Goal: Task Accomplishment & Management: Complete application form

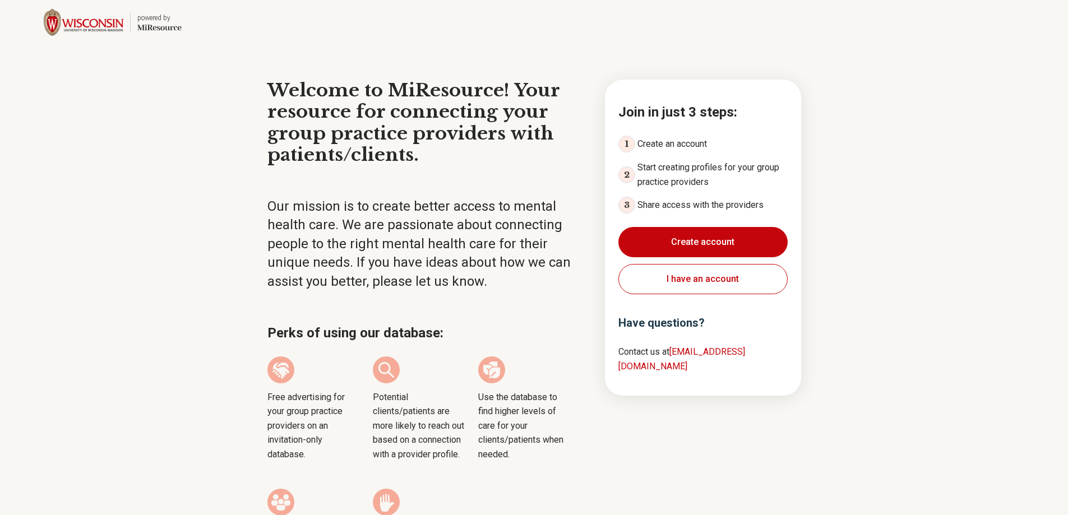
click at [732, 242] on button "Create account" at bounding box center [702, 242] width 169 height 30
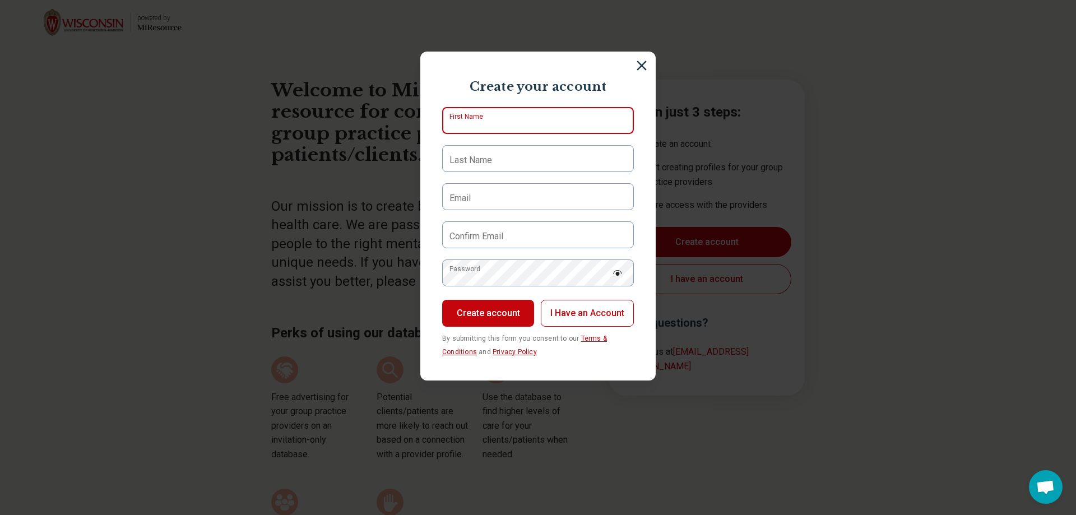
click at [502, 122] on input "First Name" at bounding box center [538, 120] width 192 height 27
type input "*****"
type input "*******"
type input "**********"
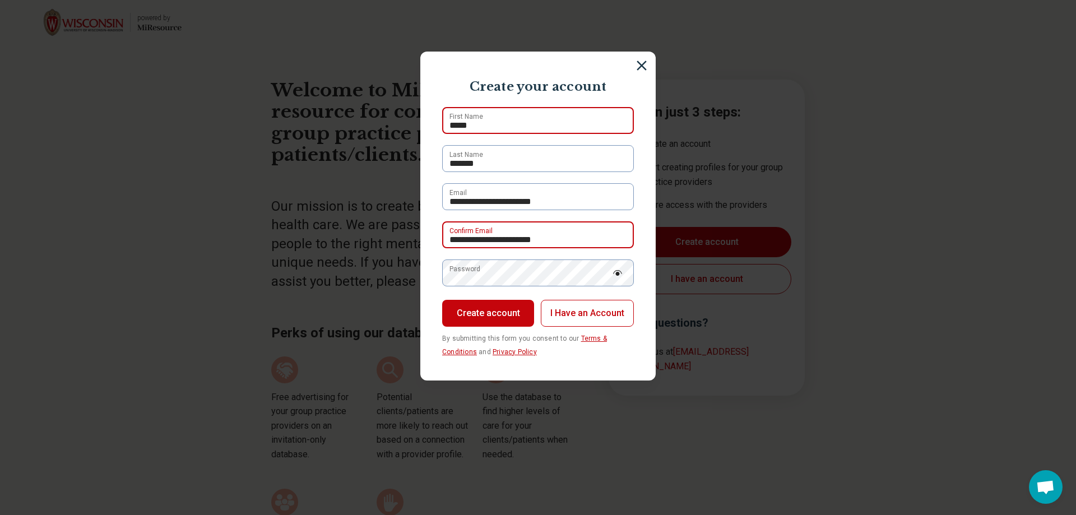
type input "**********"
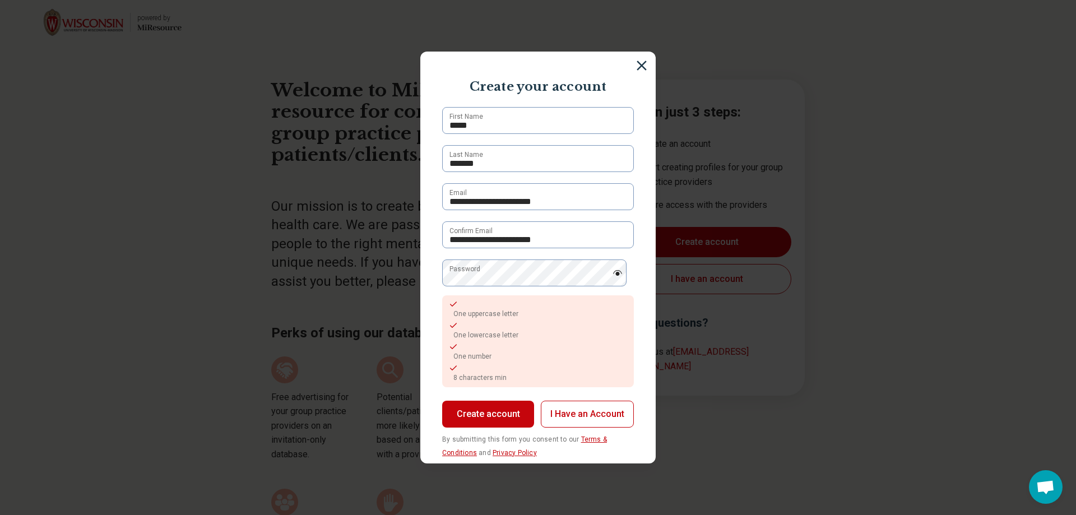
click at [497, 416] on button "Create account" at bounding box center [488, 414] width 92 height 27
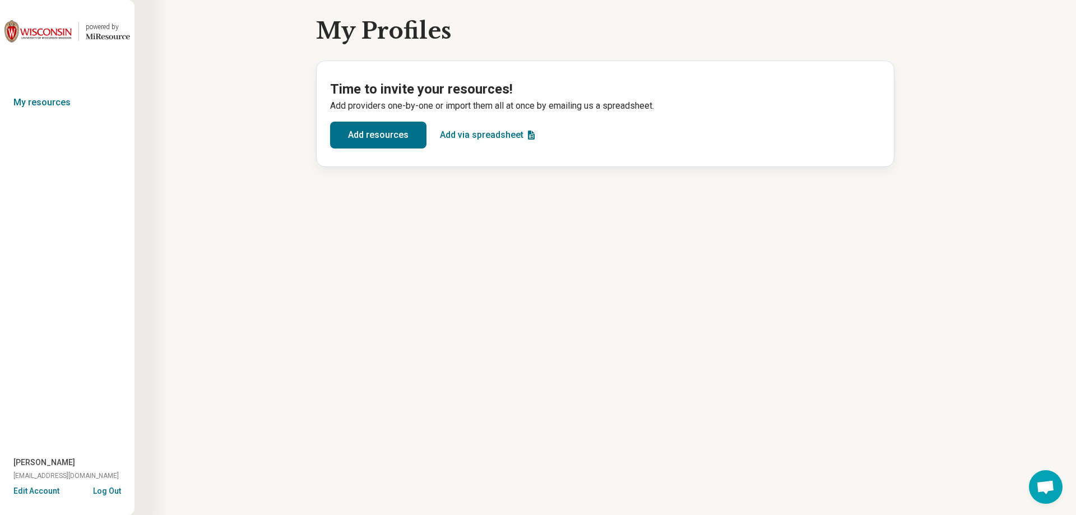
click at [377, 133] on button "Add resources" at bounding box center [378, 135] width 96 height 27
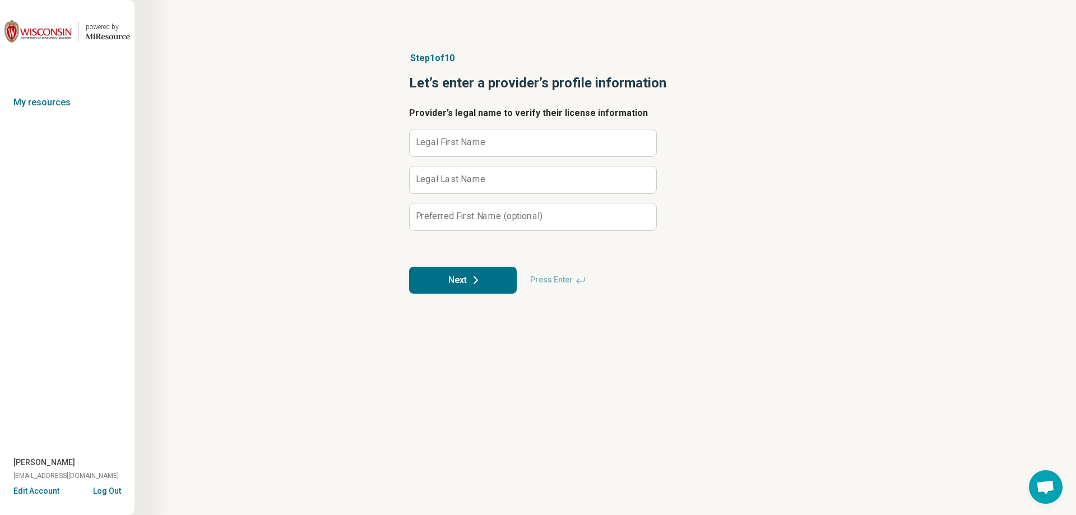
click at [475, 145] on label "Legal First Name" at bounding box center [451, 142] width 70 height 9
click at [475, 145] on input "Legal First Name" at bounding box center [533, 142] width 247 height 27
type input "*********"
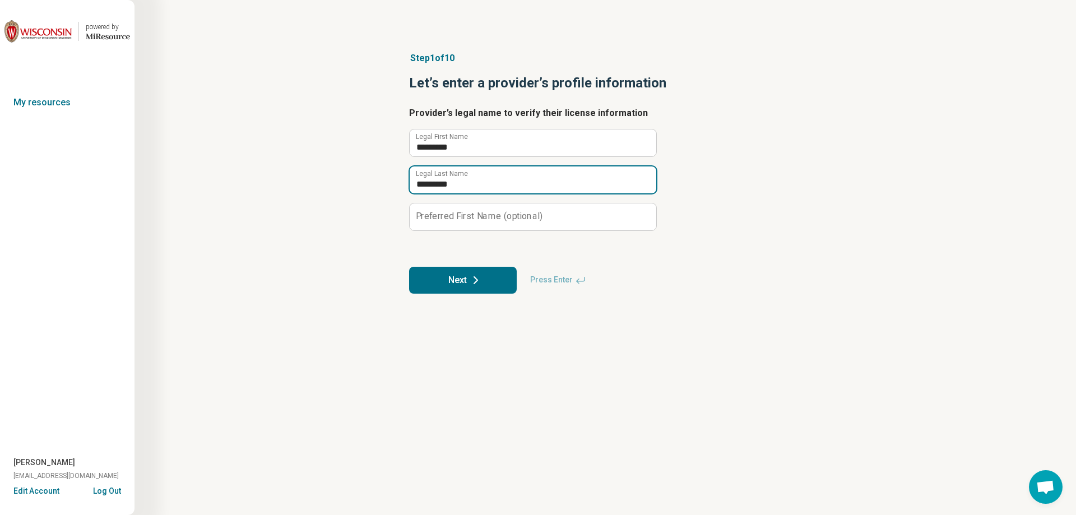
type input "*********"
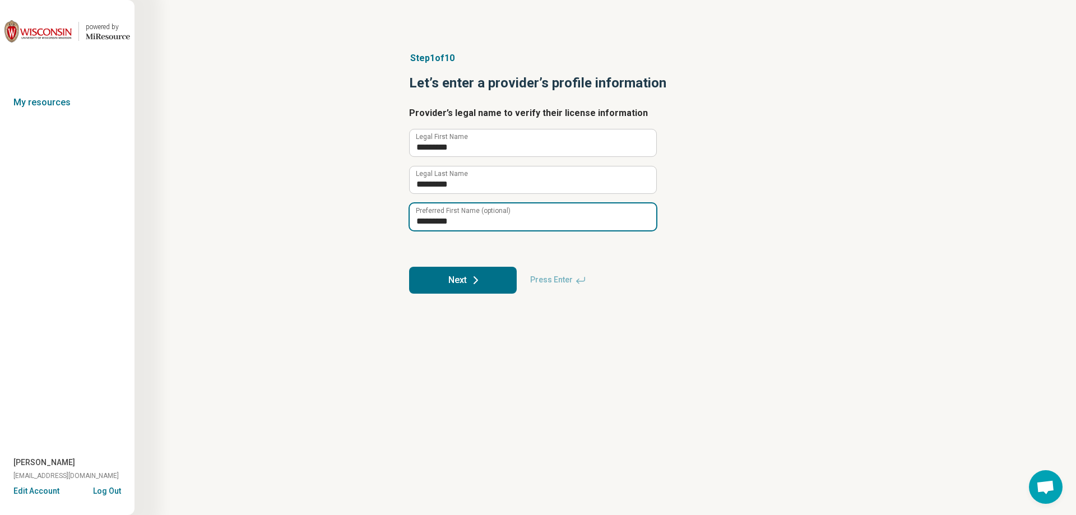
type input "*********"
click at [479, 283] on icon at bounding box center [475, 280] width 13 height 13
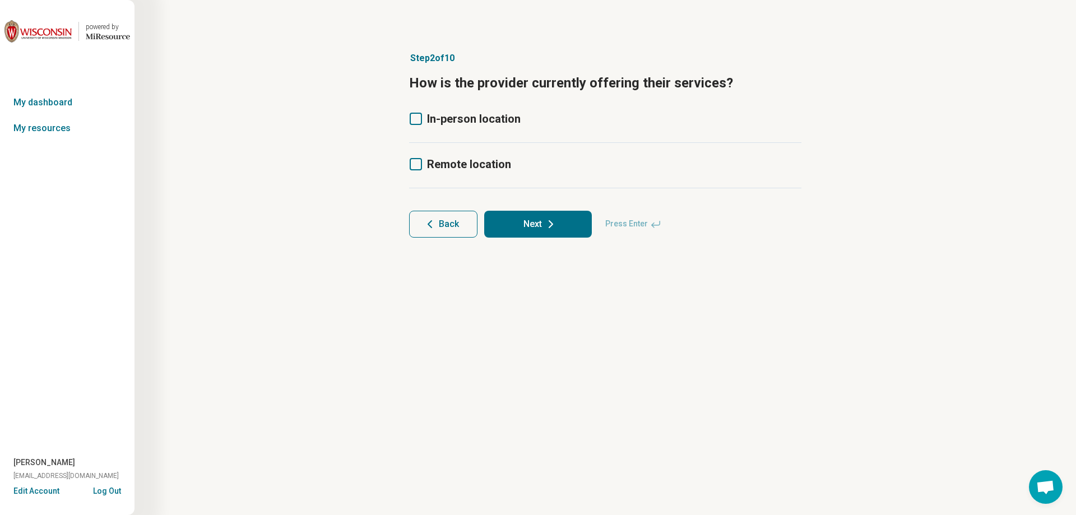
click at [414, 123] on icon at bounding box center [416, 119] width 12 height 12
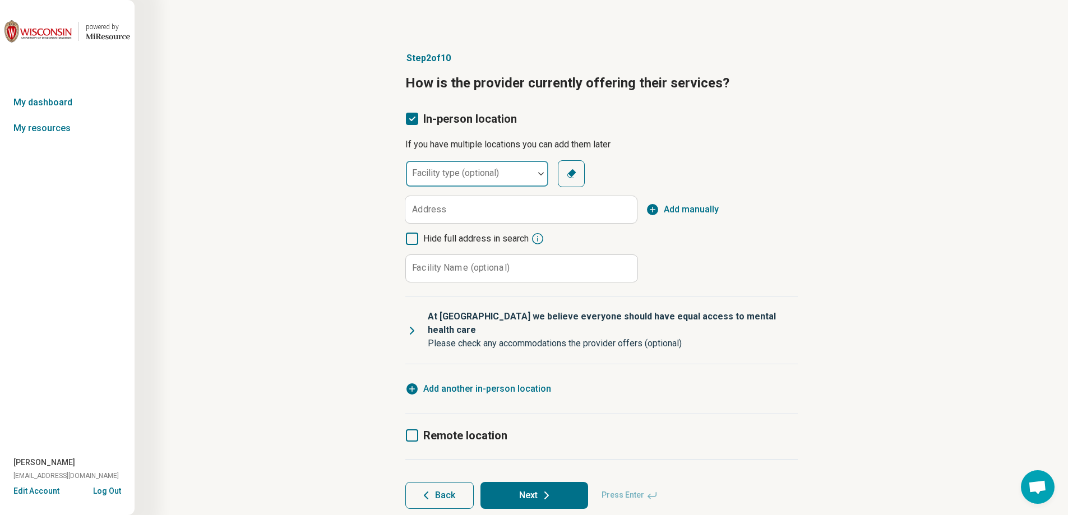
click at [419, 178] on div at bounding box center [469, 178] width 119 height 16
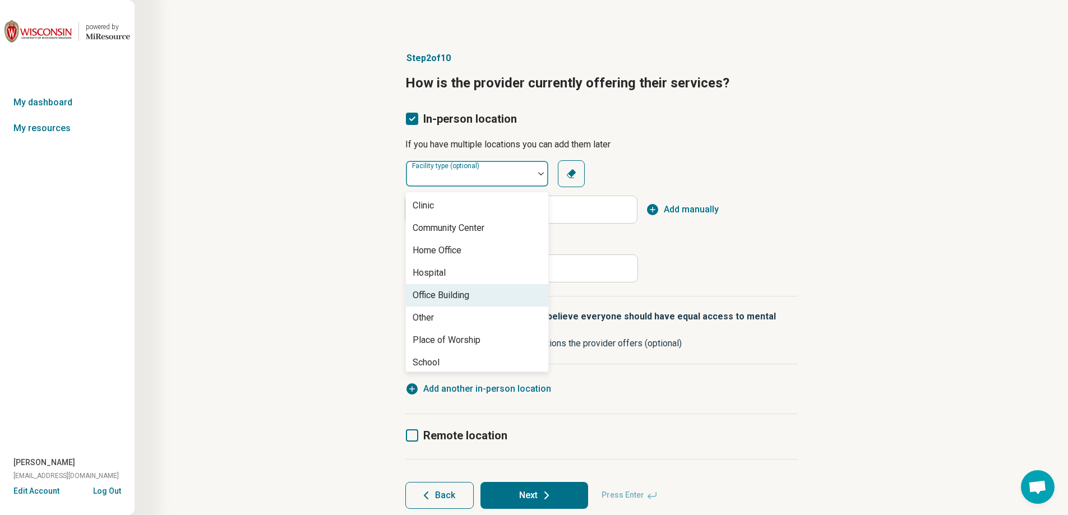
click at [449, 292] on div "Office Building" at bounding box center [441, 295] width 57 height 13
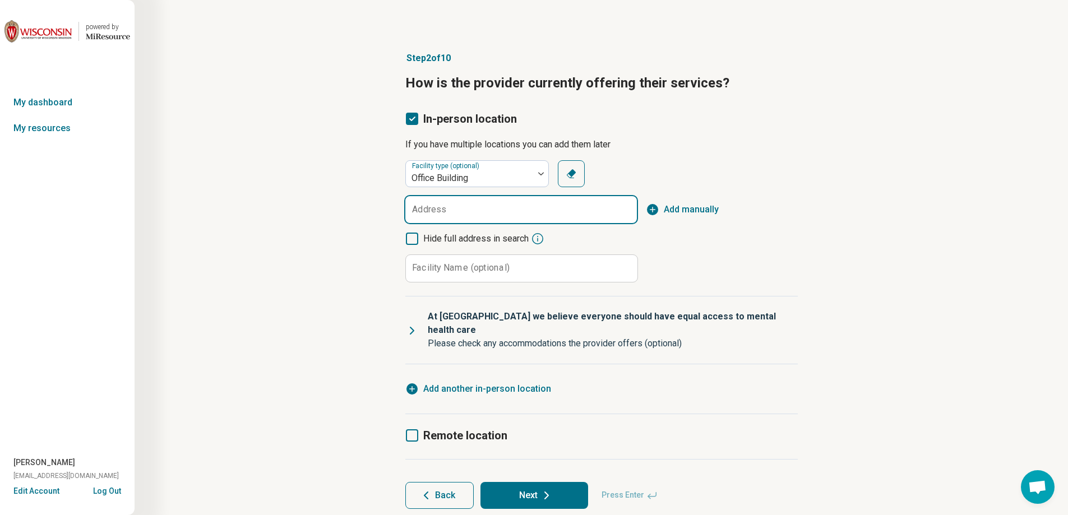
click at [450, 215] on input "Address" at bounding box center [521, 209] width 232 height 27
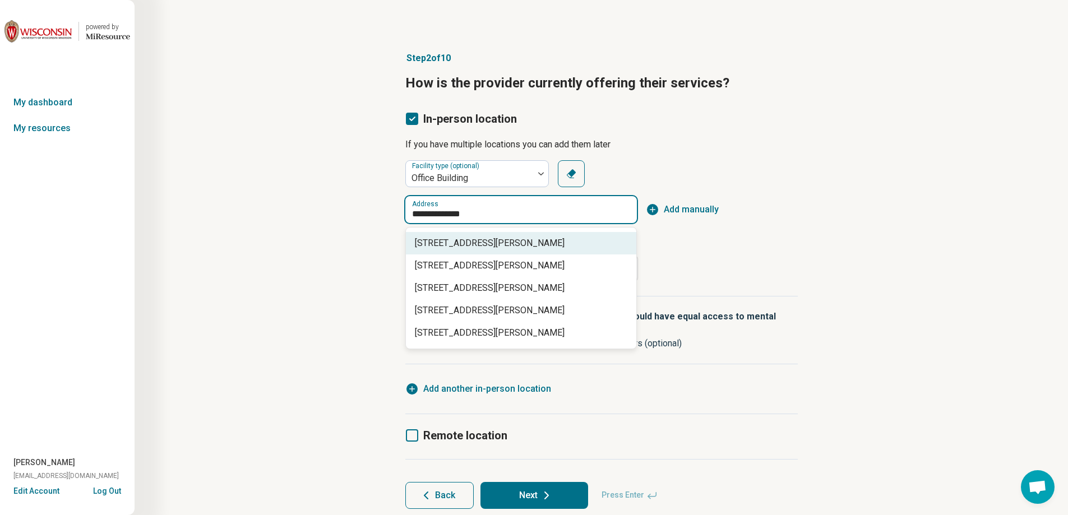
click at [511, 244] on span "[STREET_ADDRESS][PERSON_NAME]" at bounding box center [523, 243] width 217 height 13
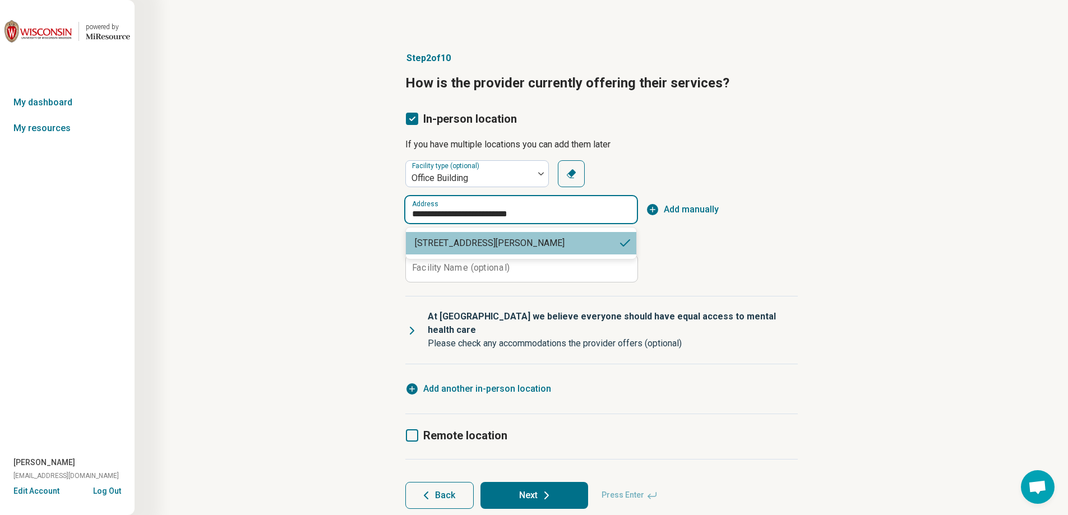
click at [592, 205] on input "**********" at bounding box center [521, 209] width 232 height 27
type input "**********"
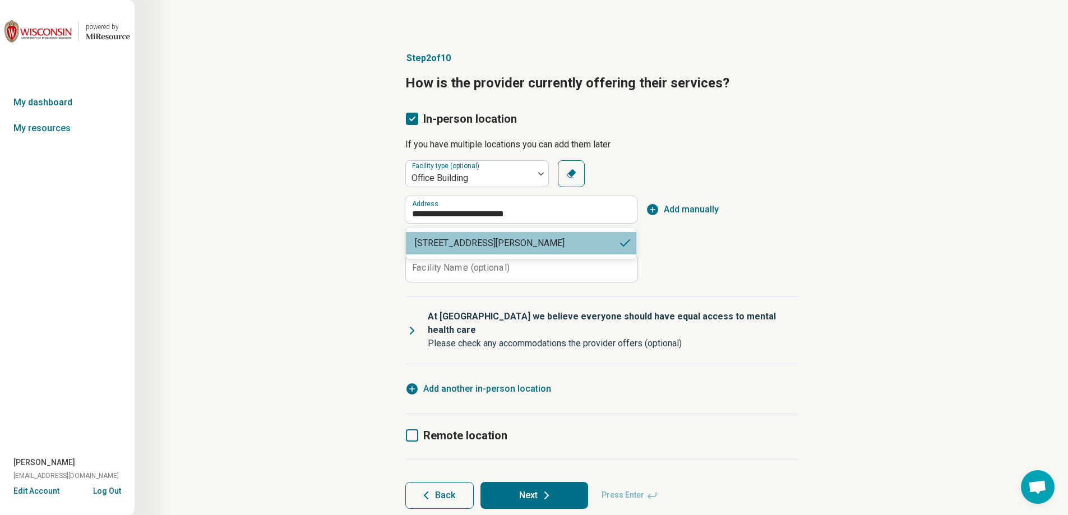
click at [674, 209] on span "Add manually" at bounding box center [691, 209] width 55 height 13
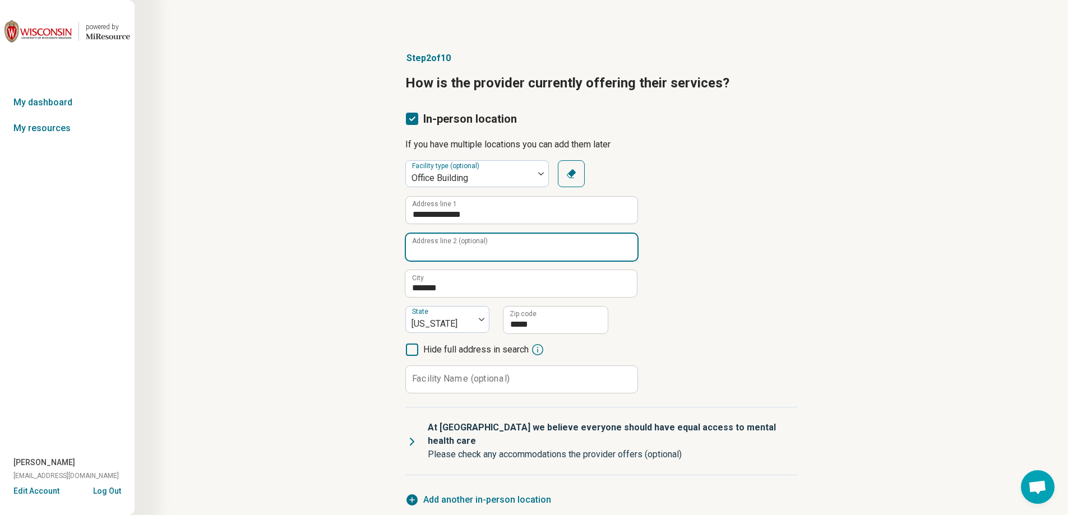
click at [547, 246] on input "Address line 2 (optional)" at bounding box center [522, 247] width 232 height 27
type input "*********"
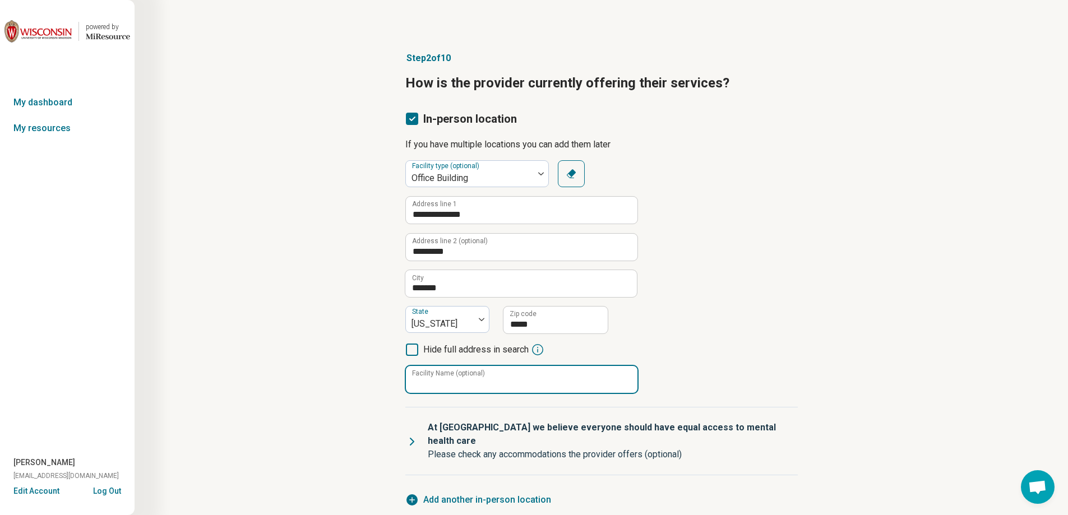
click at [525, 377] on input "Facility Name (optional)" at bounding box center [522, 379] width 232 height 27
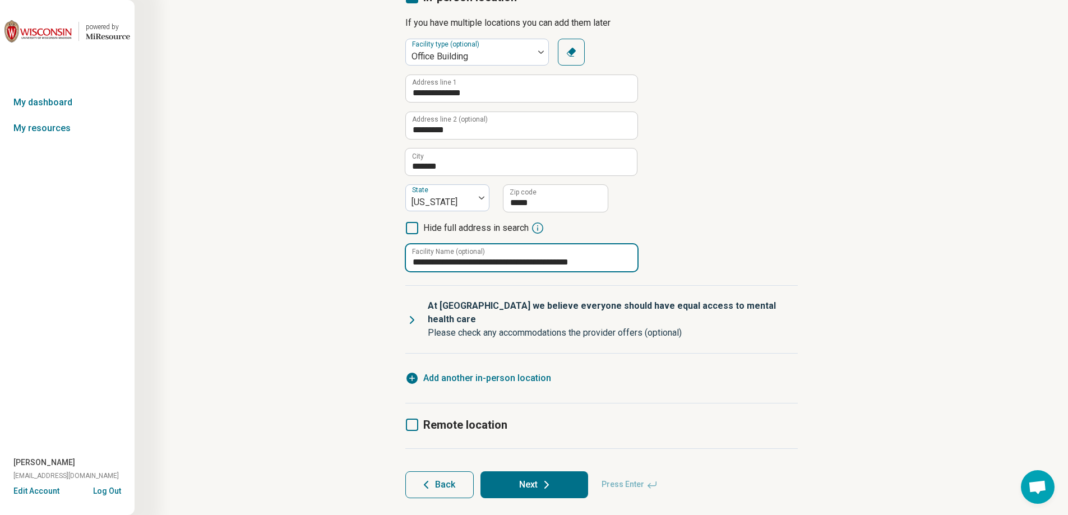
scroll to position [132, 0]
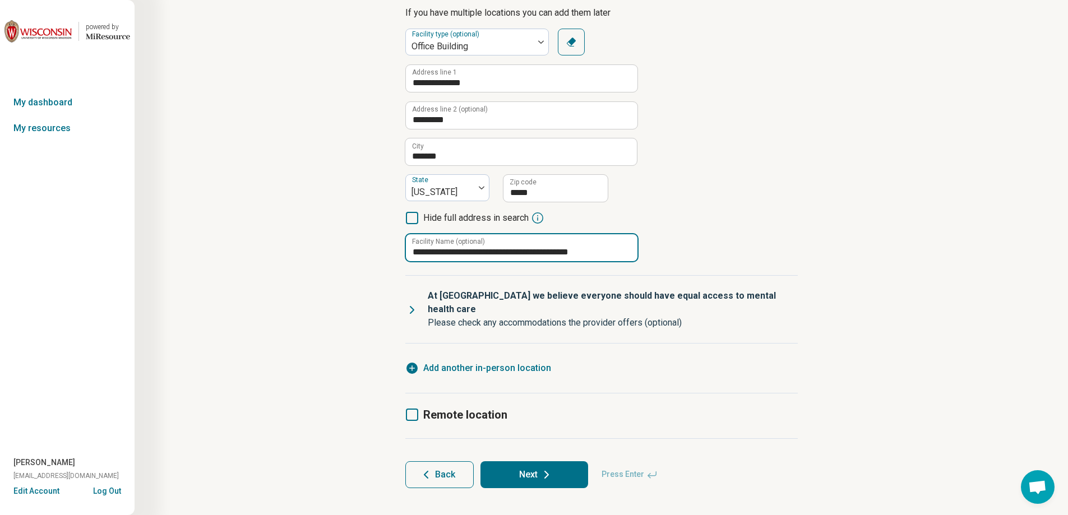
type input "**********"
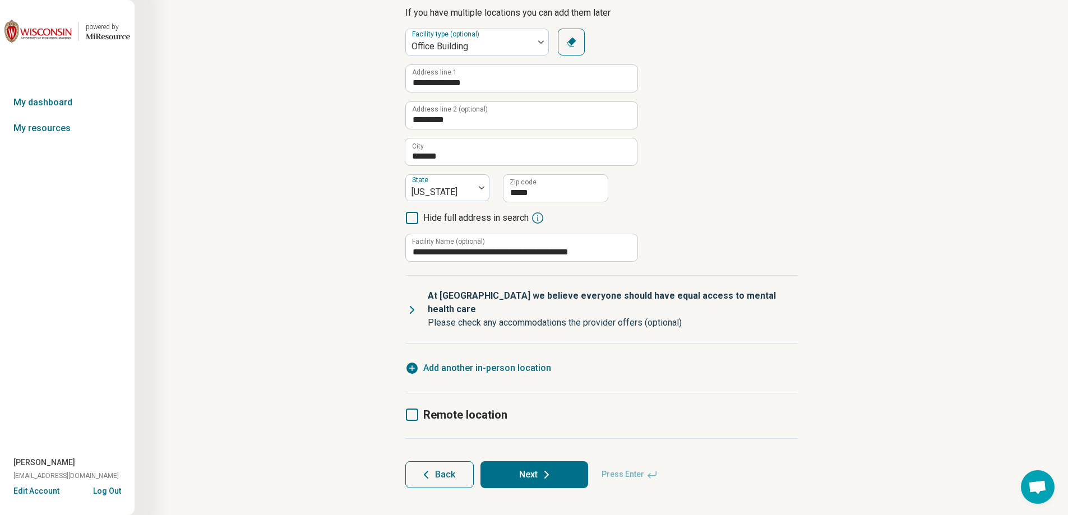
click at [410, 409] on icon at bounding box center [412, 415] width 12 height 12
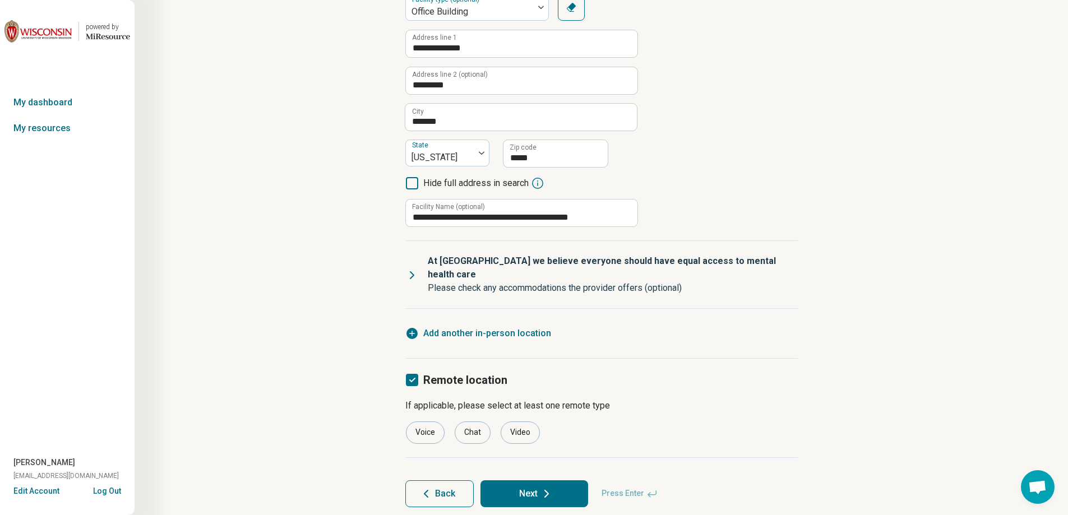
scroll to position [186, 0]
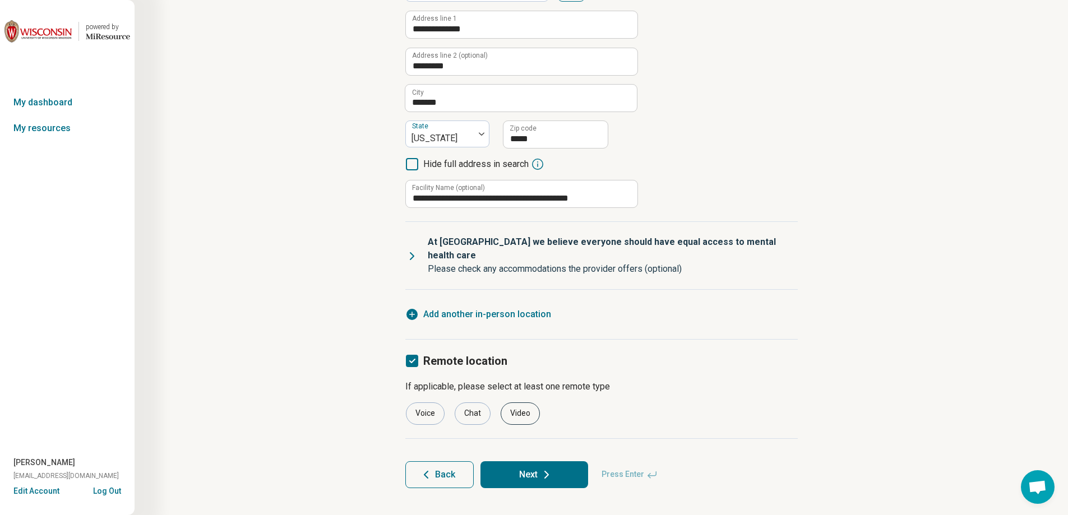
click at [518, 402] on div "Video" at bounding box center [520, 413] width 39 height 22
click at [426, 409] on div "Voice" at bounding box center [425, 413] width 39 height 22
click at [523, 463] on button "Next" at bounding box center [534, 474] width 108 height 27
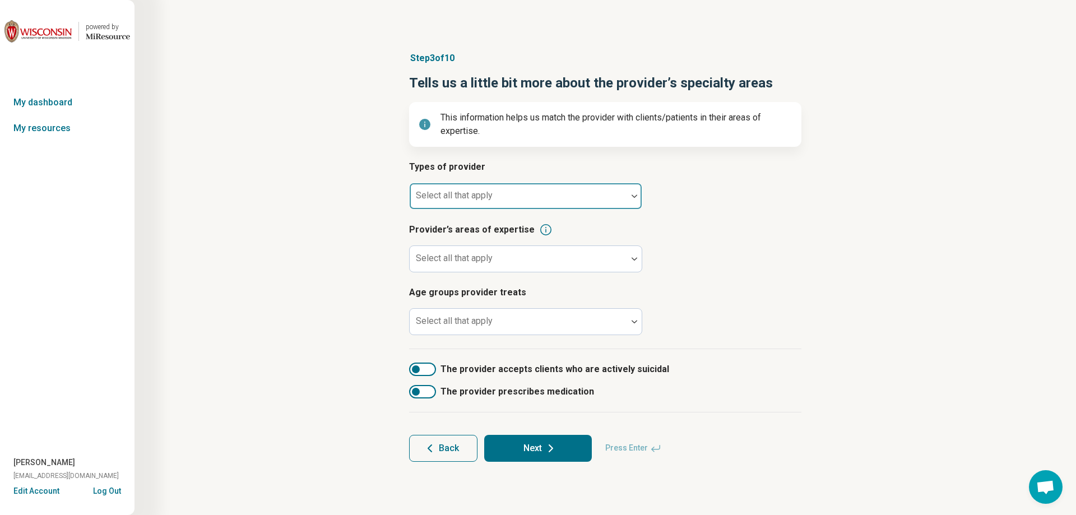
click at [473, 200] on div "Select all that apply" at bounding box center [525, 196] width 233 height 27
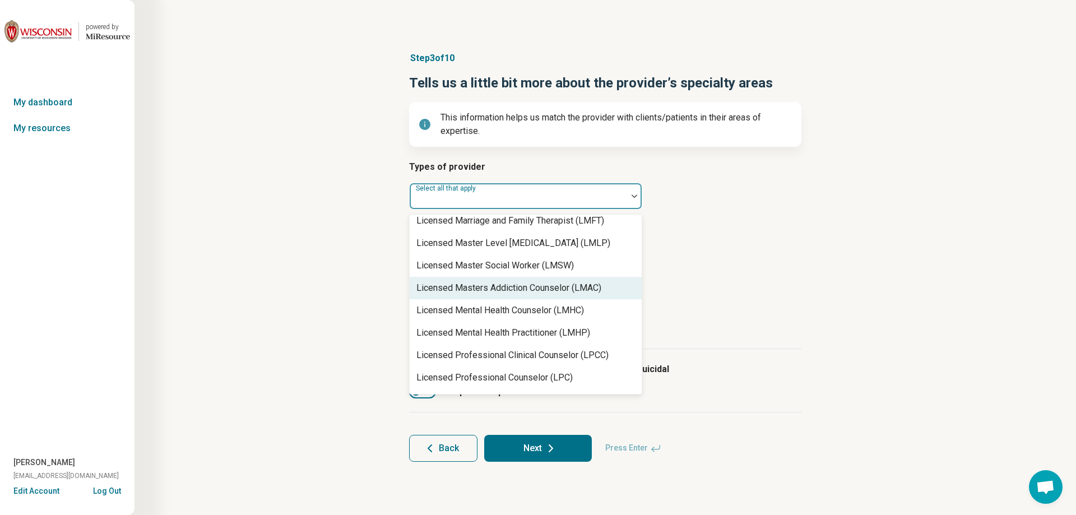
scroll to position [729, 0]
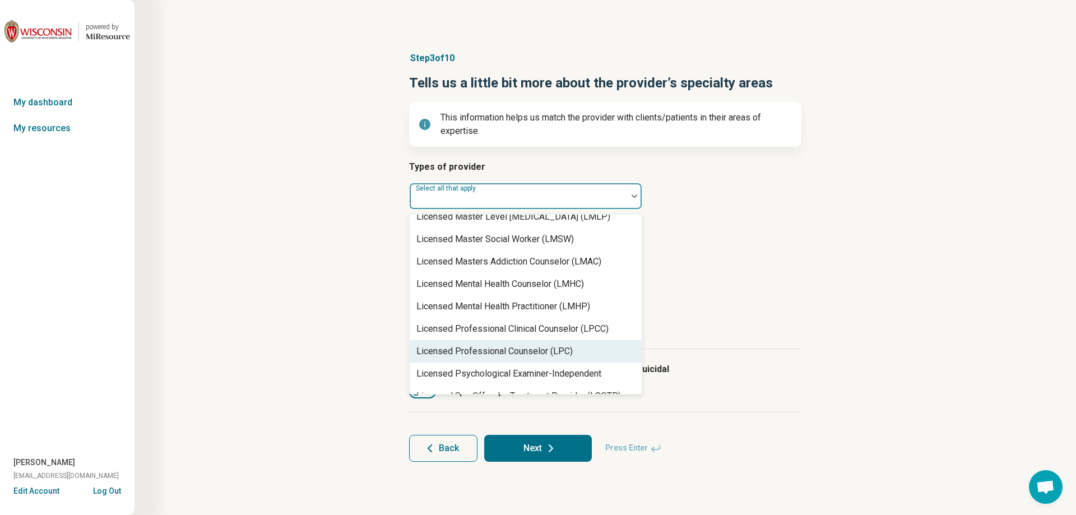
click at [563, 350] on div "Licensed Professional Counselor (LPC)" at bounding box center [495, 351] width 156 height 13
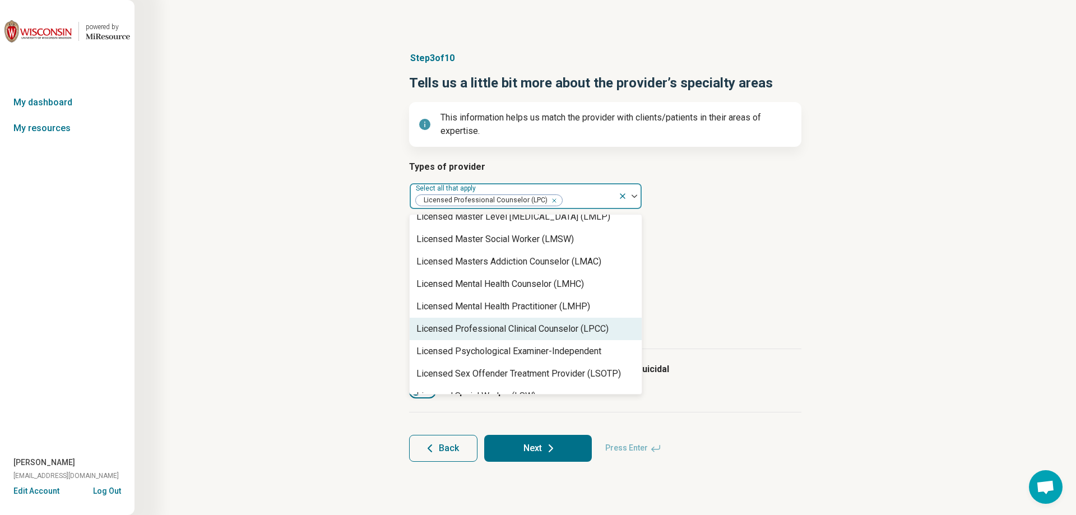
click at [732, 271] on article "Provider’s areas of expertise Select all that apply" at bounding box center [605, 247] width 392 height 49
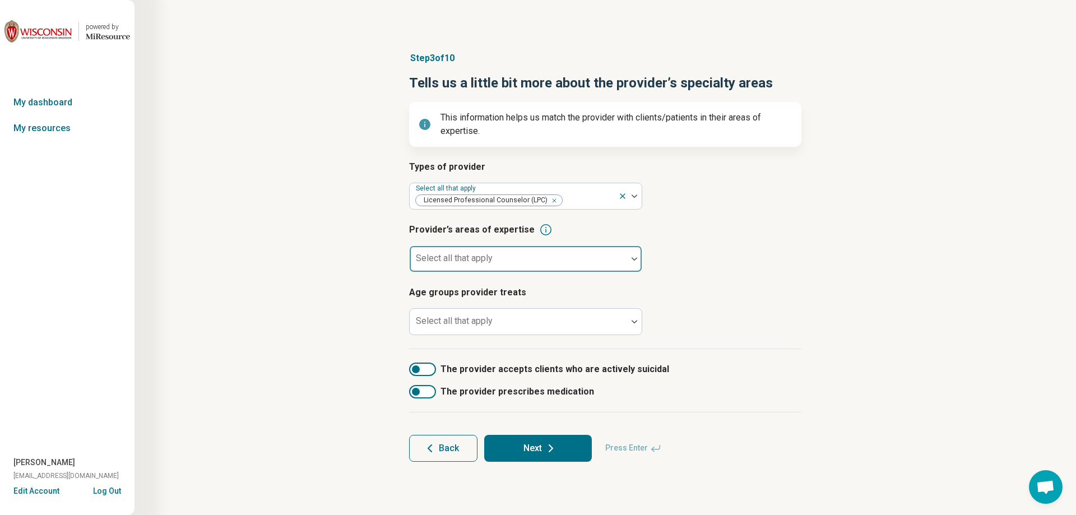
drag, startPoint x: 557, startPoint y: 258, endPoint x: 554, endPoint y: 265, distance: 7.3
click at [556, 258] on div at bounding box center [518, 264] width 209 height 16
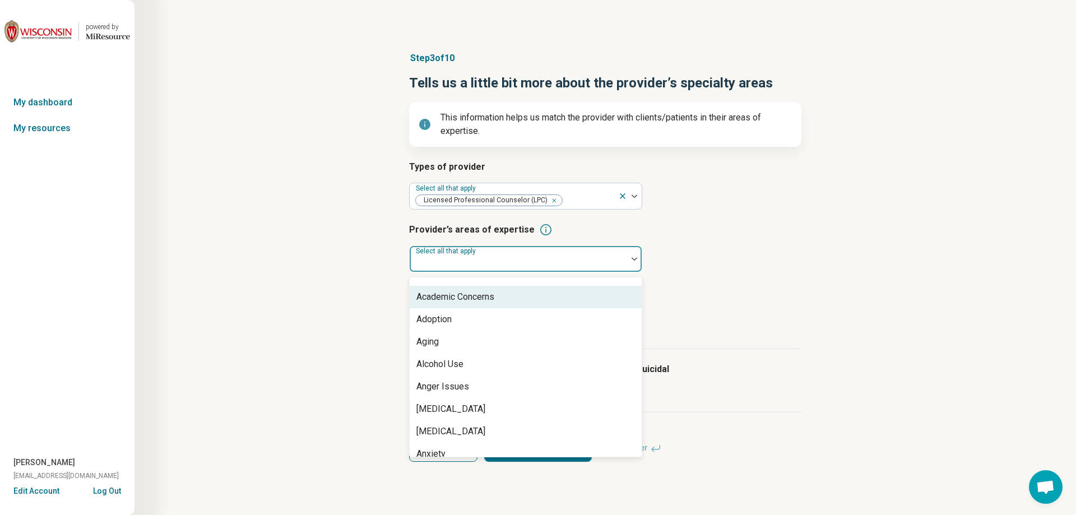
scroll to position [0, 0]
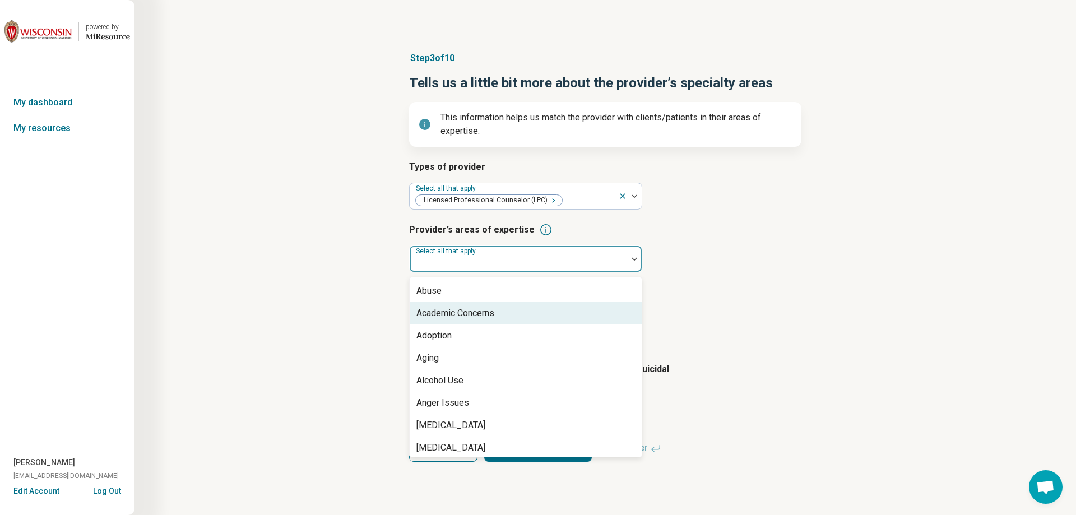
click at [519, 315] on div "Academic Concerns" at bounding box center [526, 313] width 232 height 22
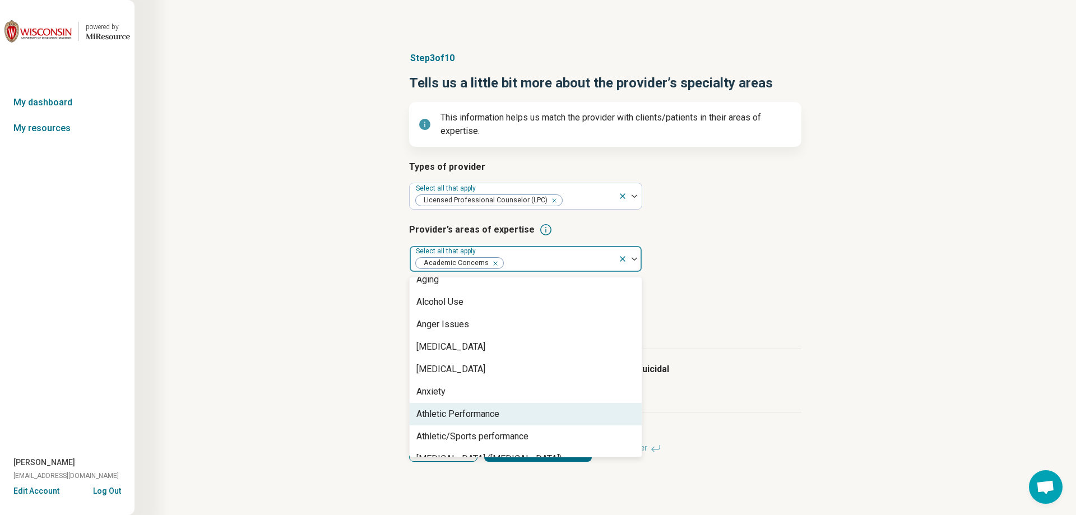
scroll to position [112, 0]
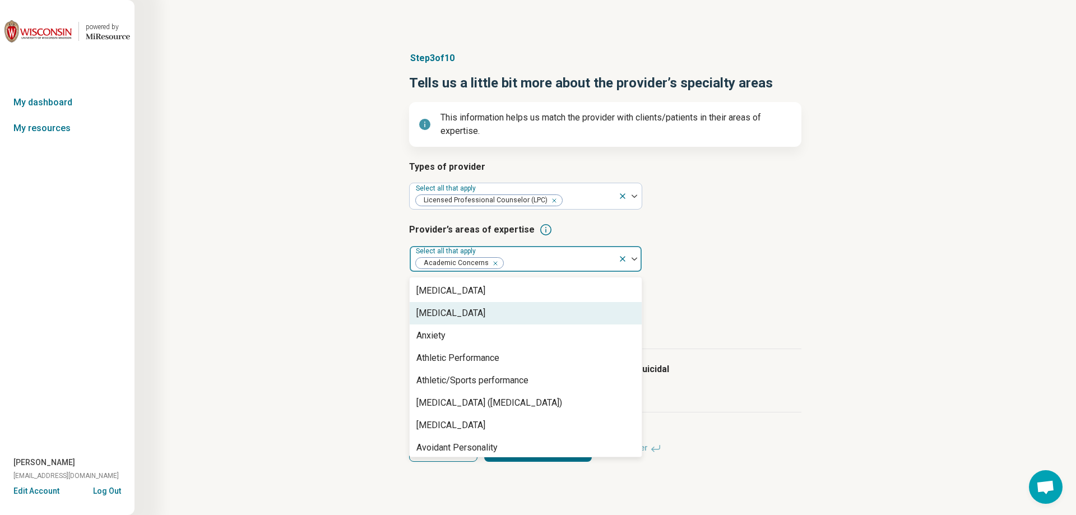
click at [506, 314] on div "[MEDICAL_DATA]" at bounding box center [526, 313] width 232 height 22
click at [493, 317] on div "Anxiety" at bounding box center [526, 313] width 232 height 22
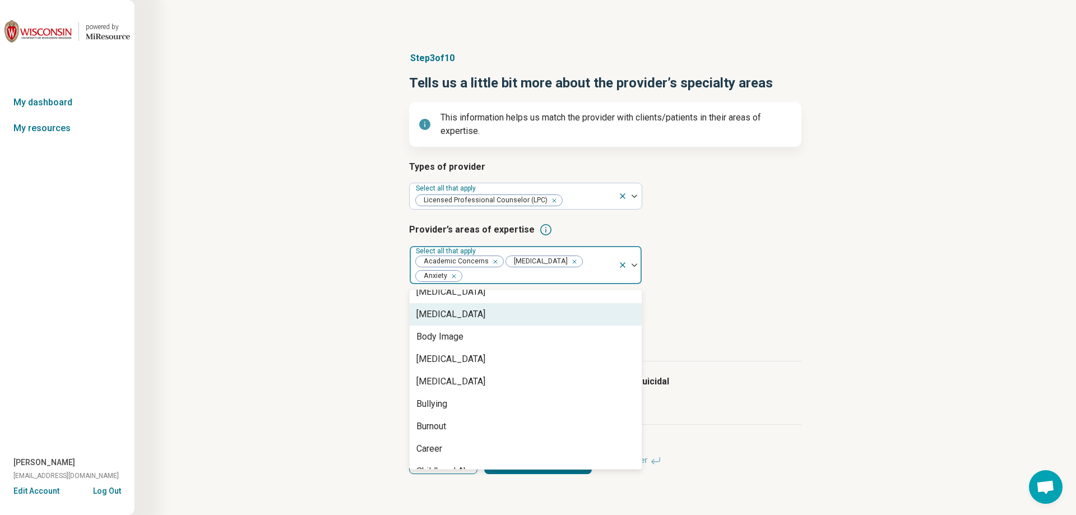
scroll to position [336, 0]
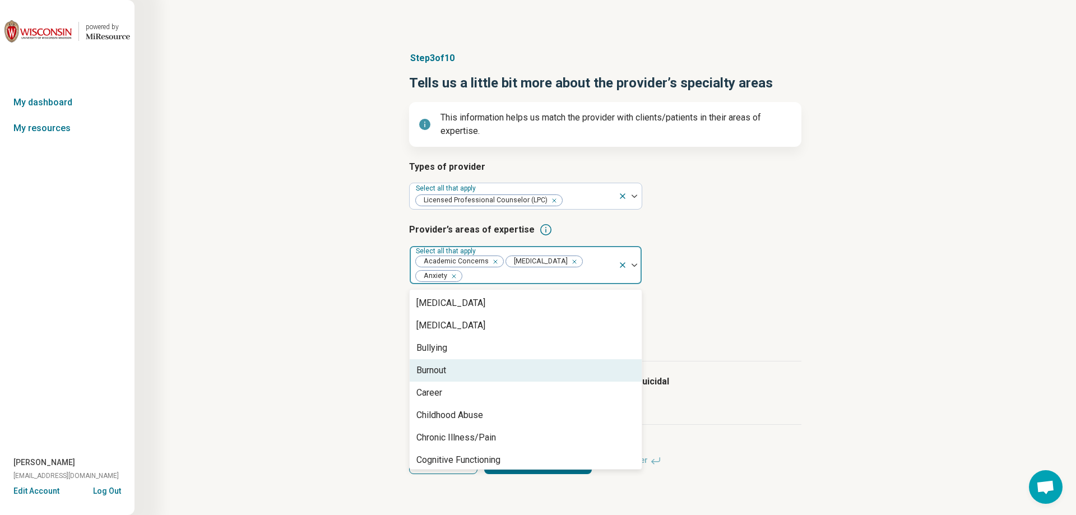
click at [543, 370] on div "Burnout" at bounding box center [526, 370] width 232 height 22
click at [543, 370] on div "Career" at bounding box center [526, 370] width 232 height 22
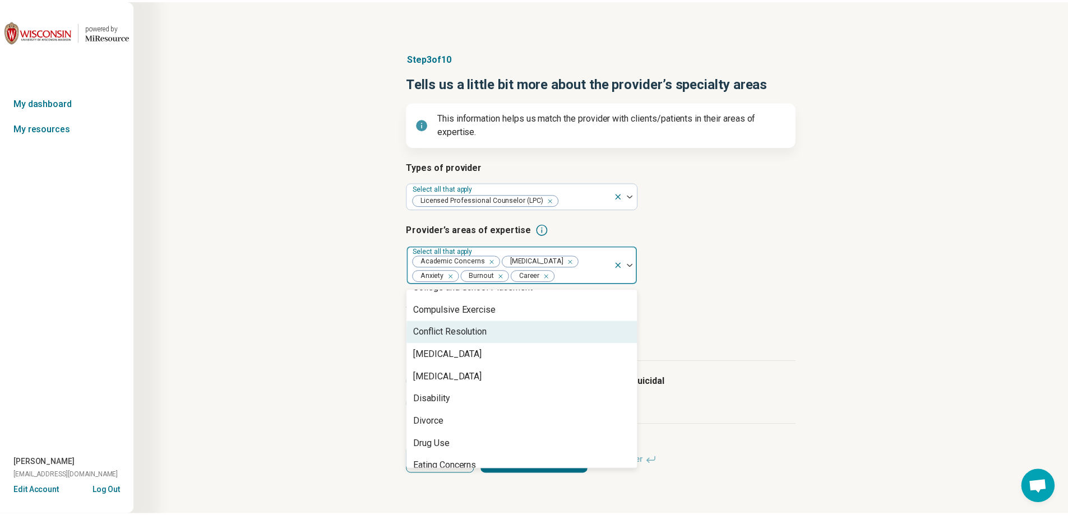
scroll to position [505, 0]
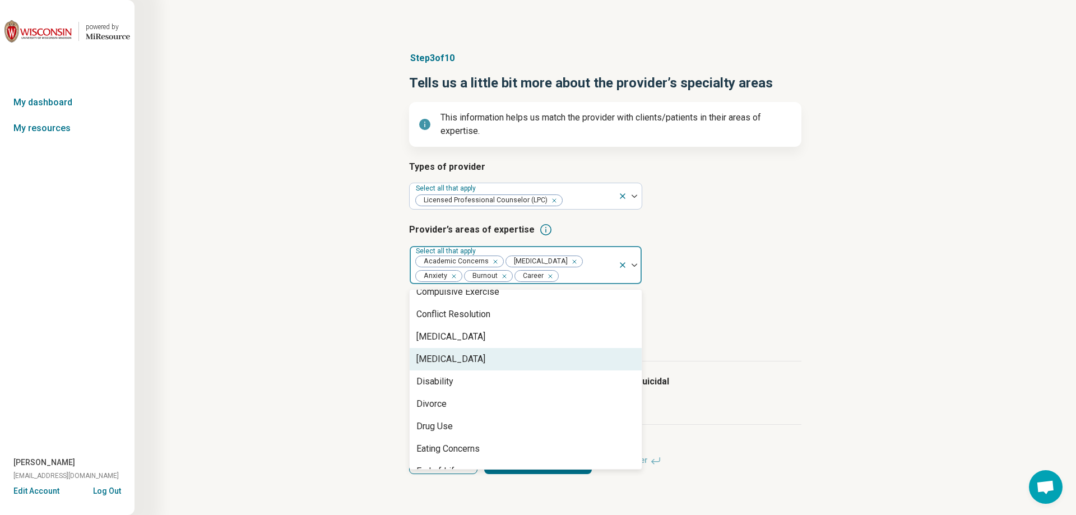
click at [531, 359] on div "[MEDICAL_DATA]" at bounding box center [526, 359] width 232 height 22
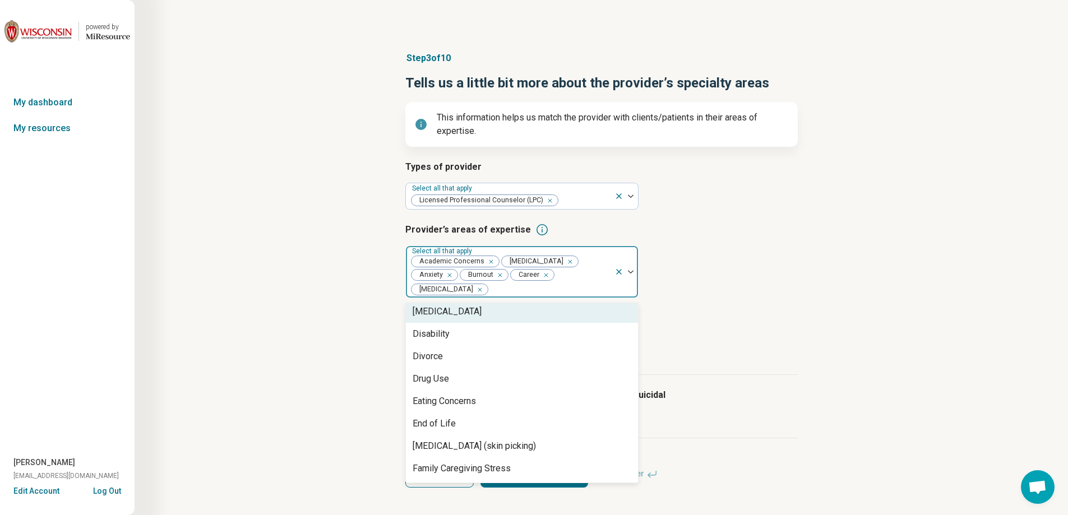
scroll to position [561, 0]
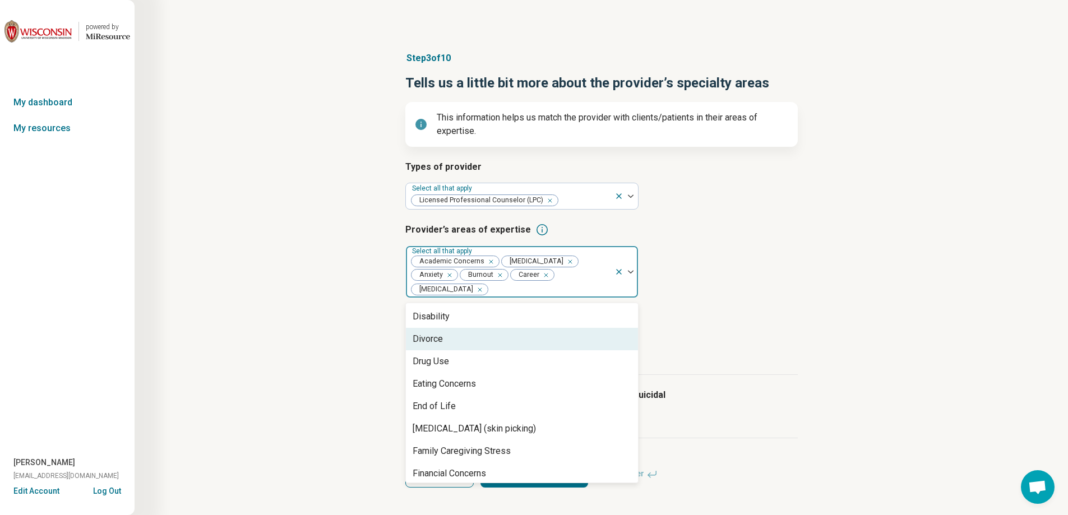
click at [534, 344] on div "Divorce" at bounding box center [522, 339] width 232 height 22
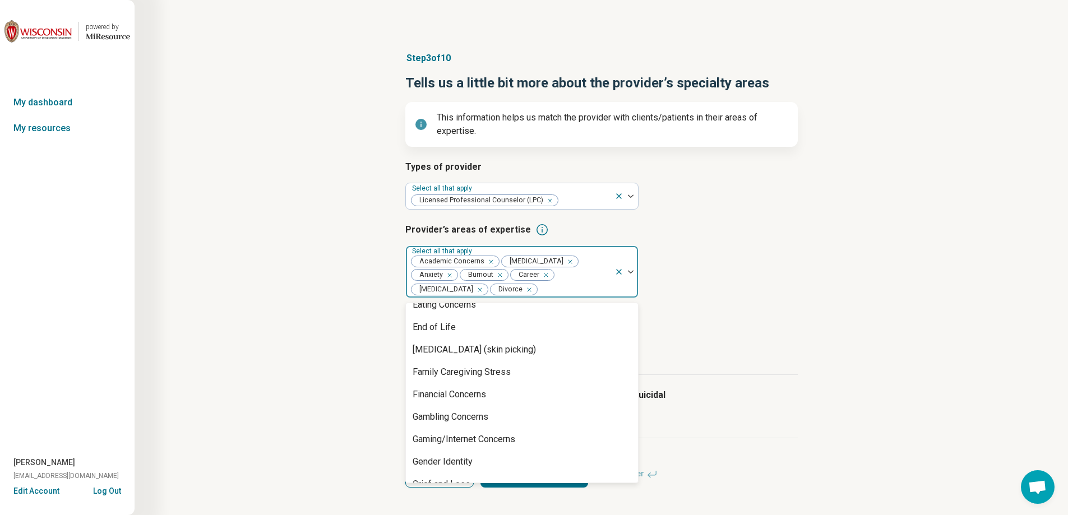
scroll to position [673, 0]
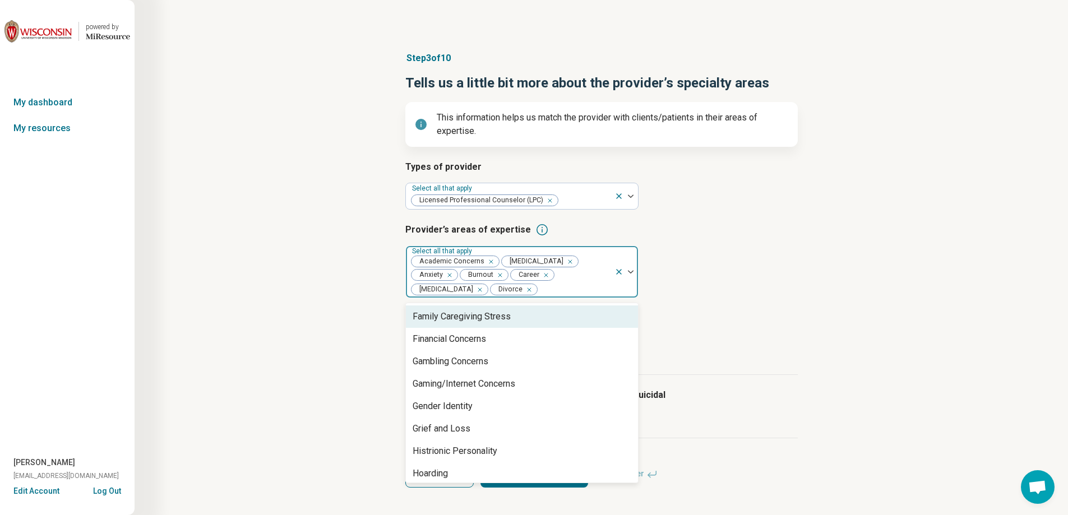
click at [530, 320] on div "Family Caregiving Stress" at bounding box center [522, 317] width 232 height 22
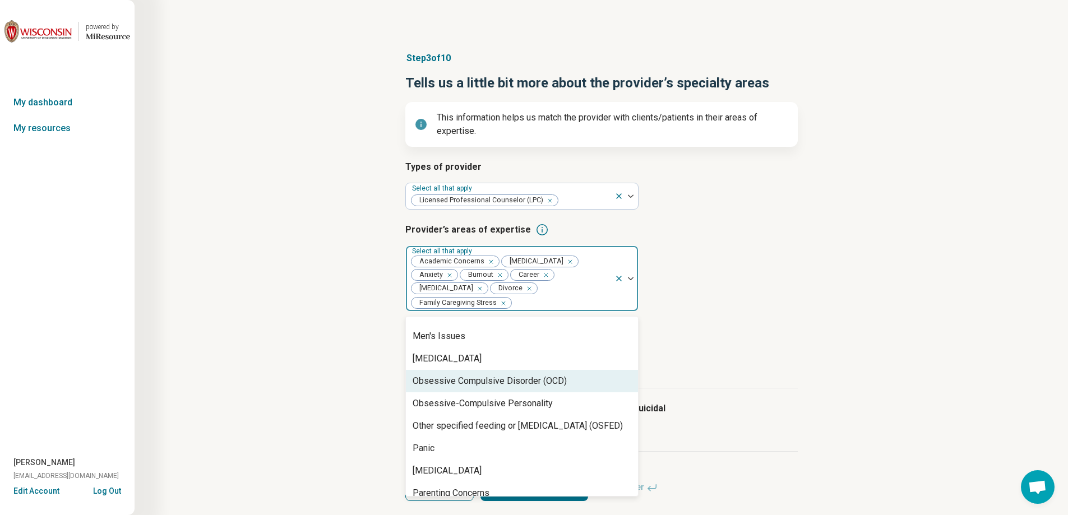
scroll to position [1065, 0]
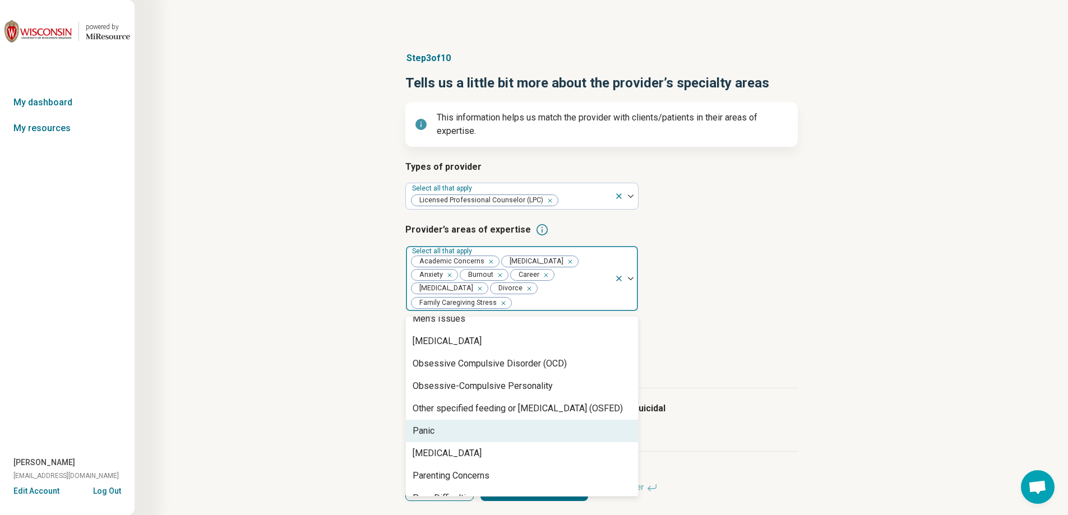
click at [525, 430] on div "Panic" at bounding box center [522, 431] width 232 height 22
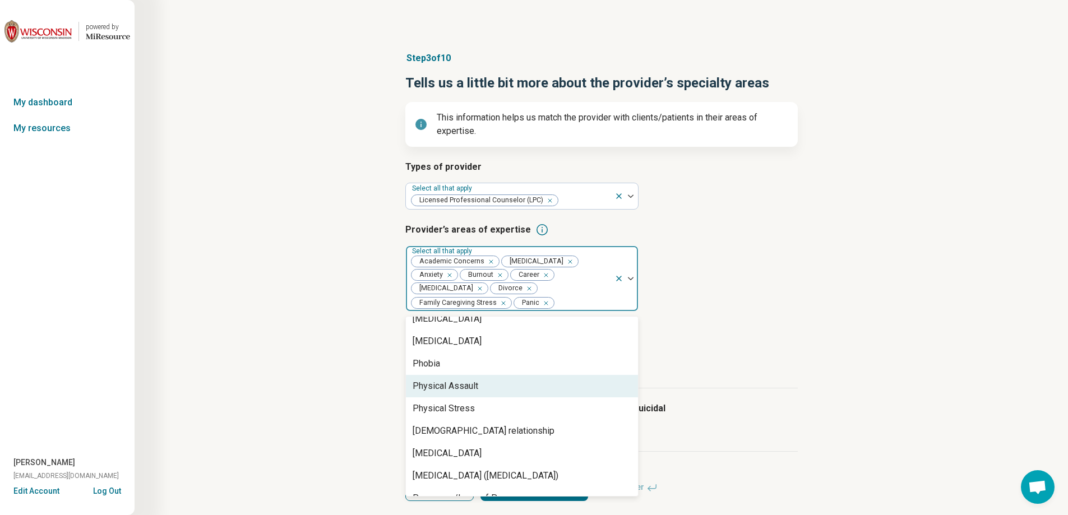
scroll to position [1345, 0]
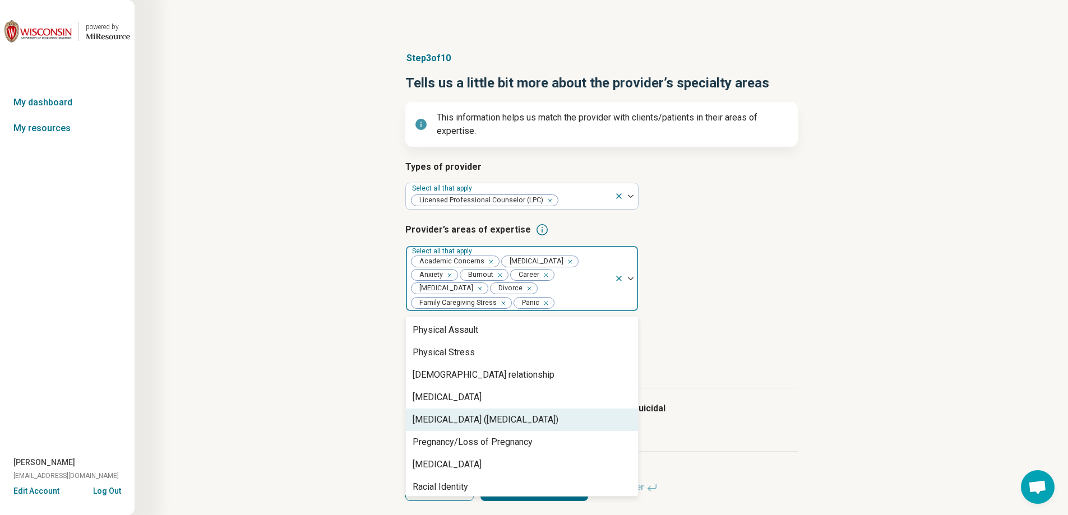
click at [554, 420] on div "[MEDICAL_DATA] ([MEDICAL_DATA])" at bounding box center [486, 419] width 146 height 13
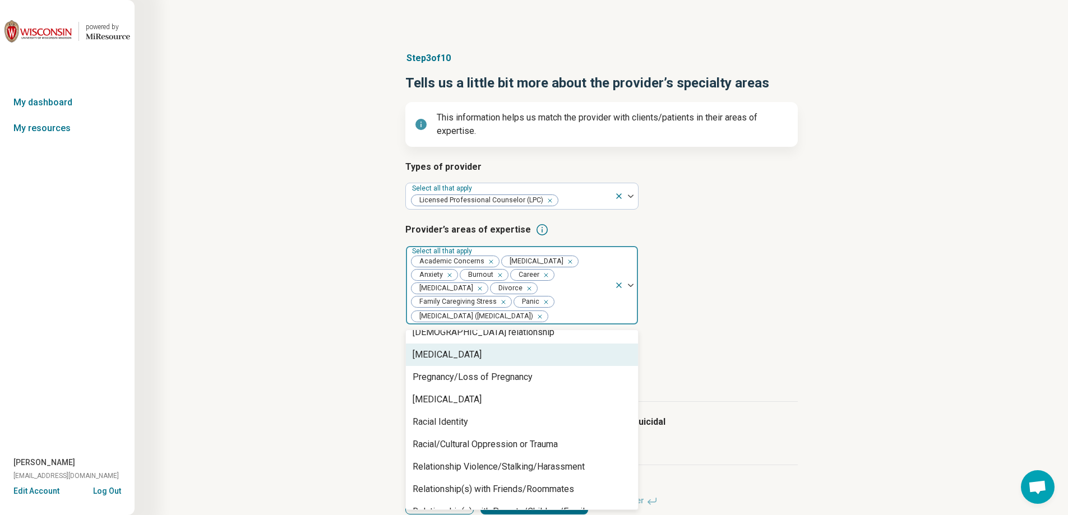
scroll to position [1457, 0]
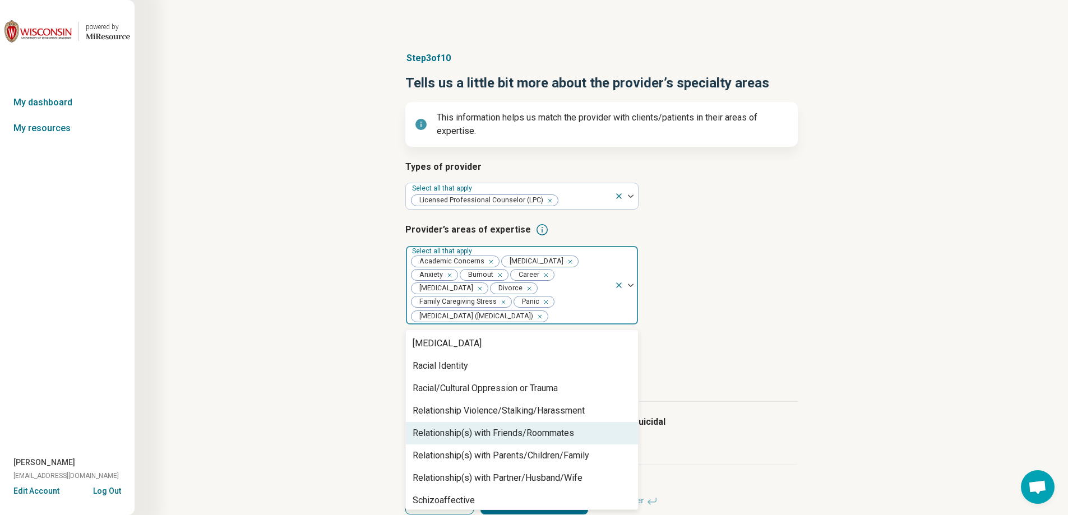
click at [594, 435] on div "Relationship(s) with Friends/Roommates" at bounding box center [522, 433] width 232 height 22
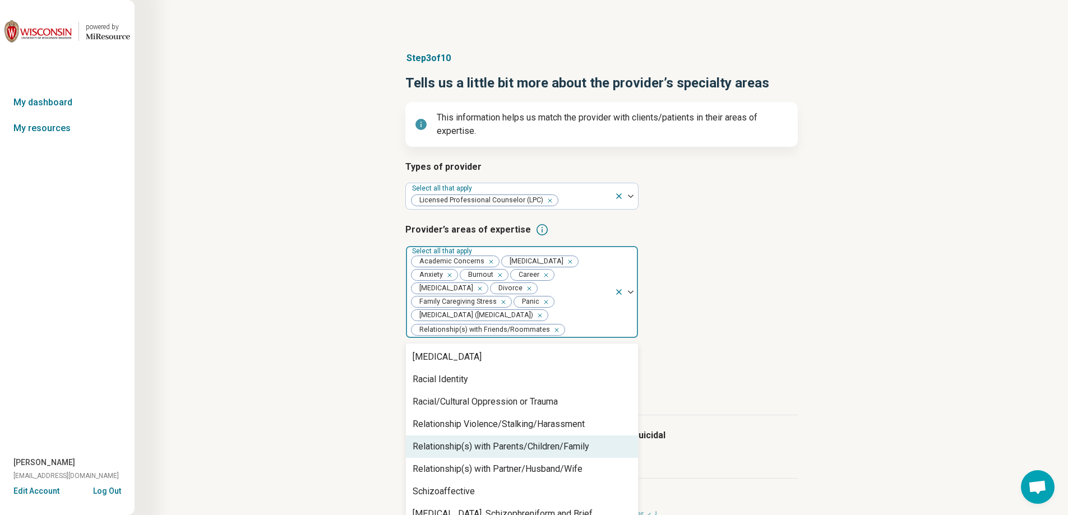
click at [589, 444] on div "Relationship(s) with Parents/Children/Family" at bounding box center [501, 446] width 177 height 13
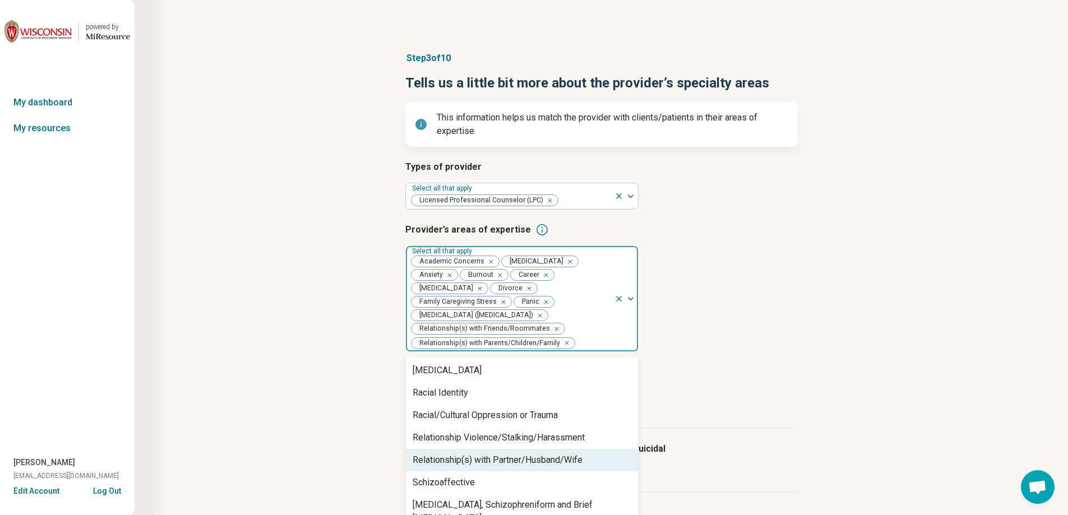
click at [589, 457] on div "Relationship(s) with Partner/Husband/Wife" at bounding box center [522, 460] width 232 height 22
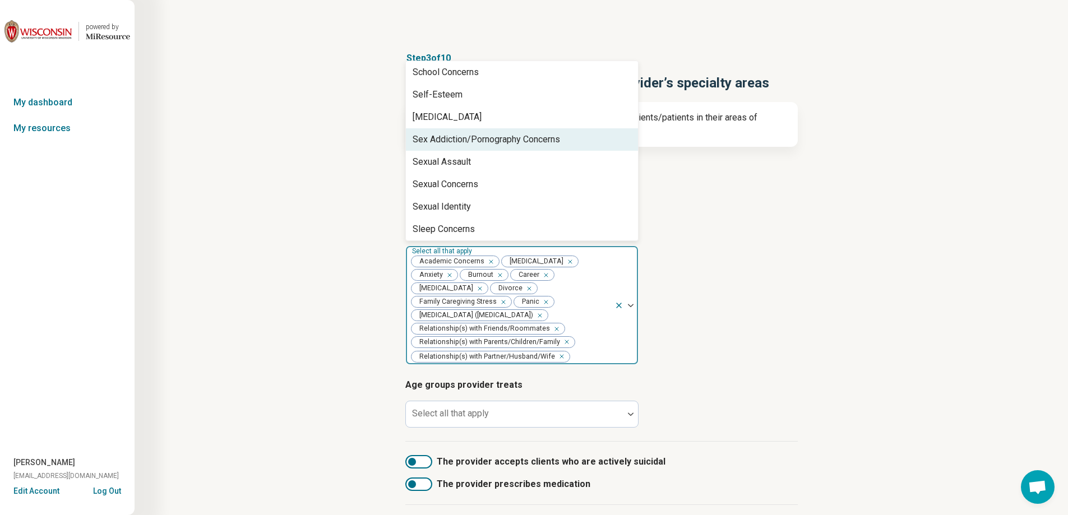
scroll to position [1626, 0]
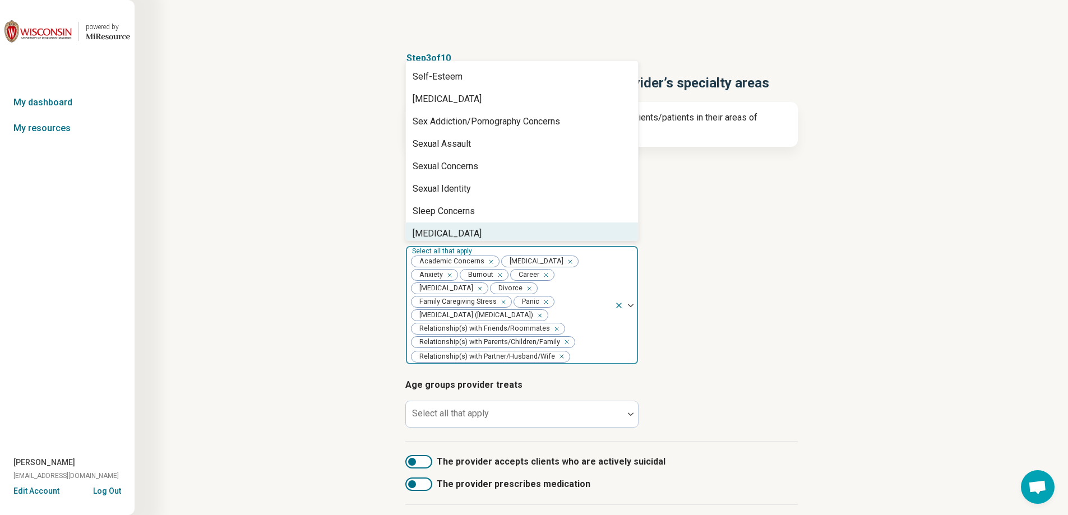
click at [538, 223] on div "[MEDICAL_DATA]" at bounding box center [522, 234] width 232 height 22
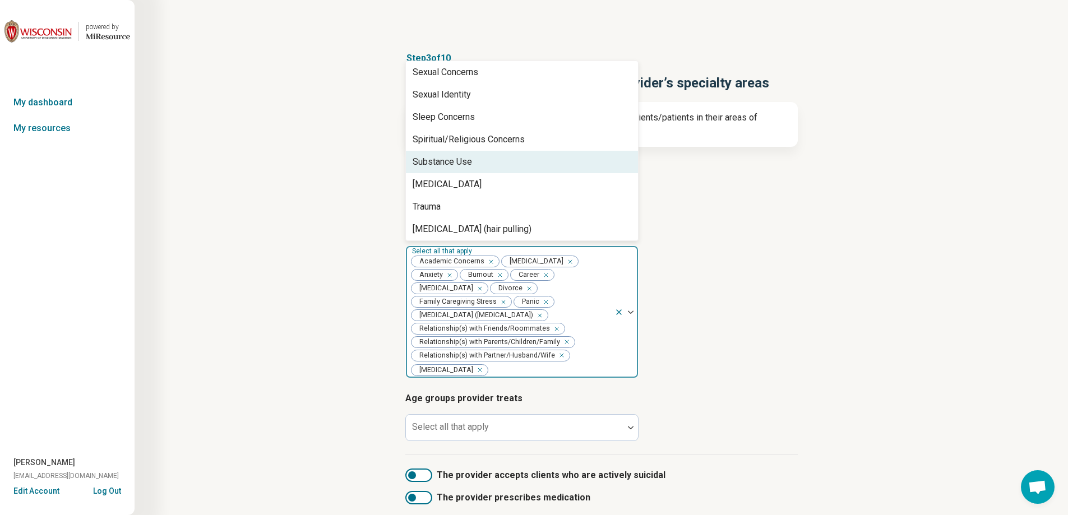
scroll to position [1738, 0]
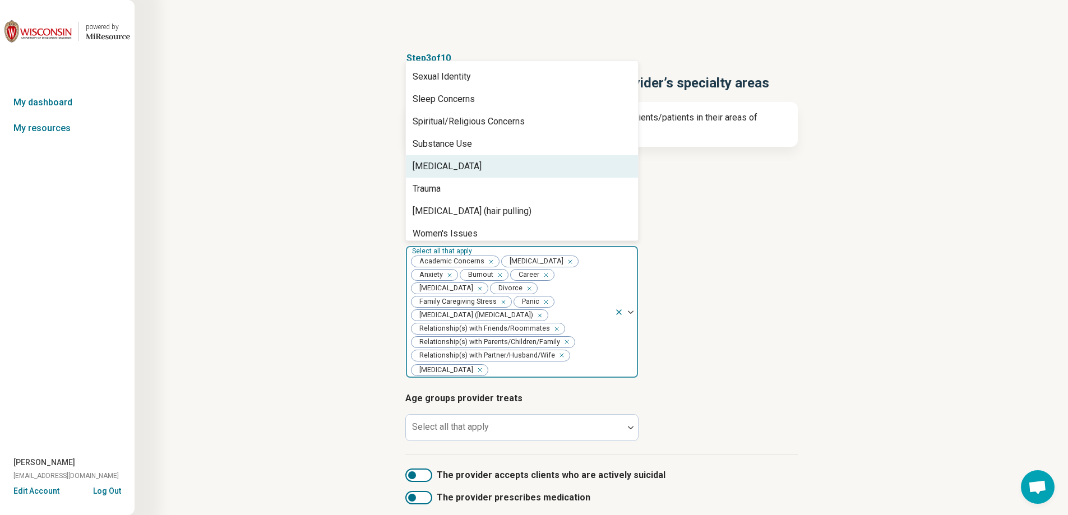
click at [563, 159] on div "[MEDICAL_DATA]" at bounding box center [522, 166] width 232 height 22
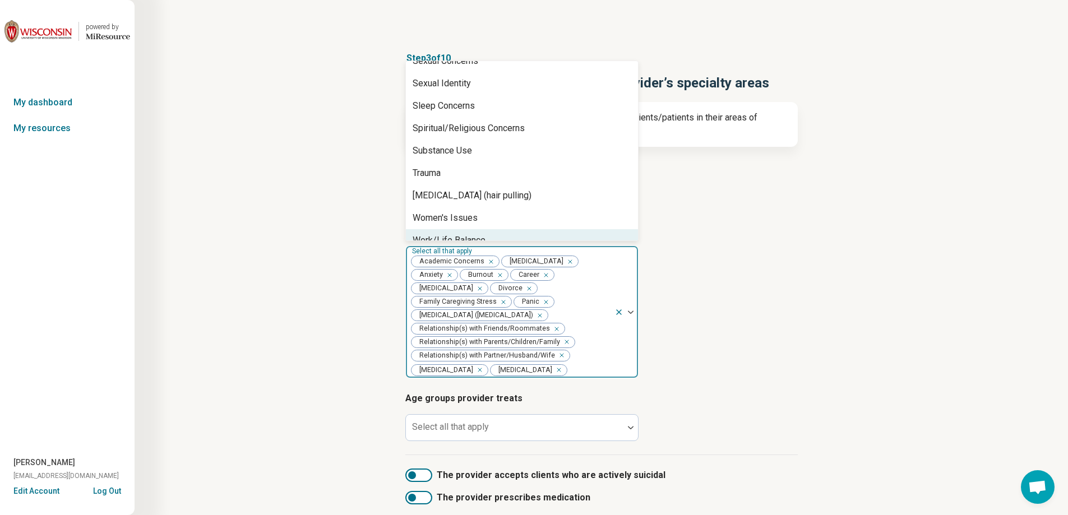
click at [545, 229] on div "Work/Life Balance" at bounding box center [522, 240] width 232 height 22
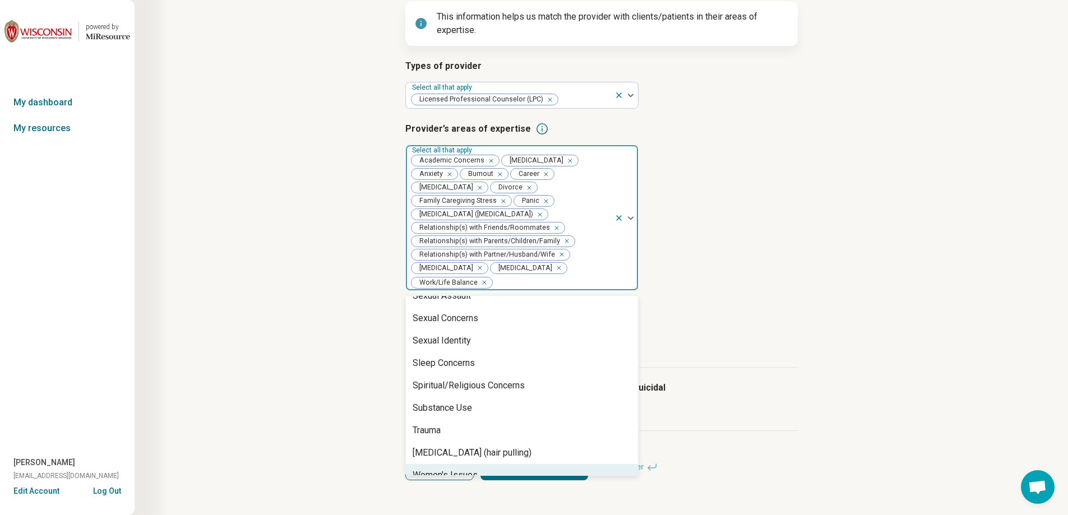
scroll to position [107, 0]
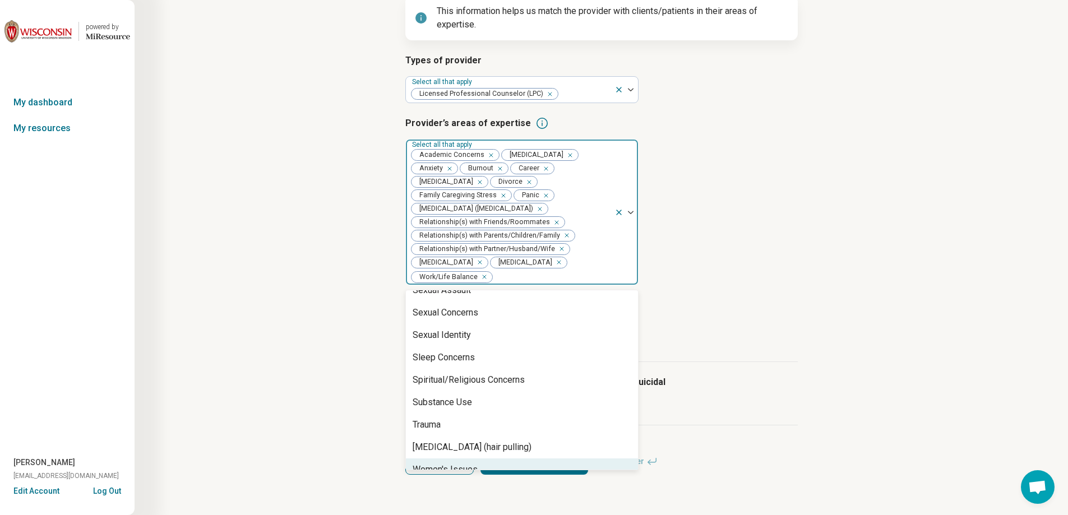
click at [779, 260] on article "Provider’s areas of expertise option Work/Life Balance, selected. 84 results av…" at bounding box center [601, 201] width 392 height 169
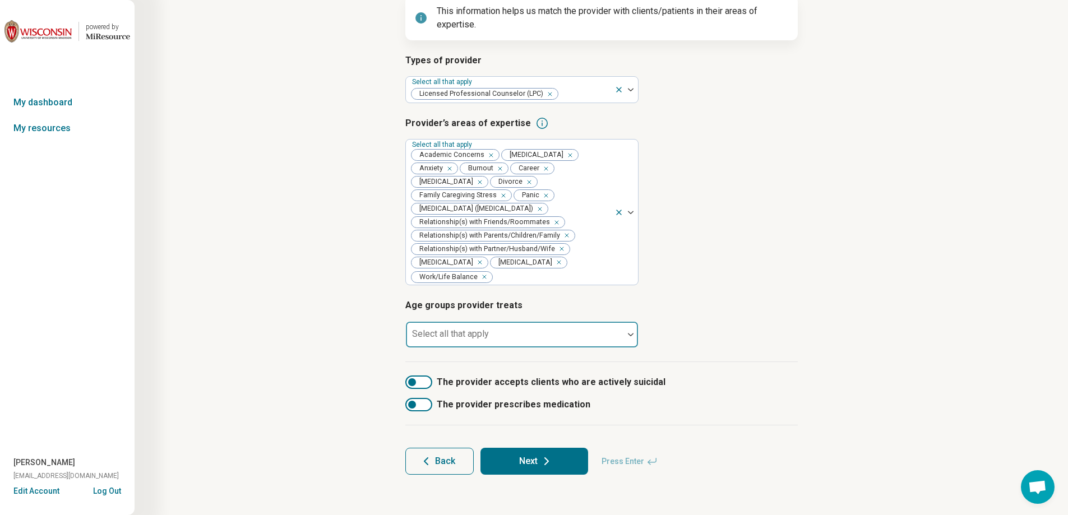
click at [594, 340] on div at bounding box center [514, 339] width 209 height 16
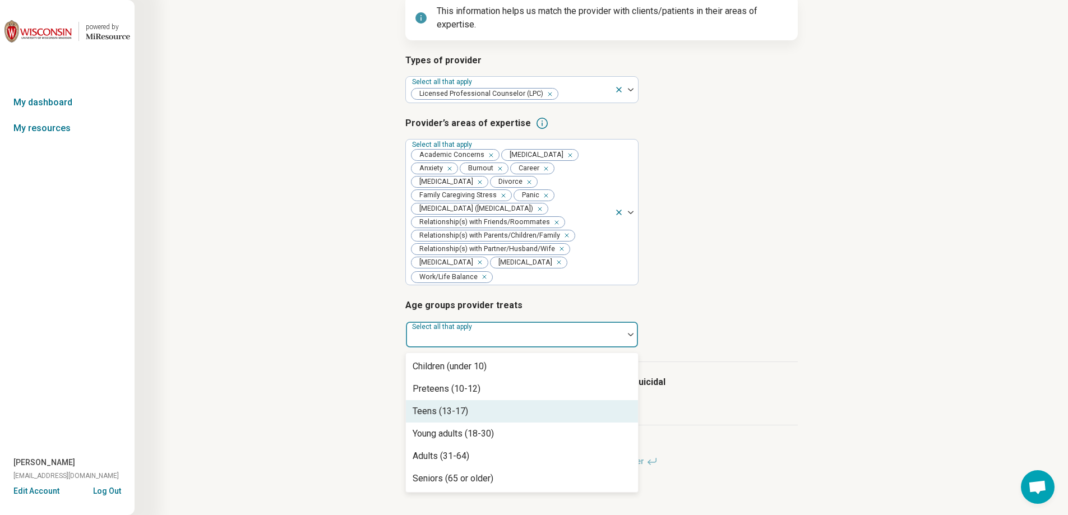
click at [562, 411] on div "Teens (13-17)" at bounding box center [522, 411] width 232 height 22
click at [543, 418] on div "Young adults (18-30)" at bounding box center [522, 411] width 232 height 22
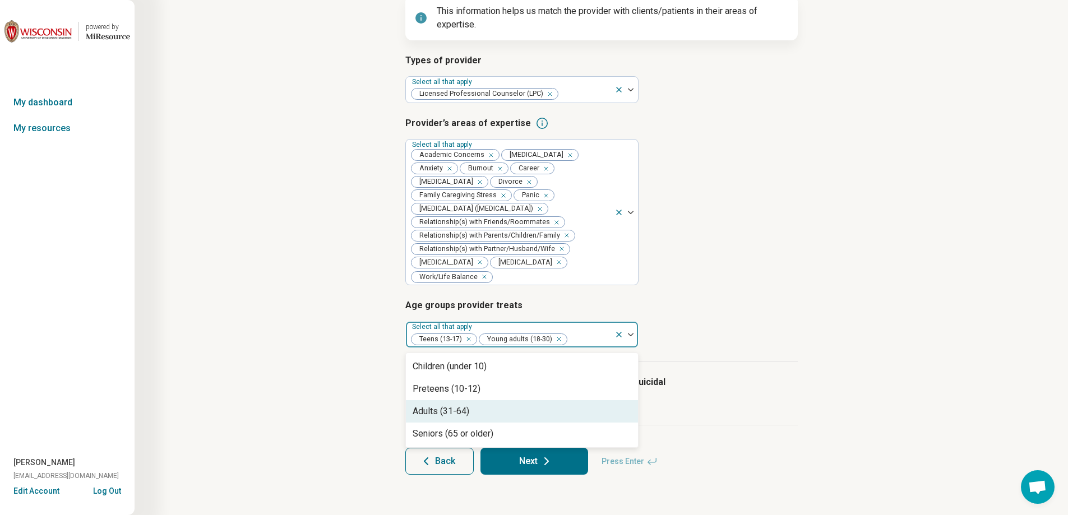
click at [543, 413] on div "Adults (31-64)" at bounding box center [522, 411] width 232 height 22
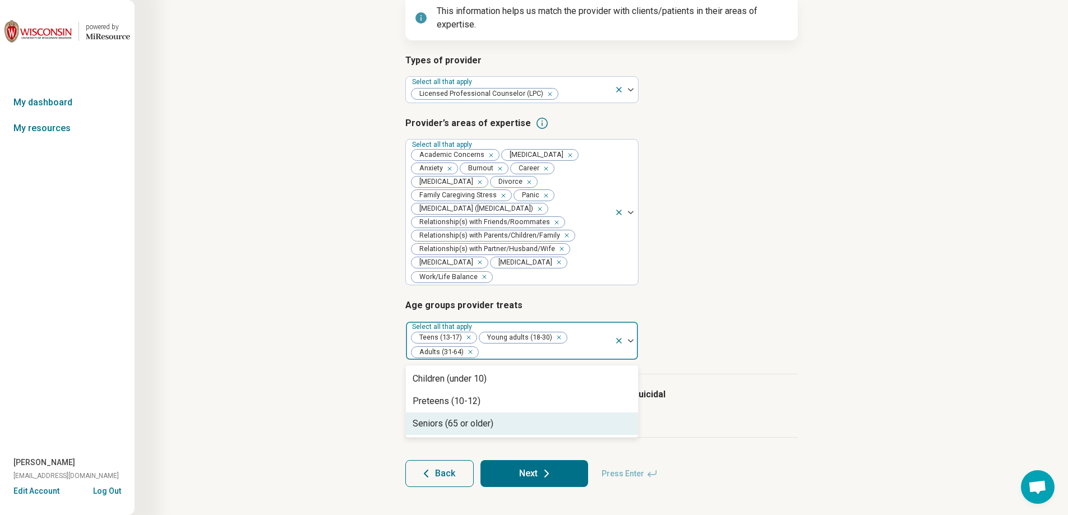
click at [540, 468] on icon at bounding box center [546, 473] width 13 height 13
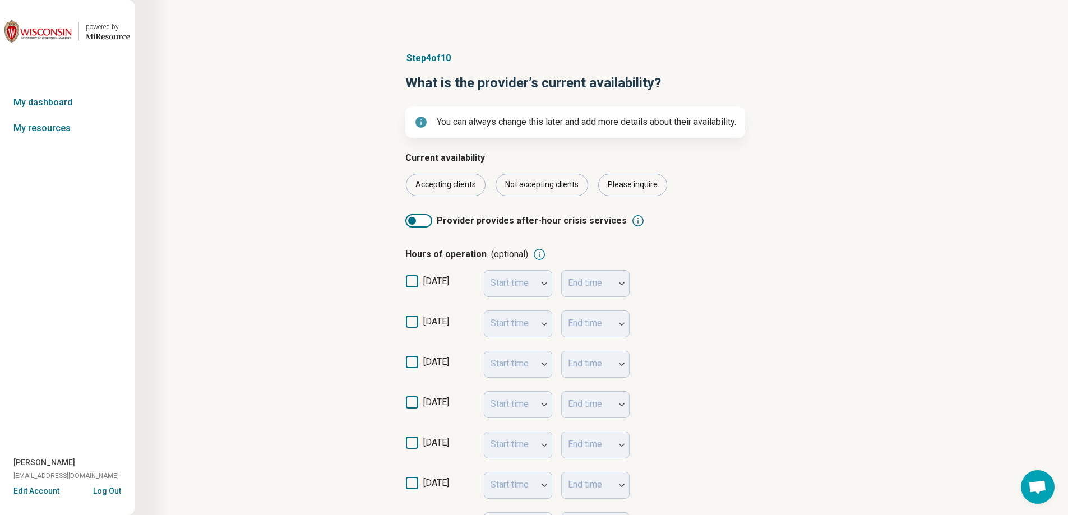
scroll to position [56, 0]
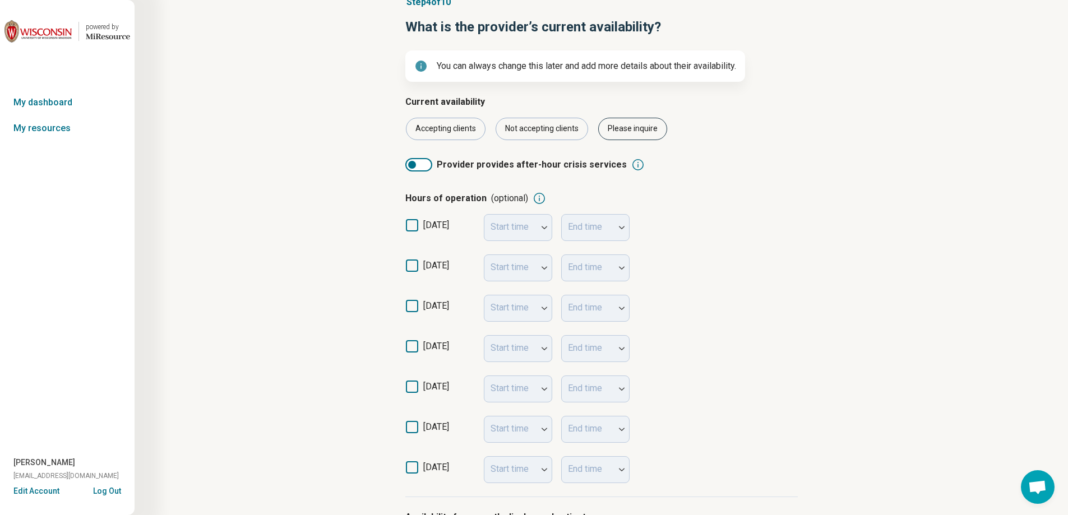
click at [637, 135] on div "Please inquire" at bounding box center [632, 129] width 69 height 22
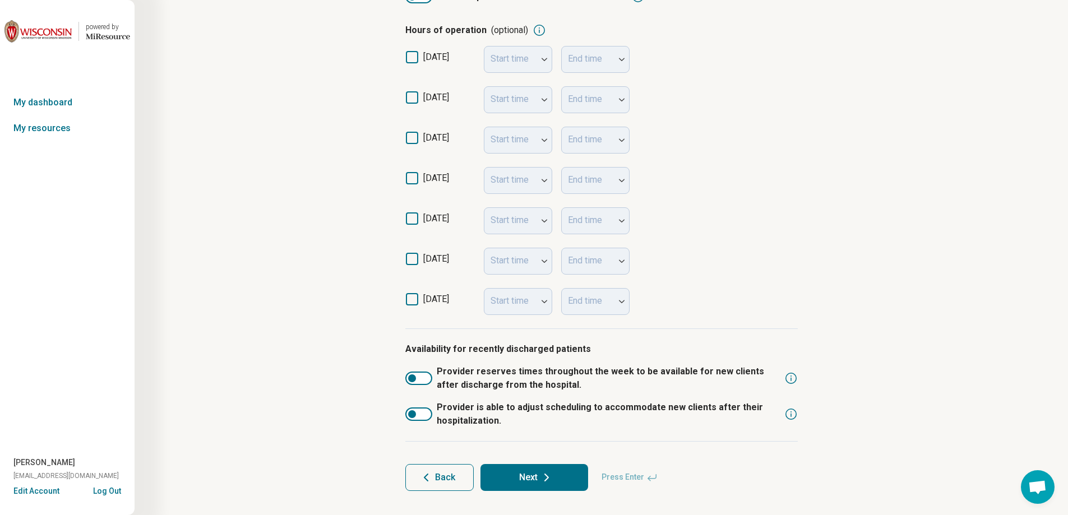
scroll to position [240, 0]
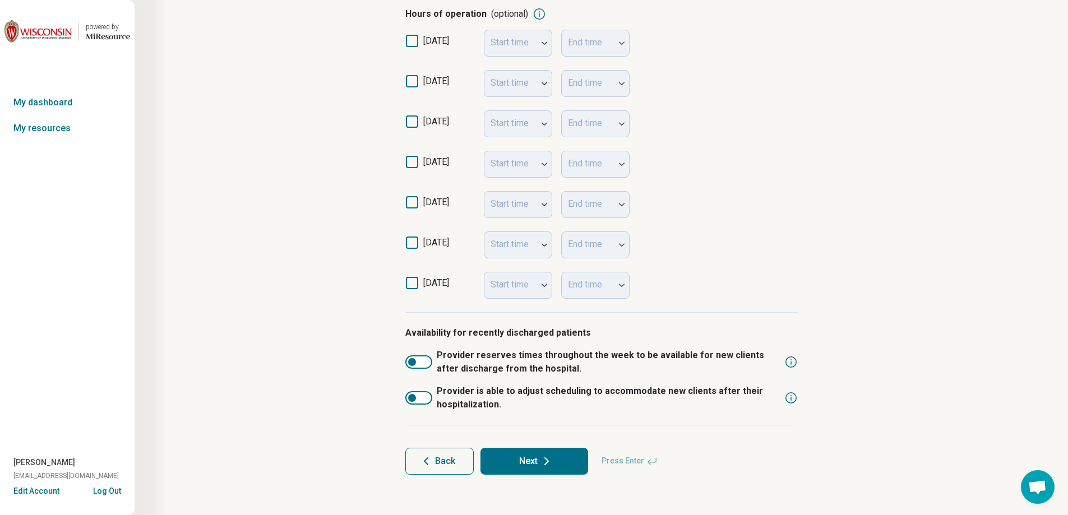
click at [558, 466] on button "Next" at bounding box center [534, 461] width 108 height 27
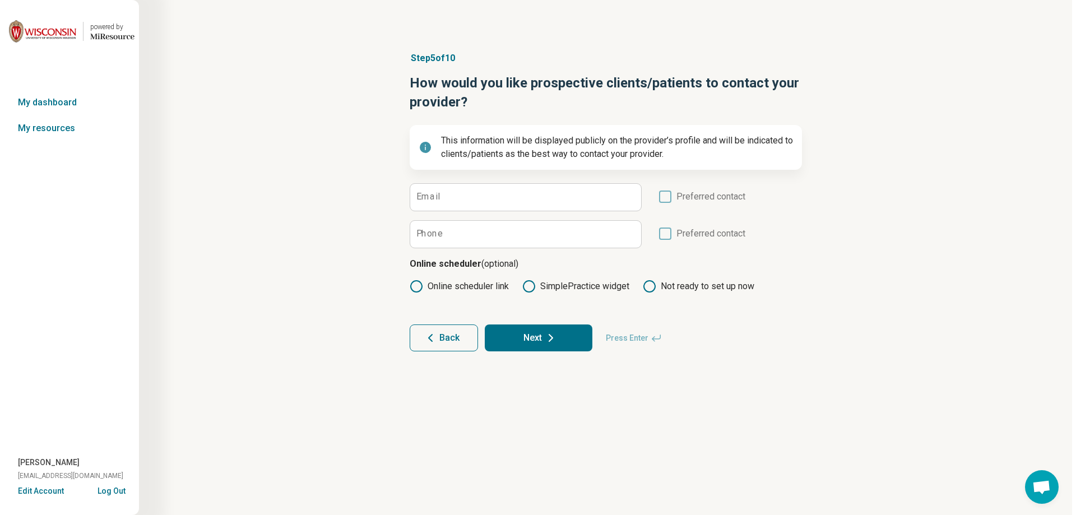
scroll to position [0, 0]
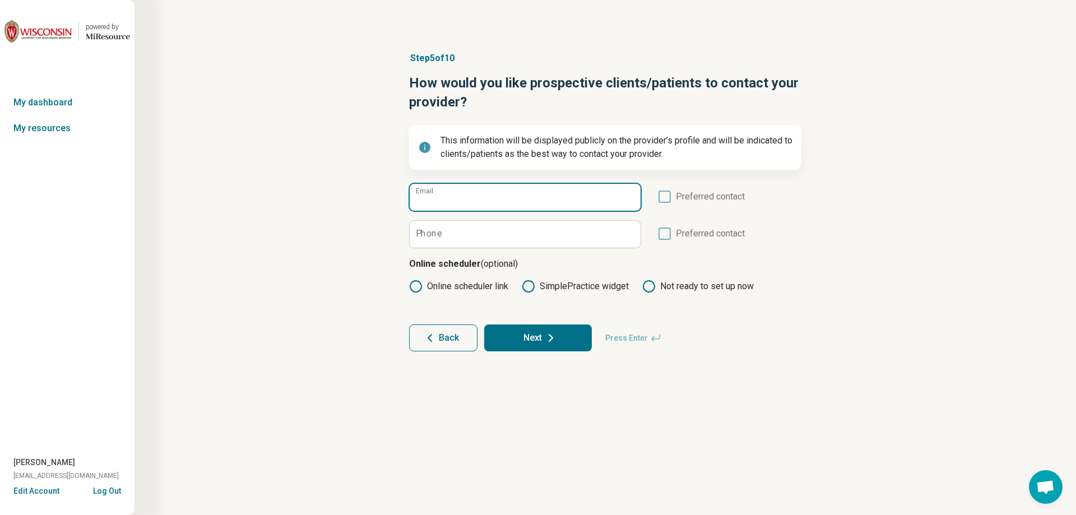
click at [501, 198] on input "Email" at bounding box center [525, 197] width 231 height 27
type input "**********"
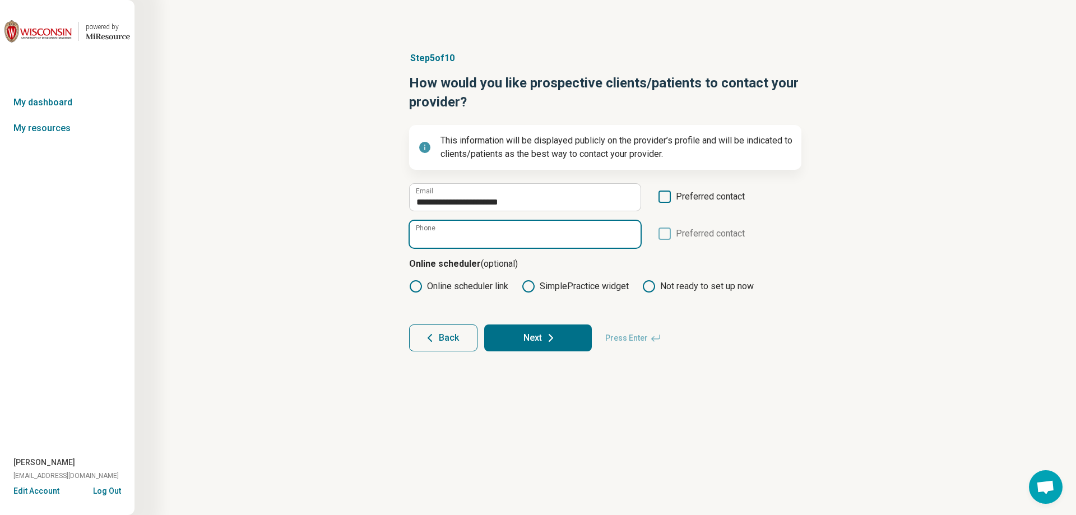
click at [480, 241] on input "Phone" at bounding box center [525, 234] width 231 height 27
click at [529, 339] on button "Next" at bounding box center [538, 338] width 108 height 27
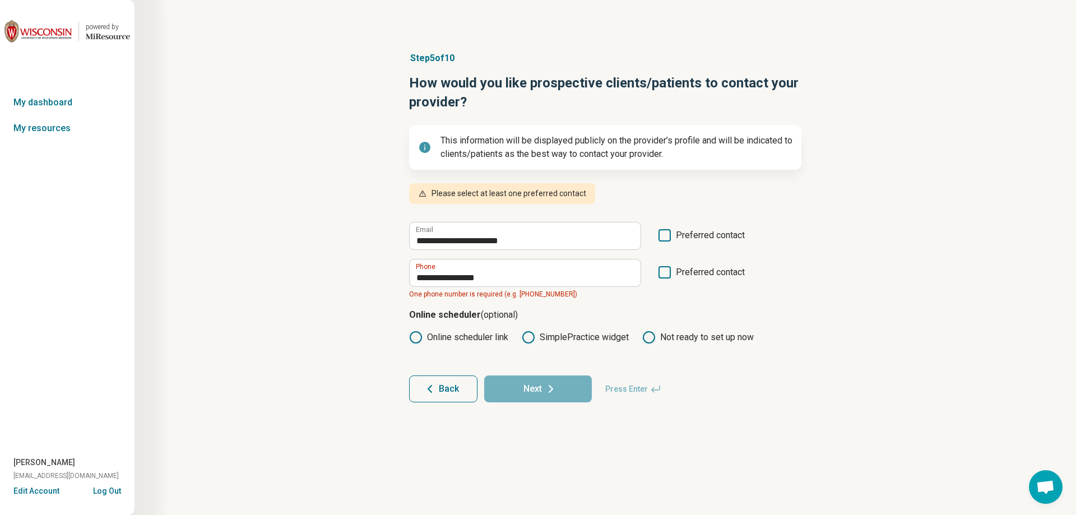
click at [669, 273] on icon at bounding box center [665, 272] width 12 height 12
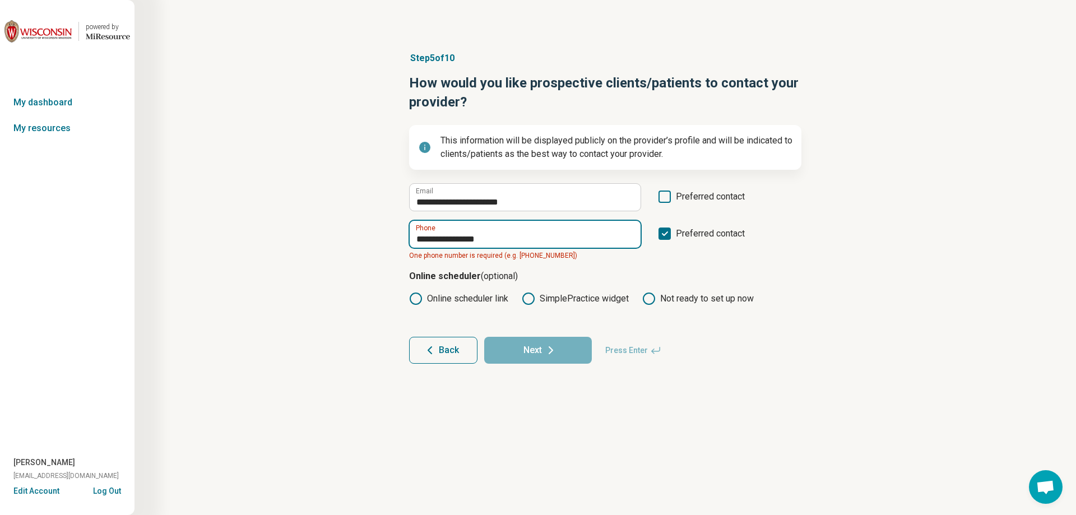
click at [529, 242] on input "**********" at bounding box center [525, 234] width 231 height 27
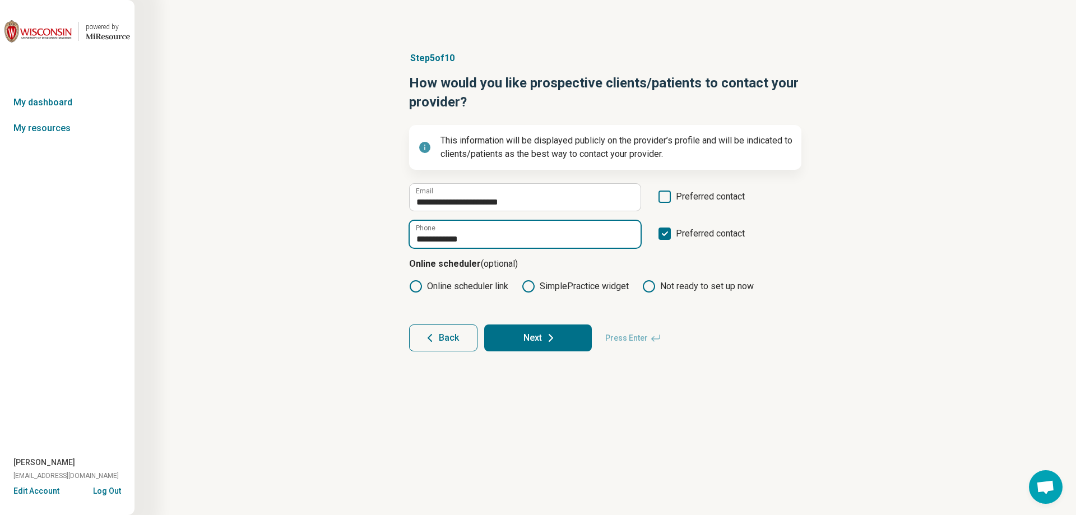
type input "**********"
click at [556, 335] on icon at bounding box center [550, 337] width 13 height 13
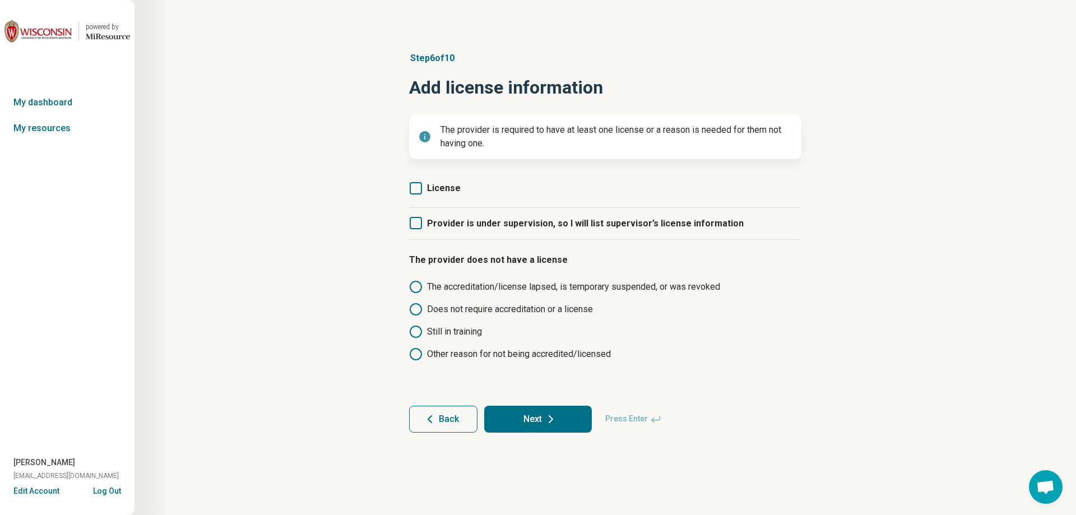
click at [416, 187] on icon at bounding box center [416, 188] width 12 height 12
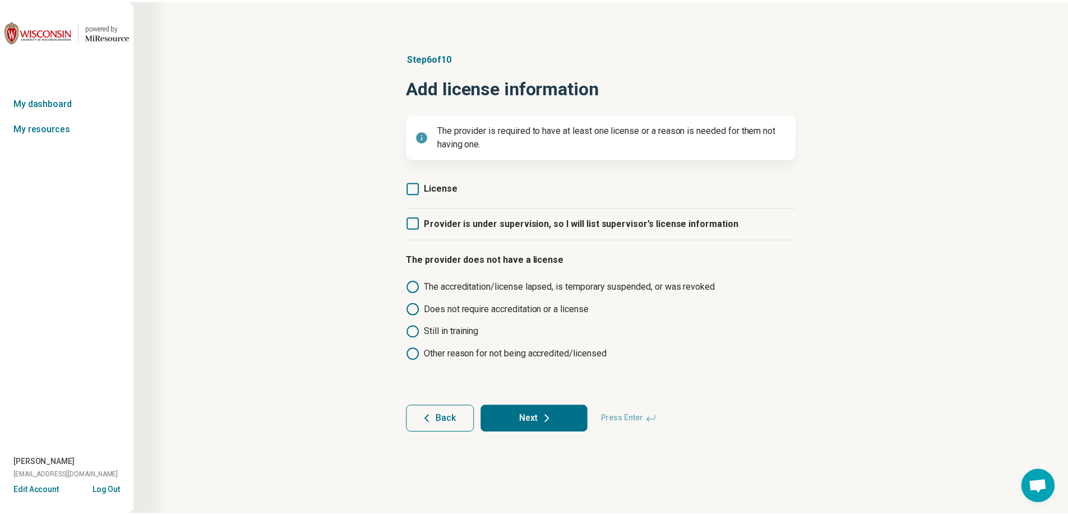
scroll to position [6, 0]
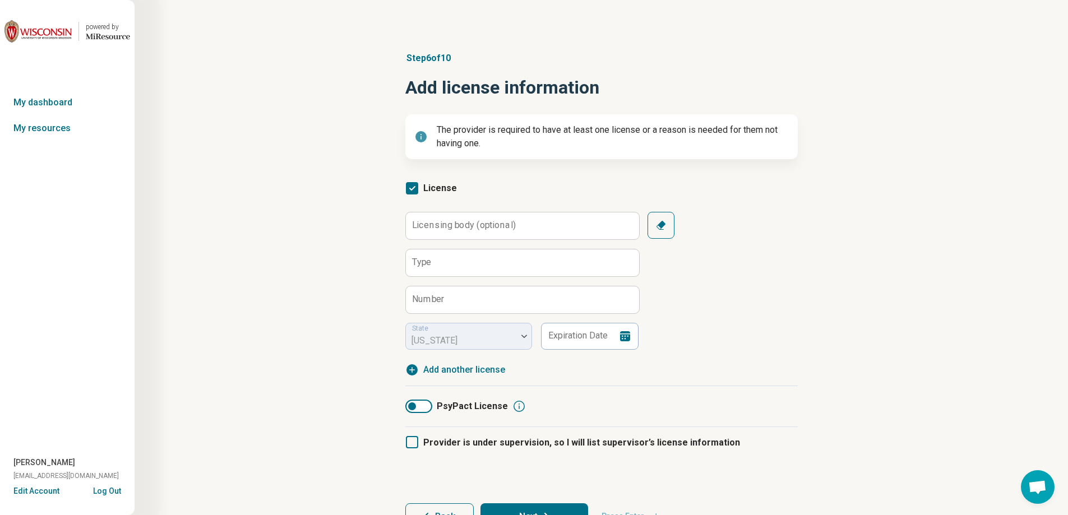
click at [427, 226] on label "Licensing body (optional)" at bounding box center [464, 225] width 104 height 9
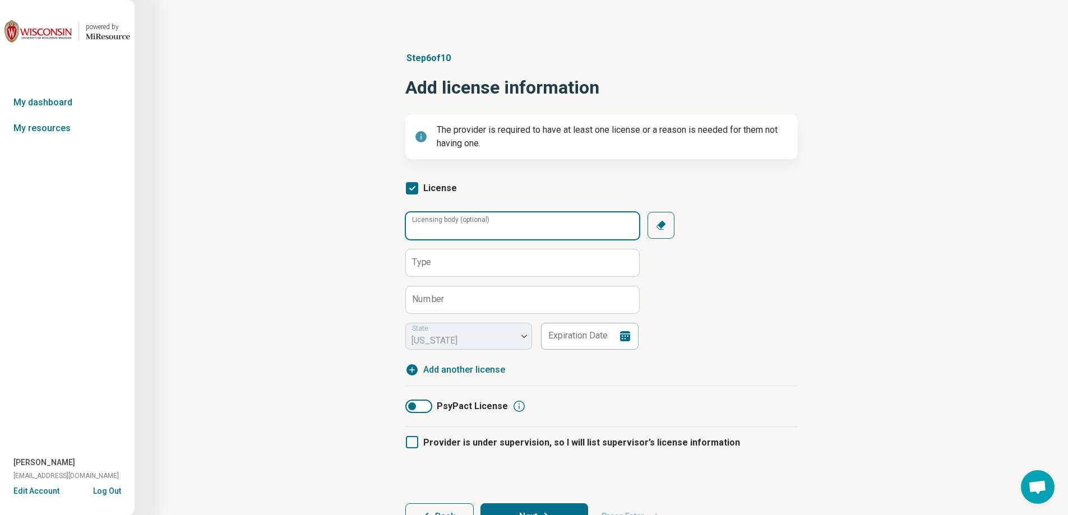
click at [427, 226] on input "Licensing body (optional)" at bounding box center [522, 225] width 233 height 27
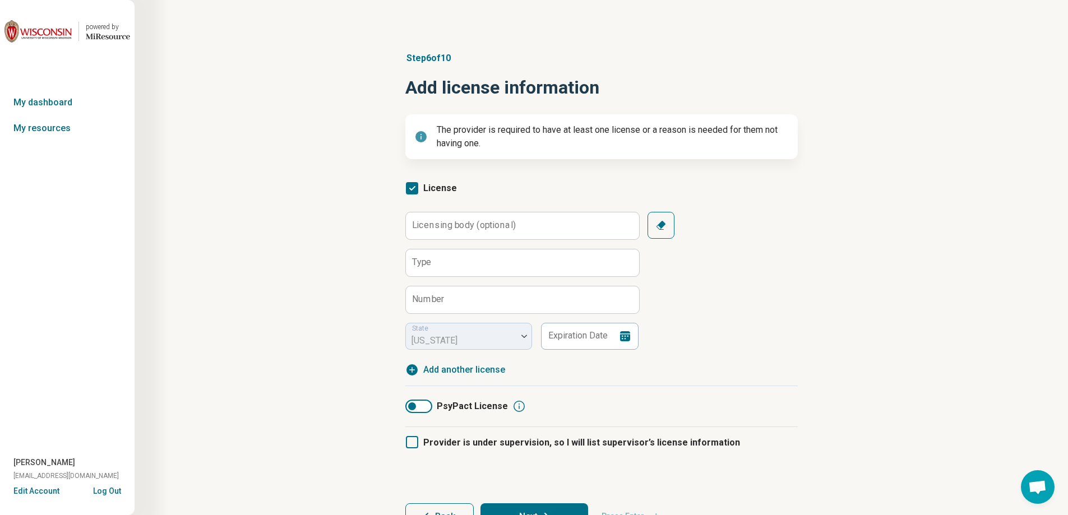
click at [659, 227] on icon "button" at bounding box center [660, 225] width 11 height 11
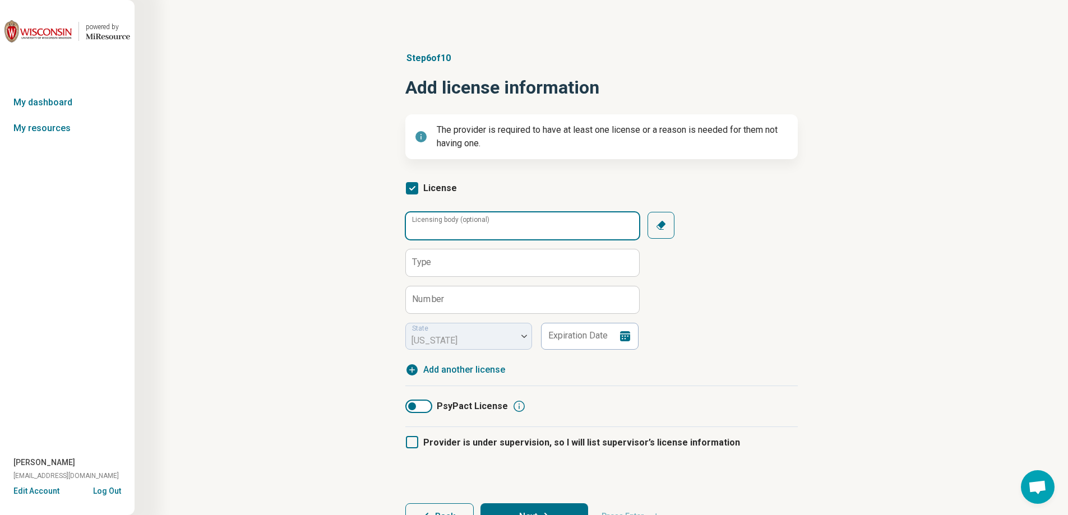
click at [598, 228] on input "Licensing body (optional)" at bounding box center [522, 225] width 233 height 27
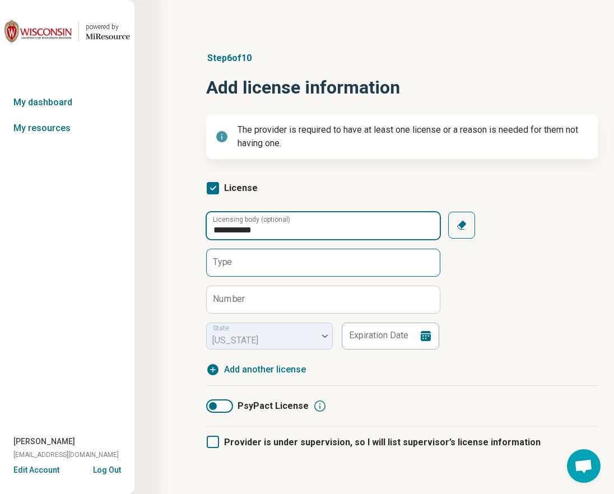
type input "**********"
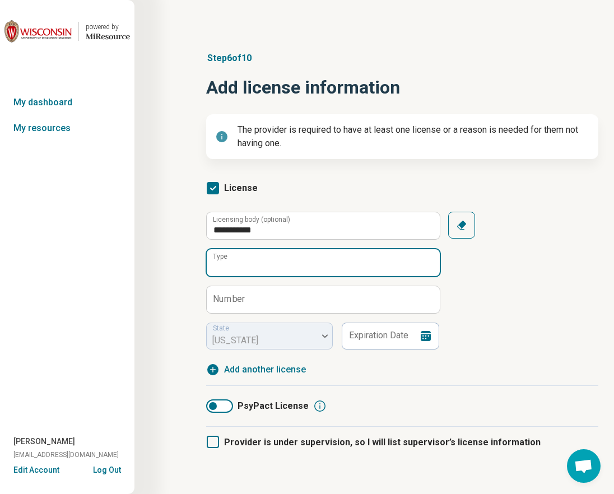
click at [269, 275] on input "Type" at bounding box center [323, 262] width 233 height 27
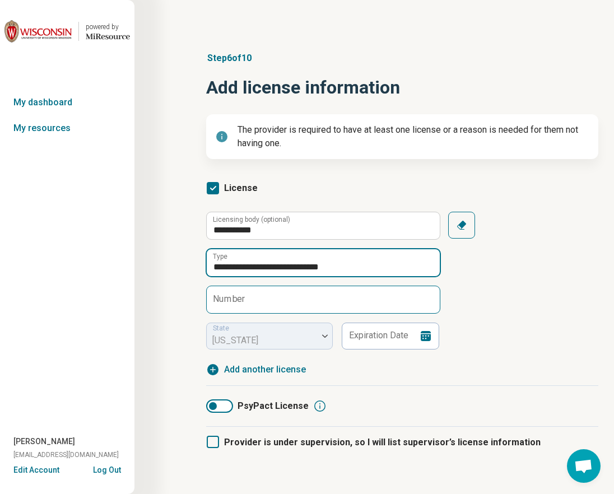
type input "**********"
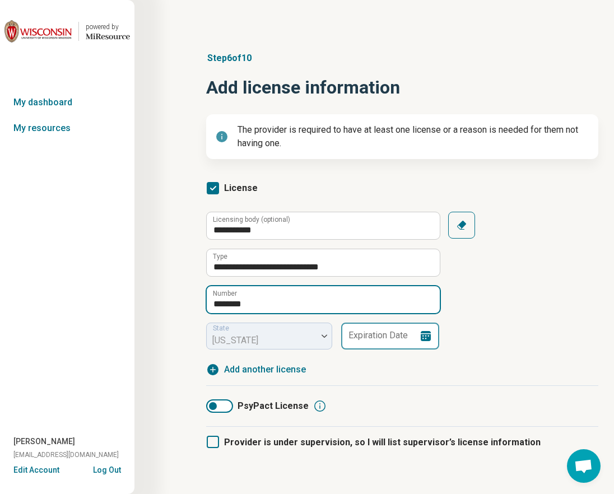
type input "********"
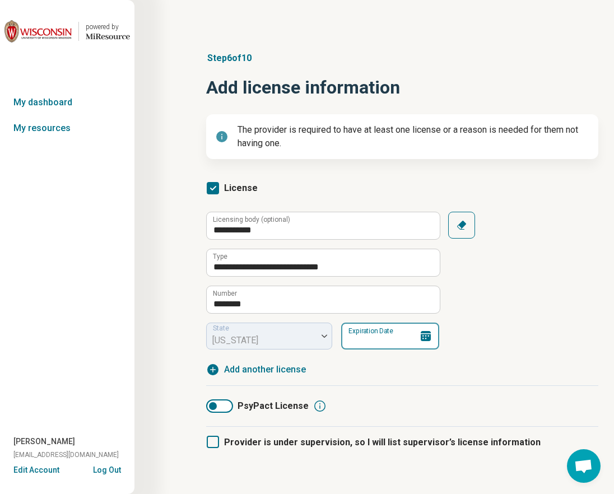
click at [387, 331] on input "Expiration Date" at bounding box center [390, 336] width 98 height 27
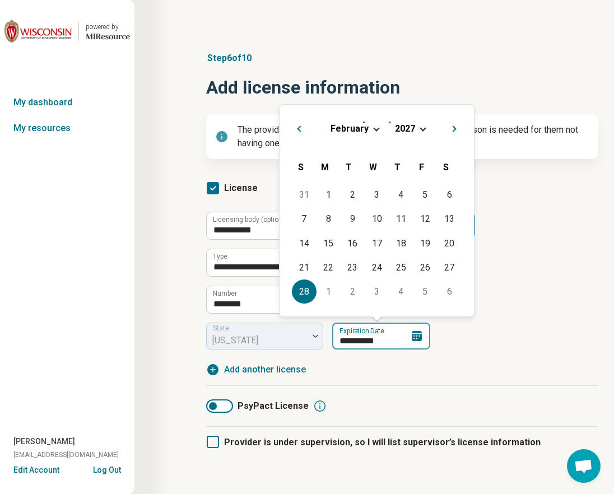
type input "**********"
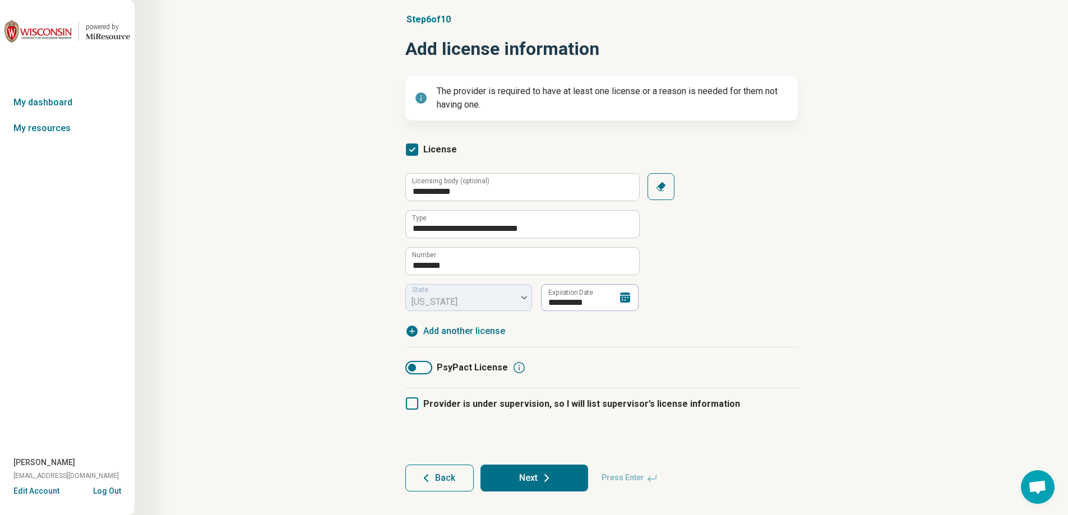
scroll to position [55, 0]
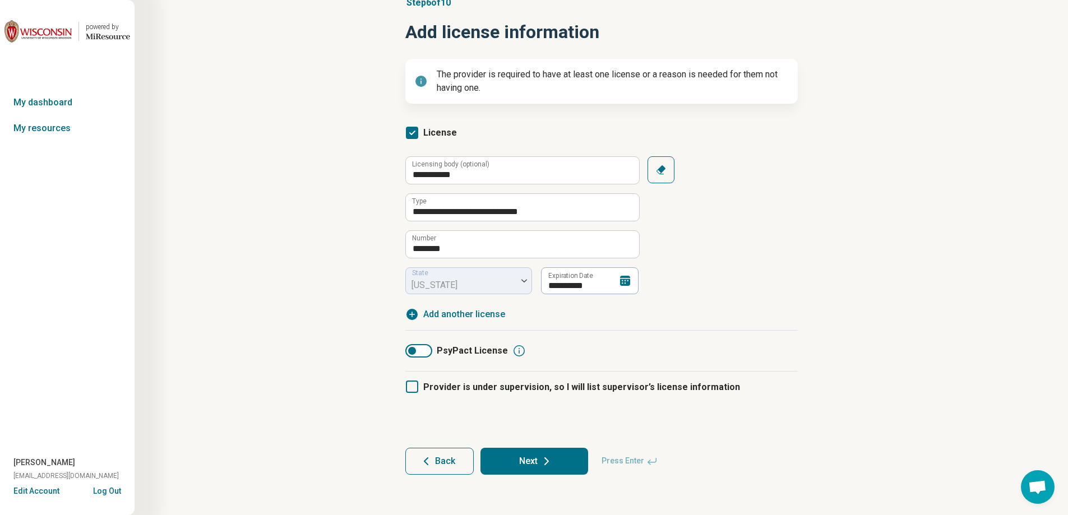
click at [547, 463] on icon at bounding box center [546, 461] width 3 height 7
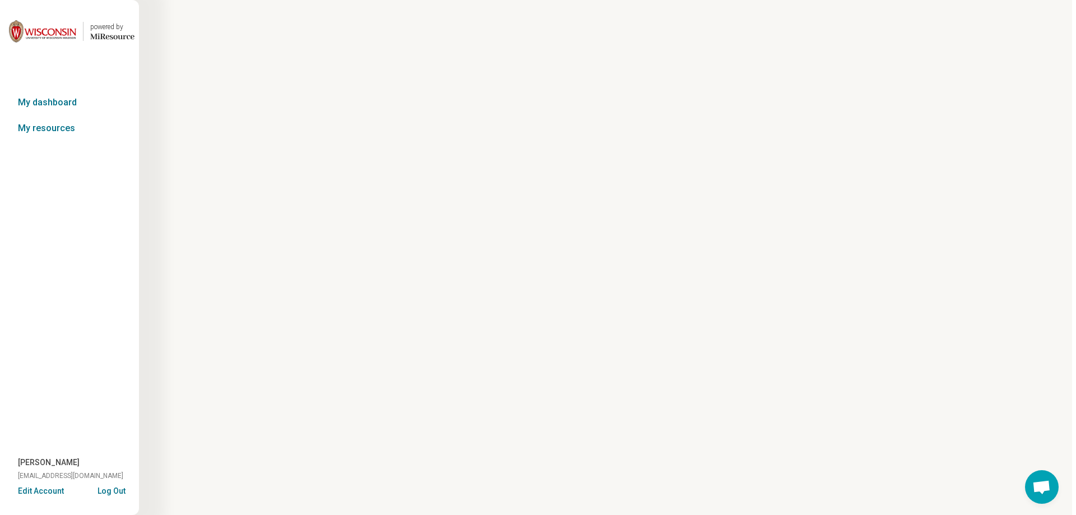
scroll to position [0, 0]
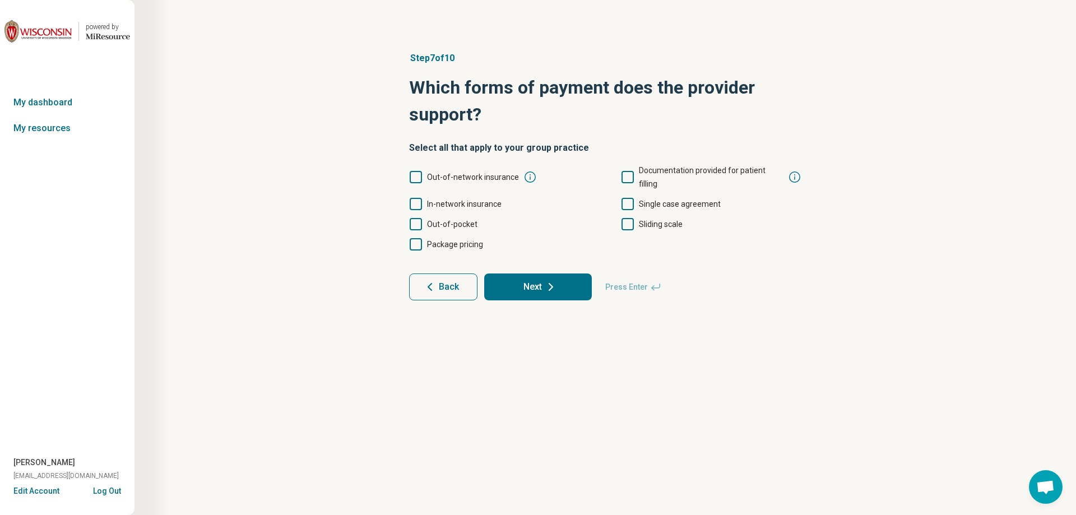
click at [413, 198] on icon at bounding box center [416, 204] width 12 height 12
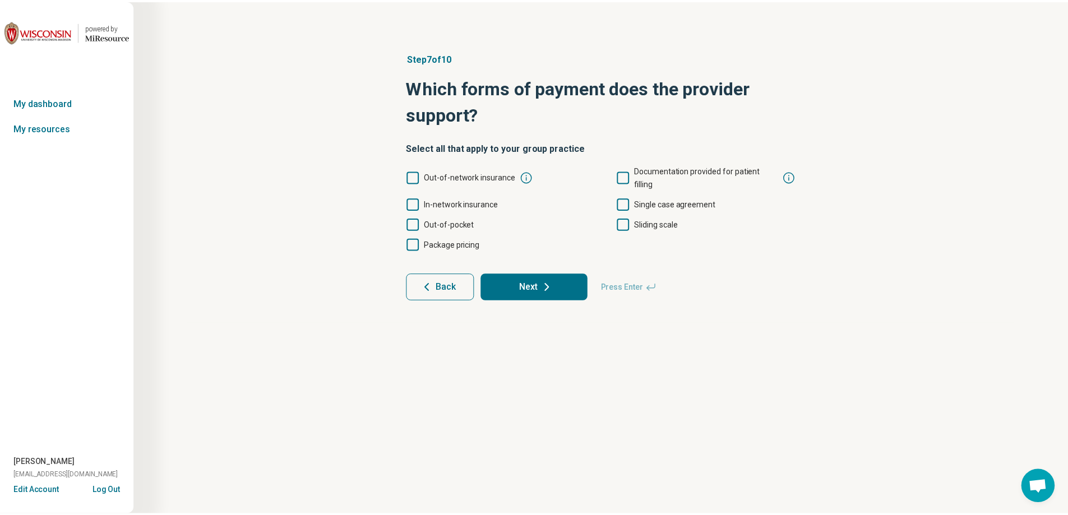
scroll to position [6, 0]
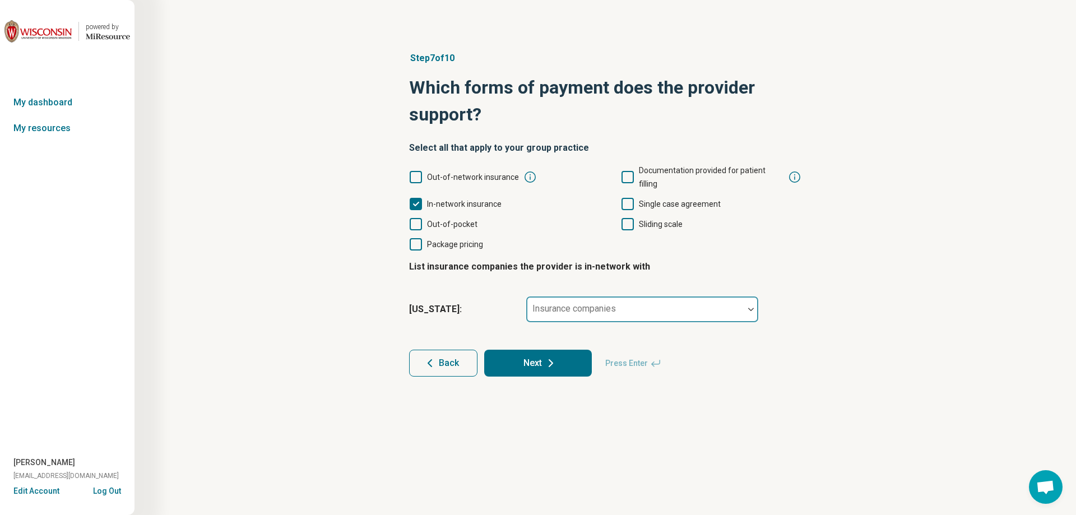
click at [549, 297] on div "Insurance companies" at bounding box center [642, 309] width 233 height 27
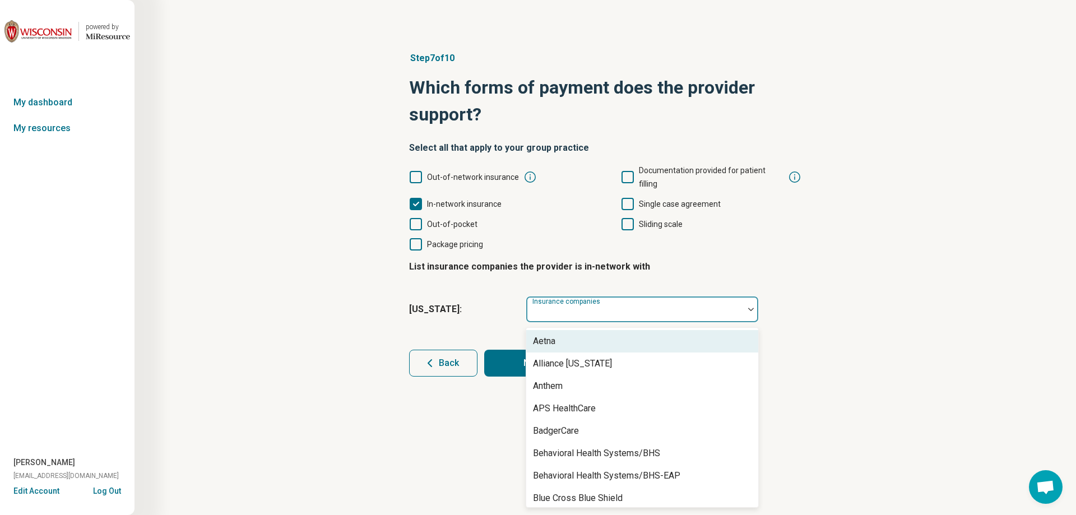
click at [548, 335] on div "Aetna" at bounding box center [642, 341] width 232 height 22
click at [550, 335] on div "Alliance [US_STATE]" at bounding box center [572, 341] width 79 height 13
click at [550, 335] on div "Anthem" at bounding box center [548, 341] width 30 height 13
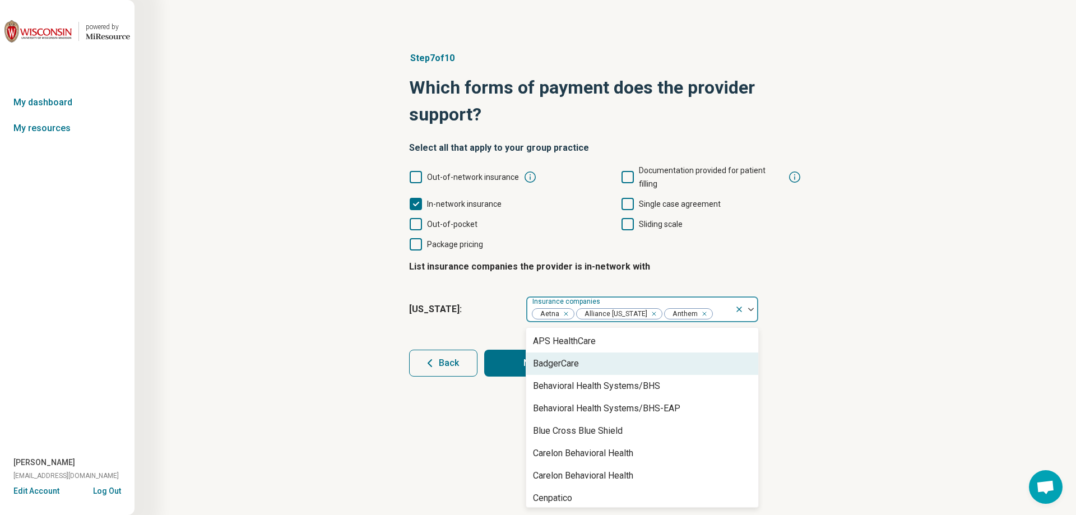
click at [553, 357] on div "BadgerCare" at bounding box center [556, 363] width 46 height 13
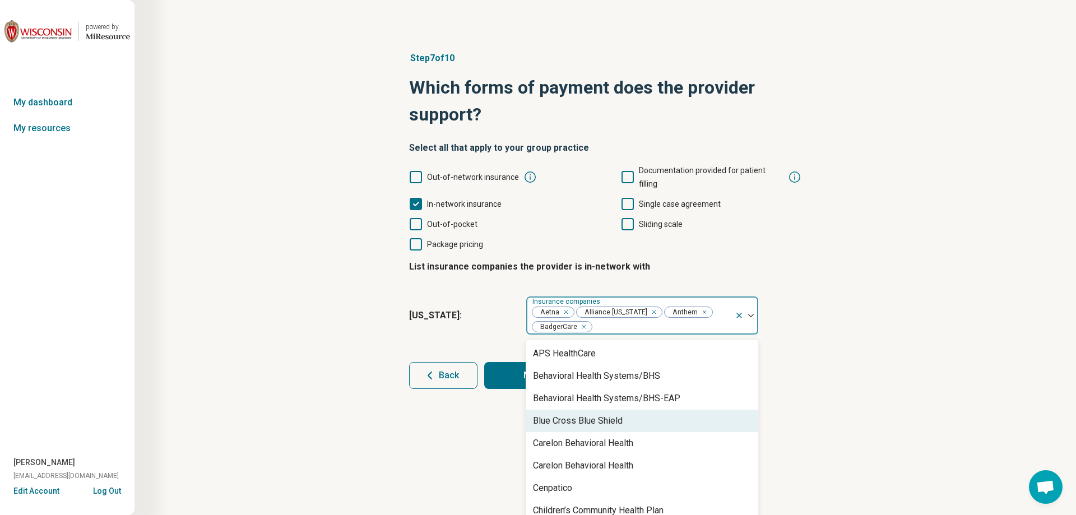
click at [558, 414] on div "Blue Cross Blue Shield" at bounding box center [578, 420] width 90 height 13
click at [558, 414] on div "Carelon Behavioral Health" at bounding box center [583, 420] width 100 height 13
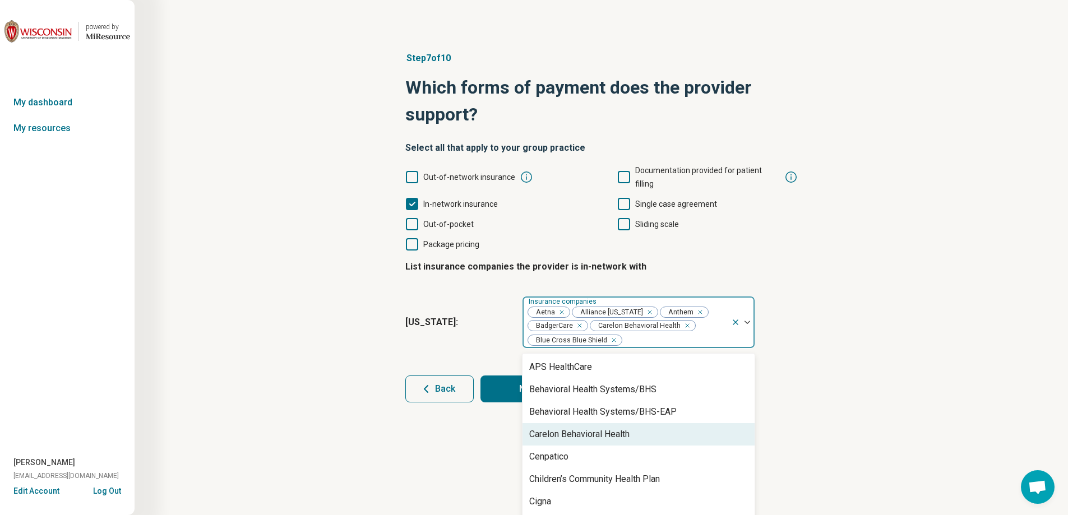
click at [559, 428] on div "Carelon Behavioral Health" at bounding box center [579, 434] width 100 height 13
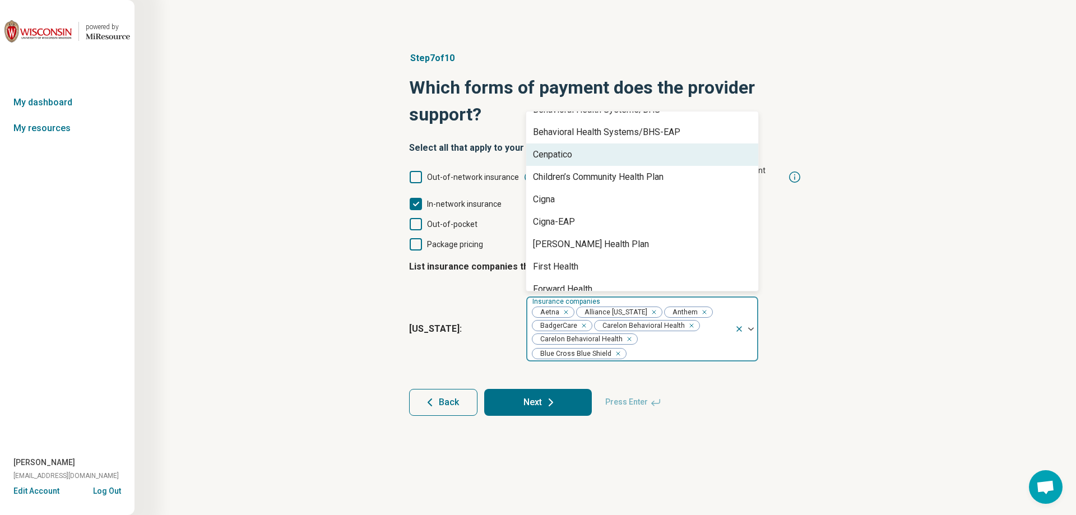
scroll to position [56, 0]
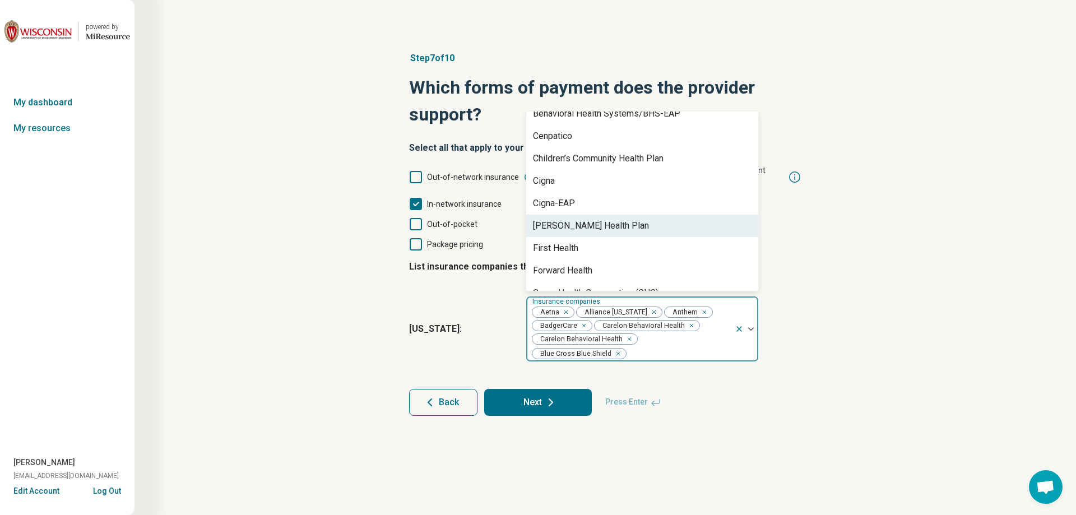
click at [590, 219] on div "[PERSON_NAME] Health Plan" at bounding box center [591, 225] width 116 height 13
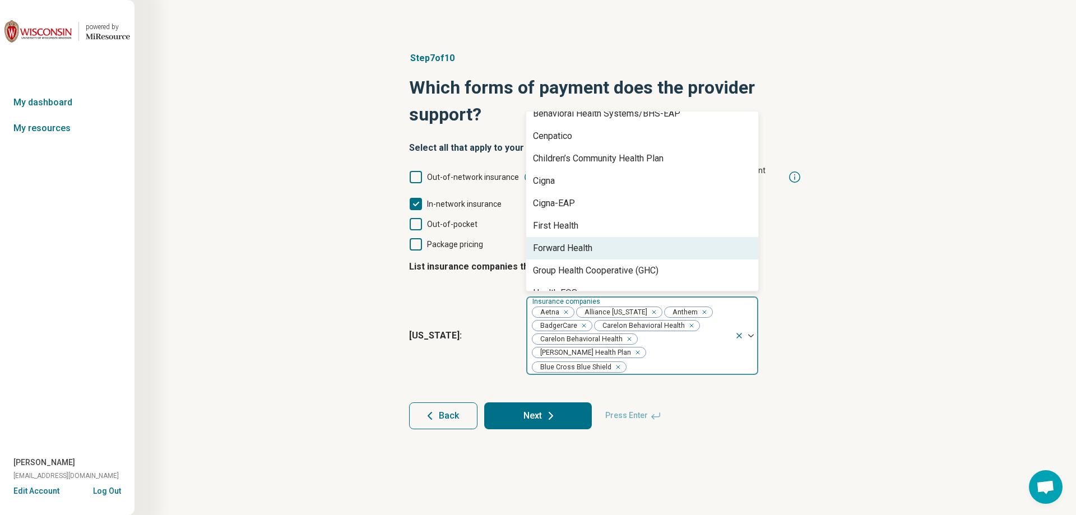
click at [587, 242] on div "Forward Health" at bounding box center [562, 248] width 59 height 13
click at [587, 242] on div "Group Health Cooperative (GHC)" at bounding box center [596, 248] width 126 height 13
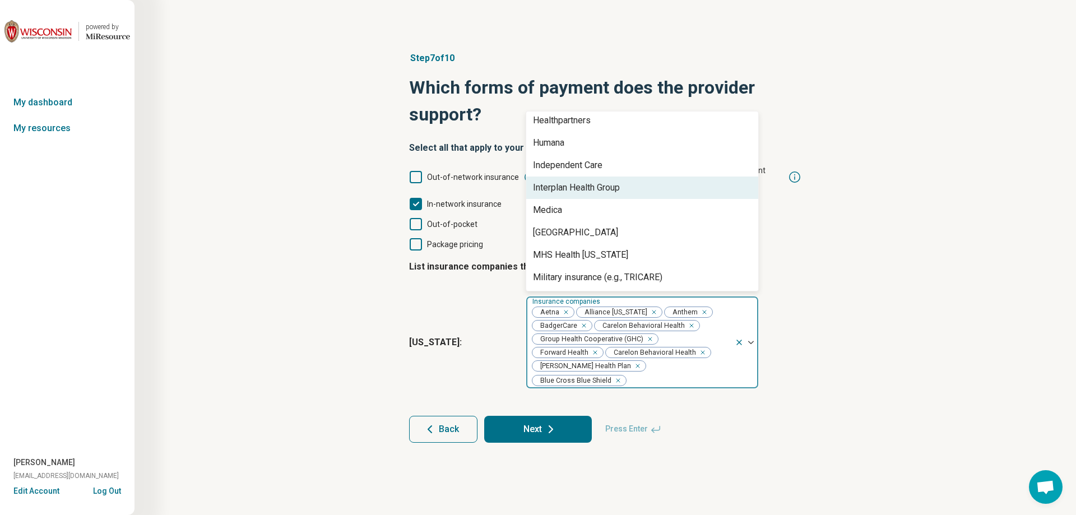
scroll to position [224, 0]
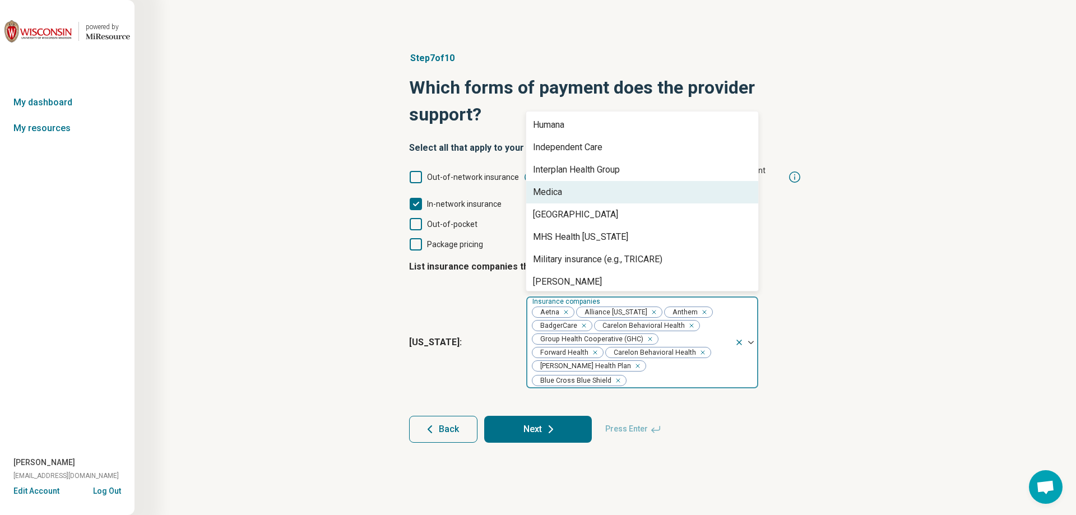
click at [585, 181] on div "Medica" at bounding box center [642, 192] width 232 height 22
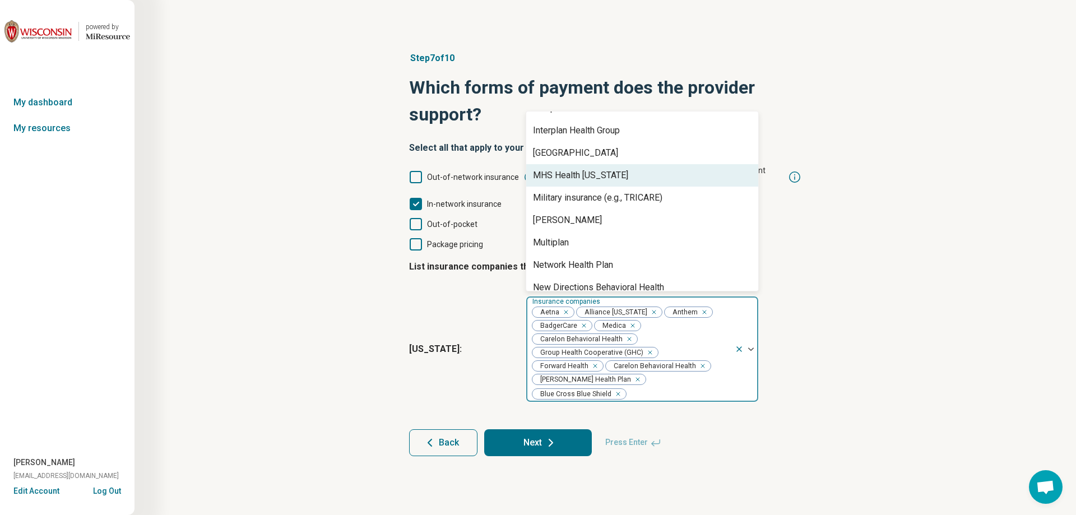
scroll to position [280, 0]
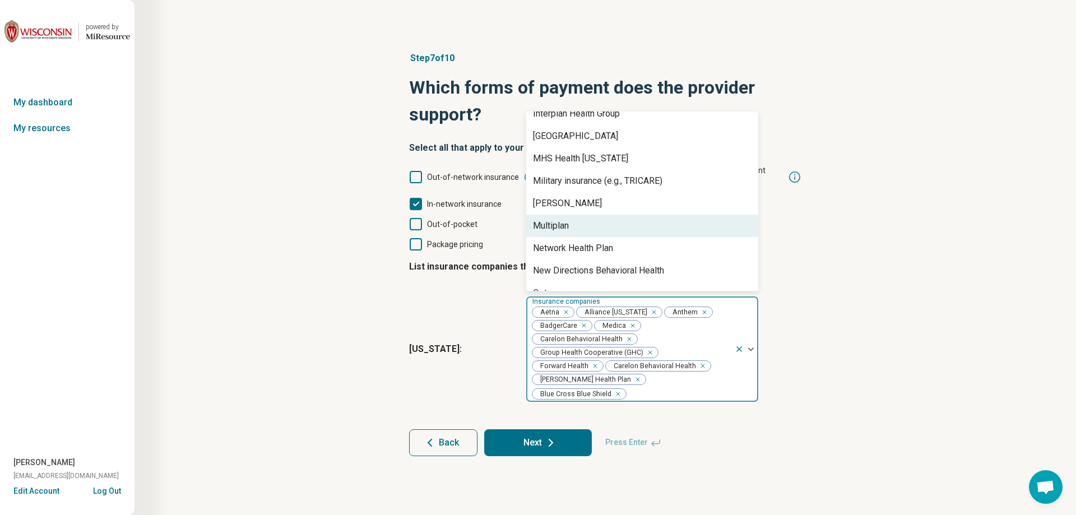
click at [590, 215] on div "Multiplan" at bounding box center [642, 226] width 232 height 22
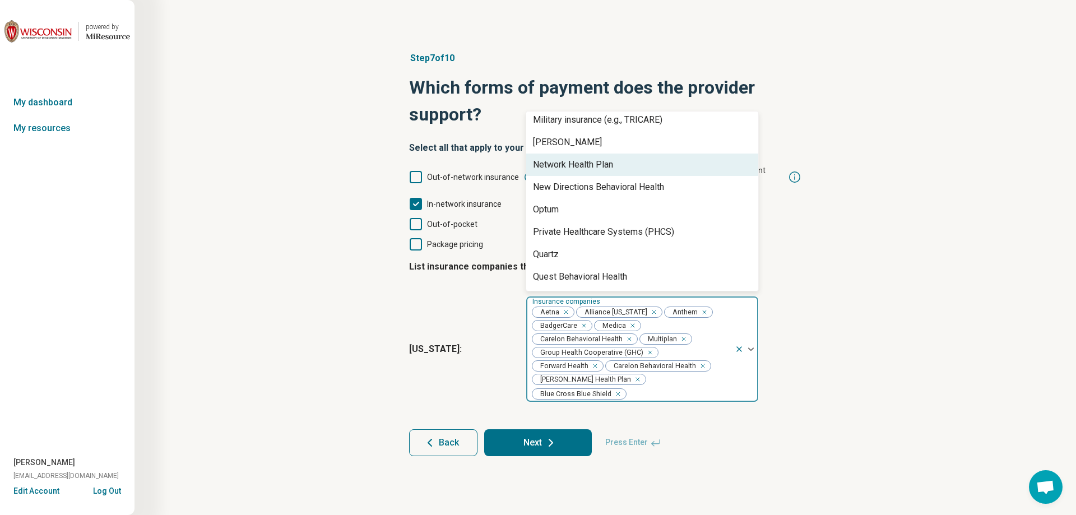
scroll to position [392, 0]
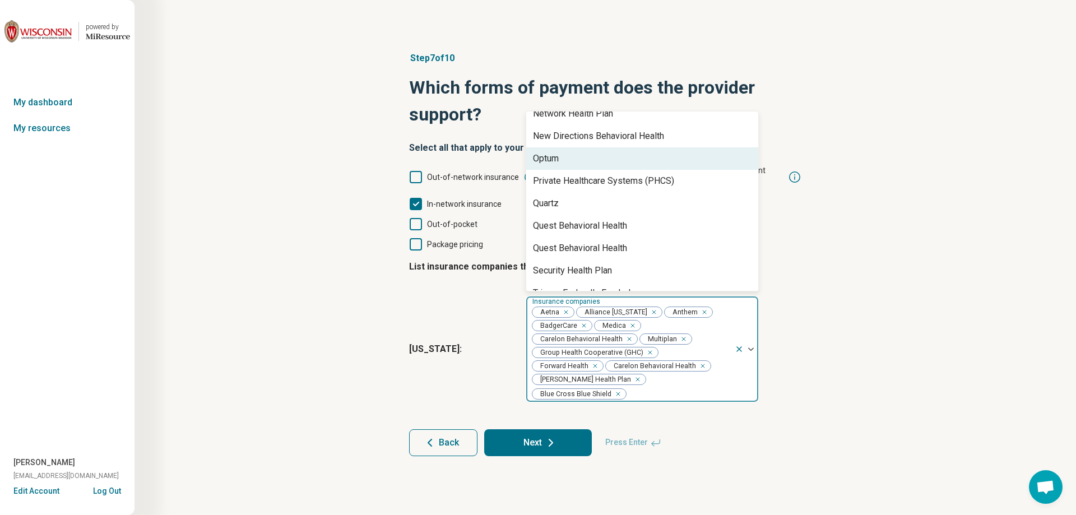
click at [573, 154] on div "Optum" at bounding box center [642, 158] width 232 height 22
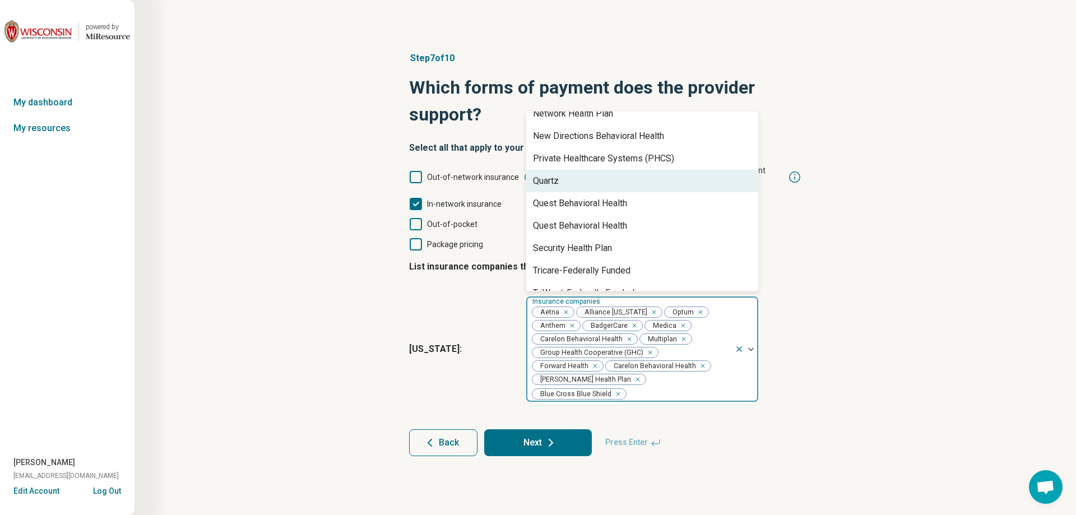
click at [571, 177] on div "Quartz" at bounding box center [642, 181] width 232 height 22
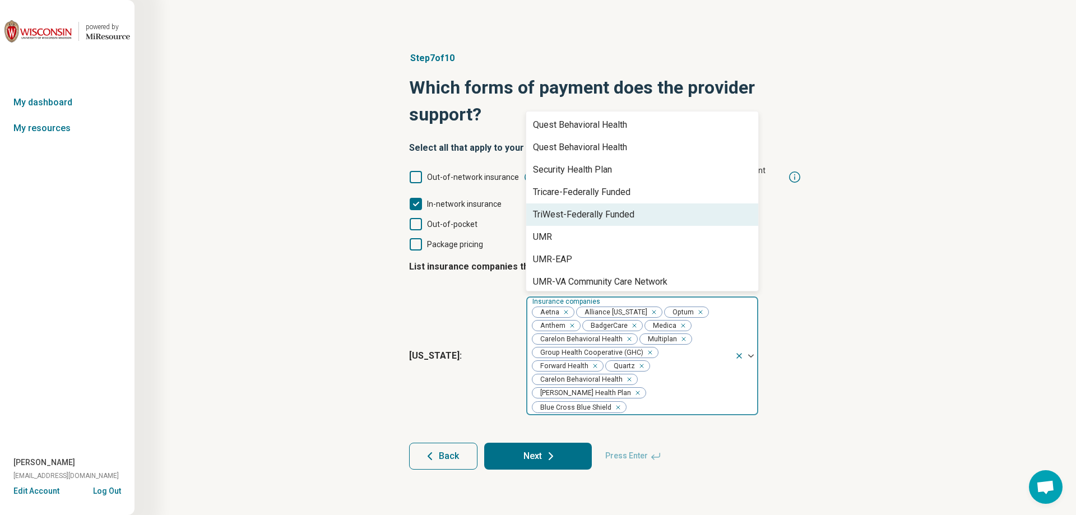
scroll to position [498, 0]
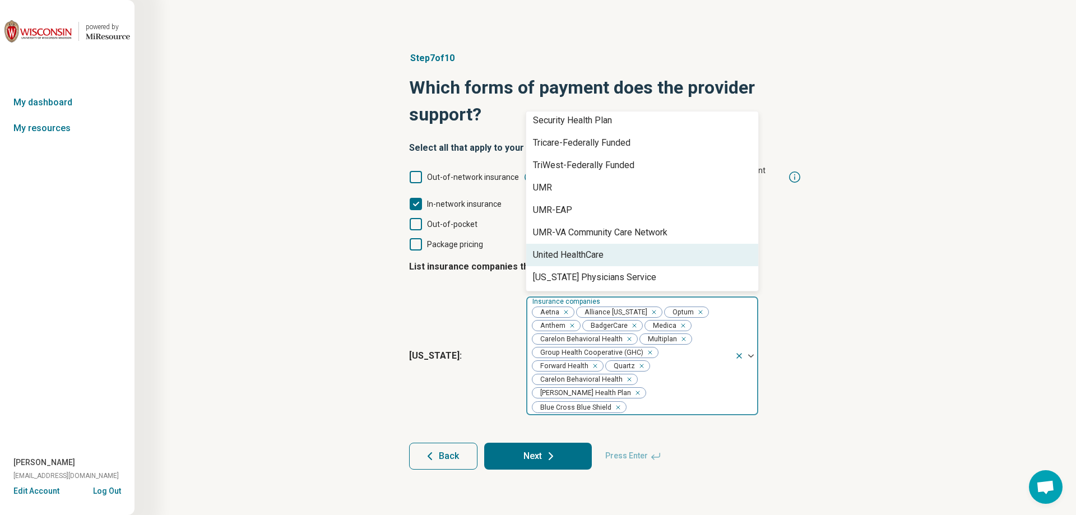
click at [594, 248] on div "United HealthCare" at bounding box center [568, 254] width 71 height 13
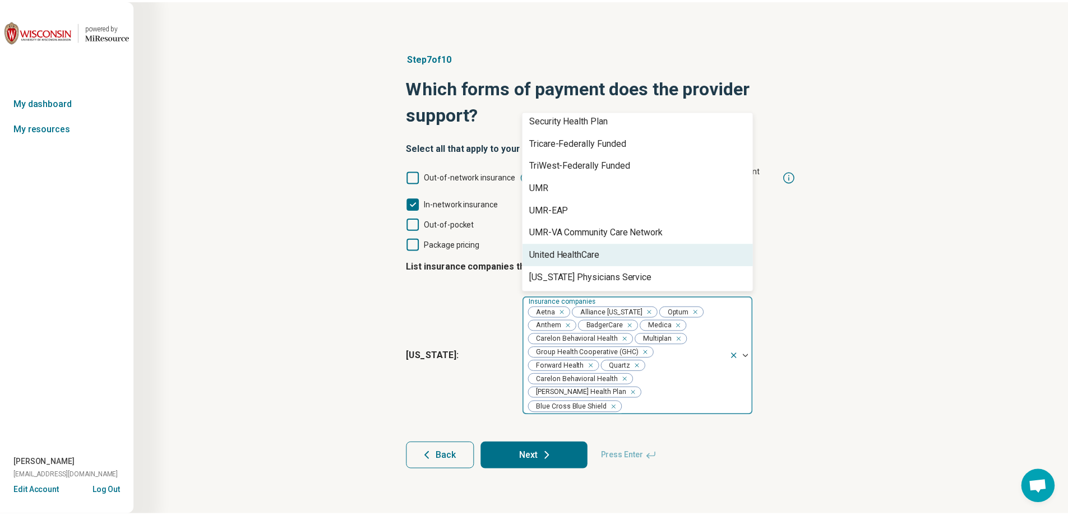
scroll to position [475, 0]
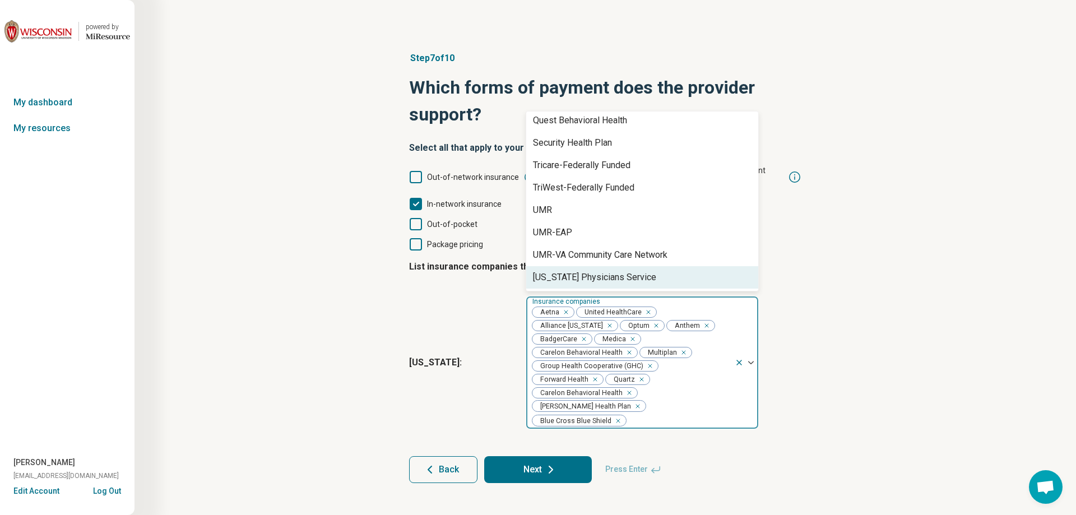
click at [844, 276] on div "Step 7 of 10 Which forms of payment does the provider support? Select all that …" at bounding box center [605, 267] width 834 height 476
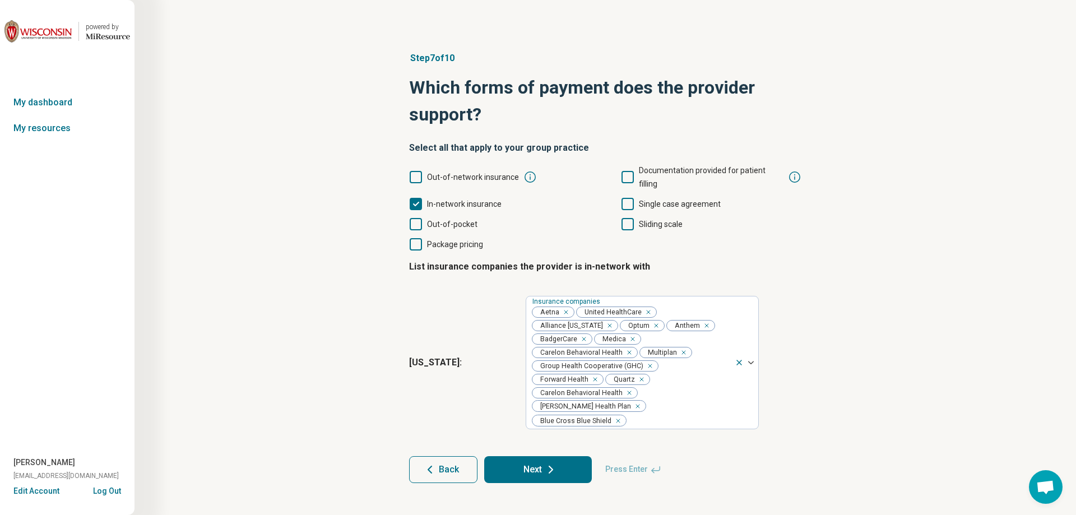
click at [532, 456] on button "Next" at bounding box center [538, 469] width 108 height 27
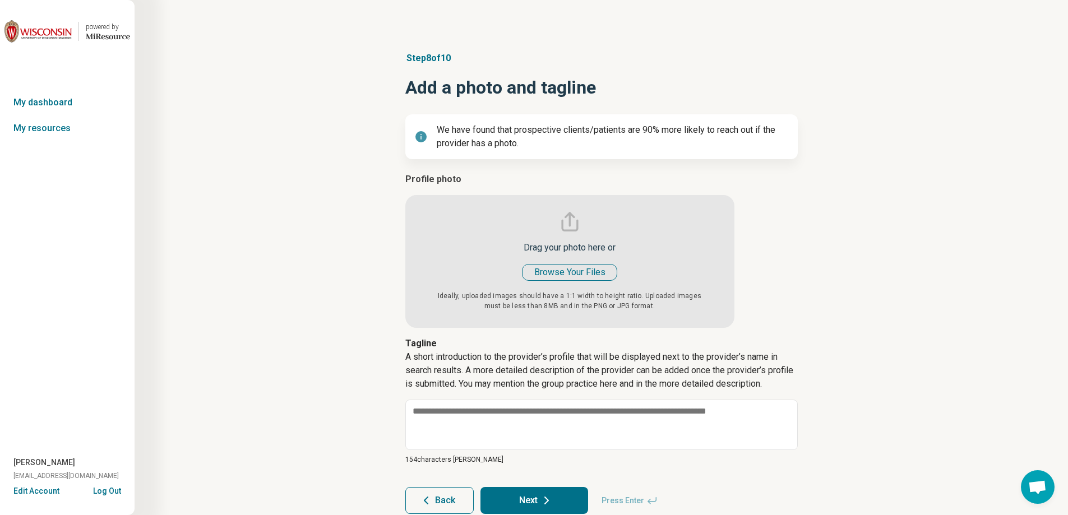
type textarea "*"
click at [583, 273] on input "file" at bounding box center [569, 250] width 329 height 155
type input "**********"
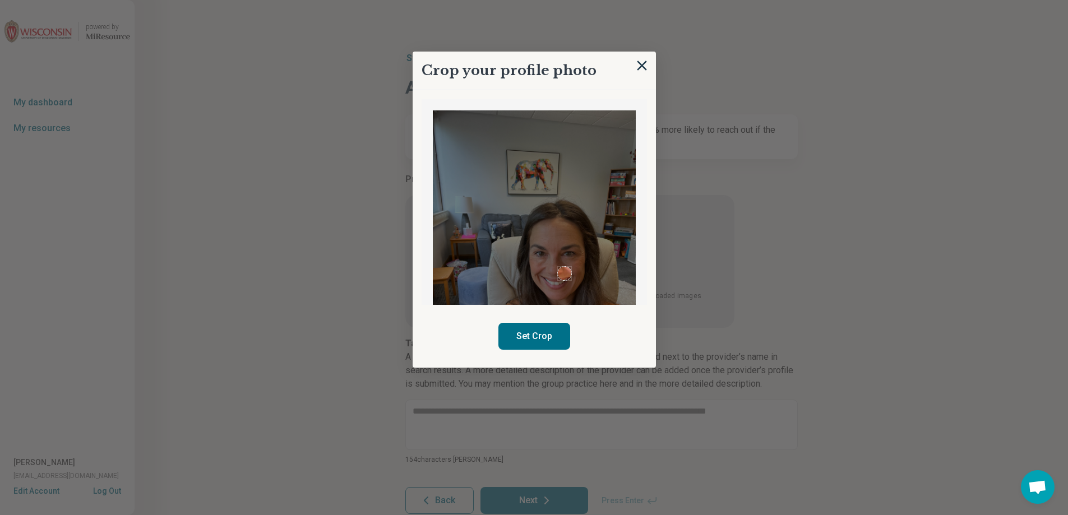
click at [558, 225] on img at bounding box center [534, 245] width 203 height 271
click at [603, 343] on div "Set Crop" at bounding box center [534, 336] width 225 height 45
drag, startPoint x: 649, startPoint y: 150, endPoint x: 640, endPoint y: 204, distance: 54.6
click at [644, 202] on div "Crop your profile photo Set Crop" at bounding box center [534, 210] width 243 height 317
click at [499, 209] on div "Use the arrow keys to move the north west drag handle to change the crop select…" at bounding box center [500, 209] width 7 height 7
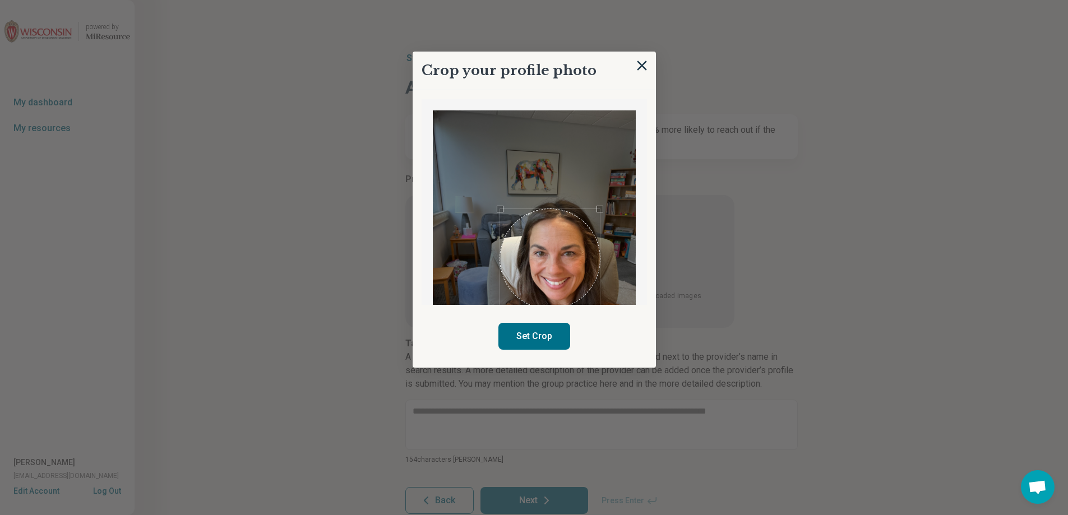
click at [600, 298] on div at bounding box center [534, 245] width 203 height 271
click at [560, 254] on div "Use the arrow keys to move the crop selection area" at bounding box center [550, 246] width 100 height 100
click at [533, 332] on button "Set Crop" at bounding box center [534, 336] width 72 height 27
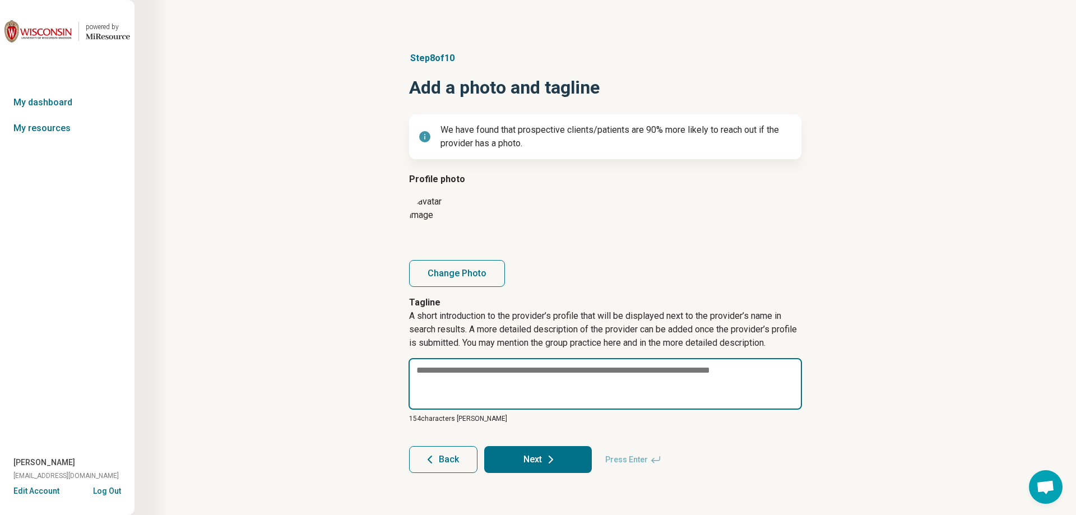
click at [441, 378] on textarea at bounding box center [606, 384] width 394 height 52
paste textarea "**********"
type textarea "*"
type textarea "**********"
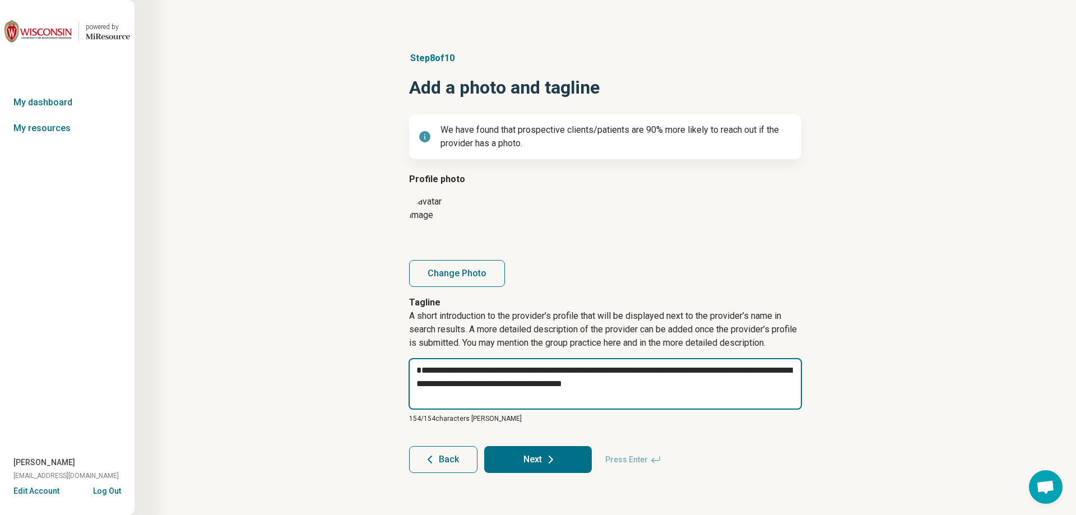
click at [429, 376] on textarea "**********" at bounding box center [606, 384] width 394 height 52
click at [429, 375] on textarea "**********" at bounding box center [606, 384] width 394 height 52
type textarea "*"
type textarea "**********"
click at [665, 384] on textarea "**********" at bounding box center [606, 384] width 394 height 52
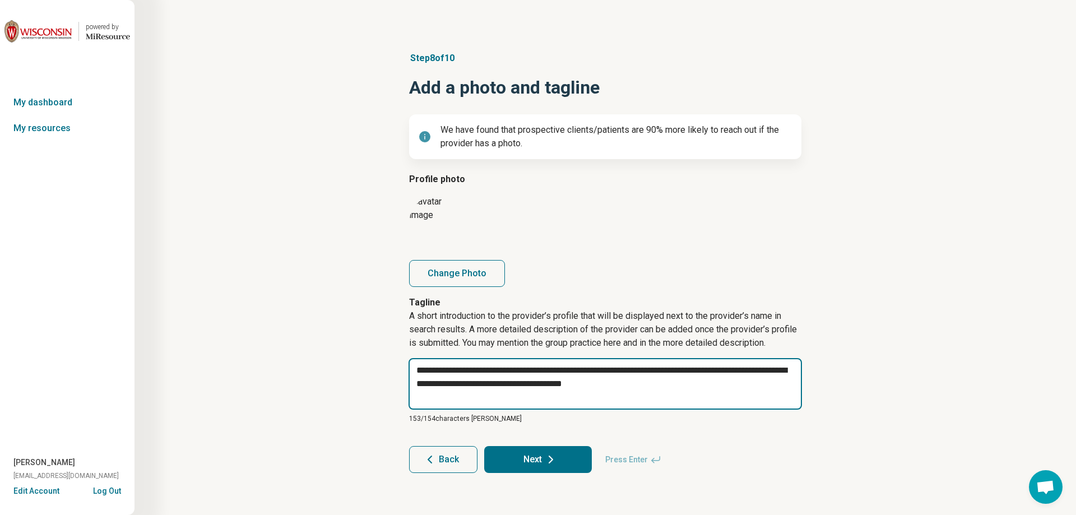
click at [664, 385] on textarea "**********" at bounding box center [606, 384] width 394 height 52
drag, startPoint x: 664, startPoint y: 385, endPoint x: 364, endPoint y: 370, distance: 300.3
click at [365, 371] on div "**********" at bounding box center [605, 262] width 834 height 466
type textarea "*"
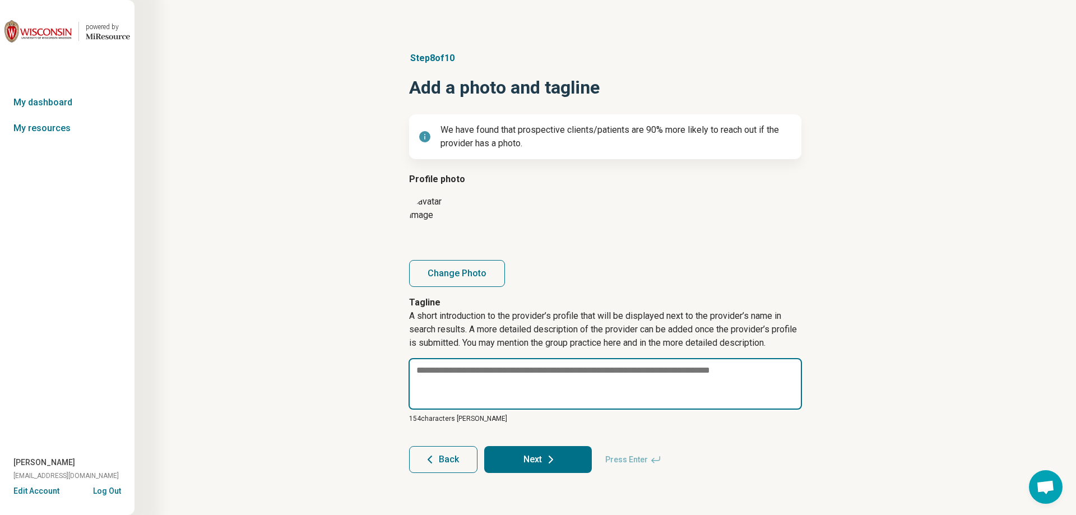
paste textarea "**********"
type textarea "*"
type textarea "**********"
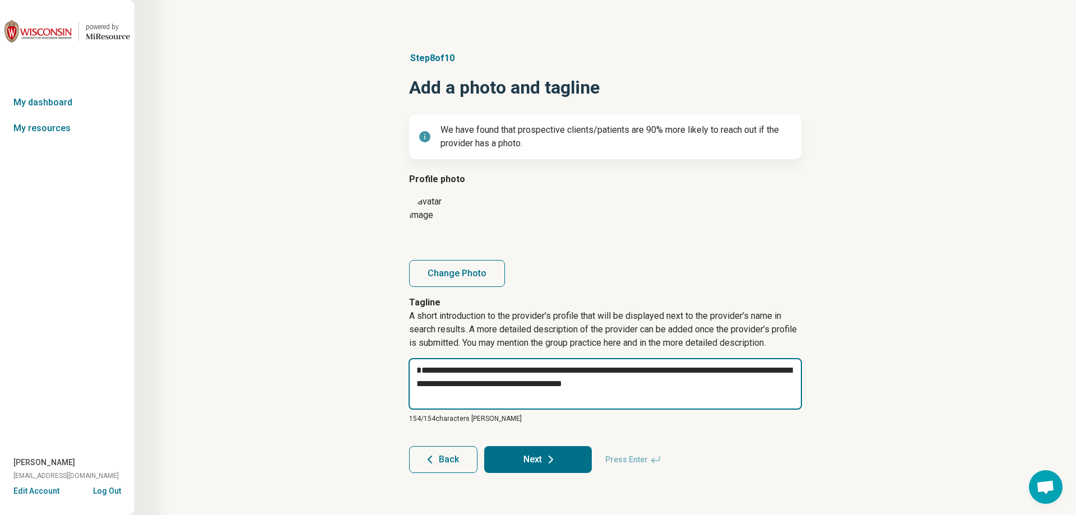
click at [442, 377] on textarea "**********" at bounding box center [606, 384] width 394 height 52
type textarea "*"
type textarea "**********"
click at [666, 387] on textarea "**********" at bounding box center [606, 384] width 394 height 52
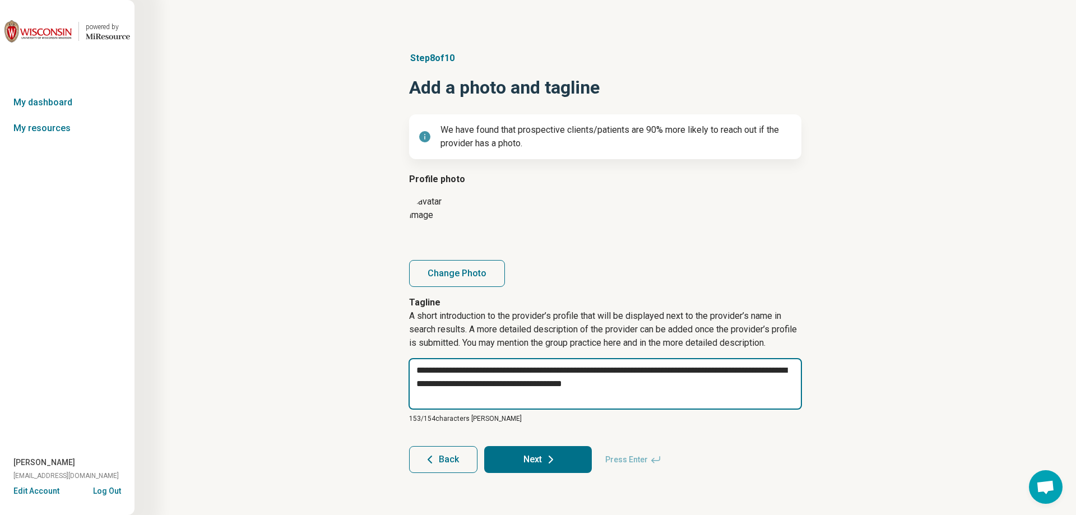
type textarea "*"
type textarea "**********"
click at [479, 369] on textarea "**********" at bounding box center [606, 384] width 394 height 52
drag, startPoint x: 679, startPoint y: 368, endPoint x: 679, endPoint y: 383, distance: 15.7
click at [679, 383] on textarea "**********" at bounding box center [606, 384] width 394 height 52
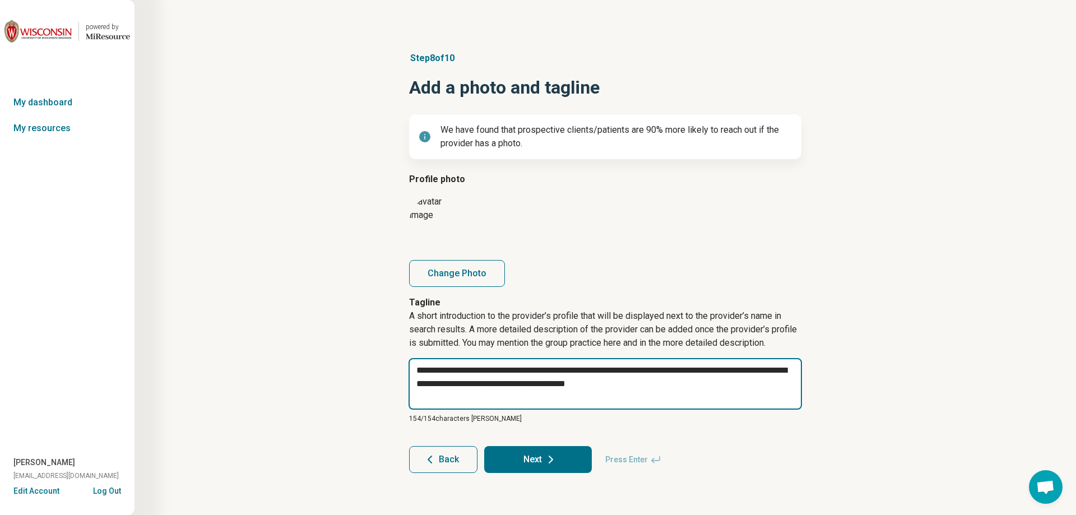
type textarea "*"
type textarea "**********"
click at [436, 373] on textarea "**********" at bounding box center [606, 384] width 394 height 52
type textarea "*"
type textarea "**********"
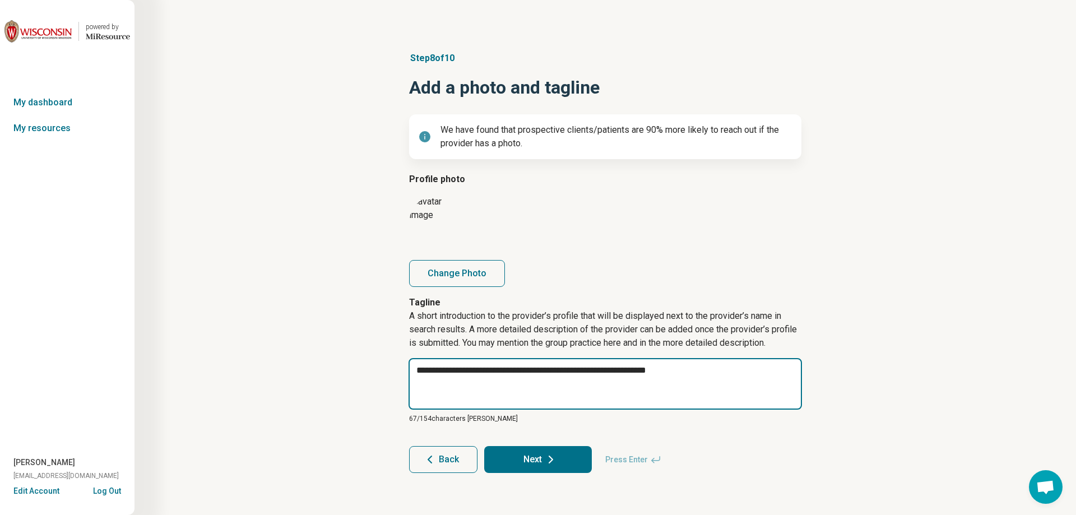
type textarea "*"
type textarea "**********"
type textarea "*"
type textarea "**********"
type textarea "*"
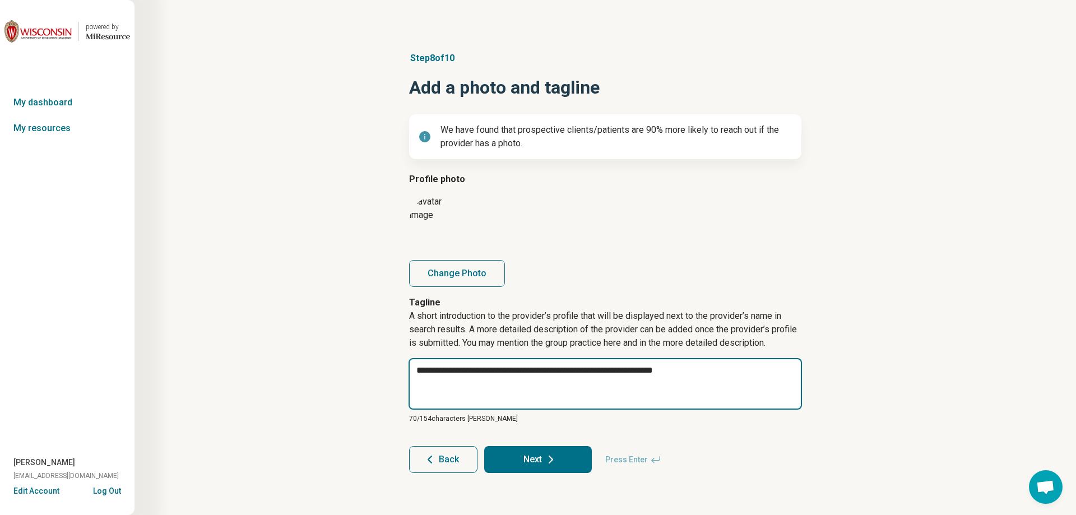
type textarea "**********"
type textarea "*"
type textarea "**********"
type textarea "*"
type textarea "**********"
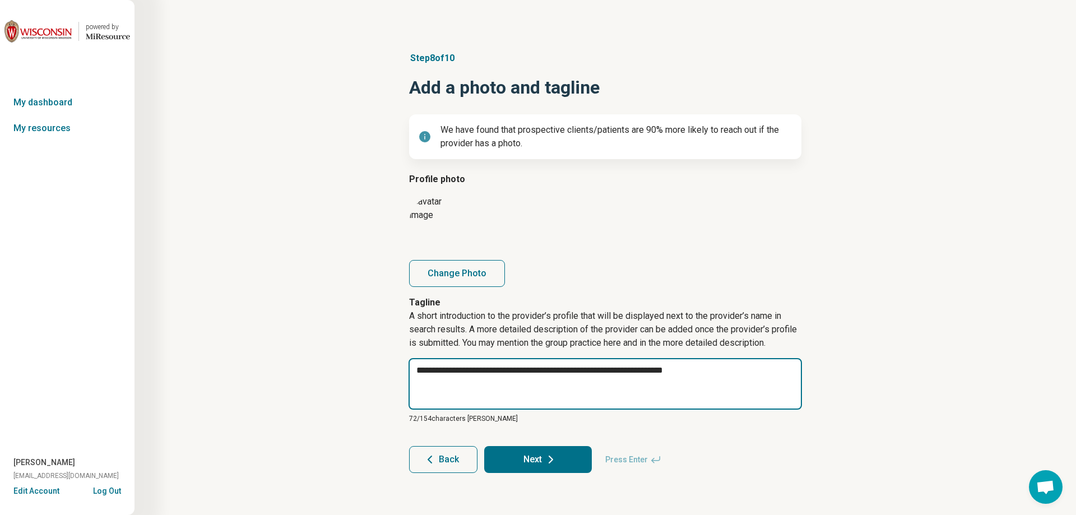
type textarea "*"
type textarea "**********"
type textarea "*"
type textarea "**********"
type textarea "*"
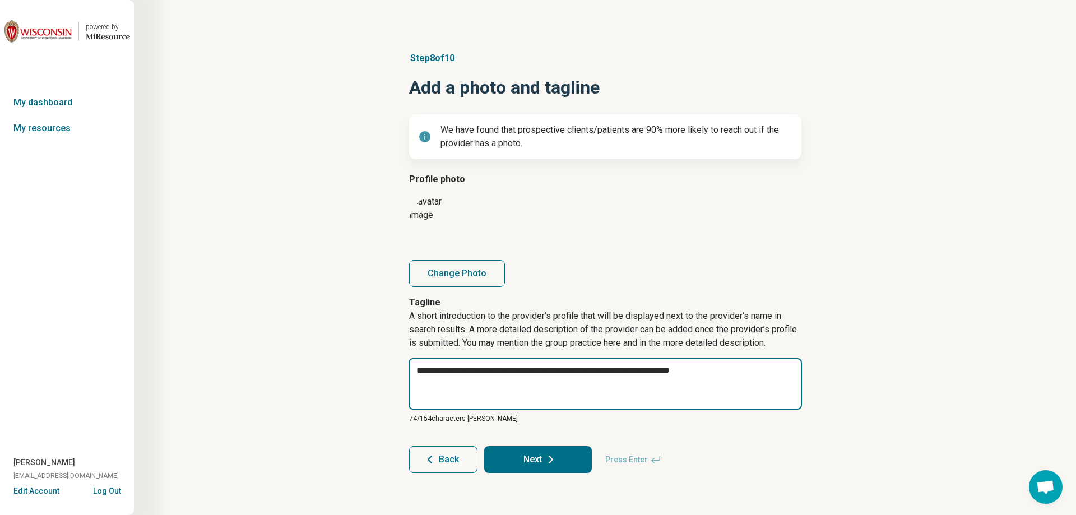
type textarea "**********"
type textarea "*"
type textarea "**********"
type textarea "*"
type textarea "**********"
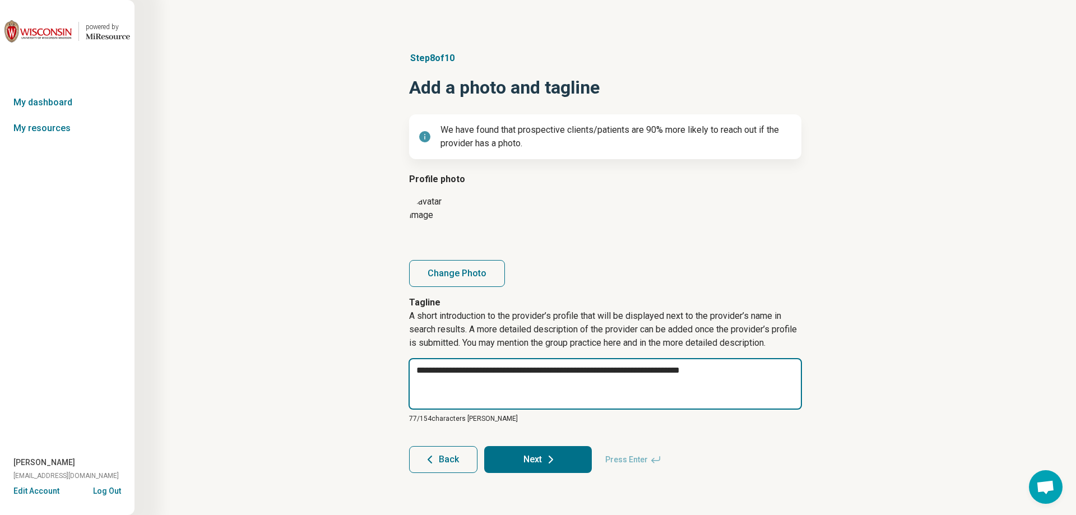
type textarea "*"
type textarea "**********"
type textarea "*"
type textarea "**********"
type textarea "*"
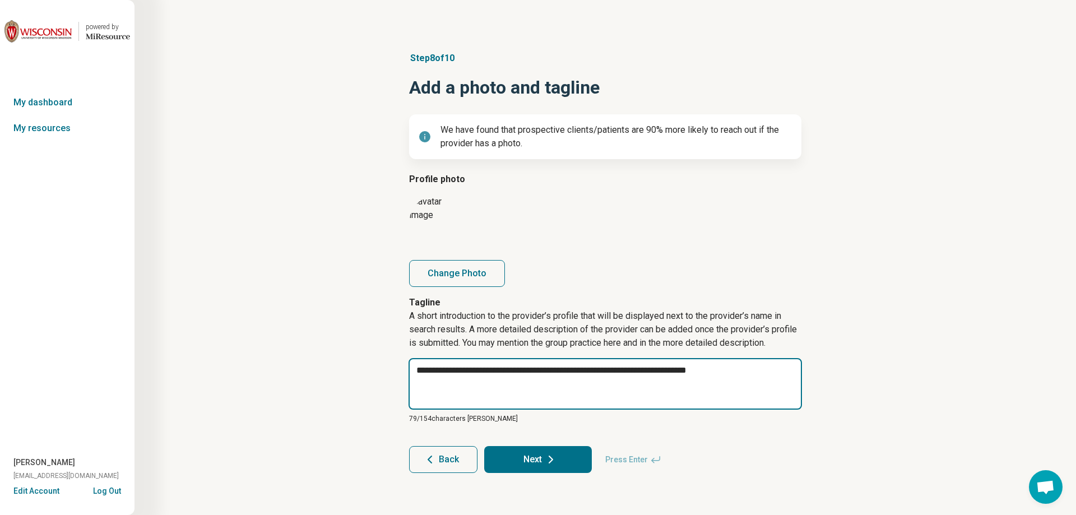
type textarea "**********"
click at [741, 370] on textarea "**********" at bounding box center [606, 384] width 394 height 52
type textarea "*"
type textarea "**********"
paste textarea "**********"
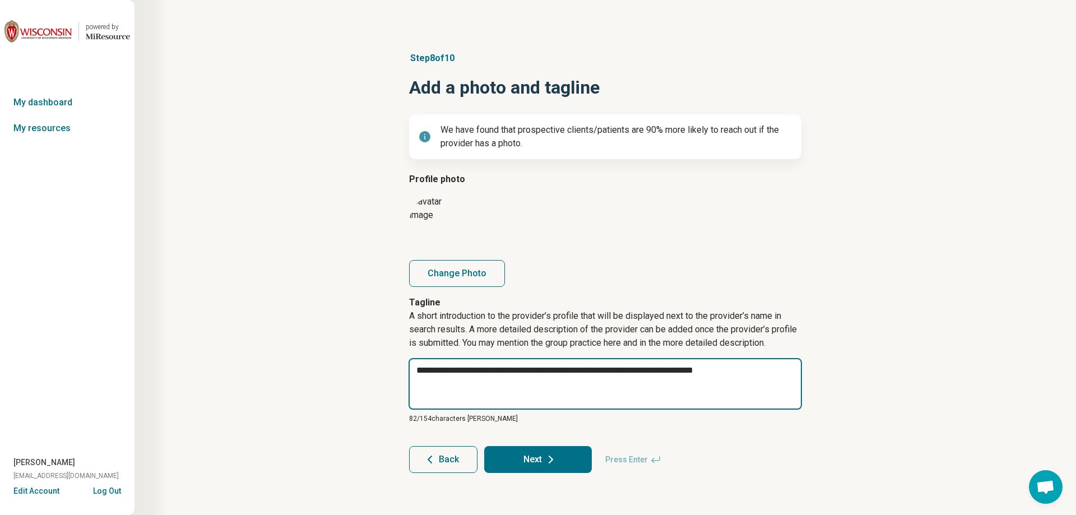
type textarea "*"
type textarea "**********"
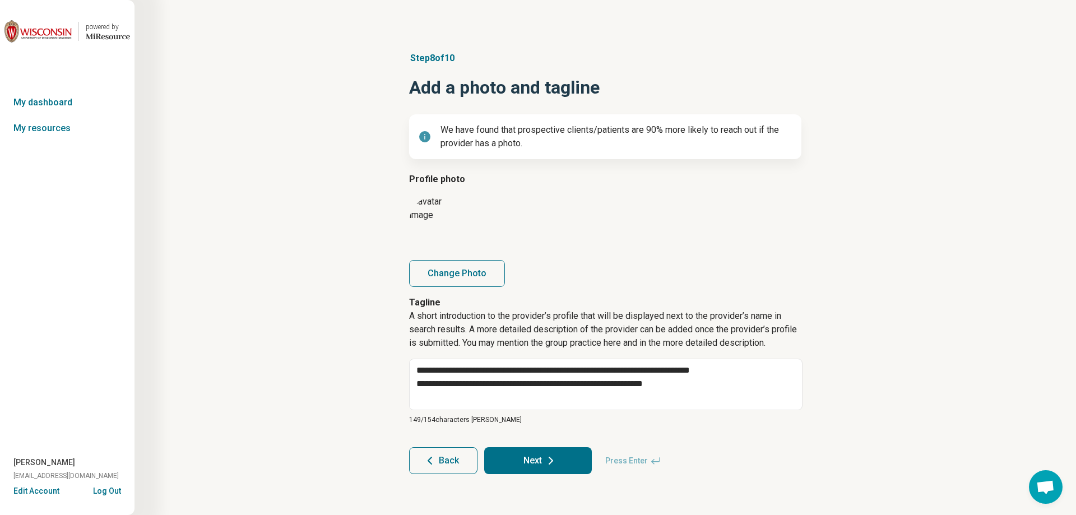
click at [535, 456] on button "Next" at bounding box center [538, 460] width 108 height 27
type textarea "*"
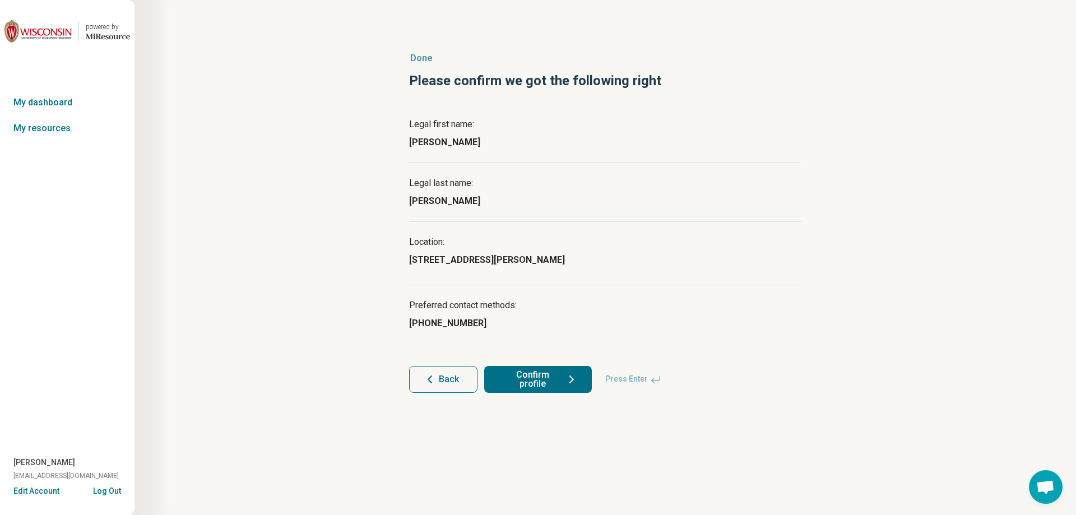
click at [530, 382] on button "Confirm profile" at bounding box center [538, 379] width 108 height 27
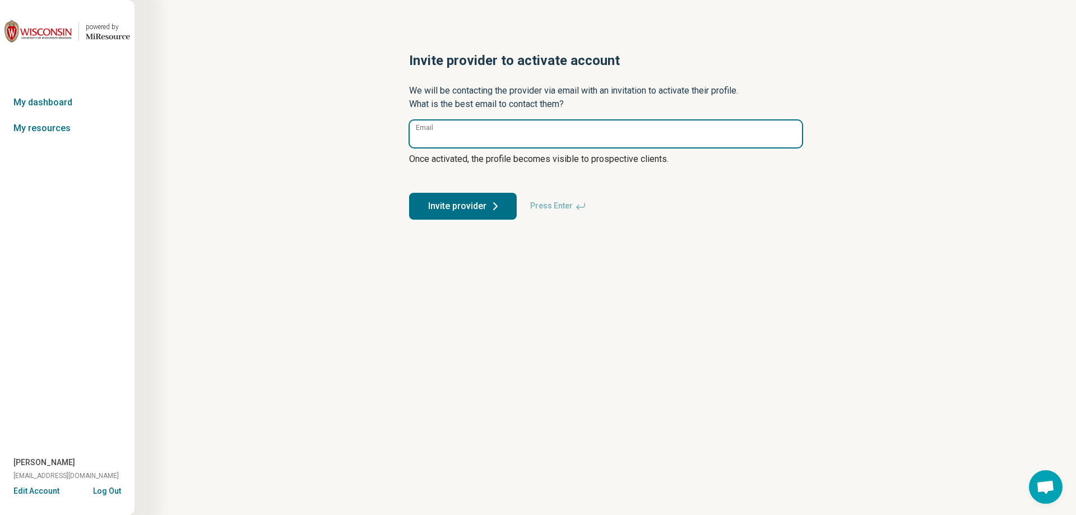
click at [465, 144] on input "Email" at bounding box center [606, 134] width 392 height 27
type input "**********"
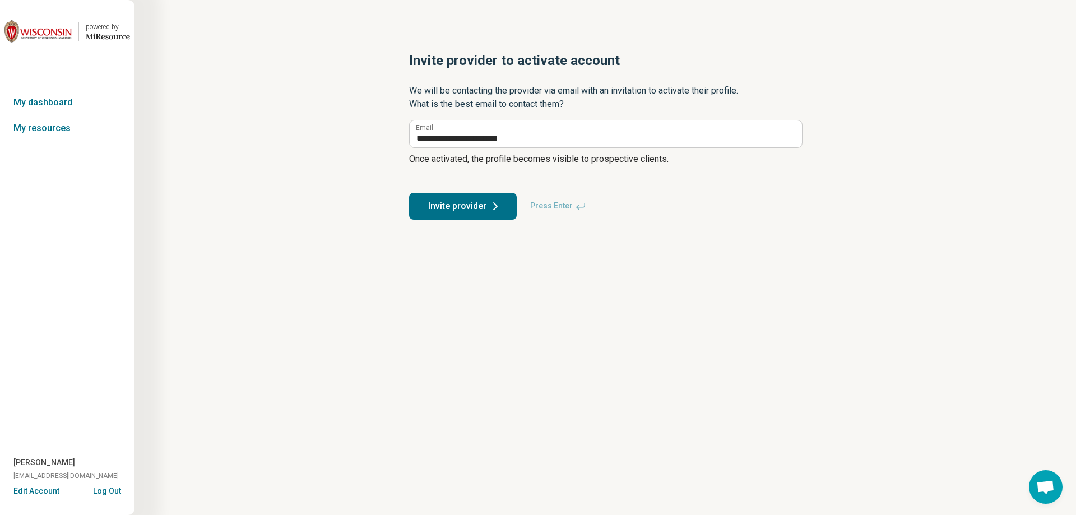
click at [449, 209] on button "Invite provider" at bounding box center [463, 206] width 108 height 27
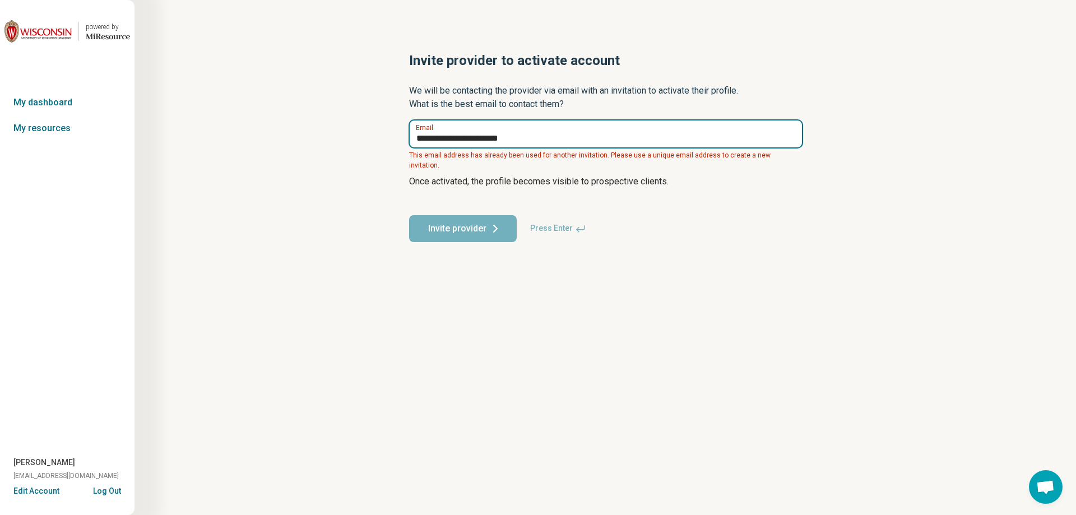
click at [538, 133] on input "**********" at bounding box center [606, 134] width 392 height 27
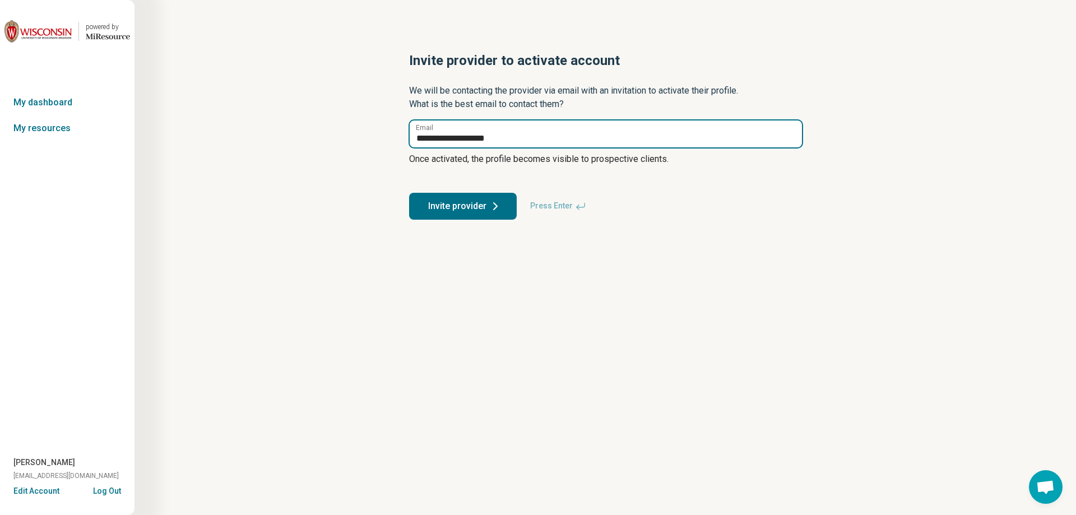
type input "**********"
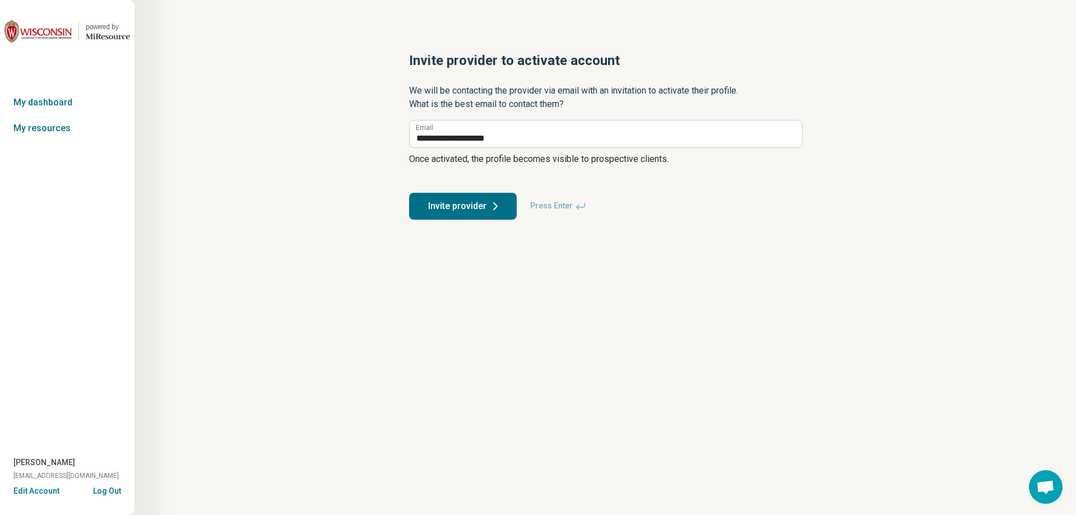
click at [473, 210] on button "Invite provider" at bounding box center [463, 206] width 108 height 27
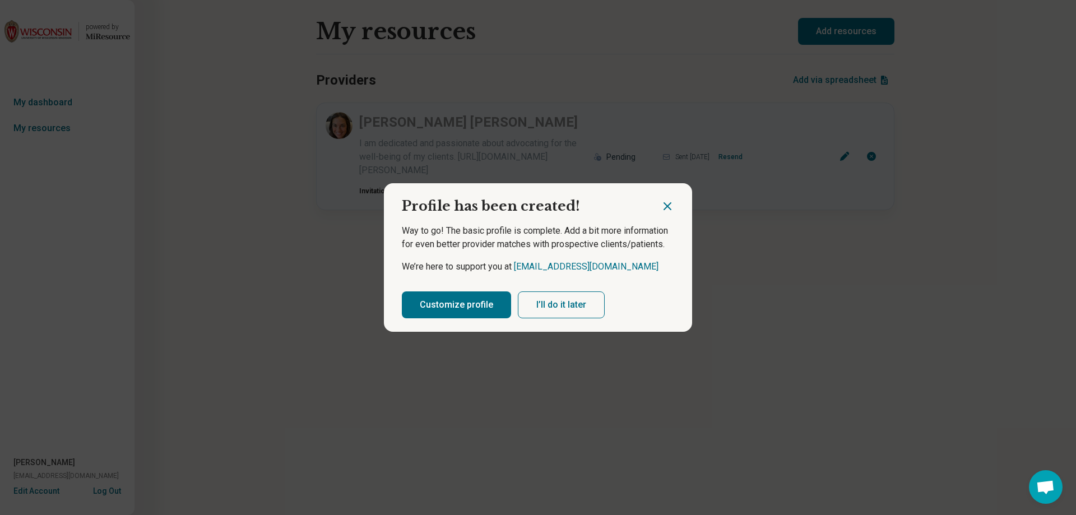
click at [470, 311] on button "Customize profile" at bounding box center [456, 304] width 109 height 27
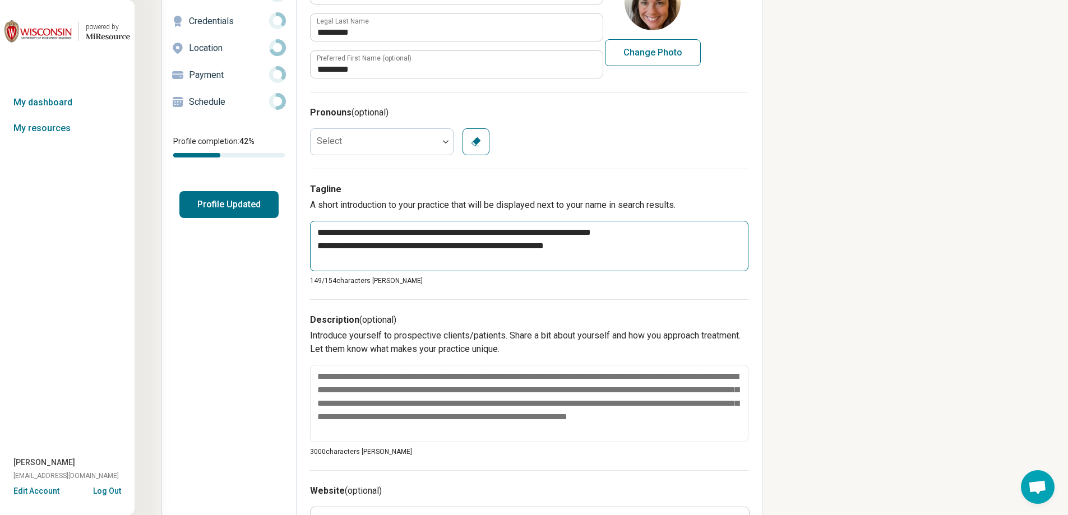
scroll to position [112, 0]
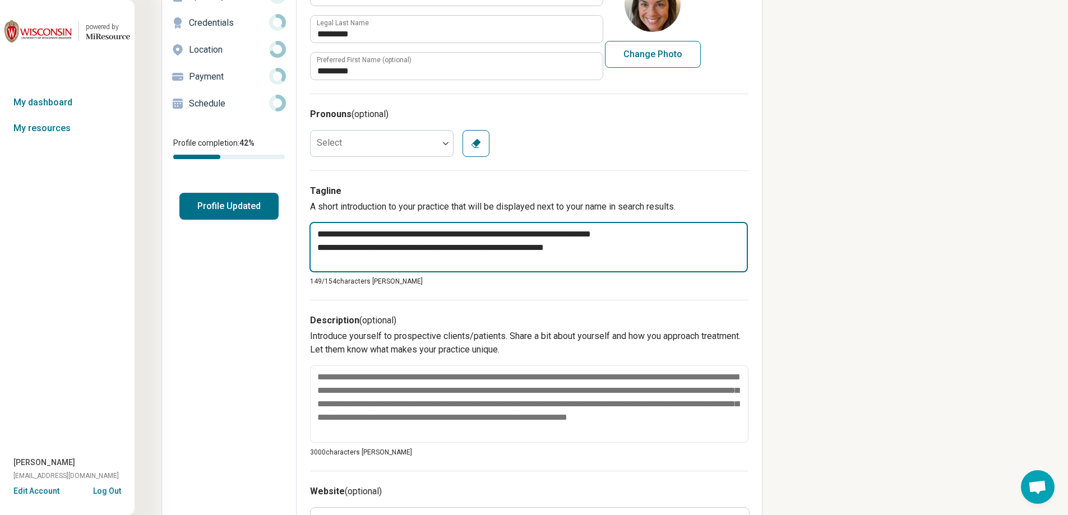
drag, startPoint x: 610, startPoint y: 245, endPoint x: 243, endPoint y: 274, distance: 368.3
click at [243, 274] on div "**********" at bounding box center [461, 433] width 601 height 982
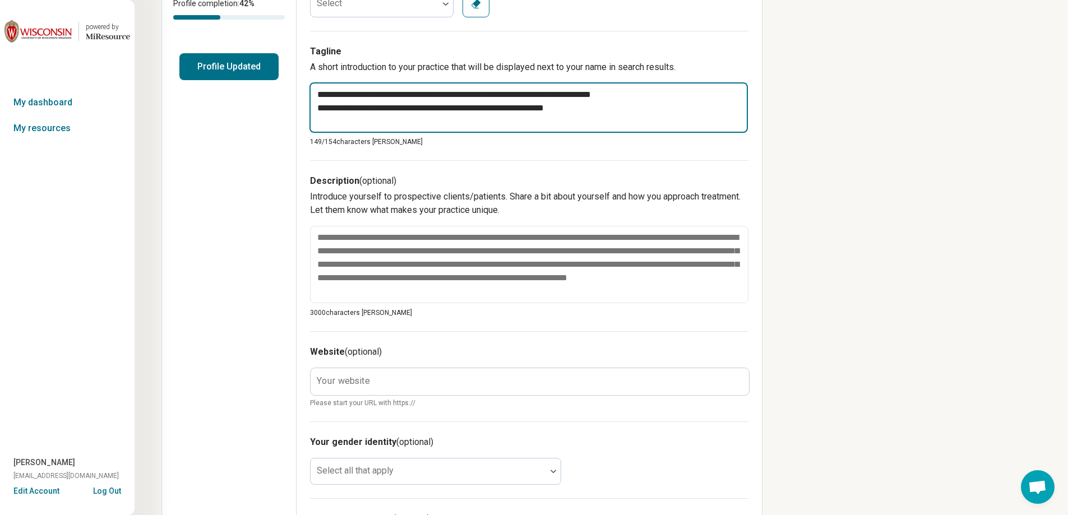
scroll to position [280, 0]
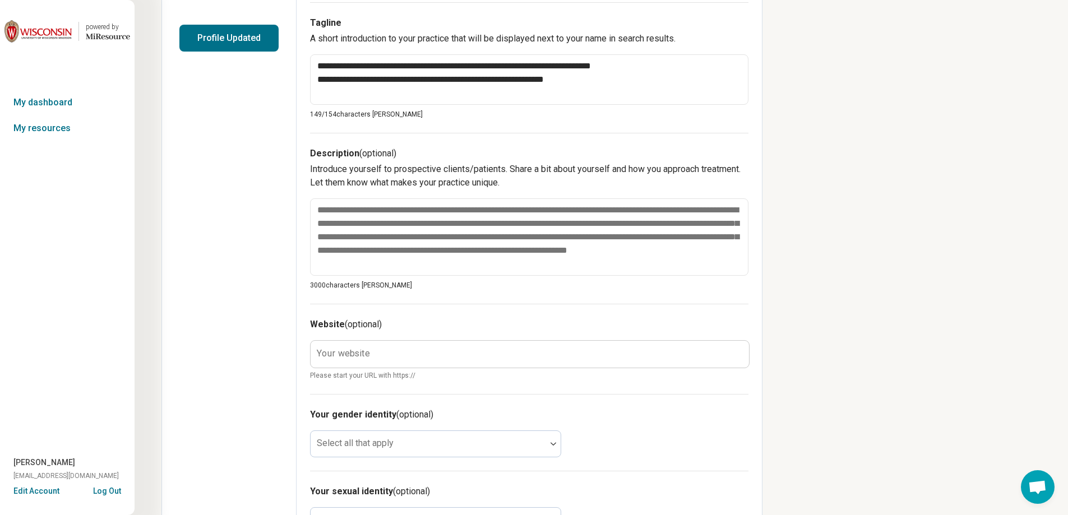
click at [333, 355] on label "Your website" at bounding box center [343, 353] width 53 height 9
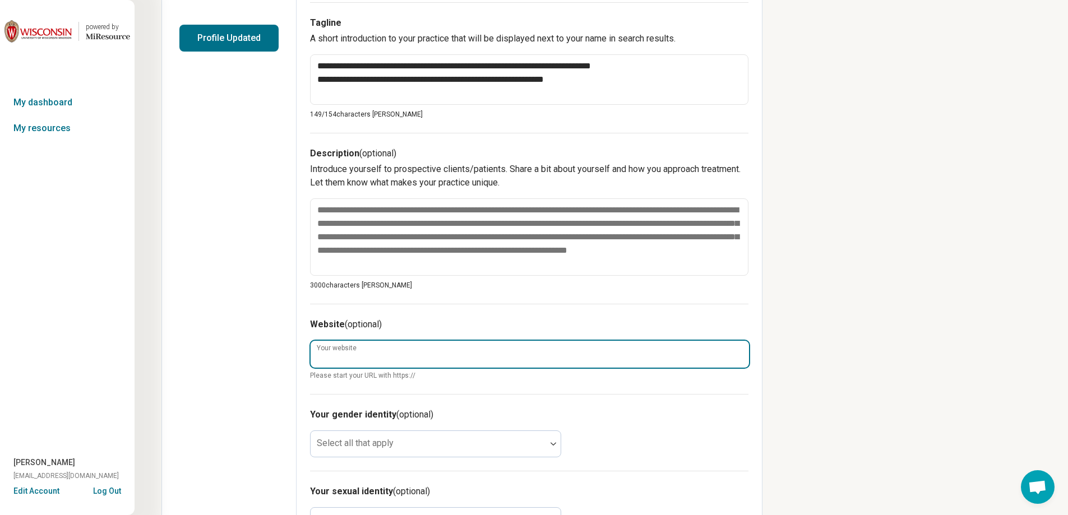
click at [333, 355] on input "Your website" at bounding box center [530, 354] width 438 height 27
paste input "**********"
type textarea "*"
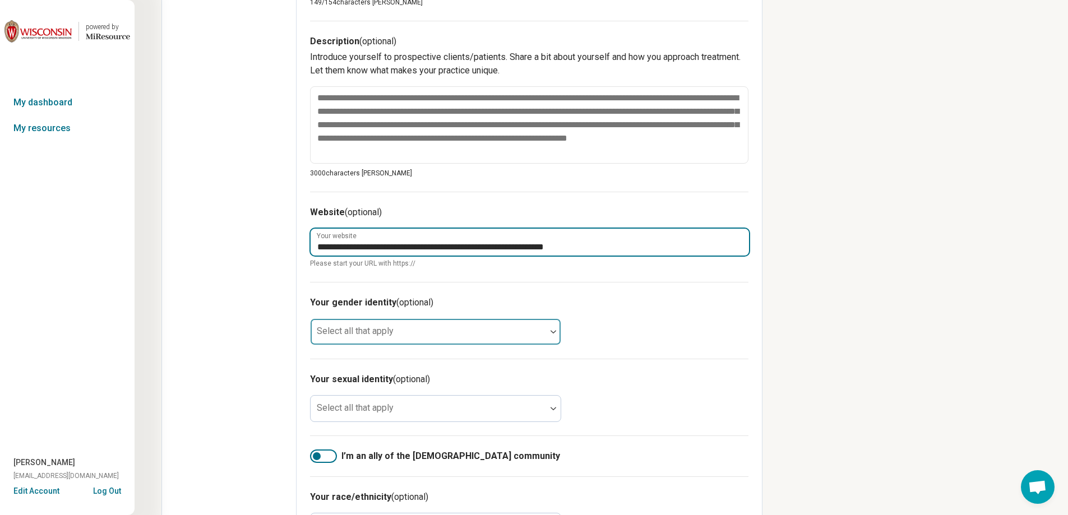
type input "**********"
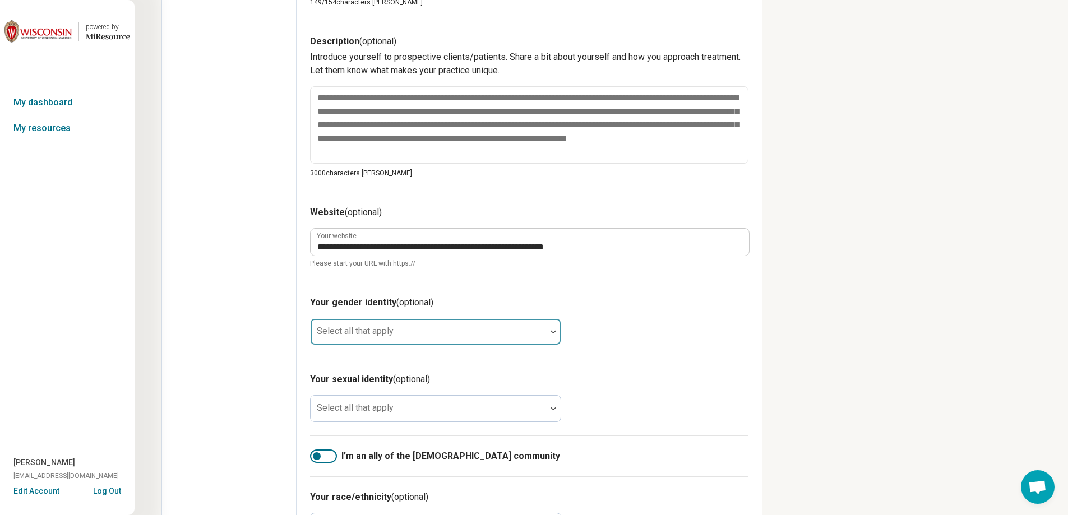
click at [357, 337] on div "Your gender identity (optional) Select all that apply" at bounding box center [529, 320] width 438 height 77
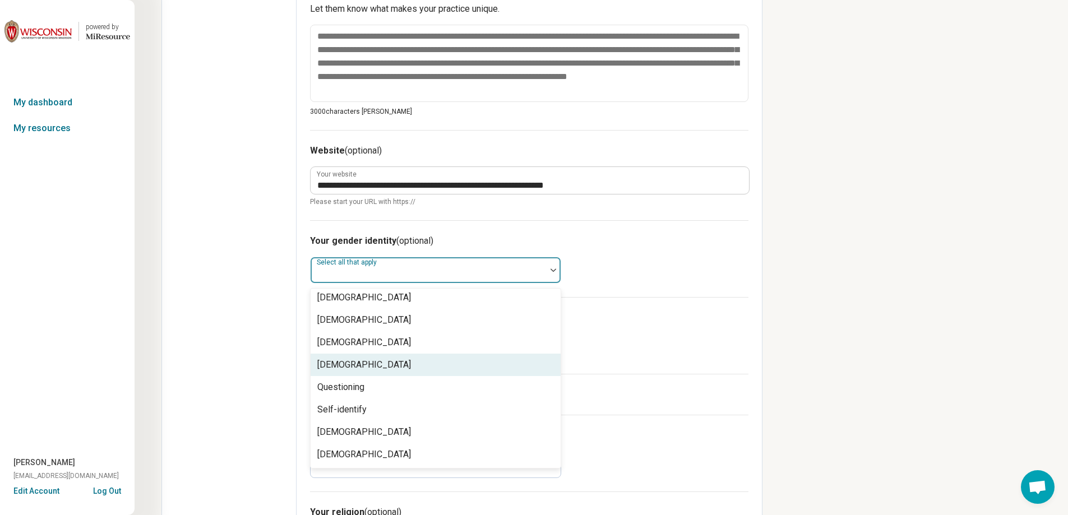
scroll to position [539, 0]
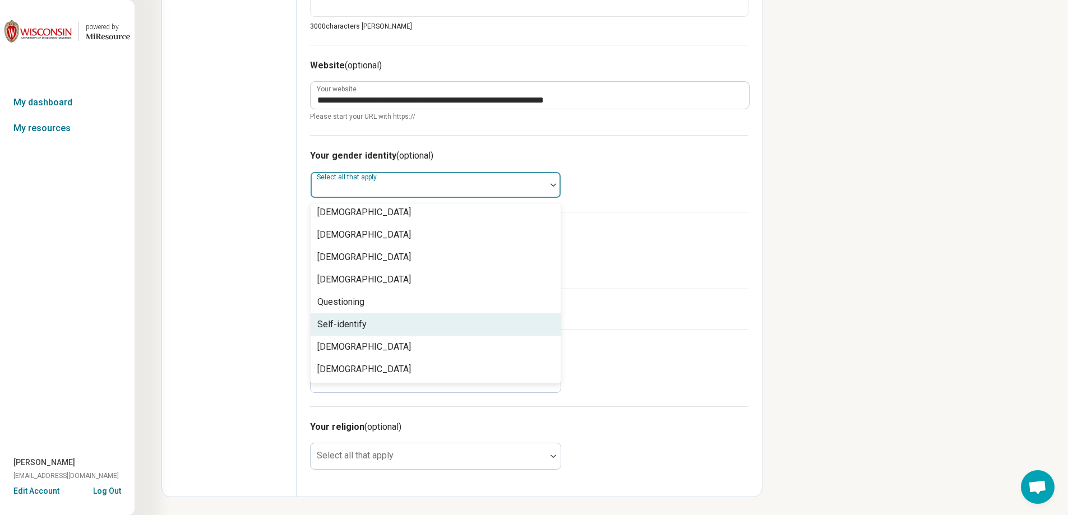
click at [364, 324] on div "Self-identify" at bounding box center [341, 324] width 49 height 13
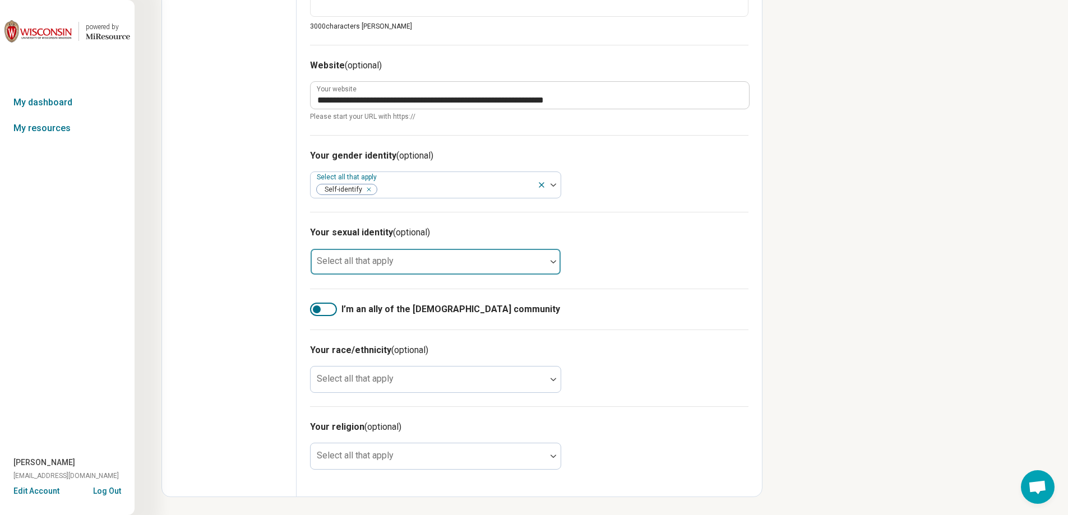
click at [433, 263] on div at bounding box center [428, 266] width 226 height 16
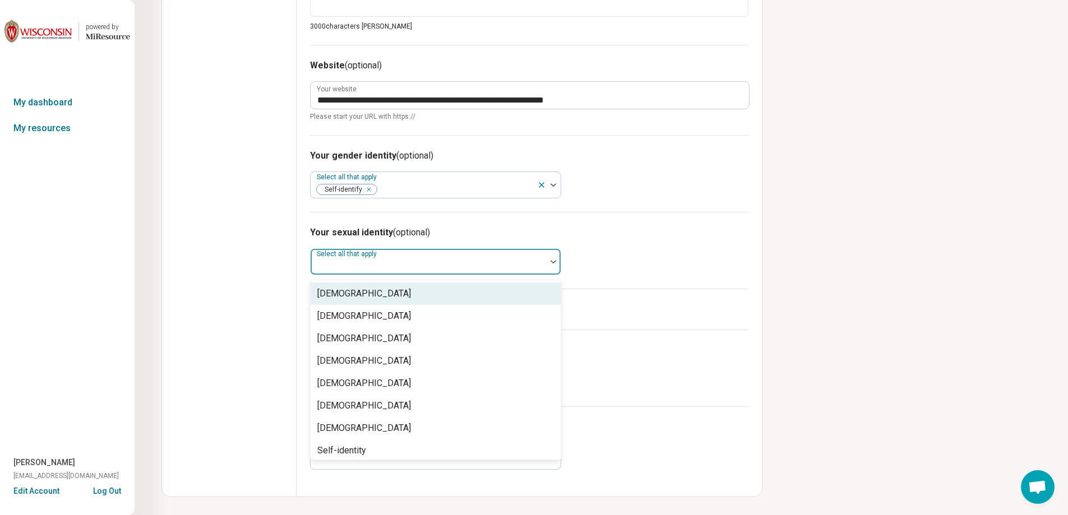
click at [433, 263] on div at bounding box center [428, 266] width 226 height 16
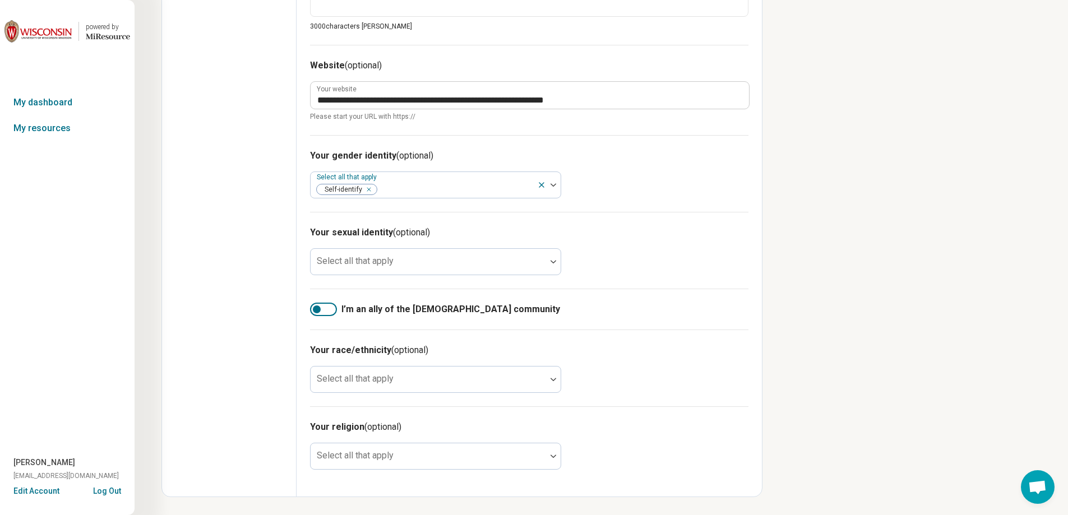
click at [367, 189] on icon "Remove [object Object]" at bounding box center [366, 190] width 8 height 8
click at [324, 309] on div at bounding box center [323, 309] width 27 height 13
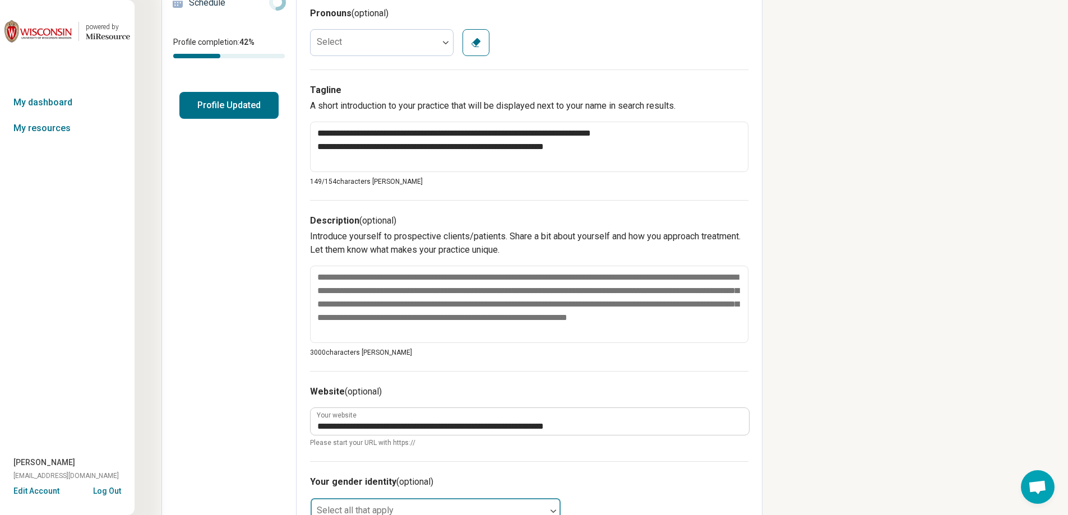
scroll to position [203, 0]
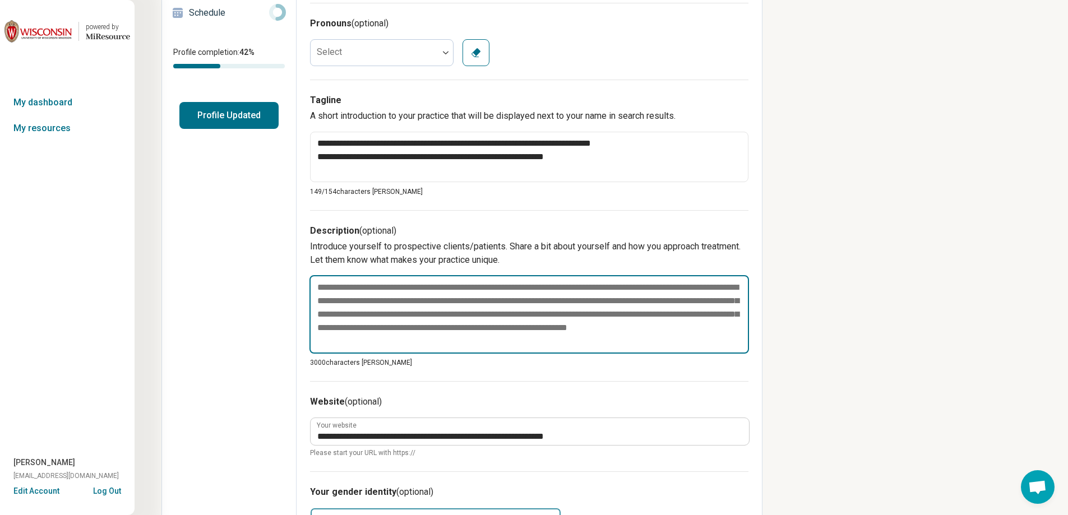
click at [370, 296] on textarea at bounding box center [528, 314] width 439 height 78
paste textarea "**********"
type textarea "*"
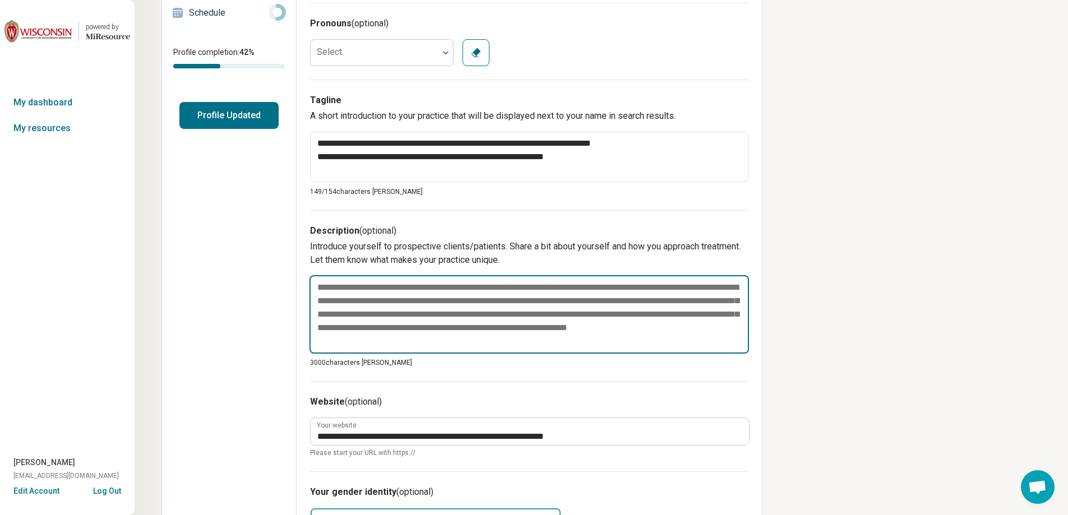
type textarea "**********"
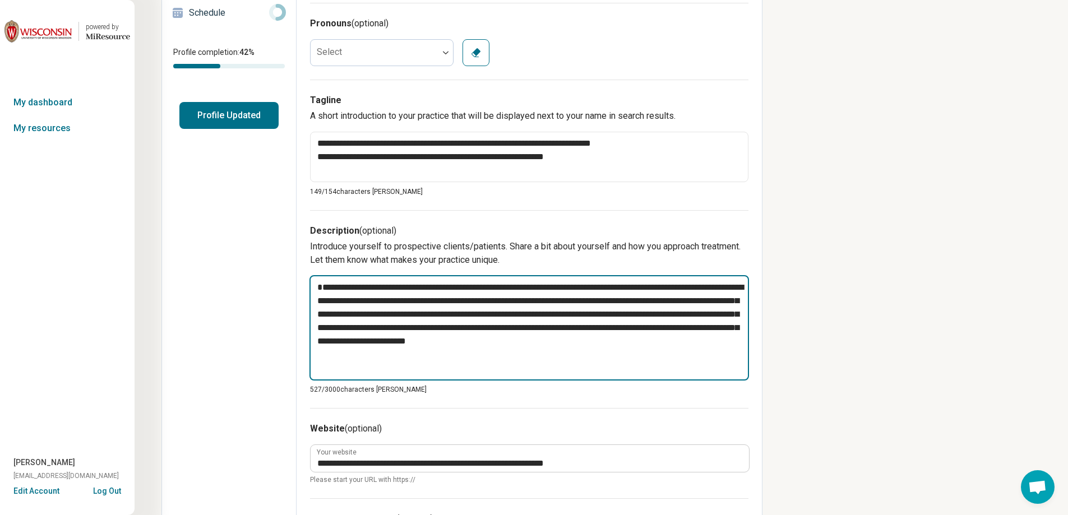
click at [366, 291] on textarea "**********" at bounding box center [528, 327] width 439 height 105
type textarea "*"
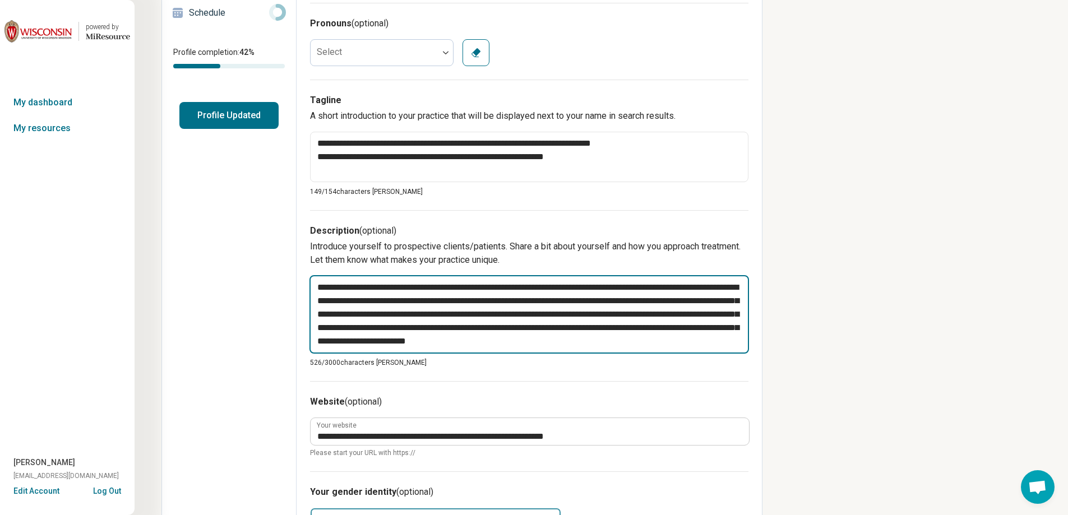
type textarea "**********"
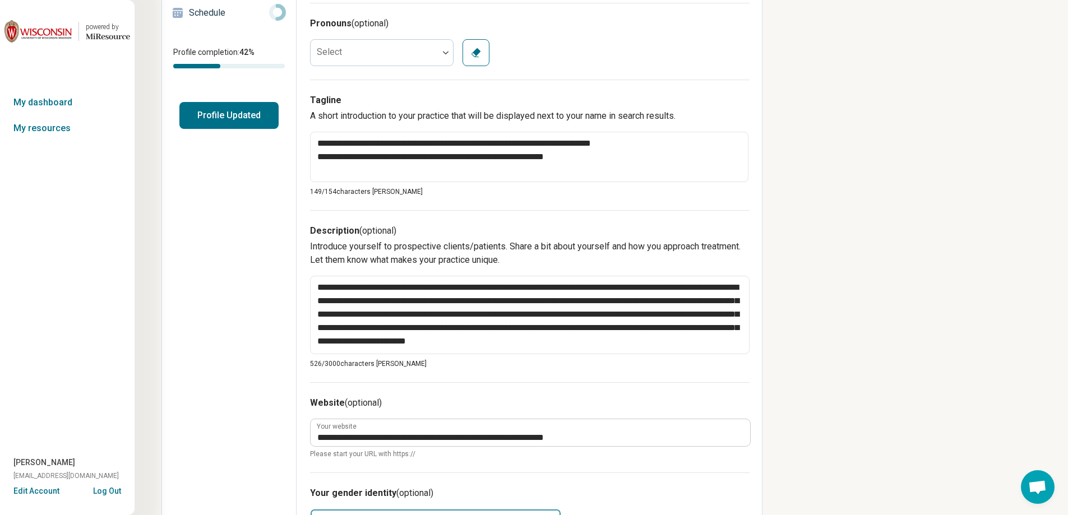
click at [789, 348] on div "**********" at bounding box center [601, 325] width 933 height 1056
click at [239, 120] on button "Profile Updated" at bounding box center [228, 115] width 99 height 27
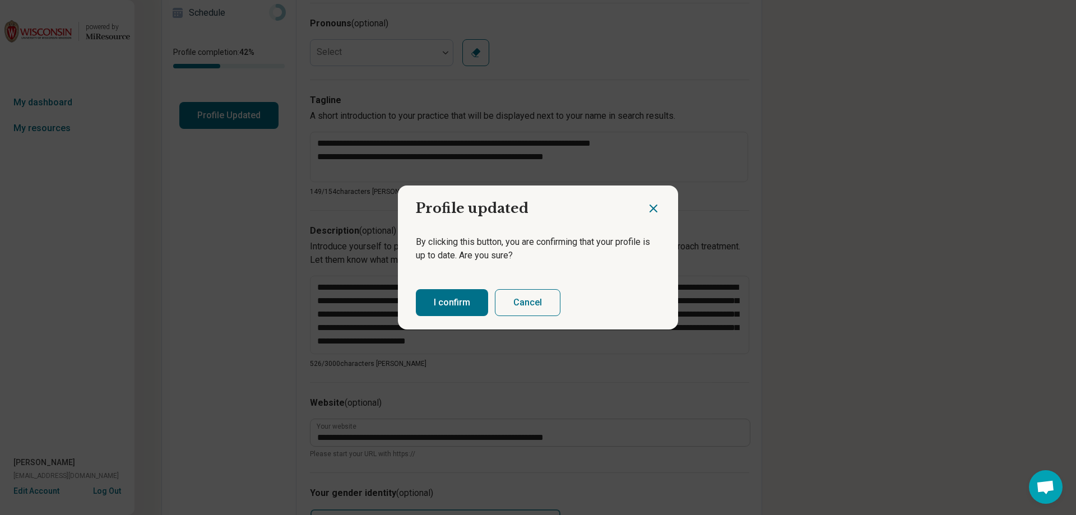
click at [443, 299] on button "I confirm" at bounding box center [452, 302] width 72 height 27
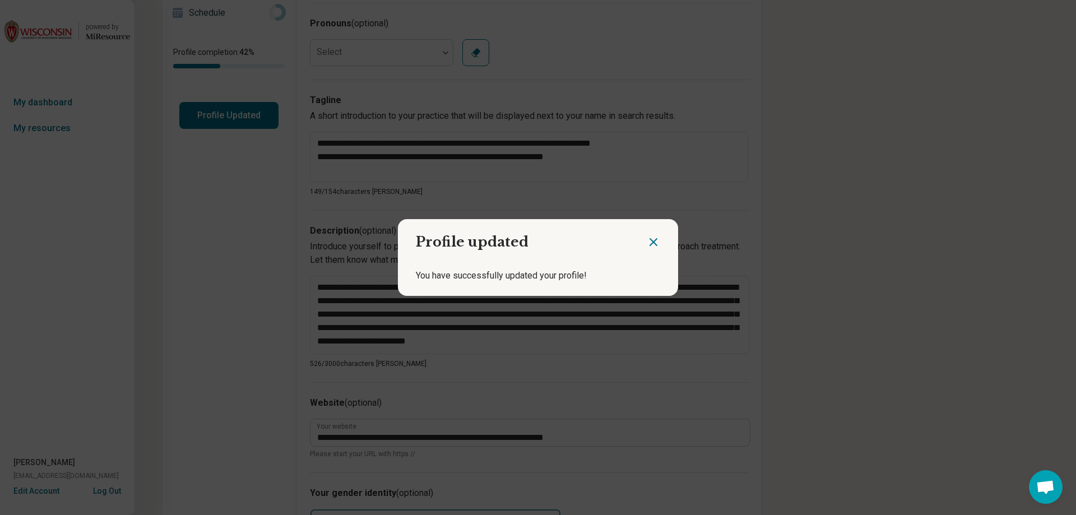
click at [650, 239] on icon "Close dialog" at bounding box center [653, 241] width 13 height 13
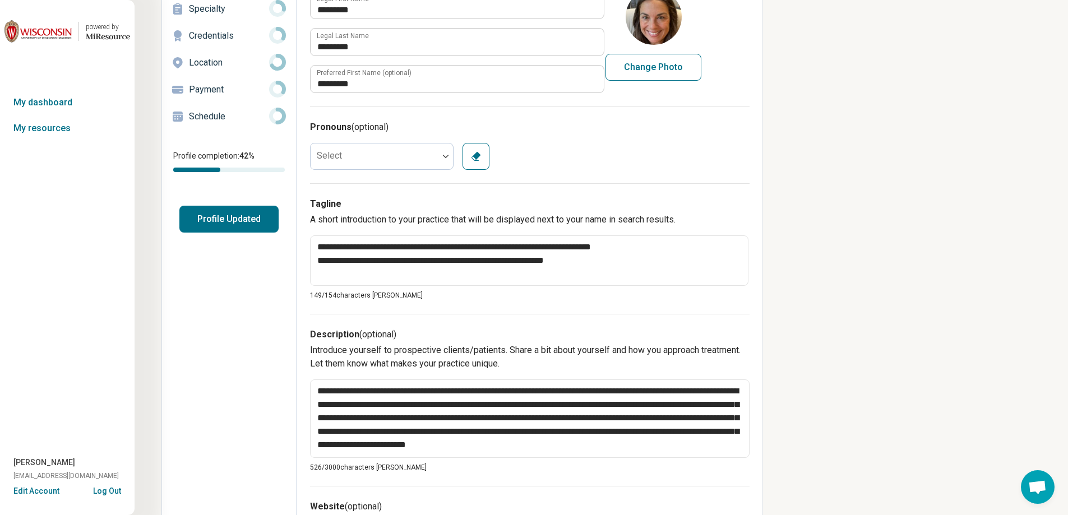
scroll to position [91, 0]
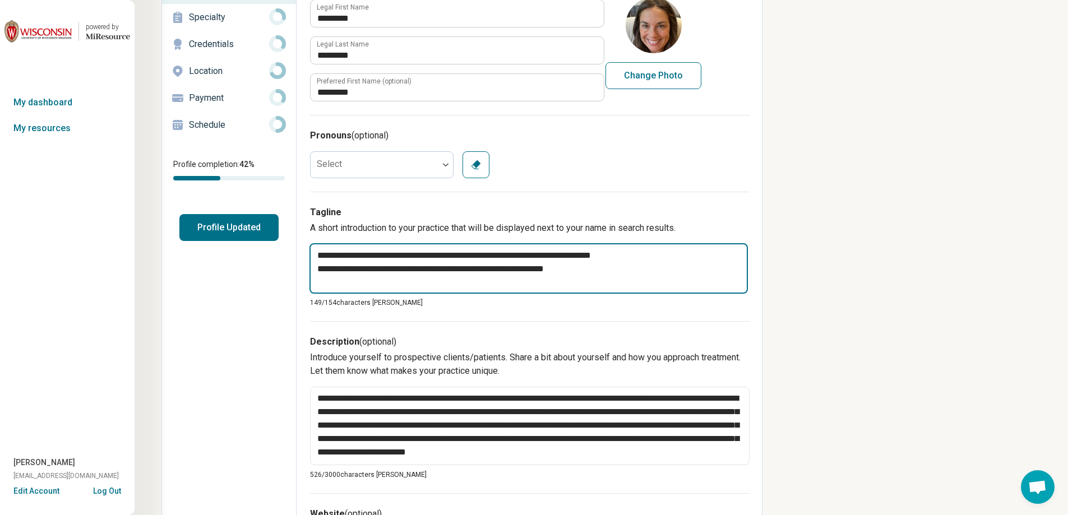
click at [595, 265] on textarea "**********" at bounding box center [528, 268] width 438 height 50
drag, startPoint x: 456, startPoint y: 267, endPoint x: 146, endPoint y: 279, distance: 310.8
click at [146, 279] on div "**********" at bounding box center [601, 436] width 933 height 1054
type textarea "*"
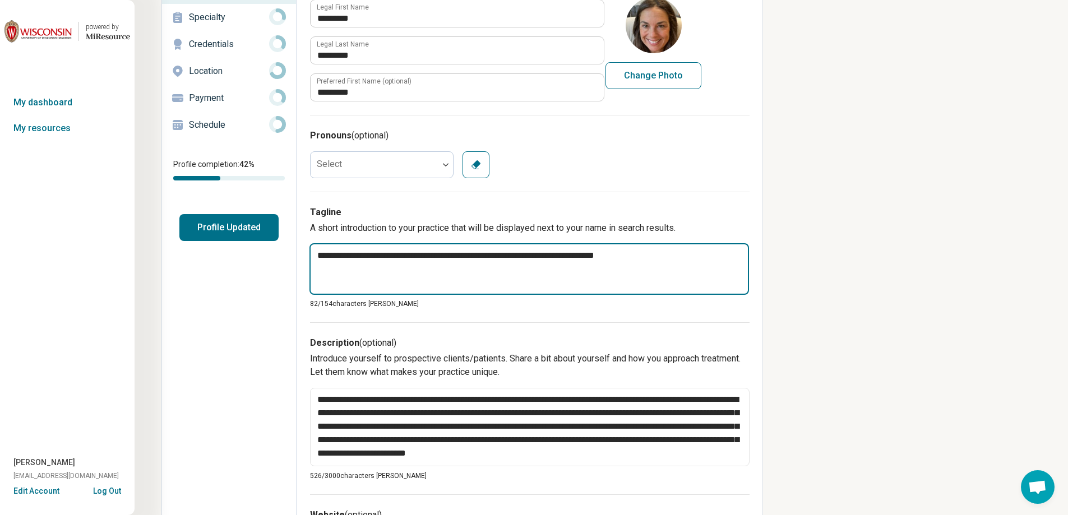
type textarea "**********"
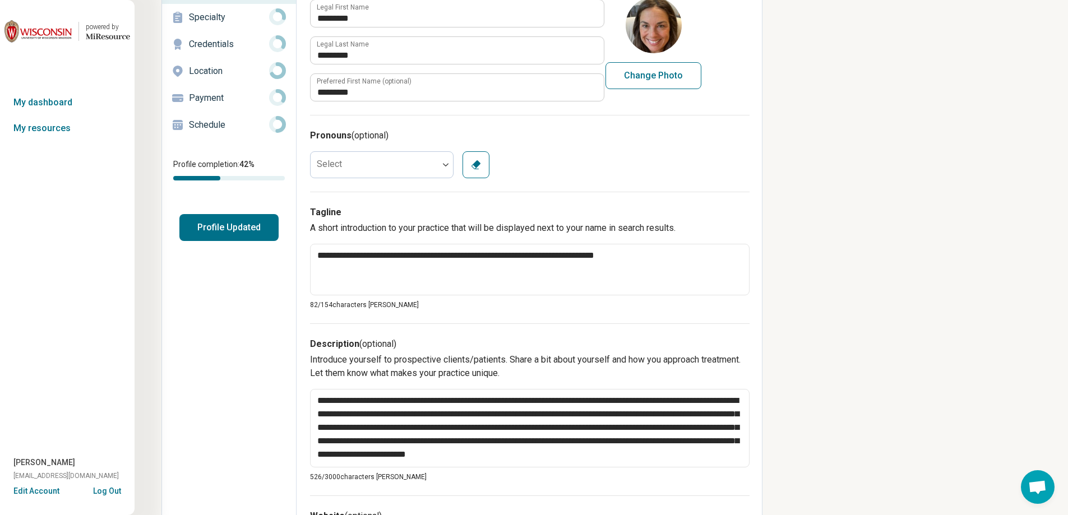
click at [209, 232] on button "Profile Updated" at bounding box center [228, 227] width 99 height 27
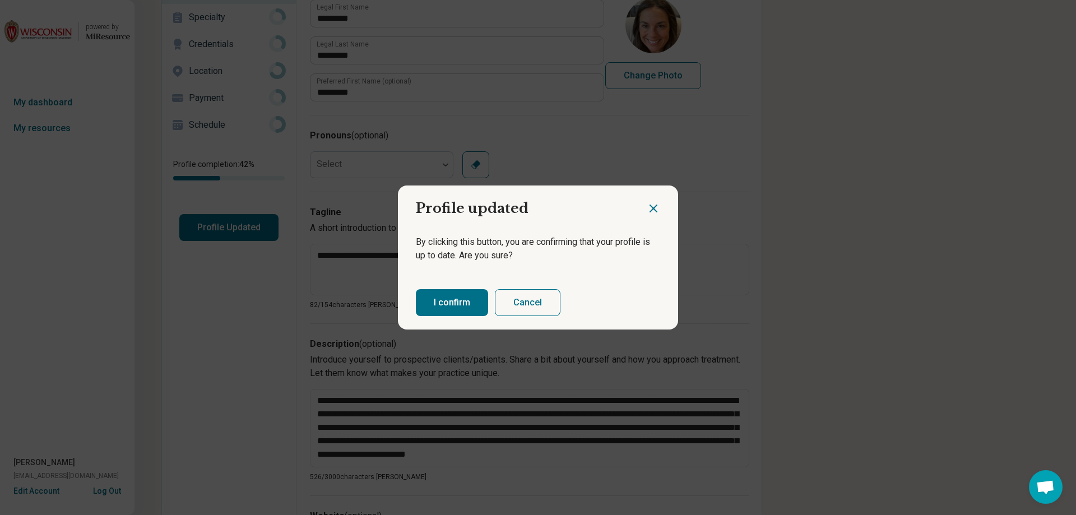
click at [447, 304] on button "I confirm" at bounding box center [452, 302] width 72 height 27
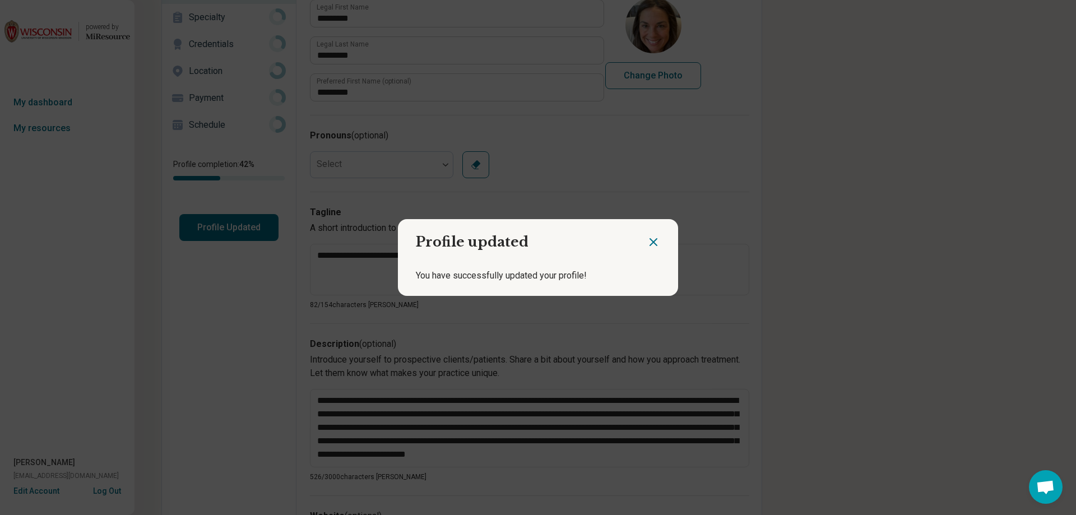
click at [650, 241] on icon "Close dialog" at bounding box center [653, 242] width 7 height 7
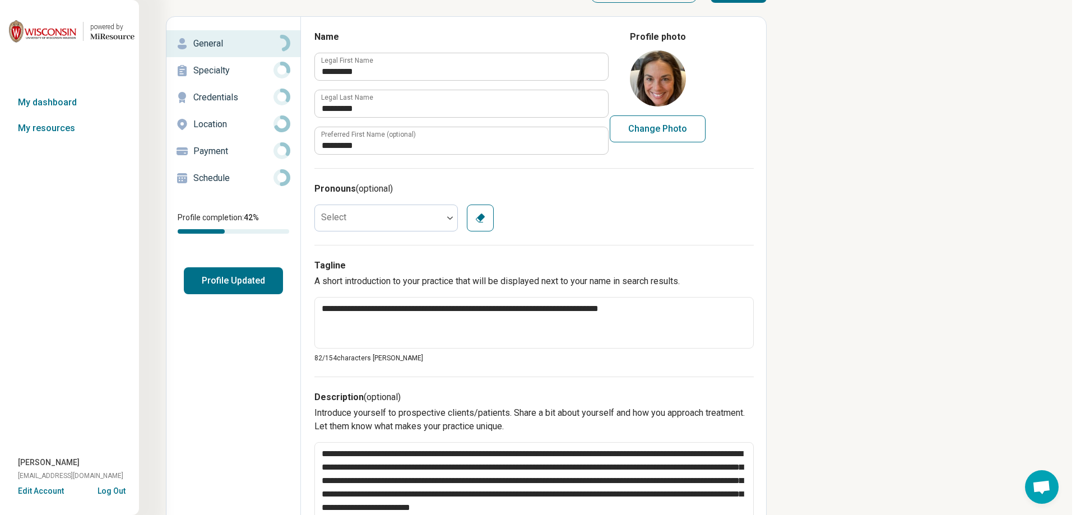
scroll to position [0, 0]
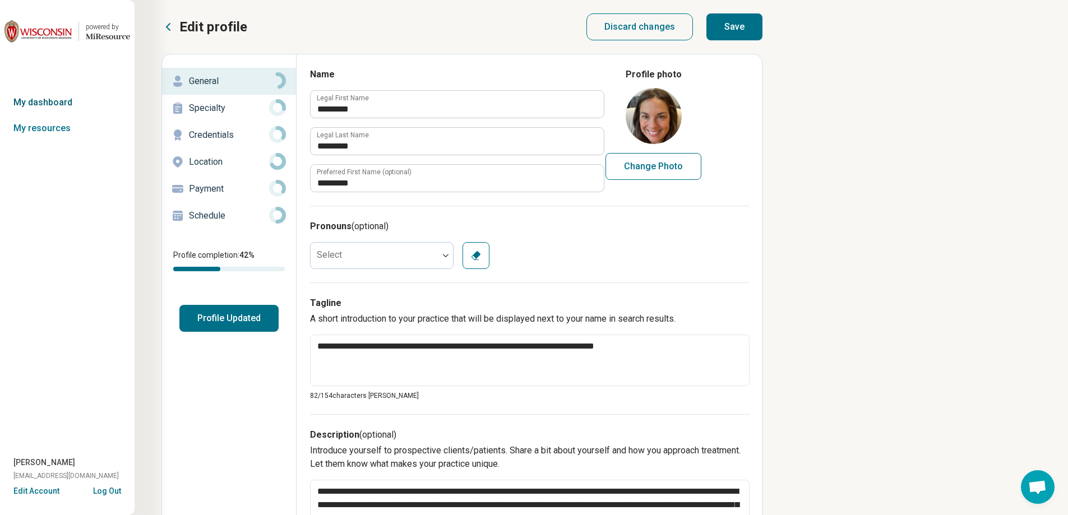
click at [62, 103] on link "My dashboard" at bounding box center [67, 103] width 135 height 26
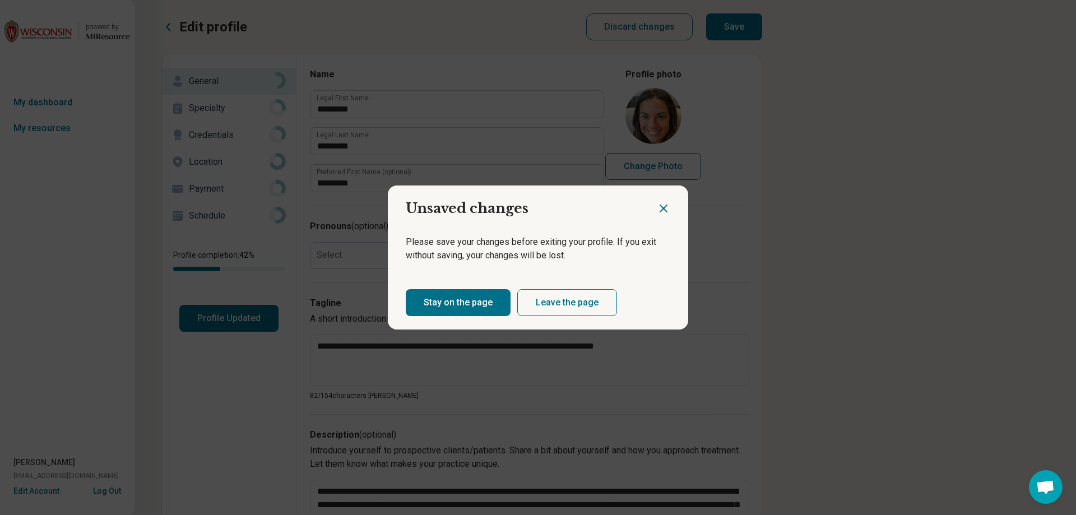
click at [561, 300] on button "Leave the page" at bounding box center [567, 302] width 100 height 27
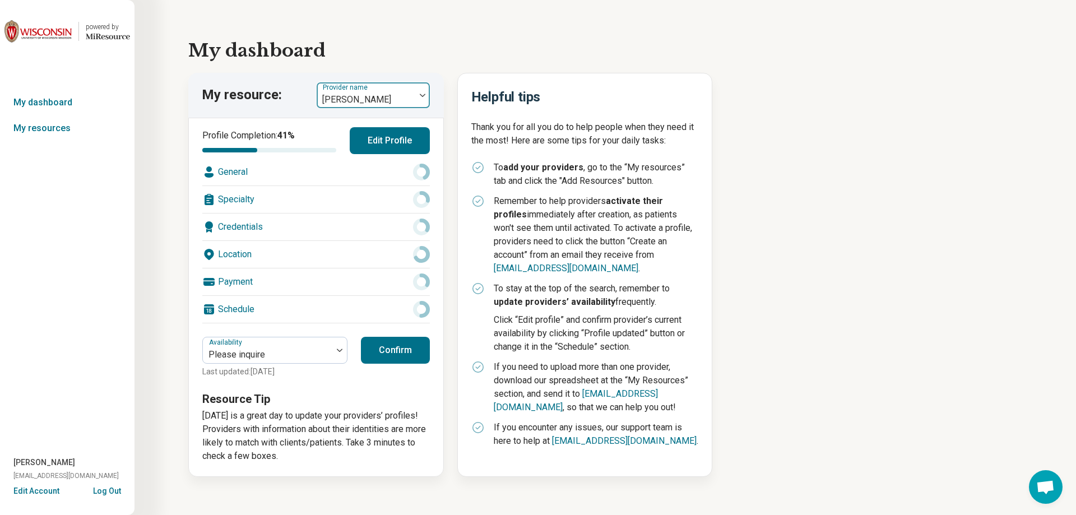
click at [367, 88] on label "Provider name" at bounding box center [346, 88] width 47 height 8
click at [280, 347] on div at bounding box center [267, 355] width 121 height 16
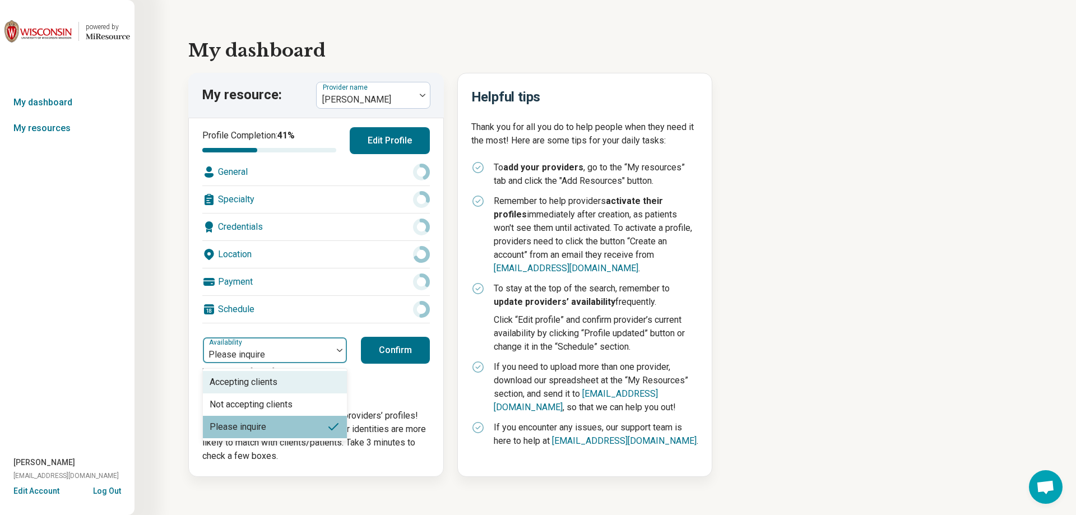
click at [280, 347] on div at bounding box center [267, 355] width 121 height 16
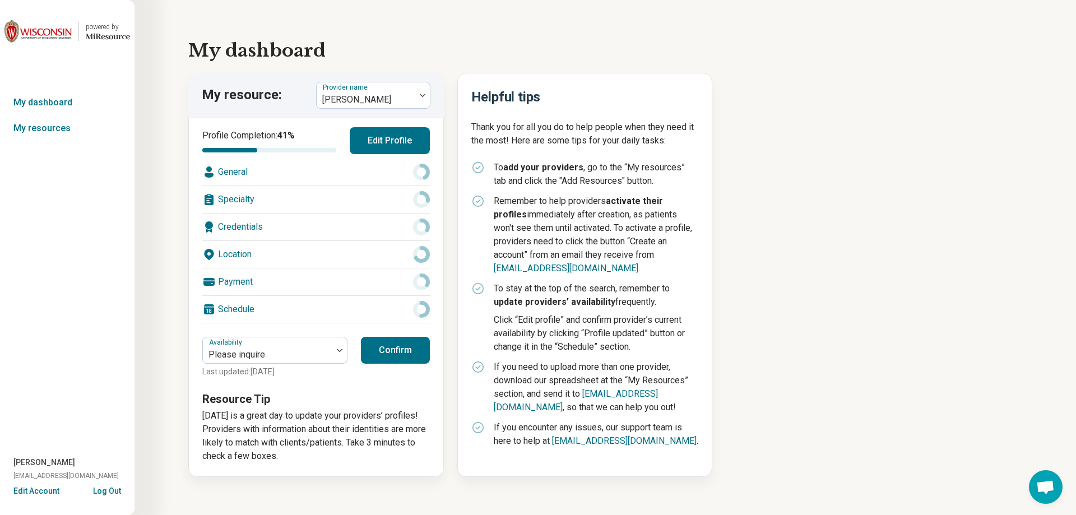
click at [115, 330] on div "powered by Miresource logo My dashboard My resources [PERSON_NAME] [EMAIL_ADDRE…" at bounding box center [67, 257] width 135 height 515
click at [63, 132] on link "My resources" at bounding box center [67, 128] width 135 height 26
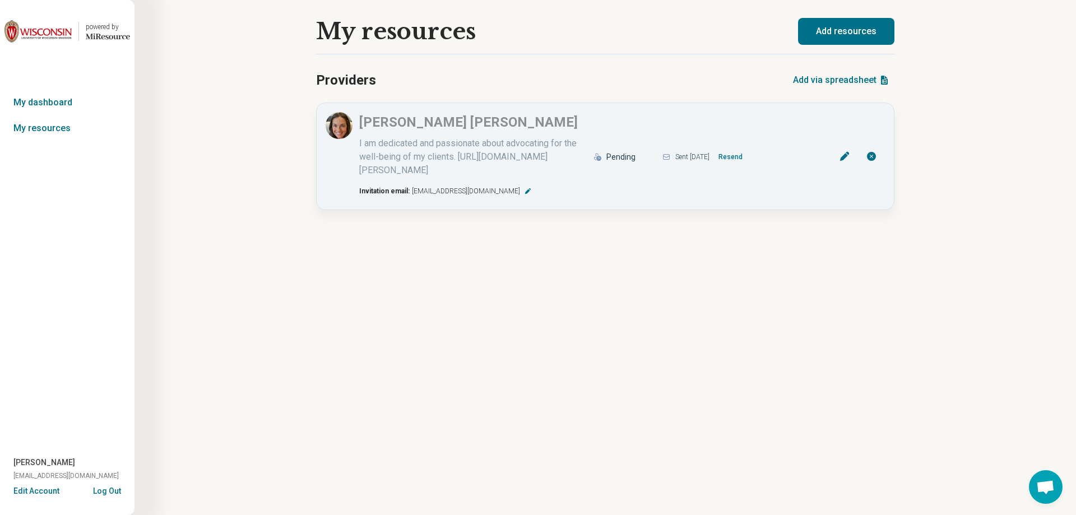
click at [844, 25] on button "Add resources" at bounding box center [846, 31] width 96 height 27
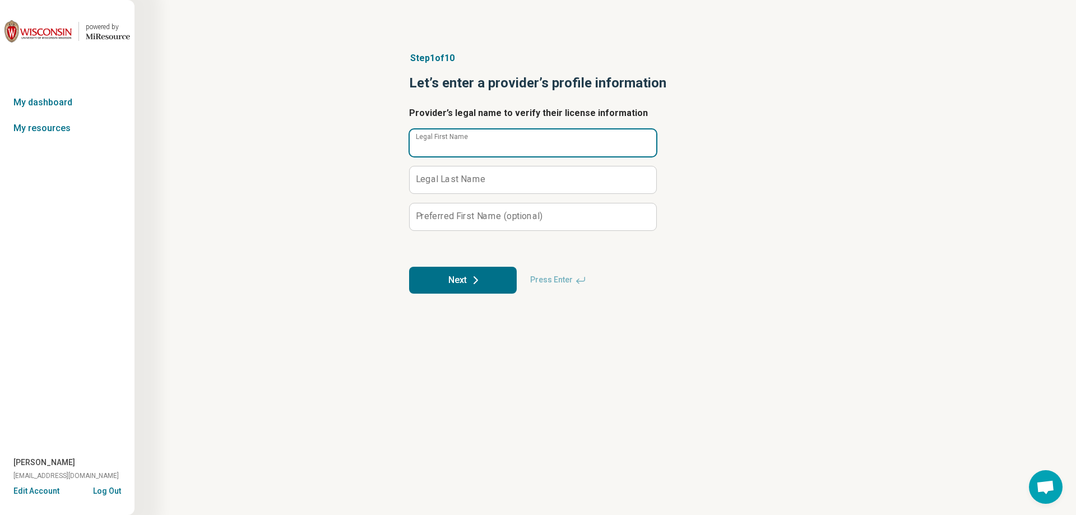
click at [443, 136] on div "Legal First Name" at bounding box center [532, 143] width 247 height 28
type input "********"
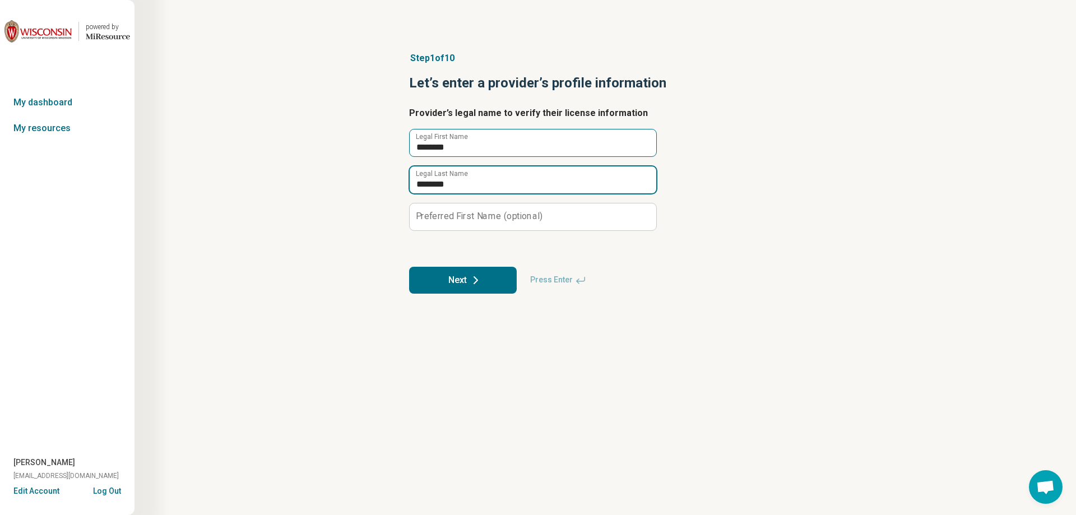
type input "********"
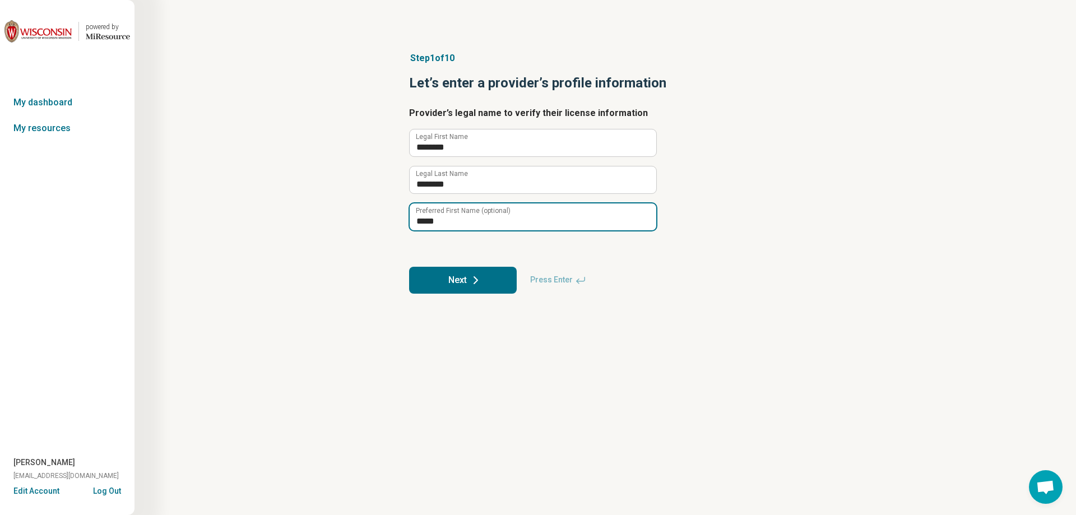
type input "*****"
click at [449, 285] on button "Next" at bounding box center [463, 280] width 108 height 27
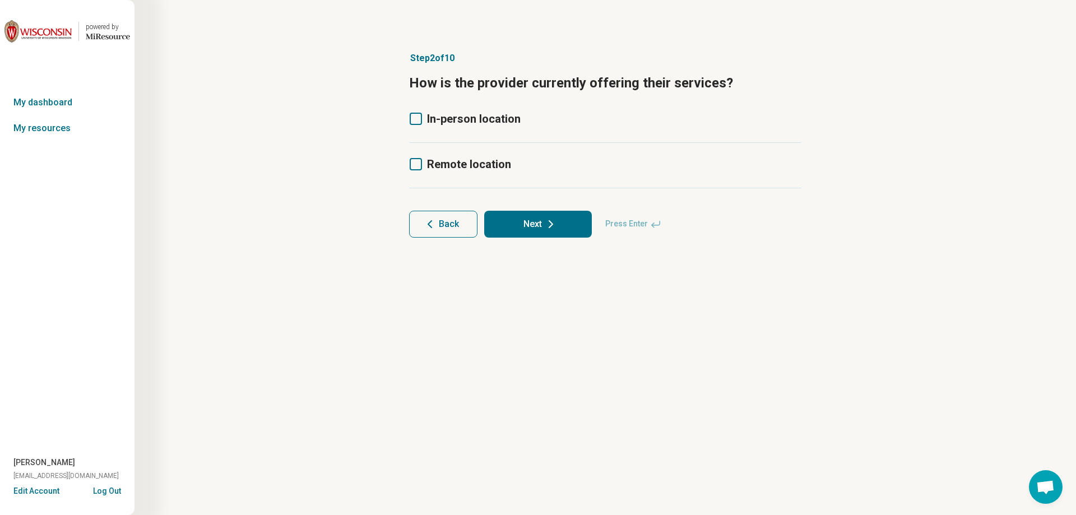
click at [466, 116] on span "In-person location" at bounding box center [474, 118] width 94 height 13
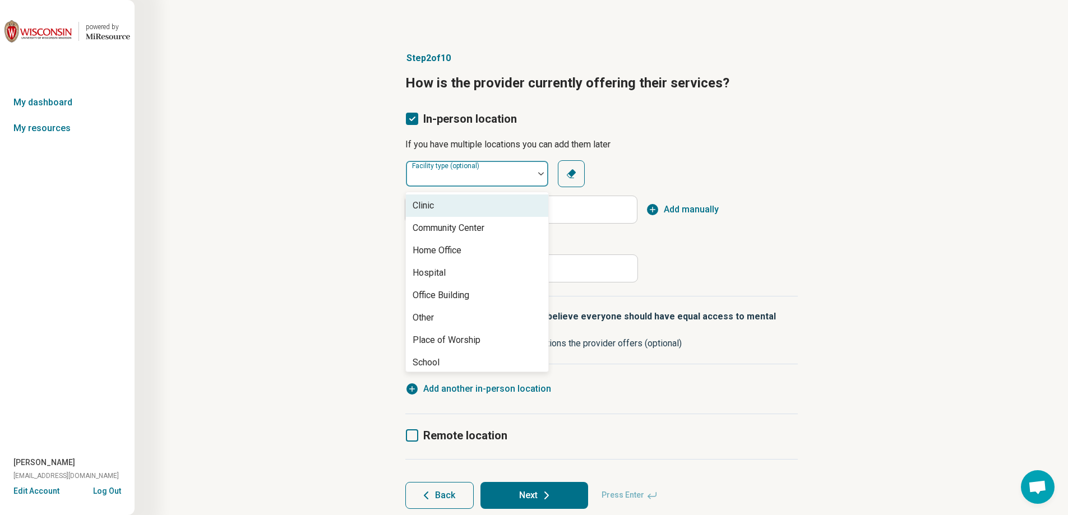
click at [471, 180] on div at bounding box center [469, 178] width 119 height 16
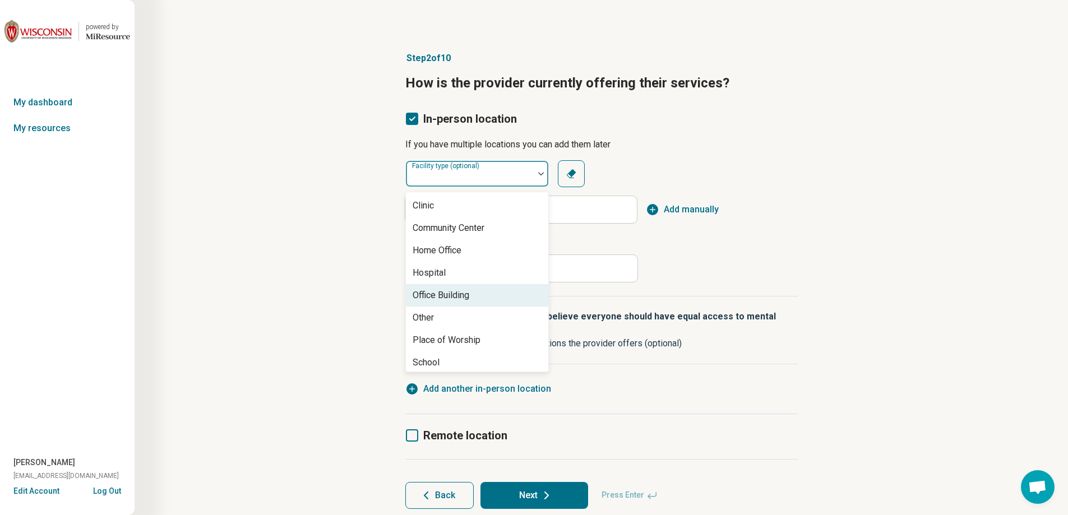
click at [443, 295] on div "Office Building" at bounding box center [441, 295] width 57 height 13
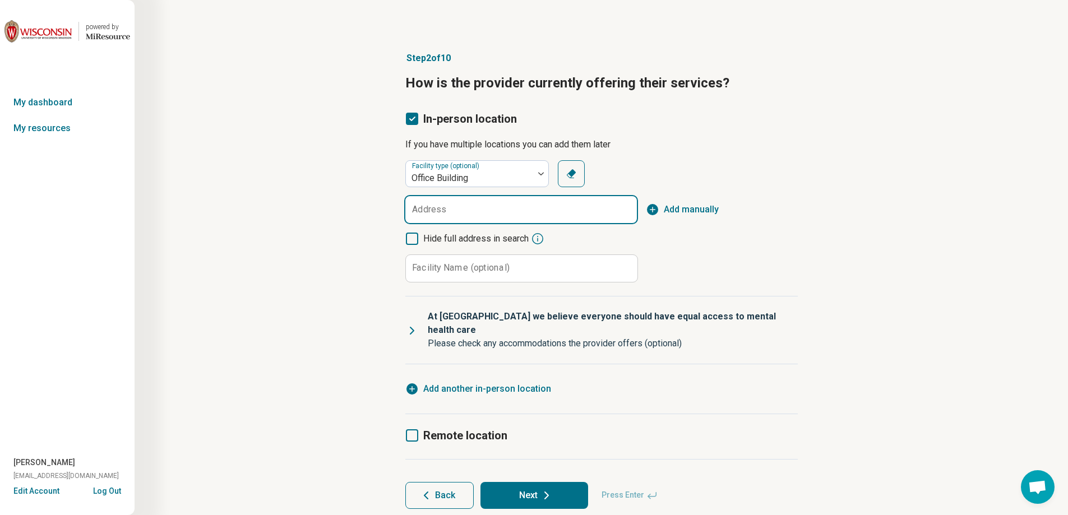
click at [572, 217] on input "Address" at bounding box center [521, 209] width 232 height 27
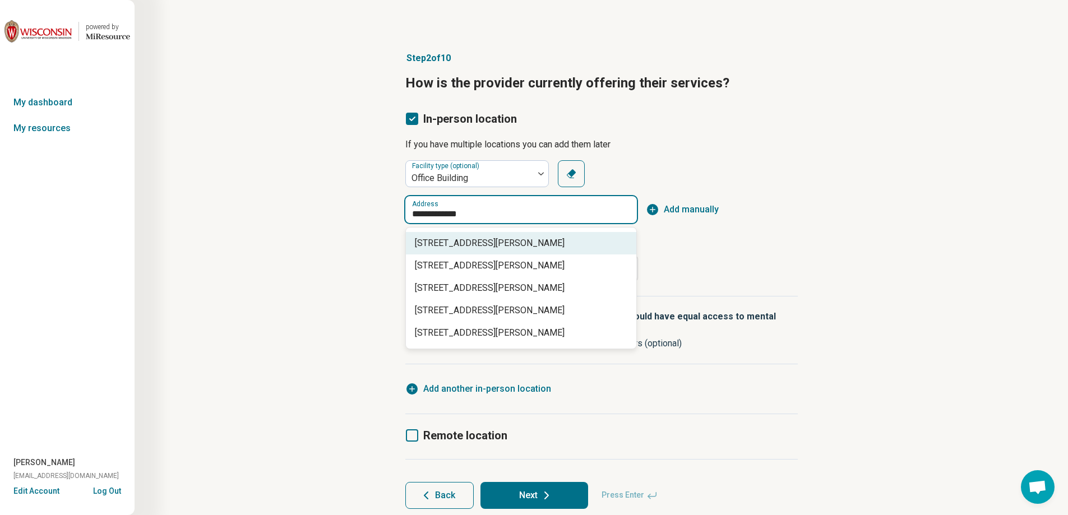
click at [524, 242] on span "[STREET_ADDRESS][PERSON_NAME]" at bounding box center [523, 243] width 217 height 13
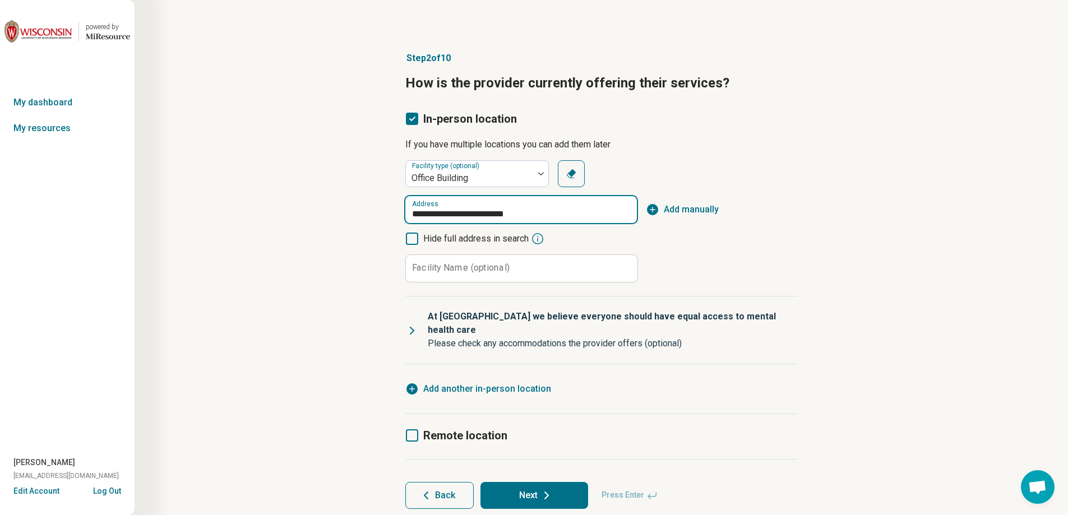
type input "**********"
click at [662, 215] on button "Add manually" at bounding box center [682, 209] width 73 height 13
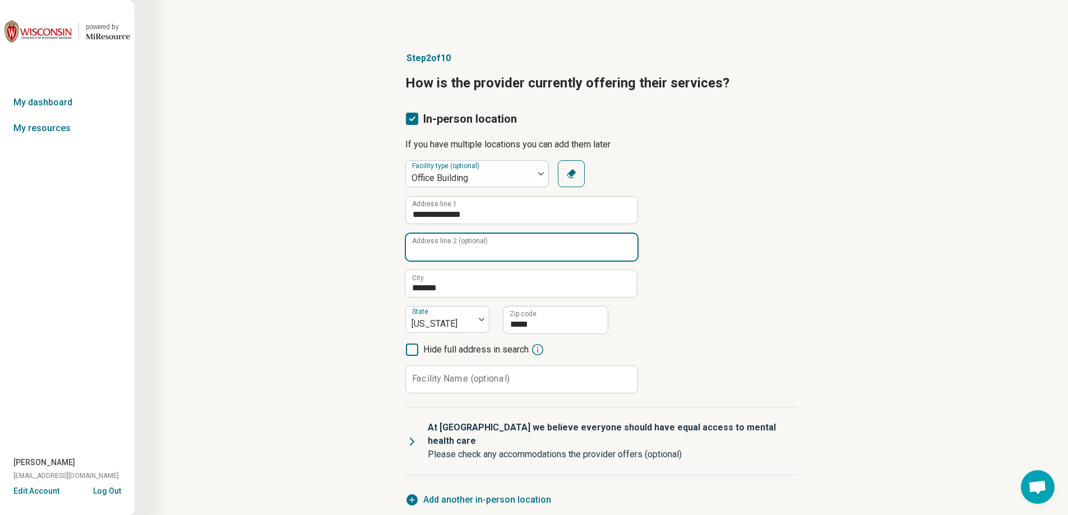
click at [570, 244] on input "Address line 2 (optional)" at bounding box center [522, 247] width 232 height 27
type input "*********"
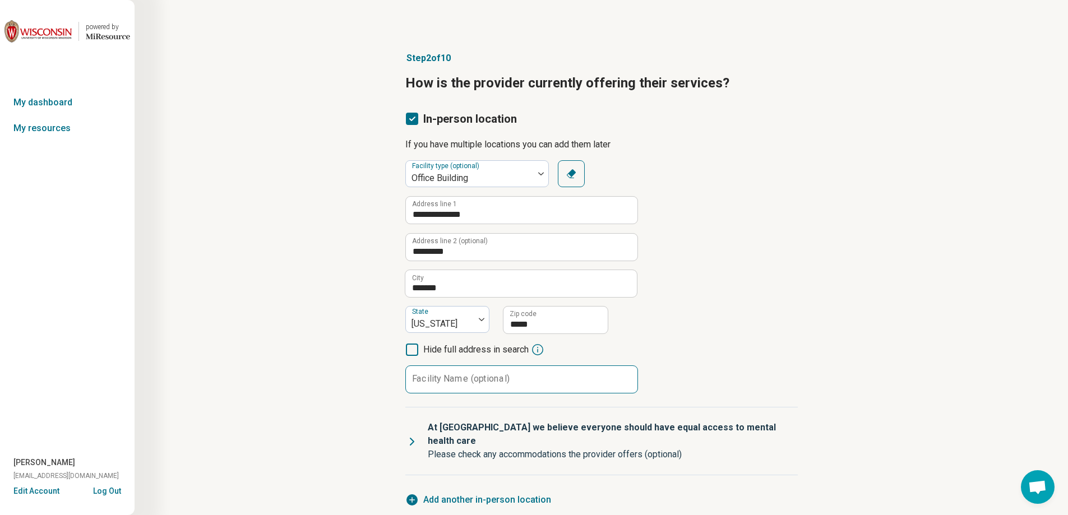
drag, startPoint x: 454, startPoint y: 358, endPoint x: 448, endPoint y: 369, distance: 12.0
click at [453, 360] on div "**********" at bounding box center [521, 294] width 232 height 197
click at [447, 372] on div "Facility Name (optional)" at bounding box center [521, 379] width 232 height 28
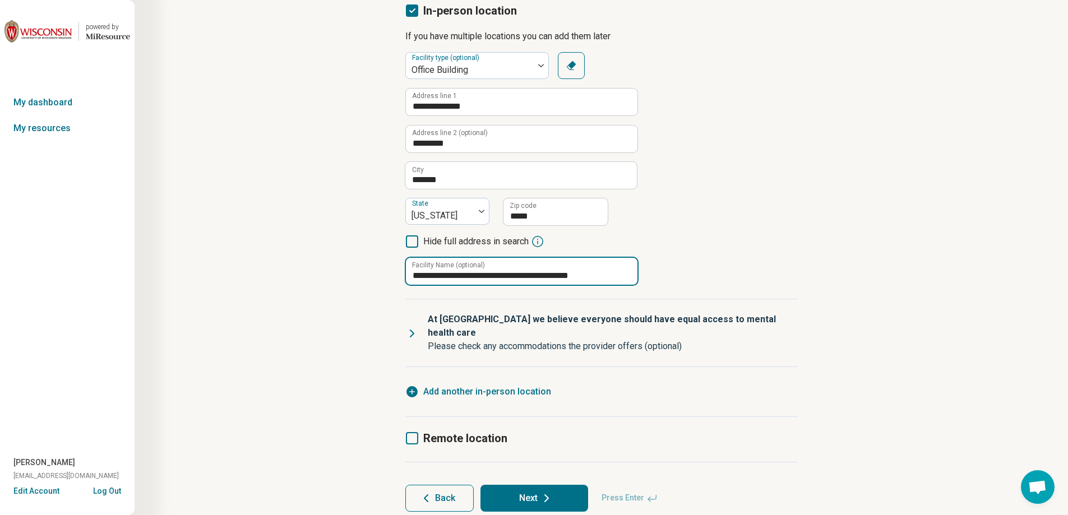
scroll to position [112, 0]
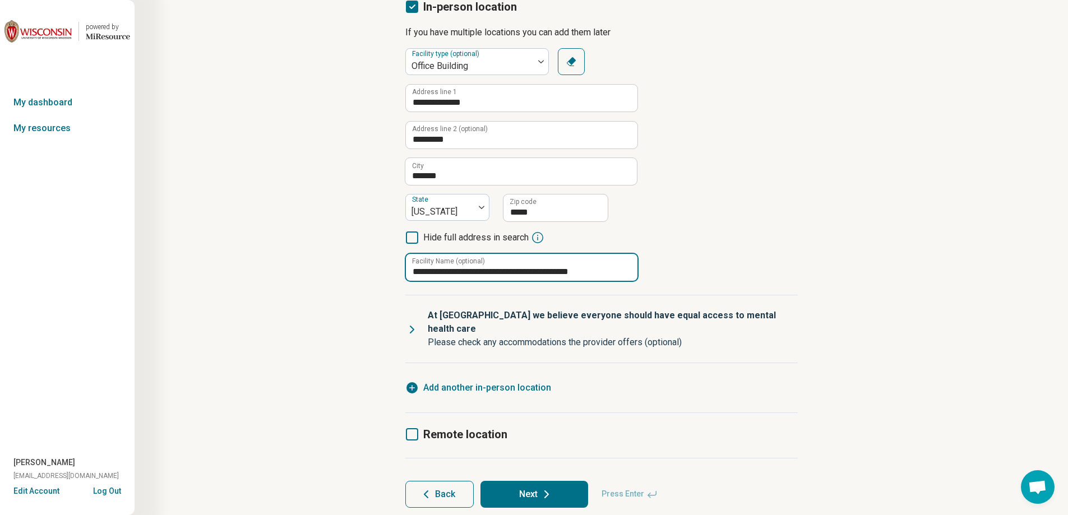
type input "**********"
click at [413, 326] on icon at bounding box center [411, 329] width 3 height 7
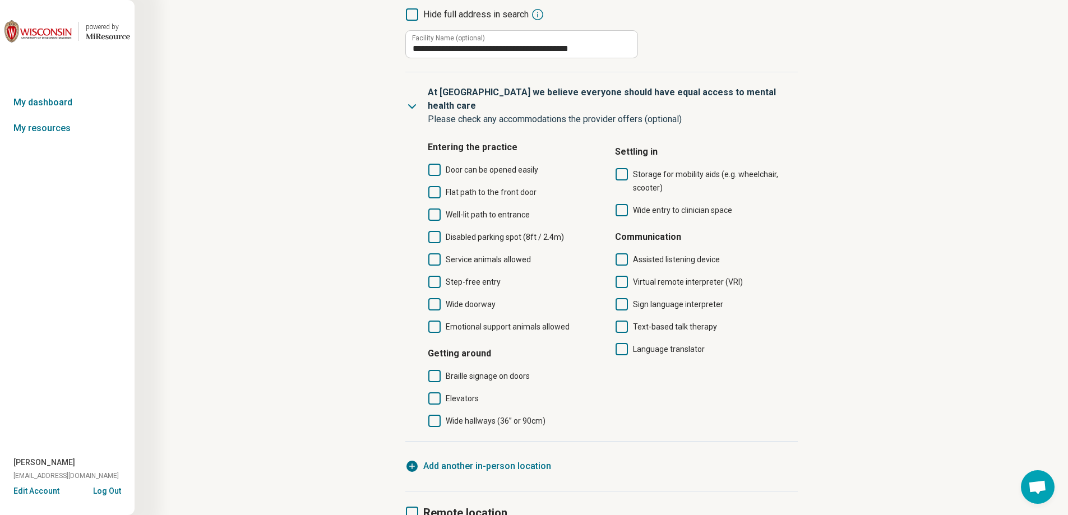
scroll to position [336, 0]
click at [432, 163] on icon at bounding box center [434, 169] width 12 height 12
click at [432, 185] on icon at bounding box center [434, 191] width 12 height 12
click at [434, 230] on icon at bounding box center [434, 236] width 12 height 12
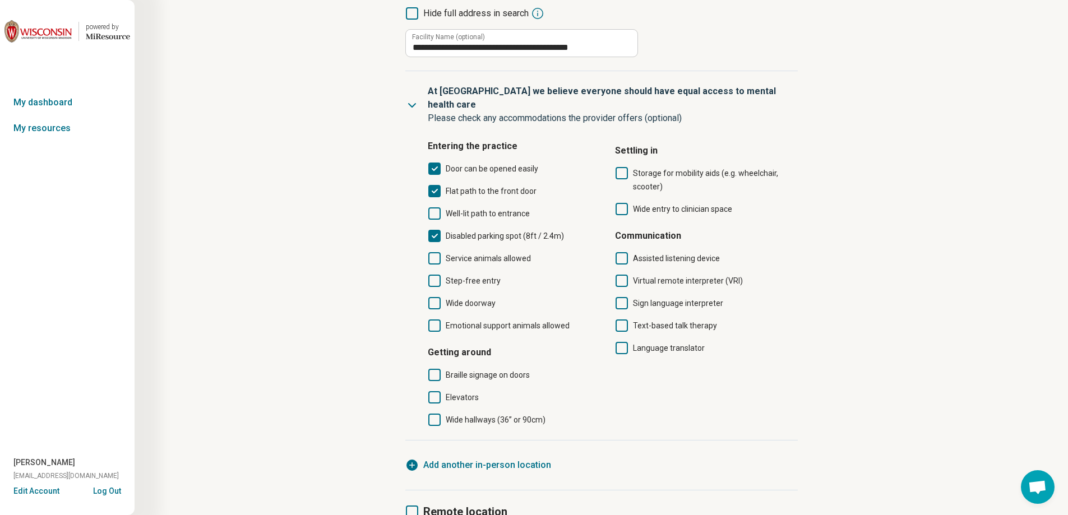
click at [432, 252] on icon at bounding box center [434, 258] width 12 height 12
click at [434, 275] on icon at bounding box center [434, 281] width 12 height 12
click at [434, 297] on icon at bounding box center [434, 303] width 12 height 12
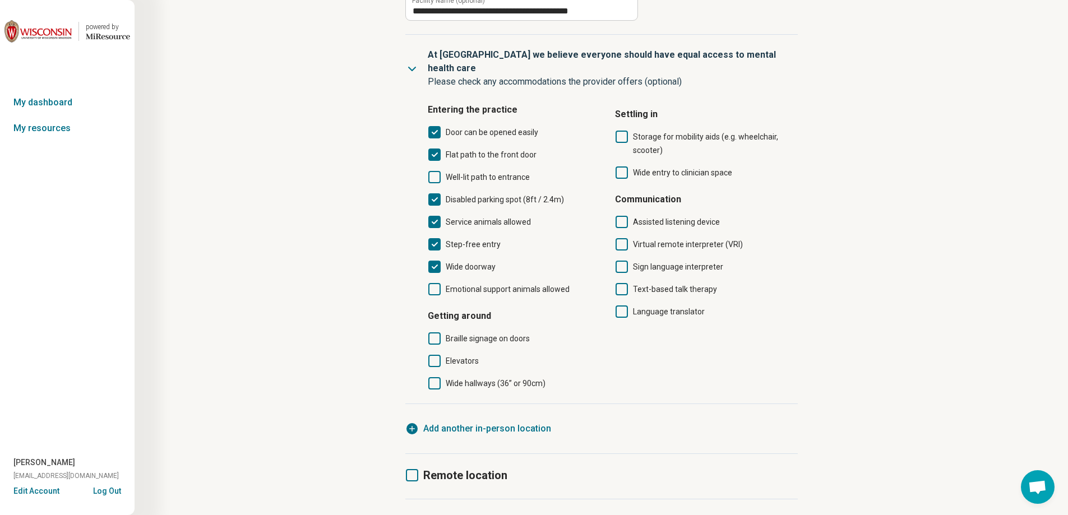
scroll to position [433, 0]
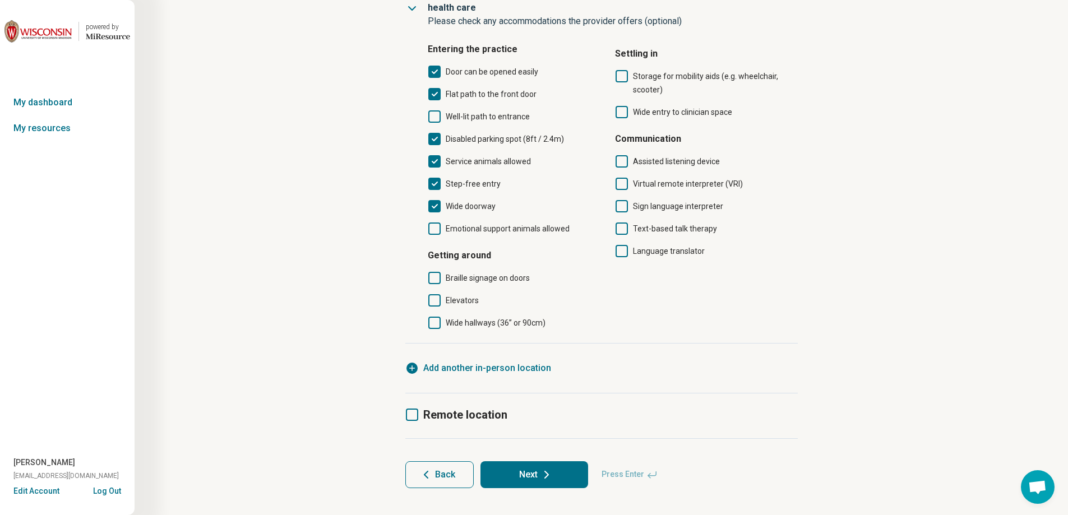
click at [436, 317] on icon at bounding box center [434, 323] width 12 height 12
click at [432, 294] on icon at bounding box center [434, 300] width 12 height 12
click at [417, 409] on icon at bounding box center [412, 415] width 12 height 12
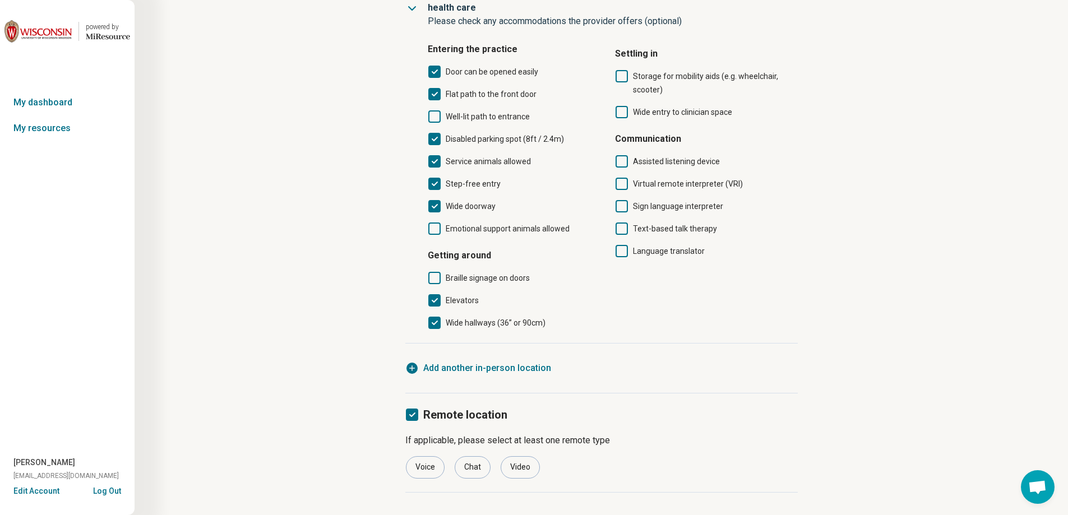
scroll to position [487, 0]
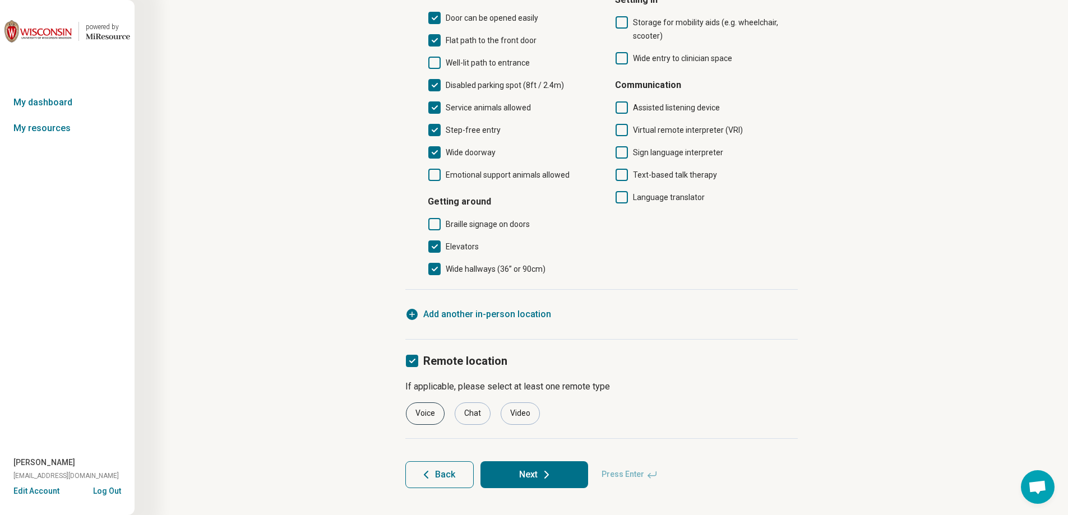
click at [422, 402] on div "Voice" at bounding box center [425, 413] width 39 height 22
click at [512, 402] on div "Video" at bounding box center [520, 413] width 39 height 22
click at [501, 461] on button "Next" at bounding box center [534, 474] width 108 height 27
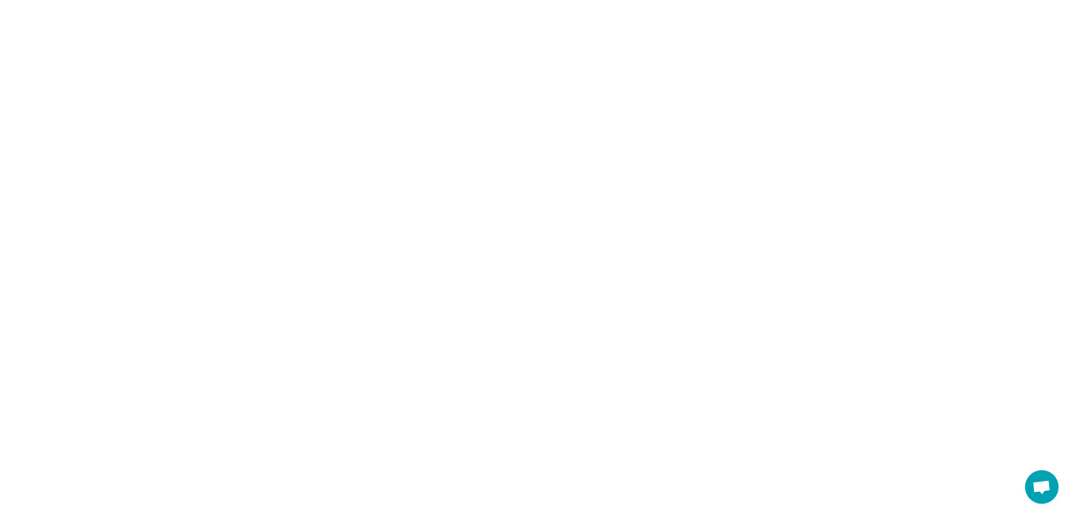
scroll to position [0, 0]
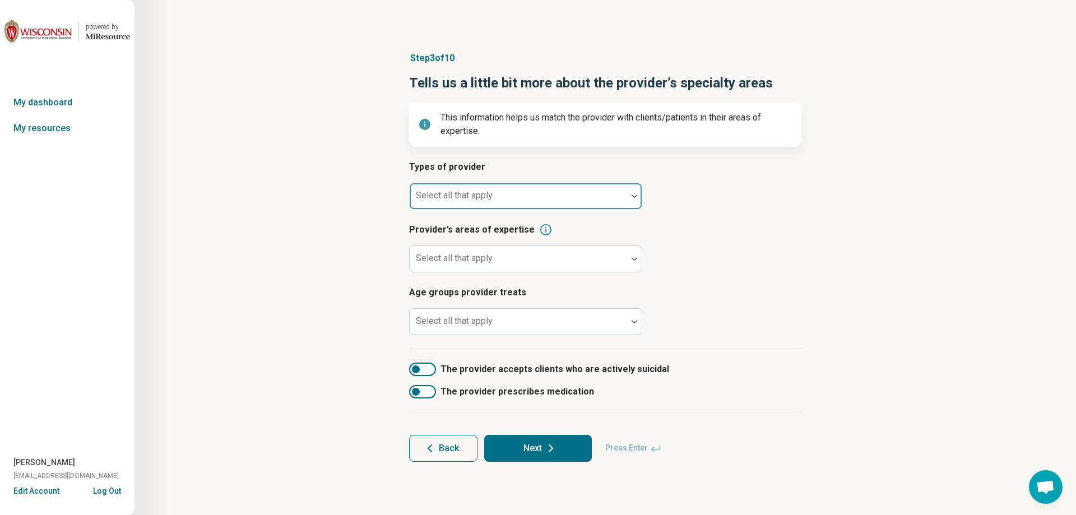
click at [488, 196] on div "Select all that apply" at bounding box center [525, 196] width 233 height 27
click at [481, 201] on div at bounding box center [518, 201] width 209 height 16
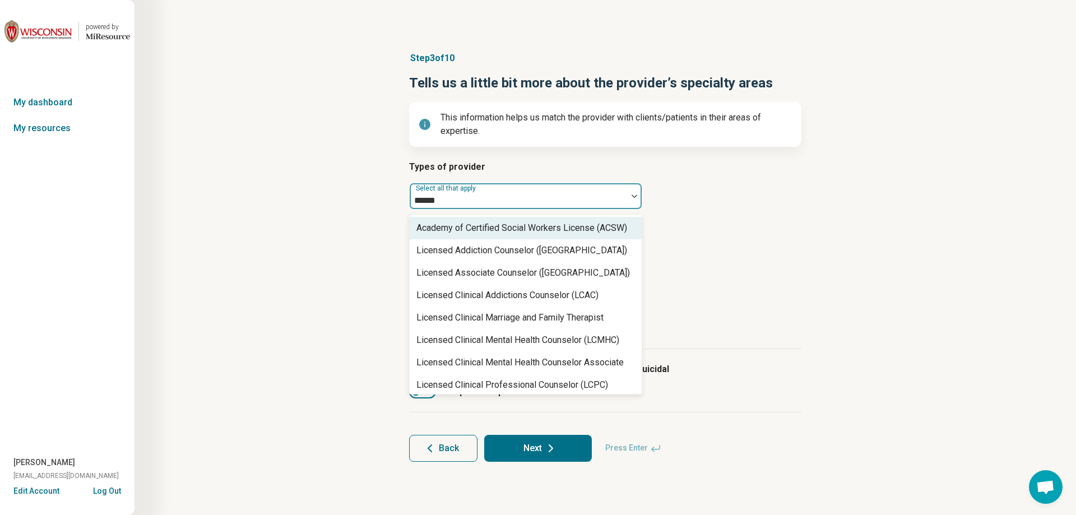
type input "*******"
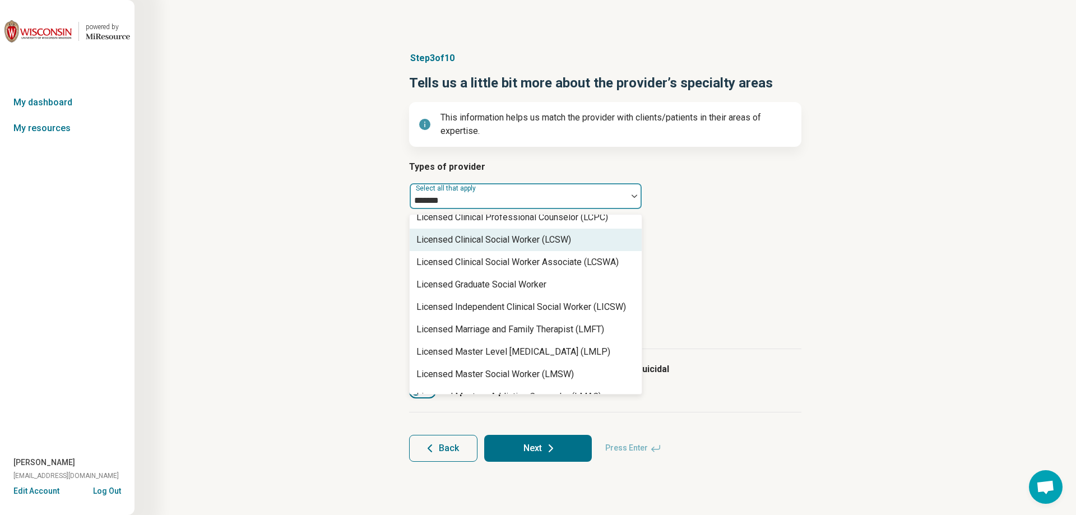
scroll to position [280, 0]
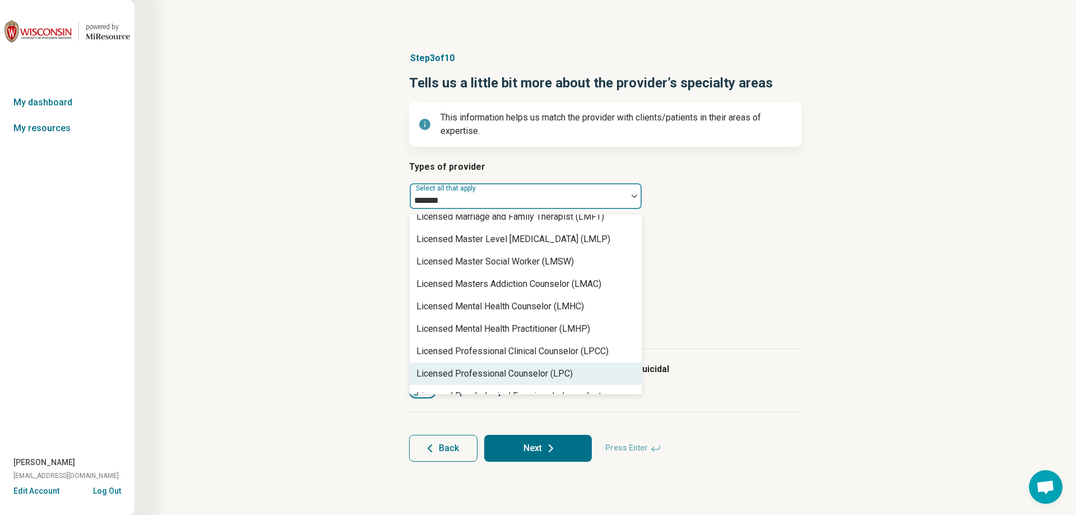
click at [509, 370] on div "Licensed Professional Counselor (LPC)" at bounding box center [495, 373] width 156 height 13
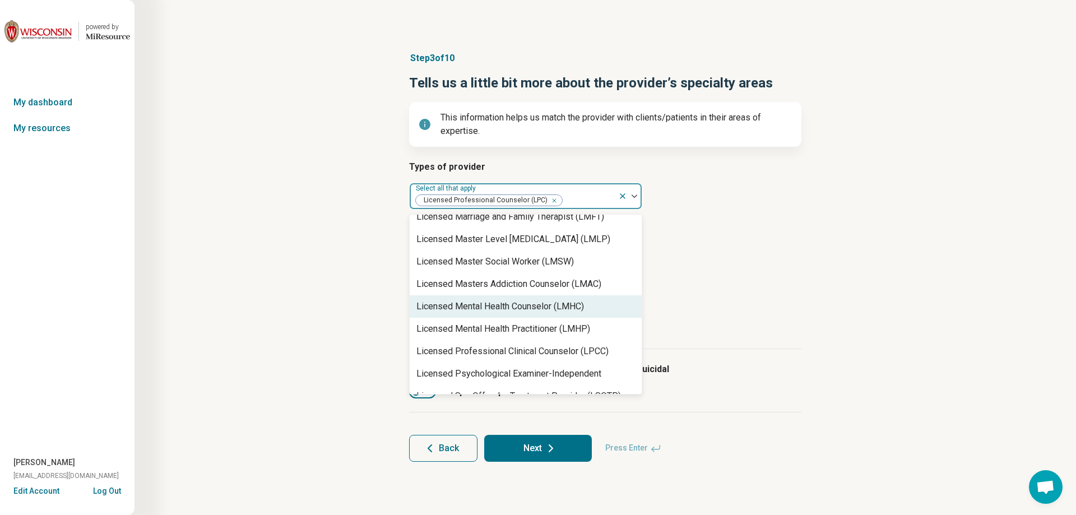
click at [755, 254] on article "Provider’s areas of expertise Select all that apply" at bounding box center [605, 247] width 392 height 49
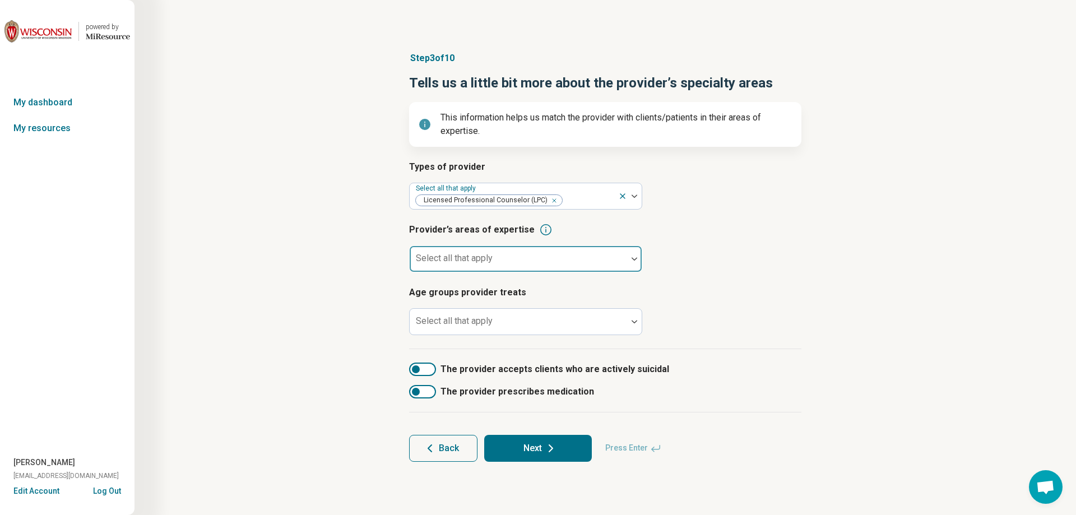
click at [508, 257] on div at bounding box center [518, 264] width 209 height 16
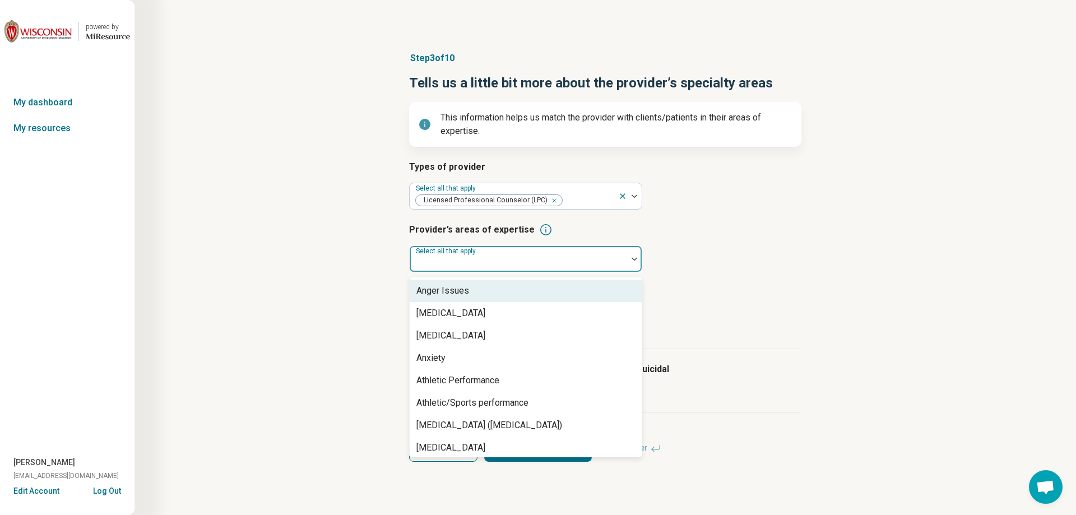
scroll to position [0, 0]
click at [460, 293] on div "Abuse" at bounding box center [526, 291] width 232 height 22
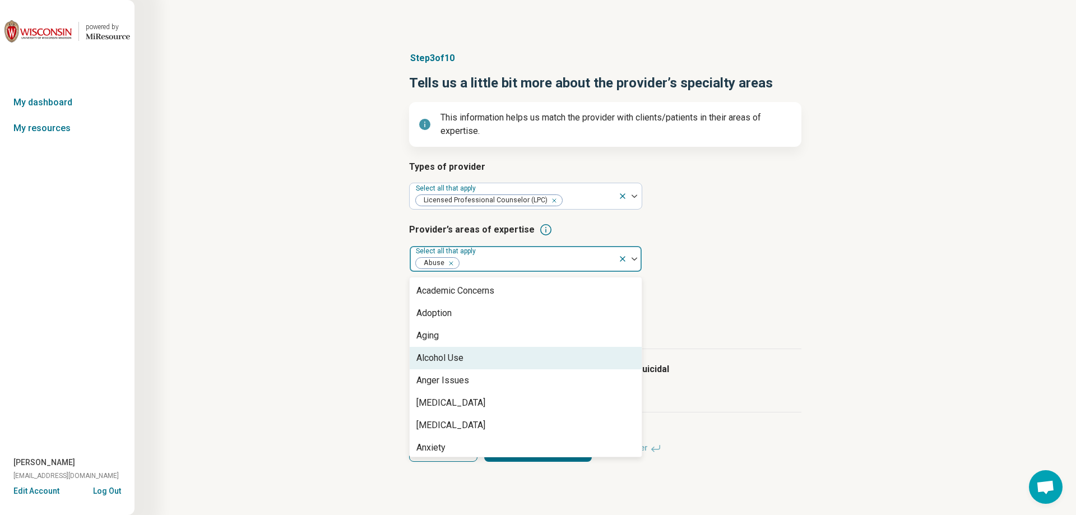
click at [464, 361] on div "Alcohol Use" at bounding box center [526, 358] width 232 height 22
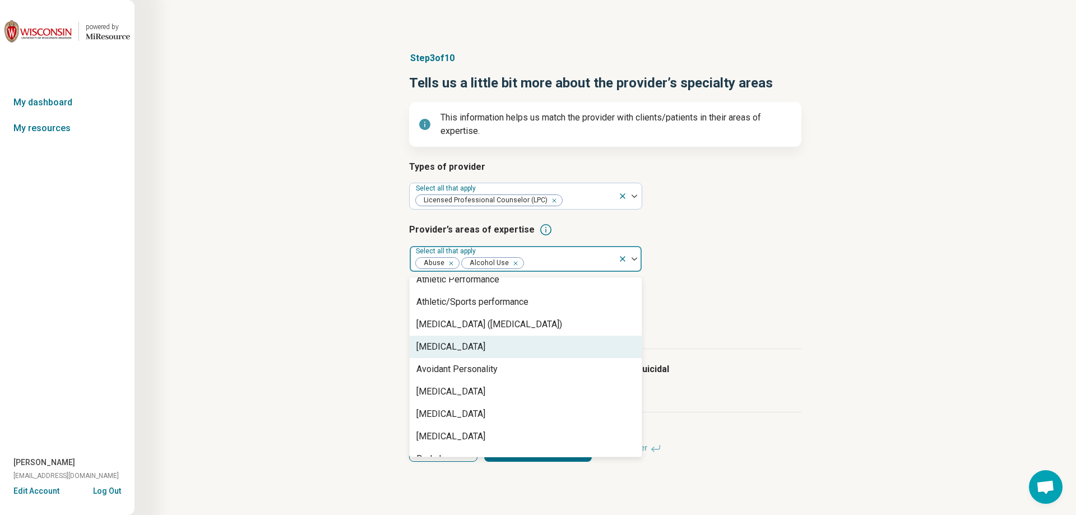
scroll to position [112, 0]
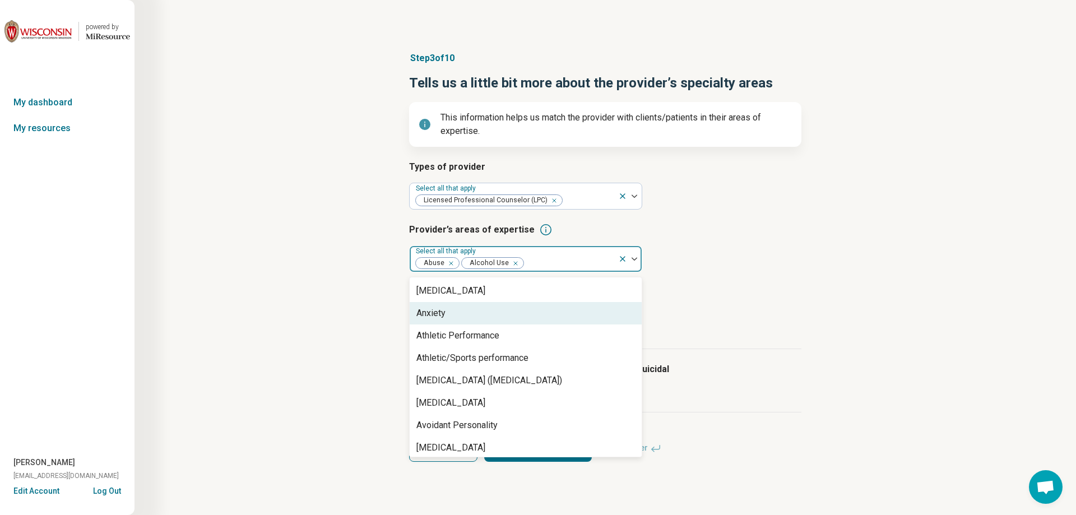
click at [457, 316] on div "Anxiety" at bounding box center [526, 313] width 232 height 22
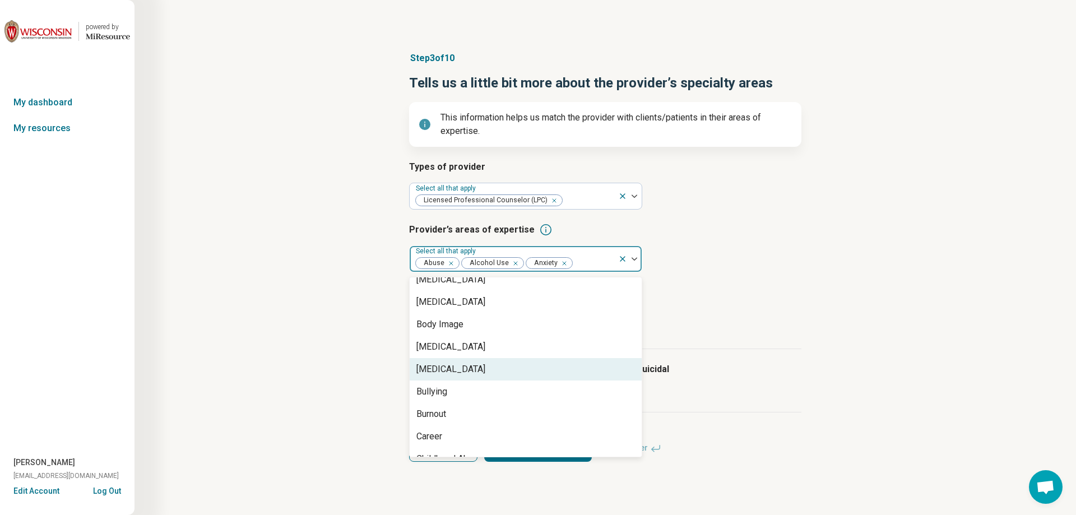
scroll to position [336, 0]
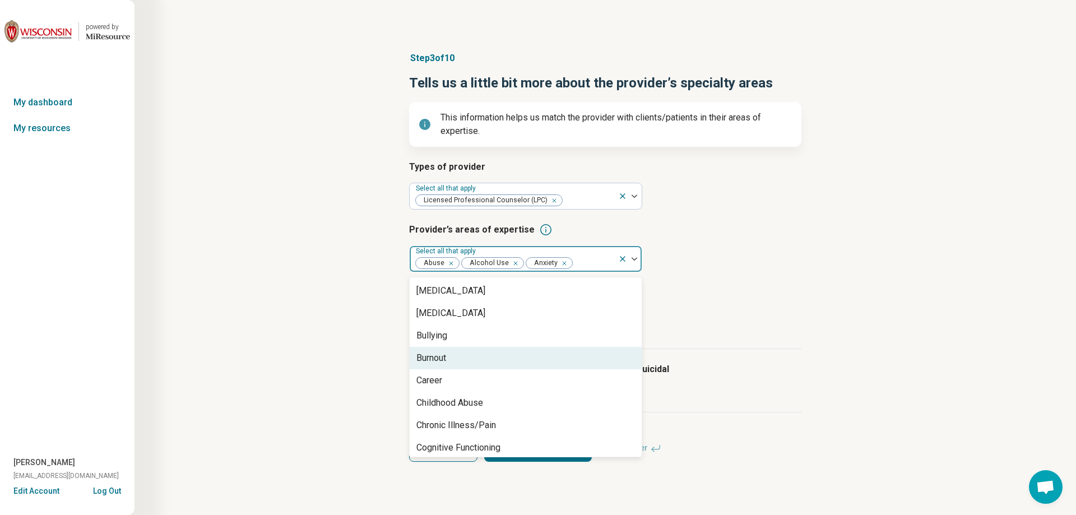
click at [475, 360] on div "Burnout" at bounding box center [526, 358] width 232 height 22
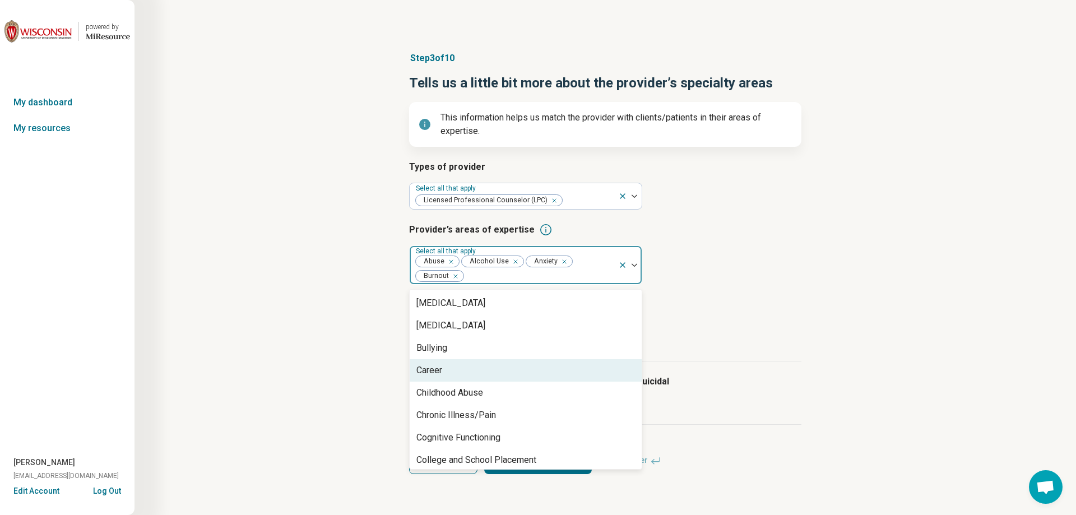
click at [474, 369] on div "Career" at bounding box center [526, 370] width 232 height 22
click at [474, 369] on div "Childhood Abuse" at bounding box center [450, 370] width 67 height 13
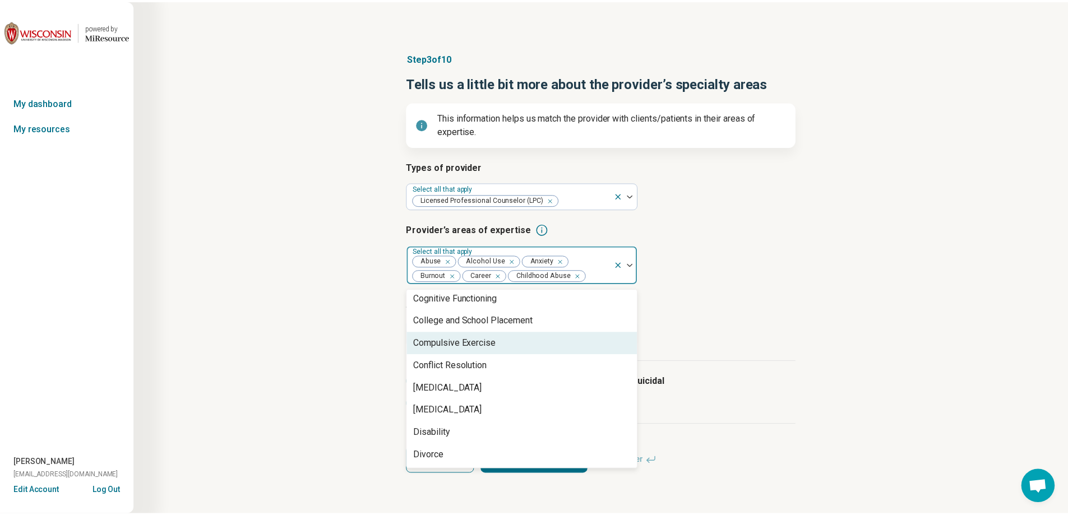
scroll to position [448, 0]
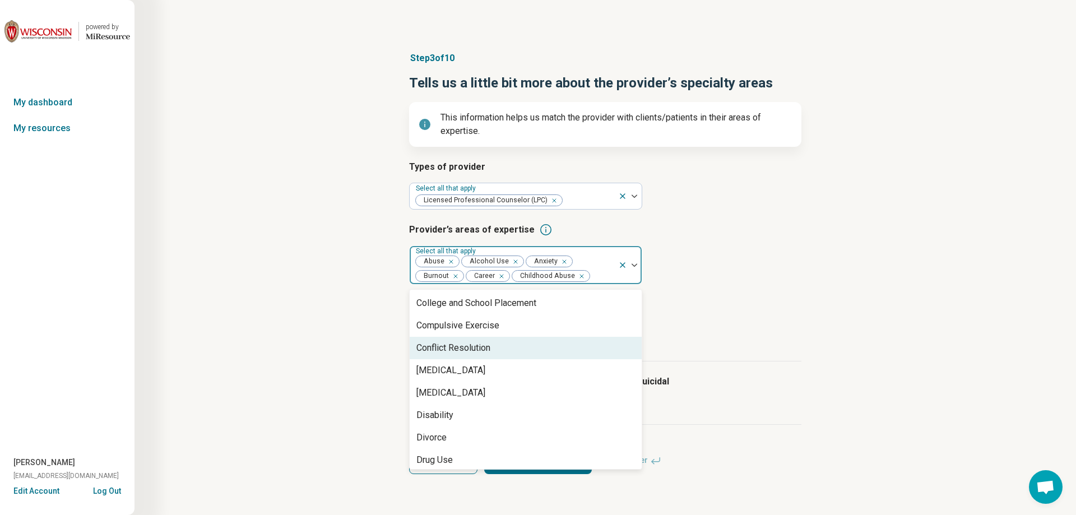
click at [478, 353] on div "Conflict Resolution" at bounding box center [454, 347] width 74 height 13
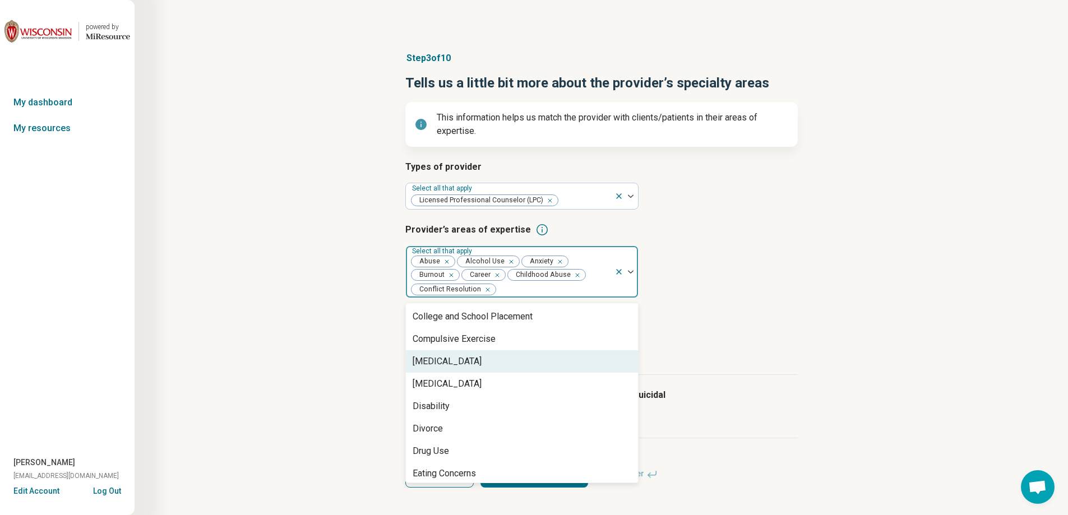
click at [478, 365] on div "[MEDICAL_DATA]" at bounding box center [447, 361] width 69 height 13
click at [478, 365] on div "[MEDICAL_DATA]" at bounding box center [522, 361] width 232 height 22
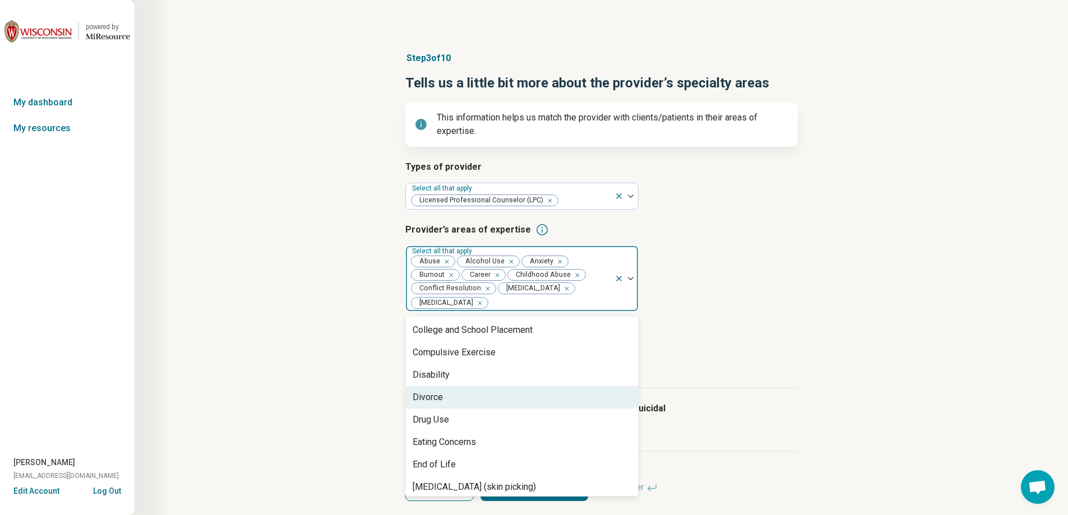
click at [461, 399] on div "Divorce" at bounding box center [522, 397] width 232 height 22
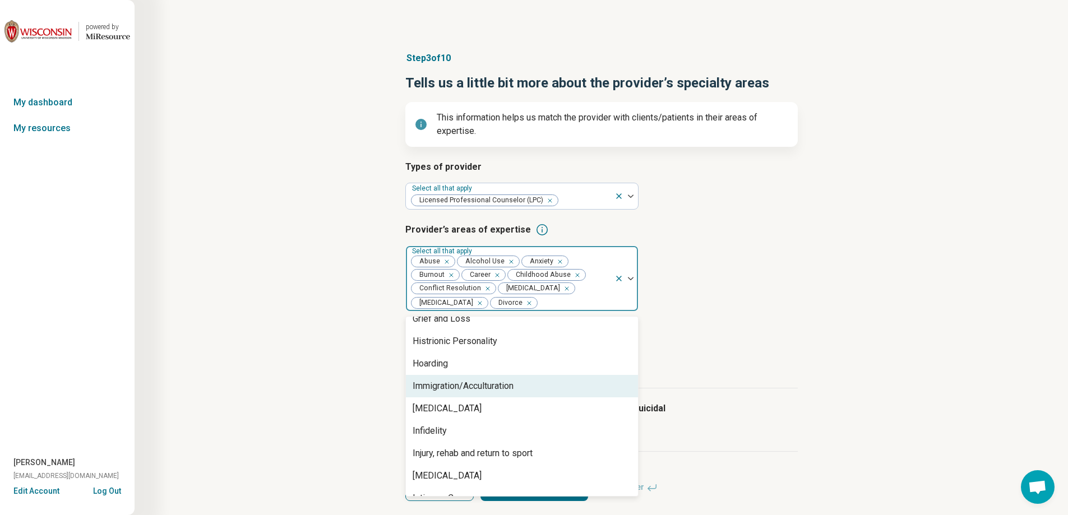
scroll to position [785, 0]
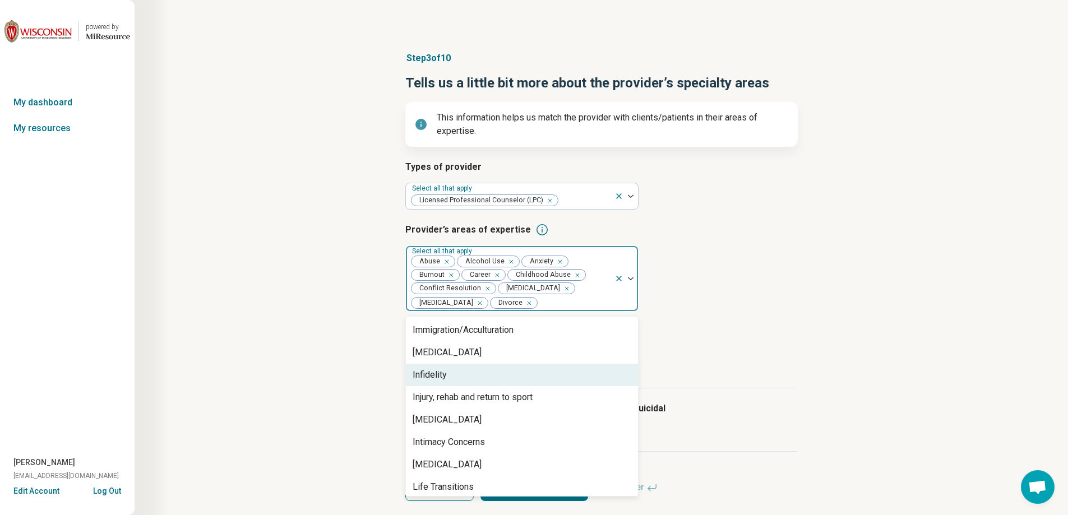
click at [508, 374] on div "Infidelity" at bounding box center [522, 375] width 232 height 22
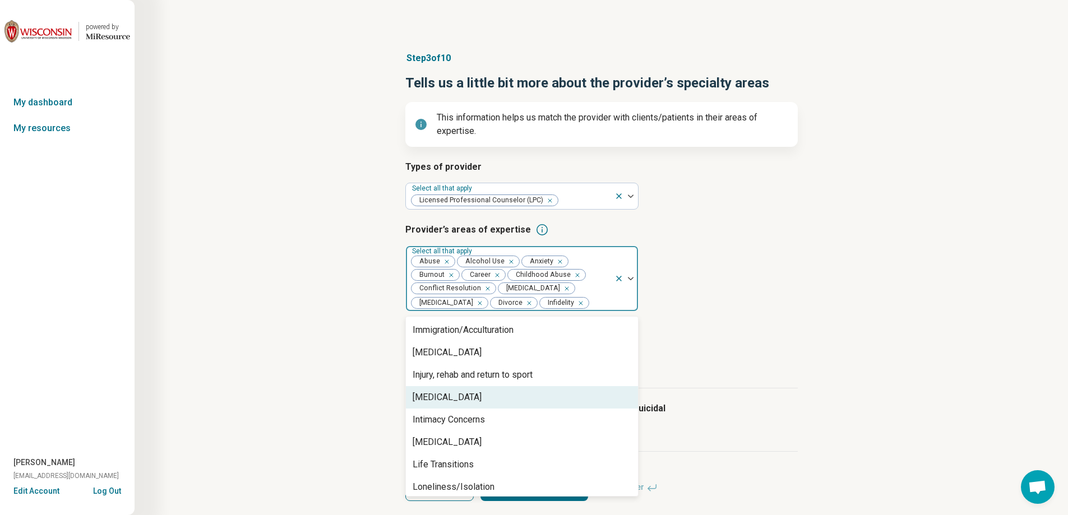
scroll to position [841, 0]
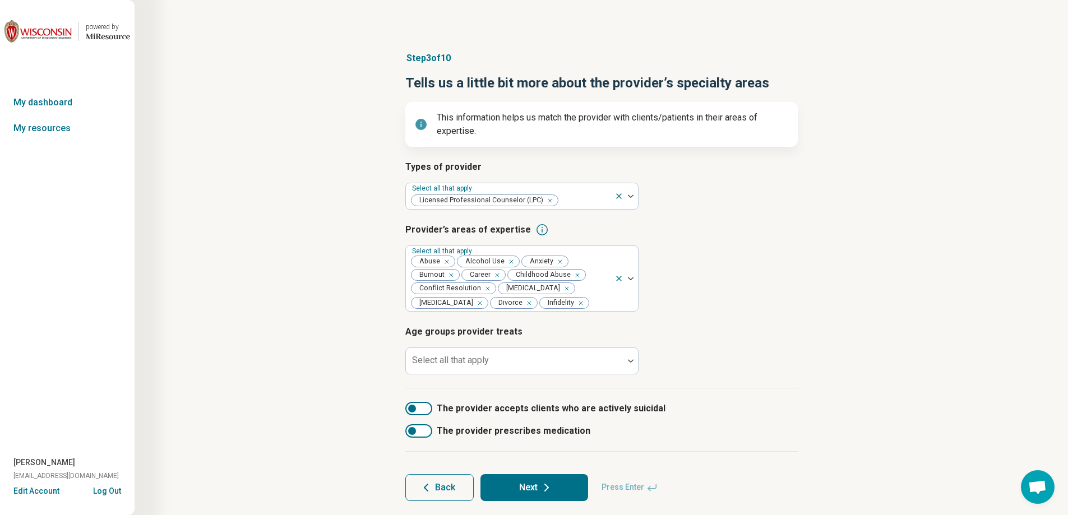
drag, startPoint x: 508, startPoint y: 366, endPoint x: 406, endPoint y: 346, distance: 103.3
click at [373, 341] on div "Step 3 of 10 Tells us a little bit more about the provider’s specialty areas Th…" at bounding box center [601, 276] width 826 height 494
click at [590, 302] on div at bounding box center [599, 303] width 19 height 16
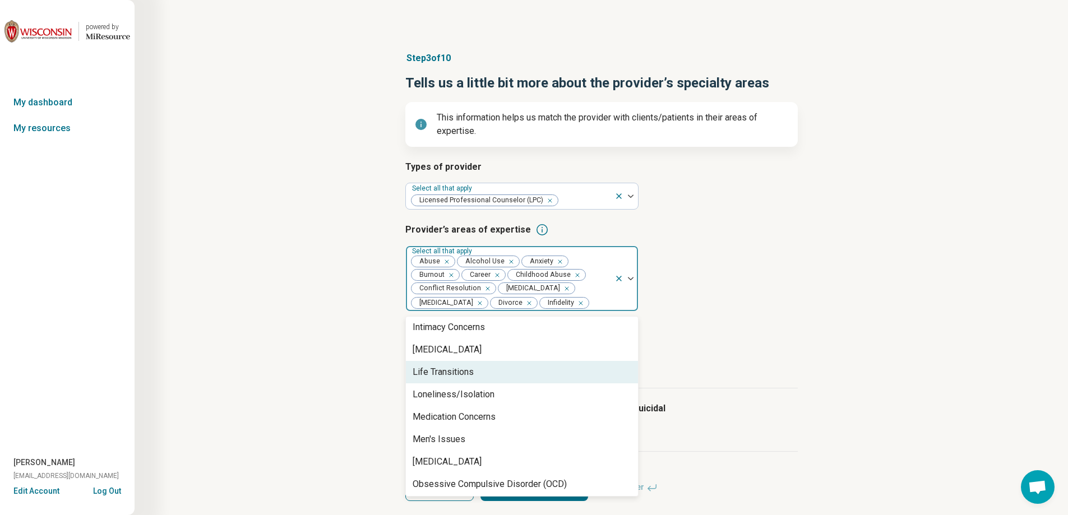
scroll to position [897, 0]
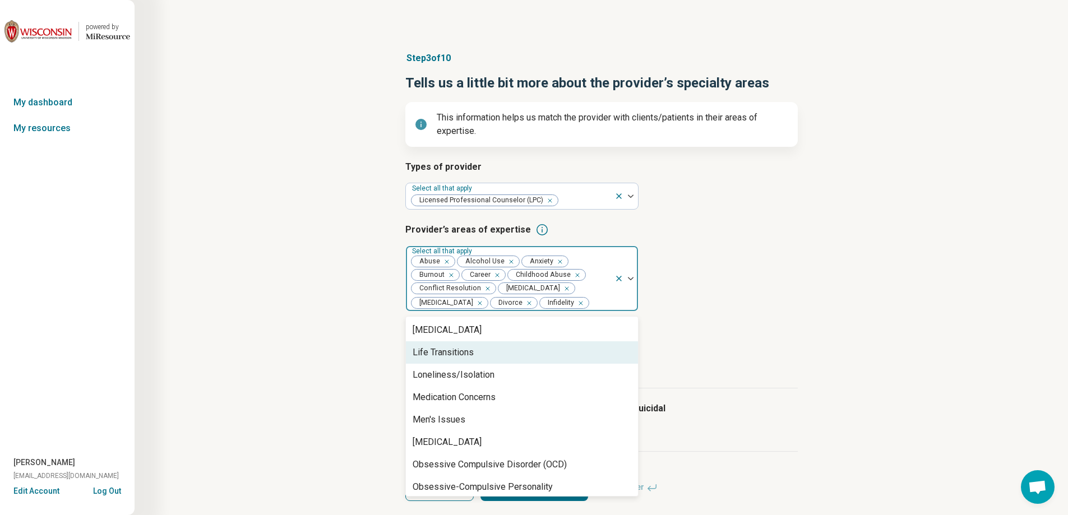
click at [486, 352] on div "Life Transitions" at bounding box center [522, 352] width 232 height 22
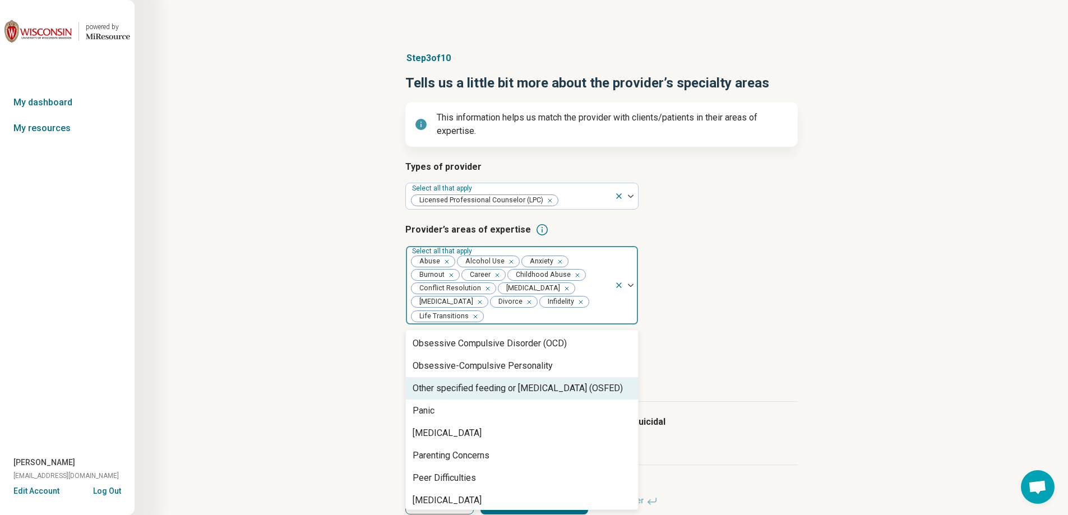
scroll to position [1065, 0]
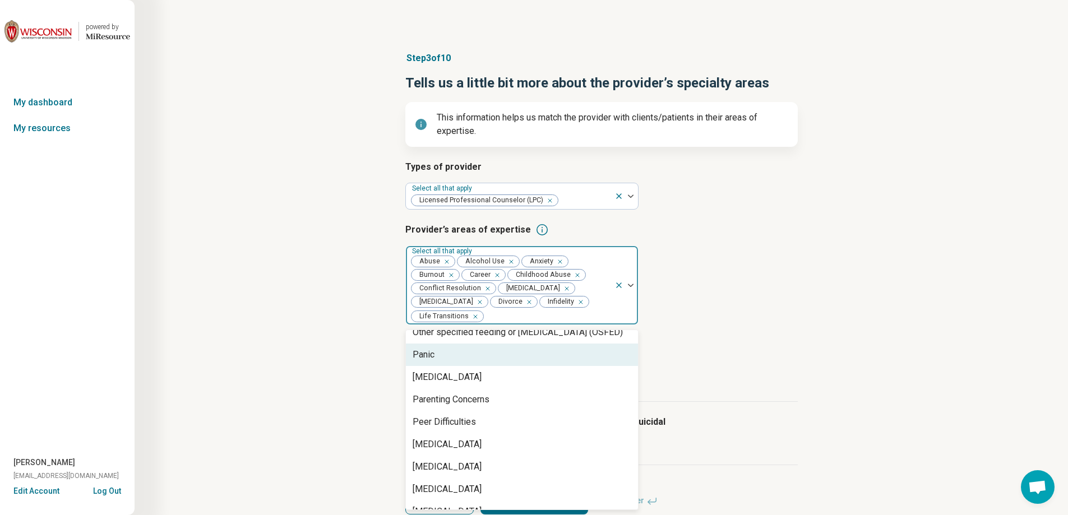
click at [484, 354] on div "Panic" at bounding box center [522, 355] width 232 height 22
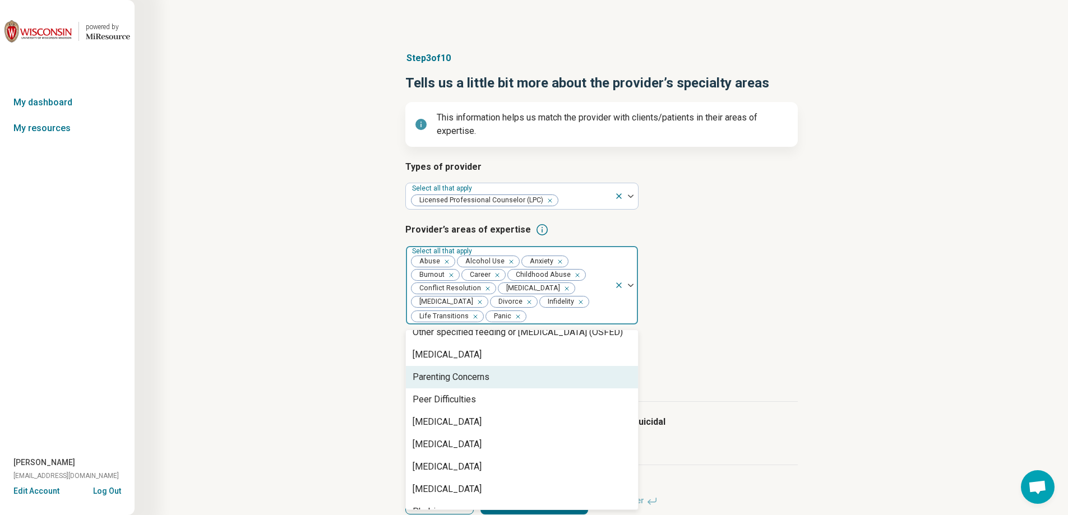
click at [483, 374] on div "Parenting Concerns" at bounding box center [451, 377] width 77 height 13
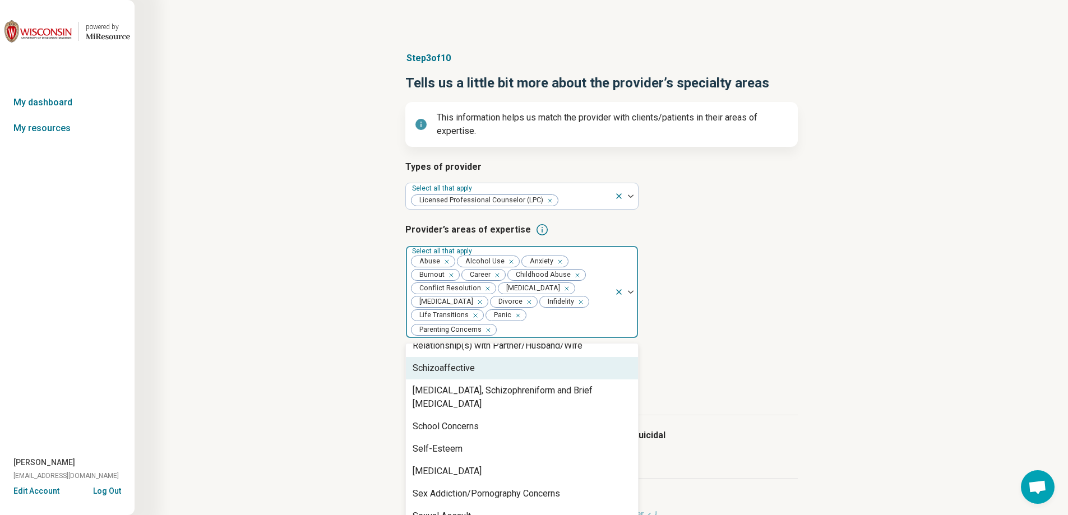
scroll to position [1457, 0]
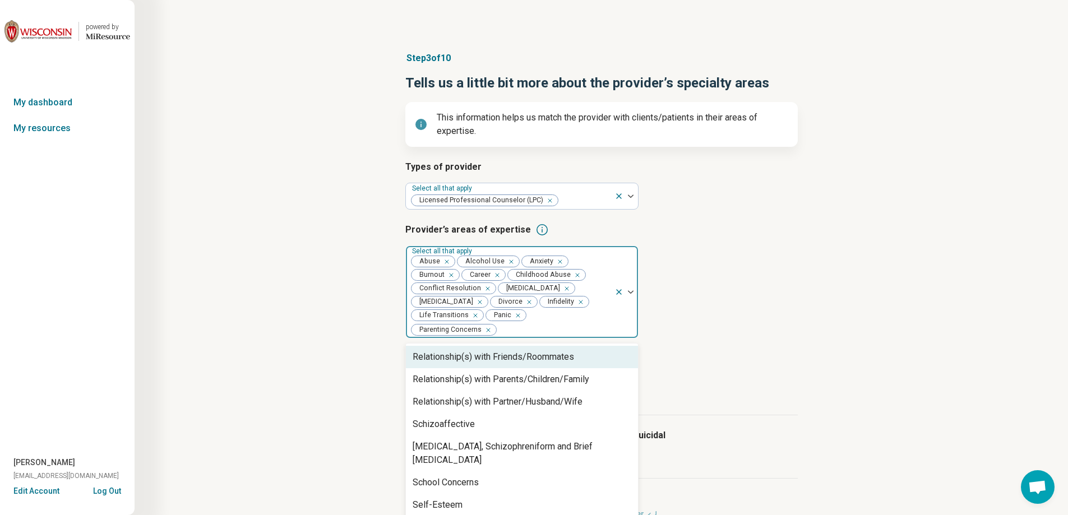
click at [495, 360] on div "Relationship(s) with Friends/Roommates" at bounding box center [493, 356] width 161 height 13
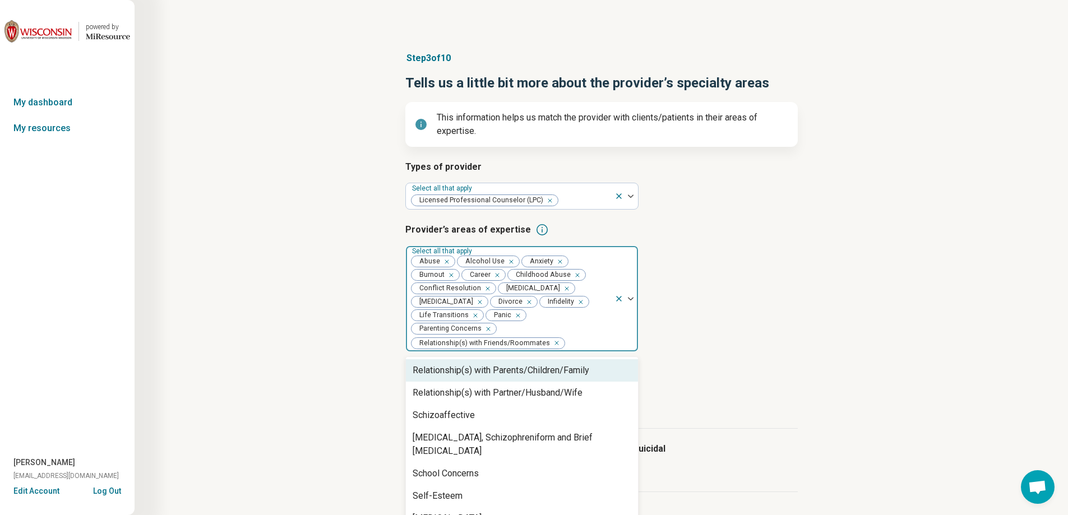
click at [493, 371] on div "Relationship(s) with Parents/Children/Family" at bounding box center [501, 370] width 177 height 13
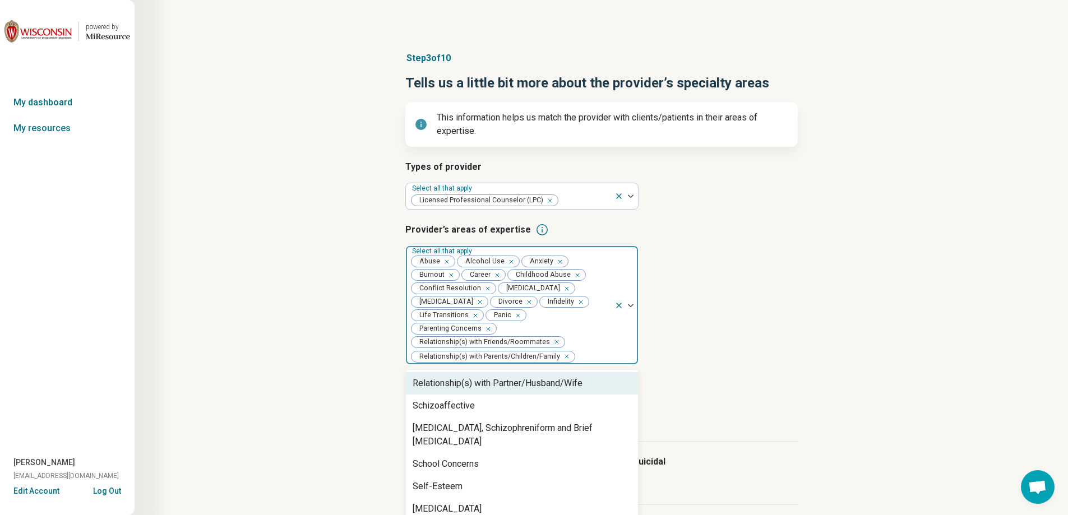
click at [490, 388] on div "Relationship(s) with Partner/Husband/Wife" at bounding box center [498, 383] width 170 height 13
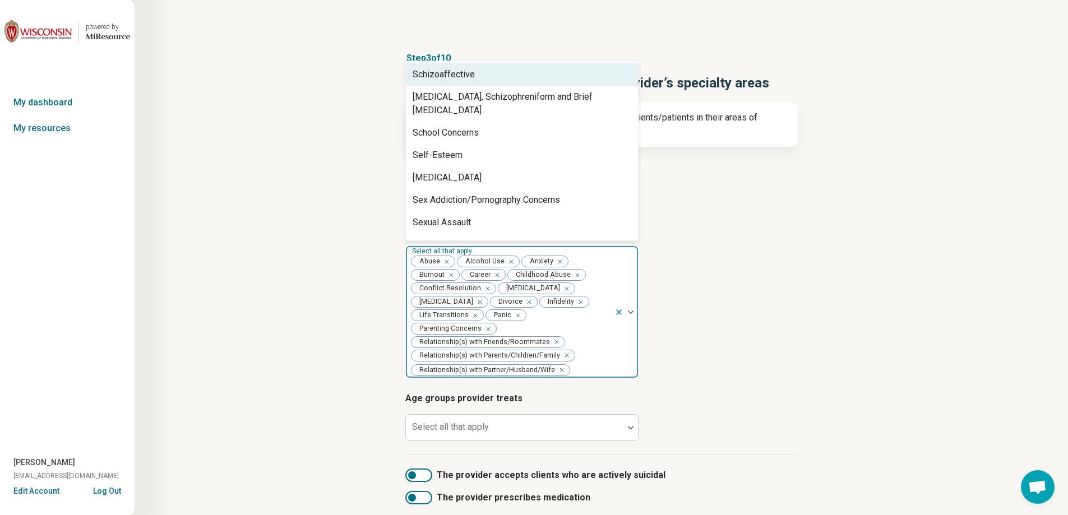
scroll to position [1514, 0]
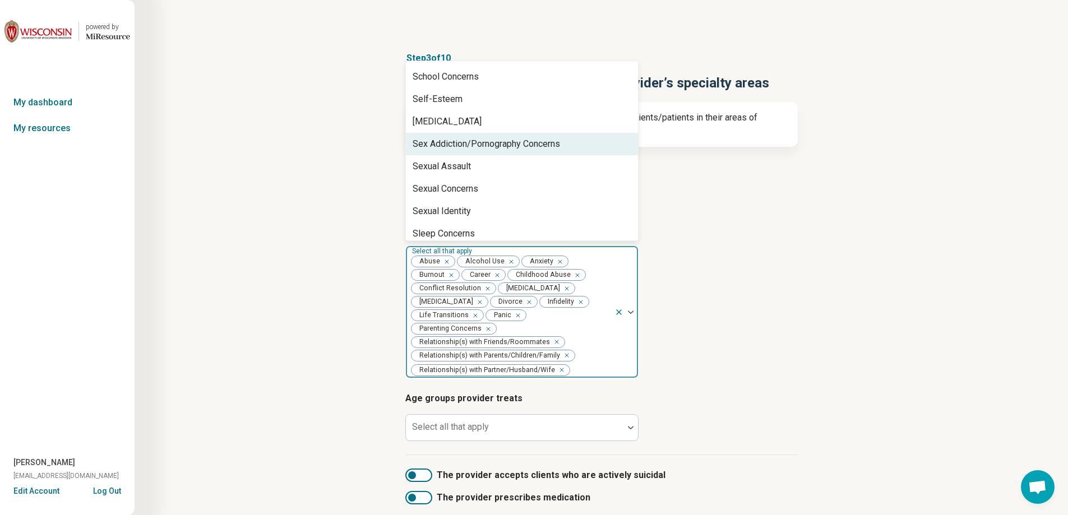
click at [515, 137] on div "Sex Addiction/Pornography Concerns" at bounding box center [486, 143] width 147 height 13
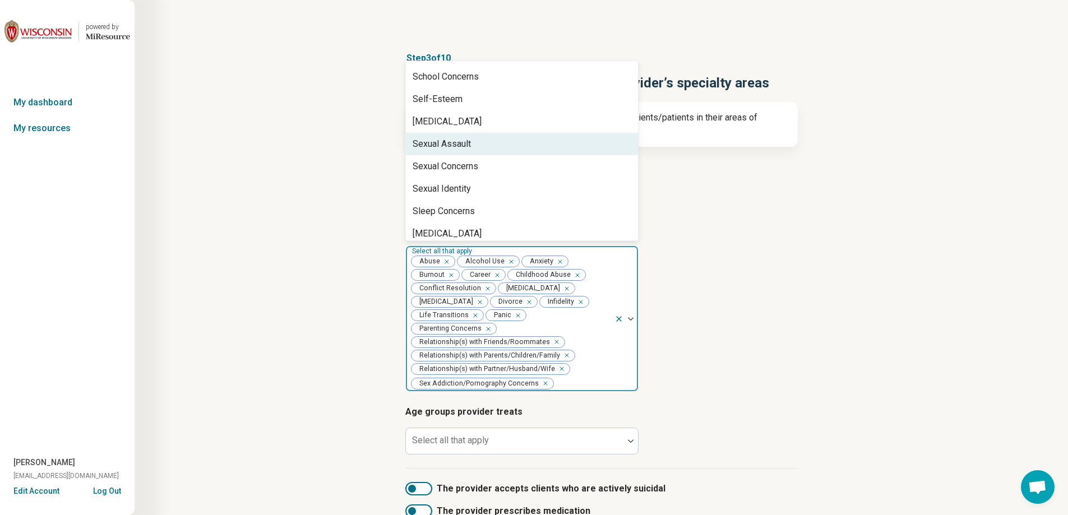
click at [513, 135] on div "Sexual Assault" at bounding box center [522, 144] width 232 height 22
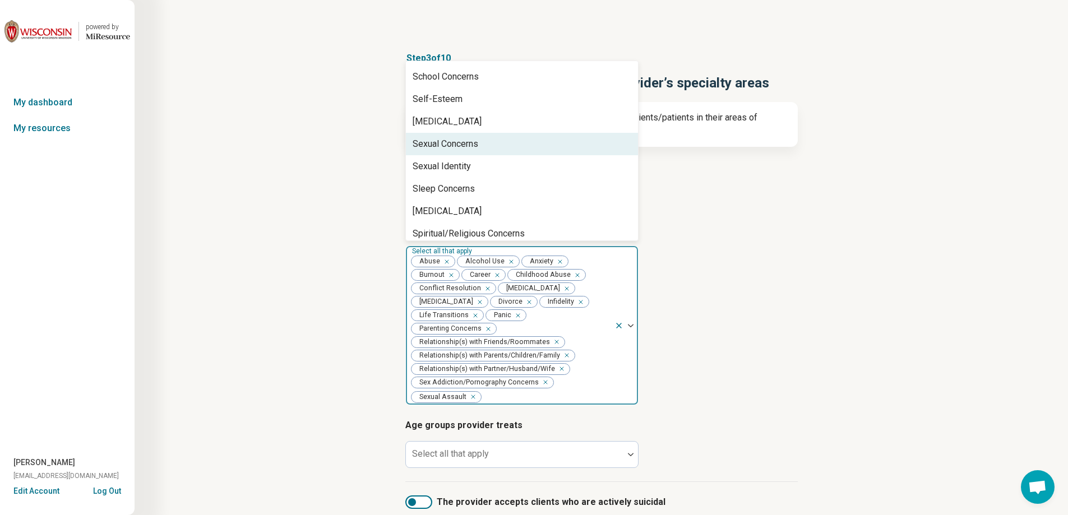
click at [507, 135] on div "Sexual Concerns" at bounding box center [522, 144] width 232 height 22
click at [503, 138] on div "Sexual Identity" at bounding box center [522, 144] width 232 height 22
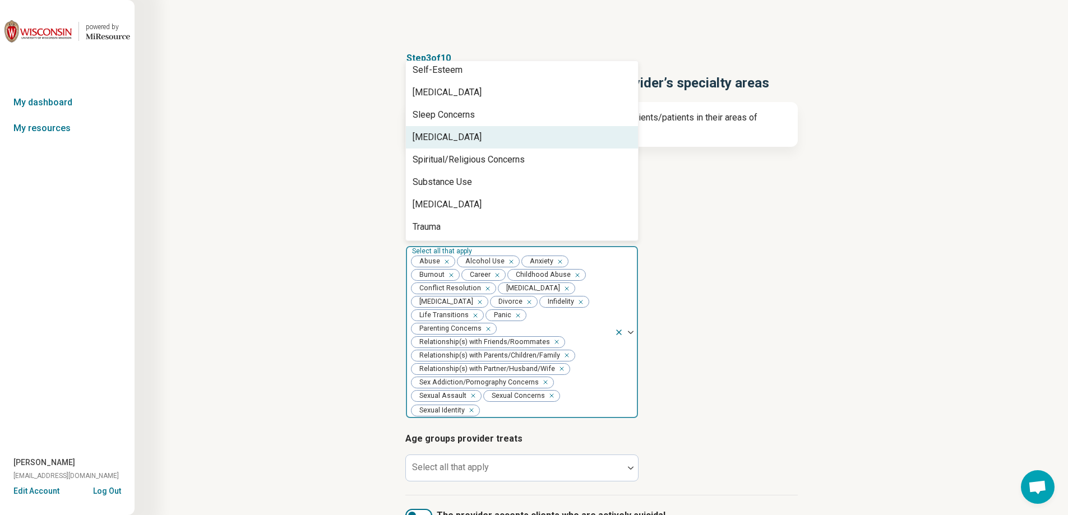
scroll to position [1570, 0]
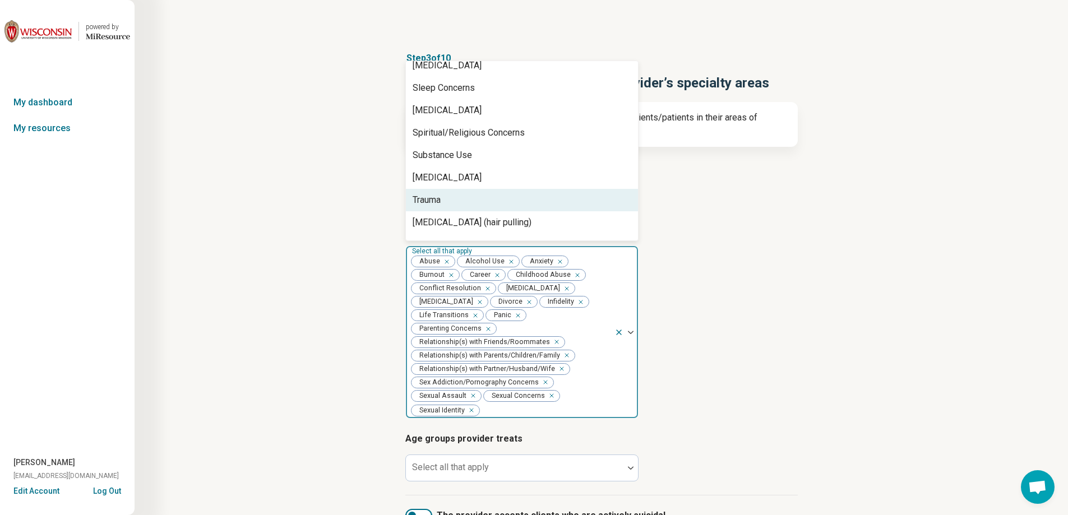
click at [488, 189] on div "Trauma" at bounding box center [522, 200] width 232 height 22
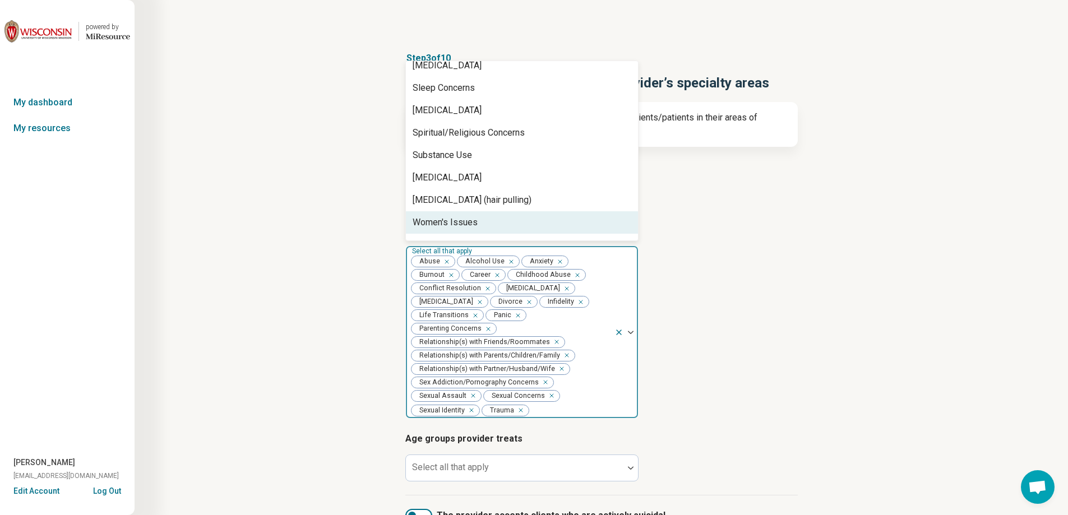
click at [478, 211] on div "Women's Issues" at bounding box center [522, 222] width 232 height 22
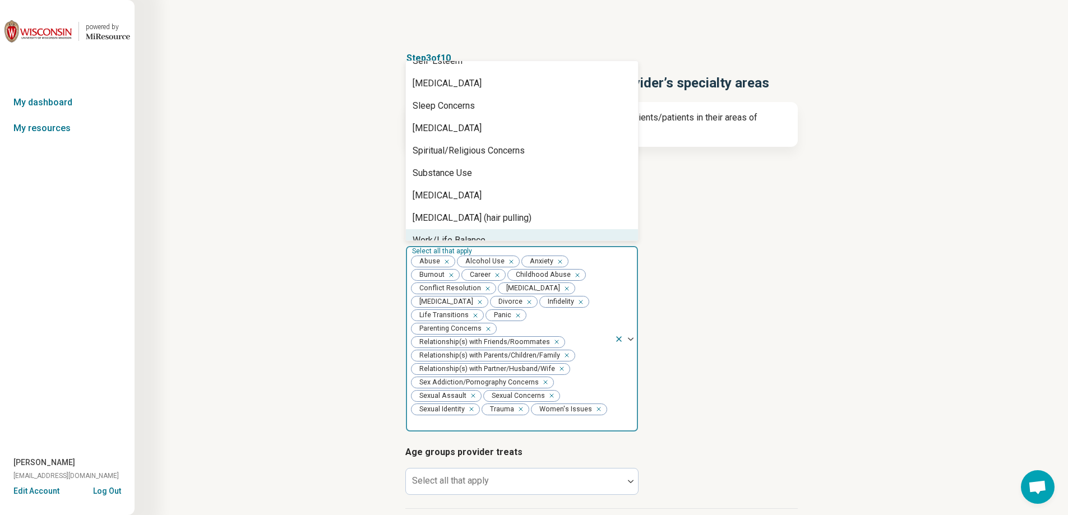
click at [544, 229] on div "Work/Life Balance" at bounding box center [522, 240] width 232 height 22
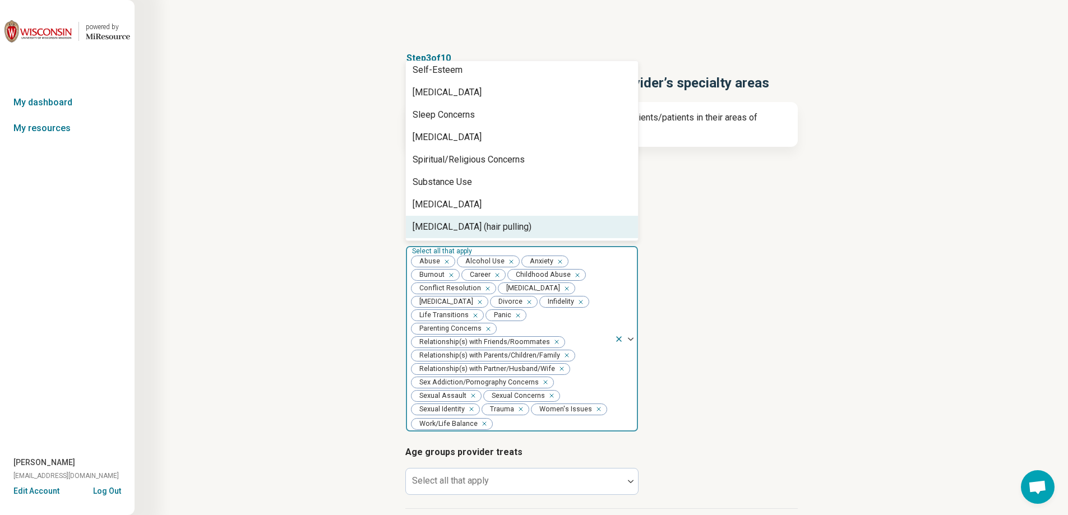
scroll to position [1529, 0]
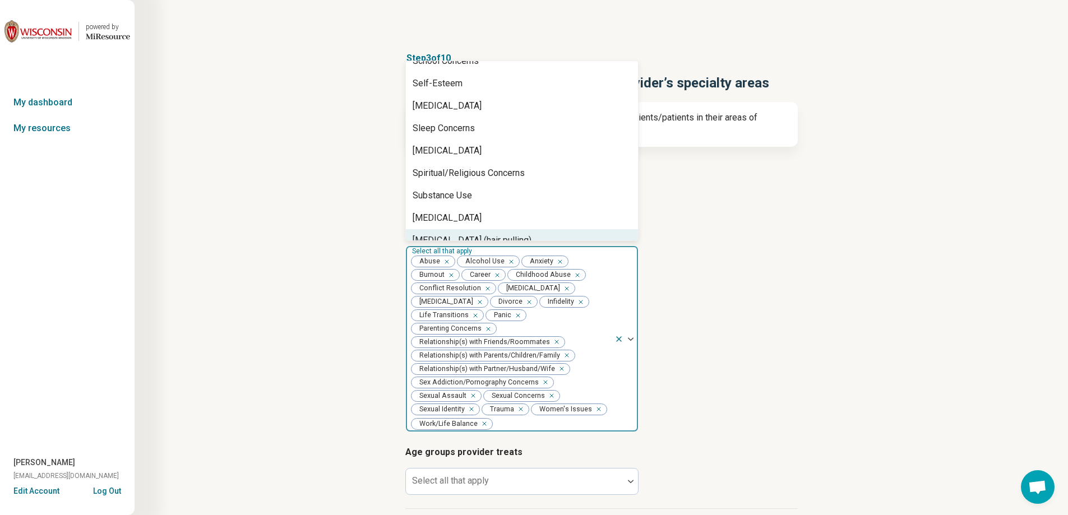
click at [786, 244] on article "Provider’s areas of expertise option Work/Life Balance, selected. 76 results av…" at bounding box center [601, 328] width 392 height 210
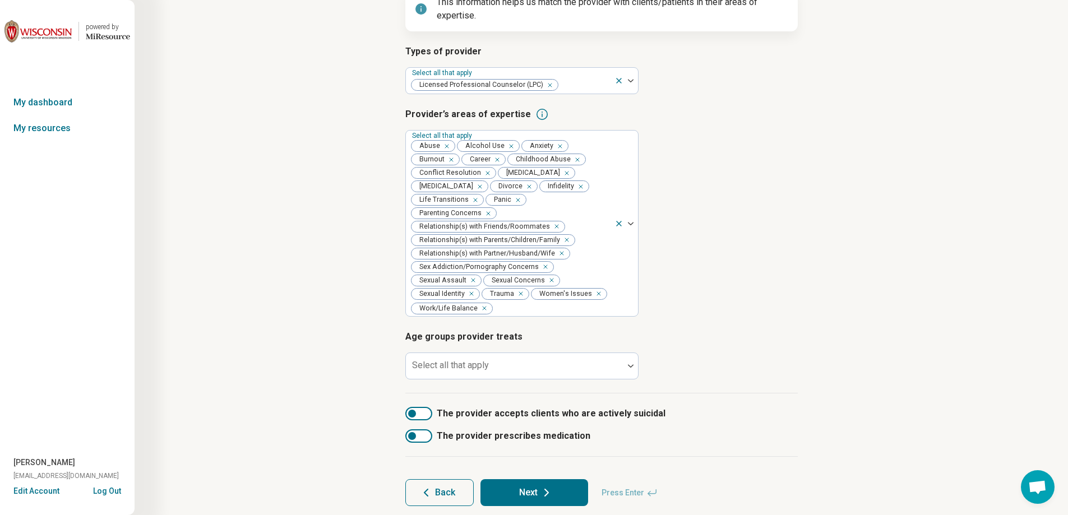
scroll to position [147, 0]
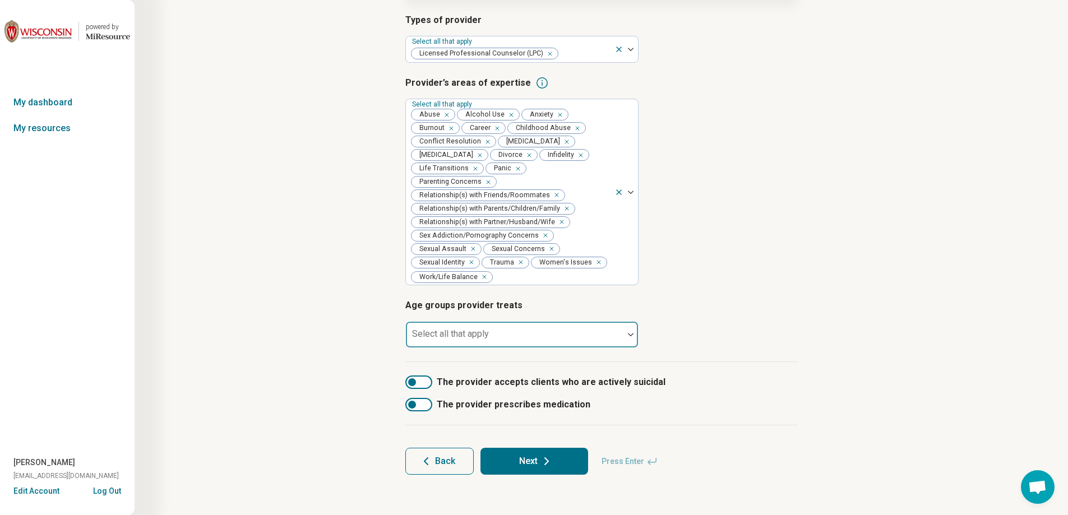
click at [506, 329] on div at bounding box center [514, 334] width 217 height 25
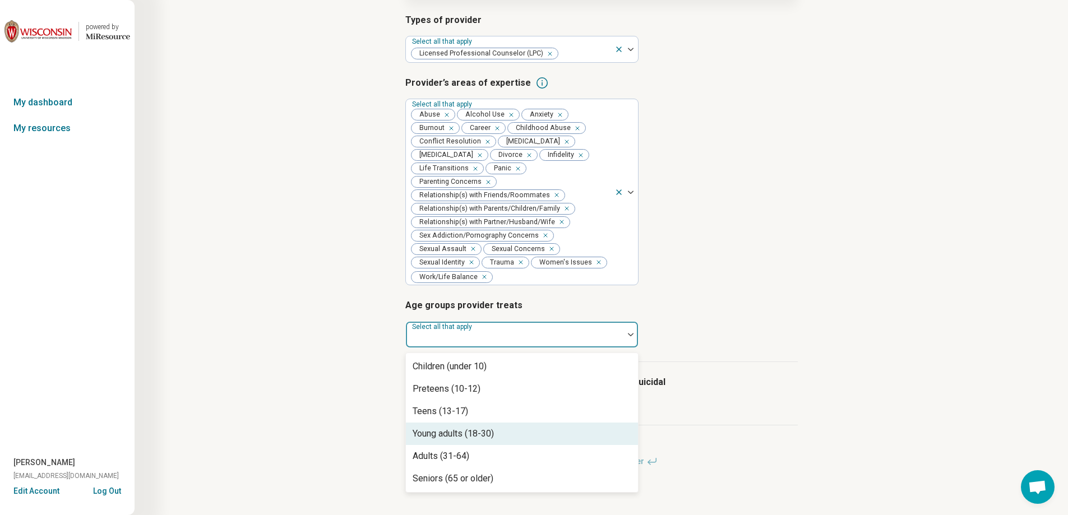
click at [489, 432] on div "Young adults (18-30)" at bounding box center [453, 433] width 81 height 13
click at [488, 437] on div "Adults (31-64)" at bounding box center [522, 434] width 232 height 22
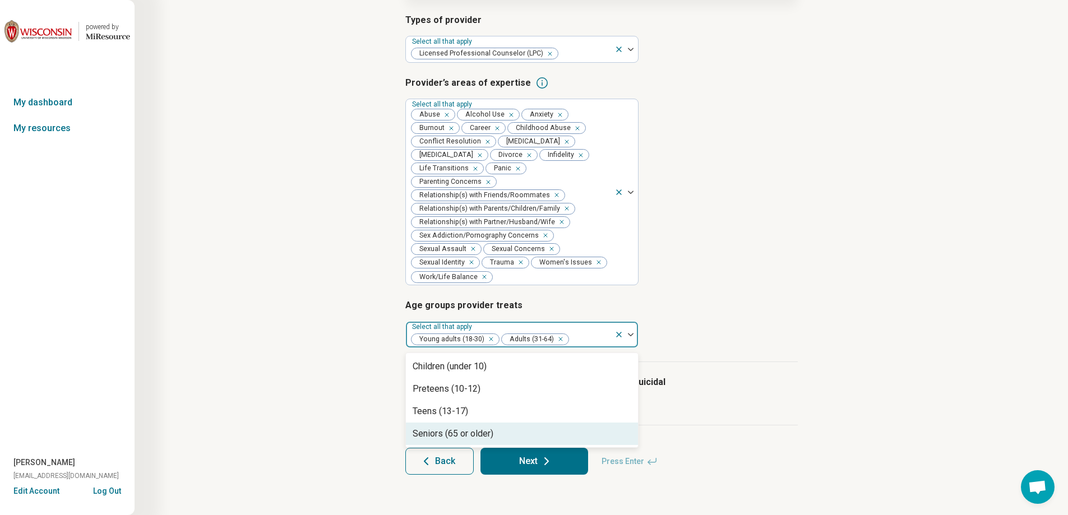
click at [488, 437] on div "Seniors (65 or older)" at bounding box center [453, 433] width 81 height 13
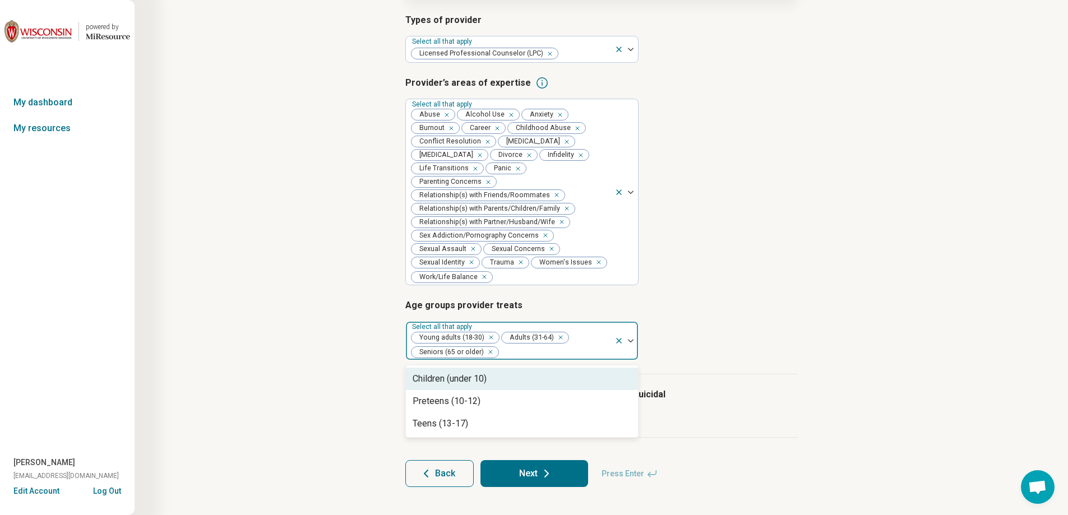
click at [515, 472] on button "Next" at bounding box center [534, 473] width 108 height 27
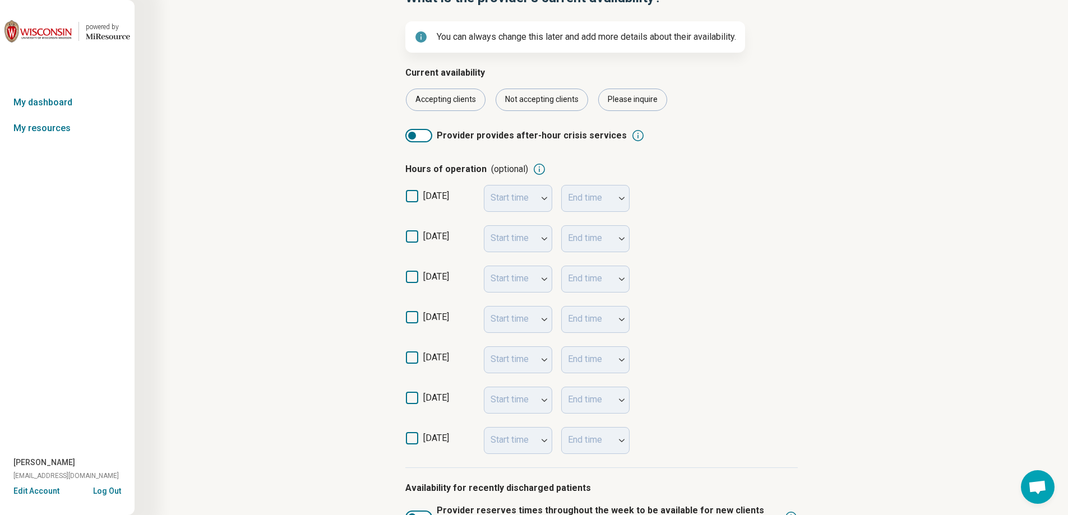
scroll to position [112, 0]
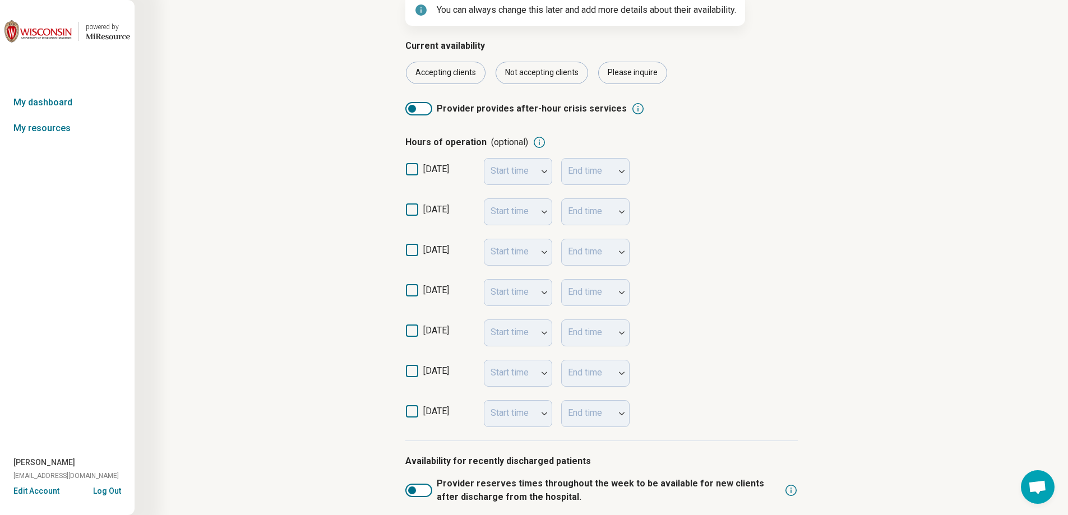
click at [616, 58] on form "Current availability Accepting clients Not accepting clients Please inquire Pro…" at bounding box center [601, 321] width 392 height 564
click at [617, 75] on div "Please inquire" at bounding box center [632, 73] width 69 height 22
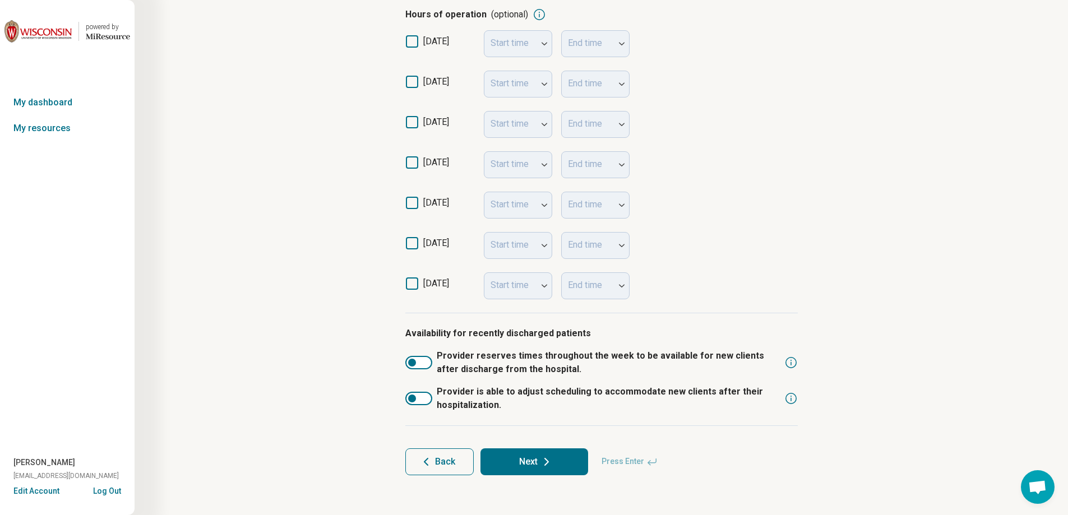
scroll to position [240, 0]
click at [524, 459] on button "Next" at bounding box center [534, 461] width 108 height 27
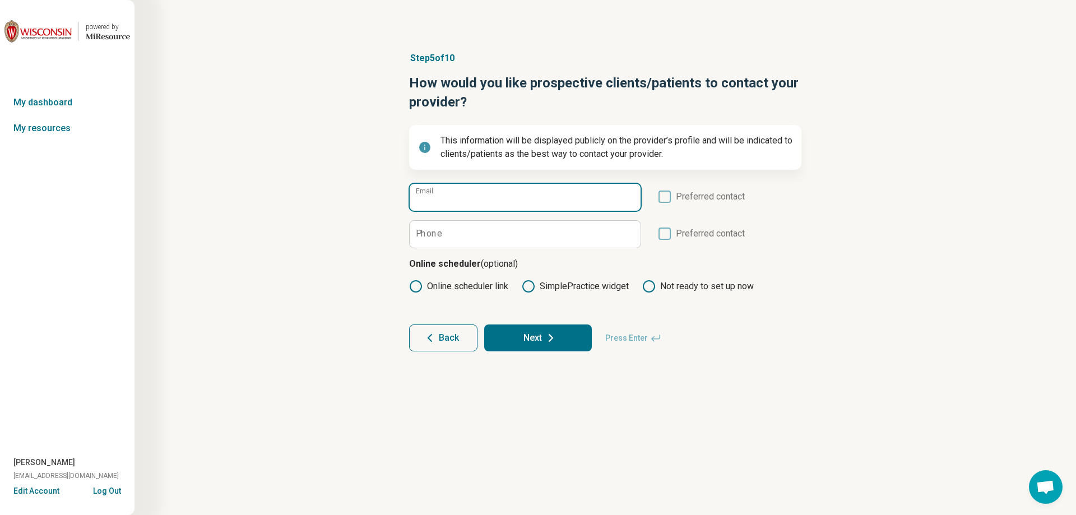
click at [490, 197] on input "Email" at bounding box center [525, 197] width 231 height 27
type input "**********"
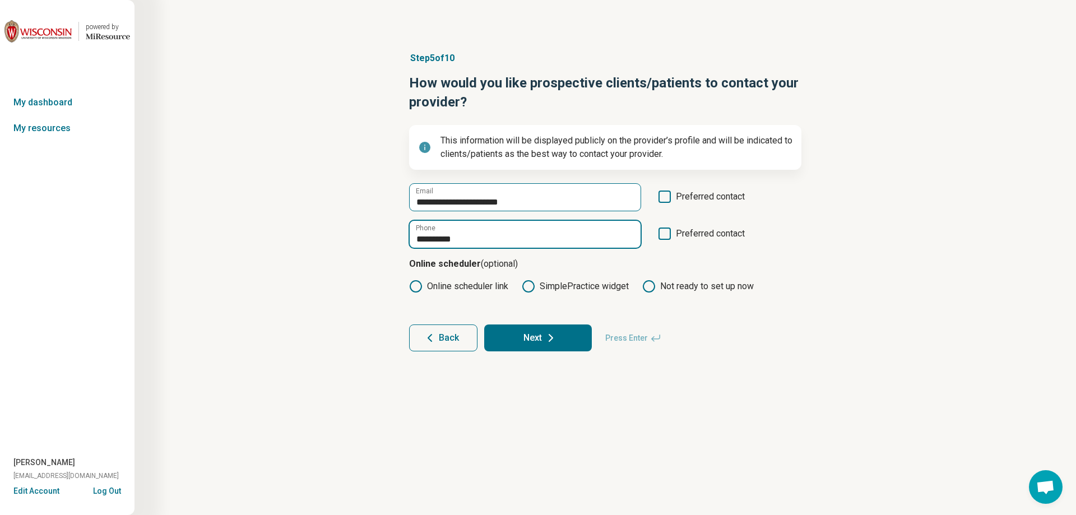
type input "**********"
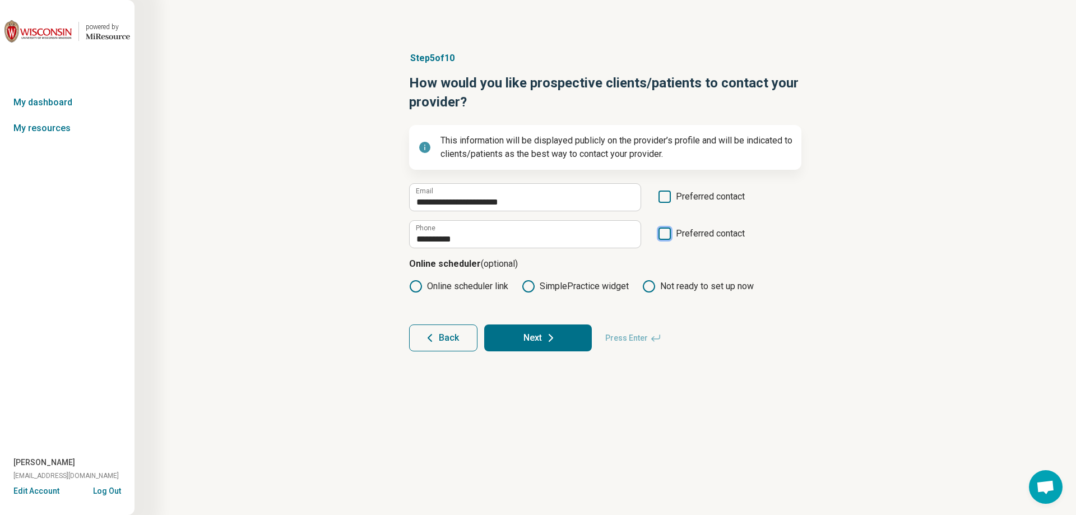
click at [660, 196] on icon at bounding box center [665, 197] width 12 height 12
drag, startPoint x: 542, startPoint y: 340, endPoint x: 535, endPoint y: 380, distance: 40.5
click at [542, 341] on button "Next" at bounding box center [538, 338] width 108 height 27
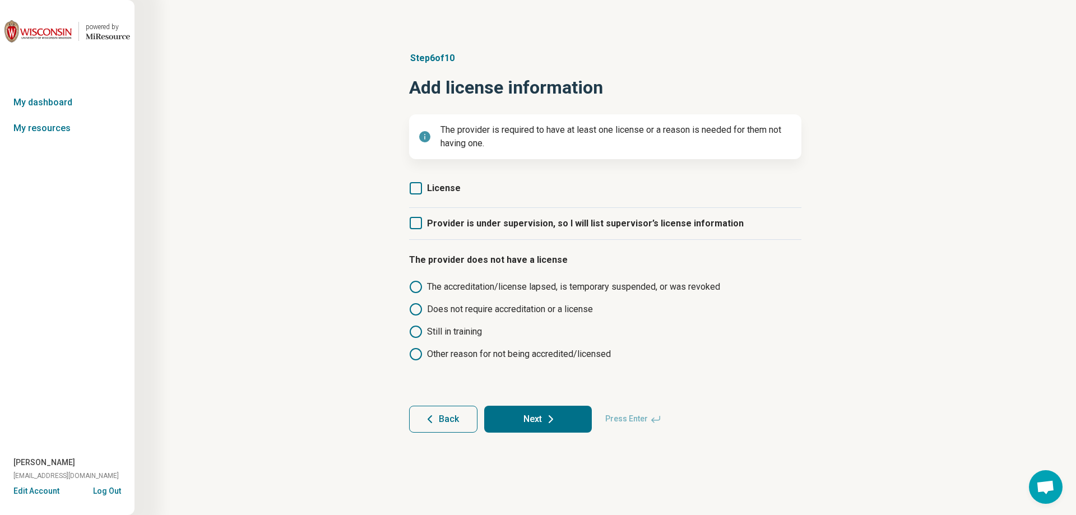
click at [418, 188] on icon at bounding box center [416, 188] width 12 height 12
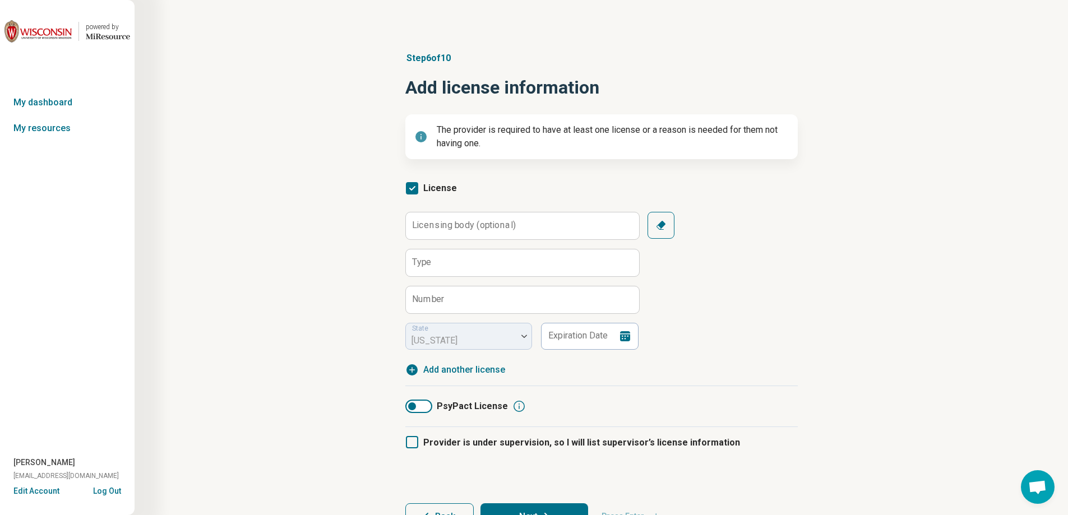
scroll to position [6, 0]
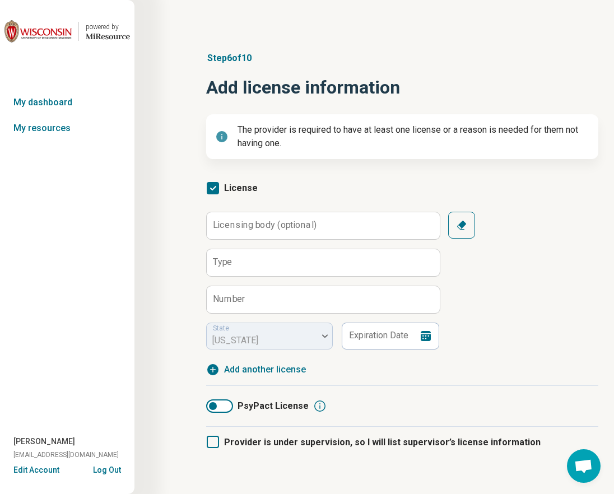
click at [274, 221] on label "Licensing body (optional)" at bounding box center [265, 225] width 104 height 9
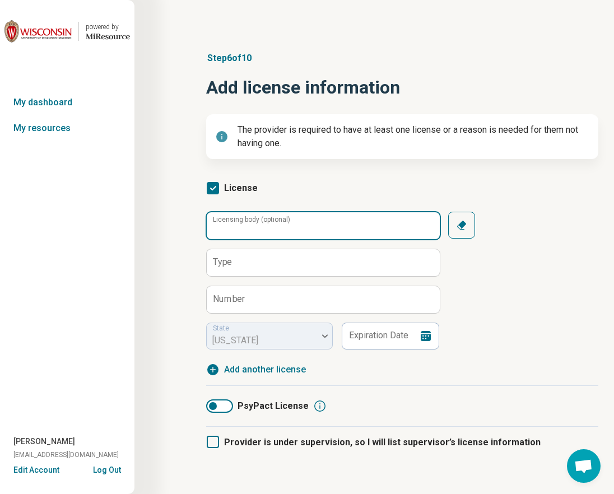
click at [274, 221] on input "Licensing body (optional)" at bounding box center [323, 225] width 233 height 27
type input "**********"
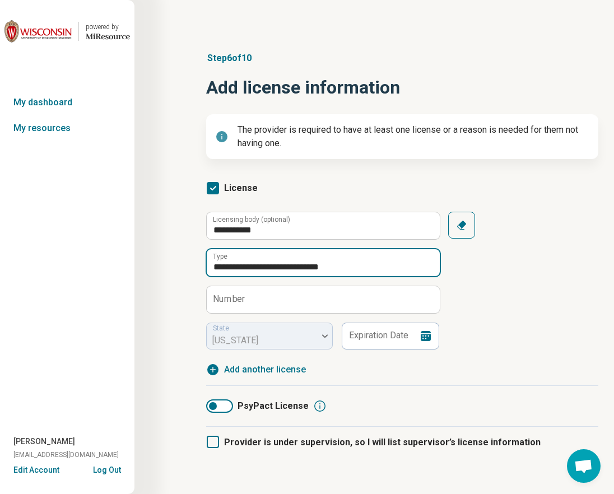
type input "**********"
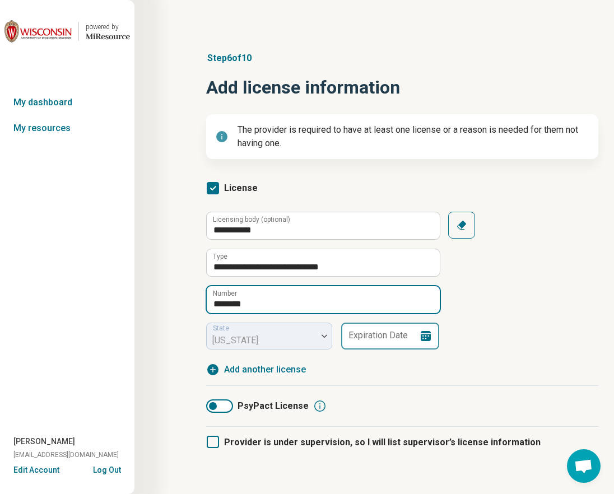
type input "********"
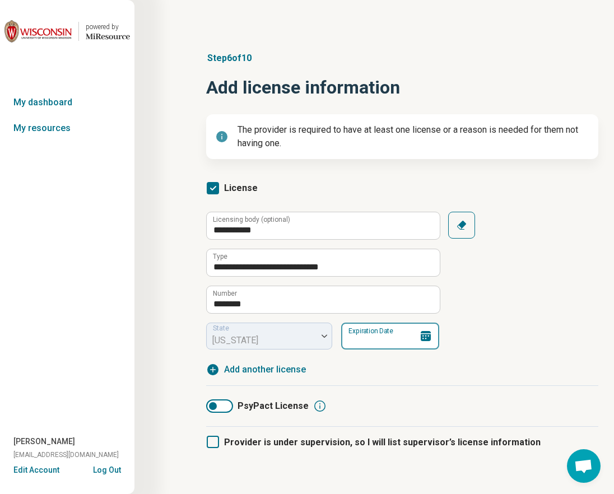
click at [357, 329] on input "Expiration Date" at bounding box center [390, 336] width 98 height 27
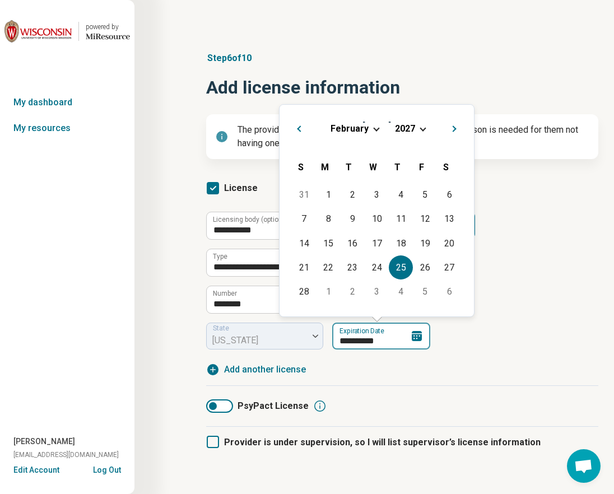
type input "**********"
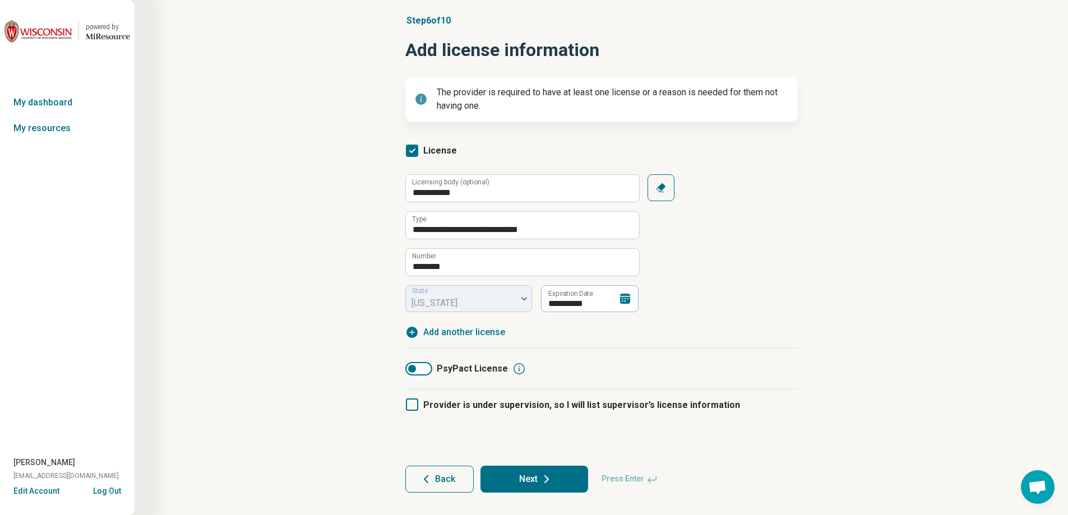
scroll to position [55, 0]
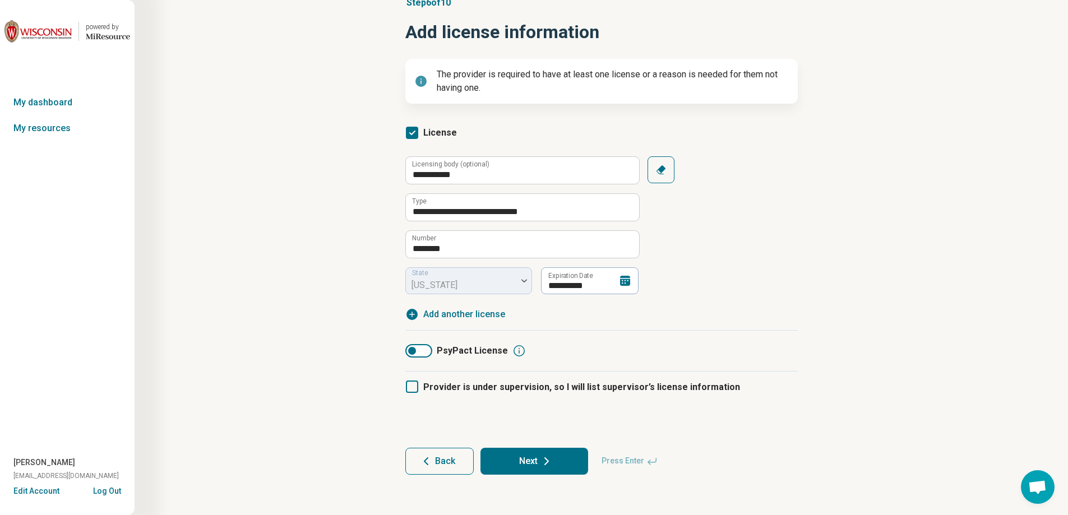
click at [540, 460] on icon at bounding box center [546, 461] width 13 height 13
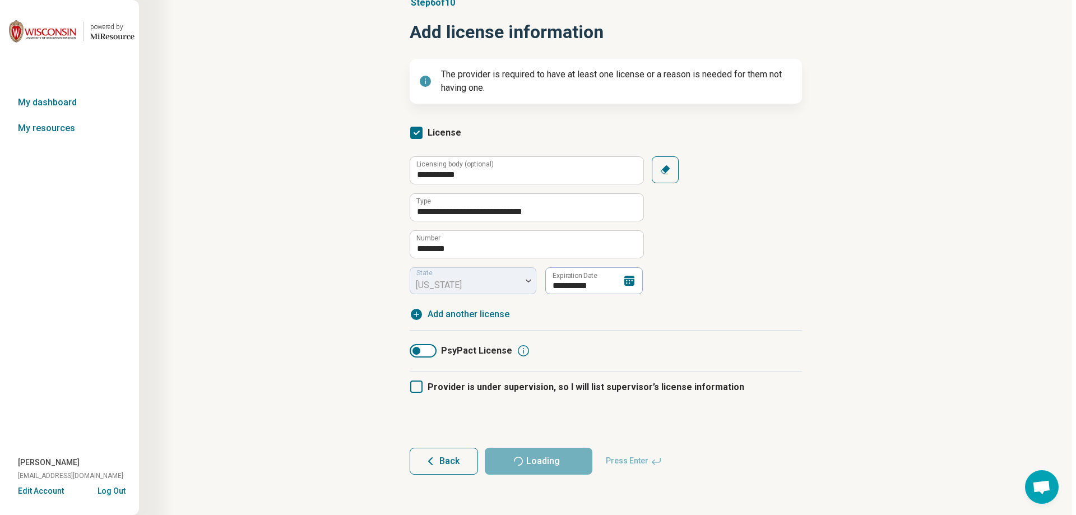
scroll to position [0, 0]
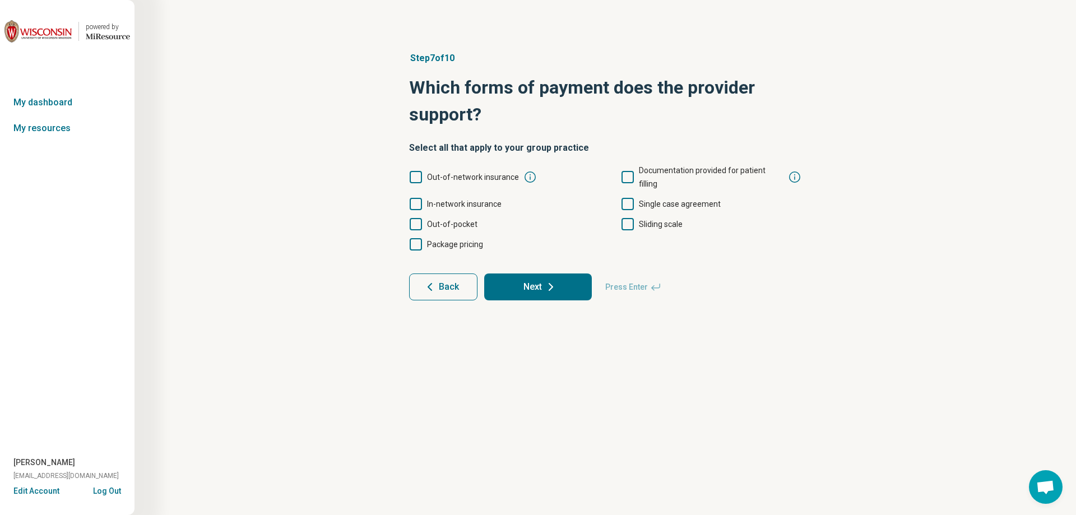
click at [417, 198] on icon at bounding box center [416, 204] width 12 height 12
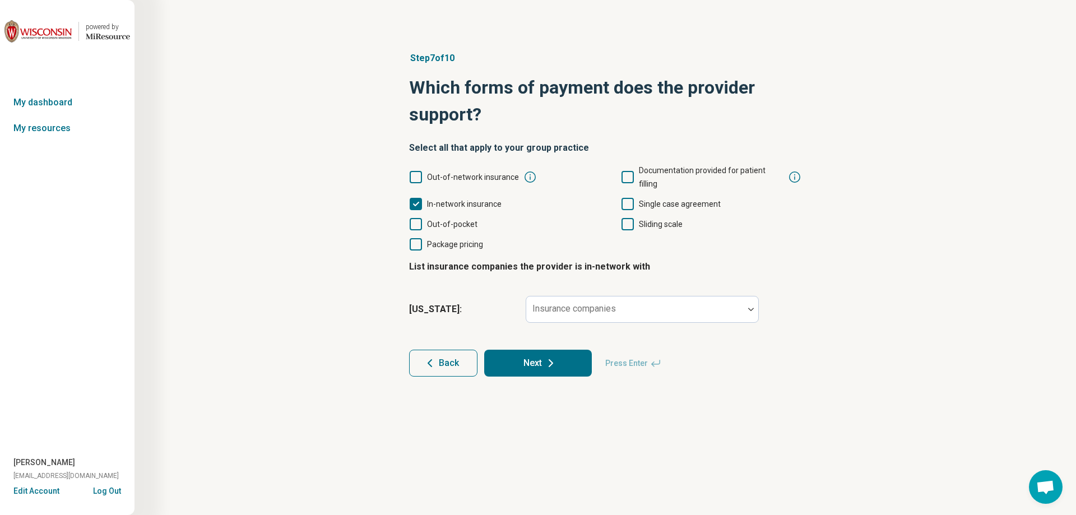
scroll to position [6, 0]
click at [587, 300] on div "Insurance companies" at bounding box center [642, 309] width 233 height 27
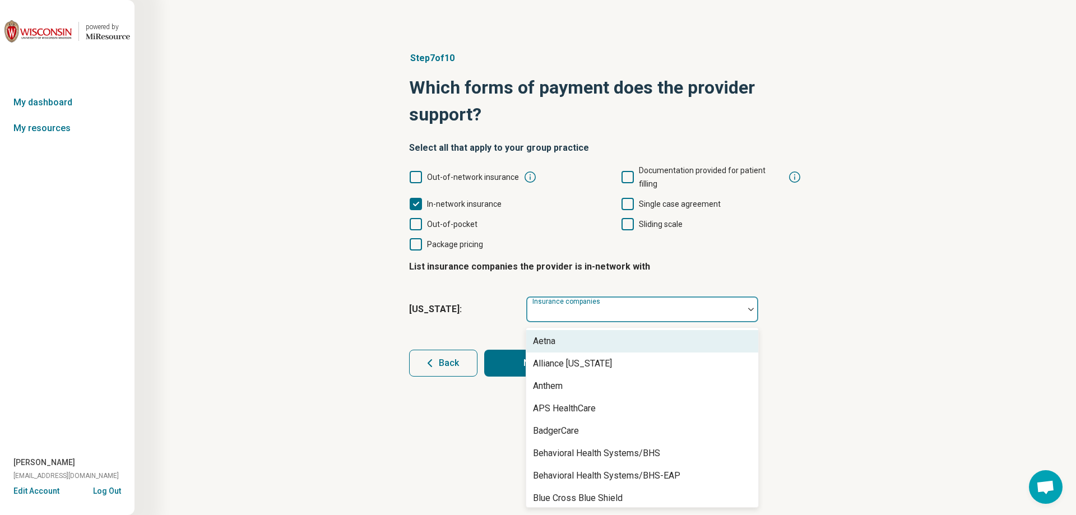
click at [640, 330] on div "Aetna" at bounding box center [642, 341] width 232 height 22
click at [640, 330] on div "Alliance [US_STATE]" at bounding box center [642, 341] width 232 height 22
click at [640, 331] on div "Anthem" at bounding box center [642, 341] width 232 height 22
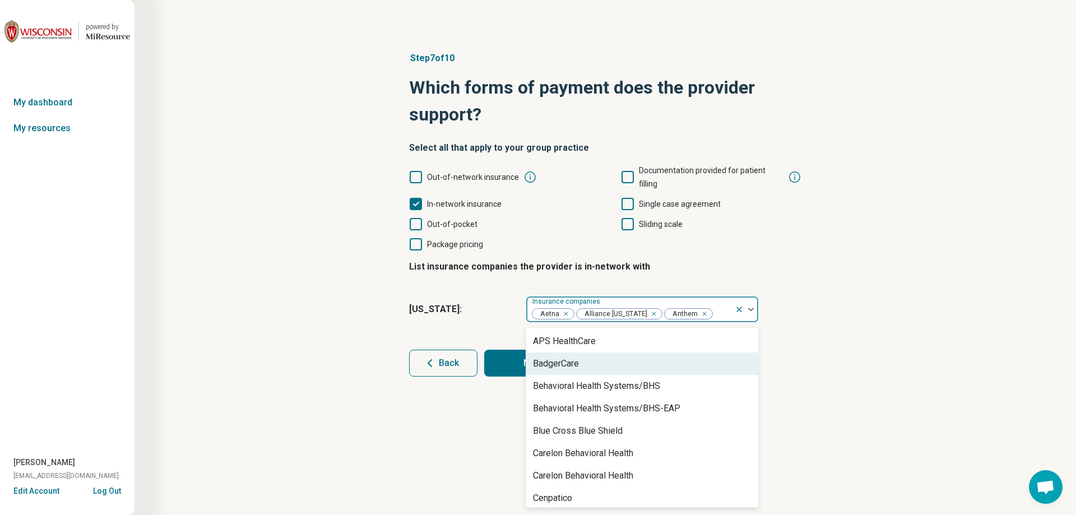
click at [632, 353] on div "BadgerCare" at bounding box center [642, 364] width 232 height 22
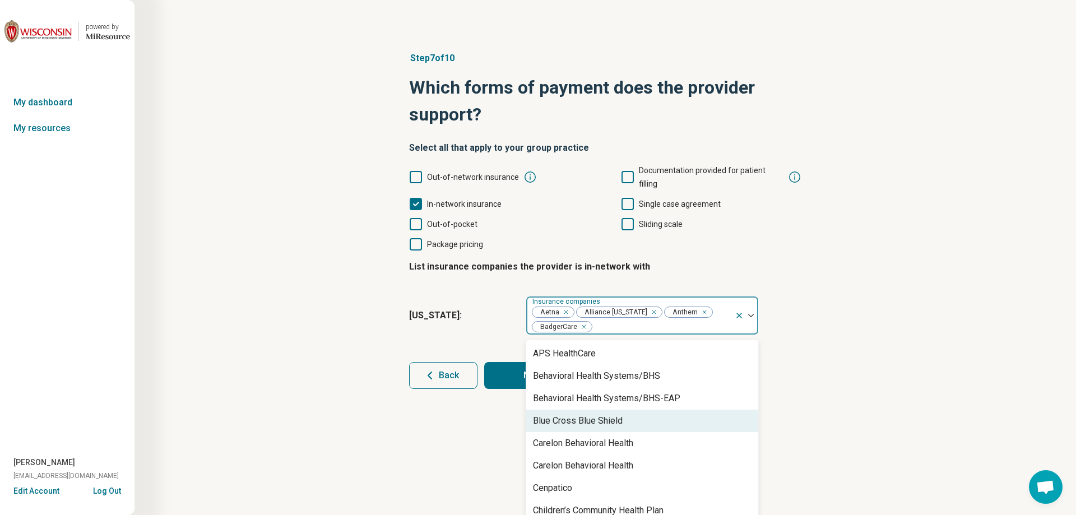
click at [644, 410] on div "Blue Cross Blue Shield" at bounding box center [642, 421] width 232 height 22
click at [644, 410] on div "Carelon Behavioral Health" at bounding box center [642, 421] width 232 height 22
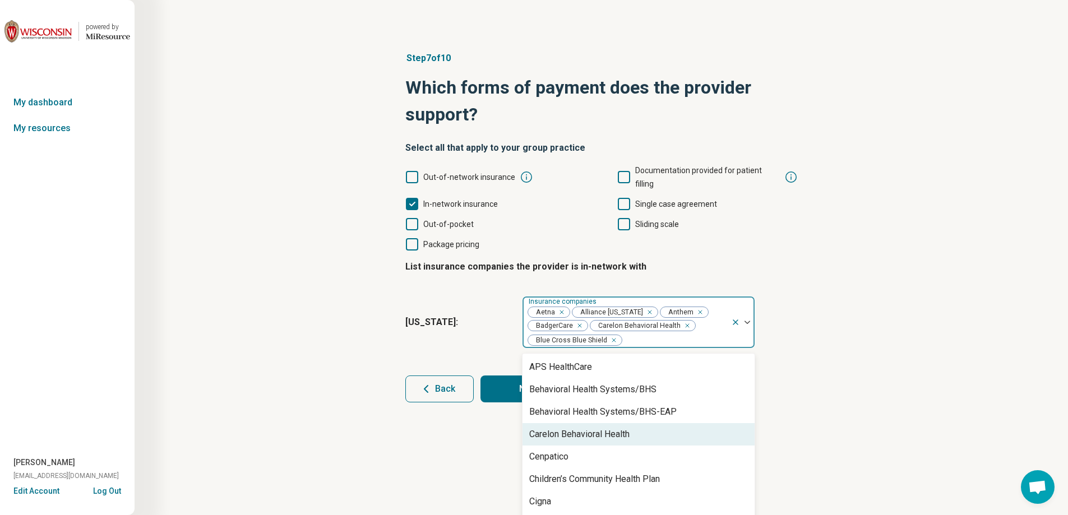
click at [628, 428] on div "Carelon Behavioral Health" at bounding box center [579, 434] width 100 height 13
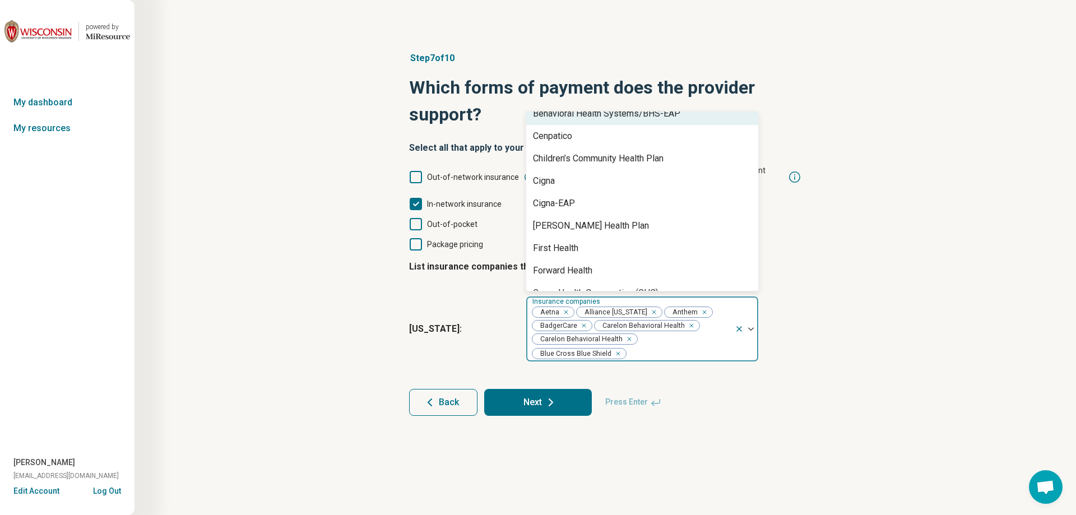
scroll to position [112, 0]
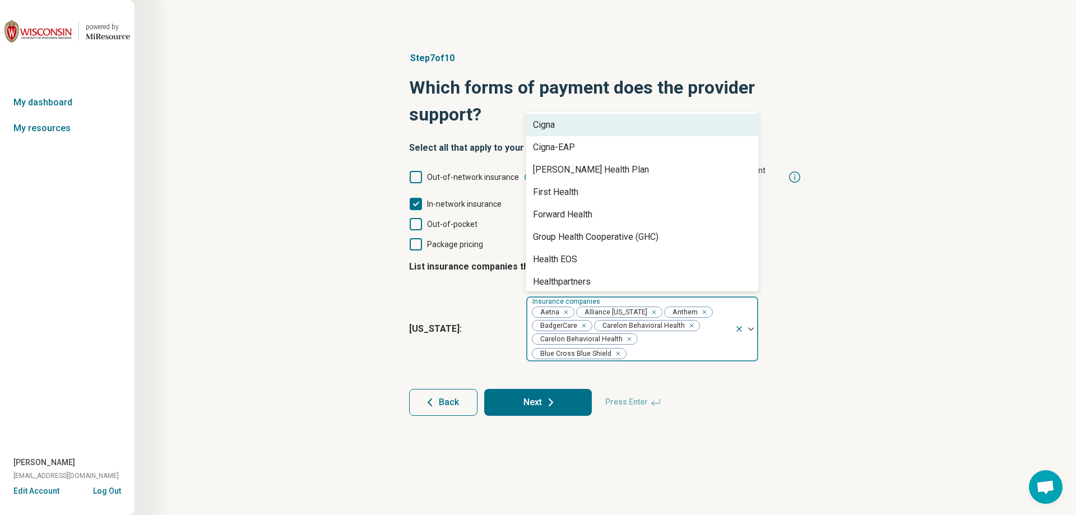
click at [584, 117] on div "Cigna" at bounding box center [642, 125] width 232 height 22
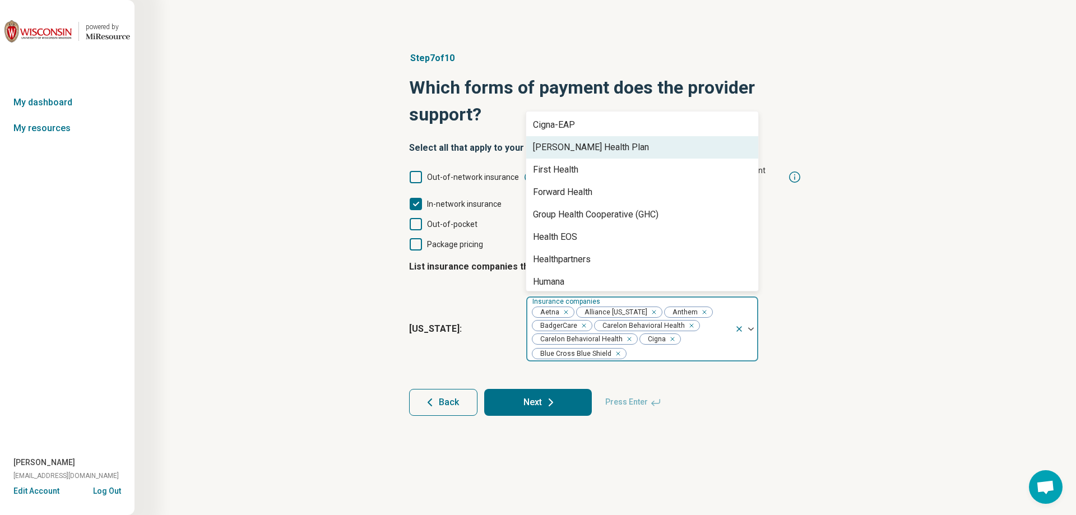
click at [584, 141] on div "[PERSON_NAME] Health Plan" at bounding box center [591, 147] width 116 height 13
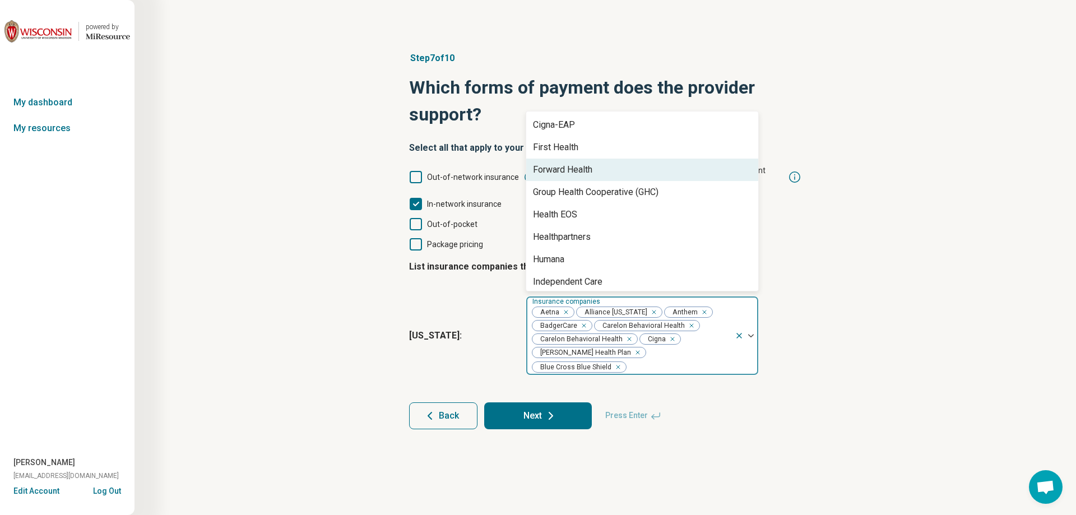
click at [580, 163] on div "Forward Health" at bounding box center [562, 169] width 59 height 13
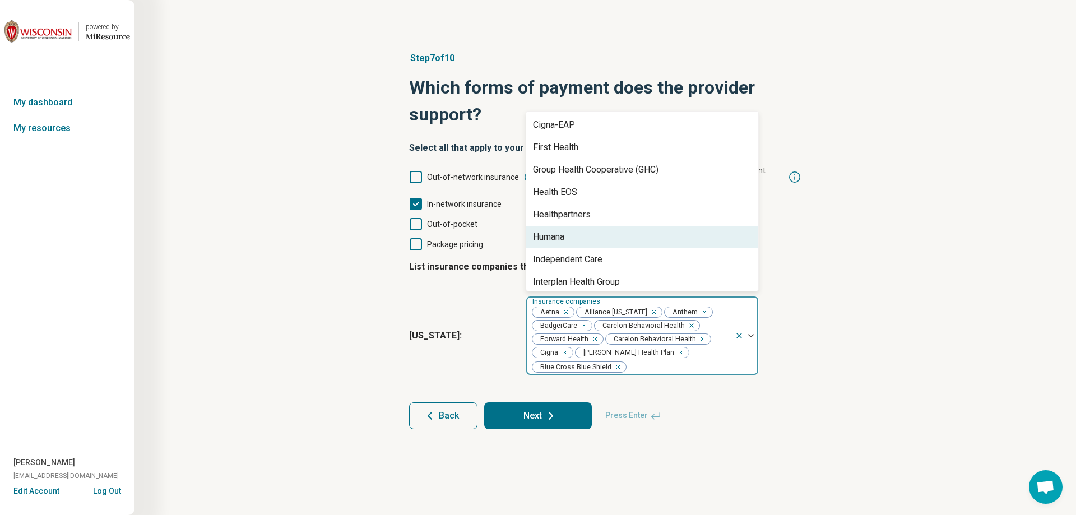
scroll to position [168, 0]
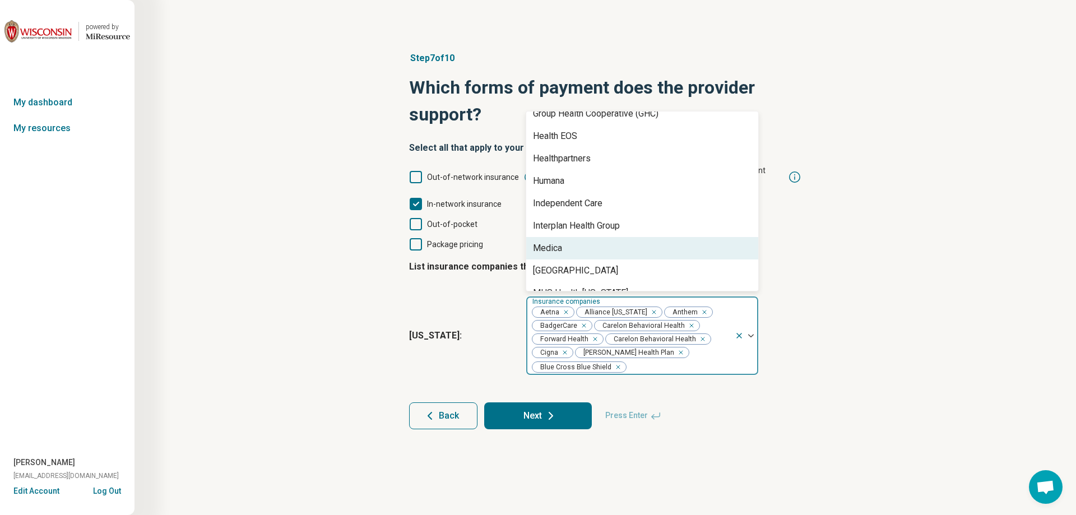
click at [579, 237] on div "Medica" at bounding box center [642, 248] width 232 height 22
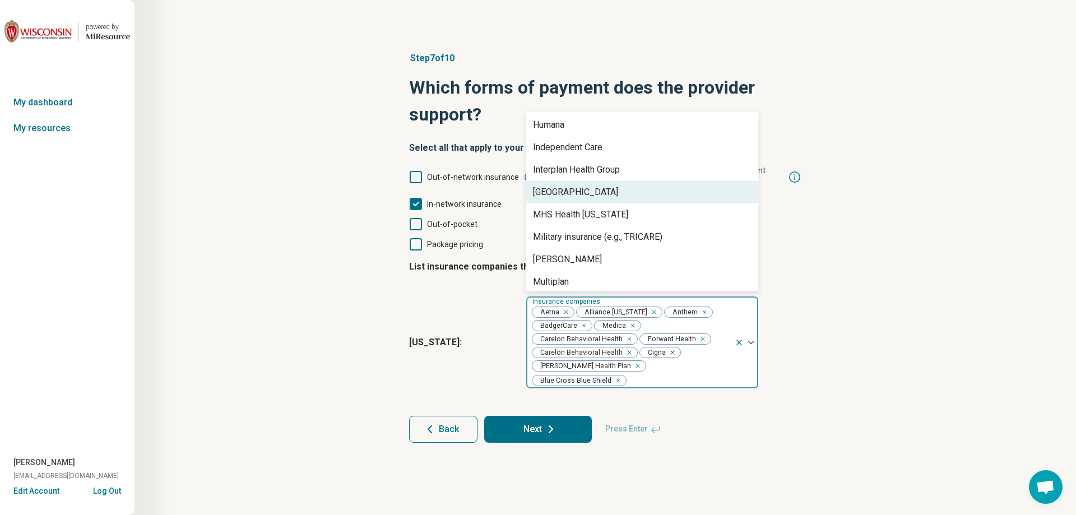
scroll to position [280, 0]
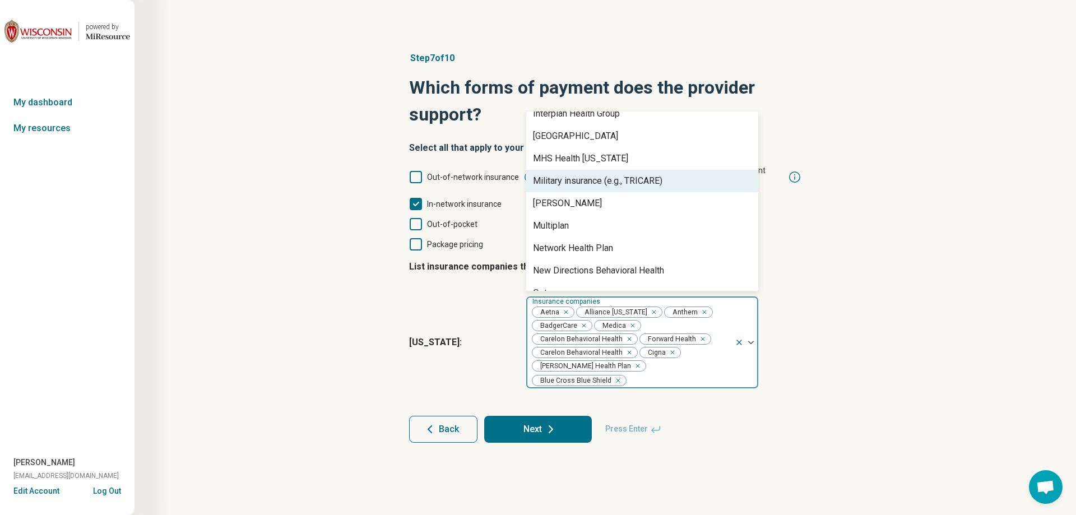
click at [601, 174] on div "Military insurance (e.g., TRICARE)" at bounding box center [597, 180] width 129 height 13
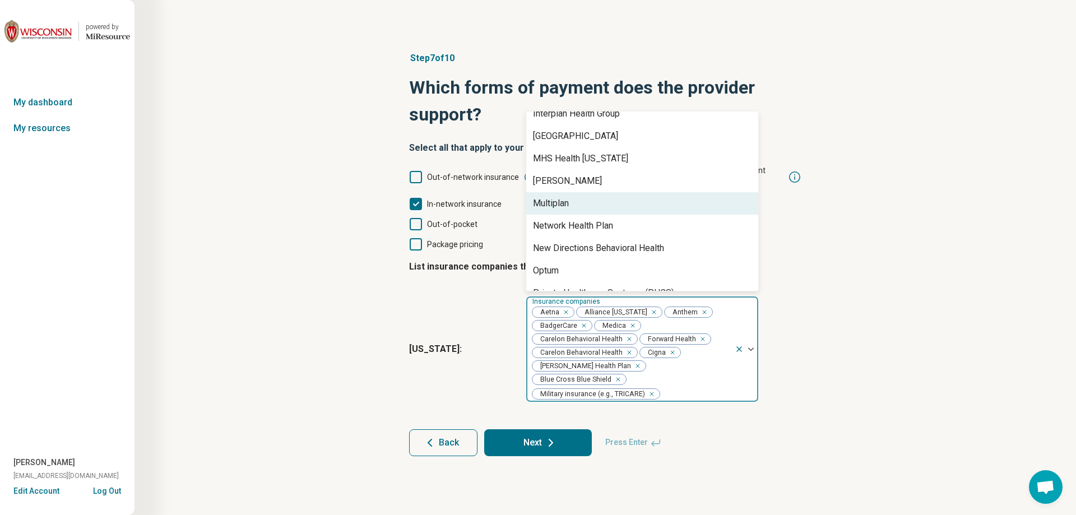
click at [592, 192] on div "Multiplan" at bounding box center [642, 203] width 232 height 22
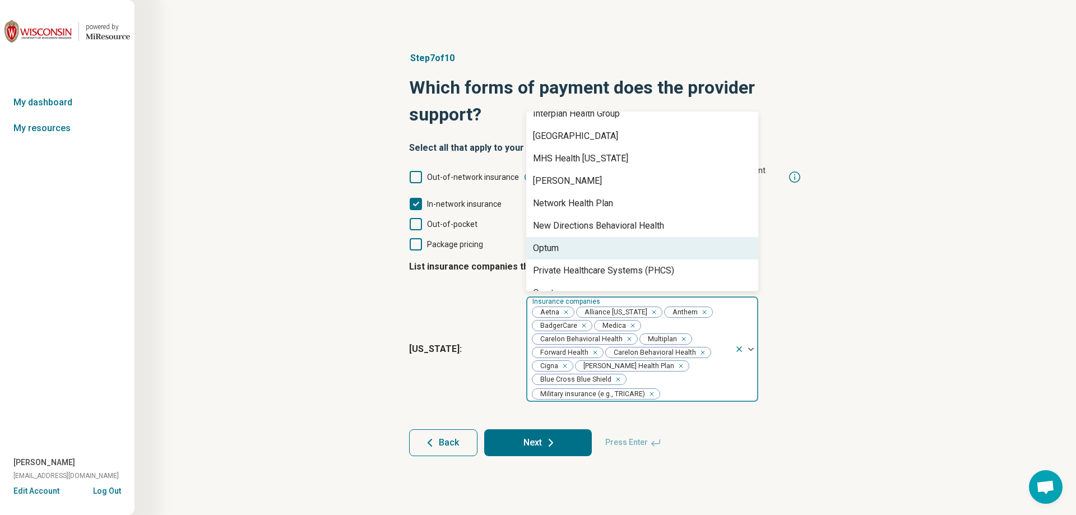
click at [566, 241] on div "Optum" at bounding box center [642, 248] width 232 height 22
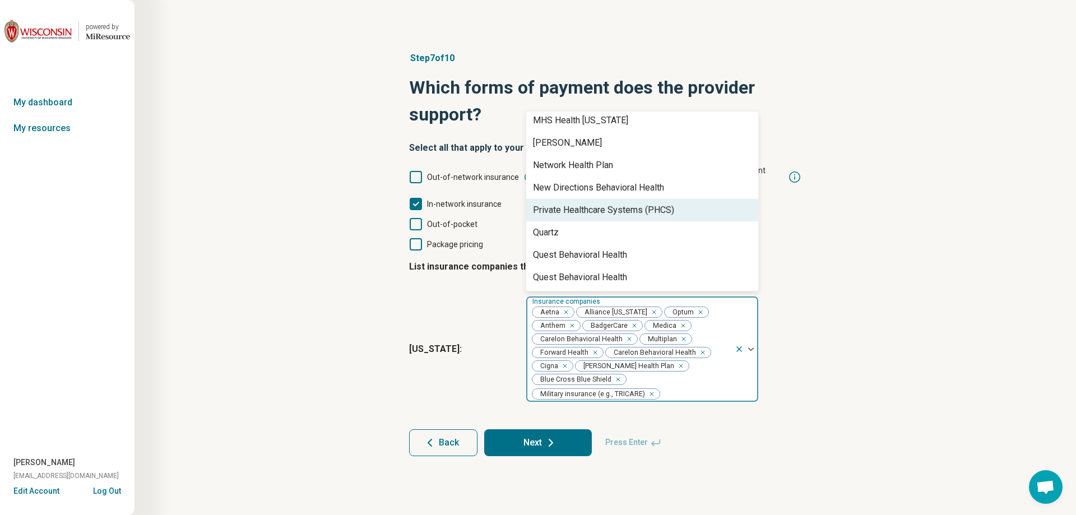
scroll to position [336, 0]
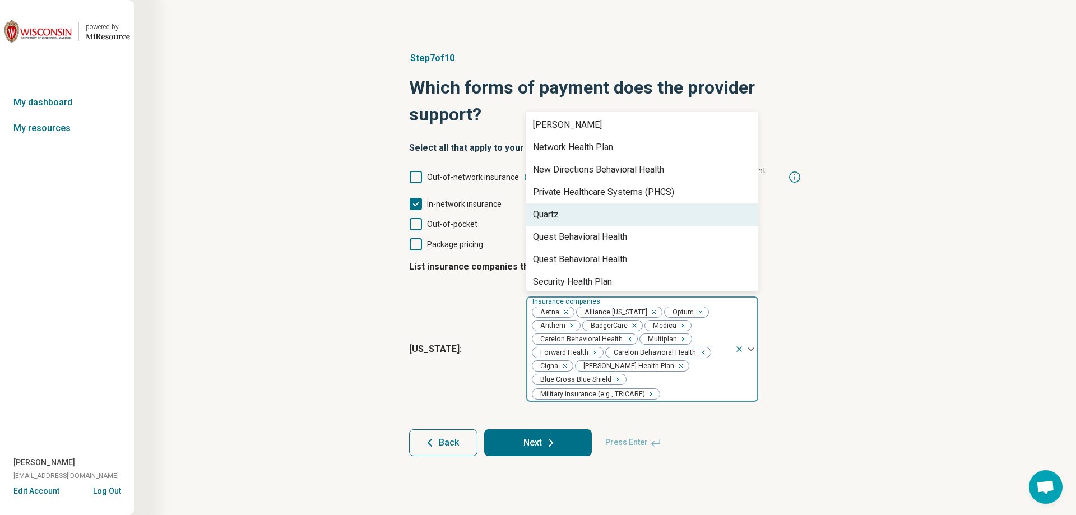
click at [564, 203] on div "Quartz" at bounding box center [642, 214] width 232 height 22
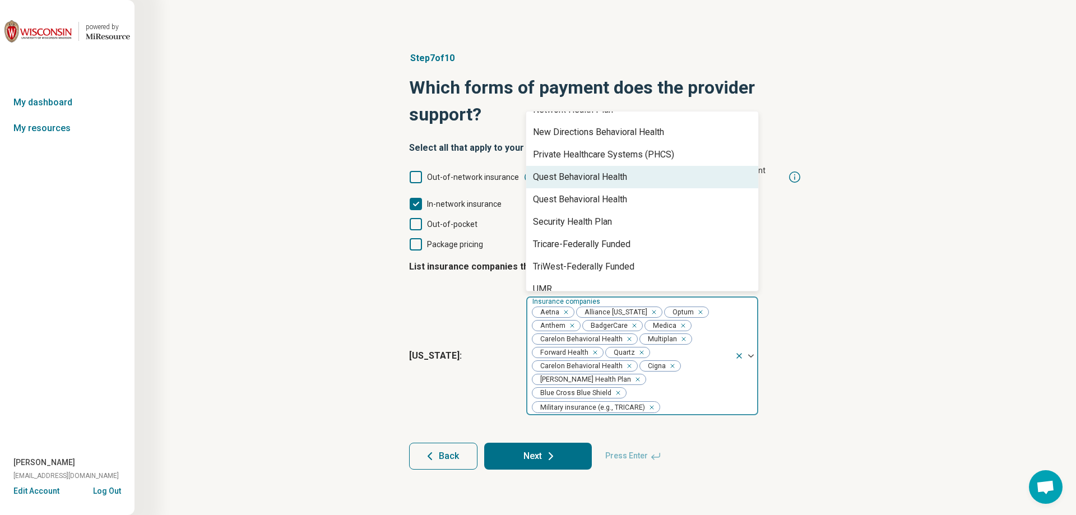
scroll to position [392, 0]
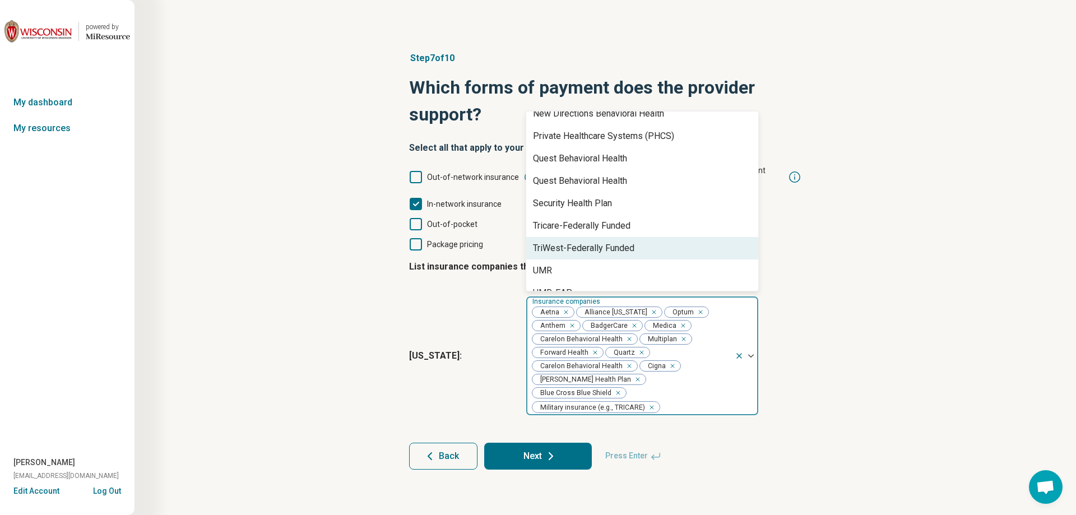
click at [570, 242] on div "TriWest-Federally Funded" at bounding box center [583, 248] width 101 height 13
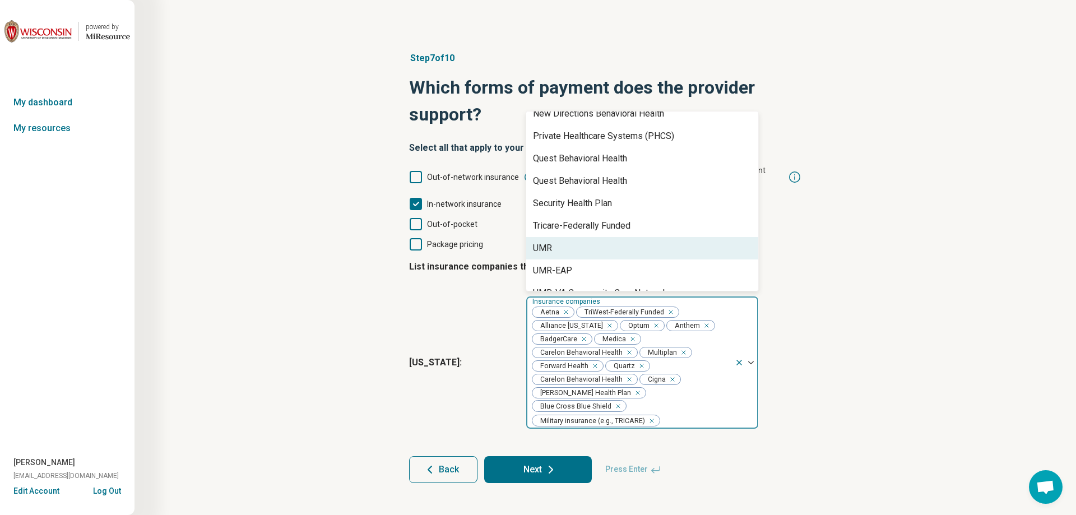
click at [602, 237] on div "UMR" at bounding box center [642, 248] width 232 height 22
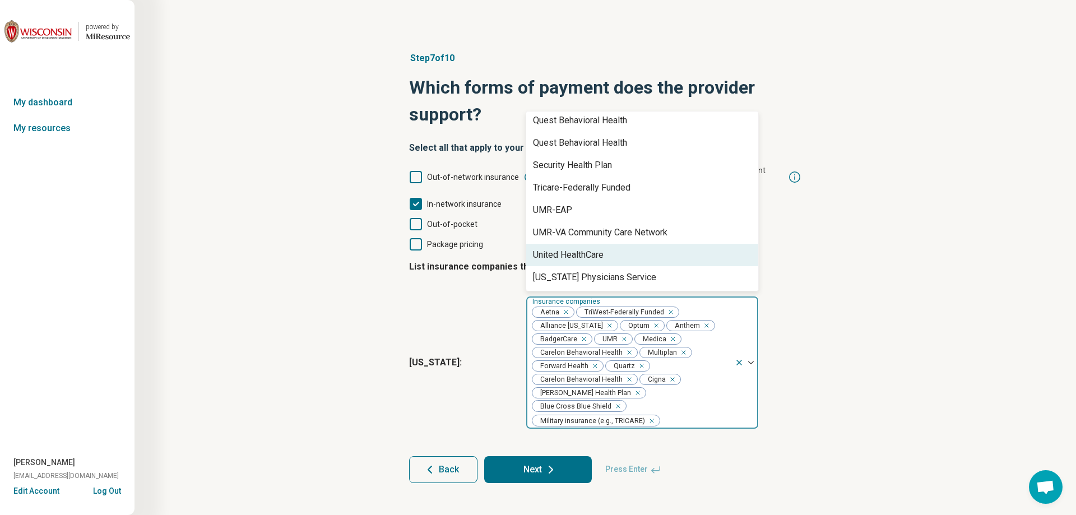
click at [598, 248] on div "United HealthCare" at bounding box center [568, 254] width 71 height 13
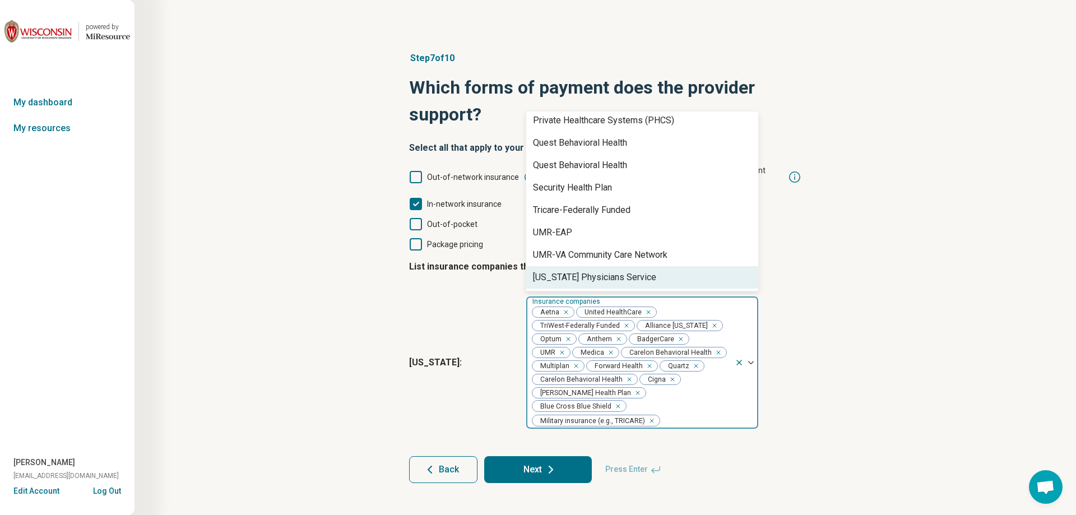
click at [597, 271] on div "[US_STATE] Physicians Service" at bounding box center [594, 277] width 123 height 13
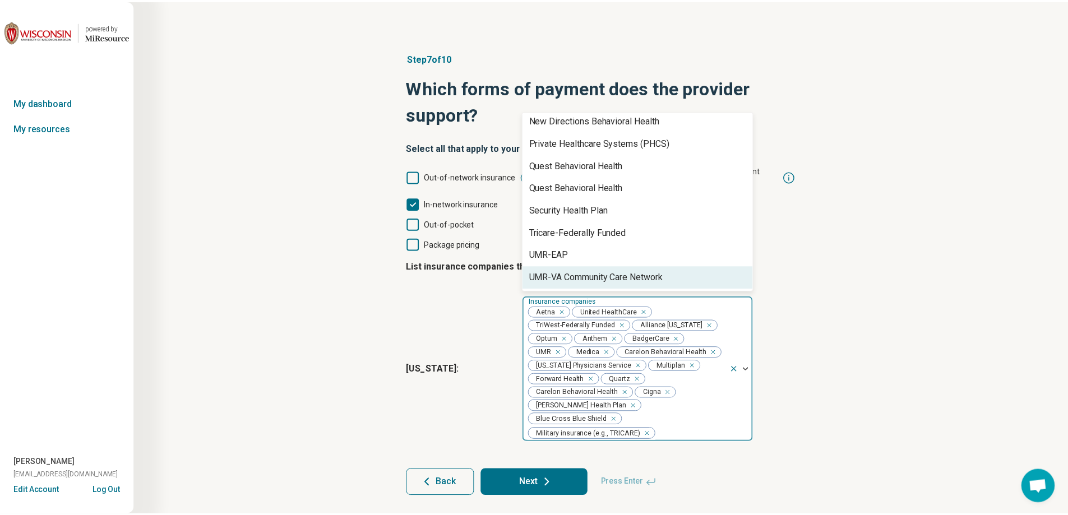
scroll to position [386, 0]
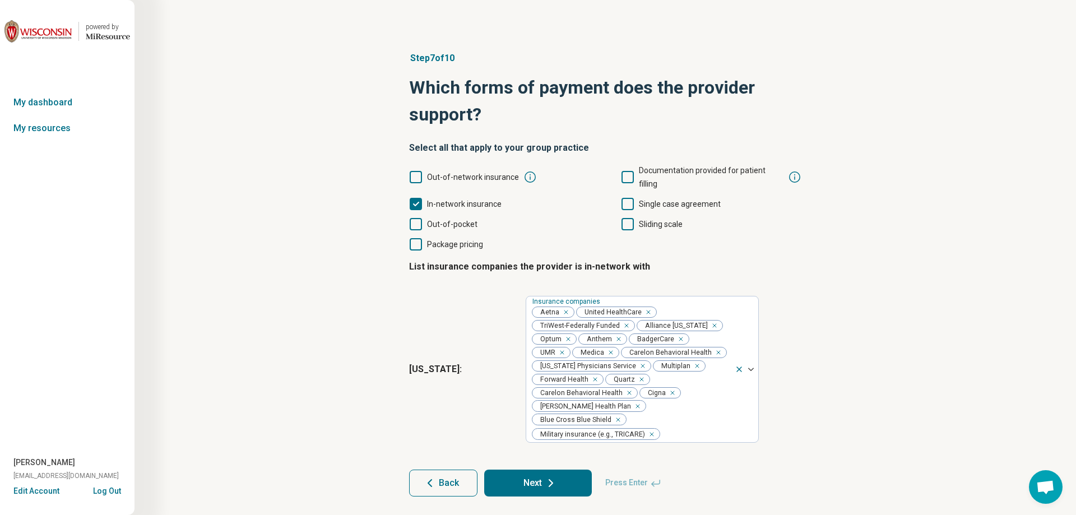
click at [935, 313] on div "Step 7 of 10 Which forms of payment does the provider support? Select all that …" at bounding box center [605, 274] width 834 height 490
click at [536, 470] on button "Next" at bounding box center [538, 483] width 108 height 27
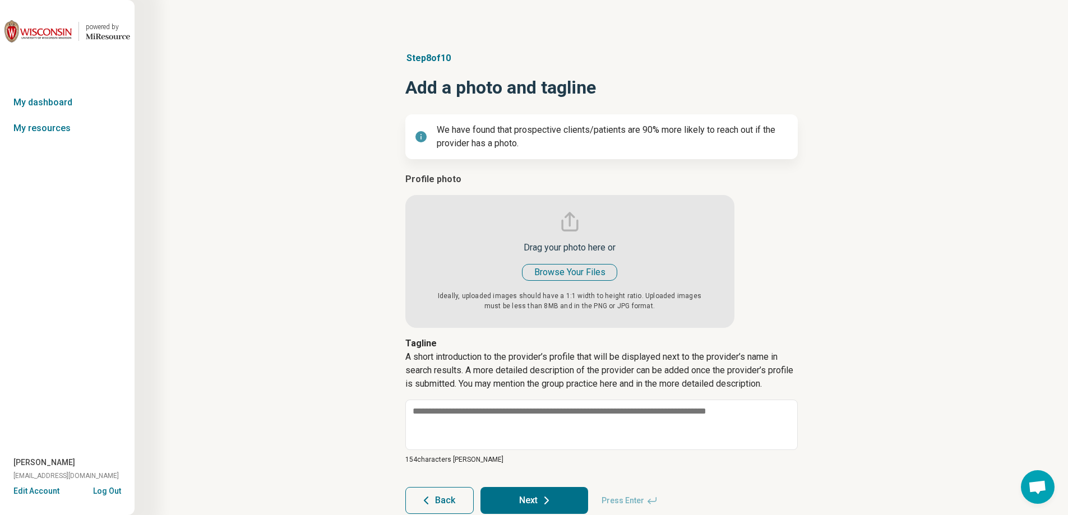
click at [572, 276] on input "file" at bounding box center [569, 250] width 329 height 155
click at [991, 115] on div "Step 8 of 10 Add a photo and tagline We have found that prospective clients/pat…" at bounding box center [601, 282] width 826 height 507
click at [580, 272] on input "file" at bounding box center [569, 250] width 329 height 155
click at [570, 263] on input "file" at bounding box center [569, 250] width 329 height 155
click at [1010, 58] on div "Step 8 of 10 Add a photo and tagline We have found that prospective clients/pat…" at bounding box center [601, 282] width 826 height 507
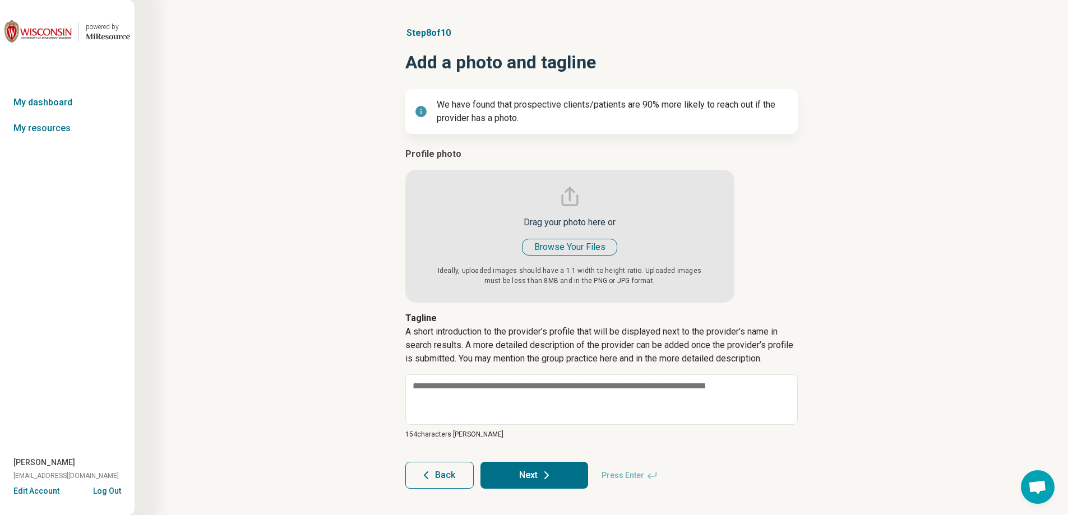
scroll to position [39, 0]
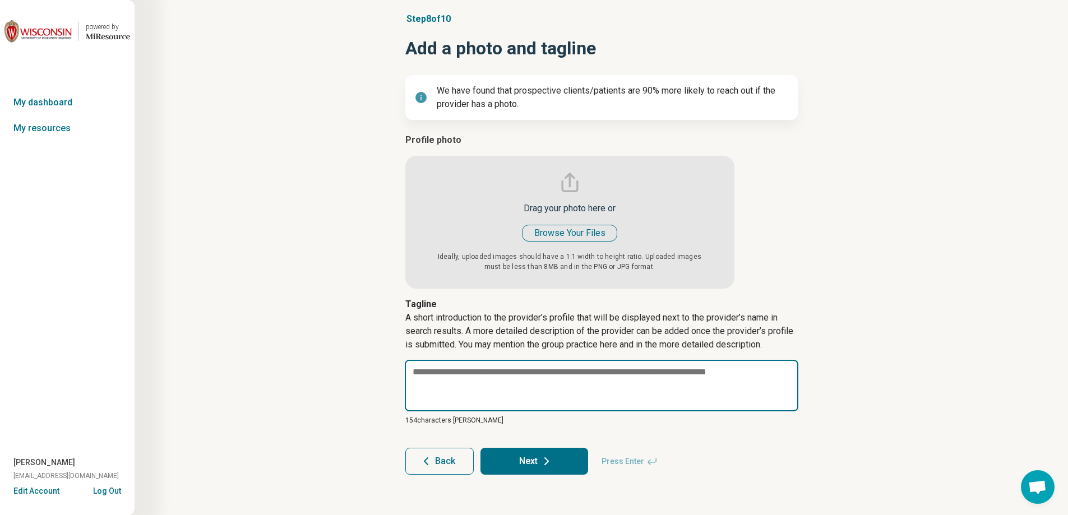
click at [452, 376] on textarea at bounding box center [602, 386] width 394 height 52
paste textarea "**********"
type textarea "*"
type textarea "**********"
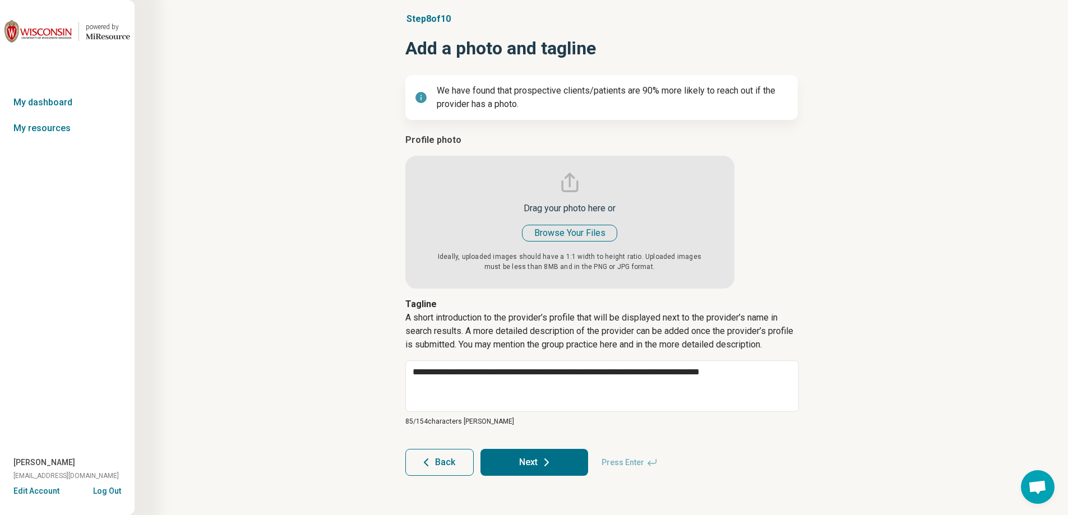
click at [512, 459] on button "Next" at bounding box center [534, 462] width 108 height 27
type textarea "*"
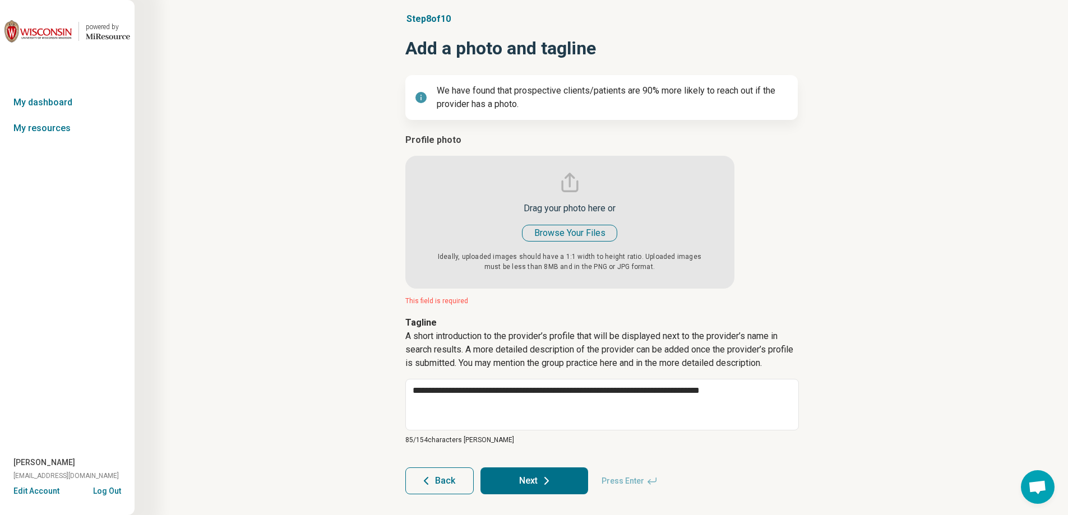
click at [557, 272] on input "file" at bounding box center [569, 210] width 329 height 155
click at [562, 233] on input "file" at bounding box center [569, 210] width 329 height 155
type input "**********"
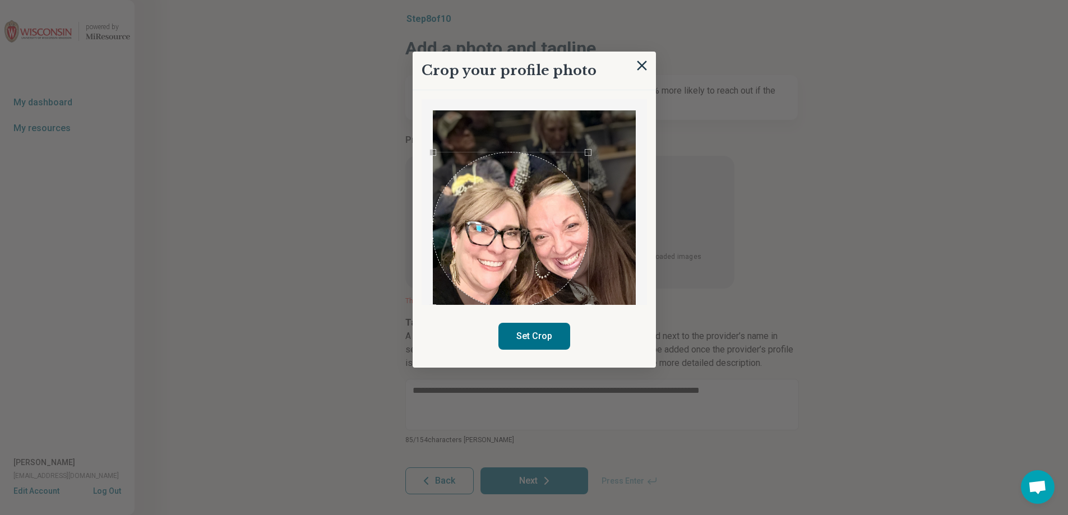
click at [520, 223] on div "Use the arrow keys to move the crop selection area" at bounding box center [511, 230] width 156 height 156
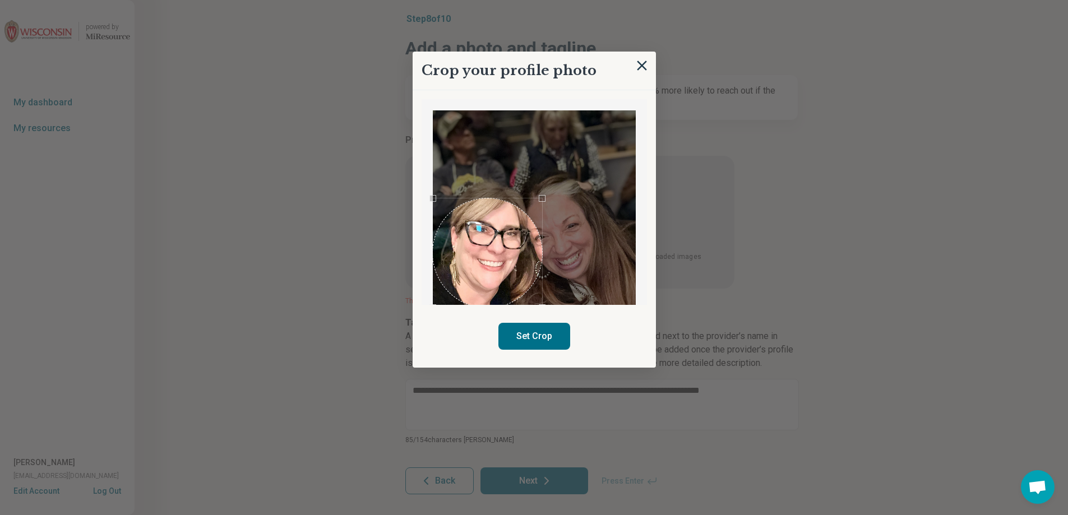
click at [543, 165] on div at bounding box center [534, 237] width 203 height 254
click at [497, 214] on div "Use the arrow keys to move the crop selection area" at bounding box center [488, 230] width 110 height 110
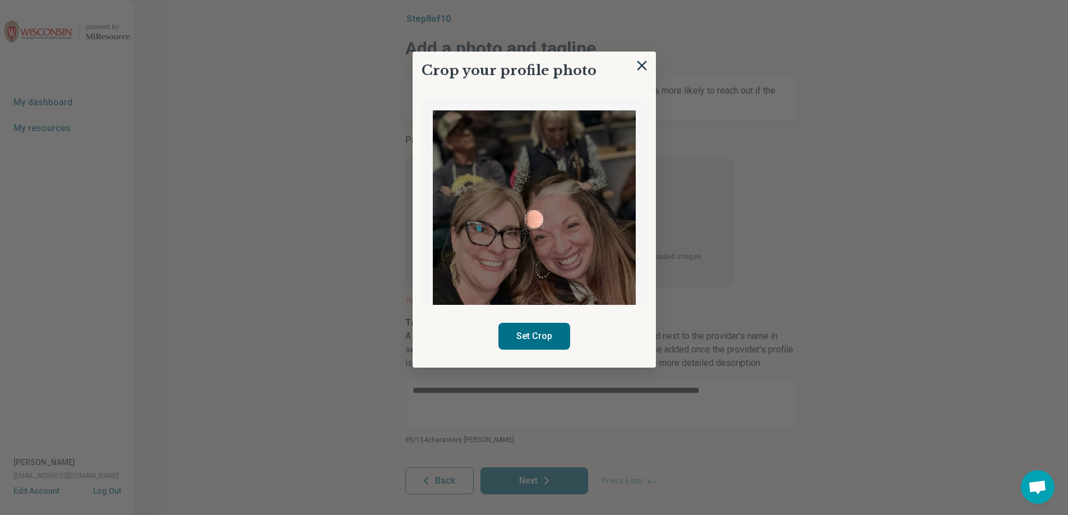
click at [525, 228] on img at bounding box center [534, 237] width 203 height 254
click at [462, 217] on div "Use the arrow keys to move the crop selection area" at bounding box center [462, 214] width 17 height 17
click at [523, 266] on img at bounding box center [534, 237] width 203 height 254
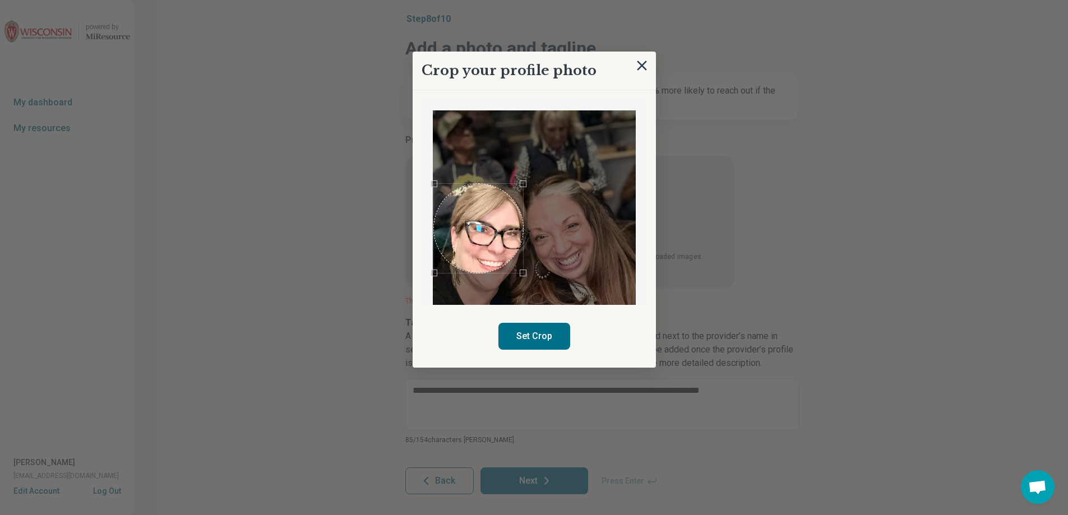
click at [433, 165] on div at bounding box center [534, 237] width 203 height 254
click at [527, 297] on div at bounding box center [534, 237] width 203 height 254
click at [483, 286] on img at bounding box center [534, 237] width 203 height 254
click at [484, 281] on div "Use the arrow keys to move the south west drag handle to change the crop select…" at bounding box center [482, 279] width 7 height 7
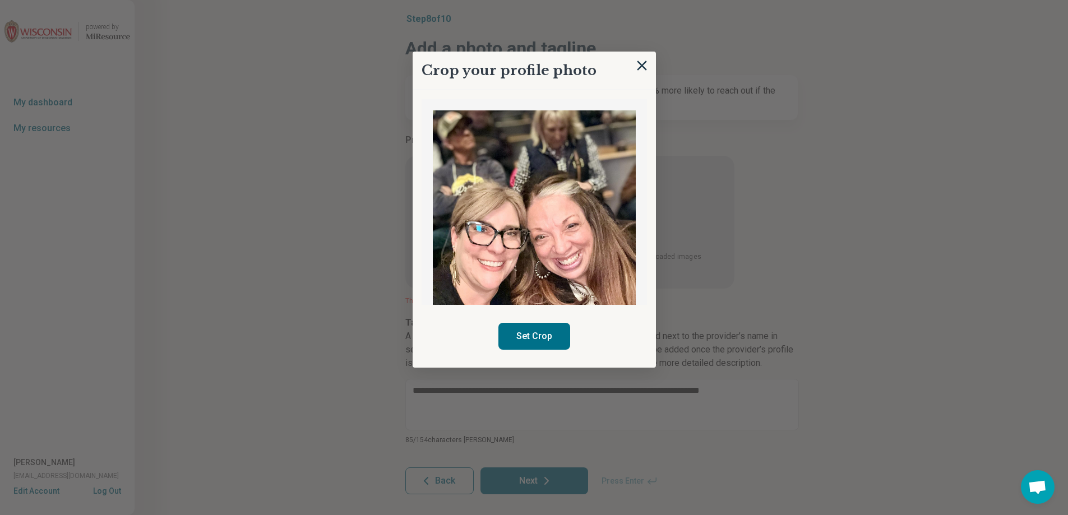
click at [465, 189] on img at bounding box center [534, 237] width 203 height 254
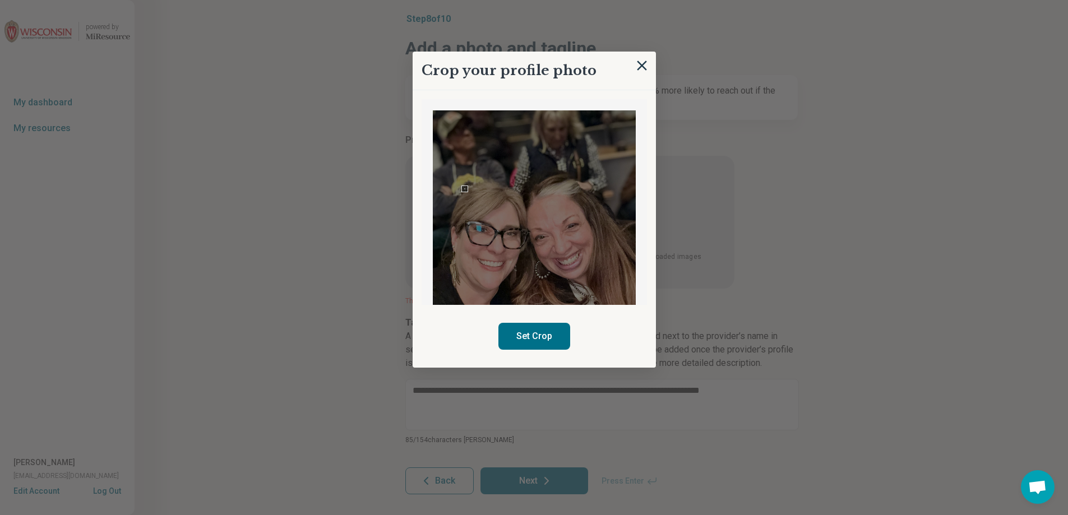
click at [493, 238] on div at bounding box center [534, 237] width 203 height 254
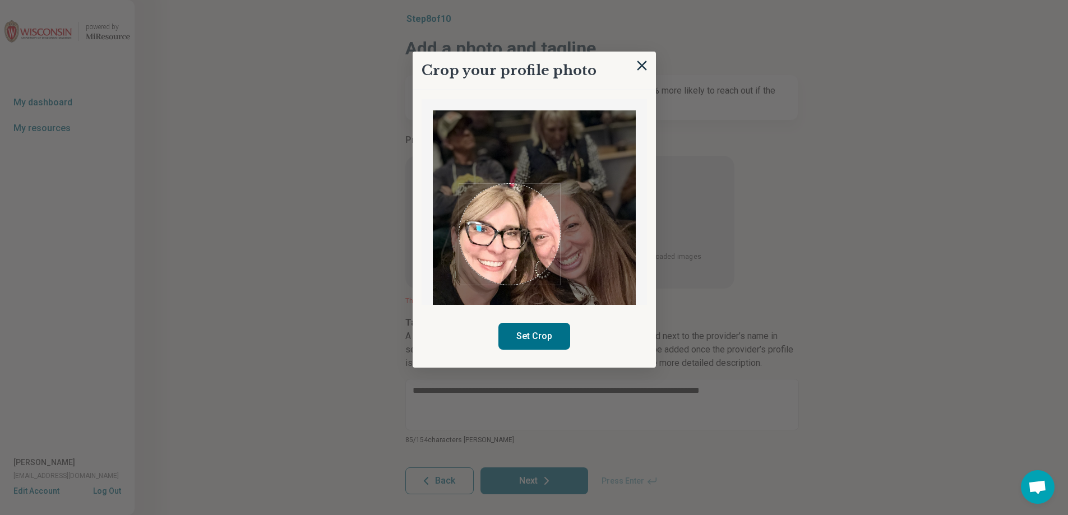
click at [560, 307] on div "Crop your profile photo Set Crop" at bounding box center [601, 307] width 392 height 0
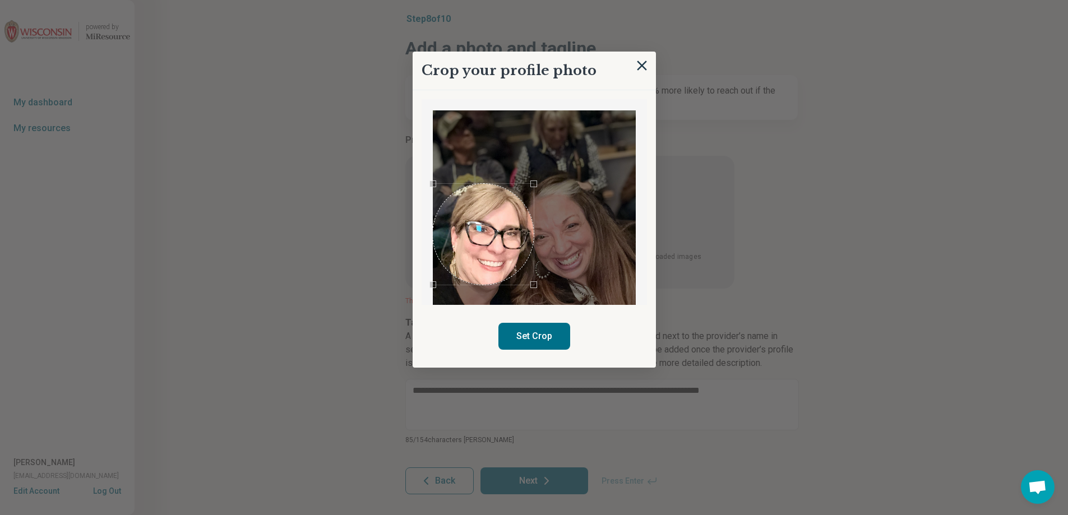
click at [479, 229] on div "Use the arrow keys to move the crop selection area" at bounding box center [483, 234] width 101 height 101
click at [534, 335] on button "Set Crop" at bounding box center [534, 336] width 72 height 27
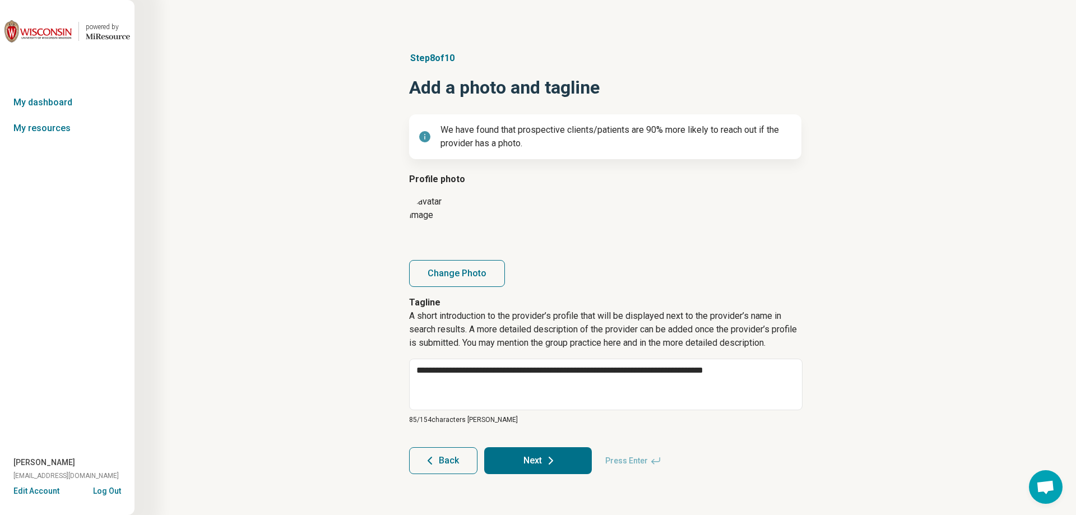
click at [535, 462] on button "Next" at bounding box center [538, 460] width 108 height 27
type textarea "*"
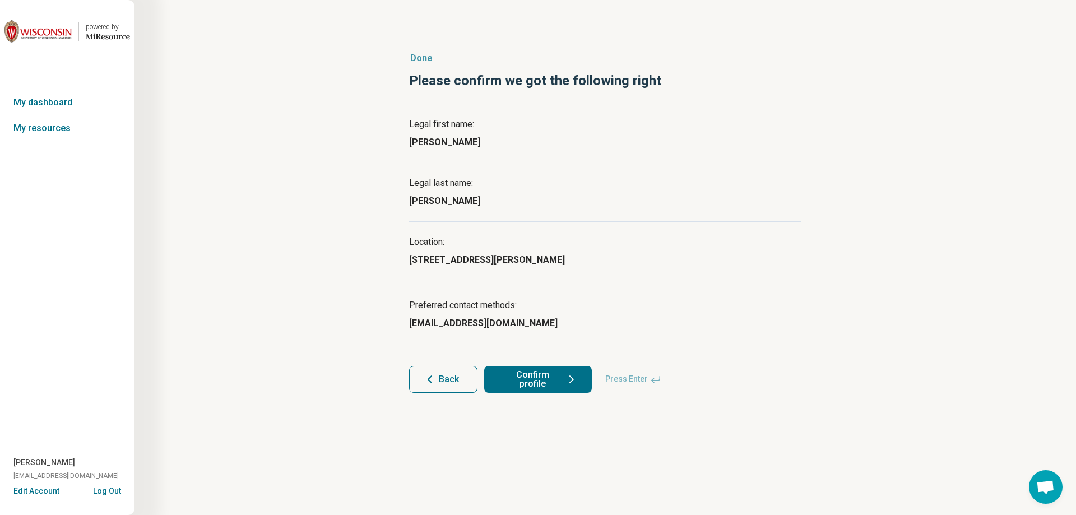
click at [554, 377] on button "Confirm profile" at bounding box center [538, 379] width 108 height 27
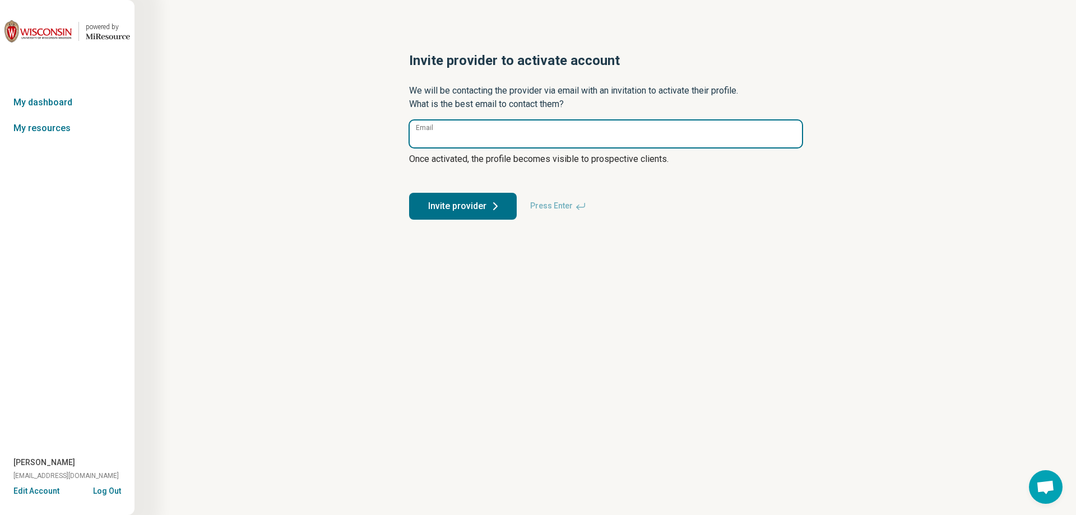
click at [445, 138] on input "Email" at bounding box center [606, 134] width 392 height 27
type input "**********"
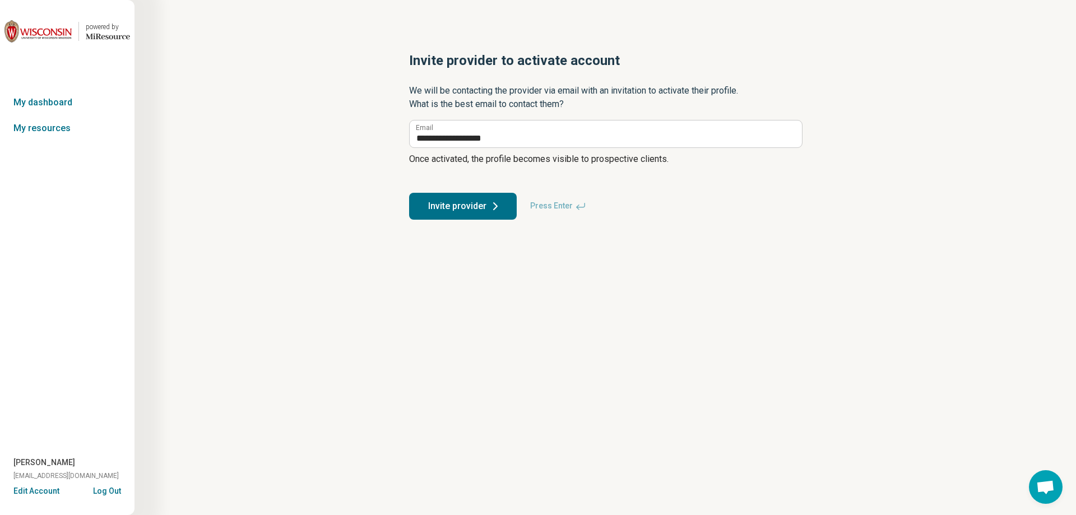
click at [457, 207] on button "Invite provider" at bounding box center [463, 206] width 108 height 27
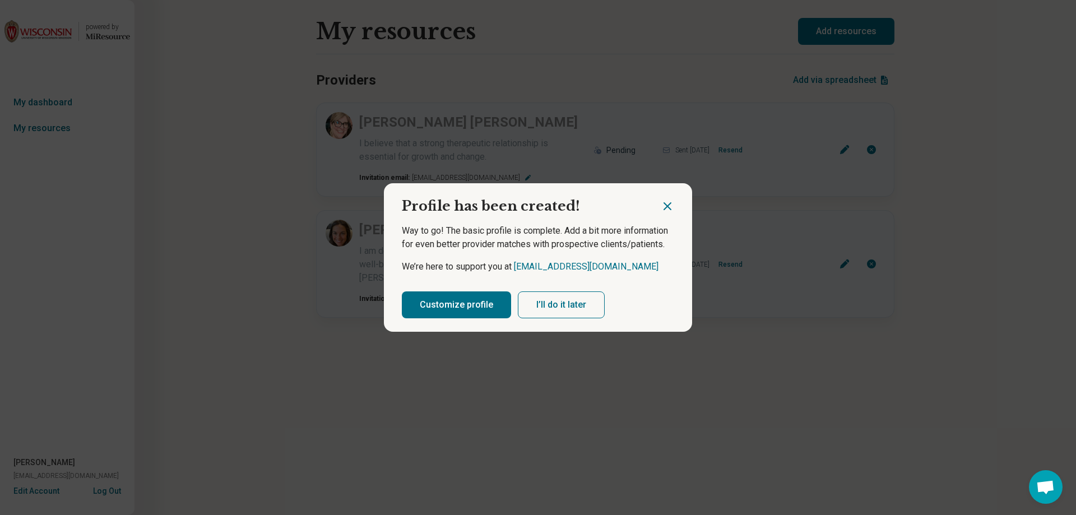
click at [469, 310] on button "Customize profile" at bounding box center [456, 304] width 109 height 27
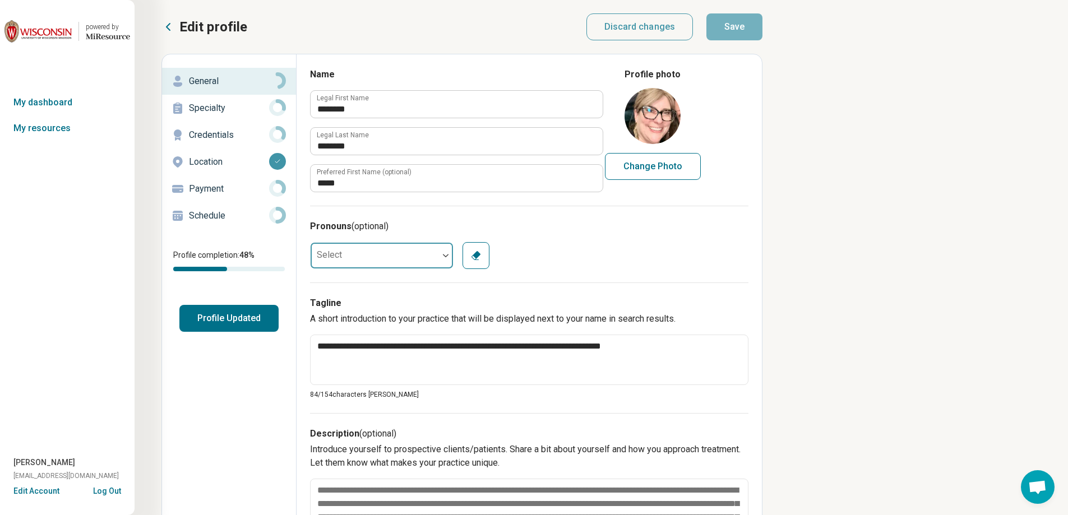
click at [385, 263] on div at bounding box center [375, 255] width 128 height 22
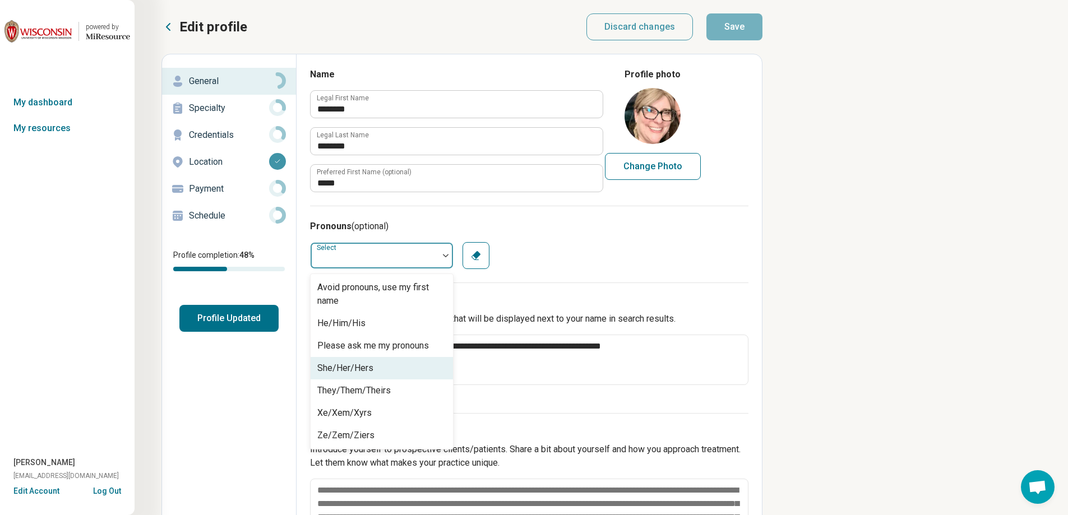
click at [361, 365] on div "She/Her/Hers" at bounding box center [345, 368] width 56 height 13
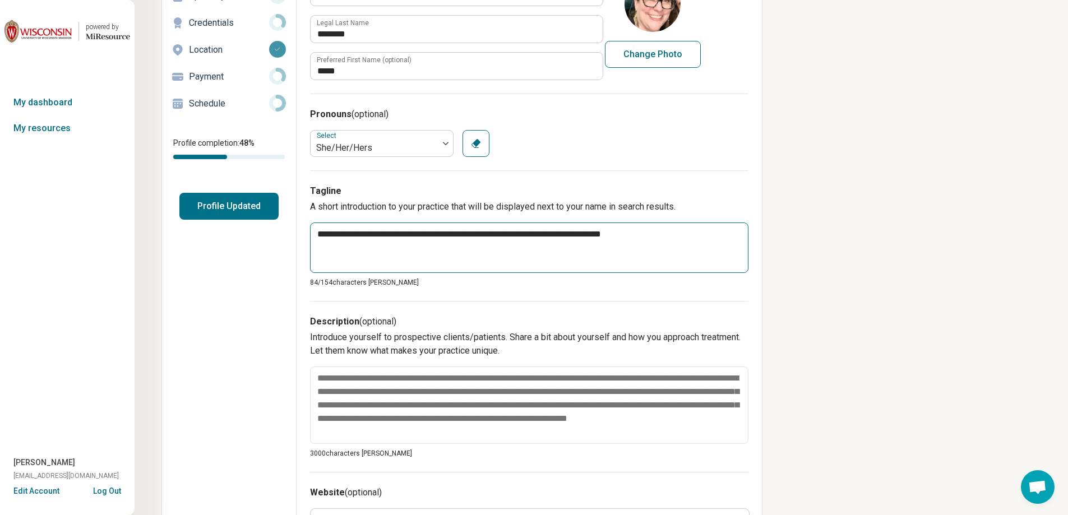
scroll to position [168, 0]
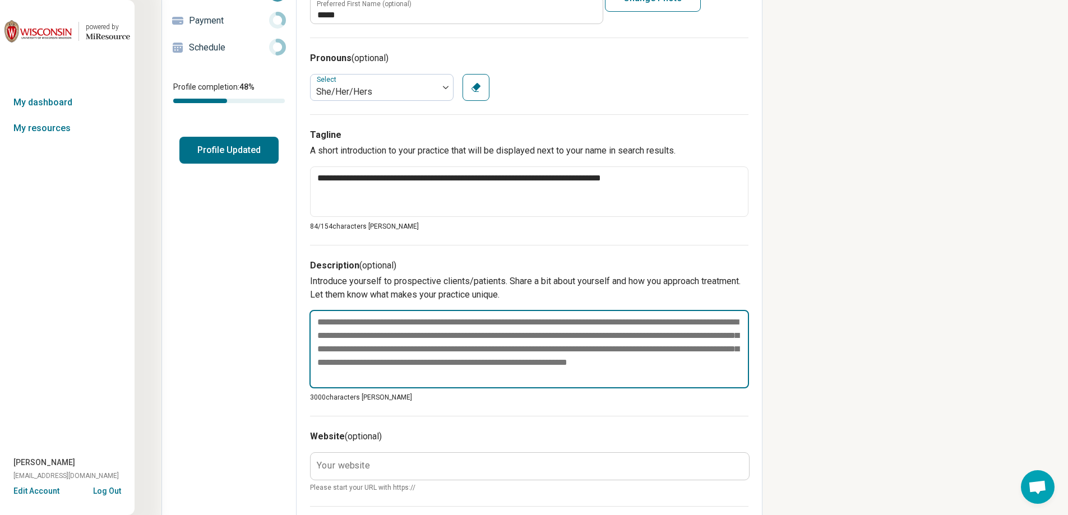
click at [335, 340] on textarea at bounding box center [528, 349] width 439 height 78
paste textarea "**********"
type textarea "*"
type textarea "**********"
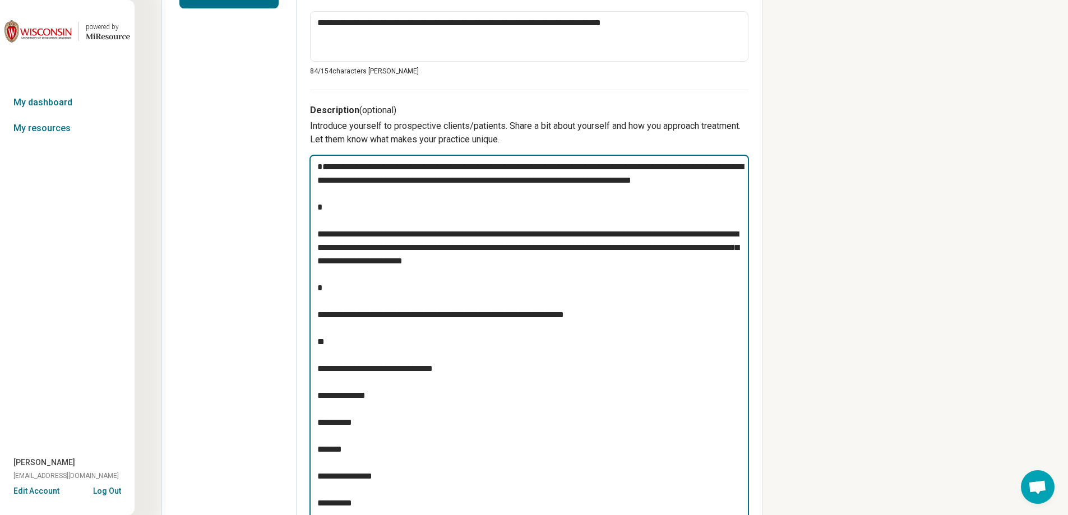
scroll to position [397, 0]
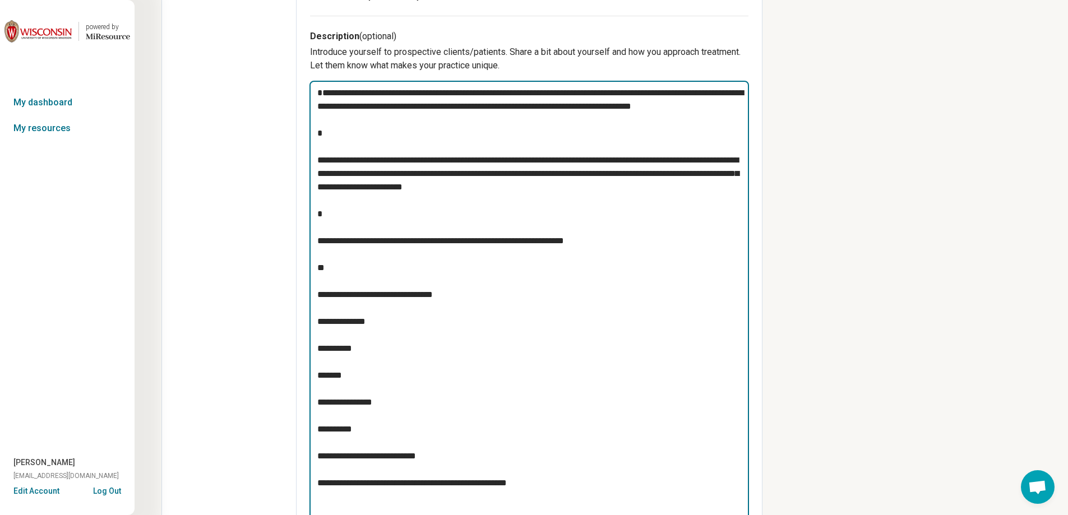
click at [328, 92] on textarea "**********" at bounding box center [528, 302] width 439 height 442
type textarea "*"
type textarea "**********"
click at [326, 159] on textarea "**********" at bounding box center [528, 295] width 439 height 428
type textarea "*"
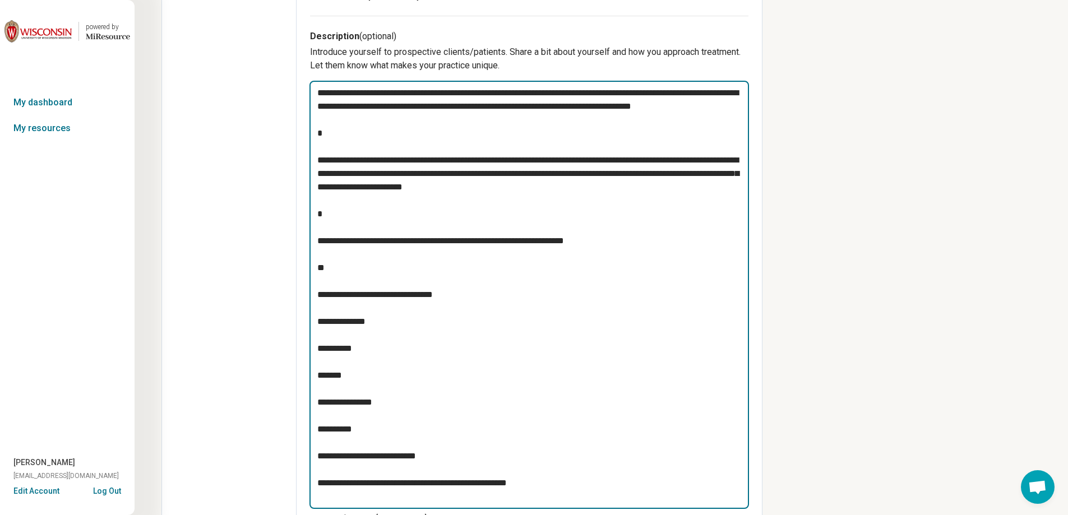
type textarea "**********"
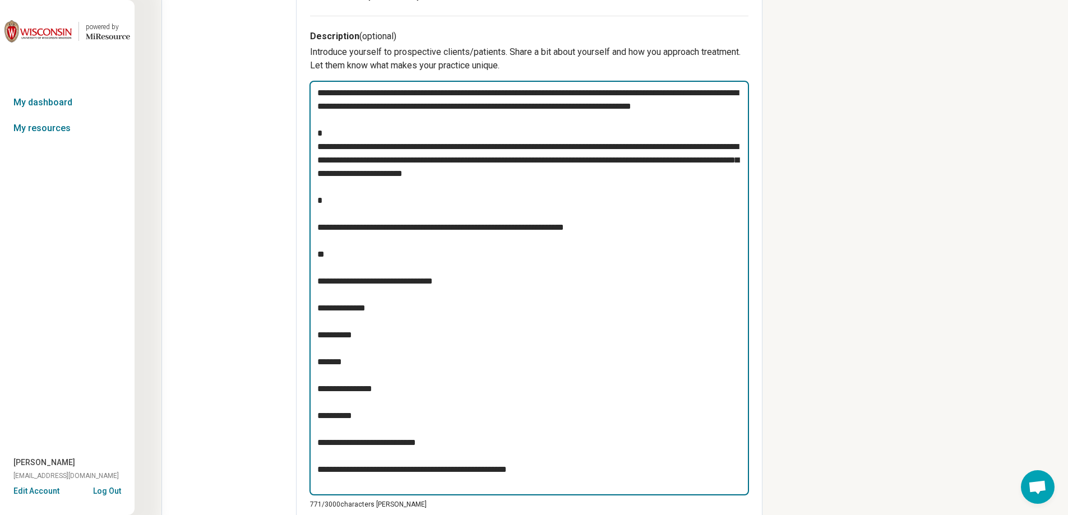
type textarea "*"
type textarea "**********"
type textarea "*"
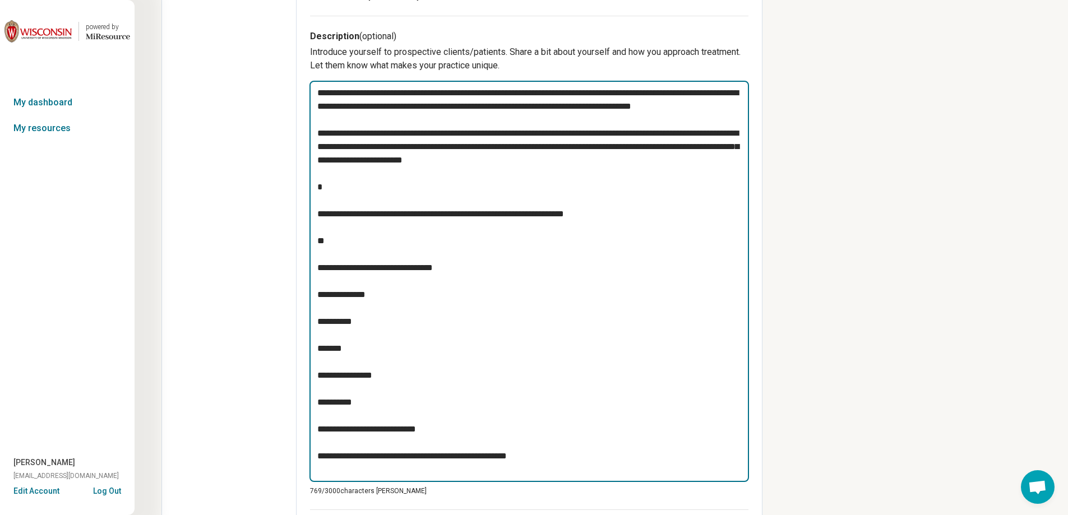
type textarea "**********"
click at [330, 213] on textarea "**********" at bounding box center [528, 281] width 439 height 401
type textarea "*"
type textarea "**********"
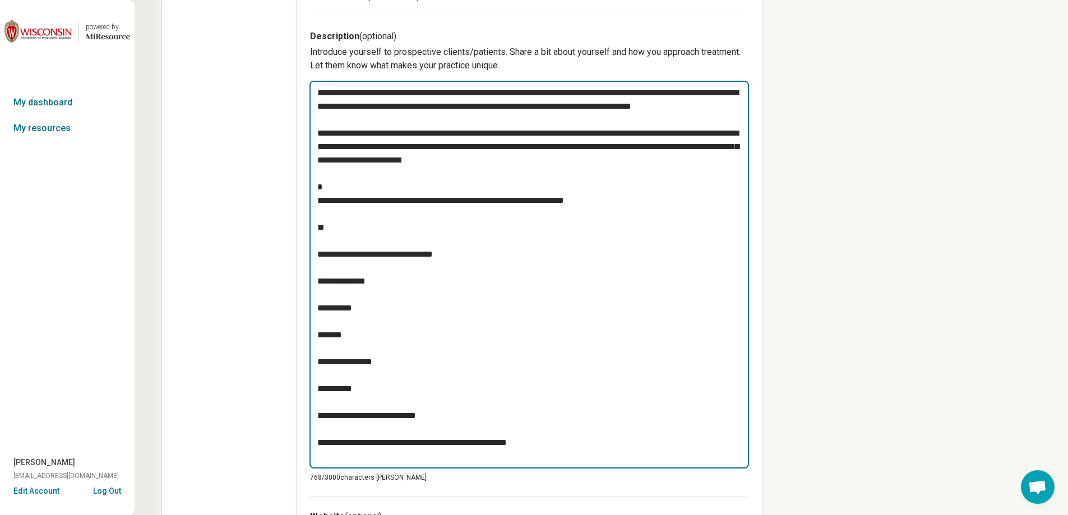
type textarea "*"
type textarea "**********"
type textarea "*"
type textarea "**********"
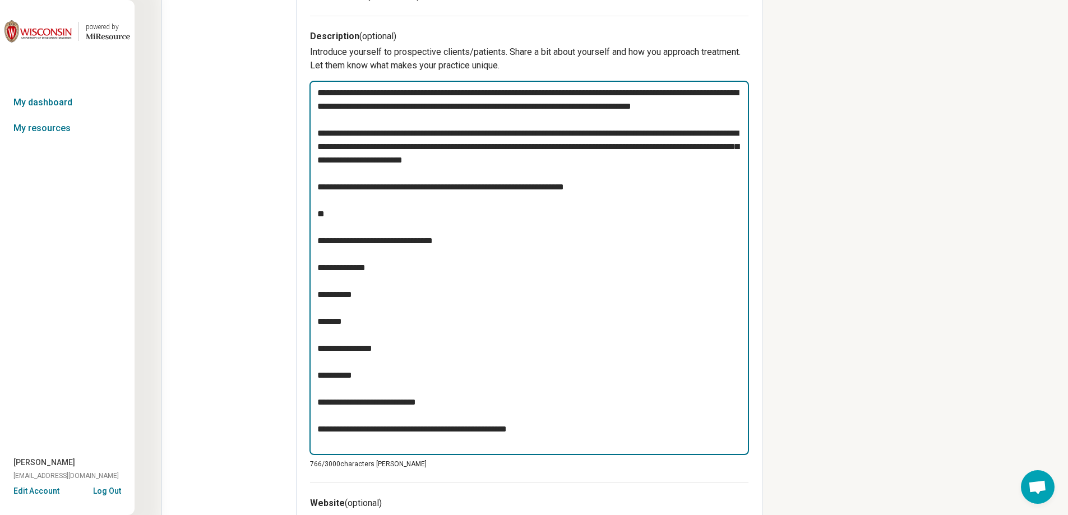
click at [321, 241] on textarea "**********" at bounding box center [528, 268] width 439 height 374
type textarea "*"
type textarea "**********"
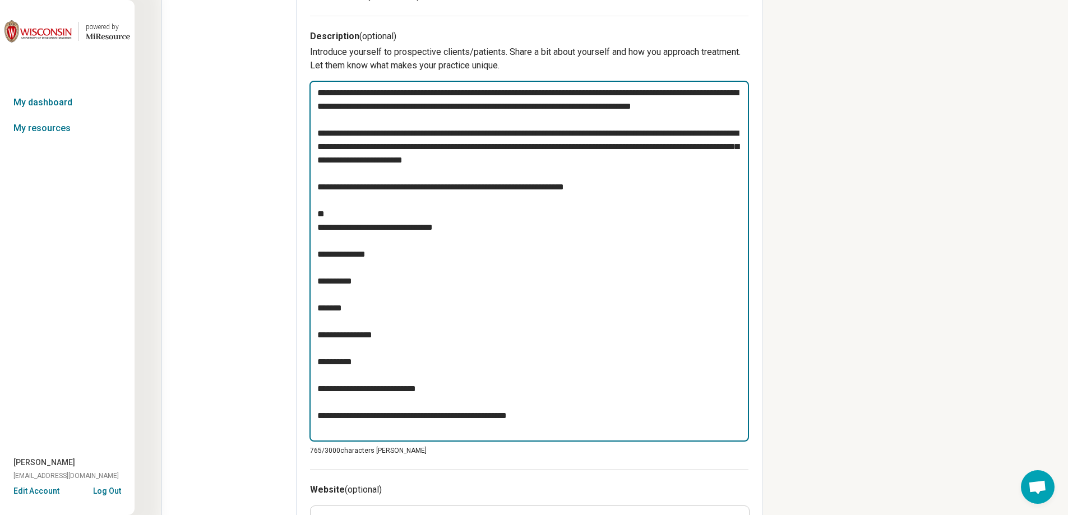
type textarea "*"
type textarea "**********"
type textarea "*"
type textarea "**********"
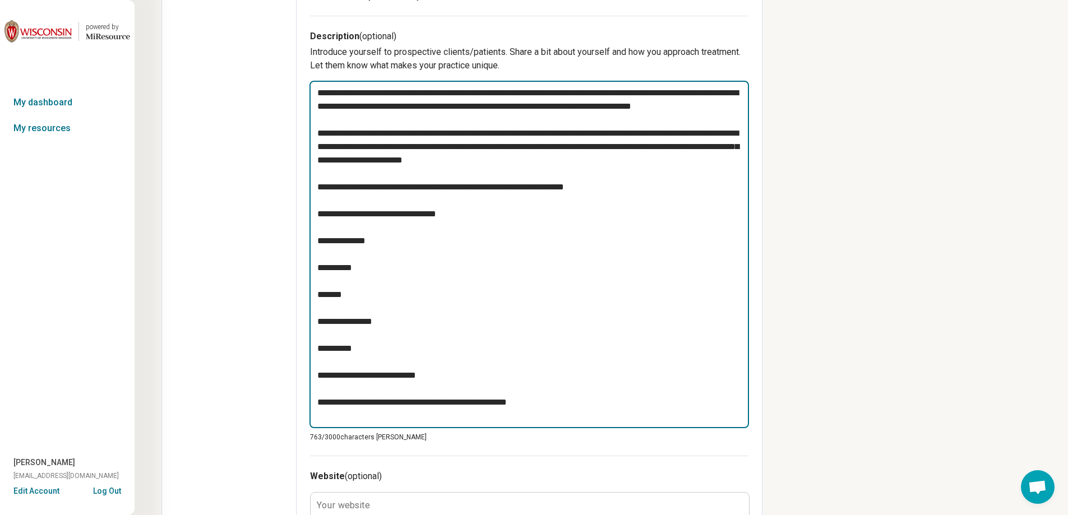
click at [326, 242] on textarea "**********" at bounding box center [528, 255] width 439 height 348
type textarea "*"
type textarea "**********"
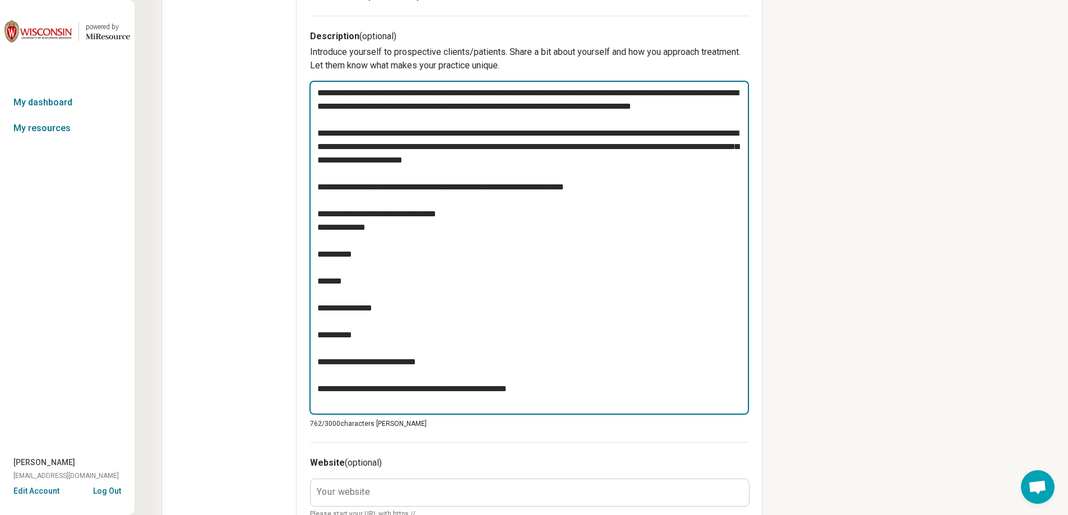
click at [321, 254] on textarea "**********" at bounding box center [528, 248] width 439 height 334
type textarea "*"
type textarea "**********"
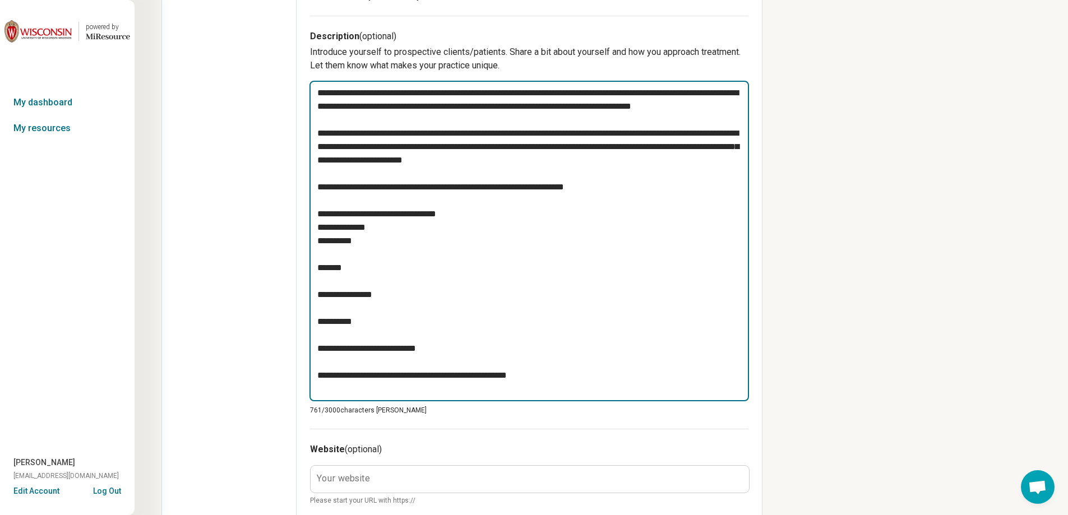
click at [321, 267] on textarea "**********" at bounding box center [528, 241] width 439 height 321
type textarea "*"
type textarea "**********"
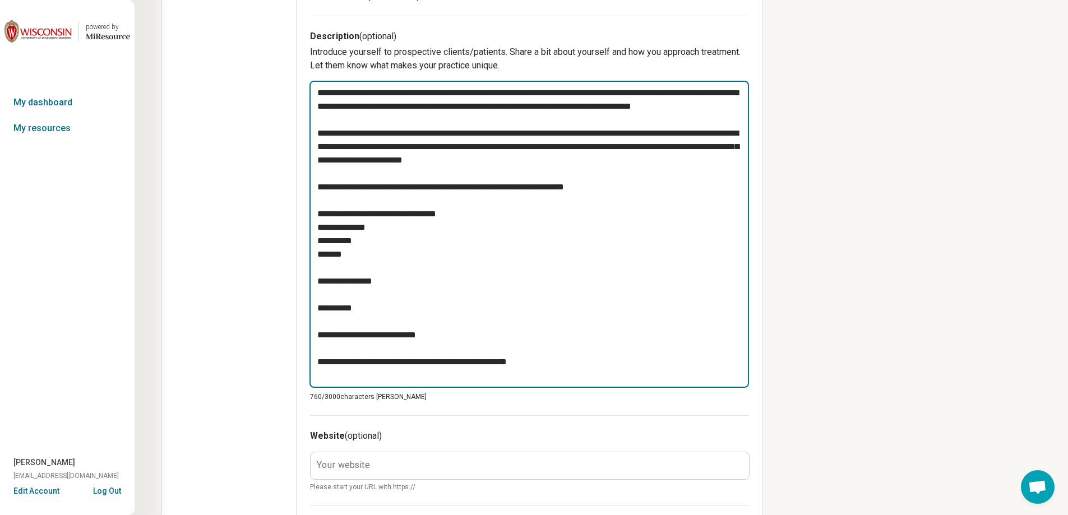
click at [318, 283] on textarea "**********" at bounding box center [528, 234] width 439 height 307
type textarea "*"
type textarea "**********"
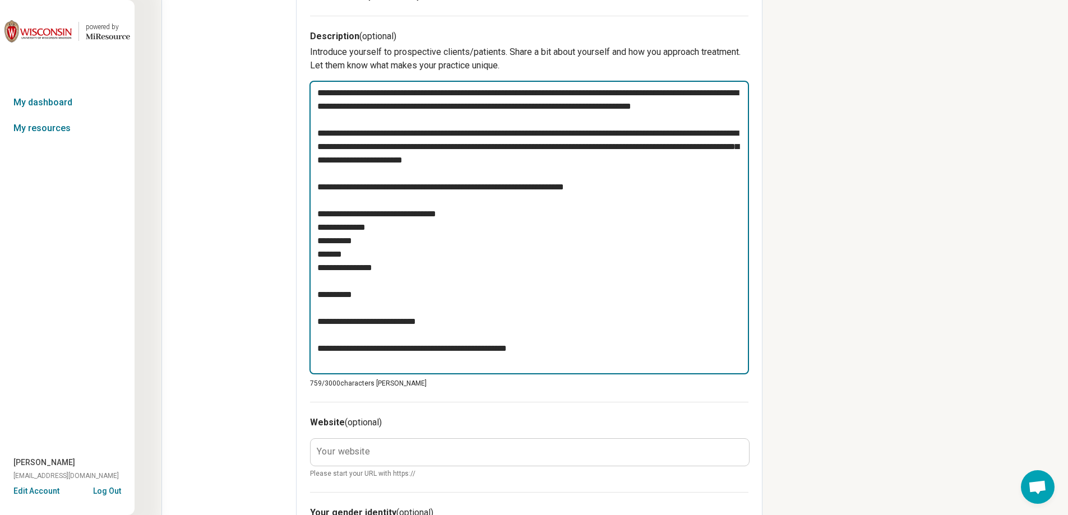
click at [320, 298] on textarea "**********" at bounding box center [528, 228] width 439 height 294
type textarea "*"
type textarea "**********"
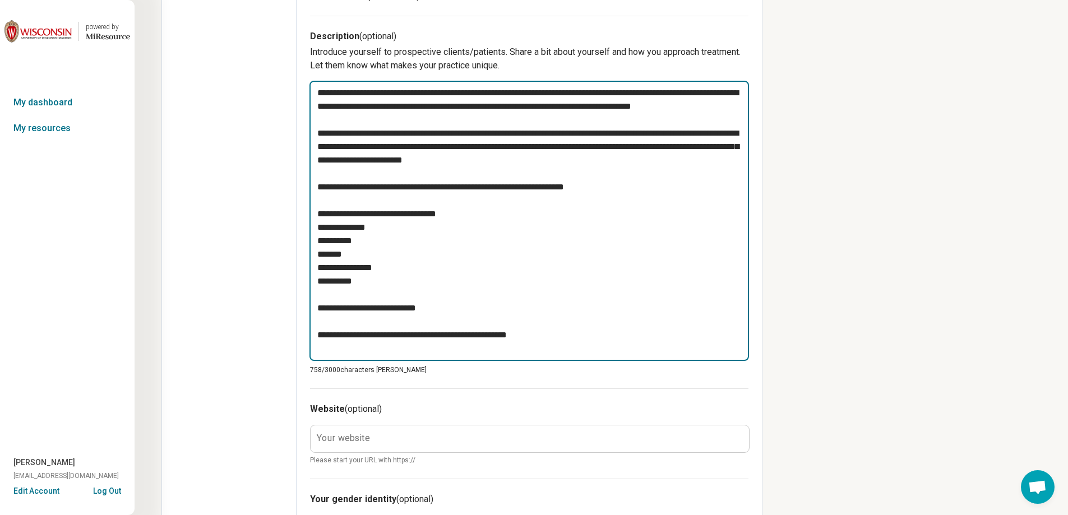
click at [321, 311] on textarea "**********" at bounding box center [528, 221] width 439 height 280
type textarea "*"
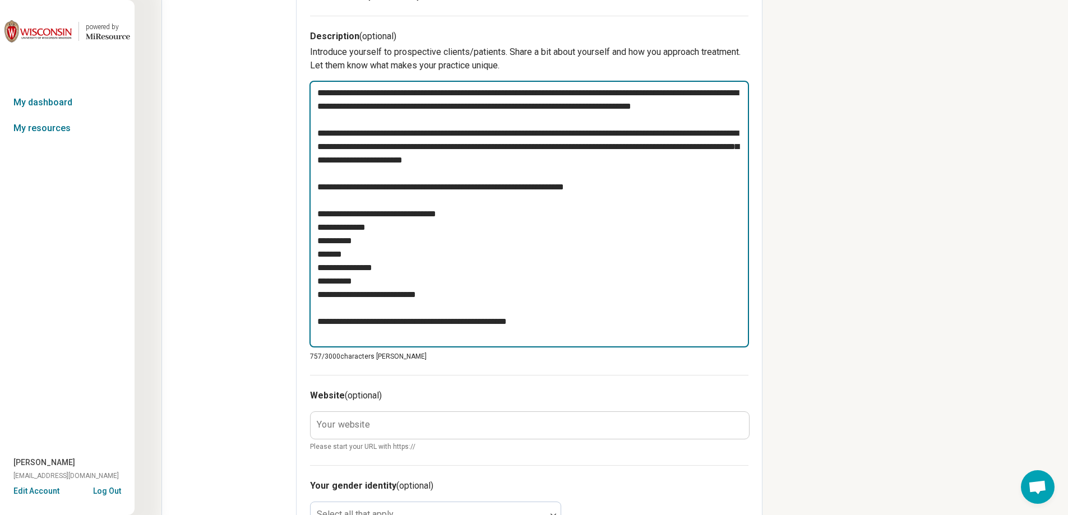
type textarea "**********"
click at [323, 325] on textarea "**********" at bounding box center [528, 214] width 439 height 267
type textarea "*"
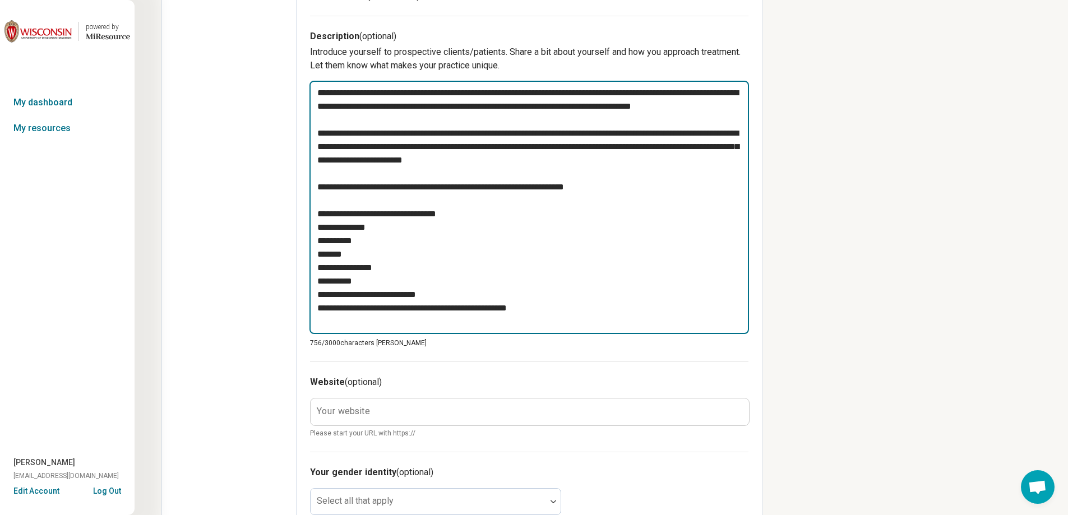
type textarea "**********"
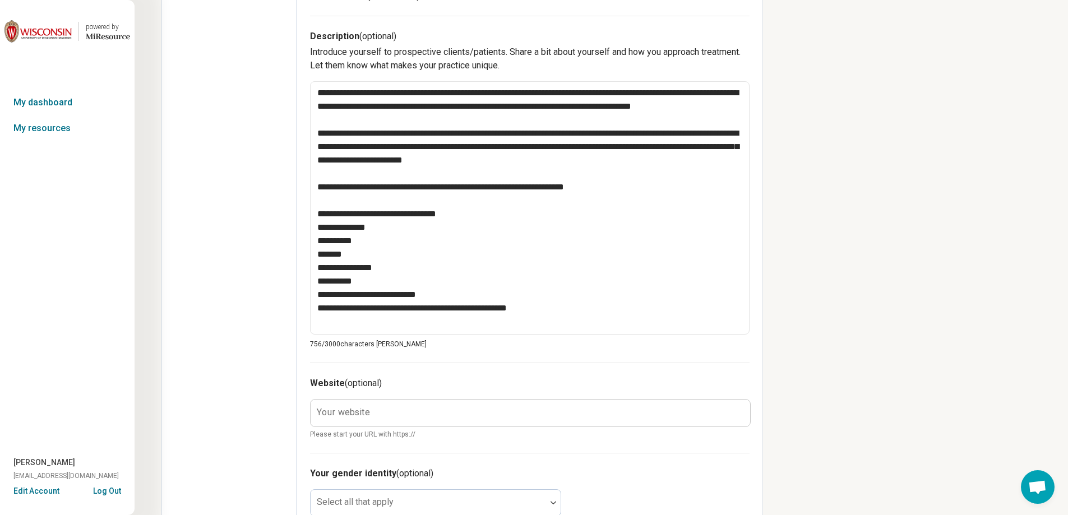
click at [863, 321] on div "**********" at bounding box center [601, 218] width 933 height 1230
click at [344, 410] on label "Your website" at bounding box center [343, 412] width 53 height 9
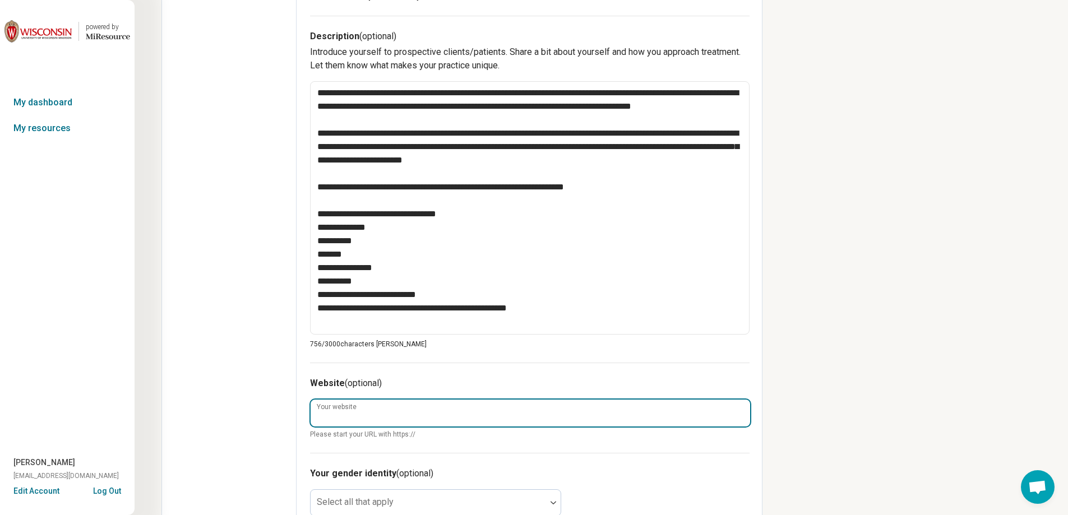
click at [344, 410] on input "Your website" at bounding box center [530, 413] width 439 height 27
paste input "**********"
type textarea "*"
type input "**********"
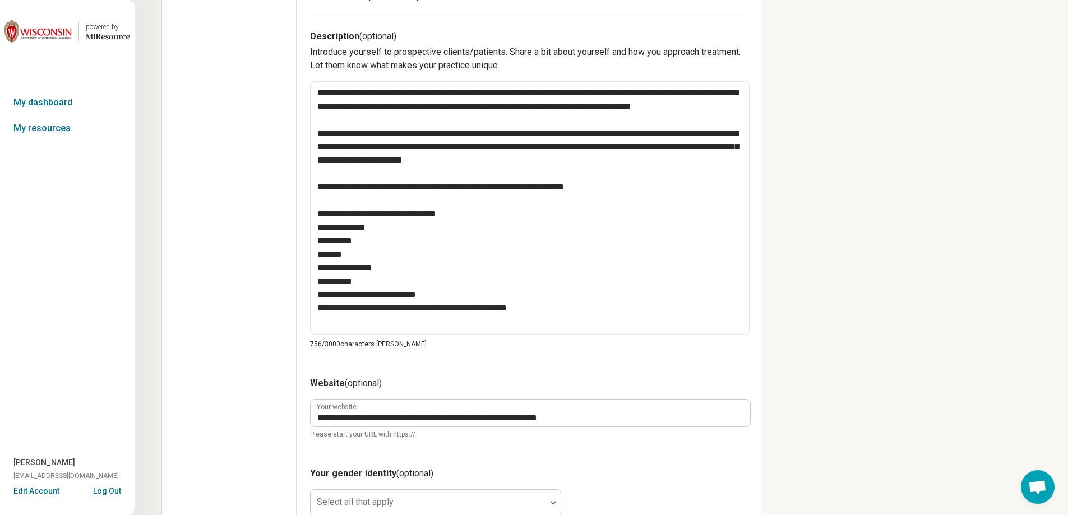
click at [788, 290] on div "**********" at bounding box center [601, 218] width 933 height 1230
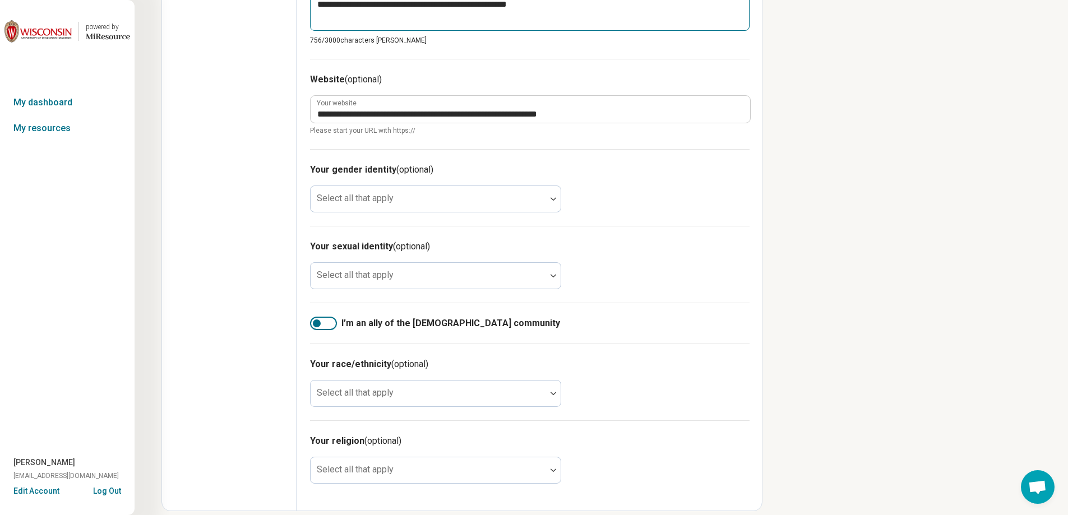
scroll to position [714, 0]
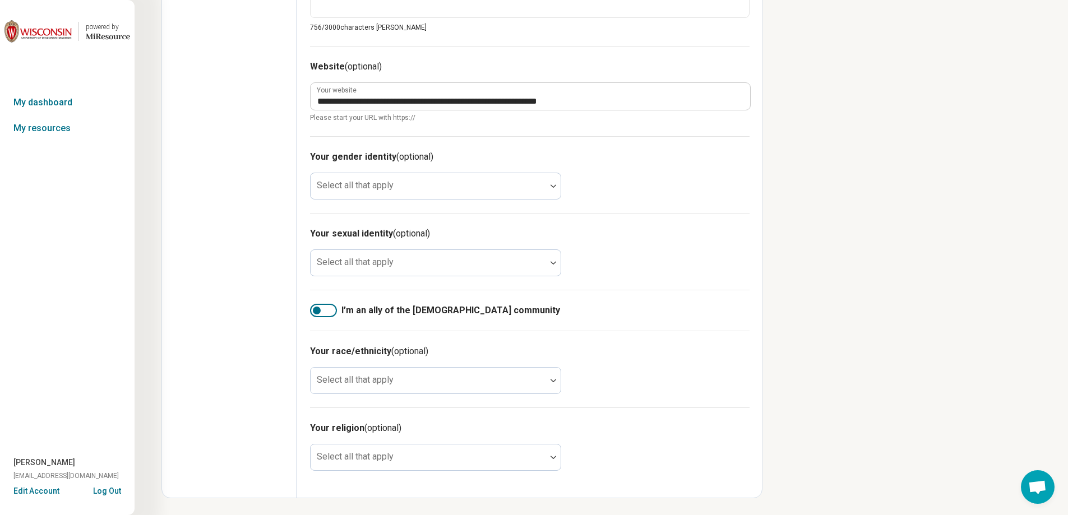
click at [315, 307] on div at bounding box center [317, 311] width 8 height 8
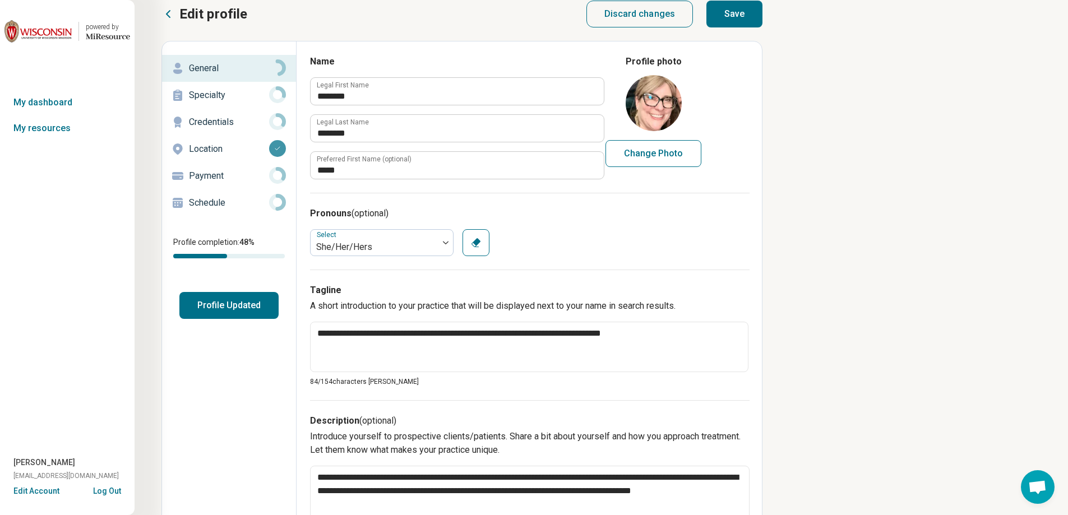
scroll to position [0, 0]
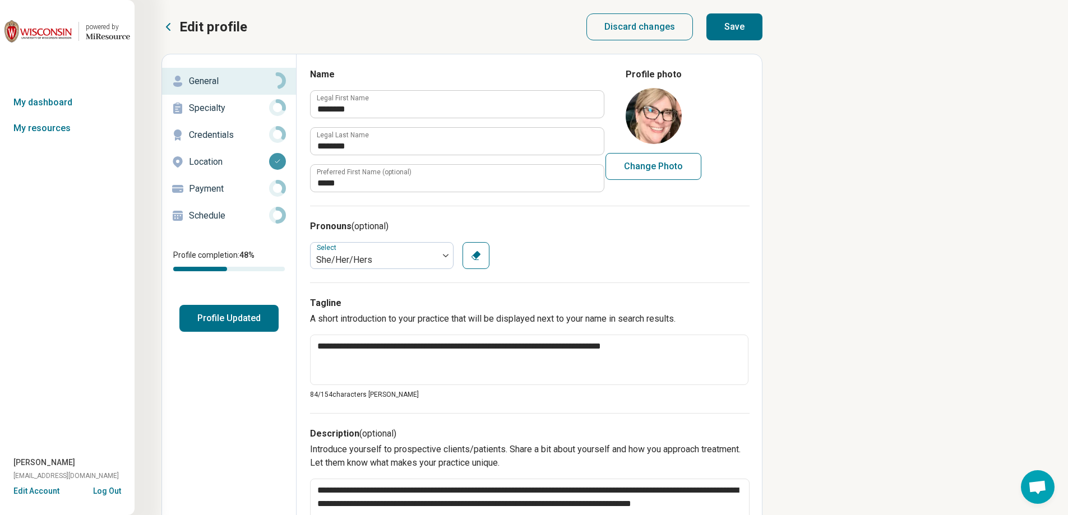
click at [232, 320] on button "Profile Updated" at bounding box center [228, 318] width 99 height 27
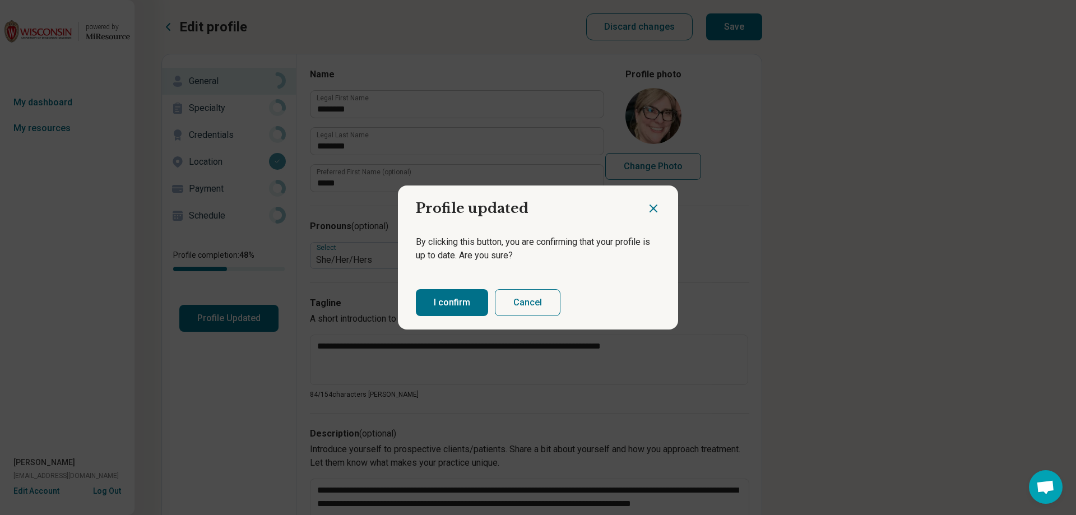
click at [430, 306] on button "I confirm" at bounding box center [452, 302] width 72 height 27
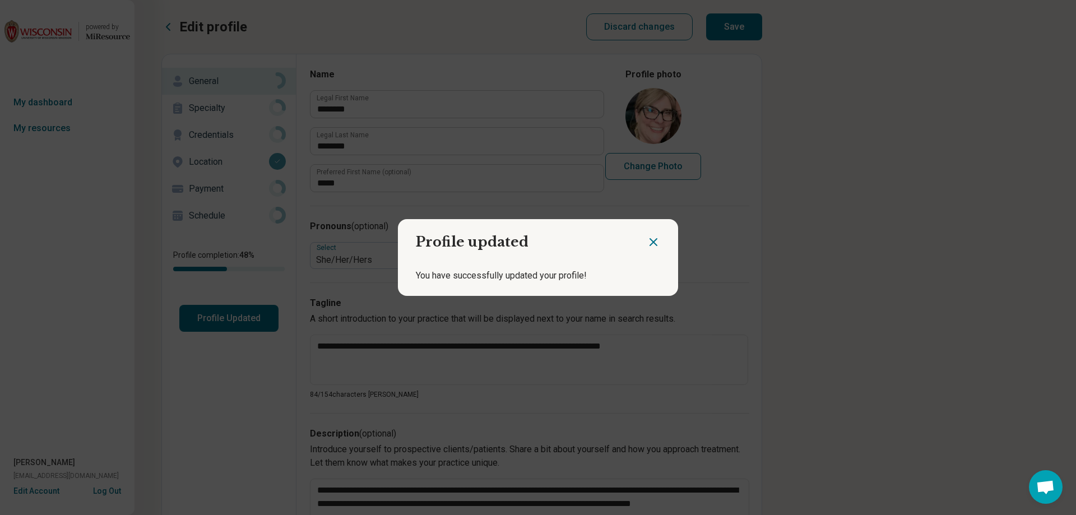
click at [650, 240] on icon "Close dialog" at bounding box center [653, 242] width 7 height 7
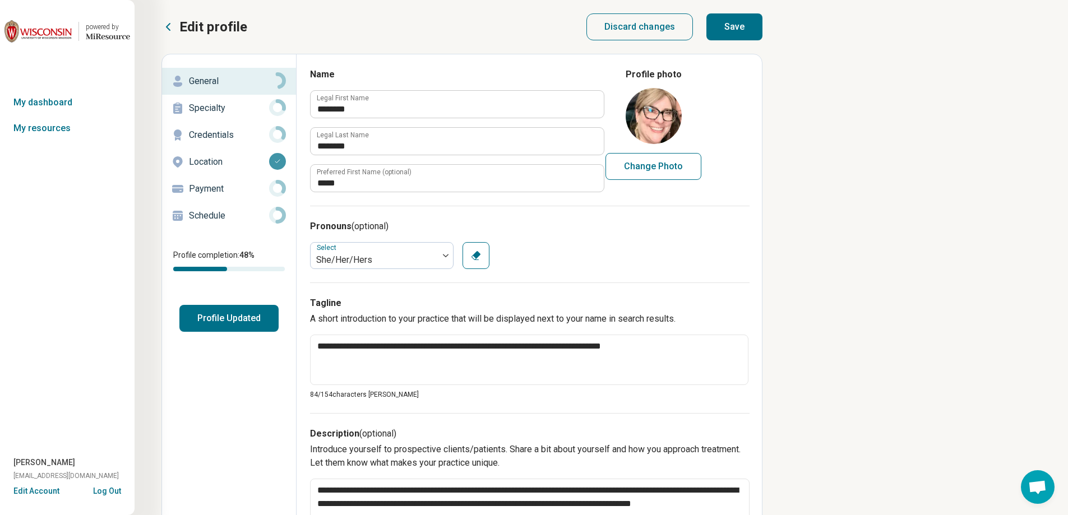
click at [733, 24] on button "Save" at bounding box center [734, 26] width 56 height 27
click at [53, 130] on link "My resources" at bounding box center [67, 128] width 135 height 26
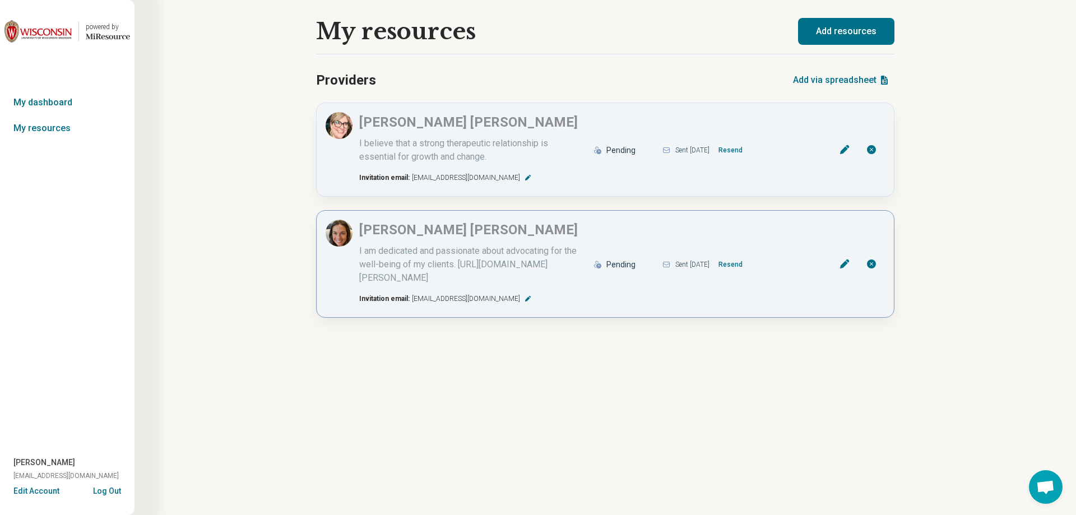
click at [388, 230] on p "[PERSON_NAME]" at bounding box center [468, 230] width 219 height 20
click at [845, 269] on icon at bounding box center [844, 264] width 9 height 9
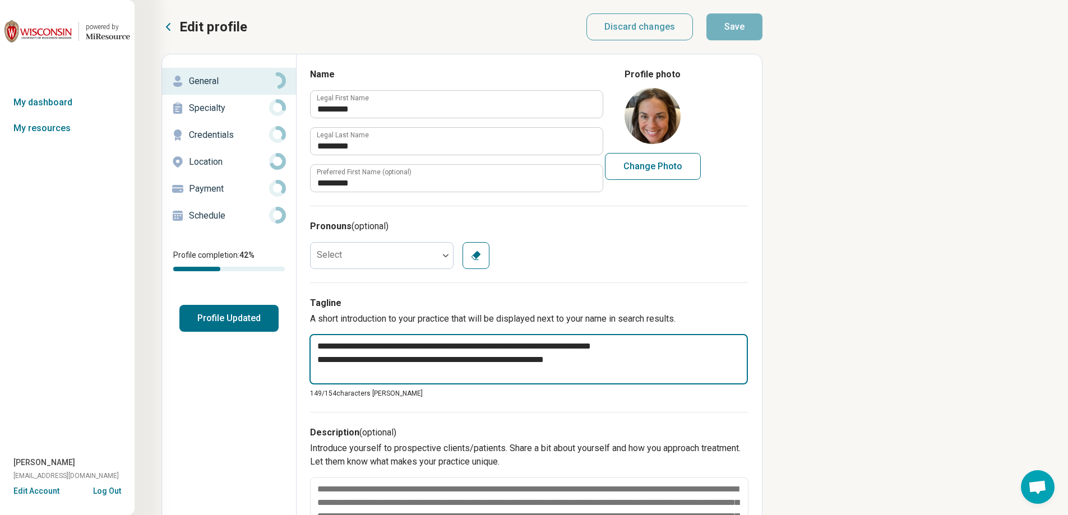
drag, startPoint x: 612, startPoint y: 362, endPoint x: 265, endPoint y: 364, distance: 347.0
type textarea "*"
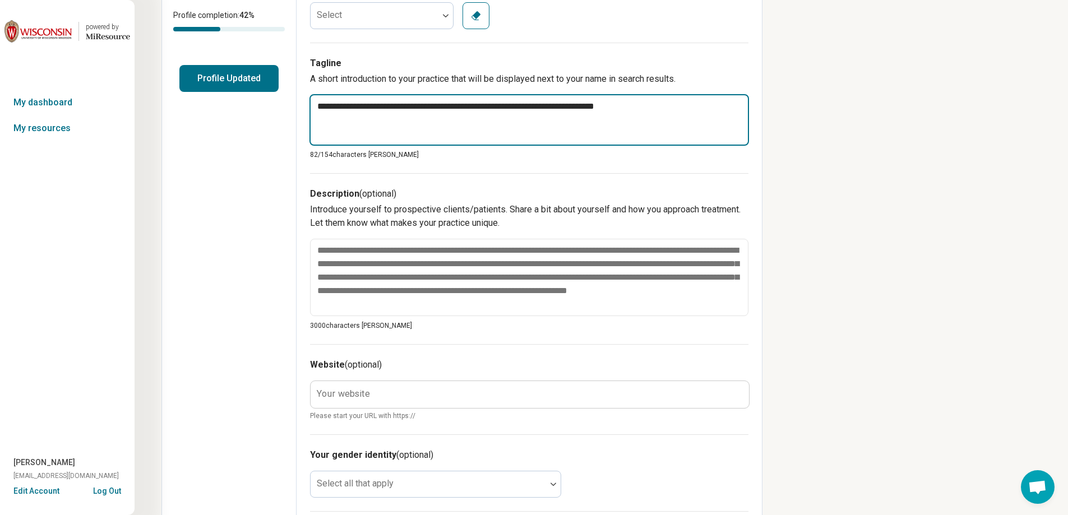
scroll to position [336, 0]
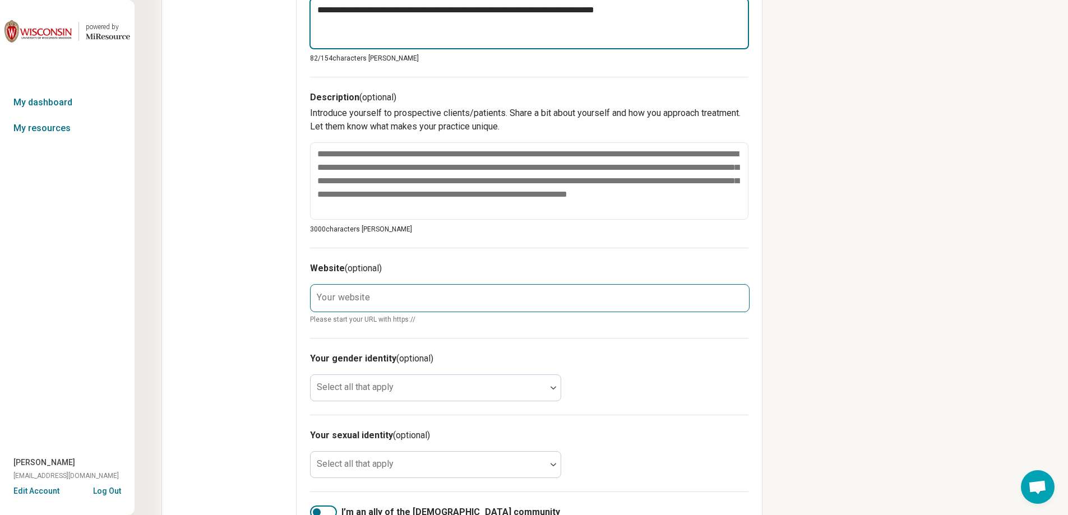
type textarea "**********"
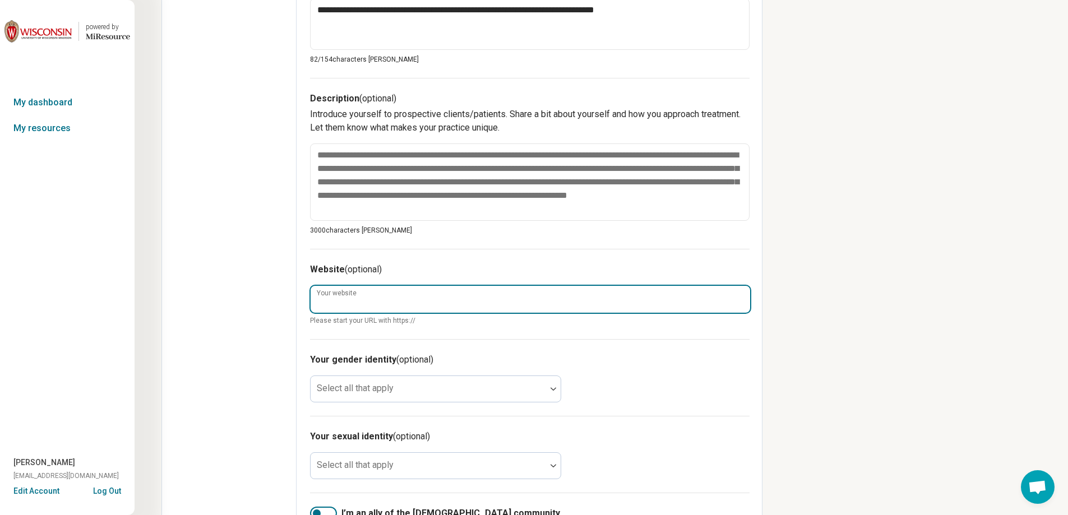
click at [368, 304] on input "Your website" at bounding box center [530, 299] width 439 height 27
paste input "**********"
type textarea "*"
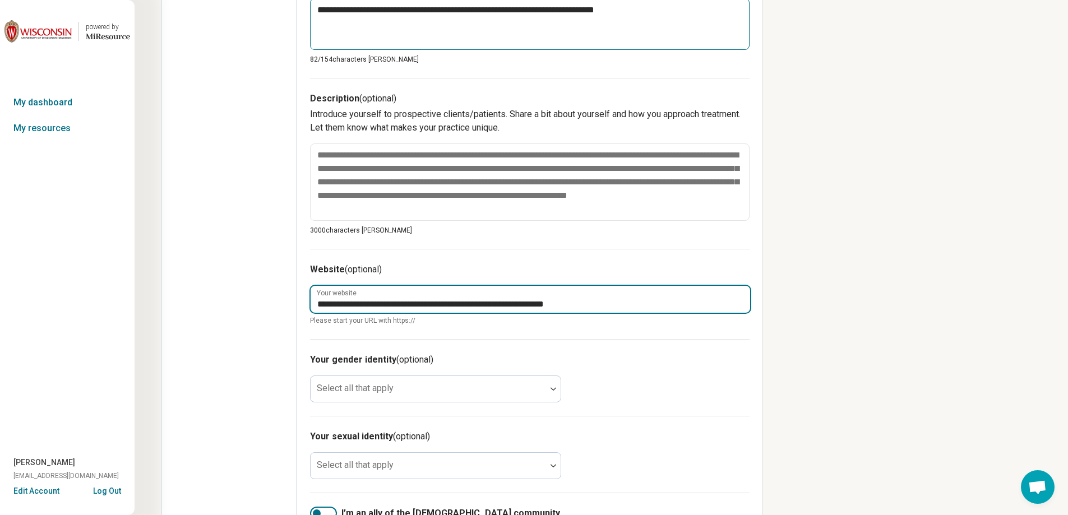
type input "**********"
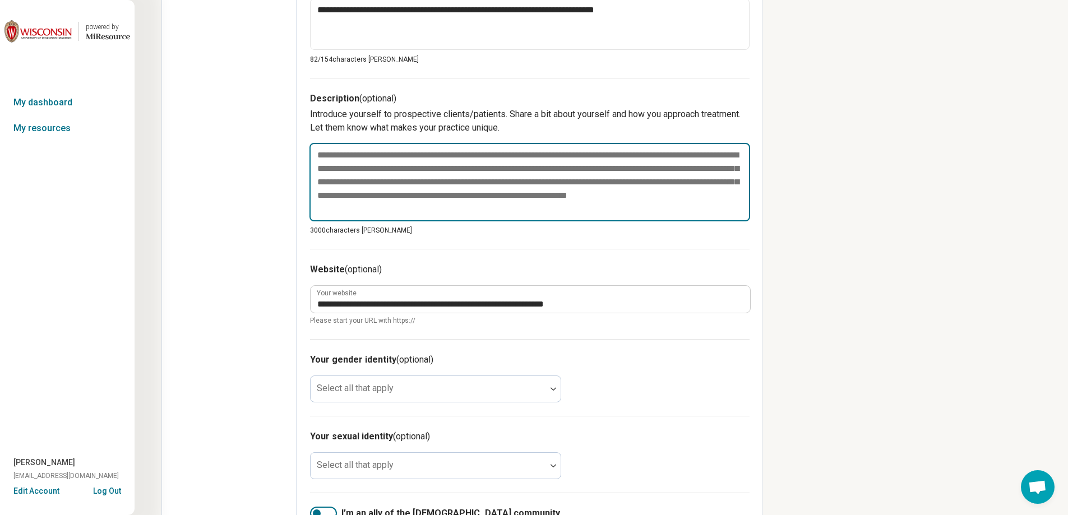
click at [361, 157] on textarea at bounding box center [529, 182] width 441 height 78
paste textarea "**********"
type textarea "*"
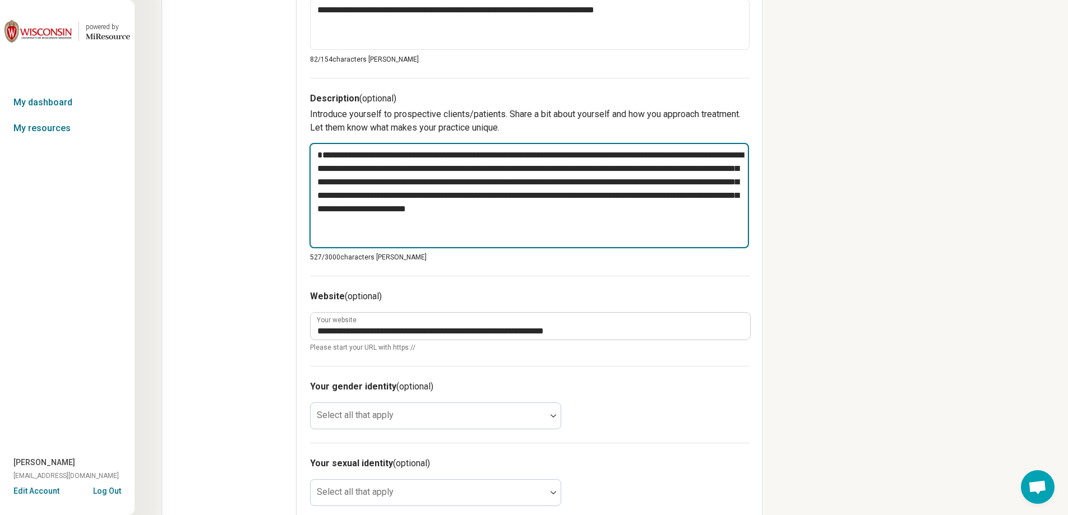
click at [358, 163] on textarea "**********" at bounding box center [528, 195] width 439 height 105
click at [333, 152] on textarea "**********" at bounding box center [528, 195] width 439 height 105
type textarea "**********"
type textarea "*"
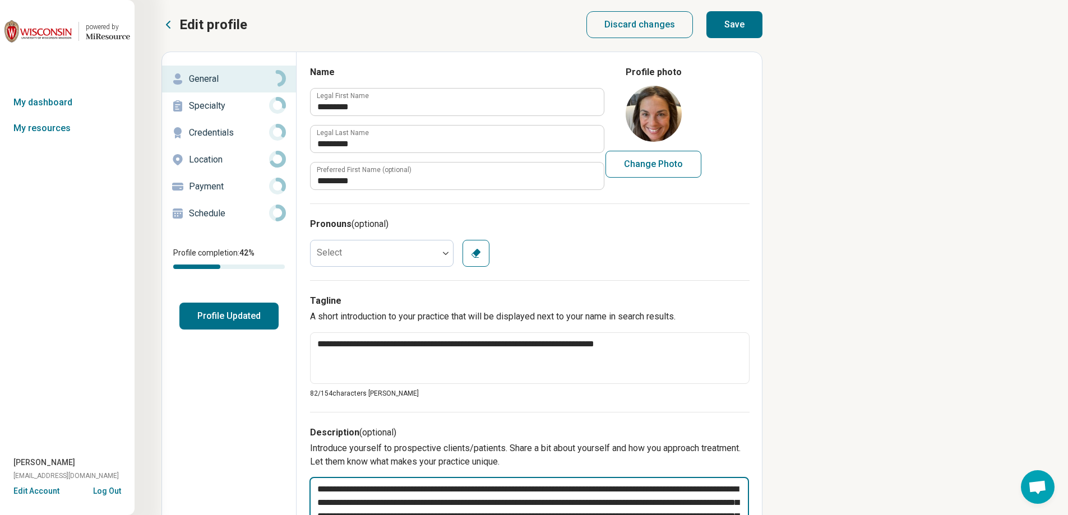
scroll to position [0, 0]
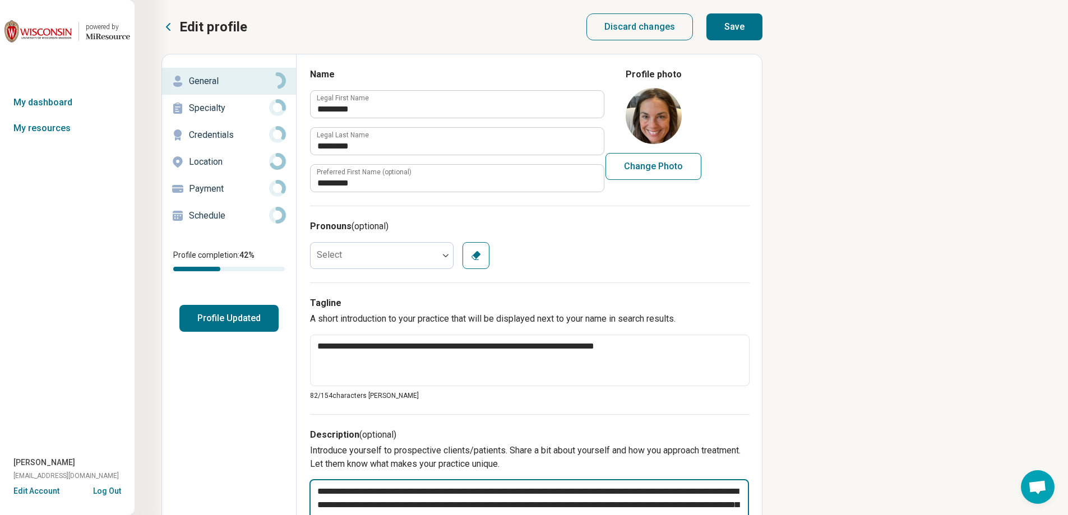
type textarea "**********"
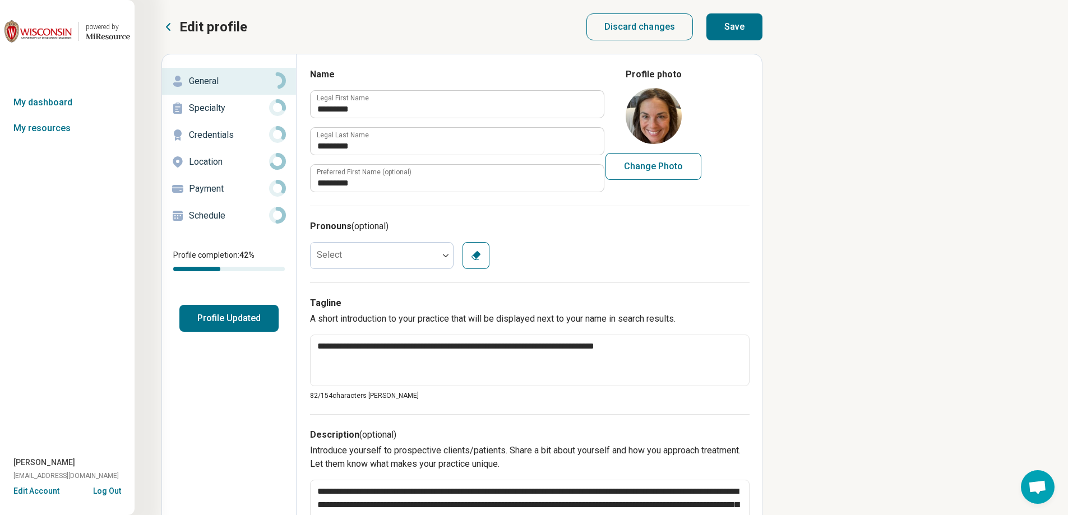
click at [221, 318] on button "Profile Updated" at bounding box center [228, 318] width 99 height 27
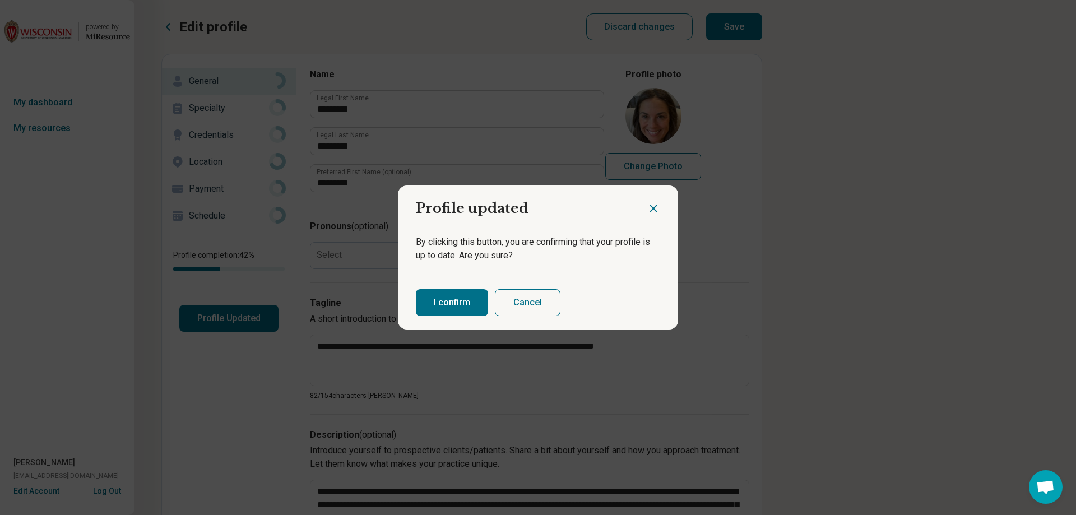
click at [455, 299] on button "I confirm" at bounding box center [452, 302] width 72 height 27
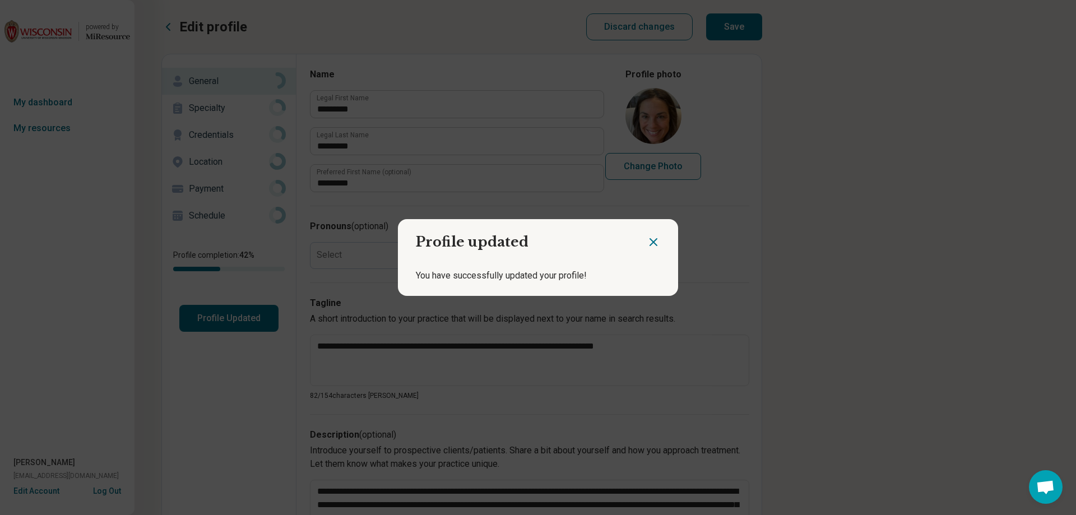
click at [652, 239] on icon "Close dialog" at bounding box center [653, 242] width 7 height 7
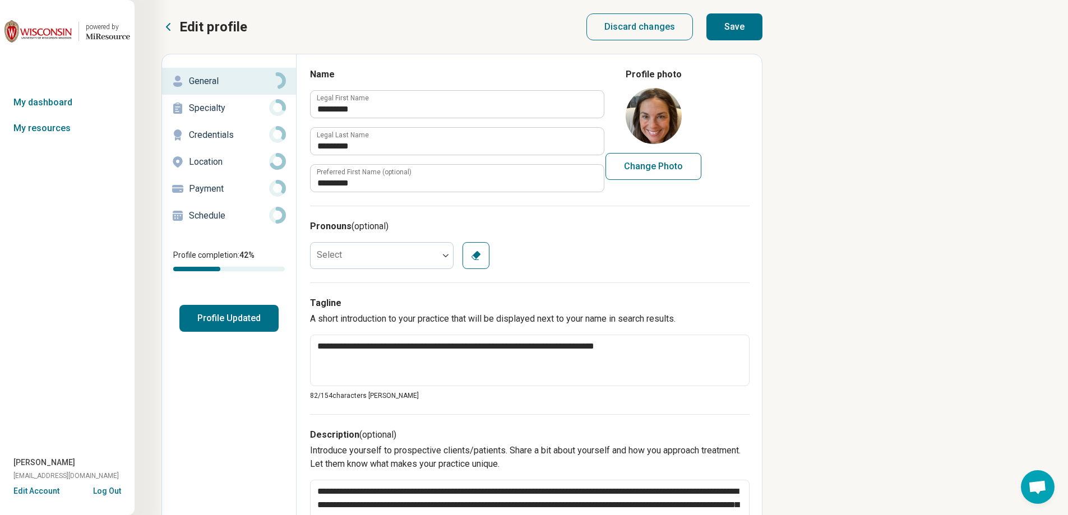
click at [735, 29] on button "Save" at bounding box center [734, 26] width 56 height 27
type textarea "*"
click at [52, 127] on link "My resources" at bounding box center [67, 128] width 135 height 26
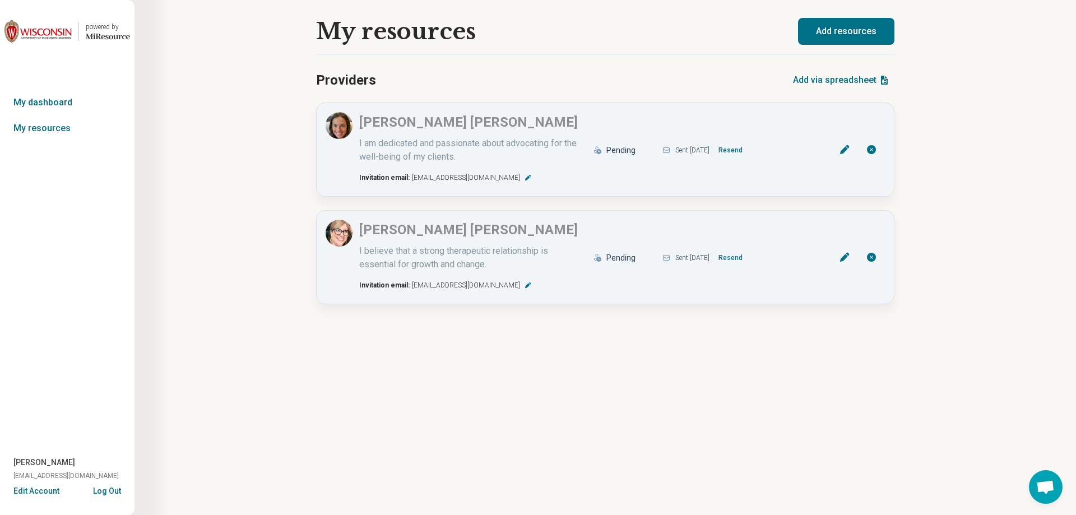
click at [836, 28] on button "Add resources" at bounding box center [846, 31] width 96 height 27
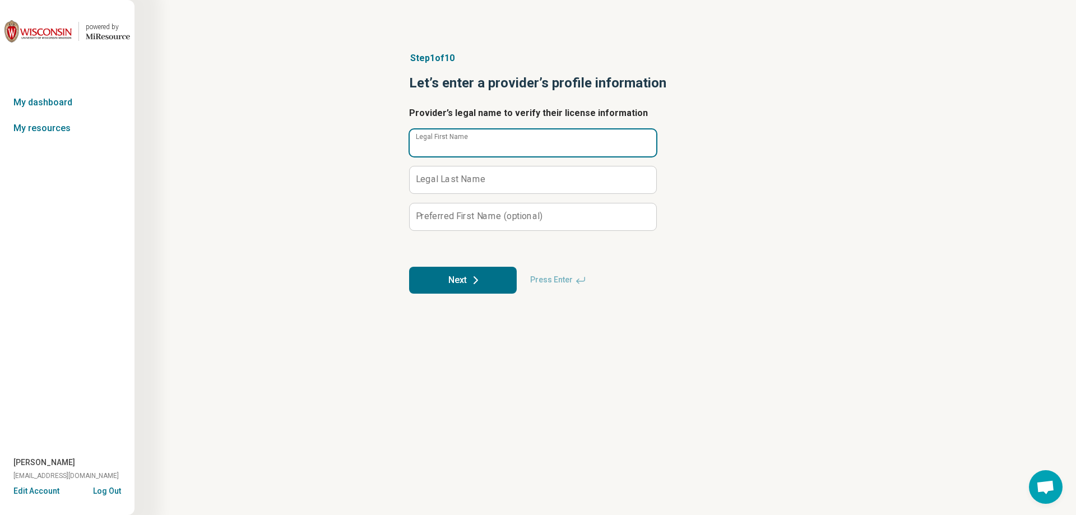
click at [519, 147] on input "Legal First Name" at bounding box center [533, 142] width 247 height 27
type input "********"
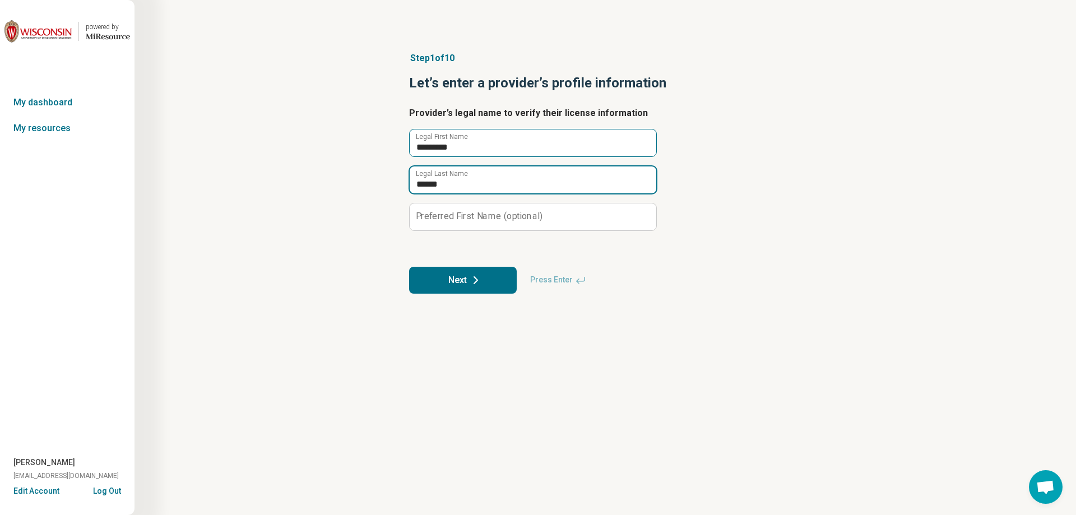
type input "******"
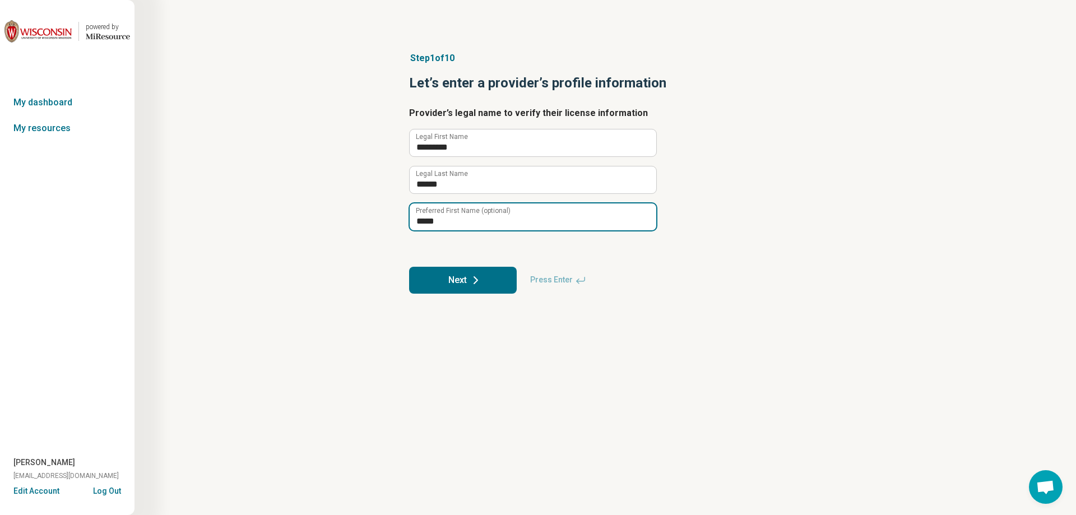
type input "*****"
click at [474, 288] on button "Next" at bounding box center [463, 280] width 108 height 27
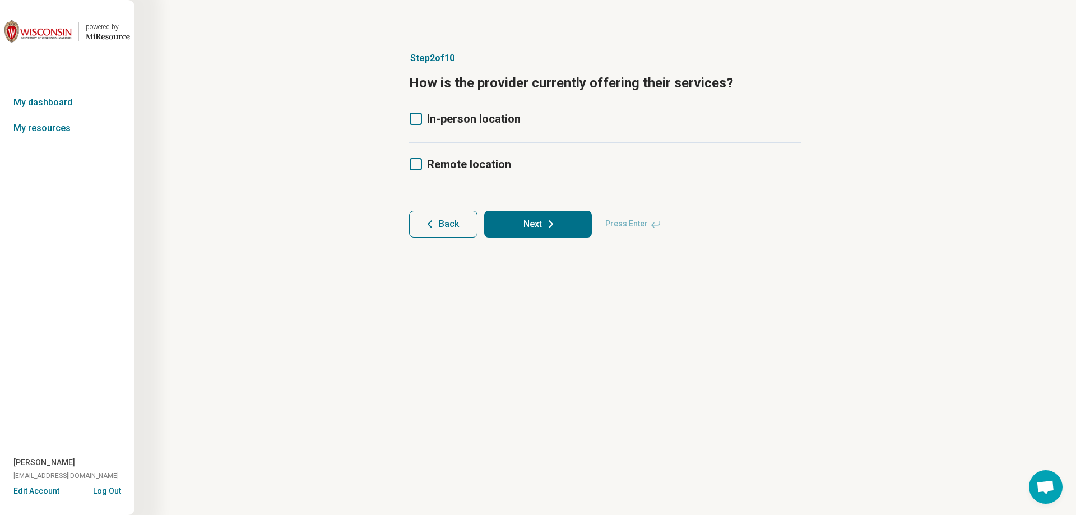
click at [476, 119] on span "In-person location" at bounding box center [474, 118] width 94 height 13
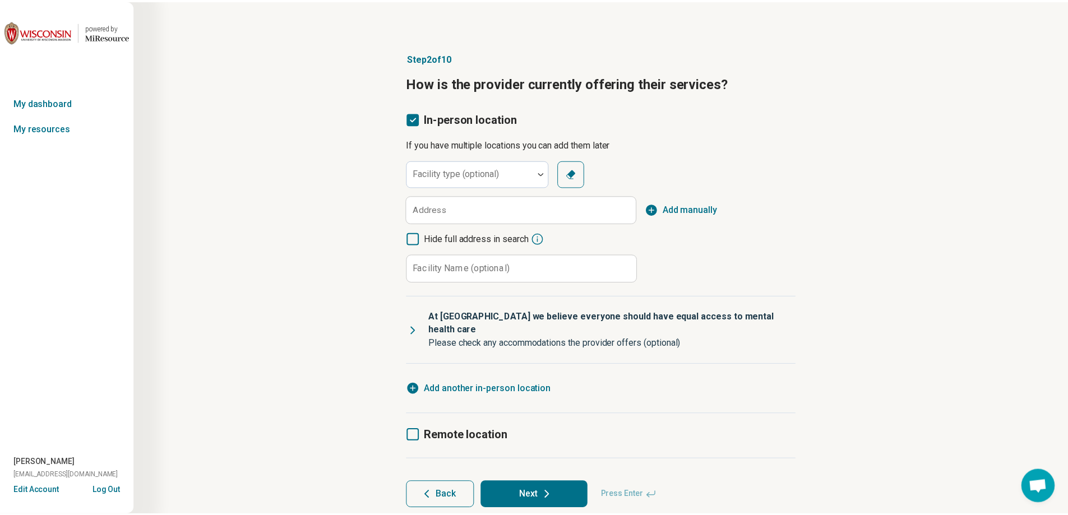
scroll to position [6, 0]
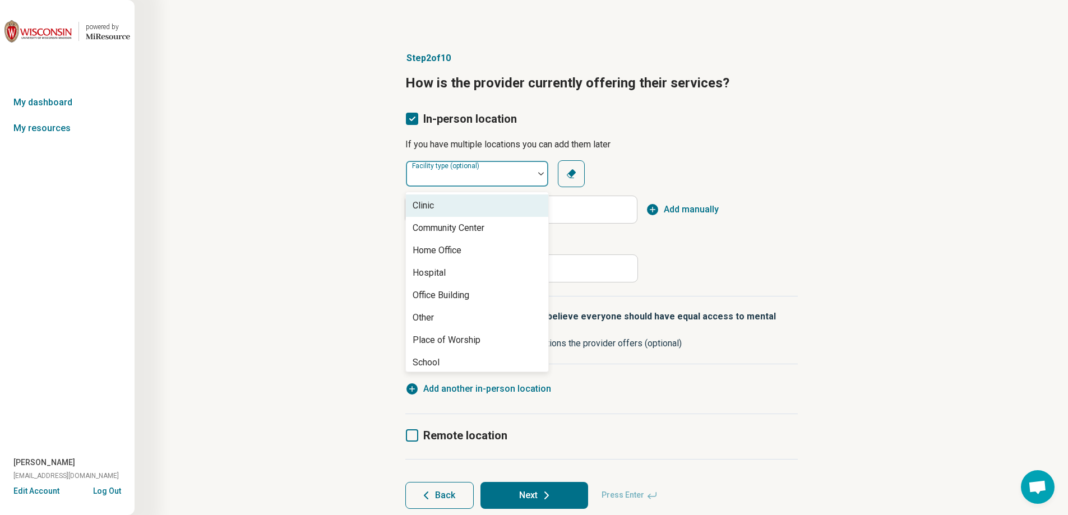
click at [468, 176] on div "Facility type (optional)" at bounding box center [477, 173] width 144 height 27
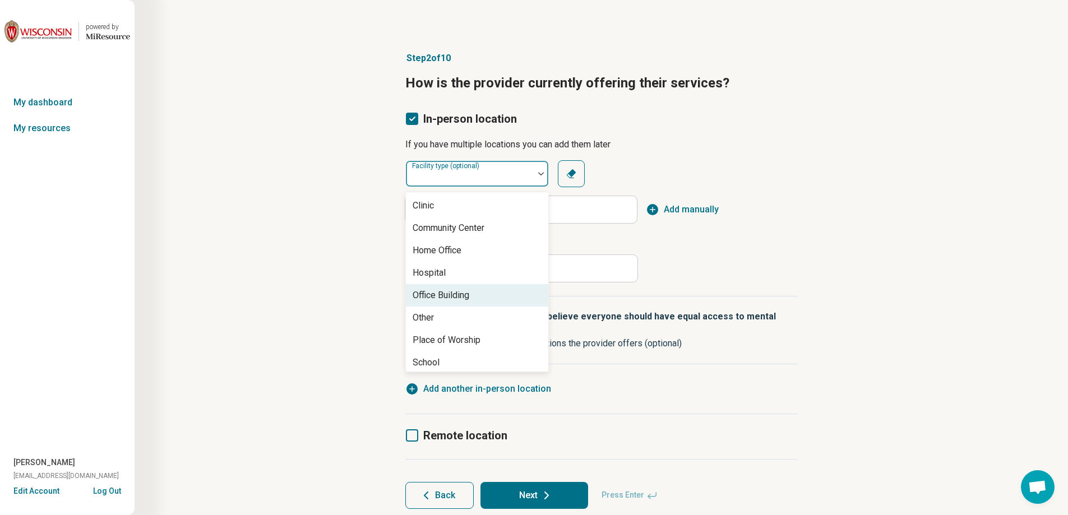
click at [451, 295] on div "Office Building" at bounding box center [441, 295] width 57 height 13
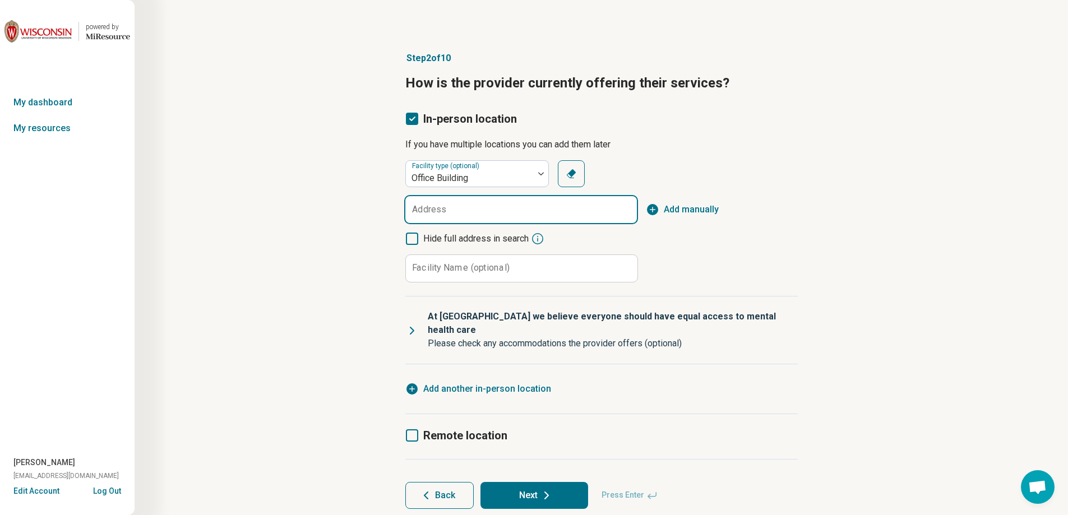
click at [494, 211] on input "Address" at bounding box center [521, 209] width 232 height 27
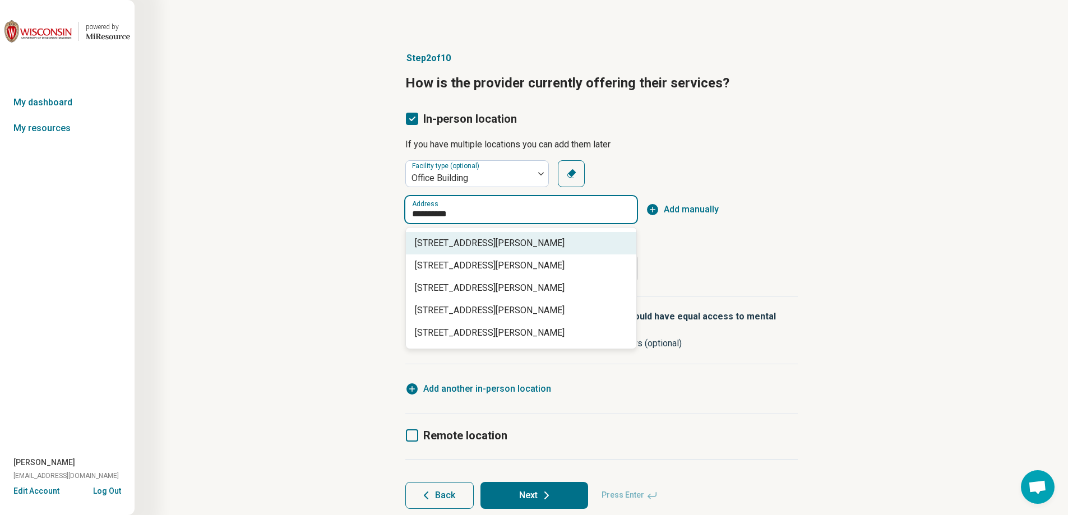
click at [500, 245] on span "[STREET_ADDRESS][PERSON_NAME]" at bounding box center [523, 243] width 217 height 13
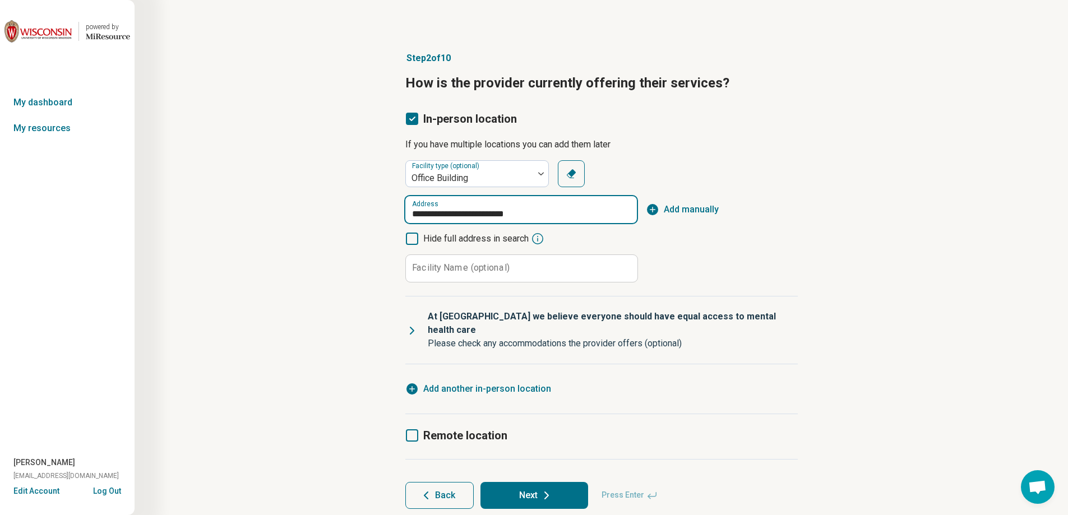
type input "**********"
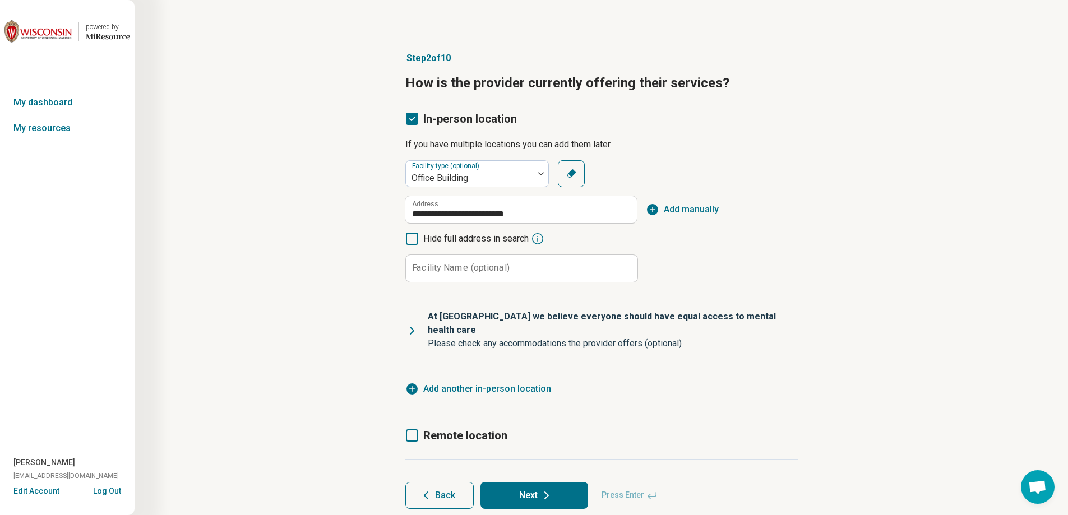
click at [698, 210] on span "Add manually" at bounding box center [691, 209] width 55 height 13
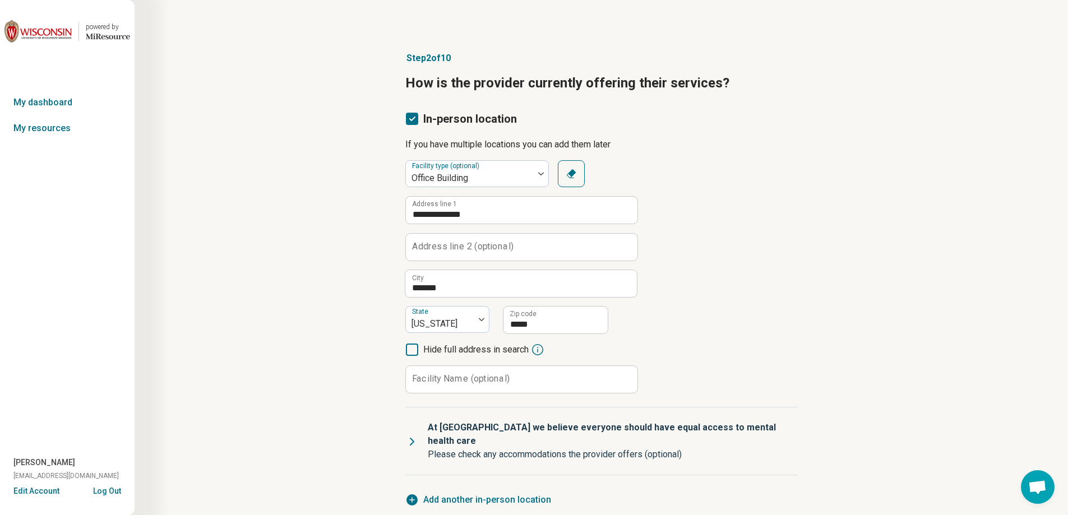
click at [509, 247] on label "Address line 2 (optional)" at bounding box center [462, 246] width 101 height 9
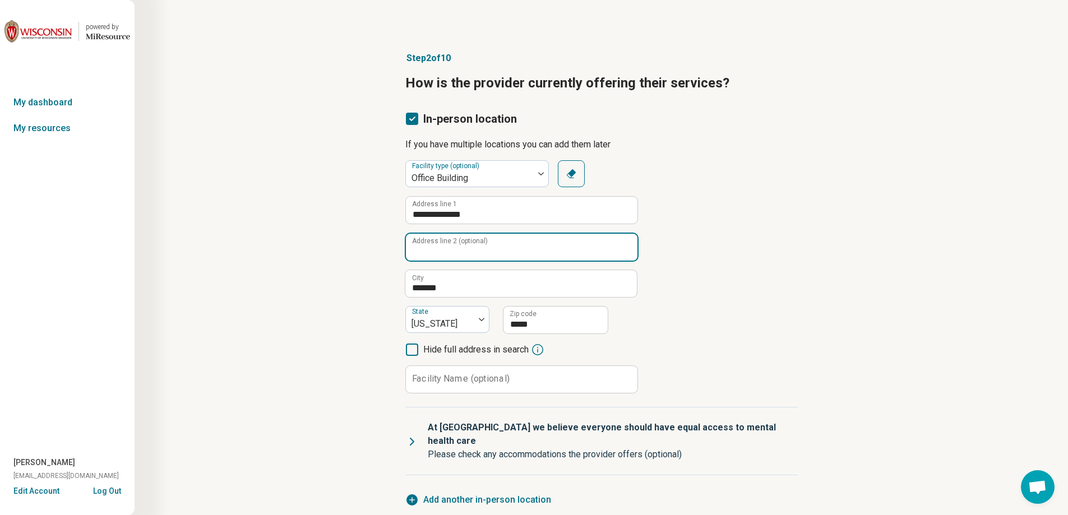
click at [509, 247] on input "Address line 2 (optional)" at bounding box center [522, 247] width 232 height 27
type input "*********"
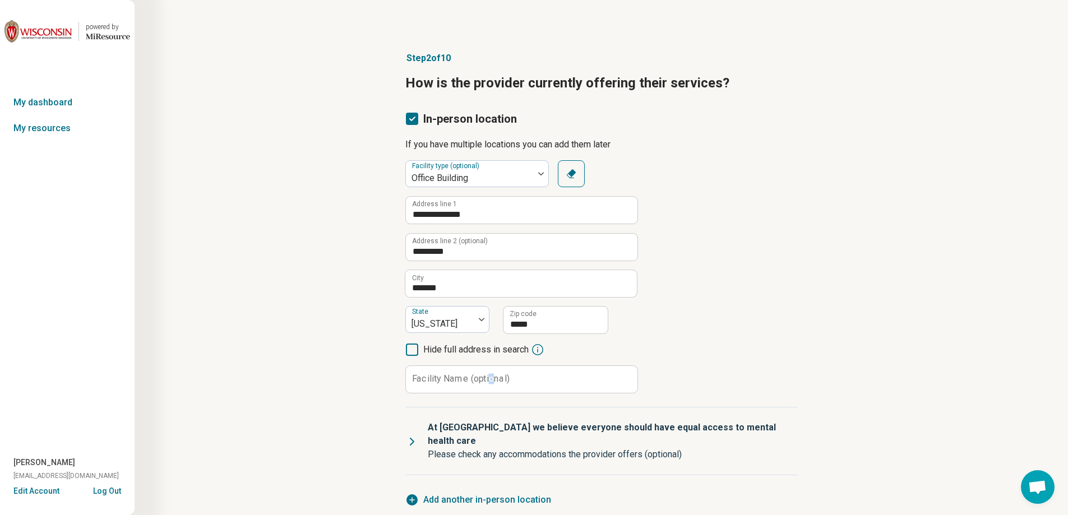
click at [490, 378] on label "Facility Name (optional)" at bounding box center [461, 378] width 98 height 9
click at [478, 373] on div "Facility Name (optional)" at bounding box center [521, 379] width 232 height 28
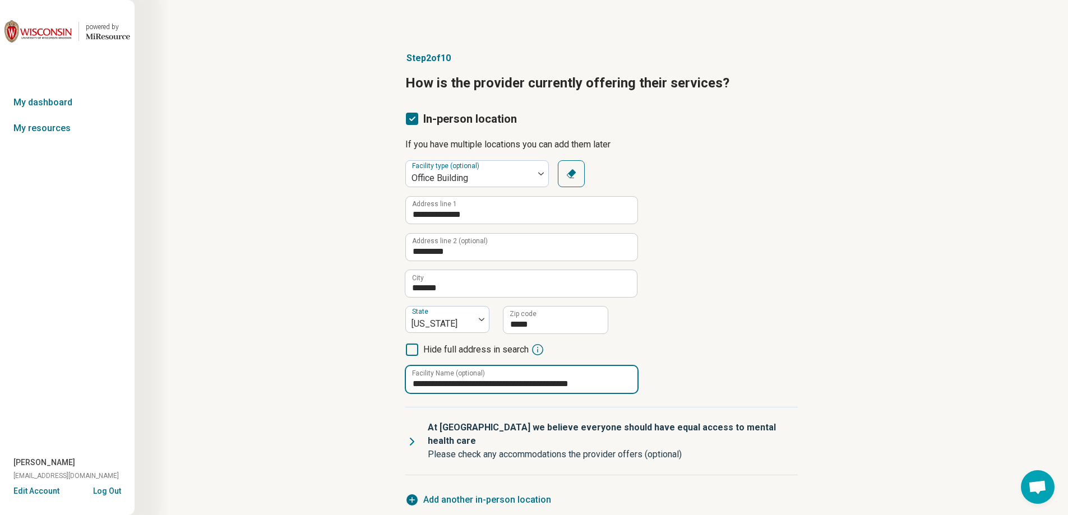
type input "**********"
click at [875, 277] on div "**********" at bounding box center [601, 335] width 826 height 613
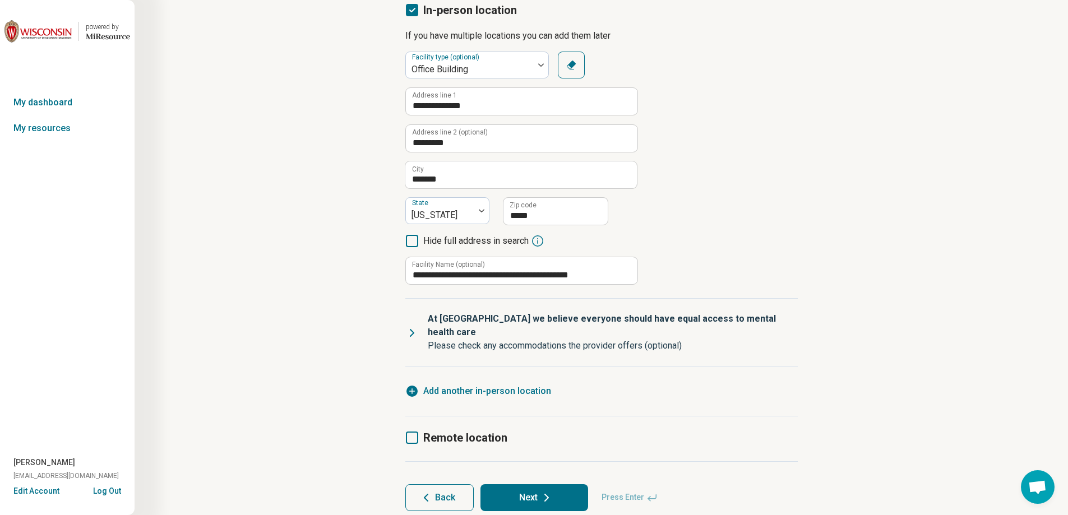
scroll to position [132, 0]
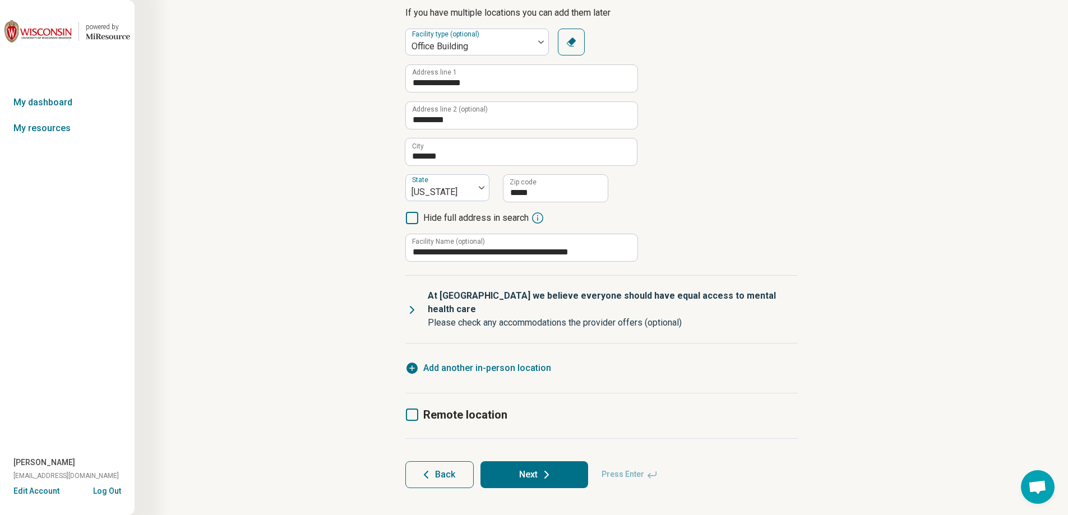
click at [449, 297] on p "At [GEOGRAPHIC_DATA] we believe everyone should have equal access to mental hea…" at bounding box center [608, 302] width 361 height 27
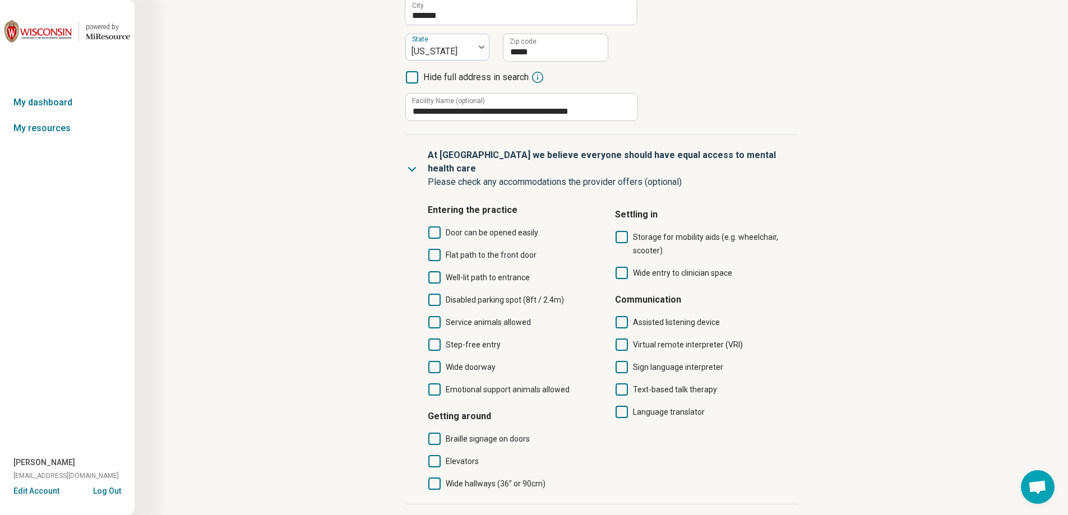
scroll to position [300, 0]
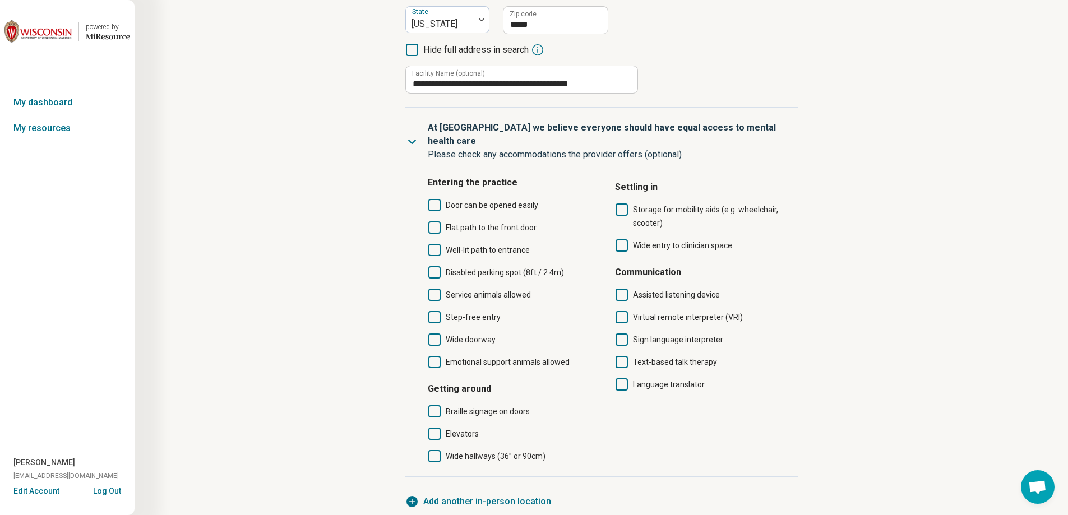
click at [434, 199] on icon at bounding box center [434, 205] width 12 height 12
click at [435, 221] on icon at bounding box center [434, 227] width 12 height 12
click at [436, 266] on icon at bounding box center [434, 272] width 12 height 12
click at [434, 244] on icon at bounding box center [434, 250] width 12 height 12
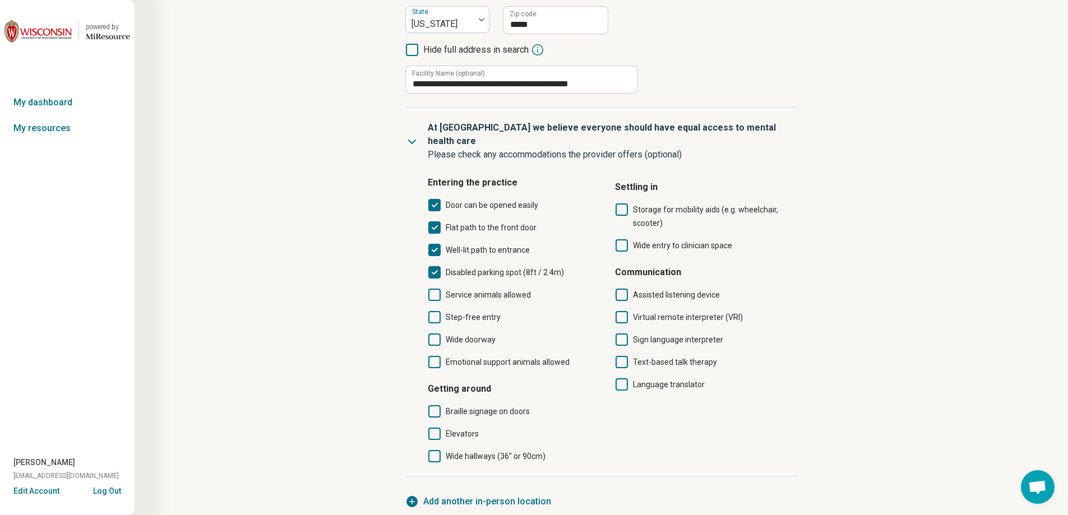
click at [435, 289] on icon at bounding box center [434, 295] width 12 height 12
click at [436, 311] on icon at bounding box center [434, 317] width 12 height 12
click at [434, 334] on icon at bounding box center [434, 340] width 12 height 12
click at [620, 239] on icon at bounding box center [622, 245] width 12 height 12
click at [432, 428] on icon at bounding box center [434, 434] width 12 height 12
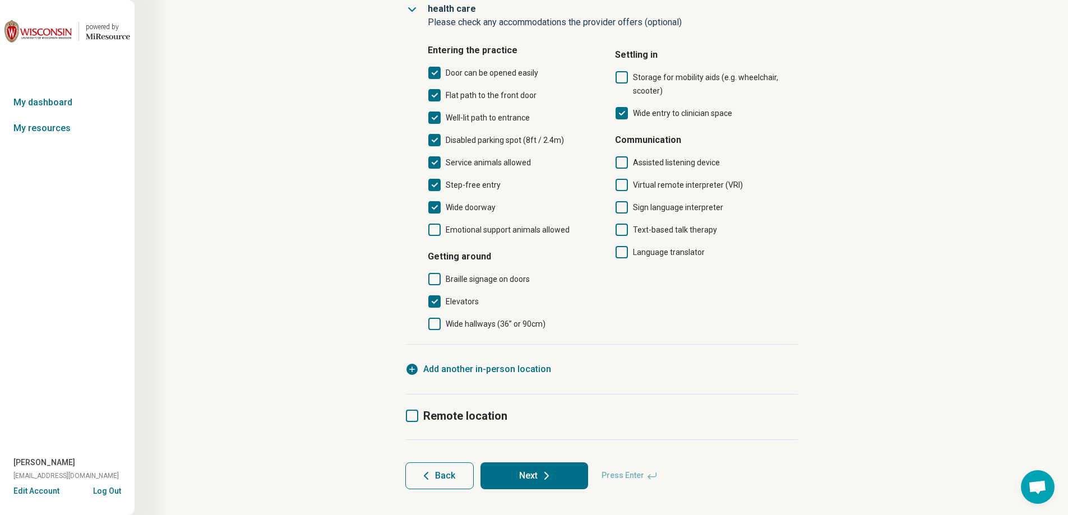
scroll to position [433, 0]
click at [413, 409] on icon at bounding box center [412, 415] width 12 height 12
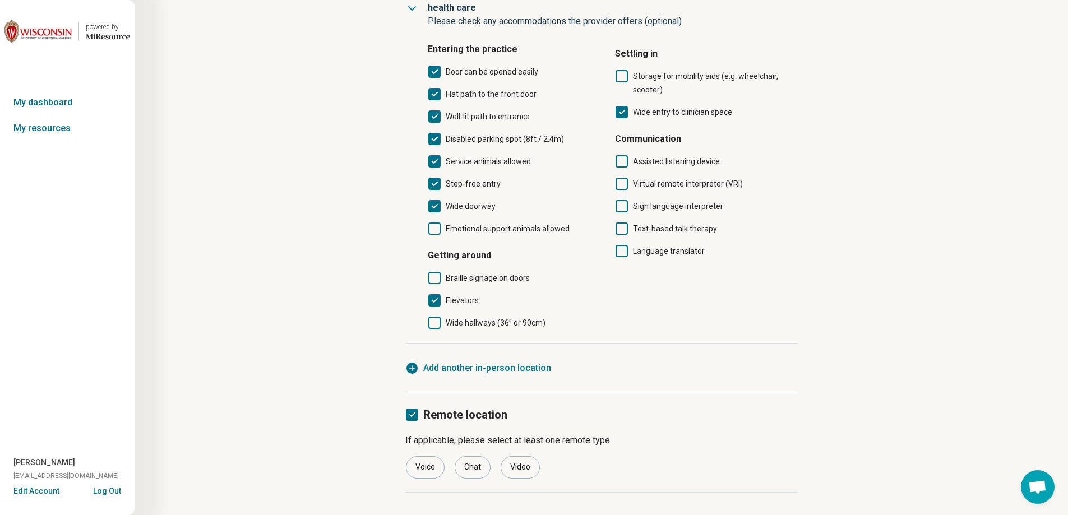
scroll to position [6, 0]
drag, startPoint x: 418, startPoint y: 448, endPoint x: 443, endPoint y: 461, distance: 28.3
click at [419, 456] on div "Voice" at bounding box center [425, 467] width 39 height 22
click at [536, 456] on div "Video" at bounding box center [520, 467] width 39 height 22
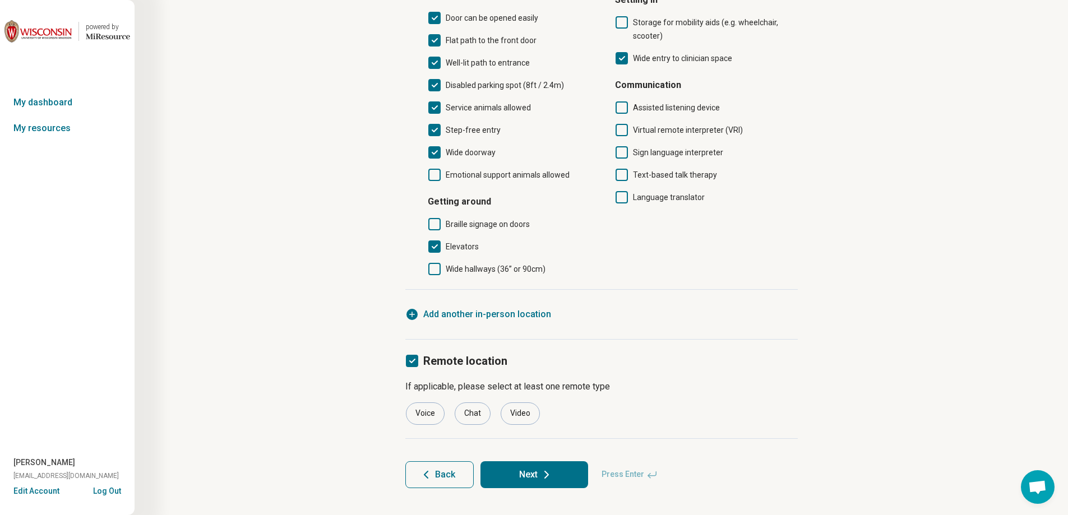
click at [535, 461] on button "Next" at bounding box center [534, 474] width 108 height 27
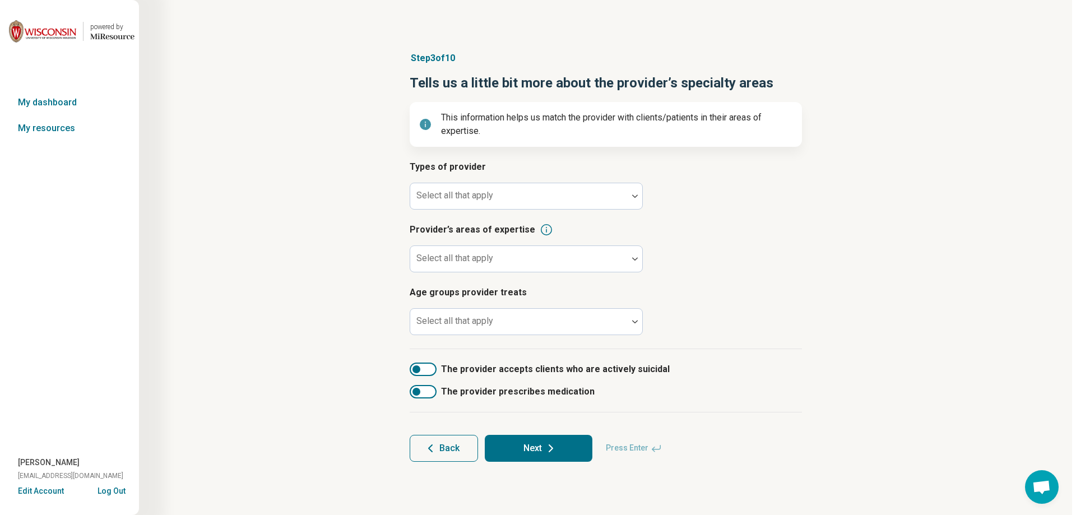
scroll to position [0, 0]
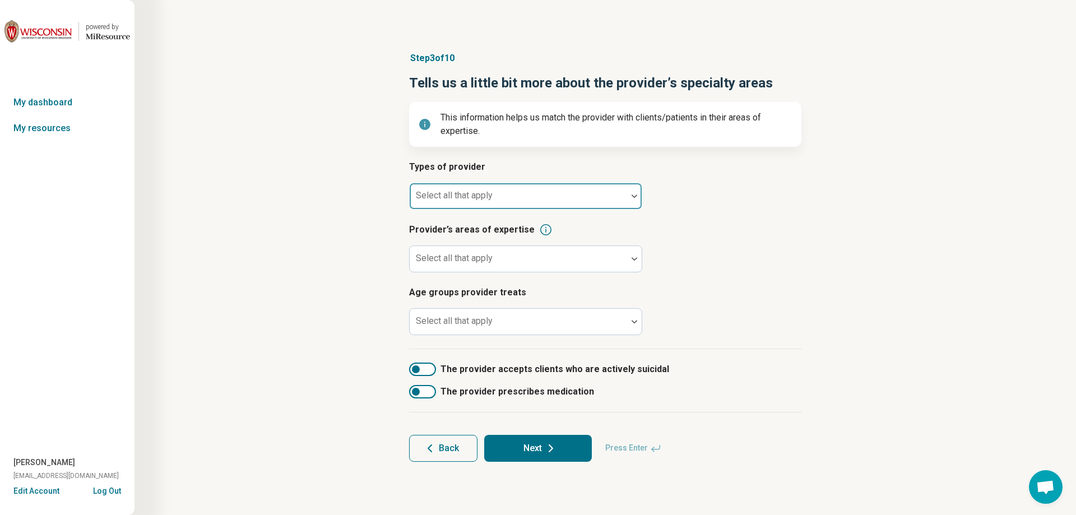
click at [469, 197] on div "Select all that apply" at bounding box center [525, 196] width 233 height 27
click at [439, 202] on div at bounding box center [518, 201] width 209 height 16
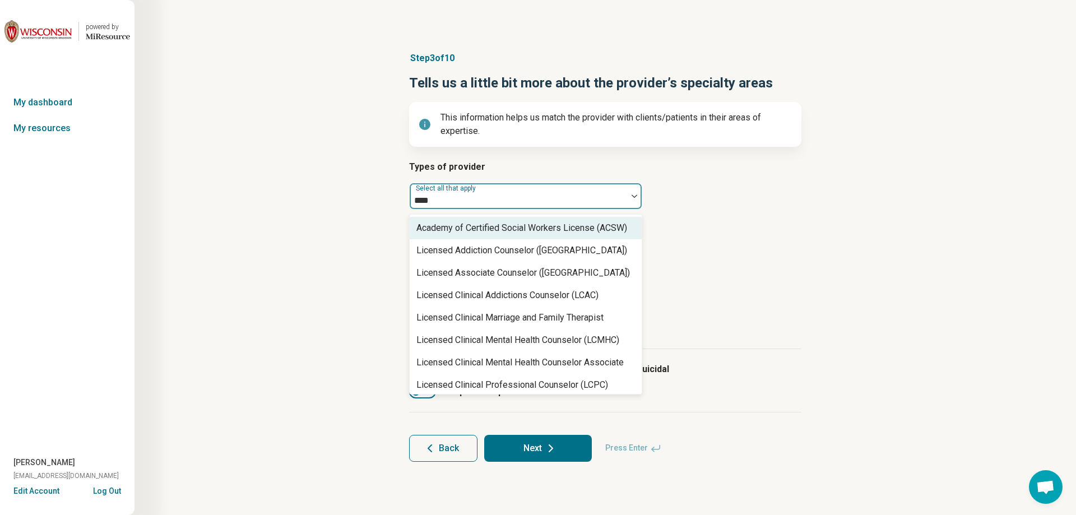
type input "*****"
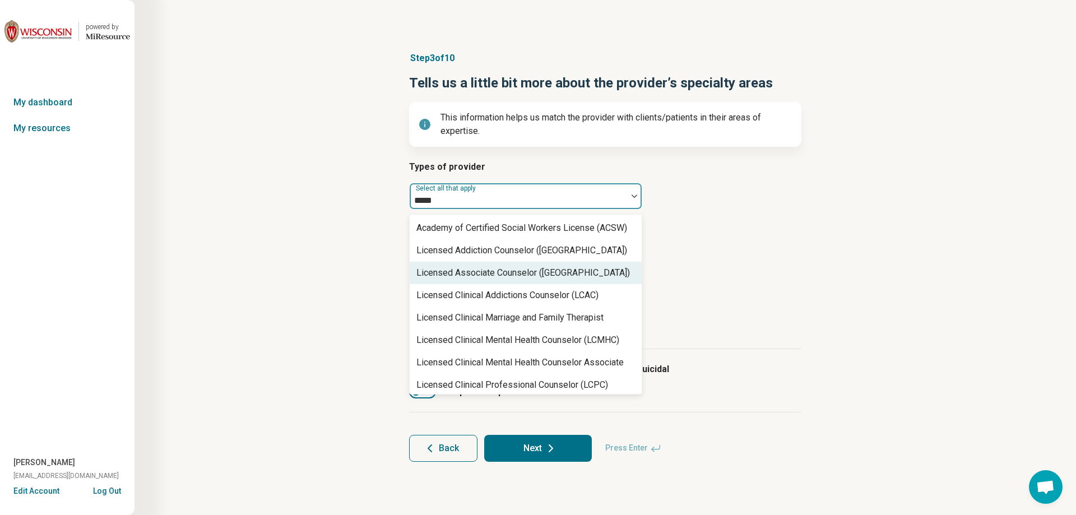
scroll to position [56, 0]
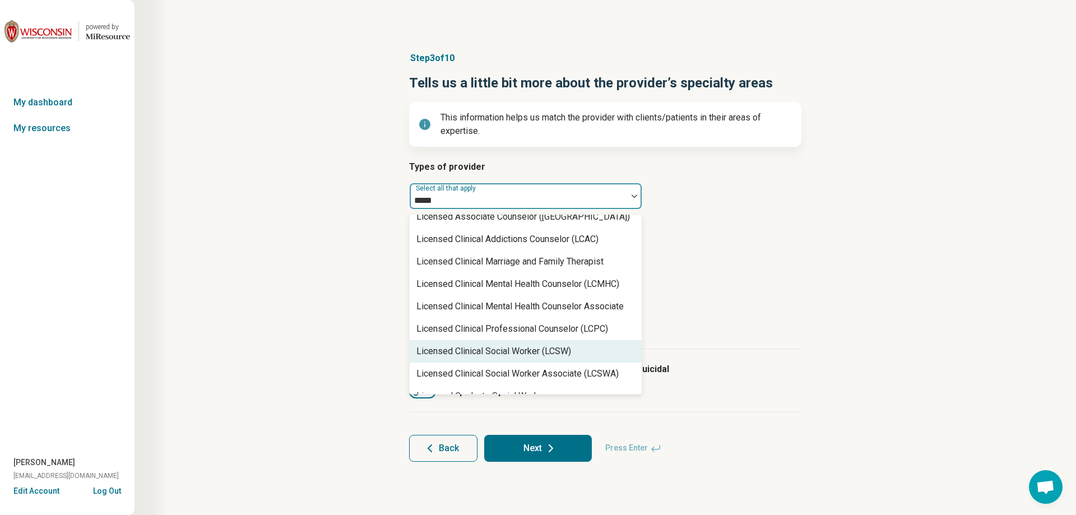
click at [514, 348] on div "Licensed Clinical Social Worker (LCSW)" at bounding box center [494, 351] width 155 height 13
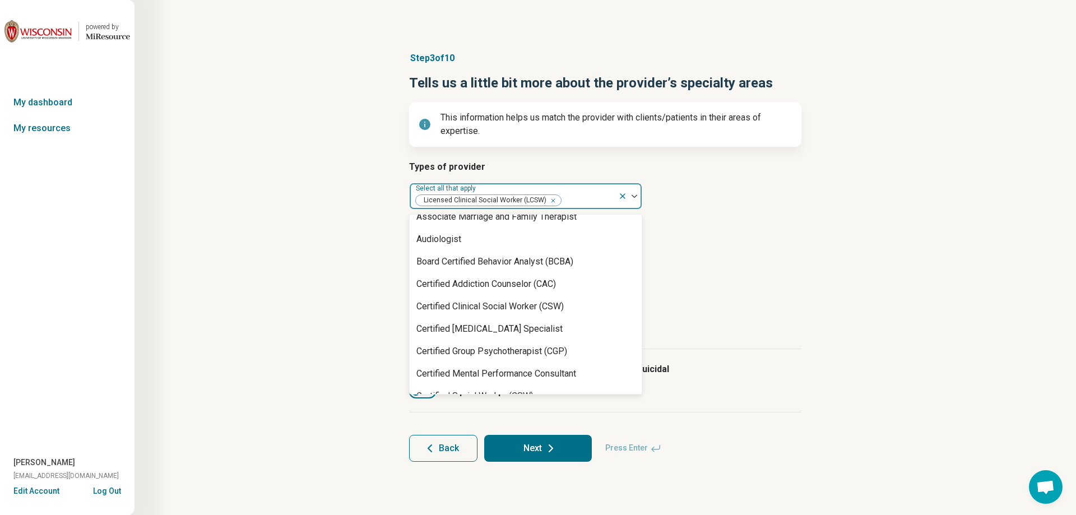
scroll to position [482, 0]
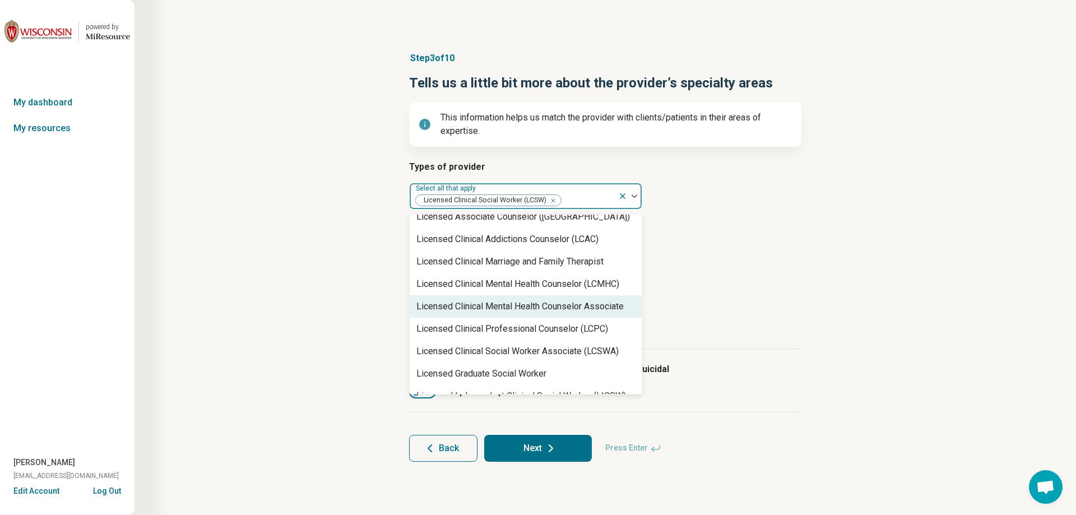
click at [756, 267] on article "Provider’s areas of expertise Select all that apply" at bounding box center [605, 247] width 392 height 49
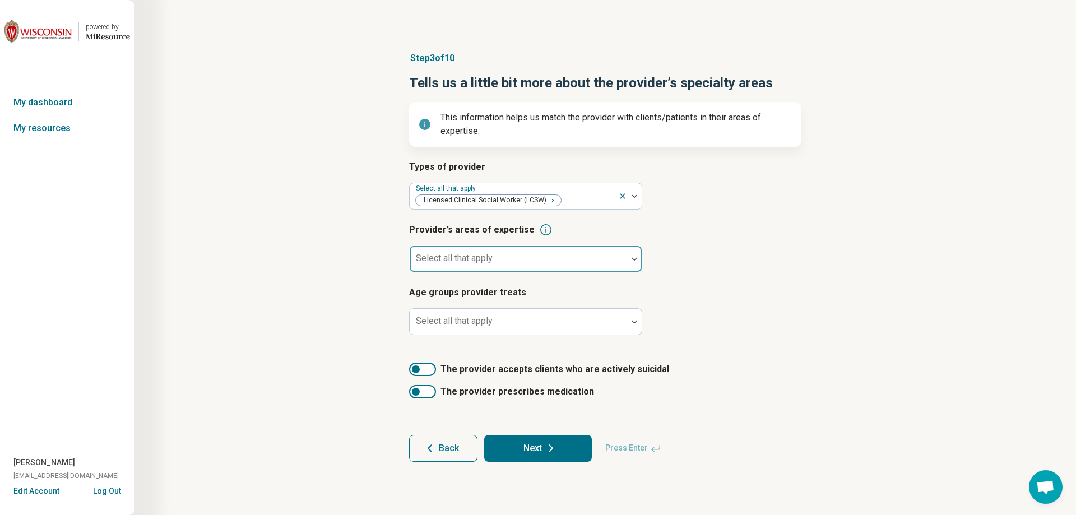
drag, startPoint x: 488, startPoint y: 254, endPoint x: 485, endPoint y: 260, distance: 6.5
click at [488, 254] on div "Select all that apply" at bounding box center [525, 259] width 233 height 27
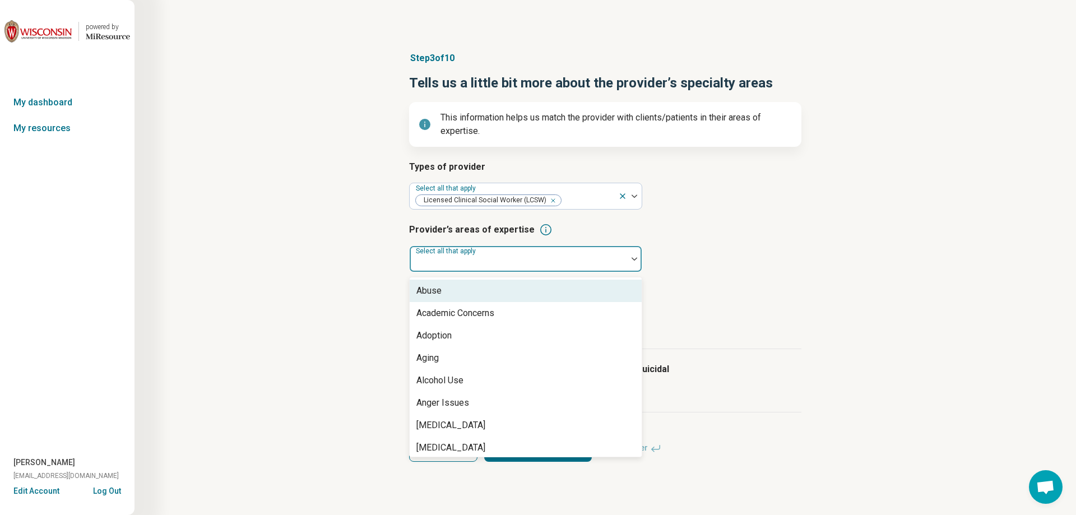
click at [513, 298] on div "Abuse" at bounding box center [526, 291] width 232 height 22
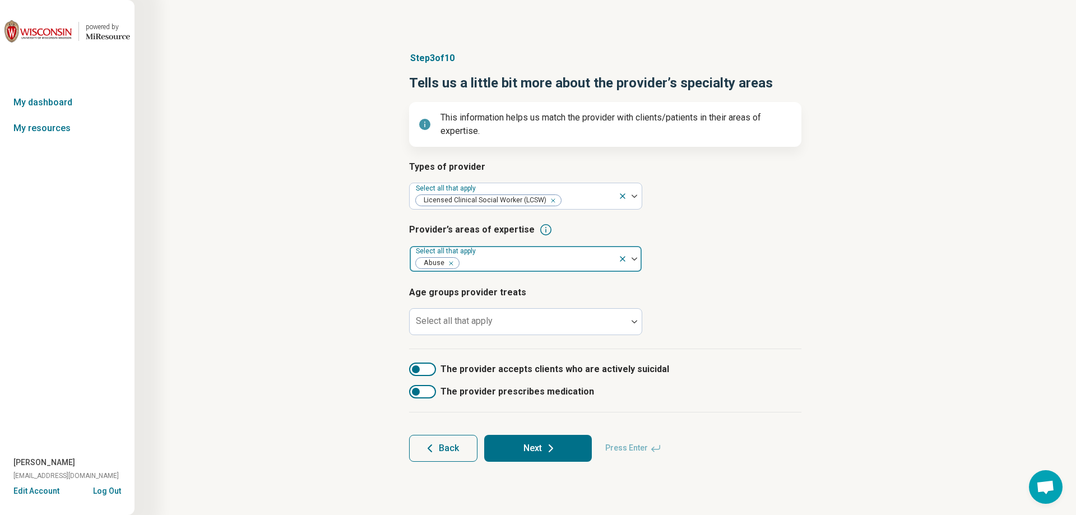
click at [536, 260] on div at bounding box center [537, 264] width 154 height 16
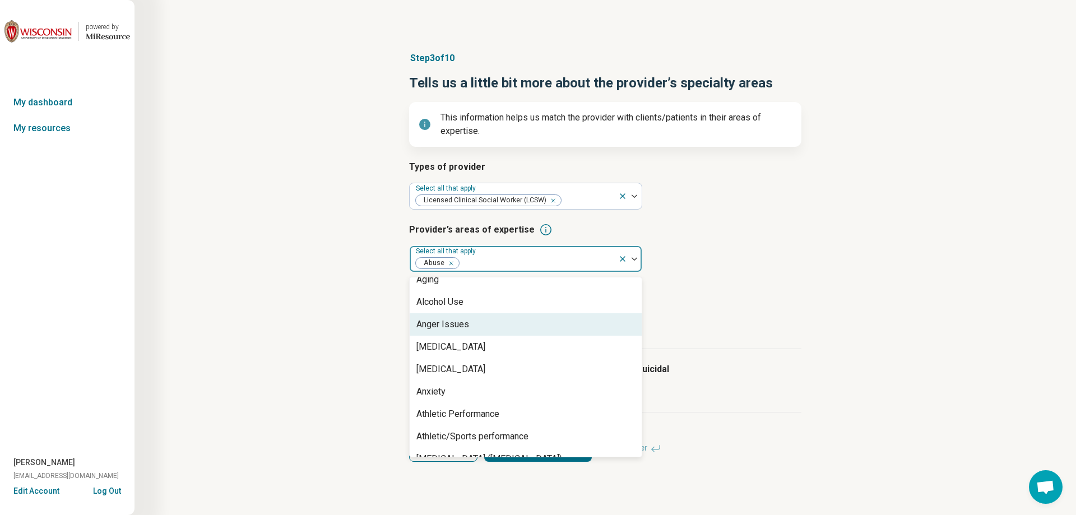
scroll to position [112, 0]
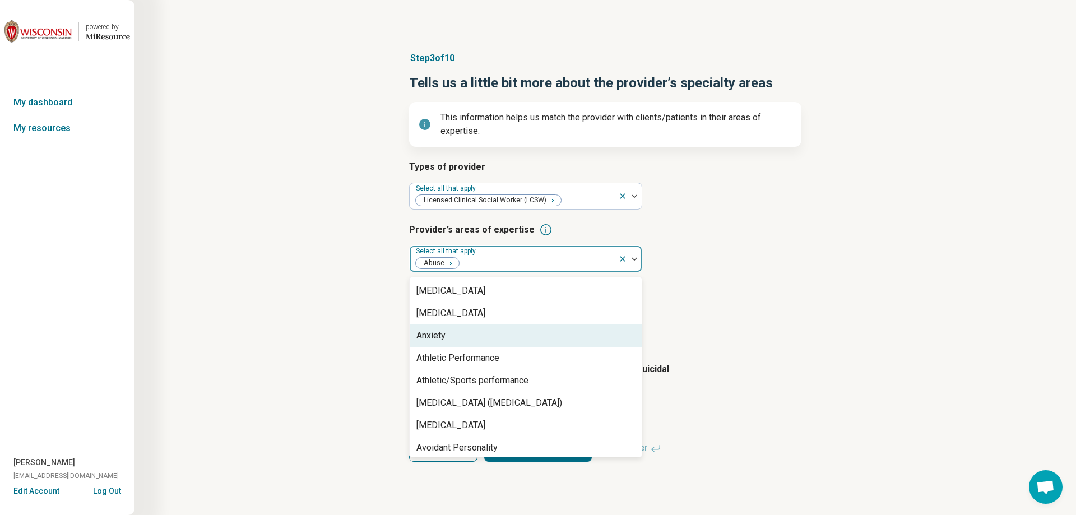
click at [476, 336] on div "Anxiety" at bounding box center [526, 336] width 232 height 22
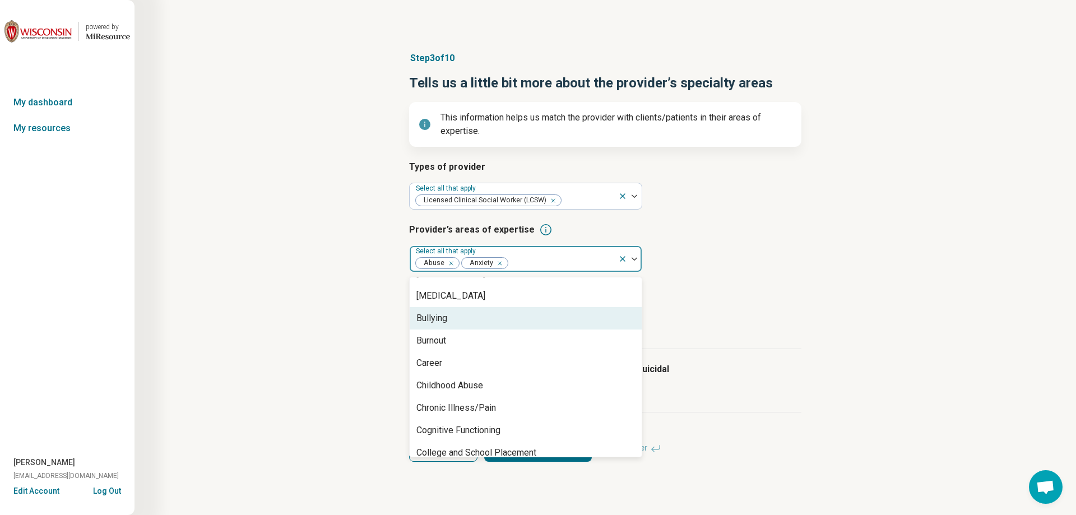
scroll to position [392, 0]
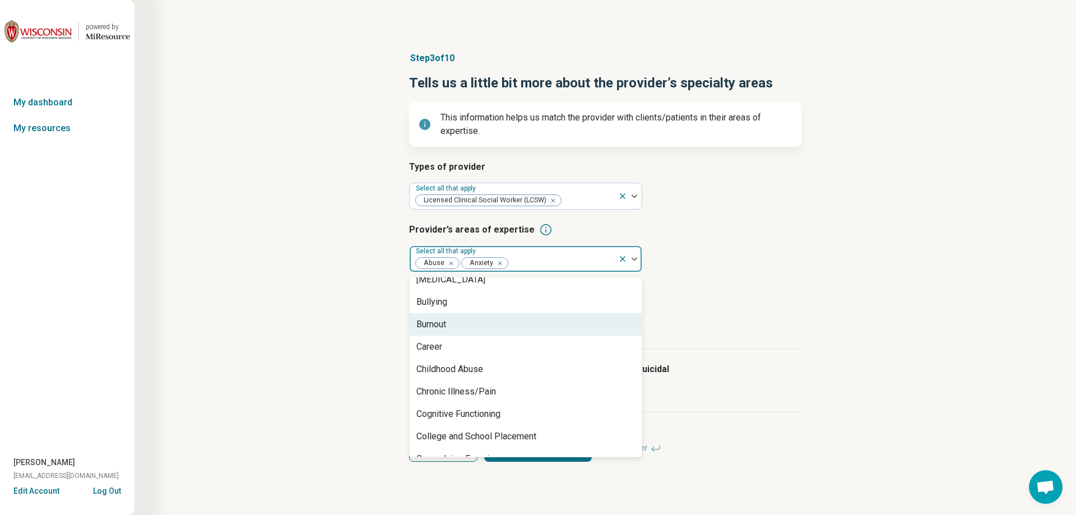
click at [489, 330] on div "Burnout" at bounding box center [526, 324] width 232 height 22
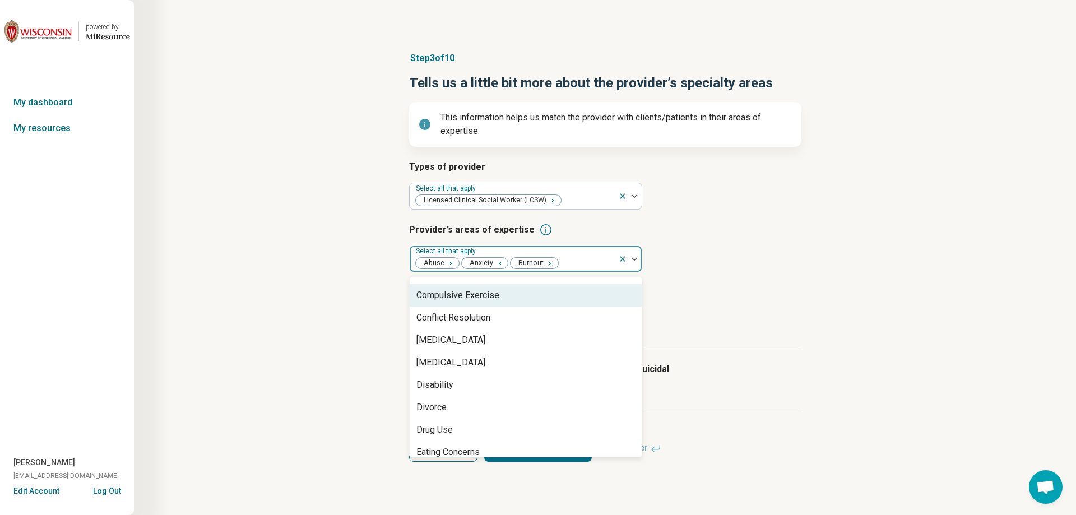
scroll to position [561, 0]
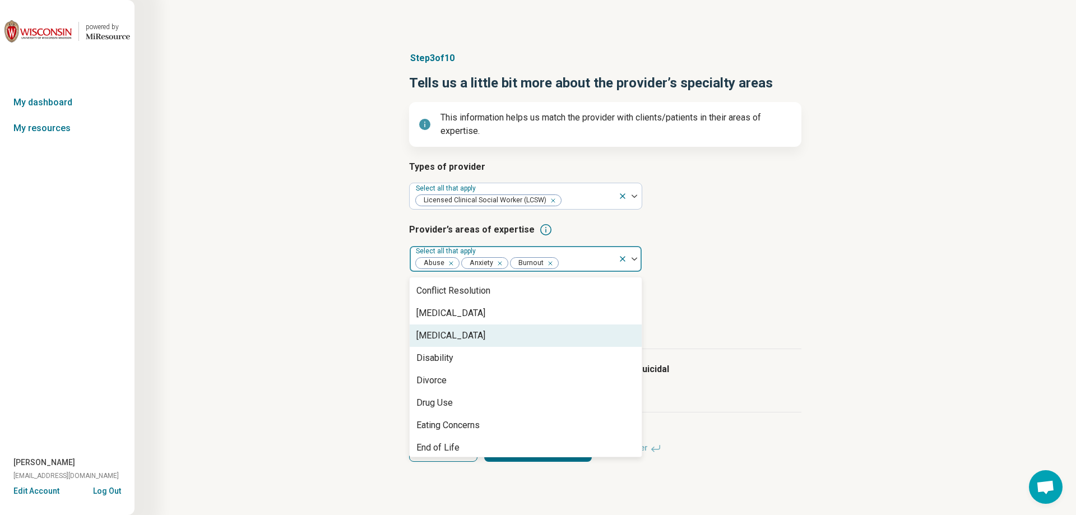
click at [466, 339] on div "[MEDICAL_DATA]" at bounding box center [526, 336] width 232 height 22
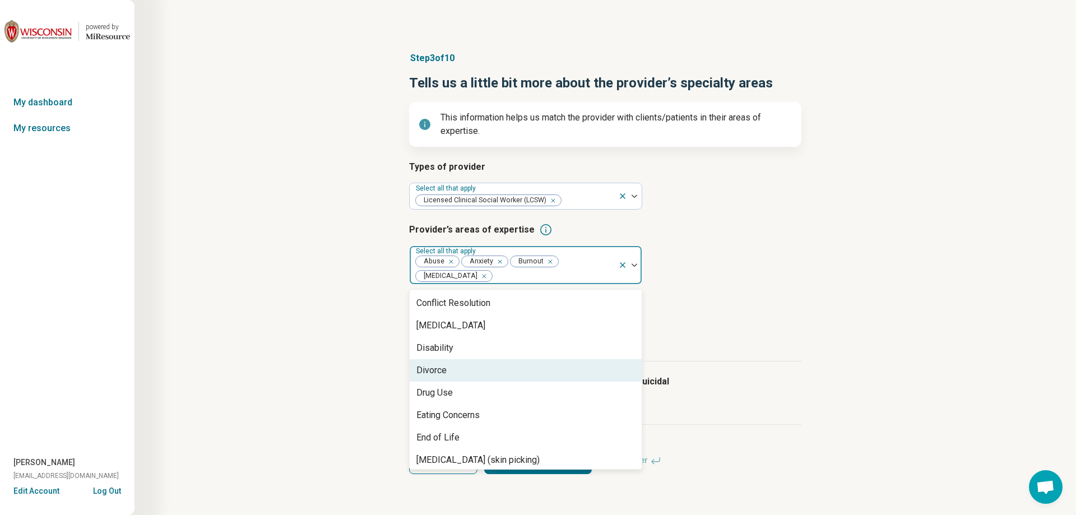
click at [462, 367] on div "Divorce" at bounding box center [526, 370] width 232 height 22
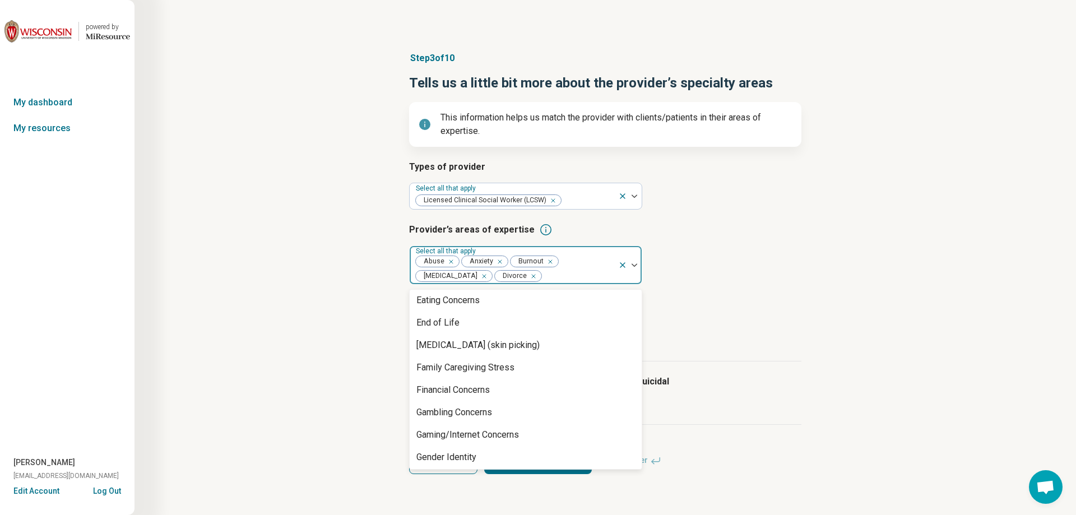
scroll to position [673, 0]
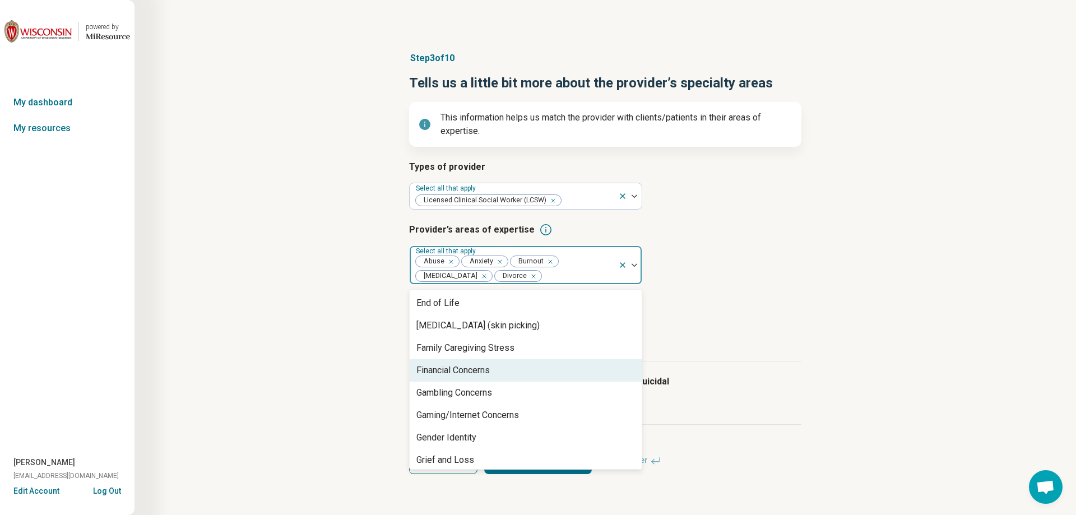
click at [464, 372] on div "Financial Concerns" at bounding box center [453, 370] width 73 height 13
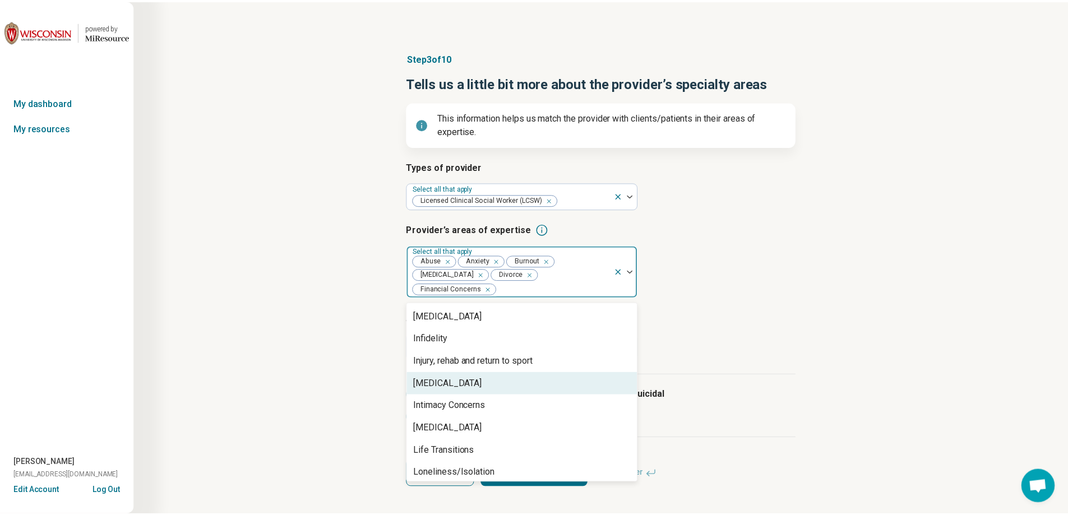
scroll to position [953, 0]
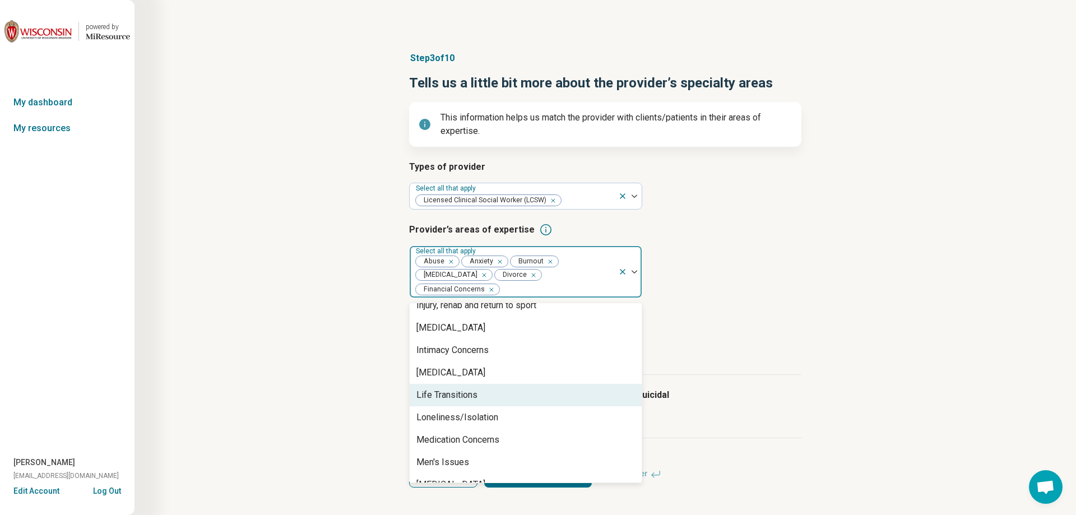
click at [499, 384] on div "Life Transitions" at bounding box center [526, 395] width 232 height 22
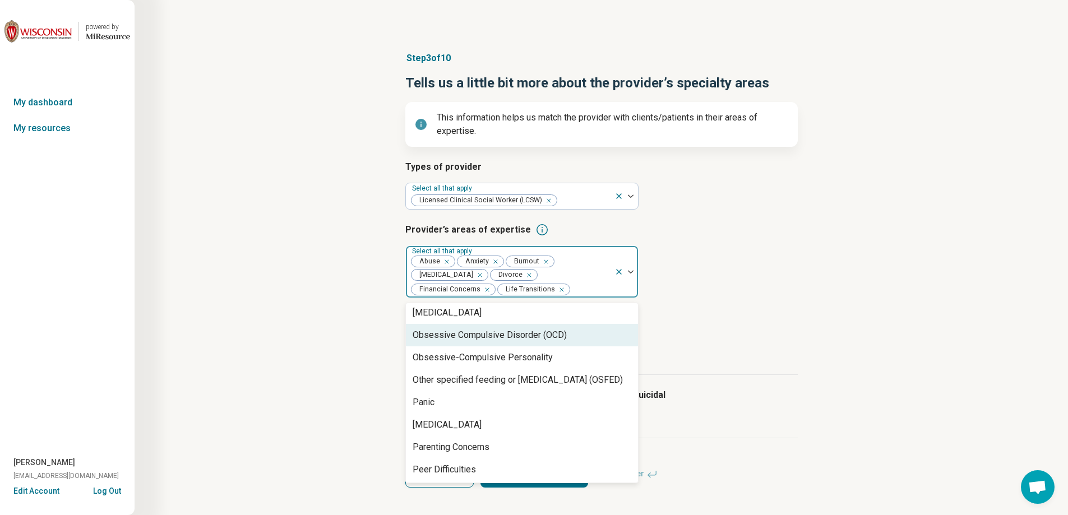
scroll to position [1121, 0]
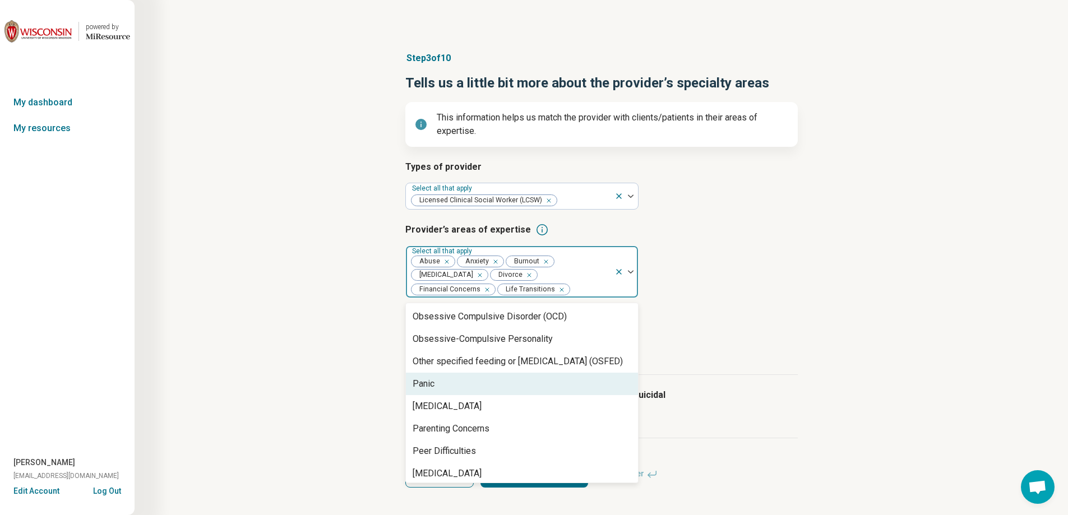
click at [499, 382] on div "Panic" at bounding box center [522, 384] width 232 height 22
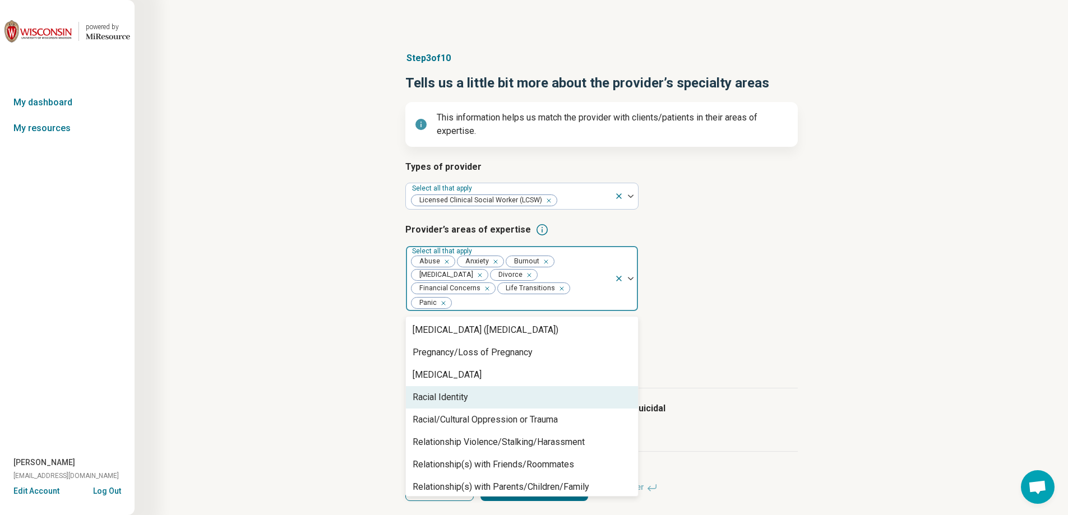
scroll to position [1514, 0]
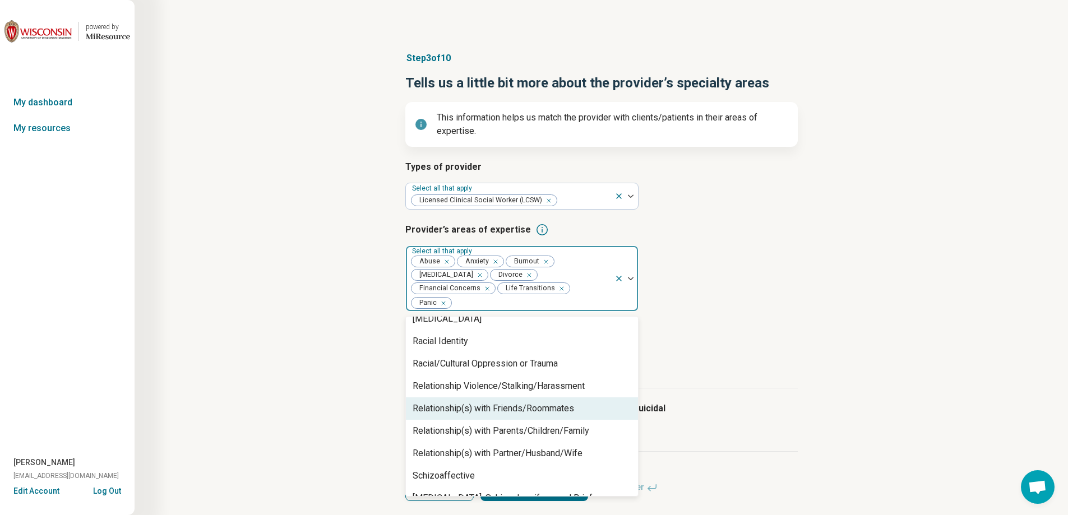
click at [499, 402] on div "Relationship(s) with Friends/Roommates" at bounding box center [493, 408] width 161 height 13
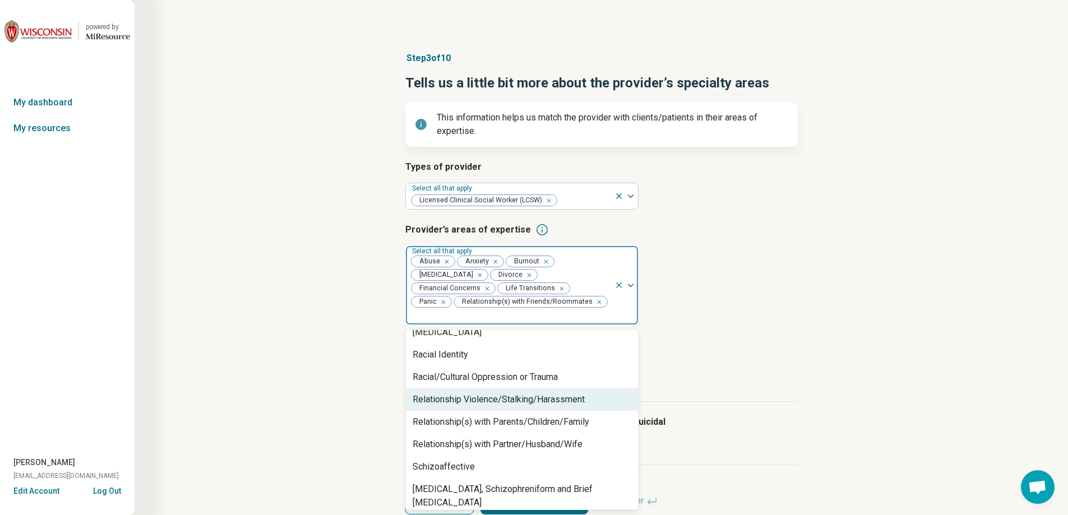
click at [499, 393] on div "Relationship Violence/Stalking/Harassment" at bounding box center [499, 399] width 172 height 13
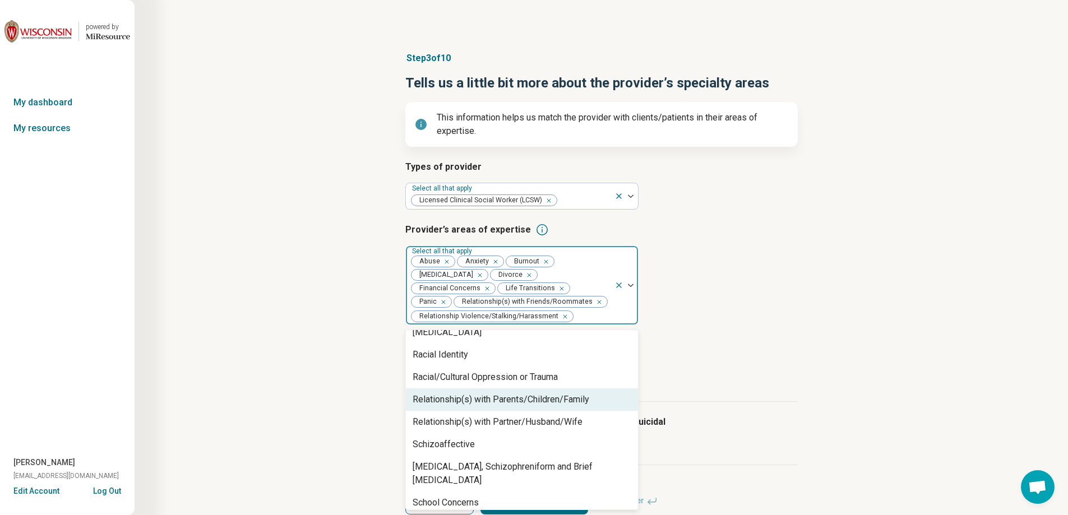
click at [499, 397] on div "Relationship(s) with Parents/Children/Family" at bounding box center [501, 399] width 177 height 13
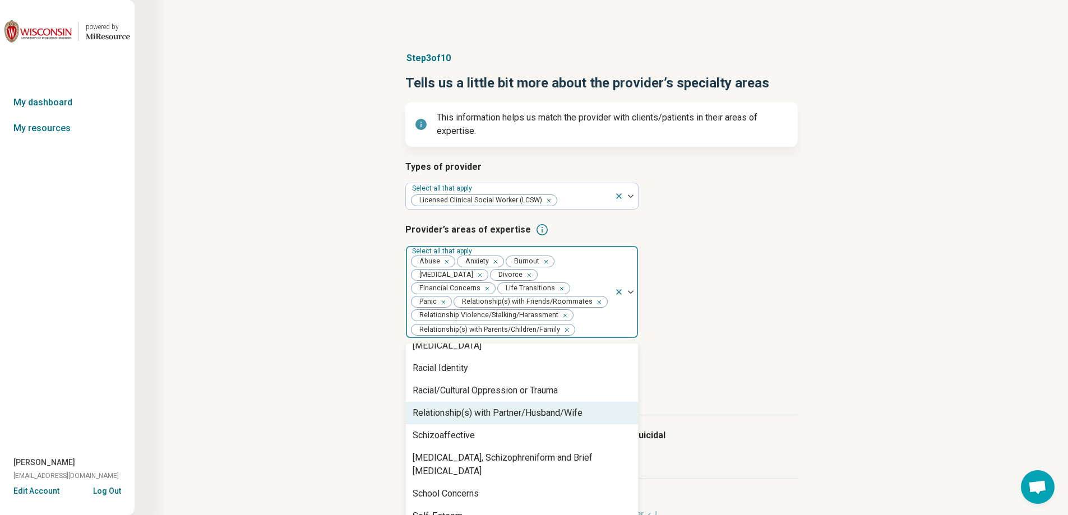
click at [501, 409] on div "Relationship(s) with Partner/Husband/Wife" at bounding box center [498, 412] width 170 height 13
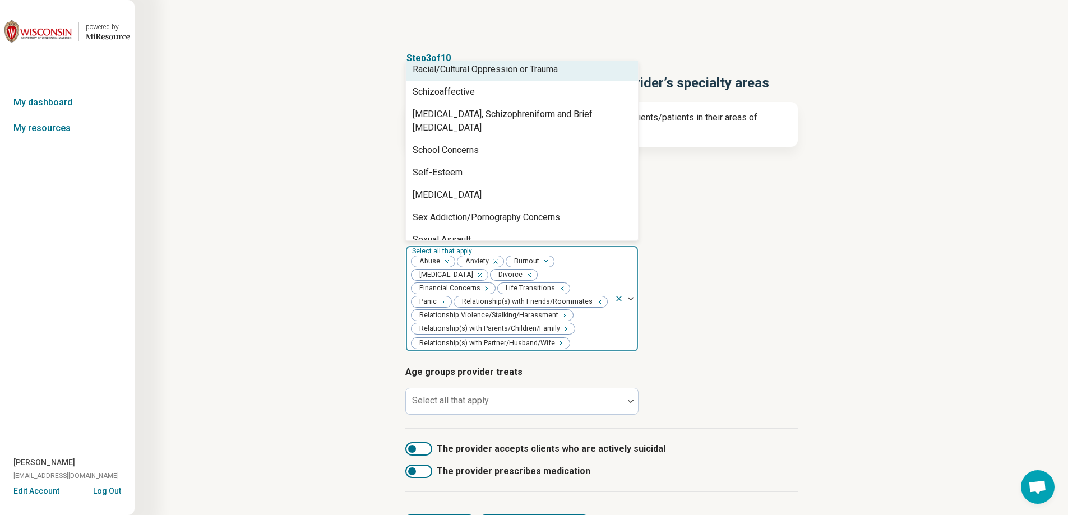
scroll to position [1570, 0]
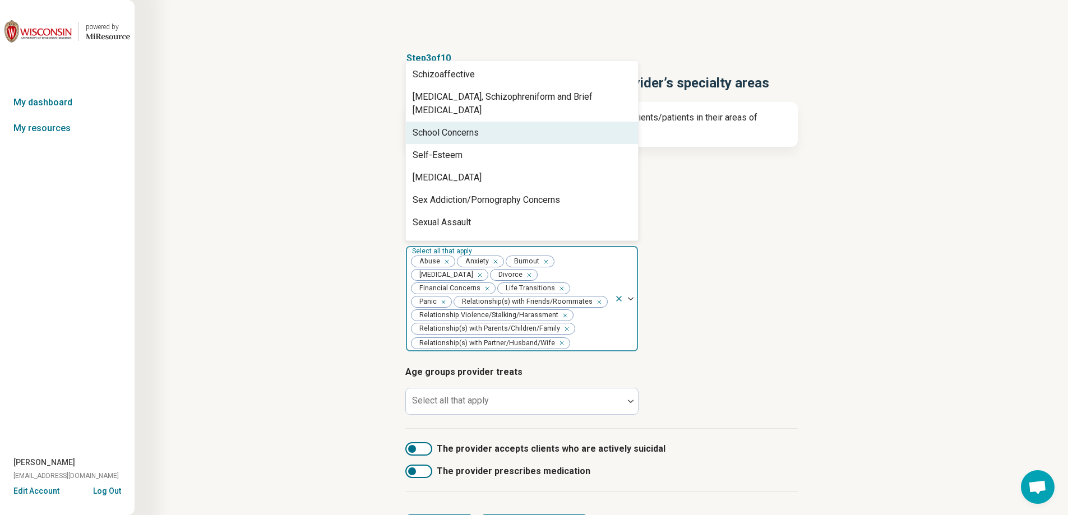
click at [506, 123] on div "School Concerns" at bounding box center [522, 133] width 232 height 22
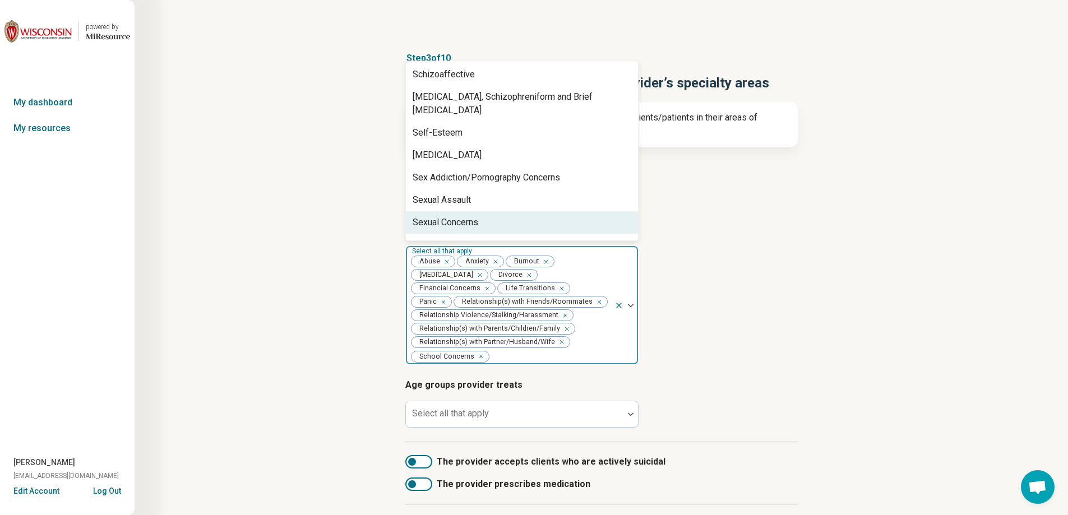
click at [484, 211] on div "Sexual Concerns" at bounding box center [522, 222] width 232 height 22
click at [484, 211] on div "Sexual Identity" at bounding box center [522, 222] width 232 height 22
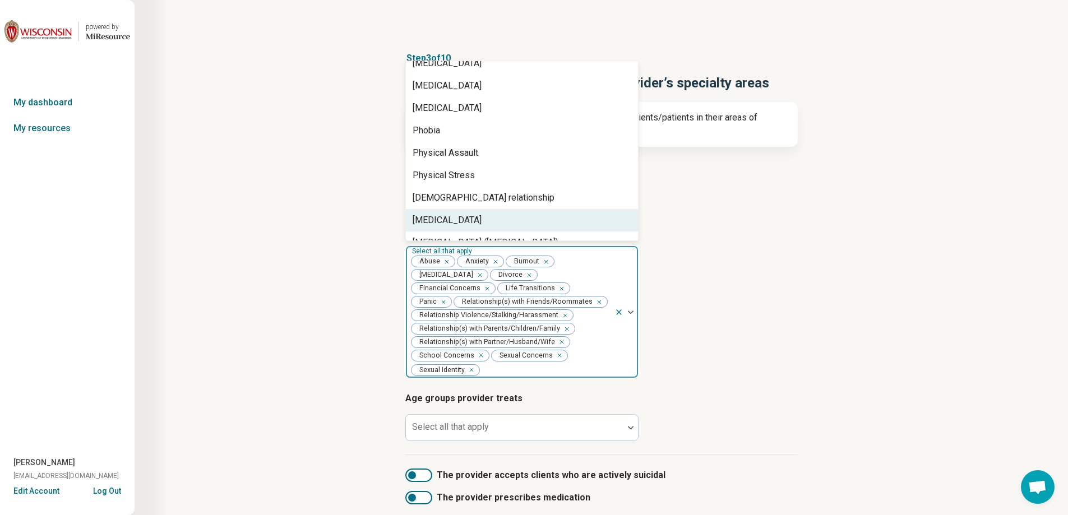
scroll to position [1233, 0]
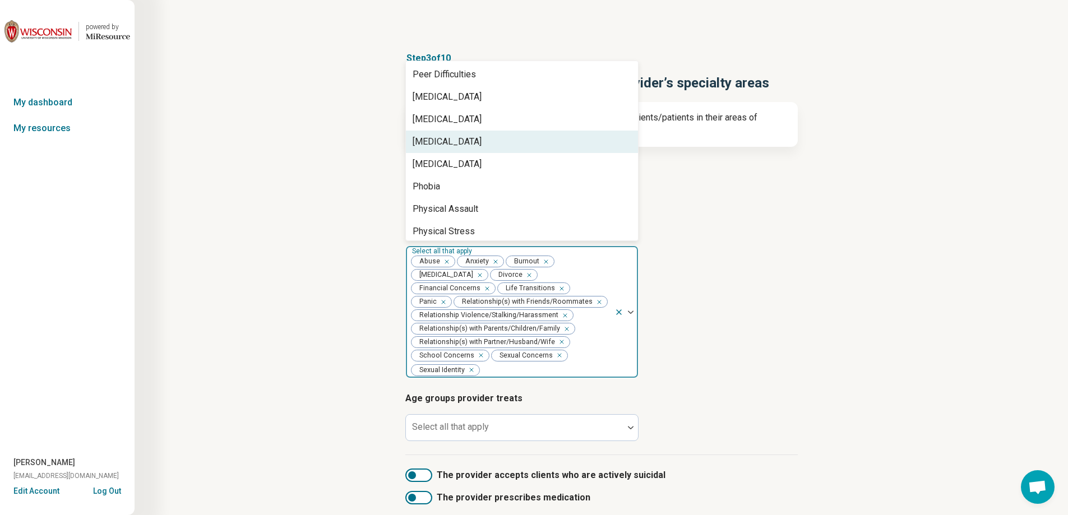
click at [474, 137] on div "[MEDICAL_DATA]" at bounding box center [447, 141] width 69 height 13
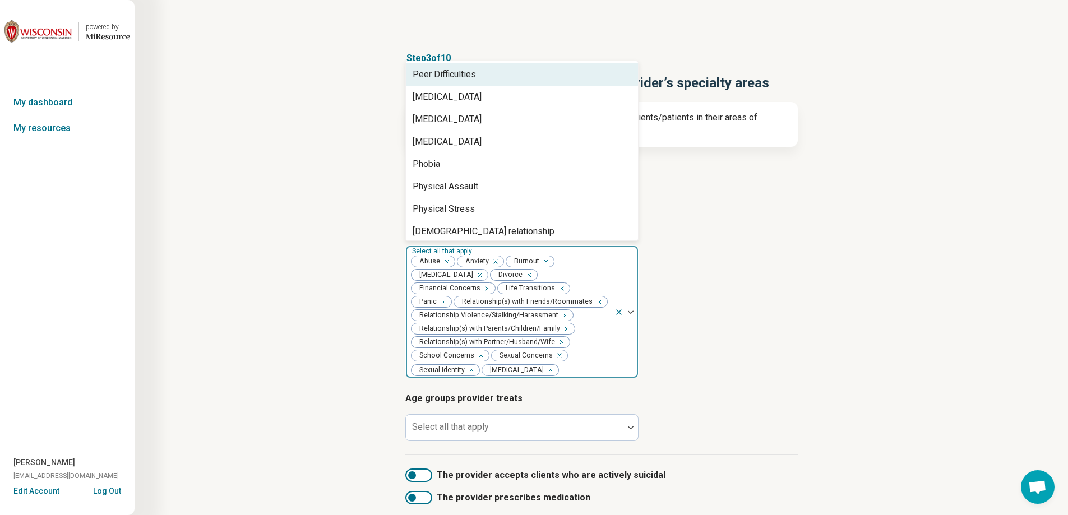
click at [470, 80] on div "Peer Difficulties" at bounding box center [444, 74] width 63 height 13
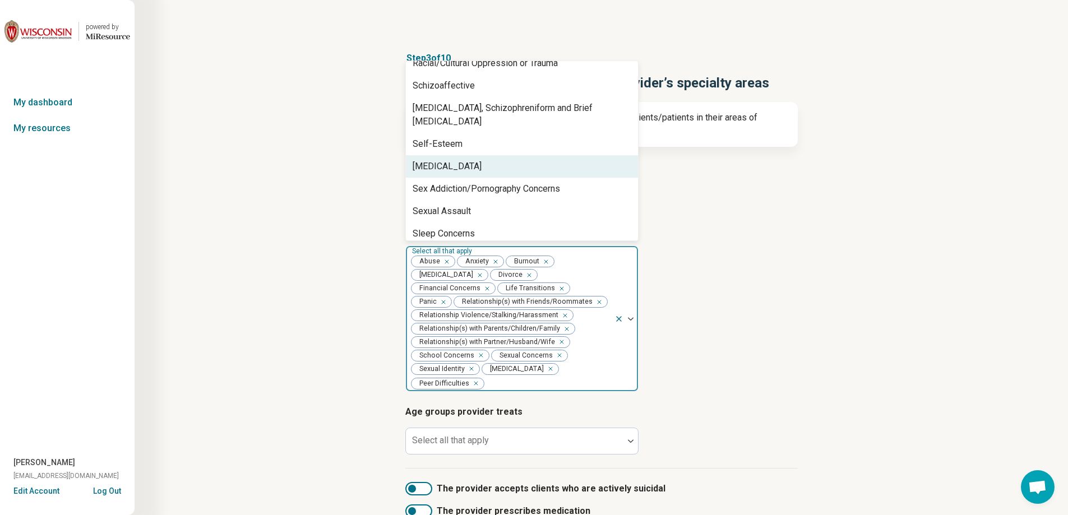
scroll to position [1570, 0]
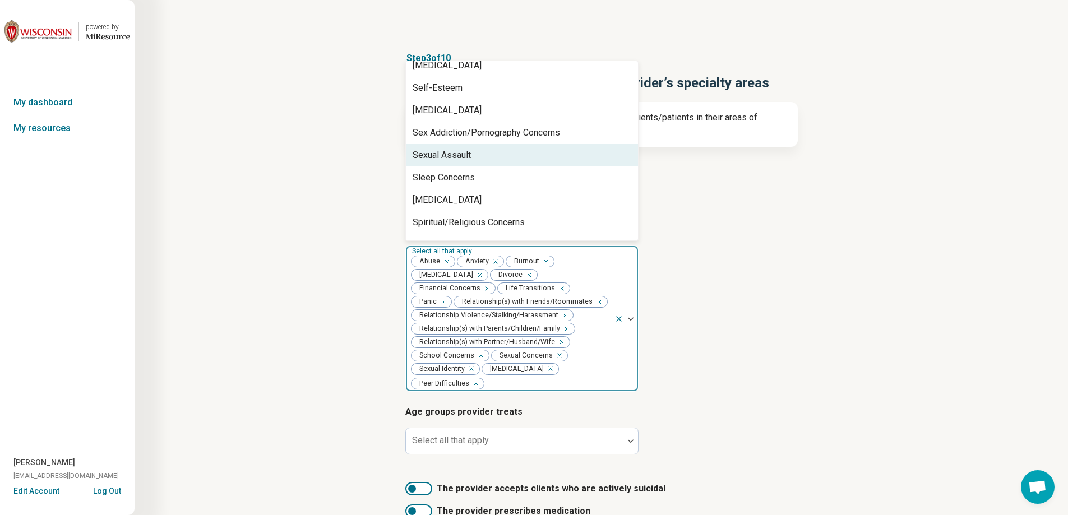
click at [512, 145] on div "Sexual Assault" at bounding box center [522, 155] width 232 height 22
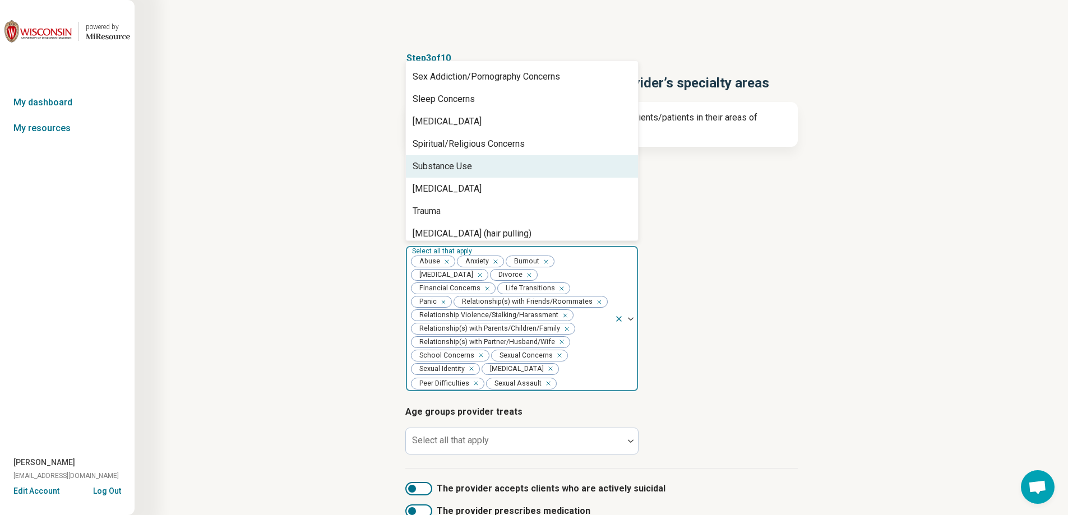
scroll to position [1664, 0]
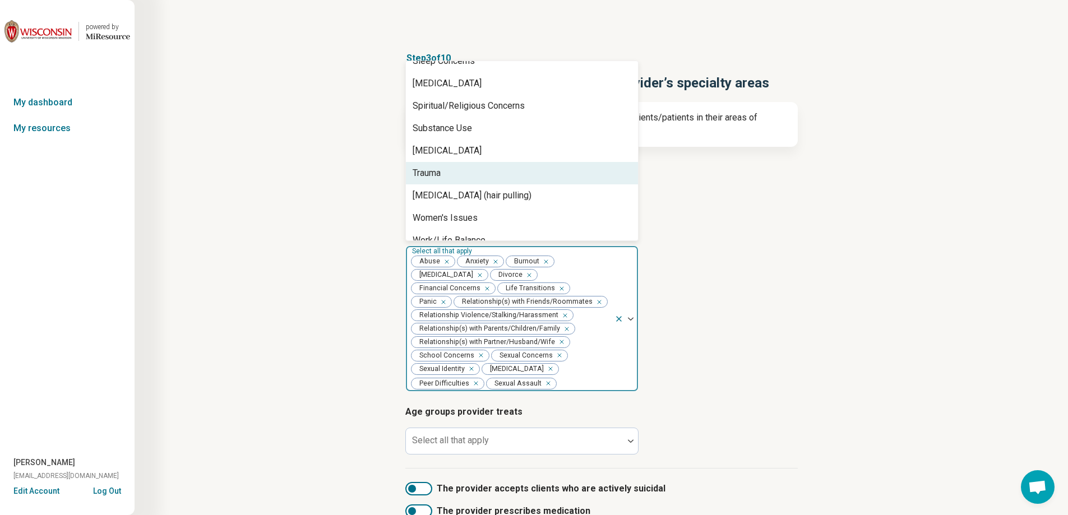
click at [497, 165] on div "Trauma" at bounding box center [522, 173] width 232 height 22
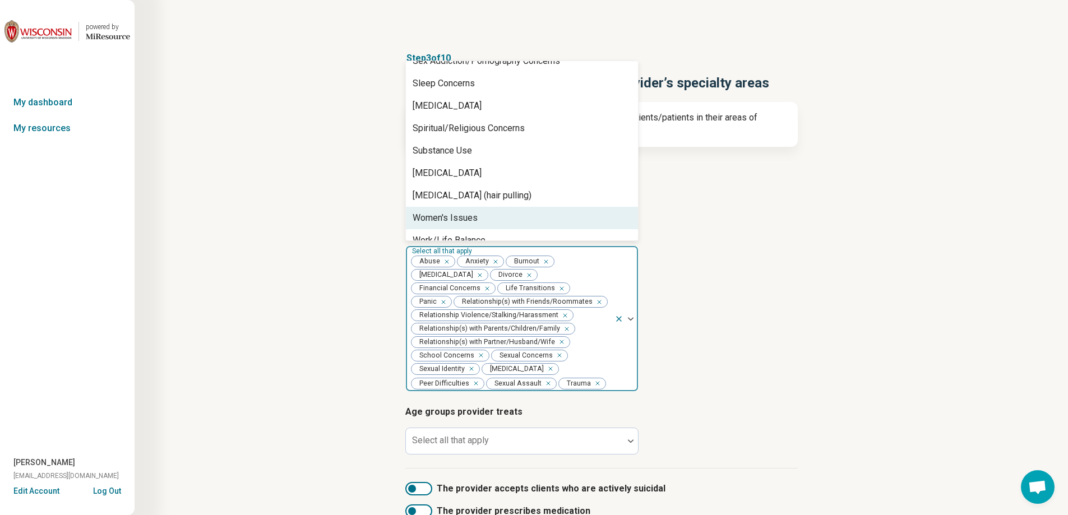
click at [479, 207] on div "Women's Issues" at bounding box center [522, 218] width 232 height 22
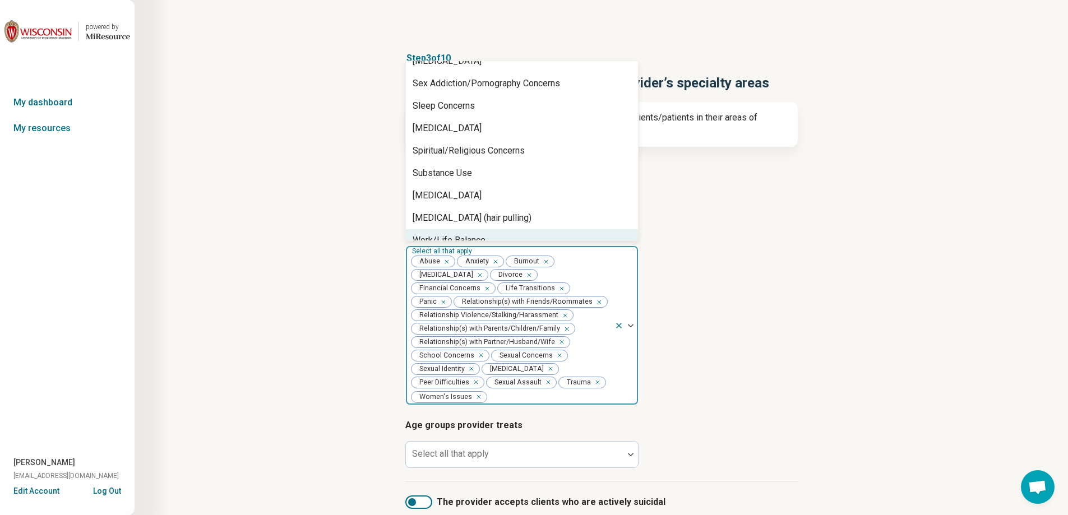
click at [700, 280] on article "Provider’s areas of expertise option Women's Issues, selected. 80 results avail…" at bounding box center [601, 314] width 392 height 183
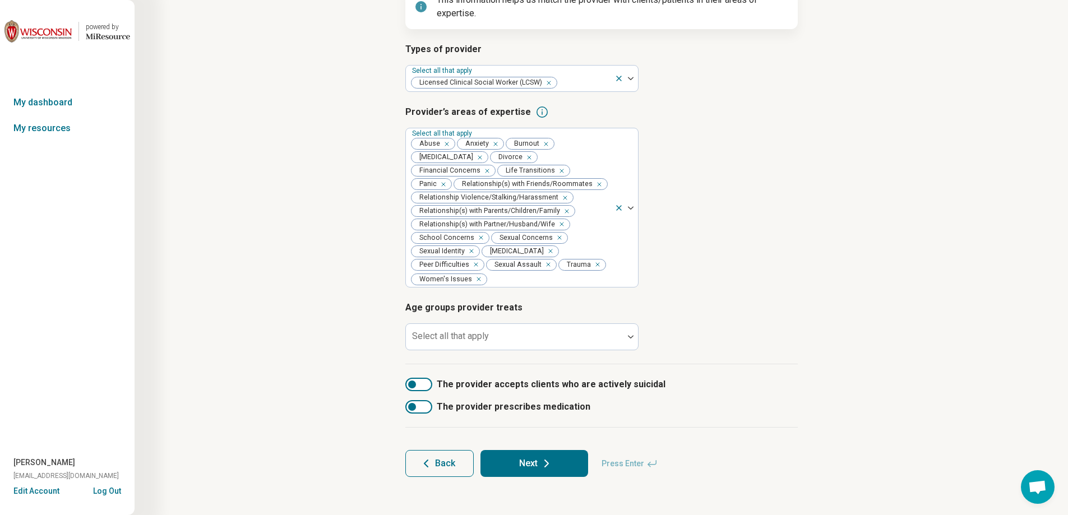
scroll to position [120, 0]
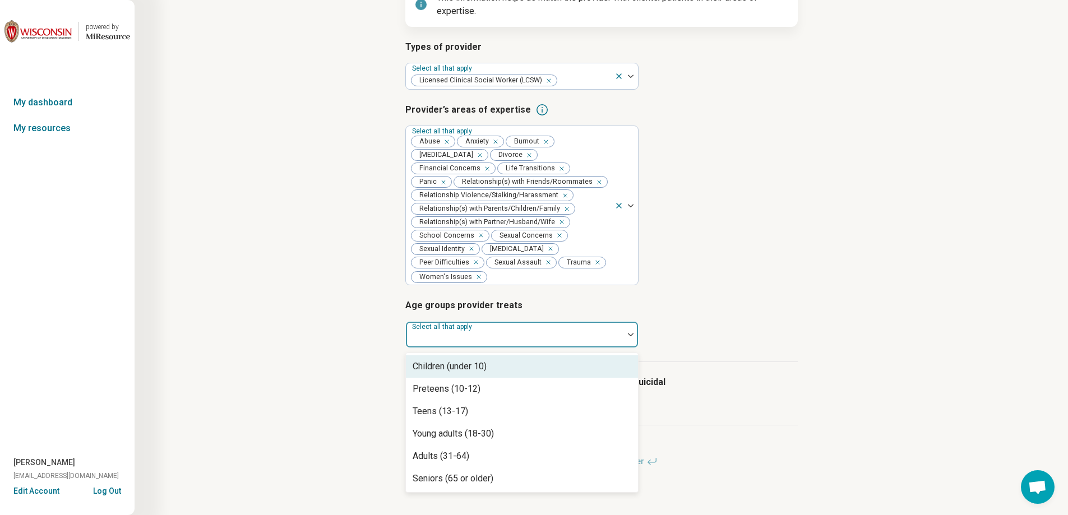
click at [466, 333] on div "Select all that apply" at bounding box center [521, 334] width 233 height 27
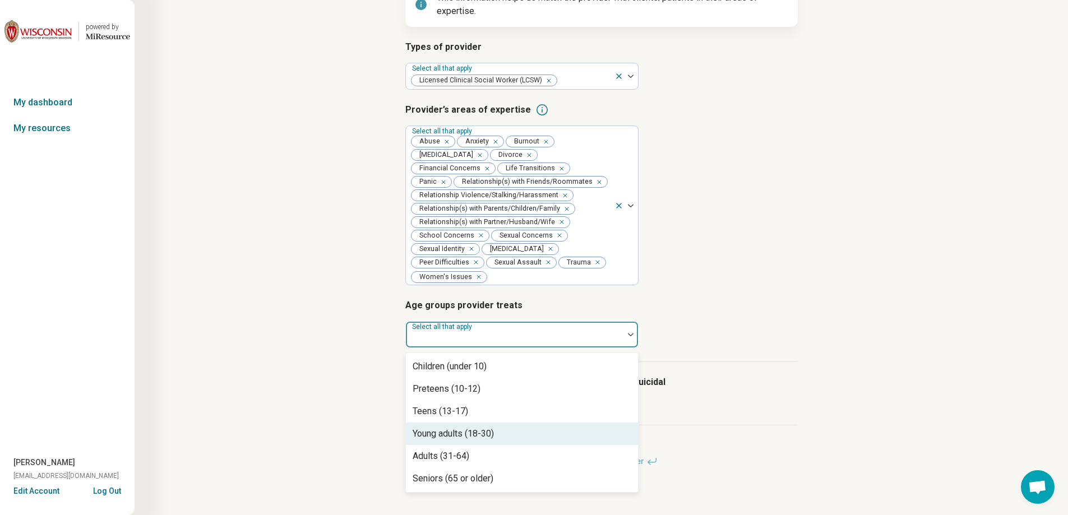
click at [478, 433] on div "Young adults (18-30)" at bounding box center [453, 433] width 81 height 13
click at [479, 440] on div "Adults (31-64)" at bounding box center [522, 434] width 232 height 22
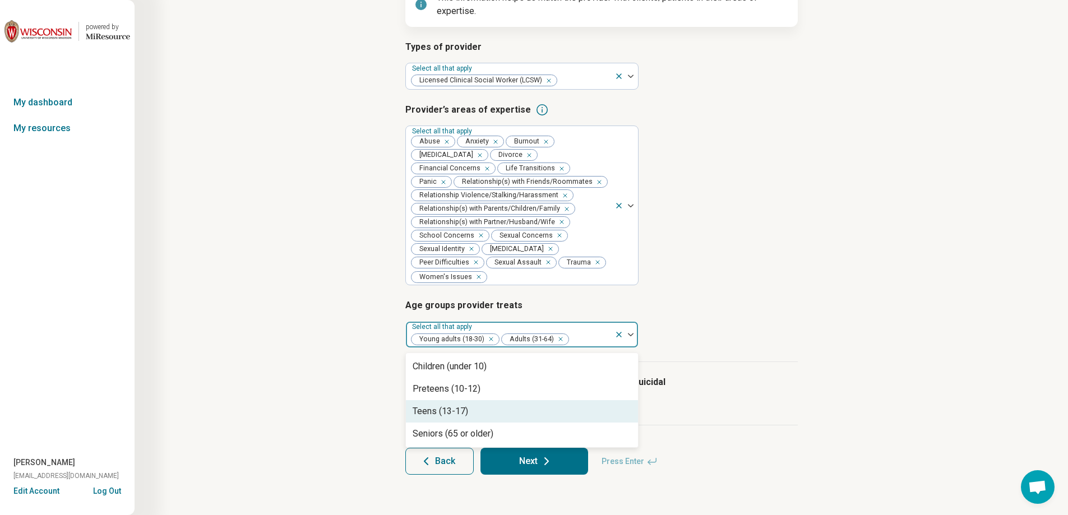
click at [747, 351] on div "Types of provider Select all that apply Licensed Clinical Social Worker (LCSW) …" at bounding box center [601, 201] width 392 height 322
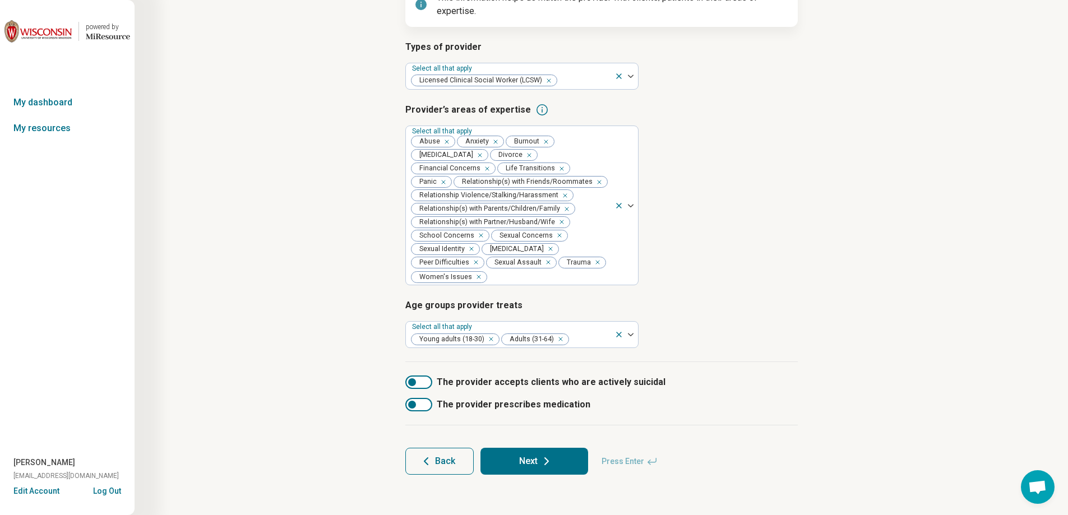
click at [511, 462] on button "Next" at bounding box center [534, 461] width 108 height 27
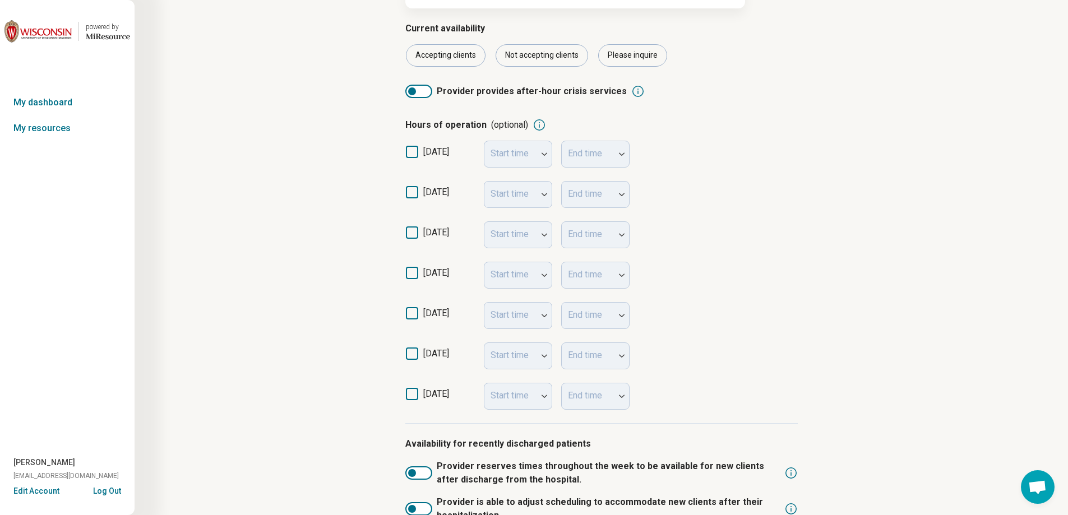
scroll to position [240, 0]
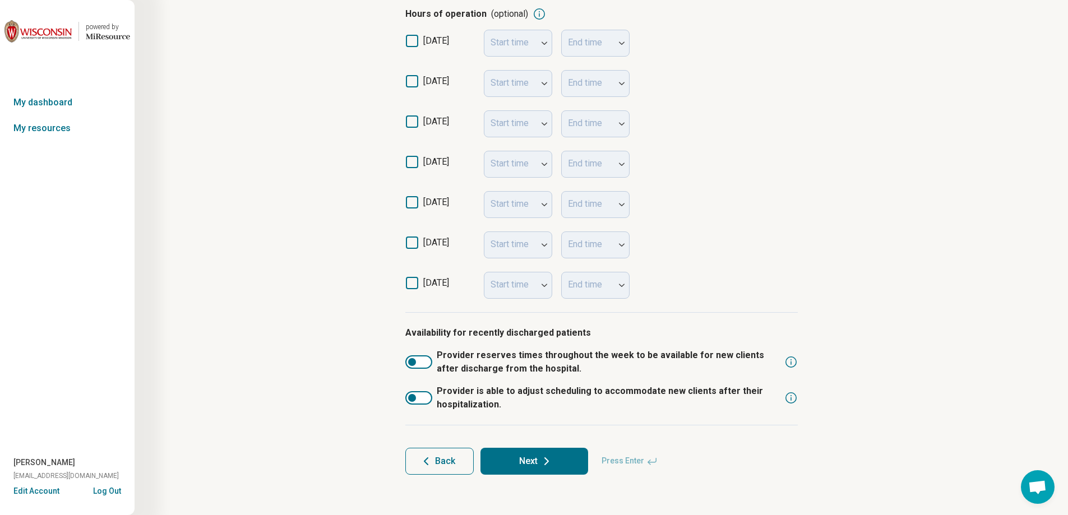
click at [532, 460] on button "Next" at bounding box center [534, 461] width 108 height 27
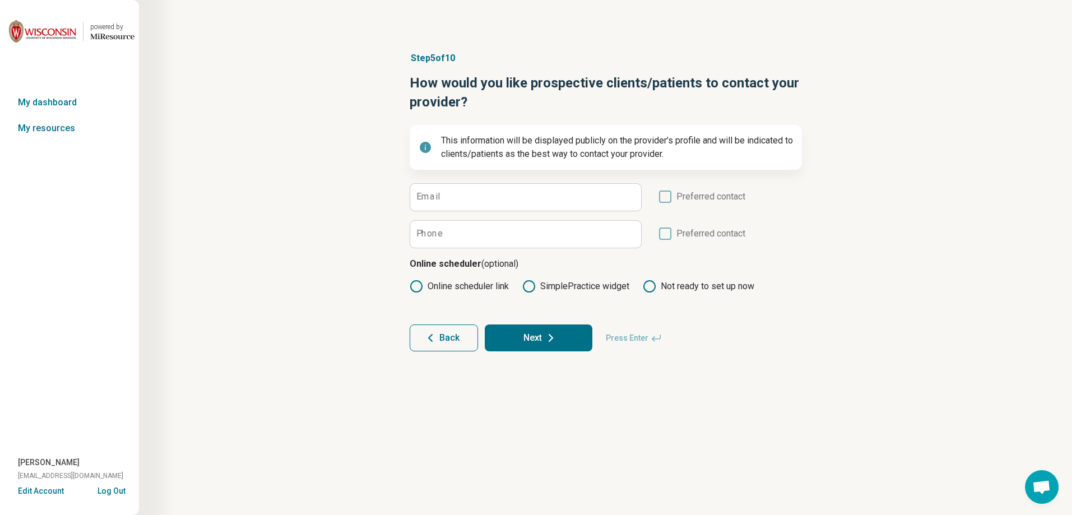
scroll to position [0, 0]
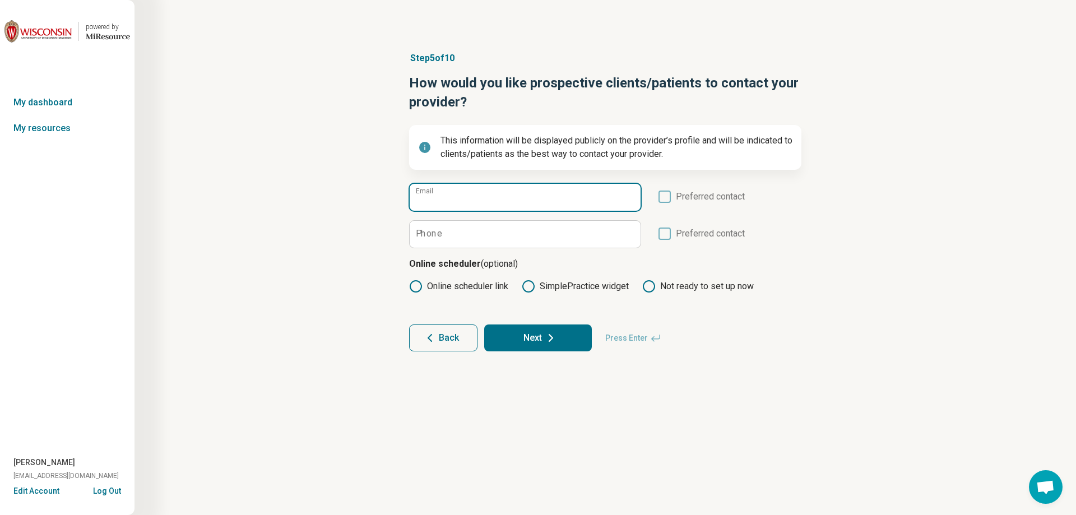
click at [461, 211] on input "Email" at bounding box center [525, 197] width 231 height 27
type input "**********"
drag, startPoint x: 669, startPoint y: 195, endPoint x: 661, endPoint y: 198, distance: 8.5
click at [667, 195] on icon at bounding box center [665, 197] width 12 height 12
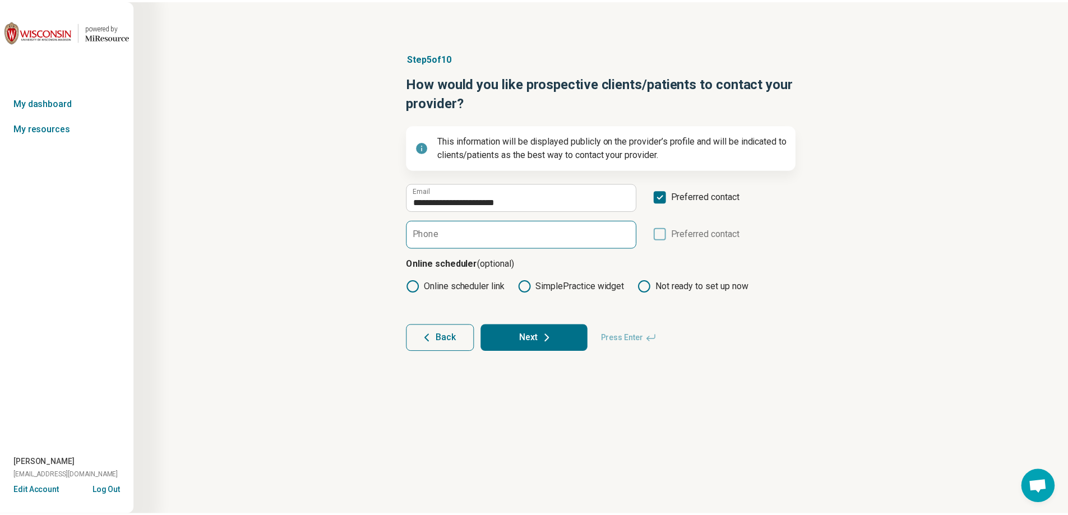
scroll to position [6, 0]
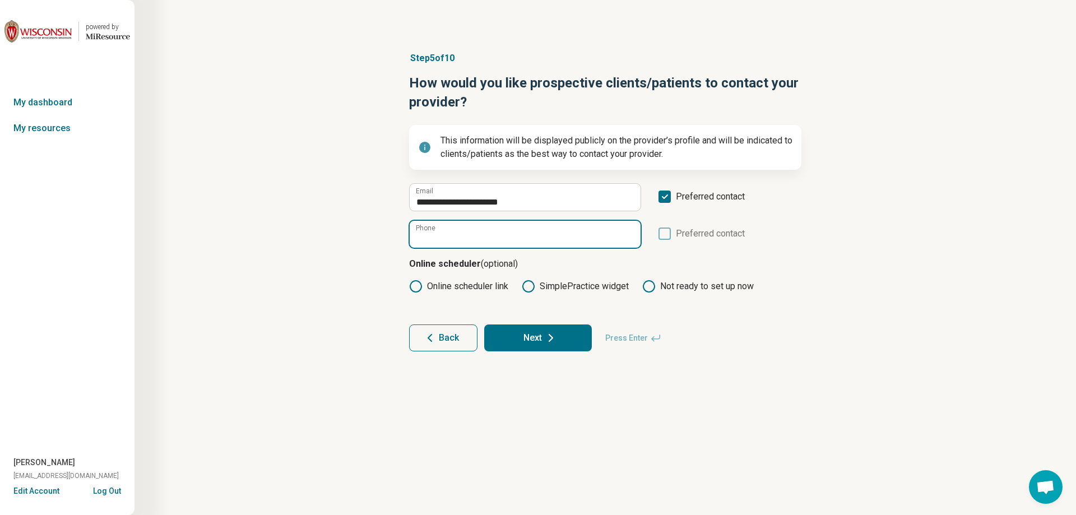
click at [556, 239] on input "Phone" at bounding box center [525, 234] width 231 height 27
type input "**********"
click at [549, 333] on icon at bounding box center [550, 337] width 13 height 13
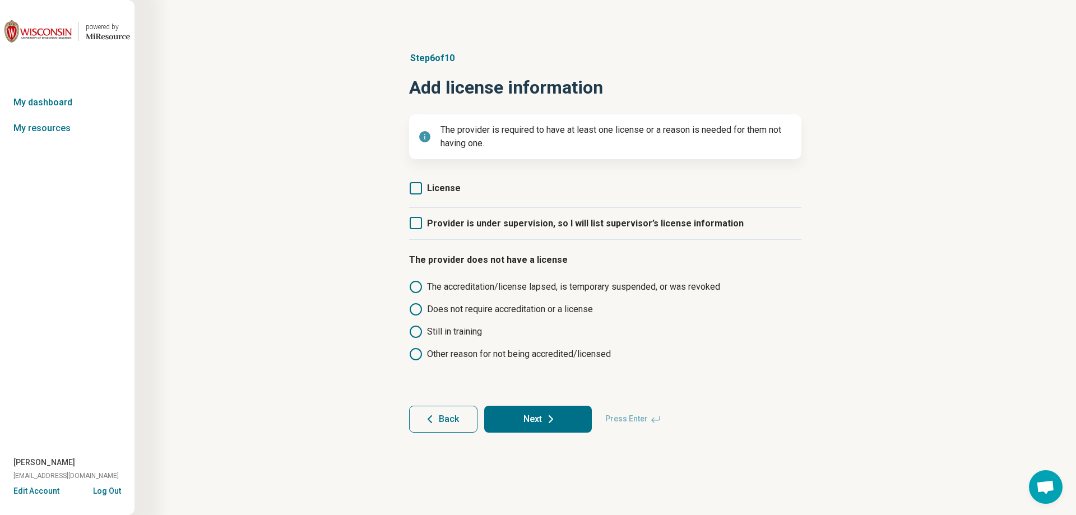
click at [416, 187] on icon at bounding box center [416, 188] width 12 height 12
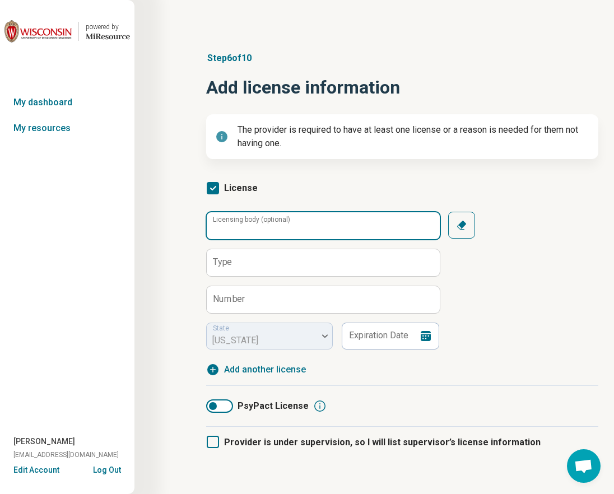
click at [234, 231] on input "Licensing body (optional)" at bounding box center [323, 225] width 233 height 27
type input "**********"
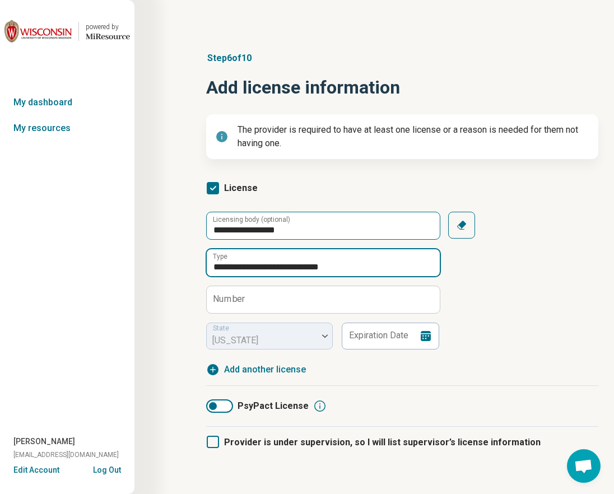
type input "**********"
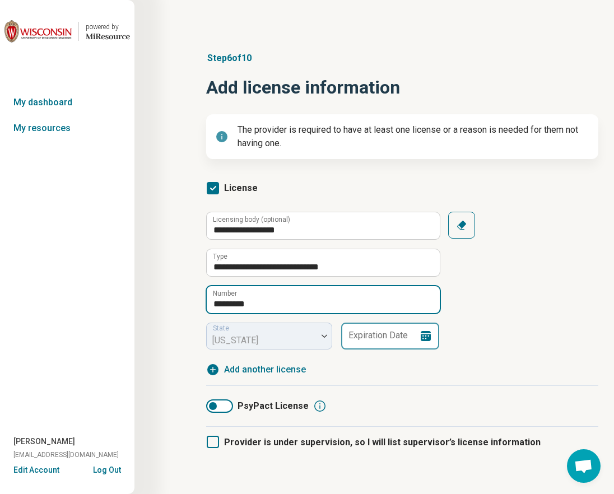
type input "*********"
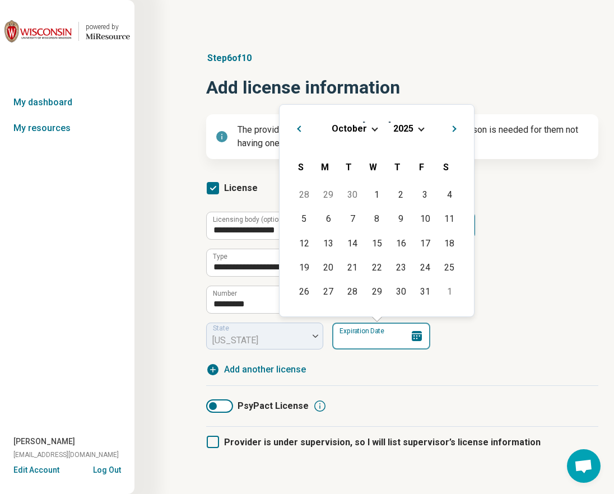
click at [406, 340] on input "Expiration Date" at bounding box center [381, 336] width 98 height 27
type input "**********"
click at [482, 344] on div "**********" at bounding box center [402, 281] width 392 height 138
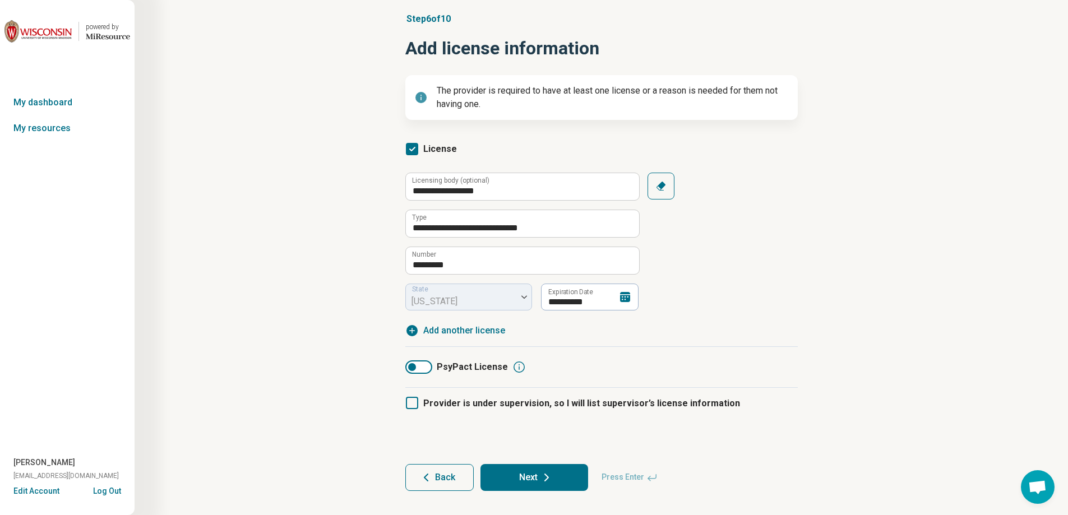
scroll to position [55, 0]
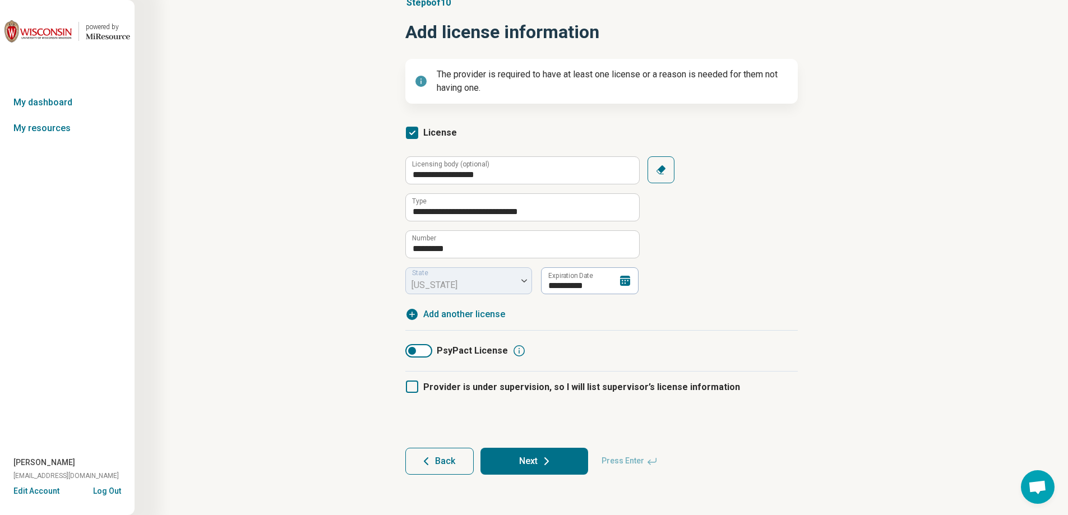
click at [553, 458] on button "Next" at bounding box center [534, 461] width 108 height 27
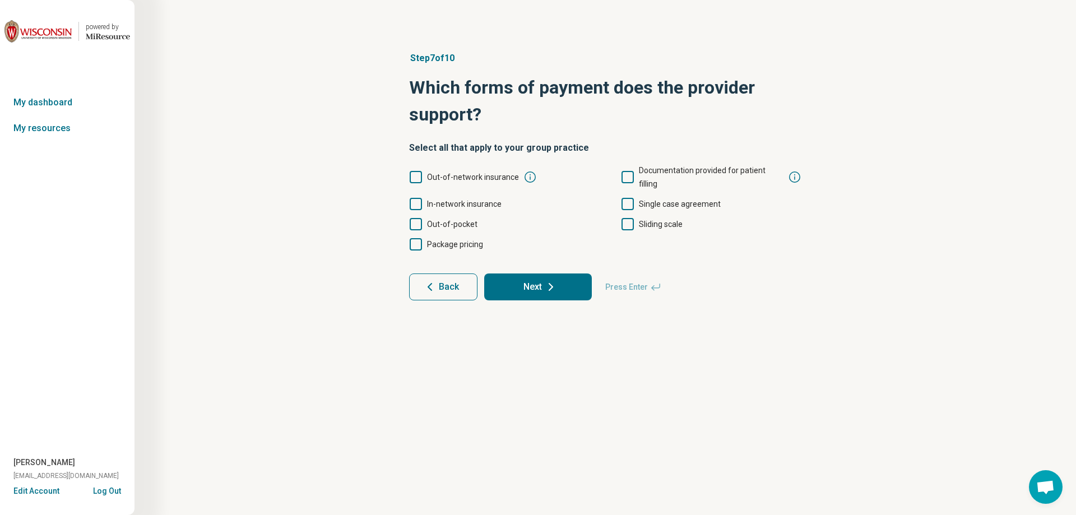
click at [415, 198] on icon at bounding box center [416, 204] width 12 height 12
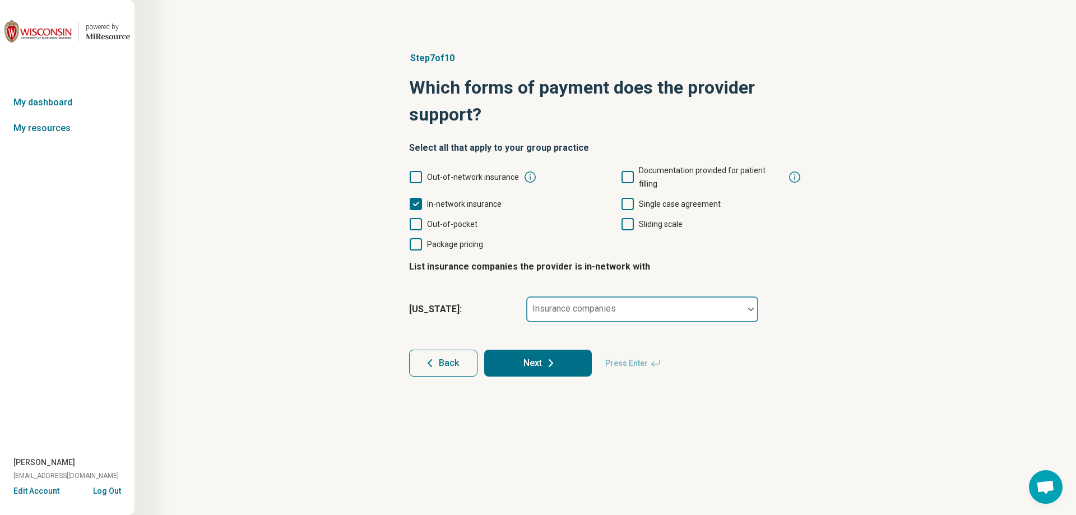
click at [558, 303] on label "Insurance companies" at bounding box center [575, 308] width 84 height 11
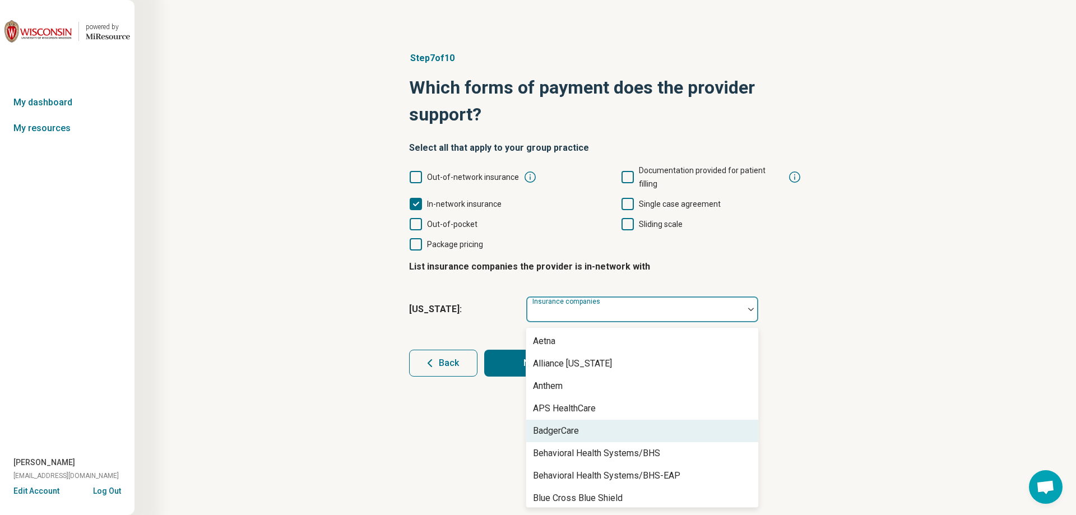
click at [604, 422] on div "BadgerCare" at bounding box center [642, 431] width 232 height 22
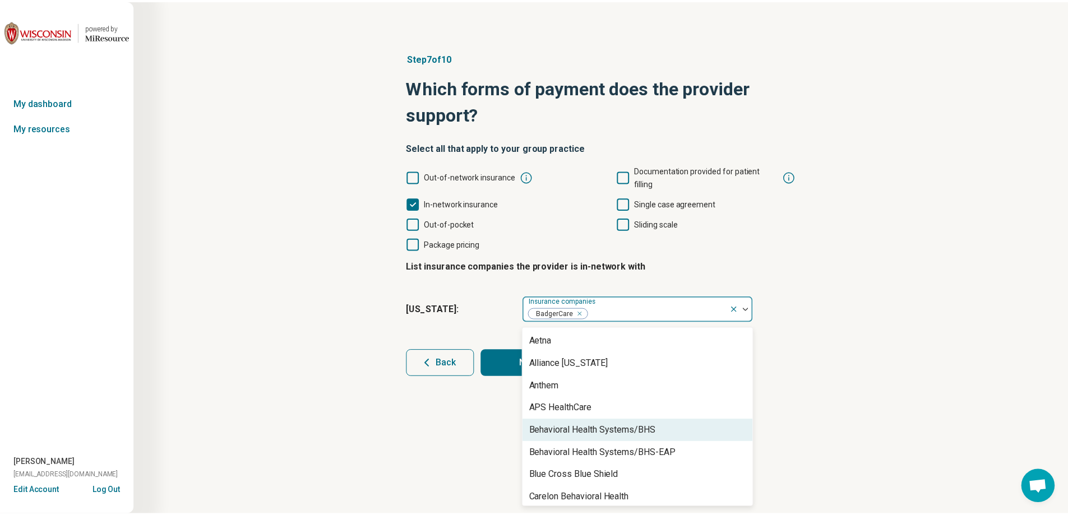
scroll to position [56, 0]
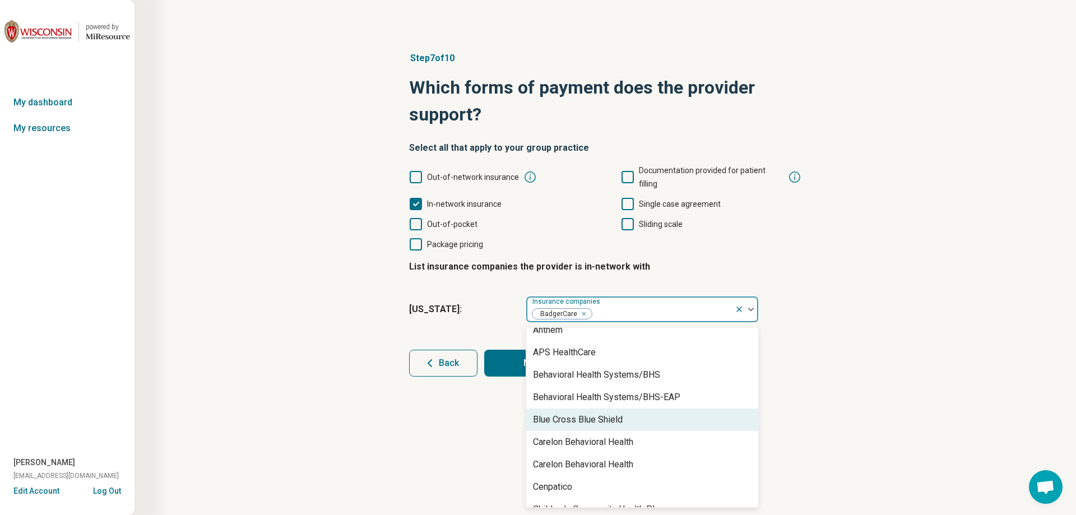
click at [625, 413] on div "Blue Cross Blue Shield" at bounding box center [642, 420] width 232 height 22
click at [626, 413] on div "Carelon Behavioral Health" at bounding box center [583, 419] width 100 height 13
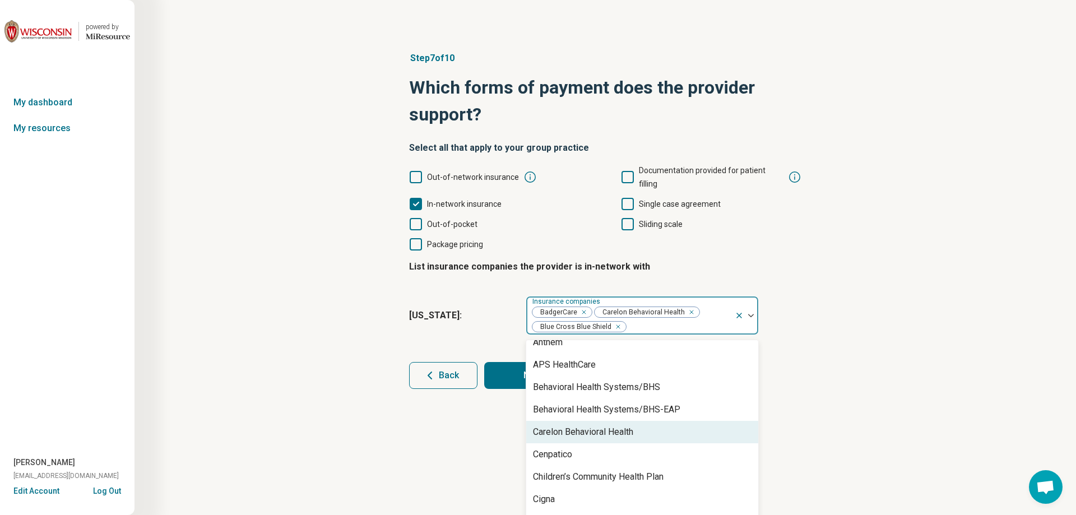
click at [624, 425] on div "Carelon Behavioral Health" at bounding box center [583, 431] width 100 height 13
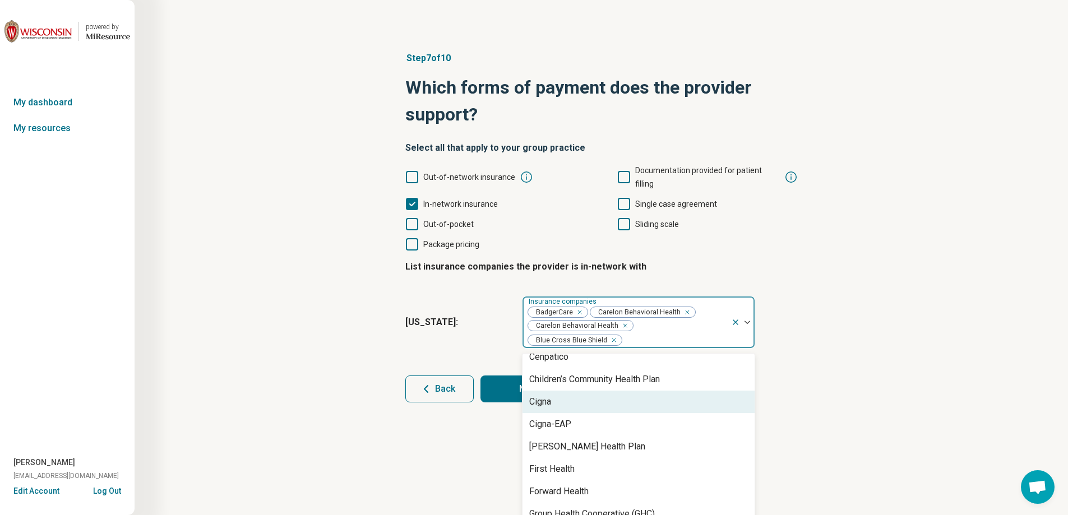
scroll to position [168, 0]
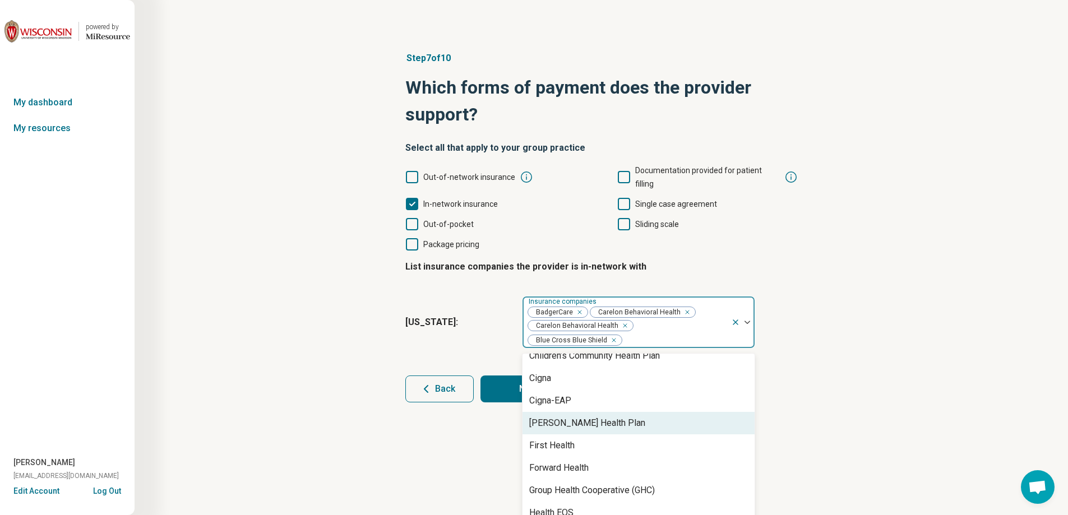
click at [624, 413] on div "[PERSON_NAME] Health Plan" at bounding box center [638, 423] width 232 height 22
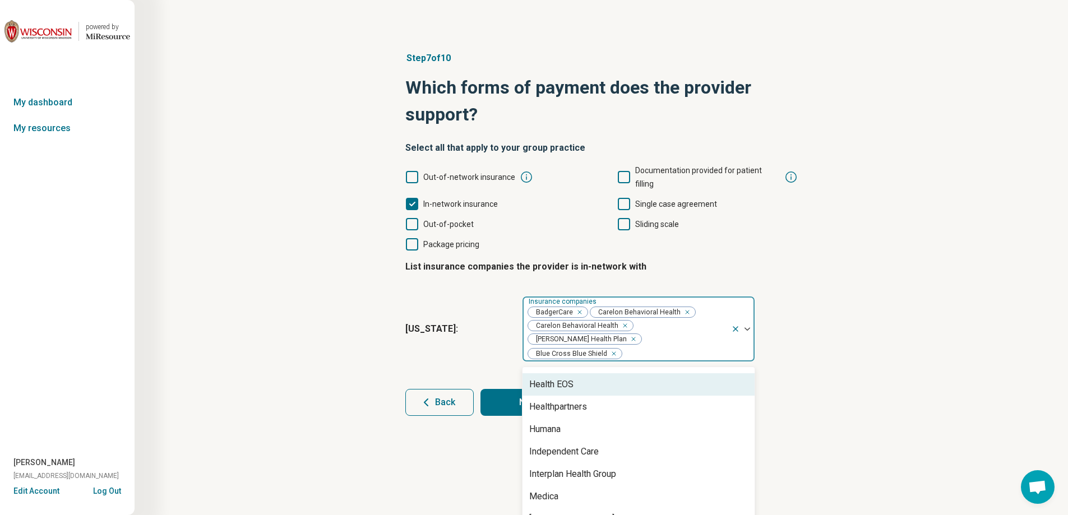
scroll to position [336, 0]
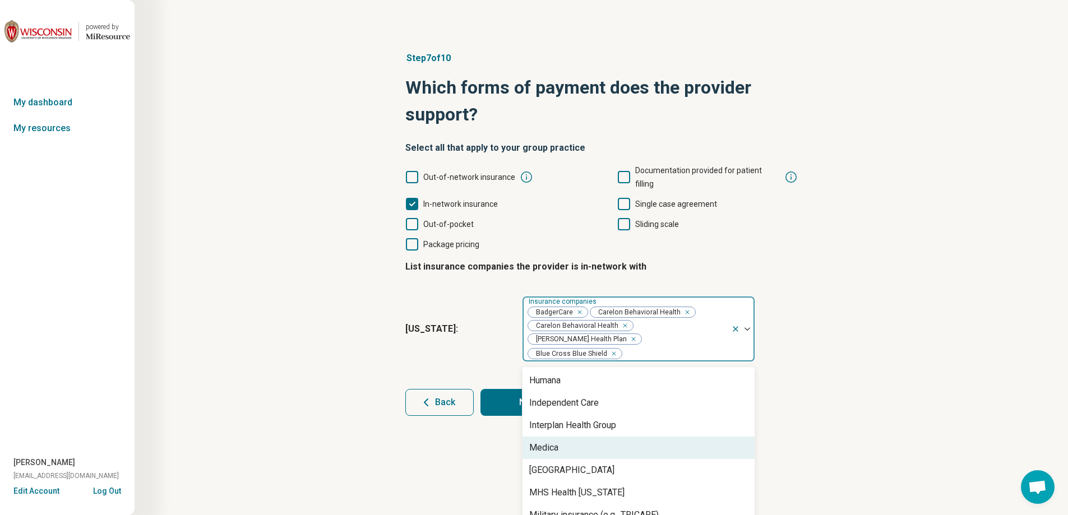
click at [624, 437] on div "Medica" at bounding box center [638, 448] width 232 height 22
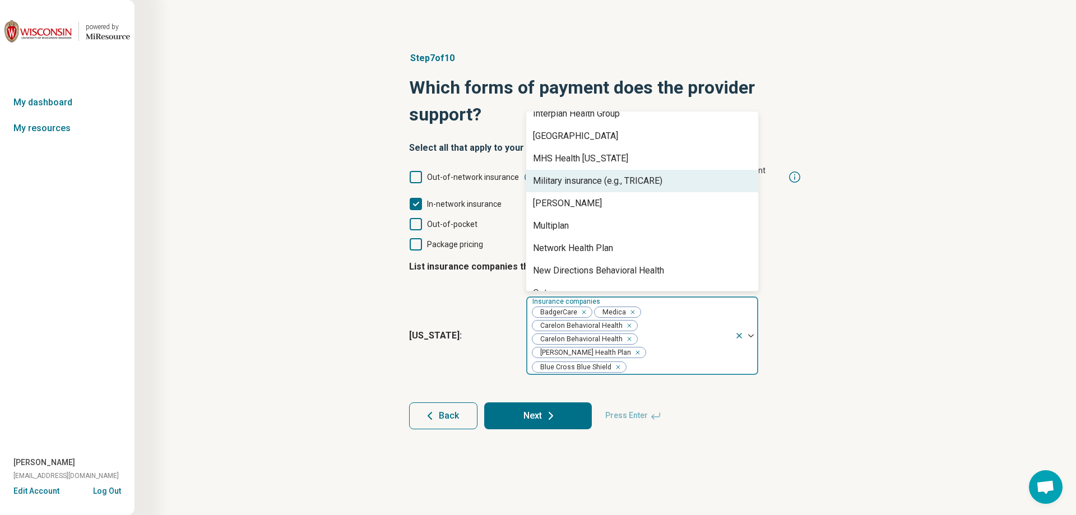
scroll to position [448, 0]
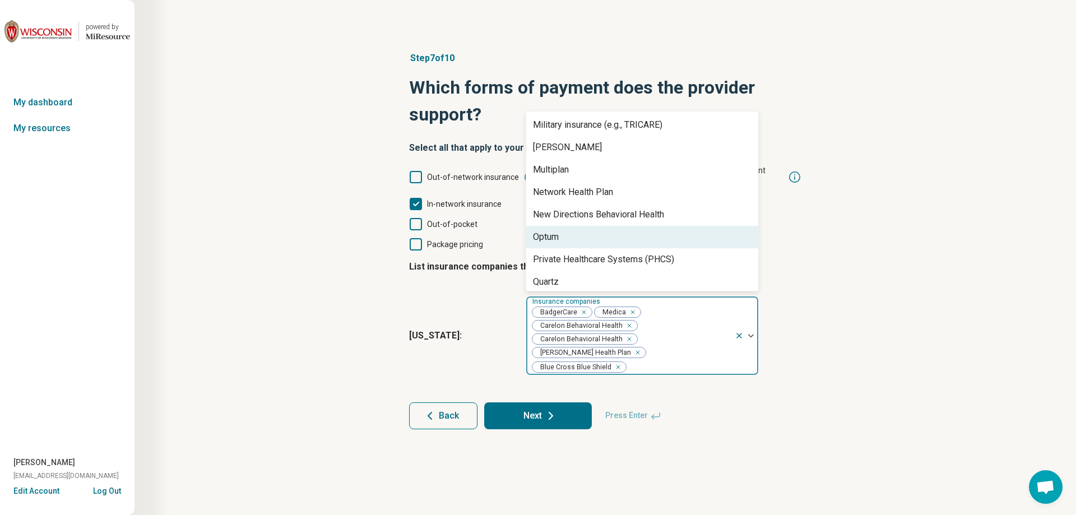
click at [603, 226] on div "Optum" at bounding box center [642, 237] width 232 height 22
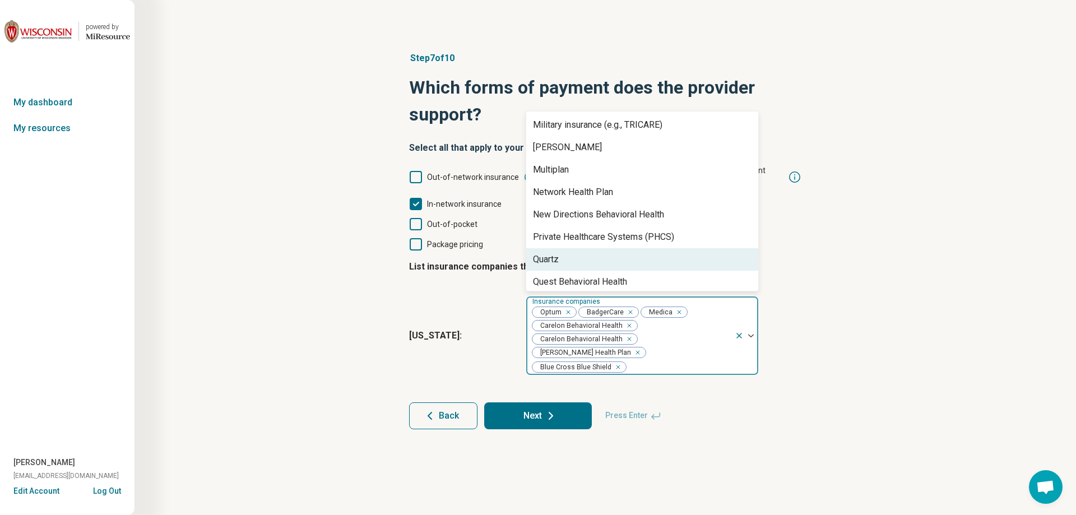
click at [596, 248] on div "Quartz" at bounding box center [642, 259] width 232 height 22
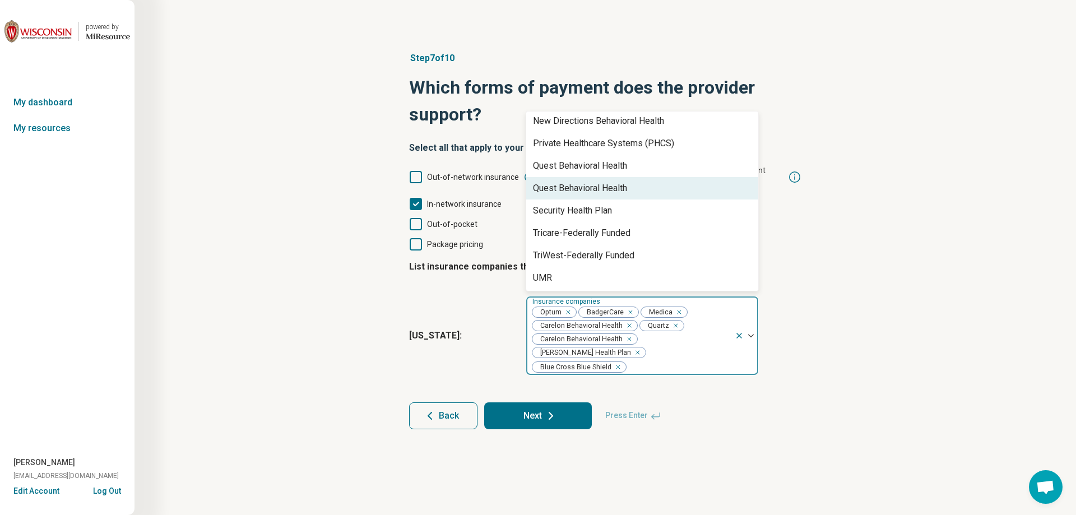
scroll to position [561, 0]
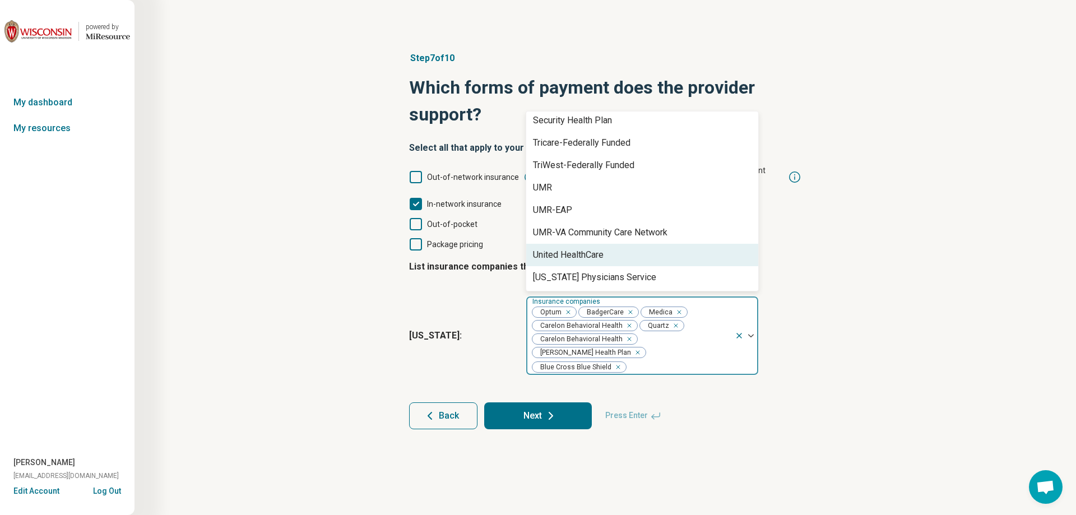
click at [613, 244] on div "United HealthCare" at bounding box center [642, 255] width 232 height 22
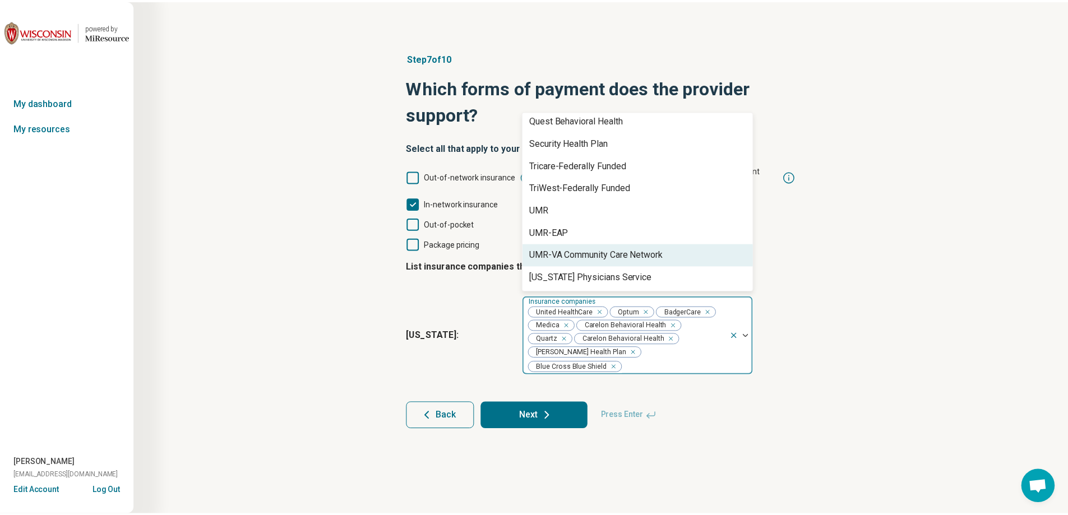
scroll to position [610, 0]
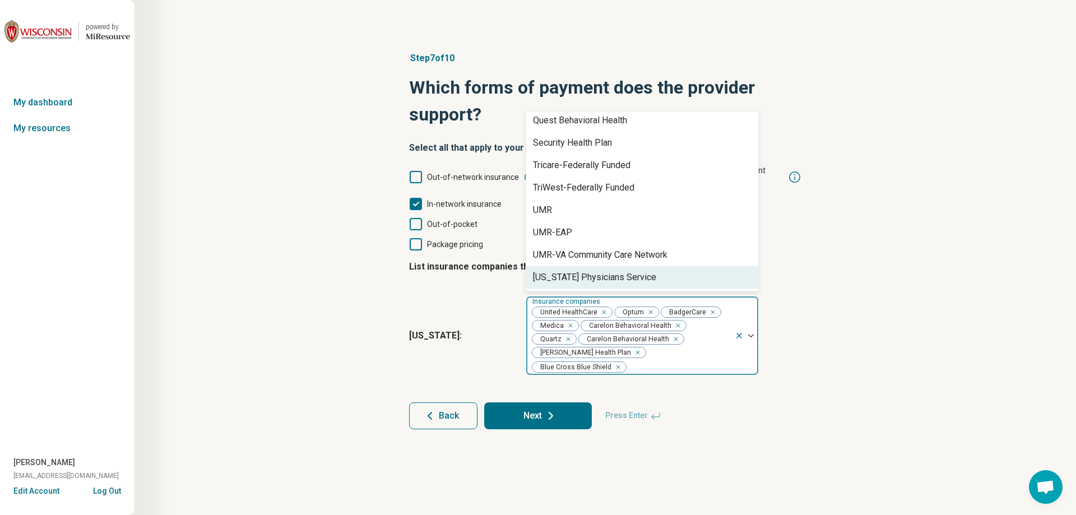
click at [820, 288] on div "Step 7 of 10 Which forms of payment does the provider support? Select all that …" at bounding box center [605, 240] width 834 height 423
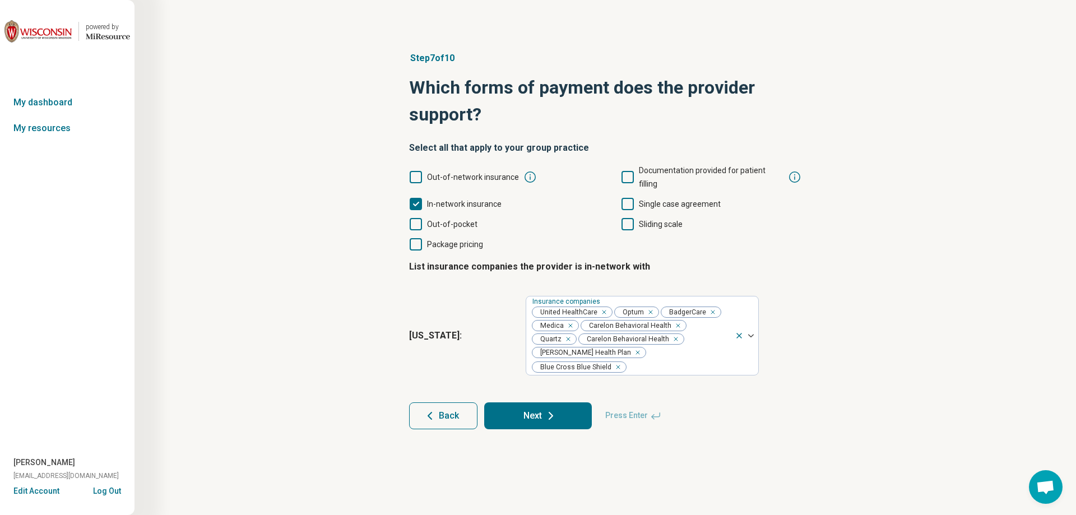
click at [536, 402] on button "Next" at bounding box center [538, 415] width 108 height 27
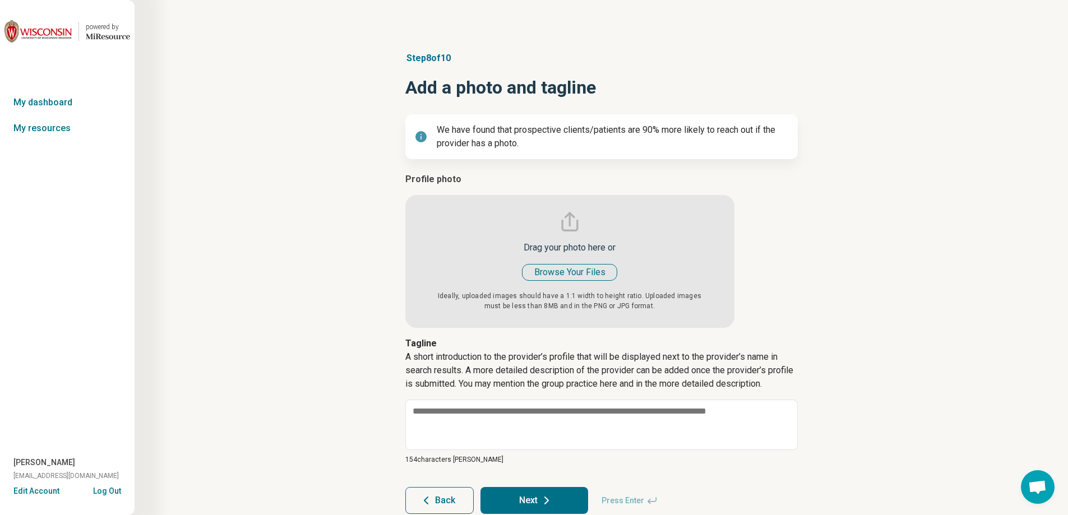
type textarea "*"
click at [582, 271] on input "file" at bounding box center [569, 250] width 329 height 155
click at [566, 269] on input "file" at bounding box center [569, 250] width 329 height 155
type input "**********"
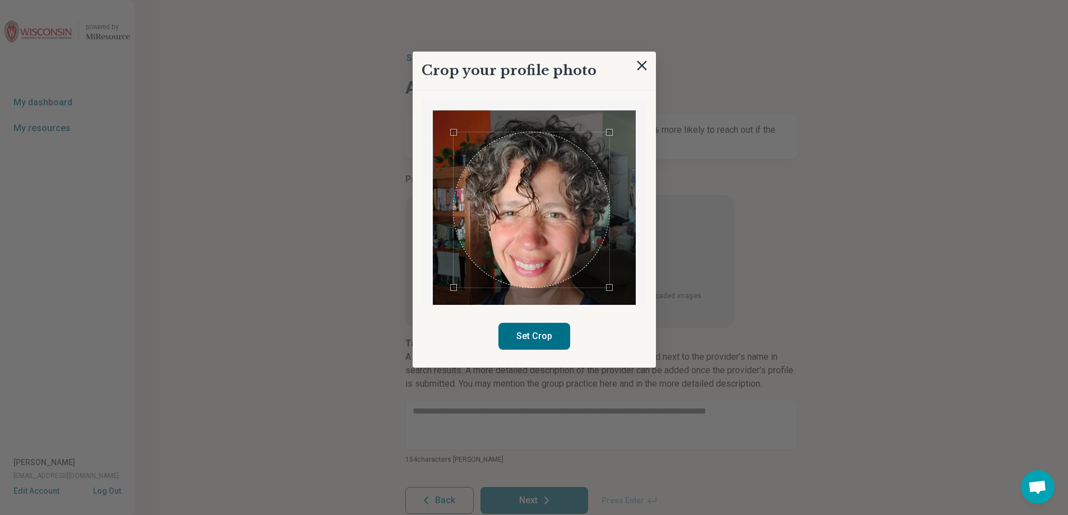
click at [538, 238] on div "Use the arrow keys to move the crop selection area" at bounding box center [531, 210] width 156 height 156
click at [536, 340] on button "Set Crop" at bounding box center [534, 336] width 72 height 27
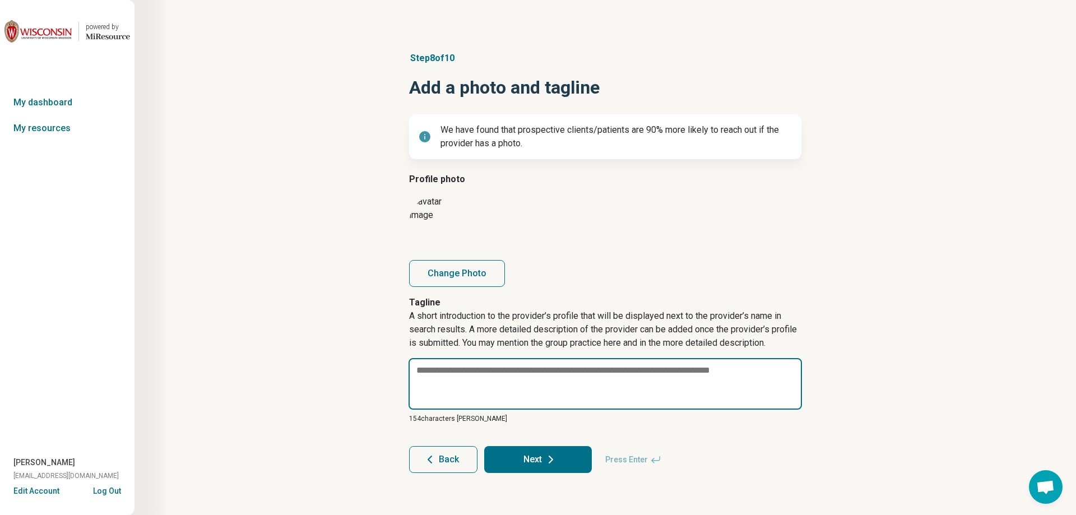
click at [443, 367] on textarea at bounding box center [606, 384] width 394 height 52
paste textarea "**********"
type textarea "*"
type textarea "**********"
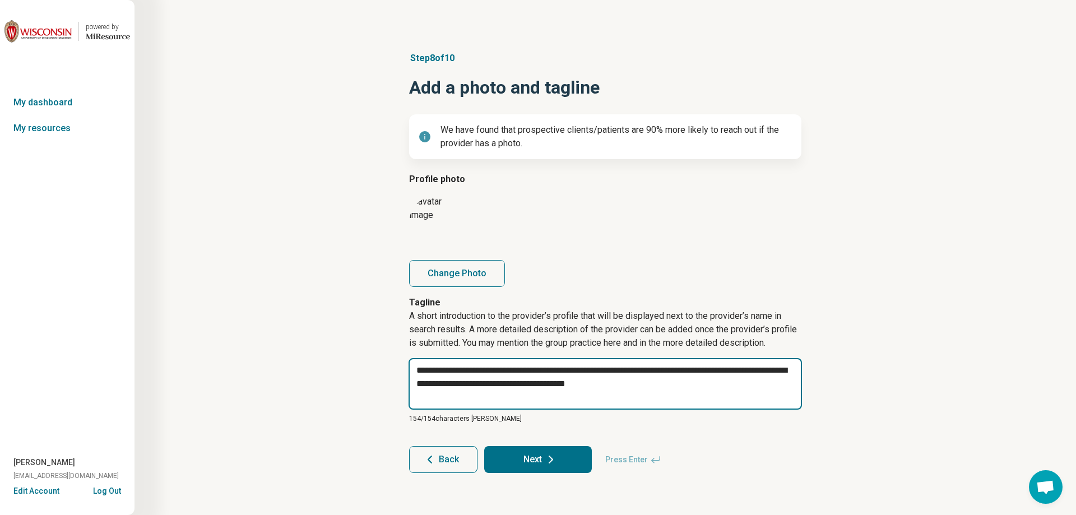
type textarea "*"
type textarea "**********"
type textarea "*"
type textarea "**********"
type textarea "*"
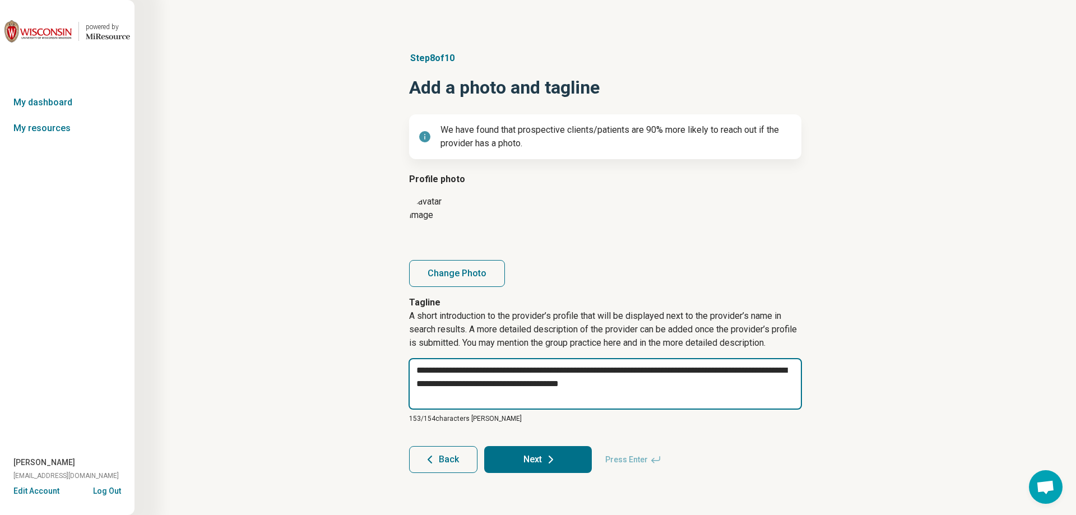
type textarea "**********"
type textarea "*"
type textarea "**********"
type textarea "*"
type textarea "**********"
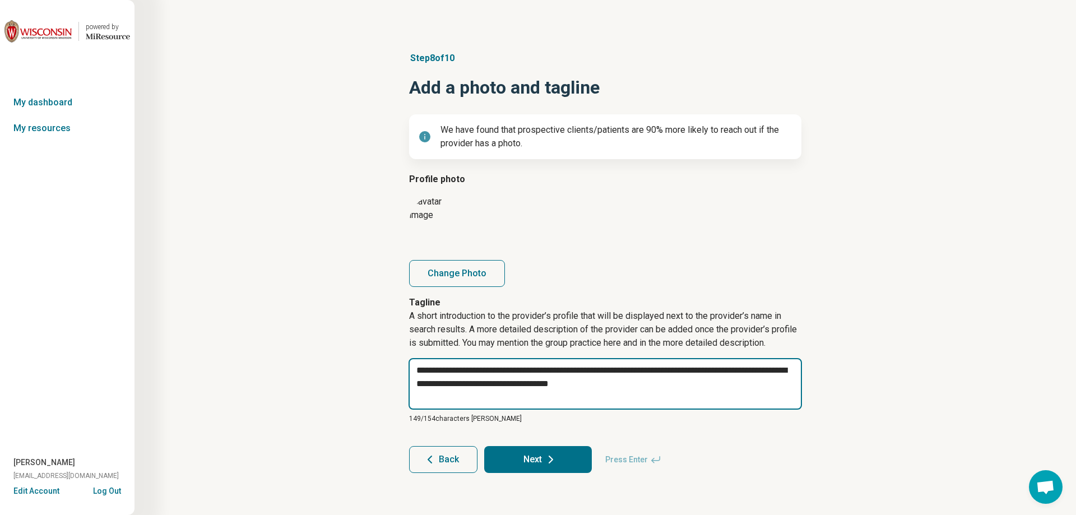
type textarea "*"
type textarea "**********"
type textarea "*"
type textarea "**********"
type textarea "*"
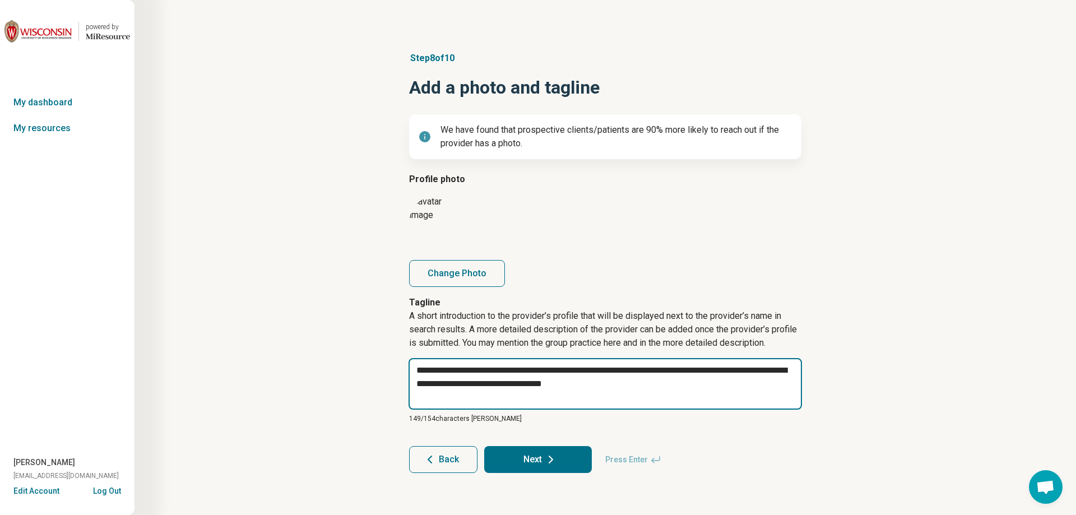
type textarea "**********"
type textarea "*"
type textarea "**********"
type textarea "*"
type textarea "**********"
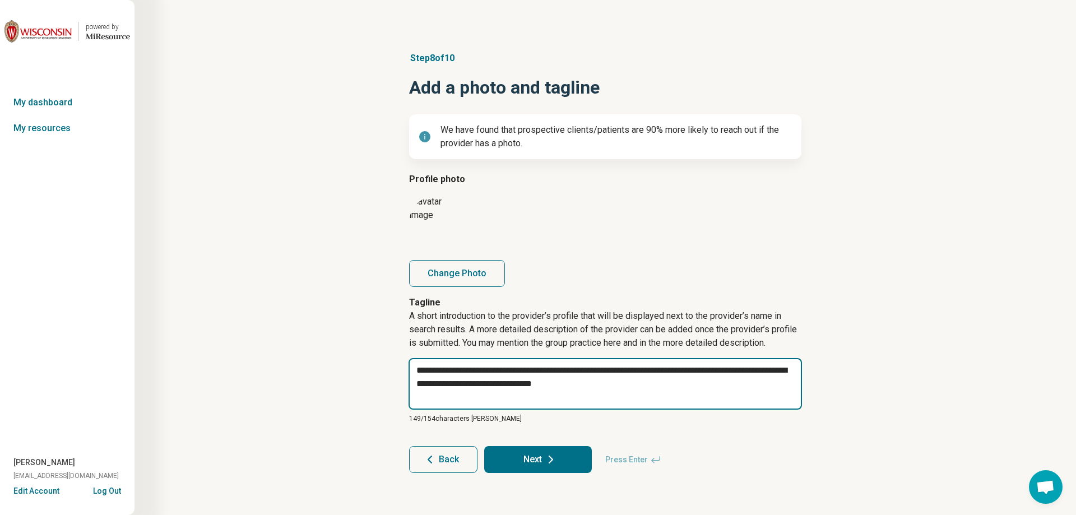
type textarea "*"
type textarea "**********"
type textarea "*"
type textarea "**********"
type textarea "*"
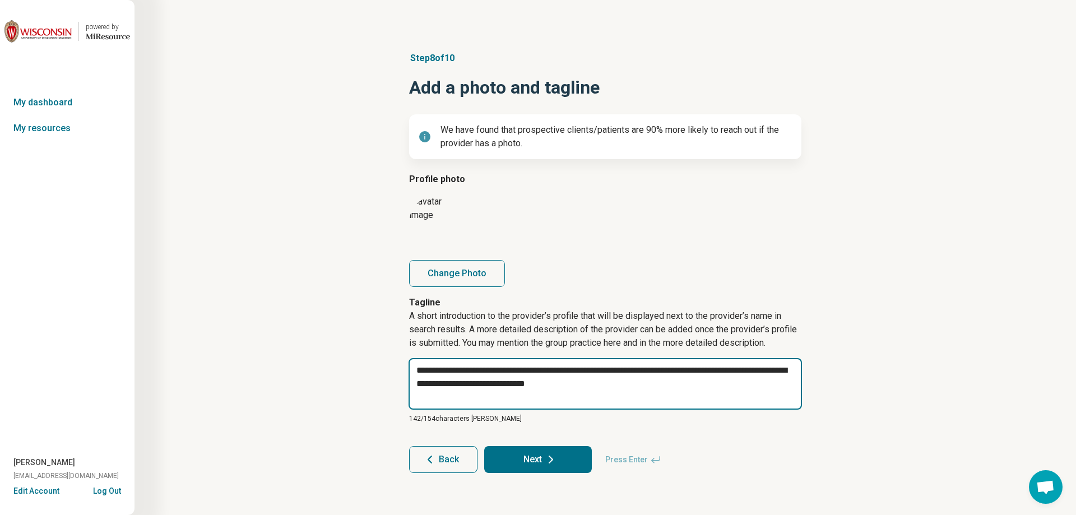
type textarea "**********"
type textarea "*"
type textarea "**********"
type textarea "*"
type textarea "**********"
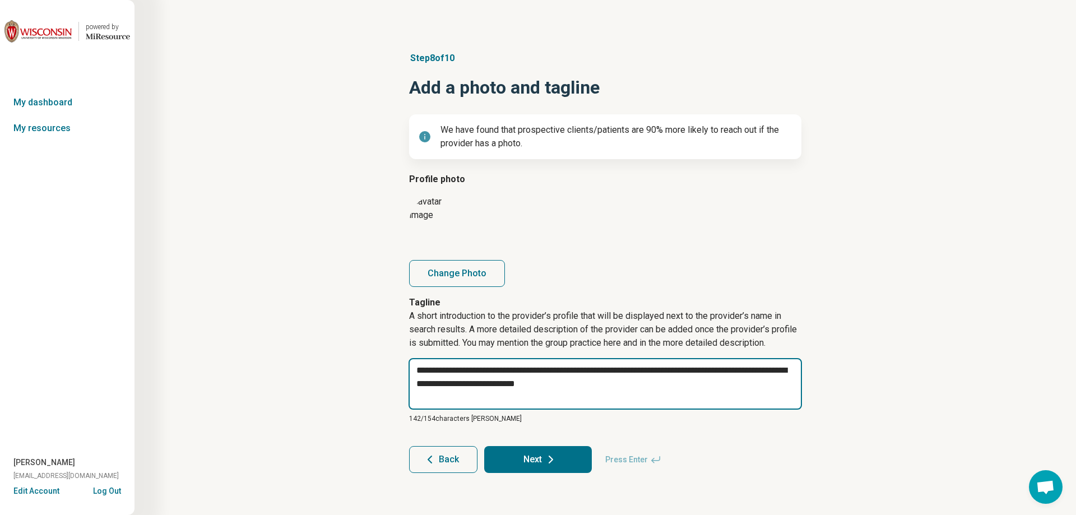
type textarea "*"
type textarea "**********"
type textarea "*"
type textarea "**********"
type textarea "*"
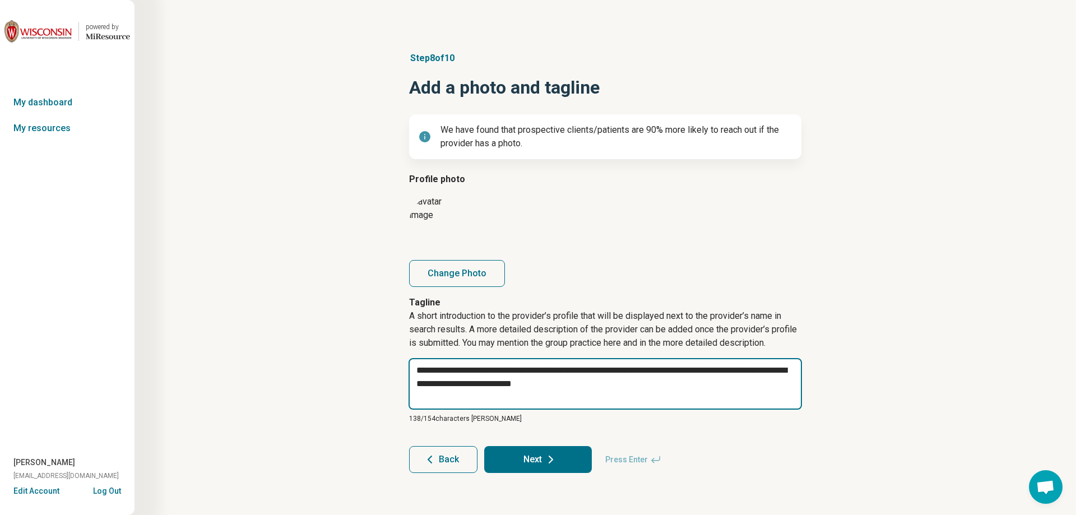
type textarea "**********"
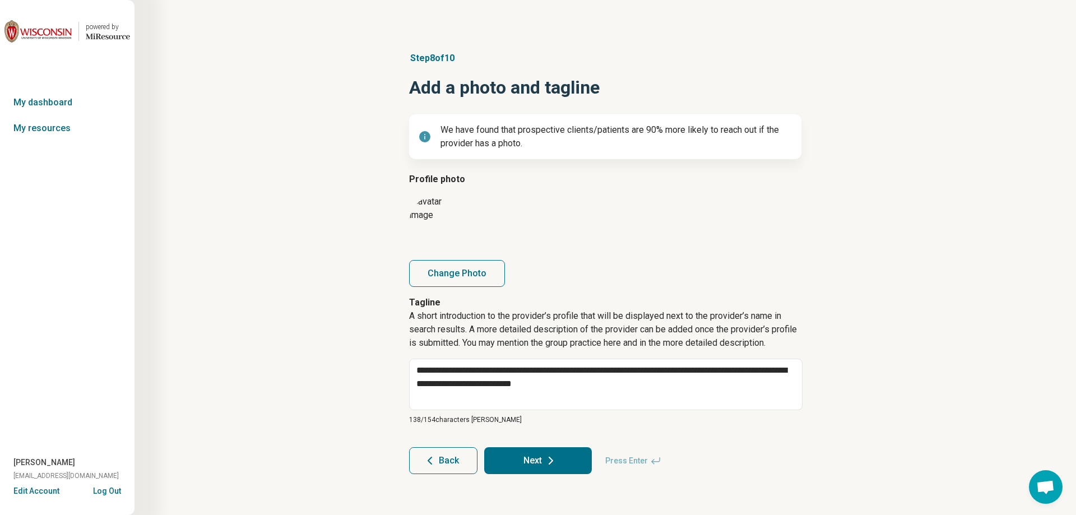
click at [557, 460] on icon at bounding box center [550, 460] width 13 height 13
type textarea "*"
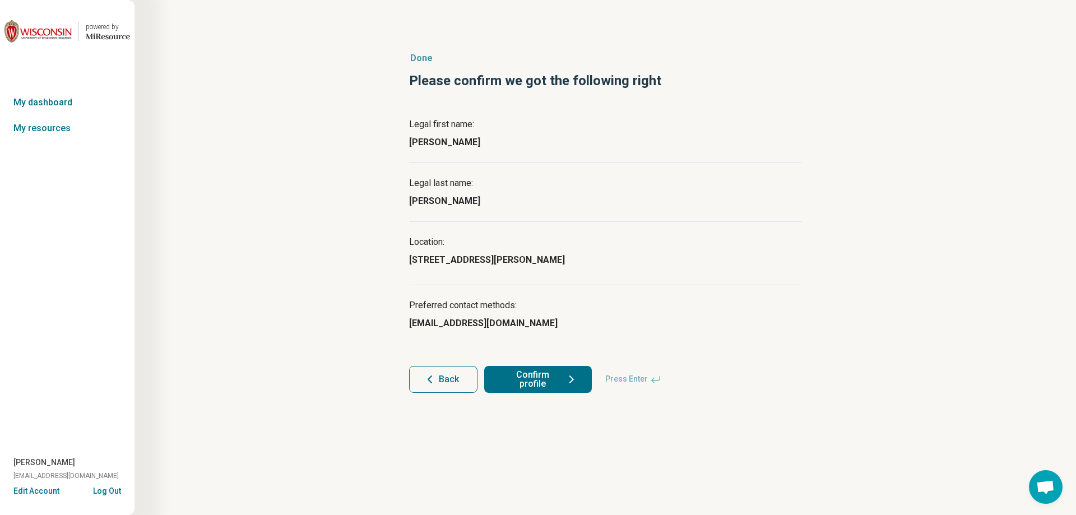
click at [543, 378] on button "Confirm profile" at bounding box center [538, 379] width 108 height 27
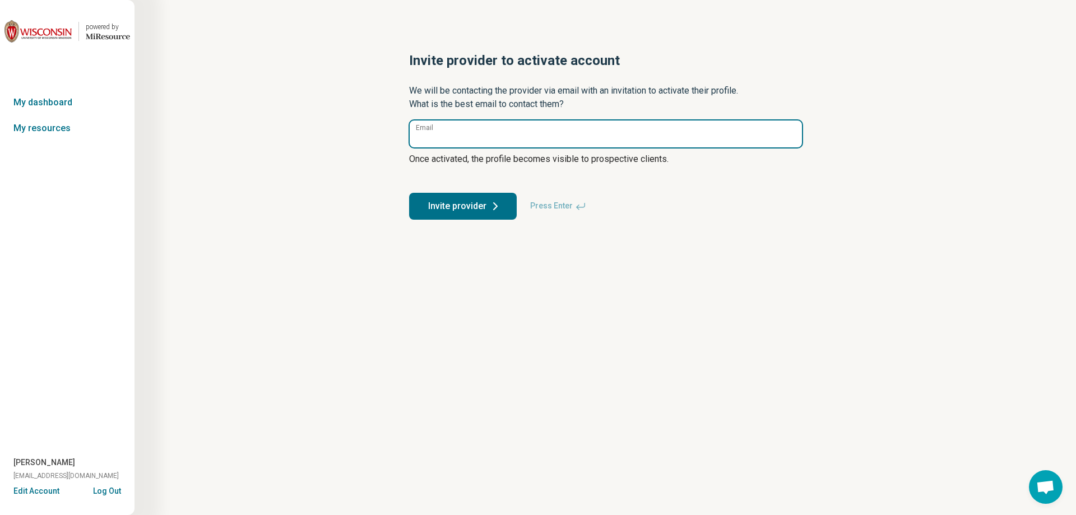
click at [483, 134] on input "Email" at bounding box center [606, 134] width 392 height 27
type input "**********"
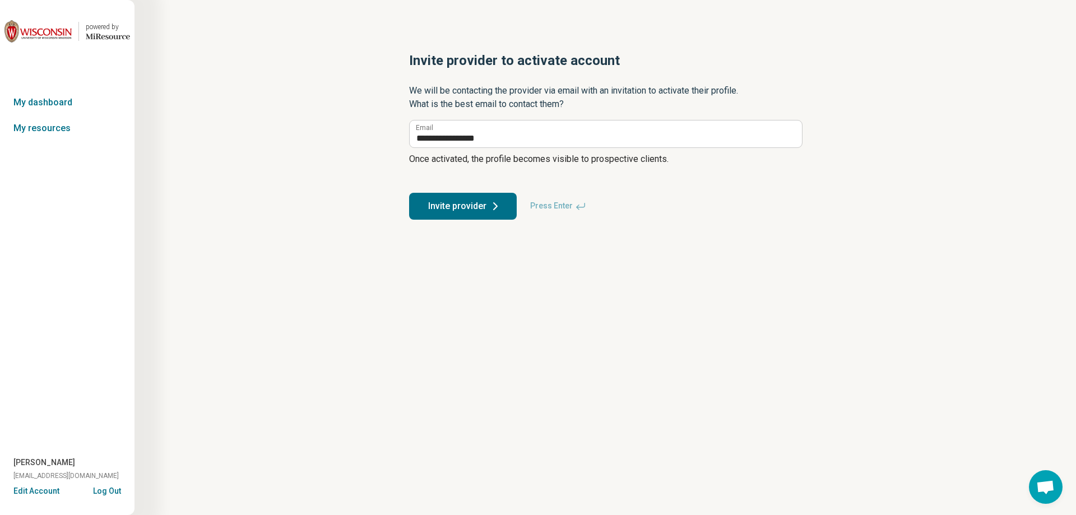
click at [474, 209] on button "Invite provider" at bounding box center [463, 206] width 108 height 27
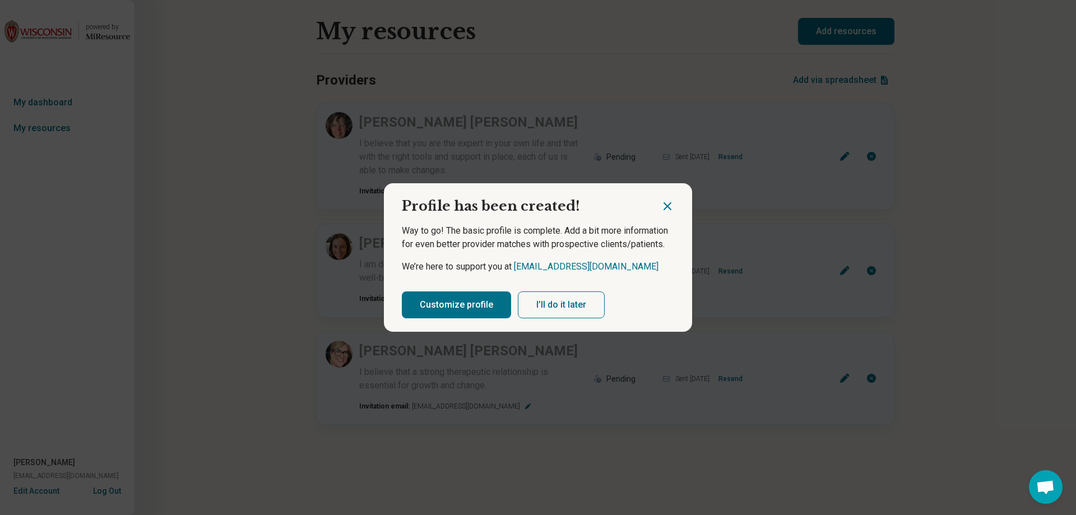
click at [461, 298] on button "Customize profile" at bounding box center [456, 304] width 109 height 27
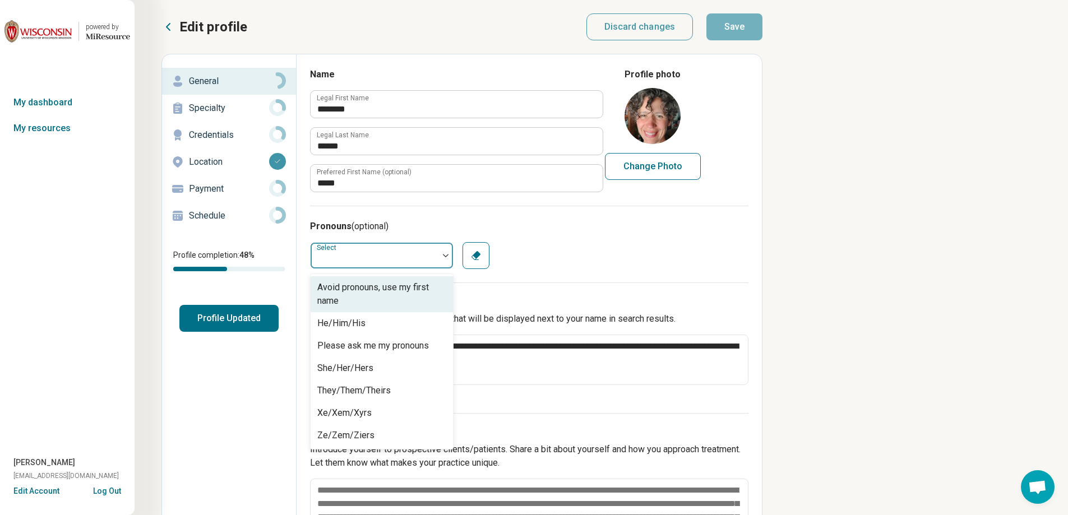
click at [380, 259] on div at bounding box center [375, 255] width 128 height 22
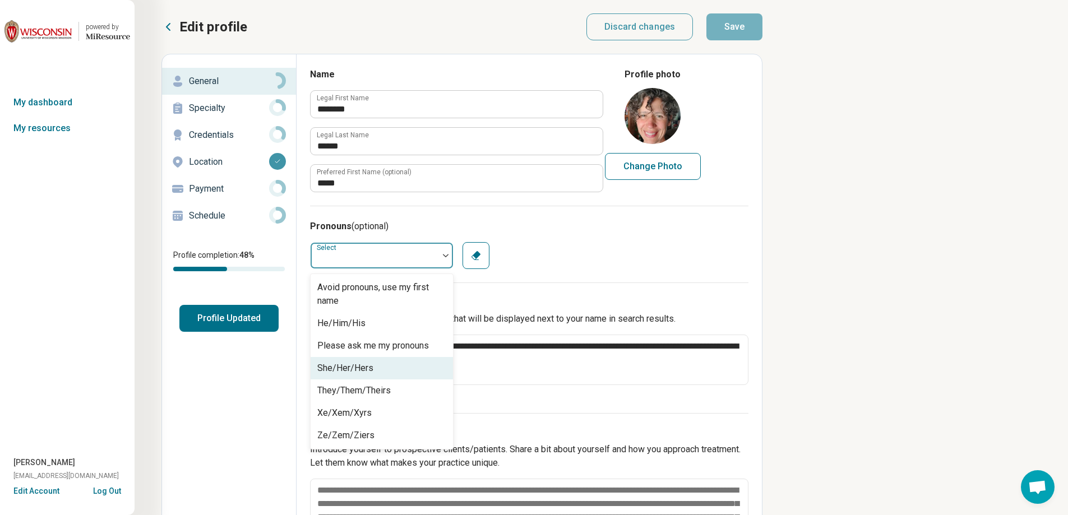
click at [354, 372] on div "She/Her/Hers" at bounding box center [345, 368] width 56 height 13
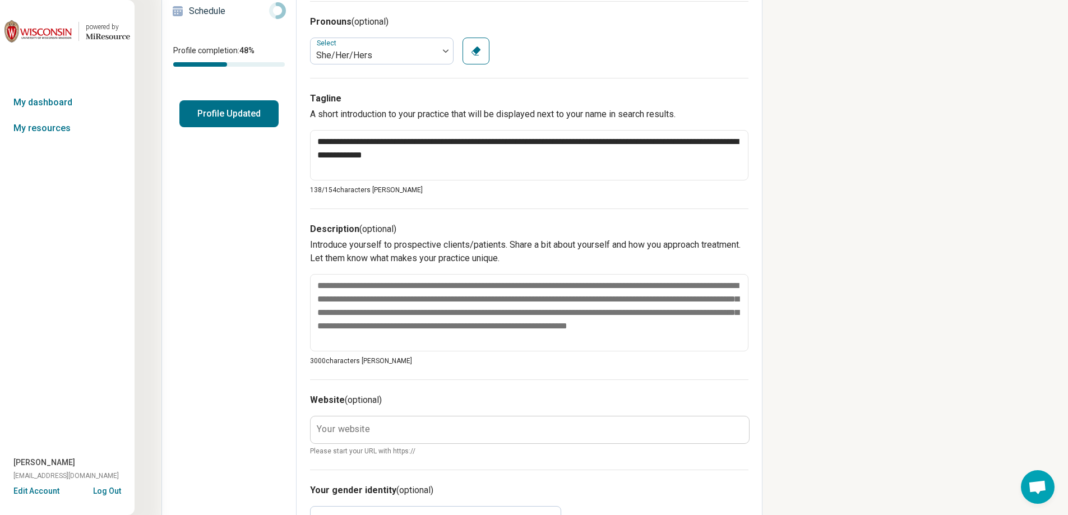
scroll to position [224, 0]
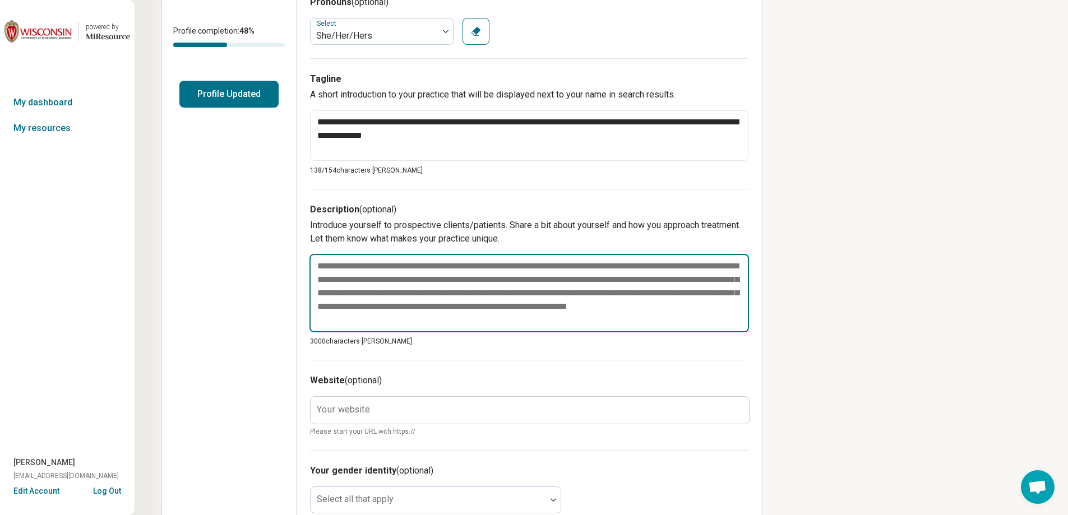
click at [371, 305] on textarea at bounding box center [528, 293] width 439 height 78
paste textarea "**********"
type textarea "*"
type textarea "**********"
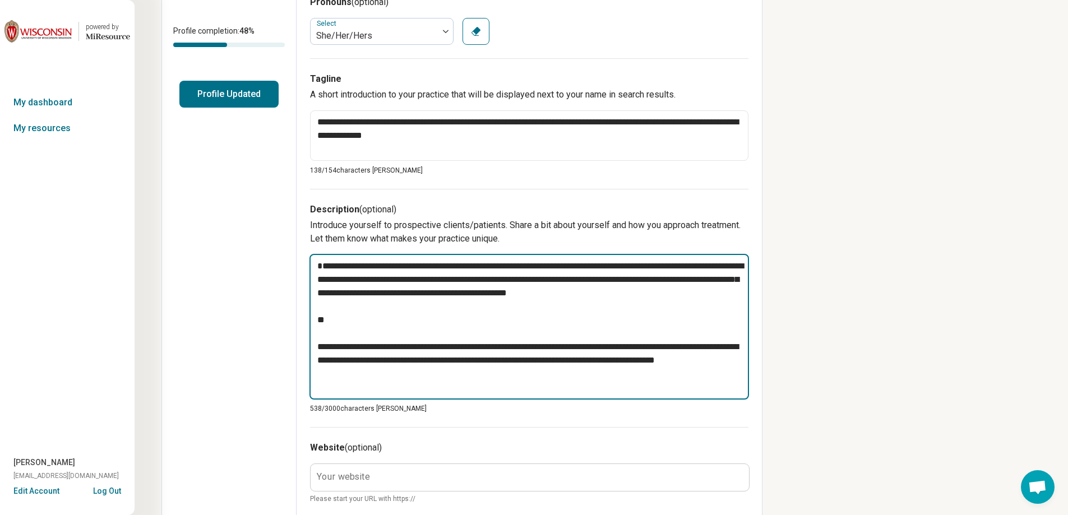
click at [324, 269] on textarea "**********" at bounding box center [528, 327] width 439 height 146
type textarea "*"
type textarea "**********"
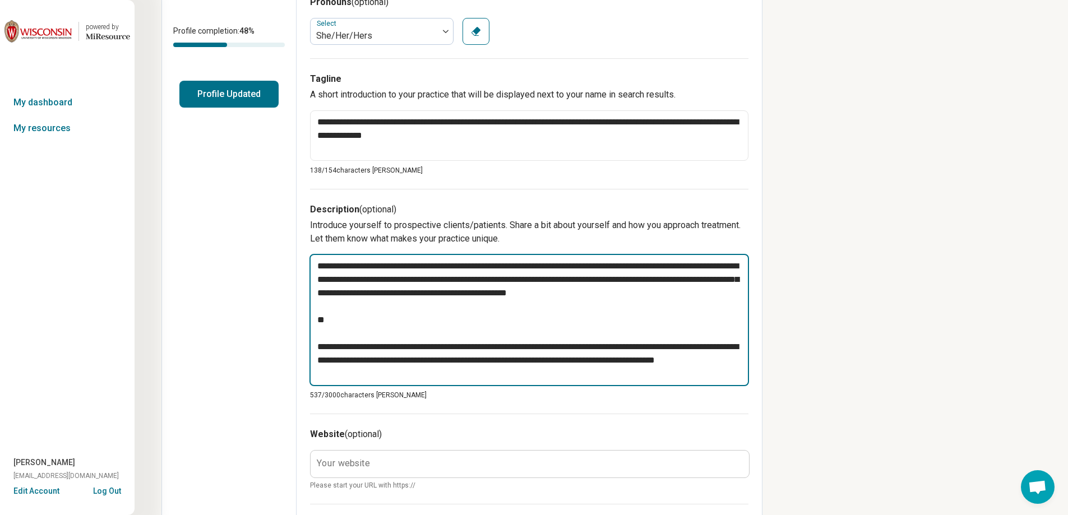
click at [319, 331] on textarea "**********" at bounding box center [528, 320] width 439 height 132
type textarea "*"
type textarea "**********"
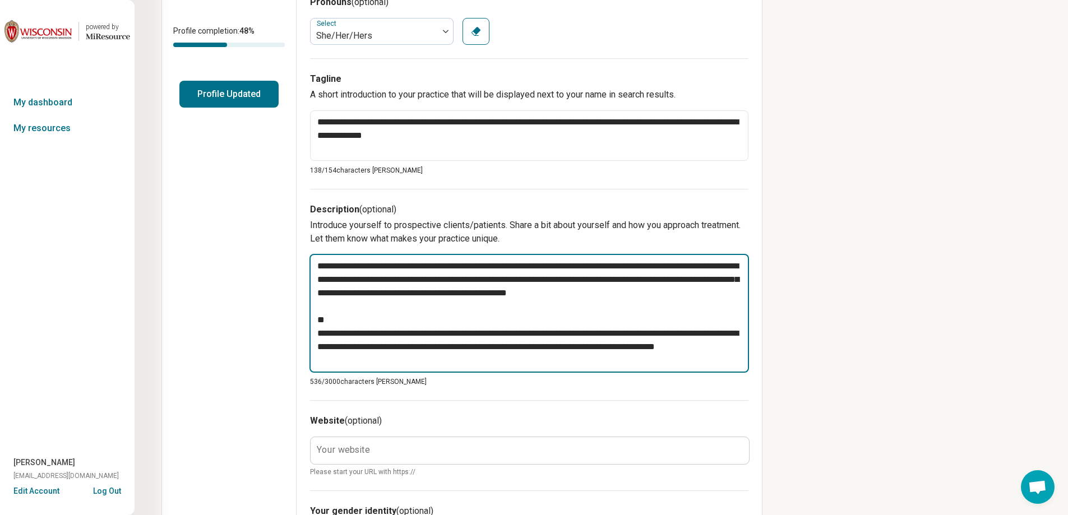
type textarea "*"
type textarea "**********"
type textarea "*"
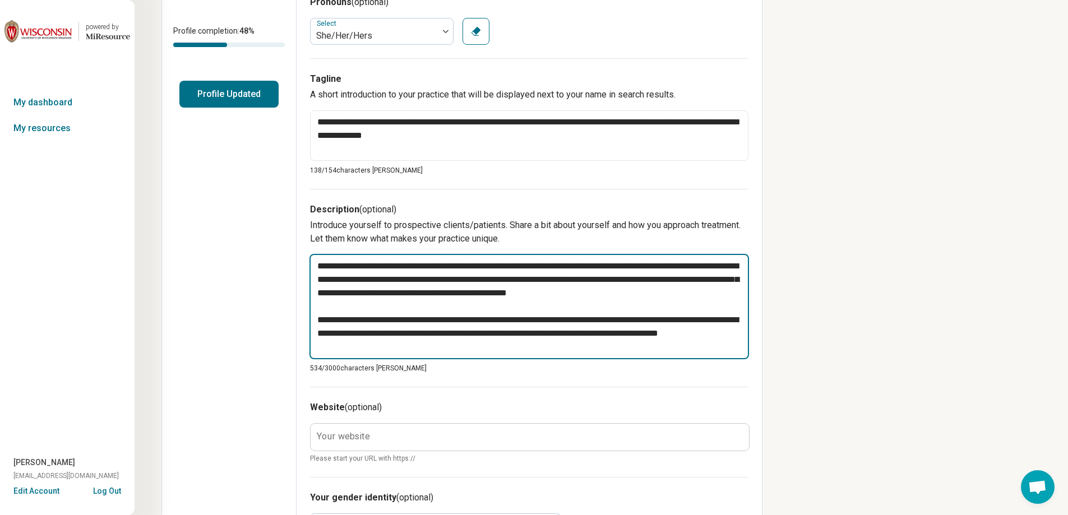
type textarea "**********"
click at [372, 345] on textarea "**********" at bounding box center [528, 306] width 439 height 105
type textarea "*"
type textarea "**********"
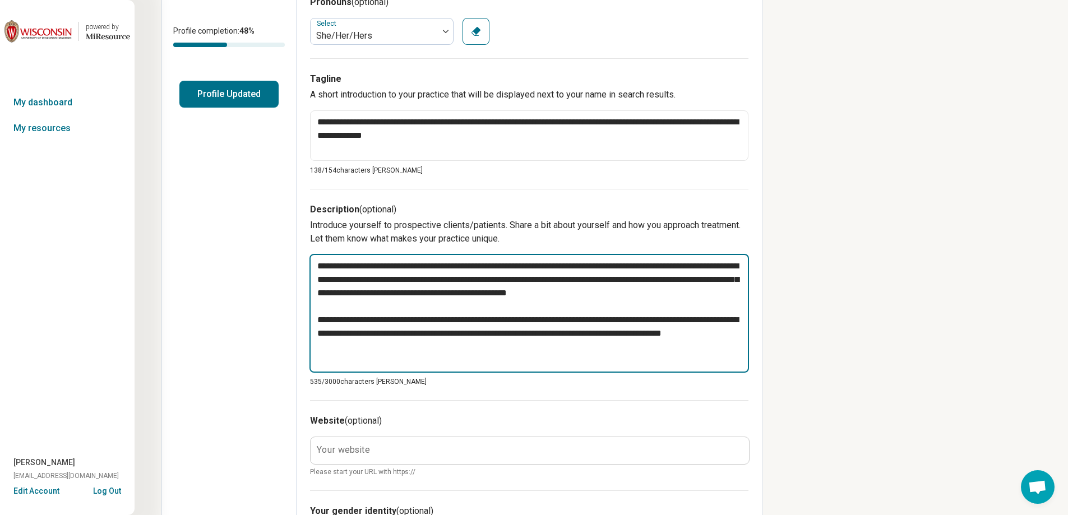
type textarea "*"
type textarea "**********"
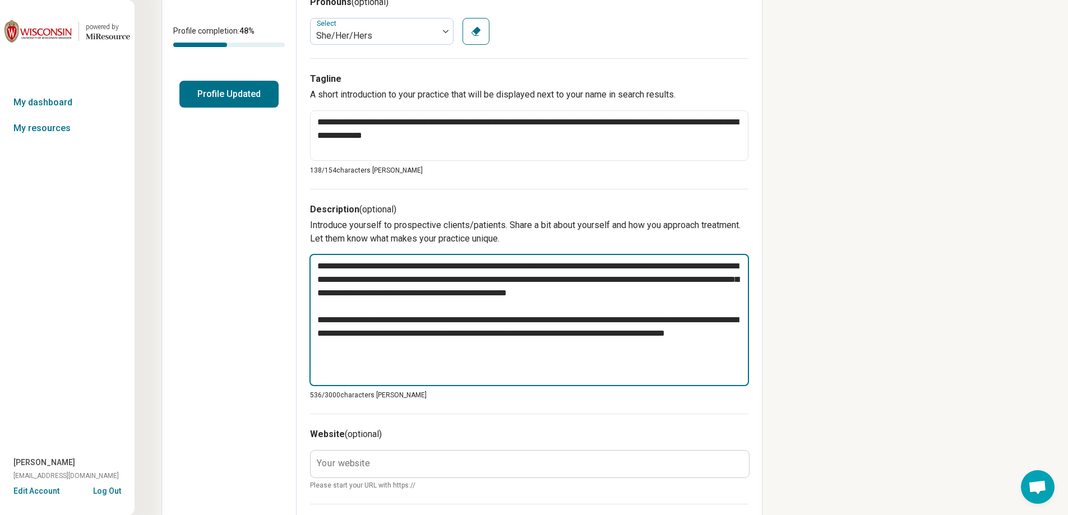
paste textarea "**********"
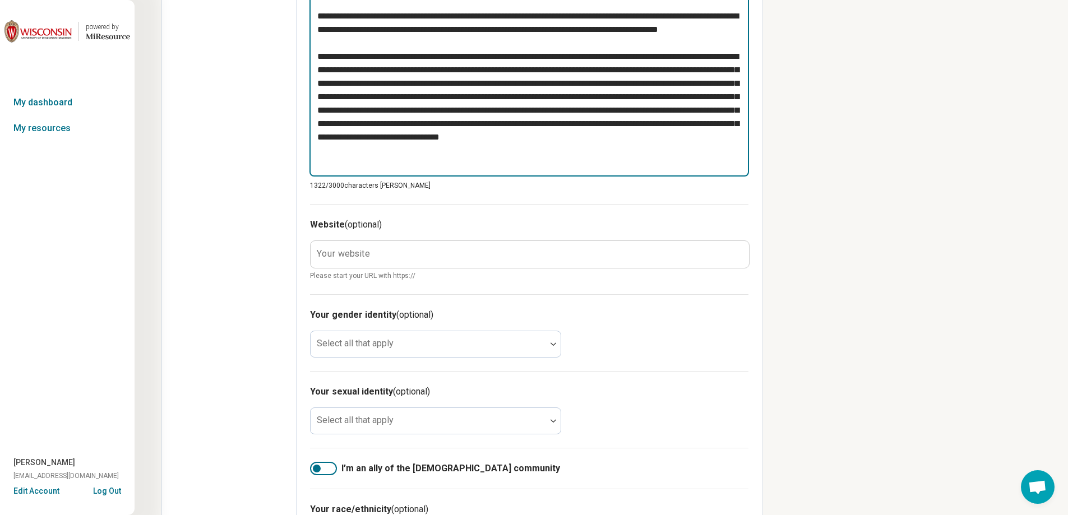
scroll to position [561, 0]
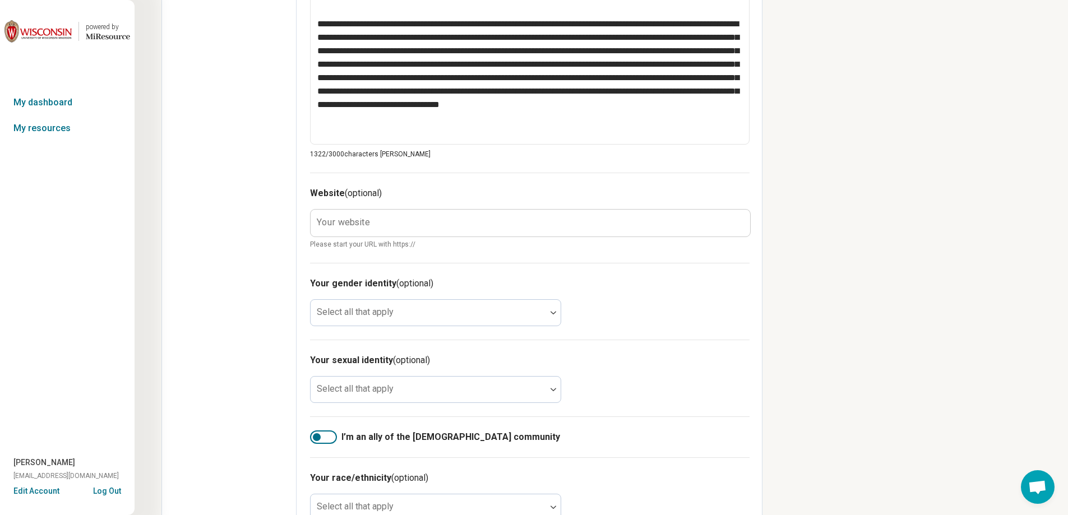
click at [352, 225] on label "Your website" at bounding box center [343, 222] width 53 height 9
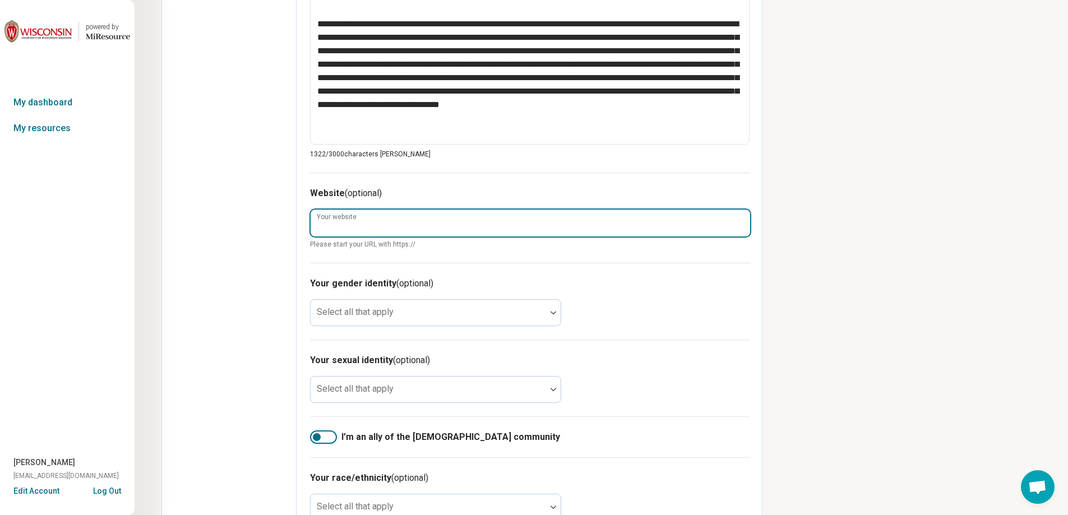
click at [352, 225] on input "Your website" at bounding box center [530, 223] width 439 height 27
paste input "**********"
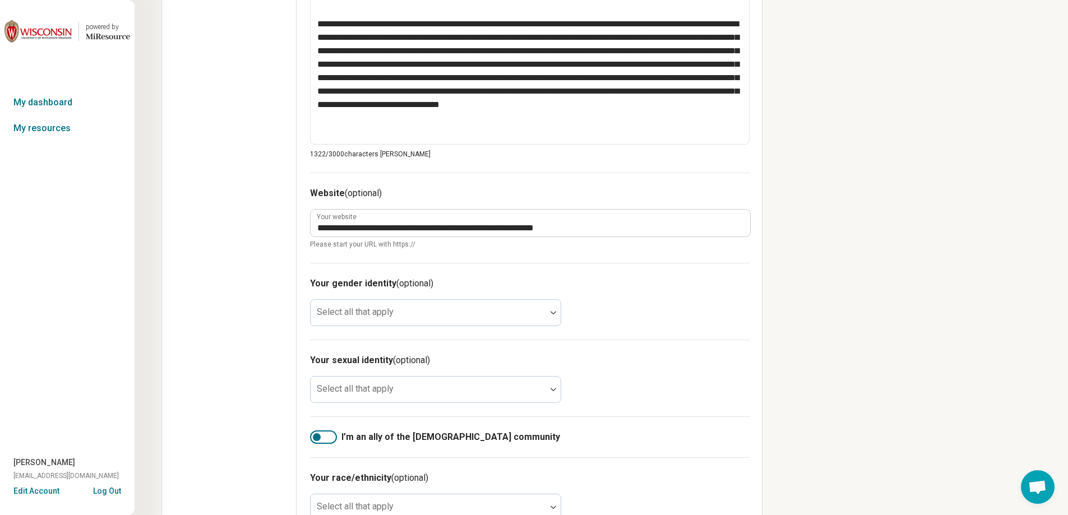
click at [652, 299] on div "Your gender identity (optional) Select all that apply" at bounding box center [529, 301] width 439 height 77
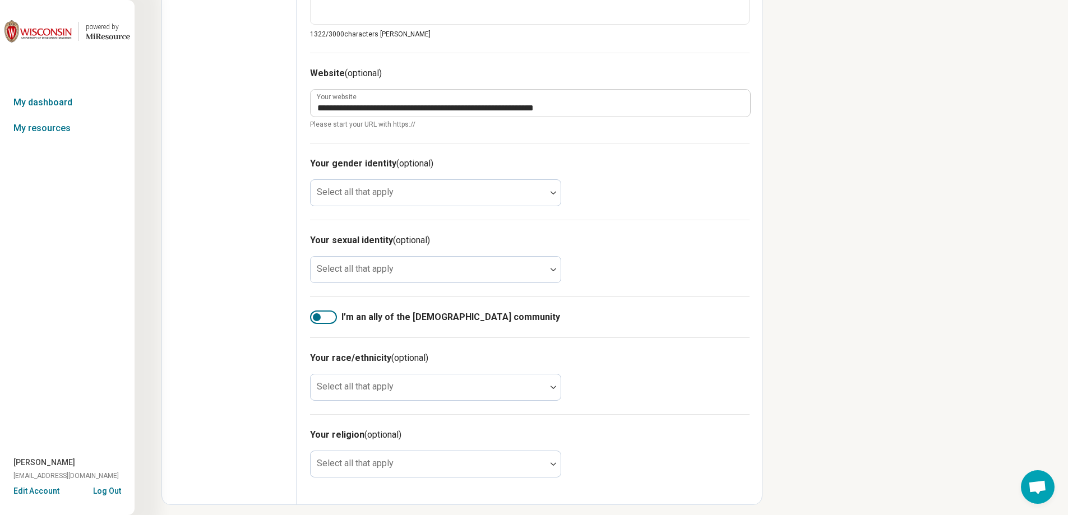
scroll to position [687, 0]
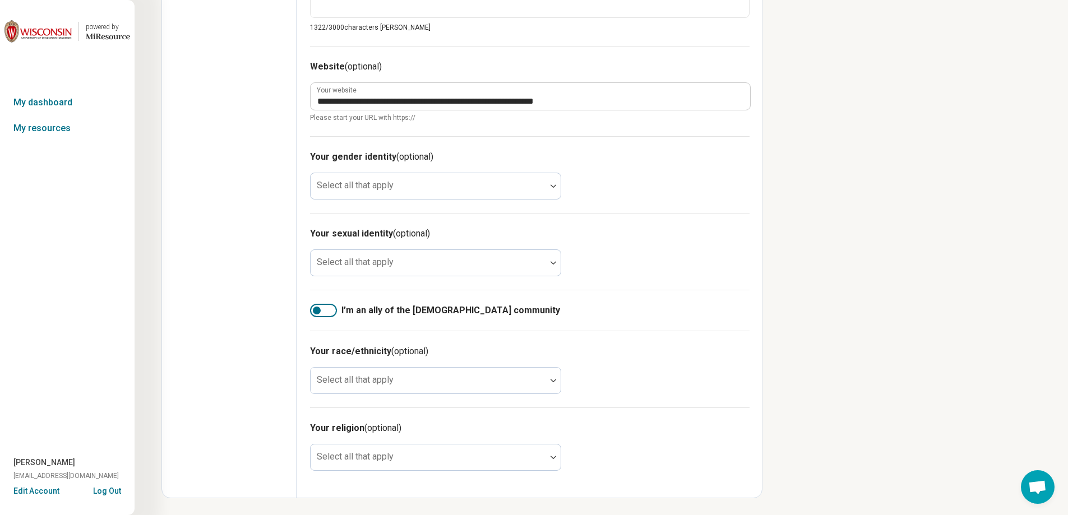
click at [324, 313] on div at bounding box center [323, 310] width 27 height 13
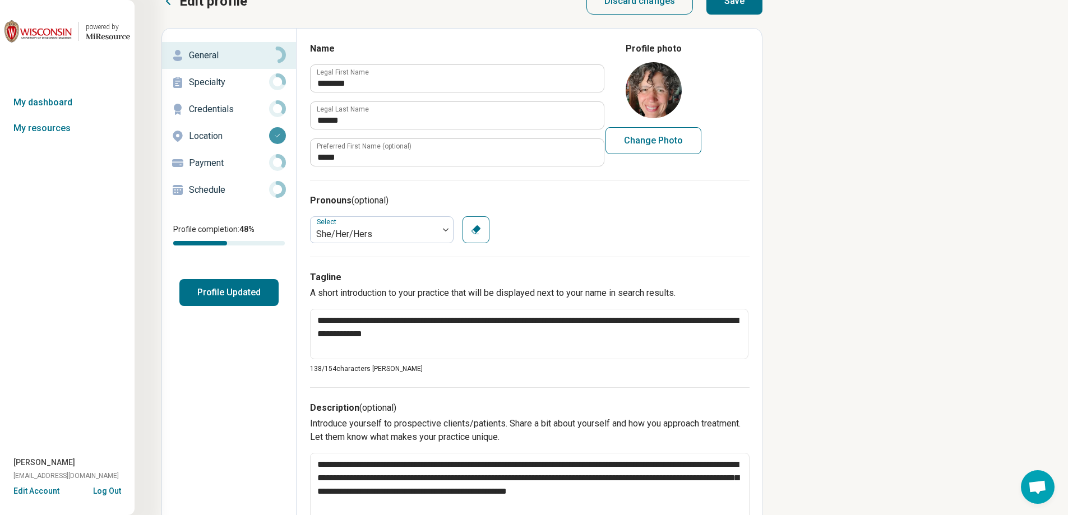
scroll to position [0, 0]
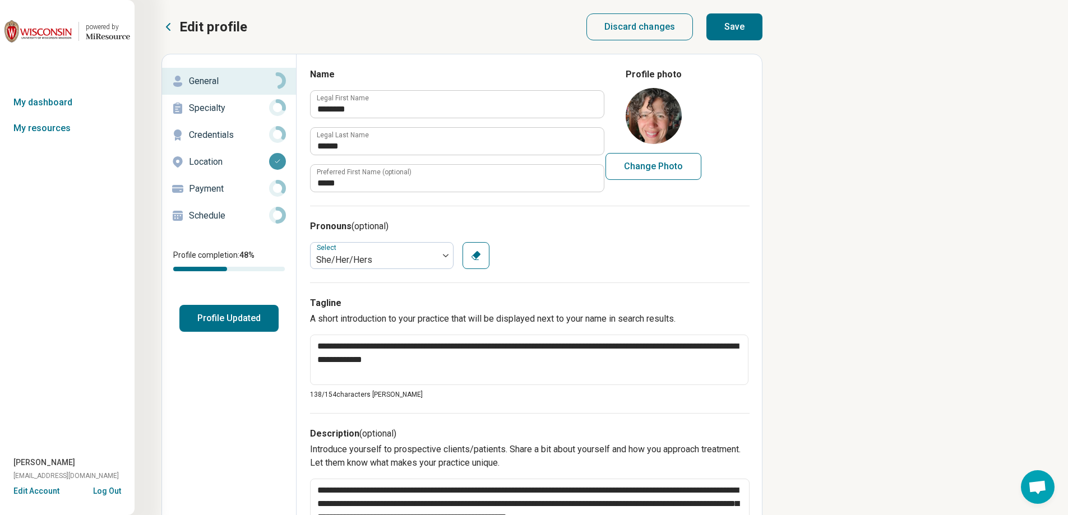
click at [213, 321] on button "Profile Updated" at bounding box center [228, 318] width 99 height 27
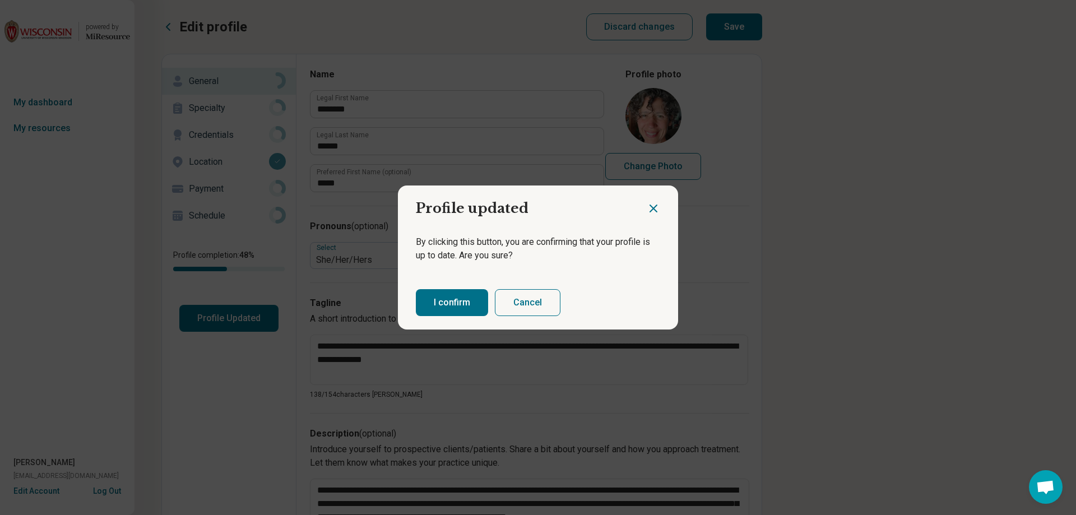
click at [451, 302] on button "I confirm" at bounding box center [452, 302] width 72 height 27
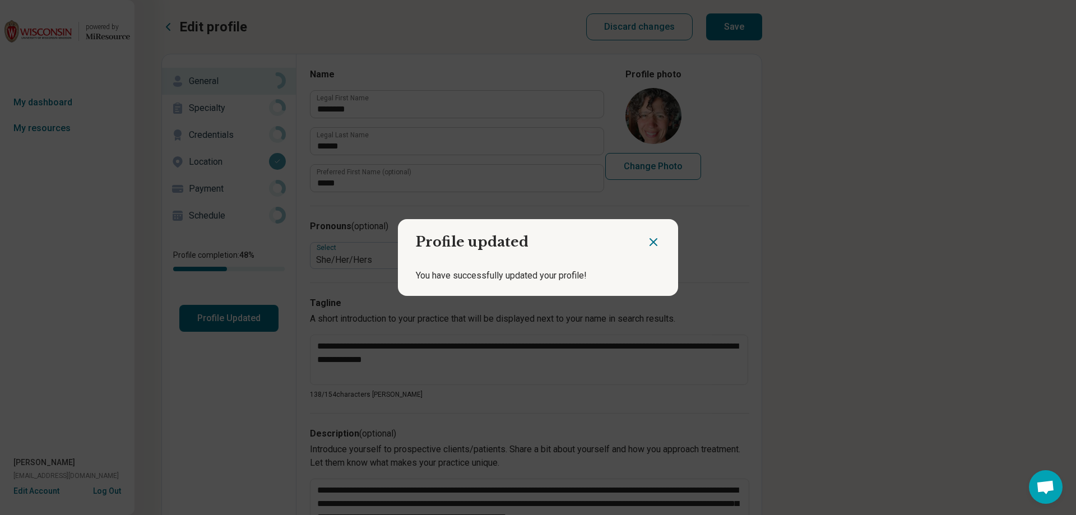
click at [651, 246] on icon "Close dialog" at bounding box center [653, 241] width 13 height 13
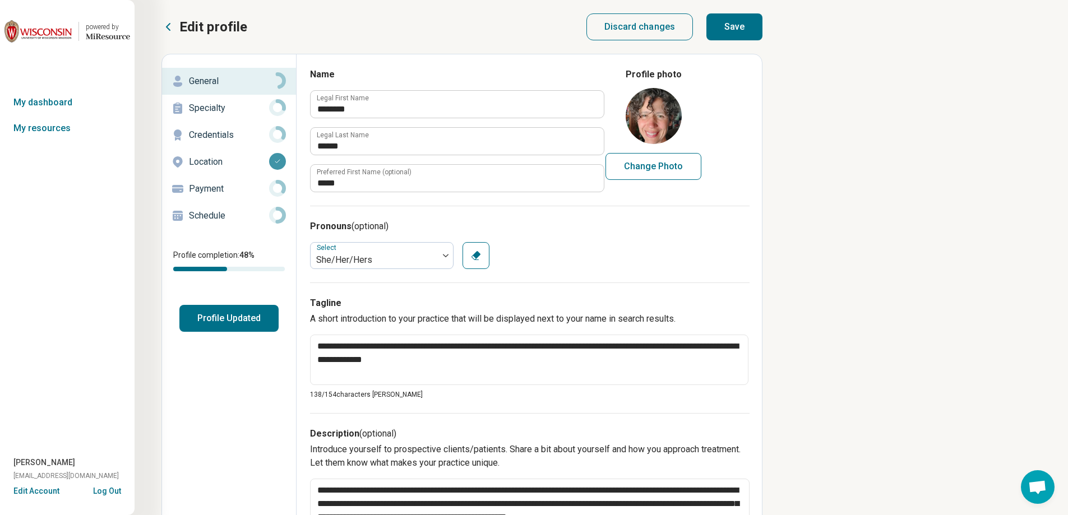
click at [749, 28] on button "Save" at bounding box center [734, 26] width 56 height 27
click at [43, 127] on link "My resources" at bounding box center [67, 128] width 135 height 26
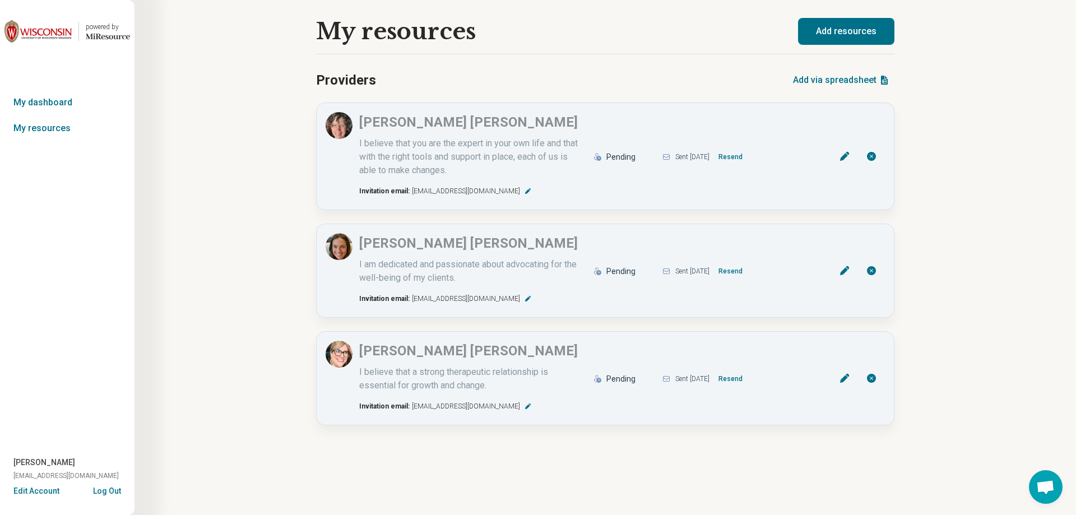
click at [851, 26] on button "Add resources" at bounding box center [846, 31] width 96 height 27
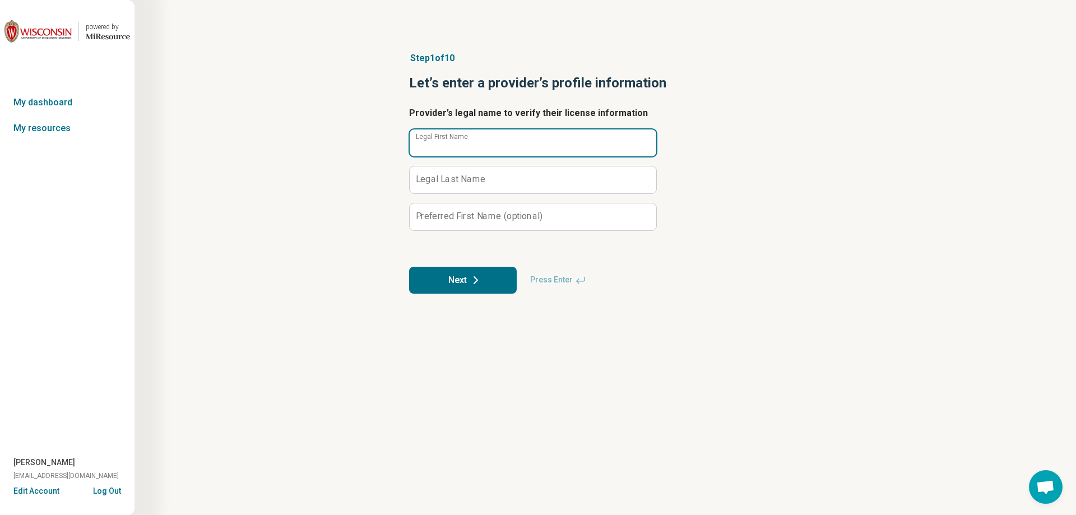
click at [601, 139] on input "Legal First Name" at bounding box center [533, 142] width 247 height 27
click at [493, 286] on button "Next" at bounding box center [463, 280] width 108 height 27
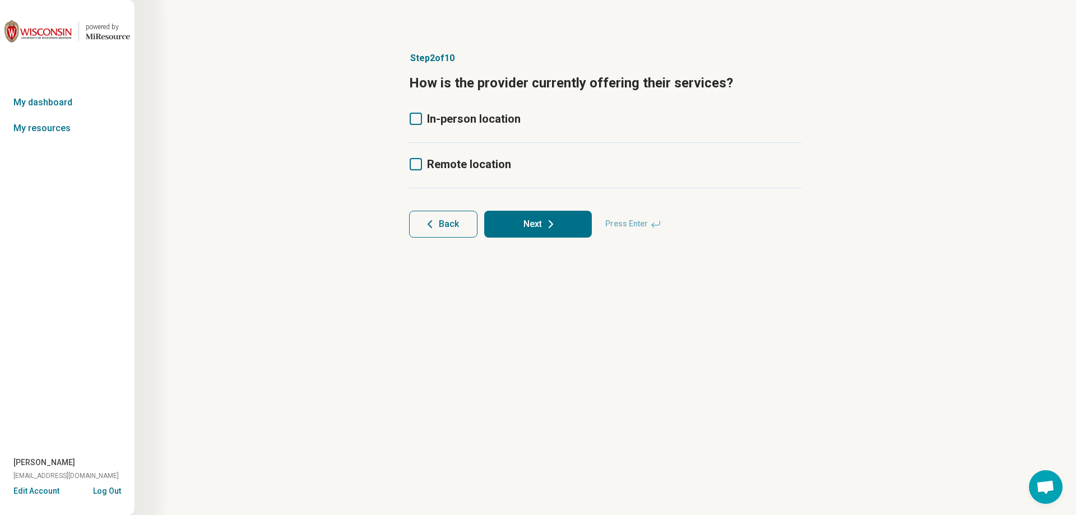
click at [480, 109] on article "Step 2 of 10 How is the provider currently offering their services? In-person l…" at bounding box center [605, 144] width 428 height 231
click at [411, 117] on icon at bounding box center [416, 119] width 12 height 12
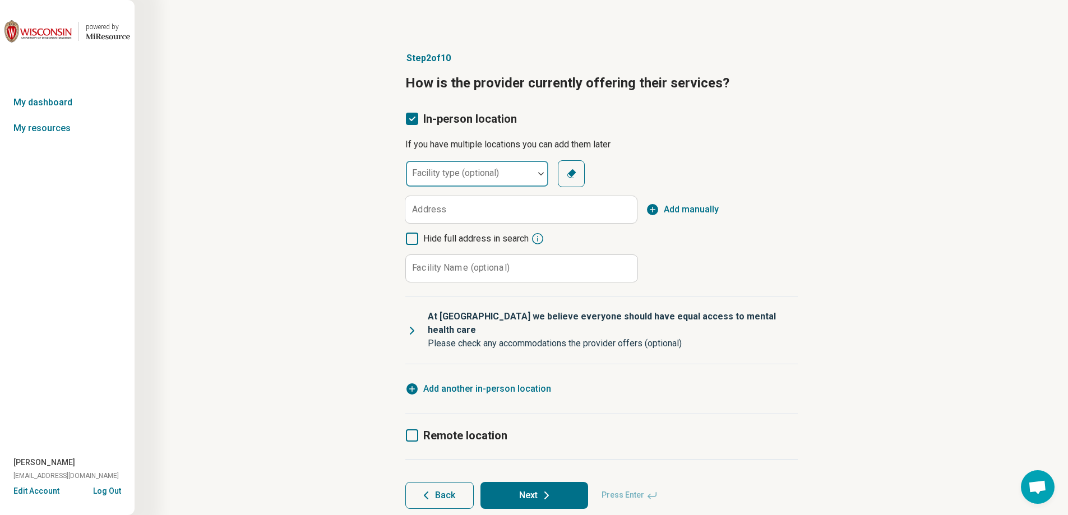
click at [438, 179] on div at bounding box center [469, 178] width 119 height 16
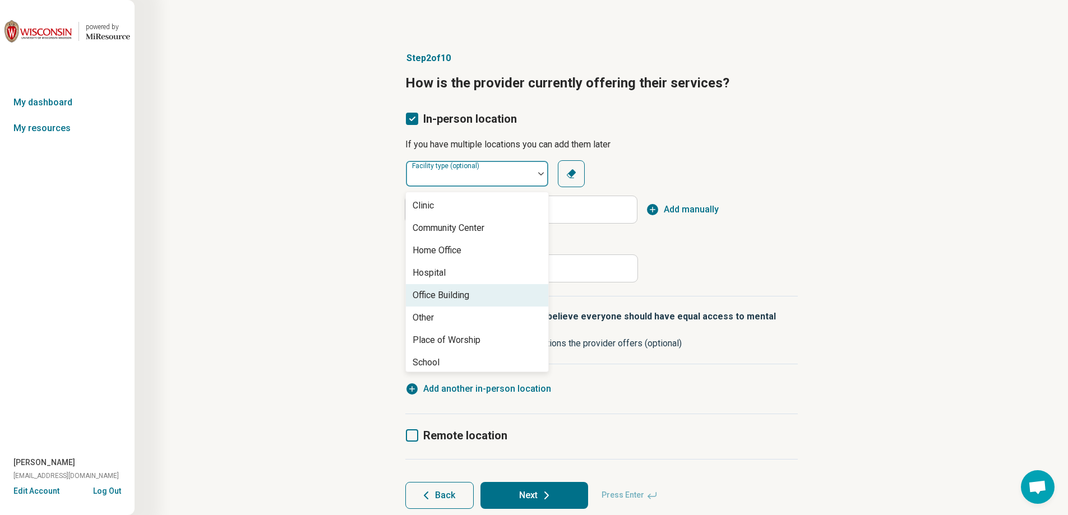
click at [461, 294] on div "Office Building" at bounding box center [441, 295] width 57 height 13
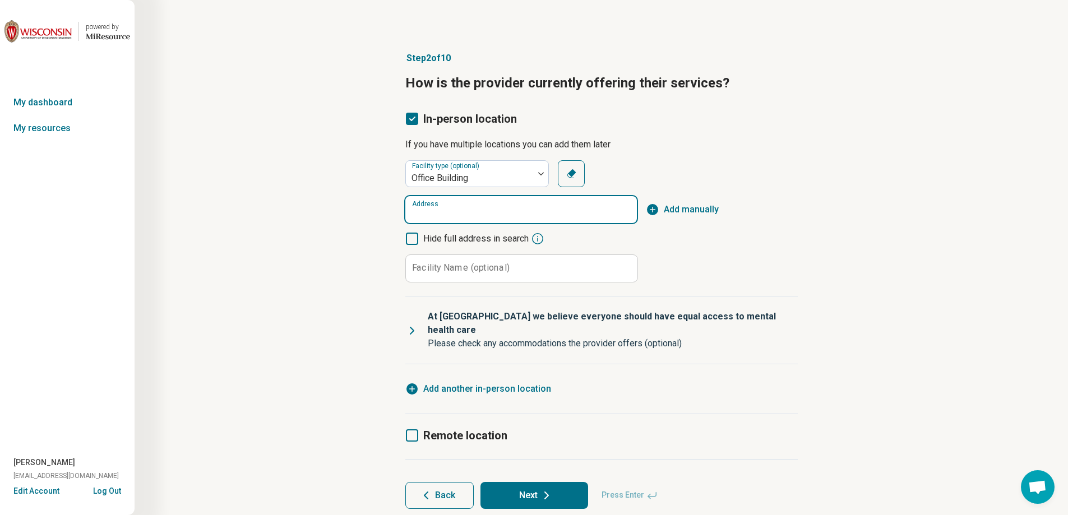
click at [464, 210] on input "Address" at bounding box center [521, 209] width 232 height 27
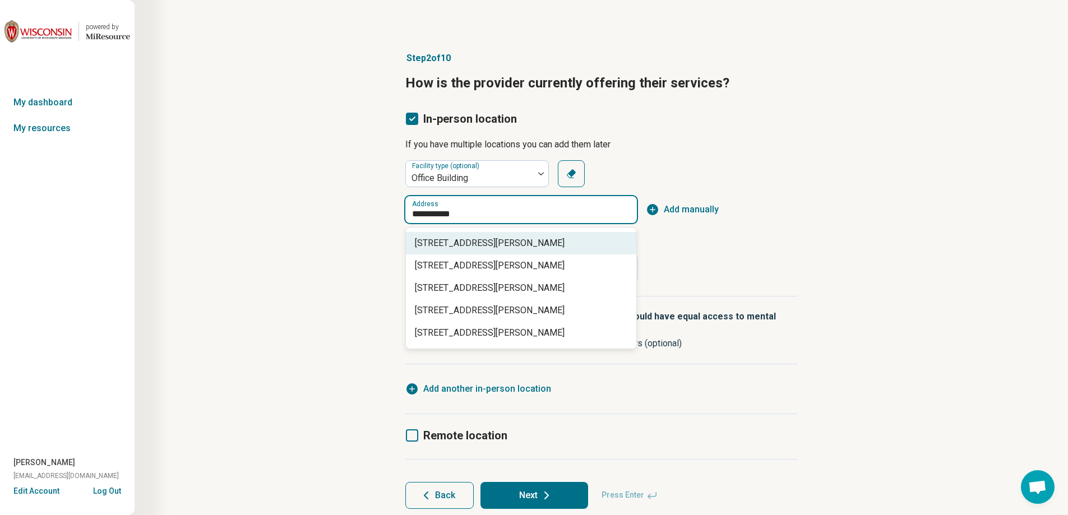
click at [474, 242] on span "[STREET_ADDRESS][PERSON_NAME]" at bounding box center [523, 243] width 217 height 13
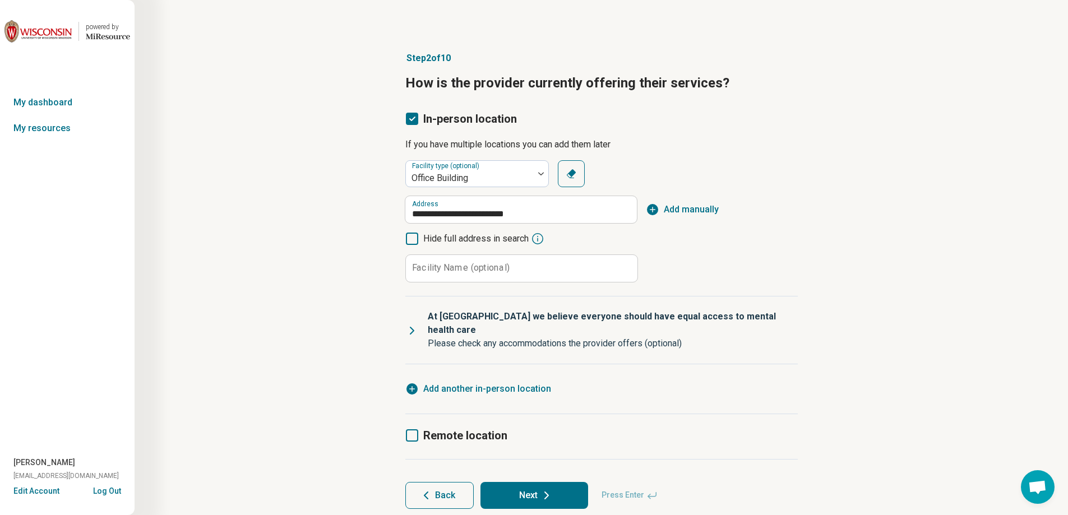
click at [682, 205] on span "Add manually" at bounding box center [691, 209] width 55 height 13
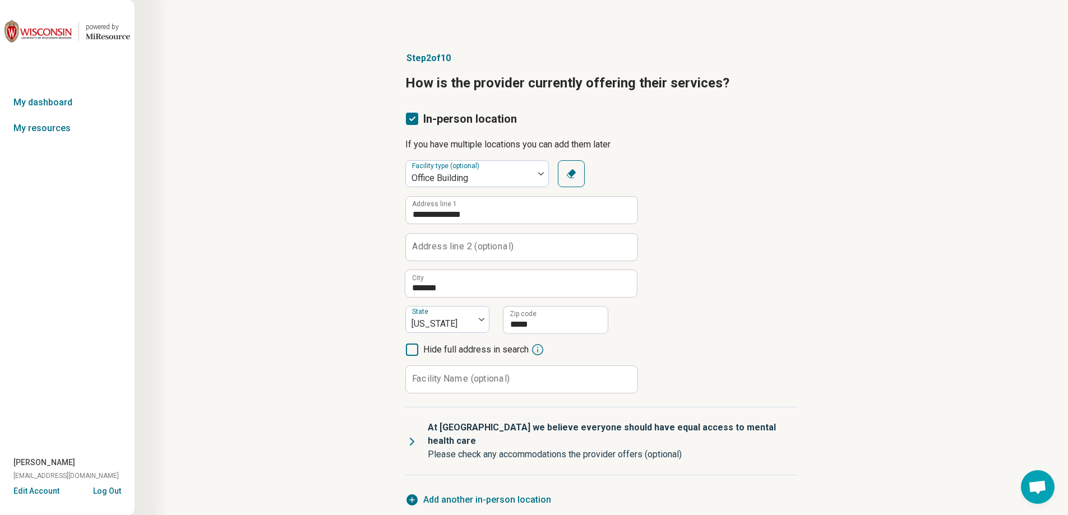
click at [507, 249] on label "Address line 2 (optional)" at bounding box center [462, 246] width 101 height 9
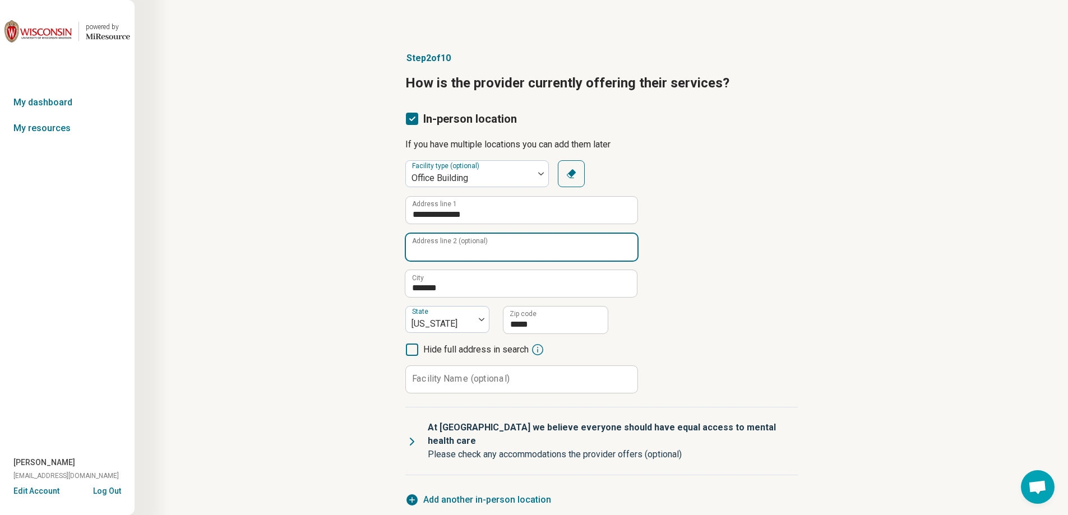
click at [507, 249] on input "Address line 2 (optional)" at bounding box center [522, 247] width 232 height 27
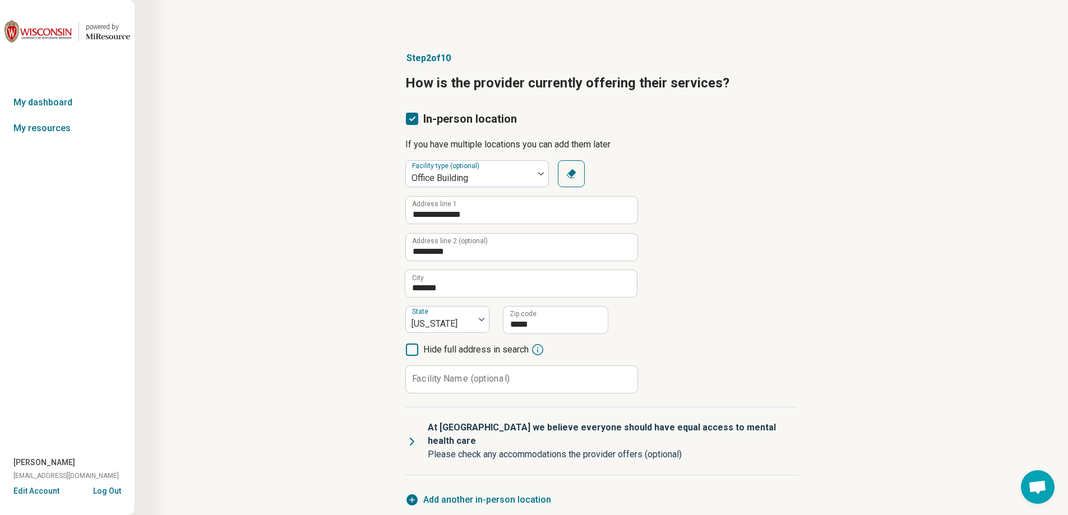
click at [457, 382] on label "Facility Name (optional)" at bounding box center [461, 378] width 98 height 9
click at [457, 382] on input "Facility Name (optional)" at bounding box center [522, 379] width 232 height 27
click at [749, 247] on div "**********" at bounding box center [601, 276] width 392 height 233
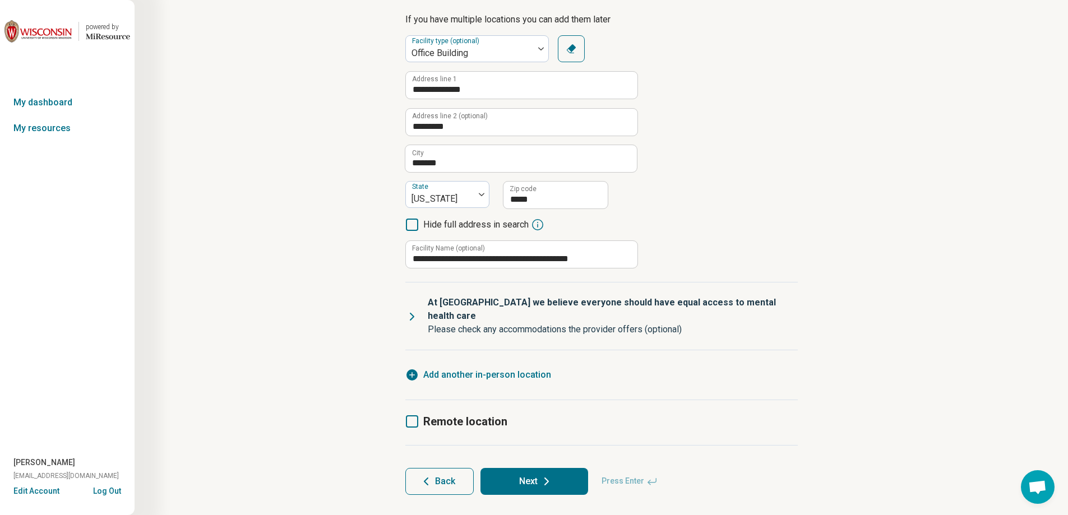
scroll to position [132, 0]
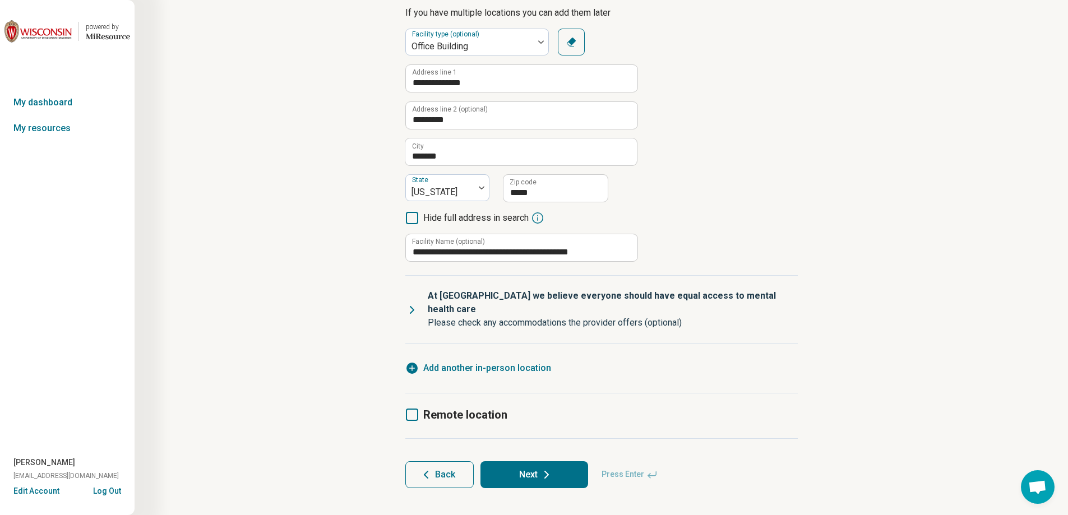
click at [435, 294] on p "At [GEOGRAPHIC_DATA] we believe everyone should have equal access to mental hea…" at bounding box center [608, 302] width 361 height 27
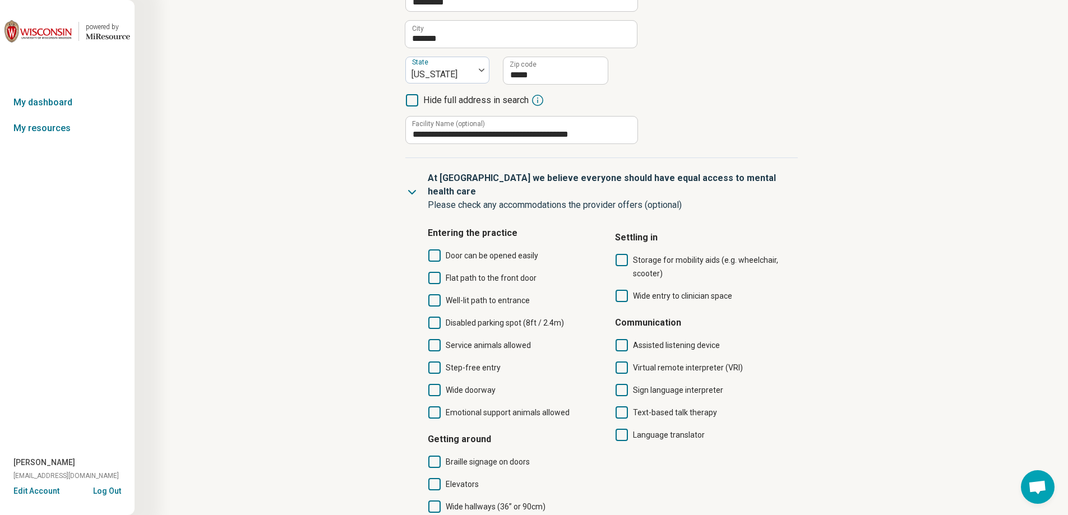
scroll to position [300, 0]
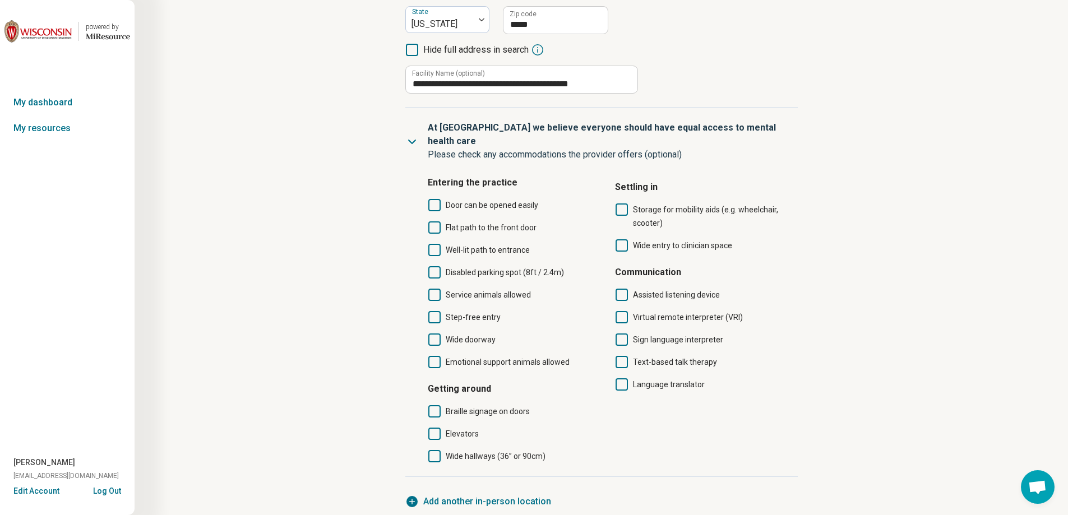
click at [437, 199] on icon at bounding box center [434, 205] width 12 height 12
click at [436, 221] on icon at bounding box center [434, 227] width 12 height 12
click at [434, 244] on icon at bounding box center [434, 250] width 12 height 12
click at [434, 266] on icon at bounding box center [434, 272] width 12 height 12
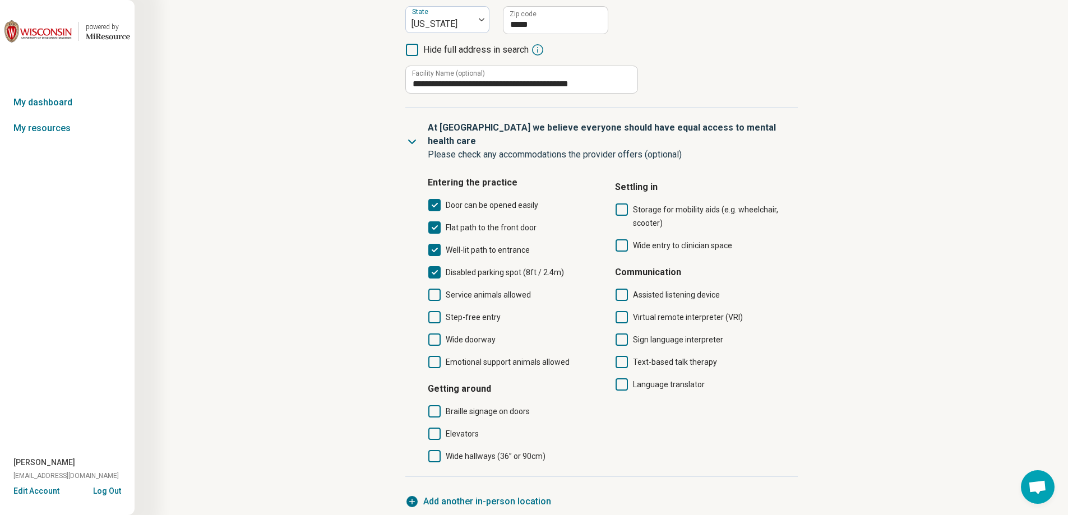
click at [435, 289] on icon at bounding box center [434, 295] width 12 height 12
click at [435, 311] on label "Step-free entry" at bounding box center [515, 317] width 174 height 13
click at [434, 334] on icon at bounding box center [434, 340] width 12 height 12
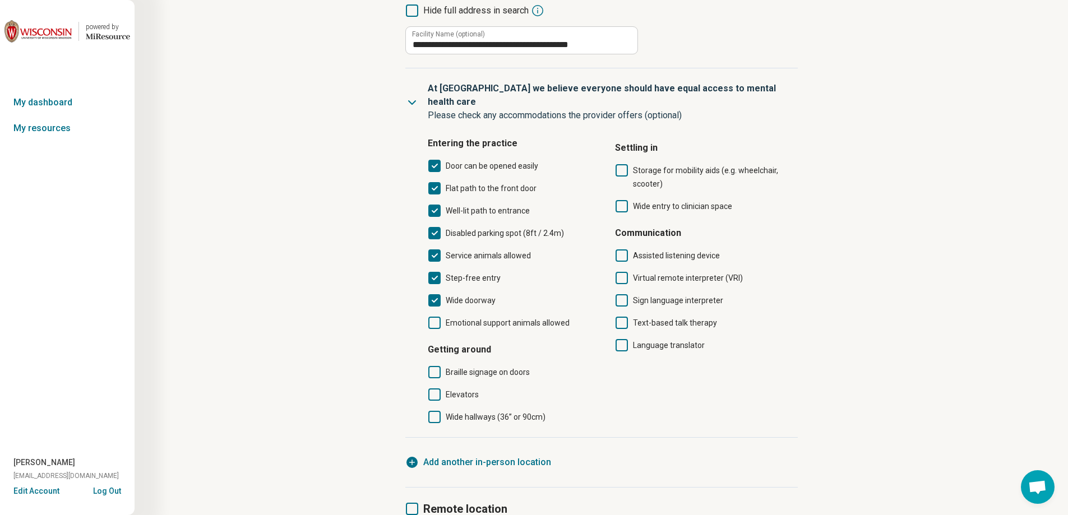
scroll to position [356, 0]
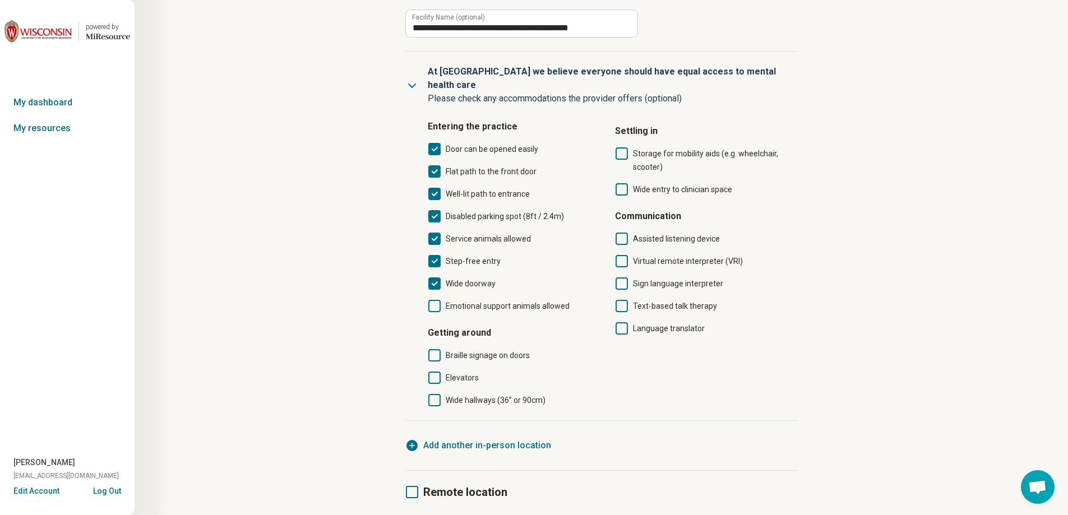
click at [437, 372] on icon at bounding box center [434, 378] width 12 height 12
click at [434, 394] on icon at bounding box center [434, 400] width 12 height 12
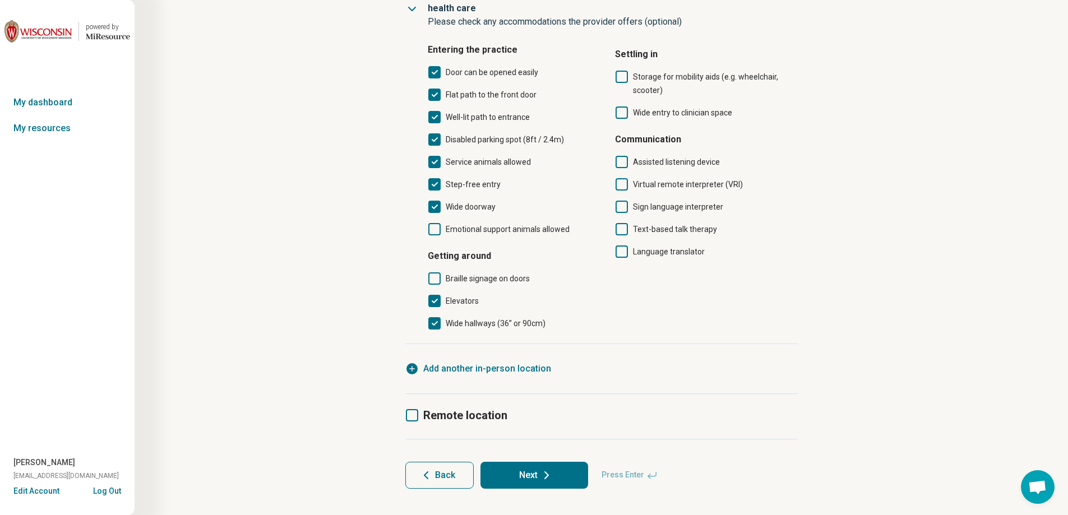
scroll to position [433, 0]
click at [410, 409] on icon at bounding box center [412, 415] width 12 height 12
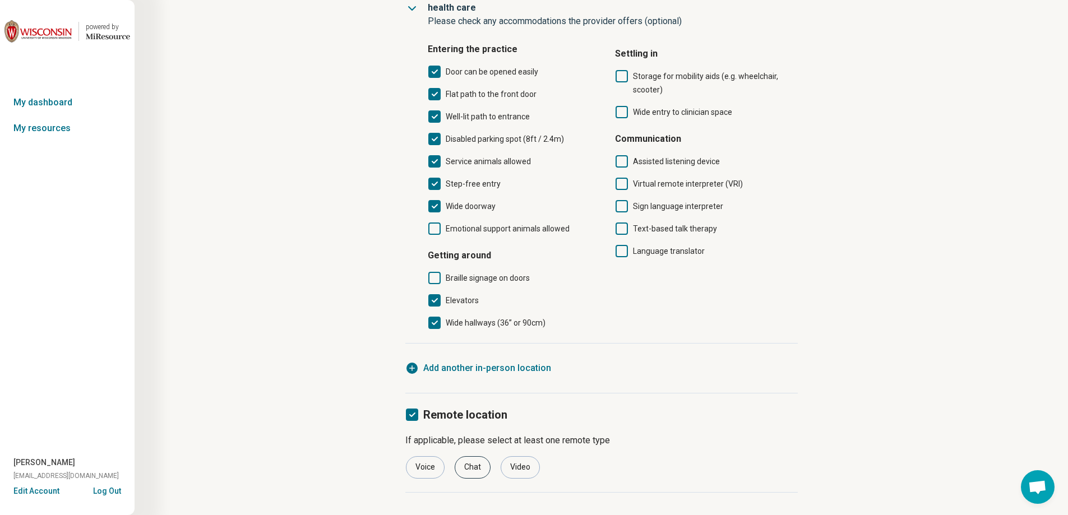
drag, startPoint x: 423, startPoint y: 454, endPoint x: 459, endPoint y: 460, distance: 35.8
click at [425, 456] on div "Voice" at bounding box center [425, 467] width 39 height 22
click at [517, 456] on div "Video" at bounding box center [520, 467] width 39 height 22
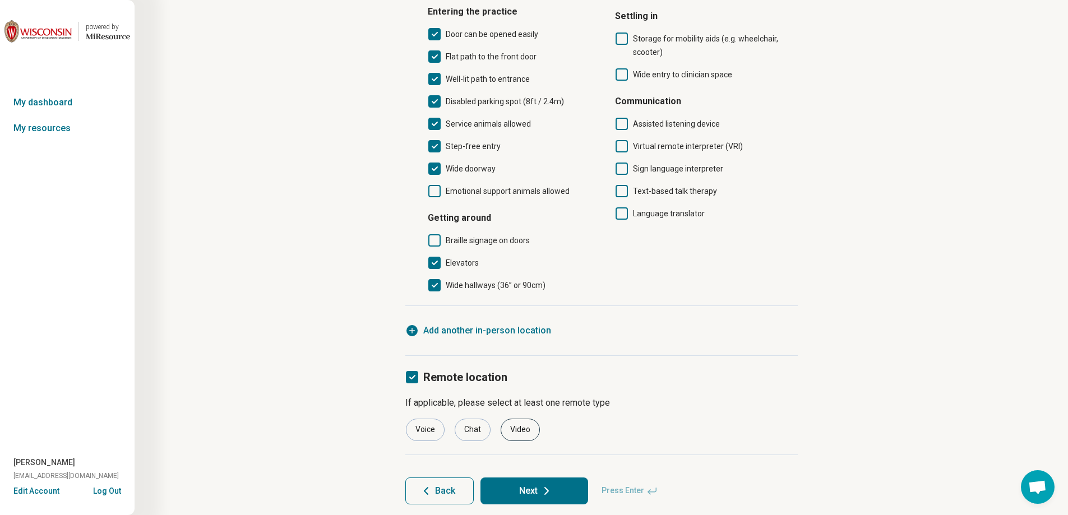
scroll to position [487, 0]
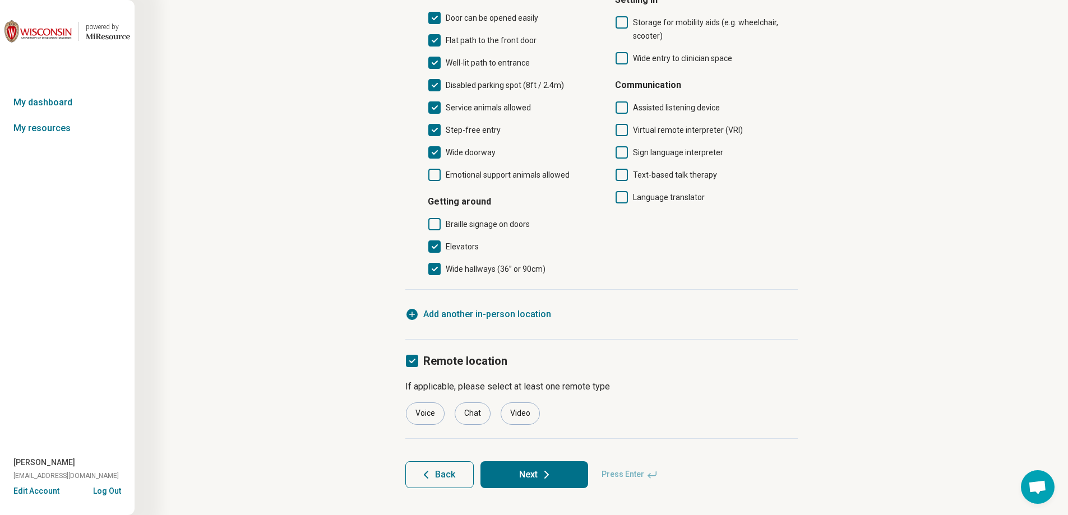
click at [535, 462] on button "Next" at bounding box center [534, 474] width 108 height 27
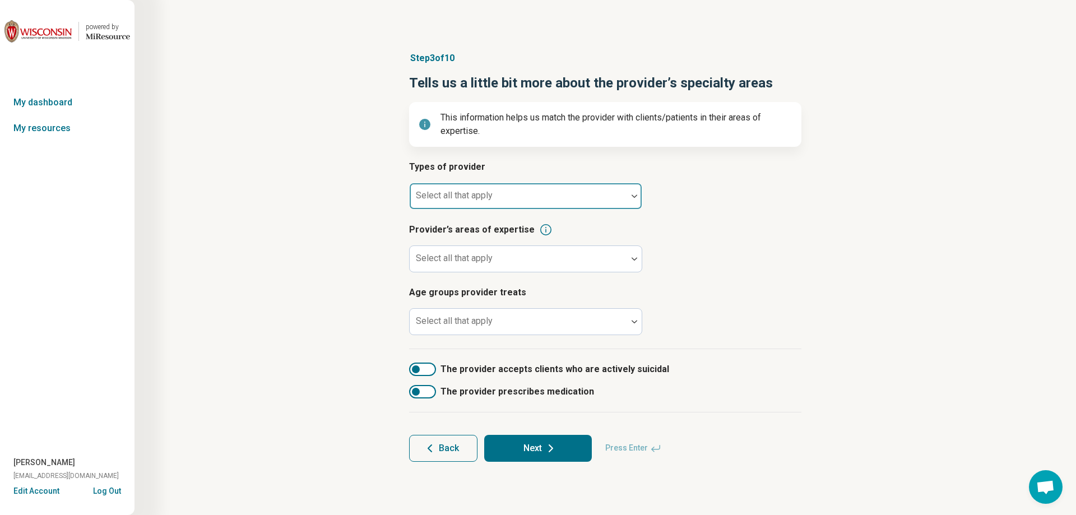
click at [480, 202] on div at bounding box center [518, 201] width 209 height 16
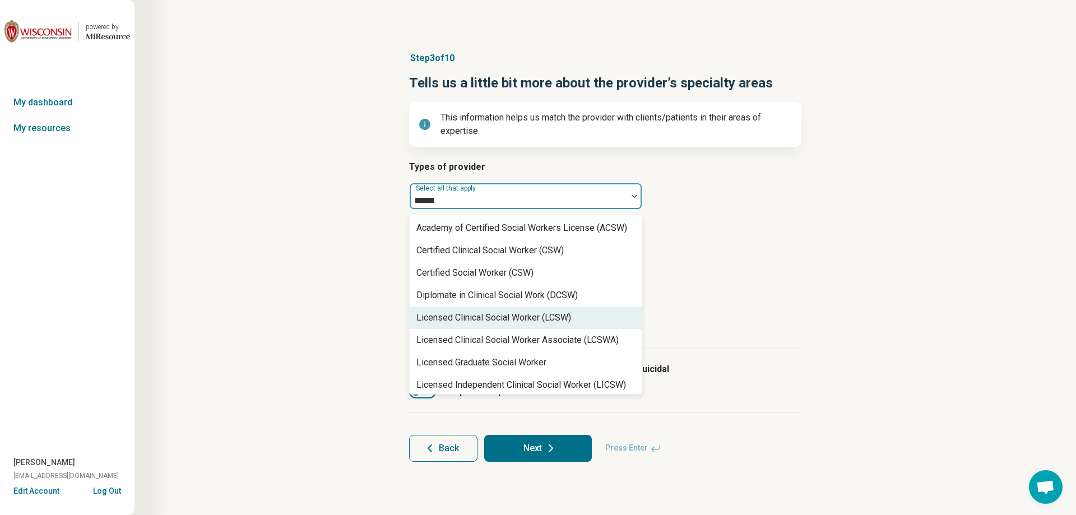
click at [507, 320] on div "Licensed Clinical Social Worker (LCSW)" at bounding box center [494, 317] width 155 height 13
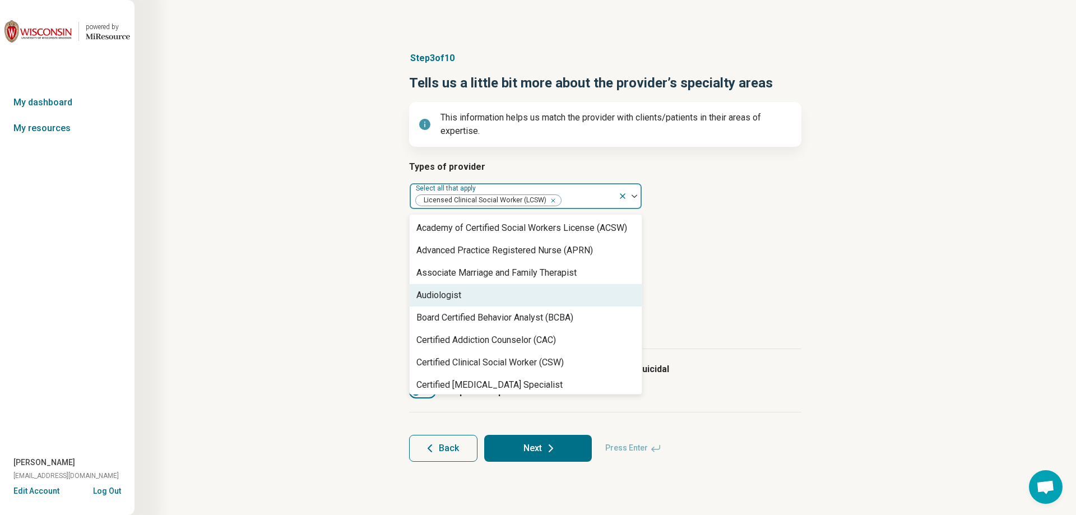
click at [738, 285] on div "Types of provider option Licensed Clinical Social Worker (LCSW), selected. 68 r…" at bounding box center [605, 254] width 392 height 189
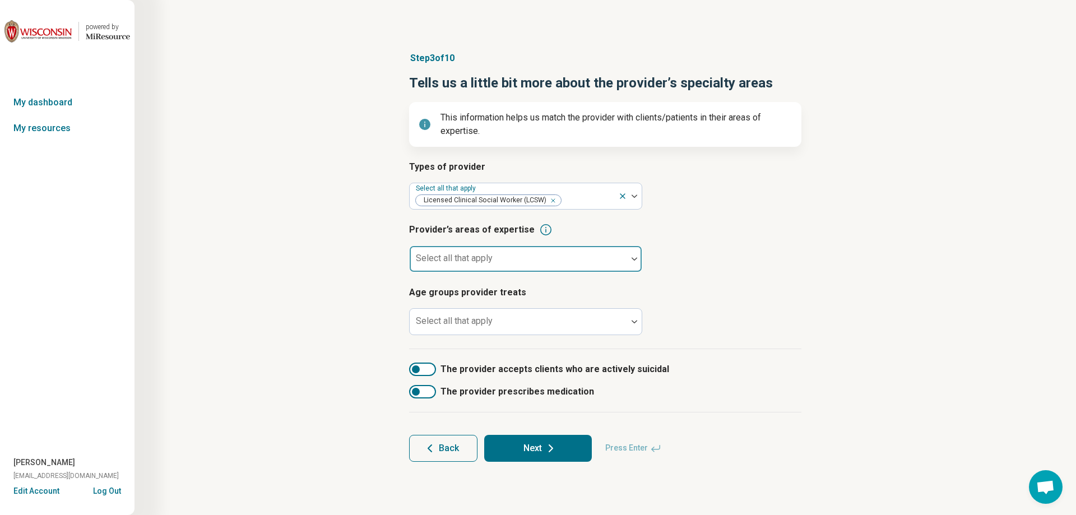
click at [538, 258] on div at bounding box center [518, 264] width 209 height 16
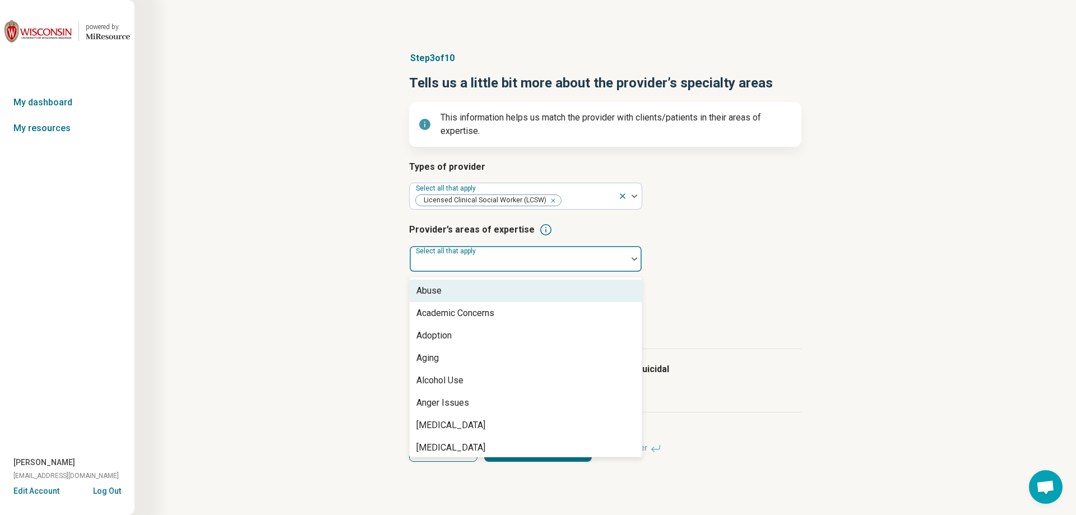
click at [523, 293] on div "Abuse" at bounding box center [526, 291] width 232 height 22
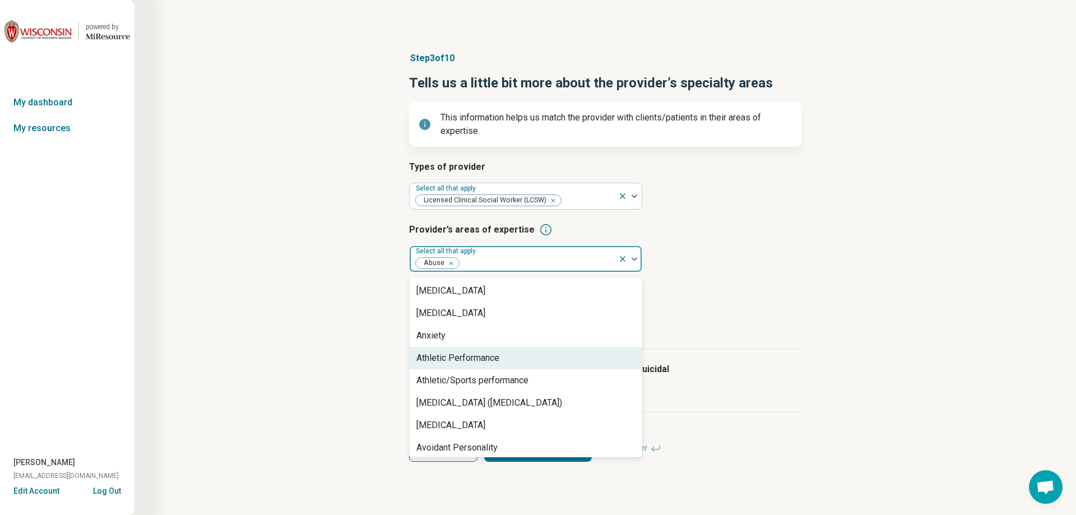
scroll to position [168, 0]
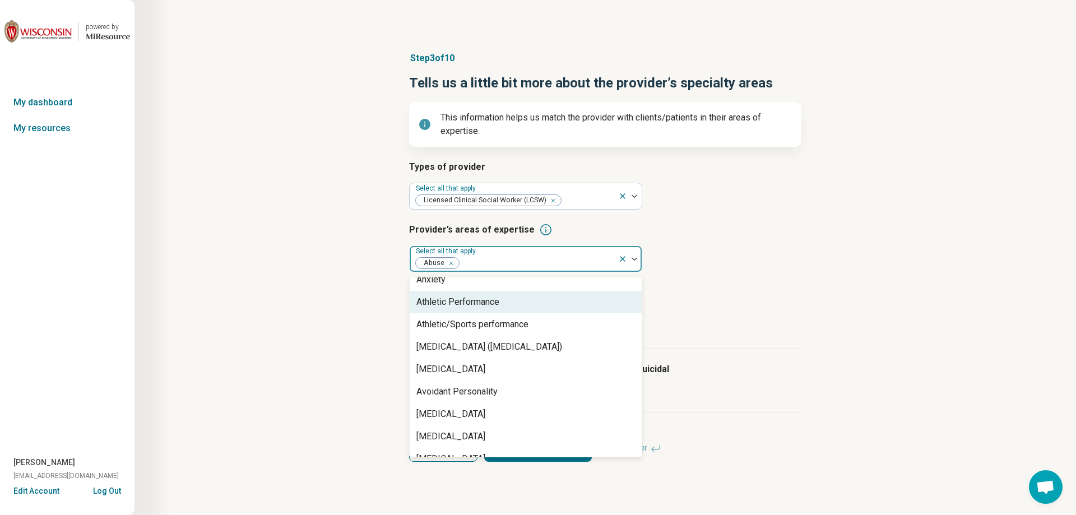
click at [527, 306] on div "Athletic Performance" at bounding box center [526, 302] width 232 height 22
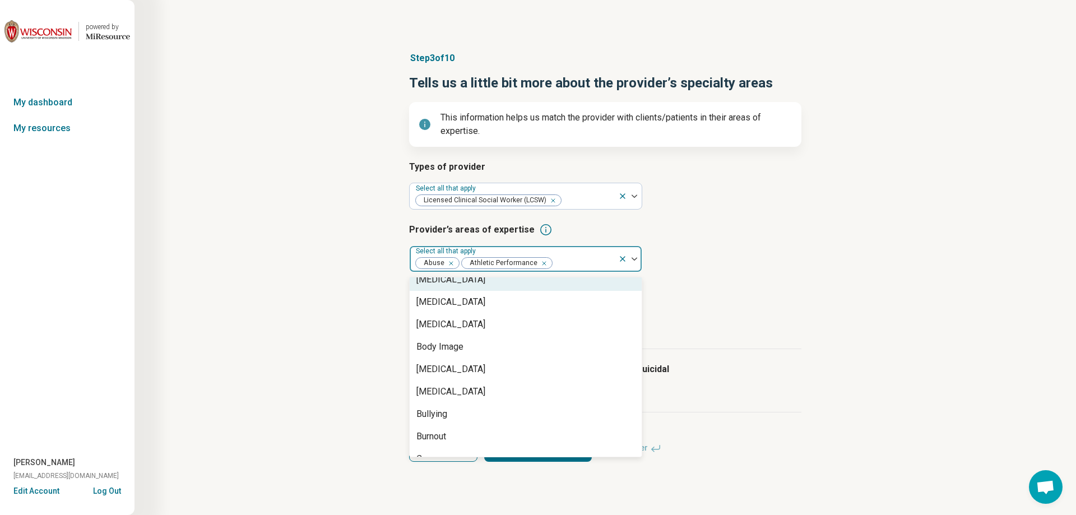
scroll to position [336, 0]
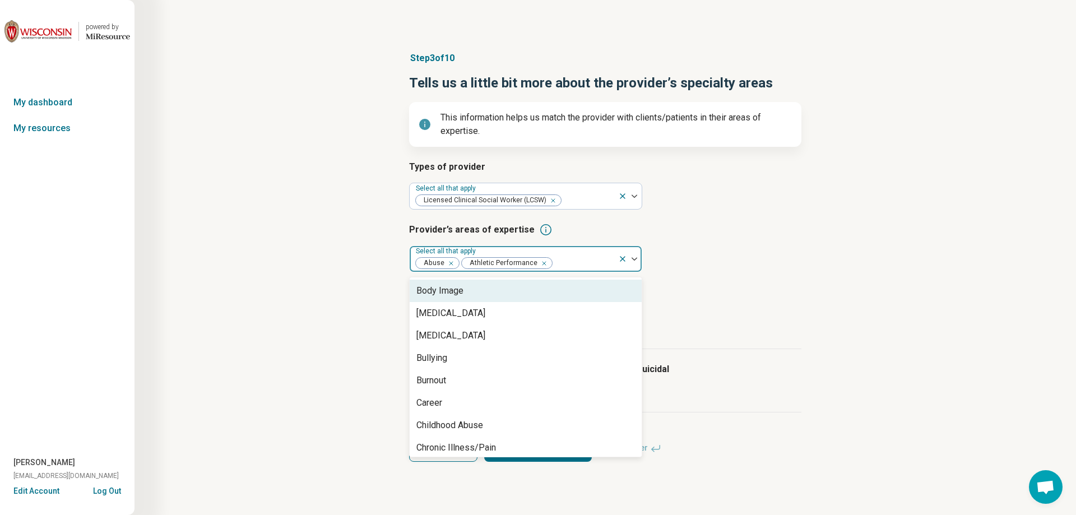
click at [530, 295] on div "Body Image" at bounding box center [526, 291] width 232 height 22
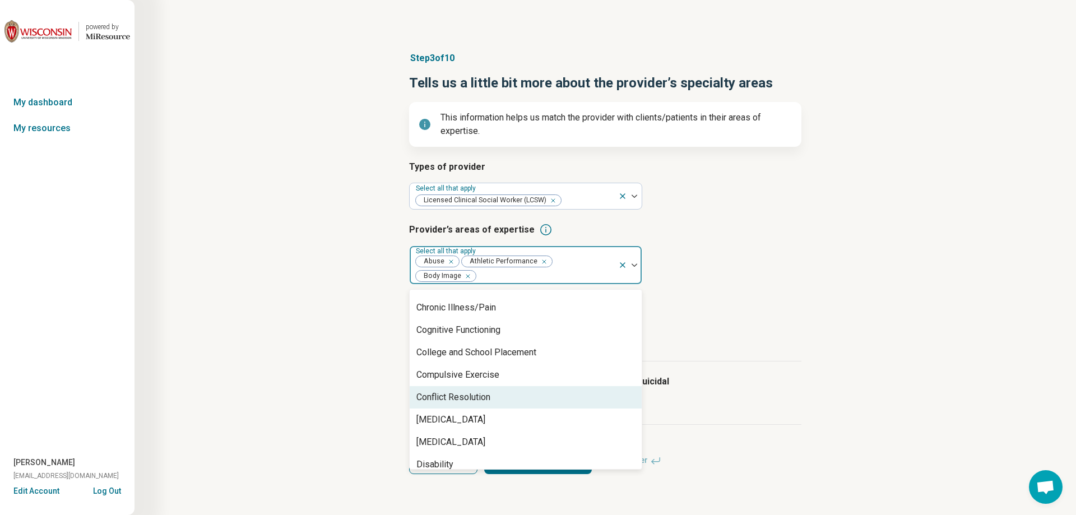
scroll to position [448, 0]
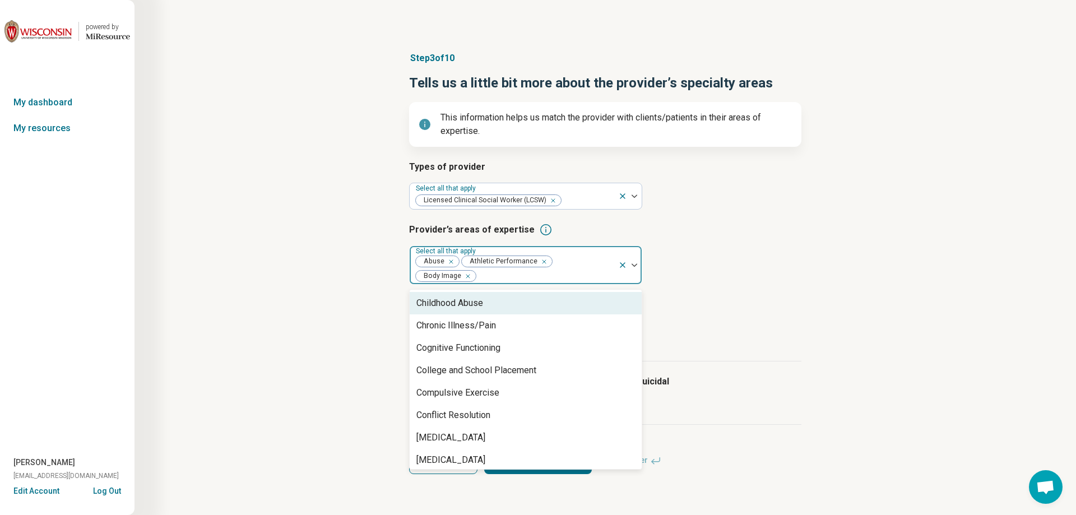
click at [513, 300] on div "Childhood Abuse" at bounding box center [526, 303] width 232 height 22
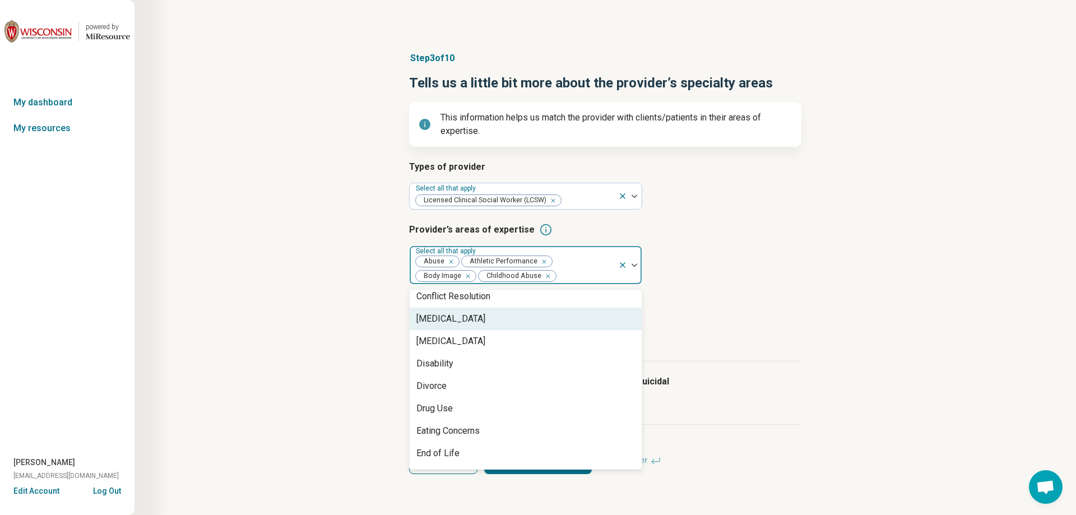
scroll to position [561, 0]
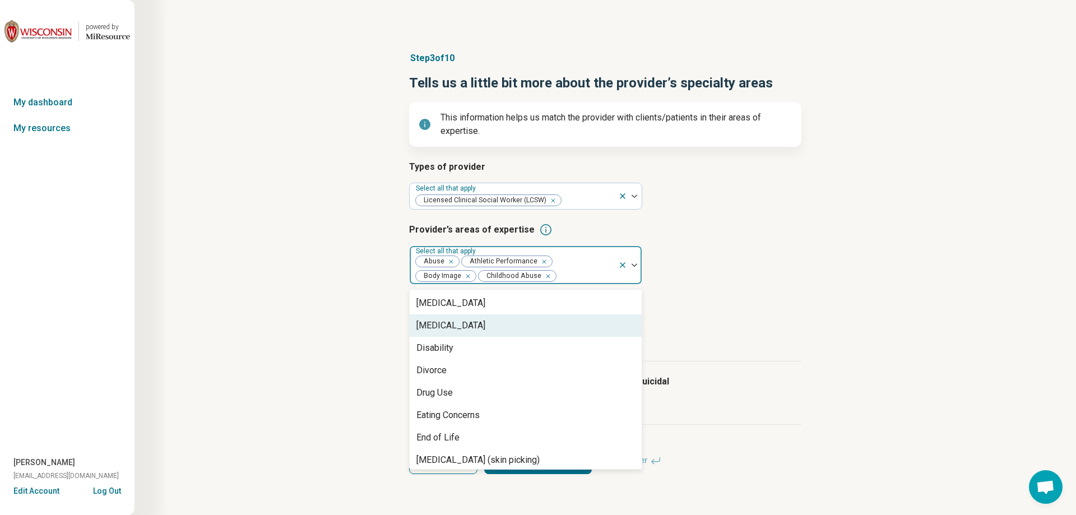
click at [503, 329] on div "[MEDICAL_DATA]" at bounding box center [526, 325] width 232 height 22
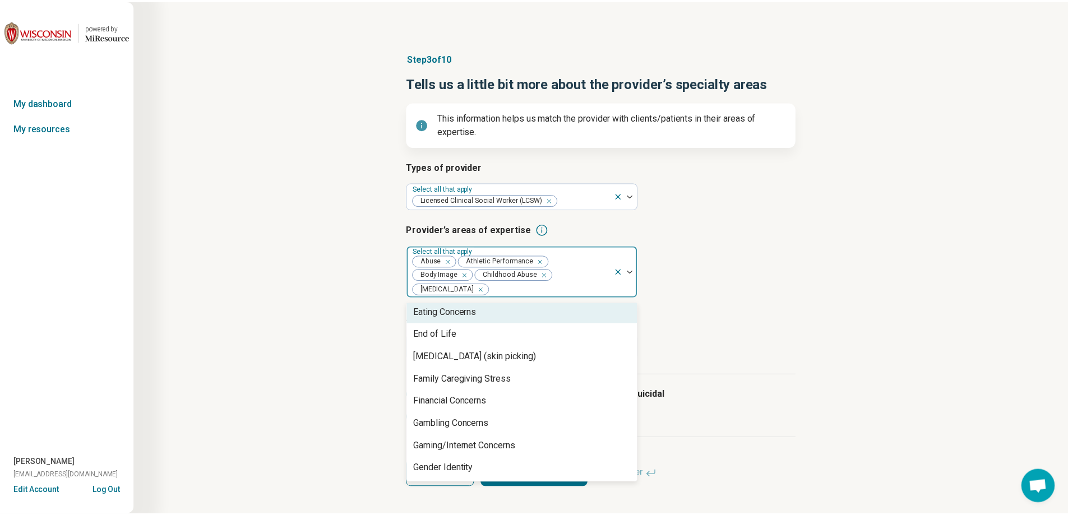
scroll to position [673, 0]
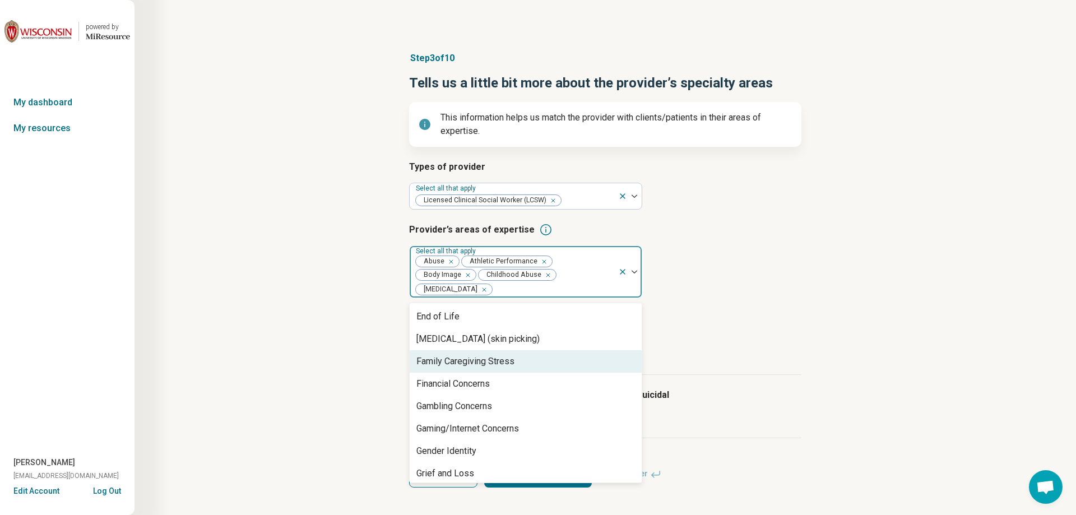
click at [557, 350] on div "Family Caregiving Stress" at bounding box center [526, 361] width 232 height 22
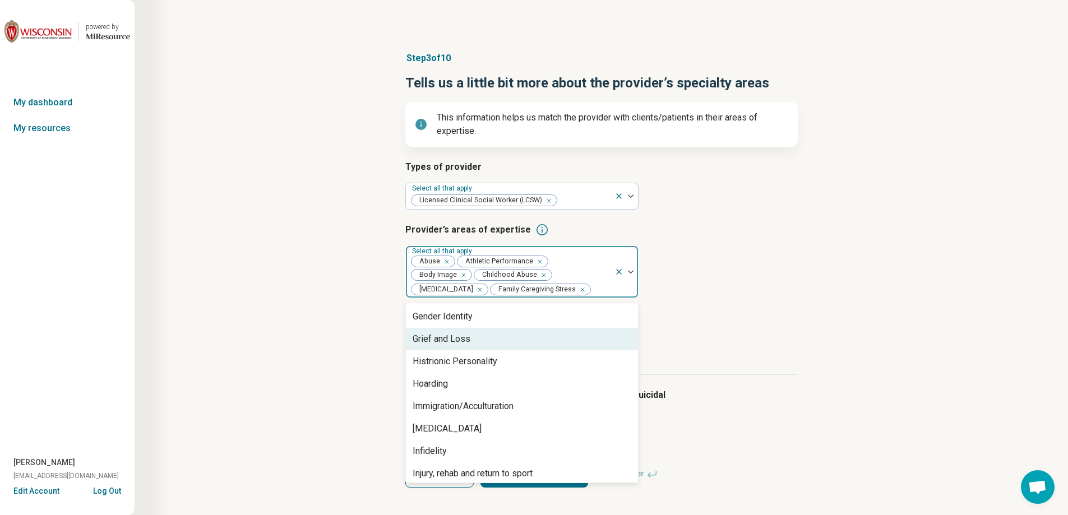
scroll to position [729, 0]
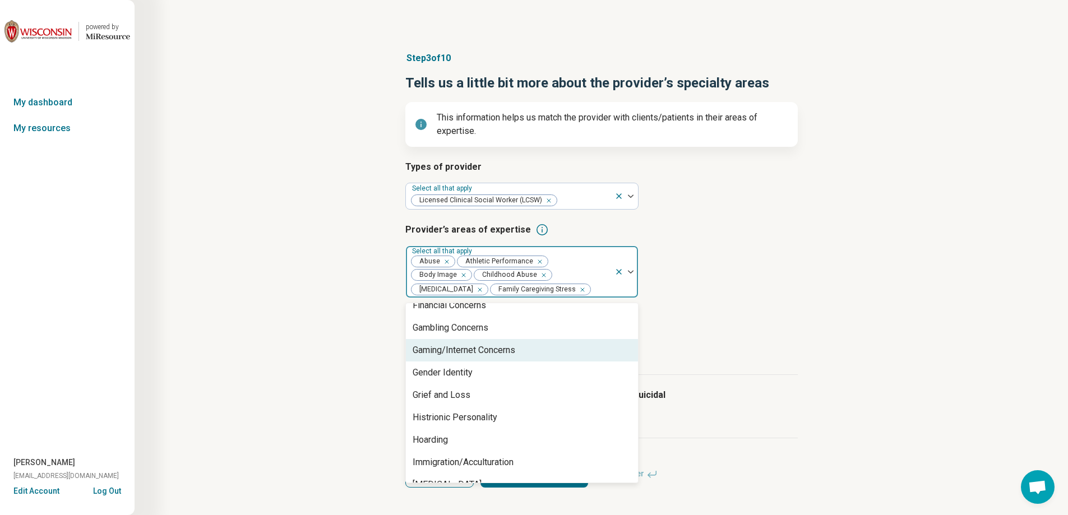
click at [557, 349] on div "Gaming/Internet Concerns" at bounding box center [522, 350] width 232 height 22
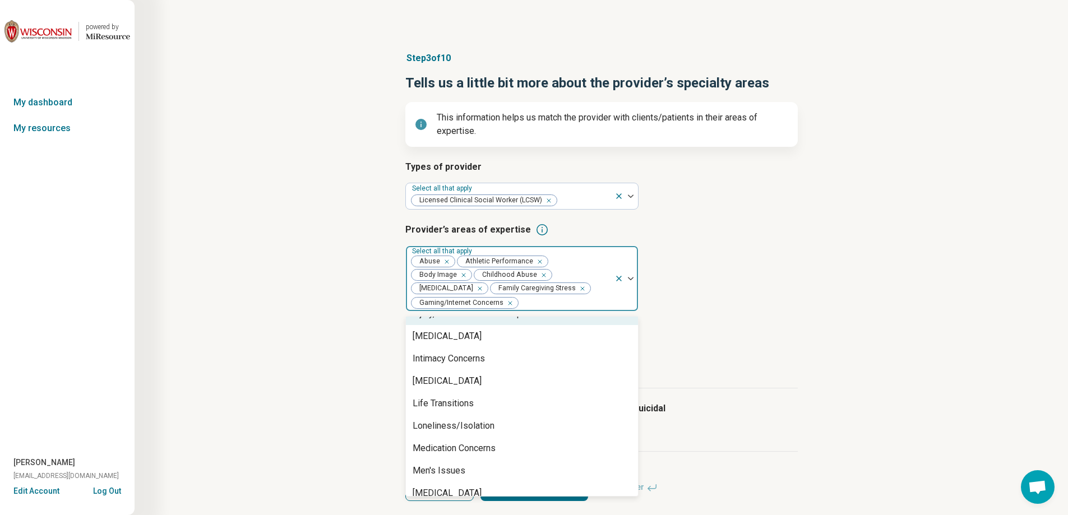
scroll to position [953, 0]
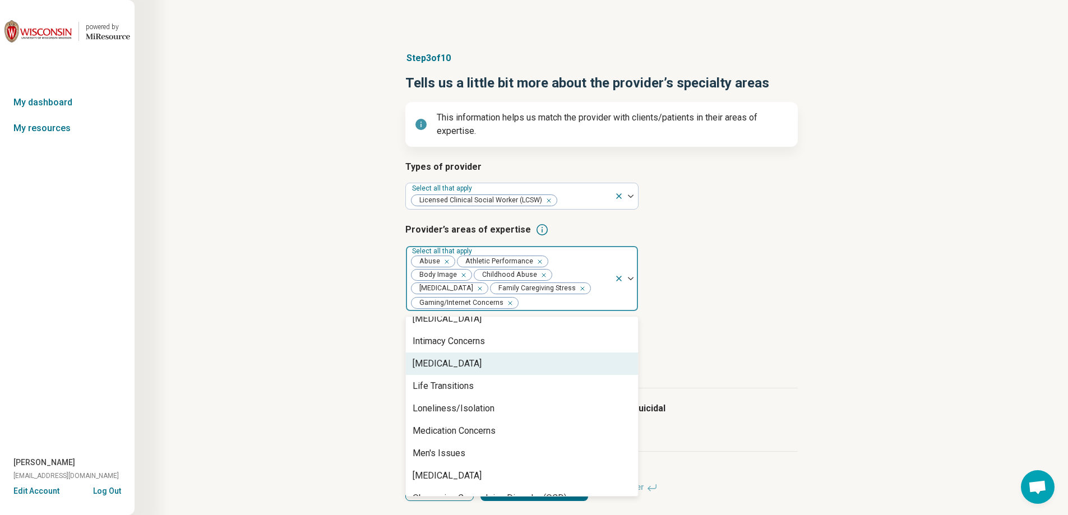
click at [521, 368] on div "[MEDICAL_DATA]" at bounding box center [522, 364] width 232 height 22
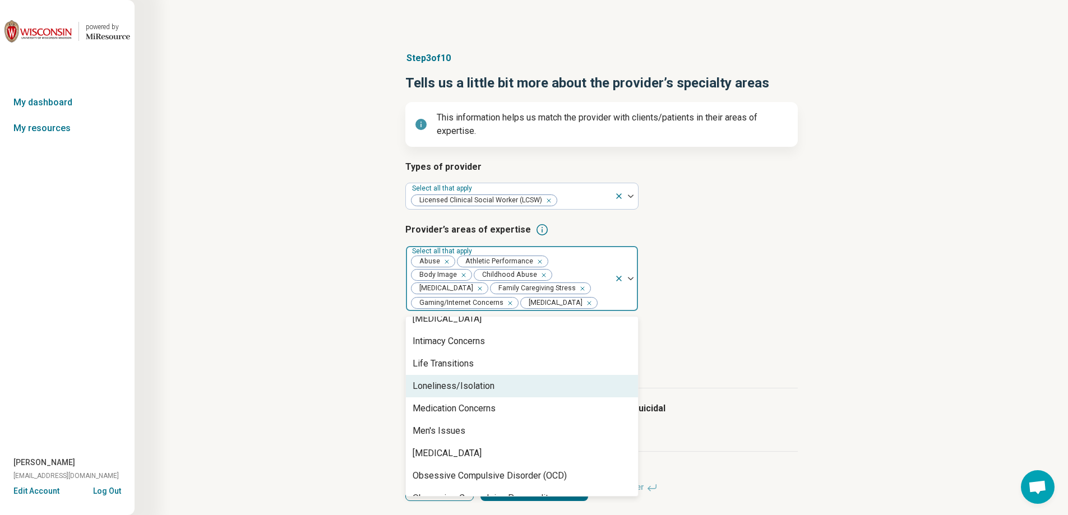
click at [516, 380] on div "Loneliness/Isolation" at bounding box center [522, 386] width 232 height 22
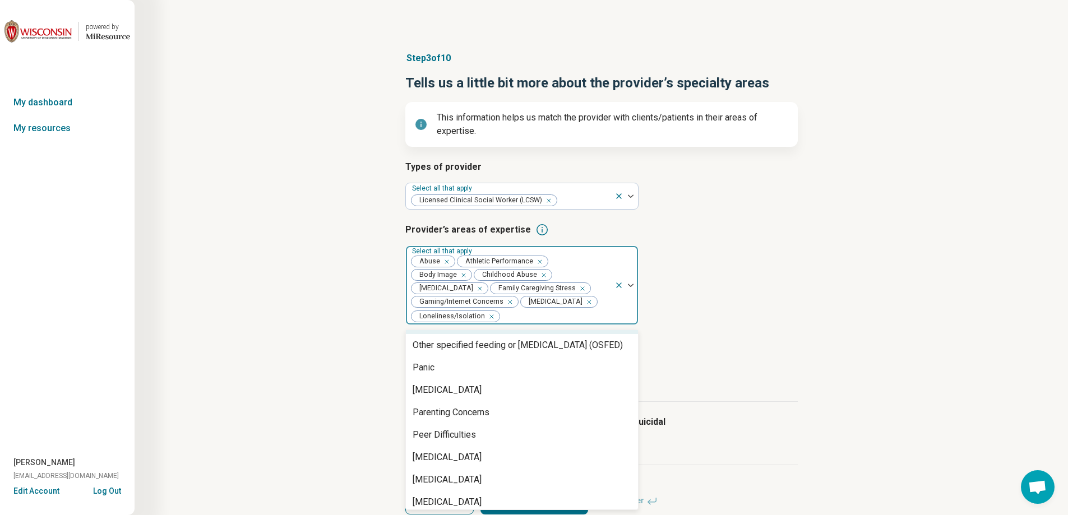
scroll to position [1121, 0]
click at [489, 372] on div "Panic" at bounding box center [522, 366] width 232 height 22
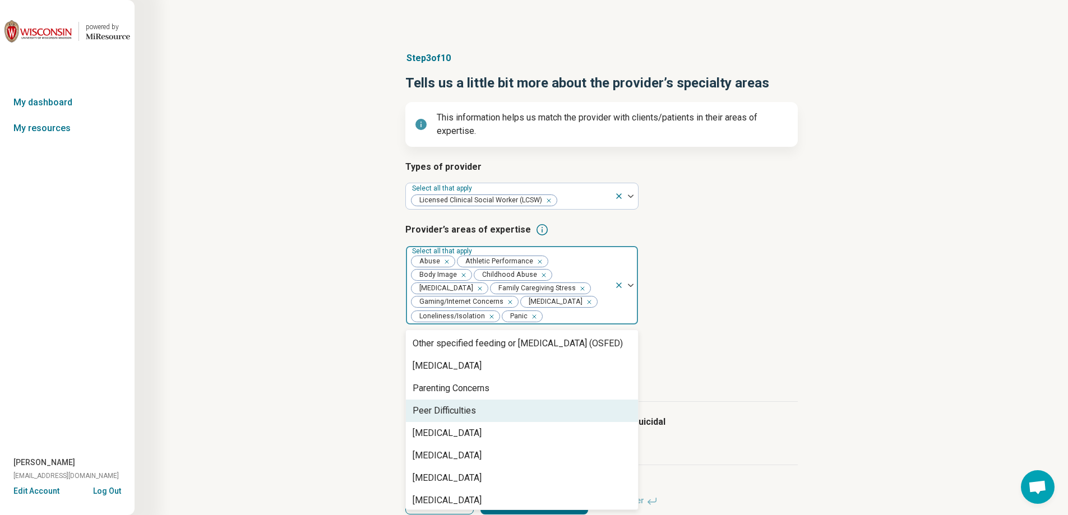
click at [511, 408] on div "Peer Difficulties" at bounding box center [522, 411] width 232 height 22
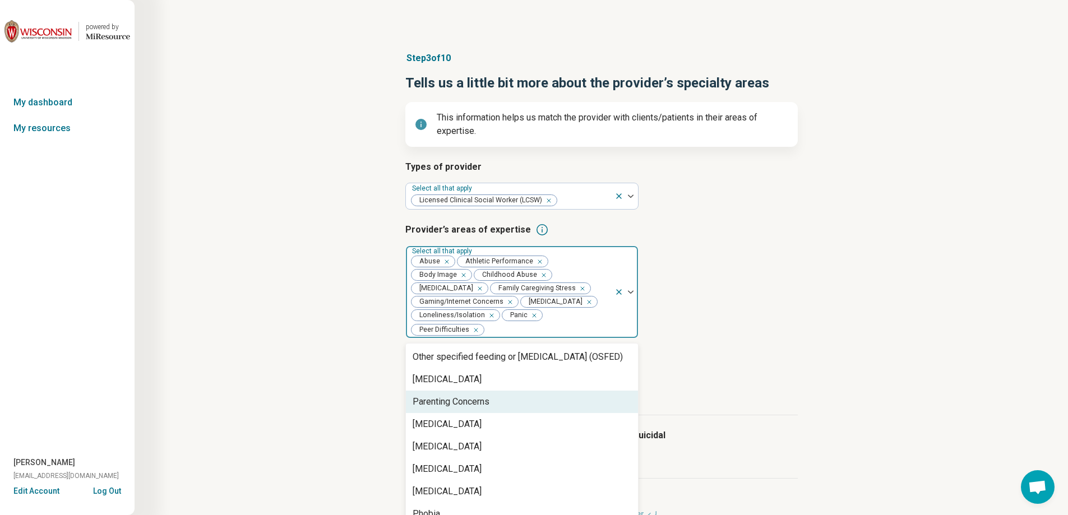
click at [511, 400] on div "Parenting Concerns" at bounding box center [522, 402] width 232 height 22
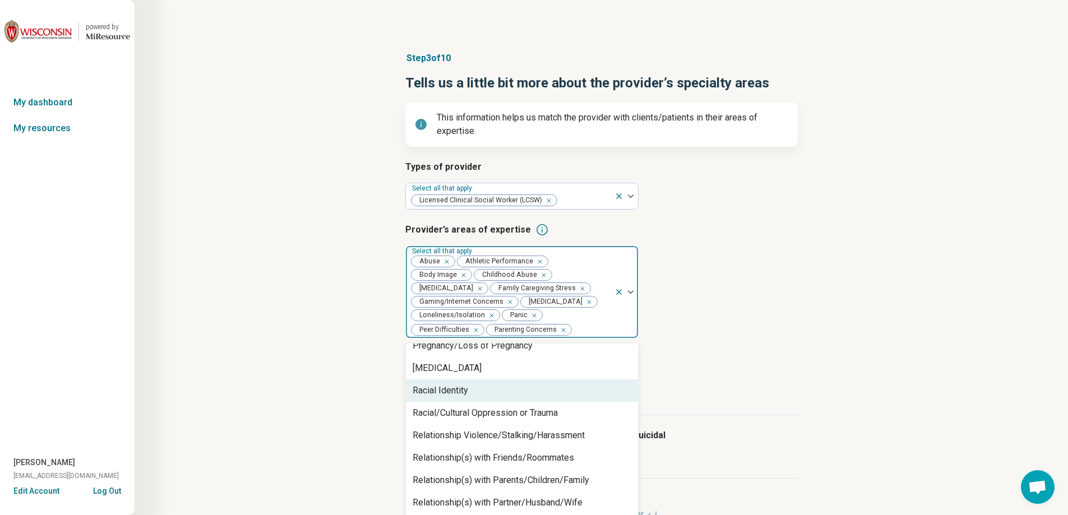
scroll to position [1457, 0]
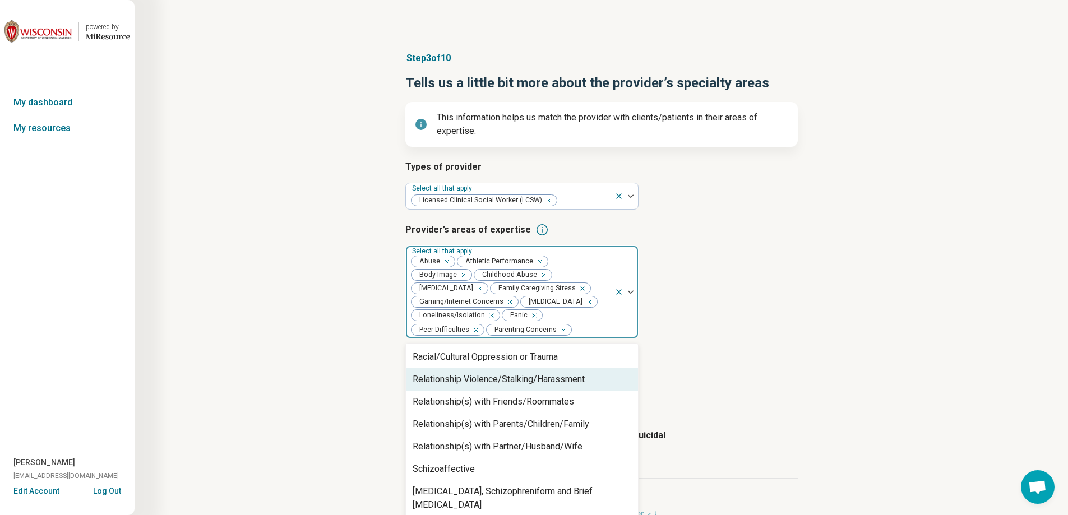
click at [576, 380] on div "Relationship Violence/Stalking/Harassment" at bounding box center [499, 379] width 172 height 13
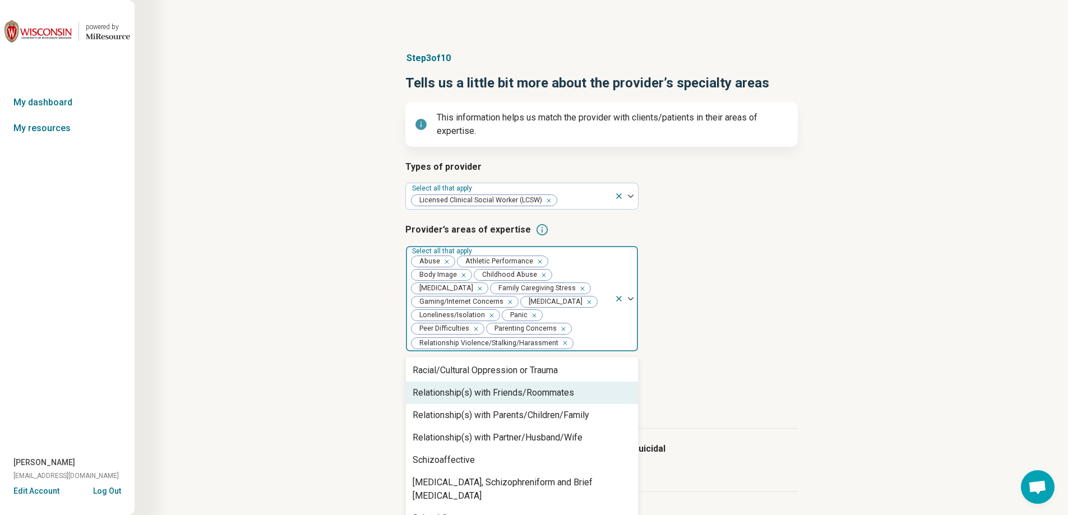
click at [573, 388] on div "Relationship(s) with Friends/Roommates" at bounding box center [493, 392] width 161 height 13
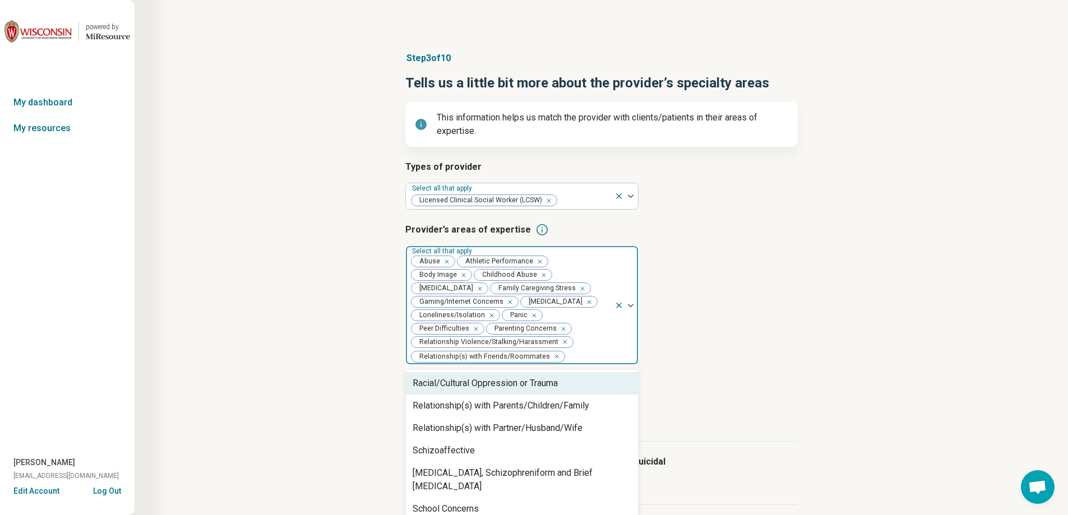
click at [573, 381] on div "Racial/Cultural Oppression or Trauma" at bounding box center [522, 383] width 232 height 22
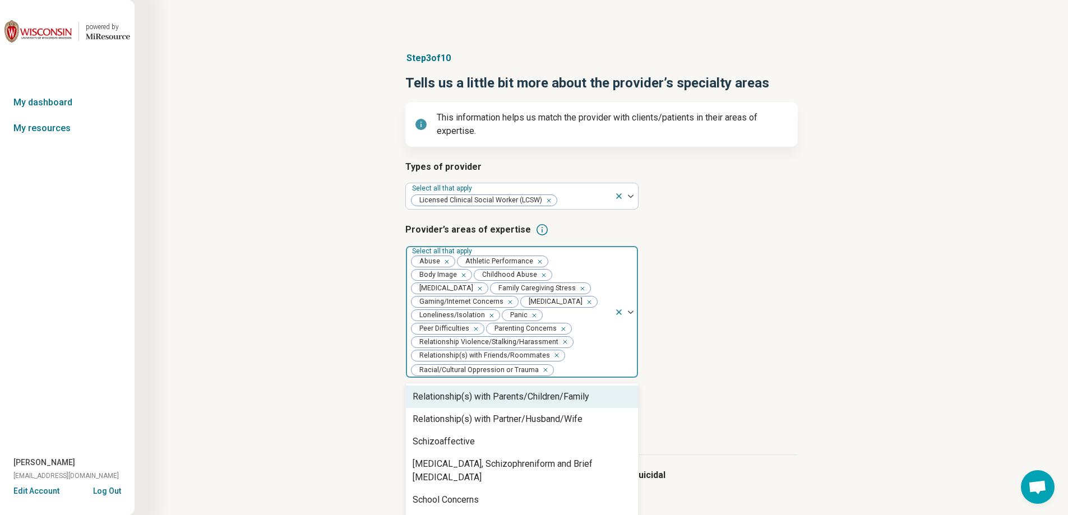
click at [570, 396] on div "Relationship(s) with Parents/Children/Family" at bounding box center [501, 396] width 177 height 13
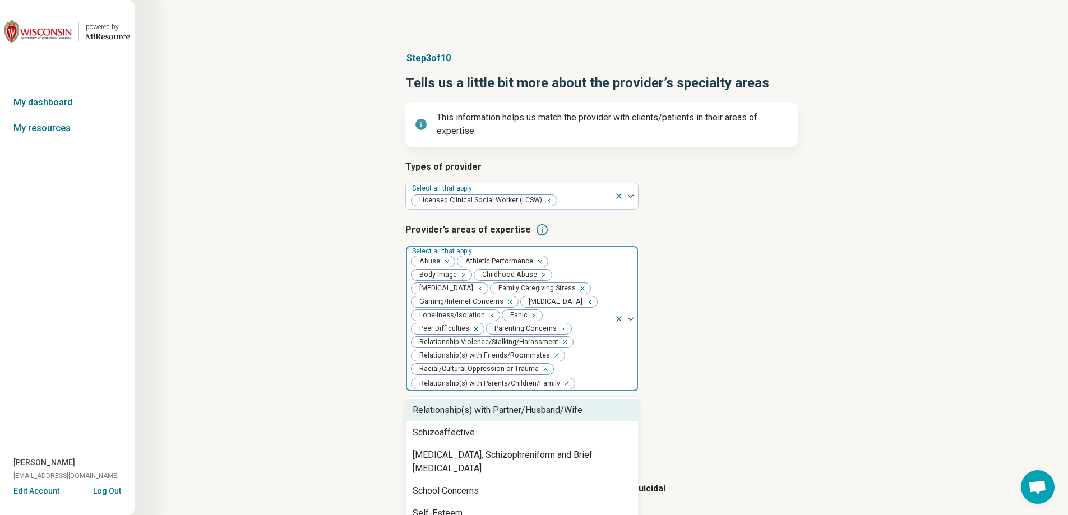
click at [566, 408] on div "Relationship(s) with Partner/Husband/Wife" at bounding box center [498, 410] width 170 height 13
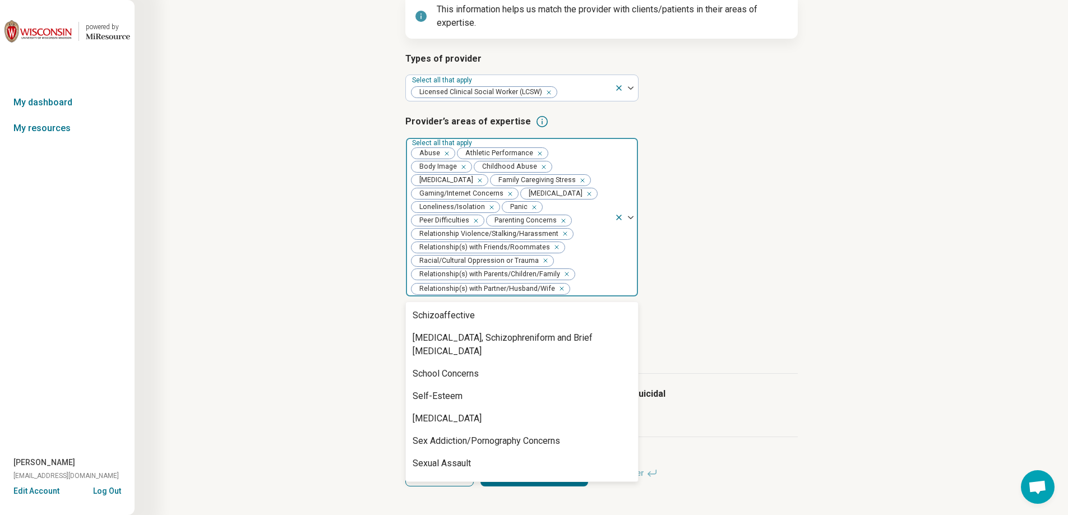
scroll to position [112, 0]
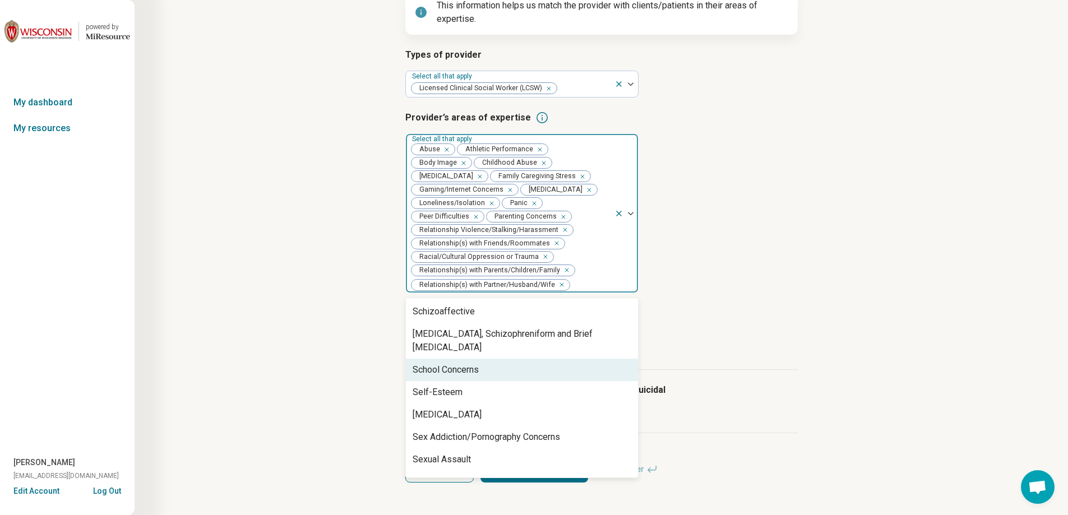
click at [522, 364] on div "School Concerns" at bounding box center [522, 370] width 232 height 22
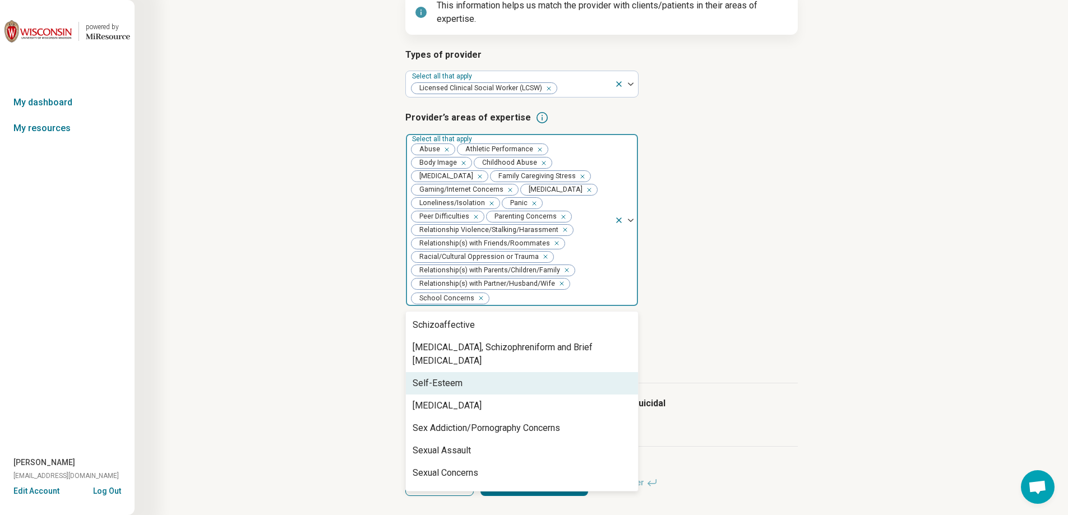
click at [522, 372] on div "Self-Esteem" at bounding box center [522, 383] width 232 height 22
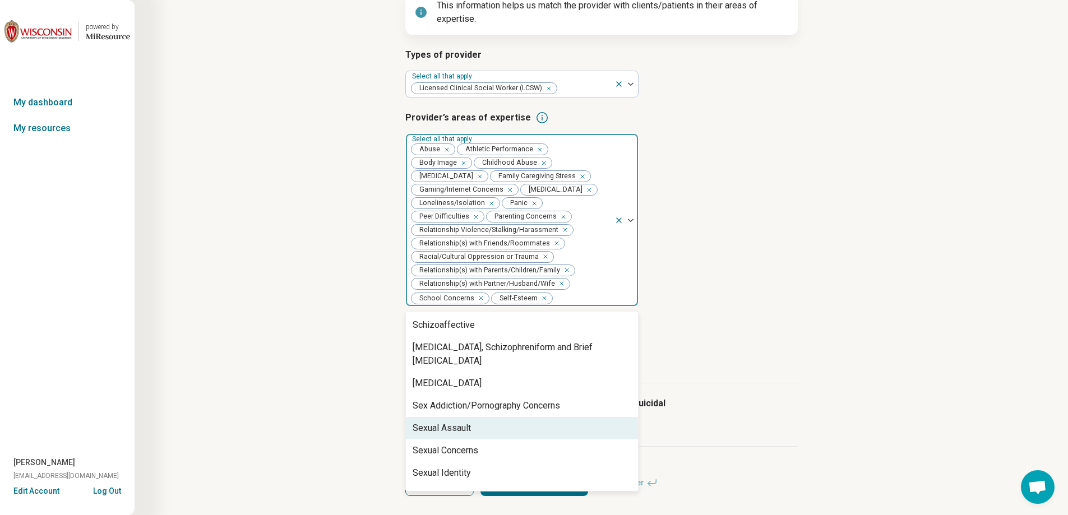
click at [519, 417] on div "Sexual Assault" at bounding box center [522, 428] width 232 height 22
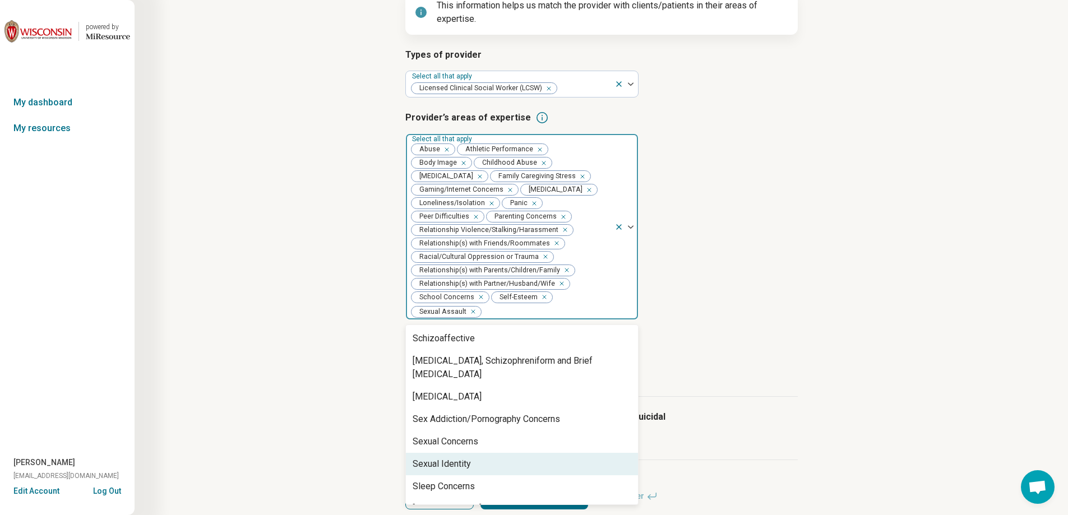
scroll to position [1514, 0]
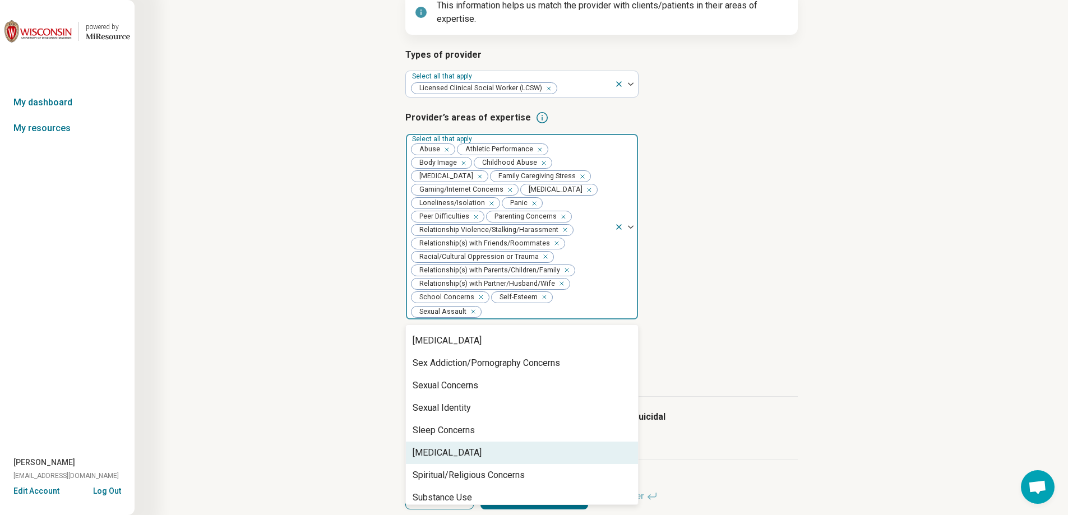
click at [503, 442] on div "[MEDICAL_DATA]" at bounding box center [522, 453] width 232 height 22
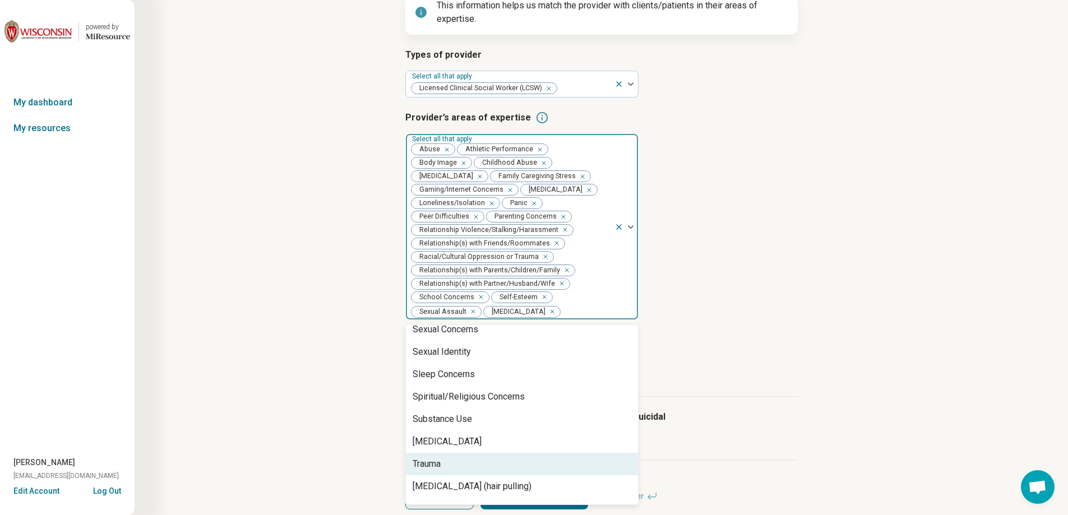
scroll to position [1596, 0]
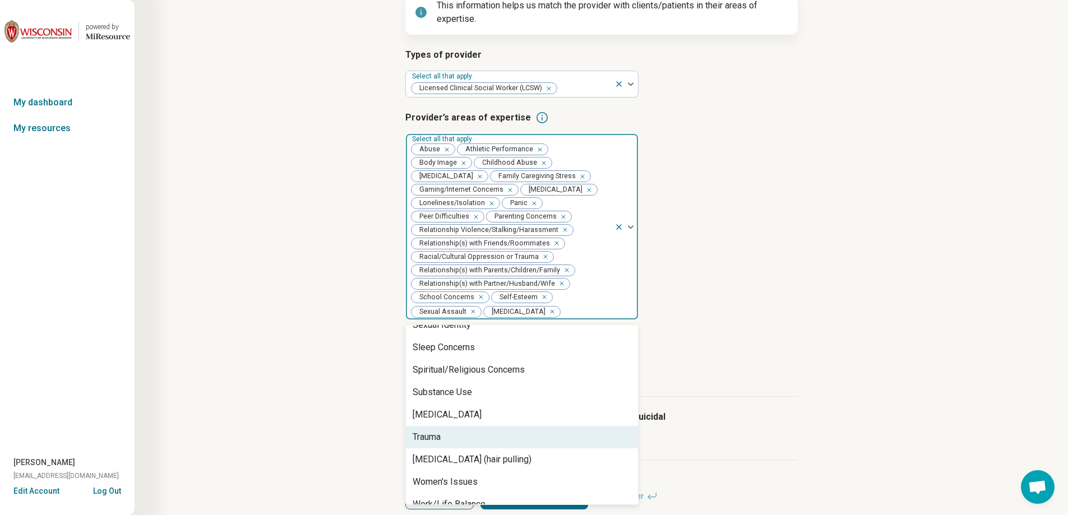
click at [494, 429] on div "Trauma" at bounding box center [522, 437] width 232 height 22
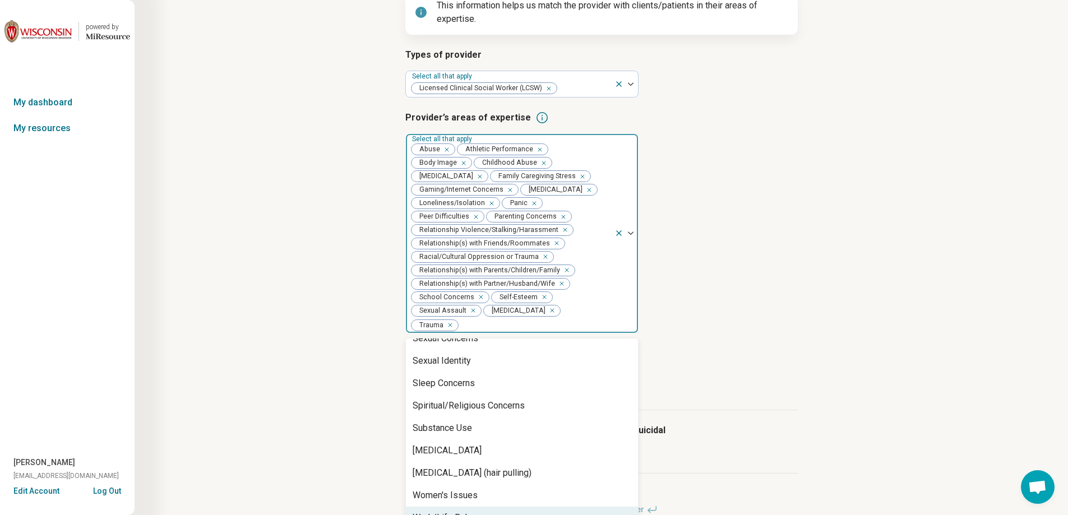
click at [488, 507] on div "Work/Life Balance" at bounding box center [522, 518] width 232 height 22
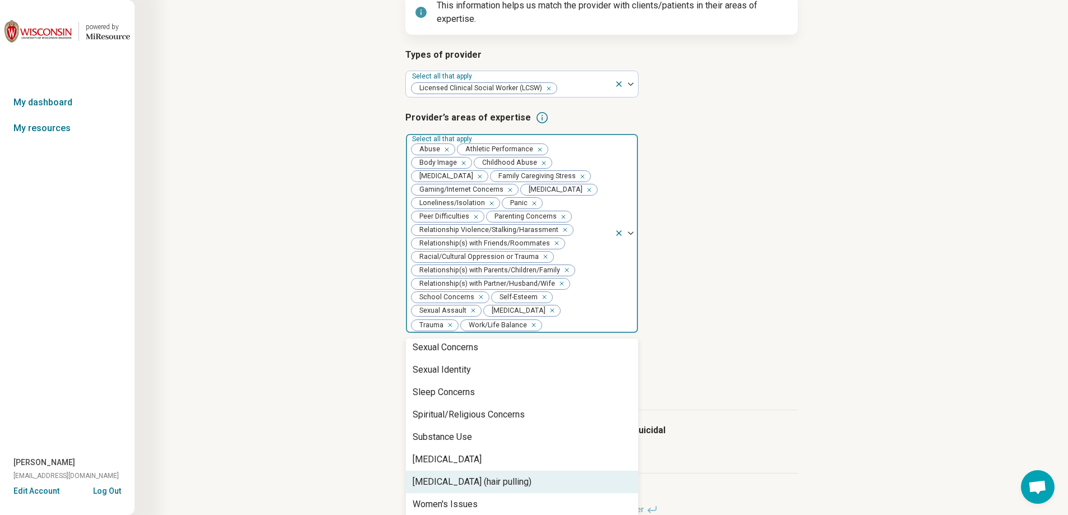
scroll to position [1552, 0]
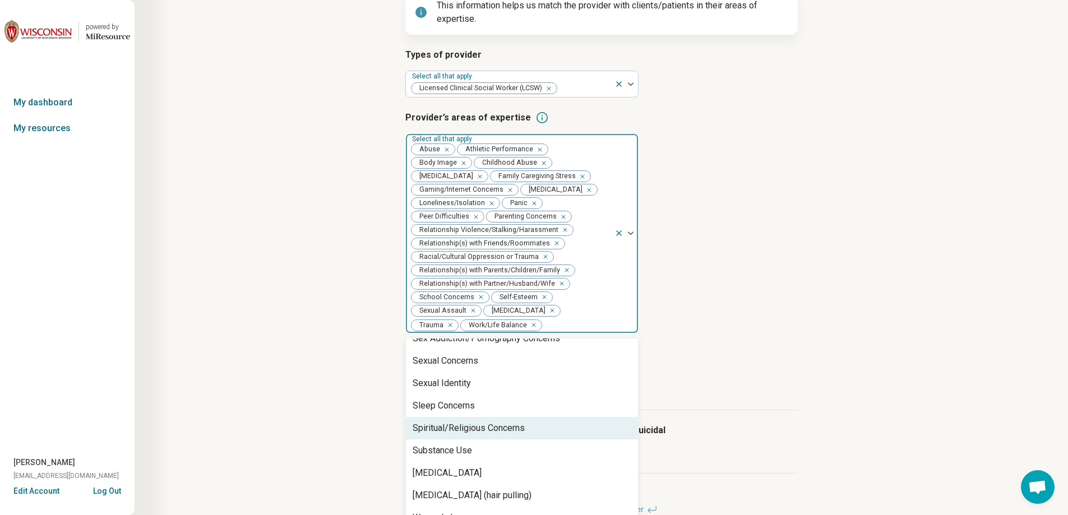
click at [743, 350] on h3 "Age groups provider treats" at bounding box center [601, 353] width 392 height 13
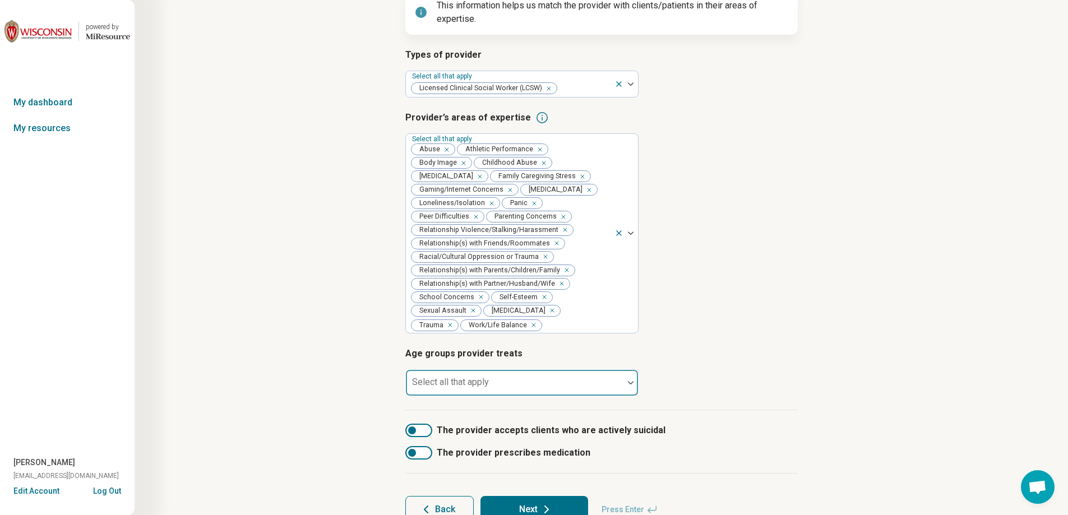
click at [519, 385] on div at bounding box center [514, 388] width 209 height 16
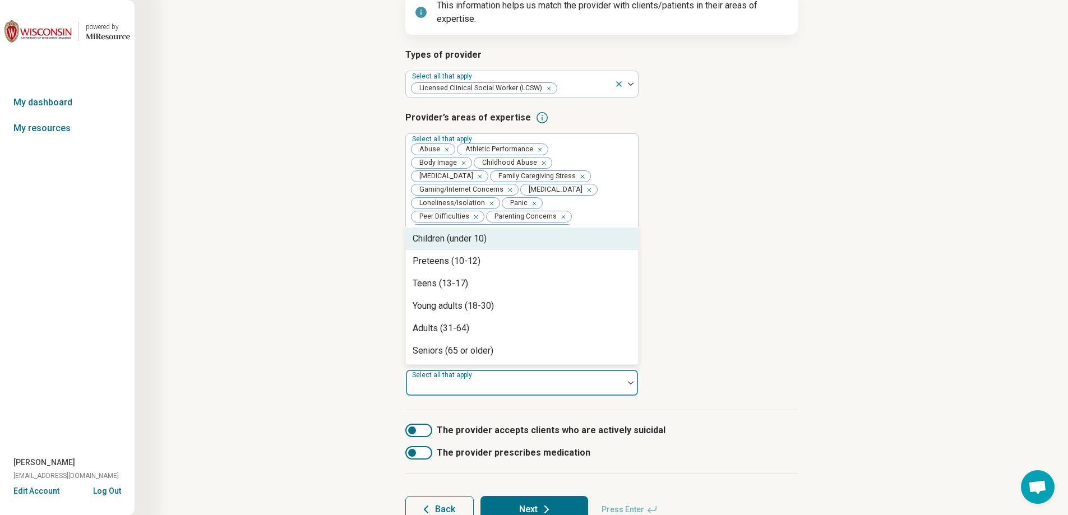
click at [507, 242] on div "Children (under 10)" at bounding box center [522, 239] width 232 height 22
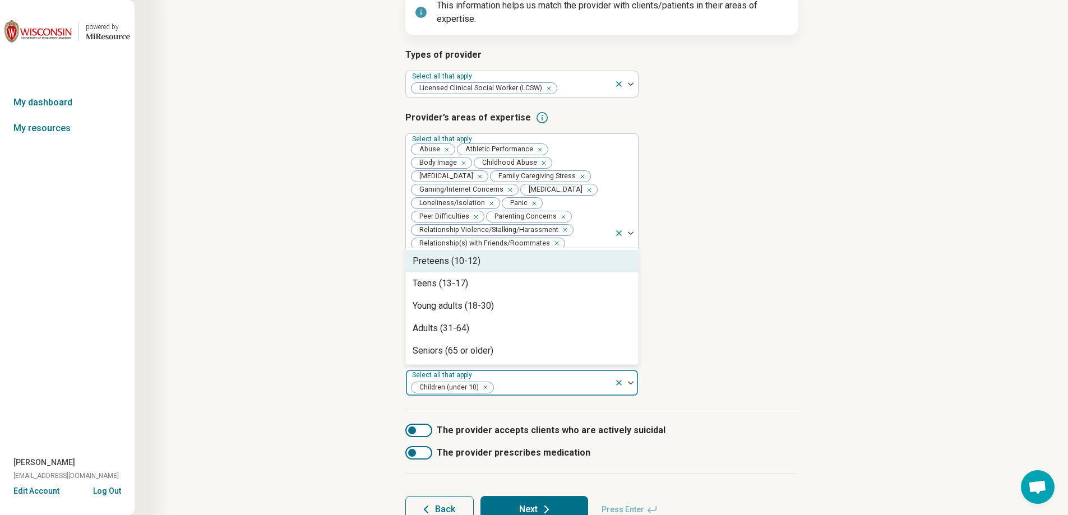
click at [502, 262] on div "Preteens (10-12)" at bounding box center [522, 261] width 232 height 22
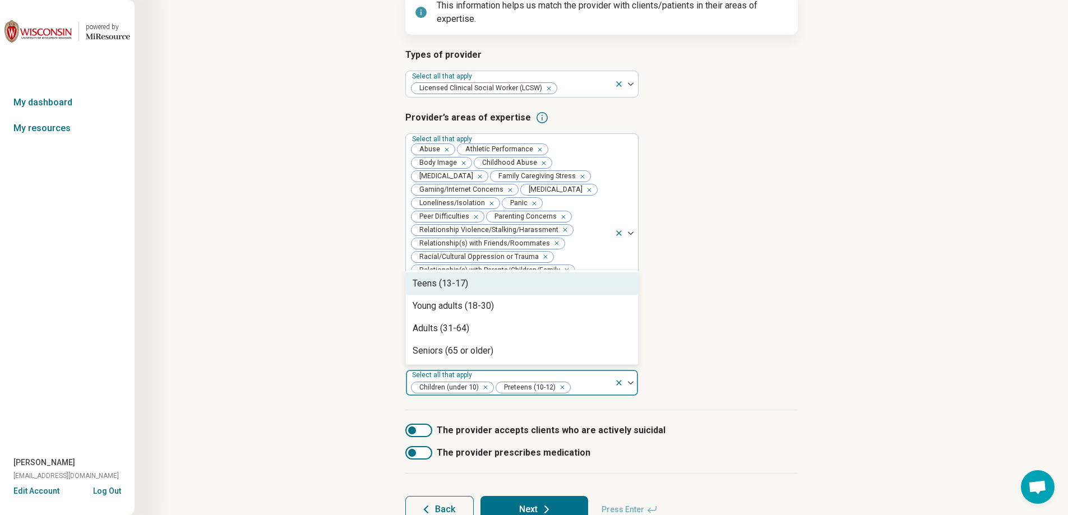
click at [493, 291] on div "Teens (13-17)" at bounding box center [522, 283] width 232 height 22
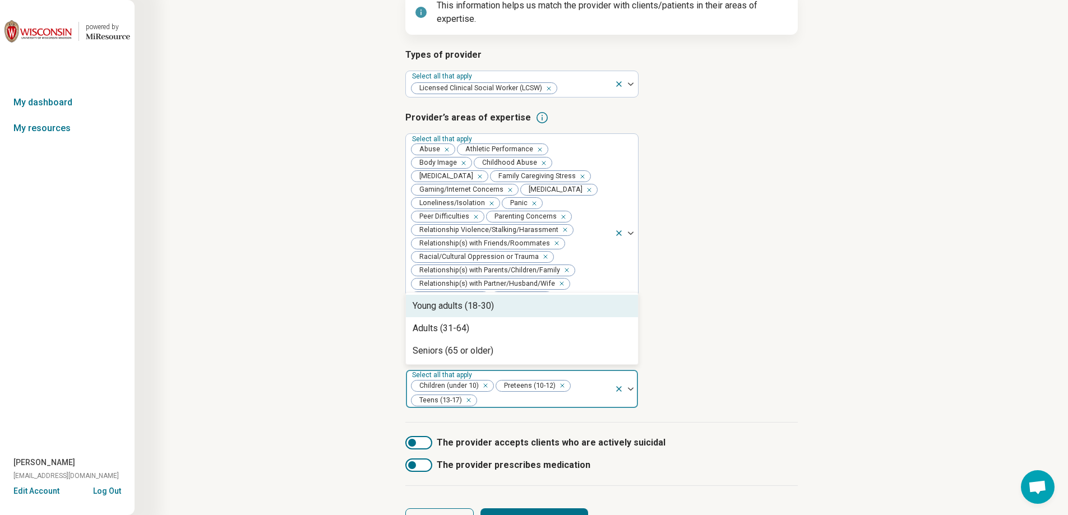
click at [491, 314] on div "Young adults (18-30)" at bounding box center [522, 306] width 232 height 22
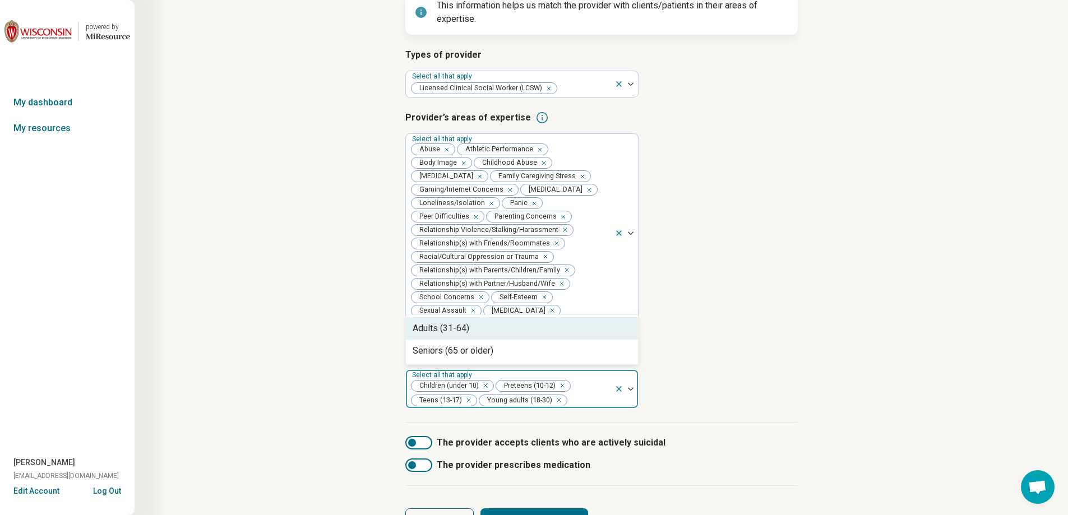
click at [487, 336] on div "Adults (31-64)" at bounding box center [522, 328] width 232 height 22
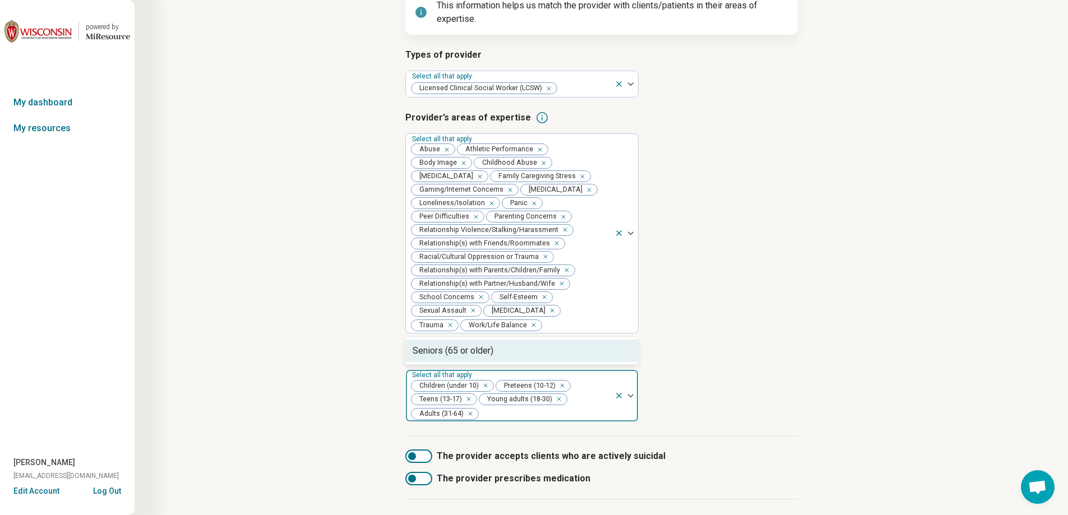
click at [484, 354] on div "Seniors (65 or older)" at bounding box center [453, 350] width 81 height 13
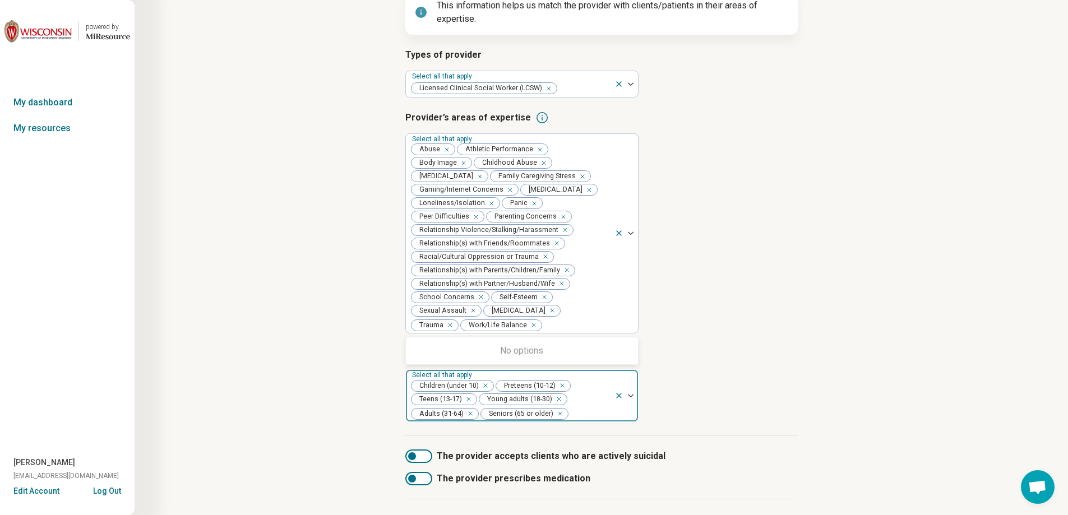
click at [728, 346] on div "Types of provider Select all that apply Licensed Clinical Social Worker (LCSW) …" at bounding box center [601, 242] width 392 height 388
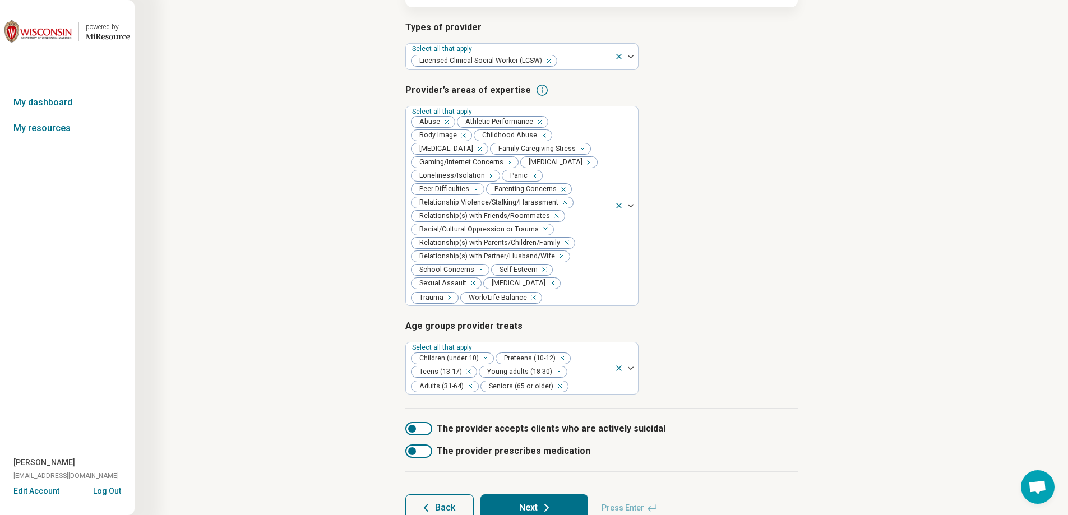
scroll to position [186, 0]
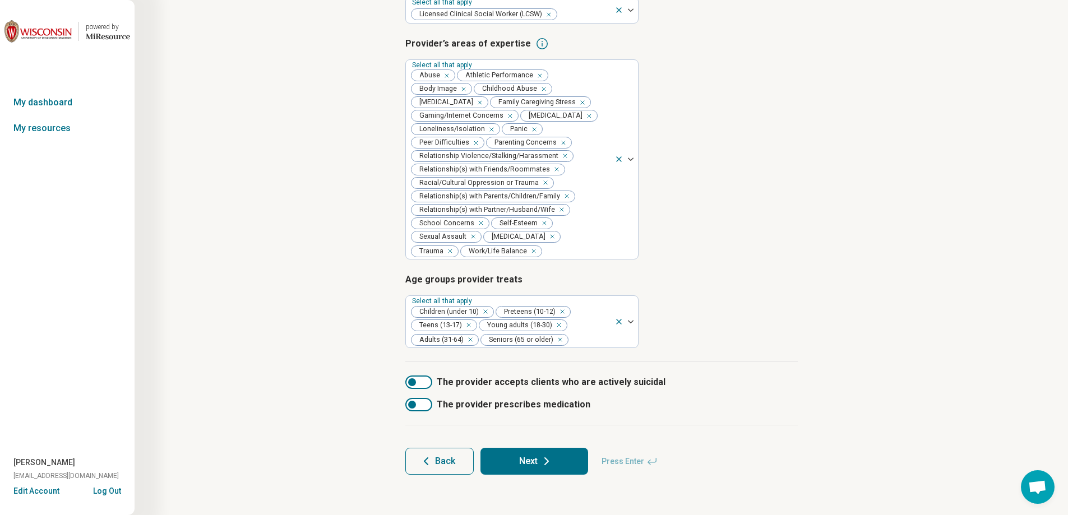
click at [571, 468] on button "Next" at bounding box center [534, 461] width 108 height 27
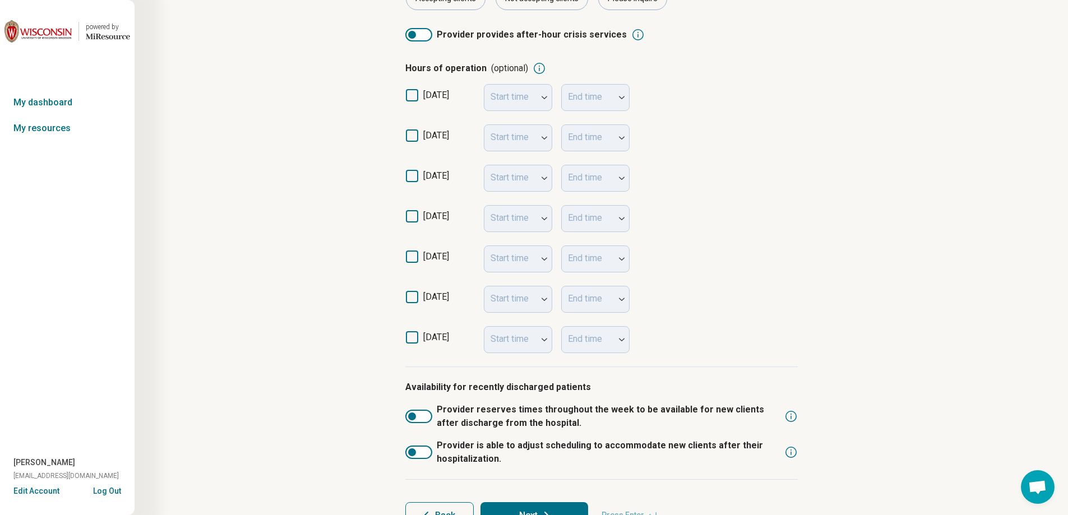
scroll to position [240, 0]
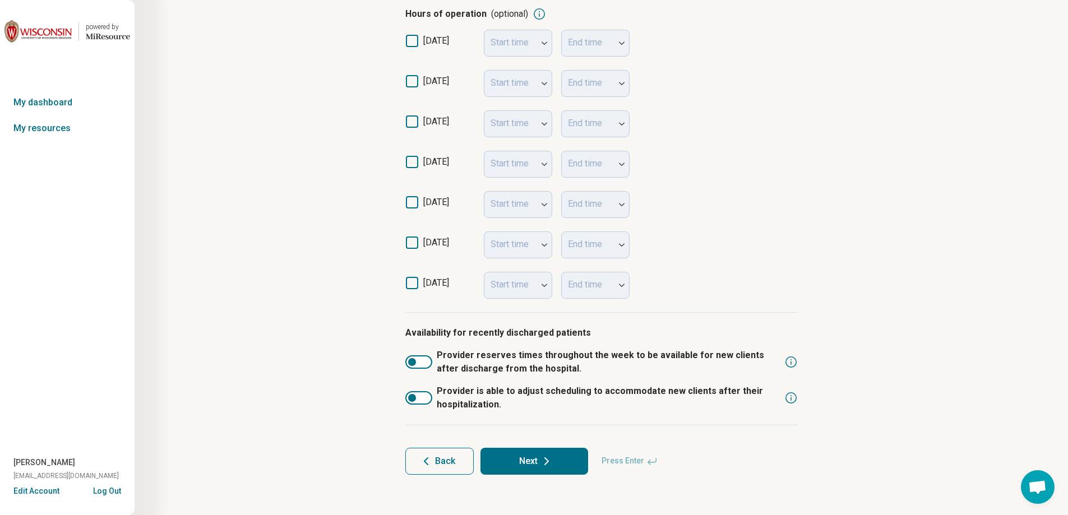
click at [559, 456] on button "Next" at bounding box center [534, 461] width 108 height 27
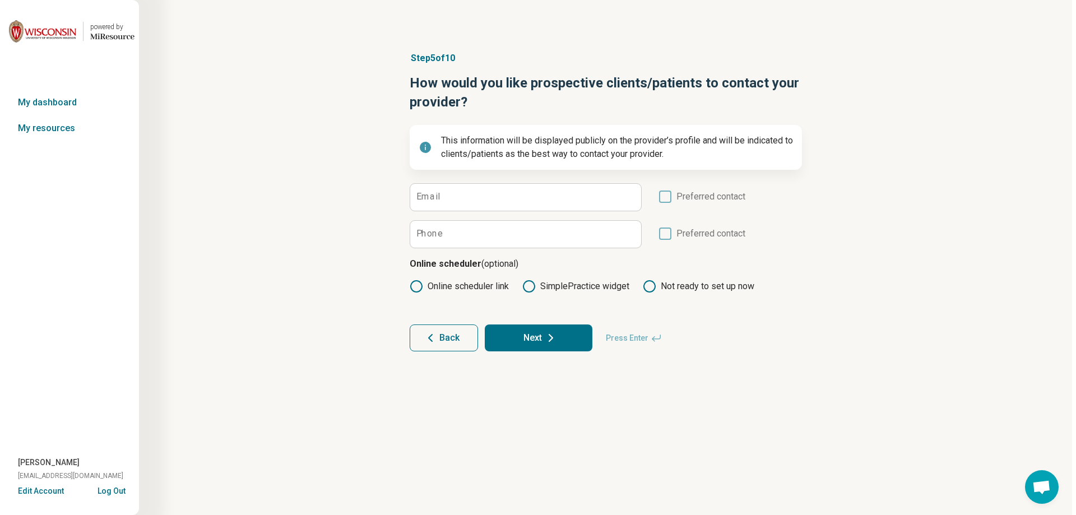
scroll to position [0, 0]
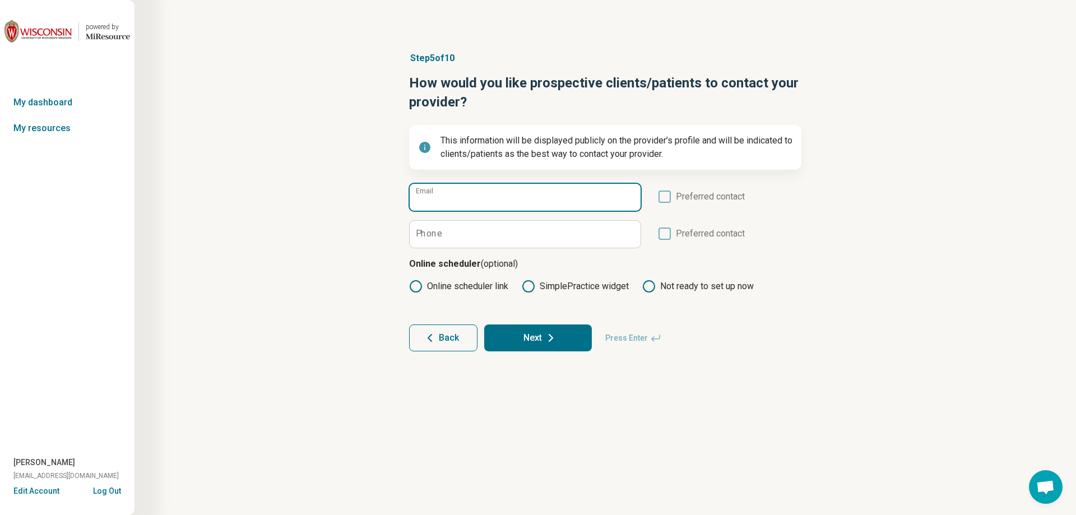
click at [527, 193] on input "Email" at bounding box center [525, 197] width 231 height 27
click at [665, 196] on icon at bounding box center [665, 197] width 12 height 12
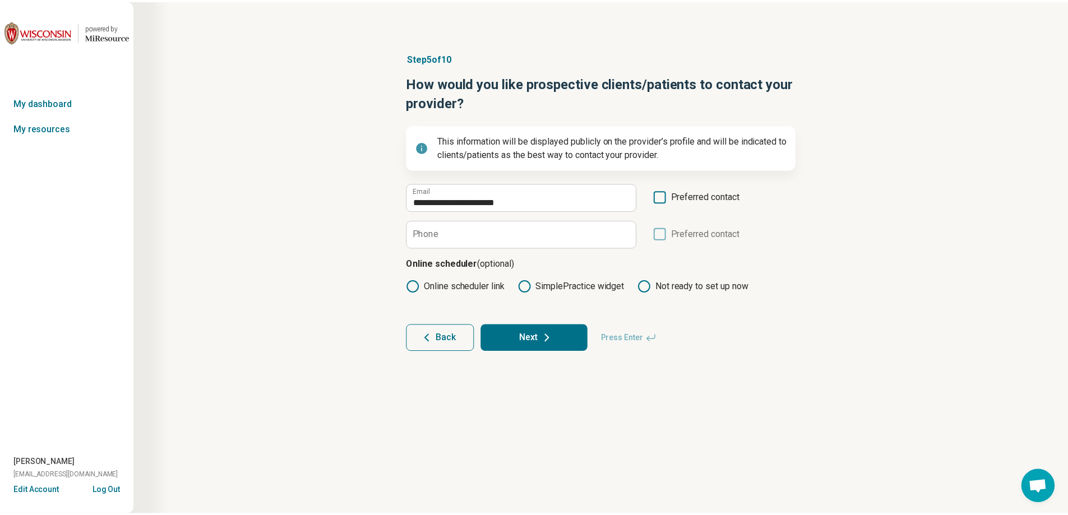
scroll to position [6, 0]
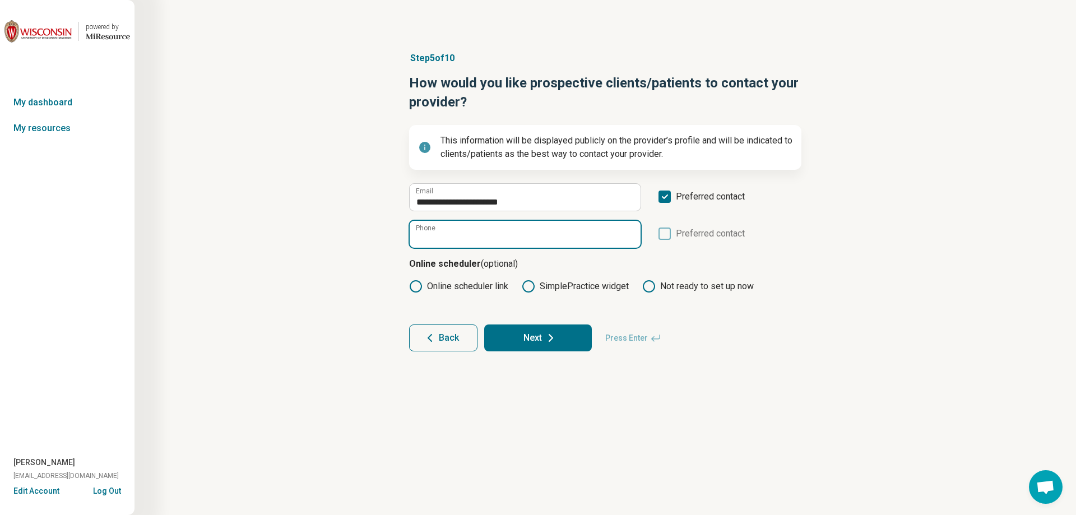
click at [582, 232] on input "Phone" at bounding box center [525, 234] width 231 height 27
click at [550, 339] on icon at bounding box center [550, 337] width 13 height 13
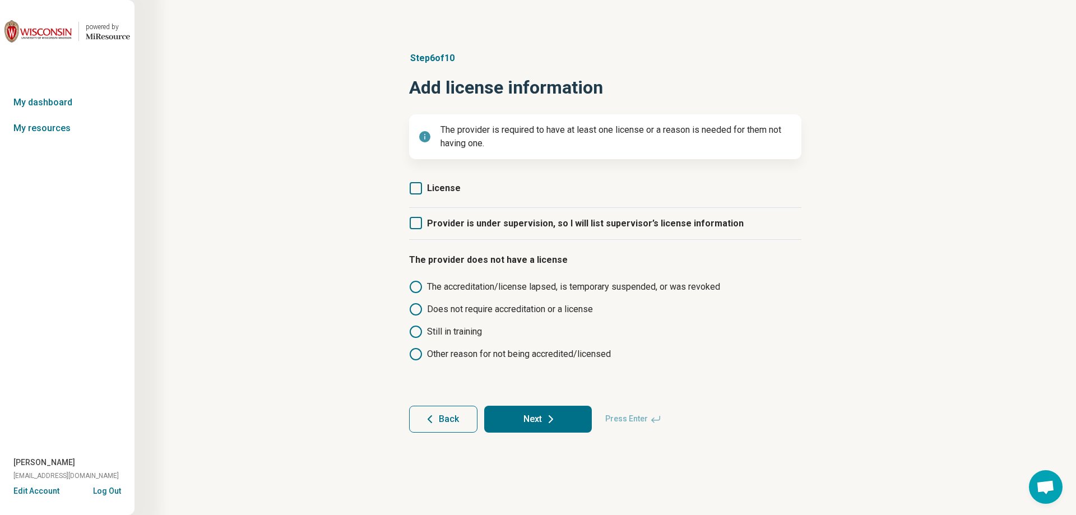
click at [416, 191] on icon at bounding box center [416, 188] width 12 height 12
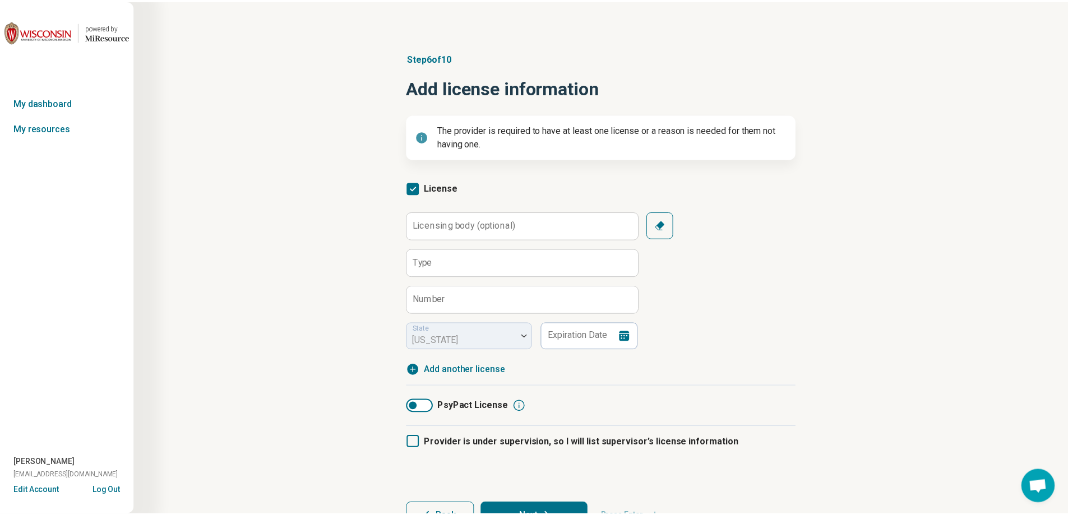
scroll to position [6, 0]
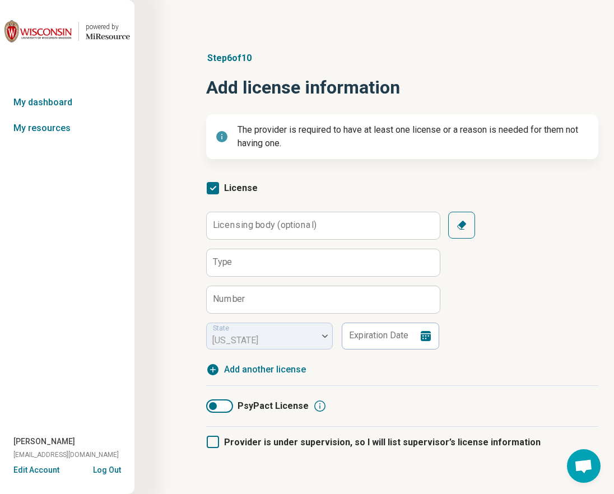
click at [276, 221] on label "Licensing body (optional)" at bounding box center [265, 225] width 104 height 9
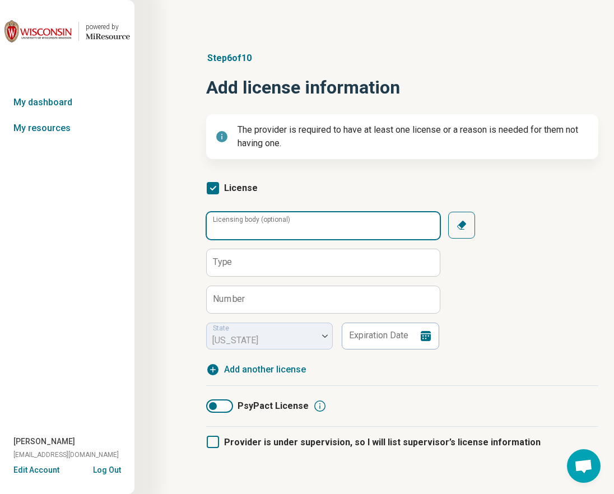
click at [276, 220] on input "Licensing body (optional)" at bounding box center [323, 225] width 233 height 27
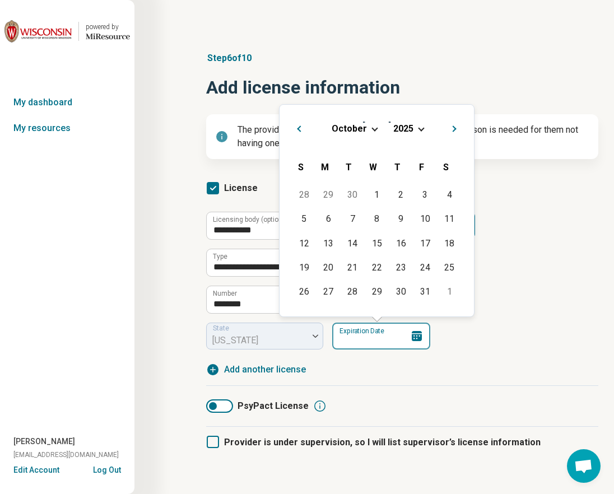
click at [360, 341] on input "Expiration Date" at bounding box center [381, 336] width 98 height 27
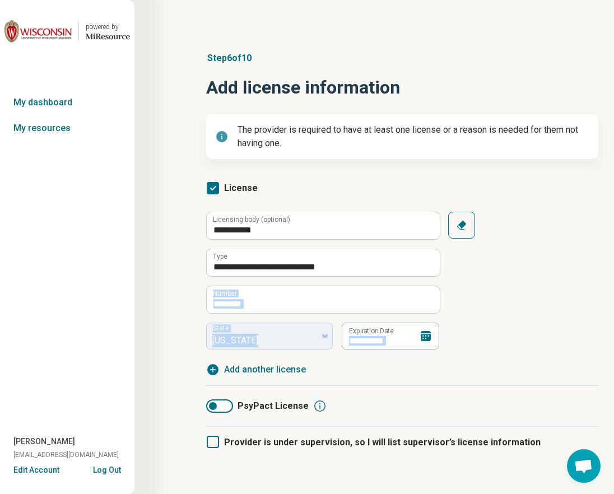
click at [517, 315] on div "**********" at bounding box center [402, 281] width 392 height 138
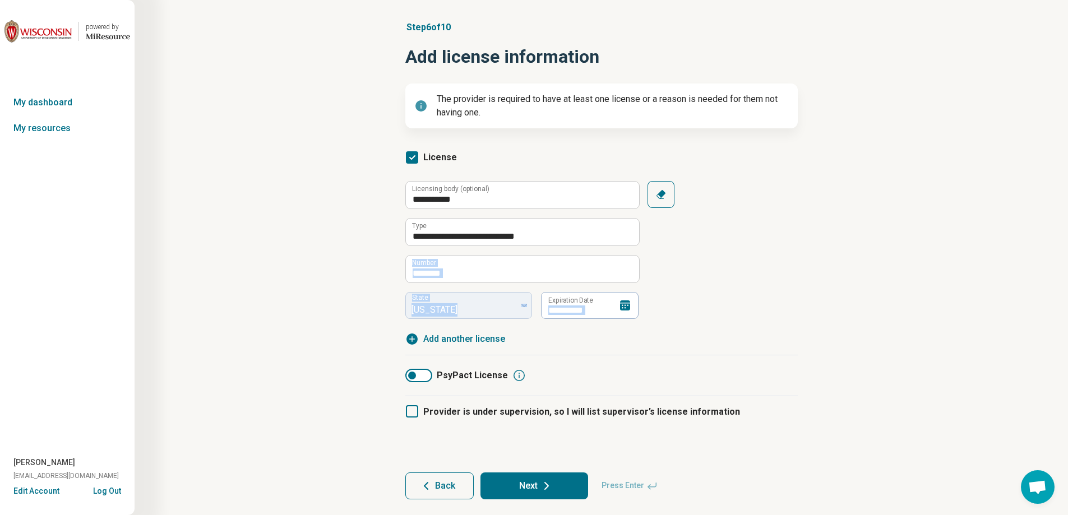
scroll to position [55, 0]
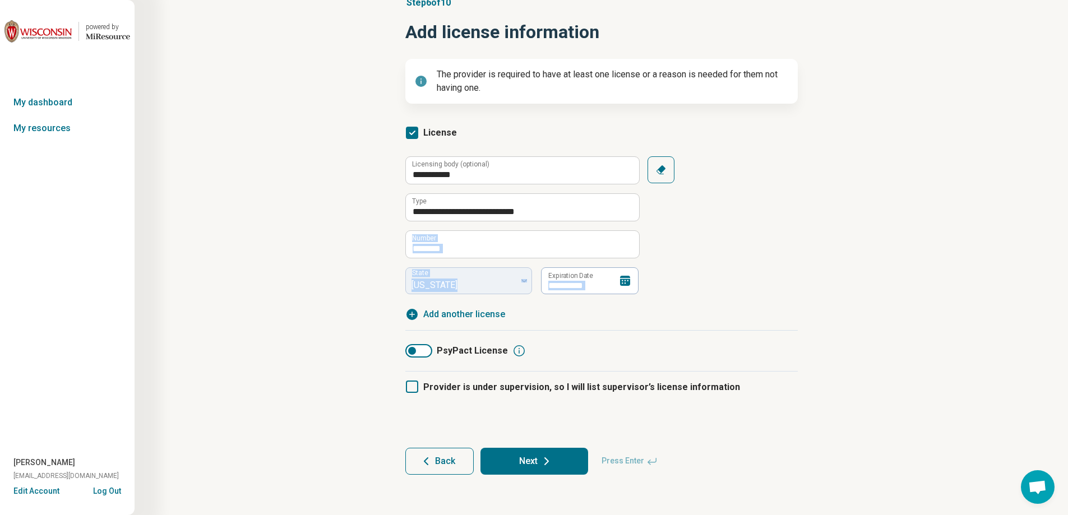
click at [536, 466] on button "Next" at bounding box center [534, 461] width 108 height 27
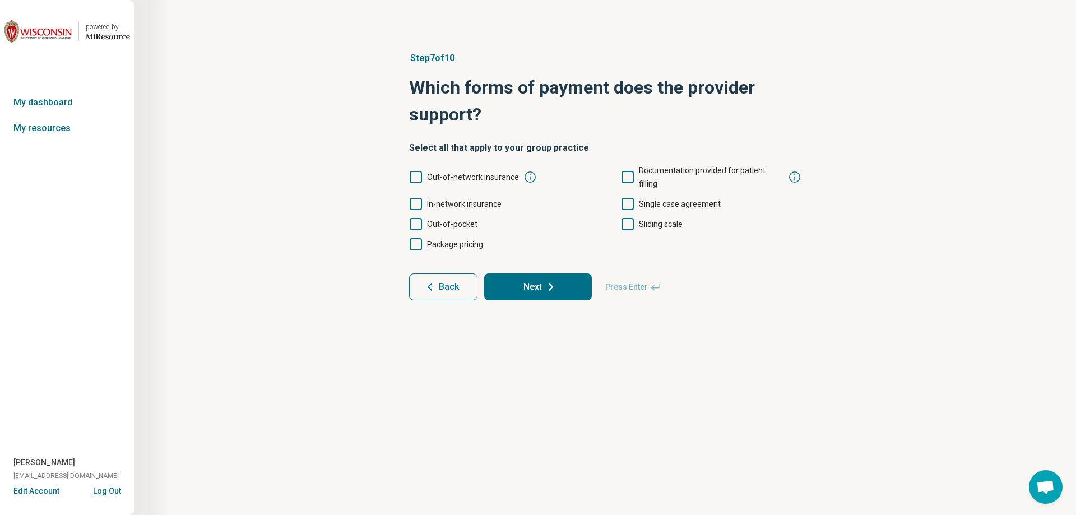
click at [414, 198] on icon at bounding box center [416, 204] width 12 height 12
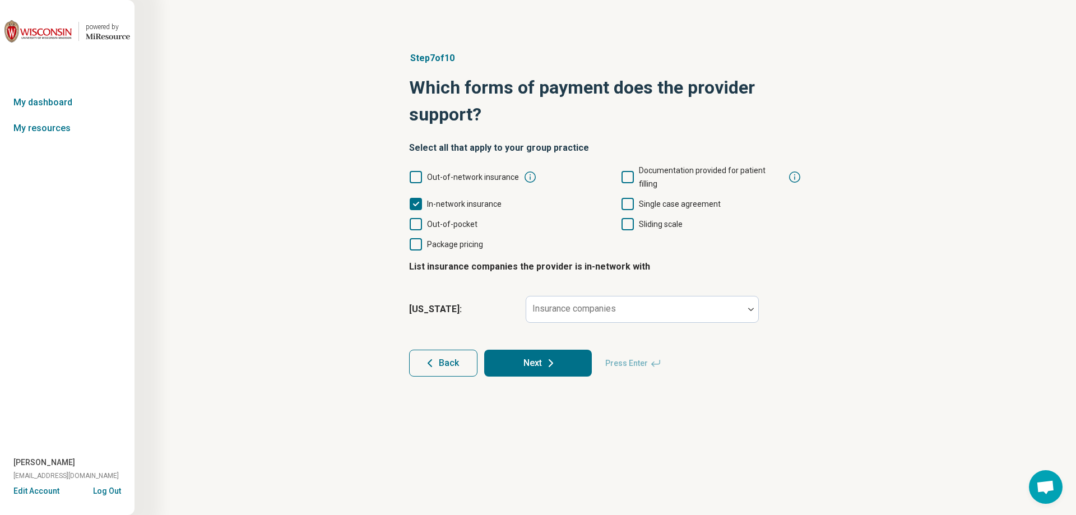
scroll to position [6, 0]
click at [585, 299] on div "Insurance companies" at bounding box center [642, 309] width 233 height 27
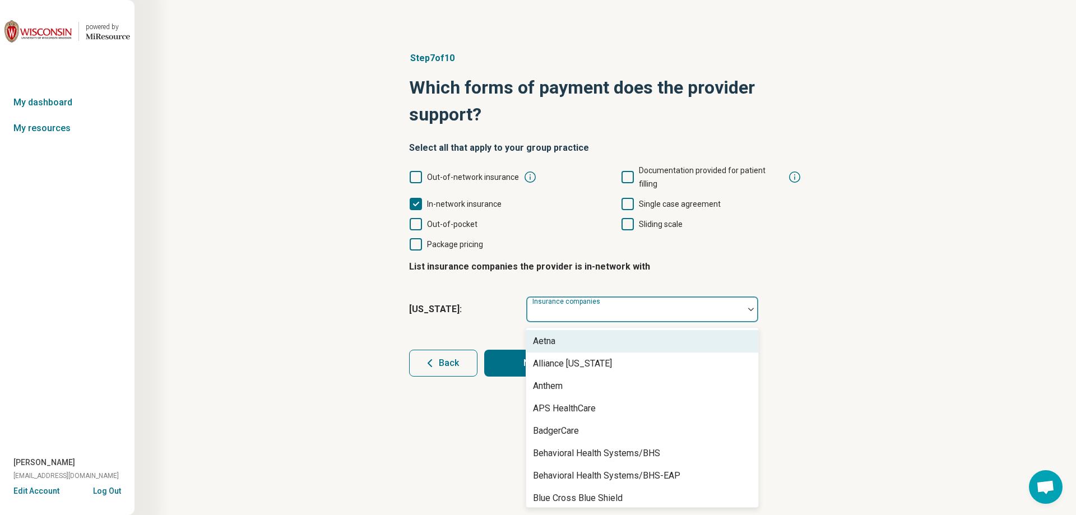
click at [651, 331] on div "Aetna" at bounding box center [642, 341] width 232 height 22
click at [651, 331] on div "Alliance [US_STATE]" at bounding box center [642, 341] width 232 height 22
click at [563, 312] on icon "Remove [object Object]" at bounding box center [564, 314] width 4 height 4
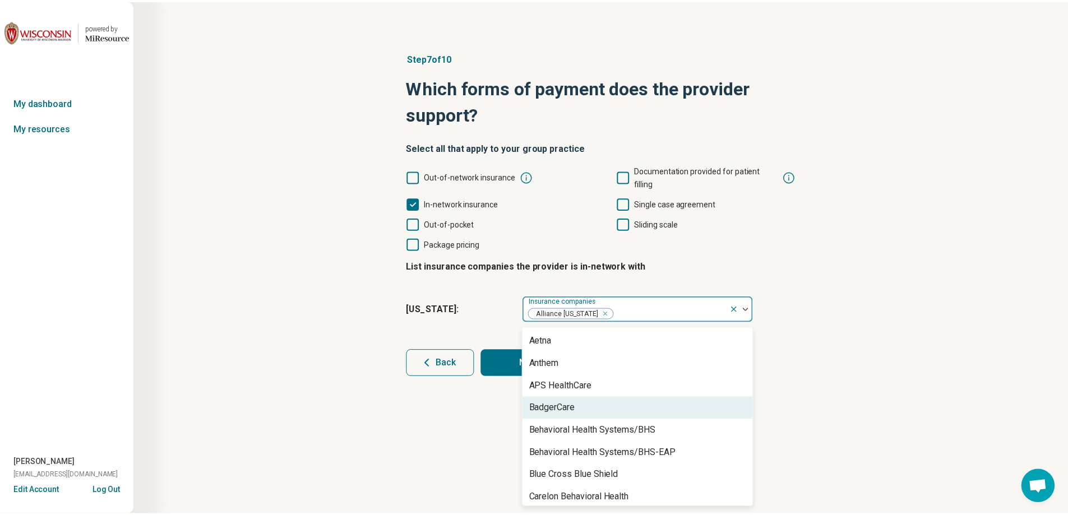
scroll to position [56, 0]
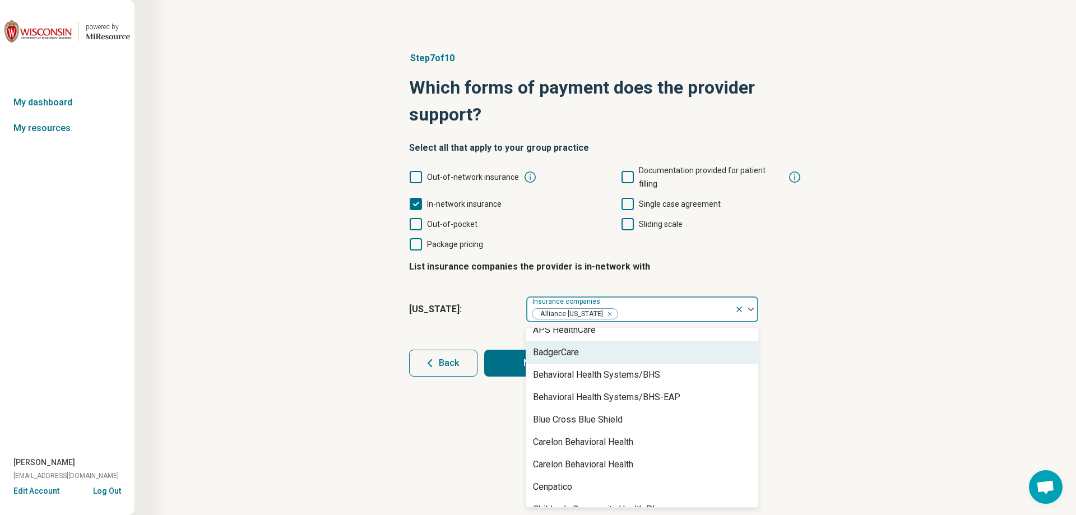
click at [609, 341] on div "BadgerCare" at bounding box center [642, 352] width 232 height 22
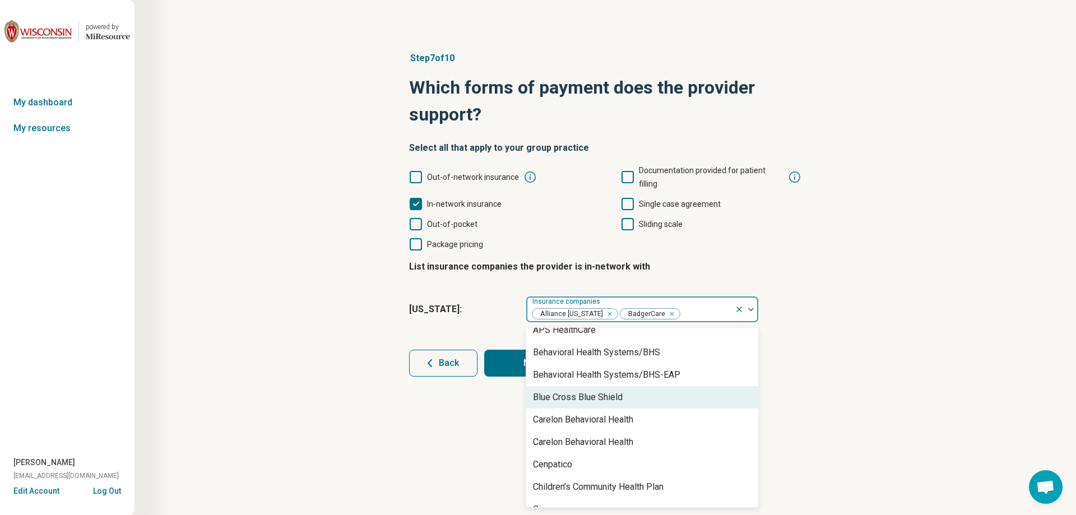
click at [653, 387] on div "Blue Cross Blue Shield" at bounding box center [642, 397] width 232 height 22
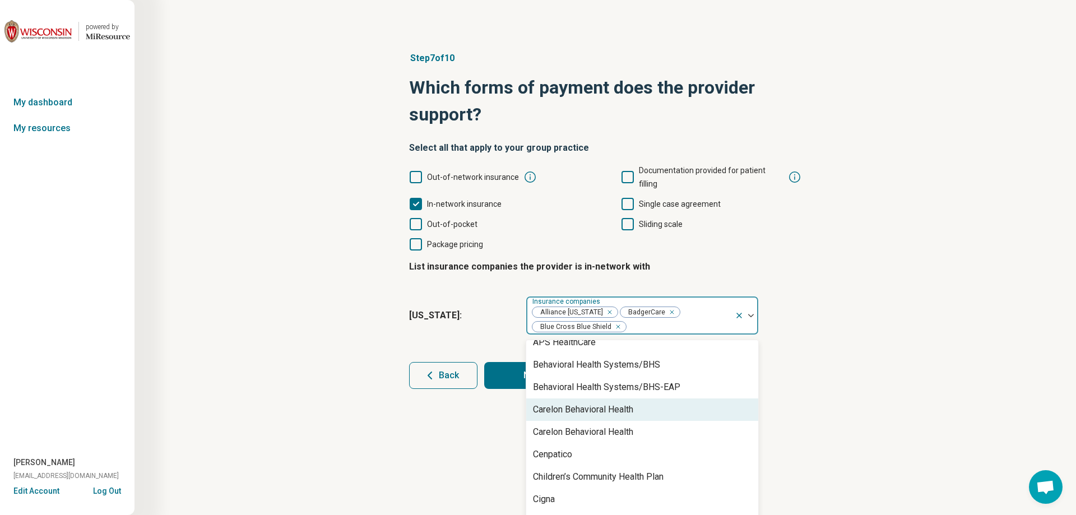
click at [651, 399] on div "Carelon Behavioral Health" at bounding box center [642, 410] width 232 height 22
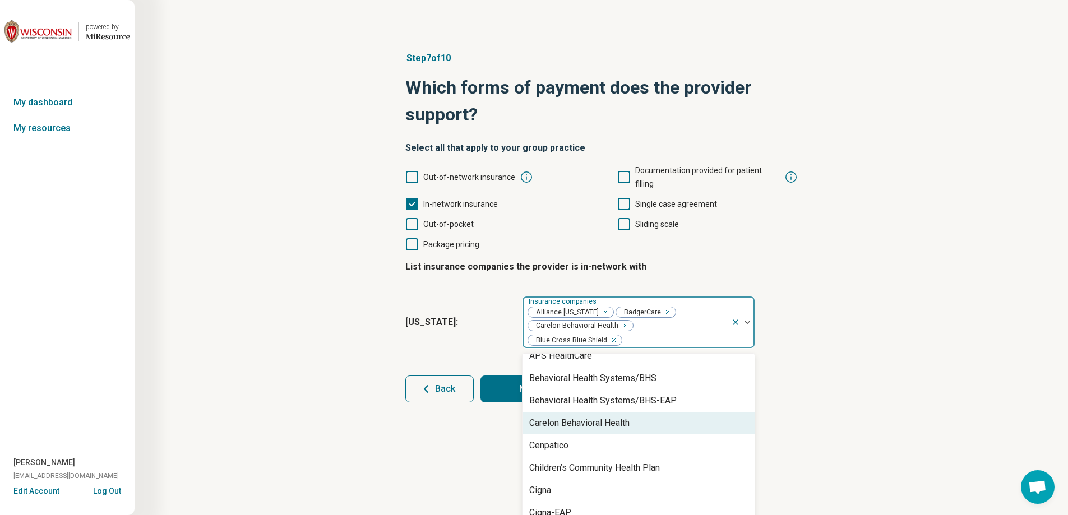
click at [646, 412] on div "Carelon Behavioral Health" at bounding box center [638, 423] width 232 height 22
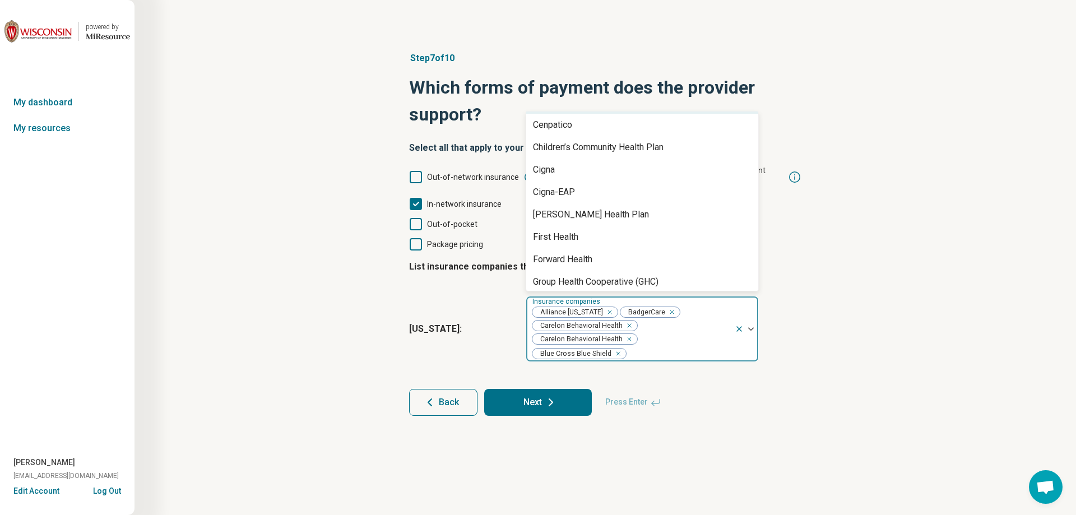
scroll to position [168, 0]
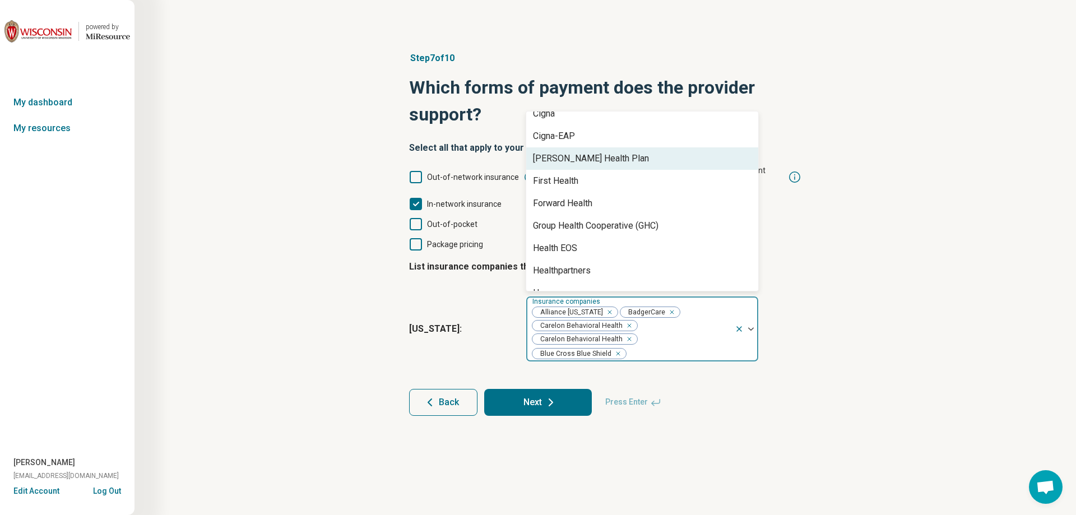
click at [630, 149] on div "[PERSON_NAME] Health Plan" at bounding box center [642, 158] width 232 height 22
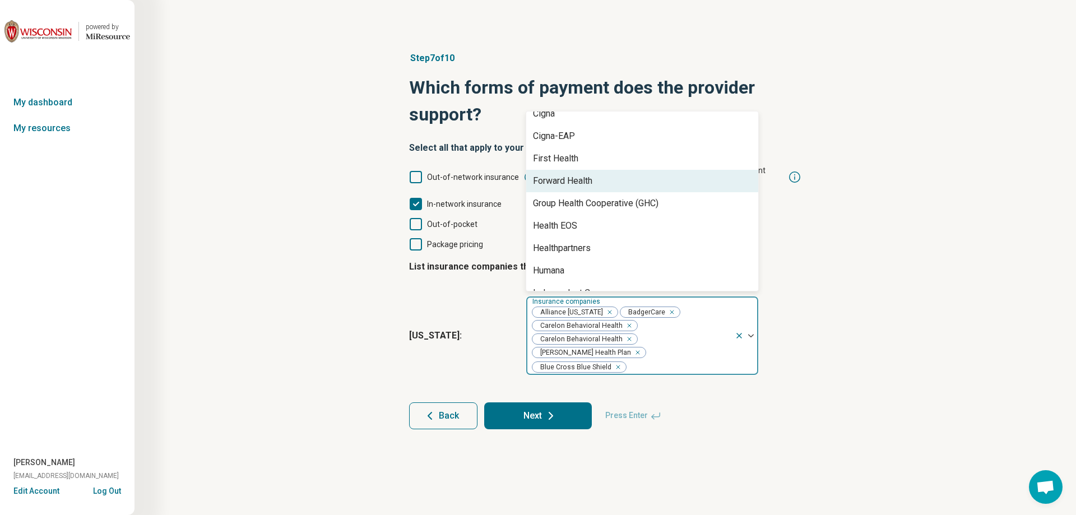
click at [618, 171] on div "Forward Health" at bounding box center [642, 181] width 232 height 22
click at [618, 174] on div "Group Health Cooperative (GHC)" at bounding box center [596, 180] width 126 height 13
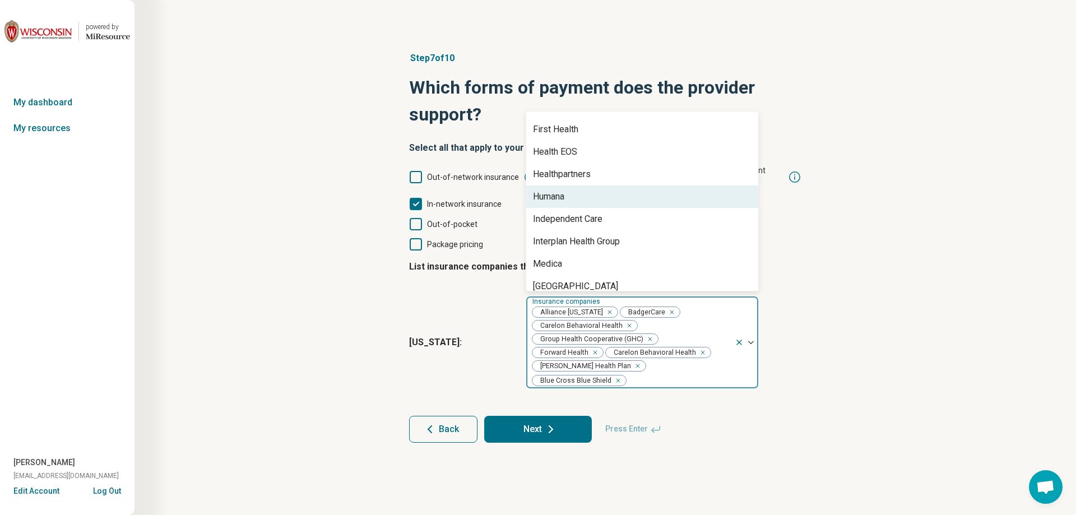
scroll to position [224, 0]
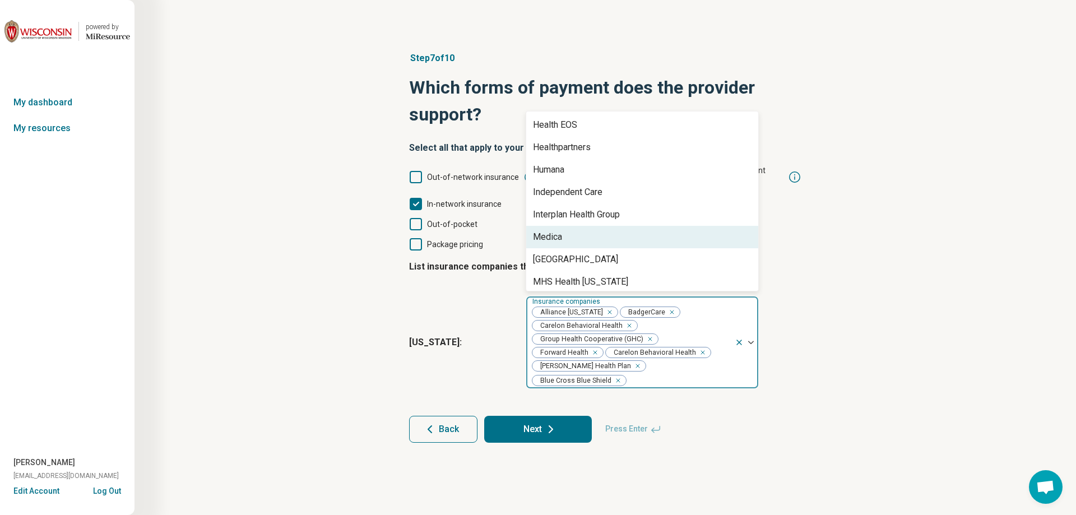
click at [596, 226] on div "Medica" at bounding box center [642, 237] width 232 height 22
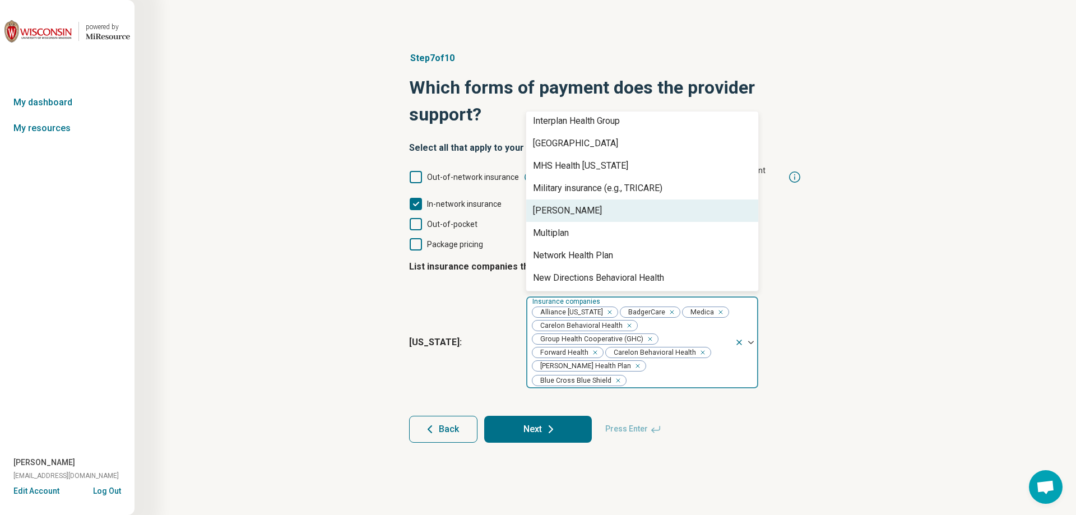
scroll to position [336, 0]
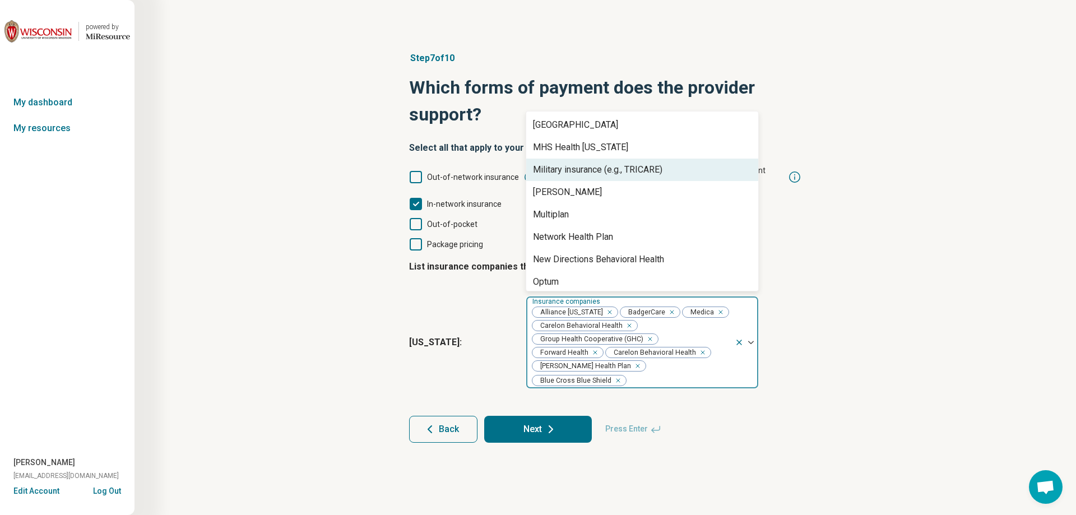
click at [630, 163] on div "Military insurance (e.g., TRICARE)" at bounding box center [597, 169] width 129 height 13
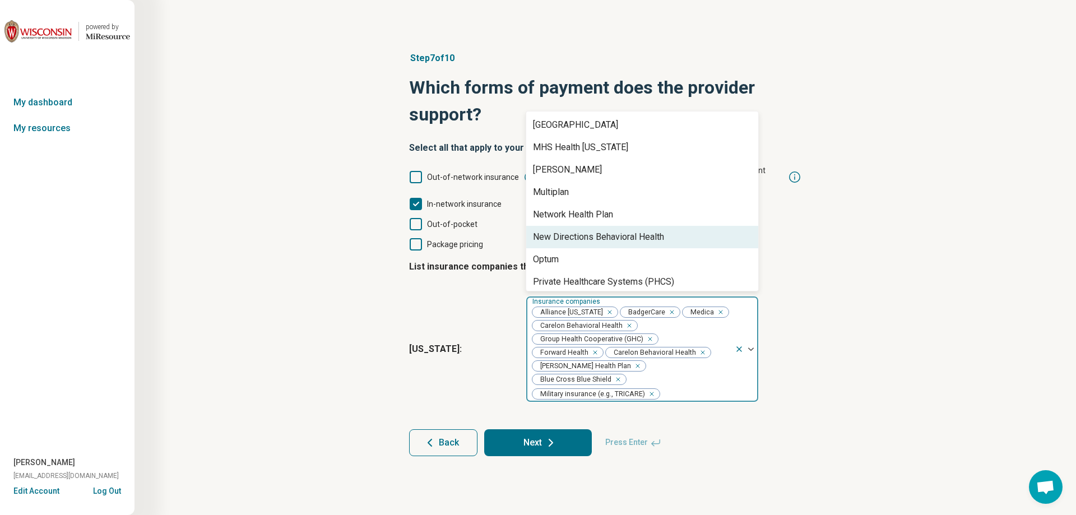
scroll to position [392, 0]
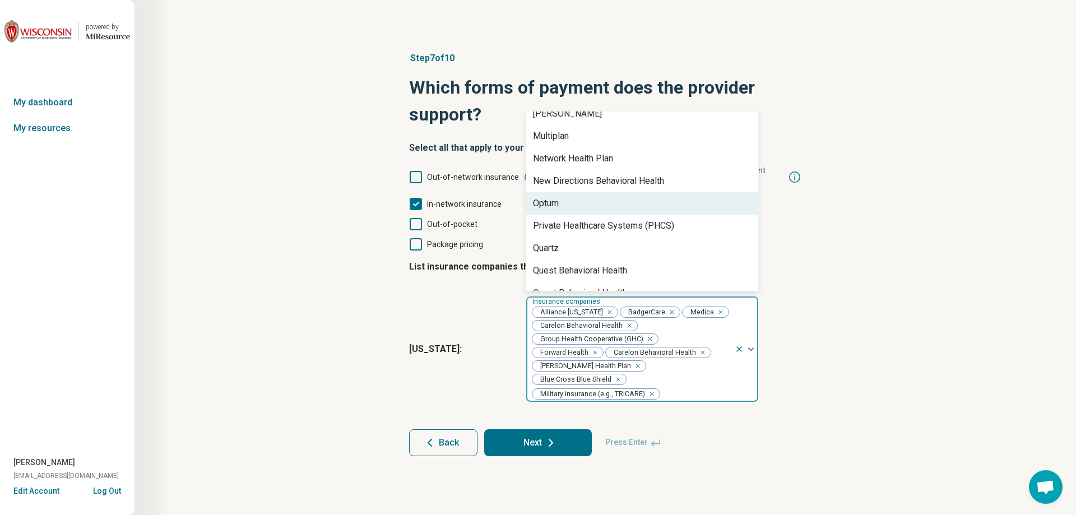
click at [585, 192] on div "Optum" at bounding box center [642, 203] width 232 height 22
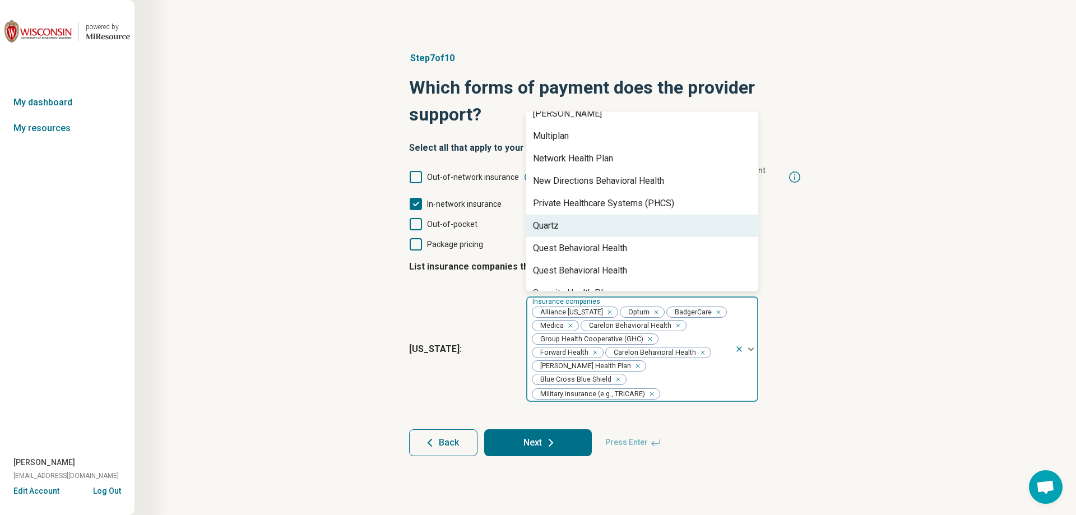
click at [570, 223] on div "Quartz" at bounding box center [642, 226] width 232 height 22
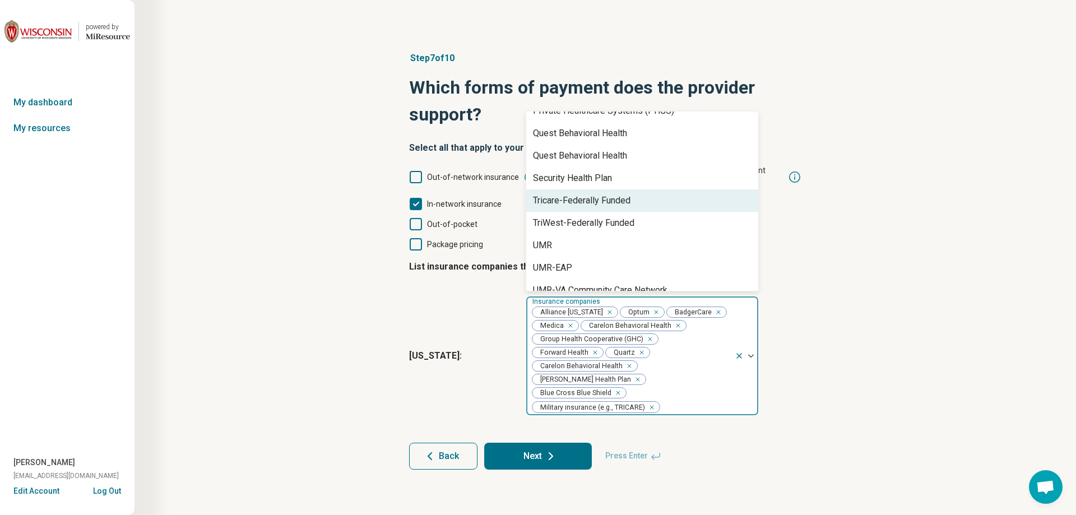
scroll to position [505, 0]
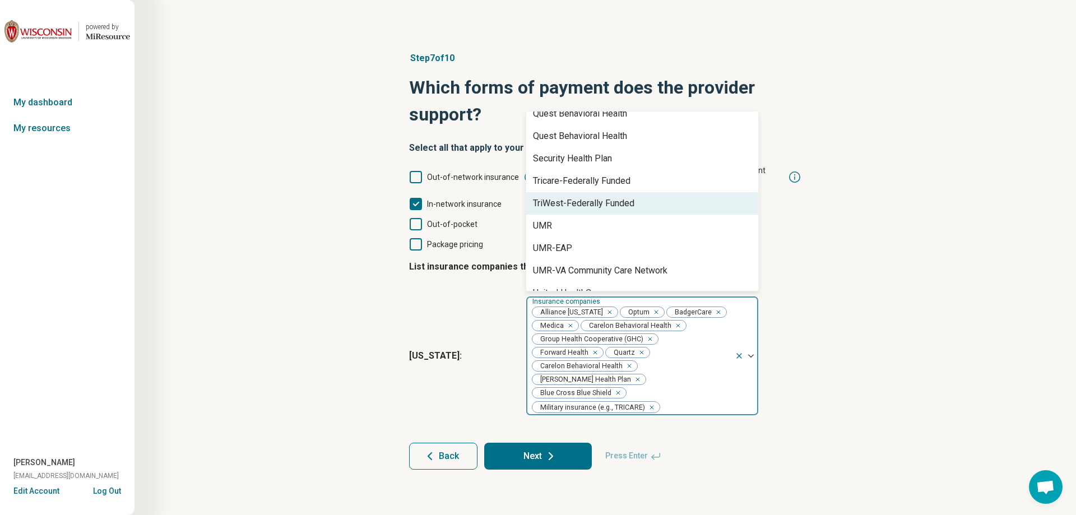
click at [609, 197] on div "TriWest-Federally Funded" at bounding box center [583, 203] width 101 height 13
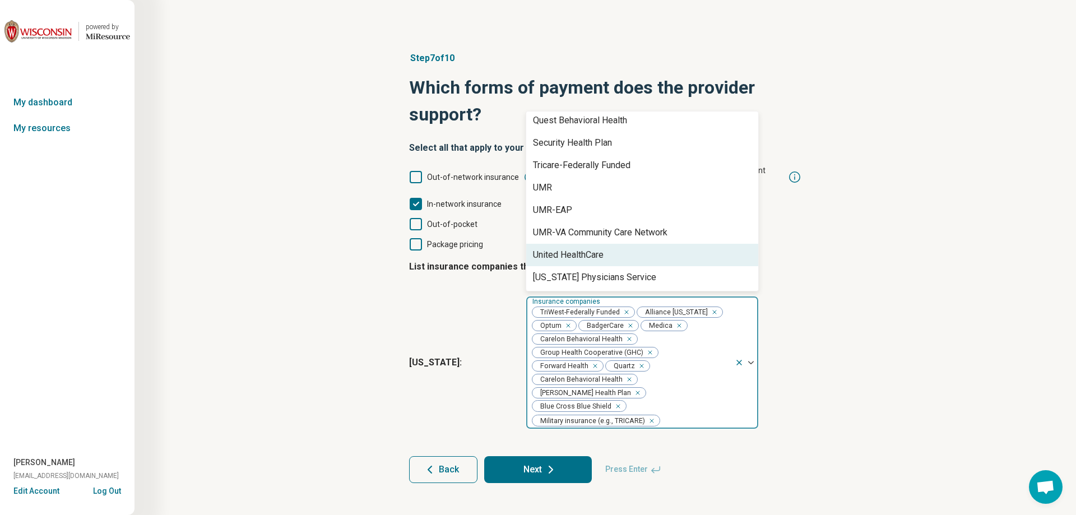
click at [593, 248] on div "United HealthCare" at bounding box center [568, 254] width 71 height 13
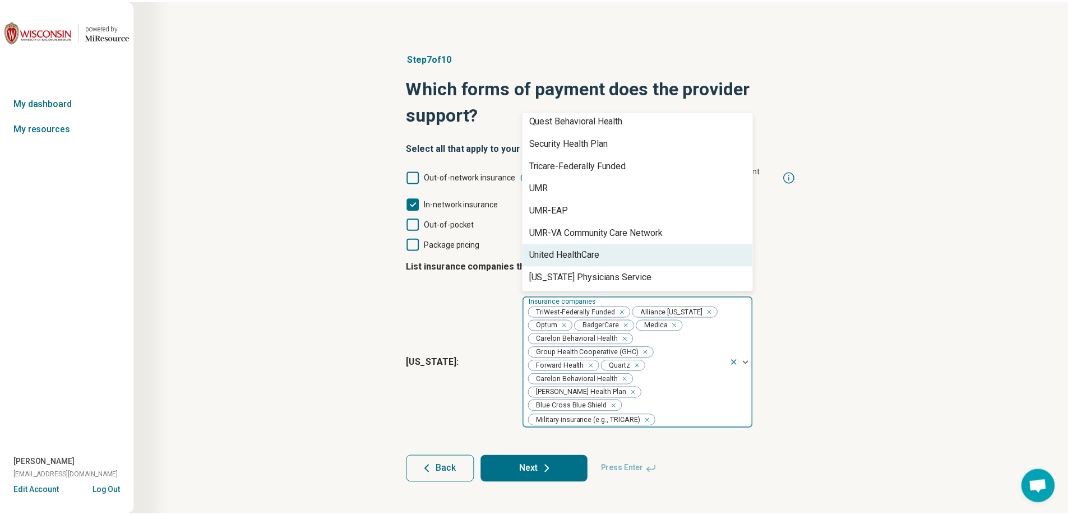
scroll to position [498, 0]
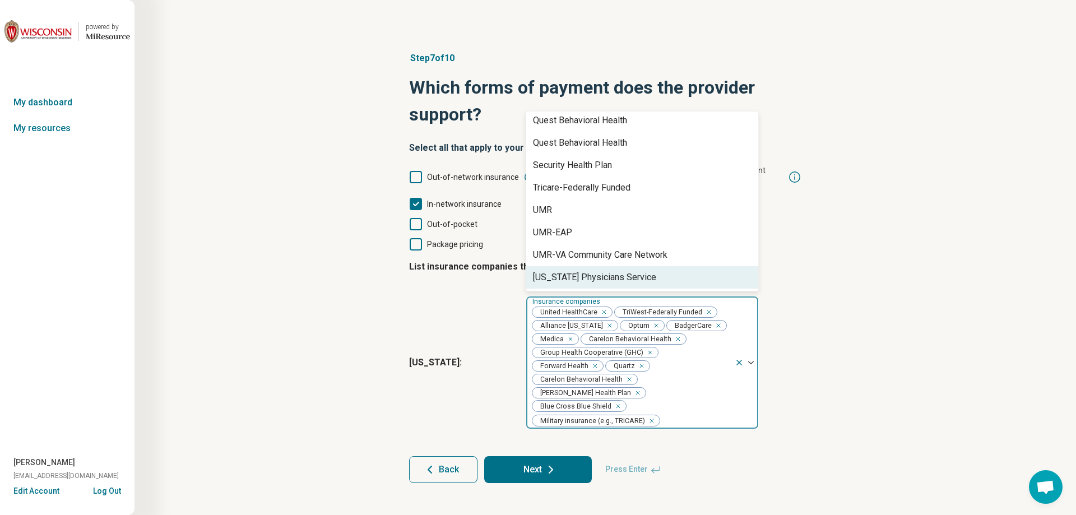
click at [802, 310] on div "Step 7 of 10 Which forms of payment does the provider support? Select all that …" at bounding box center [605, 267] width 428 height 476
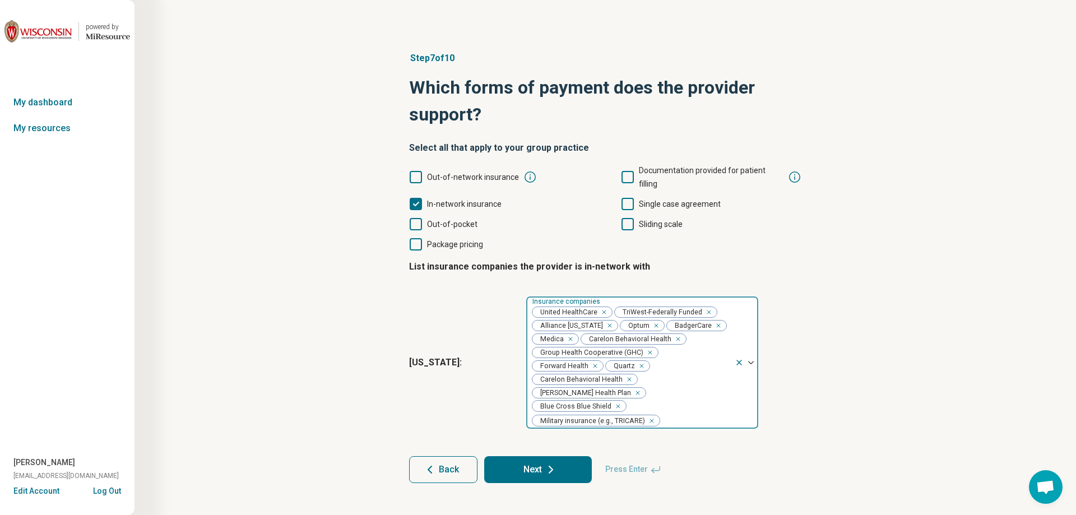
click at [556, 463] on icon at bounding box center [550, 469] width 13 height 13
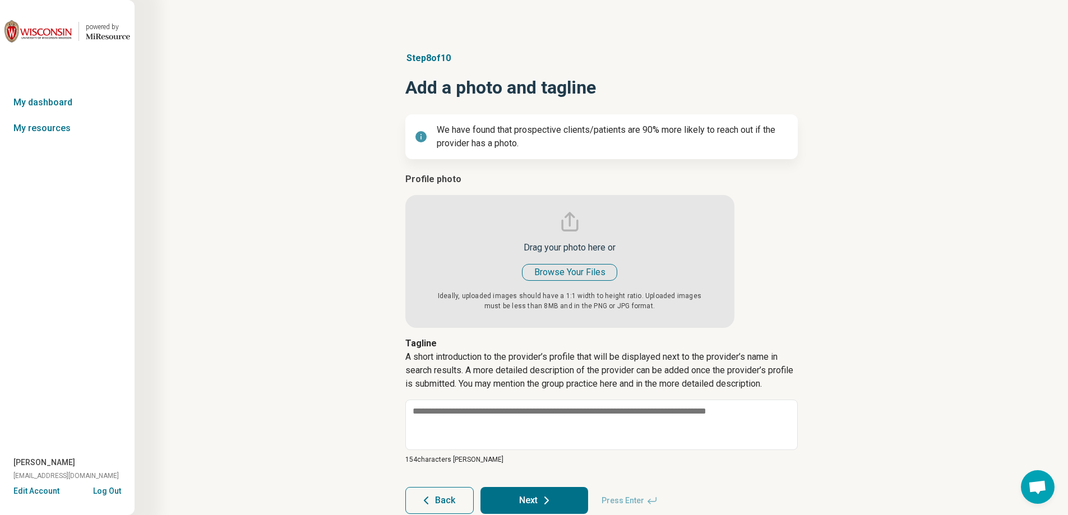
click at [591, 274] on input "file" at bounding box center [569, 250] width 329 height 155
click at [570, 269] on input "file" at bounding box center [569, 250] width 329 height 155
click at [567, 269] on input "file" at bounding box center [569, 250] width 329 height 155
click at [569, 270] on input "file" at bounding box center [569, 250] width 329 height 155
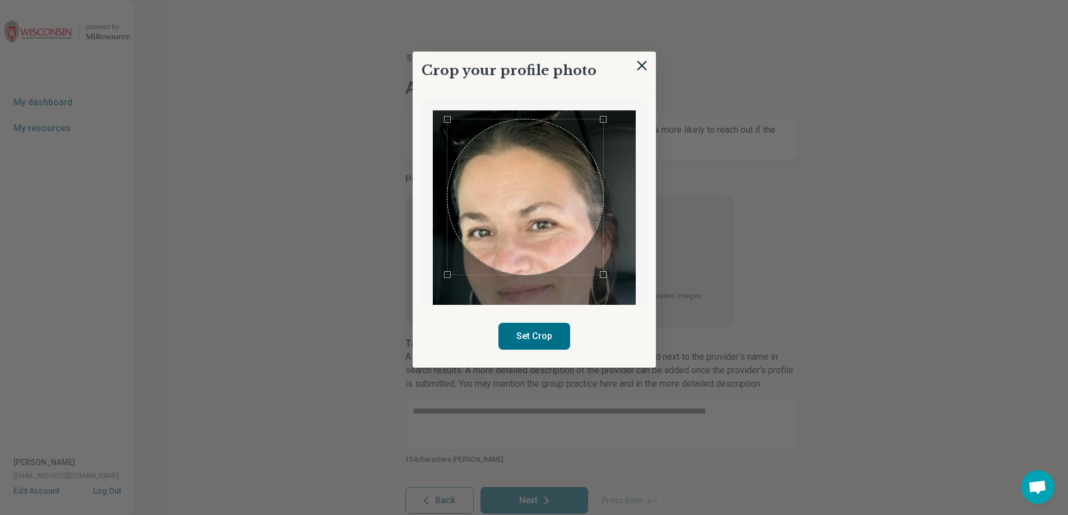
click at [548, 223] on div "Use the arrow keys to move the crop selection area" at bounding box center [525, 197] width 156 height 156
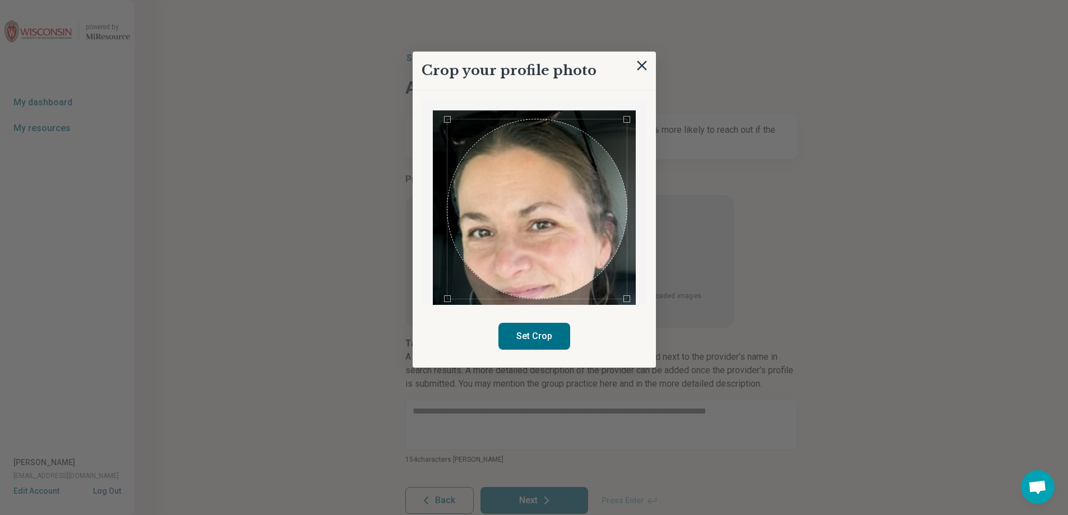
click at [673, 328] on div "Crop your profile photo Set Crop" at bounding box center [601, 328] width 392 height 0
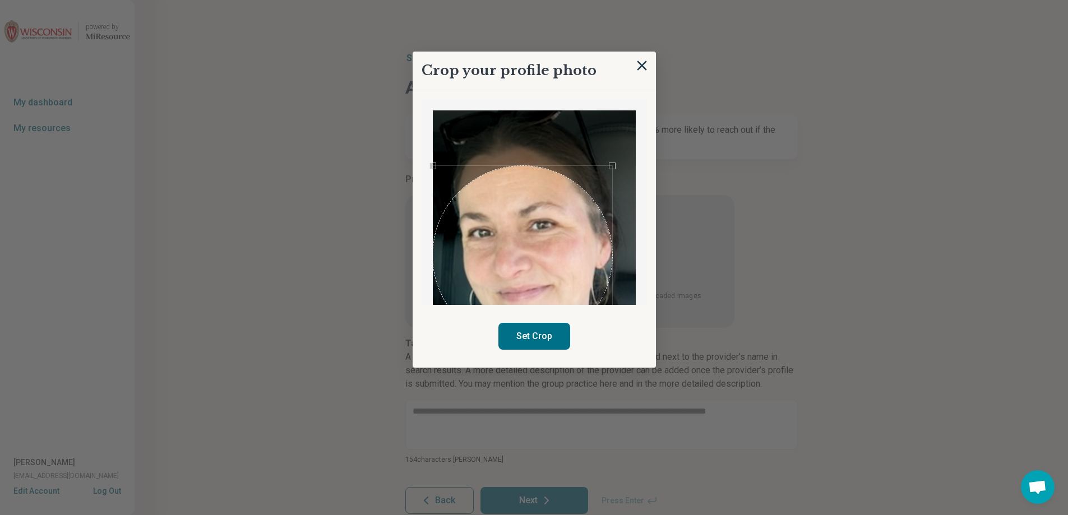
click at [535, 279] on div "Use the arrow keys to move the crop selection area" at bounding box center [522, 255] width 179 height 179
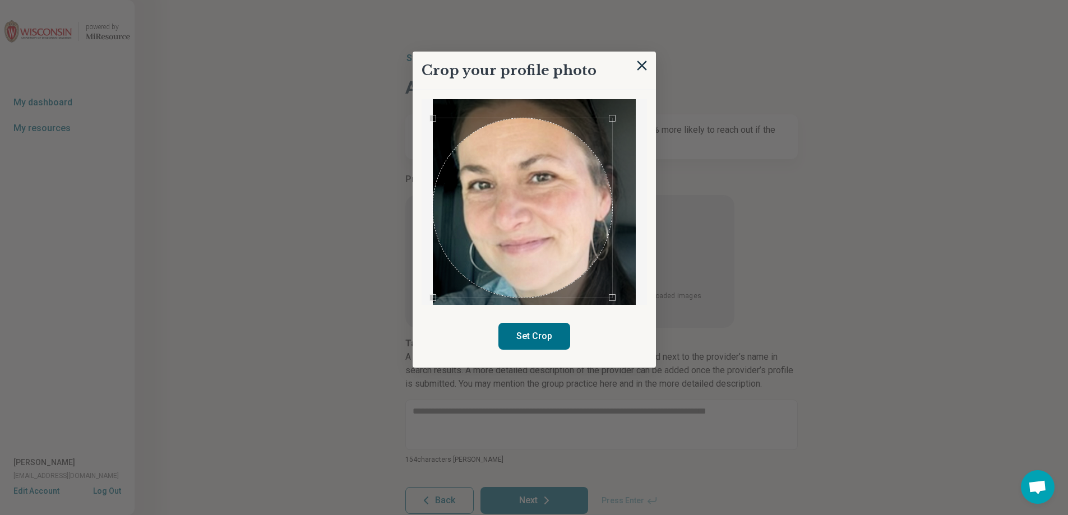
scroll to position [52, 0]
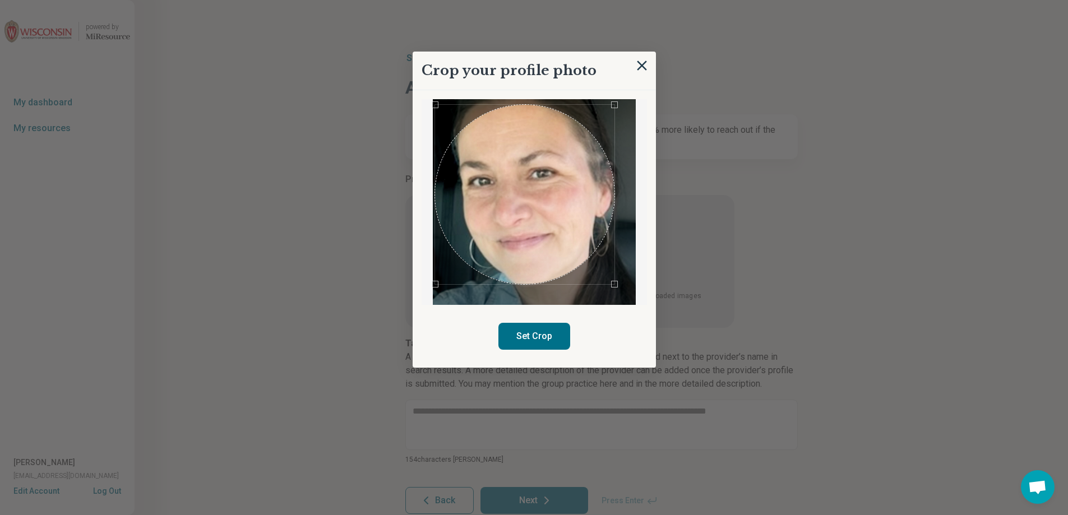
click at [560, 183] on div "Use the arrow keys to move the crop selection area" at bounding box center [524, 194] width 179 height 179
click at [534, 337] on button "Set Crop" at bounding box center [534, 336] width 72 height 27
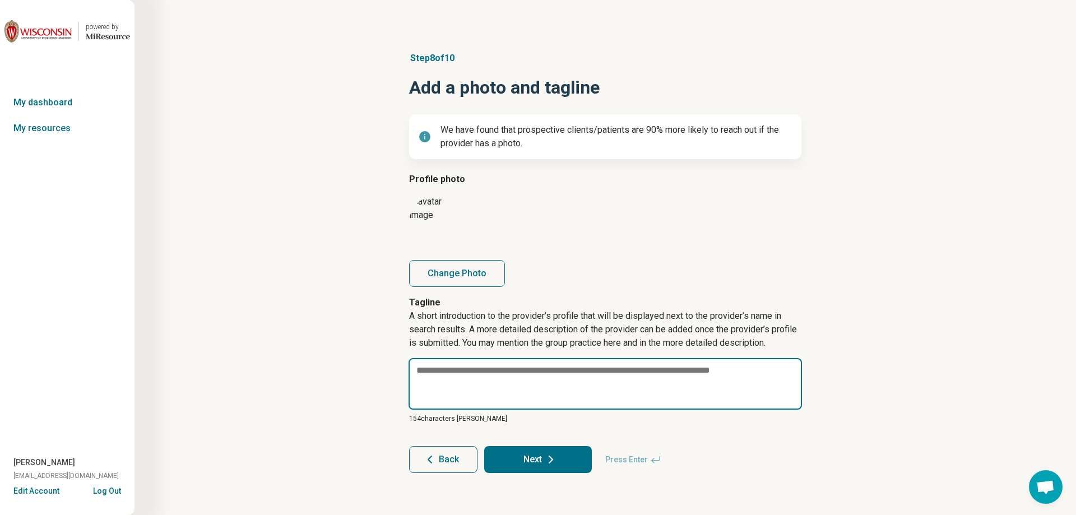
click at [522, 372] on textarea at bounding box center [606, 384] width 394 height 52
paste textarea "**********"
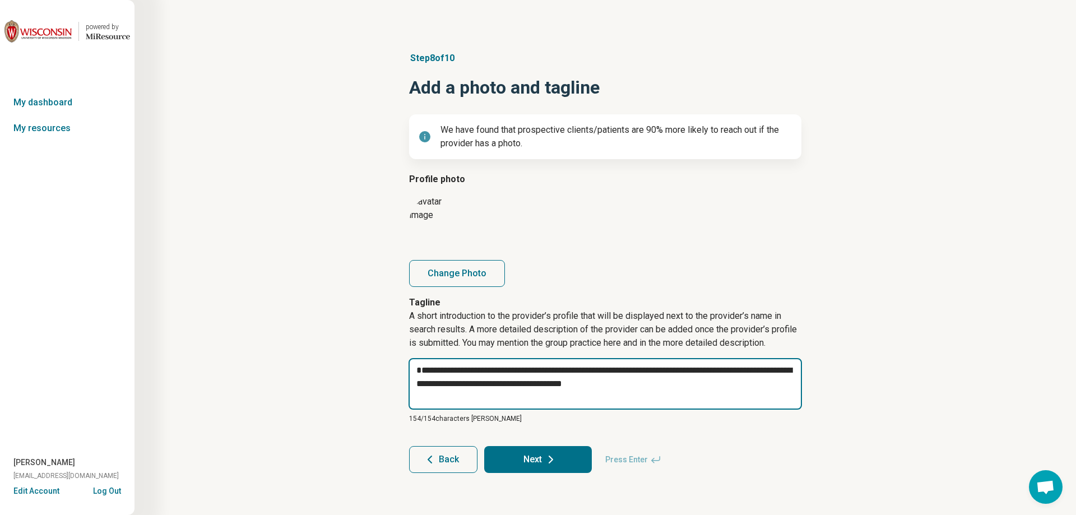
click at [418, 364] on textarea "**********" at bounding box center [606, 384] width 394 height 52
click at [663, 385] on textarea "**********" at bounding box center [606, 384] width 394 height 52
drag, startPoint x: 746, startPoint y: 372, endPoint x: 603, endPoint y: 374, distance: 143.0
click at [603, 374] on textarea "**********" at bounding box center [606, 384] width 394 height 52
drag, startPoint x: 509, startPoint y: 385, endPoint x: 497, endPoint y: 385, distance: 11.8
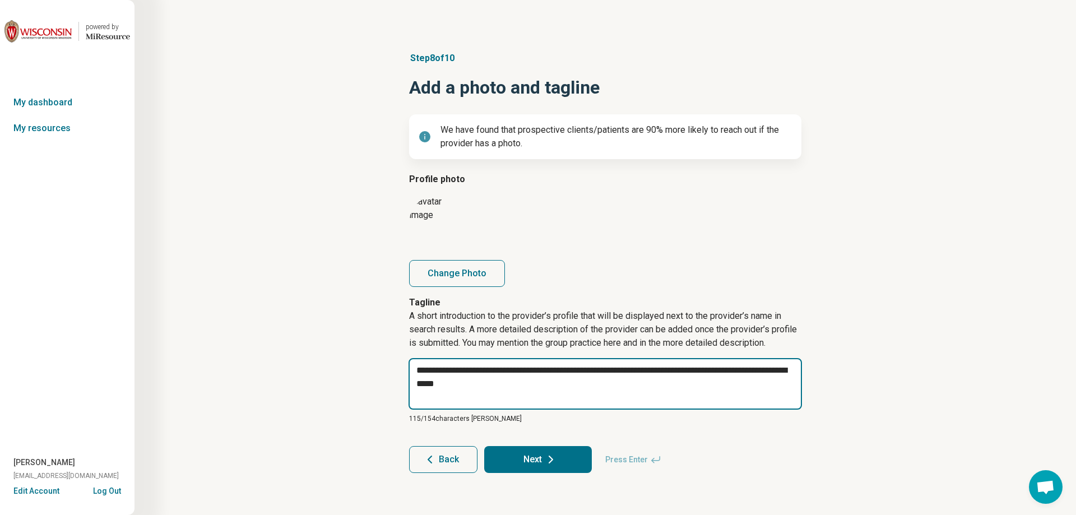
click at [497, 385] on textarea "**********" at bounding box center [606, 384] width 394 height 52
paste textarea "**********"
click at [503, 385] on textarea "**********" at bounding box center [606, 384] width 394 height 52
click at [499, 381] on textarea "**********" at bounding box center [606, 384] width 394 height 52
click at [560, 383] on textarea "**********" at bounding box center [606, 384] width 394 height 52
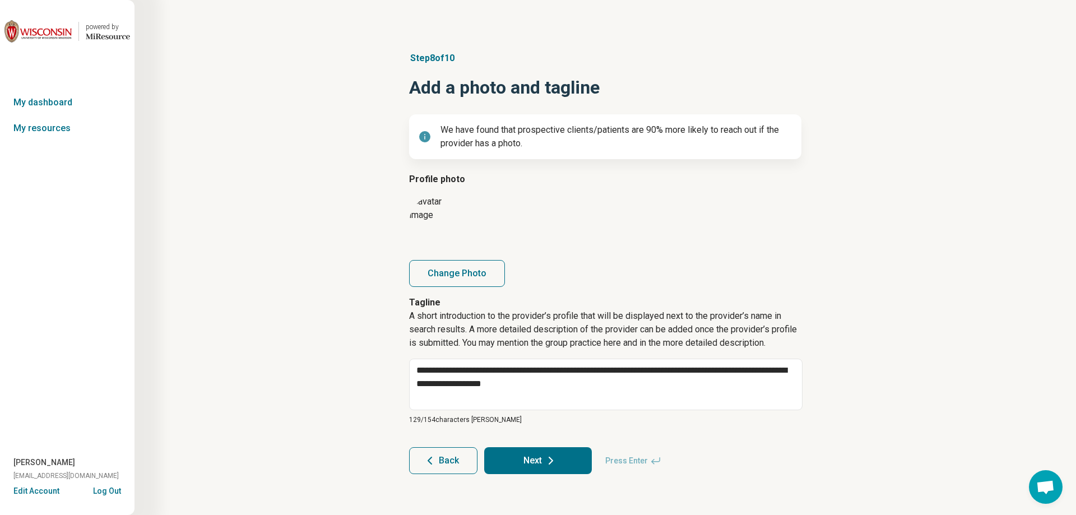
click at [875, 377] on div "**********" at bounding box center [605, 263] width 834 height 468
click at [550, 457] on icon at bounding box center [550, 460] width 13 height 13
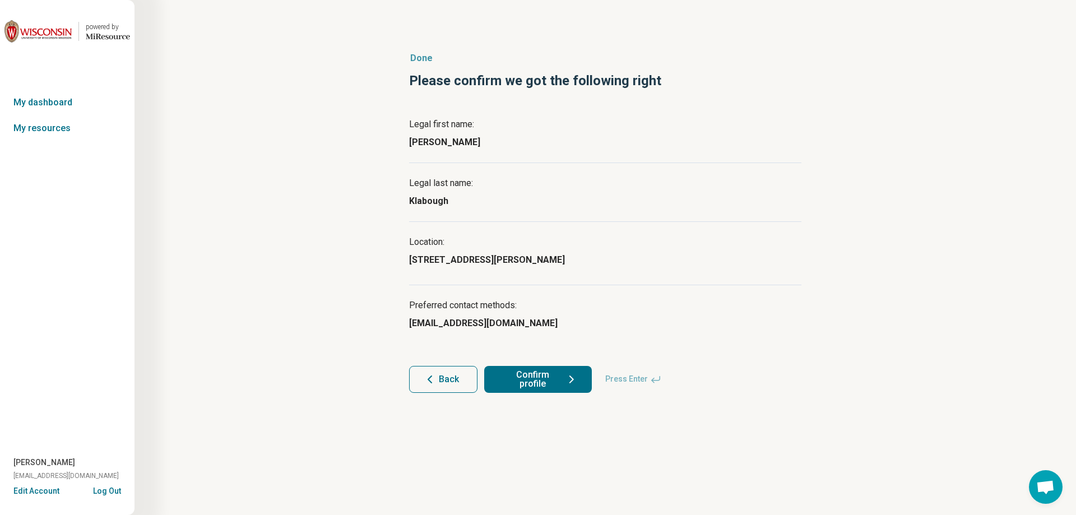
click at [543, 376] on button "Confirm profile" at bounding box center [538, 379] width 108 height 27
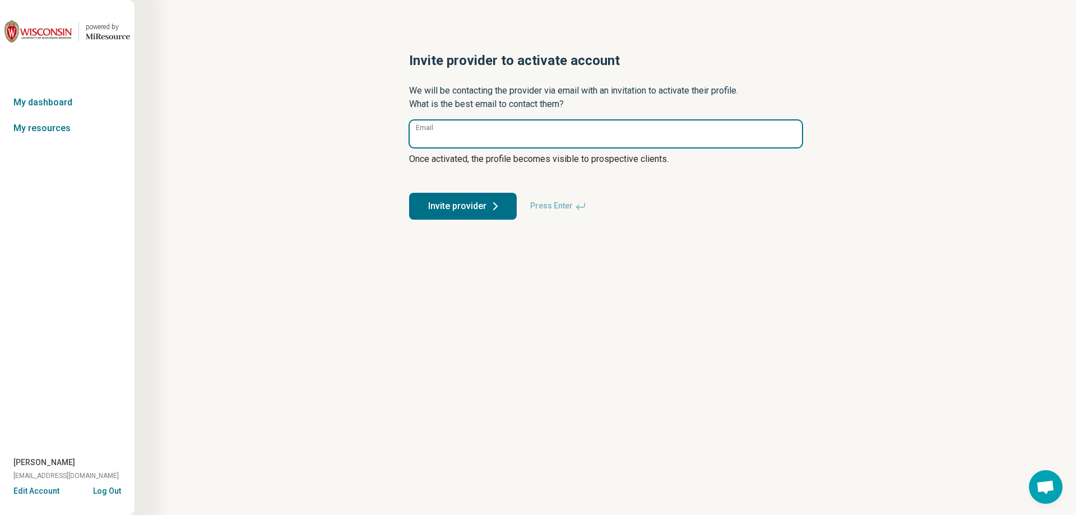
click at [466, 134] on input "Email" at bounding box center [606, 134] width 392 height 27
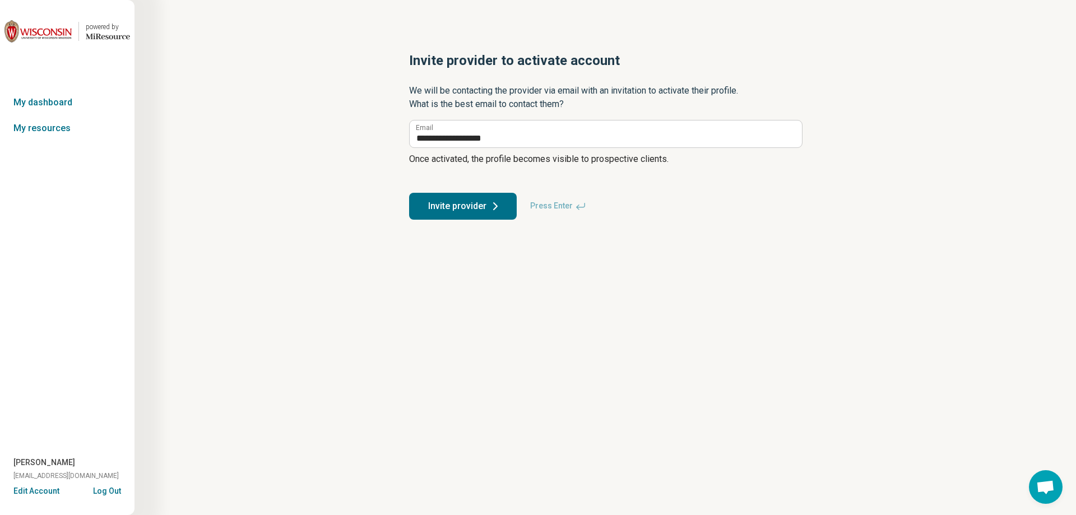
click at [453, 212] on button "Invite provider" at bounding box center [463, 206] width 108 height 27
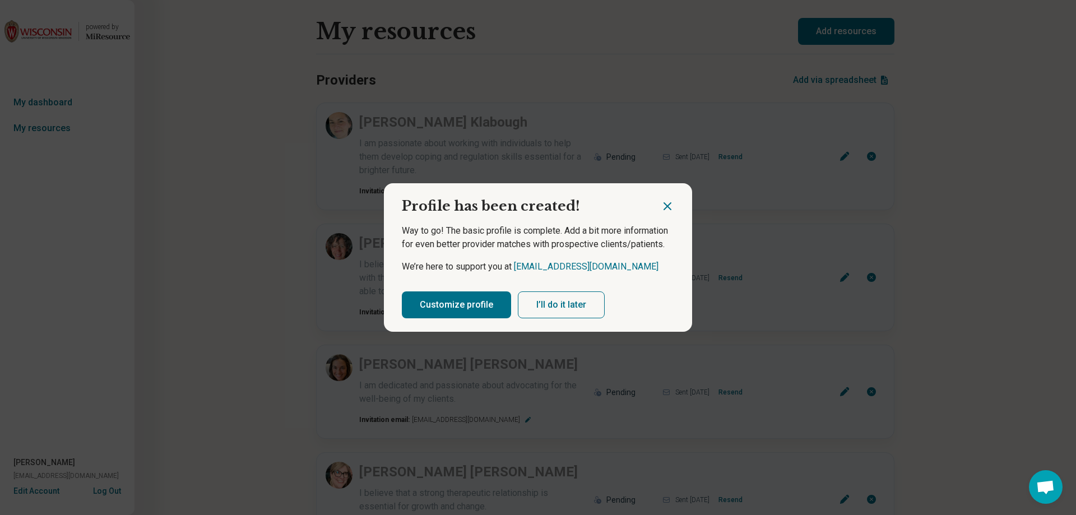
click at [481, 306] on button "Customize profile" at bounding box center [456, 304] width 109 height 27
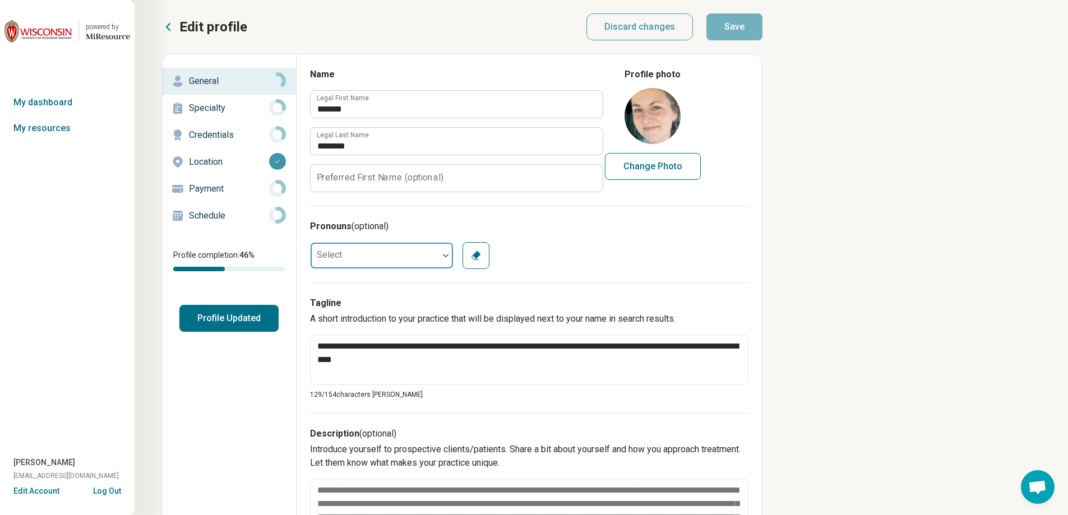
click at [380, 261] on div at bounding box center [375, 255] width 128 height 22
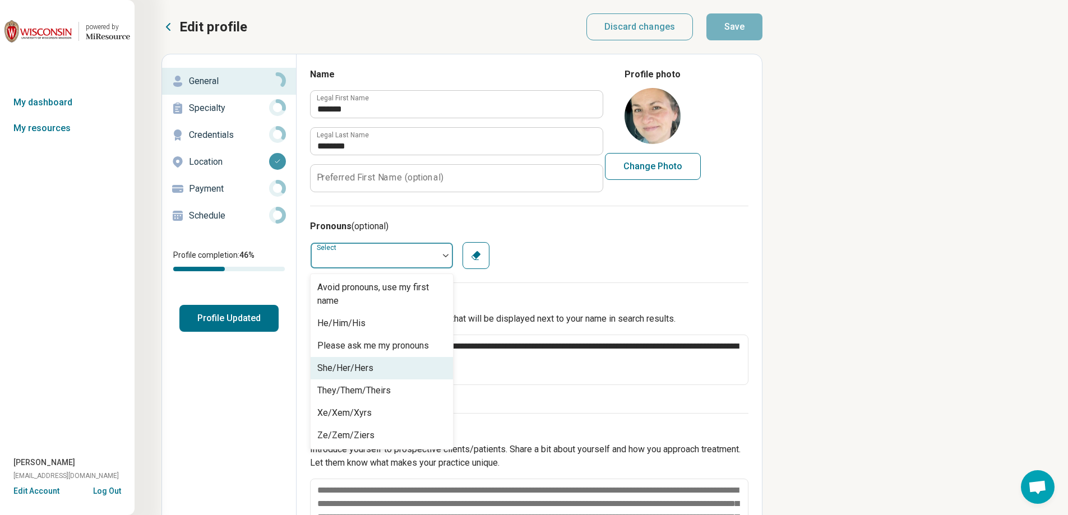
click at [351, 364] on div "She/Her/Hers" at bounding box center [345, 368] width 56 height 13
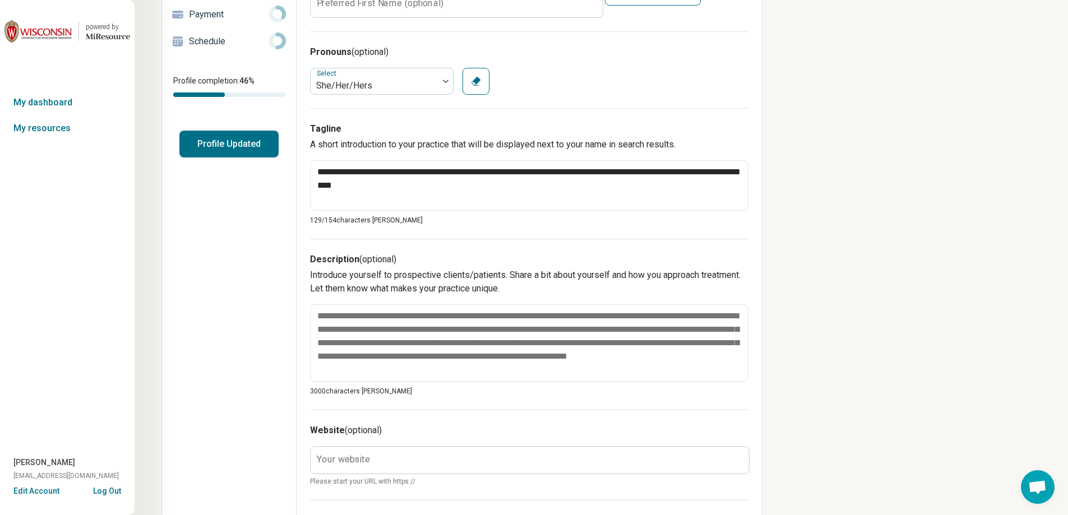
scroll to position [224, 0]
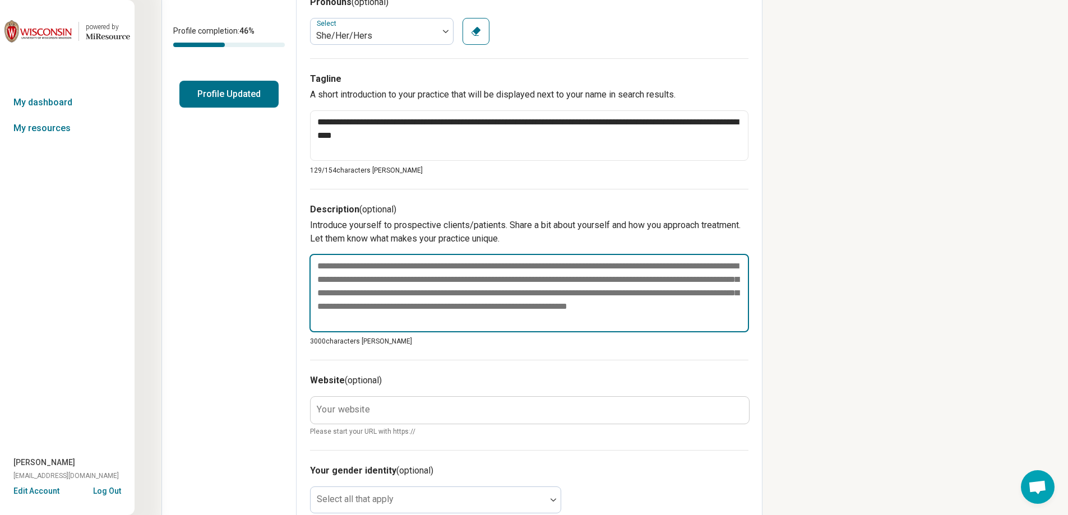
click at [322, 270] on textarea at bounding box center [528, 293] width 439 height 78
paste textarea "**********"
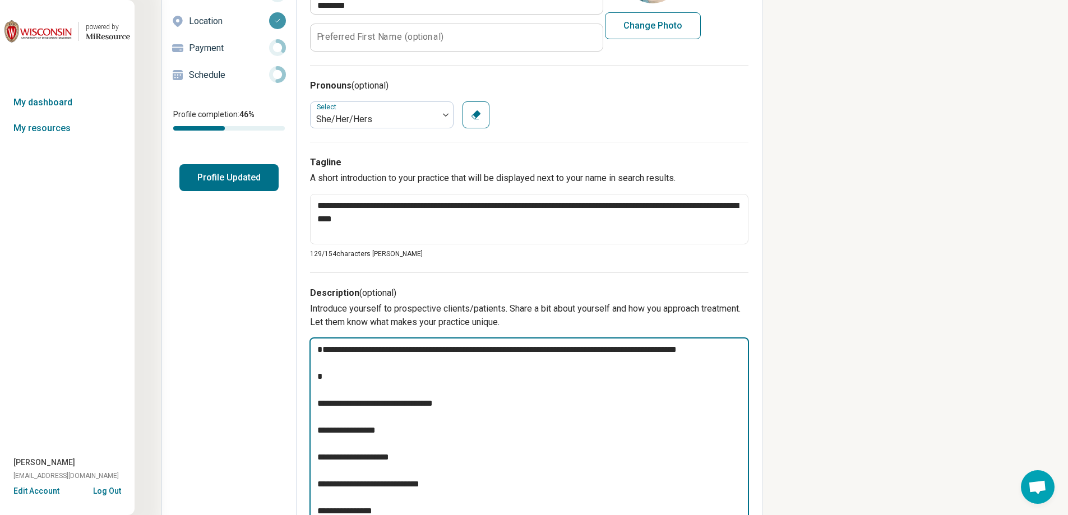
scroll to position [168, 0]
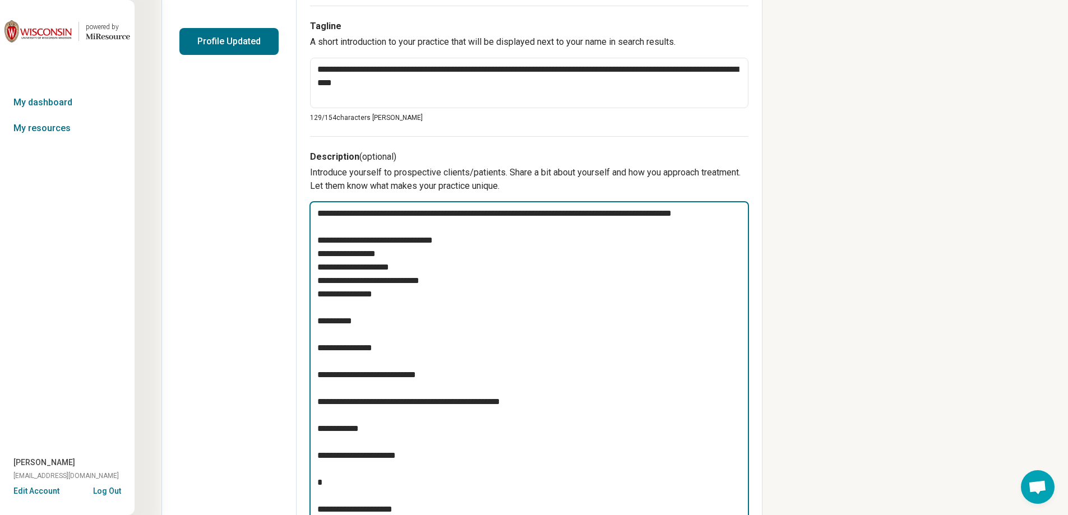
scroll to position [280, 0]
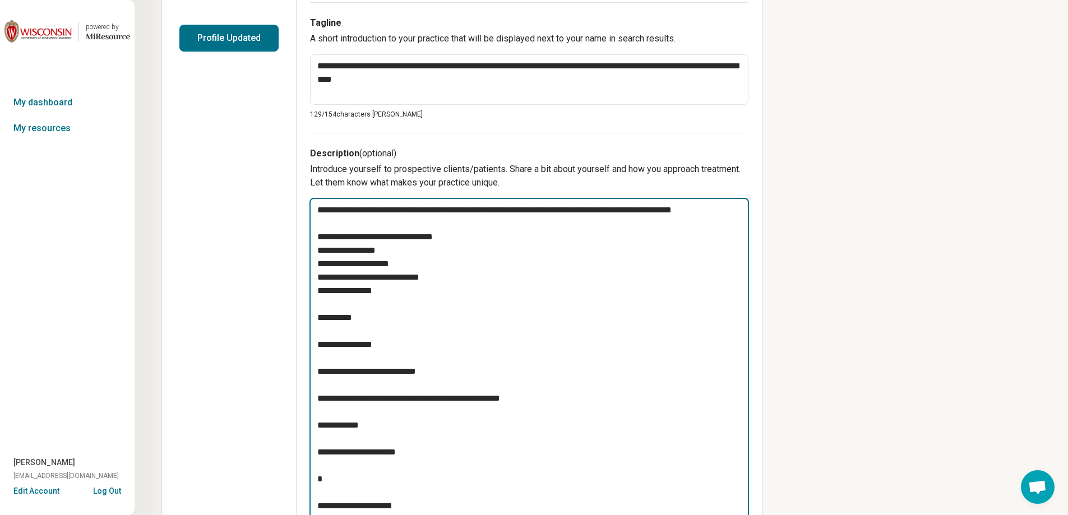
click at [318, 305] on textarea at bounding box center [528, 452] width 439 height 509
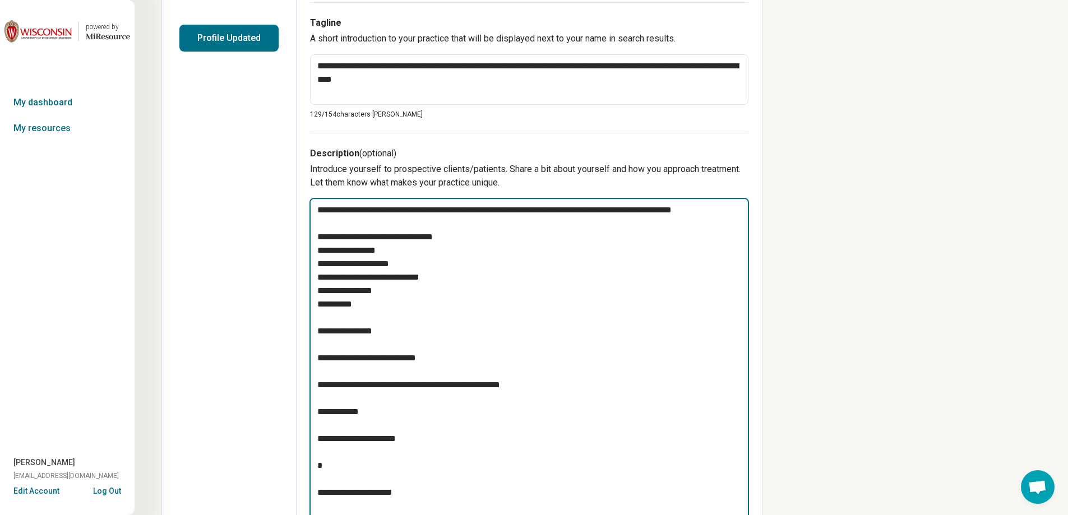
click at [323, 322] on textarea at bounding box center [528, 446] width 439 height 496
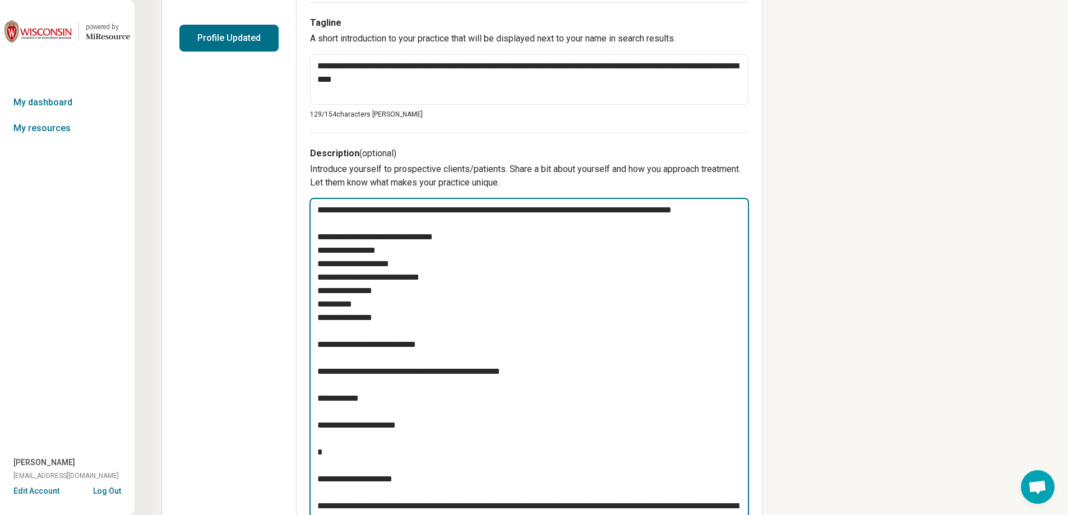
click at [324, 334] on textarea at bounding box center [528, 439] width 439 height 482
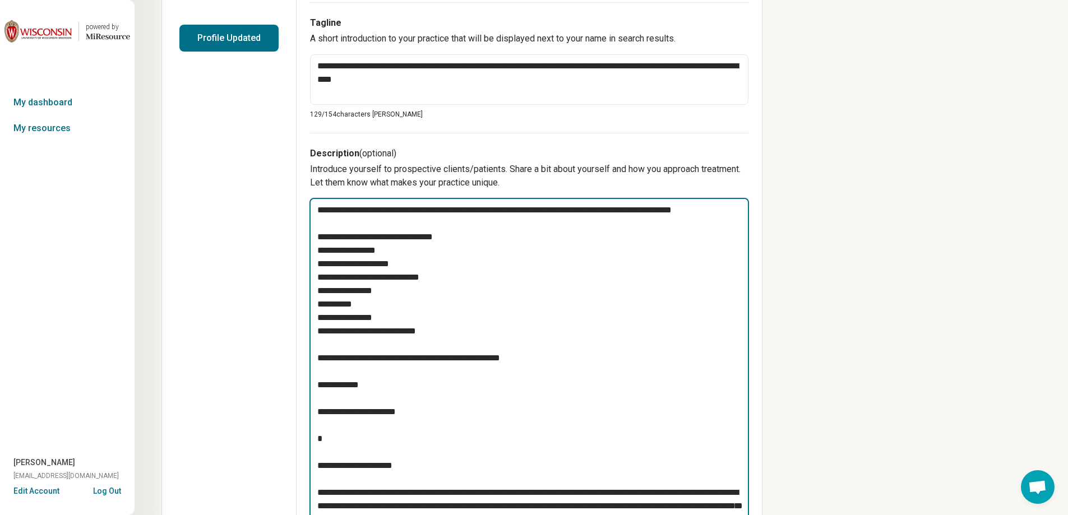
click at [325, 345] on textarea at bounding box center [528, 432] width 439 height 469
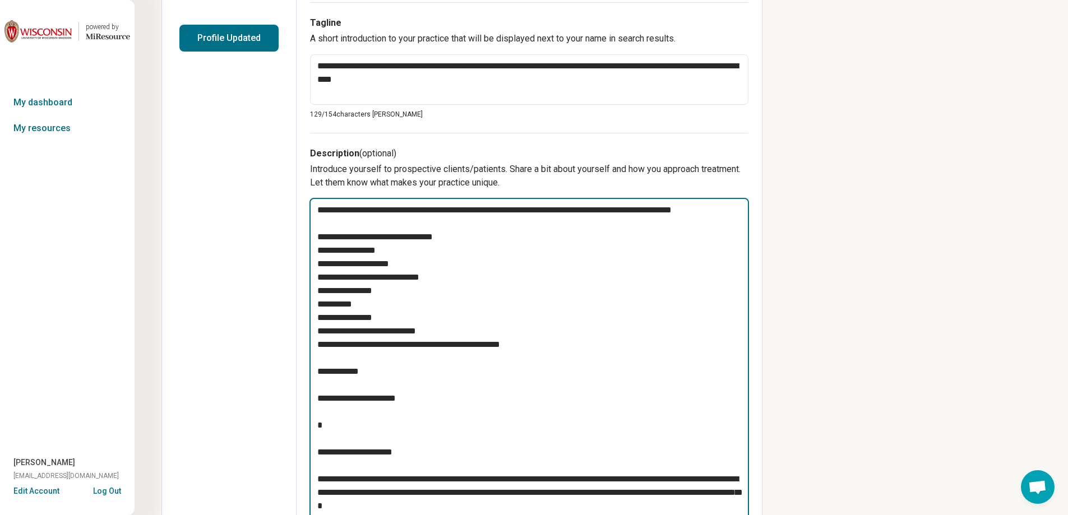
click at [323, 355] on textarea at bounding box center [528, 425] width 439 height 455
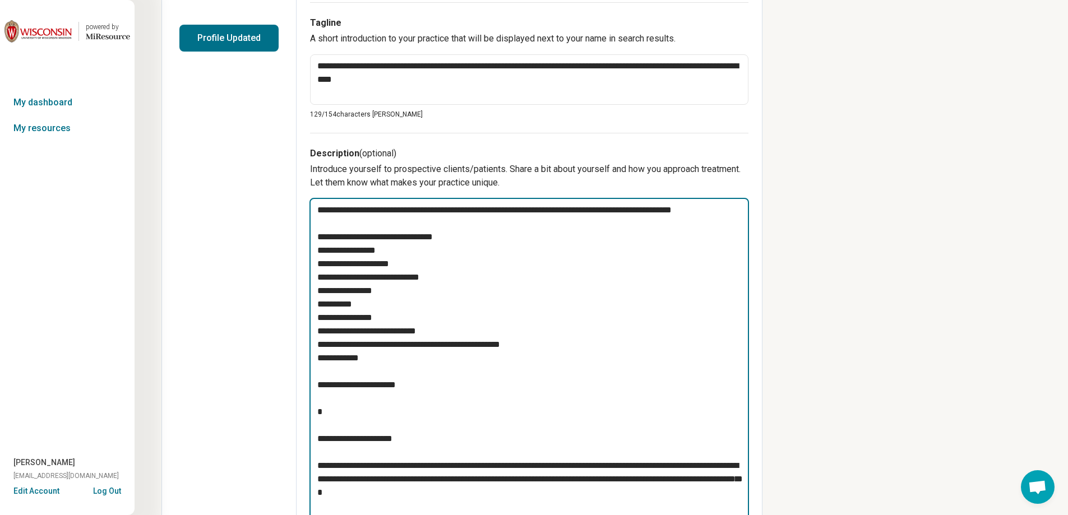
click at [322, 375] on textarea at bounding box center [528, 419] width 439 height 442
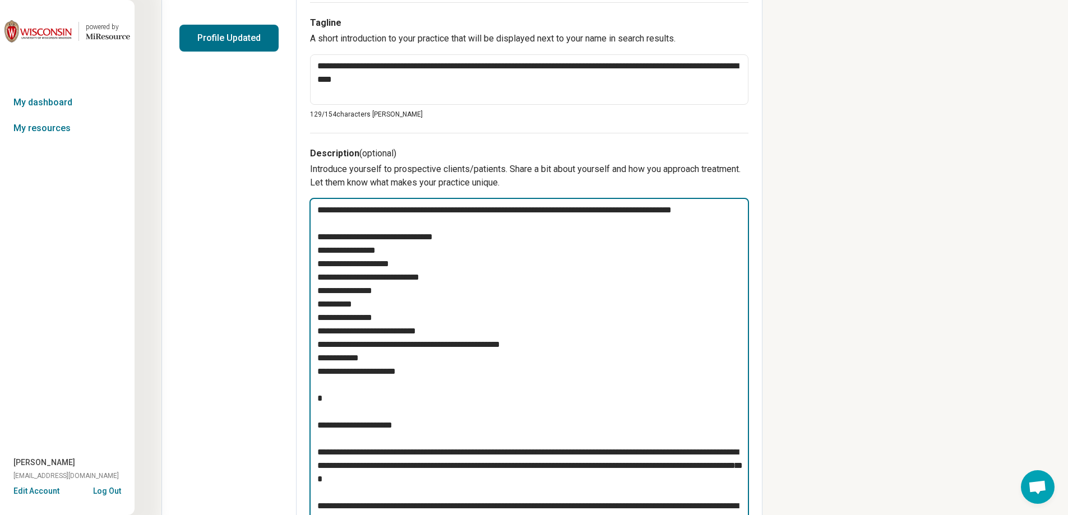
click at [317, 385] on textarea at bounding box center [528, 412] width 439 height 428
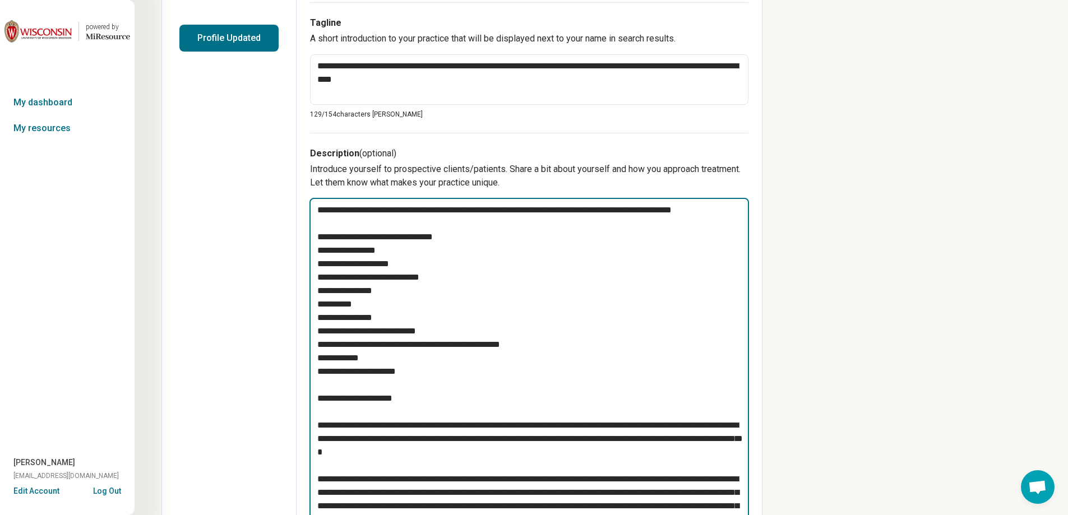
click at [321, 410] on textarea at bounding box center [528, 398] width 439 height 401
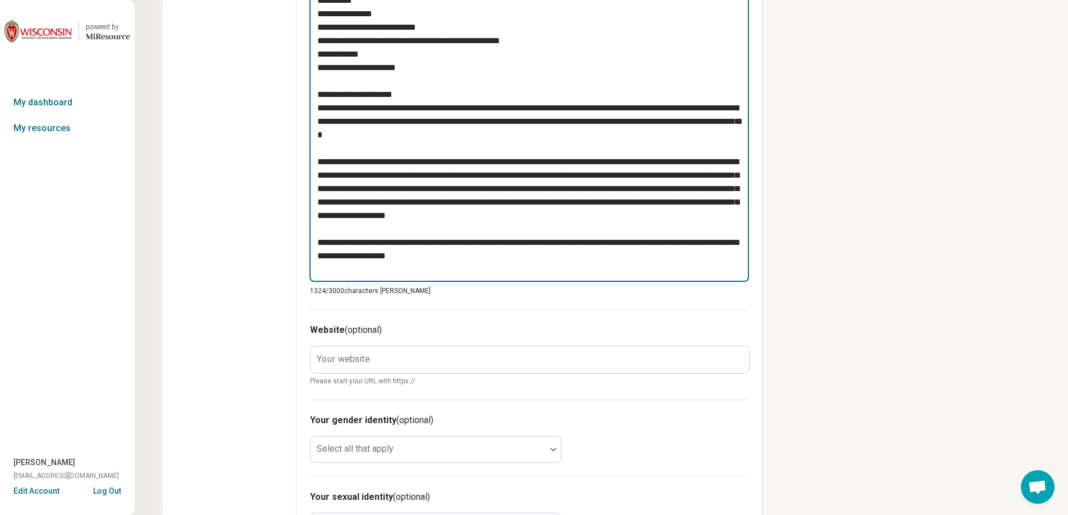
scroll to position [617, 0]
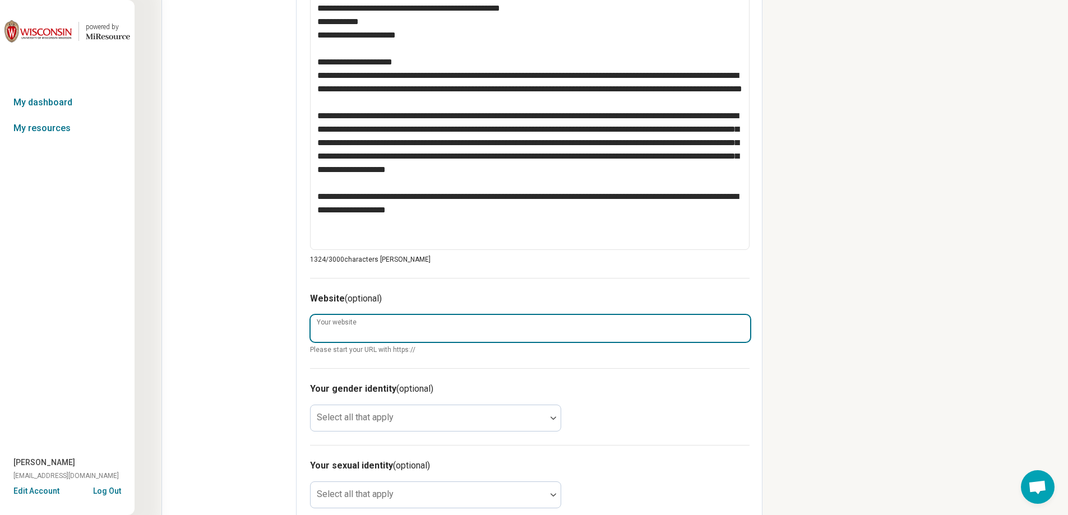
click at [342, 335] on input "Your website" at bounding box center [530, 328] width 439 height 27
paste input "**********"
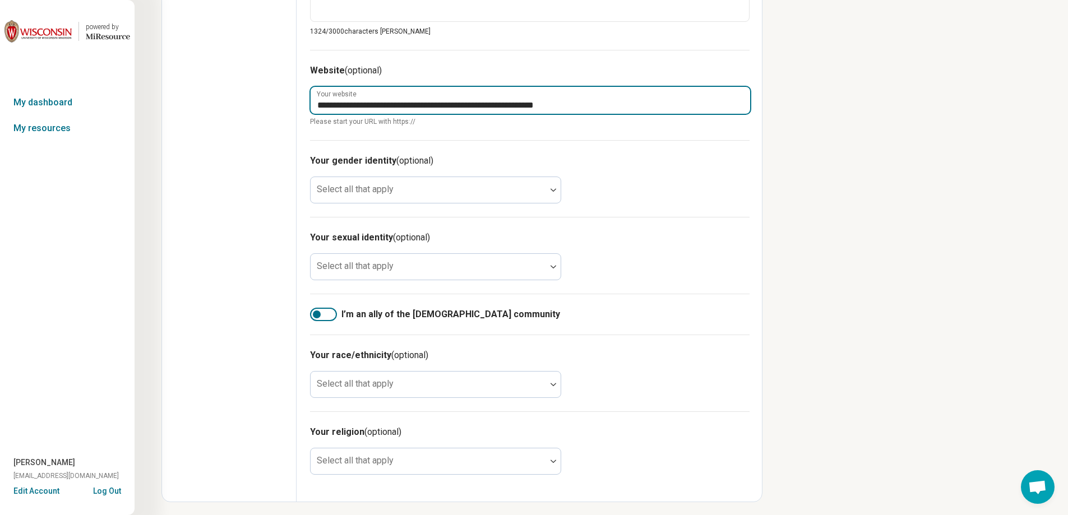
scroll to position [849, 0]
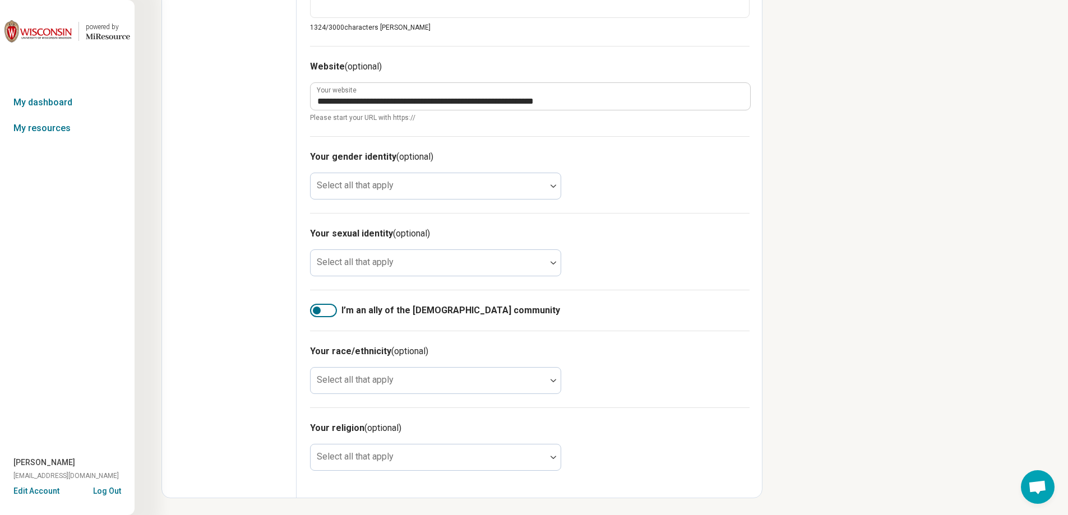
click at [319, 312] on div at bounding box center [317, 311] width 8 height 8
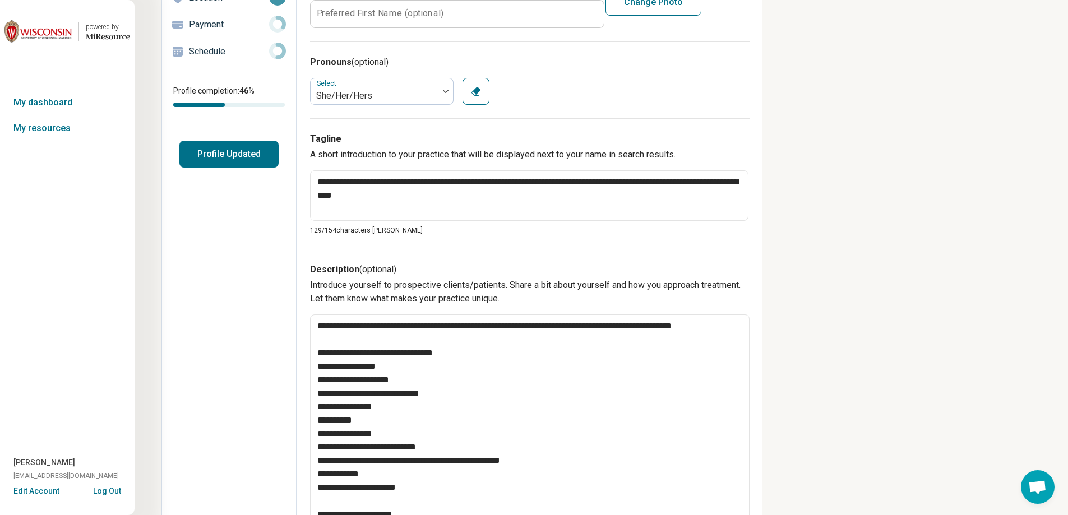
scroll to position [120, 0]
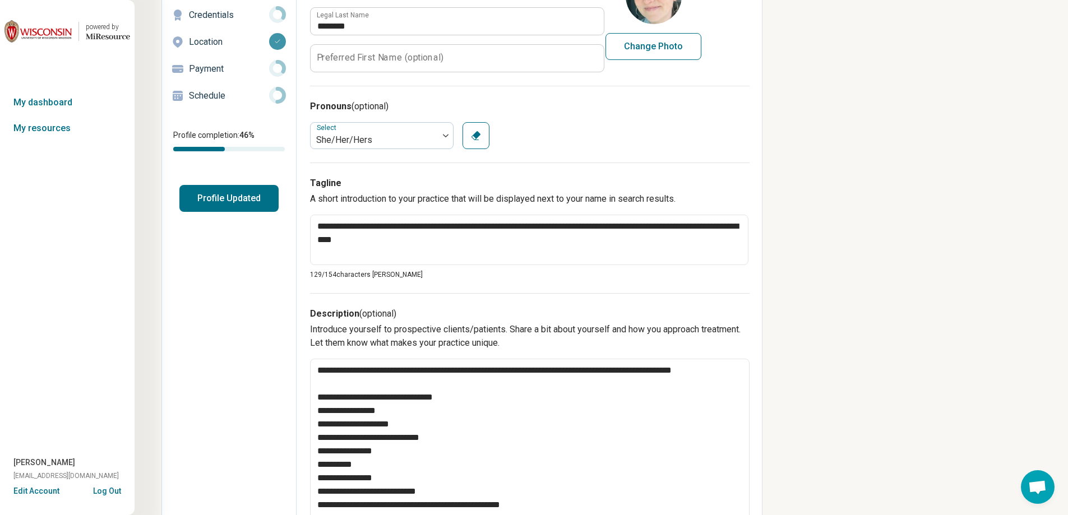
click at [242, 202] on button "Profile Updated" at bounding box center [228, 198] width 99 height 27
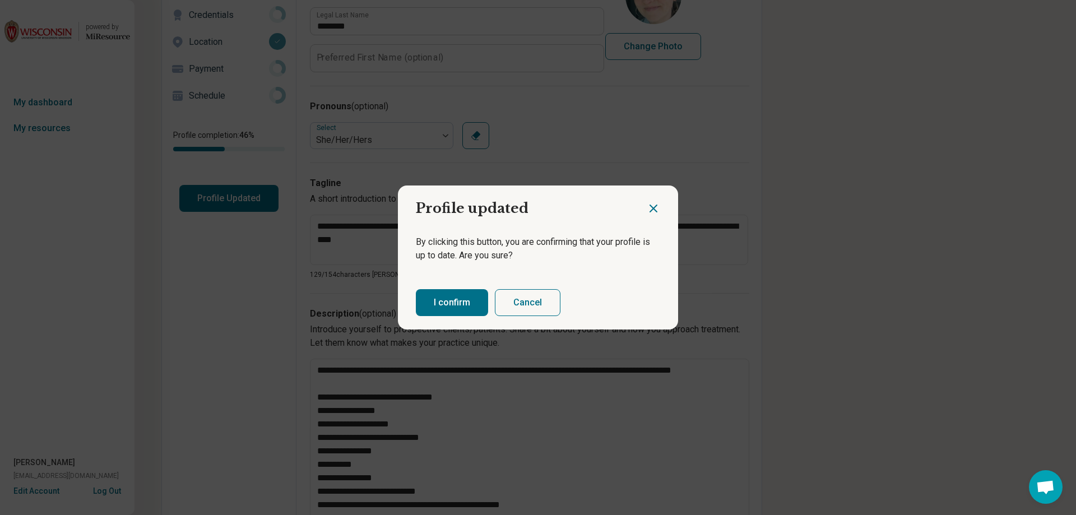
click at [439, 298] on button "I confirm" at bounding box center [452, 302] width 72 height 27
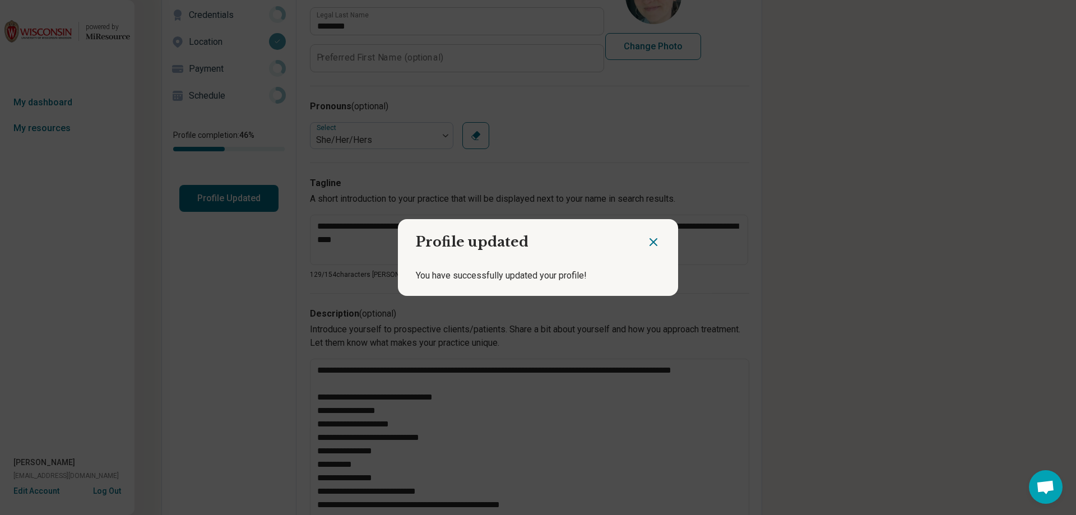
click at [647, 241] on icon "Close dialog" at bounding box center [653, 241] width 13 height 13
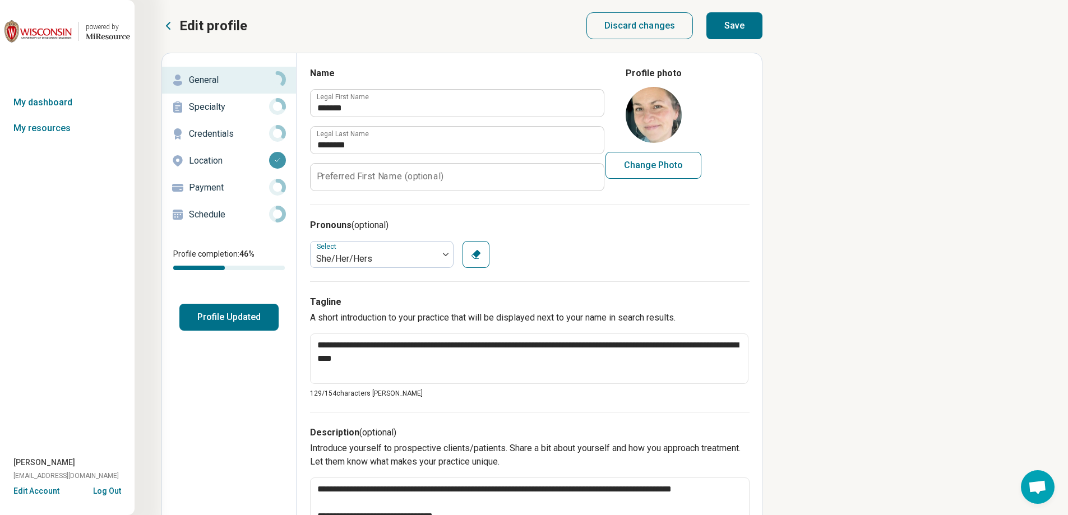
scroll to position [0, 0]
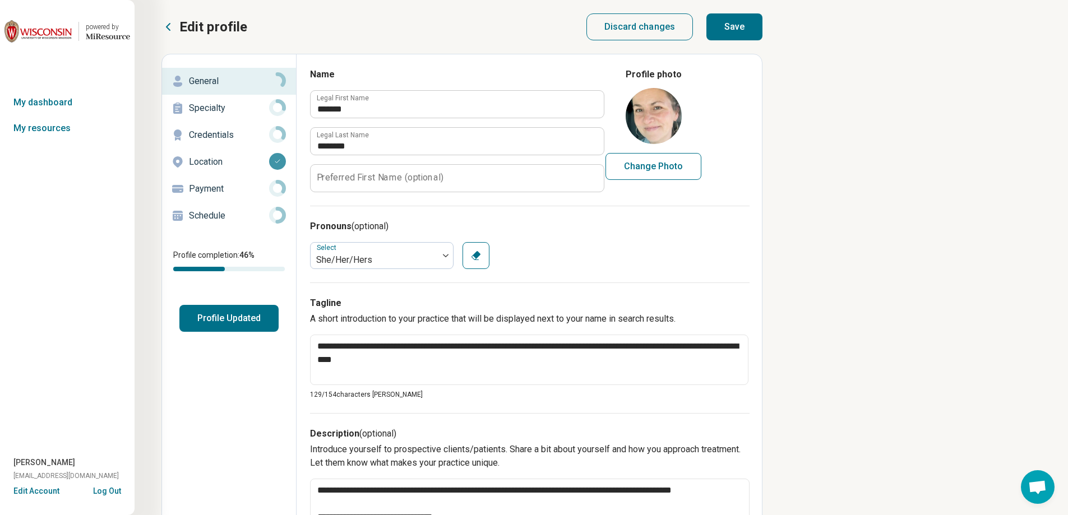
click at [743, 20] on button "Save" at bounding box center [734, 26] width 56 height 27
click at [33, 131] on link "My resources" at bounding box center [67, 128] width 135 height 26
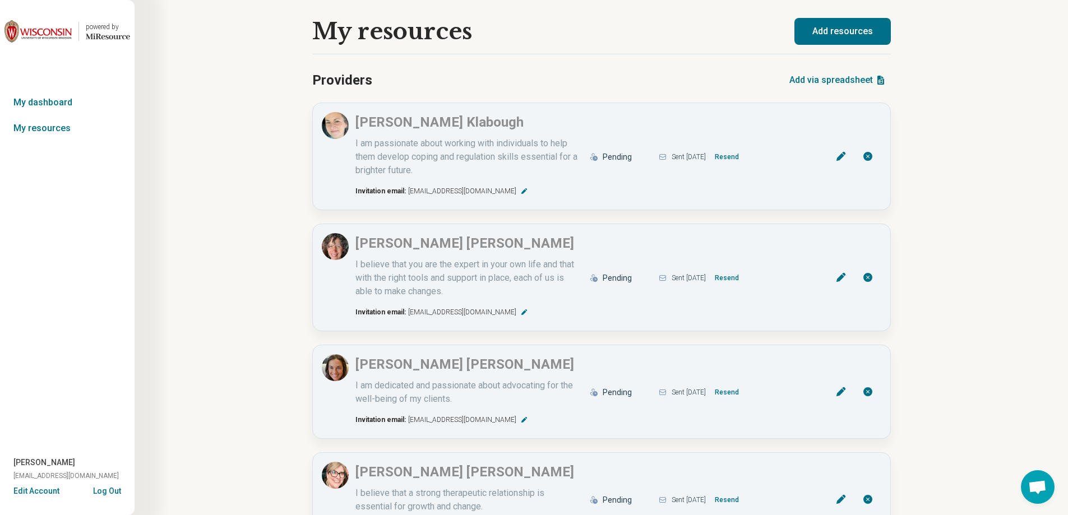
click at [847, 32] on button "Add resources" at bounding box center [842, 31] width 96 height 27
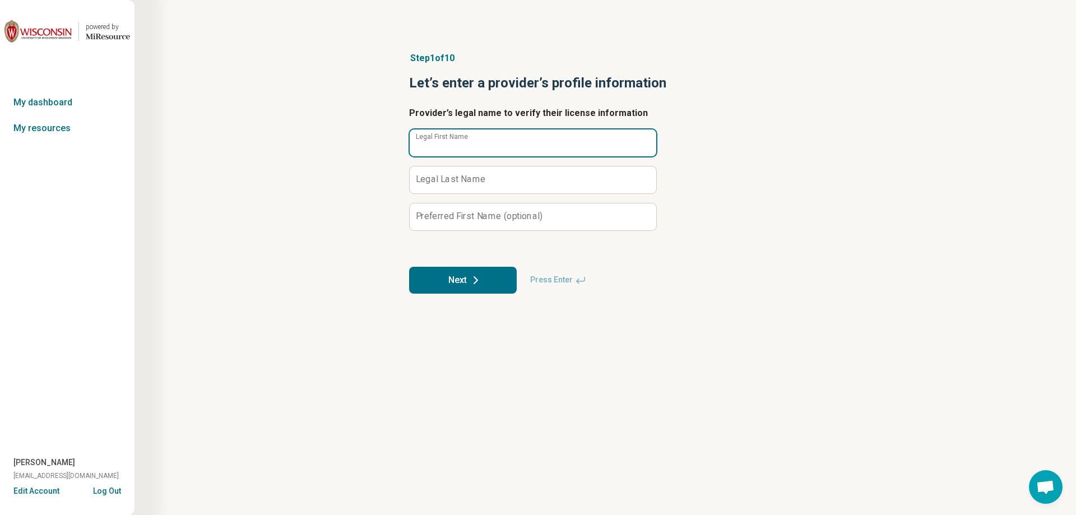
click at [512, 140] on input "Legal First Name" at bounding box center [533, 142] width 247 height 27
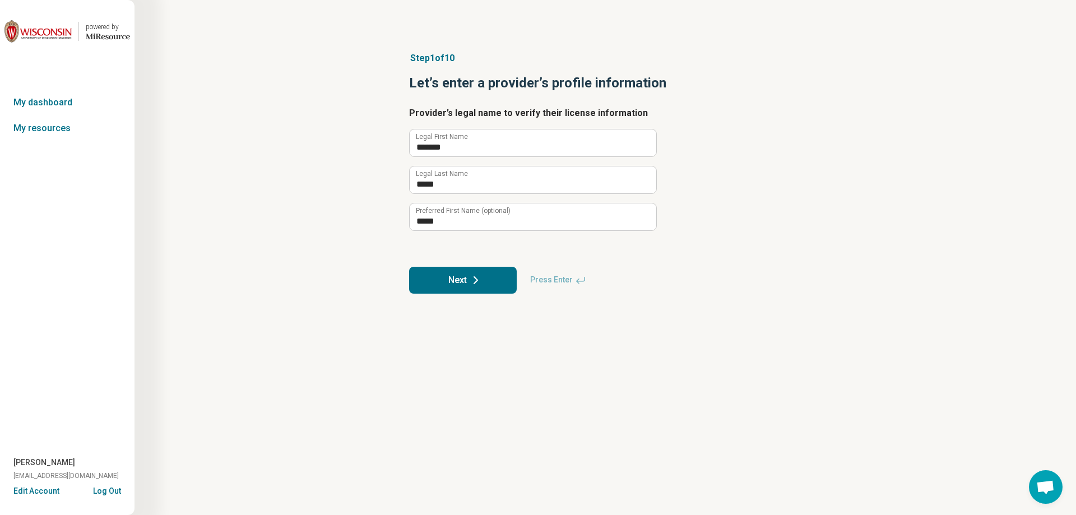
click at [460, 282] on button "Next" at bounding box center [463, 280] width 108 height 27
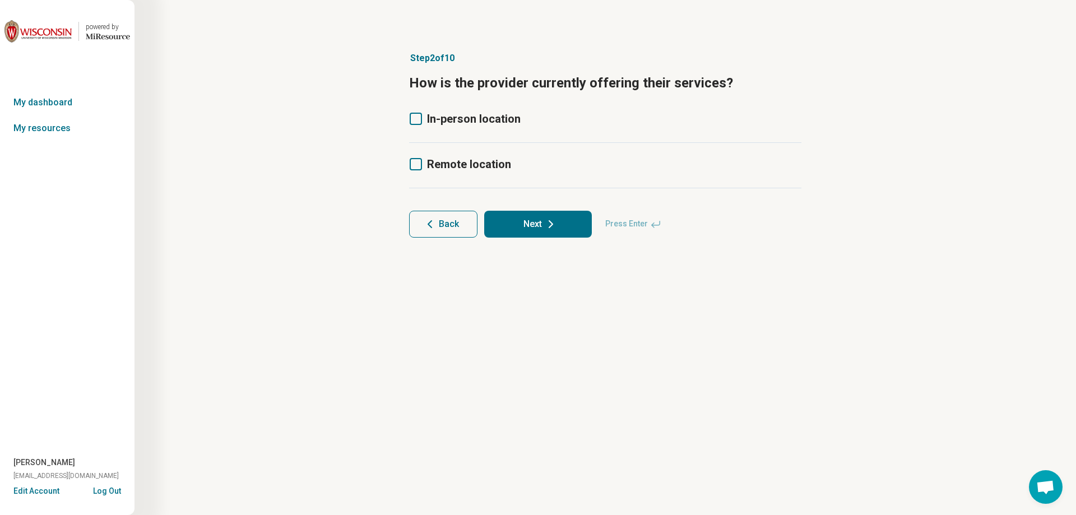
click at [417, 124] on icon at bounding box center [416, 119] width 12 height 12
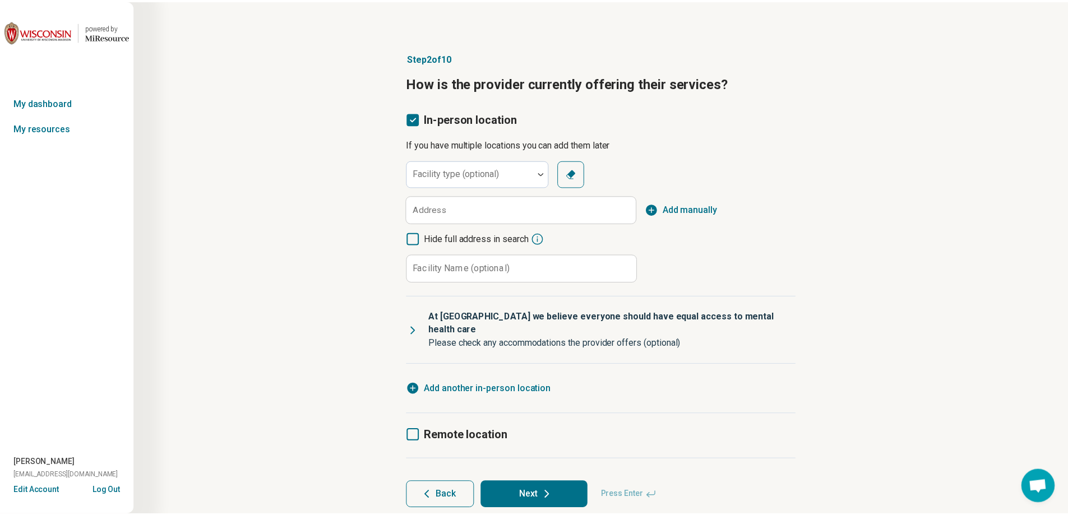
scroll to position [6, 0]
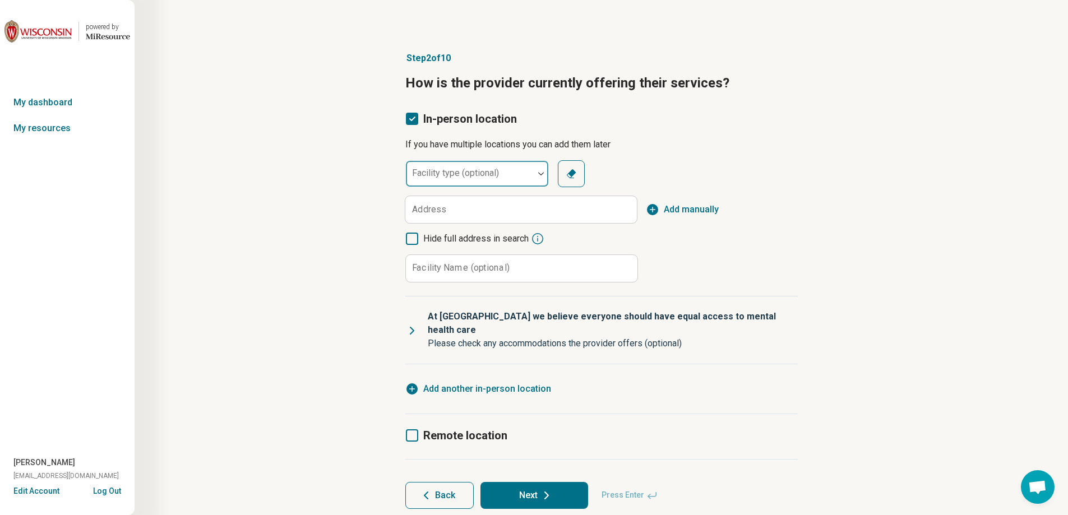
click at [432, 175] on div "Facility type (optional)" at bounding box center [477, 173] width 144 height 27
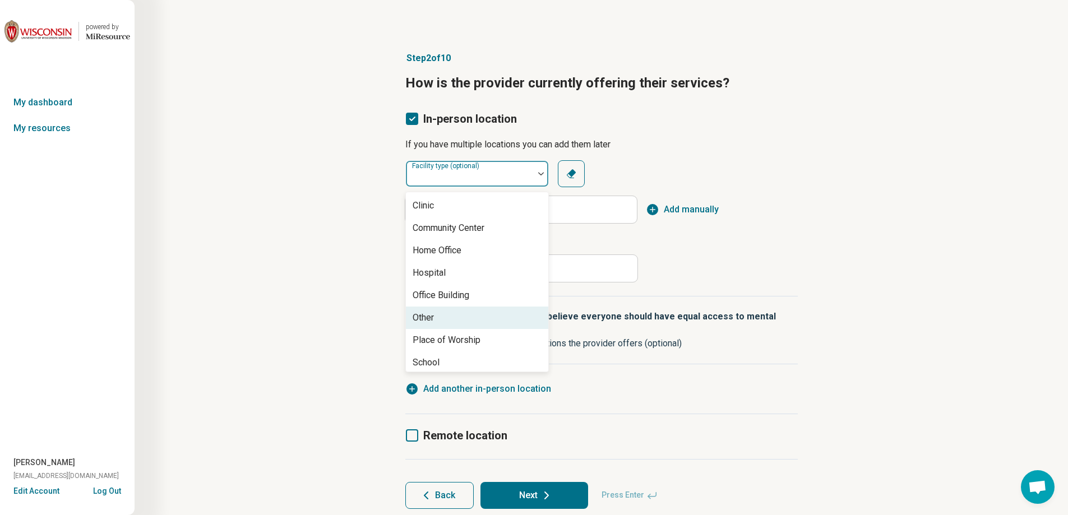
click at [430, 307] on div "Other" at bounding box center [477, 318] width 142 height 22
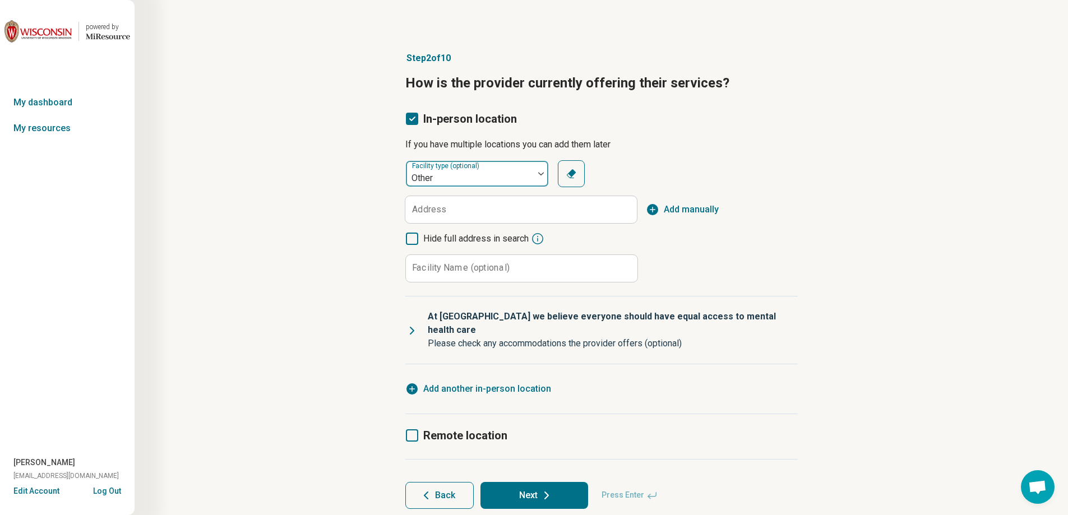
drag, startPoint x: 442, startPoint y: 173, endPoint x: 441, endPoint y: 181, distance: 8.6
click at [442, 173] on div at bounding box center [469, 178] width 119 height 16
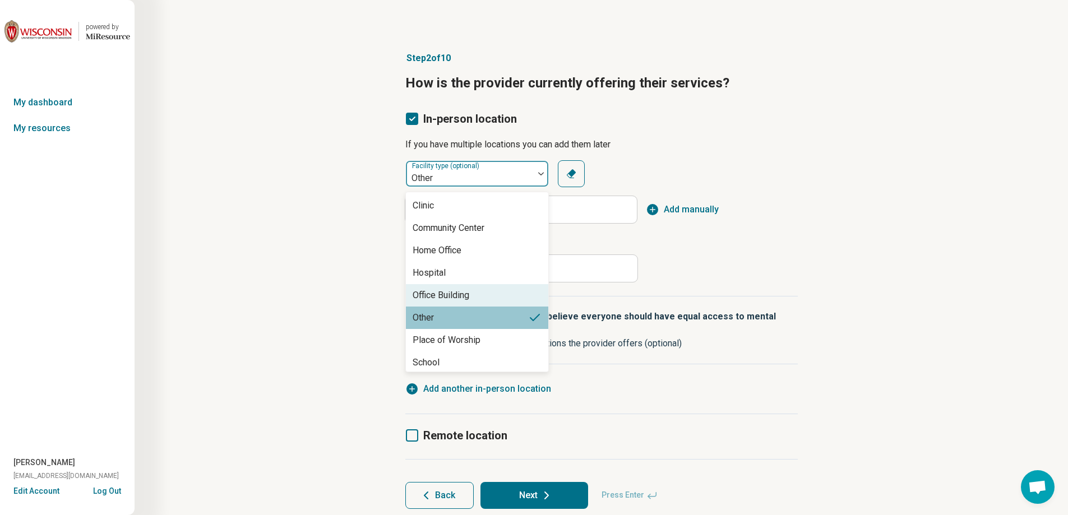
click at [436, 293] on div "Office Building" at bounding box center [441, 295] width 57 height 13
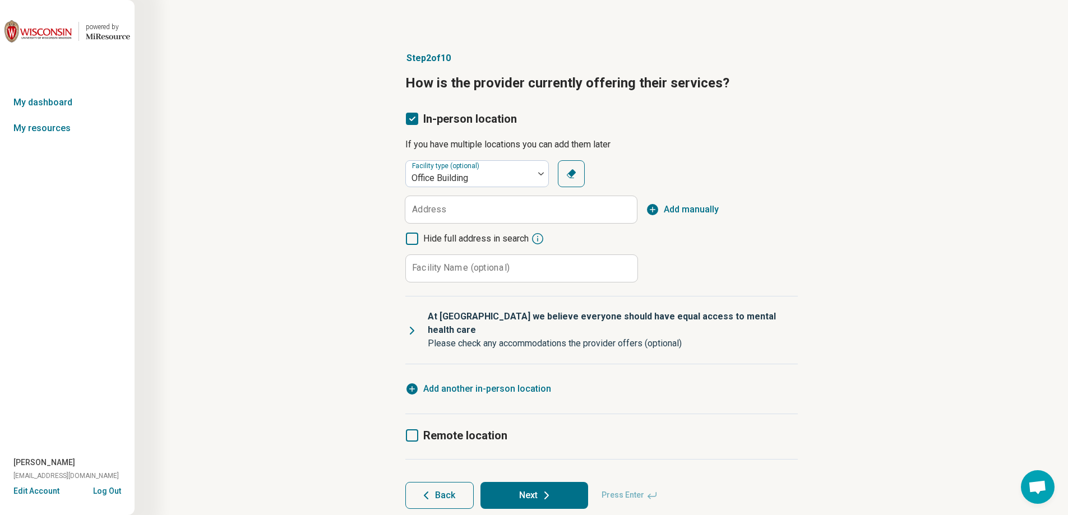
click at [570, 162] on button "Clear" at bounding box center [571, 173] width 27 height 27
click at [507, 173] on div at bounding box center [469, 178] width 119 height 16
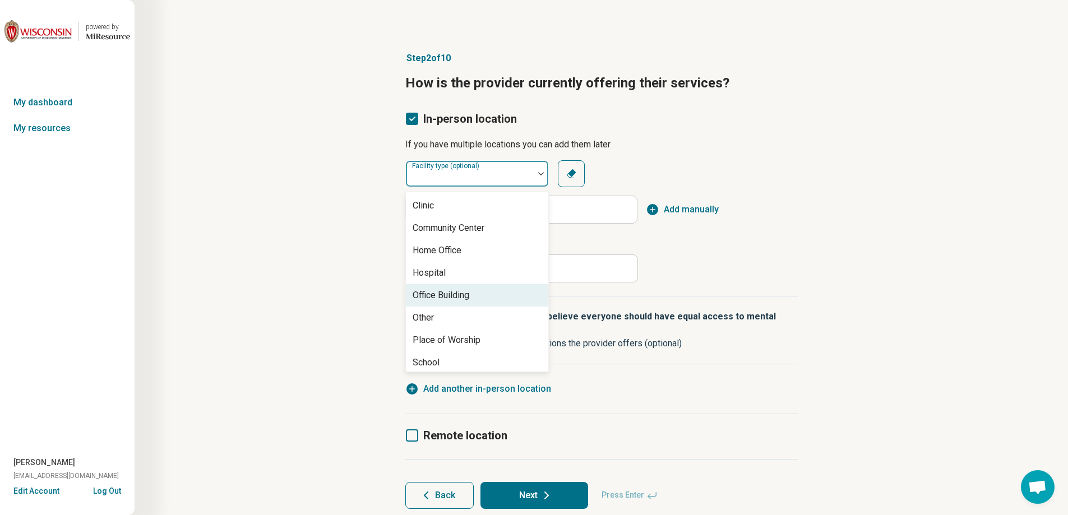
click at [471, 297] on div "Office Building" at bounding box center [477, 295] width 142 height 22
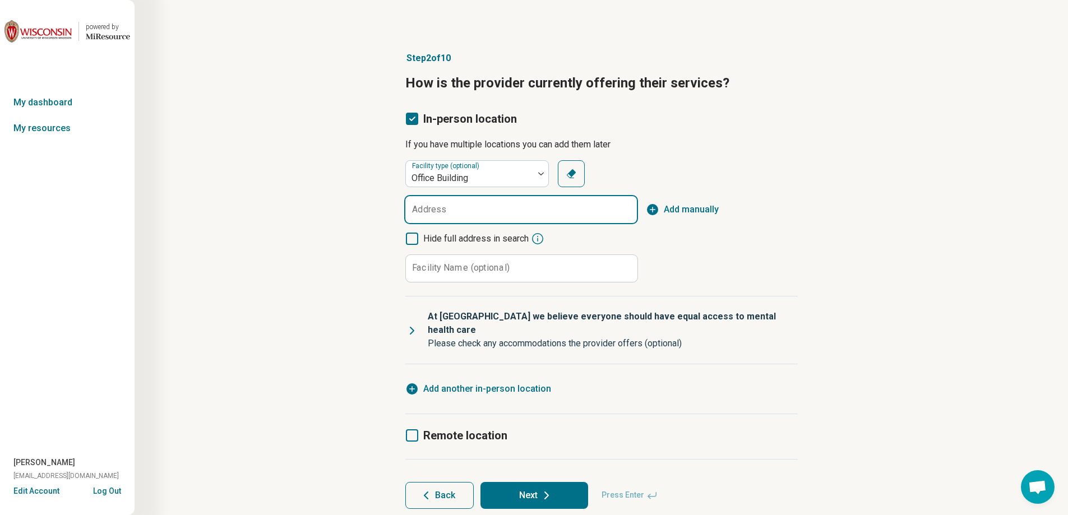
click at [561, 212] on input "Address" at bounding box center [521, 209] width 232 height 27
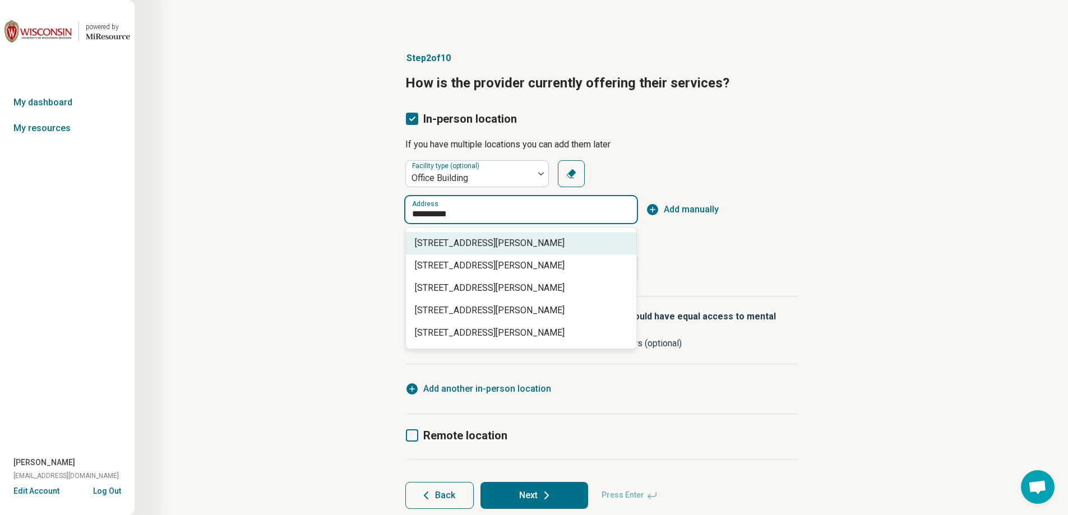
click at [554, 238] on span "[STREET_ADDRESS][PERSON_NAME]" at bounding box center [523, 243] width 217 height 13
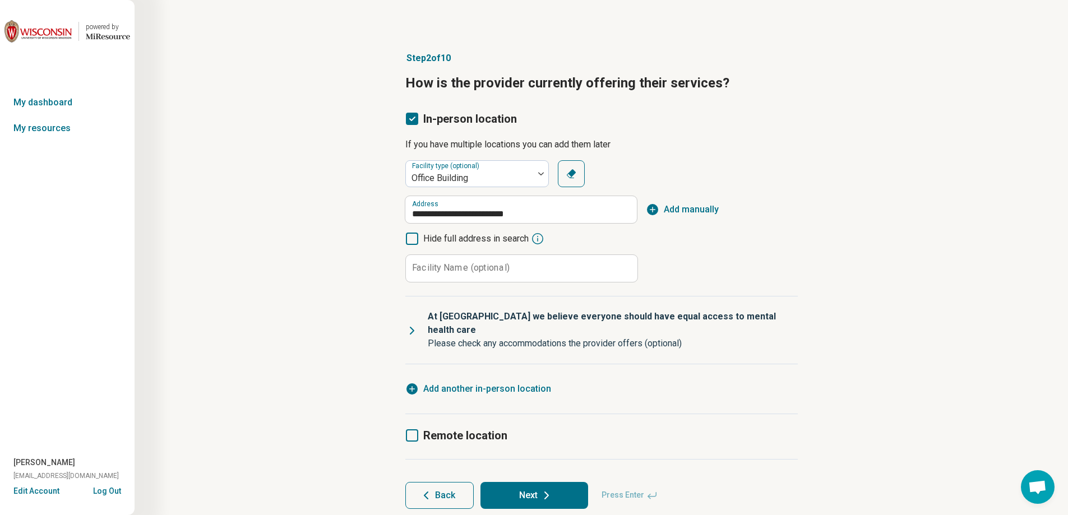
click at [650, 211] on icon "button" at bounding box center [652, 209] width 11 height 11
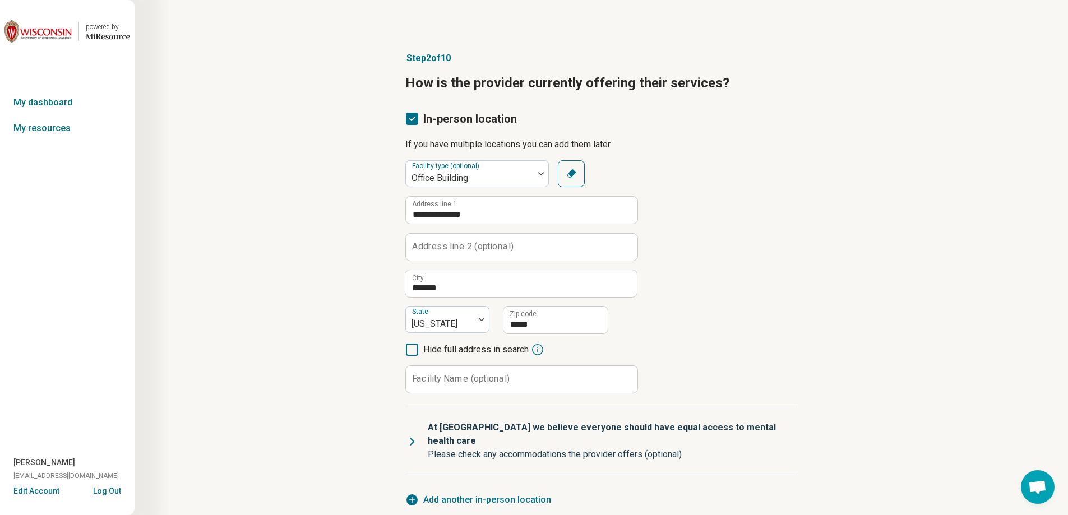
click at [501, 246] on label "Address line 2 (optional)" at bounding box center [462, 246] width 101 height 9
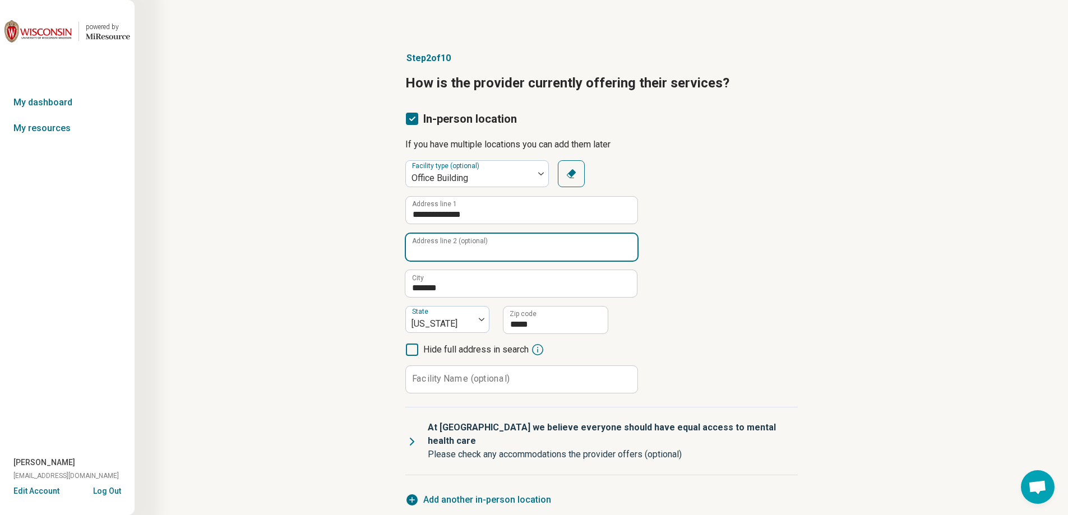
click at [501, 246] on input "Address line 2 (optional)" at bounding box center [522, 247] width 232 height 27
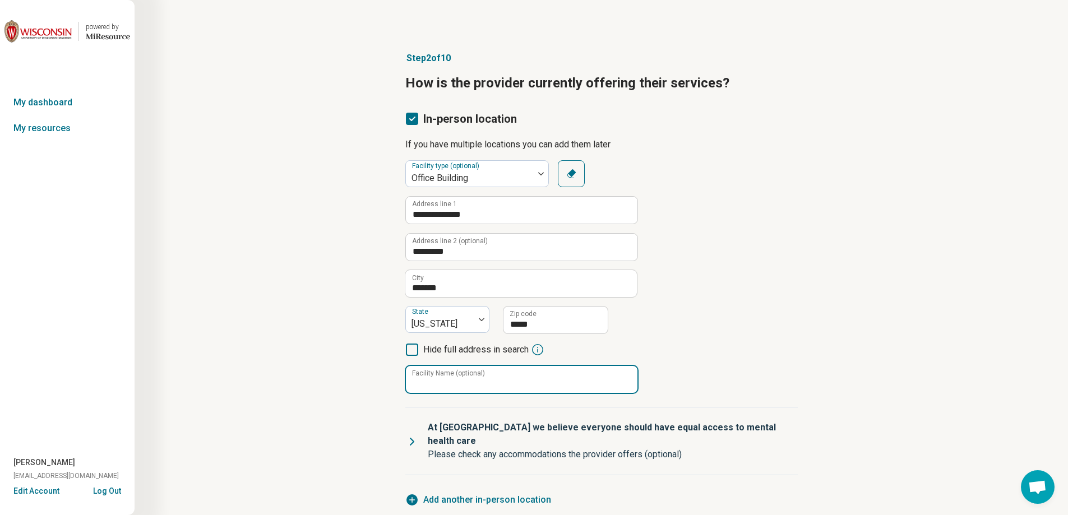
click at [454, 388] on input "Facility Name (optional)" at bounding box center [522, 379] width 232 height 27
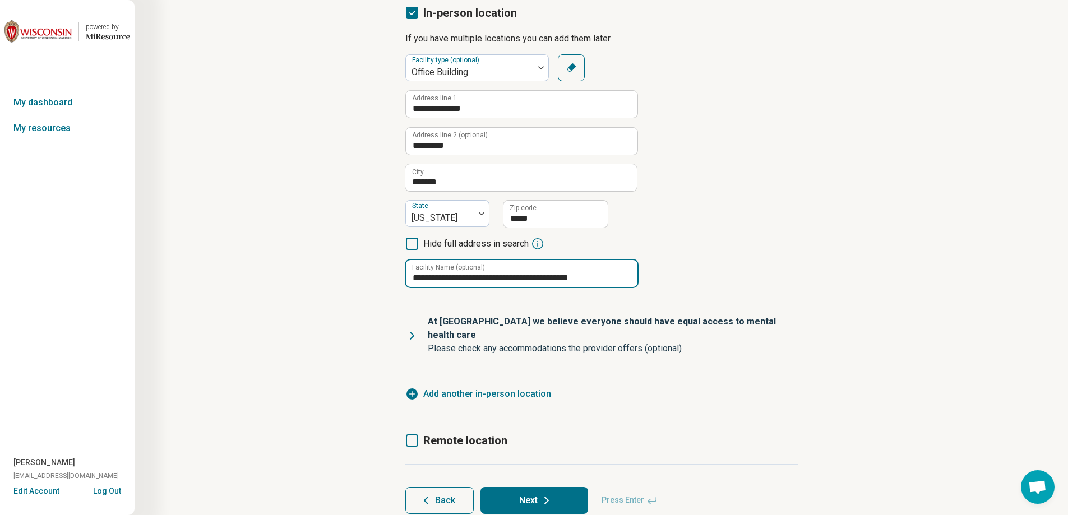
scroll to position [132, 0]
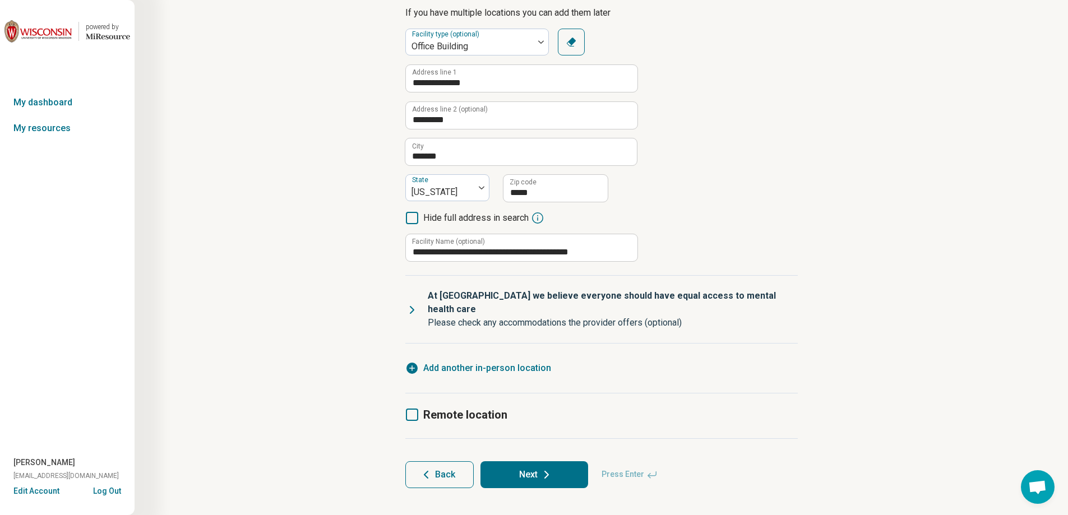
click at [434, 299] on p "At [GEOGRAPHIC_DATA] we believe everyone should have equal access to mental hea…" at bounding box center [608, 302] width 361 height 27
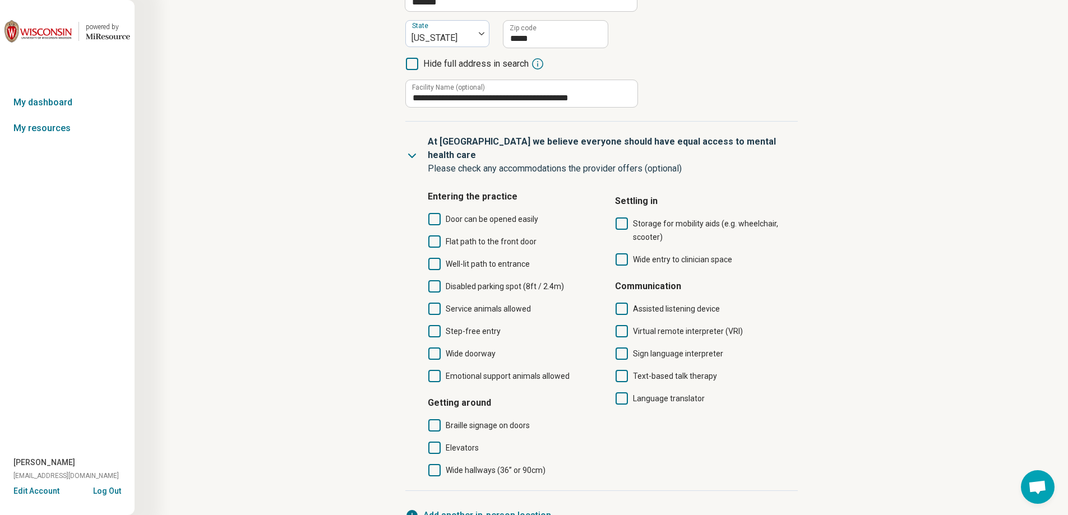
scroll to position [300, 0]
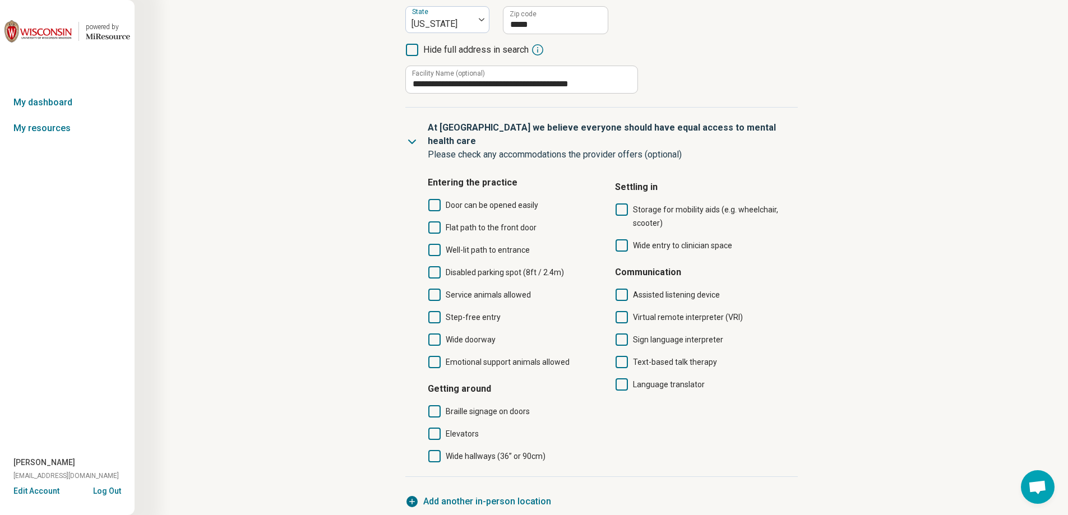
click at [434, 199] on icon at bounding box center [434, 205] width 12 height 12
click at [433, 221] on icon at bounding box center [434, 227] width 12 height 12
click at [433, 244] on icon at bounding box center [434, 250] width 12 height 12
click at [433, 266] on icon at bounding box center [434, 272] width 12 height 12
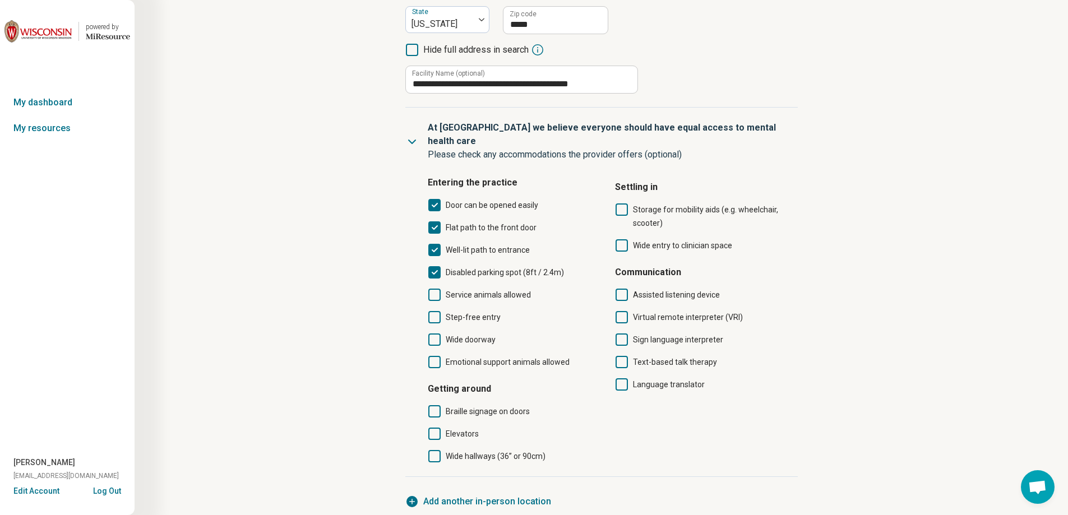
click at [434, 289] on icon at bounding box center [434, 295] width 12 height 12
click at [436, 311] on icon at bounding box center [434, 317] width 12 height 12
click at [435, 334] on icon at bounding box center [434, 340] width 12 height 12
drag, startPoint x: 622, startPoint y: 230, endPoint x: 614, endPoint y: 243, distance: 15.1
click at [622, 239] on icon at bounding box center [622, 245] width 12 height 12
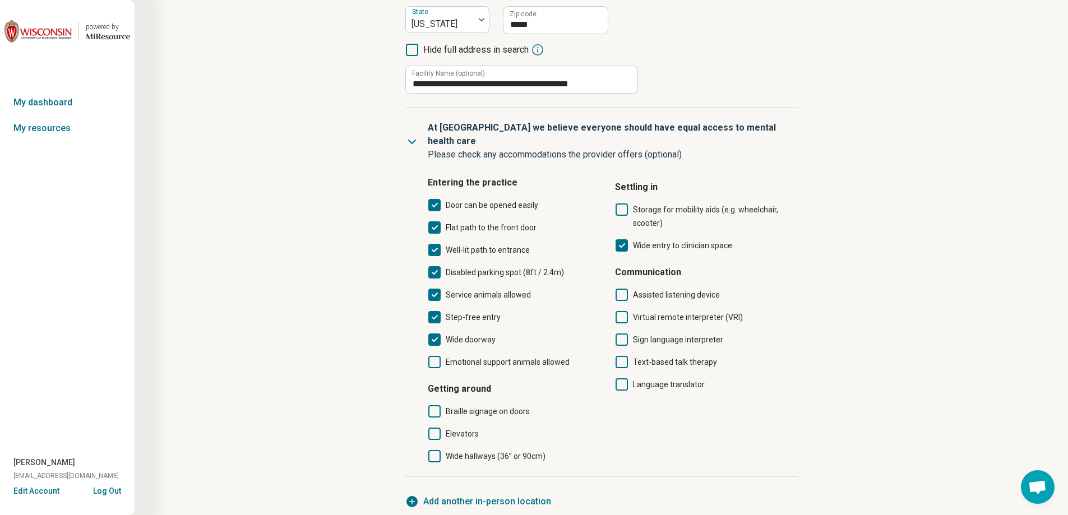
drag, startPoint x: 438, startPoint y: 422, endPoint x: 440, endPoint y: 413, distance: 9.7
click at [438, 428] on icon at bounding box center [434, 434] width 12 height 12
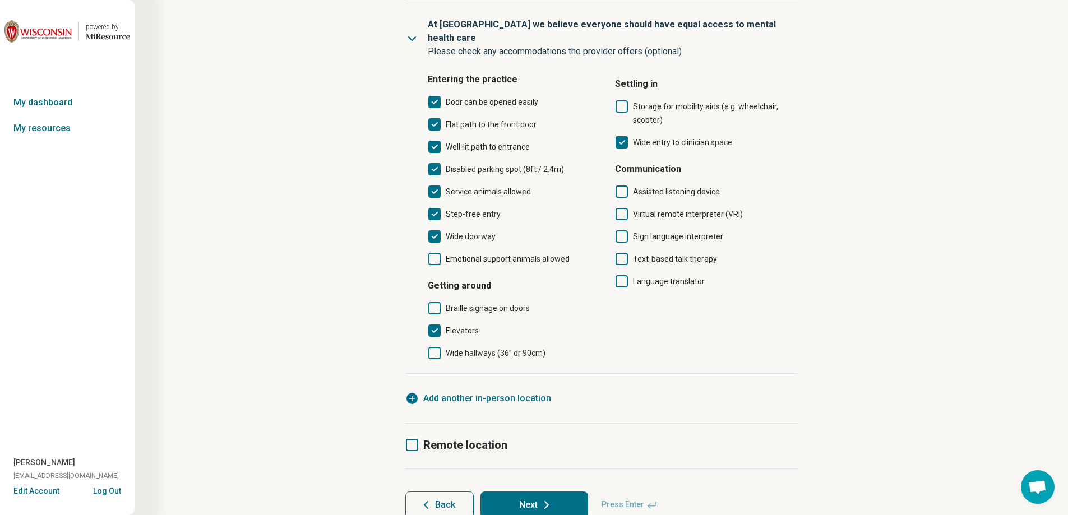
scroll to position [412, 0]
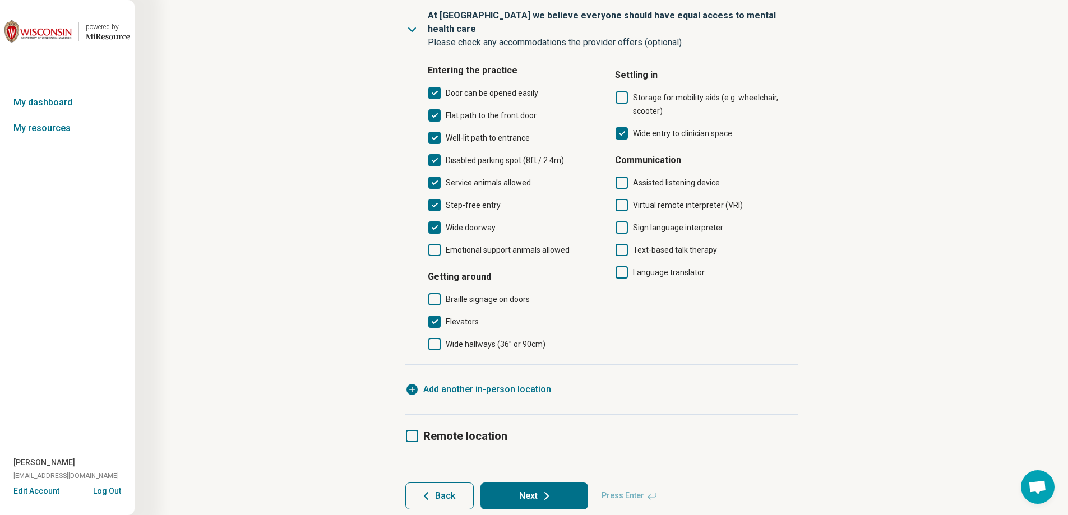
click at [435, 338] on icon at bounding box center [434, 344] width 12 height 12
click at [424, 429] on span "Remote location" at bounding box center [465, 435] width 84 height 13
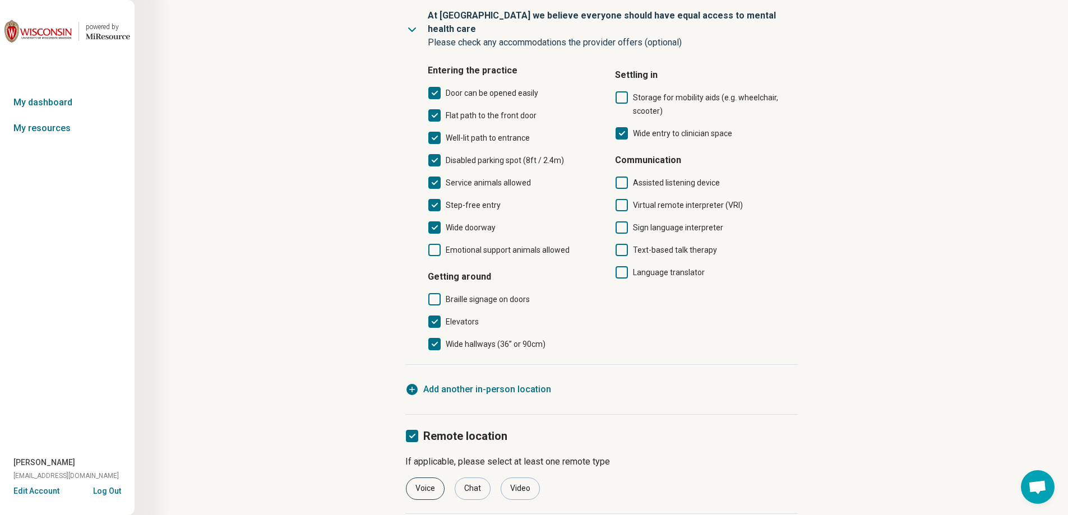
click at [425, 478] on div "Voice" at bounding box center [425, 489] width 39 height 22
click at [523, 478] on div "Video" at bounding box center [520, 489] width 39 height 22
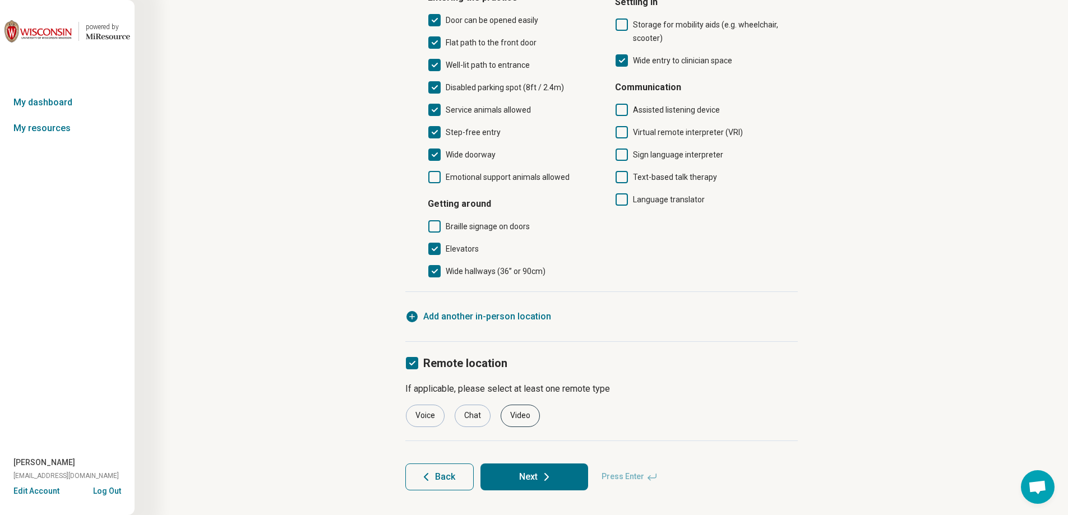
scroll to position [487, 0]
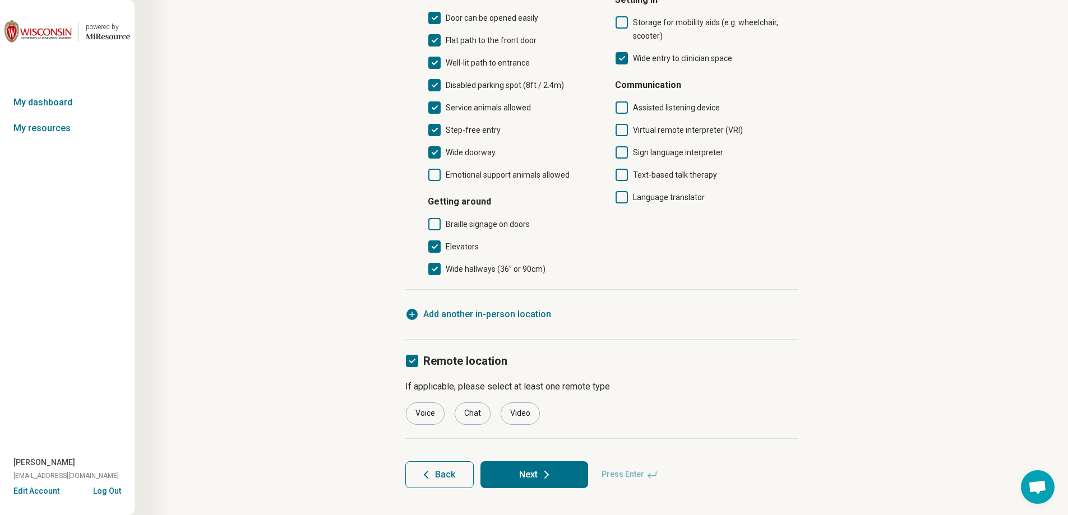
click at [544, 468] on icon at bounding box center [546, 474] width 13 height 13
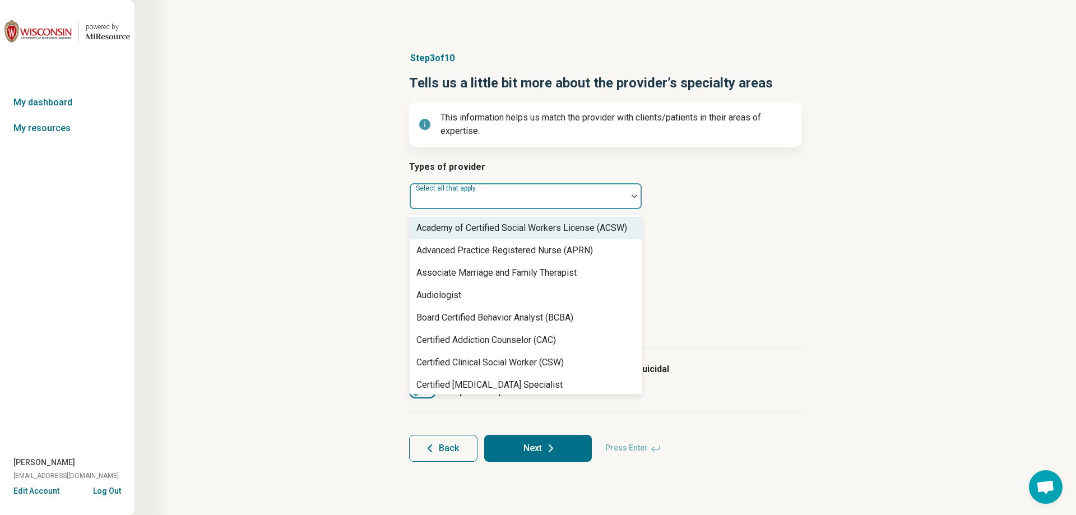
click at [462, 202] on div at bounding box center [518, 201] width 209 height 16
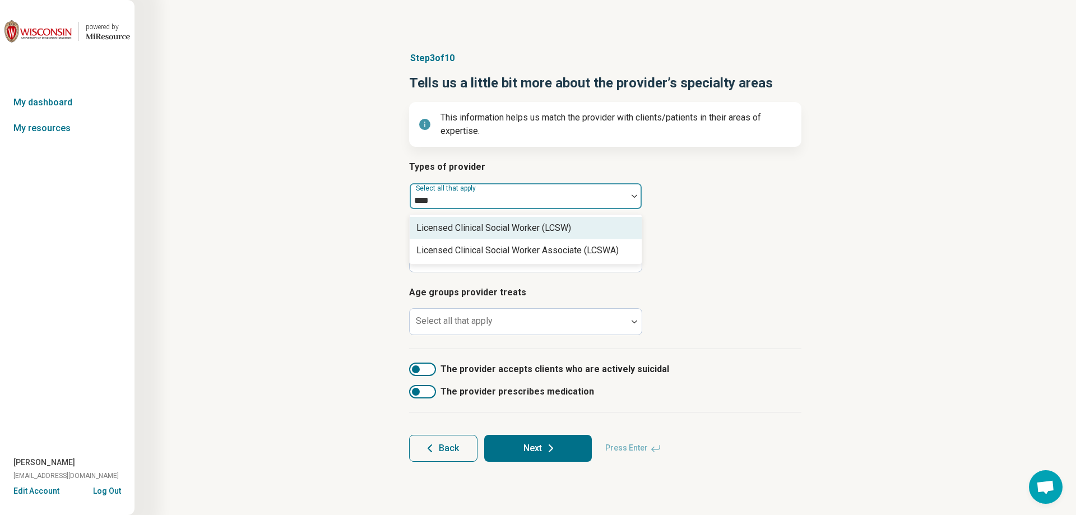
click at [460, 226] on div "Licensed Clinical Social Worker (LCSW)" at bounding box center [494, 227] width 155 height 13
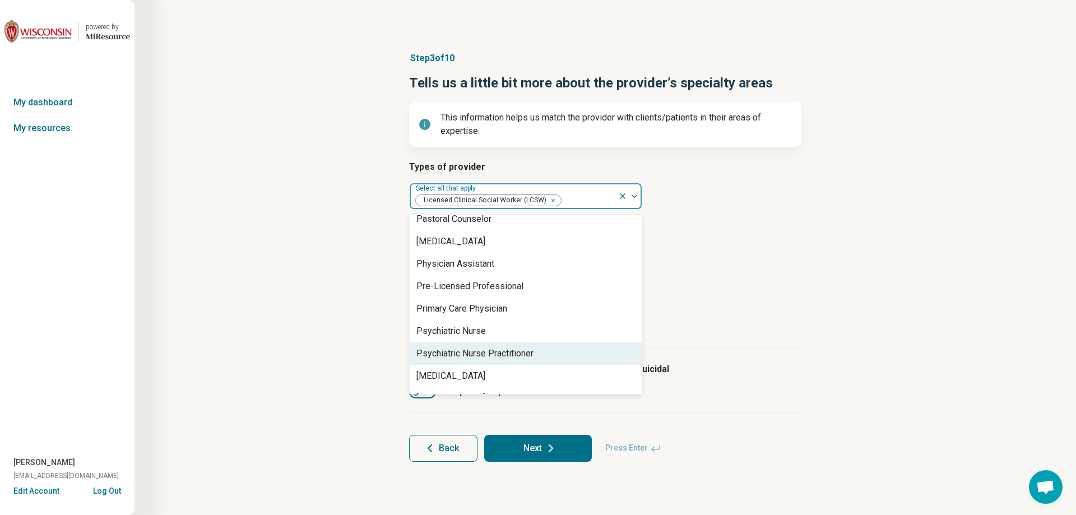
scroll to position [1121, 0]
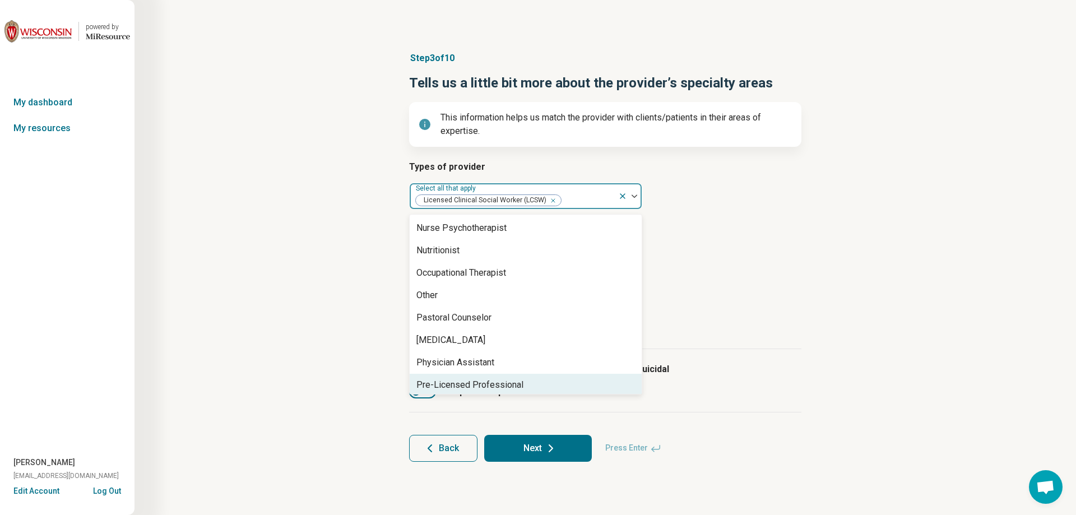
click at [492, 380] on div "Pre-Licensed Professional" at bounding box center [470, 384] width 107 height 13
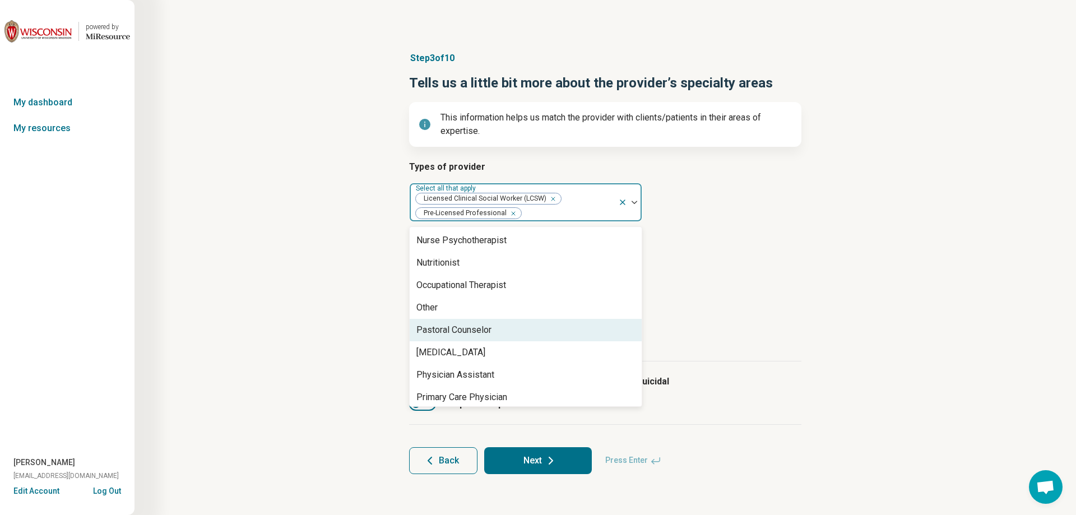
click at [755, 294] on div "Types of provider option Pre-Licensed Professional, selected. 67 results availa…" at bounding box center [605, 260] width 392 height 201
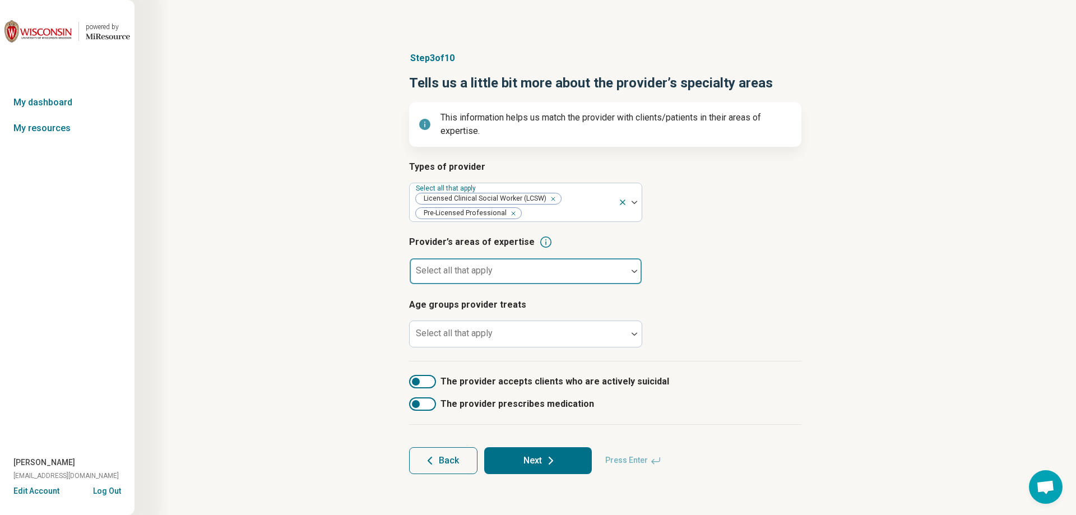
click at [550, 279] on div at bounding box center [518, 276] width 209 height 16
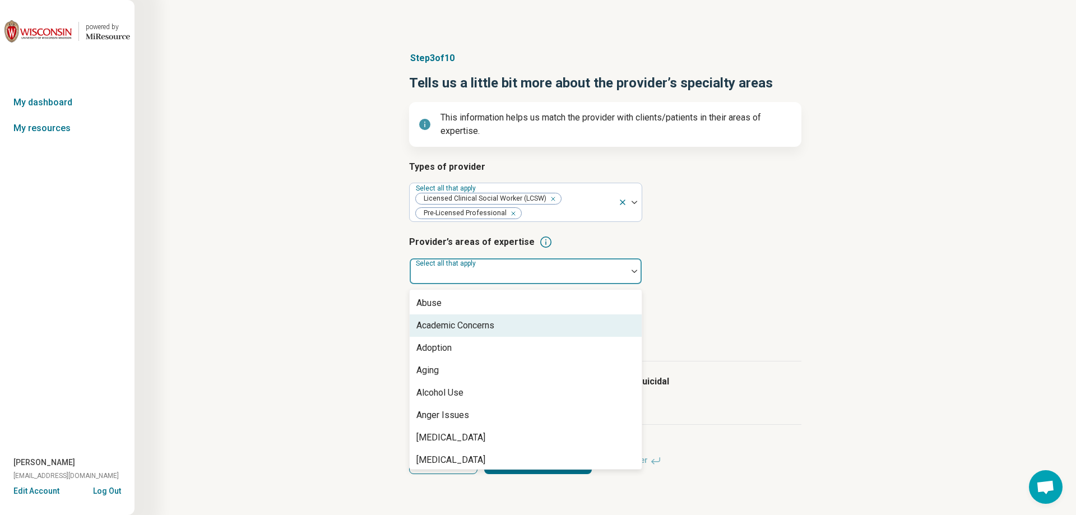
click at [520, 327] on div "Academic Concerns" at bounding box center [526, 325] width 232 height 22
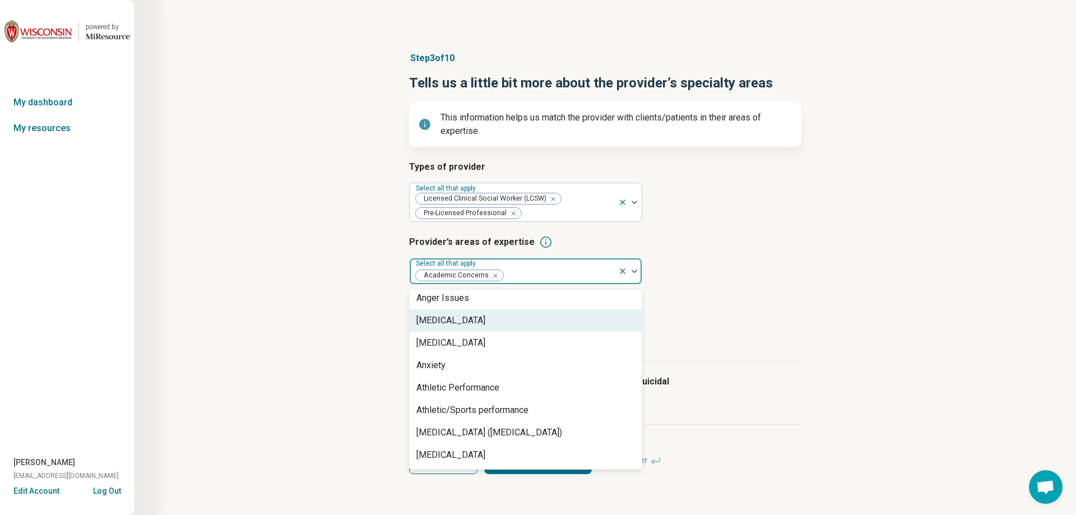
scroll to position [112, 0]
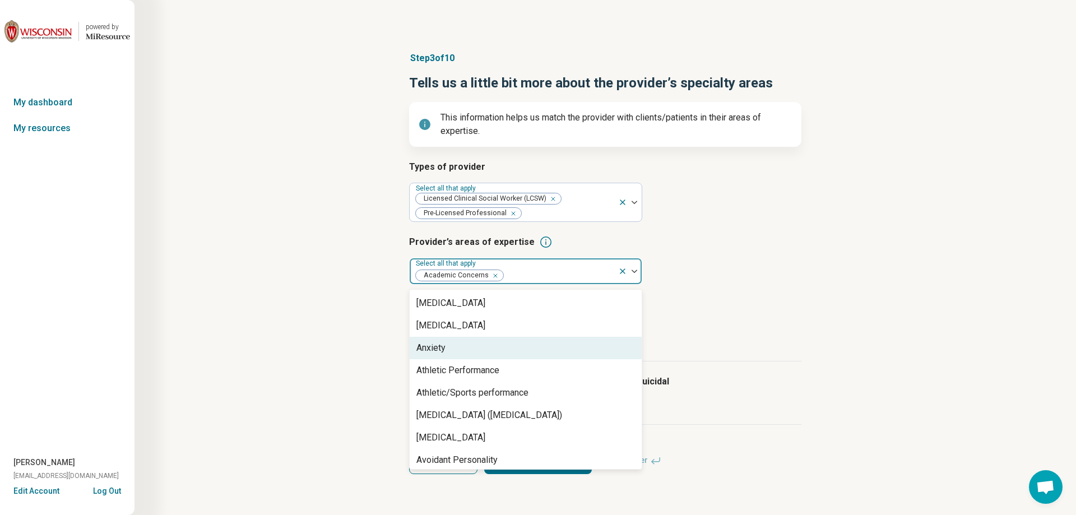
click at [496, 354] on div "Anxiety" at bounding box center [526, 348] width 232 height 22
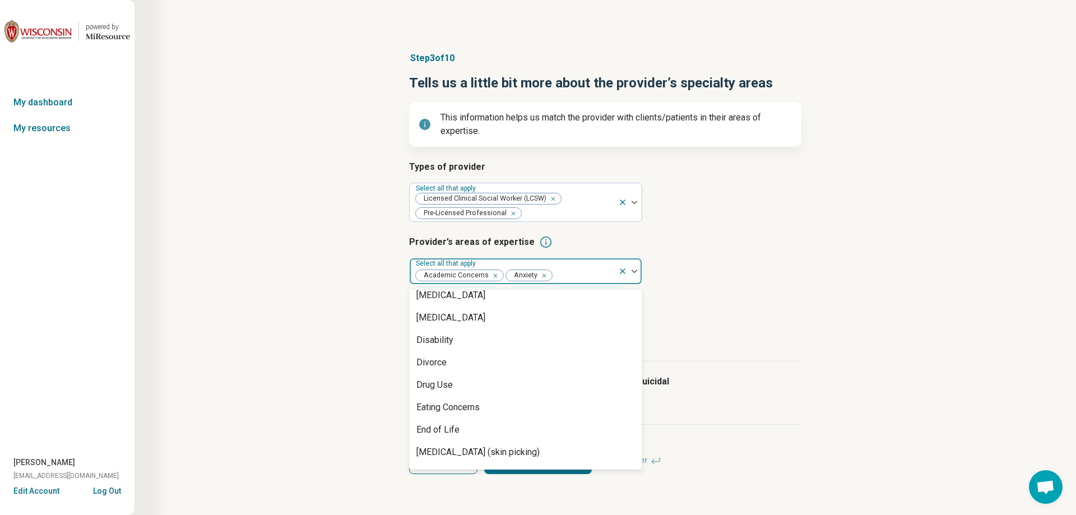
scroll to position [617, 0]
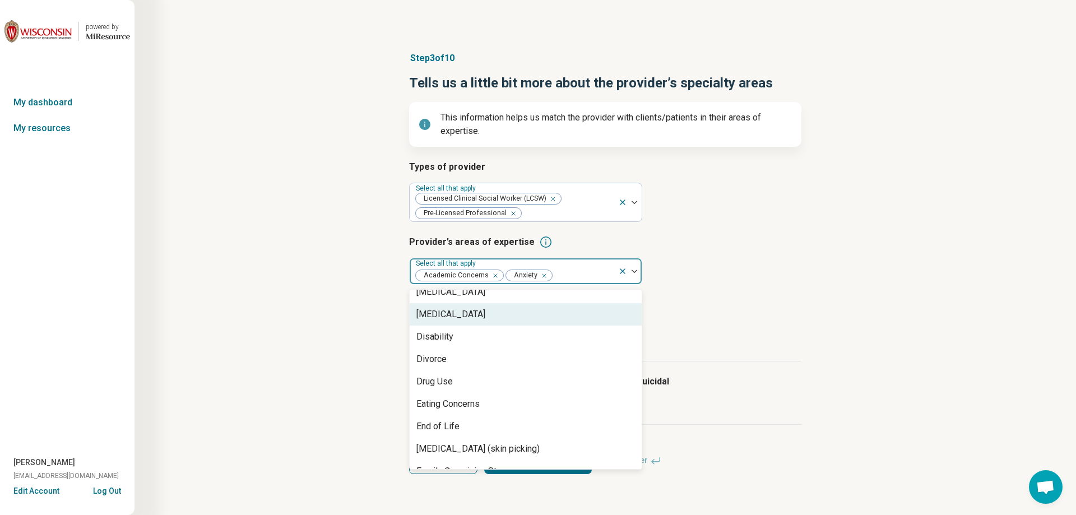
click at [499, 316] on div "[MEDICAL_DATA]" at bounding box center [526, 314] width 232 height 22
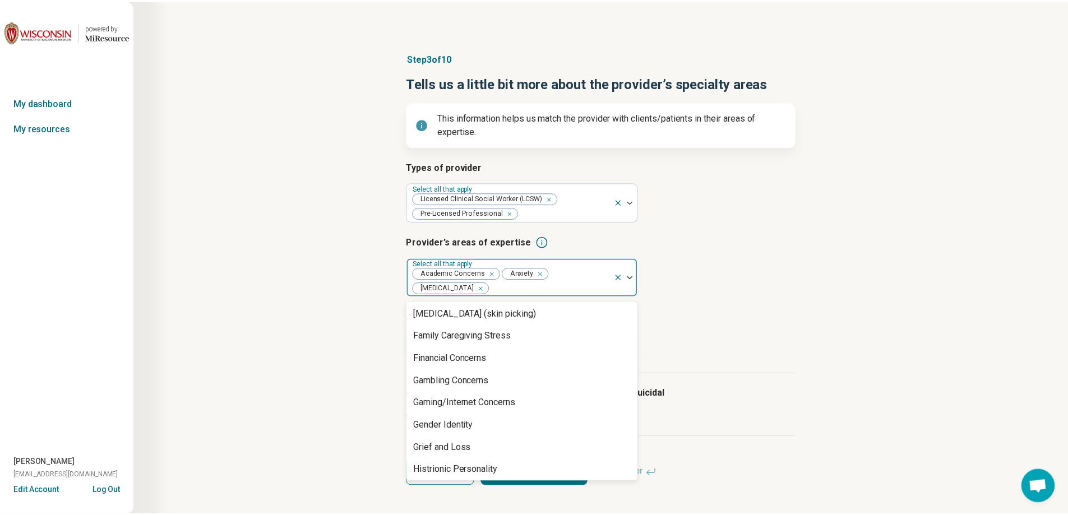
scroll to position [785, 0]
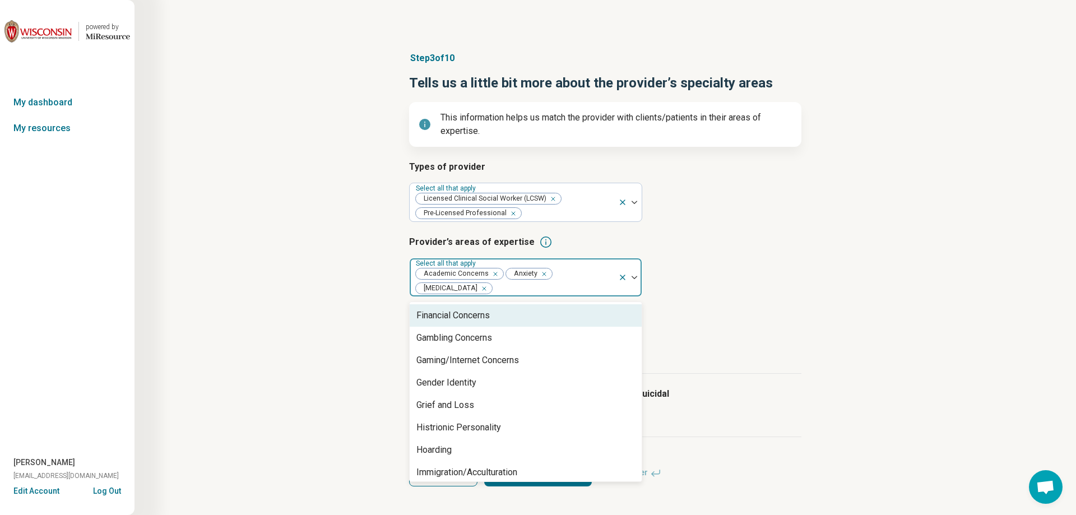
click at [506, 306] on div "Financial Concerns" at bounding box center [526, 315] width 232 height 22
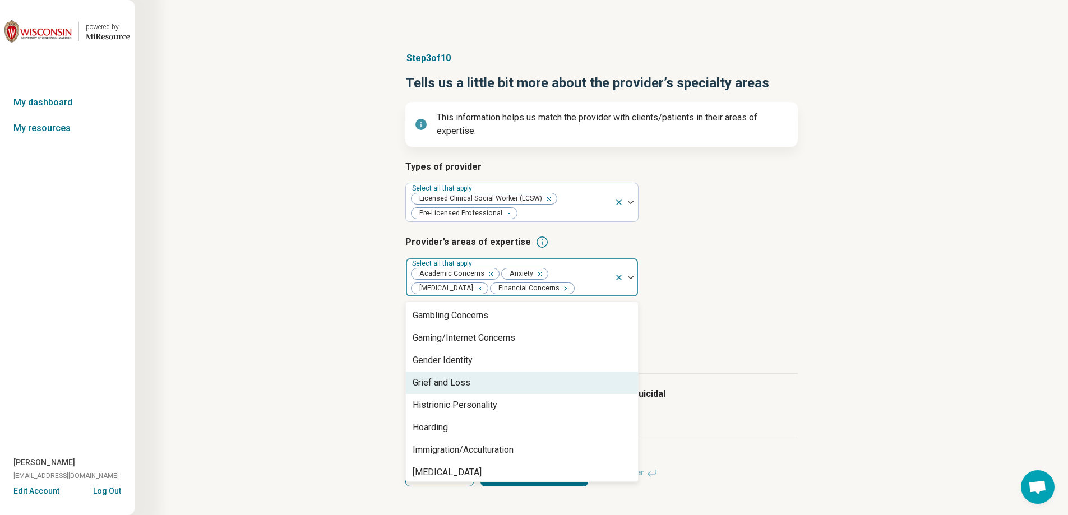
click at [483, 379] on div "Grief and Loss" at bounding box center [522, 383] width 232 height 22
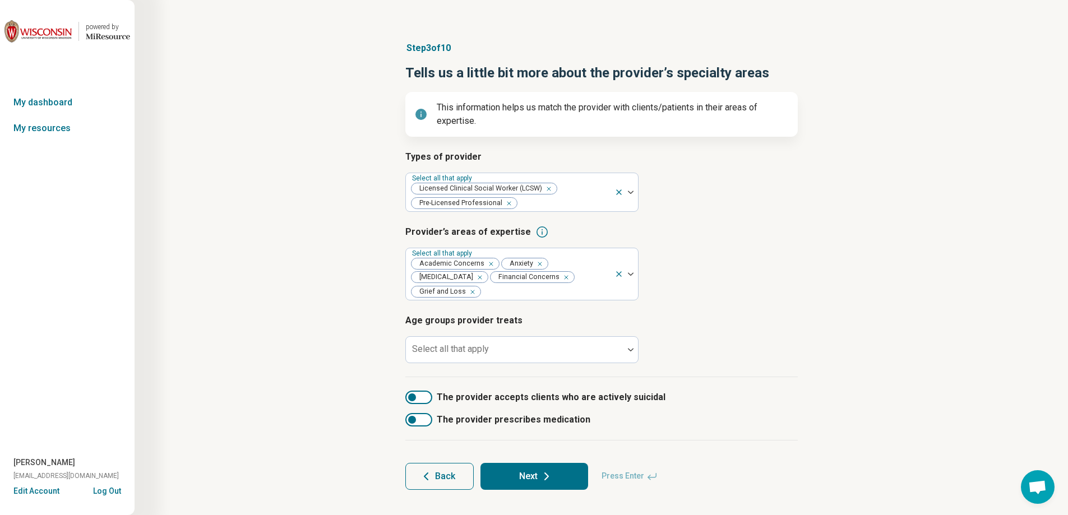
scroll to position [12, 0]
click at [840, 332] on div "Step 3 of 10 Tells us a little bit more about the provider’s specialty areas Th…" at bounding box center [601, 263] width 826 height 493
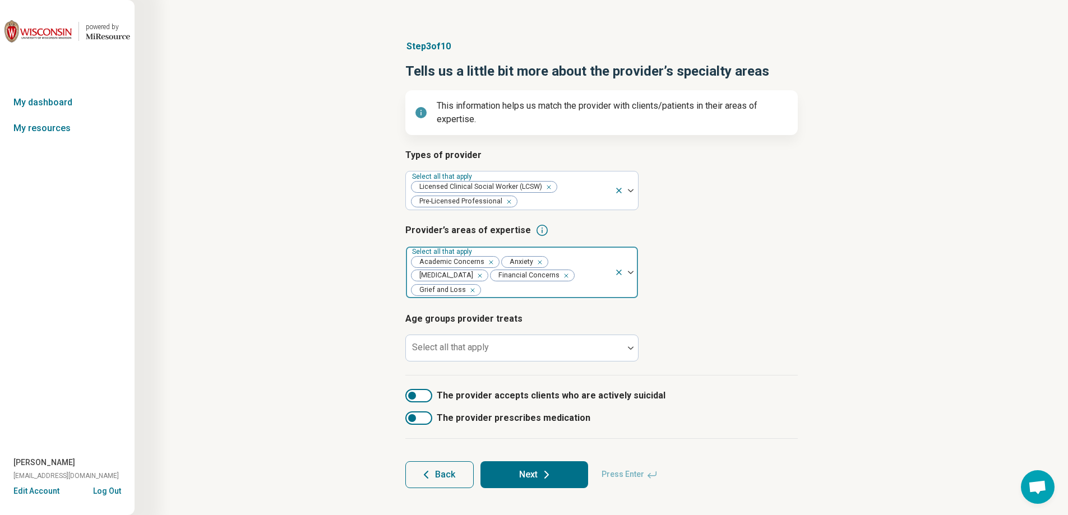
click at [578, 283] on div at bounding box center [546, 291] width 128 height 16
click at [579, 283] on div at bounding box center [546, 291] width 128 height 16
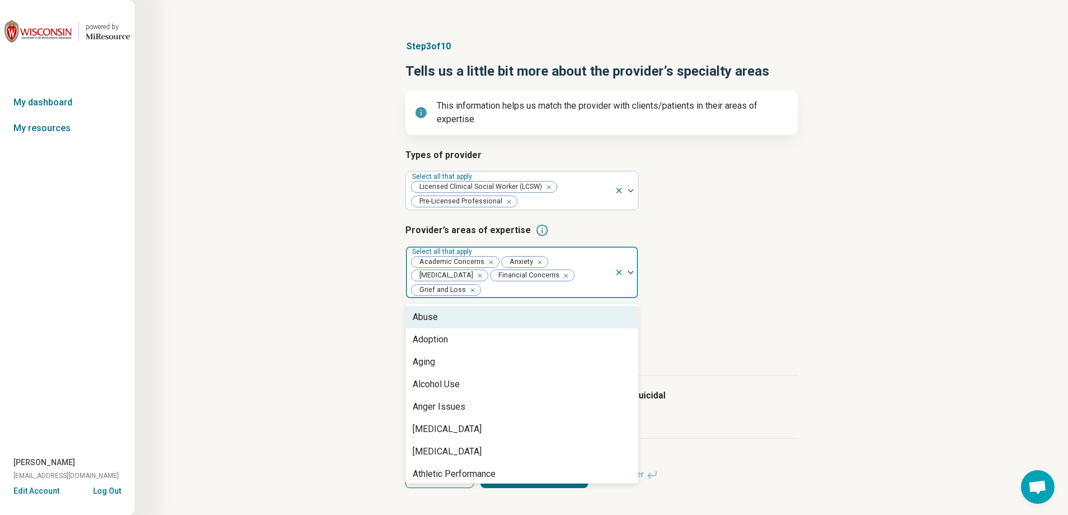
click at [579, 283] on div at bounding box center [546, 291] width 128 height 16
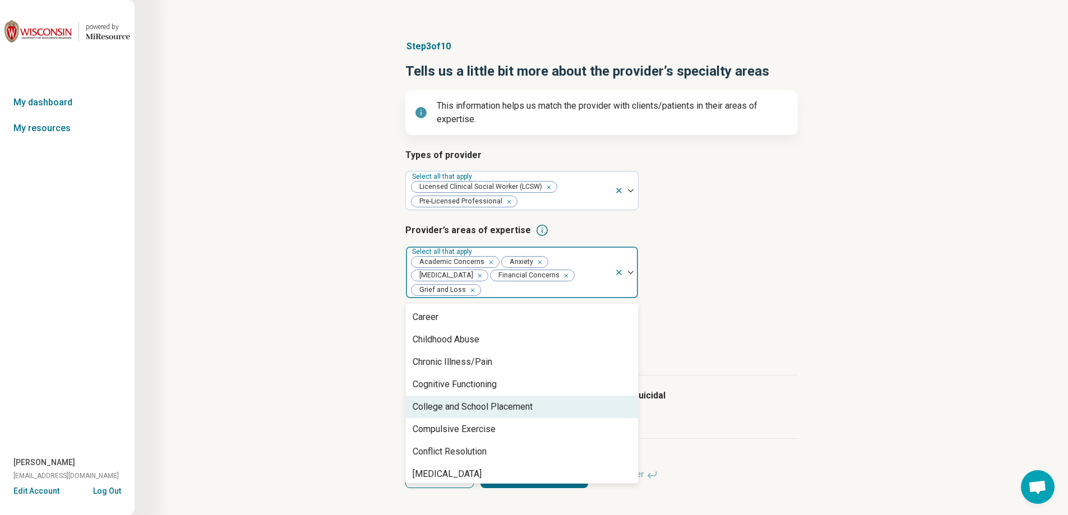
scroll to position [336, 0]
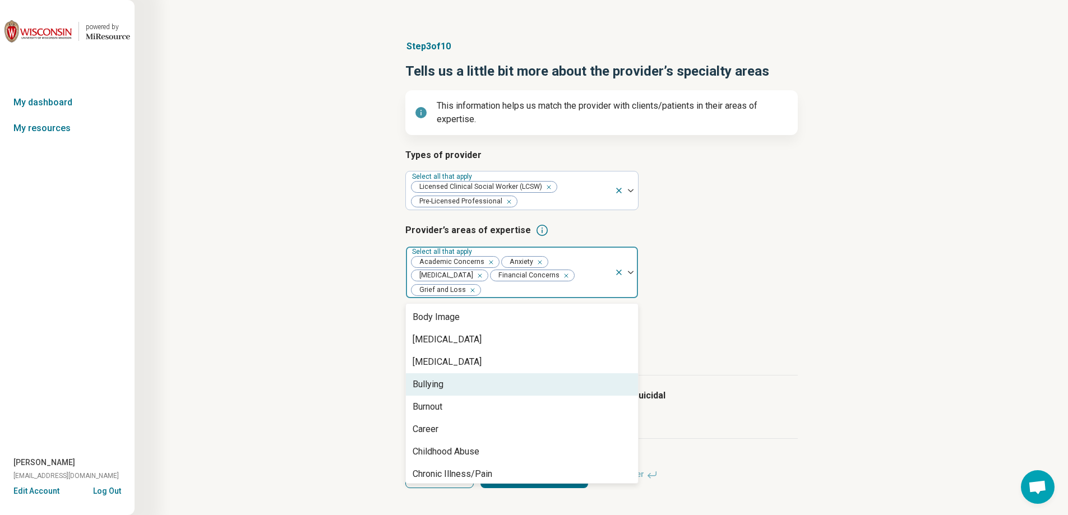
click at [434, 378] on div "Bullying" at bounding box center [428, 384] width 31 height 13
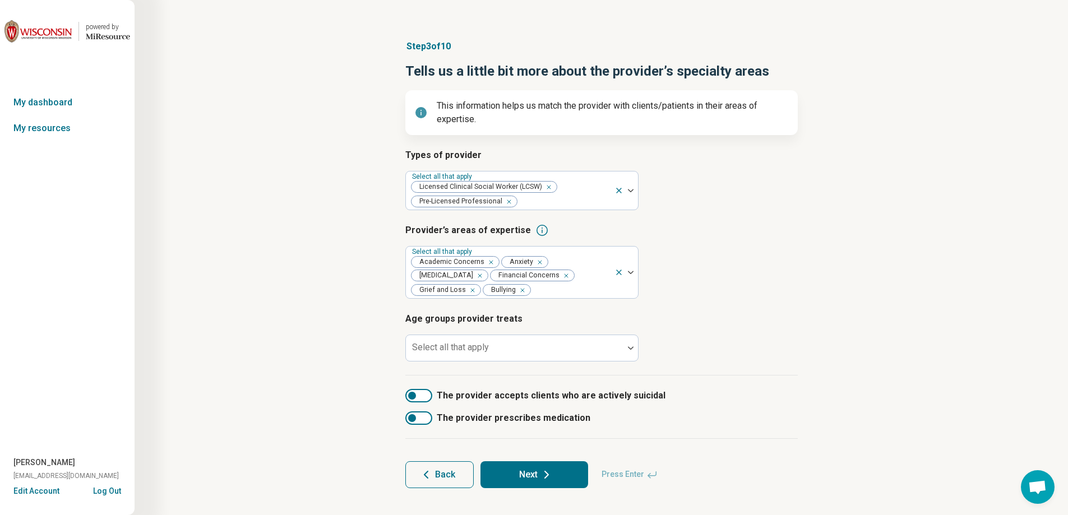
click at [522, 367] on div "Types of provider Select all that apply Licensed Clinical Social Worker (LCSW) …" at bounding box center [601, 262] width 392 height 227
click at [695, 325] on h3 "Age groups provider treats" at bounding box center [601, 318] width 392 height 13
drag, startPoint x: 695, startPoint y: 325, endPoint x: 728, endPoint y: 150, distance: 178.0
click at [729, 148] on article "Step 3 of 10 Tells us a little bit more about the provider’s specialty areas Th…" at bounding box center [601, 263] width 428 height 493
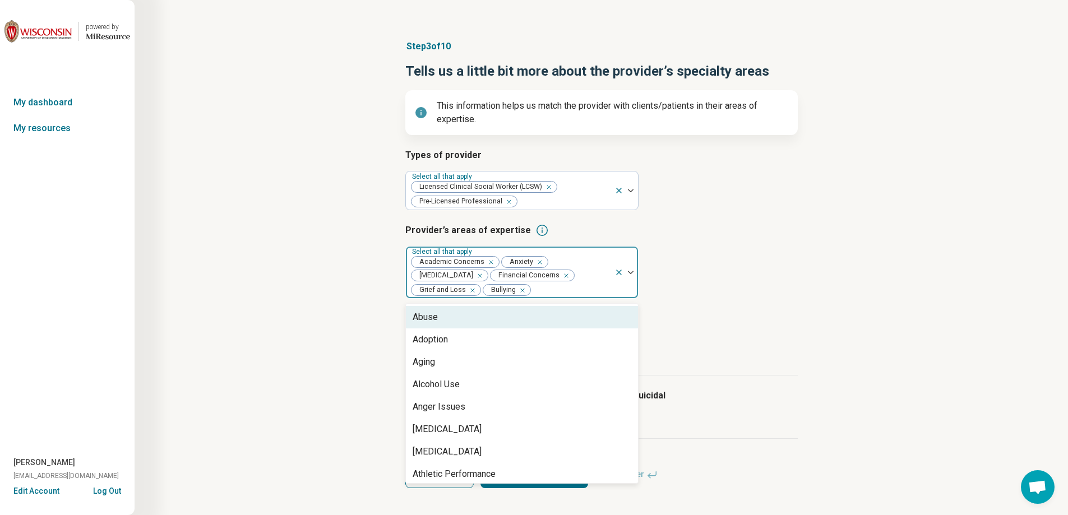
click at [563, 293] on div at bounding box center [571, 291] width 78 height 16
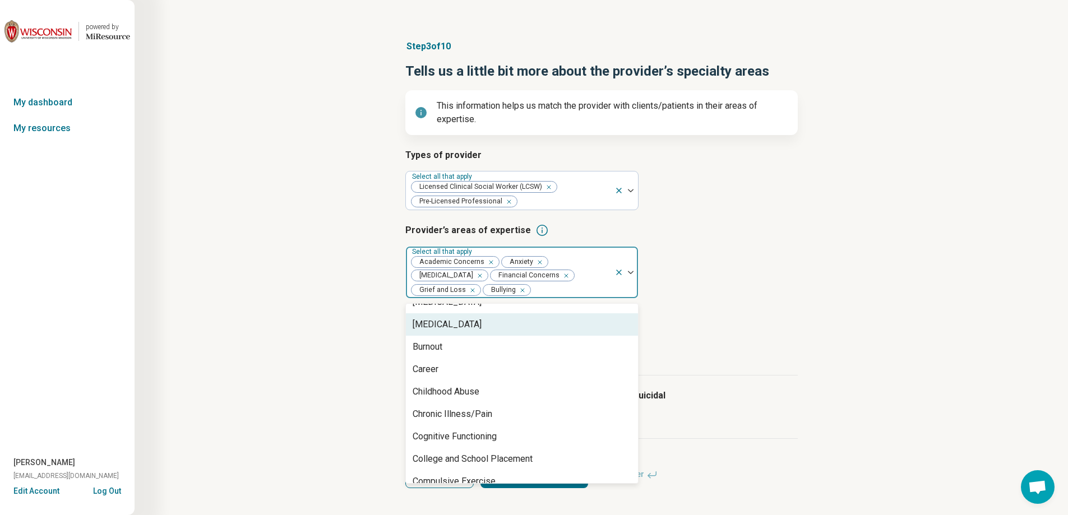
scroll to position [392, 0]
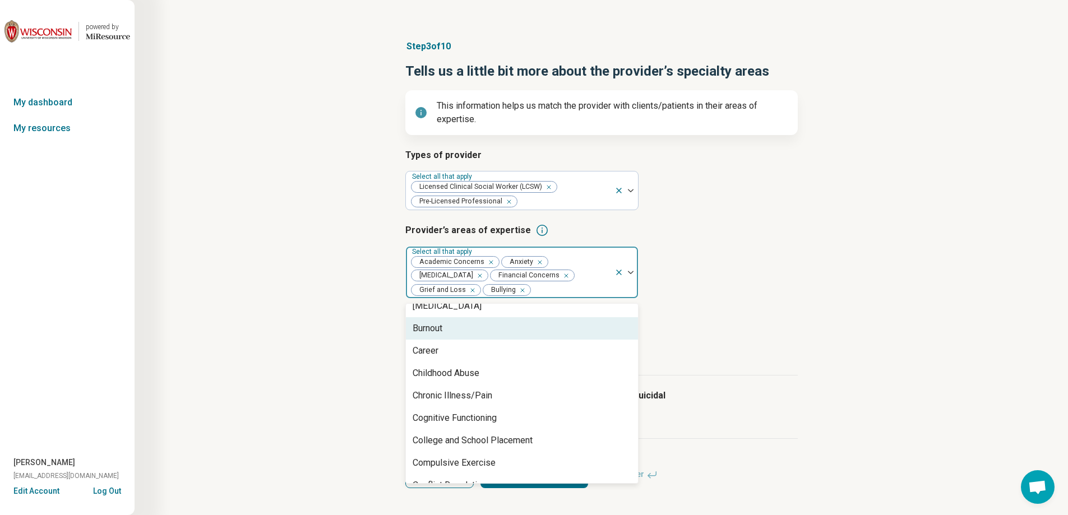
click at [452, 335] on div "Burnout" at bounding box center [522, 328] width 232 height 22
click at [452, 335] on div "Career" at bounding box center [522, 328] width 232 height 22
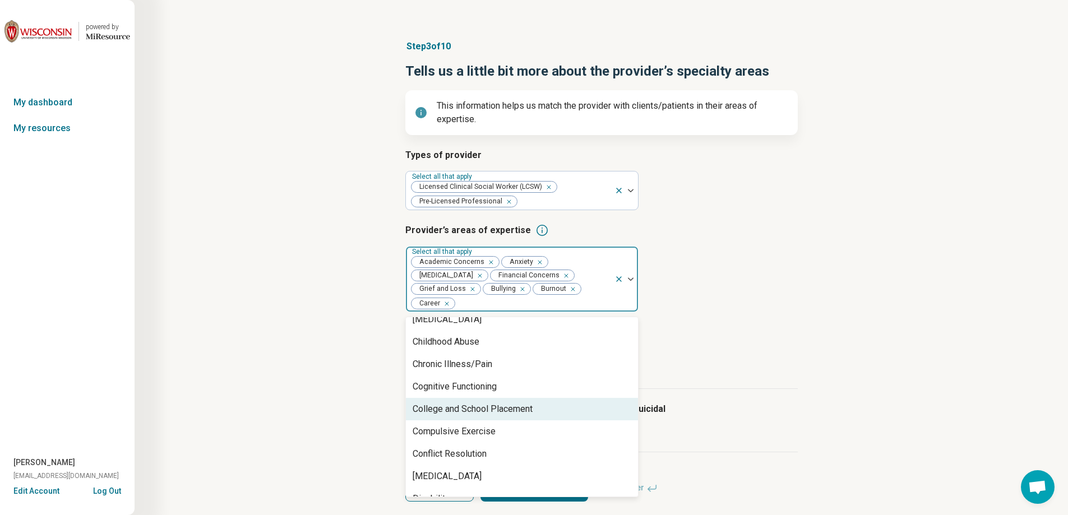
click at [492, 402] on div "College and School Placement" at bounding box center [473, 408] width 120 height 13
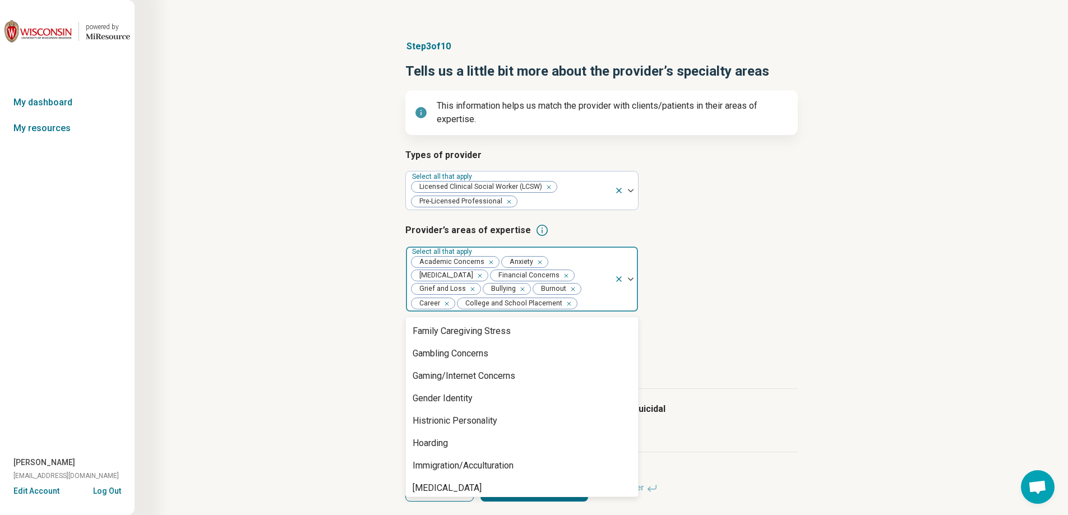
scroll to position [673, 0]
click at [522, 337] on div "Family Caregiving Stress" at bounding box center [522, 331] width 232 height 22
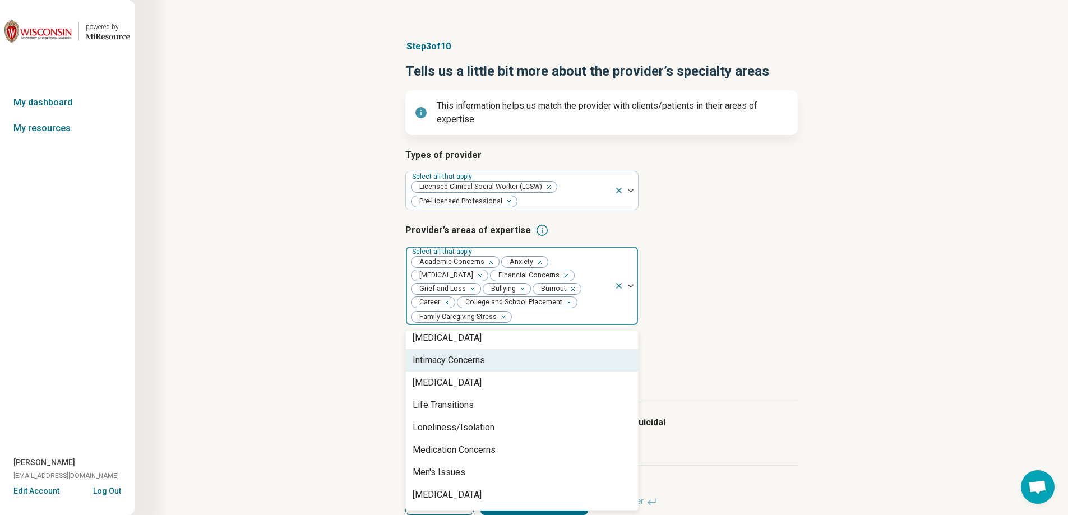
scroll to position [897, 0]
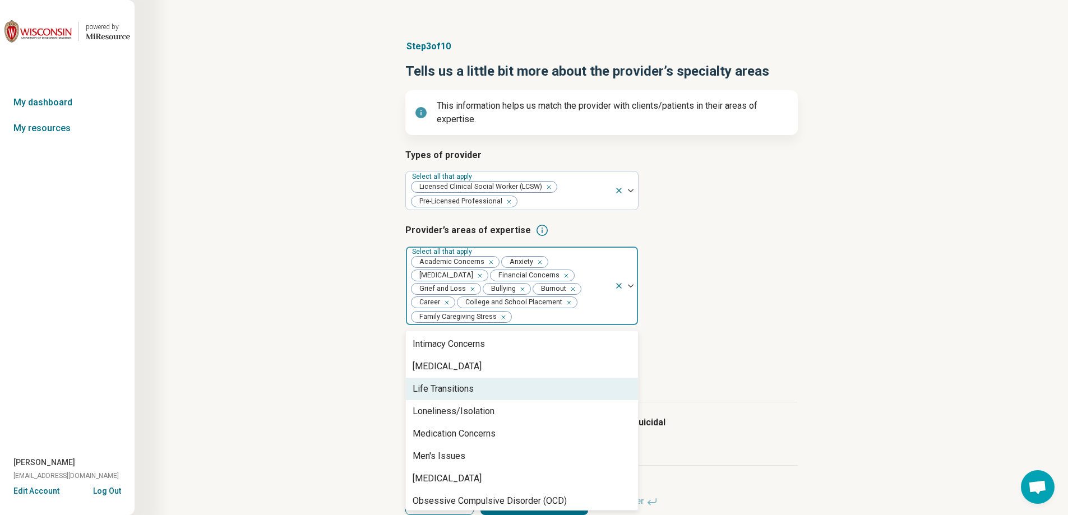
click at [521, 394] on div "Life Transitions" at bounding box center [522, 389] width 232 height 22
click at [521, 394] on div "Loneliness/Isolation" at bounding box center [522, 389] width 232 height 22
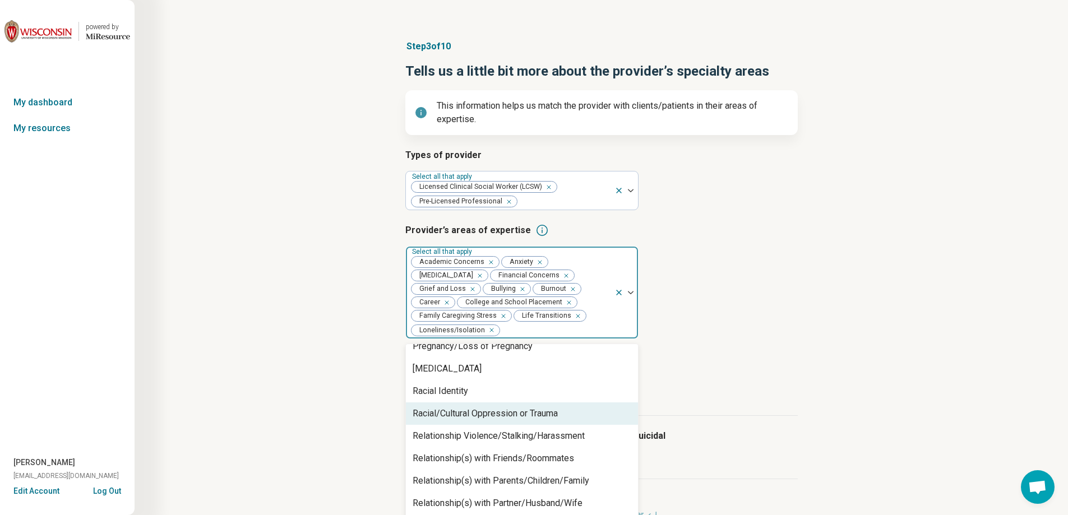
scroll to position [1457, 0]
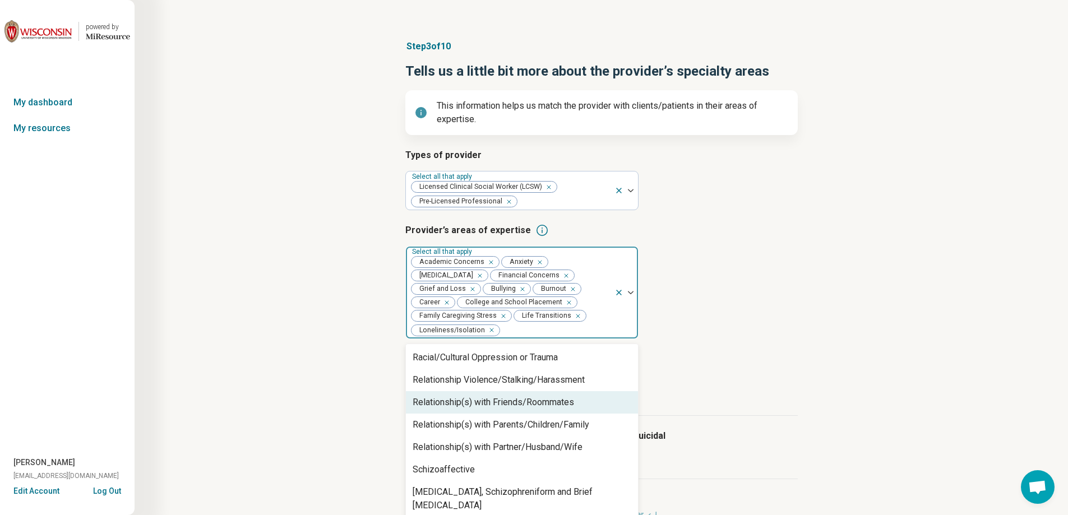
click at [532, 406] on div "Relationship(s) with Friends/Roommates" at bounding box center [493, 402] width 161 height 13
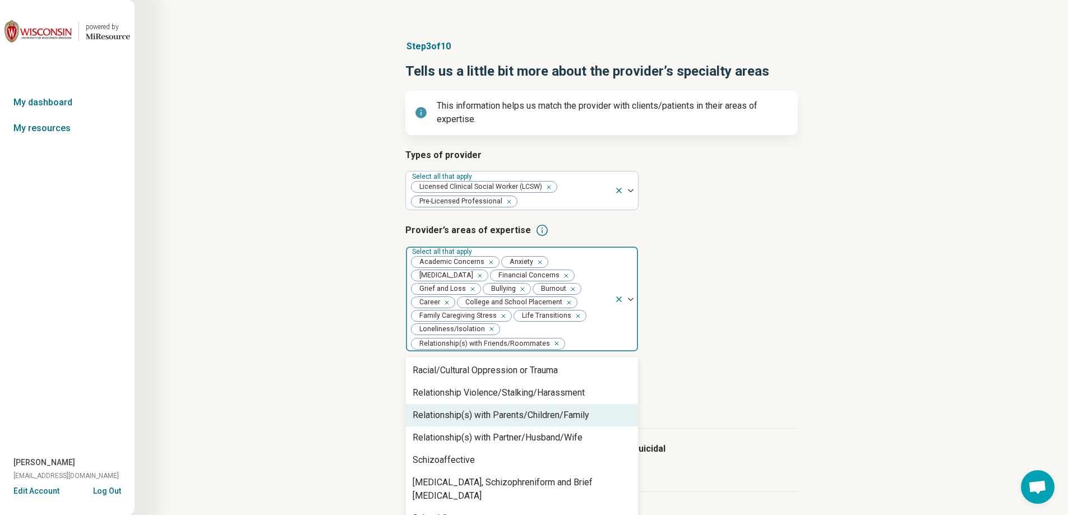
click at [527, 419] on div "Relationship(s) with Parents/Children/Family" at bounding box center [501, 415] width 177 height 13
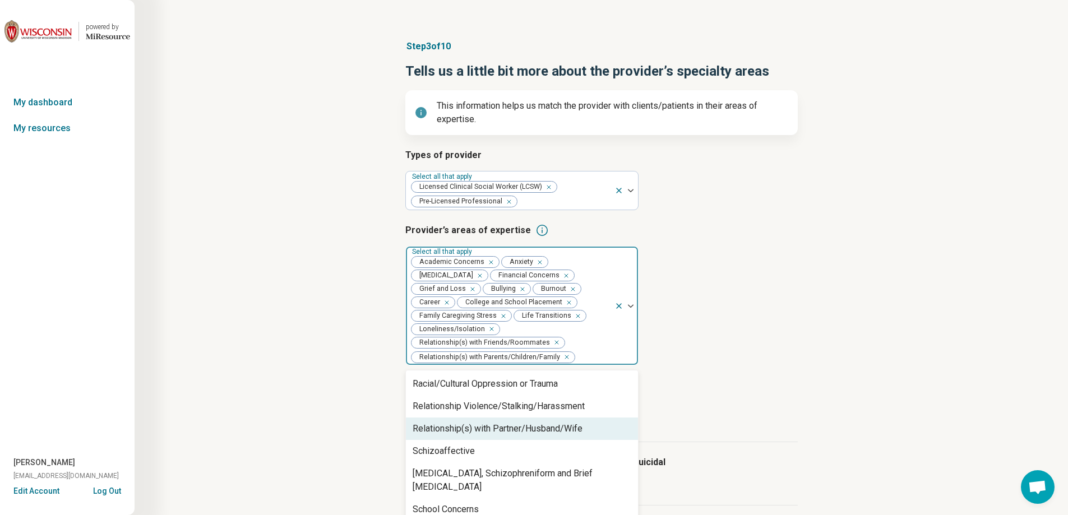
click at [526, 431] on div "Relationship(s) with Partner/Husband/Wife" at bounding box center [498, 428] width 170 height 13
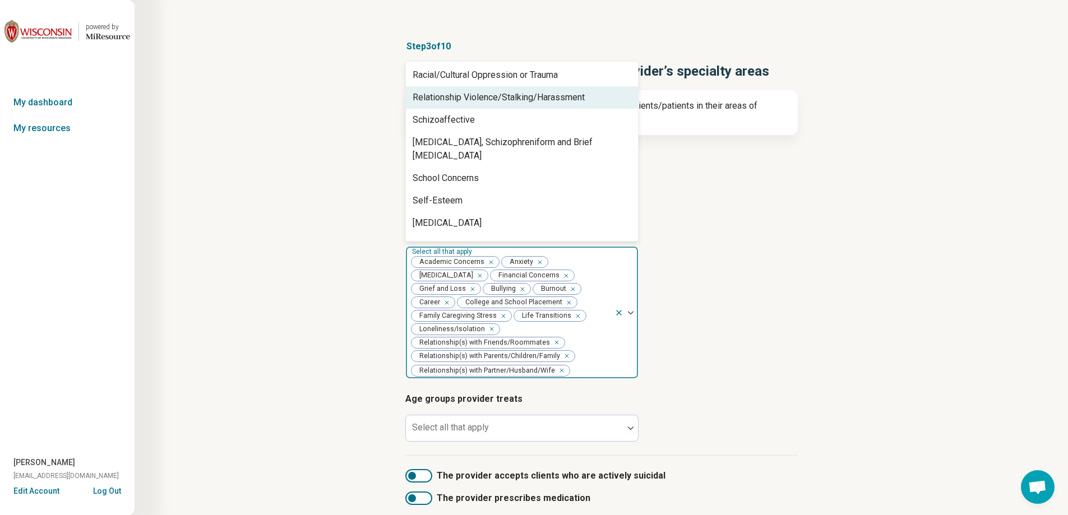
scroll to position [1514, 0]
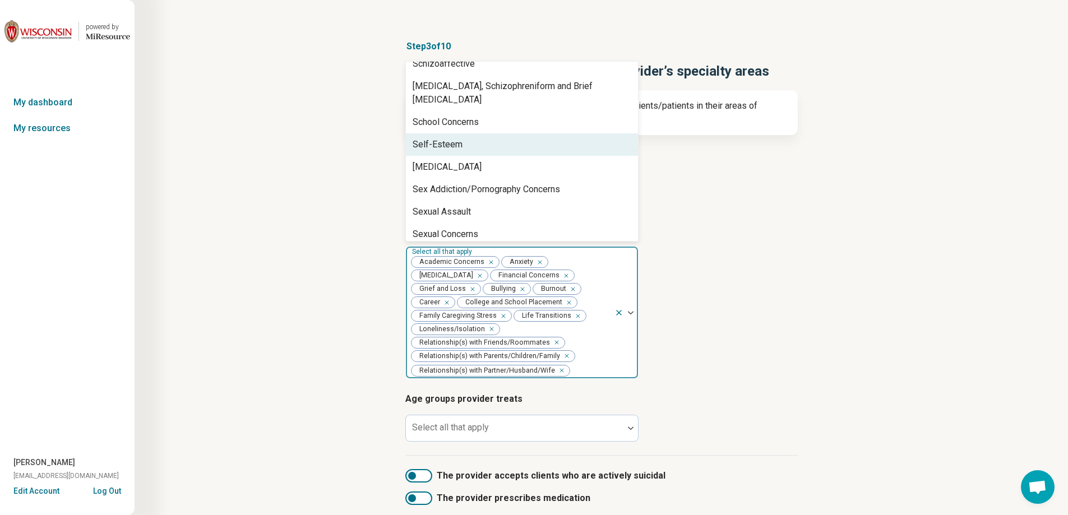
click at [542, 133] on div "Self-Esteem" at bounding box center [522, 144] width 232 height 22
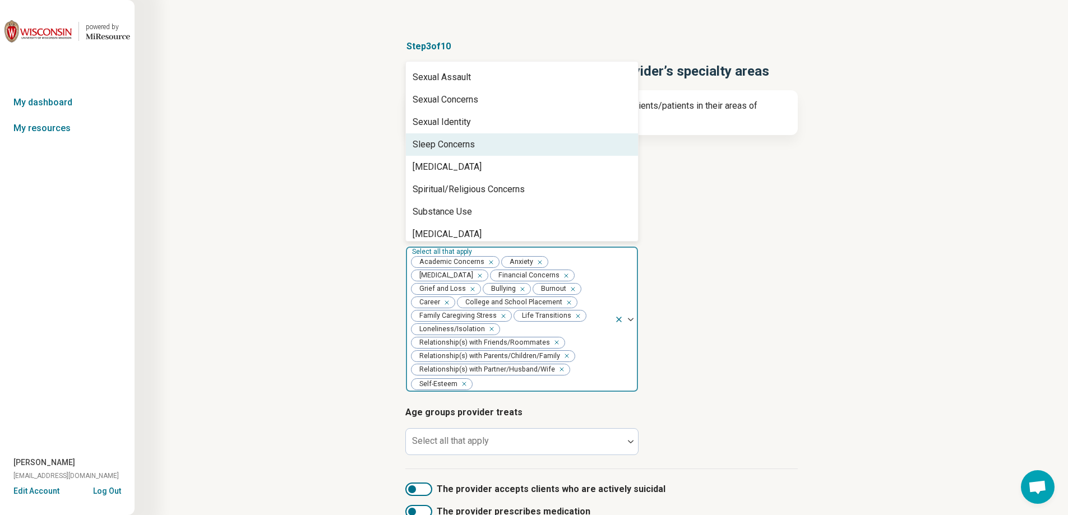
scroll to position [1682, 0]
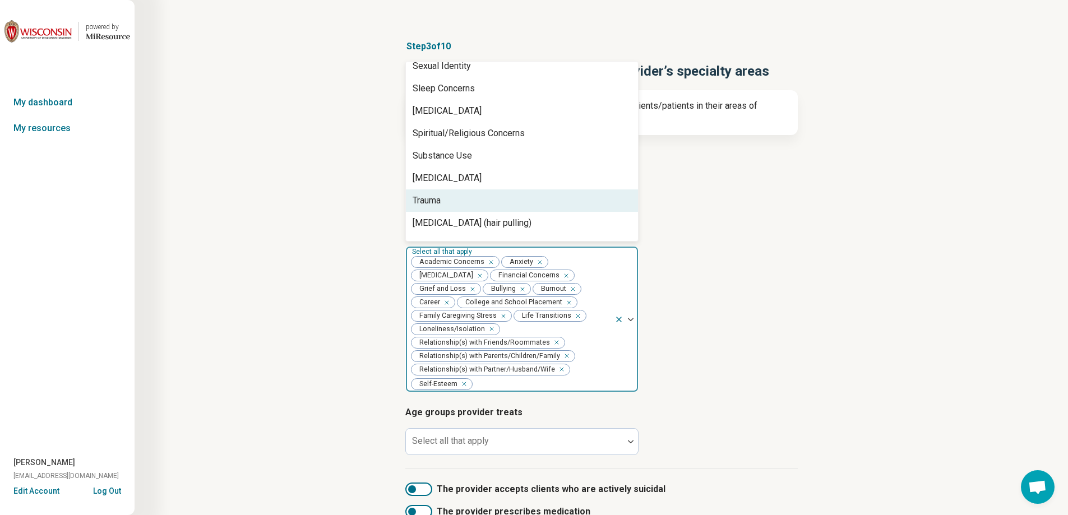
click at [517, 189] on div "Trauma" at bounding box center [522, 200] width 232 height 22
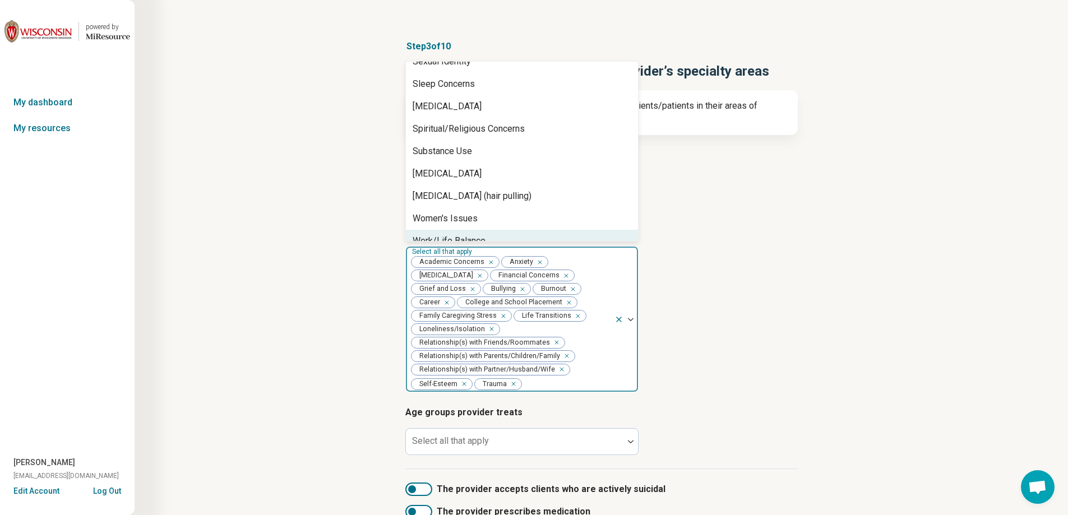
click at [507, 230] on div "Work/Life Balance" at bounding box center [522, 241] width 232 height 22
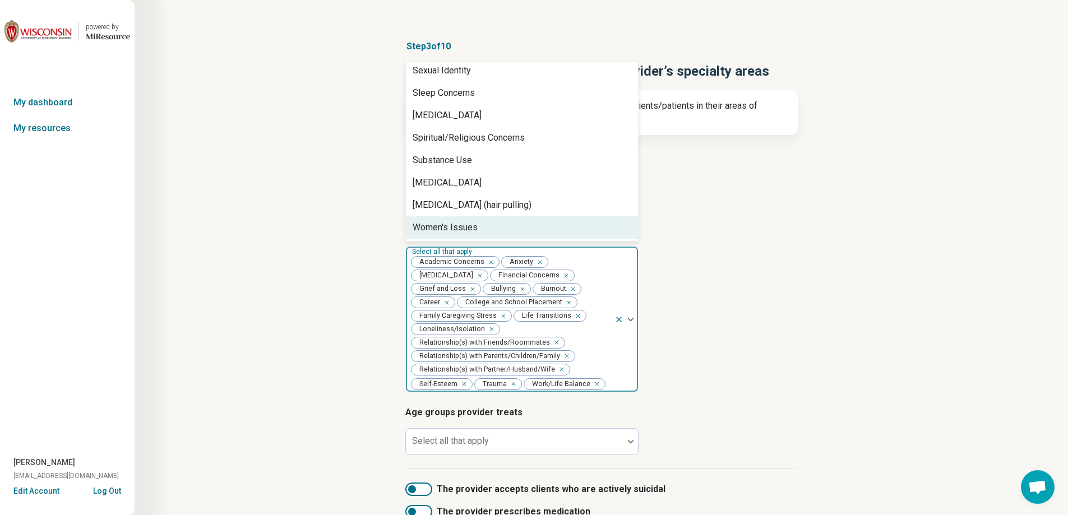
scroll to position [1664, 0]
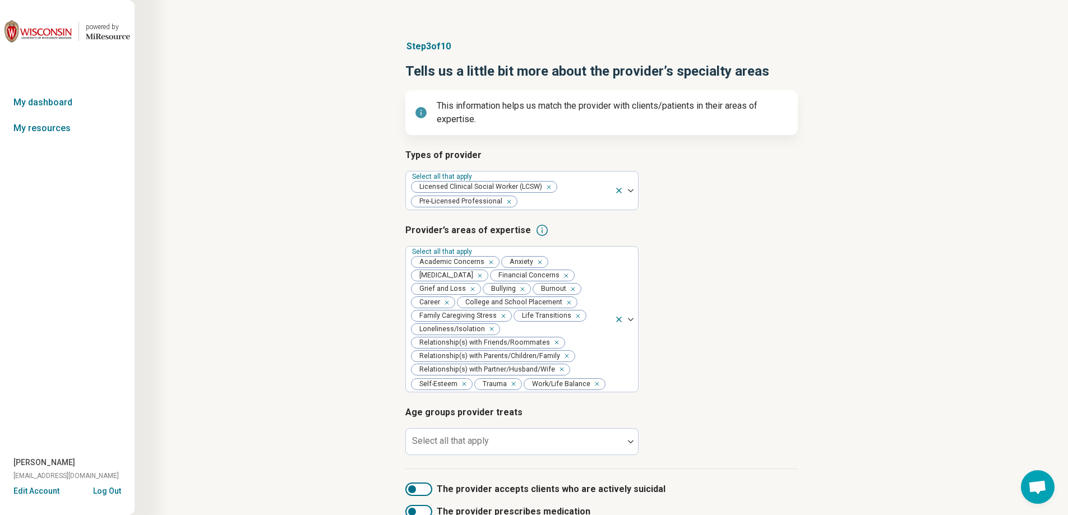
drag, startPoint x: 854, startPoint y: 285, endPoint x: 824, endPoint y: 293, distance: 30.9
click at [853, 285] on div "Step 3 of 10 Tells us a little bit more about the provider’s specialty areas Th…" at bounding box center [601, 310] width 826 height 587
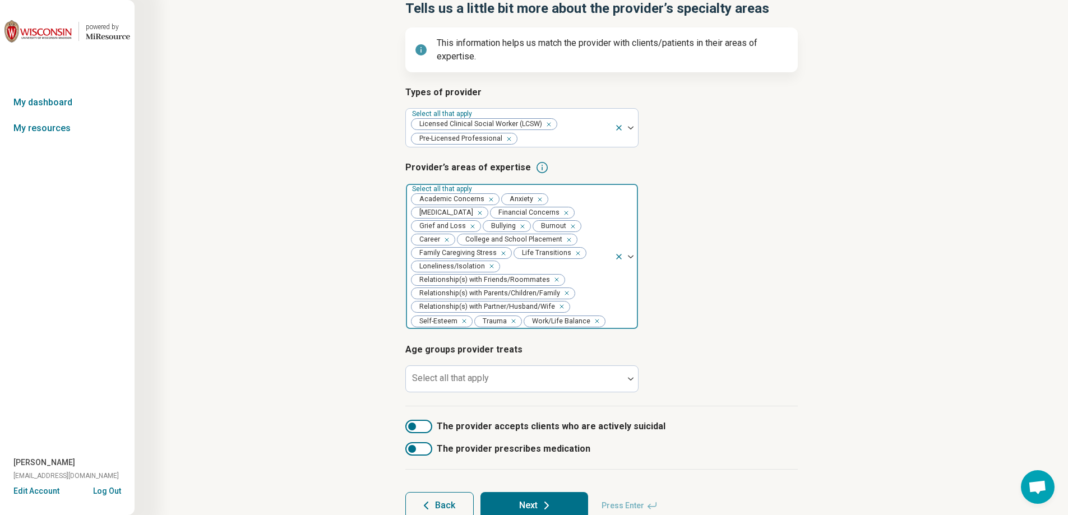
scroll to position [119, 0]
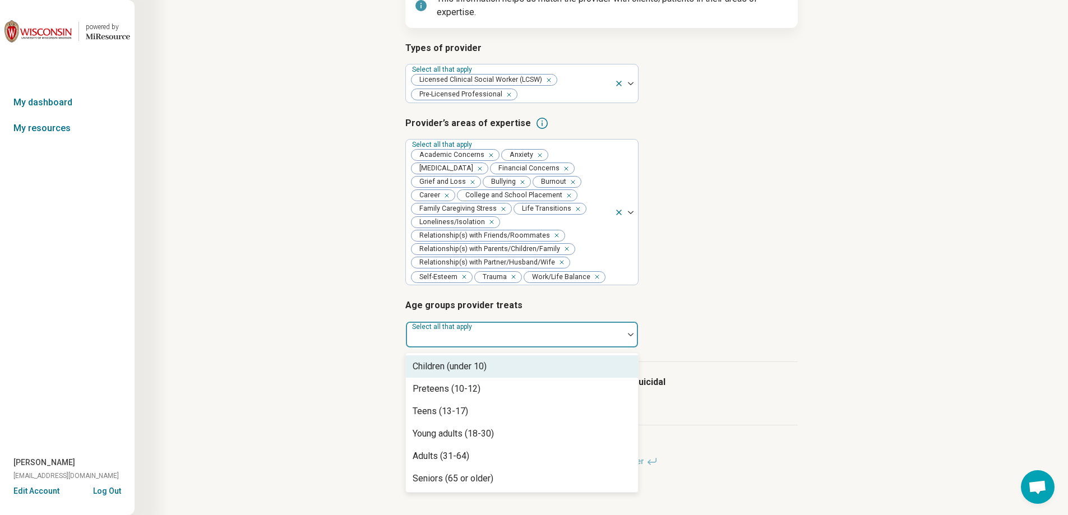
click at [588, 336] on div at bounding box center [514, 339] width 209 height 16
click at [560, 369] on div "Children (under 10)" at bounding box center [522, 366] width 232 height 22
click at [529, 372] on div "Preteens (10-12)" at bounding box center [522, 366] width 232 height 22
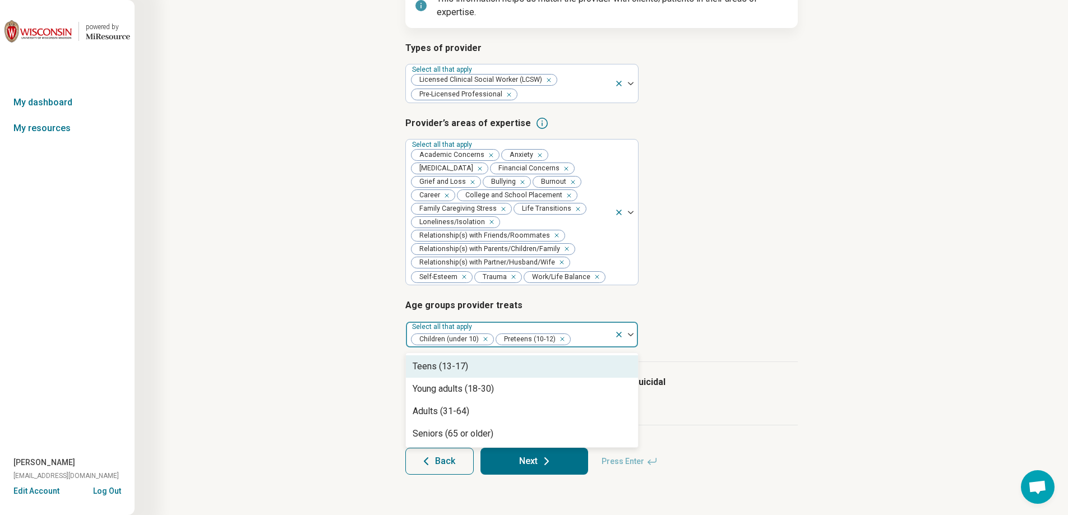
click at [524, 371] on div "Teens (13-17)" at bounding box center [522, 366] width 232 height 22
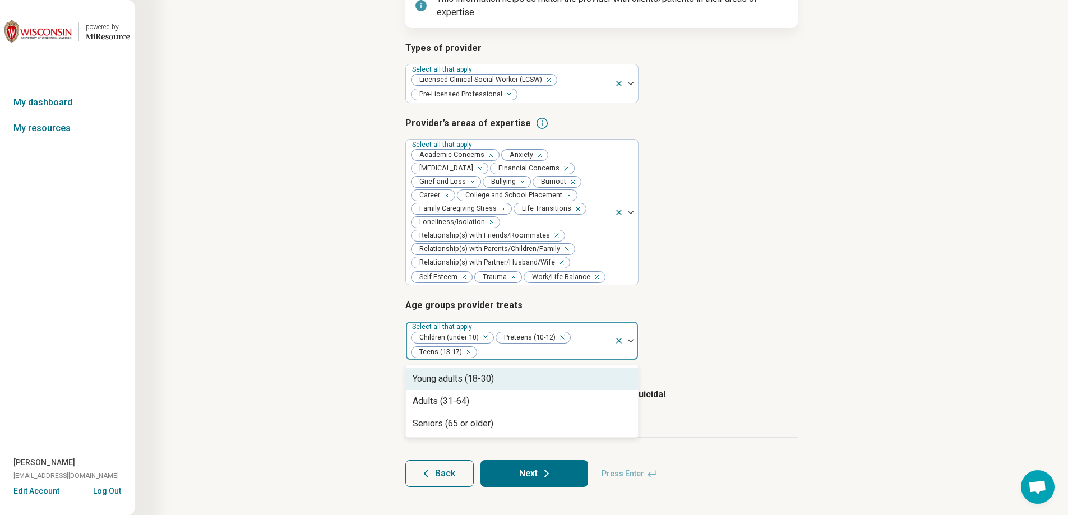
click at [521, 379] on div "Young adults (18-30)" at bounding box center [522, 379] width 232 height 22
click at [521, 379] on div "Adults (31-64)" at bounding box center [522, 379] width 232 height 22
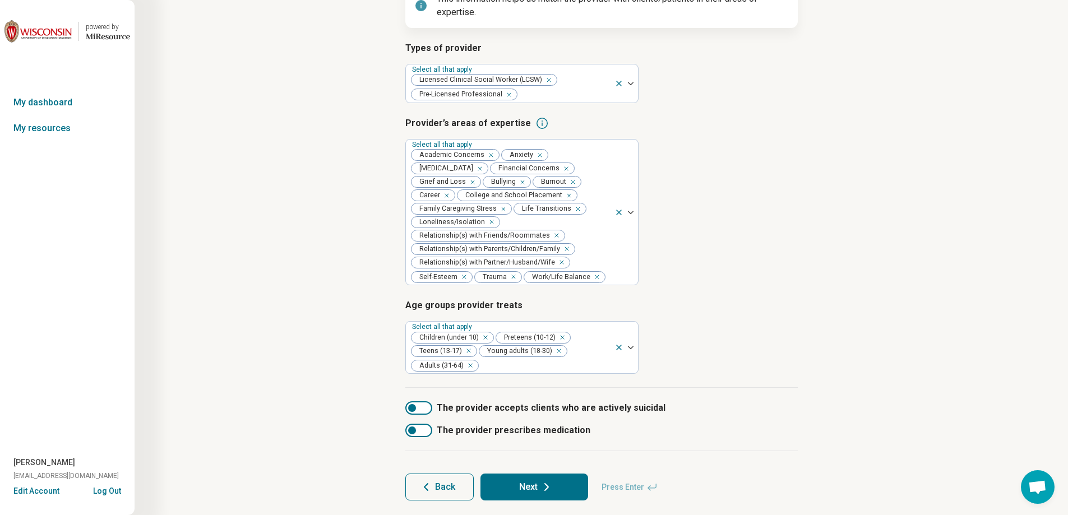
click at [715, 316] on article "Age groups provider treats Select all that apply Children (under 10) Preteens (…" at bounding box center [601, 336] width 392 height 75
click at [529, 488] on button "Next" at bounding box center [534, 487] width 108 height 27
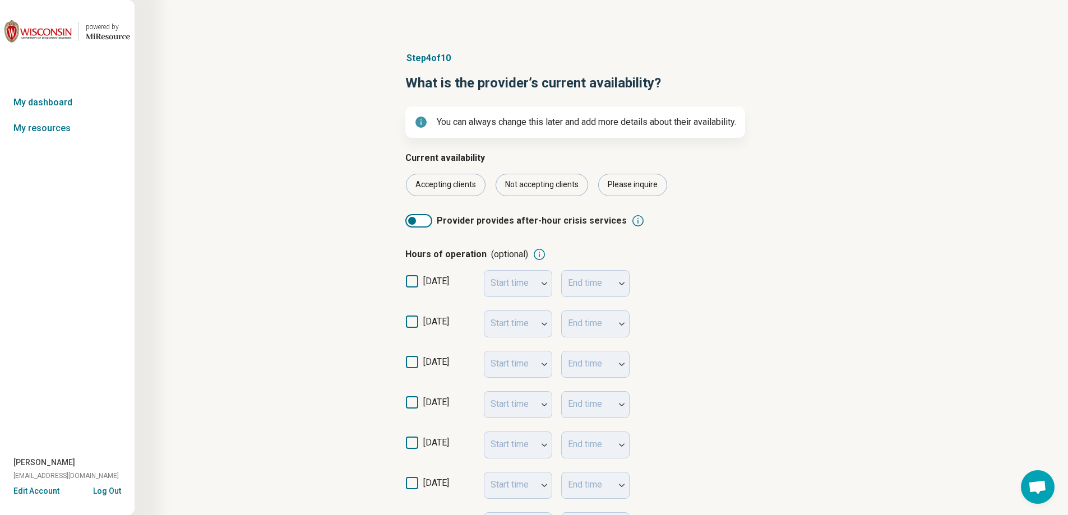
click at [777, 343] on div "[DATE] Start time End time" at bounding box center [601, 324] width 392 height 40
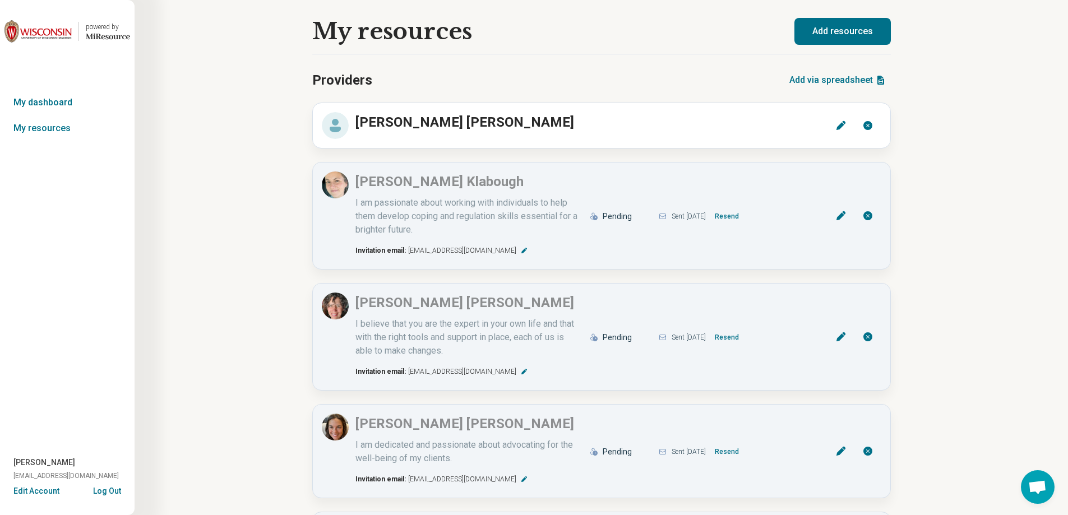
click at [1020, 215] on div "My resources Providers Add via spreadsheet [PERSON_NAME] Edit Remove [PERSON_NA…" at bounding box center [601, 318] width 933 height 637
click at [592, 129] on h2 "[PERSON_NAME]" at bounding box center [579, 122] width 461 height 20
click at [601, 126] on h2 "[PERSON_NAME]" at bounding box center [579, 122] width 461 height 20
click at [841, 127] on icon at bounding box center [840, 125] width 9 height 9
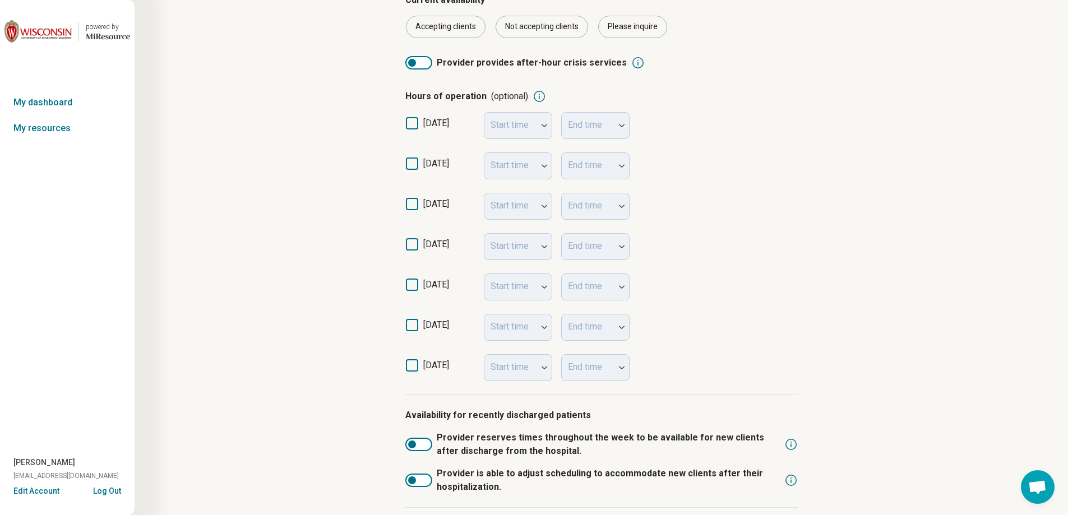
scroll to position [240, 0]
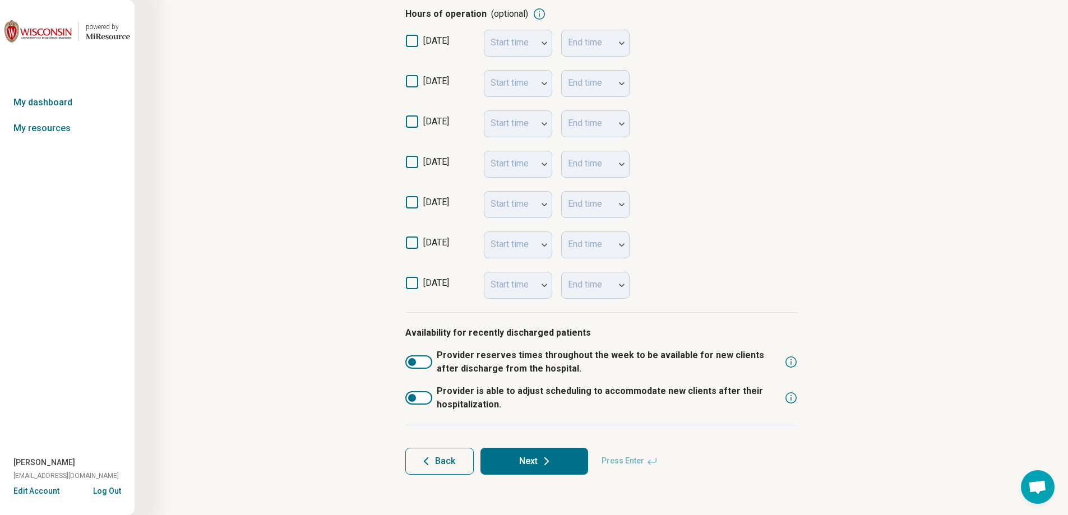
click at [562, 468] on button "Next" at bounding box center [534, 461] width 108 height 27
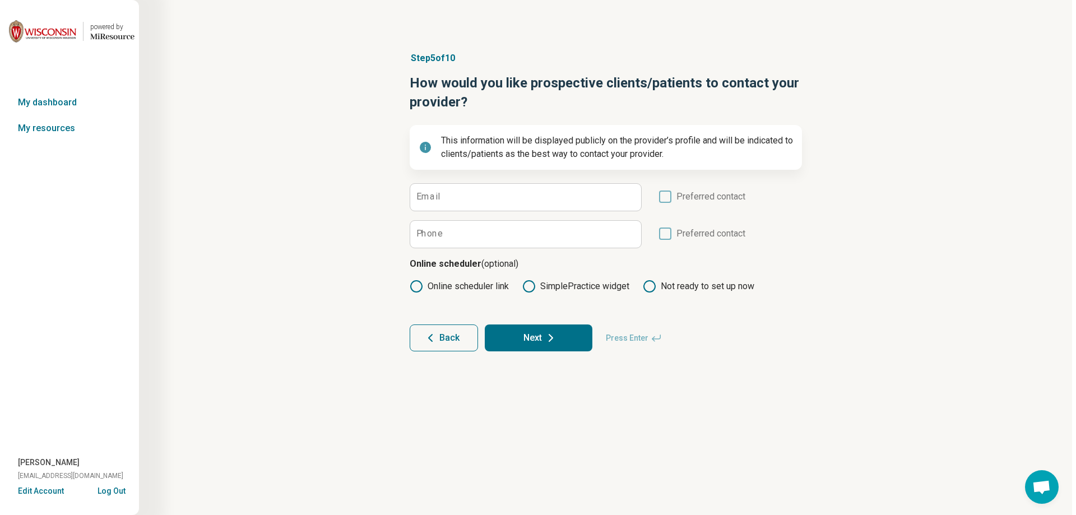
scroll to position [0, 0]
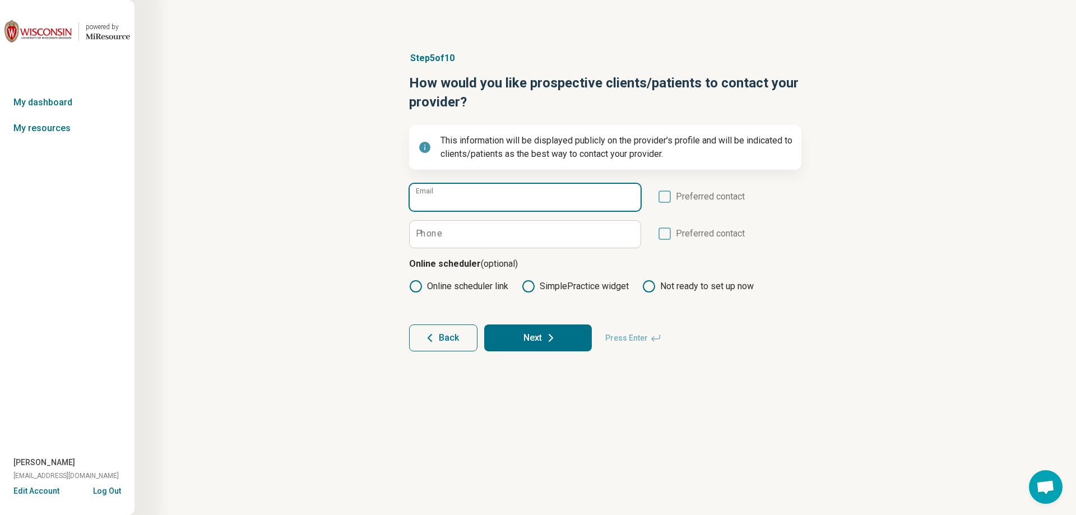
click at [544, 200] on input "Email" at bounding box center [525, 197] width 231 height 27
click at [666, 195] on icon at bounding box center [665, 197] width 12 height 12
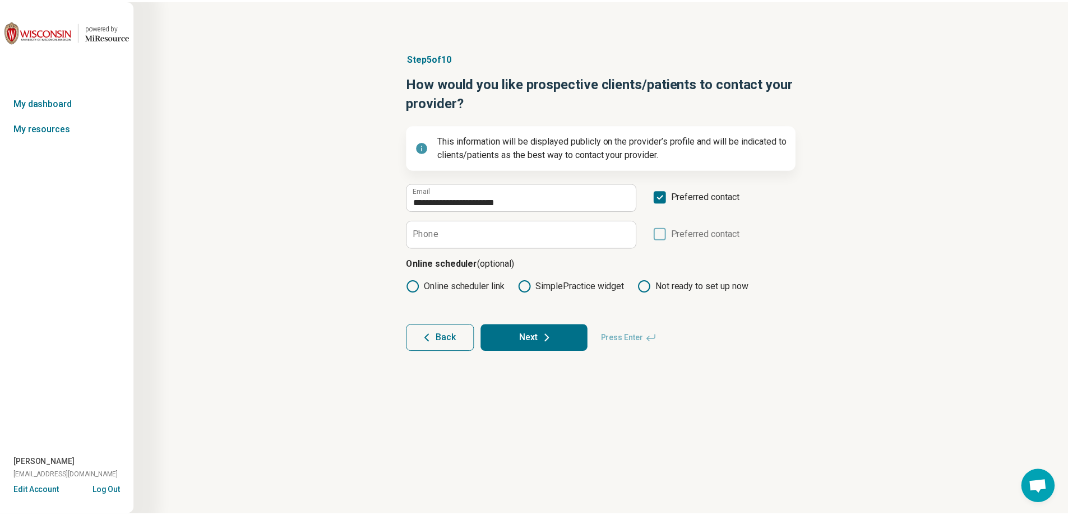
scroll to position [6, 0]
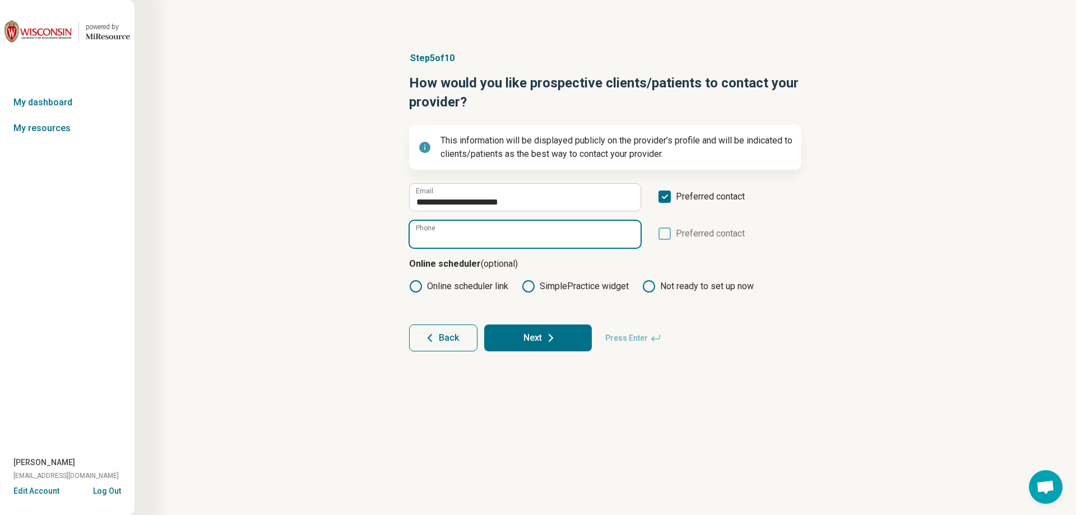
click at [525, 239] on input "Phone" at bounding box center [525, 234] width 231 height 27
click at [560, 349] on button "Next" at bounding box center [538, 338] width 108 height 27
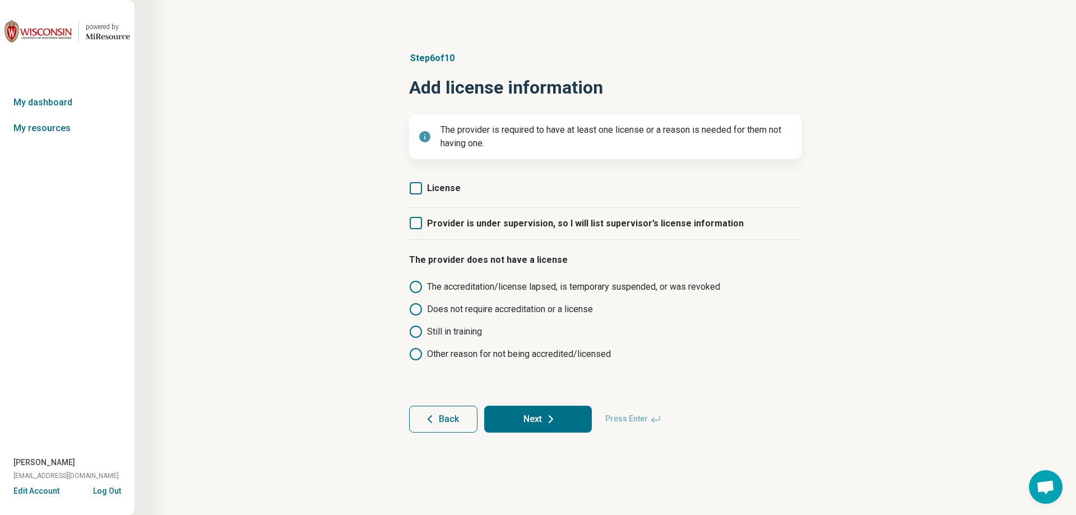
click at [418, 183] on icon at bounding box center [416, 188] width 12 height 12
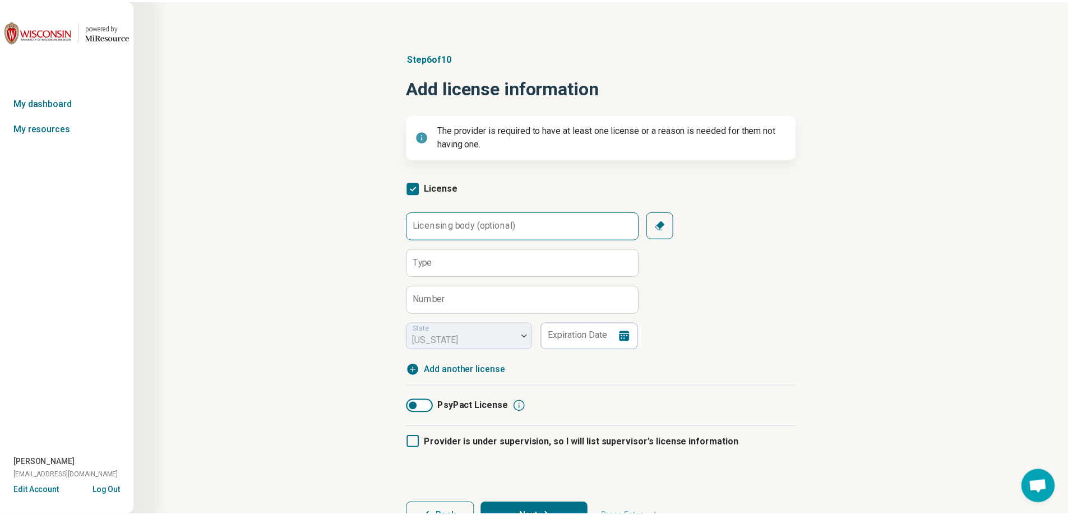
scroll to position [6, 0]
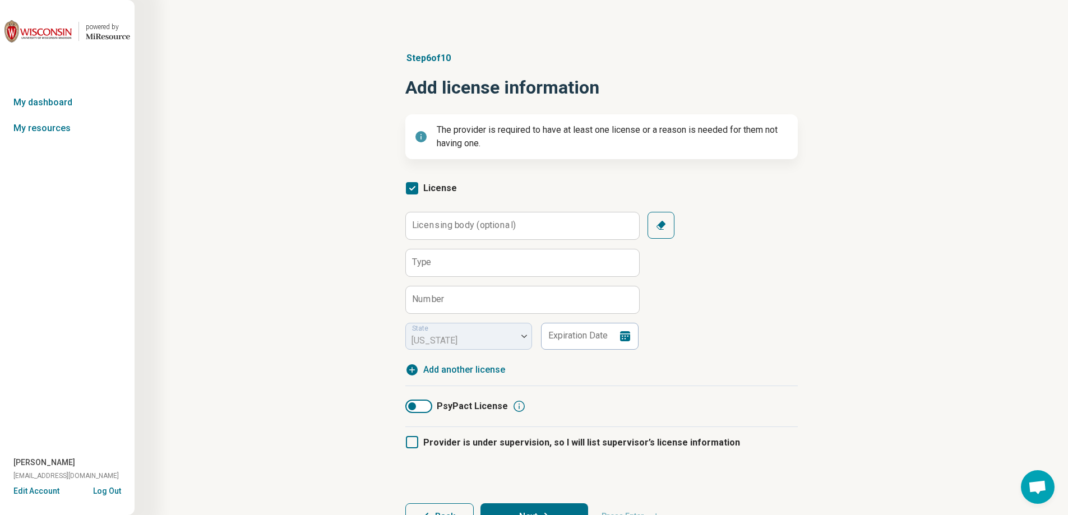
drag, startPoint x: 402, startPoint y: 437, endPoint x: 408, endPoint y: 442, distance: 7.1
click at [405, 438] on article "Step 6 of 10 Add license information The provider is required to have at least …" at bounding box center [601, 291] width 428 height 524
click at [413, 449] on label "Provider is under supervision, so I will list supervisor’s license information" at bounding box center [572, 442] width 335 height 31
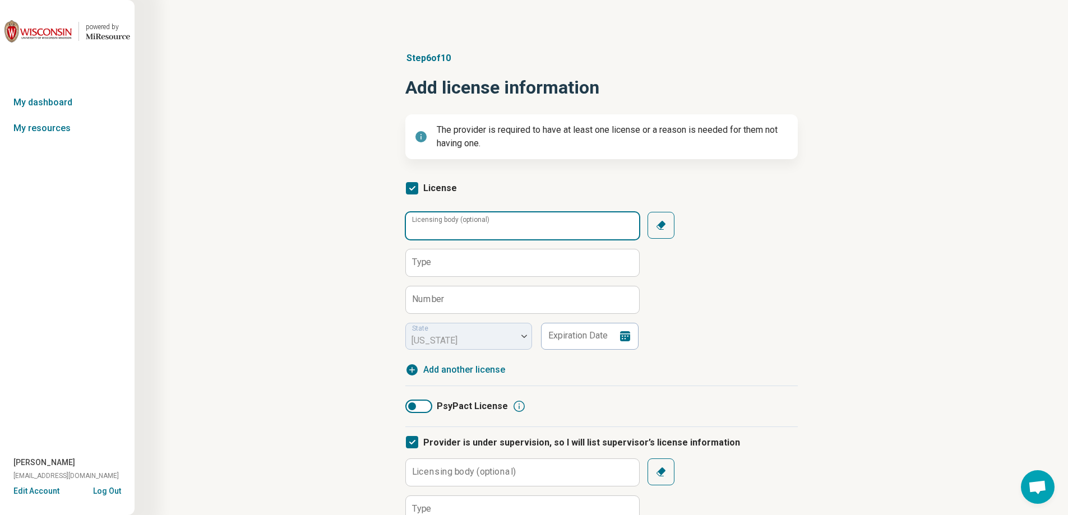
click at [451, 235] on input "Licensing body (optional)" at bounding box center [522, 225] width 233 height 27
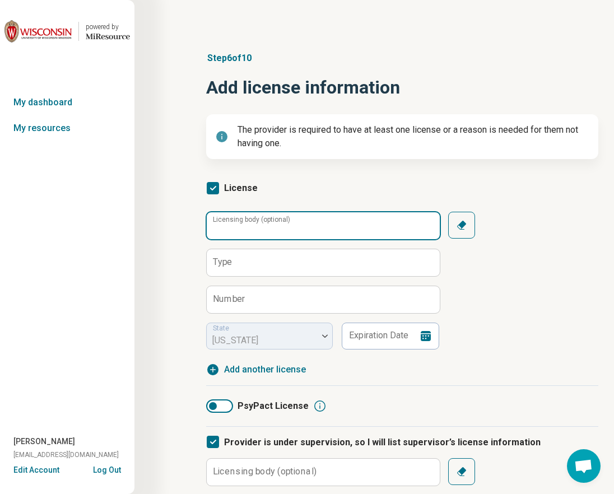
click at [237, 235] on input "Licensing body (optional)" at bounding box center [323, 225] width 233 height 27
click at [230, 229] on input "Licensing body (optional)" at bounding box center [323, 225] width 233 height 27
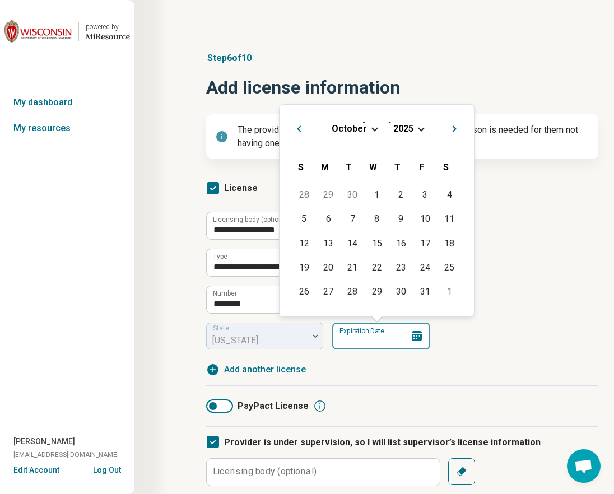
click at [349, 336] on input "Expiration Date" at bounding box center [381, 336] width 98 height 27
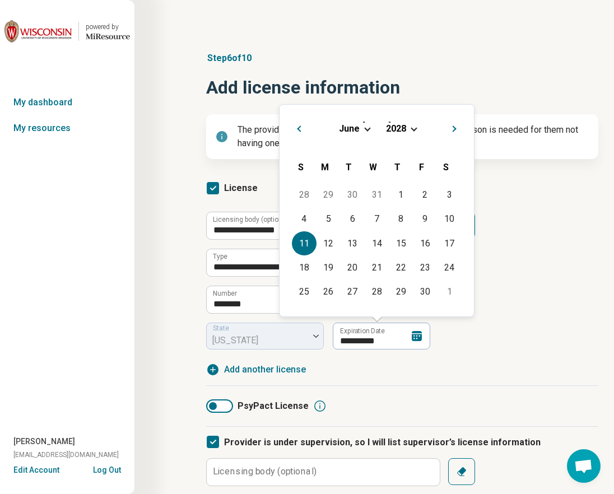
click at [534, 302] on div "**********" at bounding box center [402, 281] width 392 height 138
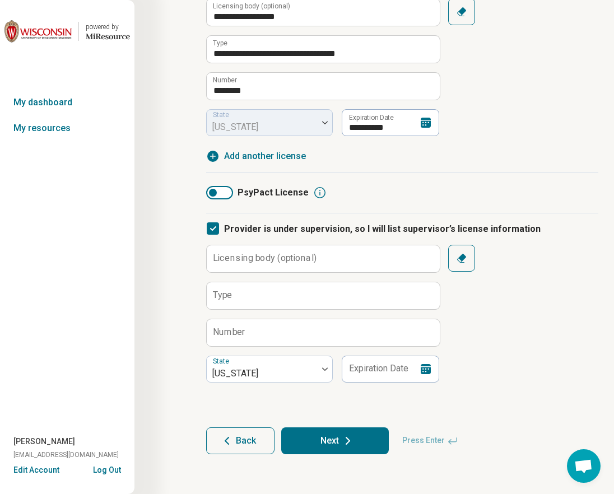
scroll to position [214, 0]
click at [253, 258] on label "Licensing body (optional)" at bounding box center [265, 257] width 104 height 9
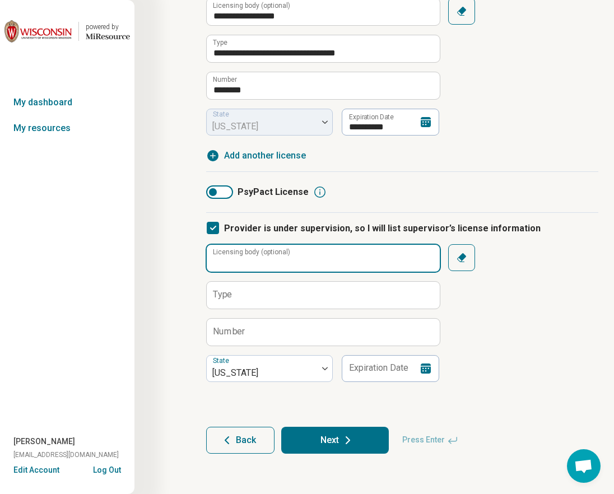
click at [253, 258] on input "Licensing body (optional)" at bounding box center [323, 258] width 233 height 27
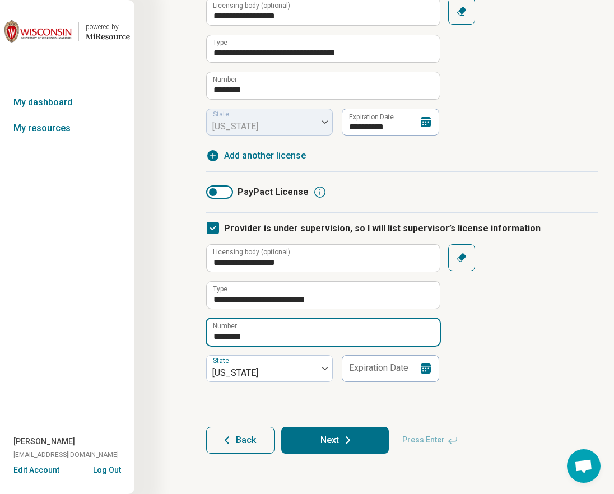
click at [291, 332] on input "********" at bounding box center [323, 332] width 233 height 27
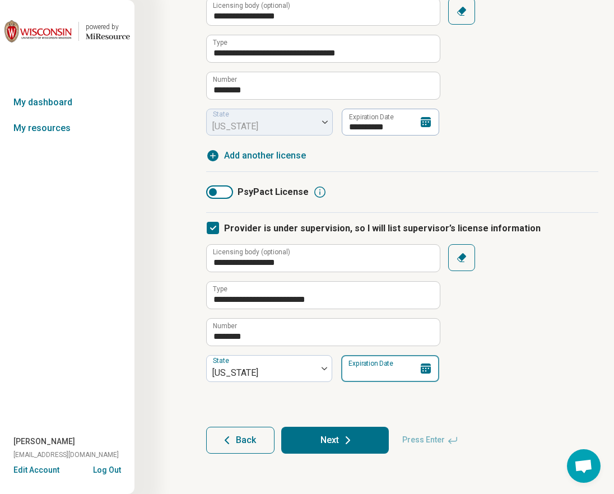
click at [372, 370] on input "Expiration Date" at bounding box center [390, 368] width 98 height 27
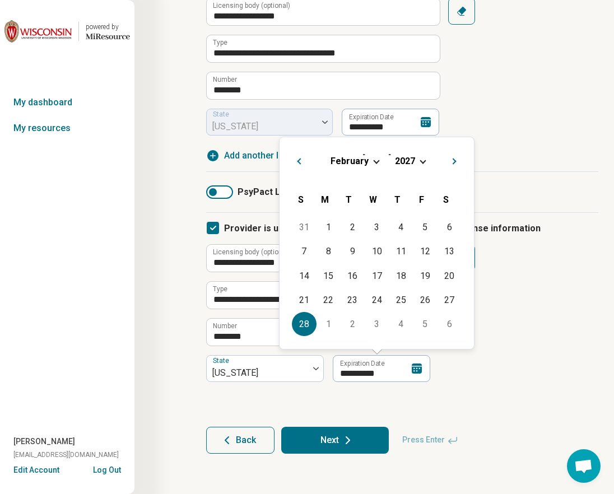
click at [547, 381] on div "**********" at bounding box center [402, 313] width 392 height 138
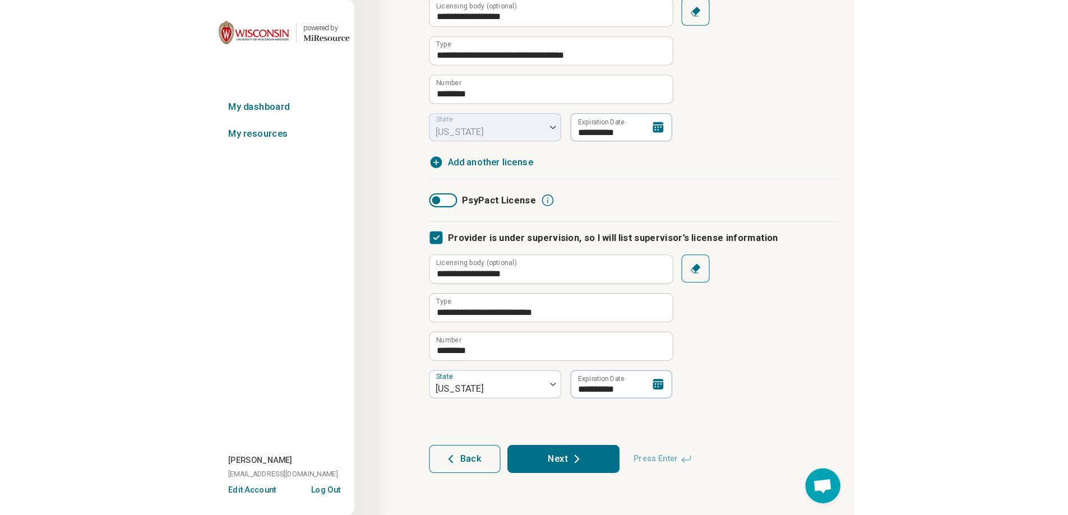
scroll to position [193, 0]
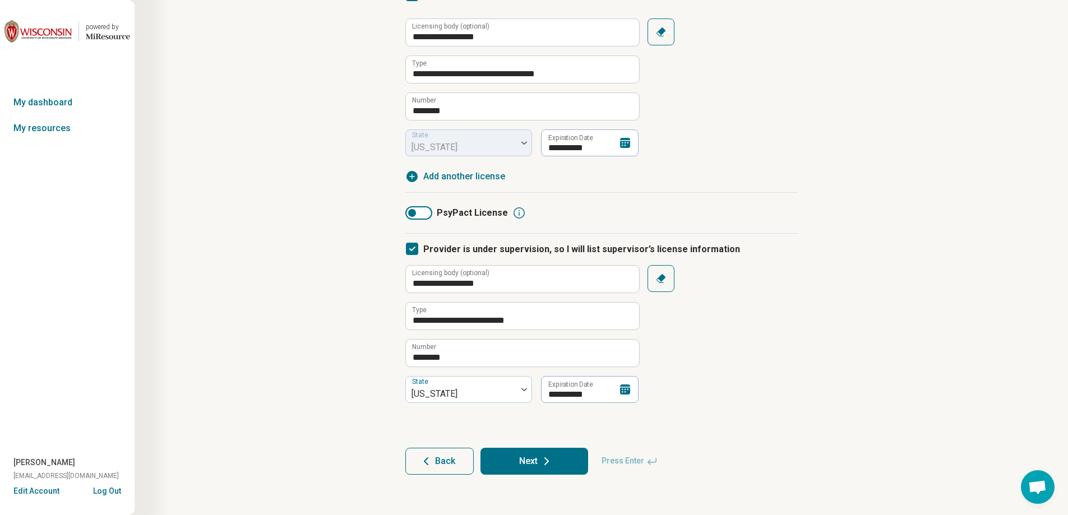
click at [549, 463] on icon at bounding box center [546, 461] width 13 height 13
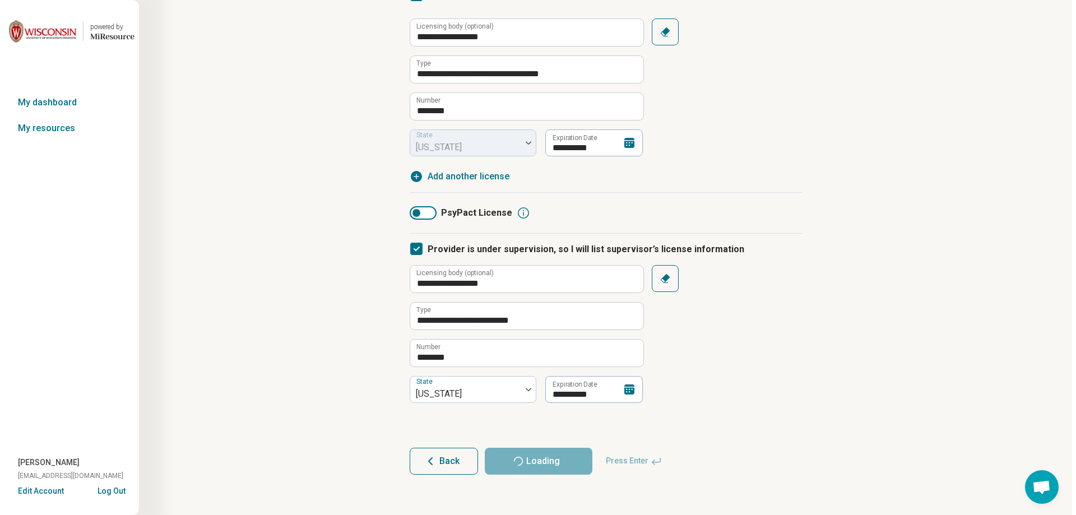
scroll to position [0, 0]
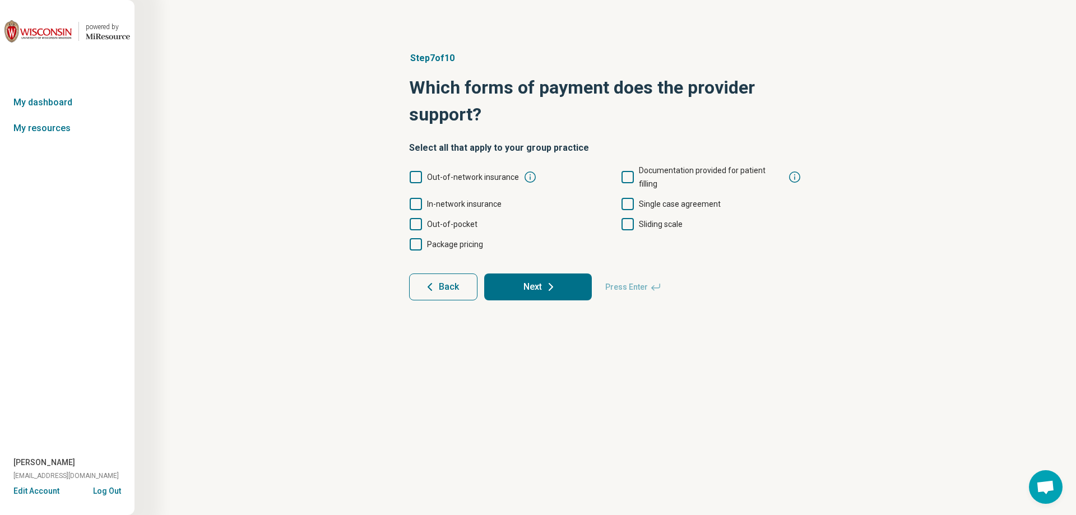
click at [413, 198] on icon at bounding box center [416, 204] width 12 height 12
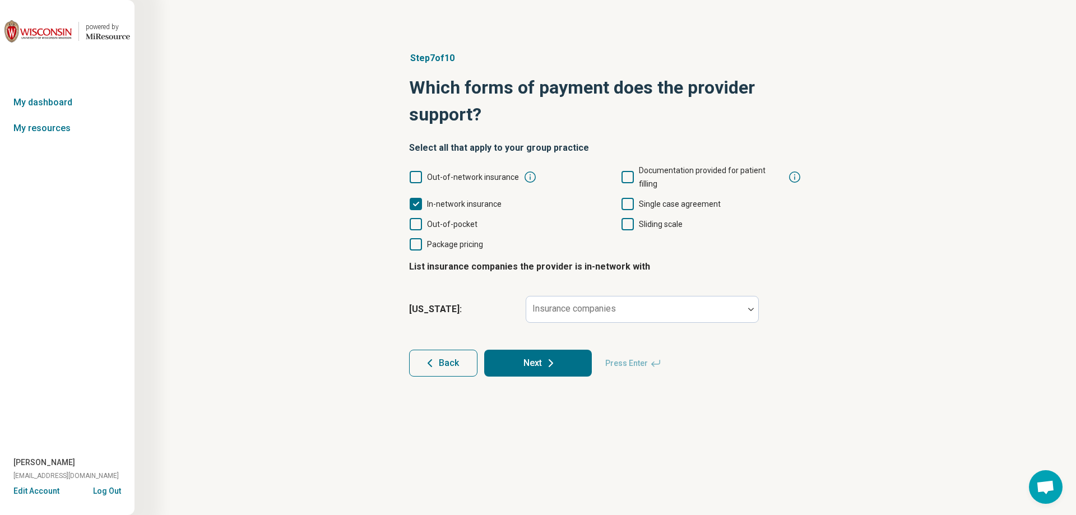
scroll to position [6, 0]
click at [567, 297] on div "Insurance companies" at bounding box center [642, 309] width 233 height 27
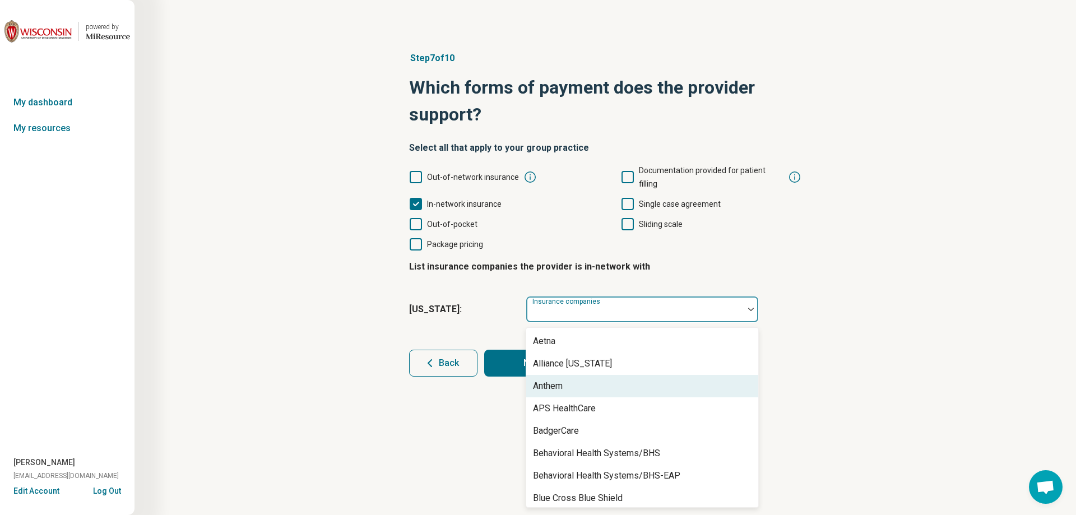
click at [579, 375] on div "Anthem" at bounding box center [642, 386] width 232 height 22
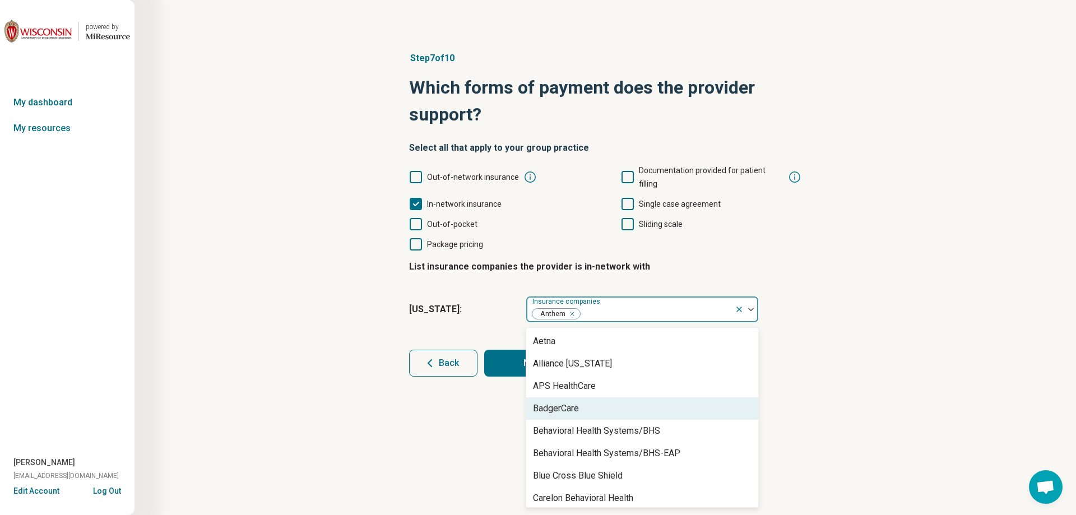
click at [577, 402] on div "BadgerCare" at bounding box center [556, 408] width 46 height 13
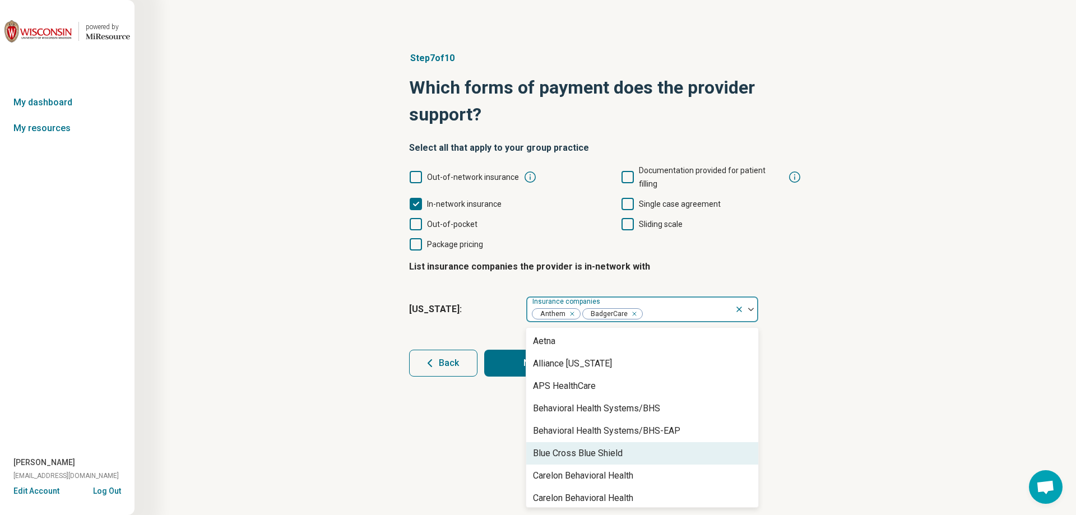
click at [612, 447] on div "Blue Cross Blue Shield" at bounding box center [578, 453] width 90 height 13
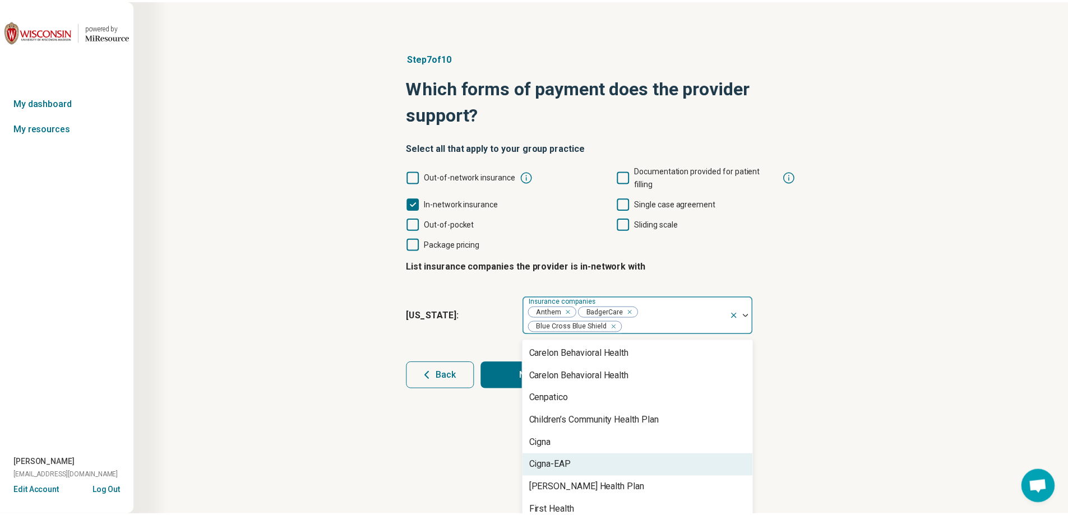
scroll to position [168, 0]
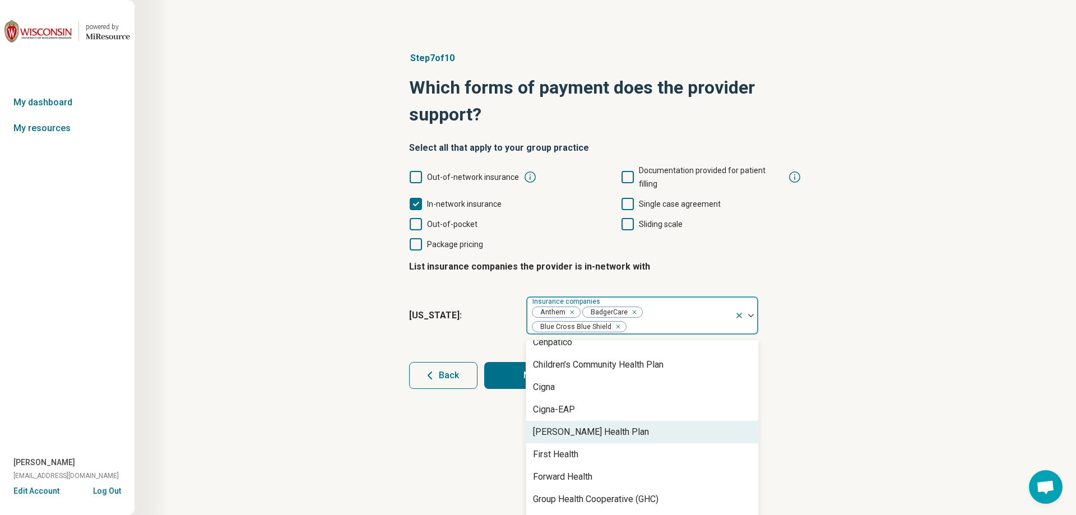
click at [609, 422] on div "[PERSON_NAME] Health Plan" at bounding box center [642, 432] width 232 height 22
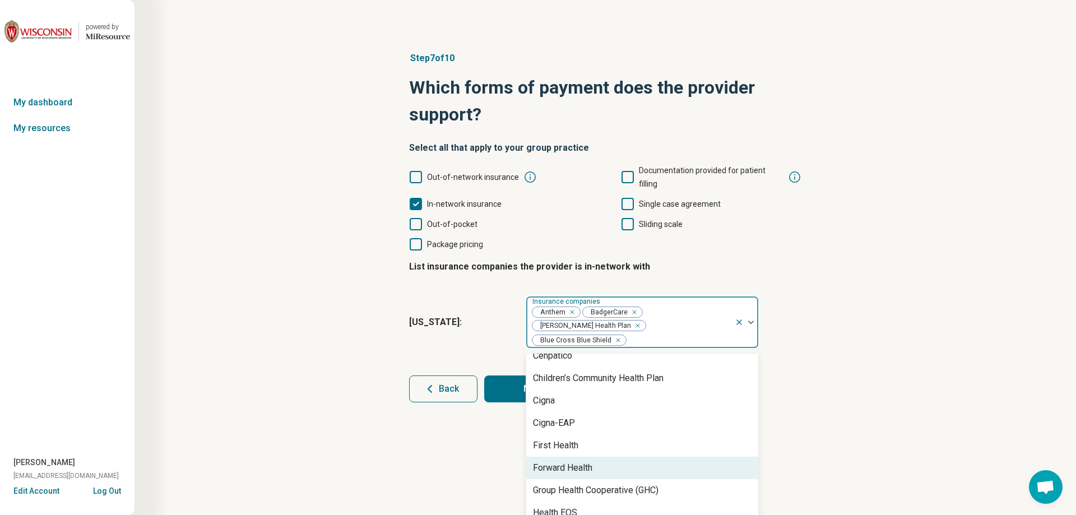
click at [599, 457] on div "Forward Health" at bounding box center [642, 468] width 232 height 22
click at [599, 461] on div "Group Health Cooperative (GHC)" at bounding box center [596, 467] width 126 height 13
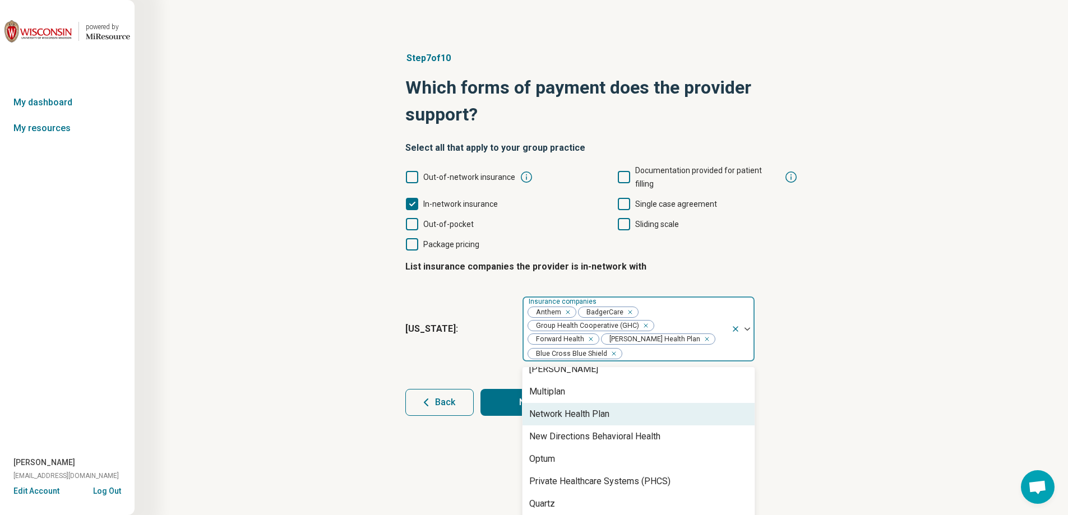
scroll to position [505, 0]
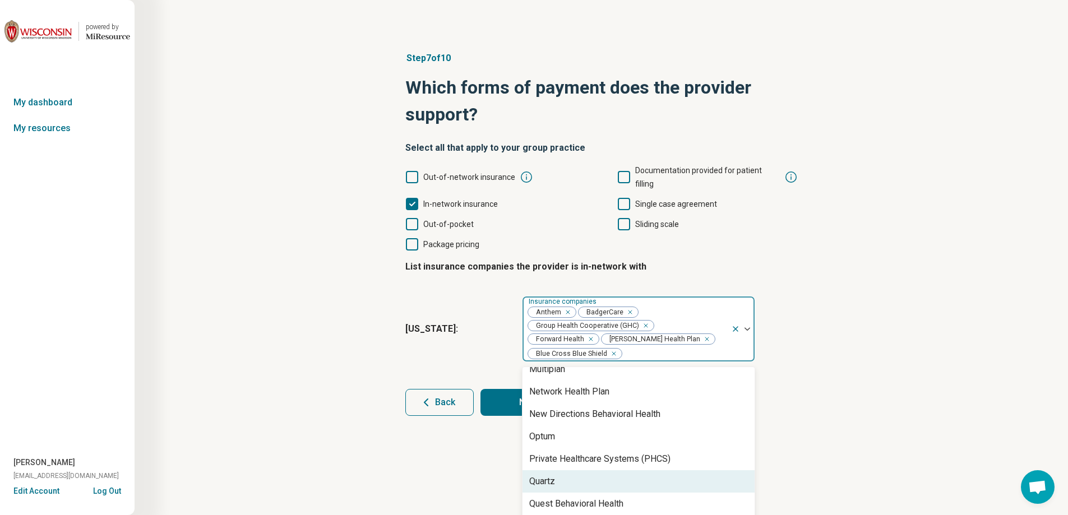
click at [577, 470] on div "Quartz" at bounding box center [638, 481] width 232 height 22
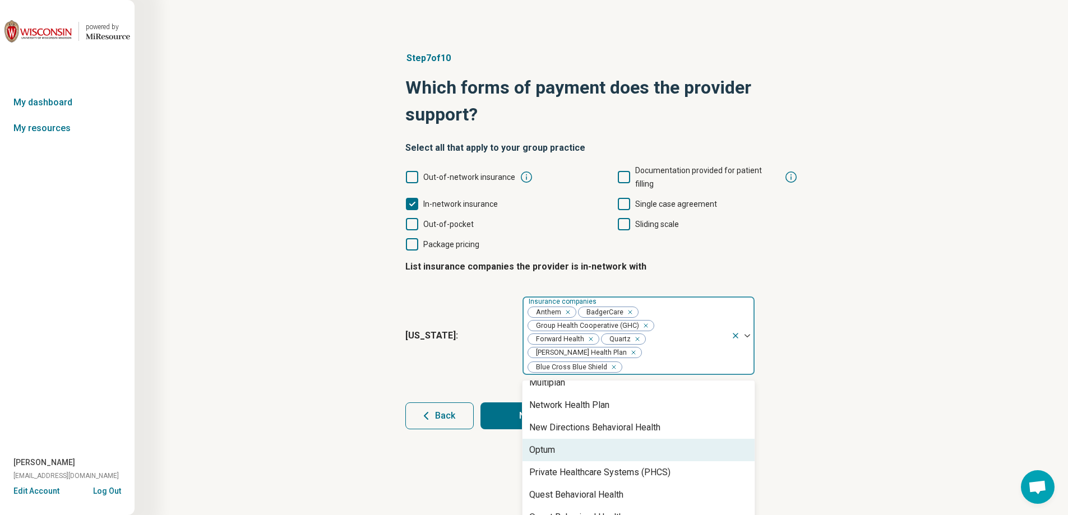
click at [581, 439] on div "Optum" at bounding box center [638, 450] width 232 height 22
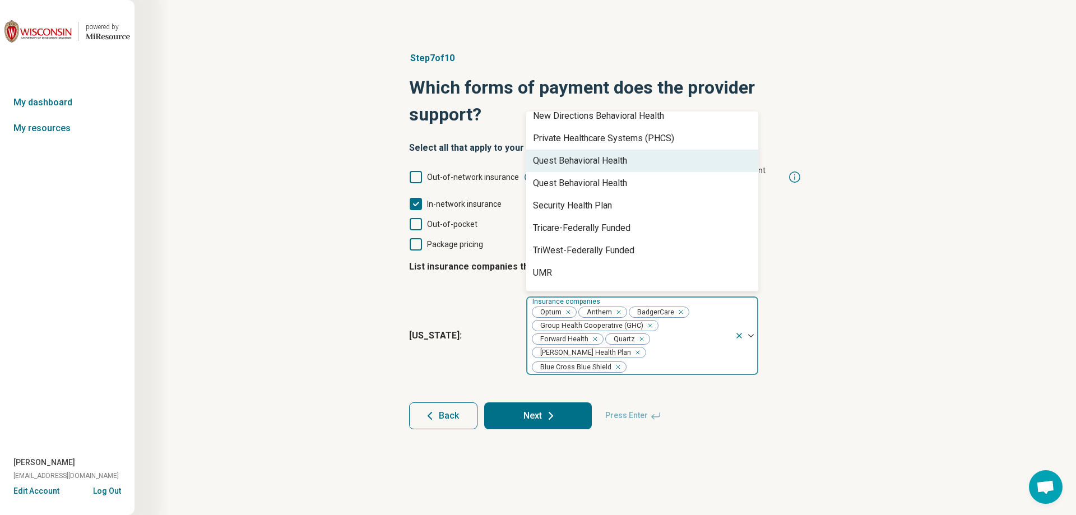
scroll to position [632, 0]
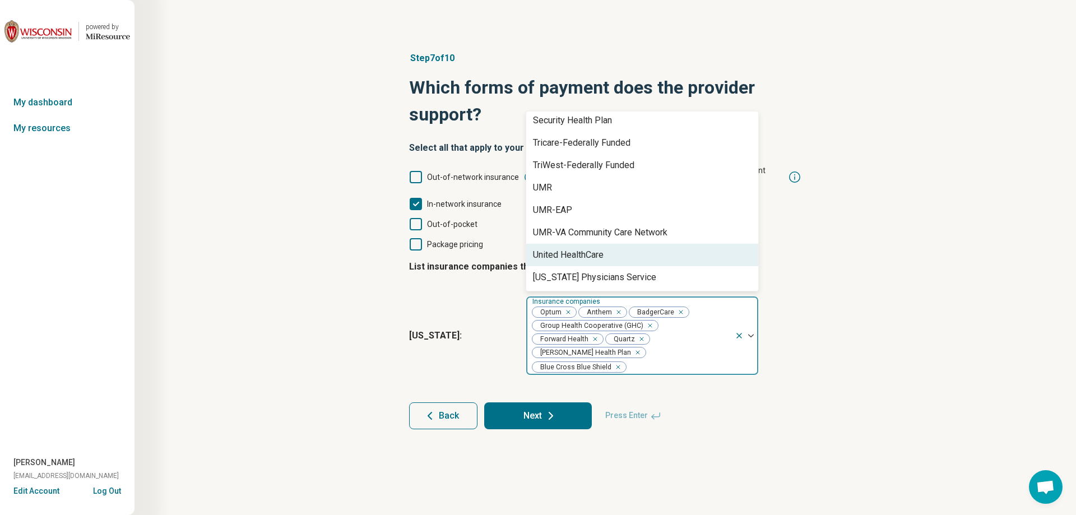
click at [609, 244] on div "United HealthCare" at bounding box center [642, 255] width 232 height 22
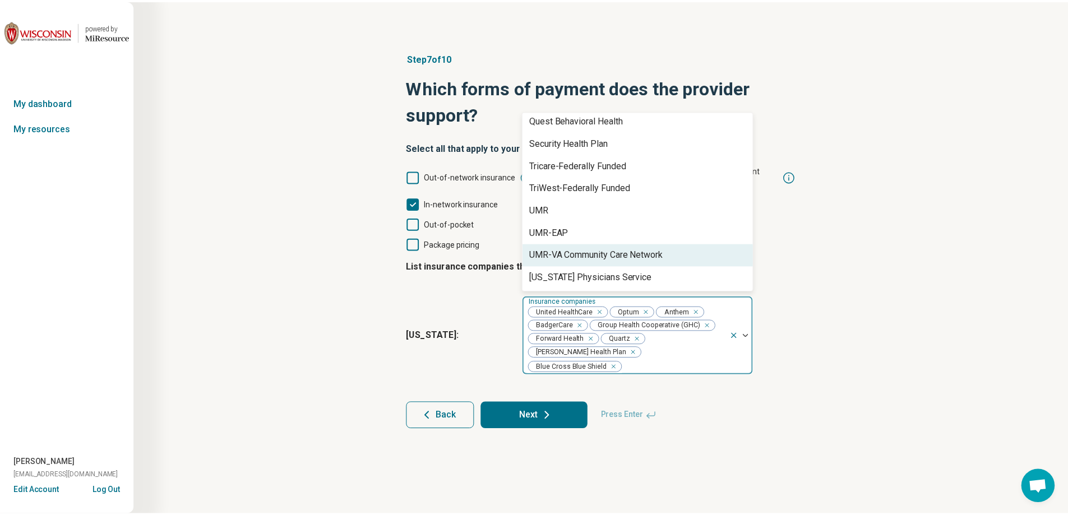
scroll to position [610, 0]
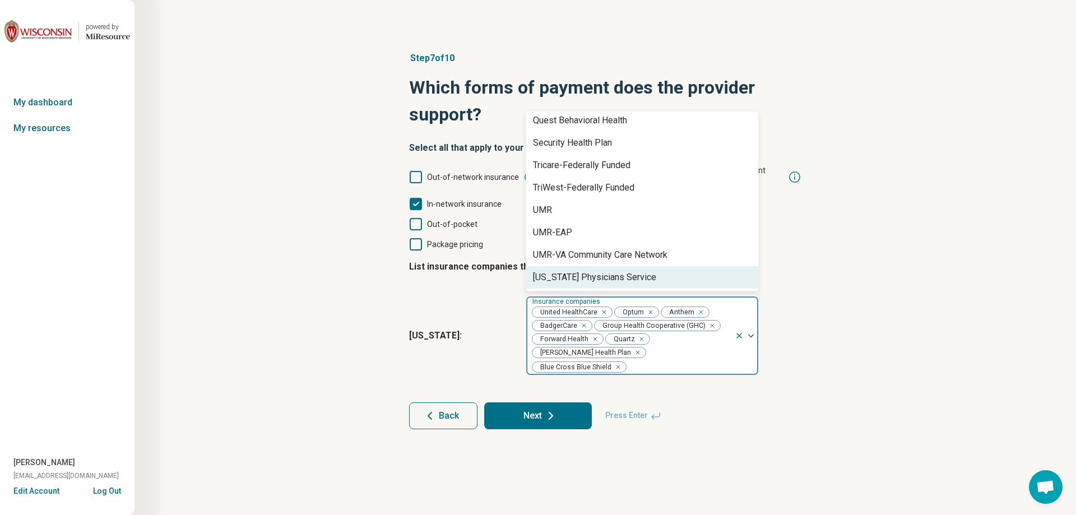
click at [667, 434] on div "Step 7 of 10 Which forms of payment does the provider support? Select all that …" at bounding box center [606, 257] width 942 height 515
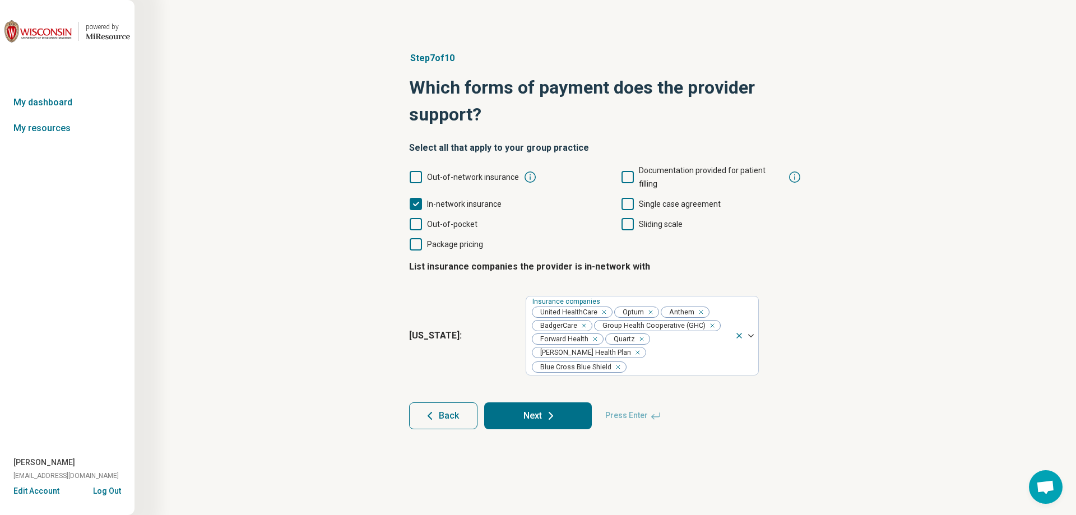
click at [548, 402] on div "Step 7 of 10 Which forms of payment does the provider support? Select all that …" at bounding box center [605, 240] width 428 height 423
click at [550, 402] on button "Next" at bounding box center [538, 415] width 108 height 27
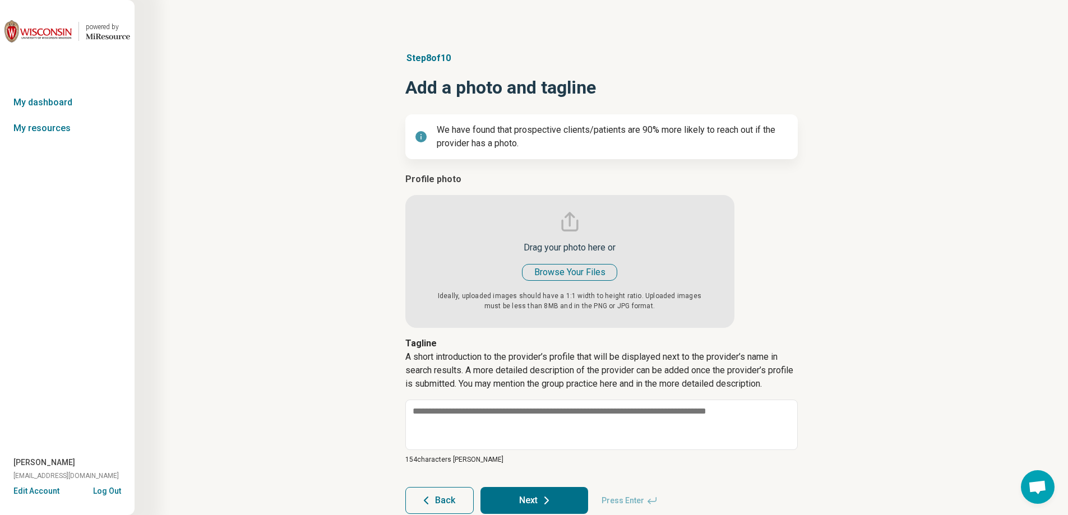
click at [585, 272] on input "file" at bounding box center [569, 250] width 329 height 155
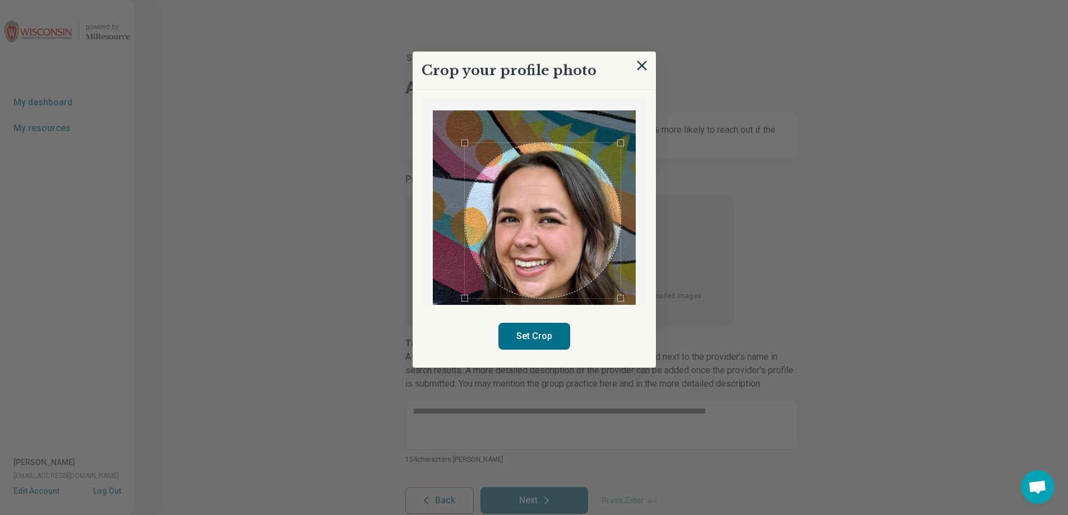
click at [568, 241] on div "Use the arrow keys to move the crop selection area" at bounding box center [543, 221] width 156 height 156
click at [535, 336] on button "Set Crop" at bounding box center [534, 336] width 72 height 27
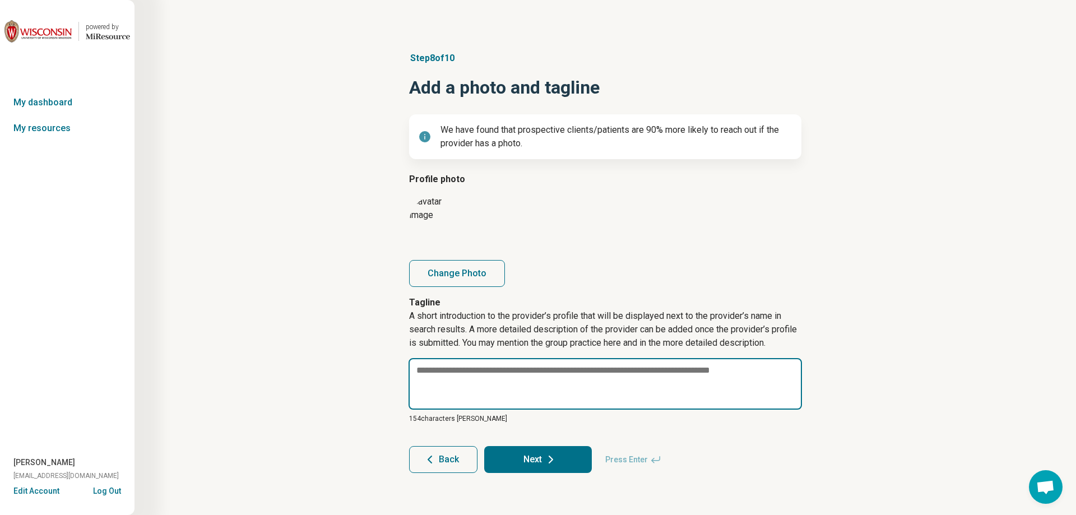
click at [432, 377] on textarea at bounding box center [606, 384] width 394 height 52
paste textarea "**********"
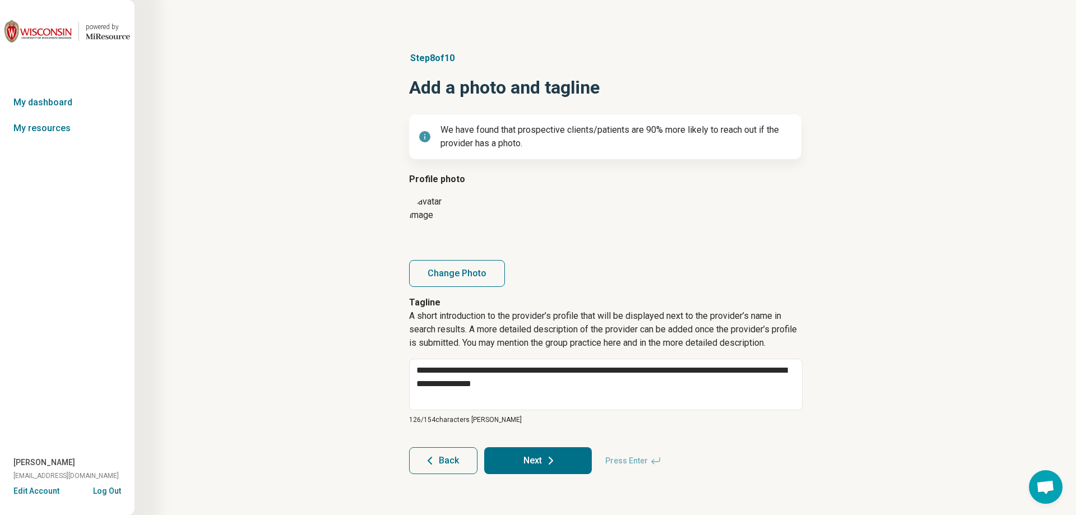
click at [524, 452] on button "Next" at bounding box center [538, 460] width 108 height 27
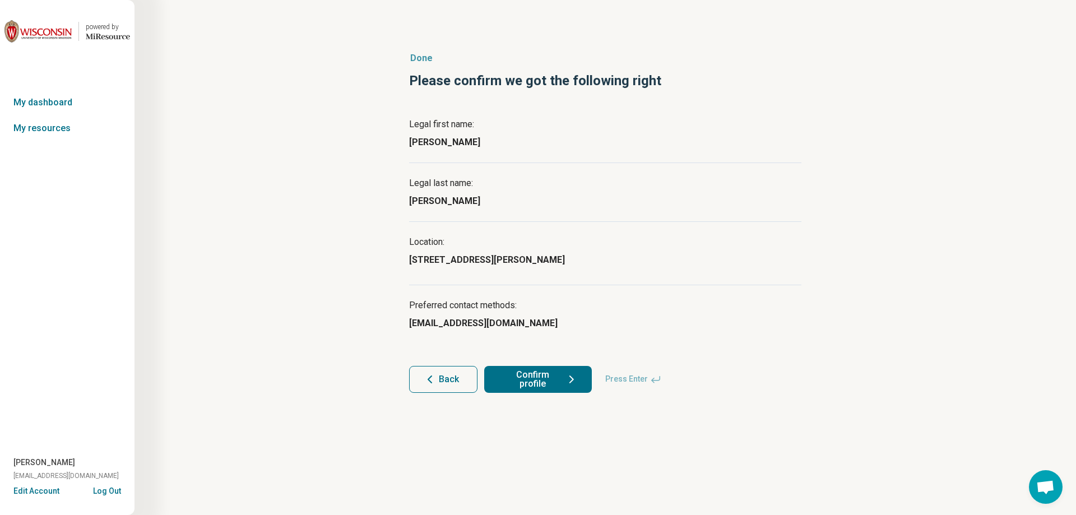
click at [540, 389] on button "Confirm profile" at bounding box center [538, 379] width 108 height 27
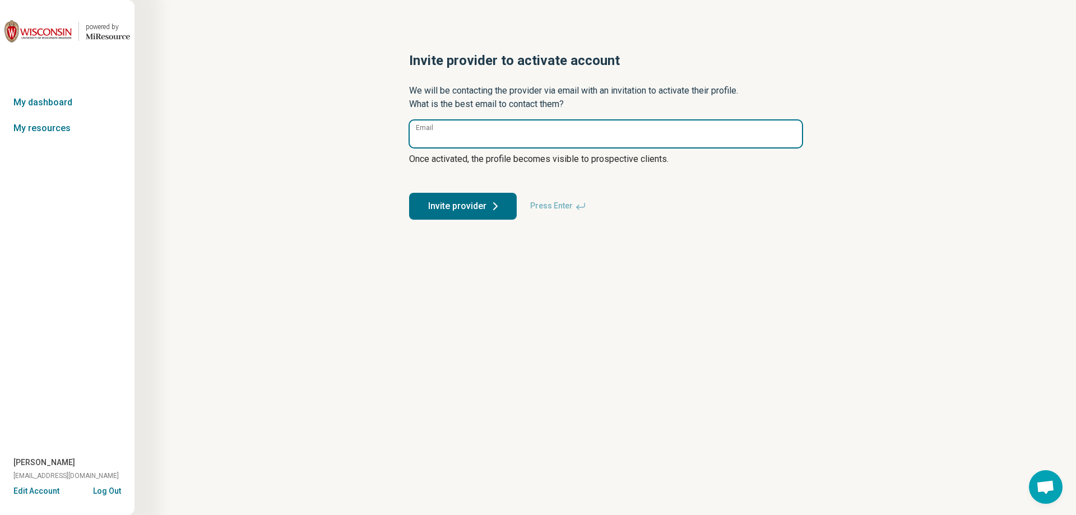
click at [471, 132] on input "Email" at bounding box center [606, 134] width 392 height 27
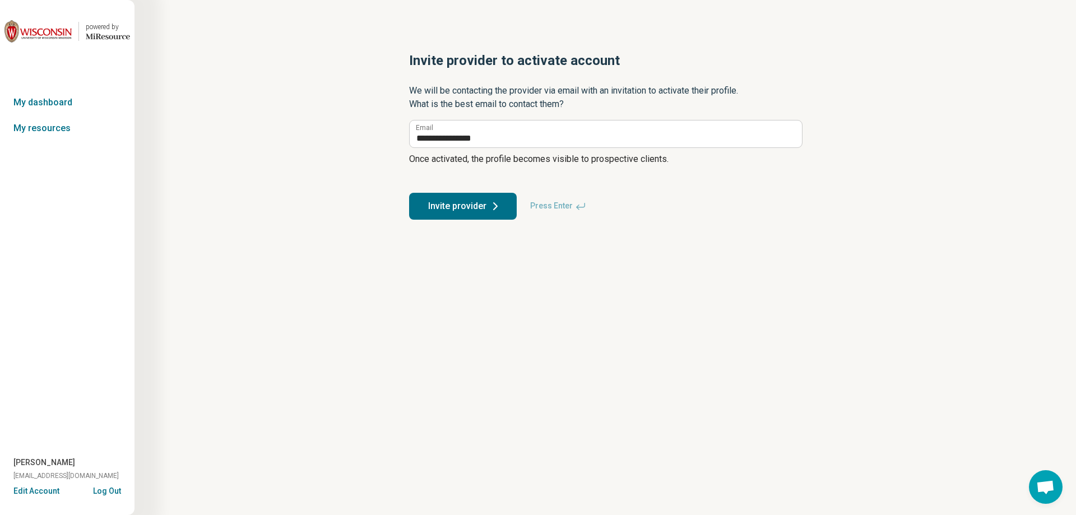
click at [459, 205] on button "Invite provider" at bounding box center [463, 206] width 108 height 27
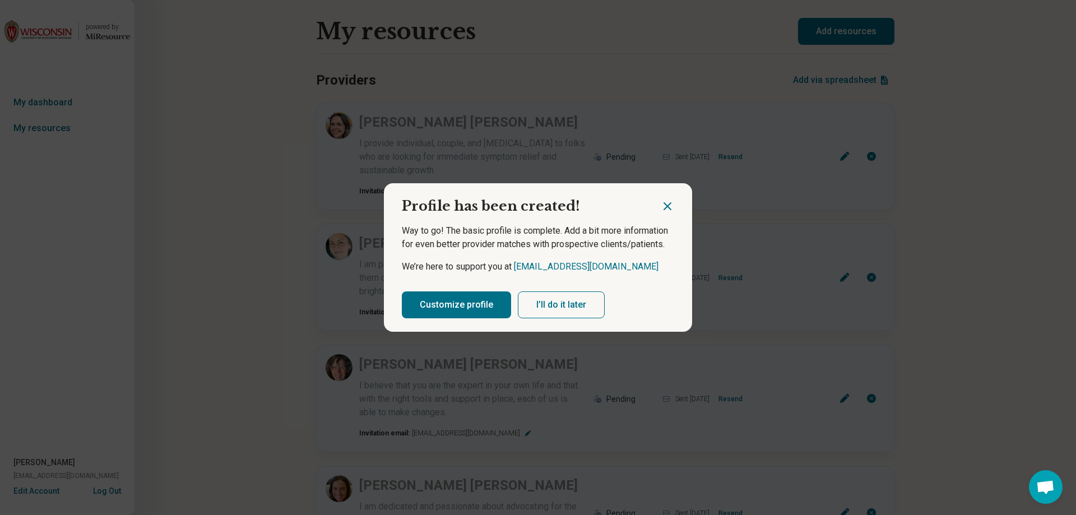
click at [463, 306] on button "Customize profile" at bounding box center [456, 304] width 109 height 27
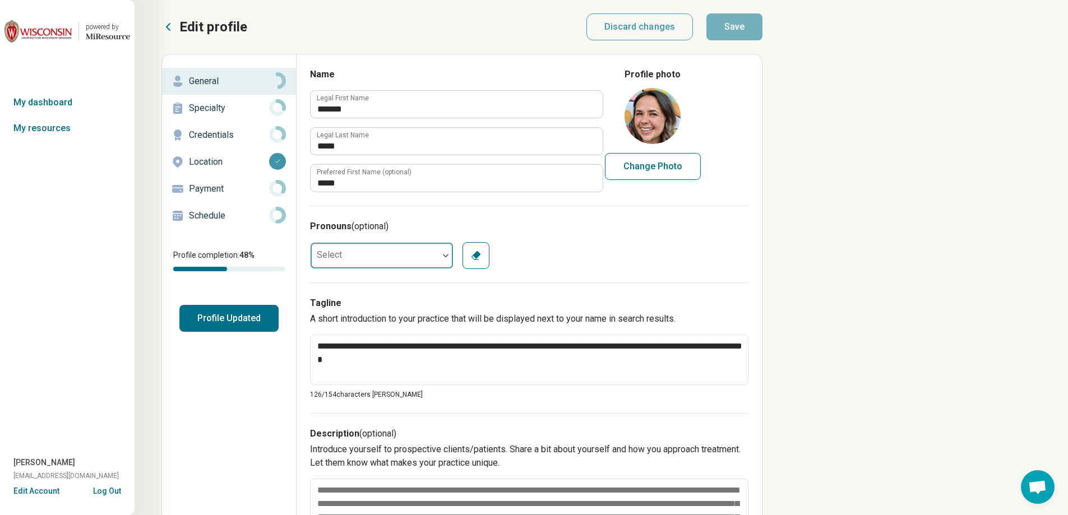
click at [372, 258] on div at bounding box center [375, 255] width 128 height 22
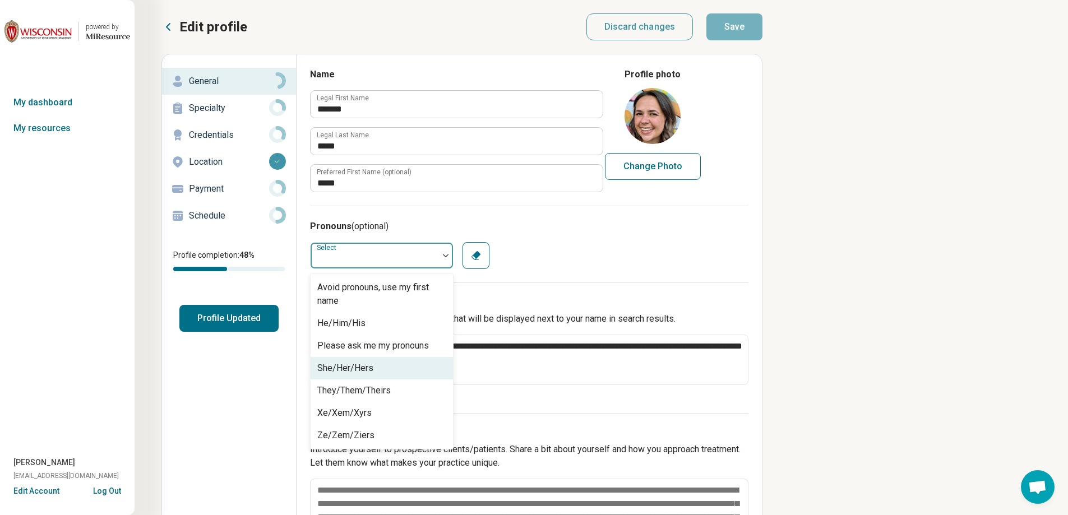
click at [352, 363] on div "She/Her/Hers" at bounding box center [345, 368] width 56 height 13
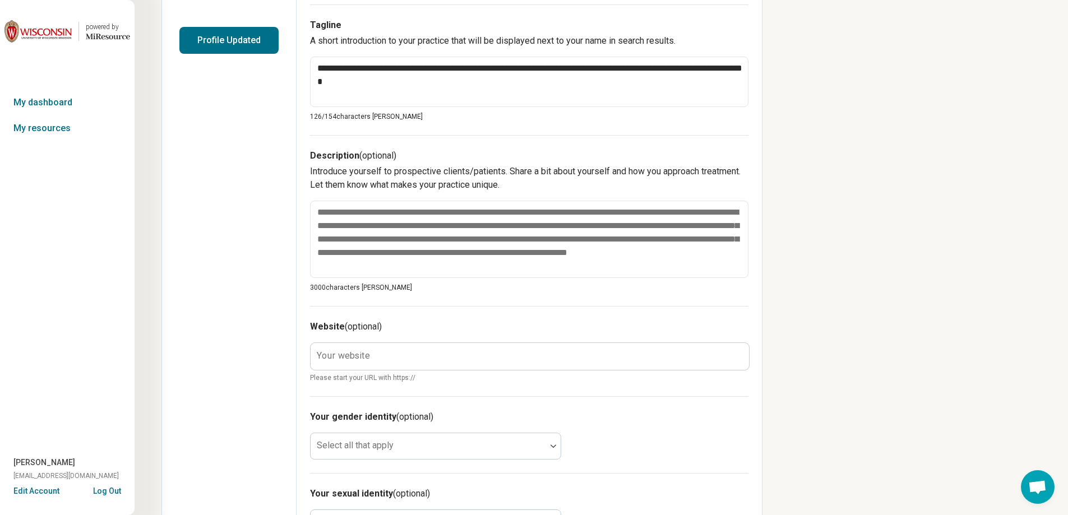
scroll to position [280, 0]
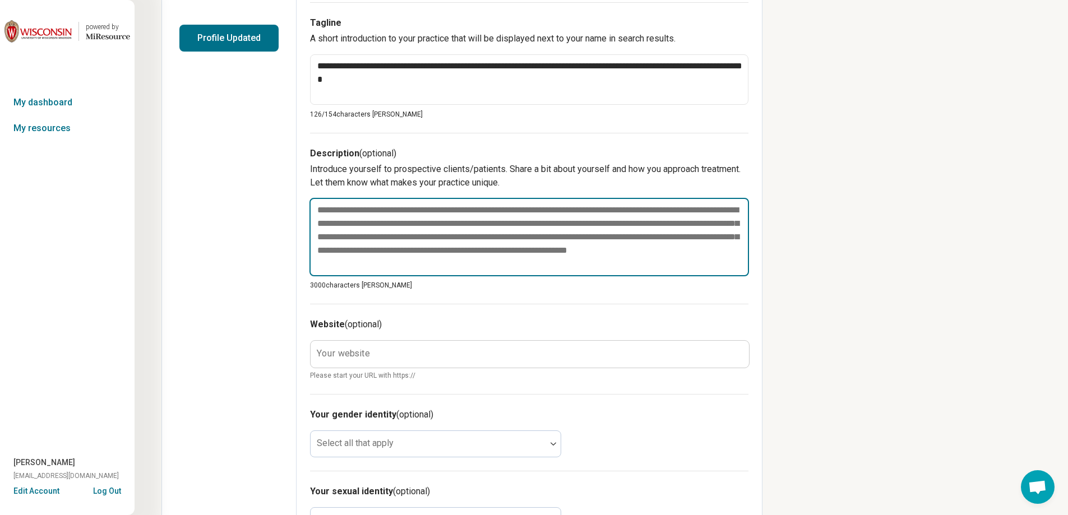
click at [317, 206] on textarea at bounding box center [528, 237] width 439 height 78
paste textarea "**********"
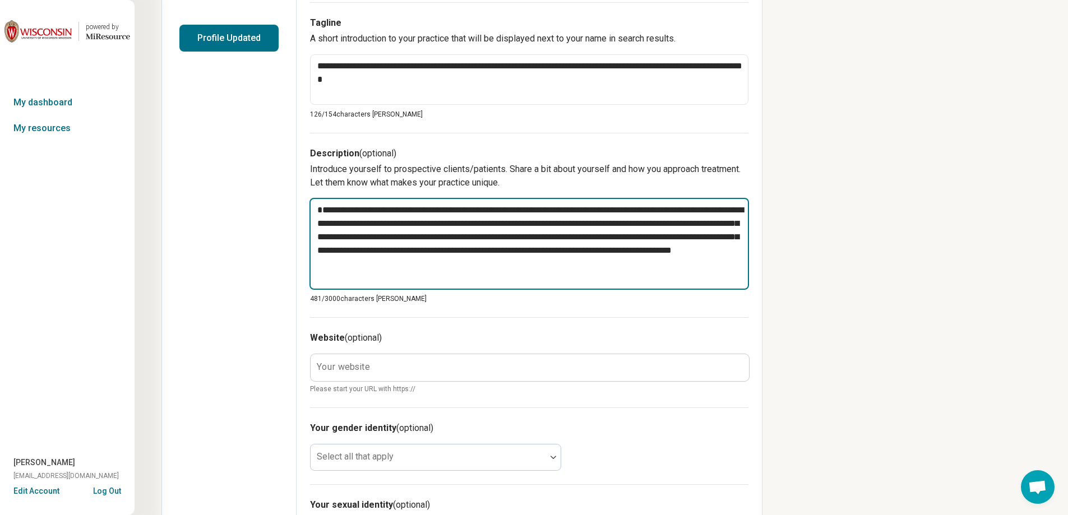
click at [321, 208] on textarea "**********" at bounding box center [528, 244] width 439 height 92
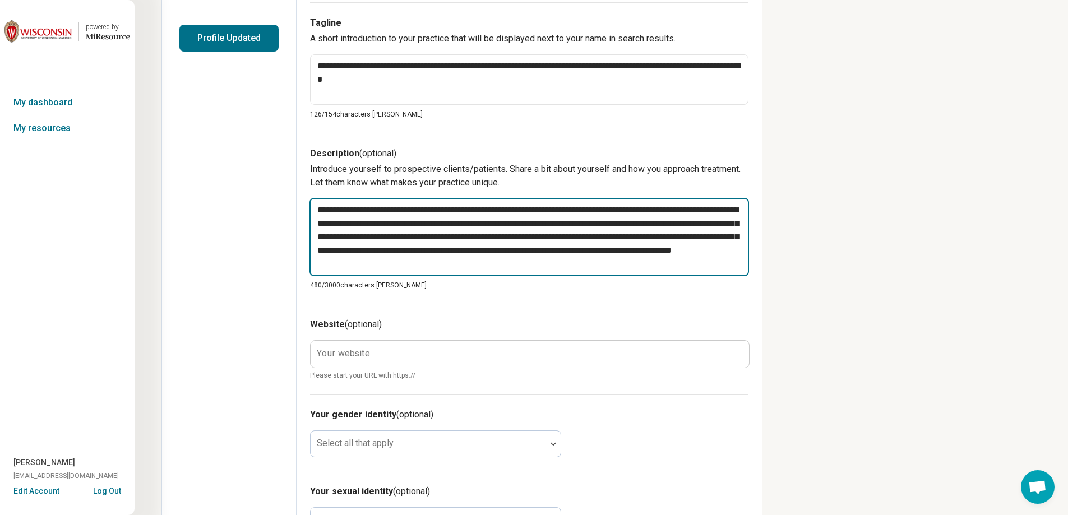
click at [549, 262] on textarea "**********" at bounding box center [528, 237] width 439 height 78
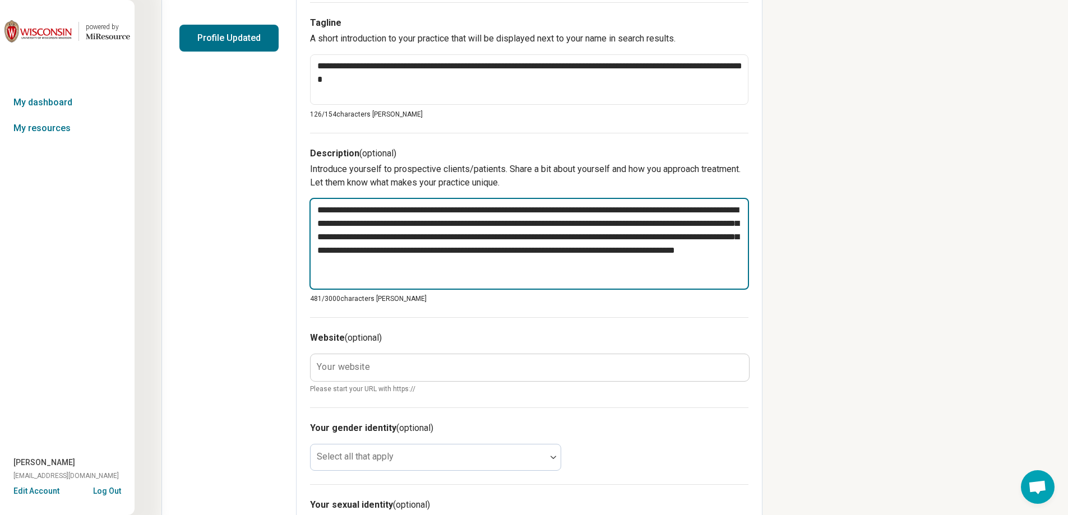
click at [544, 261] on textarea "**********" at bounding box center [528, 244] width 439 height 92
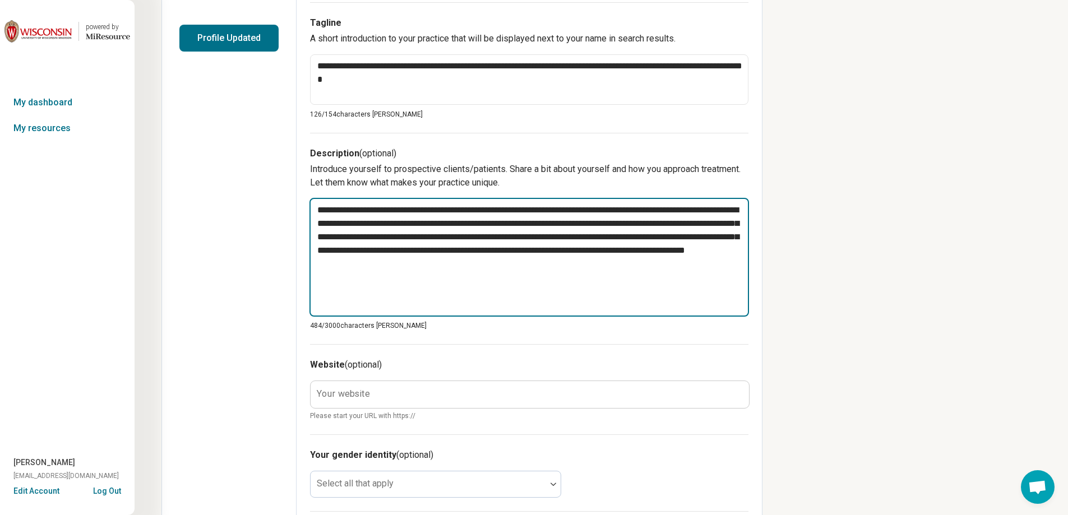
paste textarea "**********"
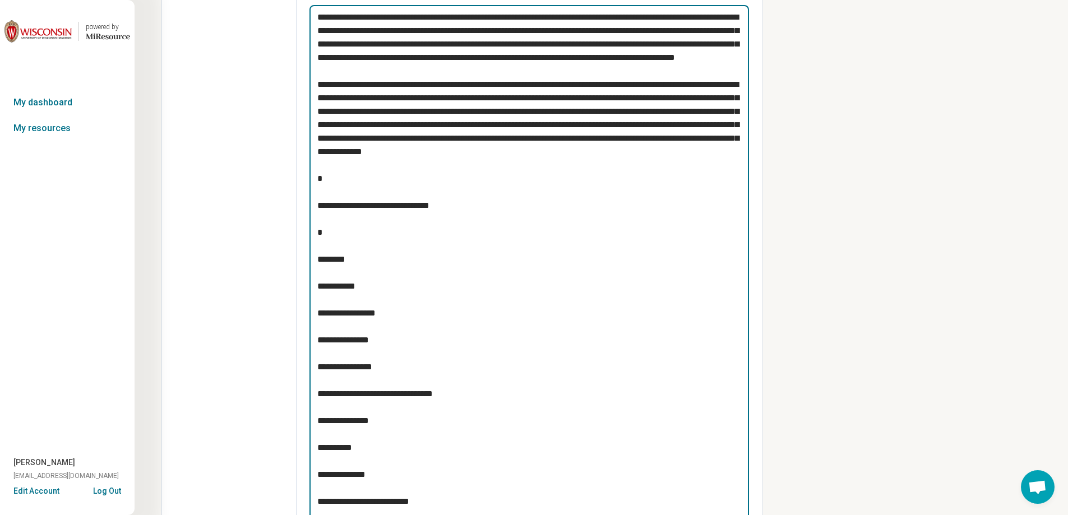
scroll to position [478, 0]
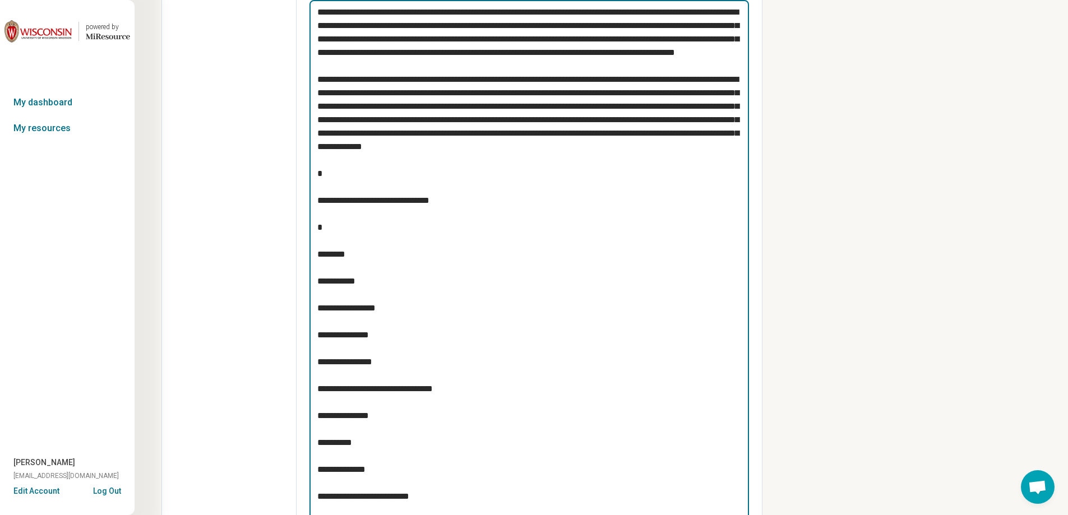
click at [325, 175] on textarea at bounding box center [528, 274] width 439 height 549
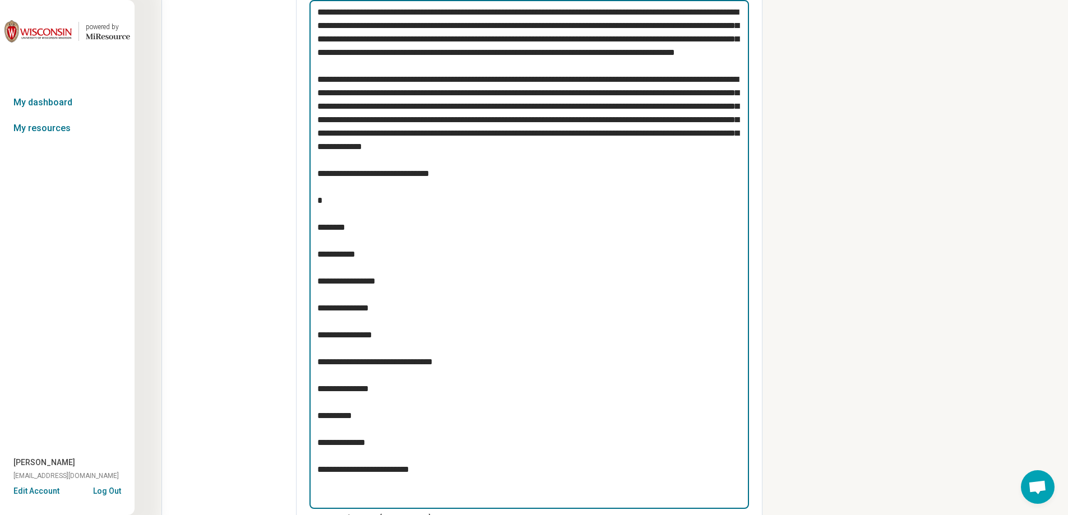
click at [319, 200] on textarea at bounding box center [528, 254] width 439 height 509
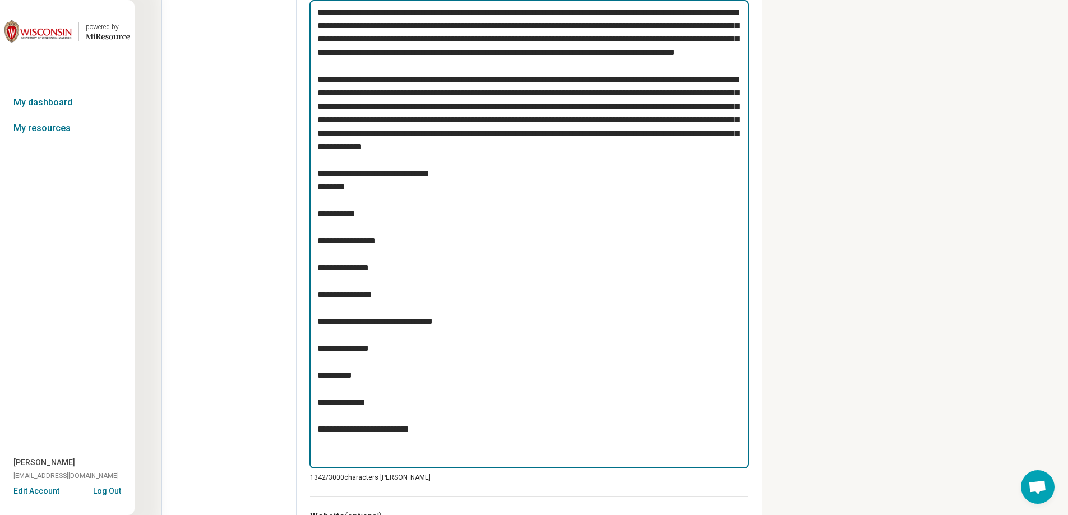
click at [320, 216] on textarea at bounding box center [528, 234] width 439 height 469
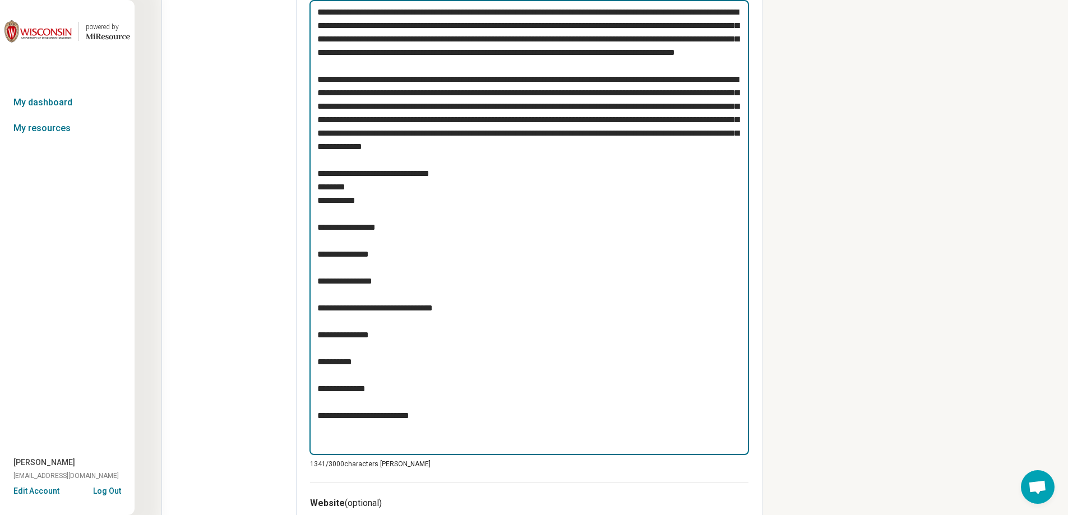
click at [321, 224] on textarea at bounding box center [528, 227] width 439 height 455
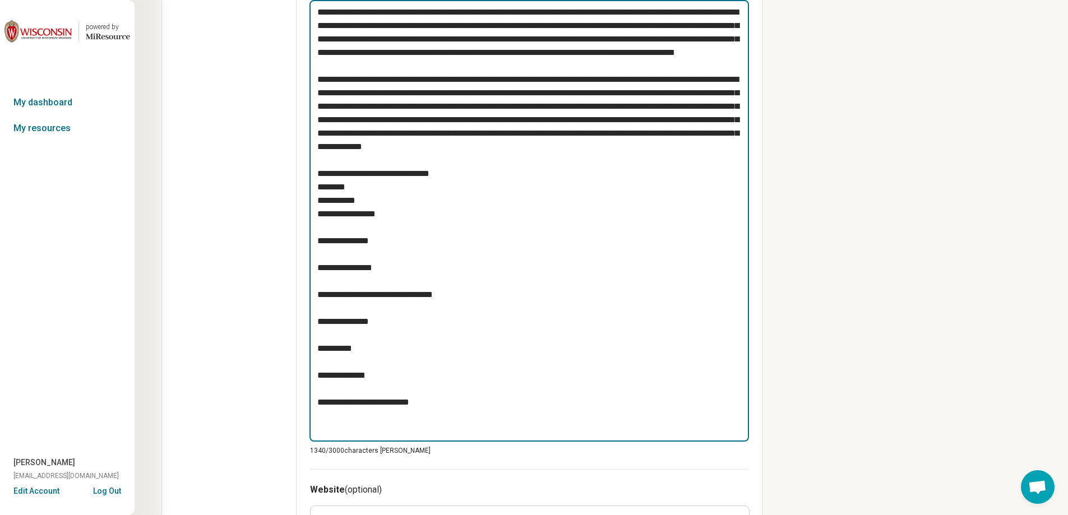
click at [322, 237] on textarea at bounding box center [528, 221] width 439 height 442
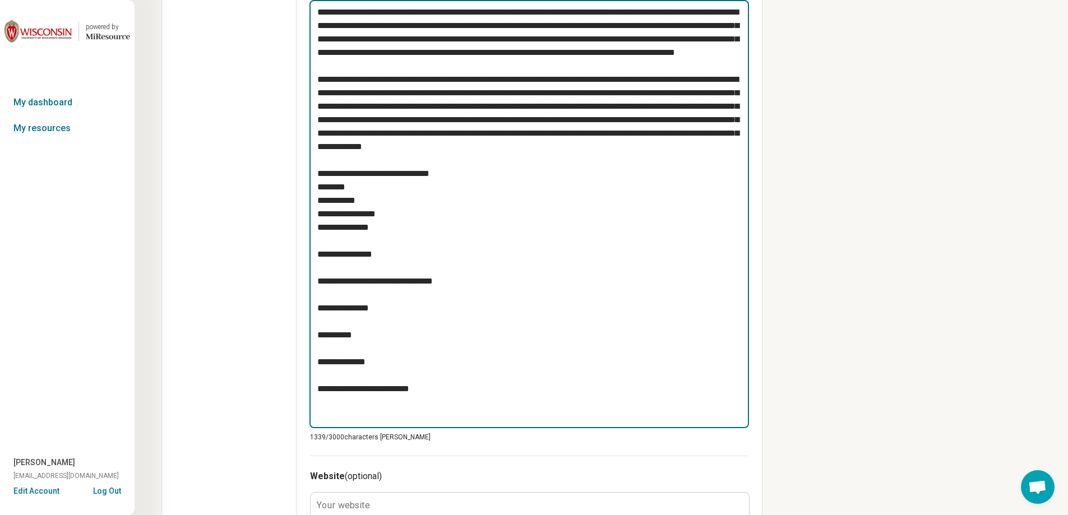
click at [326, 256] on textarea at bounding box center [528, 214] width 439 height 428
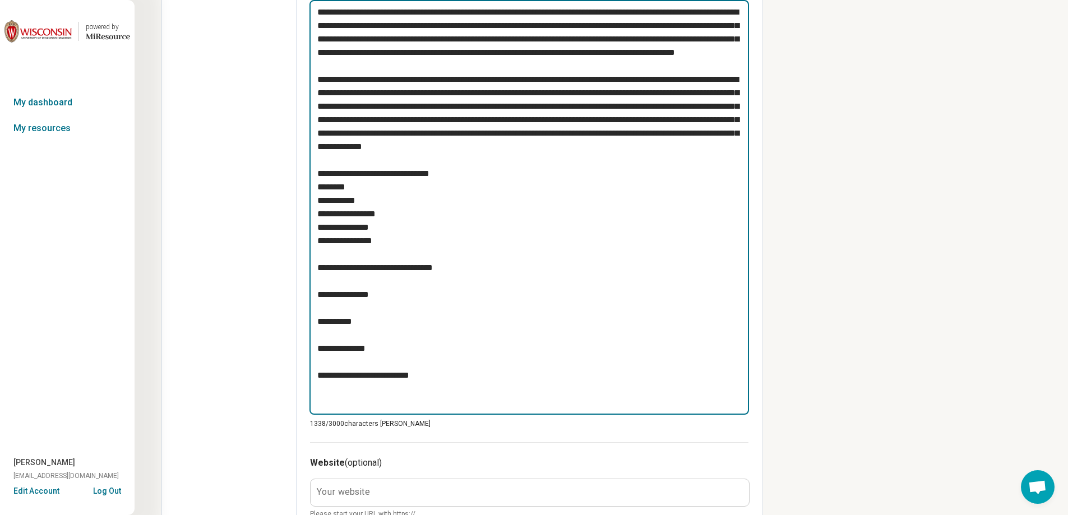
click at [322, 270] on textarea at bounding box center [528, 207] width 439 height 415
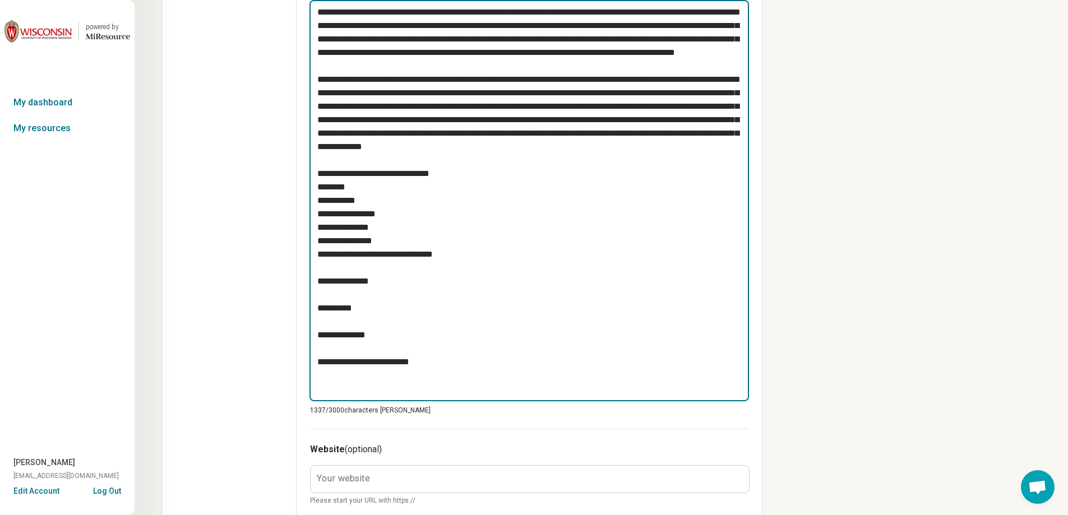
click at [325, 284] on textarea at bounding box center [528, 200] width 439 height 401
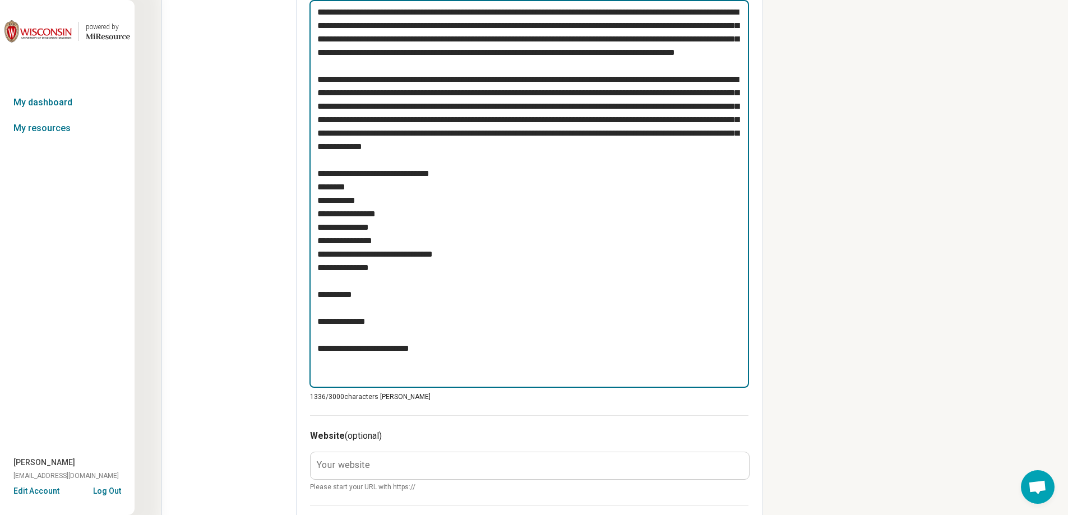
click at [320, 297] on textarea at bounding box center [528, 194] width 439 height 388
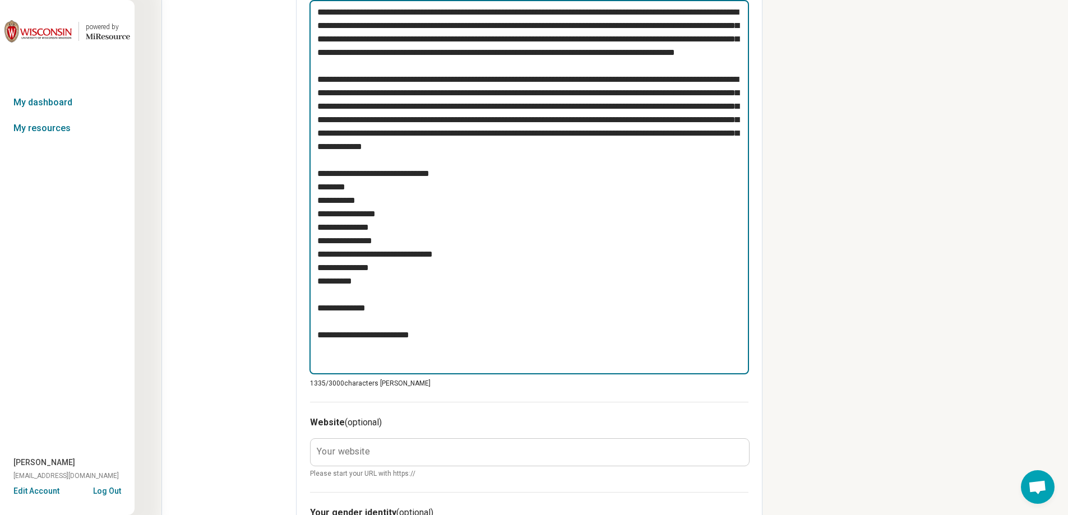
click at [322, 308] on textarea at bounding box center [528, 187] width 439 height 374
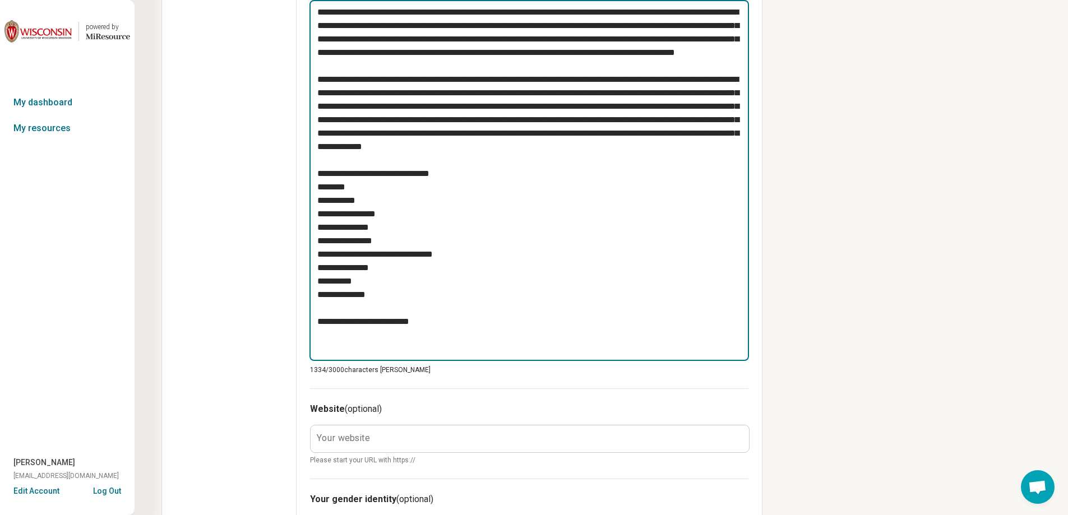
click at [323, 323] on textarea at bounding box center [528, 180] width 439 height 361
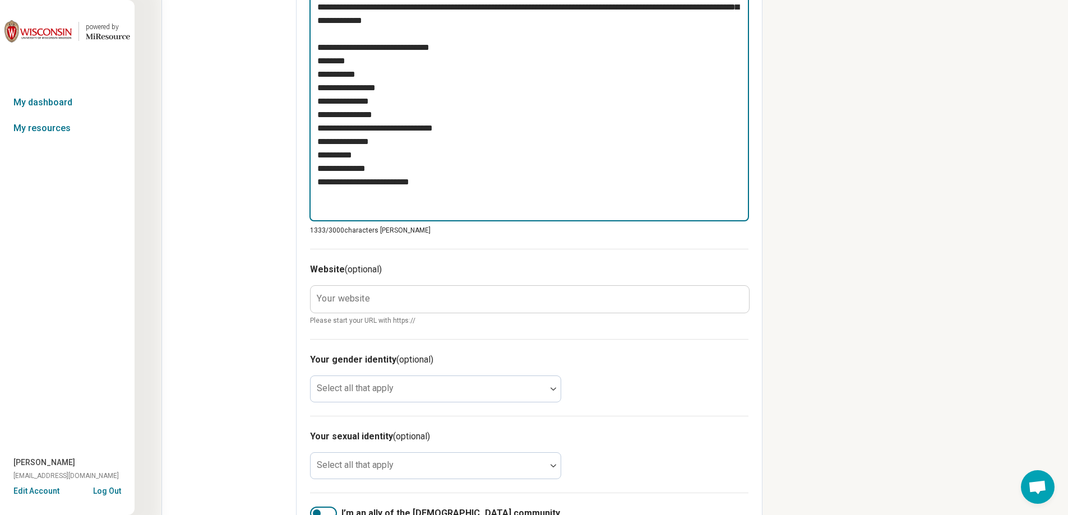
scroll to position [646, 0]
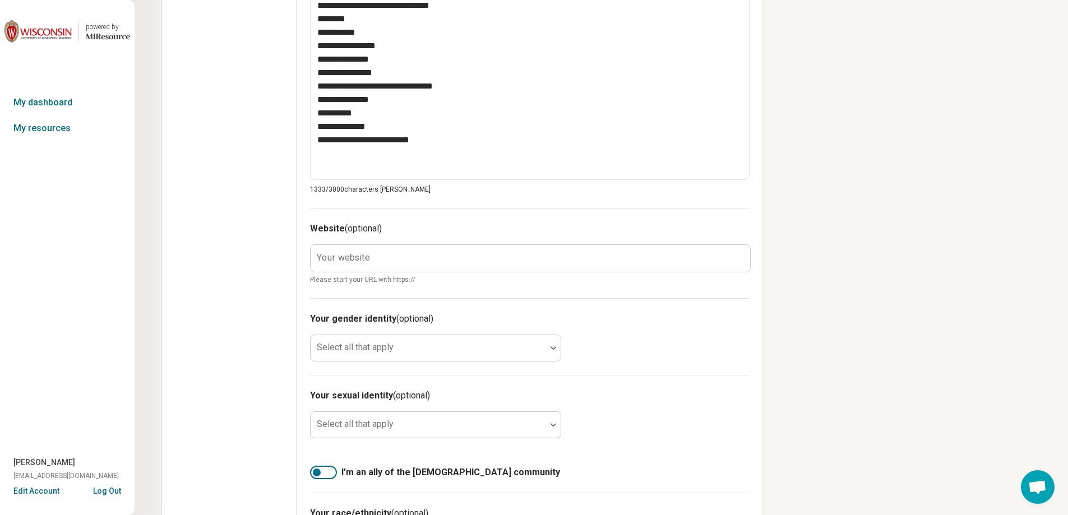
click at [343, 255] on label "Your website" at bounding box center [343, 257] width 53 height 9
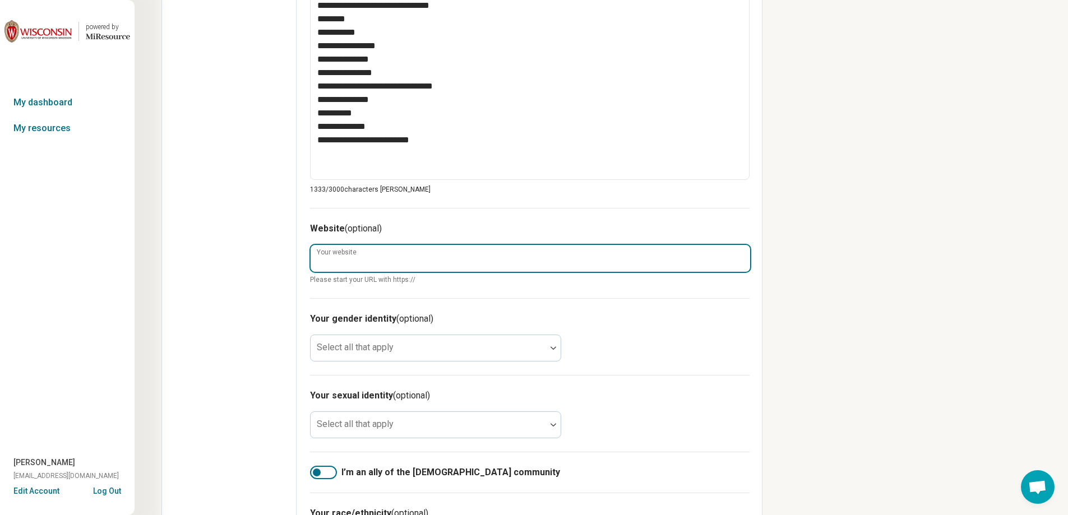
click at [343, 255] on input "Your website" at bounding box center [530, 258] width 439 height 27
paste input "**********"
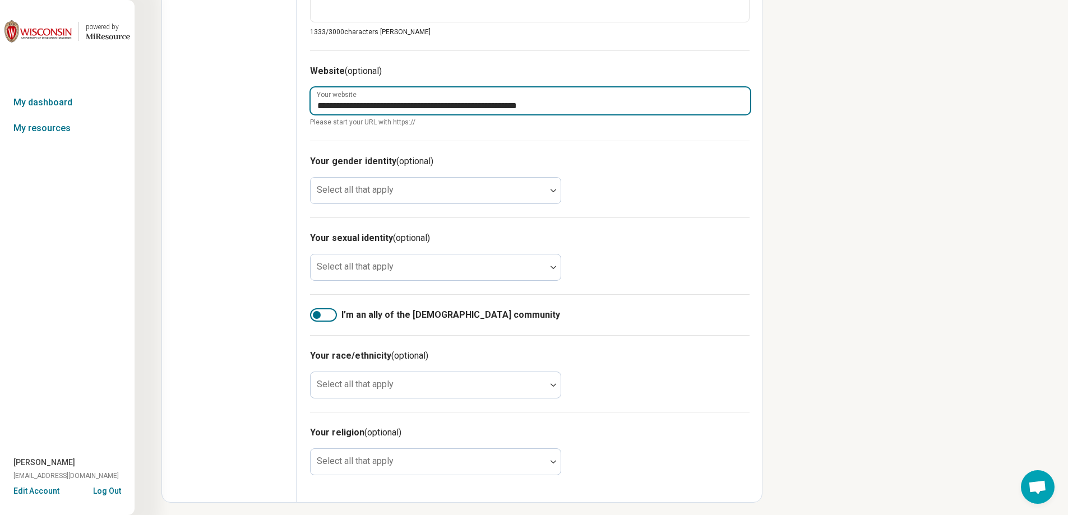
scroll to position [808, 0]
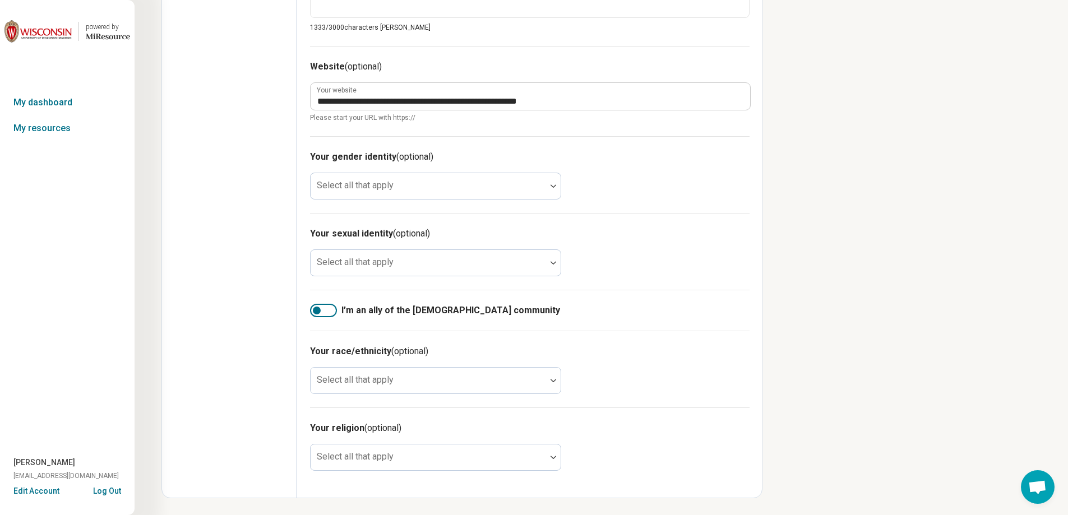
click at [328, 309] on div at bounding box center [323, 310] width 27 height 13
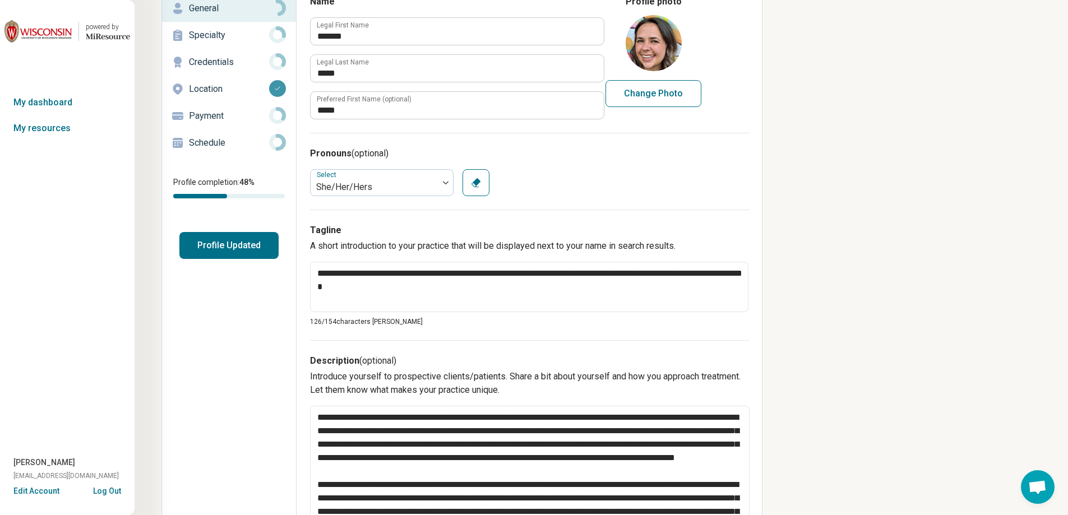
scroll to position [0, 0]
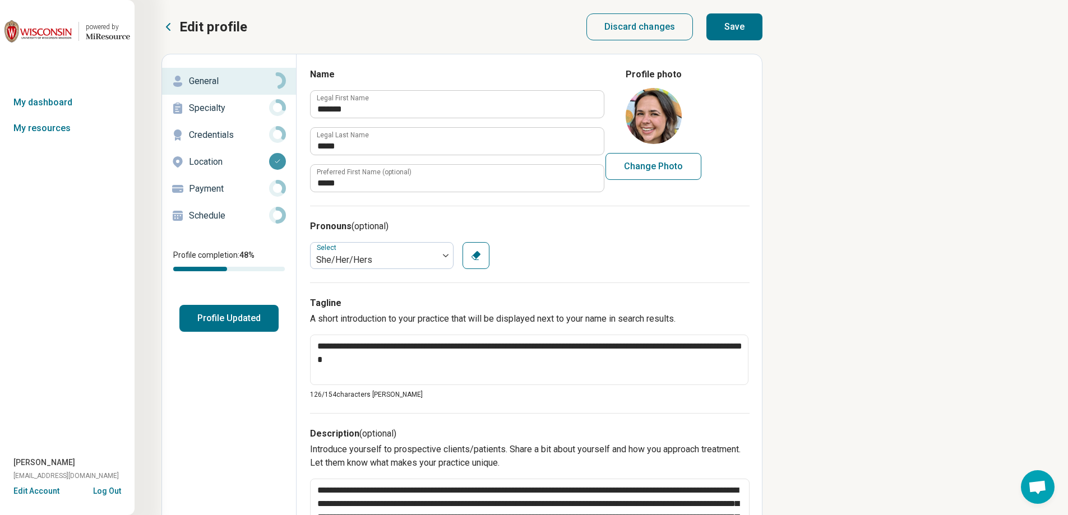
click at [738, 33] on button "Save" at bounding box center [734, 26] width 56 height 27
click at [49, 130] on link "My resources" at bounding box center [67, 128] width 135 height 26
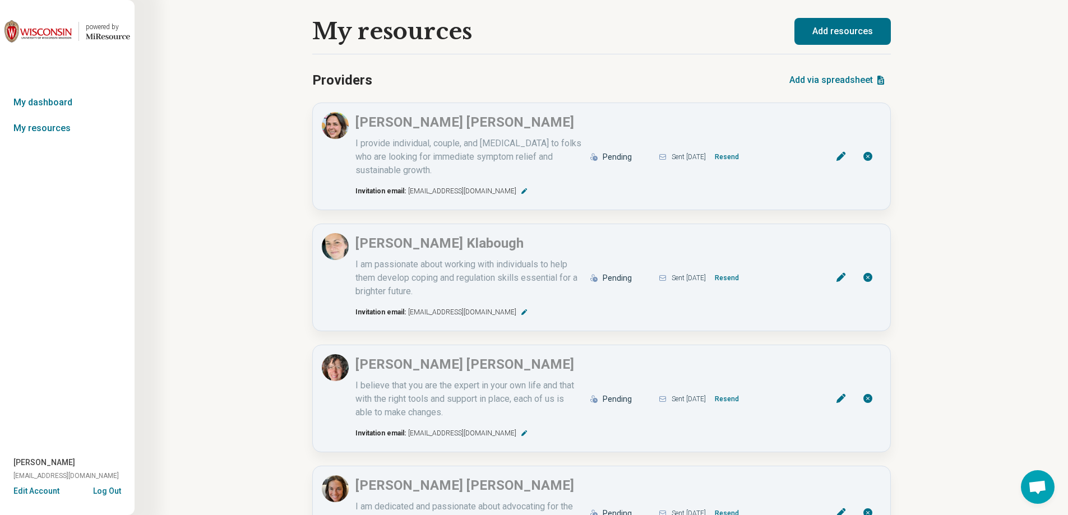
click at [857, 26] on button "Add resources" at bounding box center [842, 31] width 96 height 27
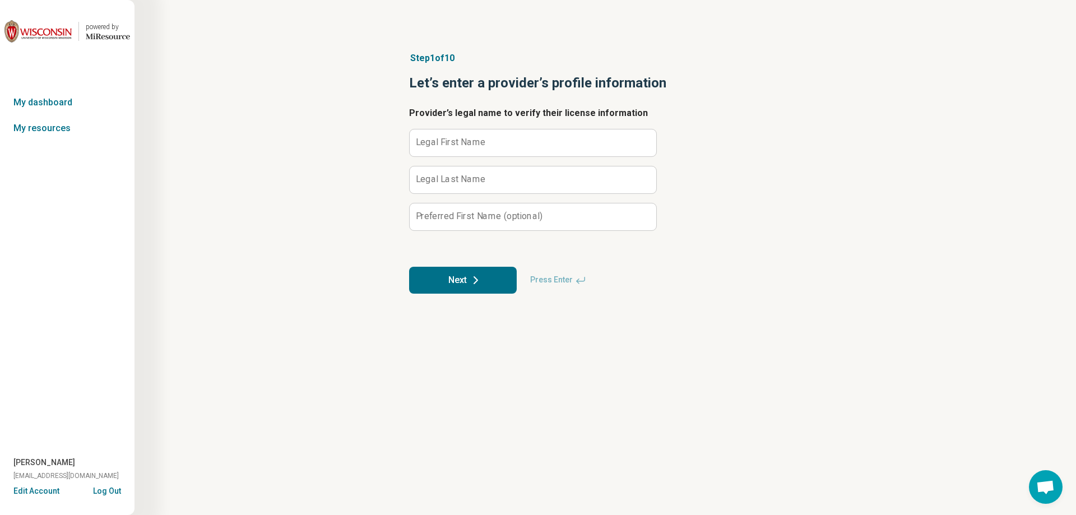
click at [450, 140] on label "Legal First Name" at bounding box center [451, 142] width 70 height 9
click at [450, 140] on input "Legal First Name" at bounding box center [533, 142] width 247 height 27
click at [441, 269] on button "Next" at bounding box center [463, 280] width 108 height 27
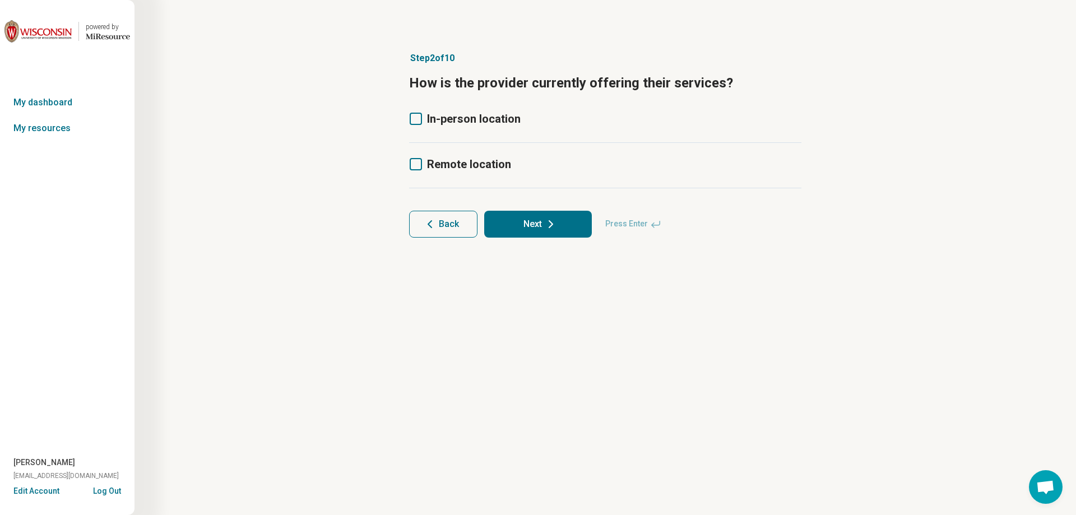
click at [416, 118] on icon at bounding box center [416, 119] width 12 height 12
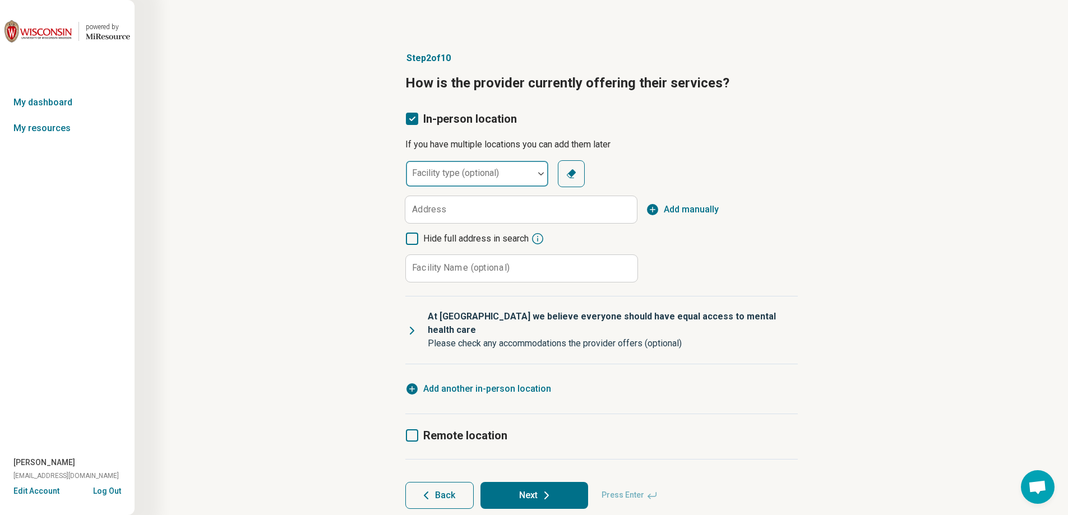
click at [448, 181] on div at bounding box center [469, 178] width 119 height 16
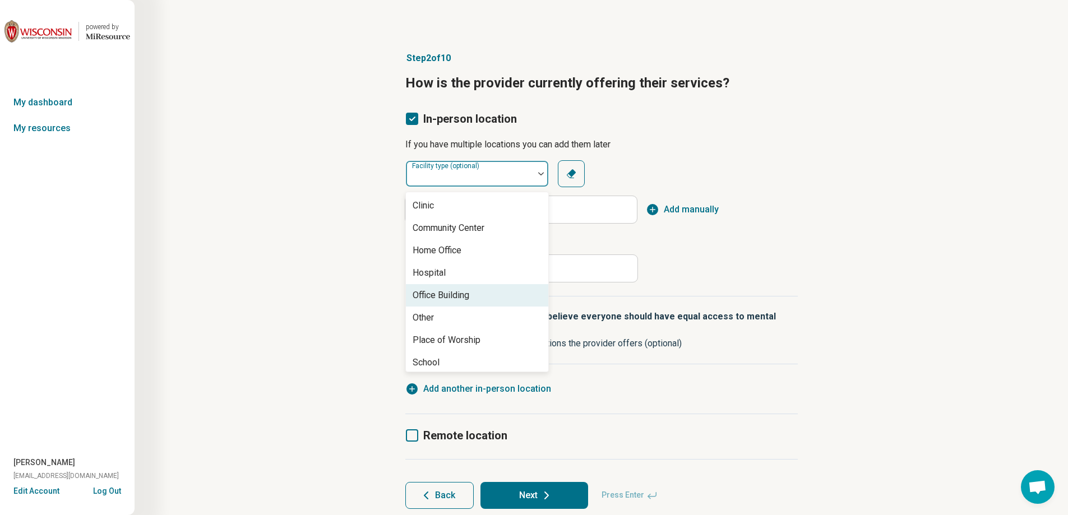
click at [445, 289] on div "Office Building" at bounding box center [441, 295] width 57 height 13
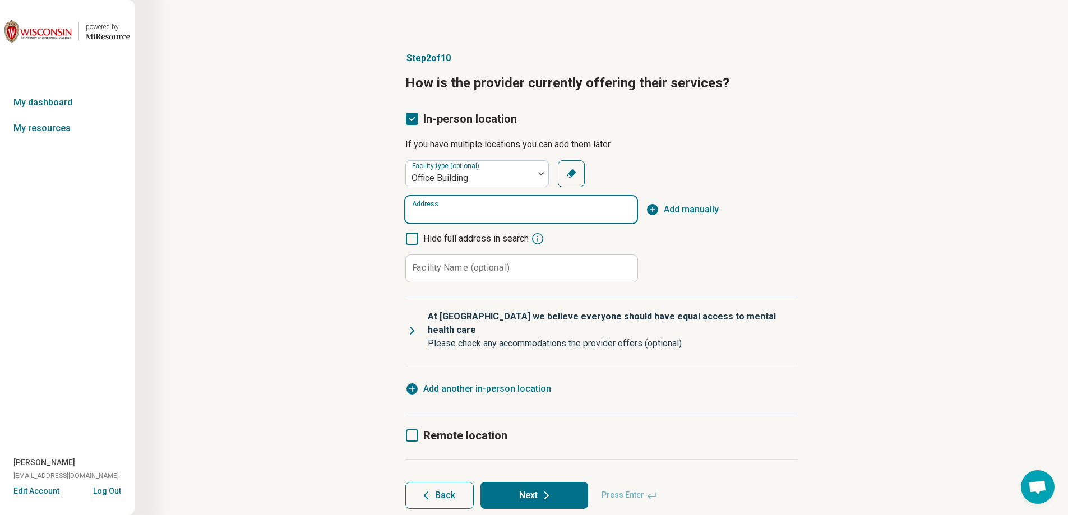
click at [543, 206] on input "Address" at bounding box center [521, 209] width 232 height 27
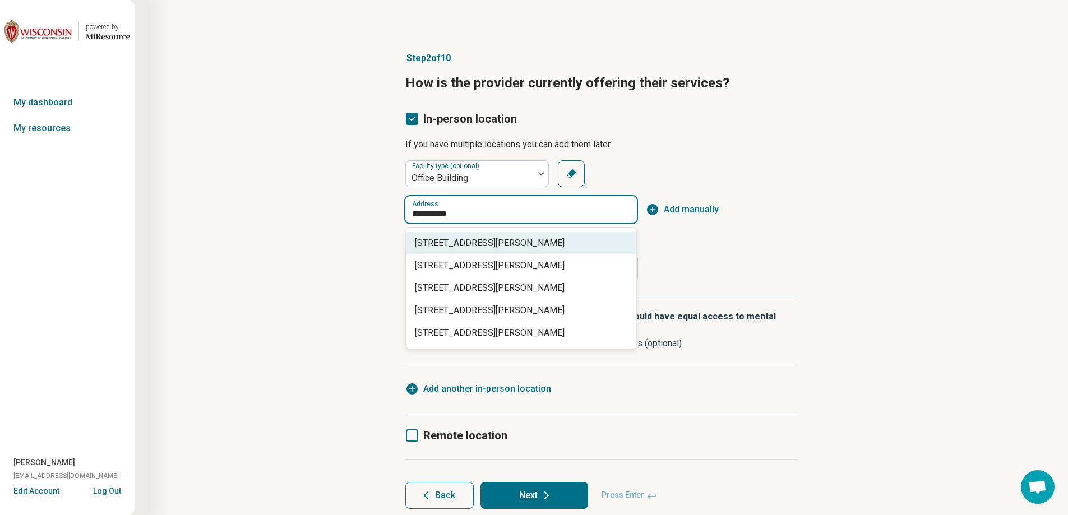
click at [530, 239] on span "[STREET_ADDRESS][PERSON_NAME]" at bounding box center [523, 243] width 217 height 13
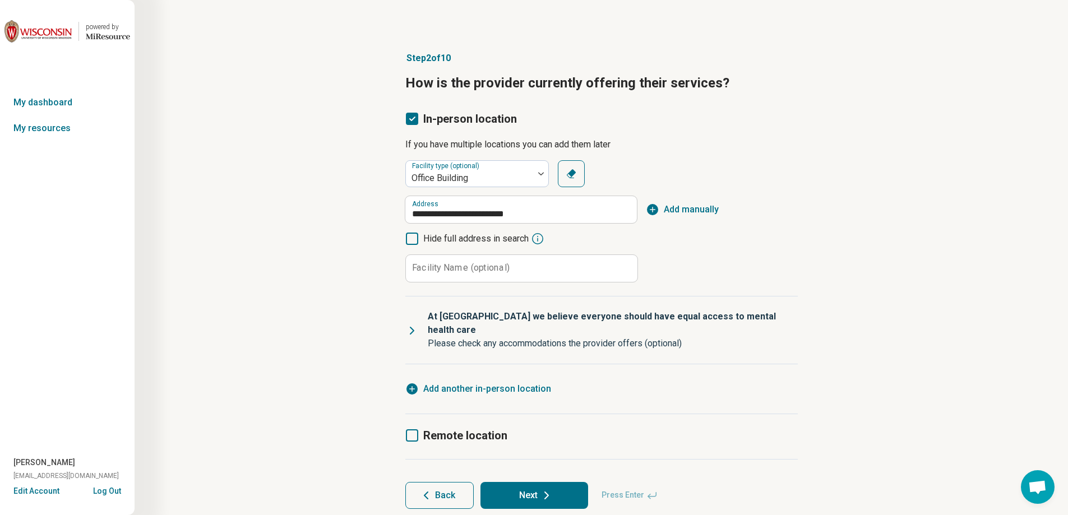
click at [670, 206] on button "Add manually" at bounding box center [682, 209] width 73 height 13
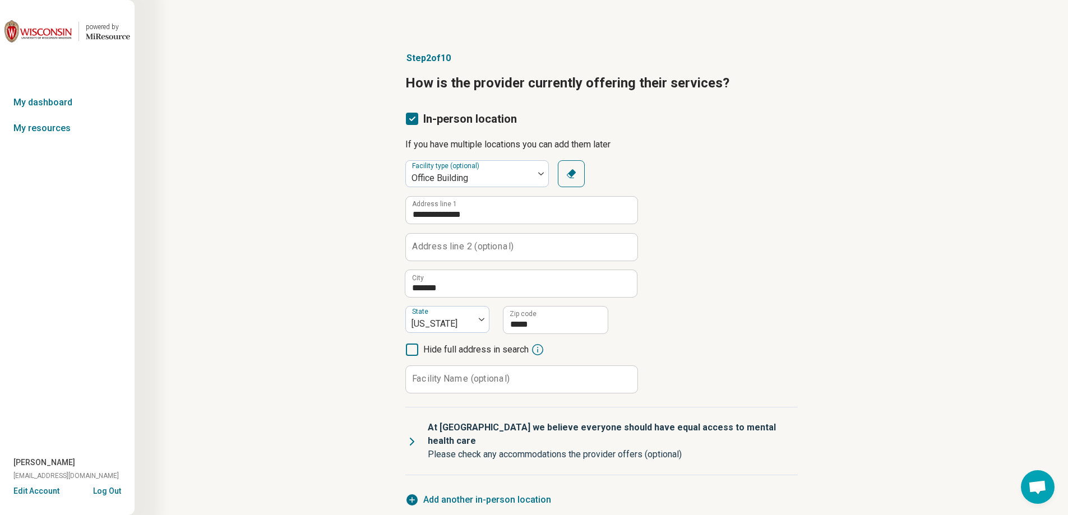
click at [482, 247] on label "Address line 2 (optional)" at bounding box center [462, 246] width 101 height 9
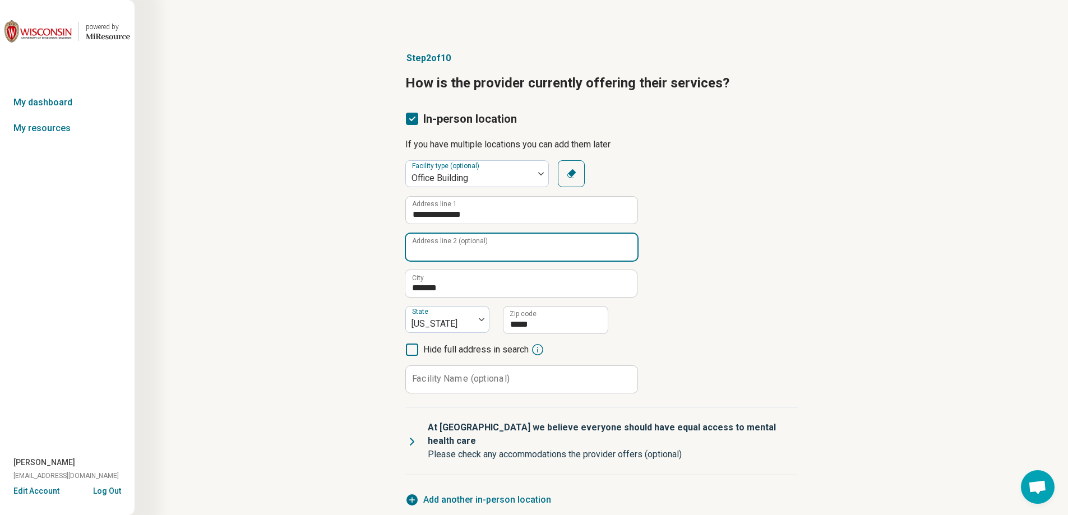
click at [482, 247] on input "Address line 2 (optional)" at bounding box center [522, 247] width 232 height 27
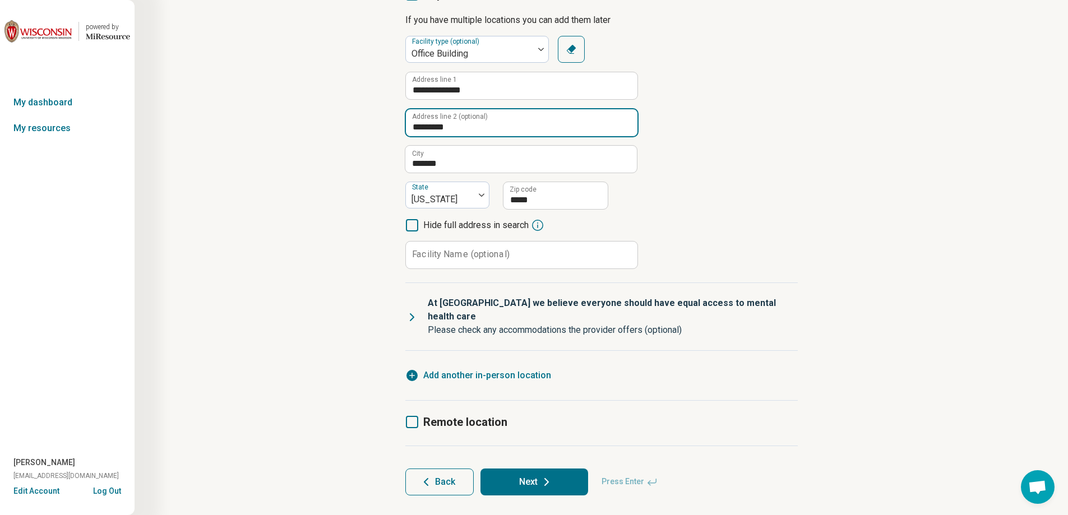
scroll to position [132, 0]
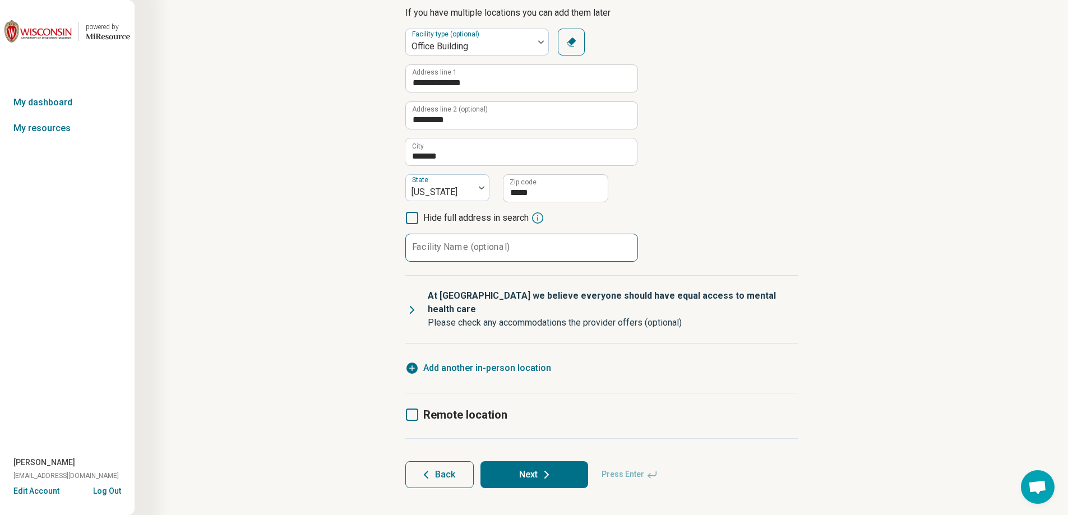
click at [449, 252] on label "Facility Name (optional)" at bounding box center [461, 247] width 98 height 9
click at [449, 252] on input "Facility Name (optional)" at bounding box center [522, 247] width 232 height 27
click at [438, 316] on p "Please check any accommodations the provider offers (optional)" at bounding box center [608, 322] width 361 height 13
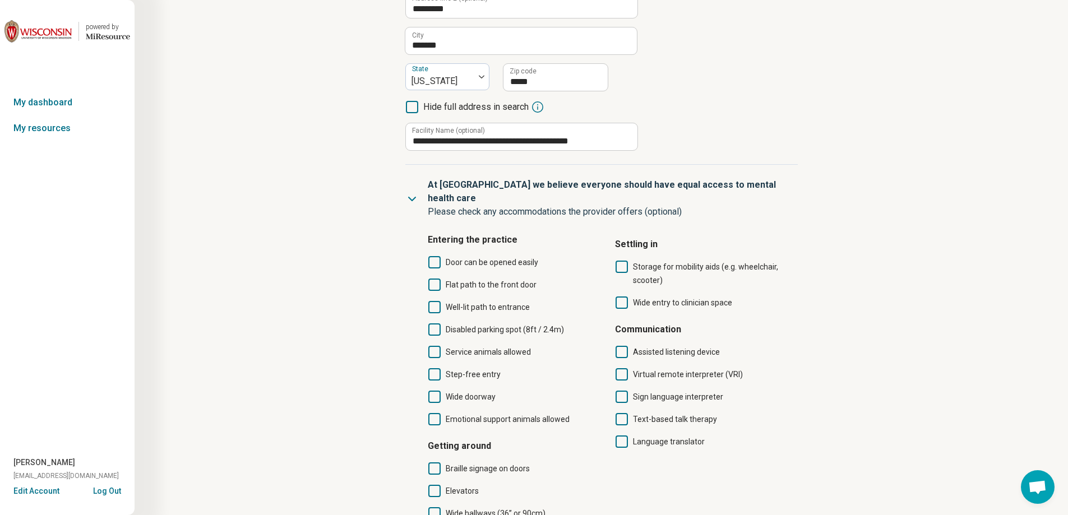
scroll to position [300, 0]
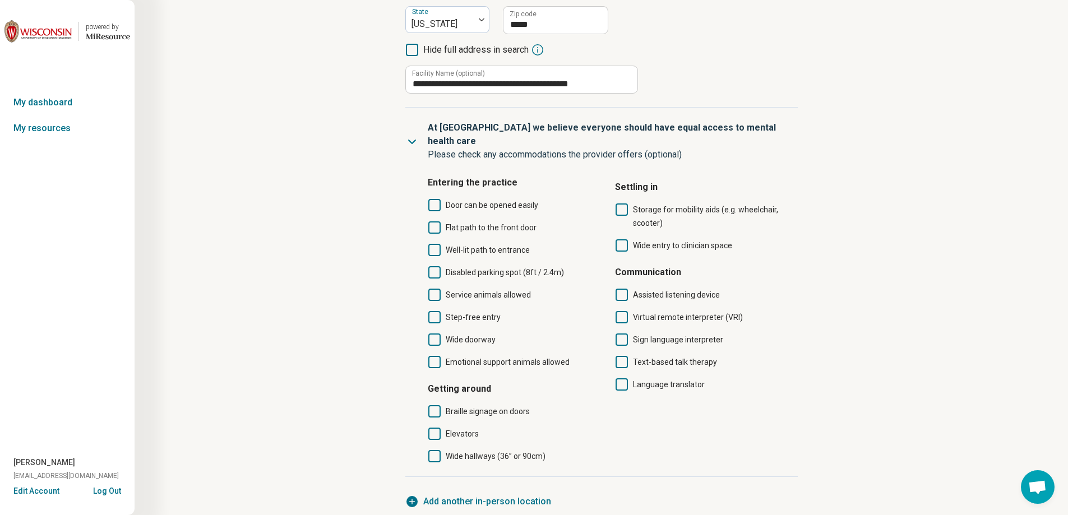
click at [437, 199] on icon at bounding box center [434, 205] width 12 height 12
click at [435, 221] on icon at bounding box center [434, 227] width 12 height 12
click at [433, 244] on div "Door can be opened easily Flat path to the front door Well-lit path to entrance…" at bounding box center [515, 283] width 174 height 170
click at [433, 266] on icon at bounding box center [434, 272] width 12 height 12
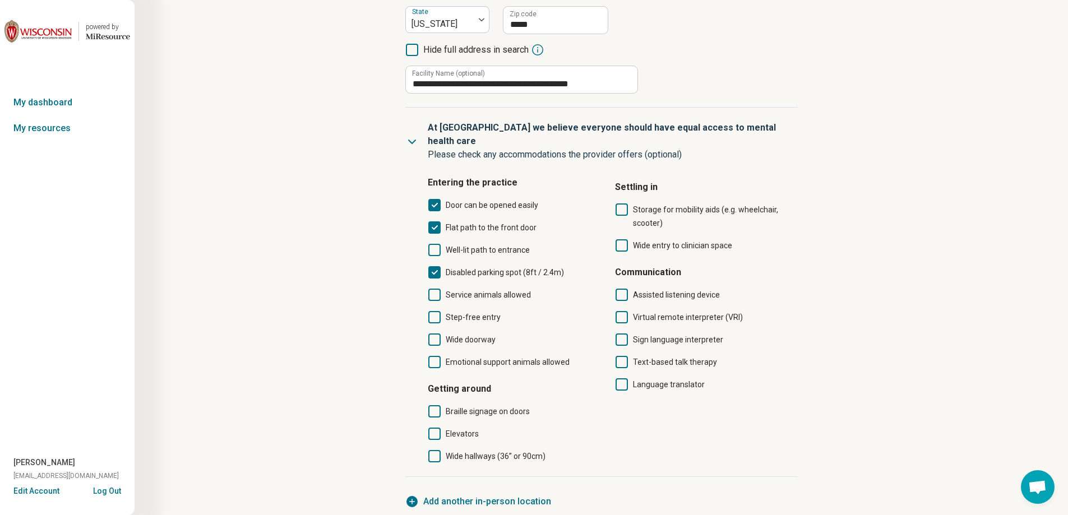
click at [432, 244] on icon at bounding box center [434, 250] width 12 height 12
click at [432, 289] on icon at bounding box center [434, 295] width 12 height 12
click at [432, 311] on icon at bounding box center [434, 317] width 12 height 12
click at [432, 334] on icon at bounding box center [434, 340] width 12 height 12
click at [624, 239] on icon at bounding box center [622, 245] width 12 height 12
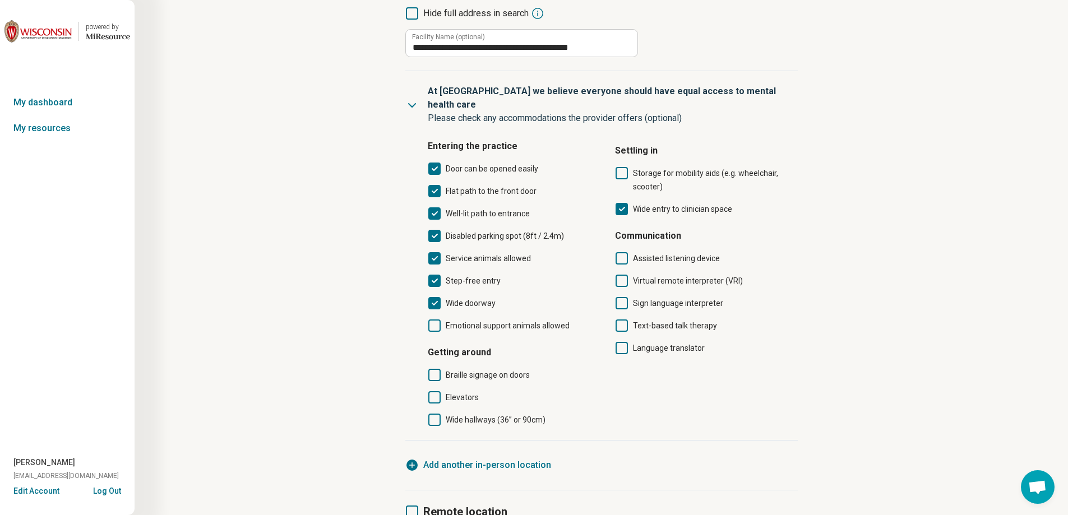
scroll to position [356, 0]
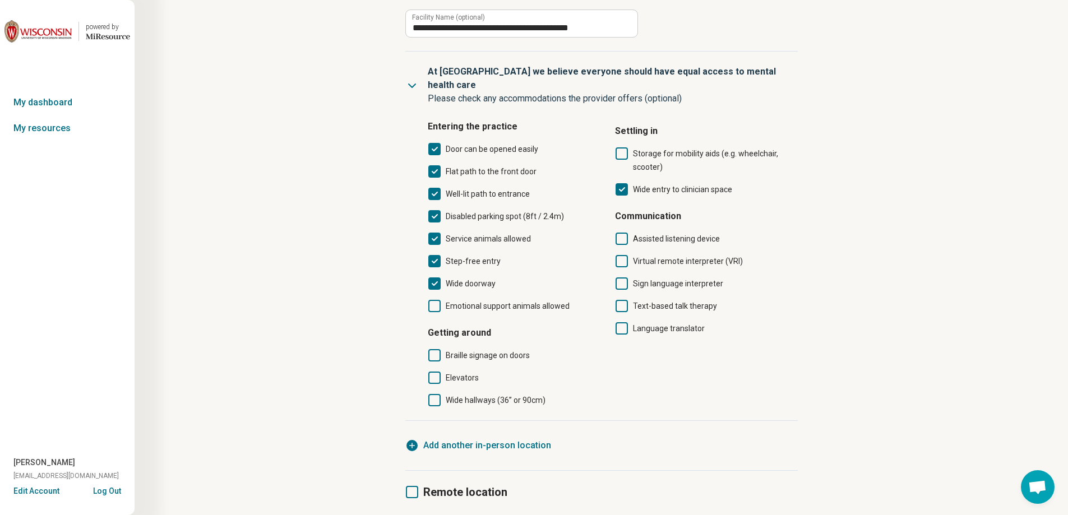
click at [436, 372] on icon at bounding box center [434, 378] width 12 height 12
click at [433, 394] on icon at bounding box center [434, 400] width 12 height 12
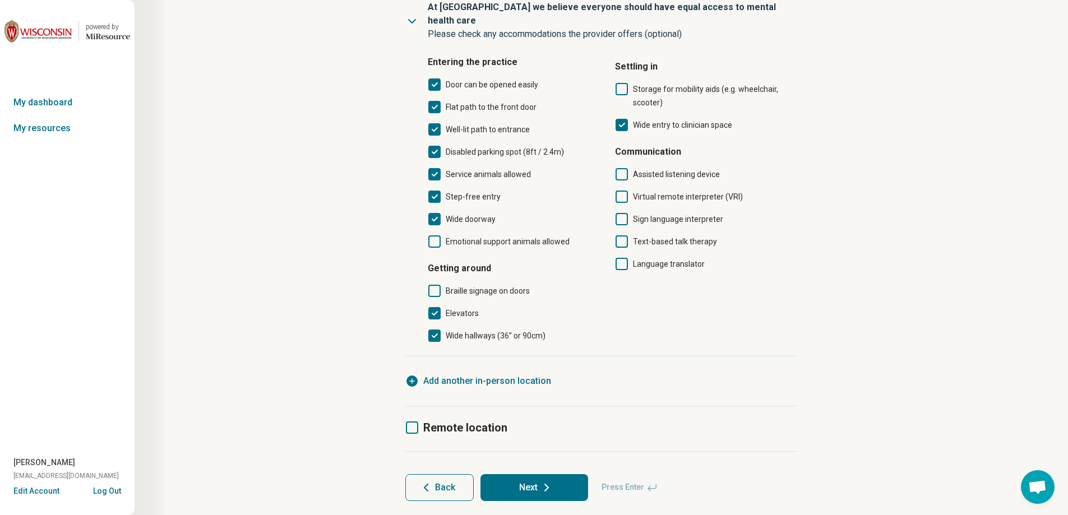
scroll to position [433, 0]
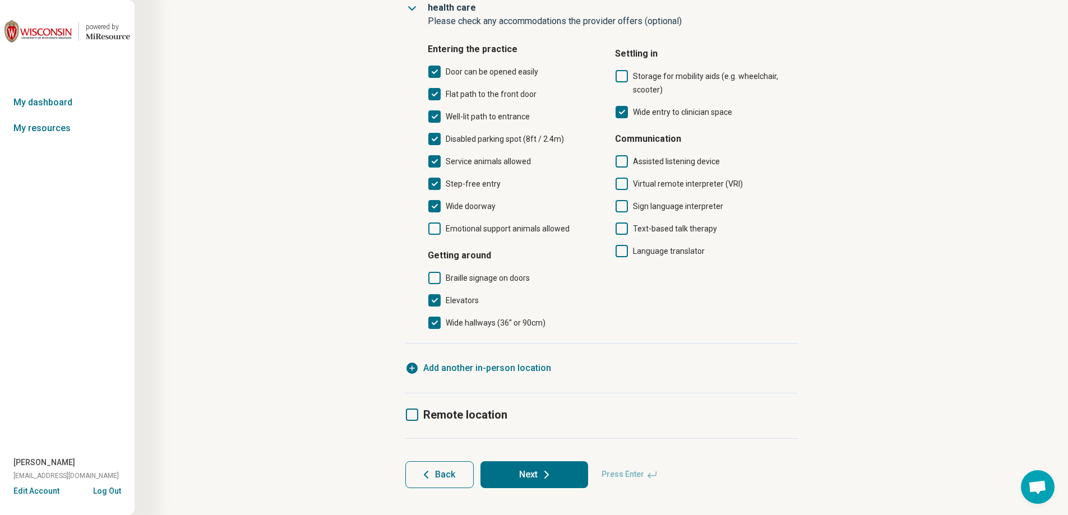
click at [412, 409] on icon at bounding box center [412, 415] width 12 height 12
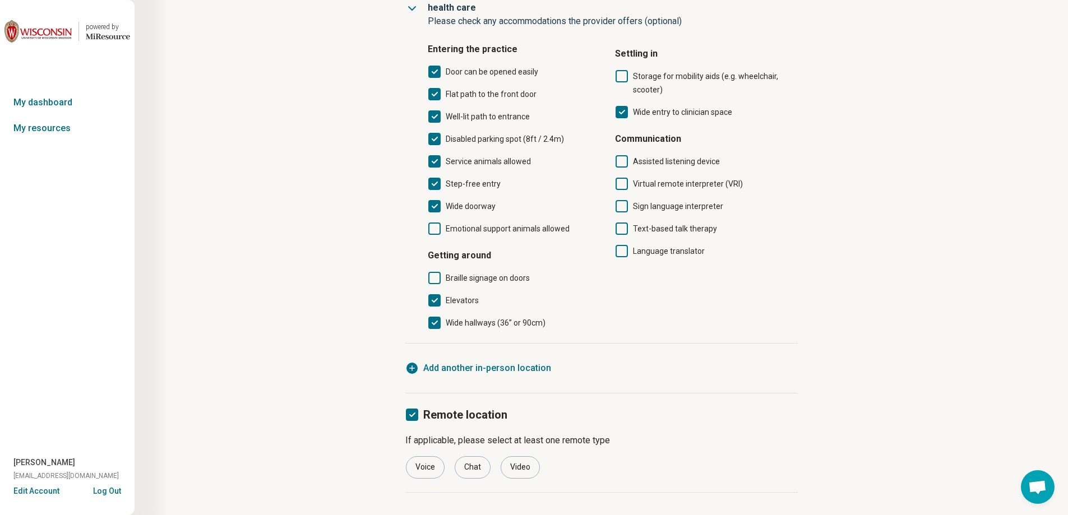
scroll to position [6, 0]
click at [415, 456] on div "Voice" at bounding box center [425, 467] width 39 height 22
click at [512, 456] on div "Video" at bounding box center [520, 467] width 39 height 22
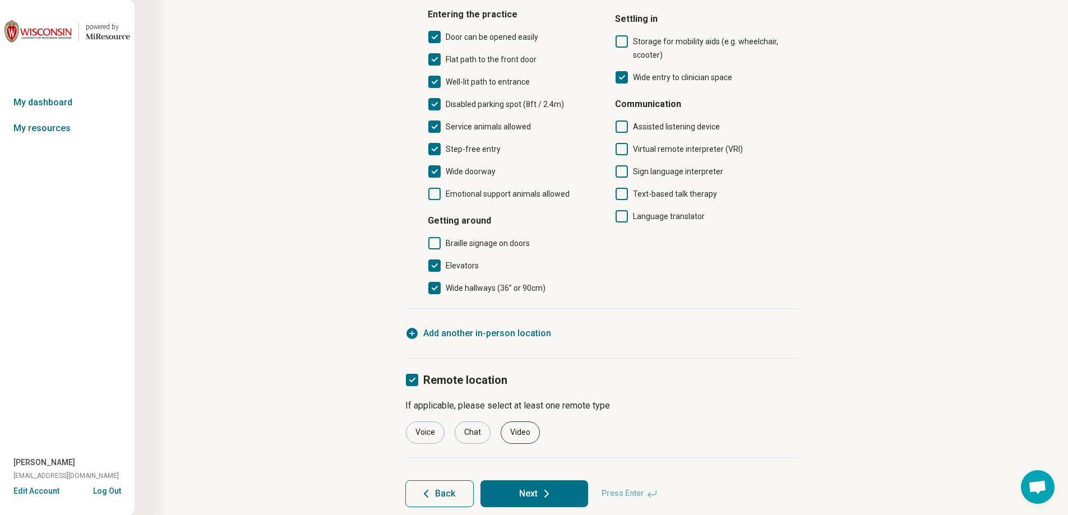
scroll to position [487, 0]
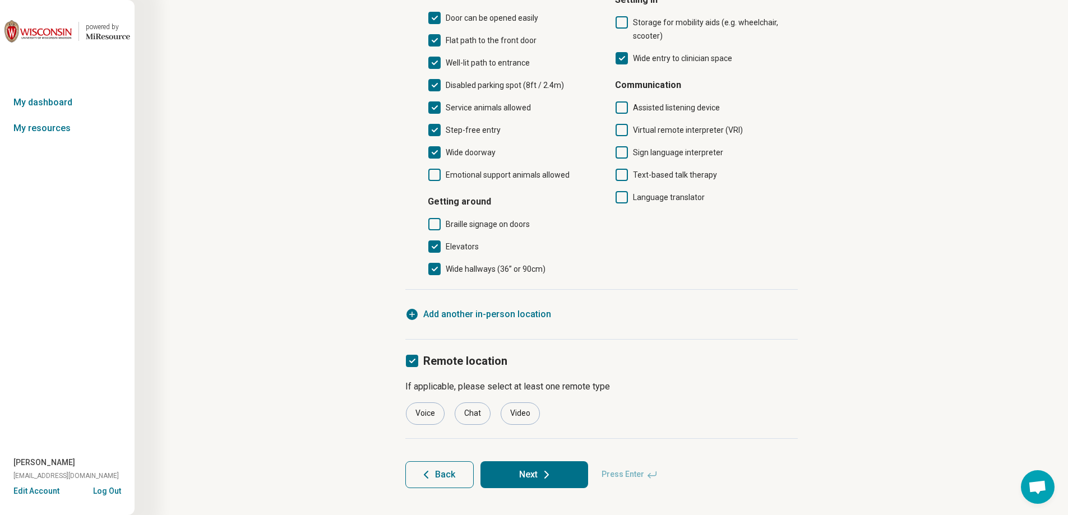
click at [533, 462] on button "Next" at bounding box center [534, 474] width 108 height 27
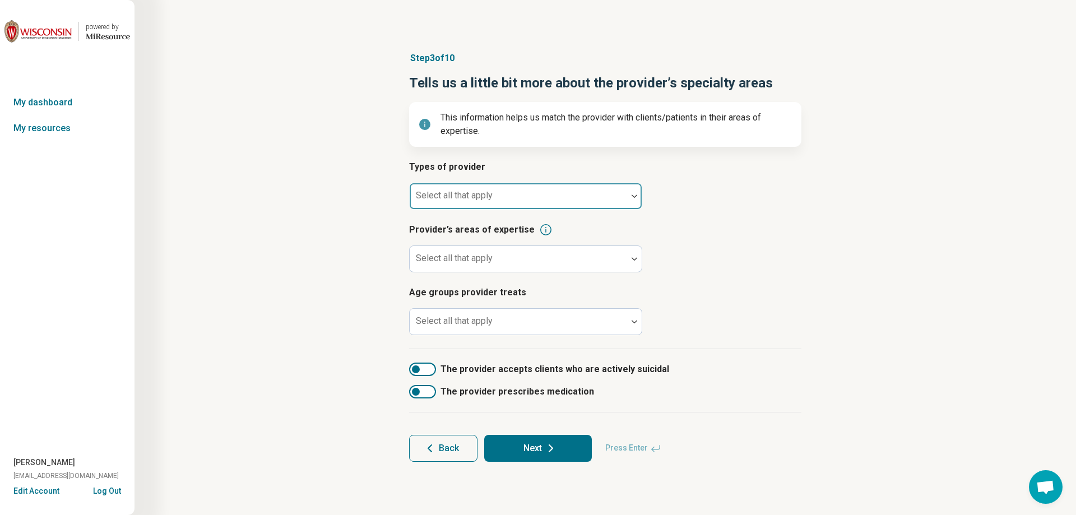
click at [456, 199] on div "Select all that apply" at bounding box center [525, 196] width 233 height 27
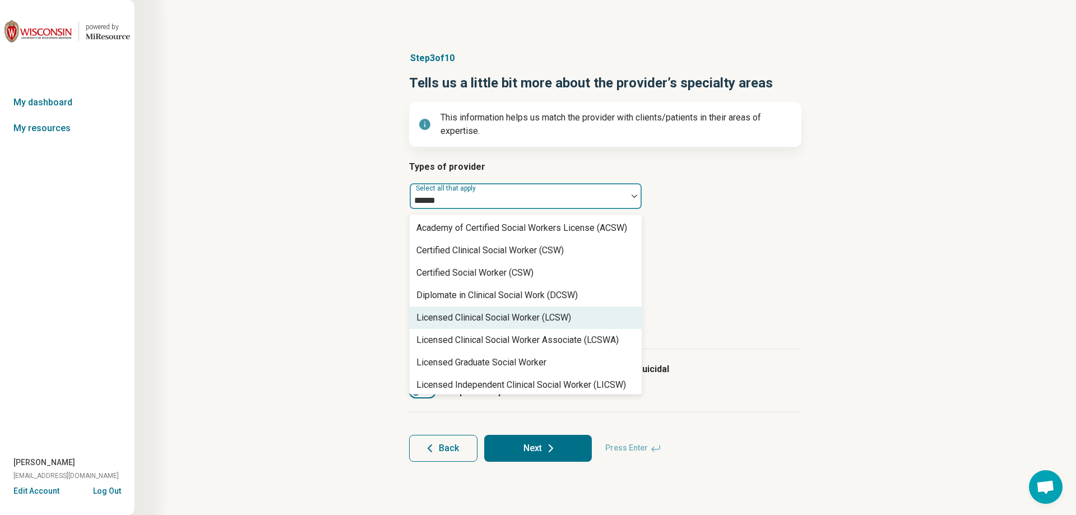
click at [482, 319] on div "Licensed Clinical Social Worker (LCSW)" at bounding box center [494, 317] width 155 height 13
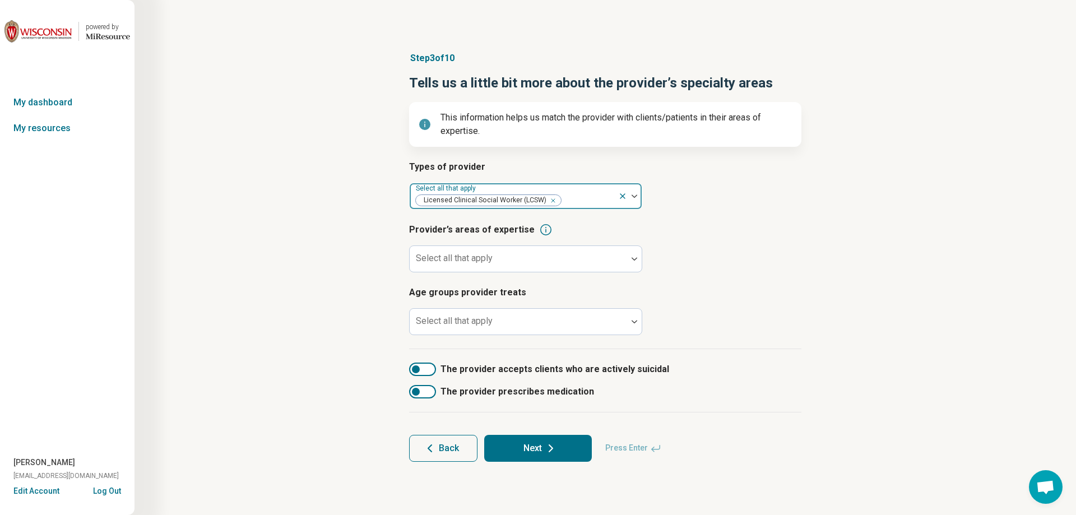
click at [577, 204] on div at bounding box center [588, 201] width 52 height 16
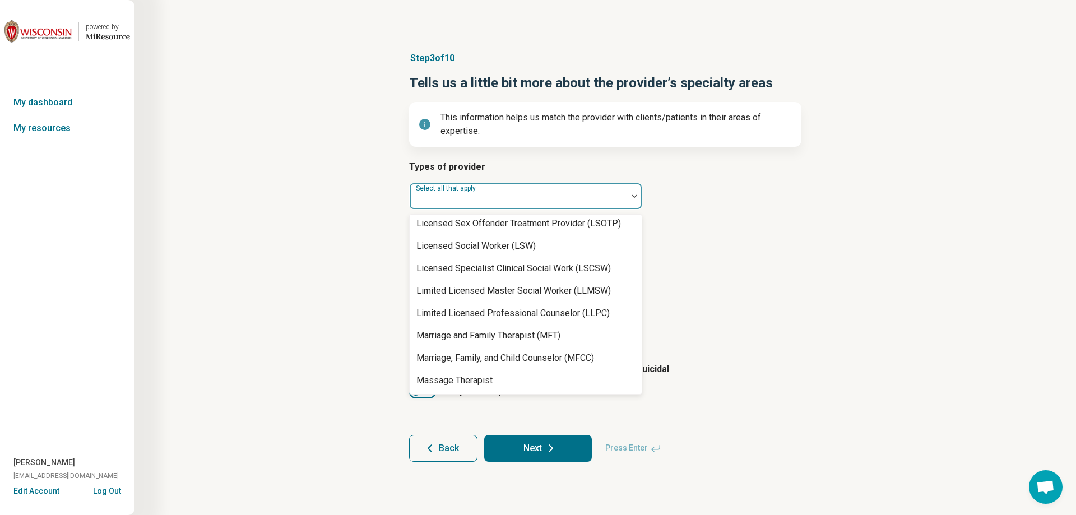
scroll to position [924, 0]
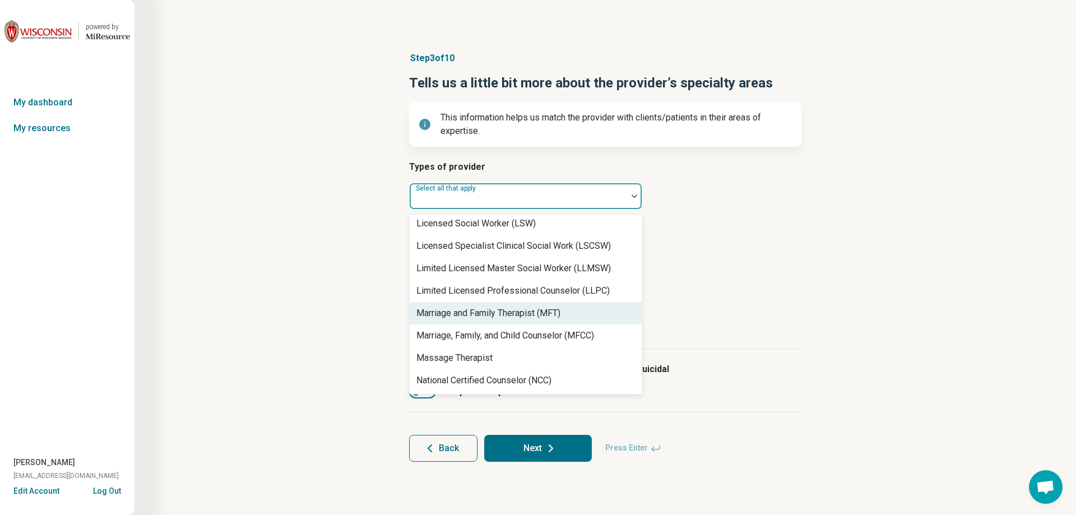
click at [535, 322] on div "Marriage and Family Therapist (MFT)" at bounding box center [526, 313] width 232 height 22
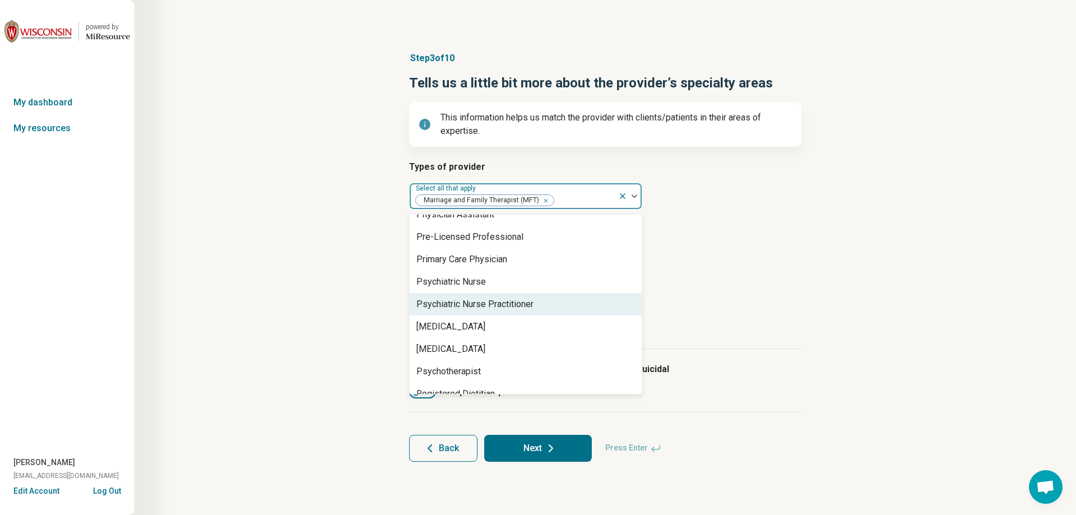
scroll to position [1350, 0]
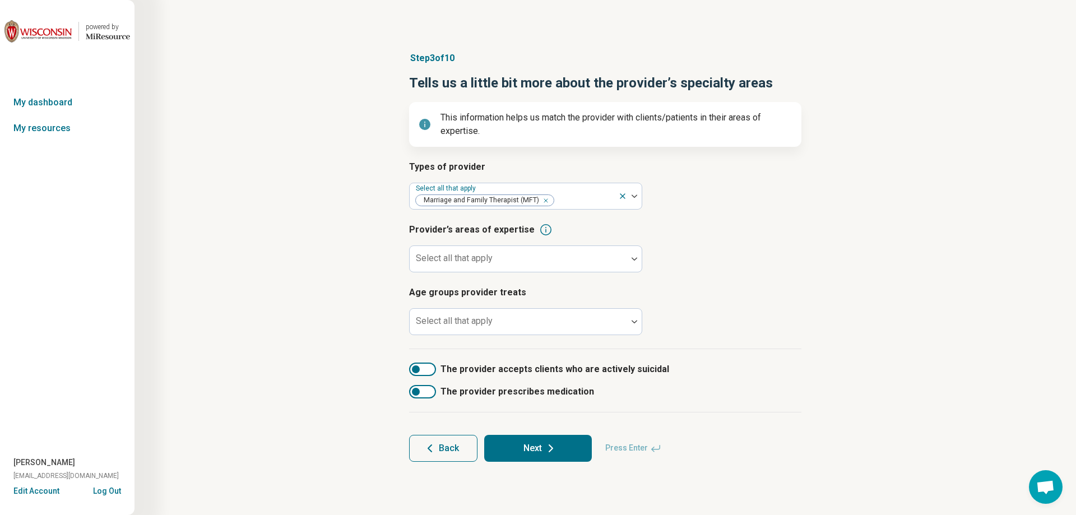
click at [793, 294] on h3 "Age groups provider treats" at bounding box center [605, 292] width 392 height 13
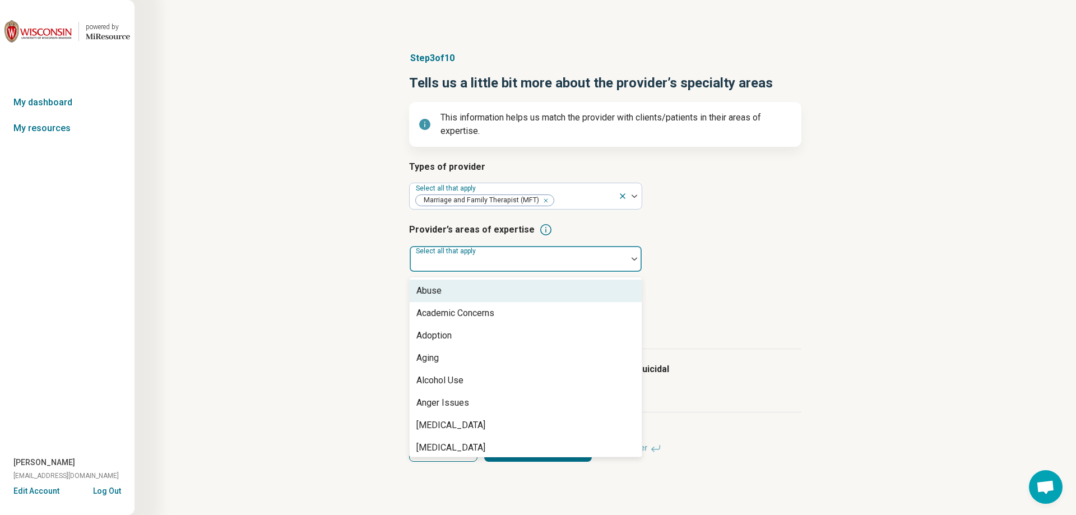
click at [547, 266] on div at bounding box center [518, 264] width 209 height 16
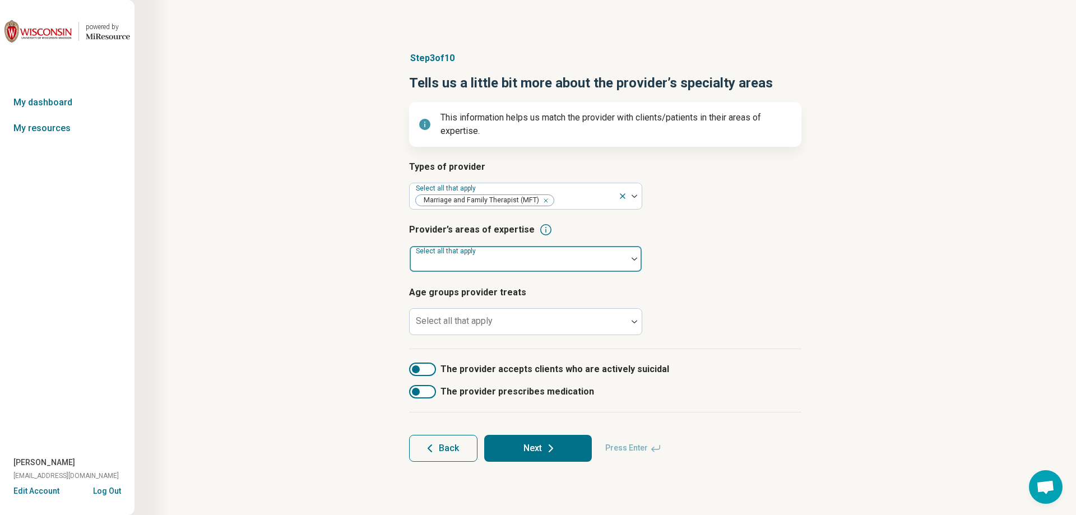
click at [517, 261] on div at bounding box center [518, 264] width 209 height 16
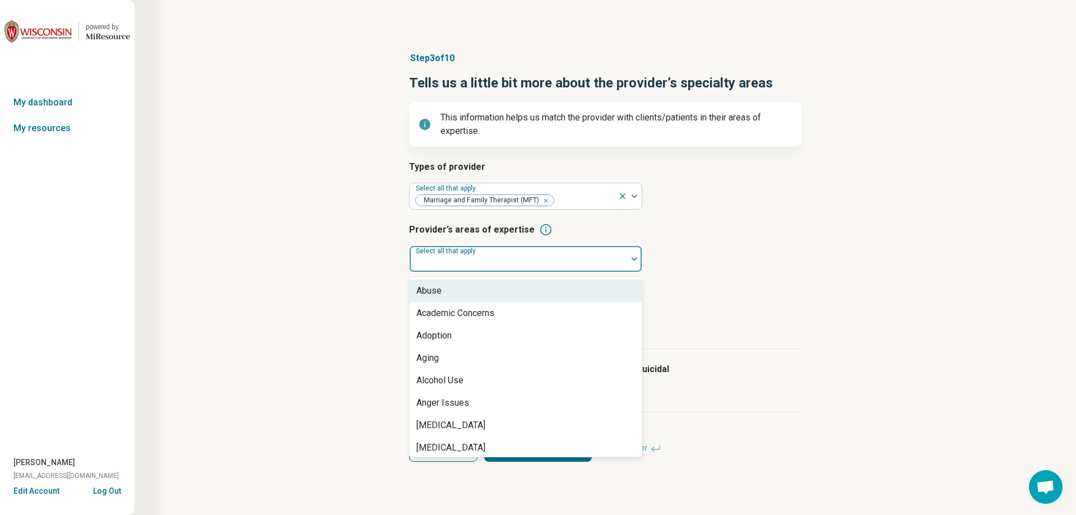
click at [502, 291] on div "Abuse" at bounding box center [526, 291] width 232 height 22
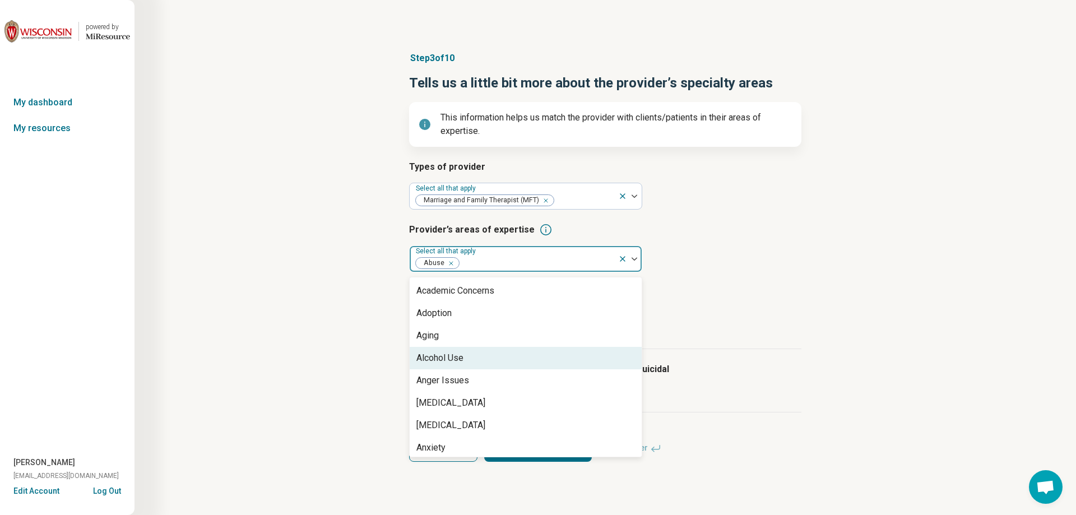
click at [486, 362] on div "Alcohol Use" at bounding box center [526, 358] width 232 height 22
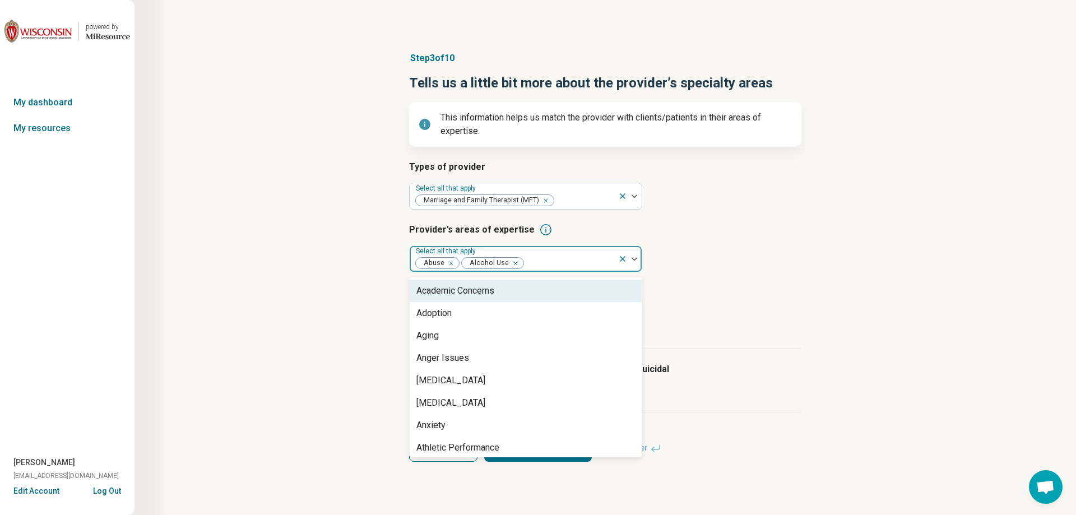
click at [573, 260] on div at bounding box center [569, 264] width 89 height 16
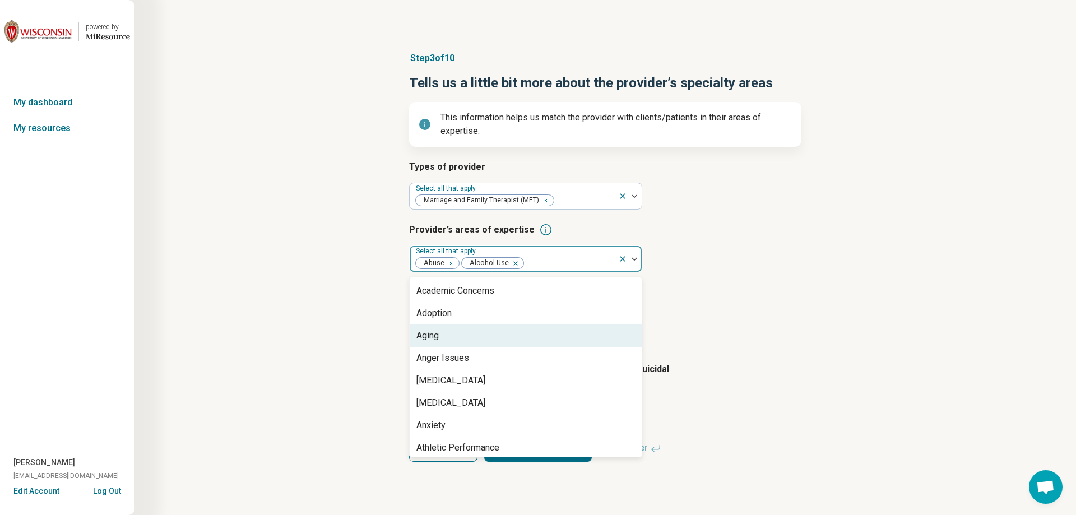
scroll to position [56, 0]
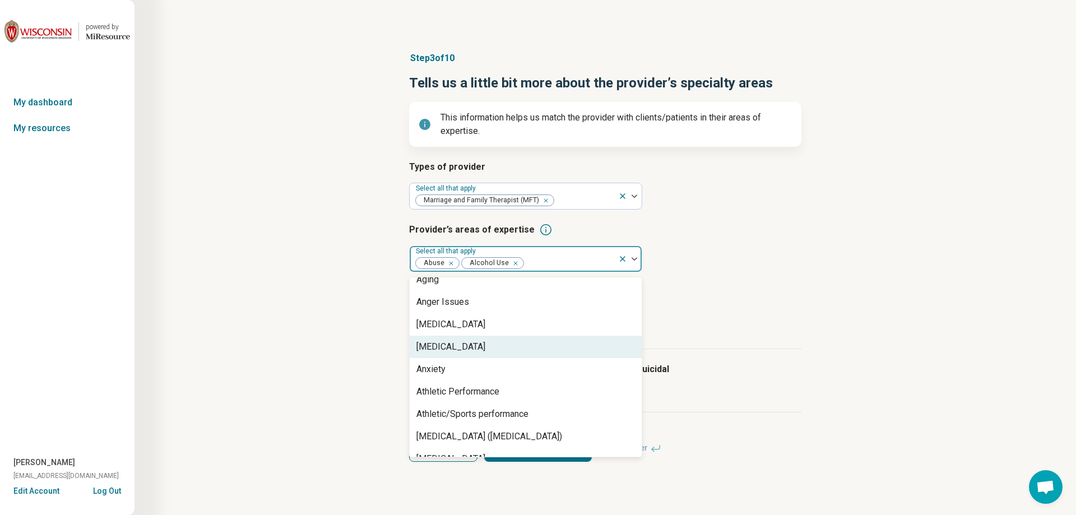
click at [549, 344] on div "[MEDICAL_DATA]" at bounding box center [526, 347] width 232 height 22
click at [543, 355] on div "Anxiety" at bounding box center [526, 347] width 232 height 22
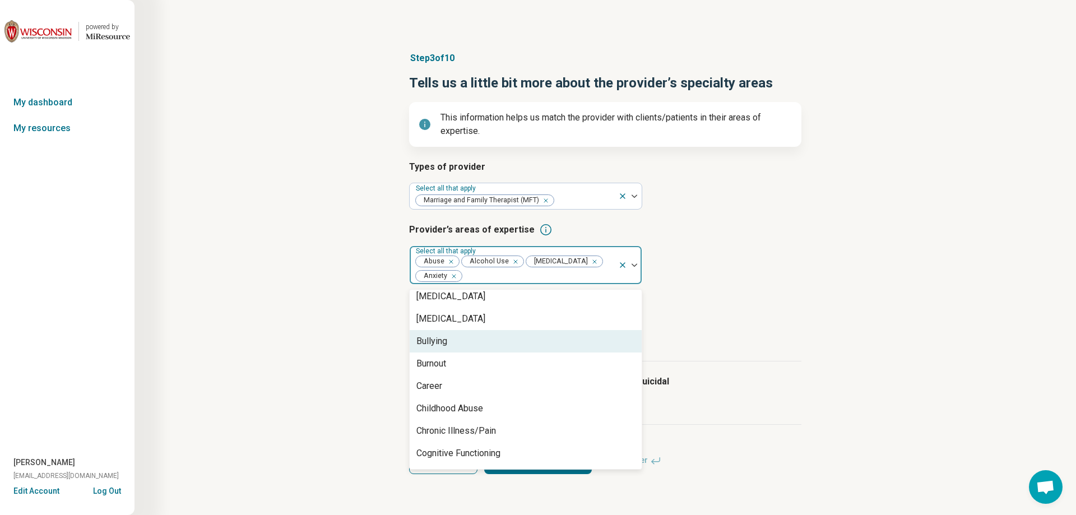
scroll to position [336, 0]
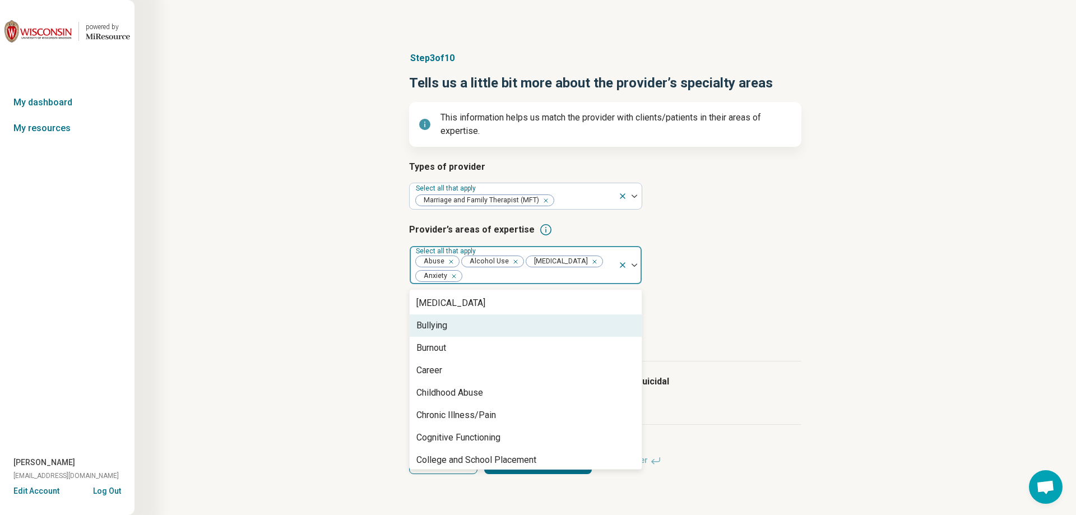
click at [520, 334] on div "Bullying" at bounding box center [526, 325] width 232 height 22
click at [521, 327] on div "Burnout" at bounding box center [526, 325] width 232 height 22
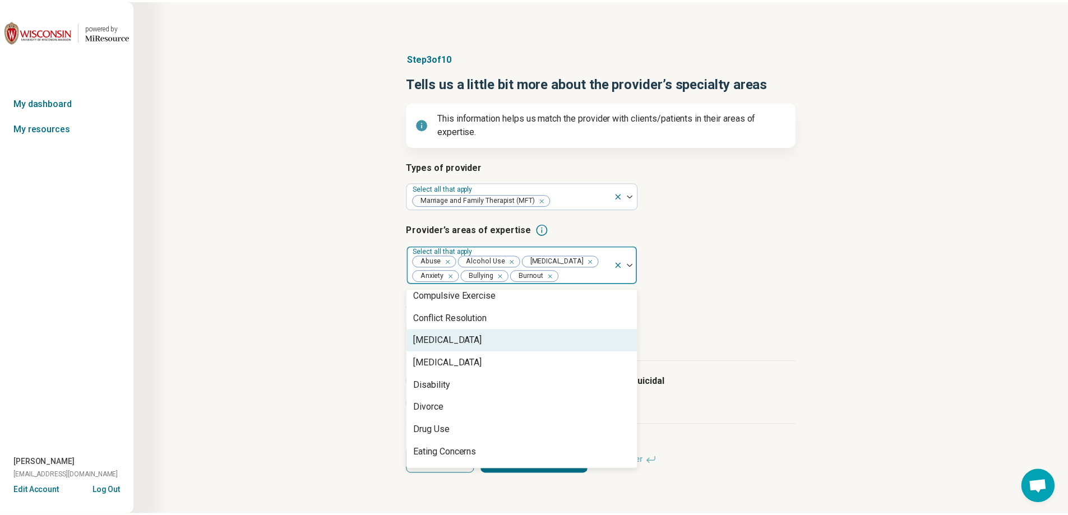
scroll to position [505, 0]
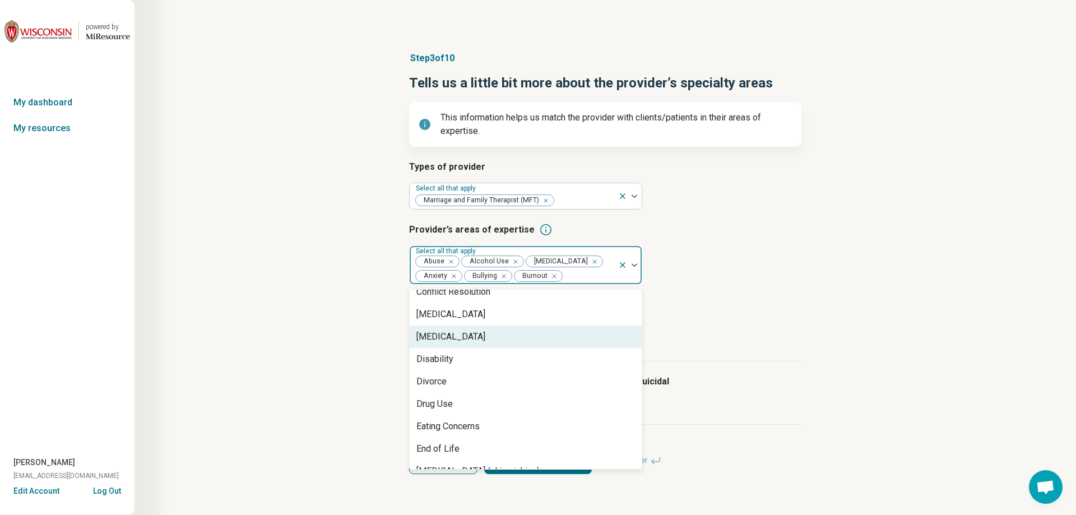
click at [510, 342] on div "[MEDICAL_DATA]" at bounding box center [526, 337] width 232 height 22
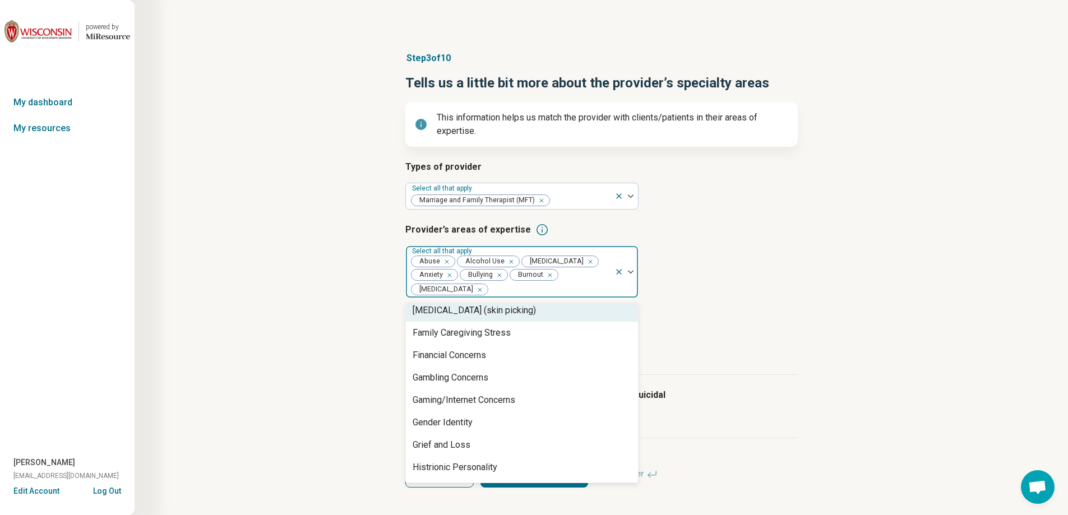
scroll to position [673, 0]
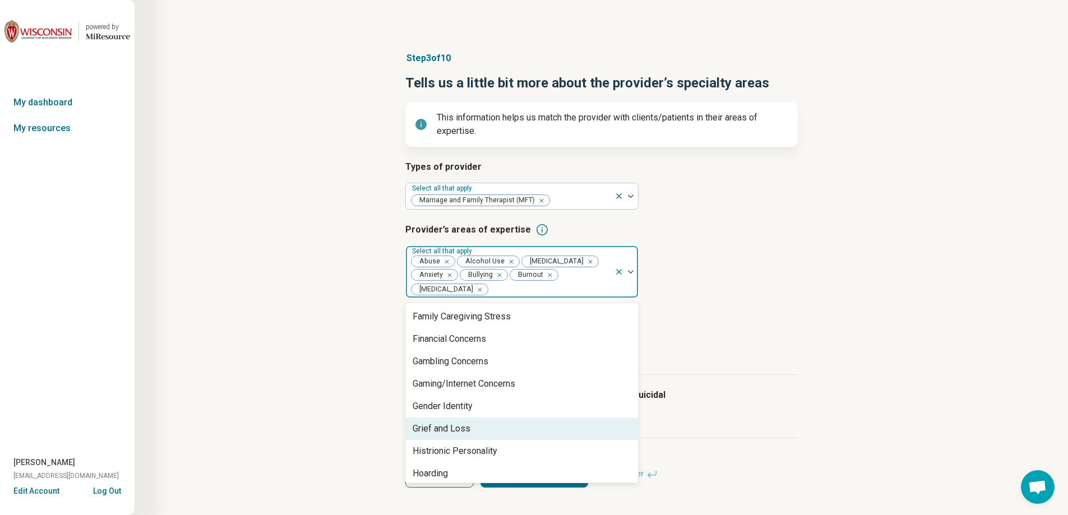
click at [501, 427] on div "Grief and Loss" at bounding box center [522, 429] width 232 height 22
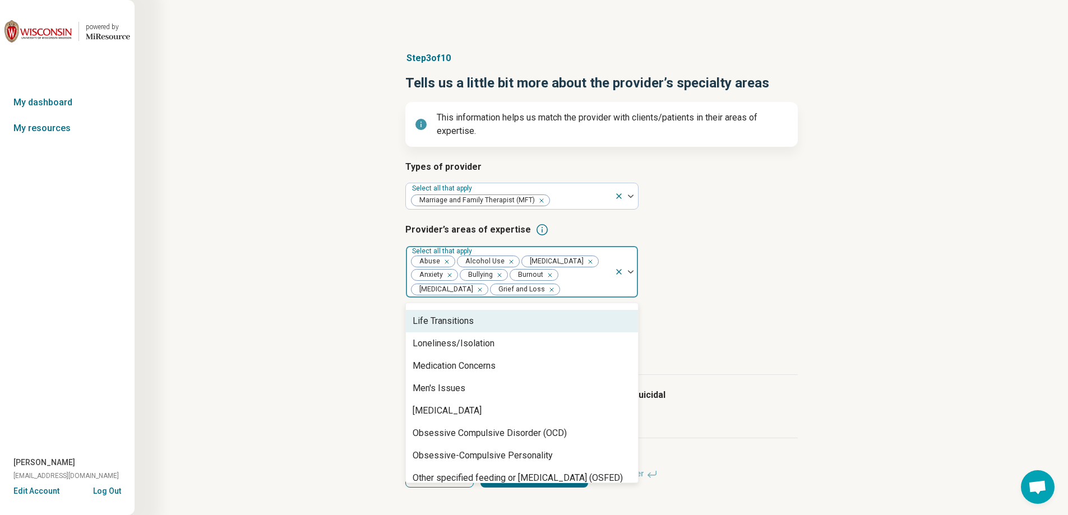
scroll to position [1009, 0]
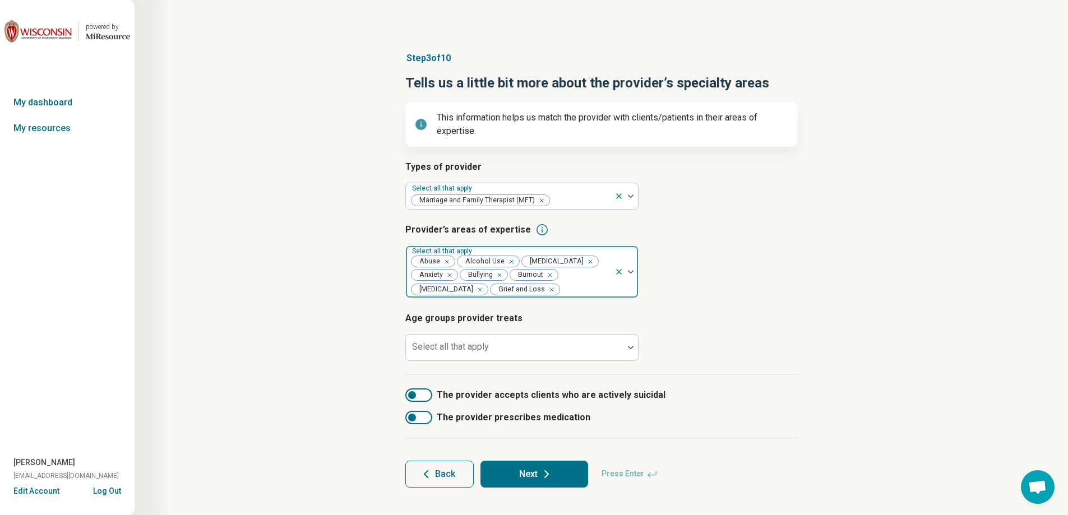
click at [561, 290] on div at bounding box center [585, 290] width 49 height 16
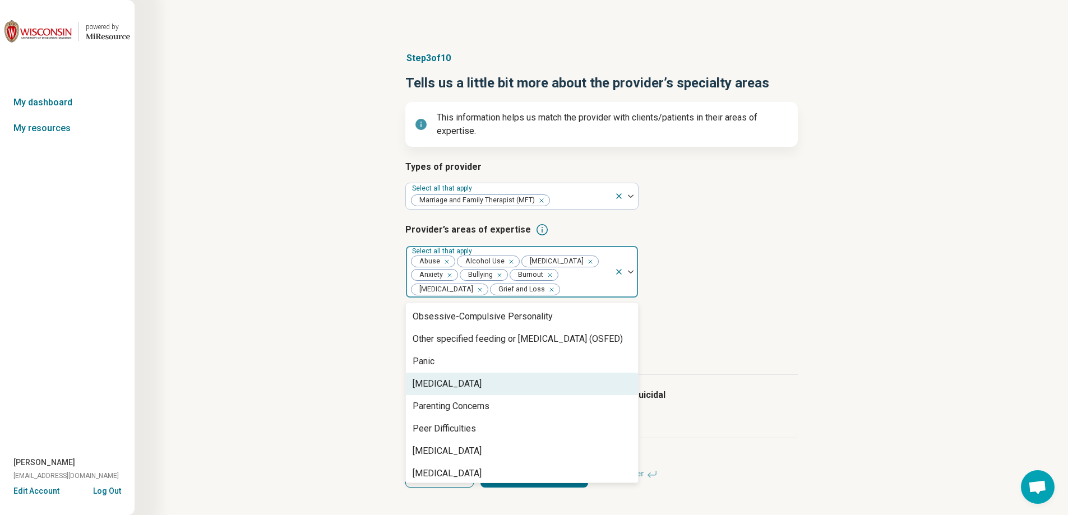
scroll to position [1177, 0]
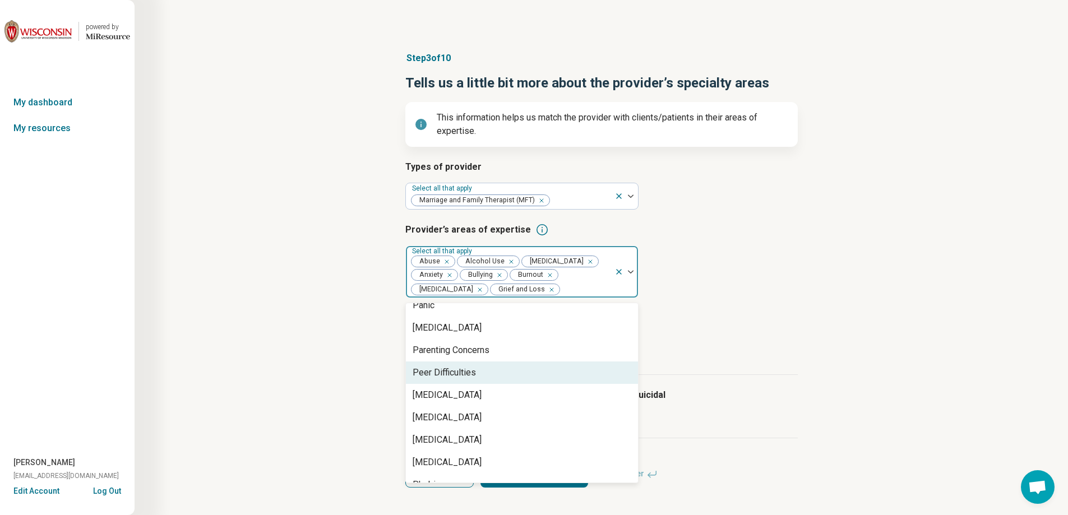
click at [487, 376] on div "Peer Difficulties" at bounding box center [522, 373] width 232 height 22
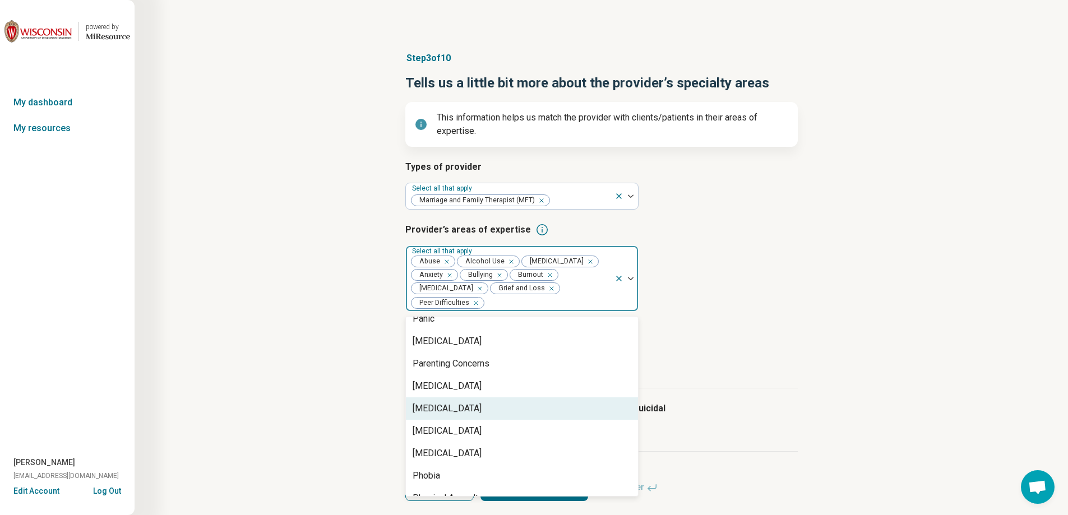
scroll to position [1233, 0]
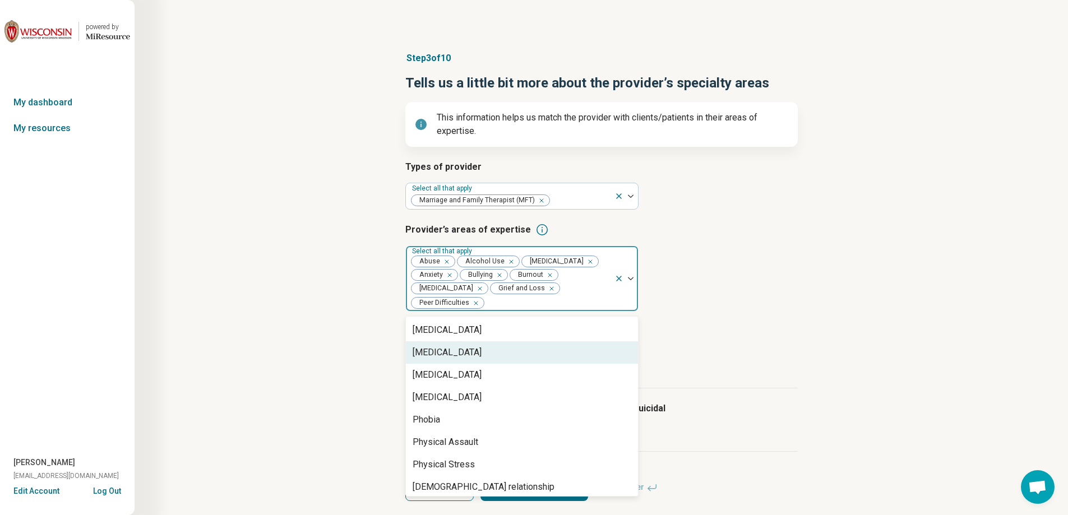
click at [506, 347] on div "[MEDICAL_DATA]" at bounding box center [522, 352] width 232 height 22
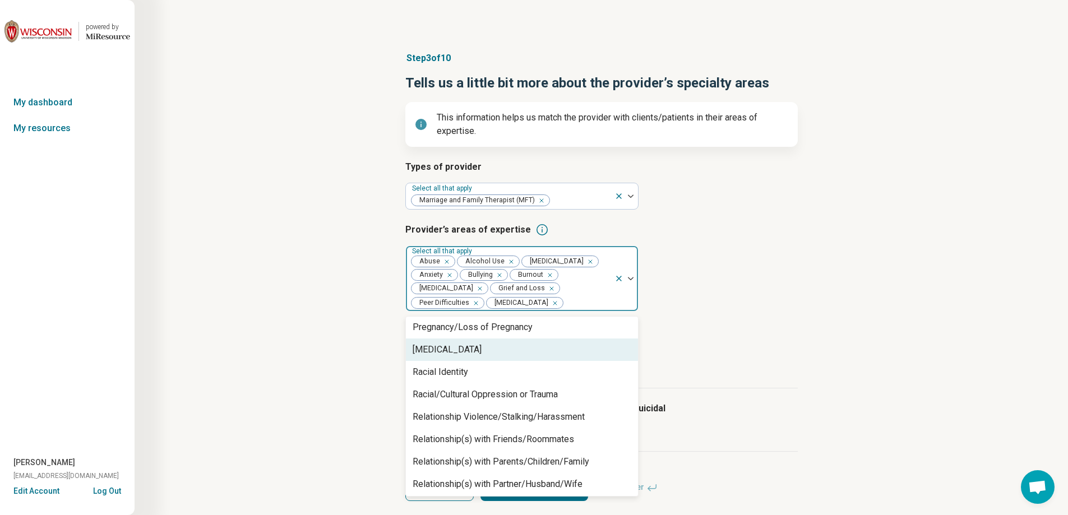
scroll to position [1457, 0]
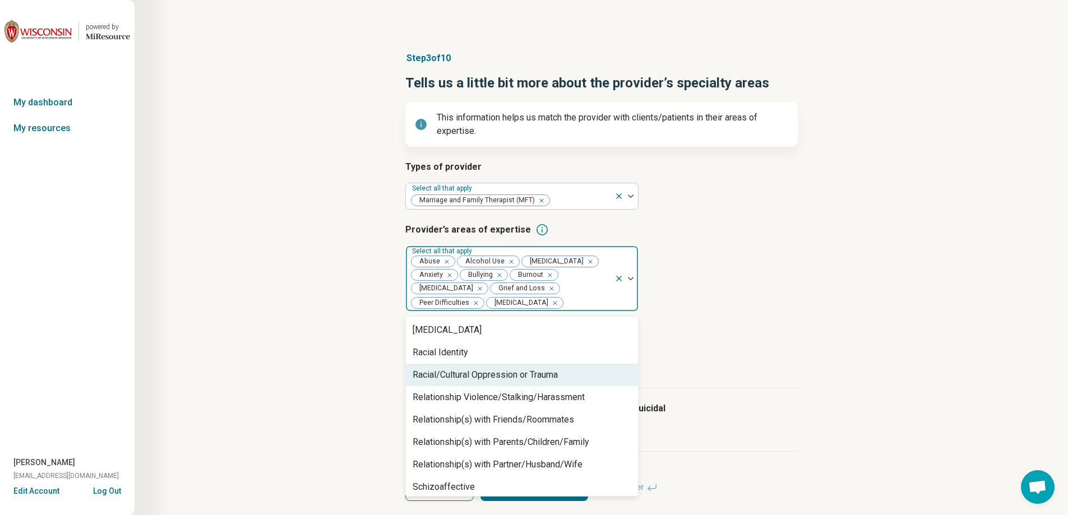
click at [511, 381] on div "Racial/Cultural Oppression or Trauma" at bounding box center [485, 374] width 145 height 13
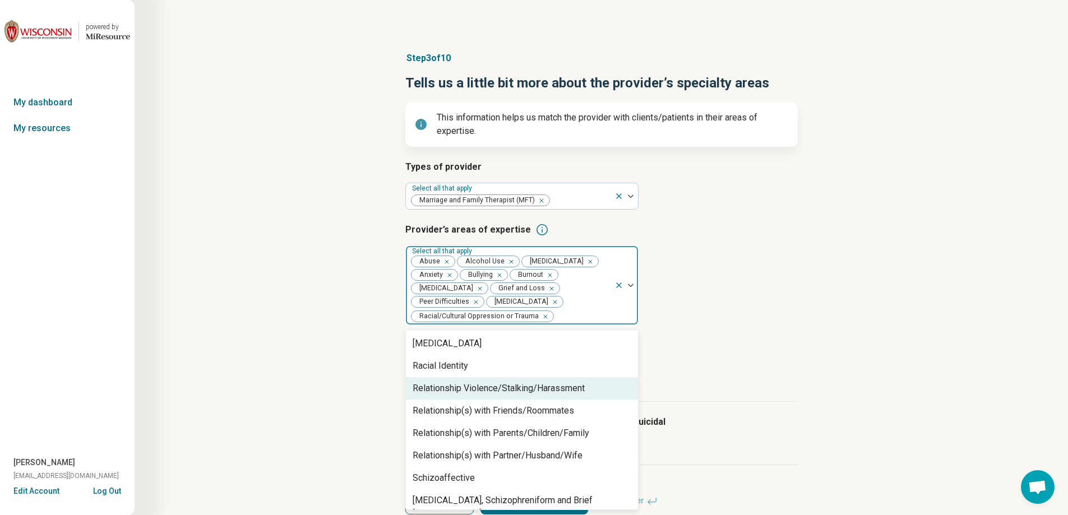
click at [510, 390] on div "Relationship Violence/Stalking/Harassment" at bounding box center [499, 388] width 172 height 13
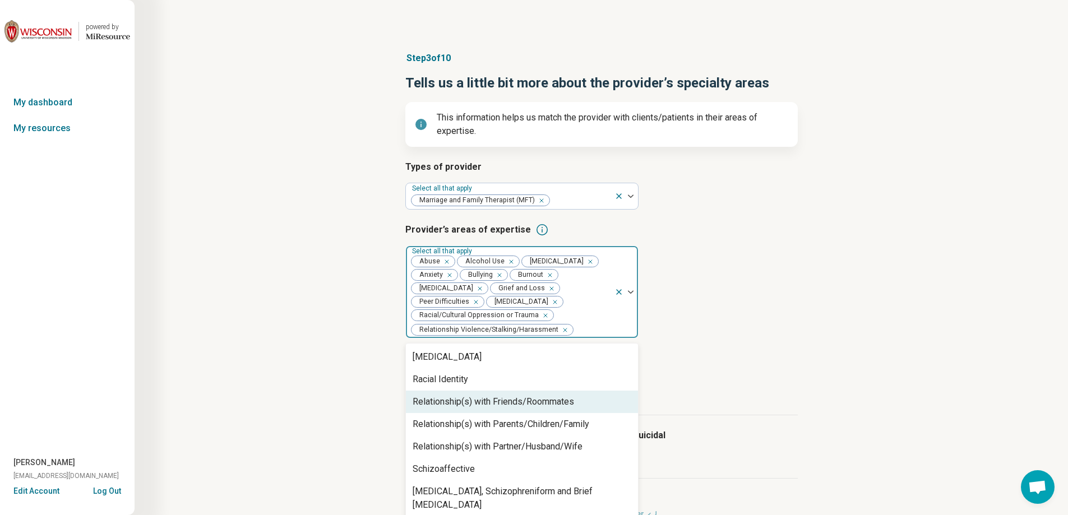
click at [510, 403] on div "Relationship(s) with Friends/Roommates" at bounding box center [493, 401] width 161 height 13
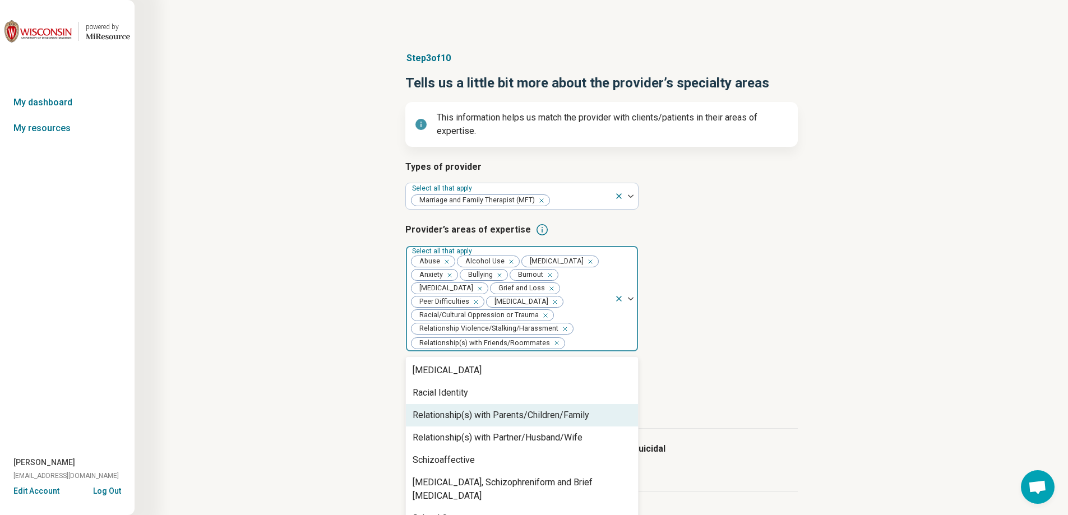
drag, startPoint x: 510, startPoint y: 416, endPoint x: 510, endPoint y: 422, distance: 6.2
click at [510, 418] on div "Relationship(s) with Parents/Children/Family" at bounding box center [501, 415] width 177 height 13
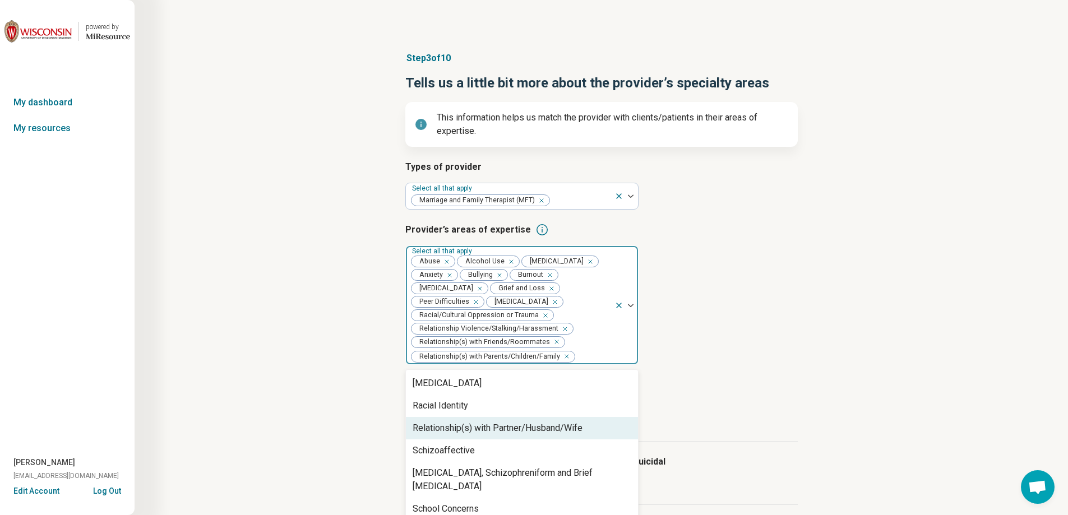
click at [511, 431] on div "Relationship(s) with Partner/Husband/Wife" at bounding box center [498, 428] width 170 height 13
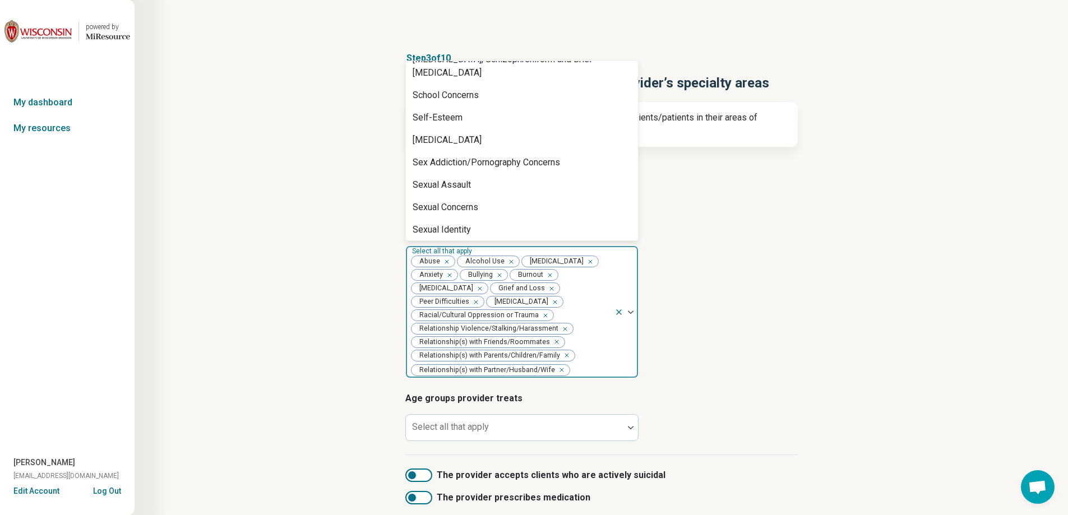
scroll to position [1570, 0]
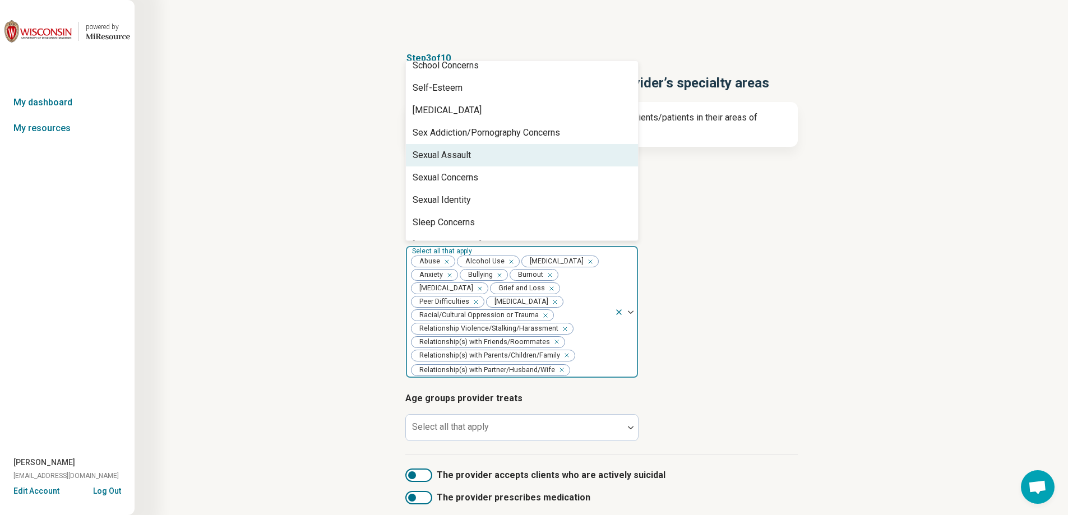
click at [488, 144] on div "Sexual Assault" at bounding box center [522, 155] width 232 height 22
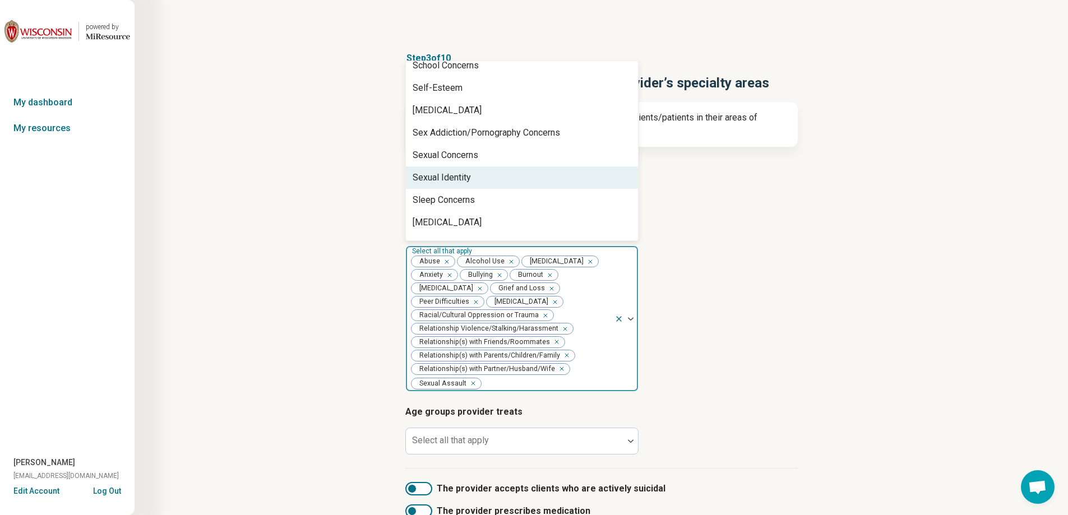
click at [483, 149] on div "Sexual Concerns" at bounding box center [522, 155] width 232 height 22
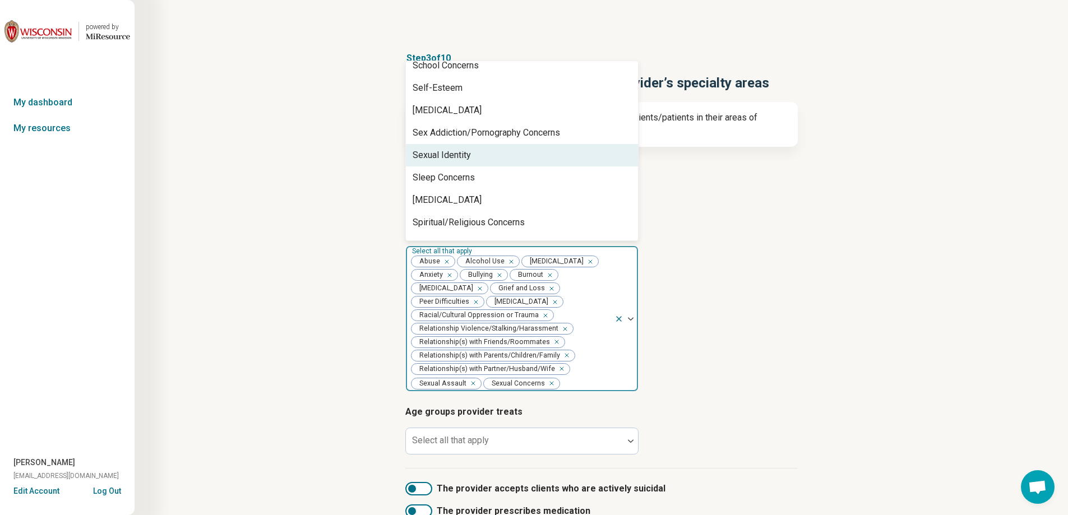
click at [483, 148] on div "Sexual Identity" at bounding box center [522, 155] width 232 height 22
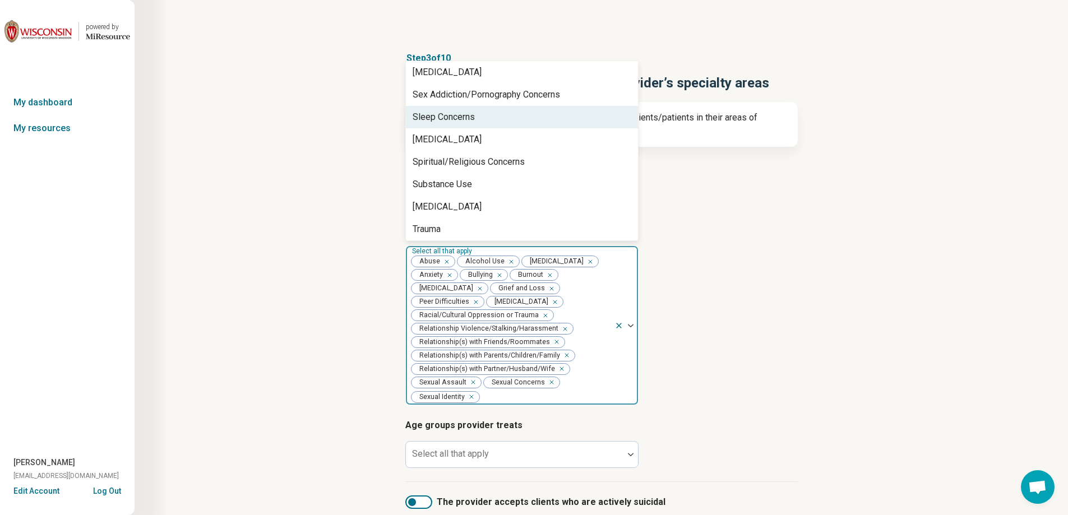
scroll to position [1626, 0]
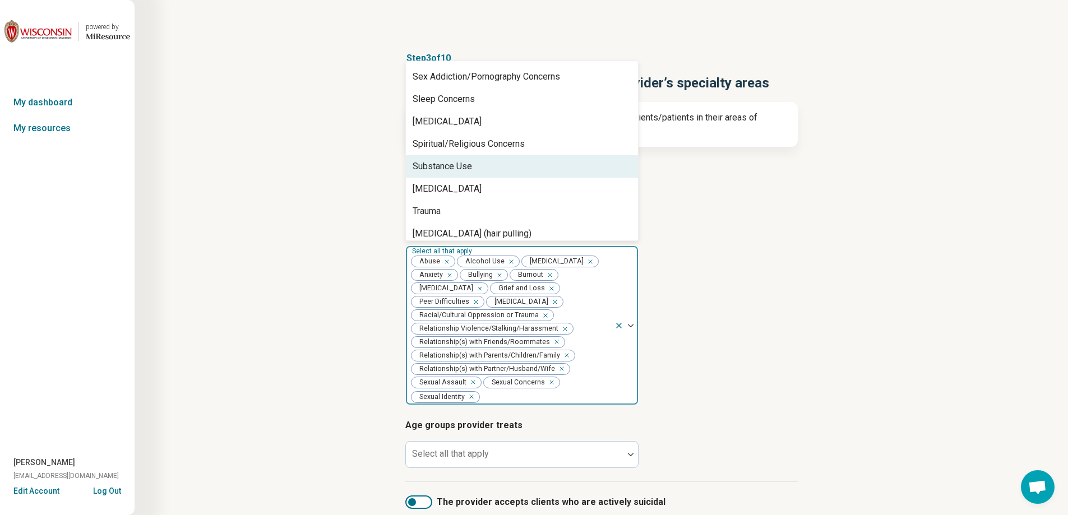
click at [483, 155] on div "Substance Use" at bounding box center [522, 166] width 232 height 22
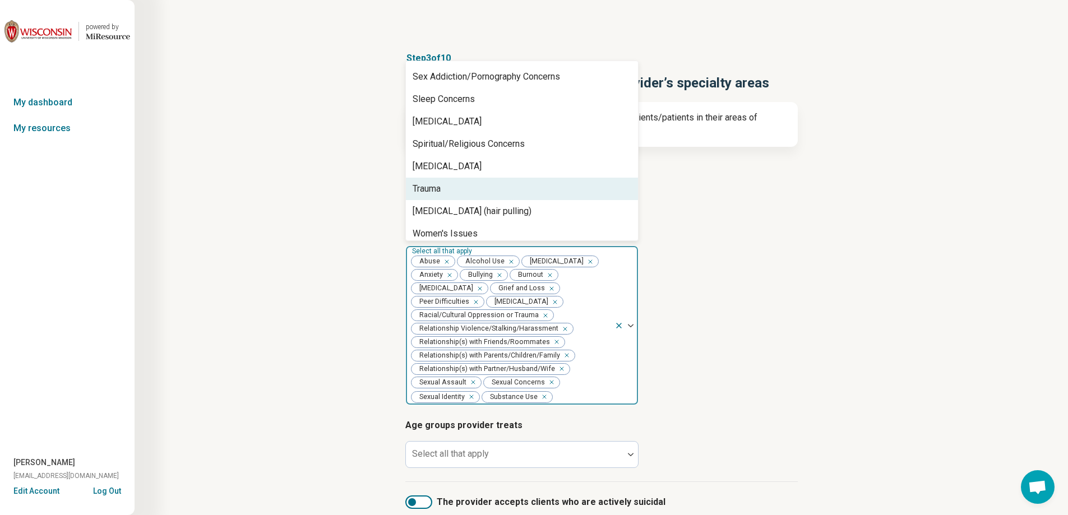
click at [478, 179] on div "Trauma" at bounding box center [522, 189] width 232 height 22
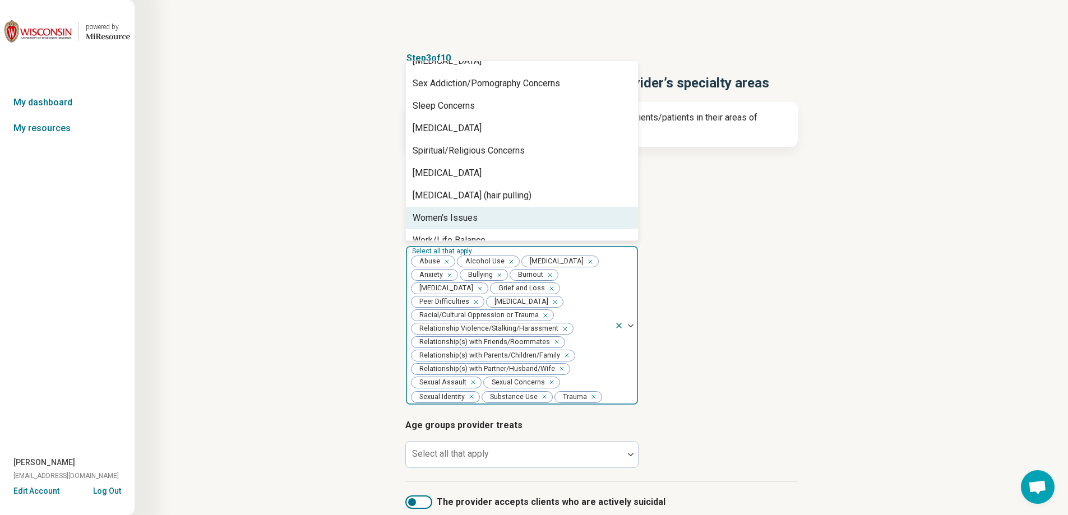
click at [480, 207] on div "Women's Issues" at bounding box center [522, 218] width 232 height 22
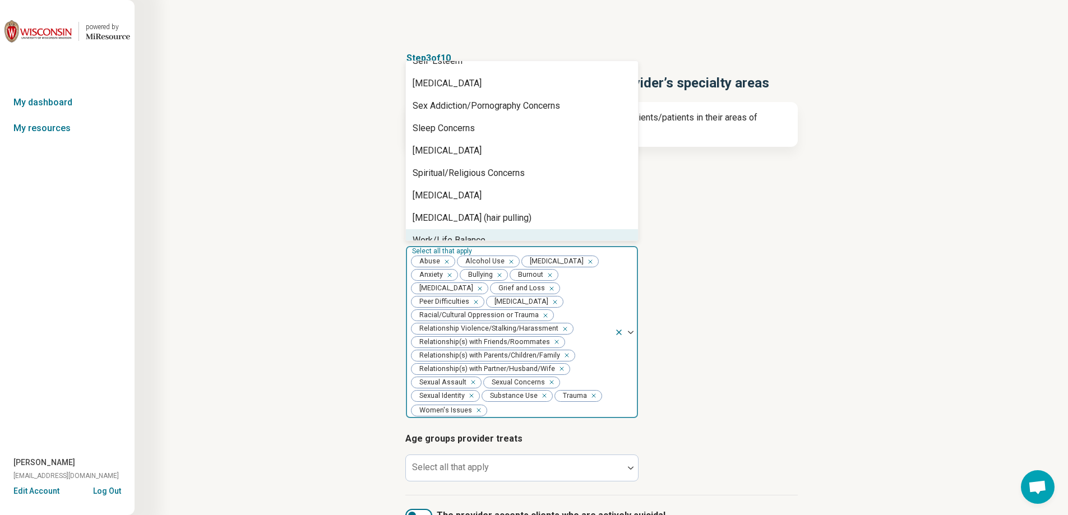
click at [758, 298] on article "Provider’s areas of expertise option Women's Issues, selected. 79 results avail…" at bounding box center [601, 321] width 392 height 196
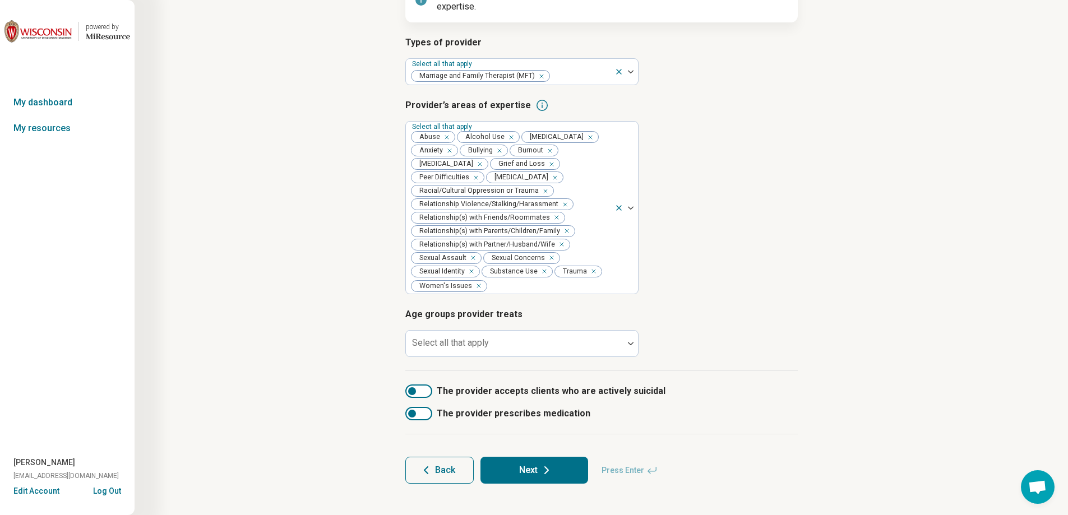
scroll to position [133, 0]
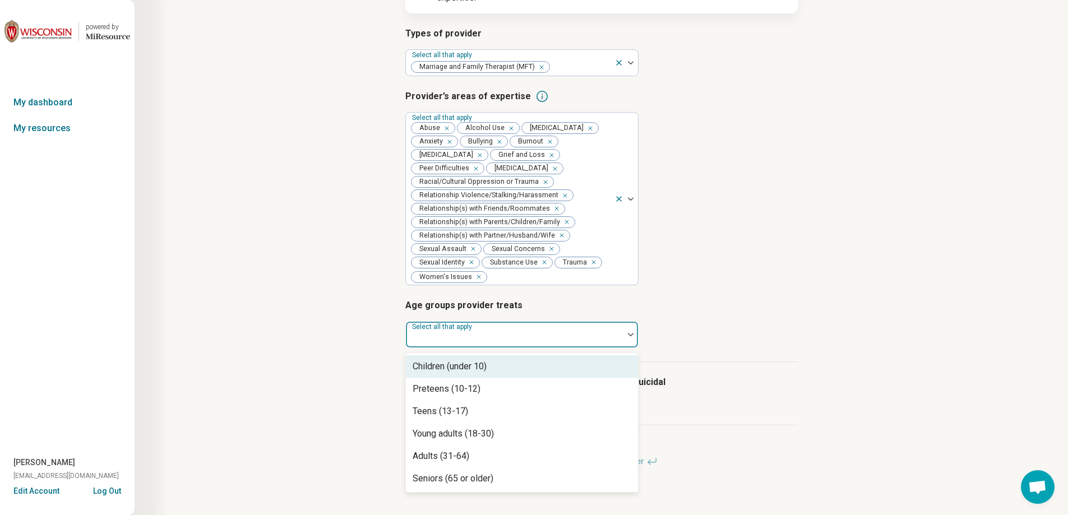
click at [534, 336] on div at bounding box center [514, 339] width 209 height 16
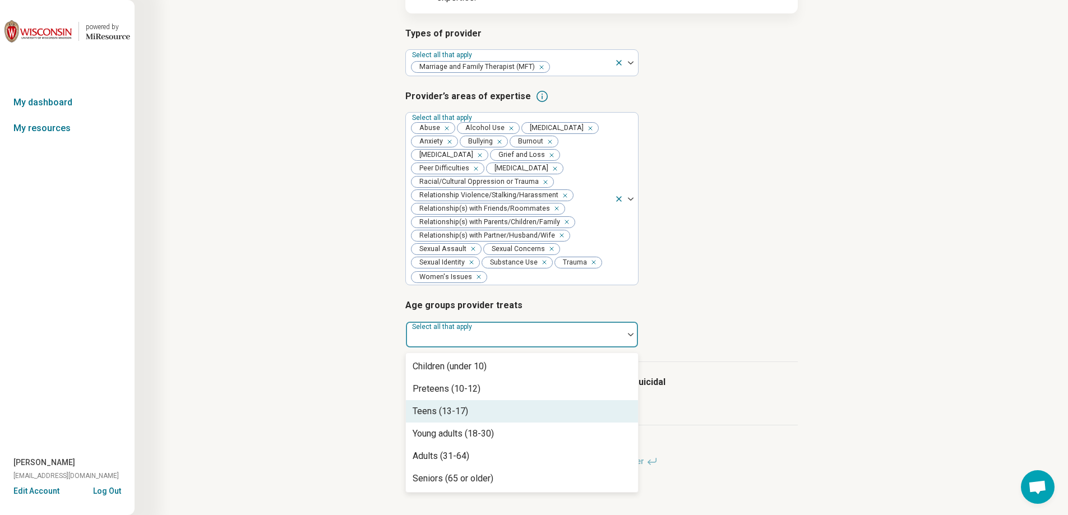
click at [498, 415] on div "Teens (13-17)" at bounding box center [522, 411] width 232 height 22
click at [500, 414] on div "Young adults (18-30)" at bounding box center [522, 411] width 232 height 22
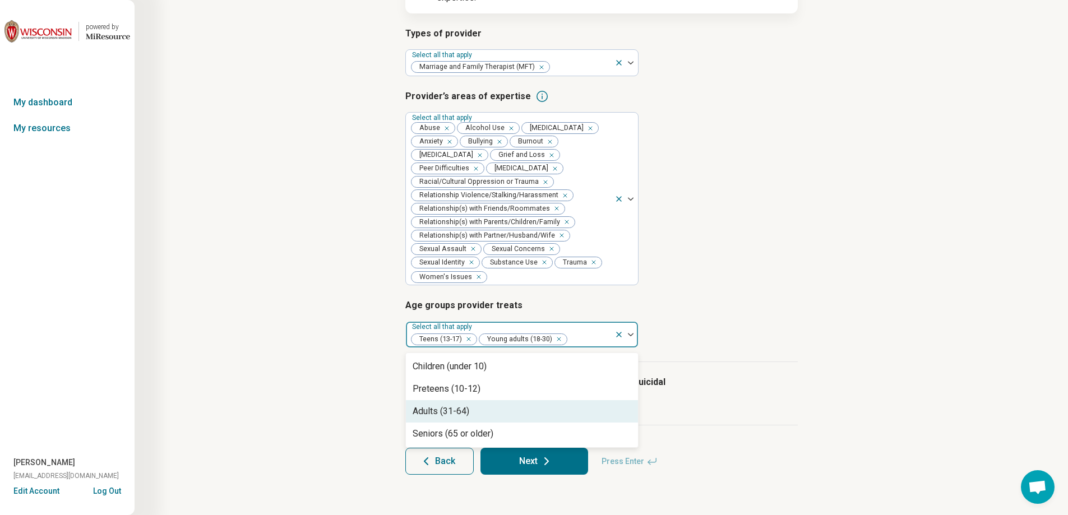
click at [496, 416] on div "Adults (31-64)" at bounding box center [522, 411] width 232 height 22
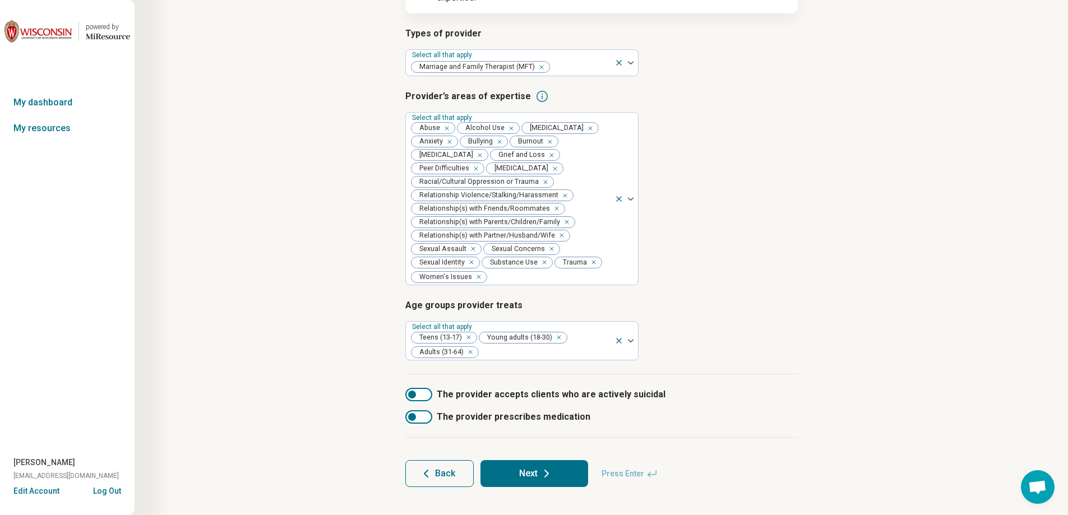
click at [504, 473] on button "Next" at bounding box center [534, 473] width 108 height 27
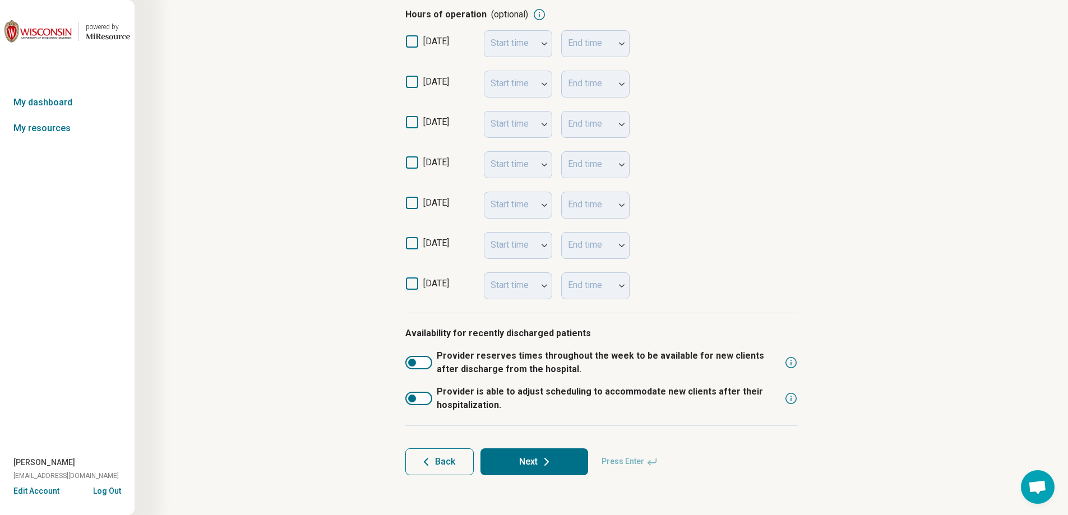
scroll to position [240, 0]
click at [552, 463] on icon at bounding box center [546, 461] width 13 height 13
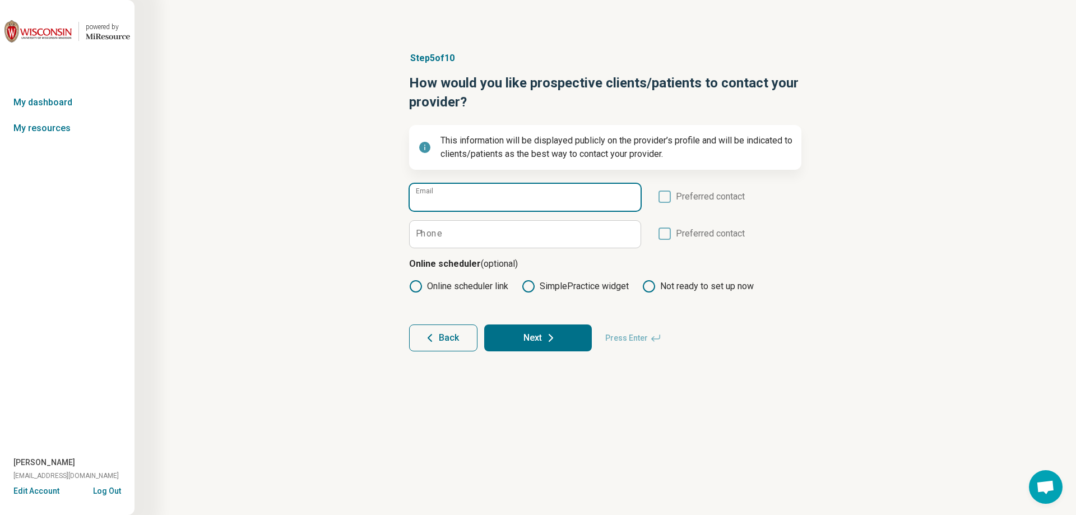
click at [490, 199] on input "Email" at bounding box center [525, 197] width 231 height 27
click at [668, 197] on icon at bounding box center [665, 197] width 12 height 12
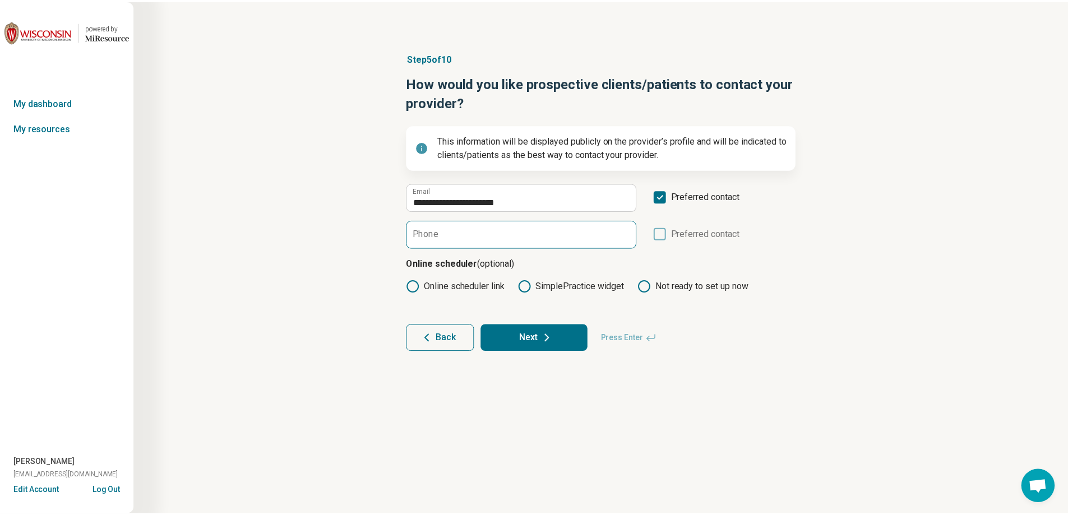
scroll to position [6, 0]
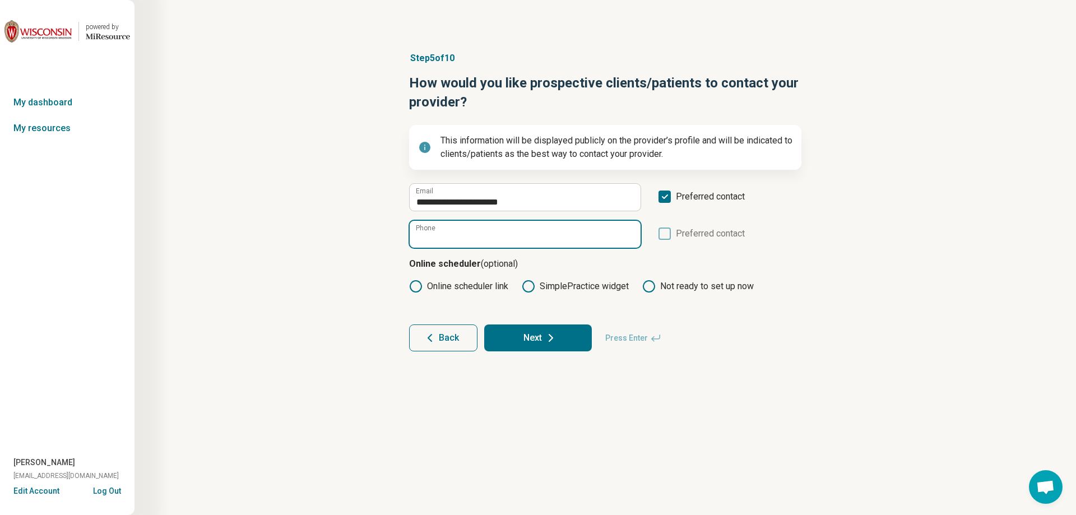
click at [571, 238] on input "Phone" at bounding box center [525, 234] width 231 height 27
click at [529, 337] on button "Next" at bounding box center [538, 338] width 108 height 27
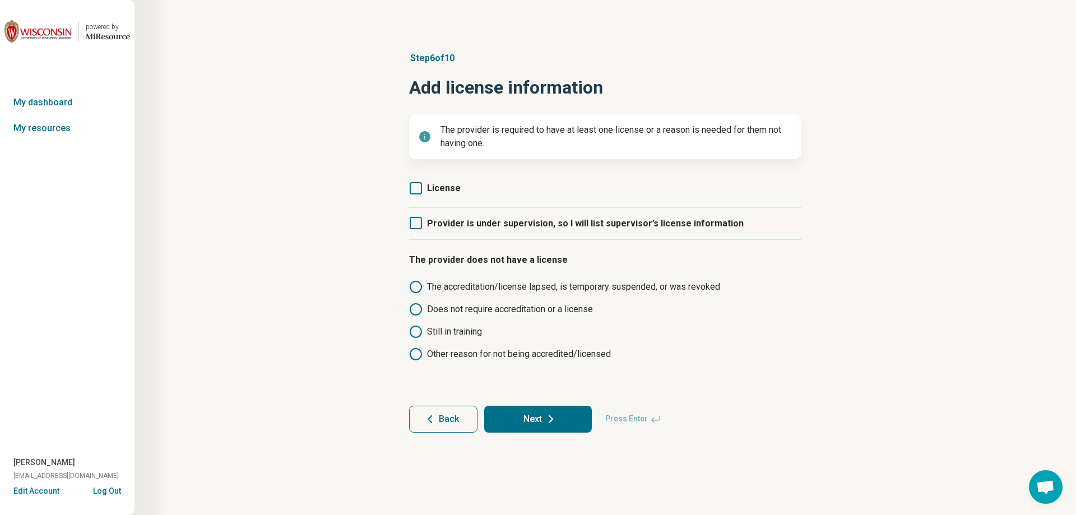
click at [422, 191] on icon at bounding box center [416, 188] width 12 height 12
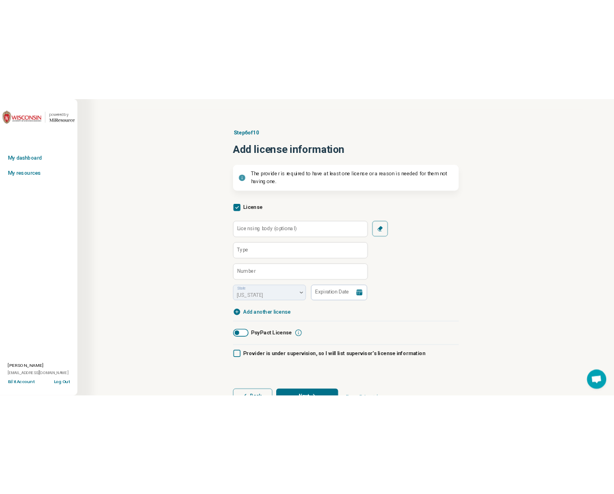
scroll to position [6, 0]
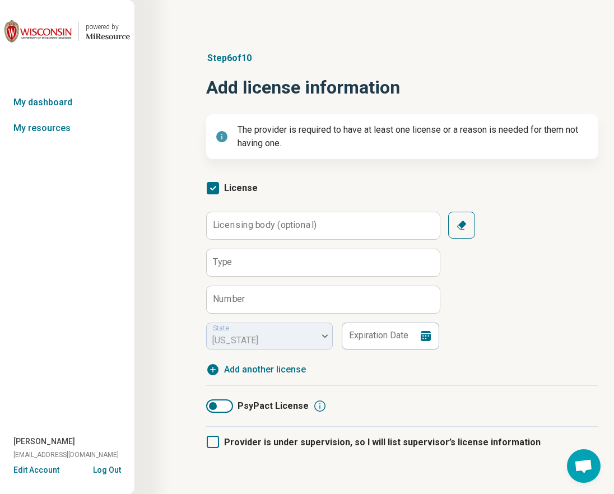
click at [348, 191] on div "License Licensing body (optional) Type Number State [US_STATE] Expiration Date …" at bounding box center [402, 279] width 392 height 213
click at [290, 229] on label "Licensing body (optional)" at bounding box center [265, 225] width 104 height 9
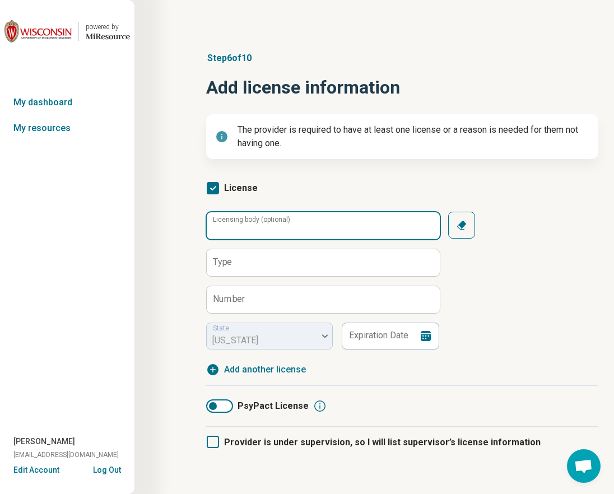
click at [290, 229] on input "Licensing body (optional)" at bounding box center [323, 225] width 233 height 27
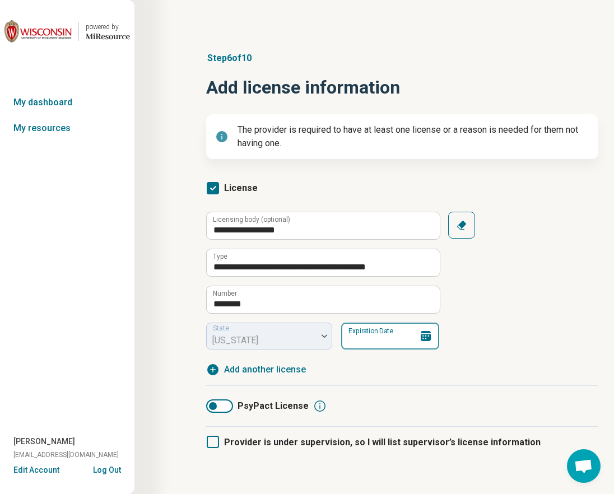
click at [373, 340] on input "Expiration Date" at bounding box center [390, 336] width 98 height 27
click at [524, 314] on div "**********" at bounding box center [402, 281] width 392 height 138
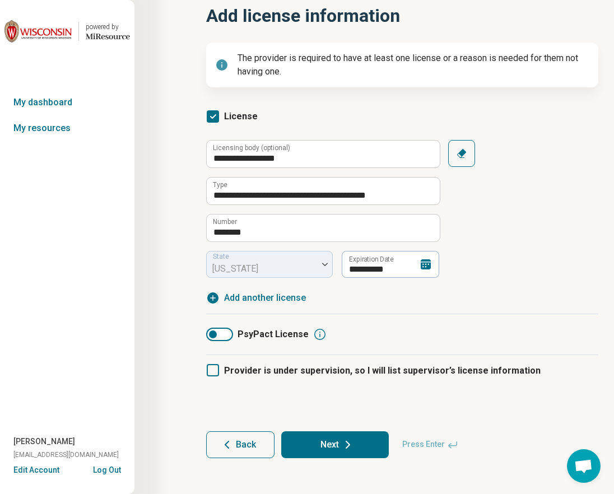
scroll to position [76, 0]
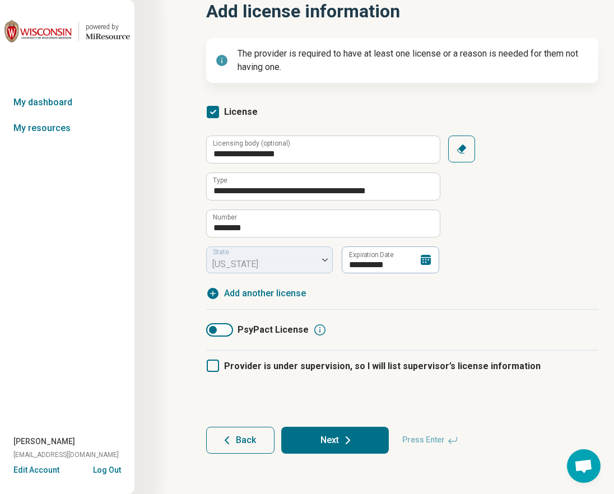
click at [215, 369] on icon at bounding box center [213, 366] width 12 height 12
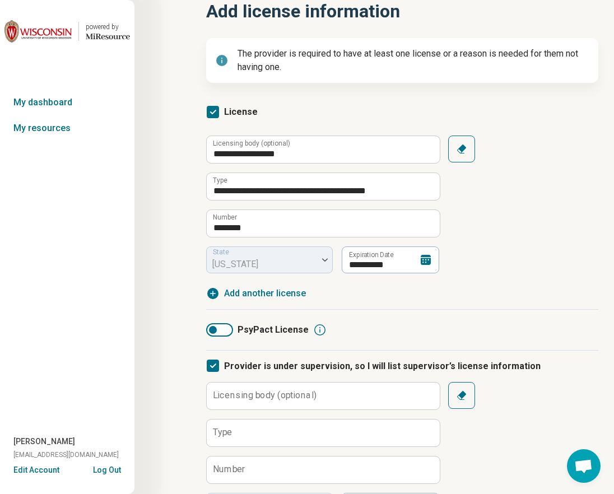
scroll to position [6, 0]
click at [277, 396] on label "Licensing body (optional)" at bounding box center [265, 395] width 104 height 9
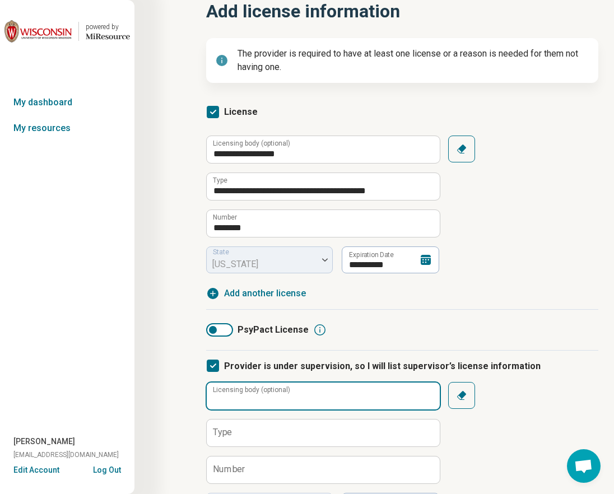
click at [277, 396] on input "Licensing body (optional)" at bounding box center [323, 396] width 233 height 27
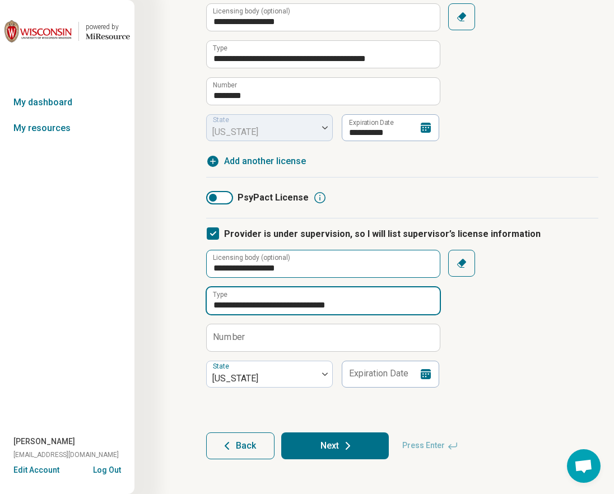
scroll to position [214, 0]
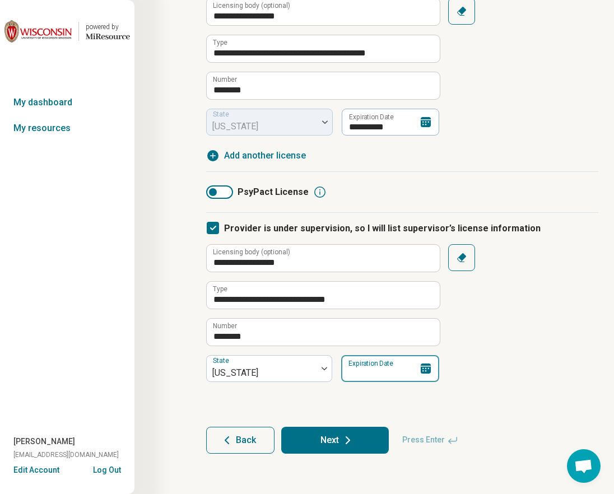
click at [358, 373] on input "Expiration Date" at bounding box center [390, 368] width 98 height 27
click at [346, 439] on icon at bounding box center [347, 440] width 13 height 13
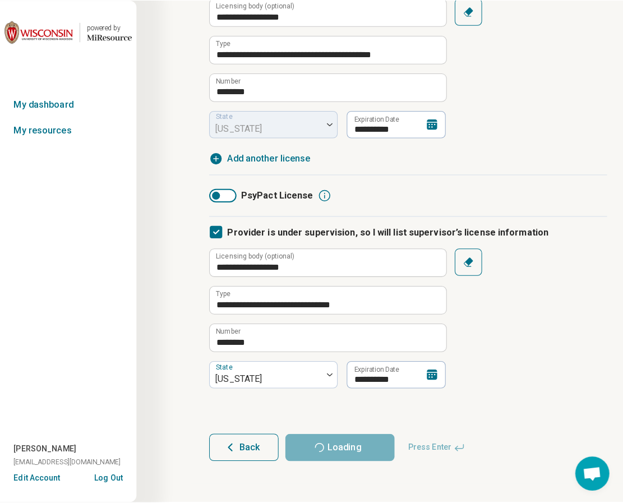
scroll to position [0, 0]
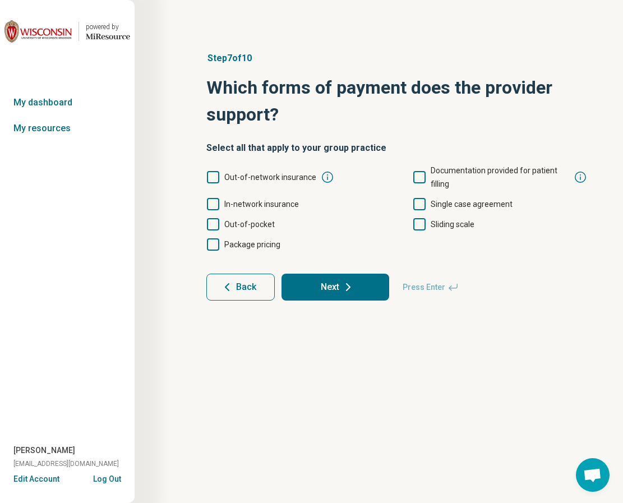
click at [215, 202] on icon at bounding box center [213, 204] width 12 height 12
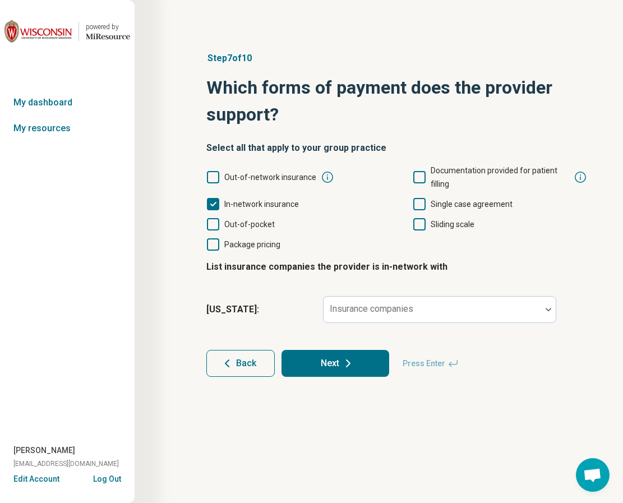
scroll to position [6, 0]
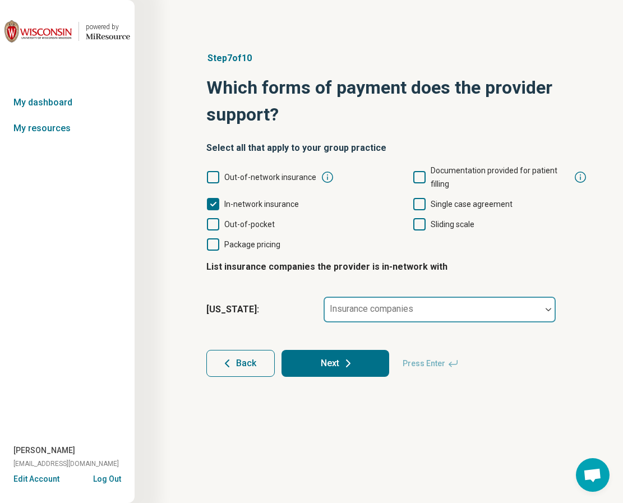
click at [389, 308] on div "Insurance companies" at bounding box center [439, 309] width 233 height 27
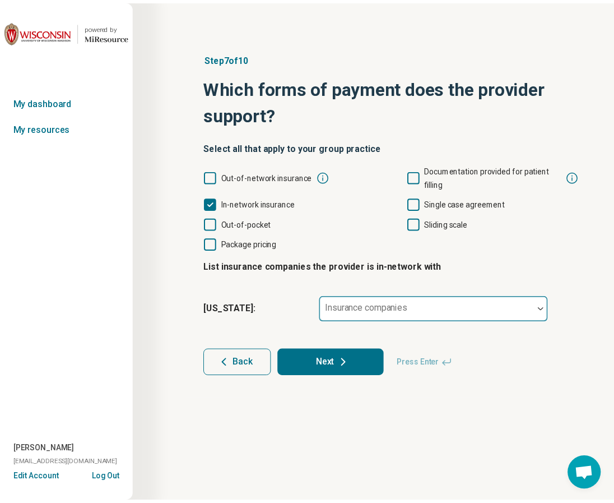
scroll to position [5, 0]
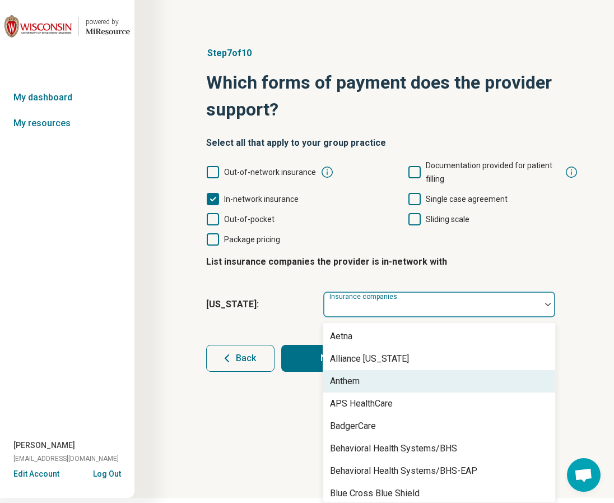
click at [387, 384] on div "Anthem" at bounding box center [439, 381] width 232 height 22
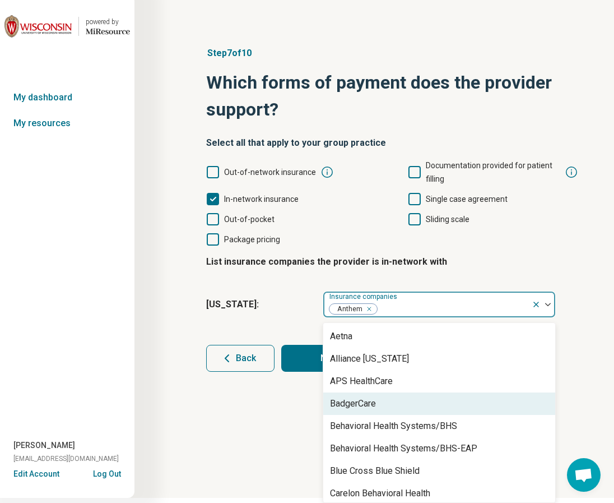
click at [379, 412] on div "BadgerCare" at bounding box center [439, 403] width 232 height 22
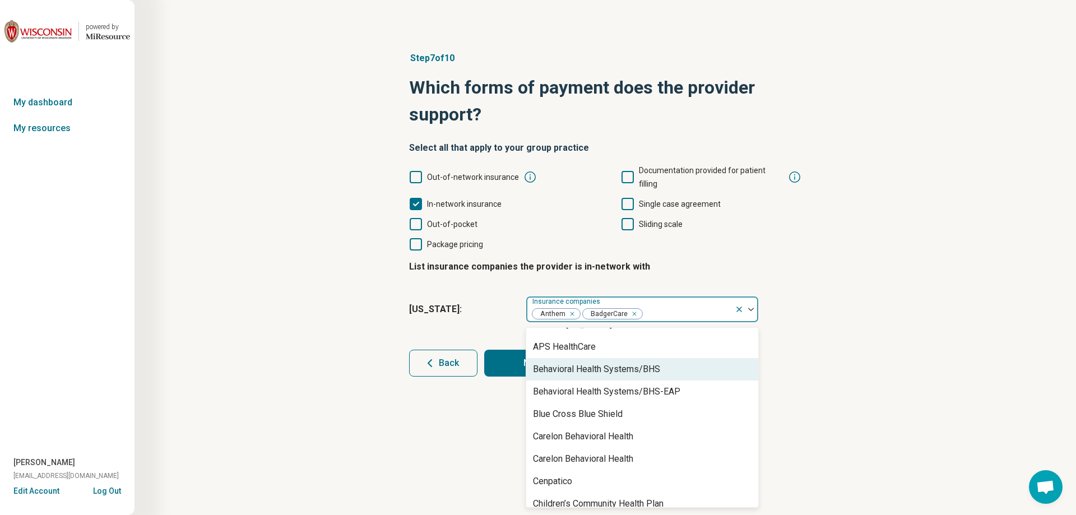
scroll to position [56, 0]
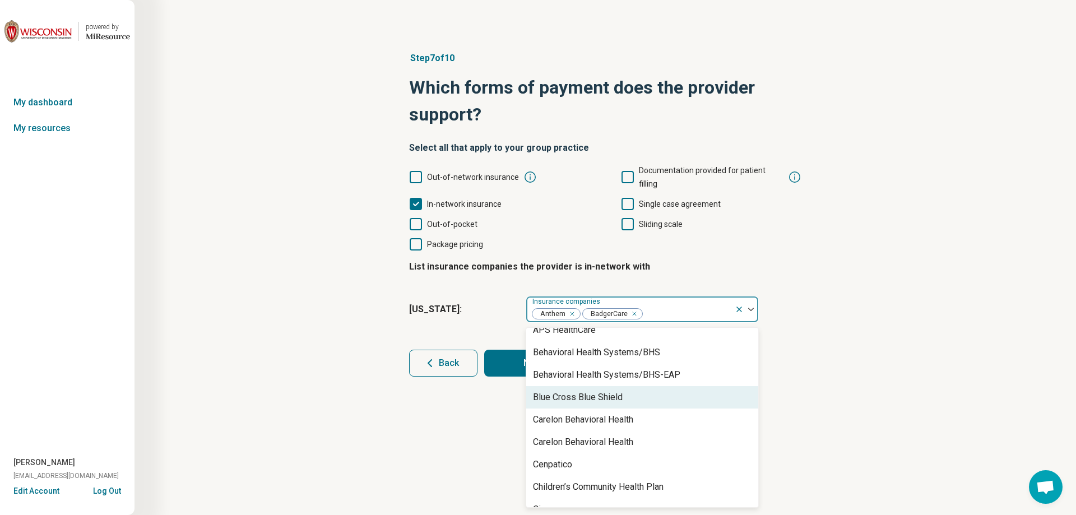
click at [622, 391] on div "Blue Cross Blue Shield" at bounding box center [578, 397] width 90 height 13
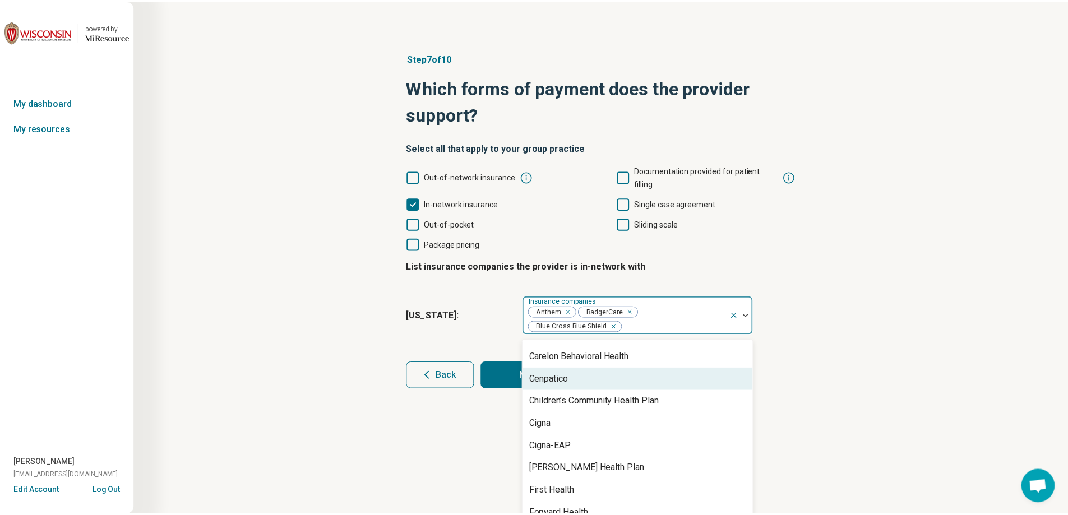
scroll to position [168, 0]
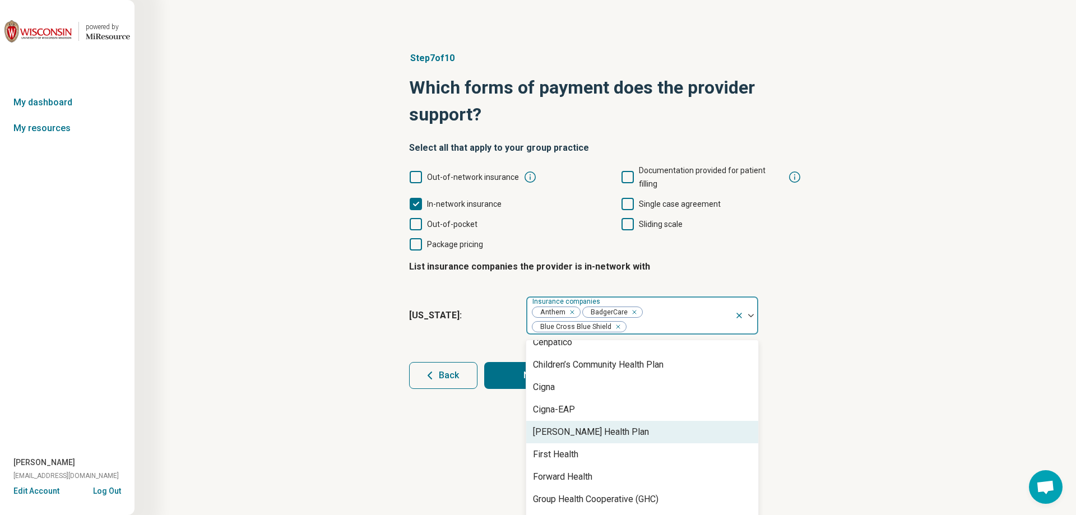
click at [599, 425] on div "[PERSON_NAME] Health Plan" at bounding box center [591, 431] width 116 height 13
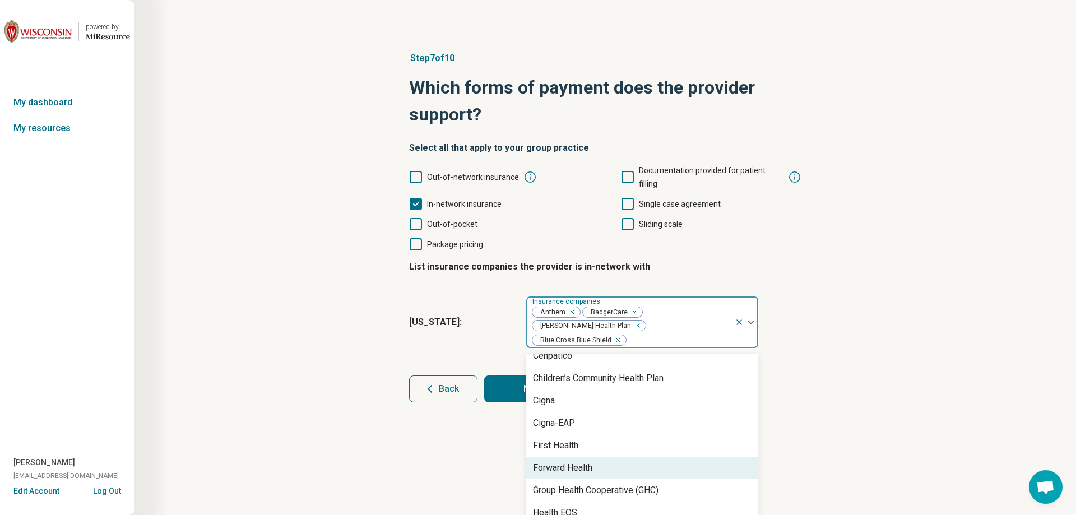
click at [596, 457] on div "Forward Health" at bounding box center [642, 468] width 232 height 22
click at [596, 461] on div "Group Health Cooperative (GHC)" at bounding box center [596, 467] width 126 height 13
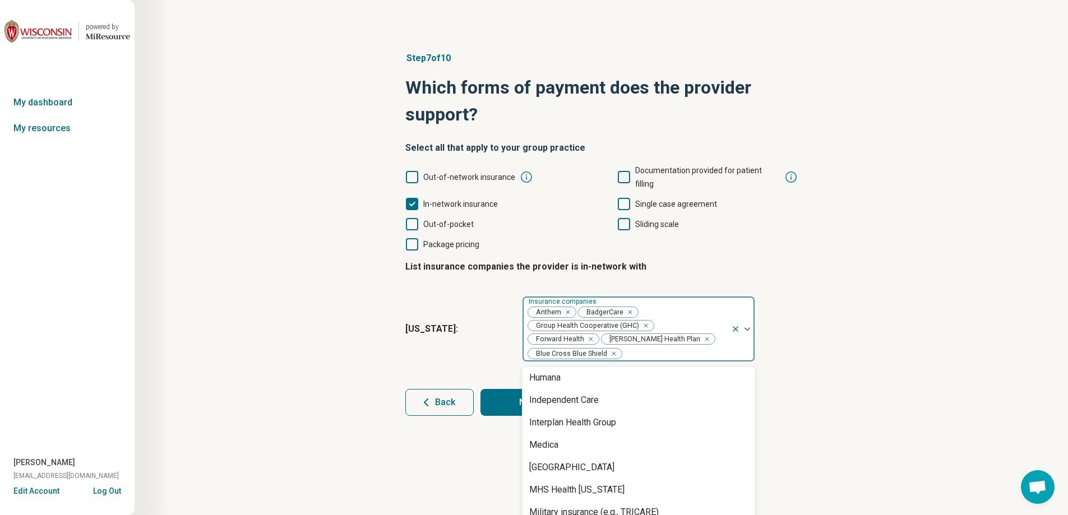
scroll to position [336, 0]
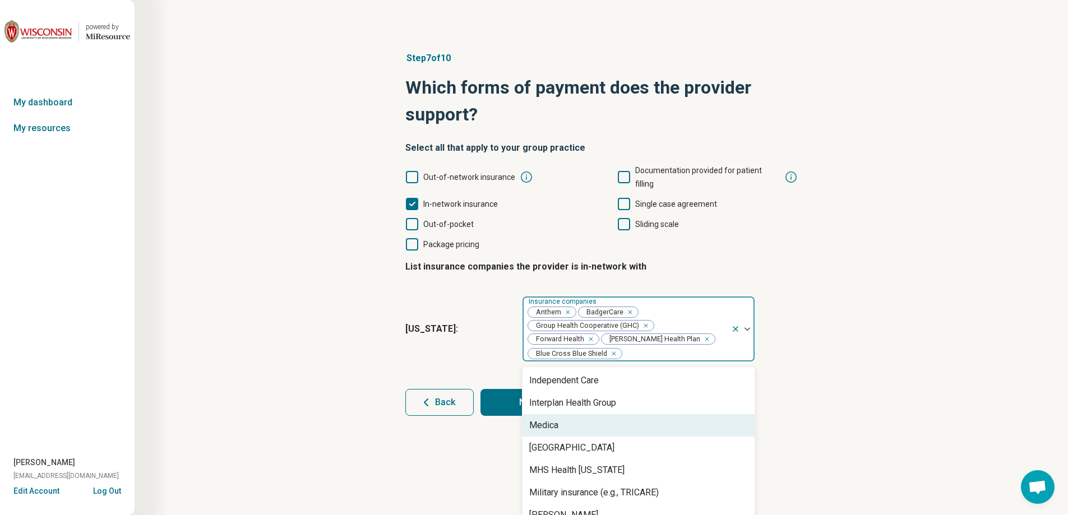
click at [591, 414] on div "Medica" at bounding box center [638, 425] width 232 height 22
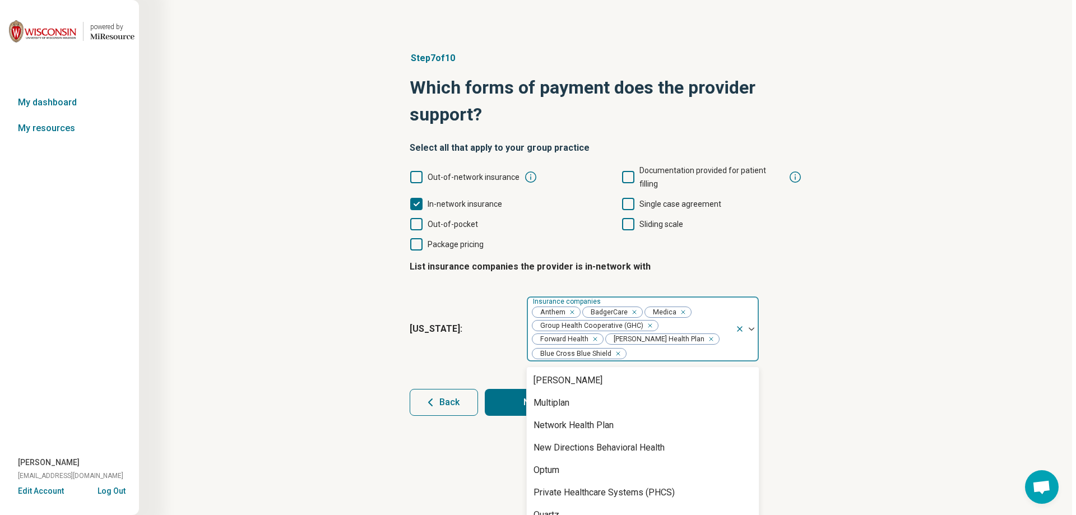
scroll to position [505, 0]
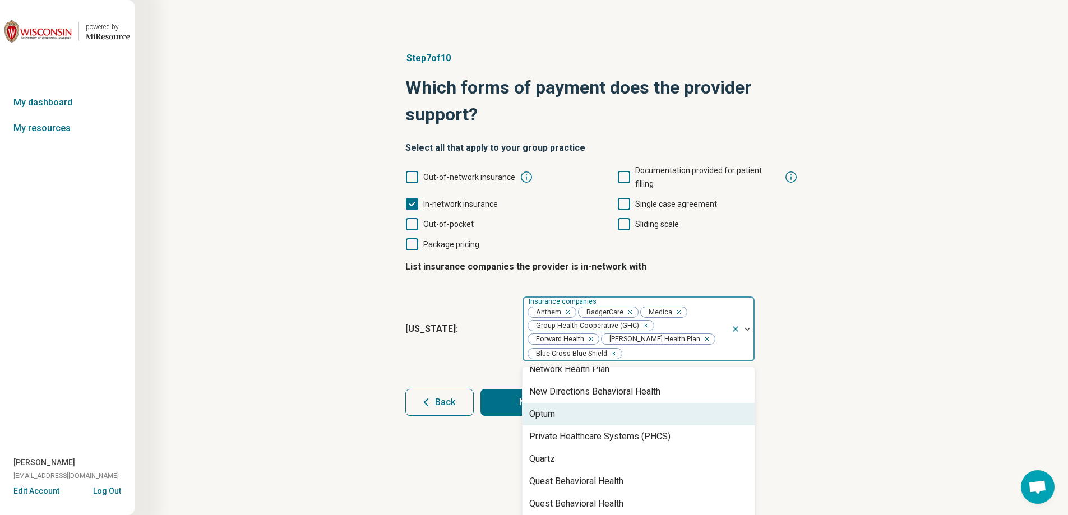
click at [579, 403] on div "Optum" at bounding box center [638, 414] width 232 height 22
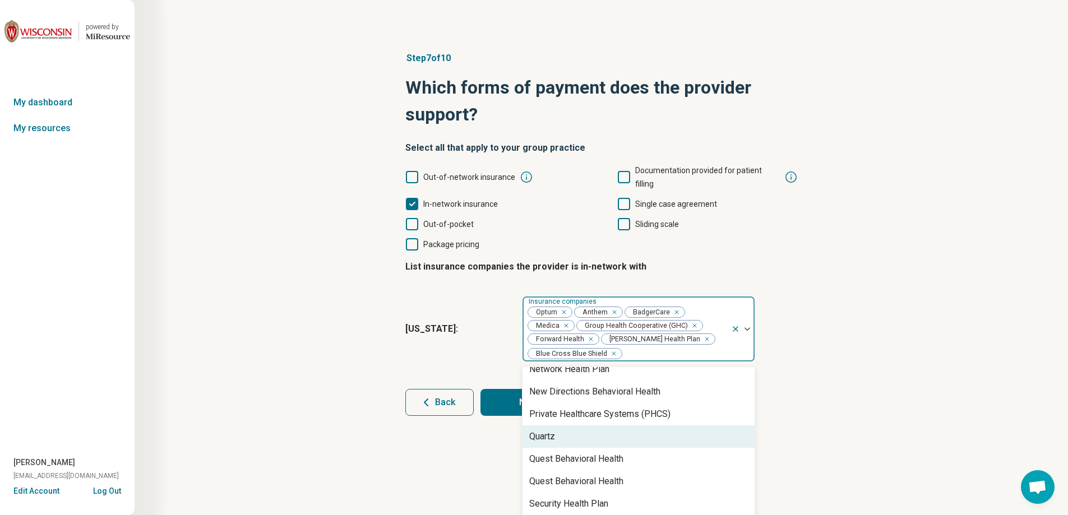
click at [572, 427] on div "Quartz" at bounding box center [638, 436] width 232 height 22
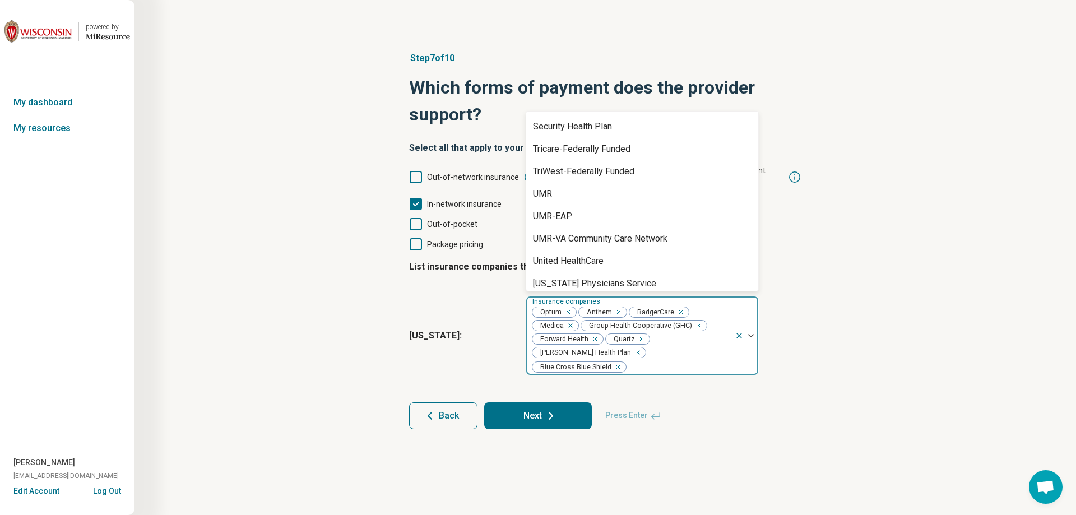
scroll to position [610, 0]
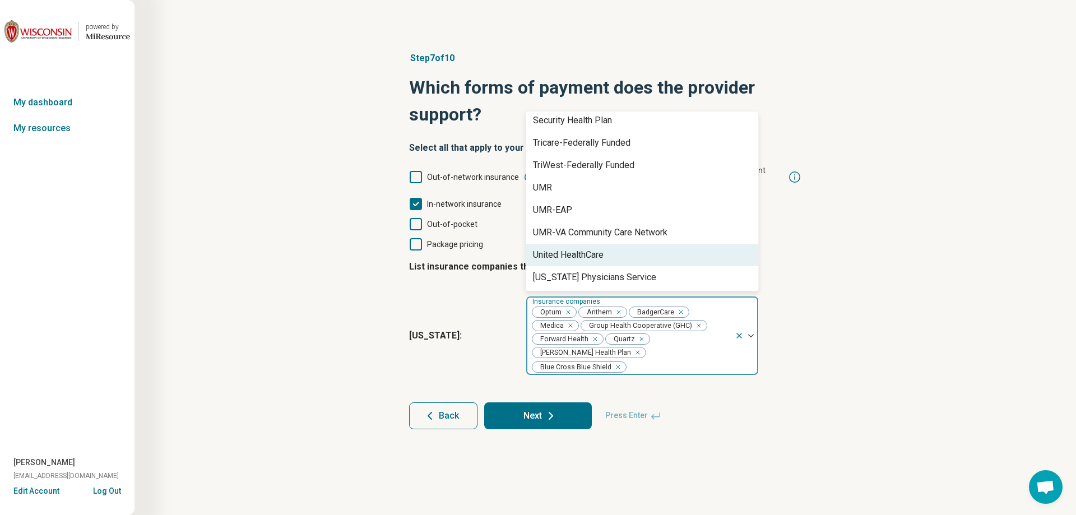
click at [572, 248] on div "United HealthCare" at bounding box center [568, 254] width 71 height 13
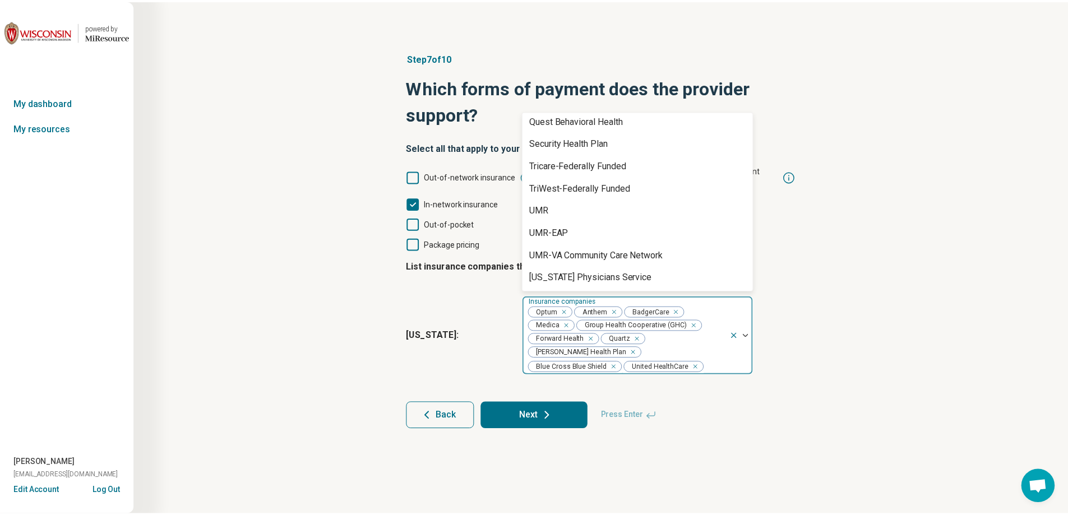
scroll to position [587, 0]
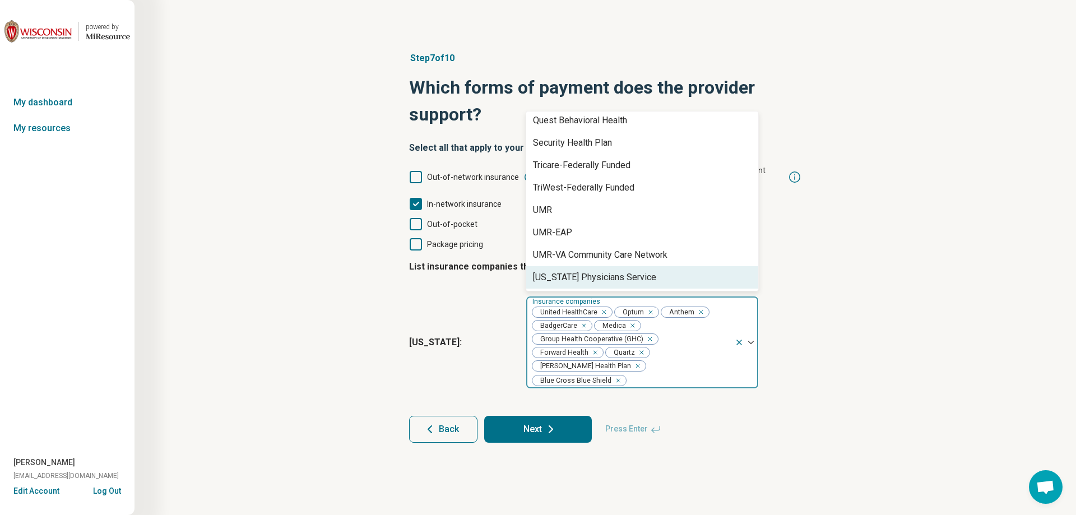
click at [792, 279] on fieldset "List insurance companies the provider is in-network with [US_STATE] : option Un…" at bounding box center [605, 322] width 392 height 142
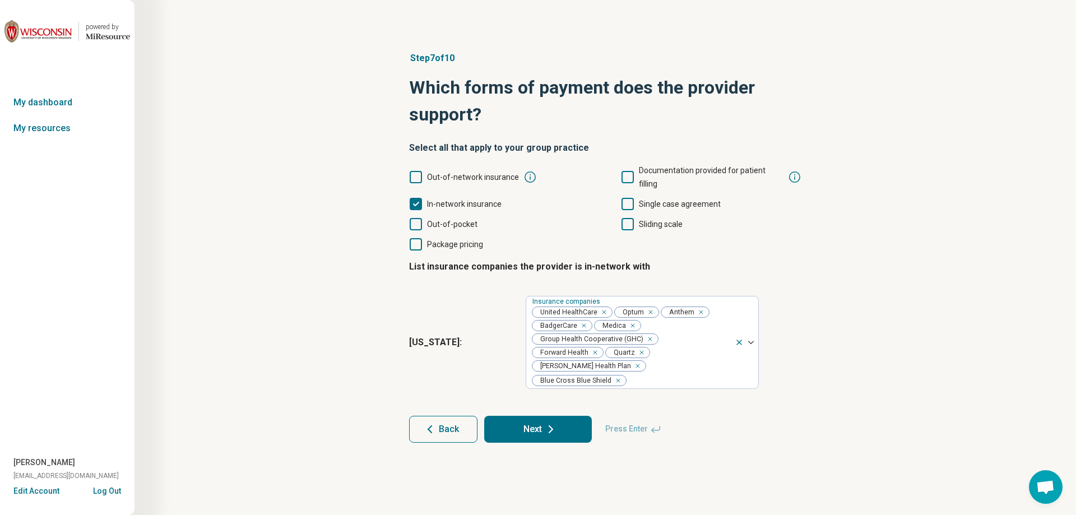
click at [526, 416] on button "Next" at bounding box center [538, 429] width 108 height 27
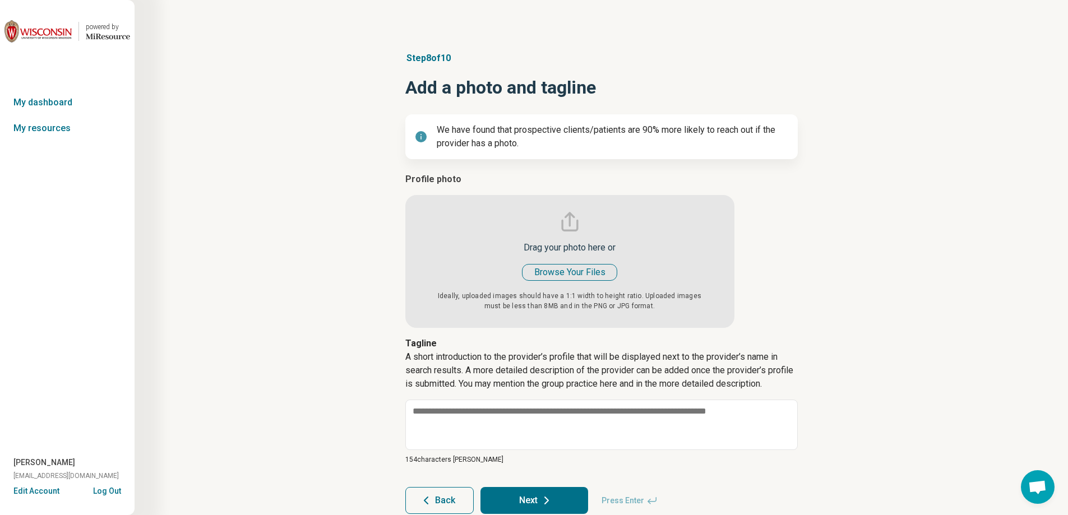
click at [568, 267] on input "file" at bounding box center [569, 250] width 329 height 155
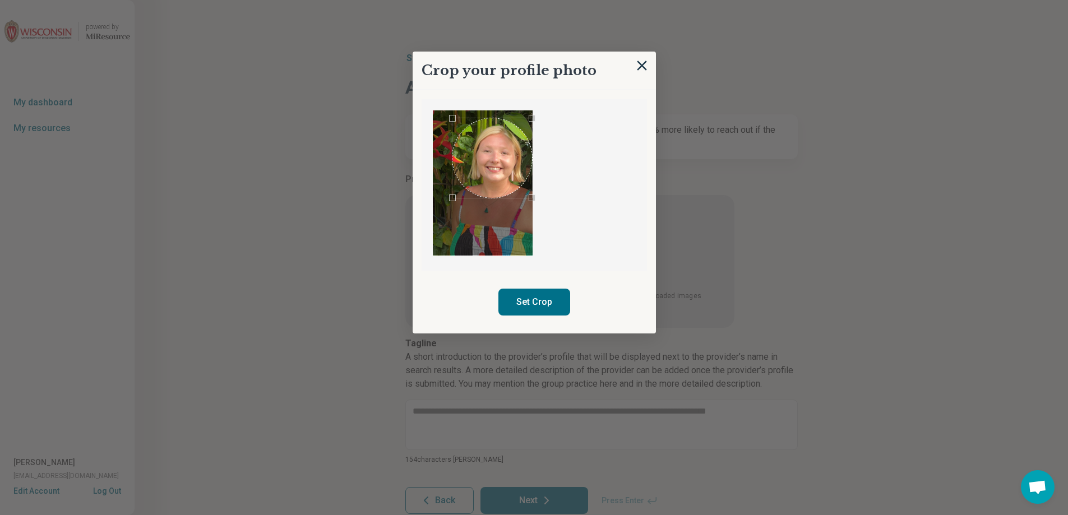
click at [514, 182] on div "Use the arrow keys to move the crop selection area" at bounding box center [492, 158] width 80 height 80
click at [545, 303] on button "Set Crop" at bounding box center [534, 302] width 72 height 27
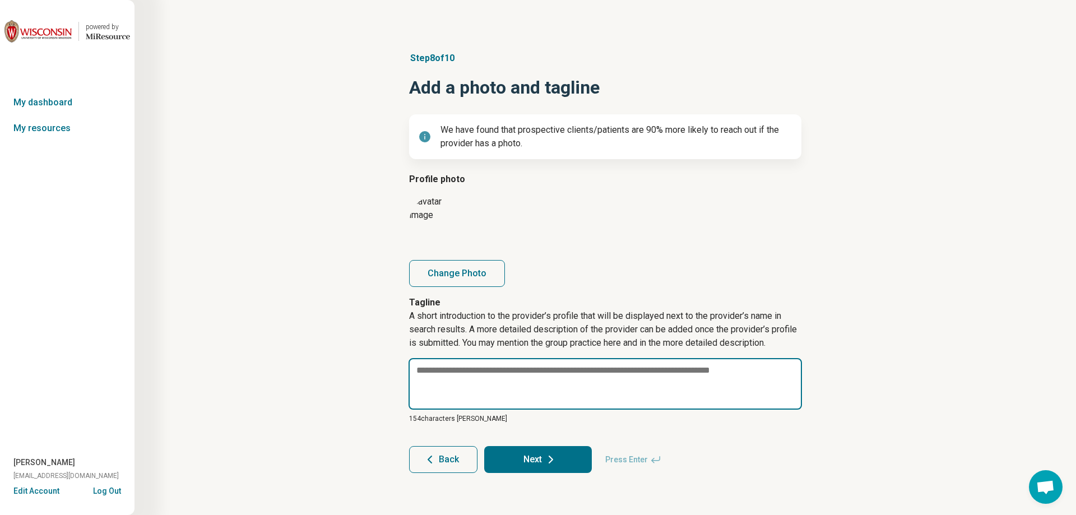
click at [488, 376] on textarea at bounding box center [606, 384] width 394 height 52
paste textarea "**********"
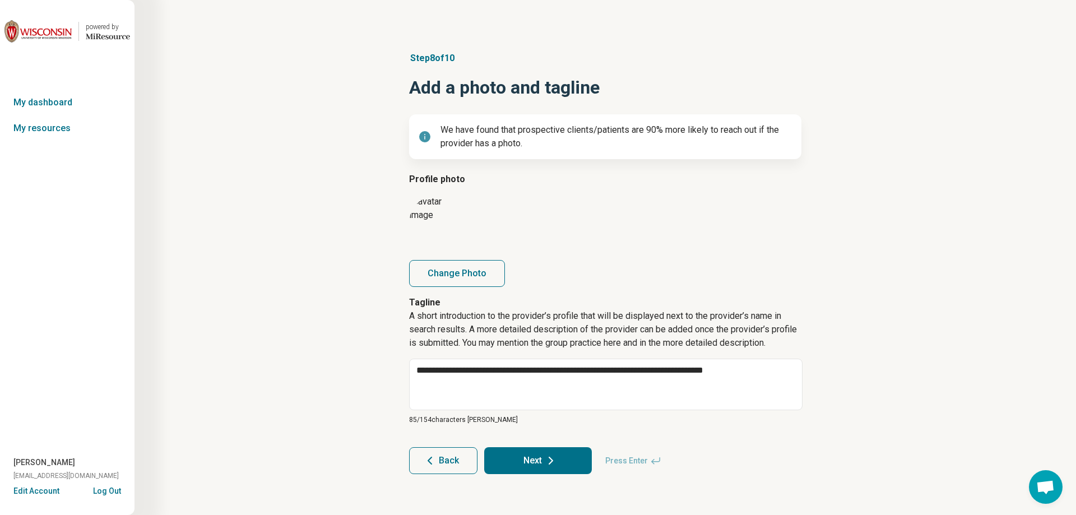
click at [554, 457] on icon at bounding box center [550, 460] width 13 height 13
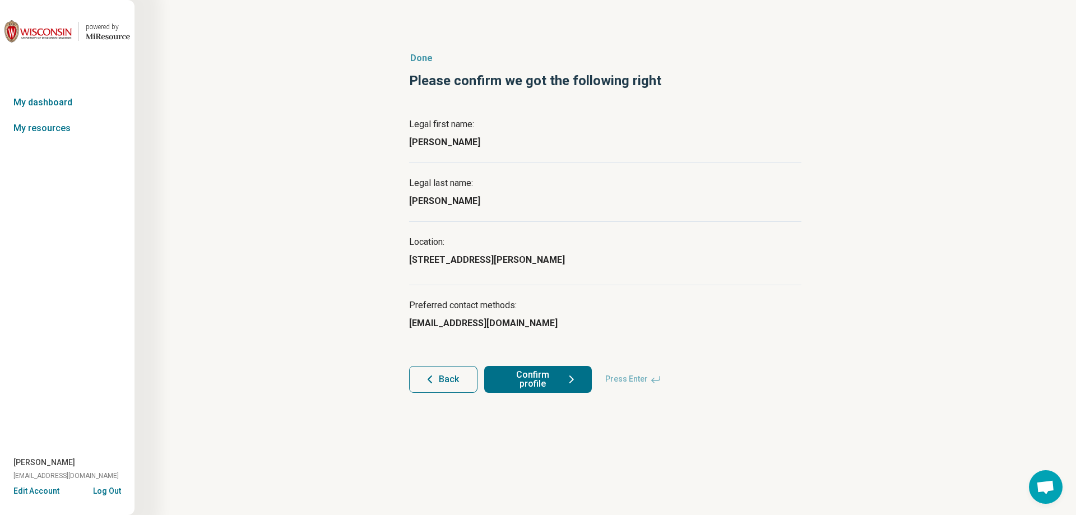
click at [561, 381] on button "Confirm profile" at bounding box center [538, 379] width 108 height 27
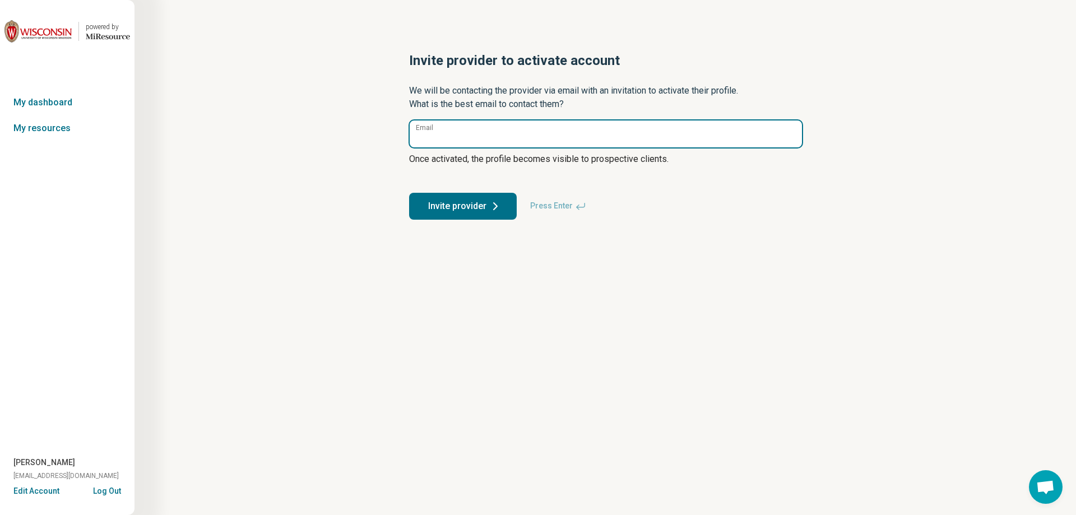
click at [593, 132] on input "Email" at bounding box center [606, 134] width 392 height 27
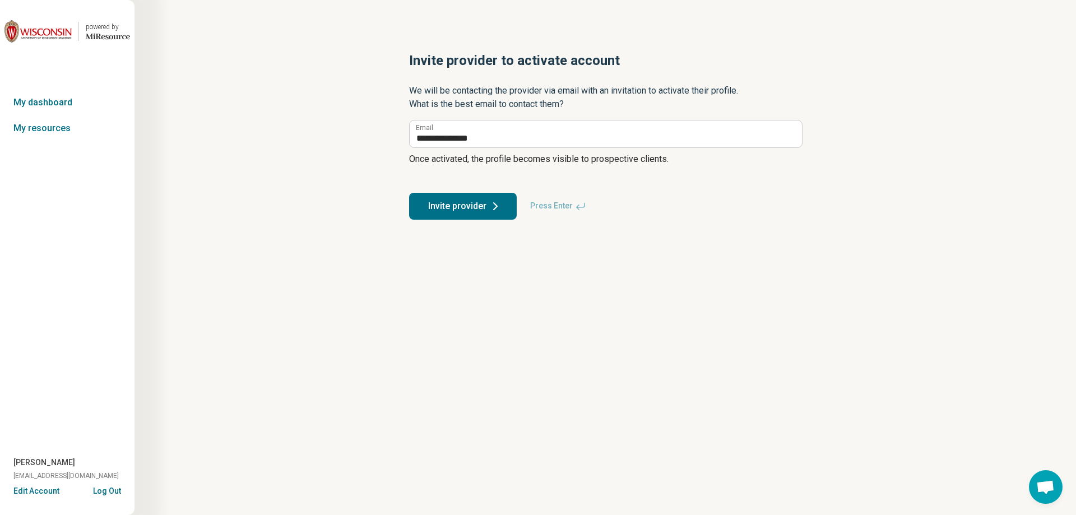
click at [468, 203] on button "Invite provider" at bounding box center [463, 206] width 108 height 27
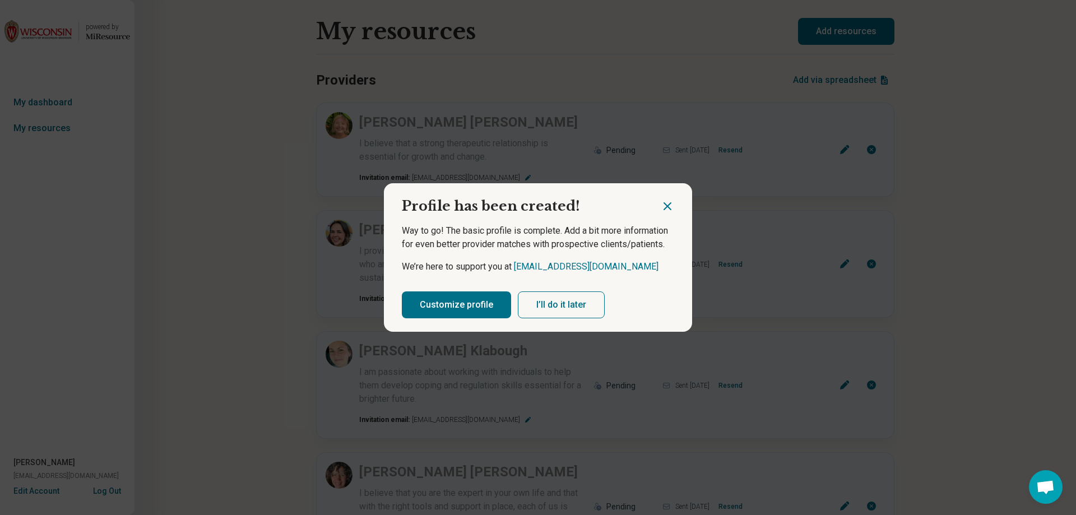
click at [482, 300] on button "Customize profile" at bounding box center [456, 304] width 109 height 27
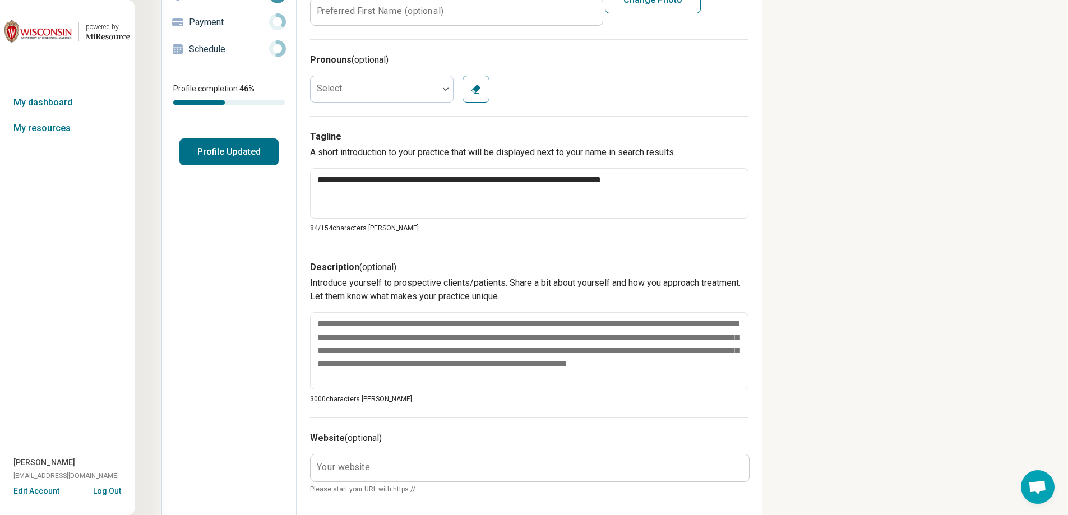
scroll to position [168, 0]
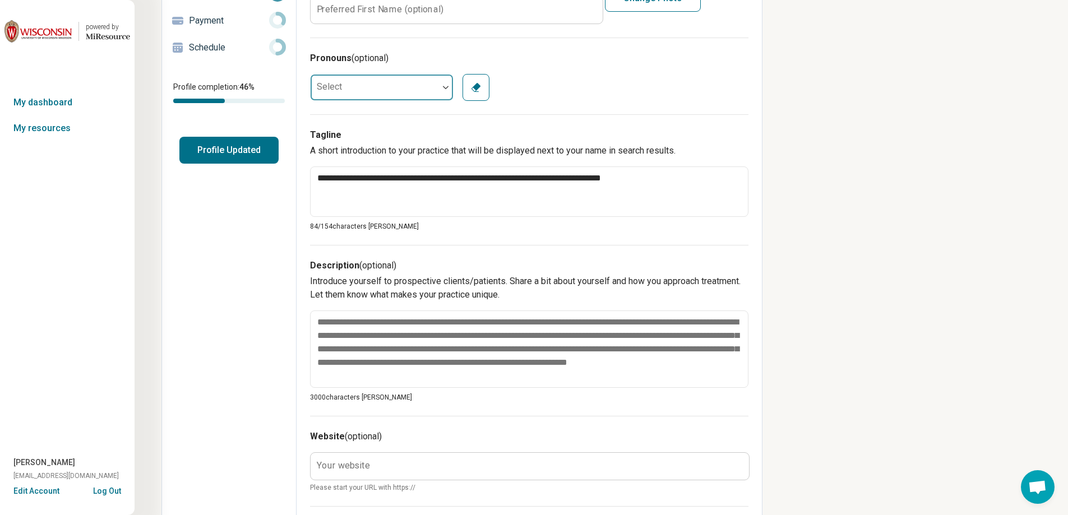
click at [374, 91] on div at bounding box center [375, 87] width 128 height 22
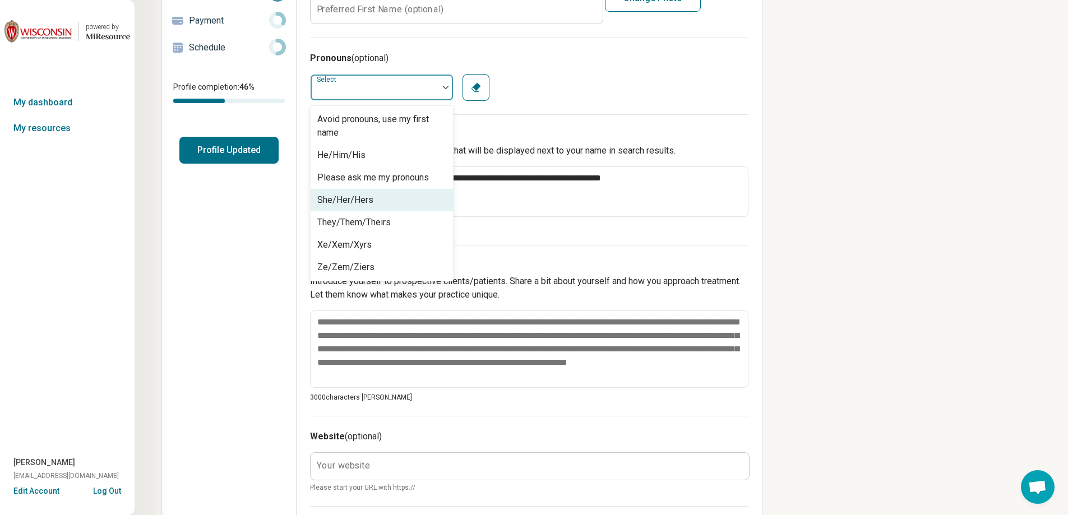
click at [354, 203] on div "She/Her/Hers" at bounding box center [345, 199] width 56 height 13
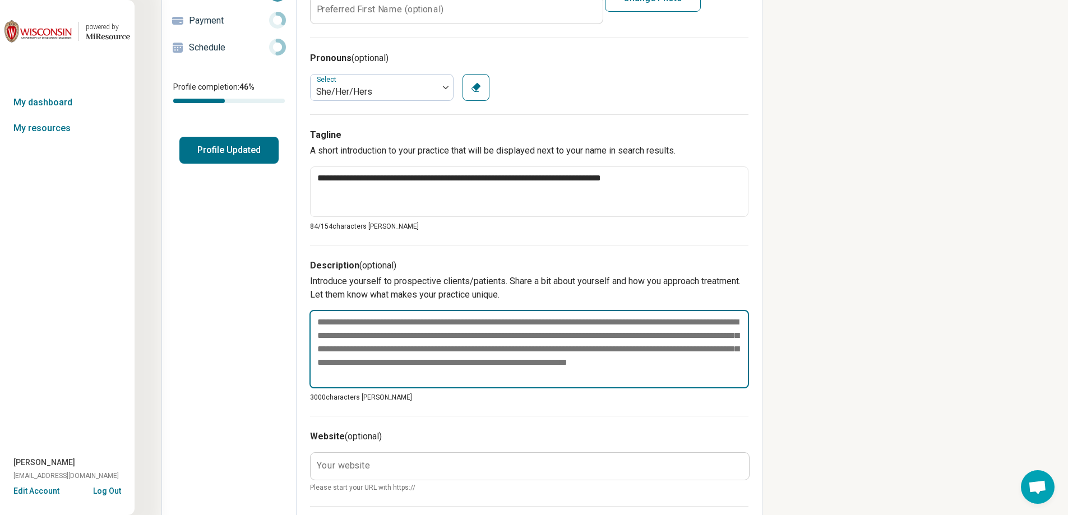
click at [339, 334] on textarea at bounding box center [528, 349] width 439 height 78
paste textarea "**********"
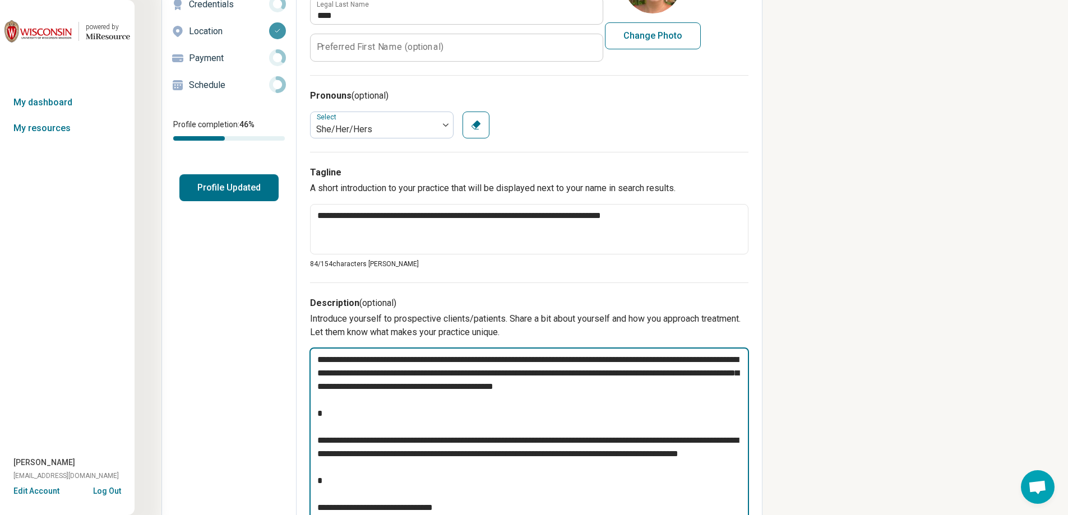
scroll to position [133, 0]
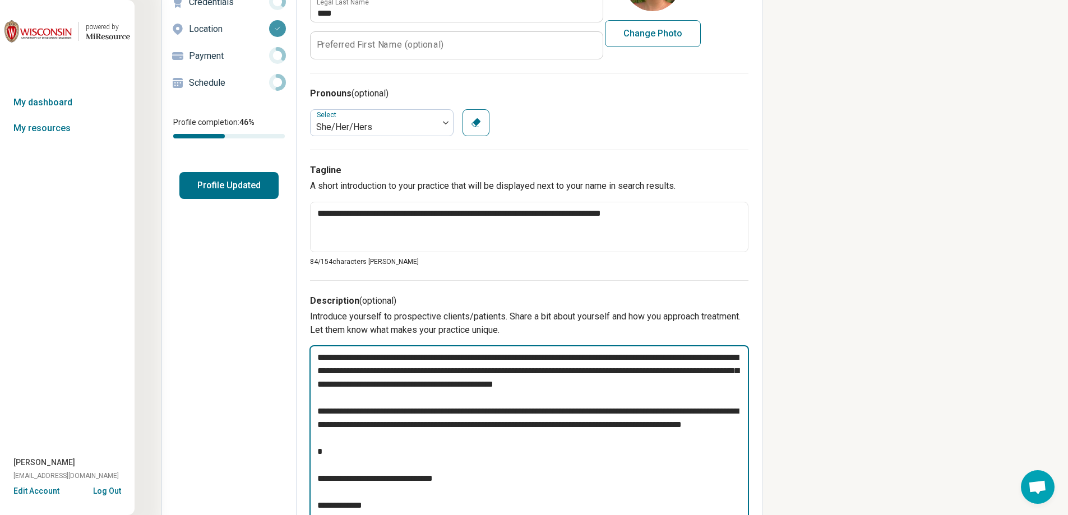
click at [331, 481] on textarea "**********" at bounding box center [528, 519] width 439 height 348
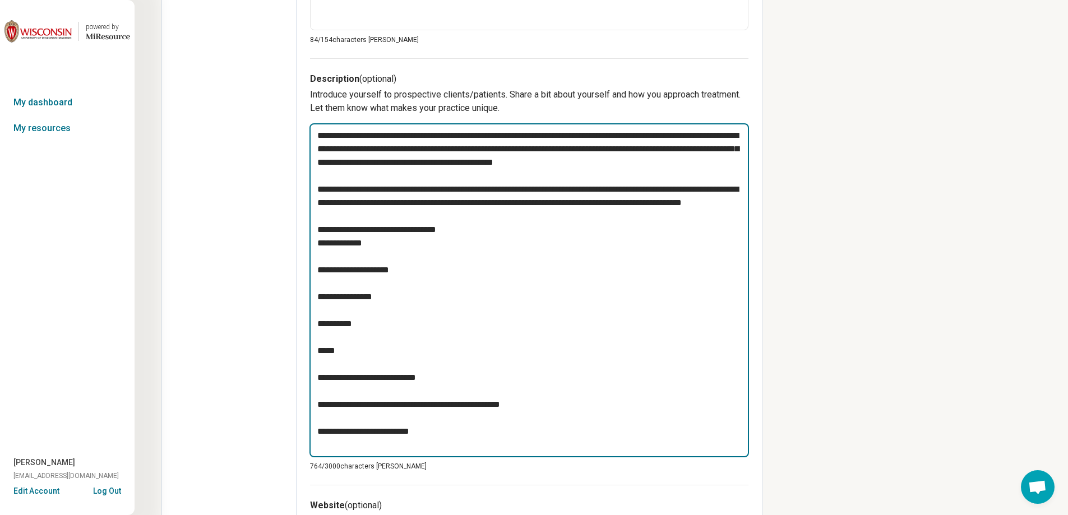
scroll to position [357, 0]
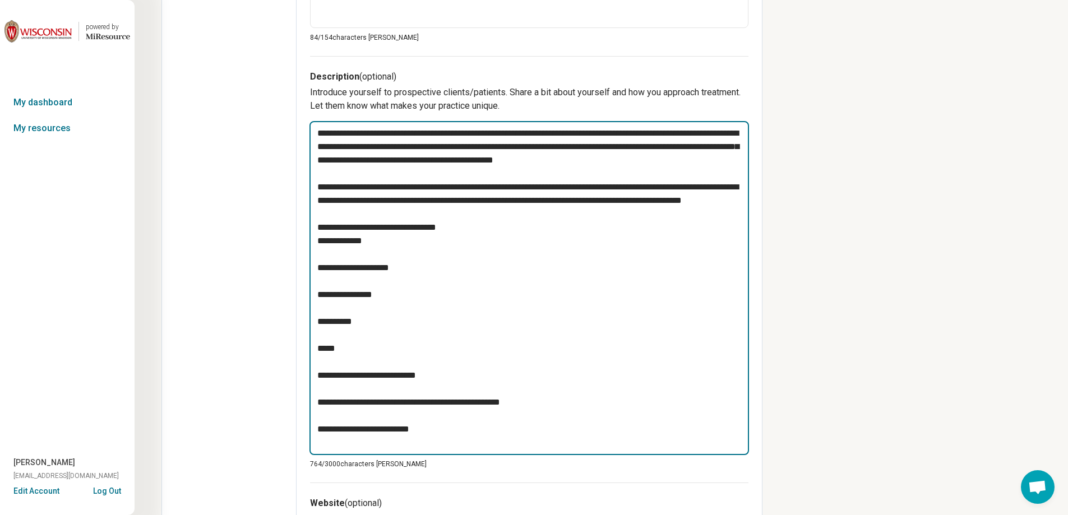
click at [318, 262] on textarea "**********" at bounding box center [528, 288] width 439 height 334
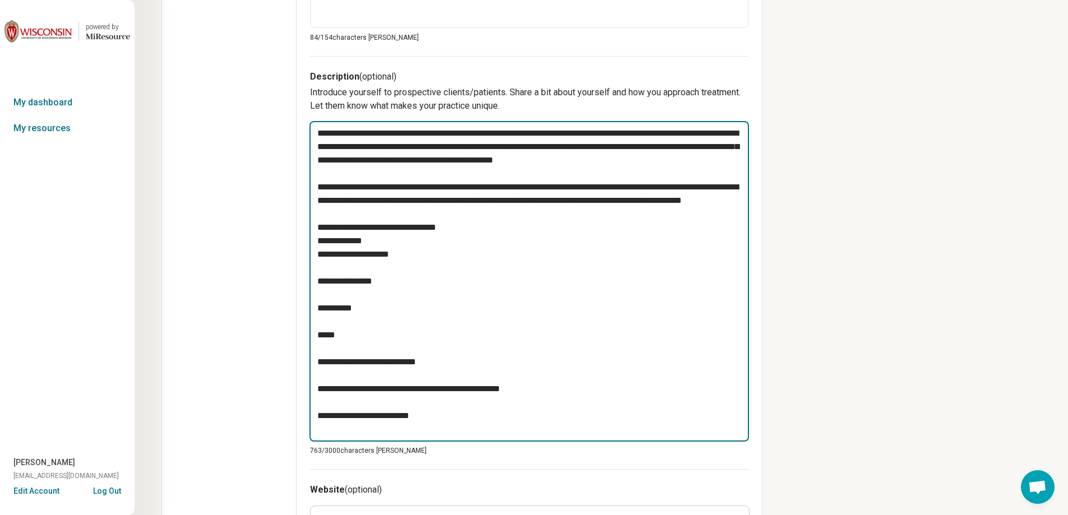
click at [320, 281] on textarea "**********" at bounding box center [528, 281] width 439 height 321
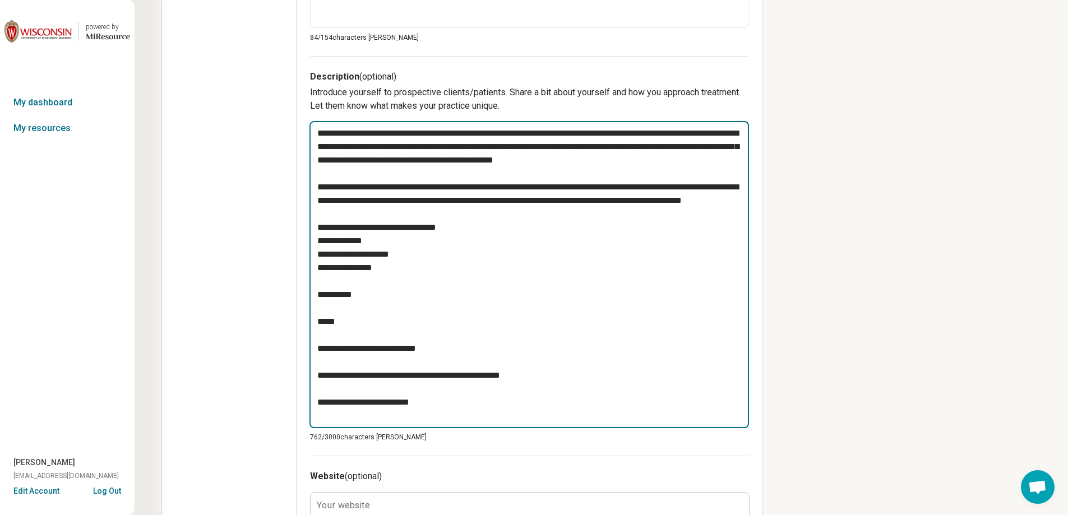
click at [322, 297] on textarea "**********" at bounding box center [528, 274] width 439 height 307
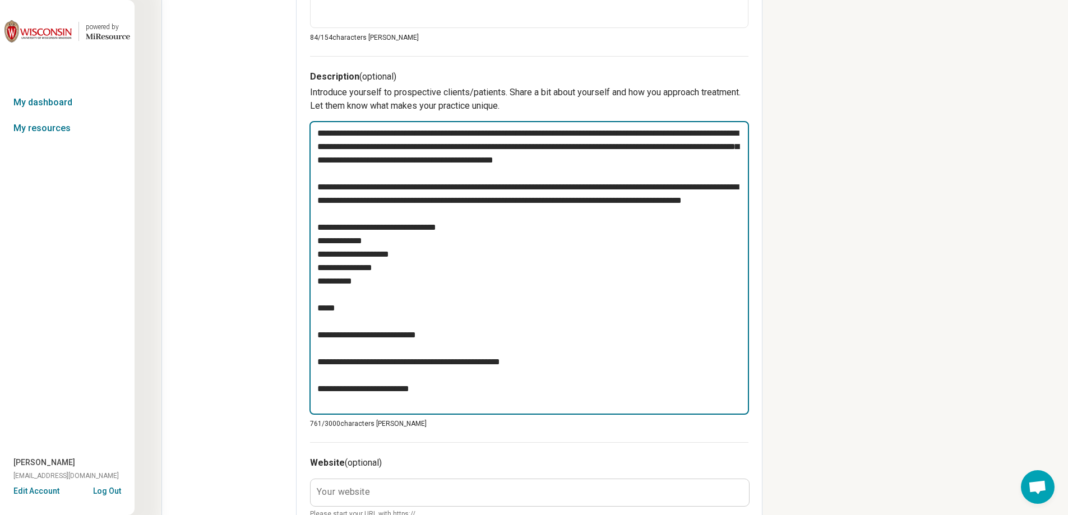
click at [322, 312] on textarea "**********" at bounding box center [528, 268] width 439 height 294
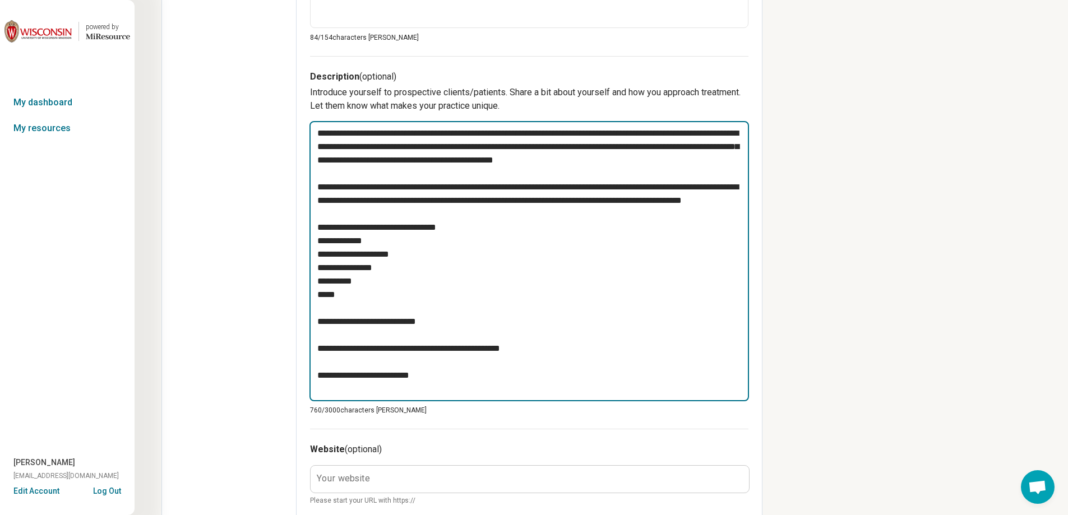
click at [323, 326] on textarea "**********" at bounding box center [528, 261] width 439 height 280
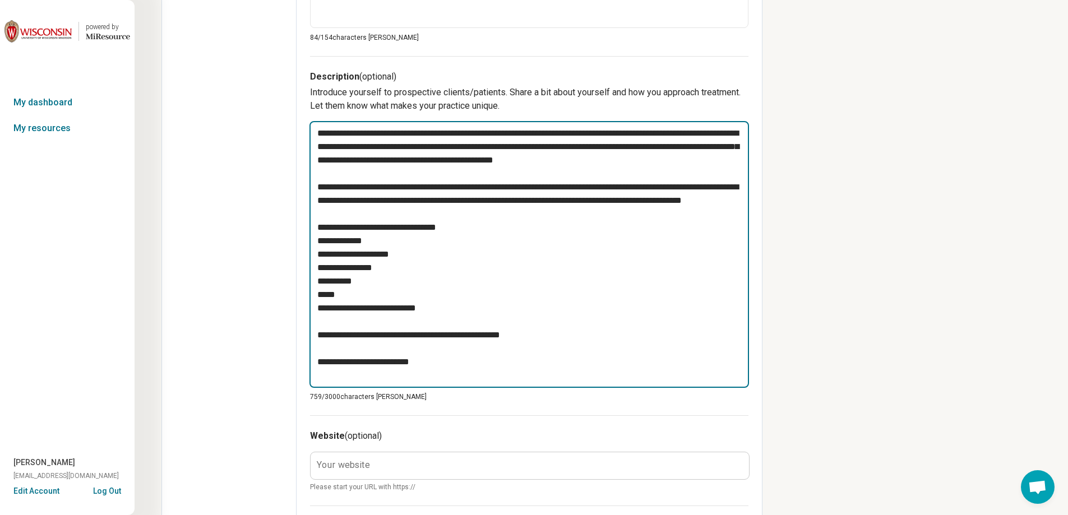
click at [323, 339] on textarea "**********" at bounding box center [528, 254] width 439 height 267
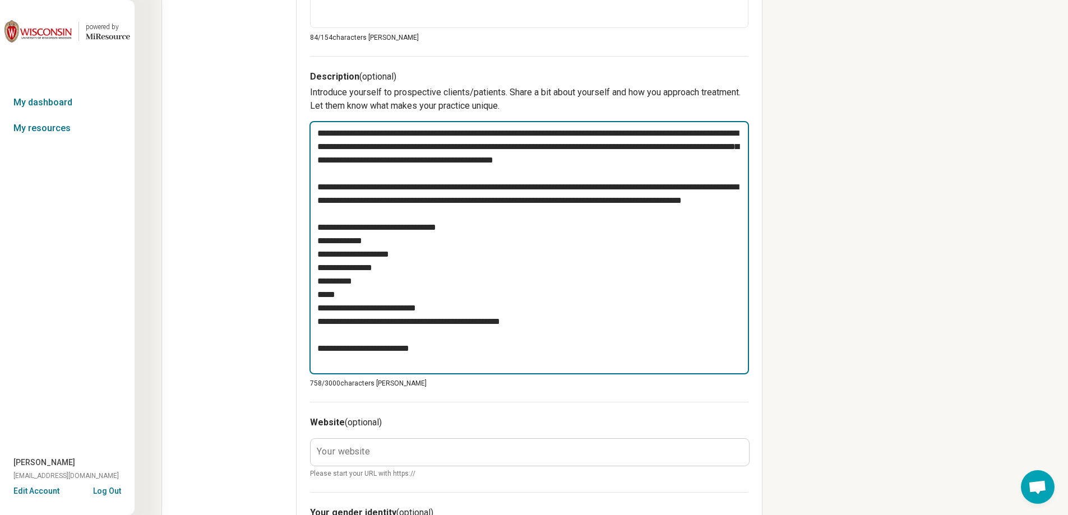
click at [321, 353] on textarea "**********" at bounding box center [528, 247] width 439 height 253
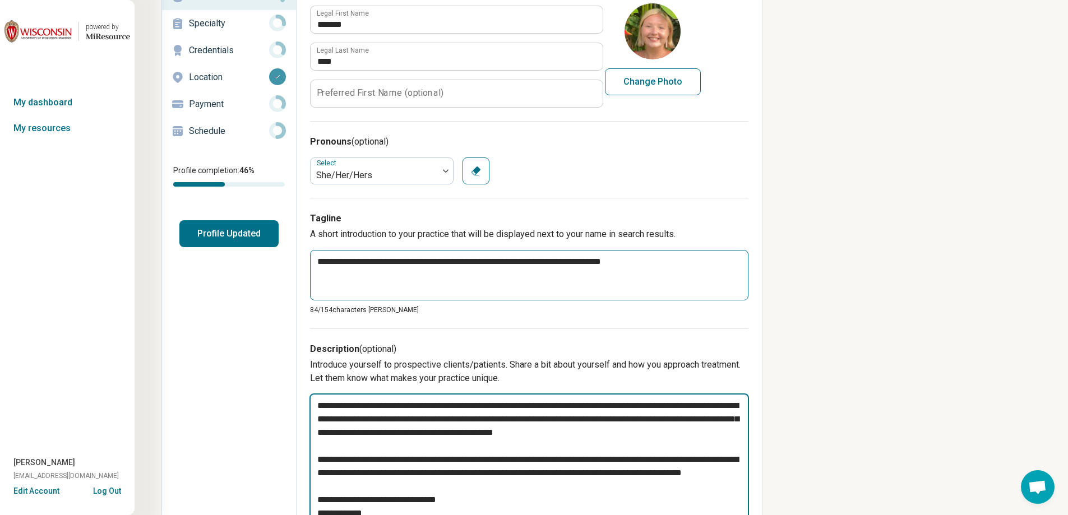
scroll to position [77, 0]
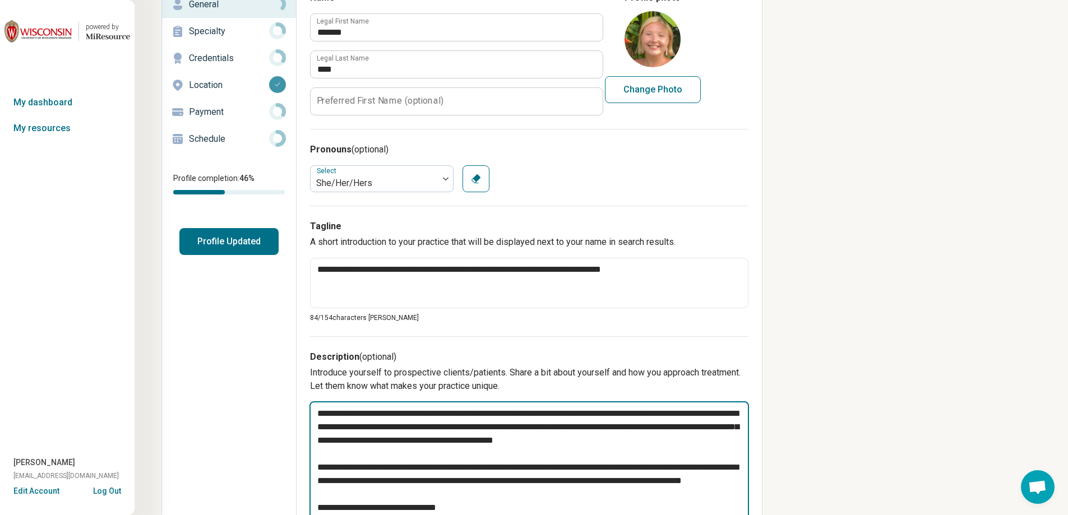
click at [316, 409] on textarea "**********" at bounding box center [528, 521] width 439 height 240
paste textarea "**********"
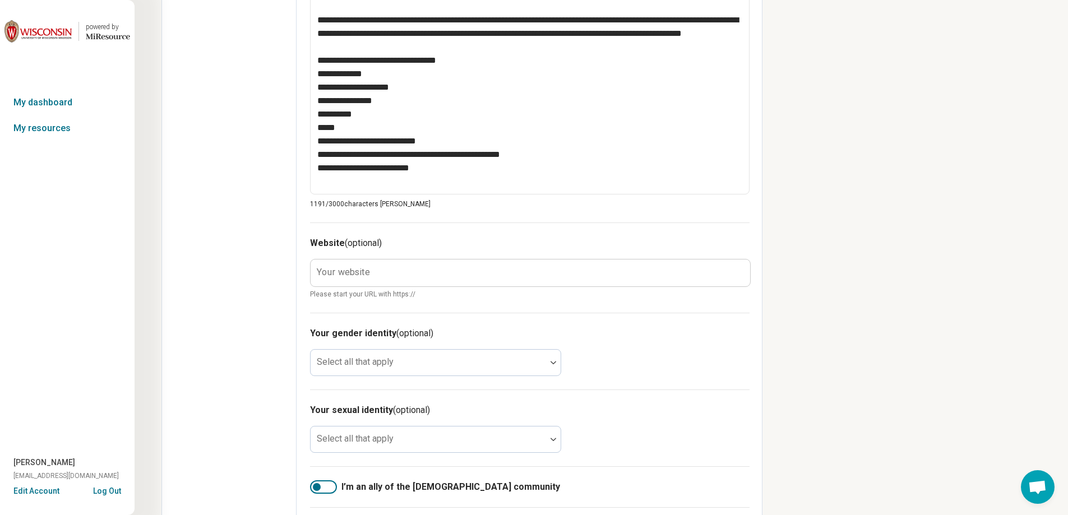
scroll to position [637, 0]
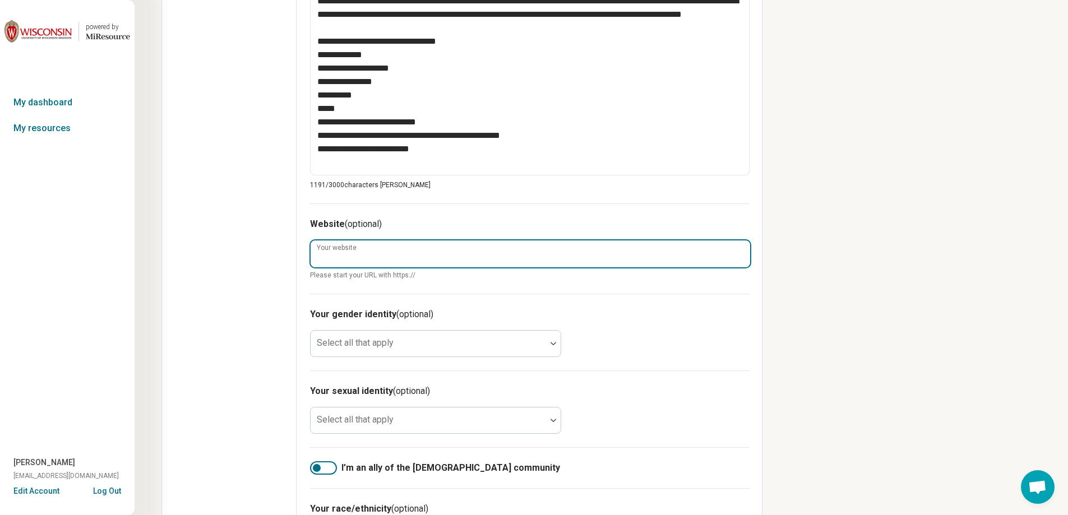
click at [375, 257] on input "Your website" at bounding box center [530, 253] width 439 height 27
paste input "**********"
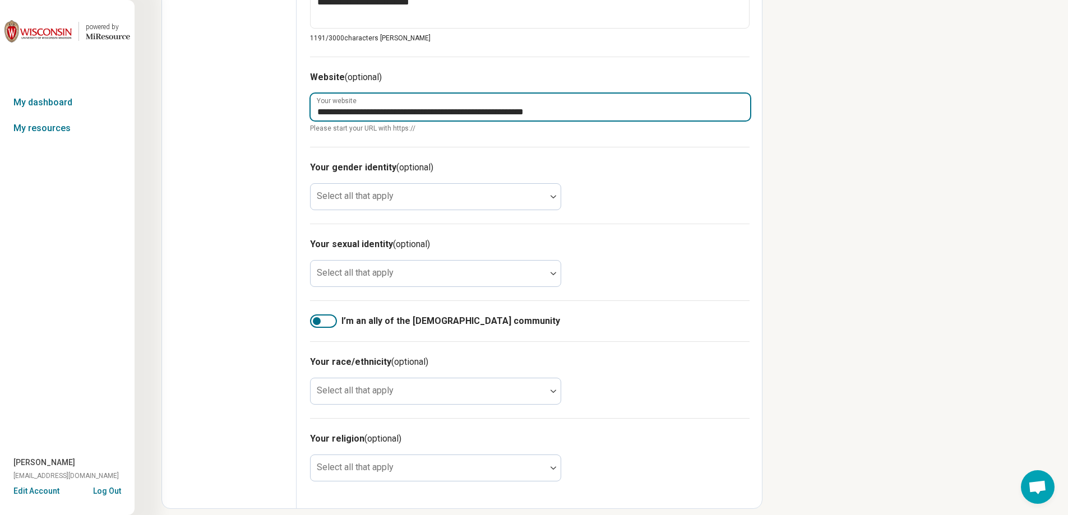
scroll to position [795, 0]
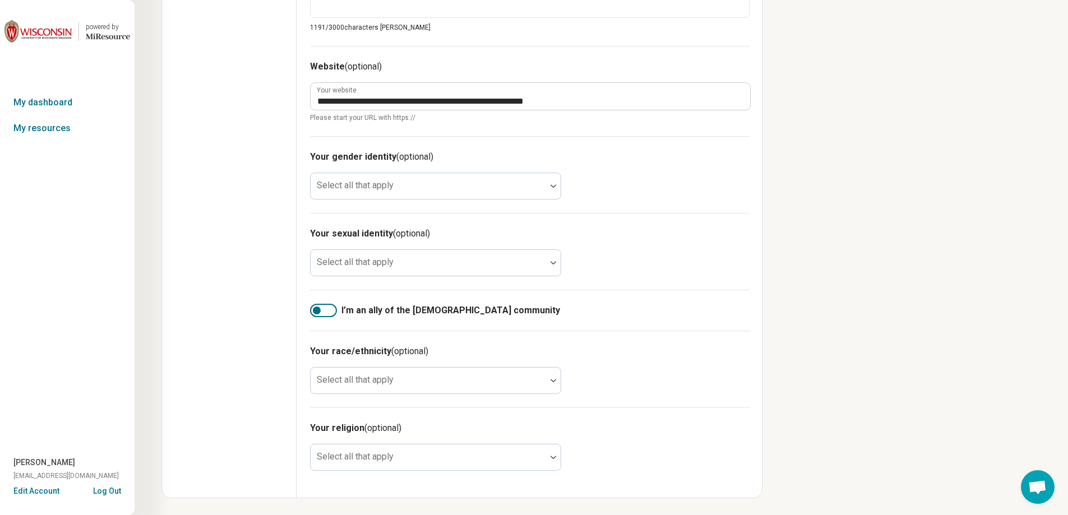
click at [321, 312] on div at bounding box center [323, 310] width 27 height 13
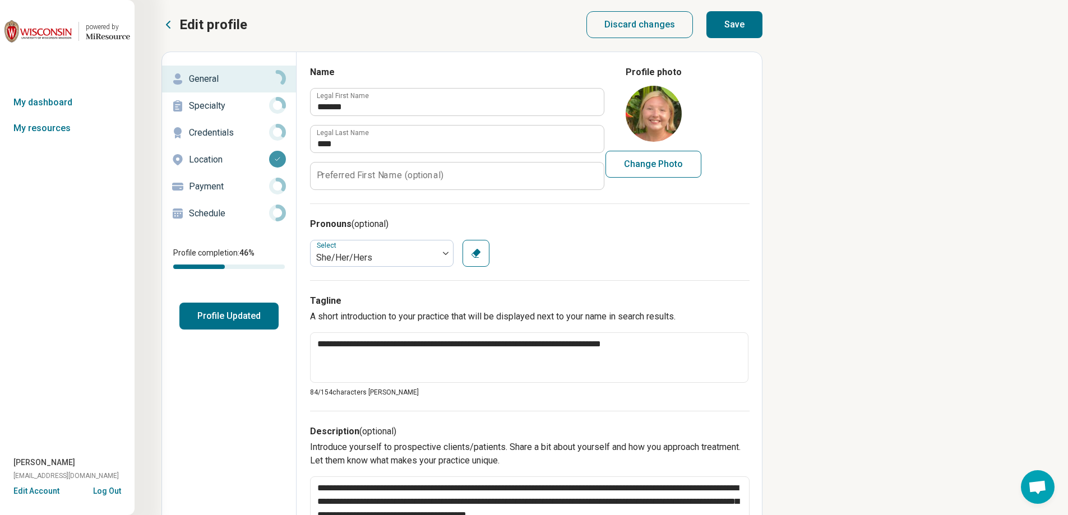
scroll to position [0, 0]
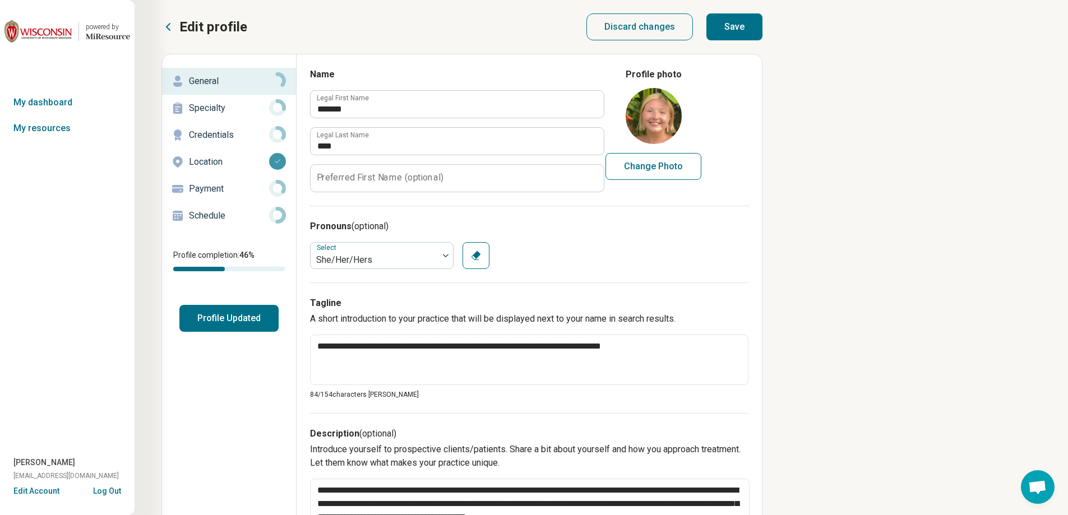
click at [201, 319] on button "Profile Updated" at bounding box center [228, 318] width 99 height 27
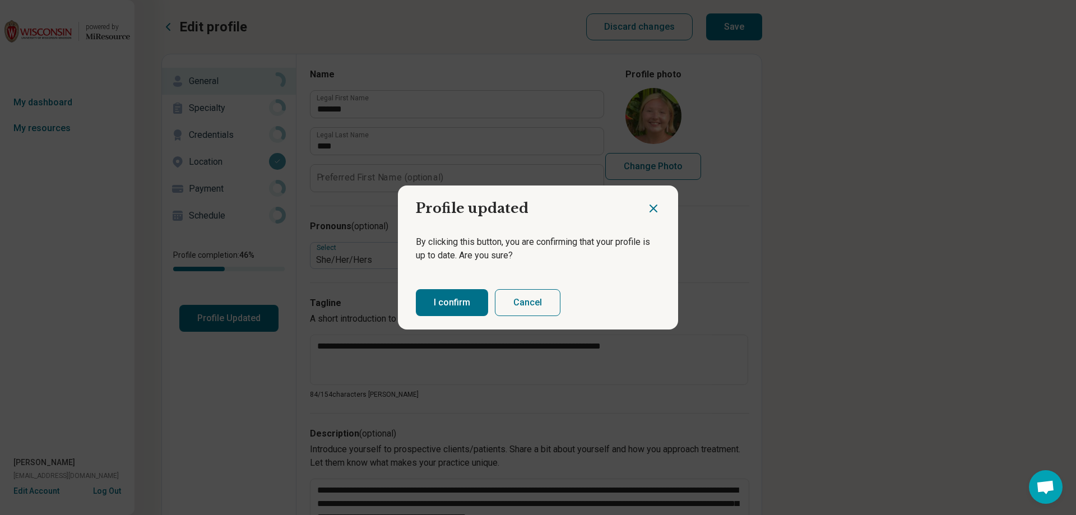
click at [457, 294] on button "I confirm" at bounding box center [452, 302] width 72 height 27
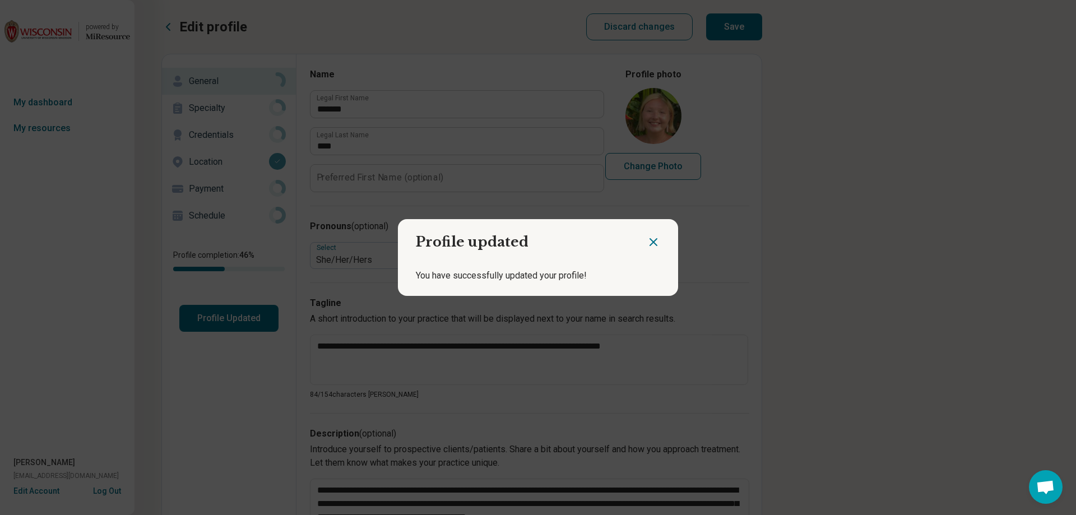
click at [652, 239] on icon "Close dialog" at bounding box center [653, 242] width 7 height 7
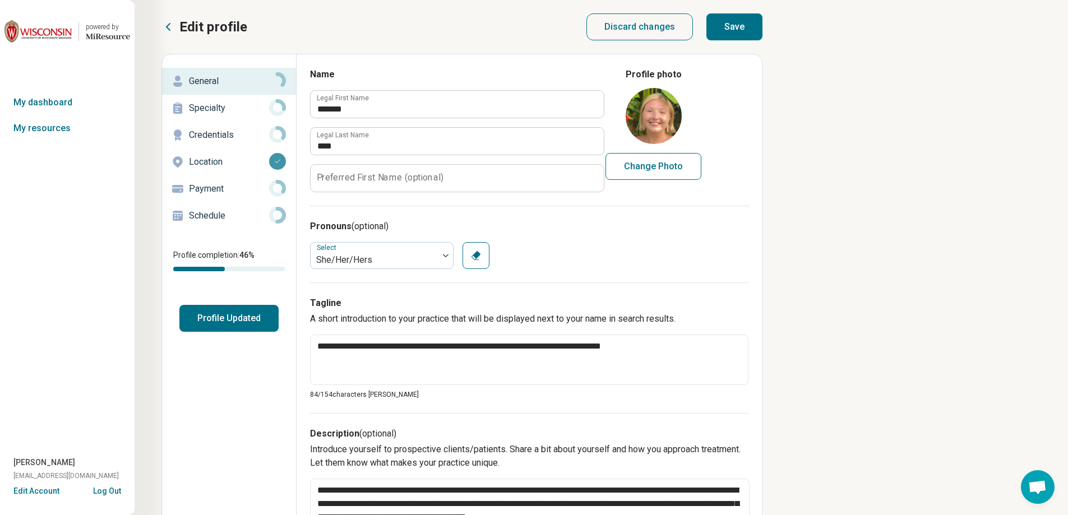
click at [729, 34] on button "Save" at bounding box center [734, 26] width 56 height 27
click at [201, 185] on p "Payment" at bounding box center [229, 188] width 80 height 13
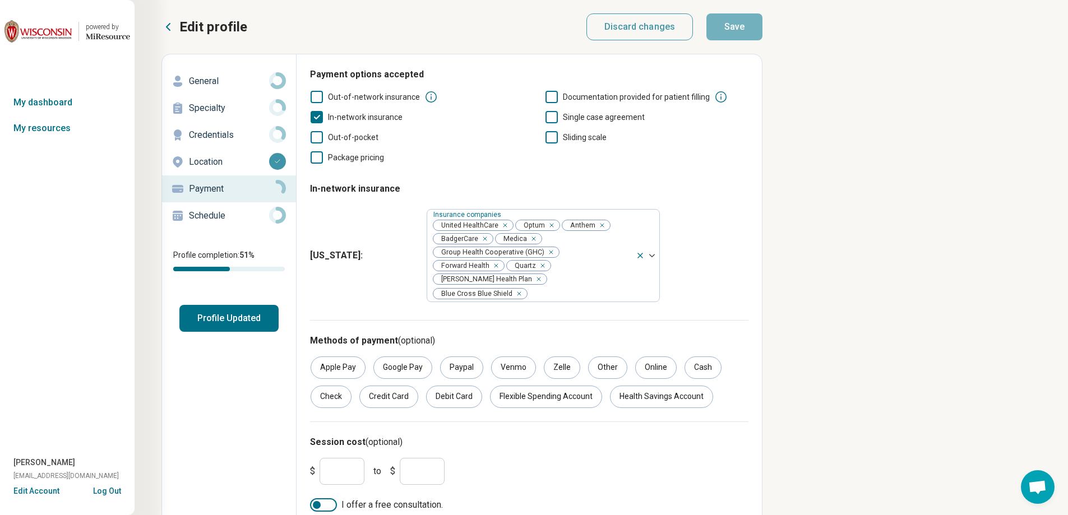
scroll to position [18, 0]
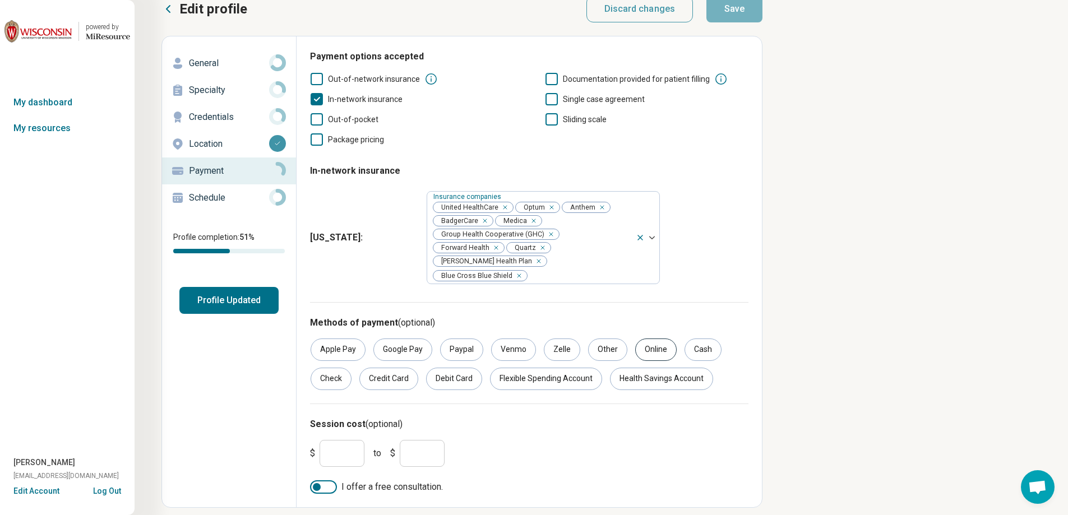
click at [642, 339] on div "Online" at bounding box center [655, 350] width 41 height 22
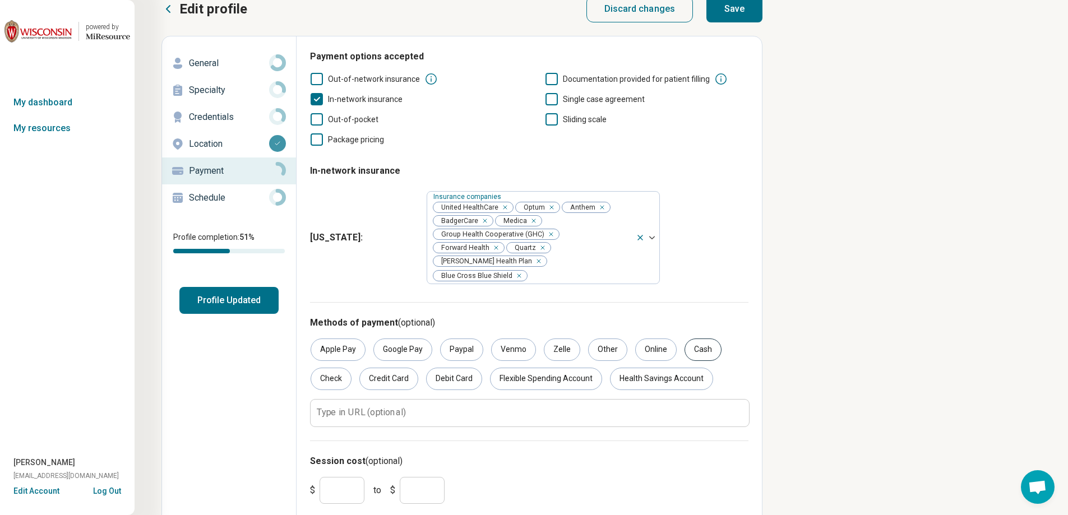
click at [695, 339] on div "Cash" at bounding box center [702, 350] width 37 height 22
click at [328, 368] on div "Check" at bounding box center [331, 379] width 41 height 22
click at [386, 368] on div "Credit Card" at bounding box center [388, 379] width 59 height 22
click at [451, 371] on div "Debit Card" at bounding box center [454, 379] width 56 height 22
click at [534, 368] on div "Flexible Spending Account" at bounding box center [546, 379] width 112 height 22
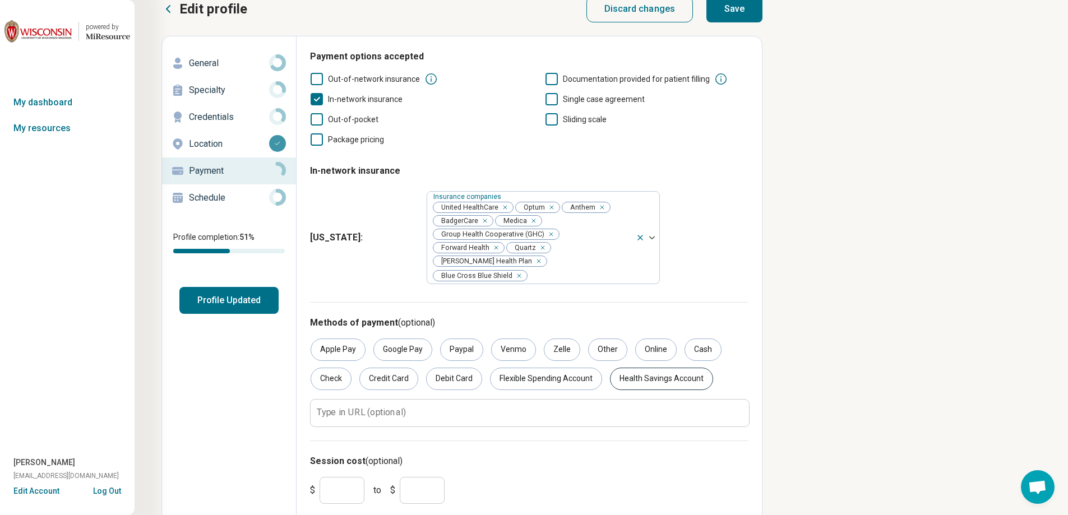
click at [638, 369] on div "Health Savings Account" at bounding box center [661, 379] width 103 height 22
click at [382, 408] on label "Type in URL (optional)" at bounding box center [361, 412] width 89 height 9
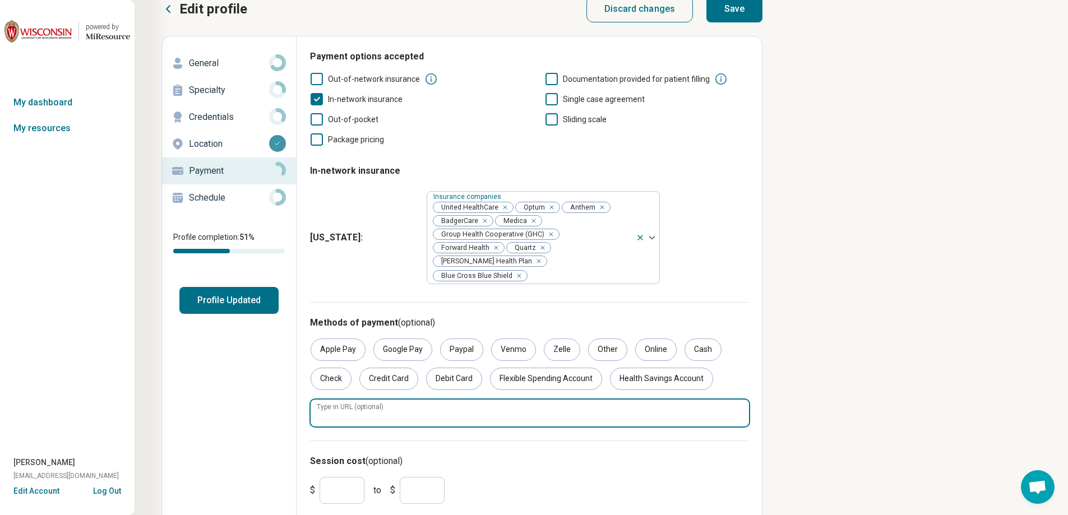
click at [382, 400] on input "Type in URL (optional)" at bounding box center [530, 413] width 438 height 27
paste input "**********"
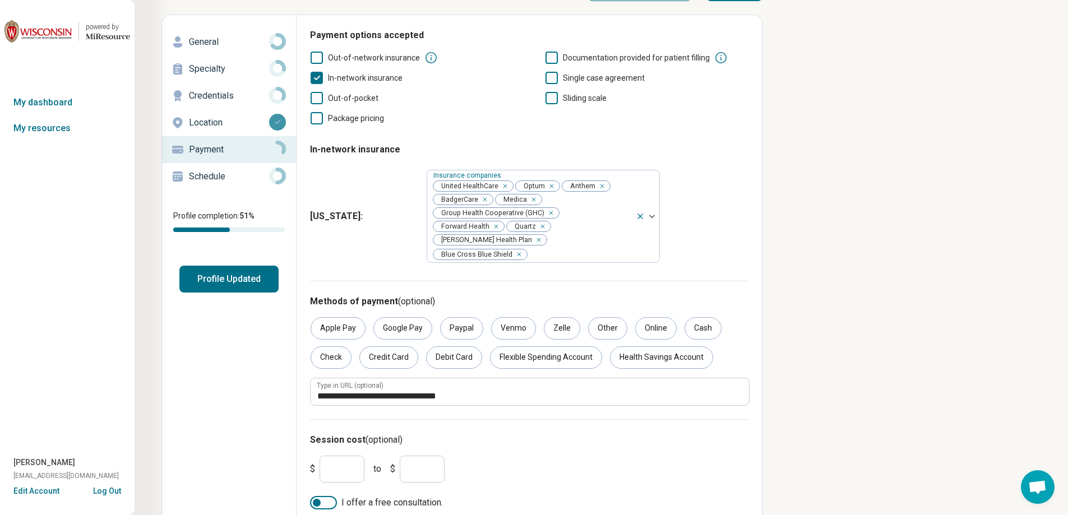
scroll to position [51, 0]
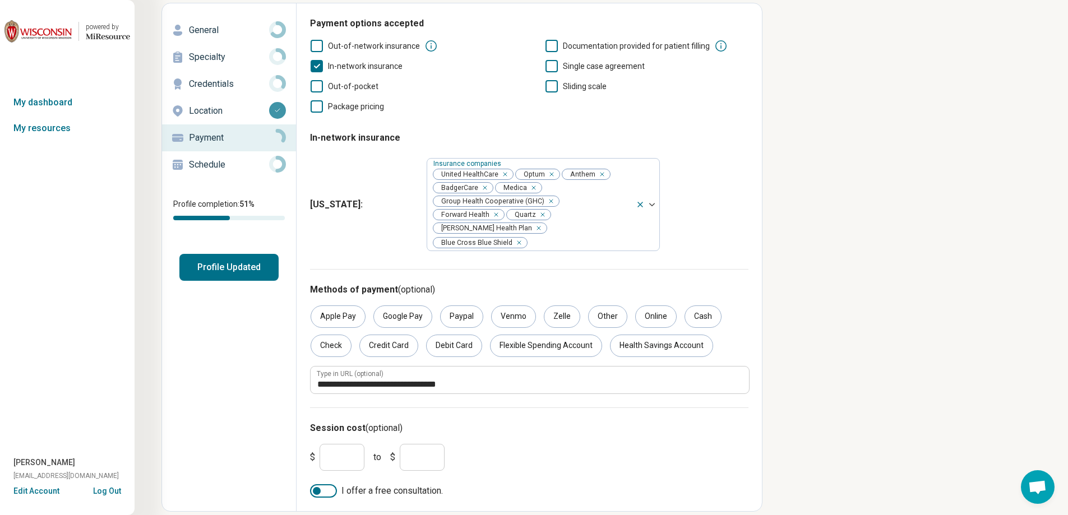
click at [248, 264] on button "Profile Updated" at bounding box center [228, 267] width 99 height 27
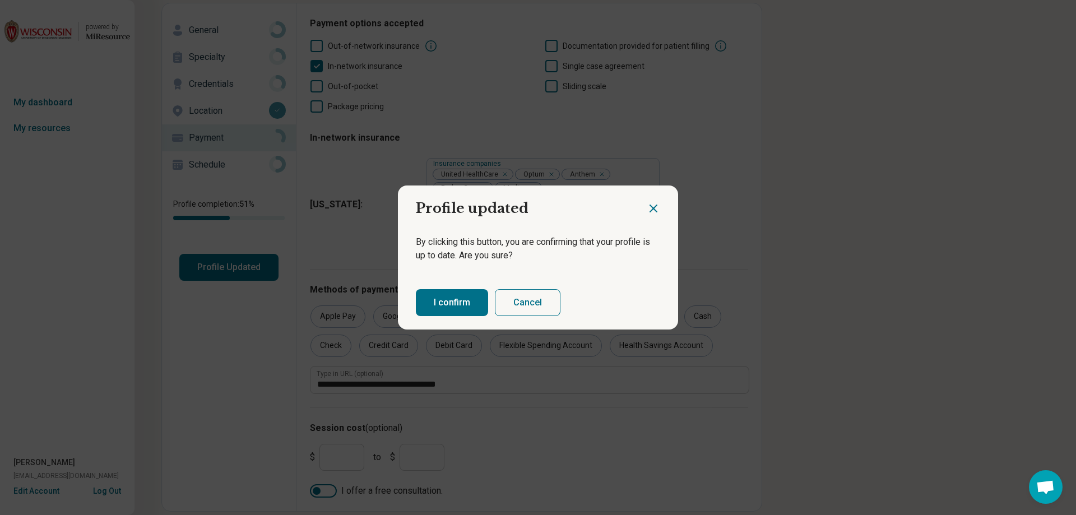
click at [434, 300] on button "I confirm" at bounding box center [452, 302] width 72 height 27
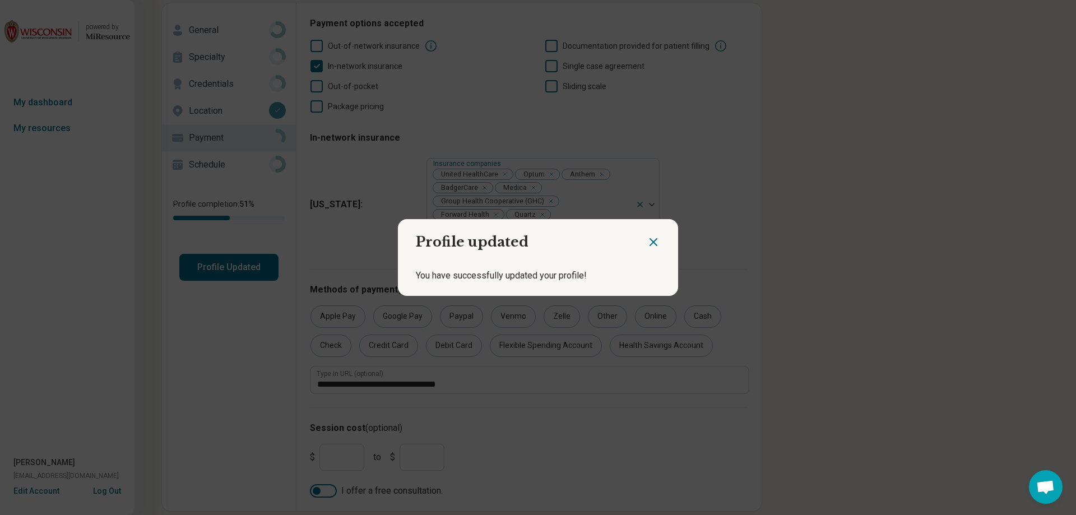
click at [656, 238] on icon "Close dialog" at bounding box center [653, 241] width 13 height 13
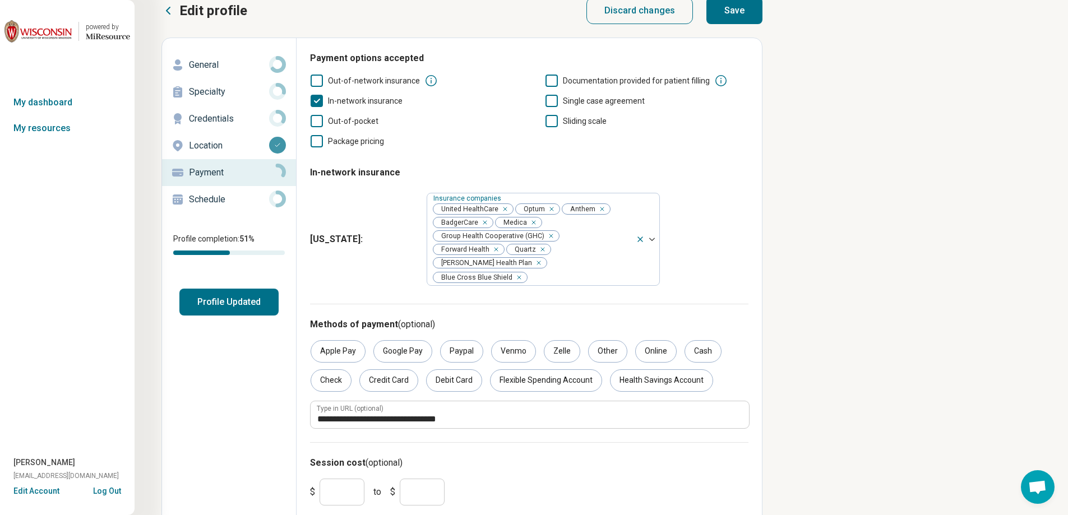
scroll to position [0, 0]
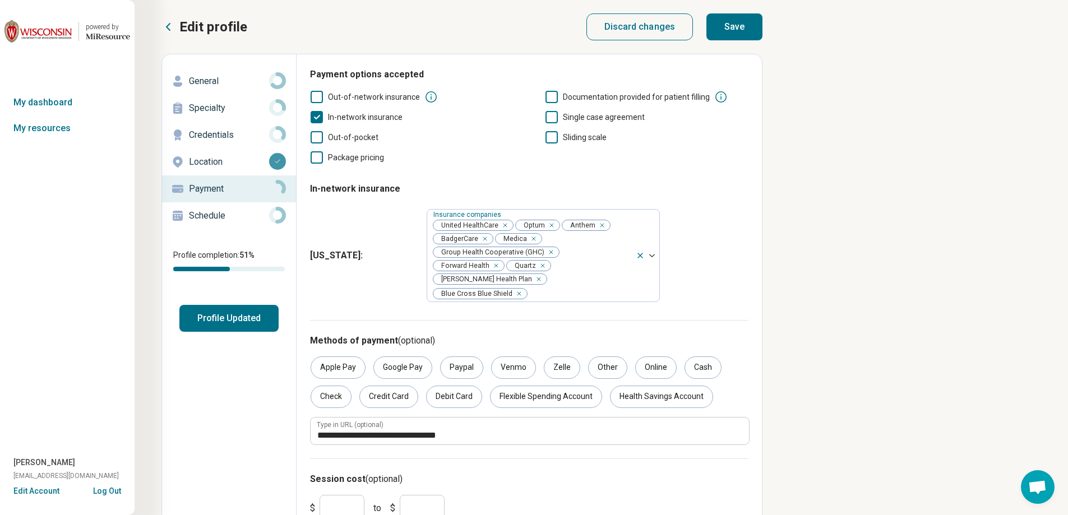
click at [726, 17] on button "Save" at bounding box center [734, 26] width 56 height 27
click at [198, 217] on p "Schedule" at bounding box center [229, 215] width 80 height 13
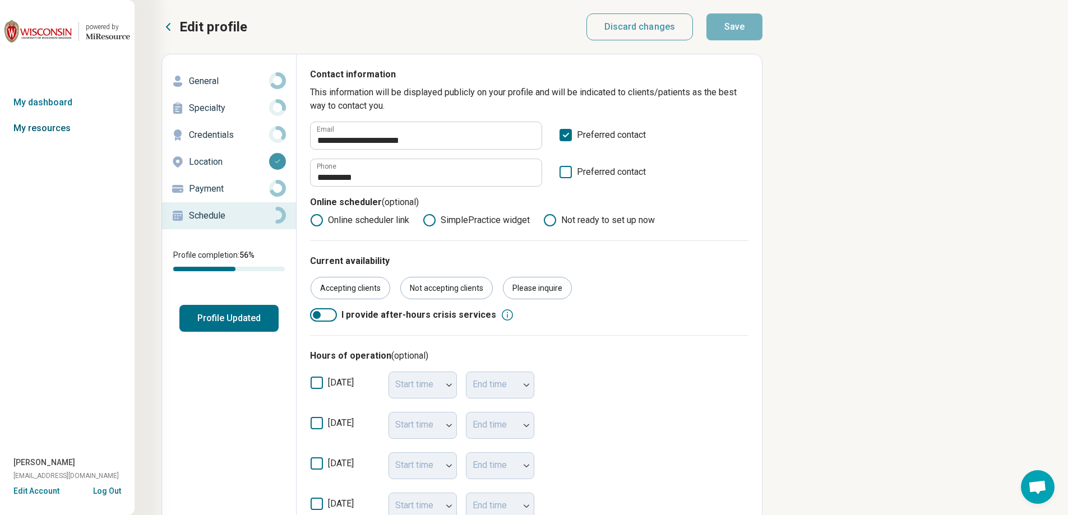
click at [67, 128] on link "My resources" at bounding box center [67, 128] width 135 height 26
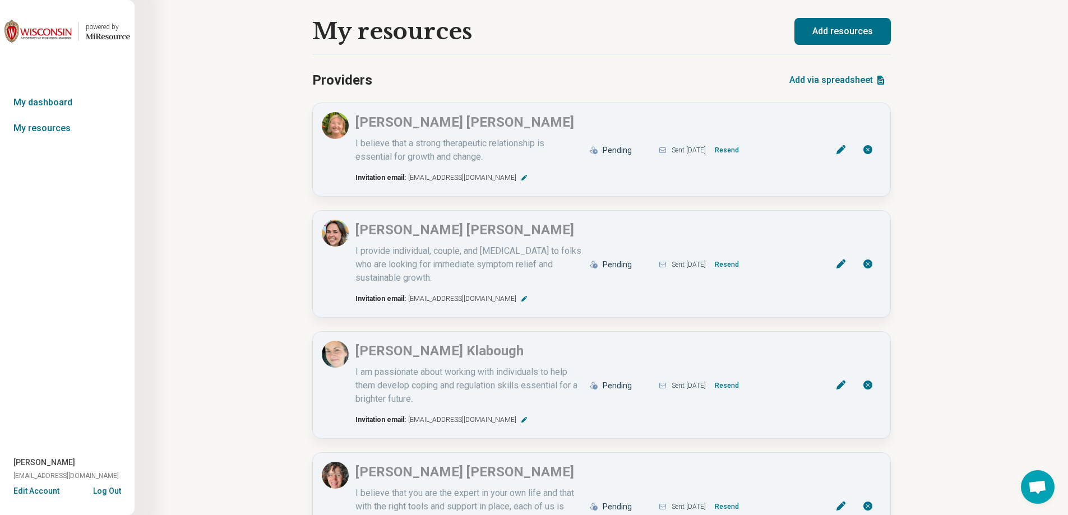
click at [821, 38] on button "Add resources" at bounding box center [842, 31] width 96 height 27
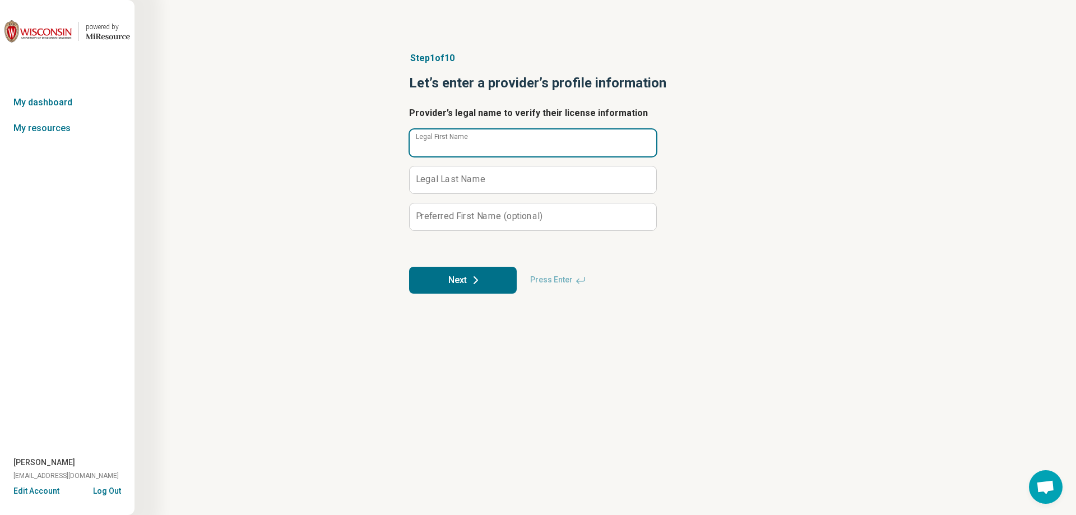
click at [545, 135] on input "Legal First Name" at bounding box center [533, 142] width 247 height 27
click at [489, 280] on button "Next" at bounding box center [463, 280] width 108 height 27
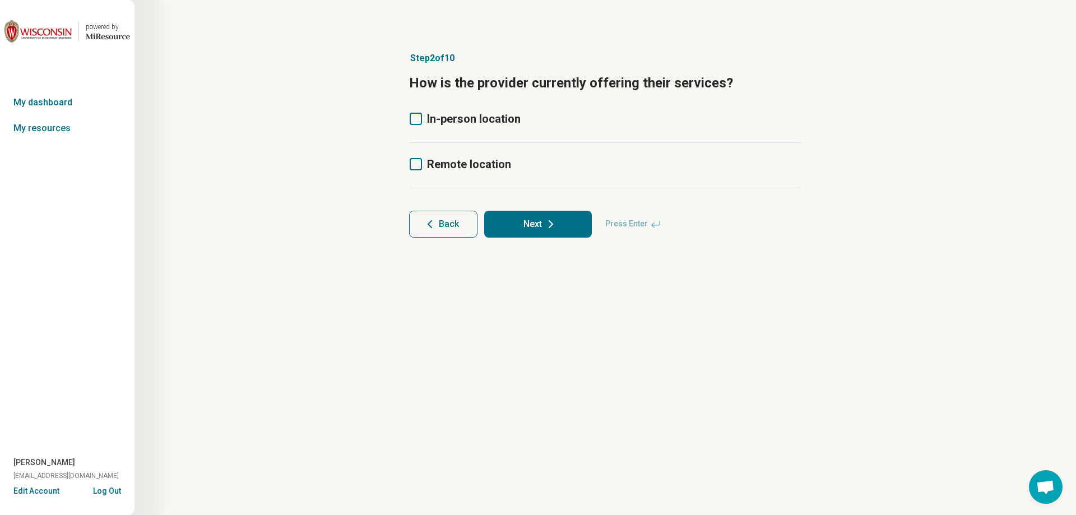
click at [422, 119] on label "In-person location" at bounding box center [465, 119] width 112 height 16
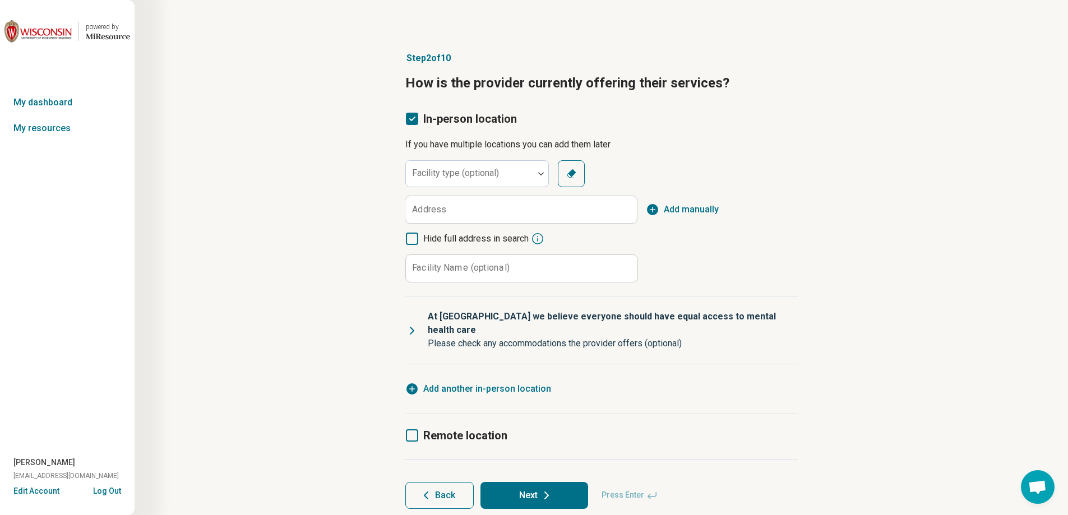
scroll to position [6, 0]
click at [465, 177] on div "Facility type (optional)" at bounding box center [477, 173] width 144 height 27
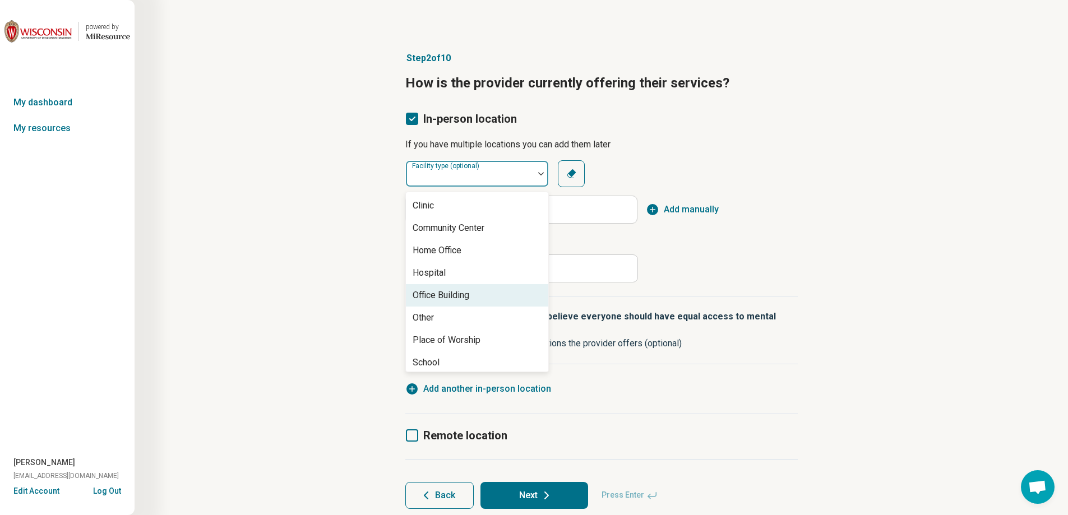
click at [451, 295] on div "Office Building" at bounding box center [441, 295] width 57 height 13
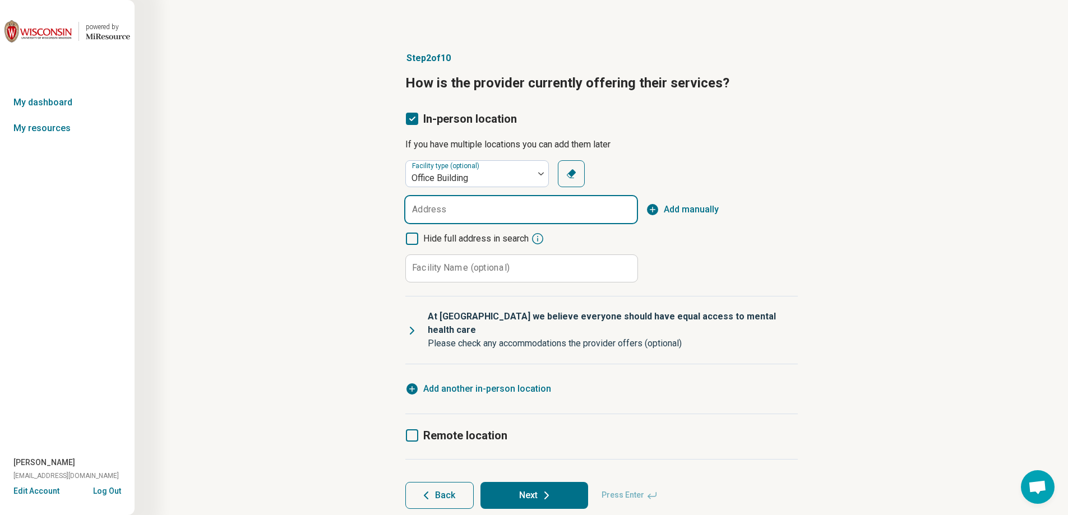
click at [490, 212] on input "Address" at bounding box center [521, 209] width 232 height 27
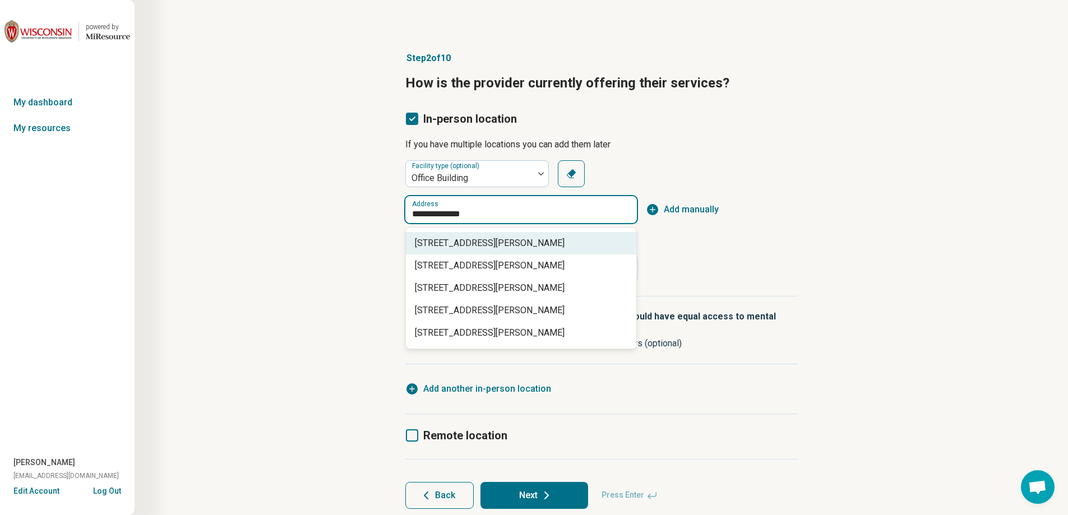
click at [539, 236] on div "[STREET_ADDRESS][PERSON_NAME]" at bounding box center [521, 243] width 230 height 22
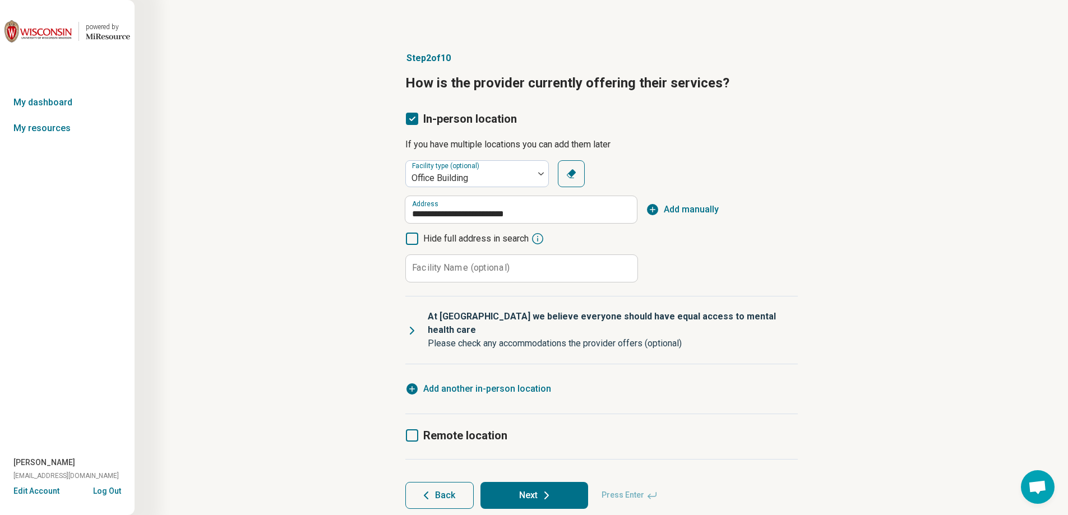
click at [695, 205] on span "Add manually" at bounding box center [691, 209] width 55 height 13
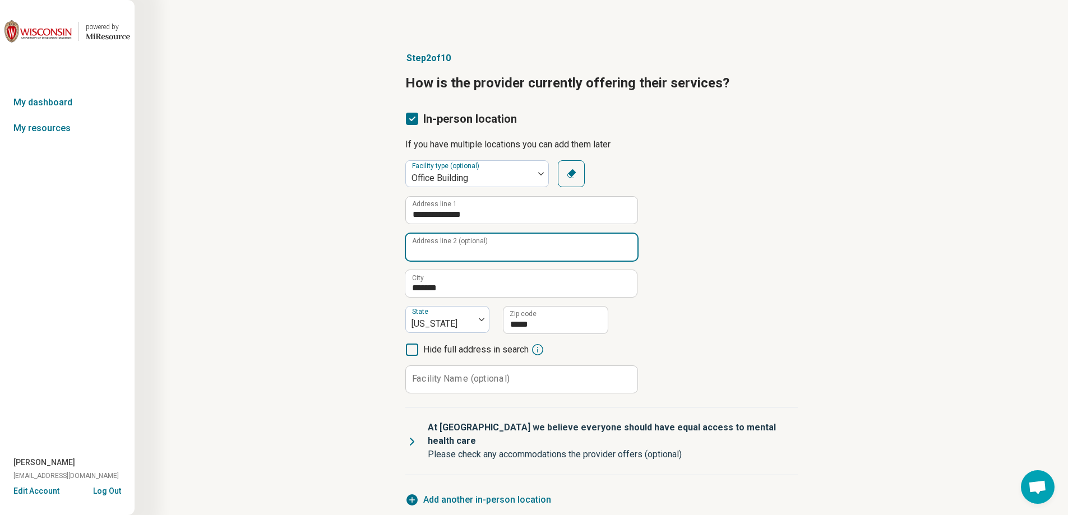
click at [517, 244] on input "Address line 2 (optional)" at bounding box center [522, 247] width 232 height 27
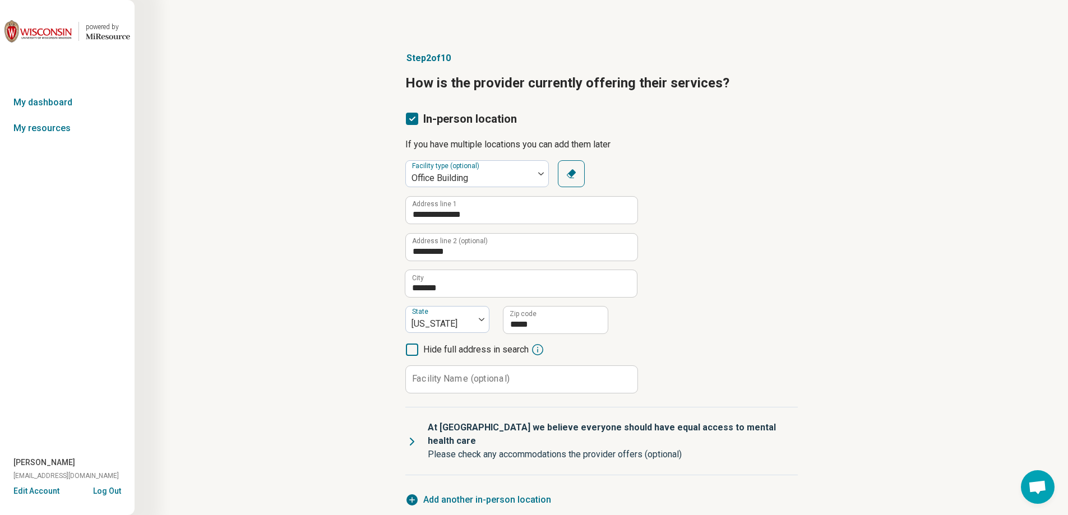
click at [470, 380] on label "Facility Name (optional)" at bounding box center [461, 378] width 98 height 9
click at [470, 380] on input "Facility Name (optional)" at bounding box center [522, 379] width 232 height 27
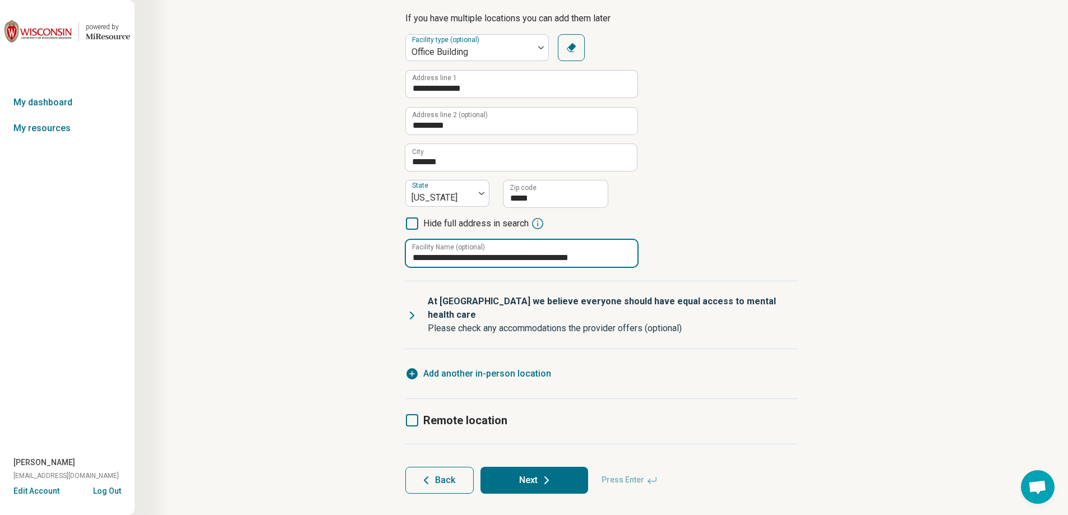
scroll to position [132, 0]
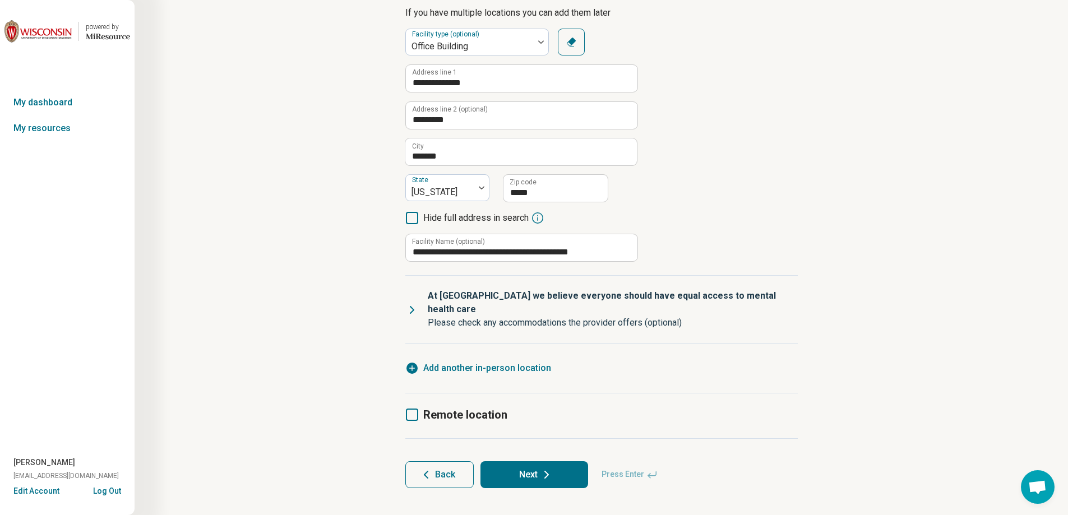
click at [433, 298] on p "At [GEOGRAPHIC_DATA] we believe everyone should have equal access to mental hea…" at bounding box center [608, 302] width 361 height 27
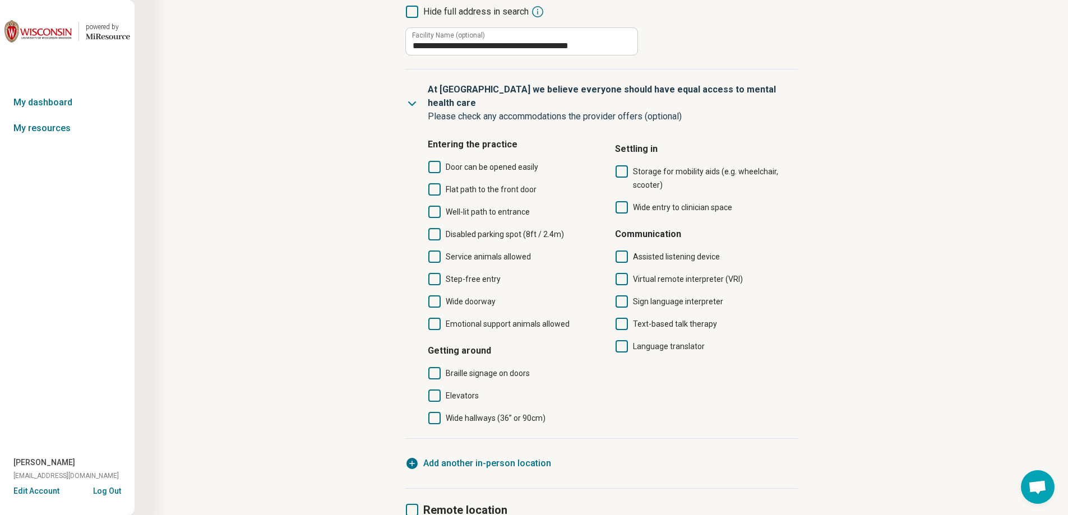
scroll to position [356, 0]
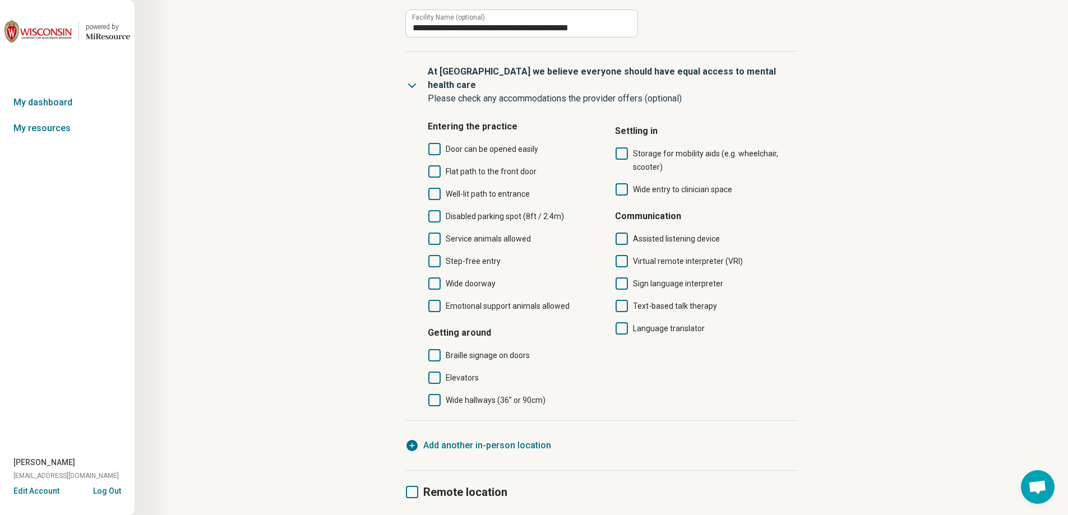
click at [435, 143] on icon at bounding box center [434, 149] width 12 height 12
click at [435, 165] on icon at bounding box center [434, 171] width 12 height 12
click at [435, 188] on icon at bounding box center [434, 194] width 12 height 12
click at [431, 210] on div "Door can be opened easily Flat path to the front door Well-lit path to entrance…" at bounding box center [515, 227] width 174 height 170
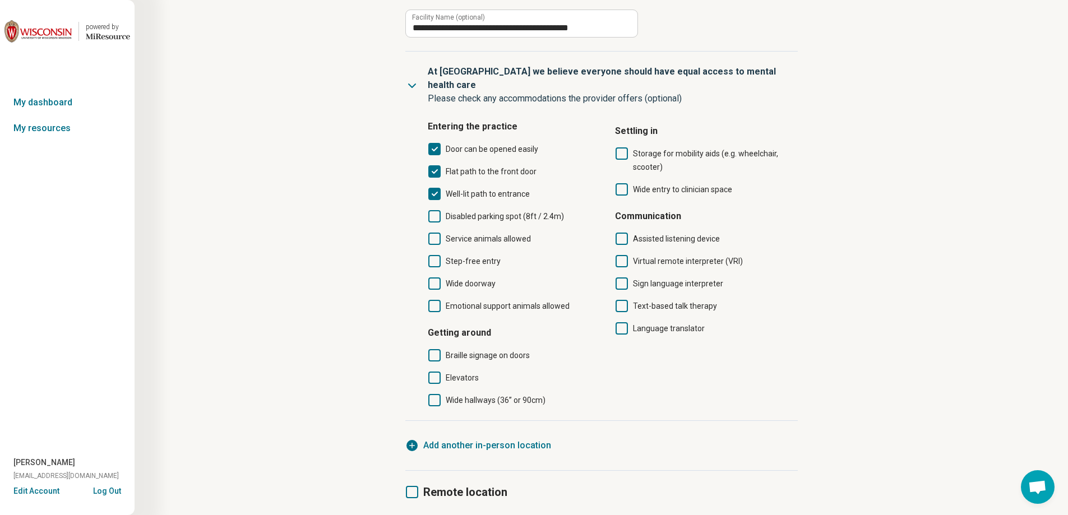
click at [432, 210] on icon at bounding box center [434, 216] width 12 height 12
click at [433, 233] on icon at bounding box center [434, 239] width 12 height 12
click at [433, 255] on icon at bounding box center [434, 261] width 12 height 12
click at [433, 277] on icon at bounding box center [434, 283] width 12 height 12
click at [619, 183] on icon at bounding box center [622, 189] width 12 height 12
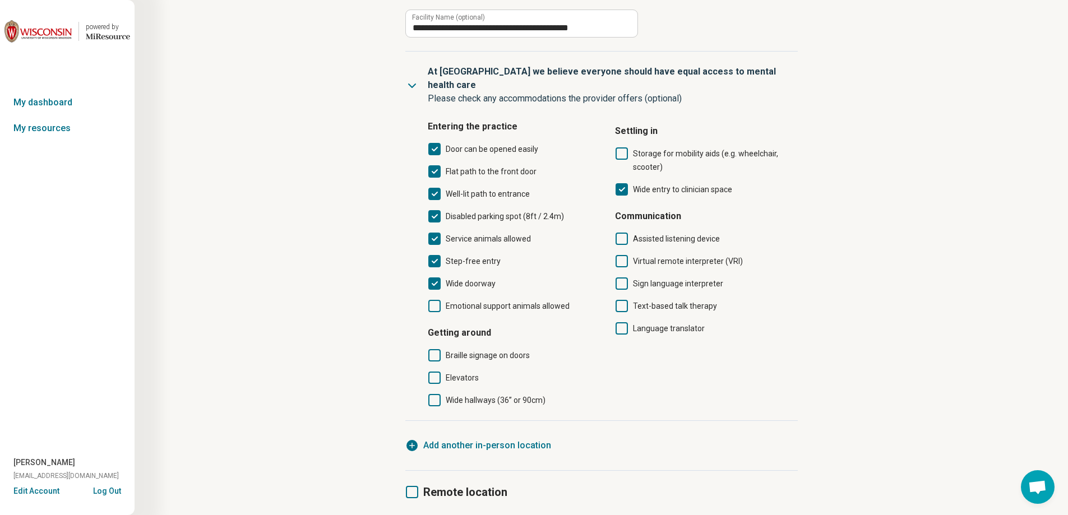
click at [437, 372] on icon at bounding box center [434, 378] width 12 height 12
click at [436, 394] on icon at bounding box center [434, 400] width 12 height 12
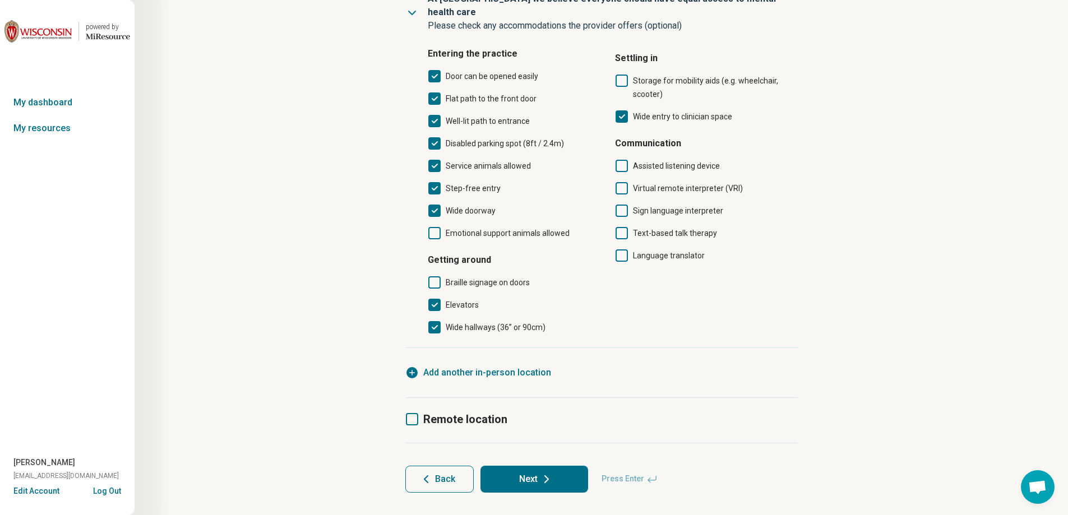
scroll to position [433, 0]
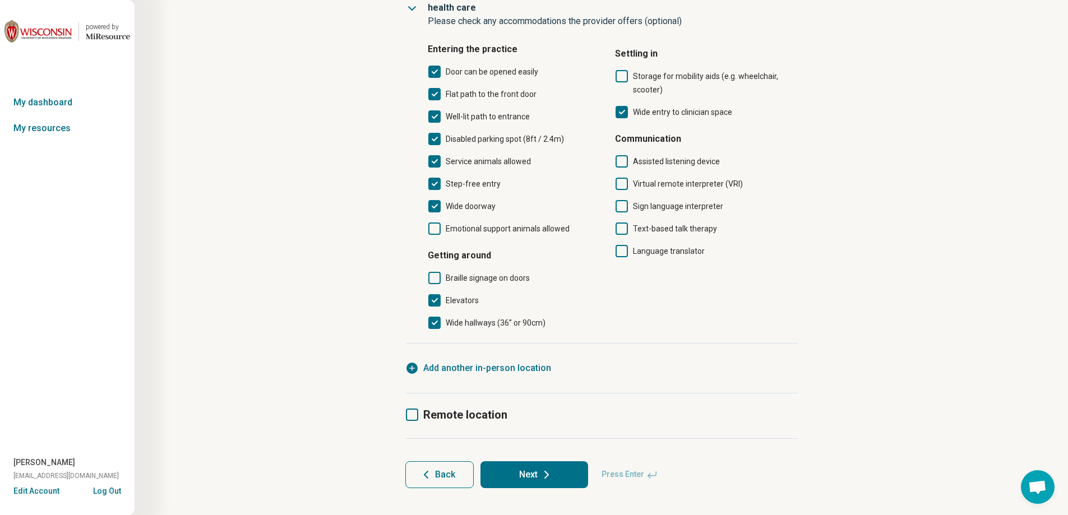
click at [411, 409] on icon at bounding box center [412, 415] width 12 height 12
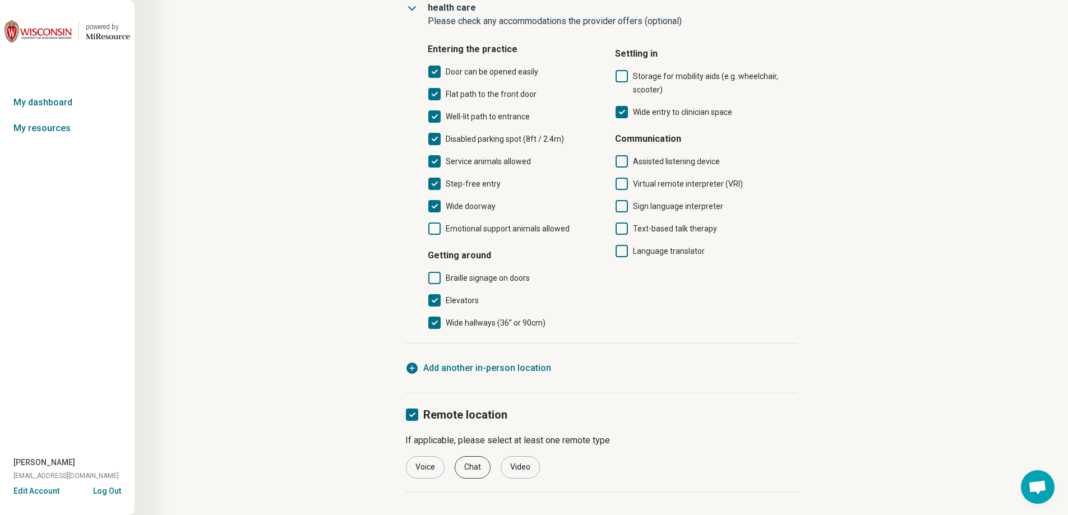
drag, startPoint x: 429, startPoint y: 453, endPoint x: 475, endPoint y: 455, distance: 46.0
click at [432, 456] on div "Voice" at bounding box center [425, 467] width 39 height 22
click at [525, 456] on div "Video" at bounding box center [520, 467] width 39 height 22
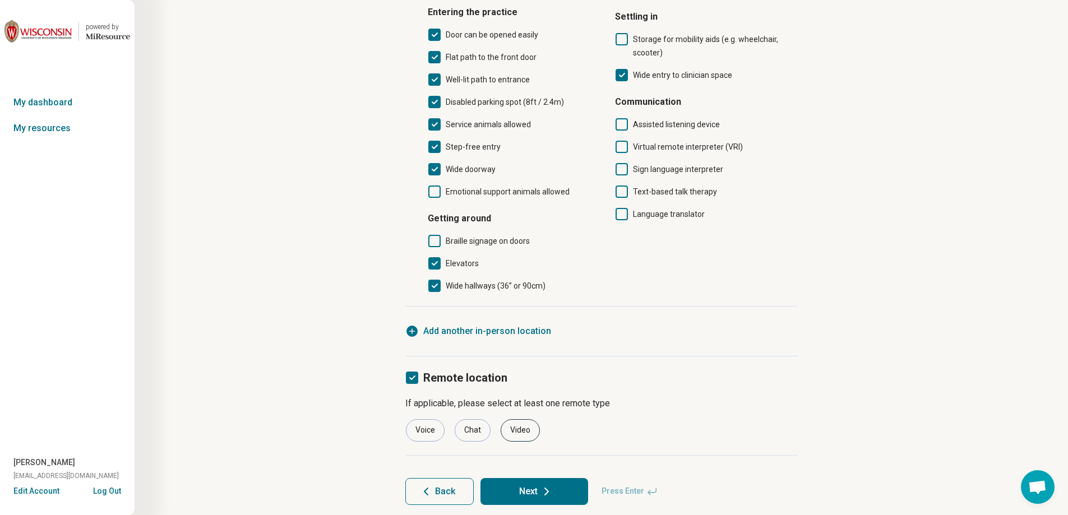
scroll to position [487, 0]
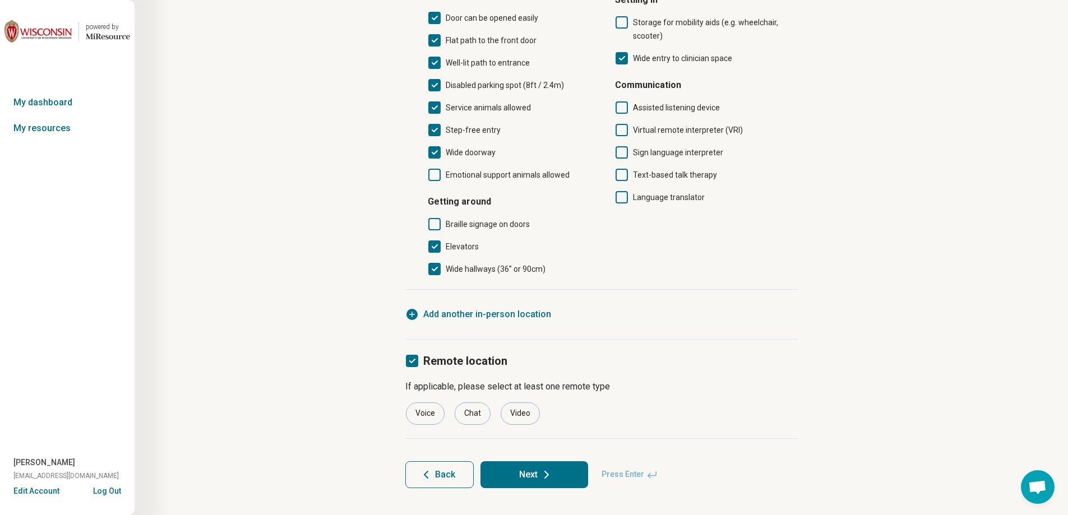
click at [546, 468] on icon at bounding box center [546, 474] width 13 height 13
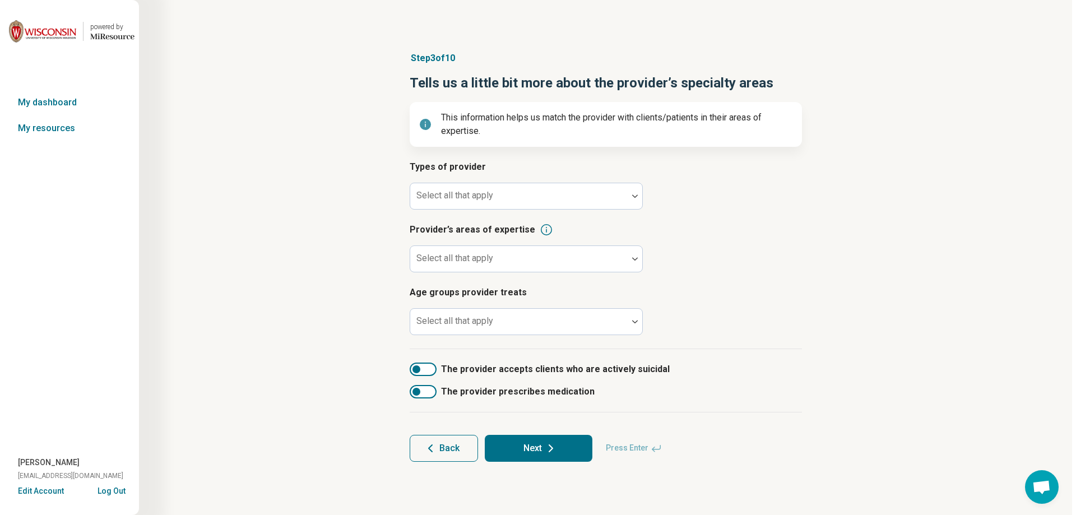
scroll to position [0, 0]
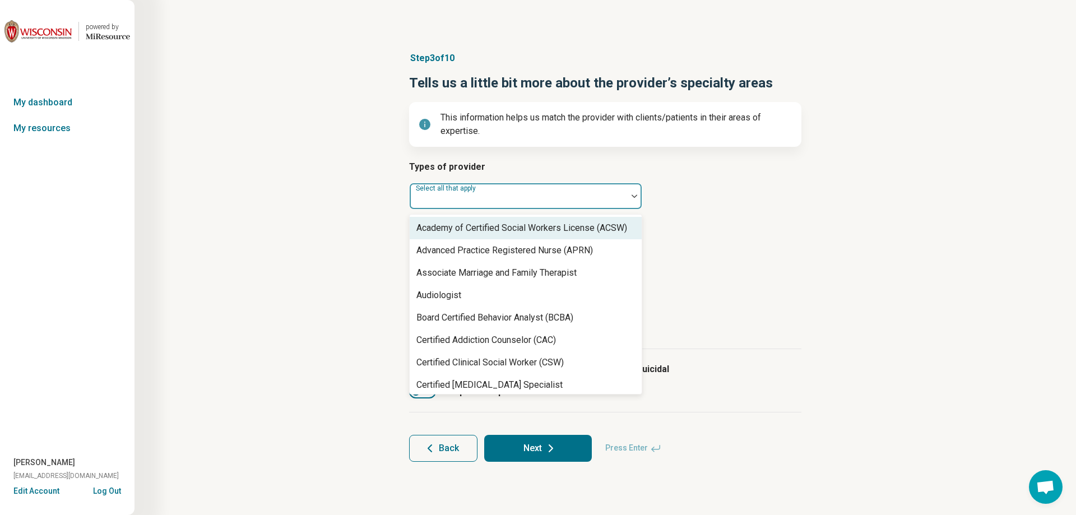
click at [466, 198] on div "Select all that apply" at bounding box center [525, 196] width 233 height 27
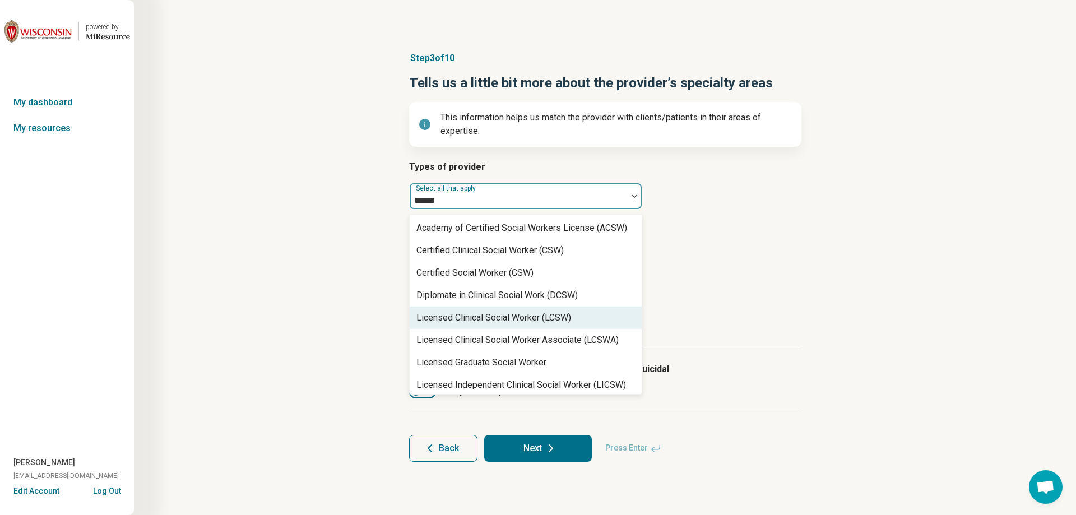
click at [496, 313] on div "Licensed Clinical Social Worker (LCSW)" at bounding box center [494, 317] width 155 height 13
click at [872, 270] on div "Step 3 of 10 Tells us a little bit more about the provider’s specialty areas Th…" at bounding box center [605, 256] width 834 height 455
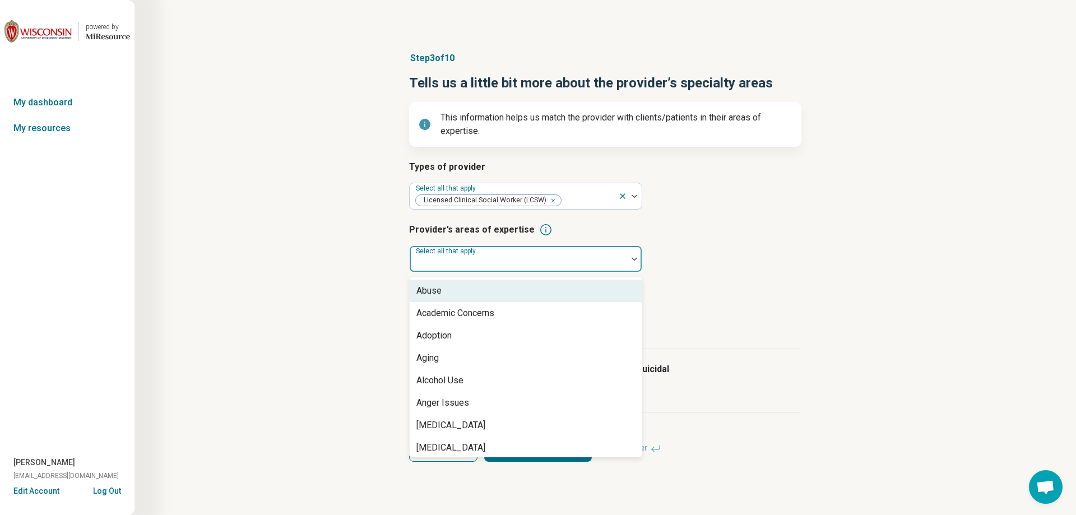
click at [522, 266] on div at bounding box center [518, 264] width 209 height 16
click at [506, 299] on div "Abuse" at bounding box center [526, 291] width 232 height 22
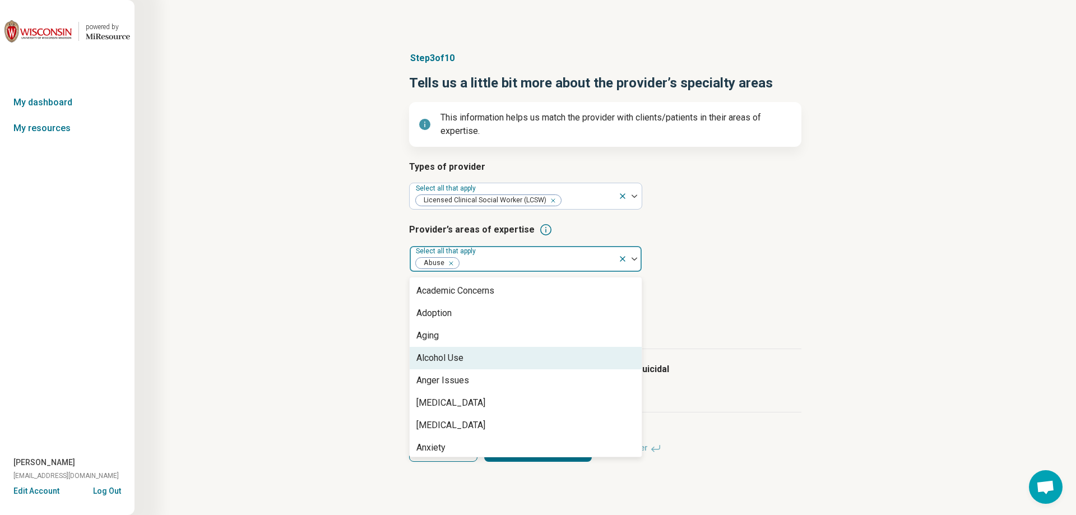
click at [478, 364] on div "Alcohol Use" at bounding box center [526, 358] width 232 height 22
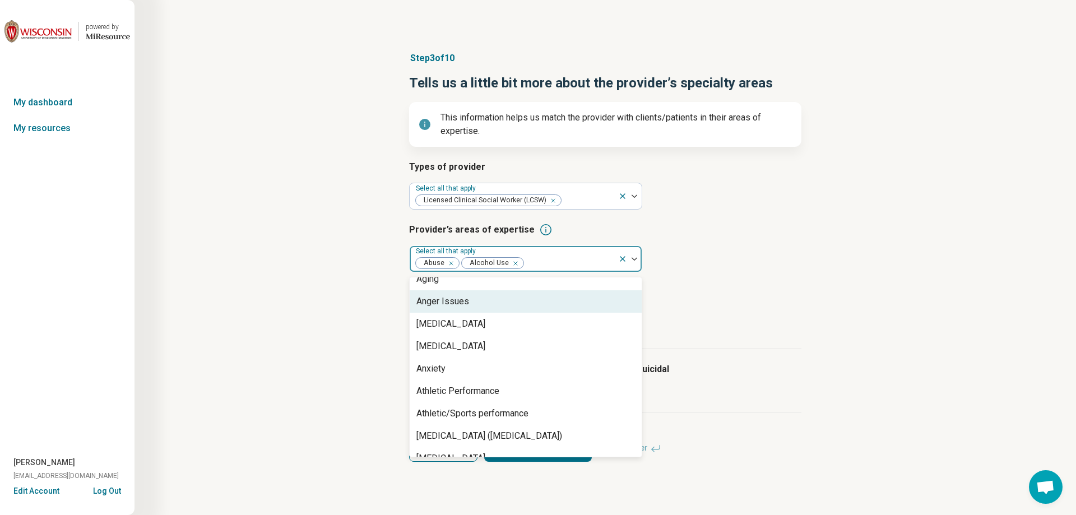
scroll to position [112, 0]
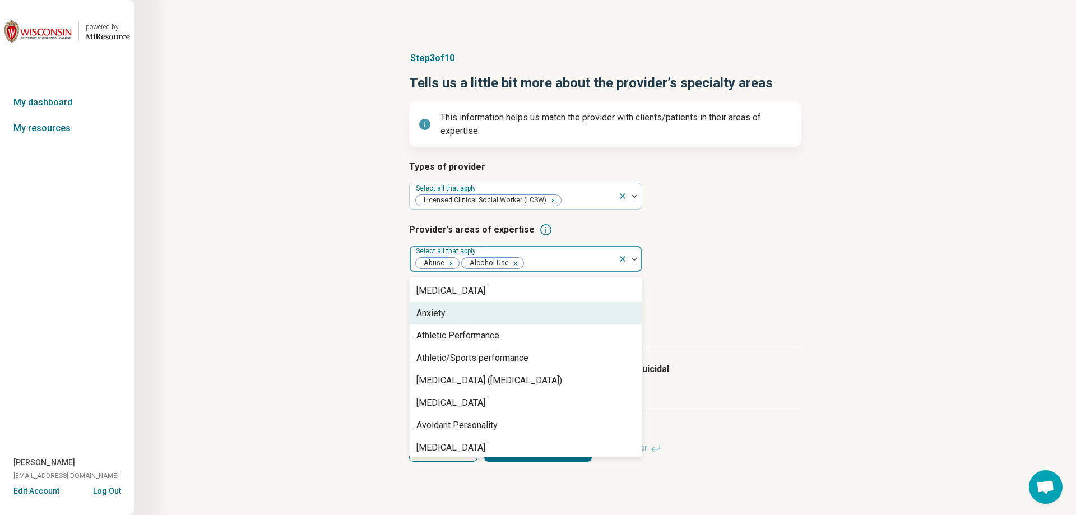
click at [488, 314] on div "Anxiety" at bounding box center [526, 313] width 232 height 22
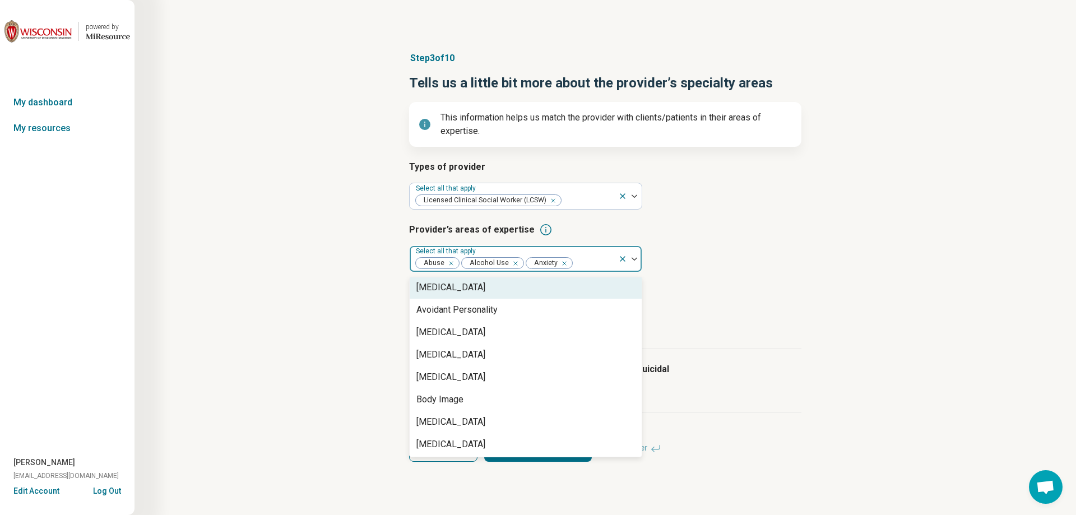
scroll to position [224, 0]
click at [497, 299] on div "Avoidant Personality" at bounding box center [526, 291] width 232 height 22
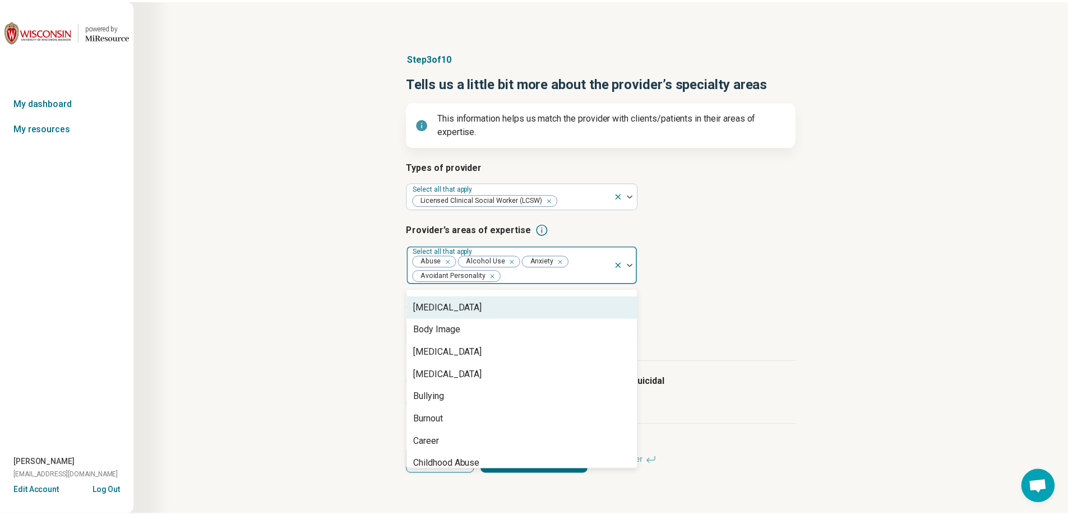
scroll to position [280, 0]
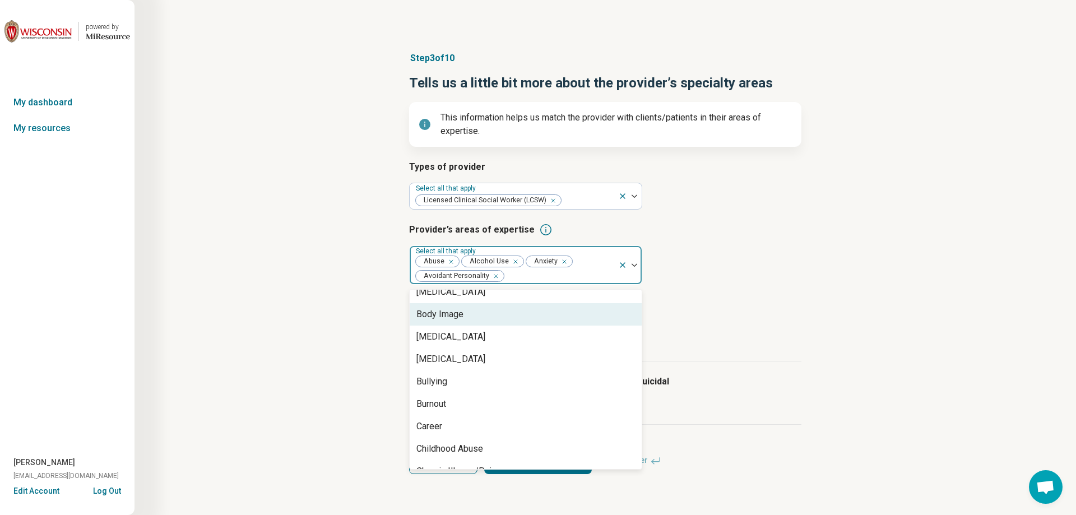
click at [501, 318] on div "Body Image" at bounding box center [526, 314] width 232 height 22
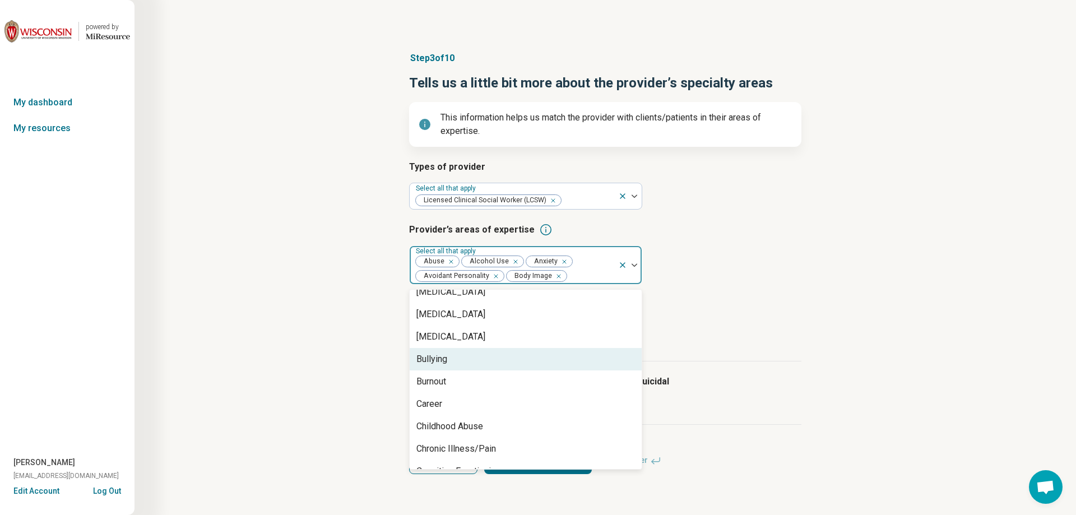
click at [473, 360] on div "Bullying" at bounding box center [526, 359] width 232 height 22
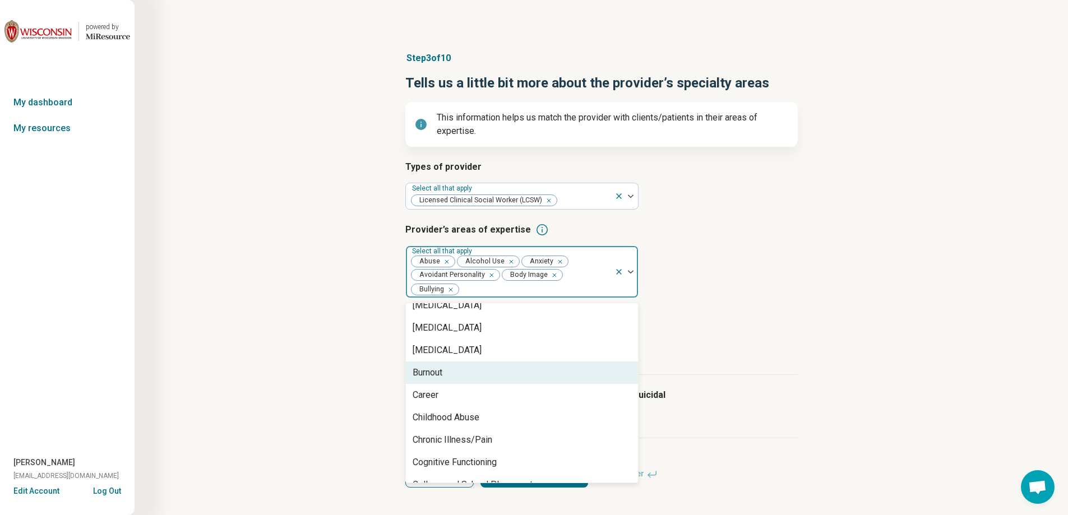
click at [467, 372] on div "Burnout" at bounding box center [522, 373] width 232 height 22
click at [466, 378] on div "Career" at bounding box center [522, 373] width 232 height 22
click at [479, 376] on div "Childhood Abuse" at bounding box center [446, 372] width 67 height 13
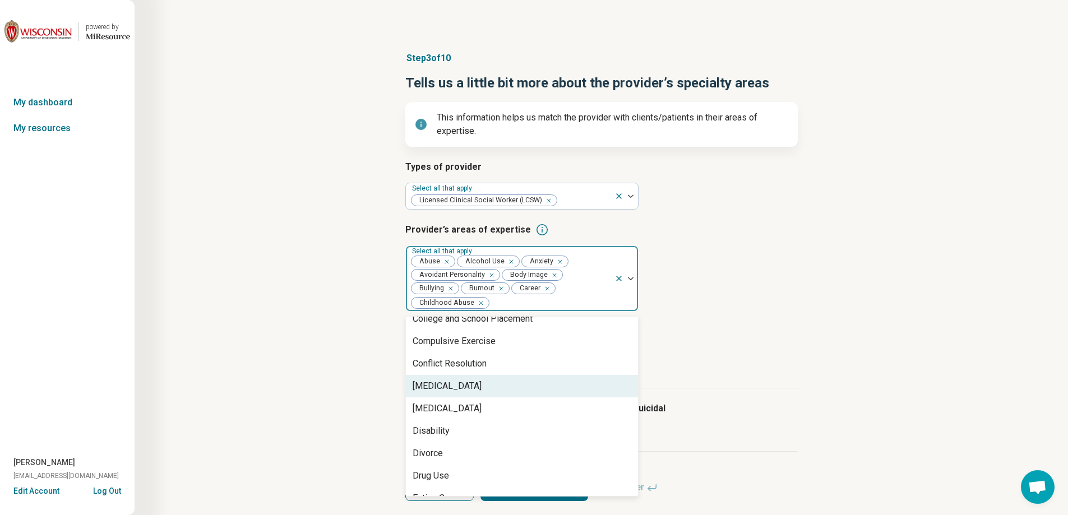
scroll to position [448, 0]
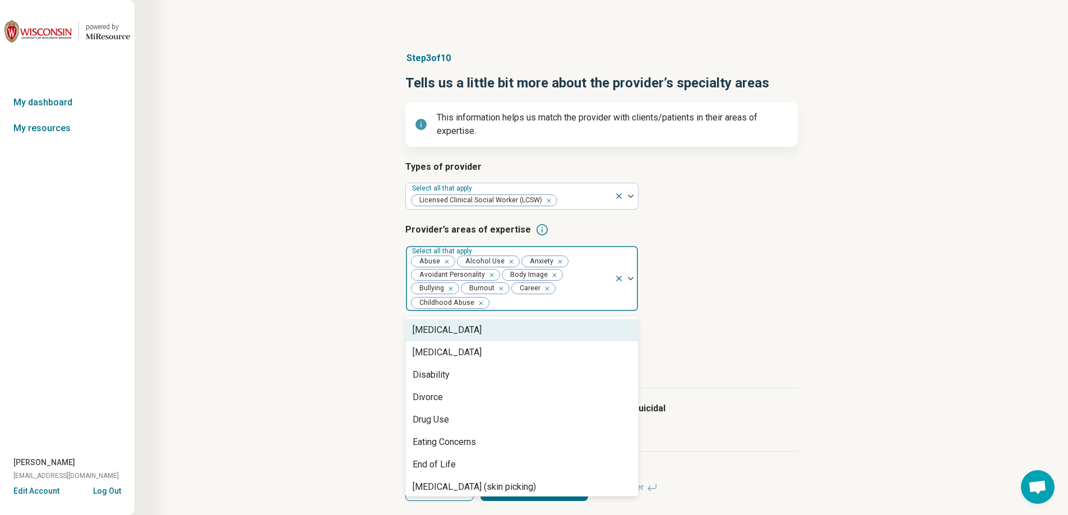
click at [482, 326] on div "[MEDICAL_DATA]" at bounding box center [447, 329] width 69 height 13
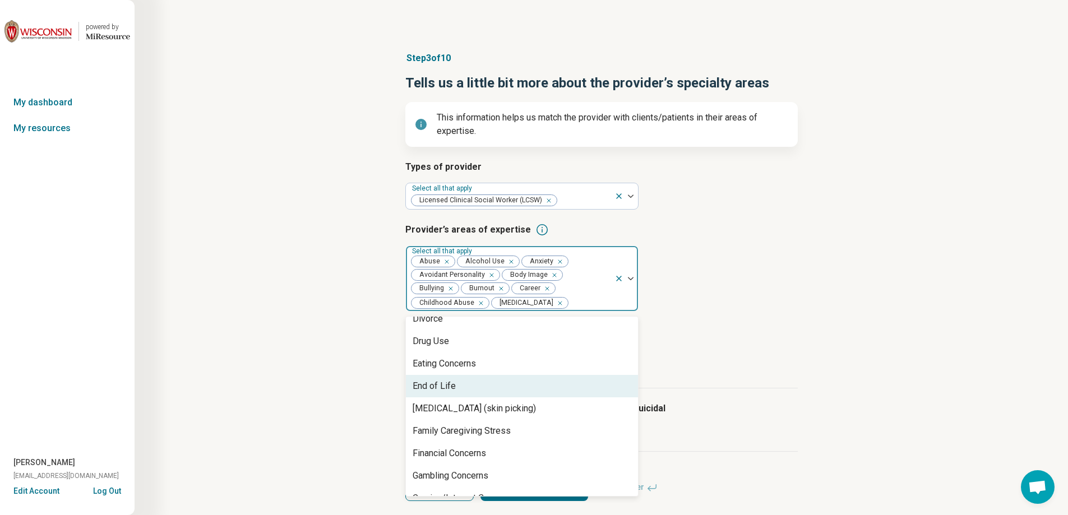
scroll to position [561, 0]
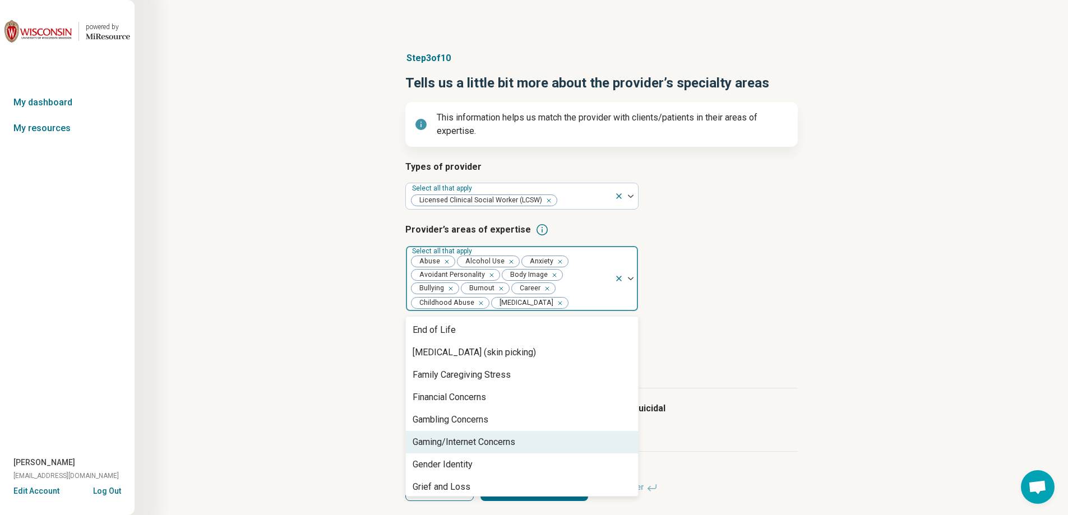
click at [472, 445] on div "Gaming/Internet Concerns" at bounding box center [464, 442] width 103 height 13
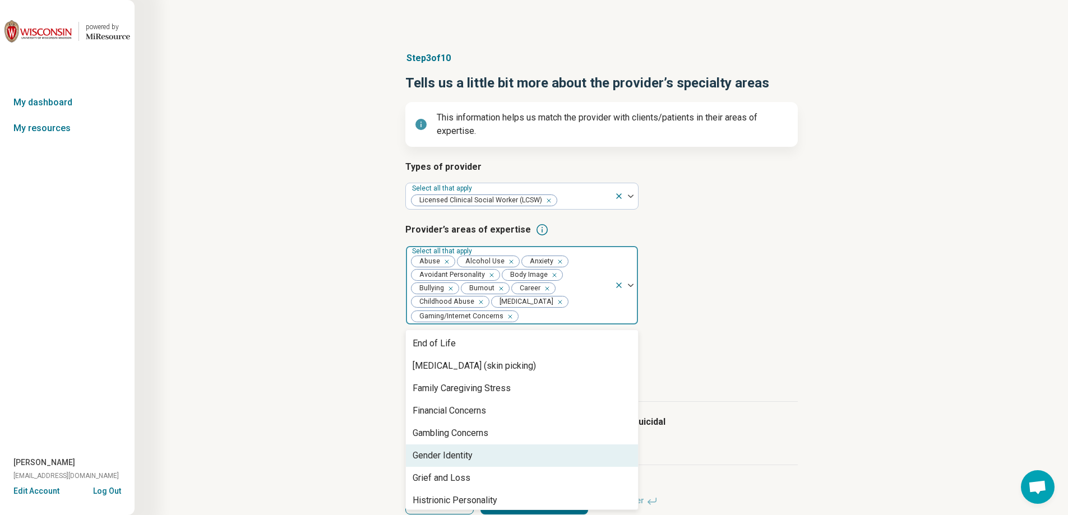
click at [467, 457] on div "Gender Identity" at bounding box center [443, 455] width 60 height 13
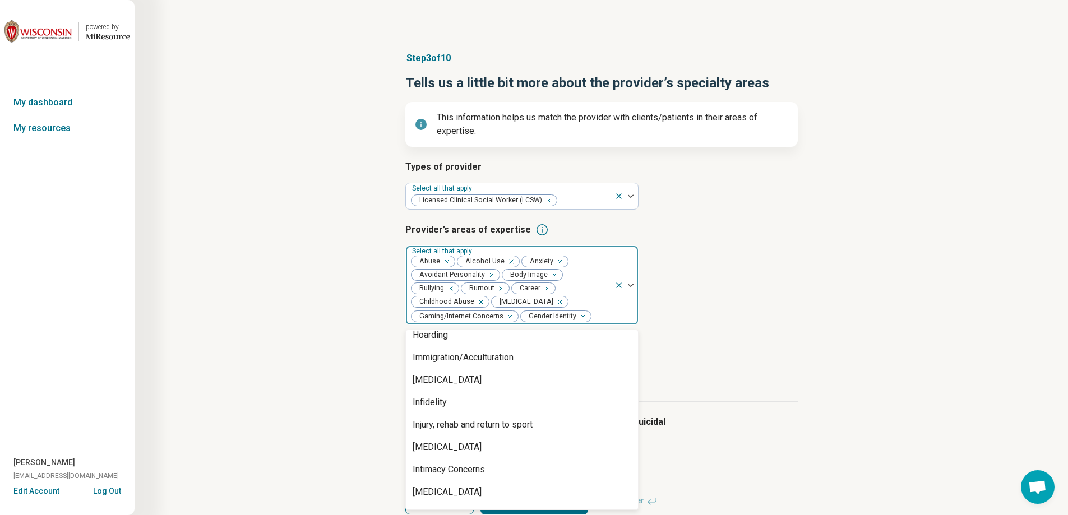
scroll to position [729, 0]
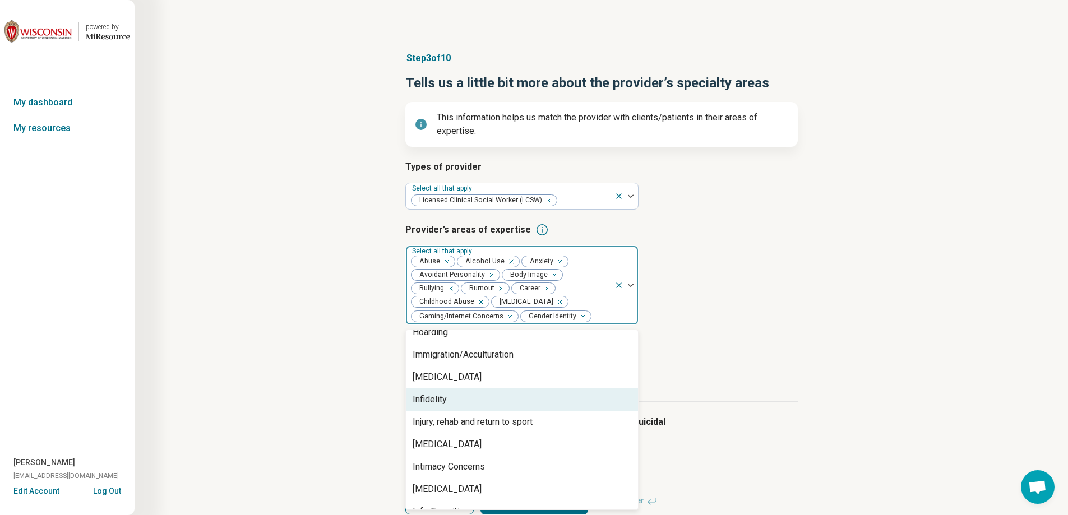
click at [525, 395] on div "Infidelity" at bounding box center [522, 399] width 232 height 22
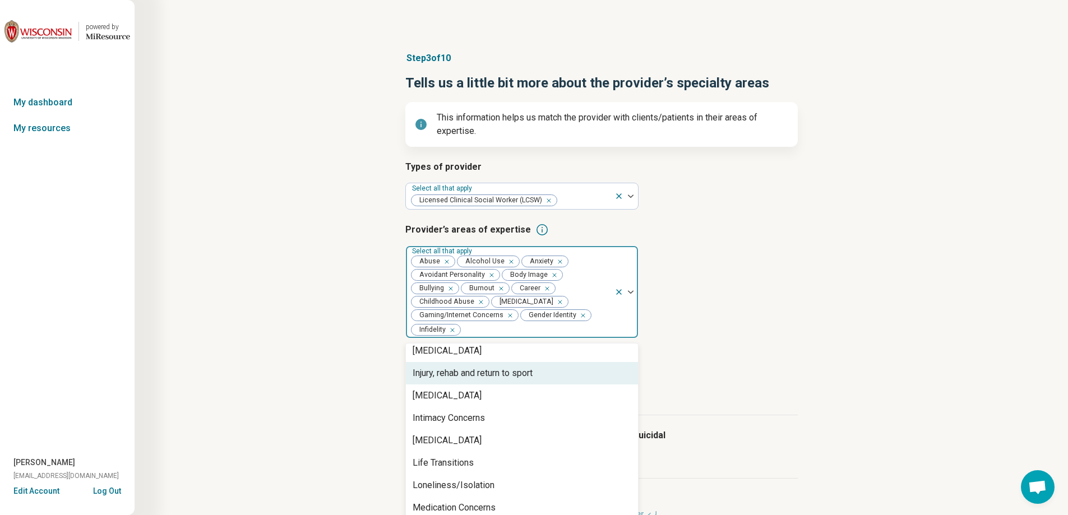
scroll to position [785, 0]
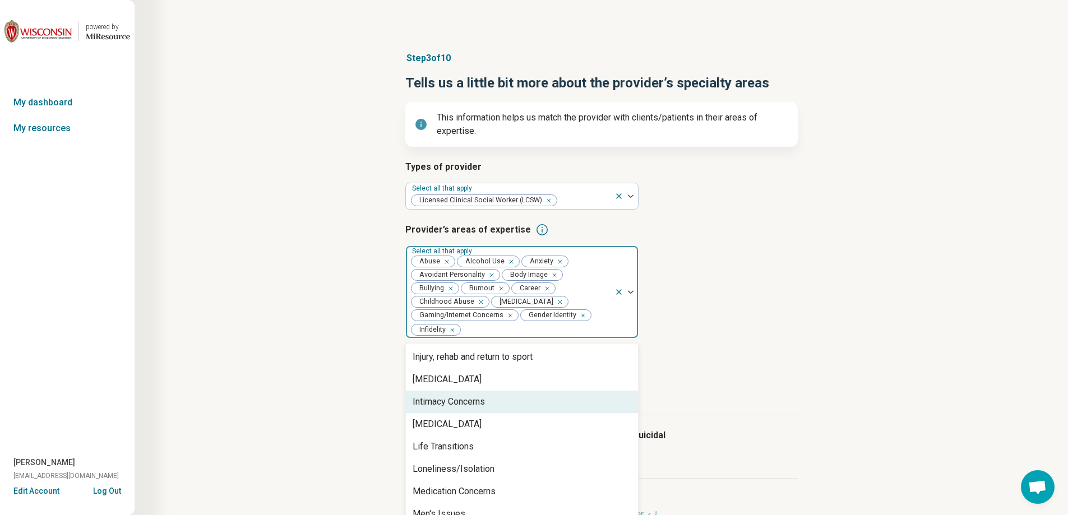
click at [474, 405] on div "Intimacy Concerns" at bounding box center [449, 401] width 72 height 13
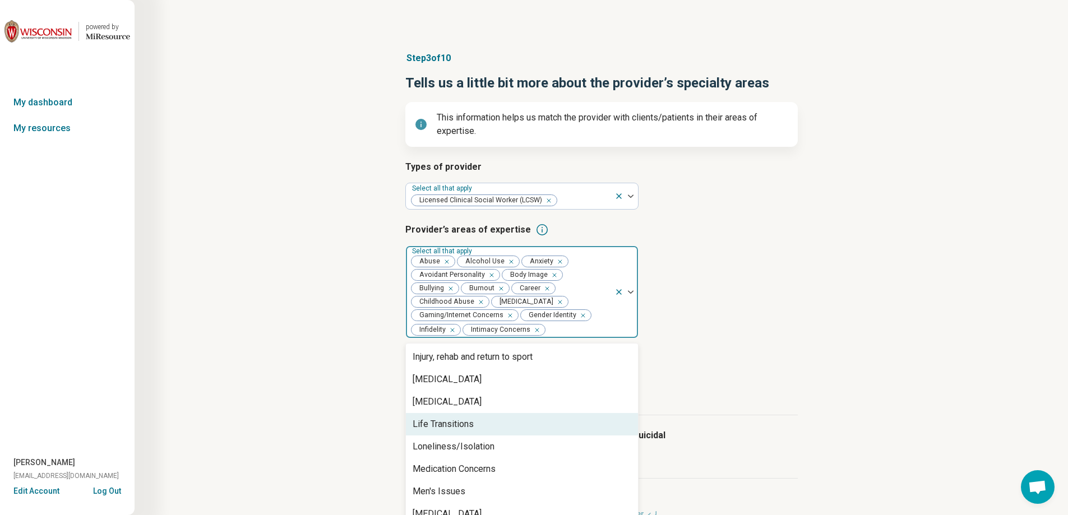
click at [470, 422] on div "Life Transitions" at bounding box center [443, 424] width 61 height 13
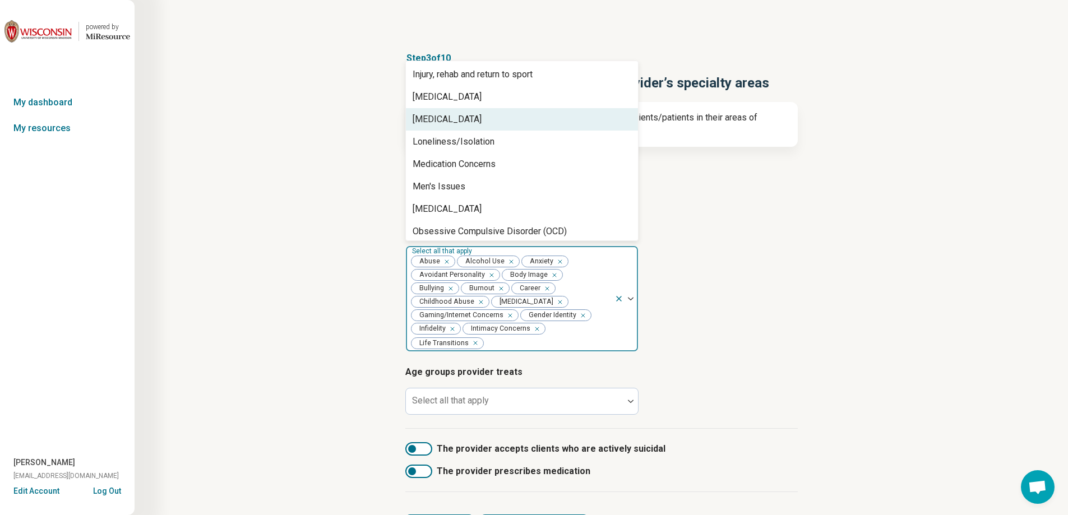
scroll to position [841, 0]
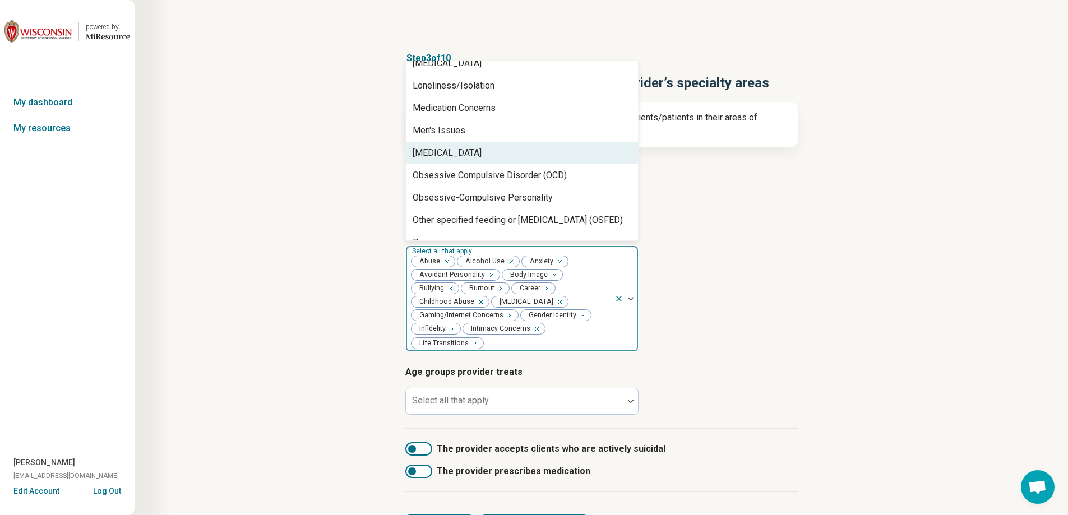
click at [515, 155] on div "[MEDICAL_DATA]" at bounding box center [522, 153] width 232 height 22
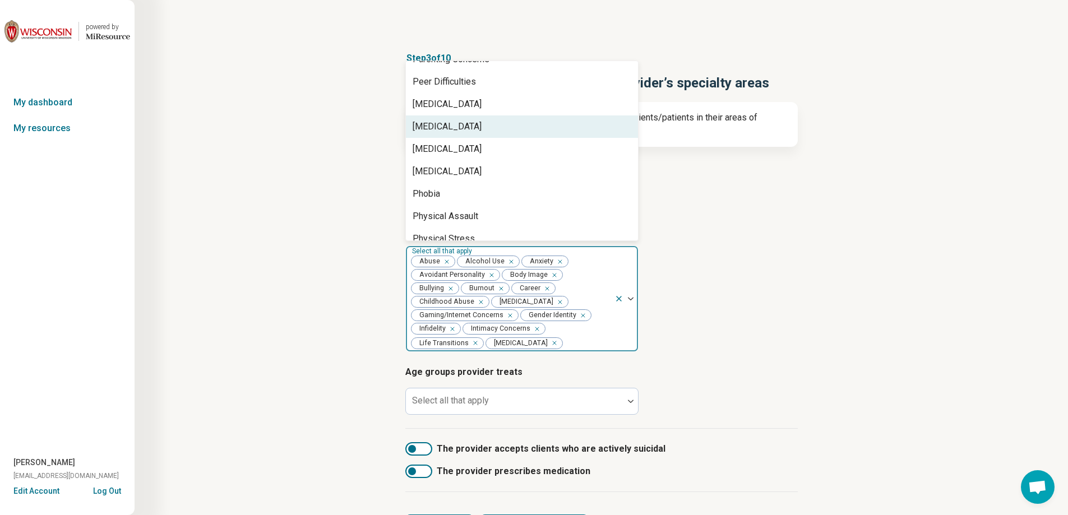
scroll to position [1065, 0]
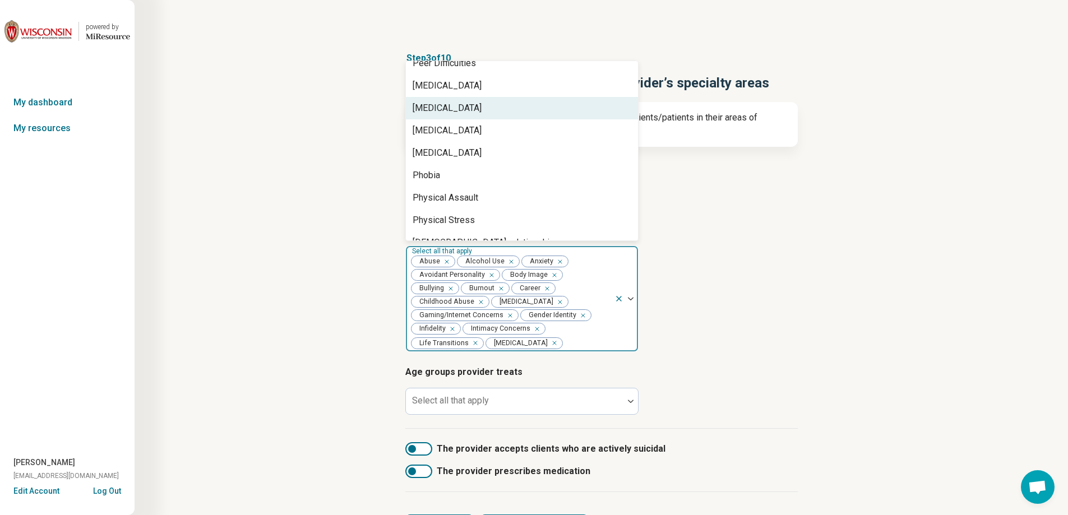
click at [515, 108] on div "[MEDICAL_DATA]" at bounding box center [522, 108] width 232 height 22
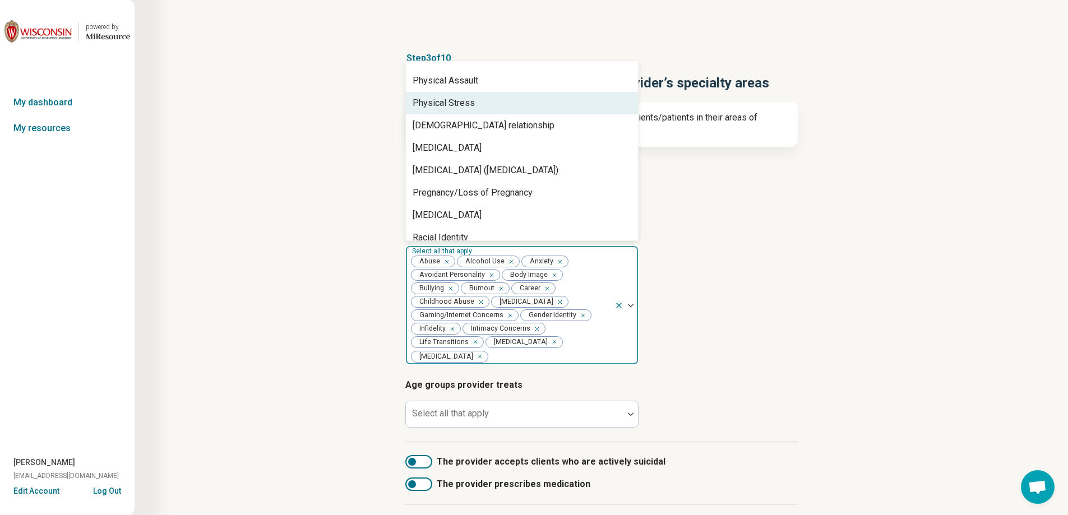
scroll to position [1177, 0]
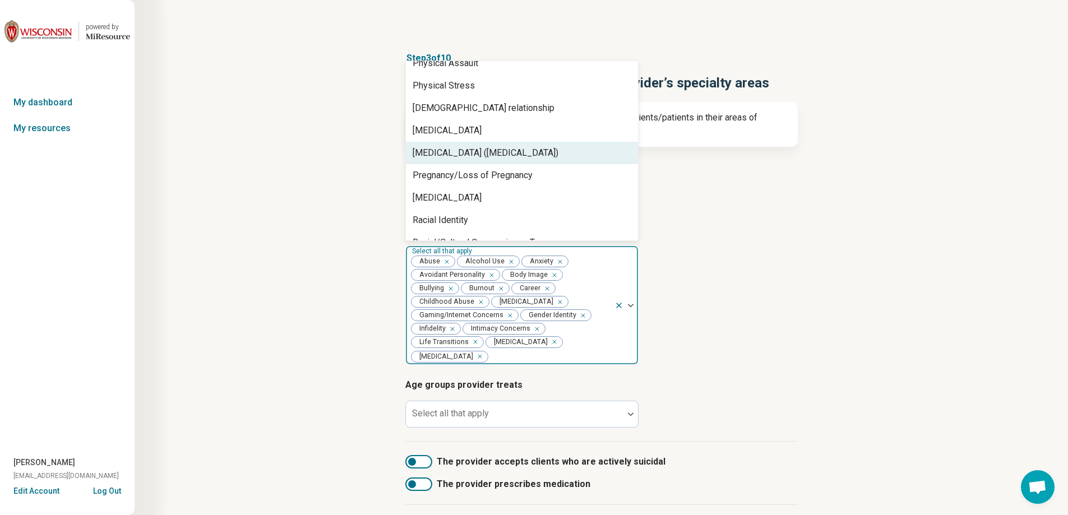
click at [513, 149] on div "[MEDICAL_DATA] ([MEDICAL_DATA])" at bounding box center [486, 152] width 146 height 13
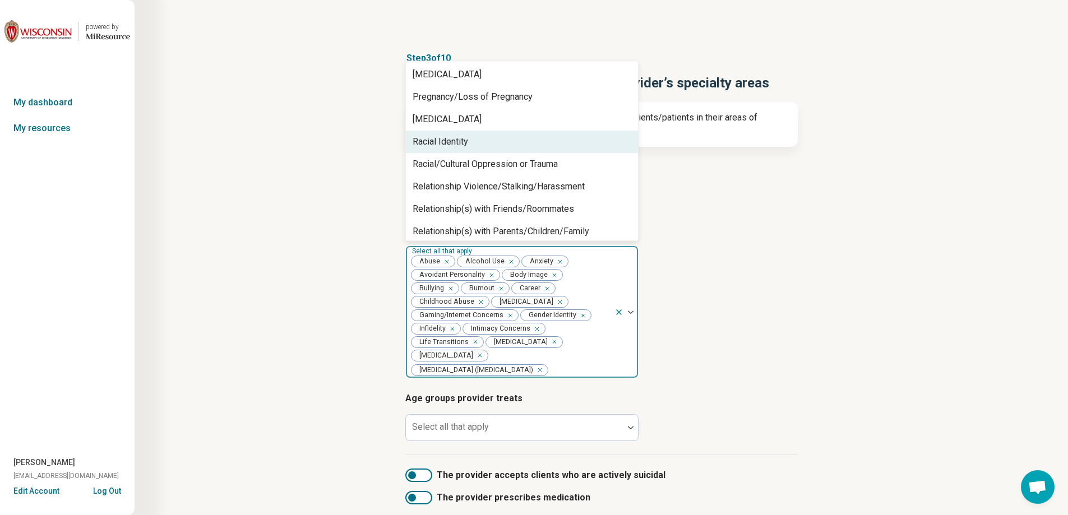
scroll to position [1289, 0]
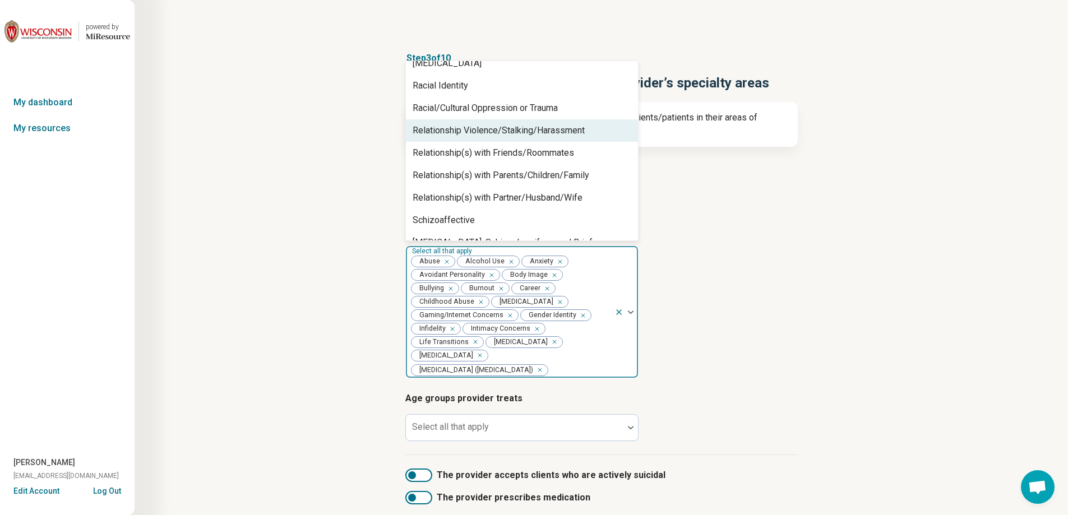
click at [527, 132] on div "Relationship Violence/Stalking/Harassment" at bounding box center [499, 130] width 172 height 13
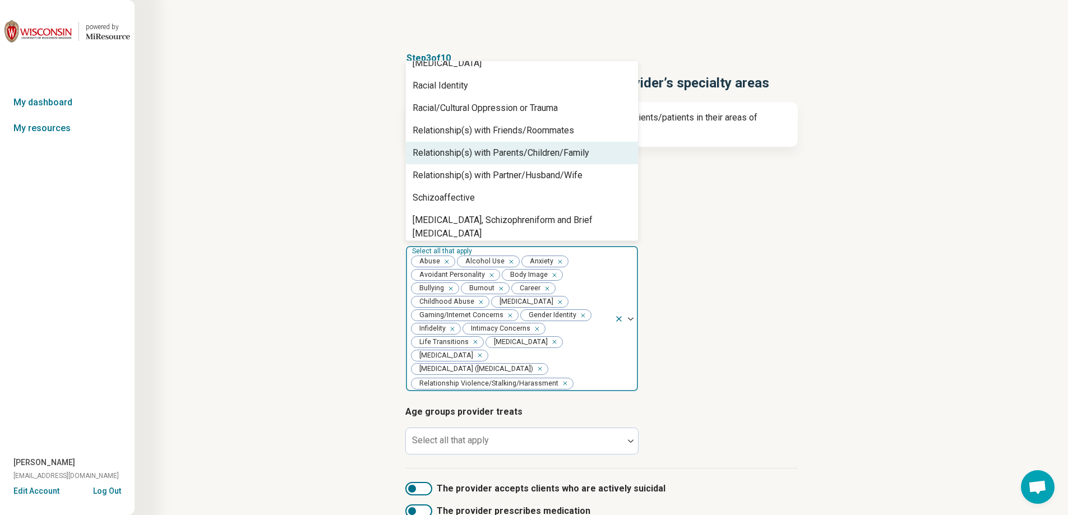
click at [521, 150] on div "Relationship(s) with Parents/Children/Family" at bounding box center [501, 152] width 177 height 13
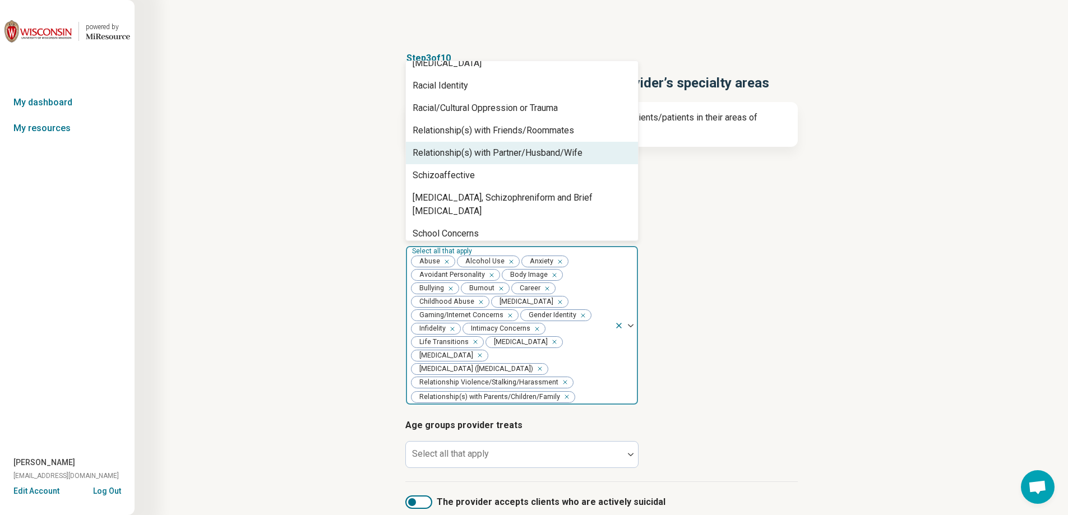
click at [520, 159] on div "Relationship(s) with Partner/Husband/Wife" at bounding box center [498, 152] width 170 height 13
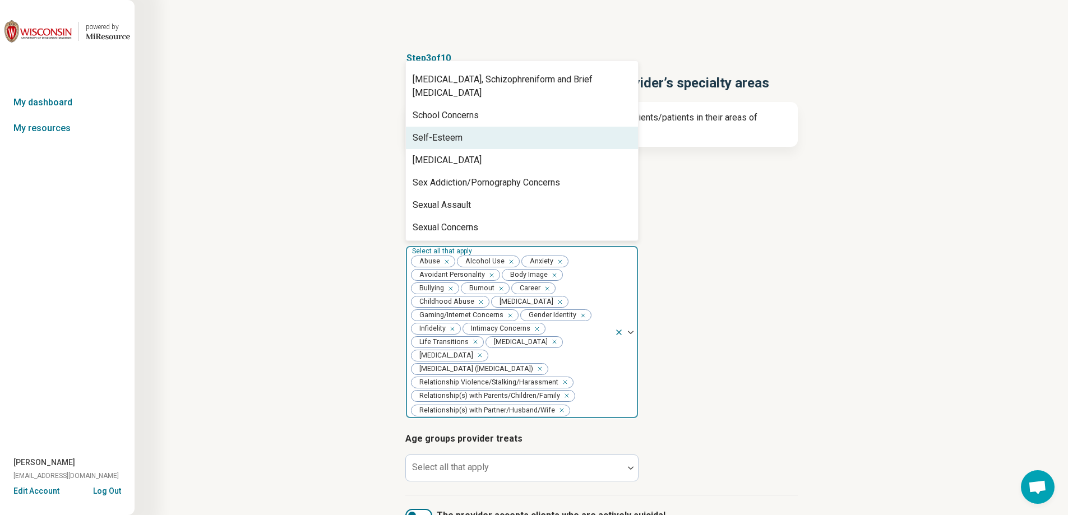
scroll to position [1401, 0]
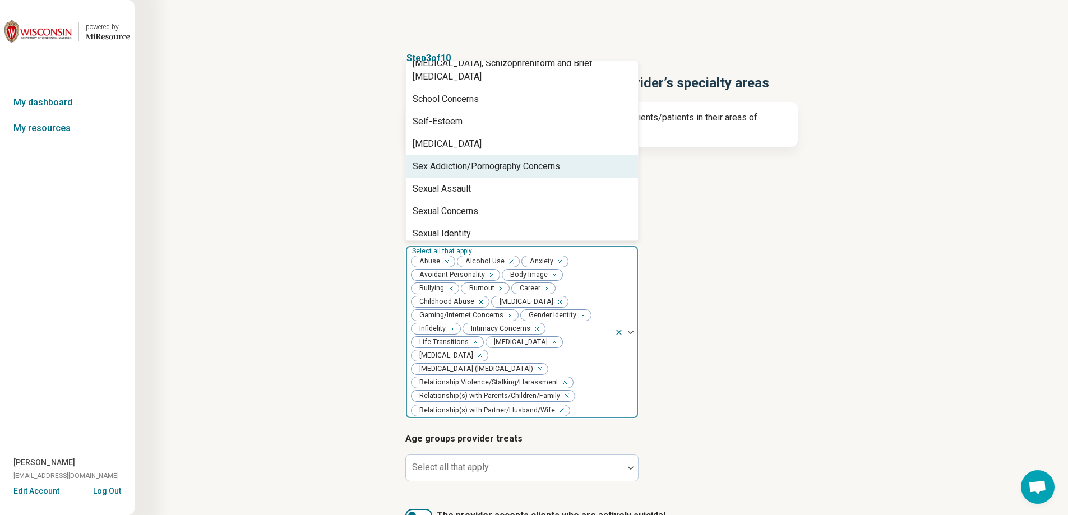
click at [521, 160] on div "Sex Addiction/Pornography Concerns" at bounding box center [486, 166] width 147 height 13
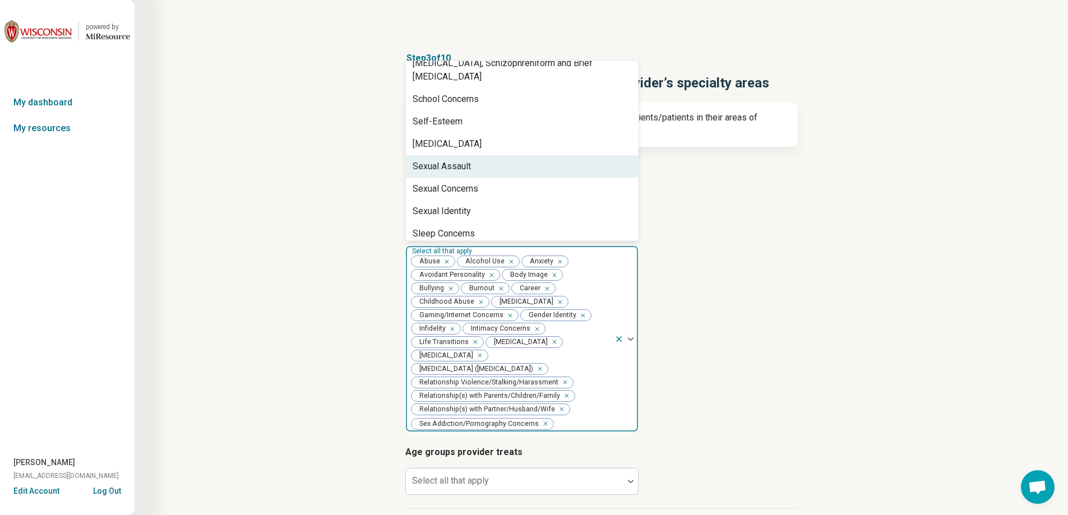
click at [488, 155] on div "Sexual Assault" at bounding box center [522, 166] width 232 height 22
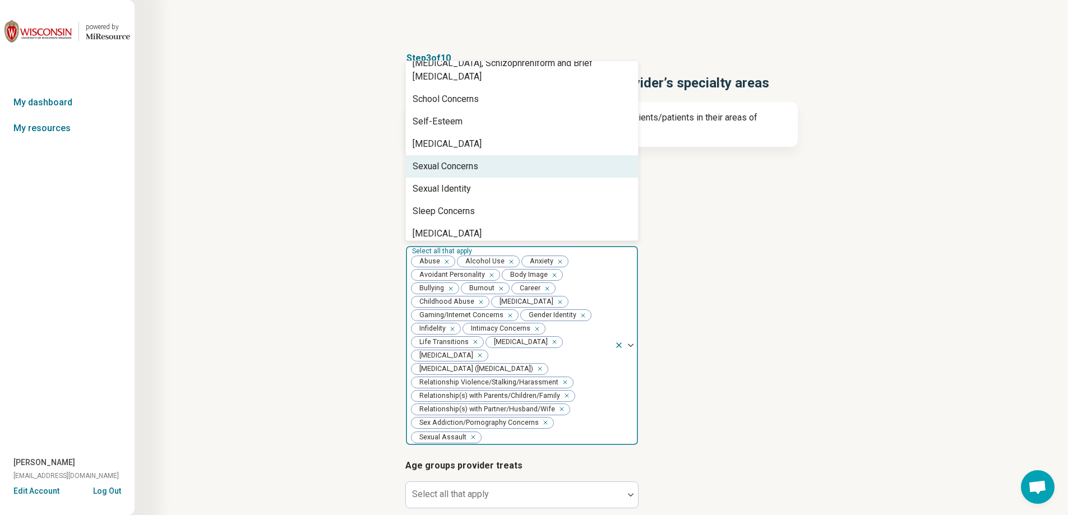
click at [485, 155] on div "Sexual Concerns" at bounding box center [522, 166] width 232 height 22
click at [485, 155] on div "Sexual Identity" at bounding box center [522, 166] width 232 height 22
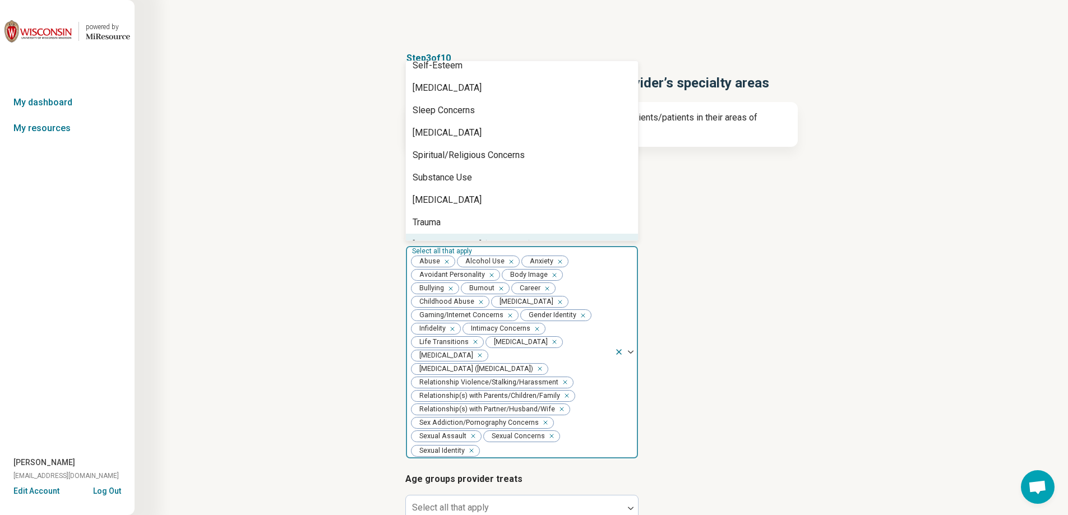
scroll to position [1507, 0]
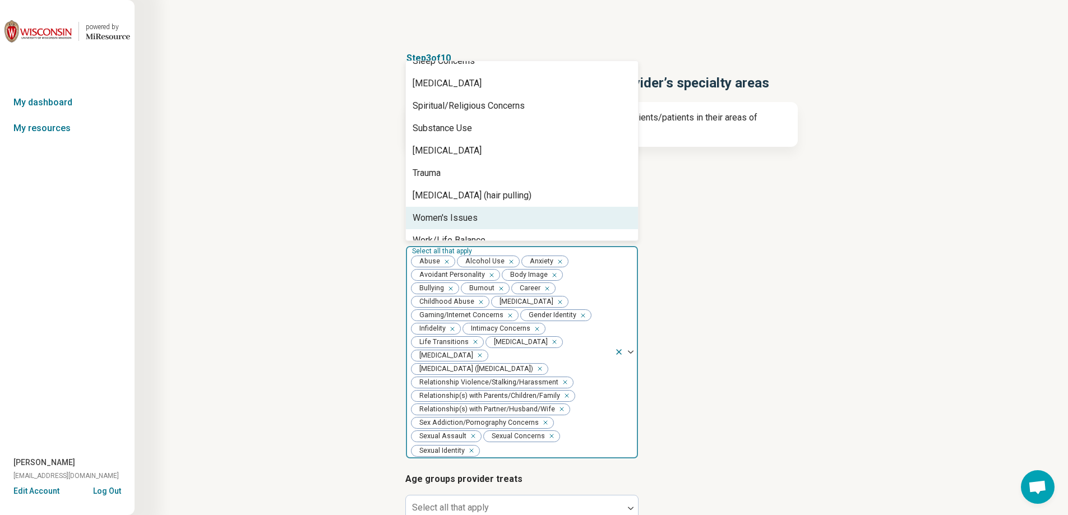
click at [495, 207] on div "Women's Issues" at bounding box center [522, 218] width 232 height 22
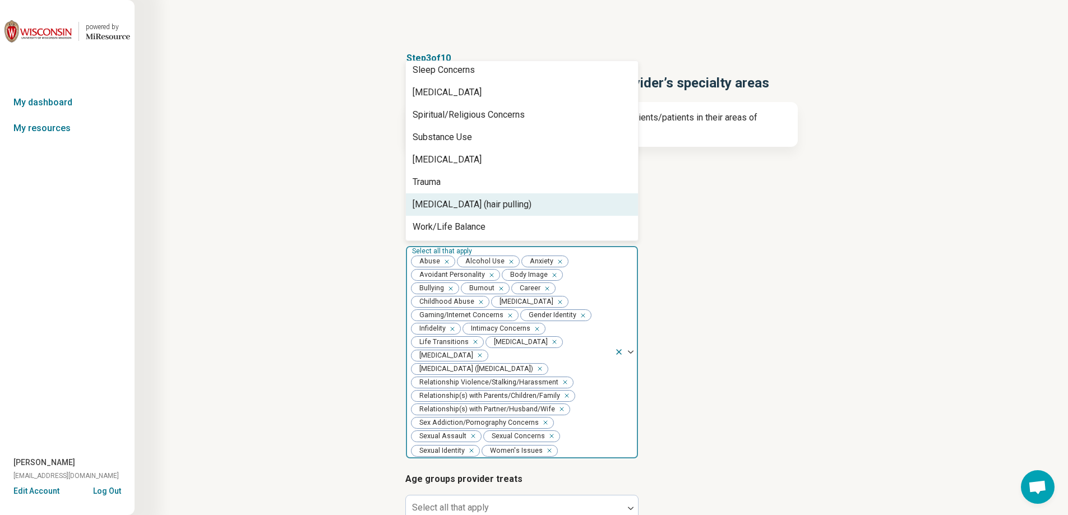
scroll to position [1484, 0]
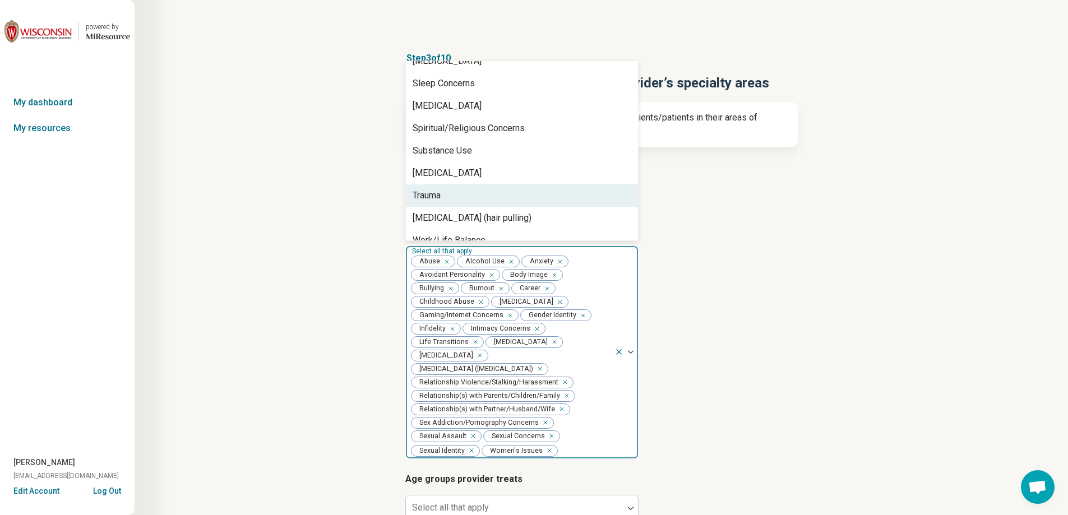
click at [466, 184] on div "Trauma" at bounding box center [522, 195] width 232 height 22
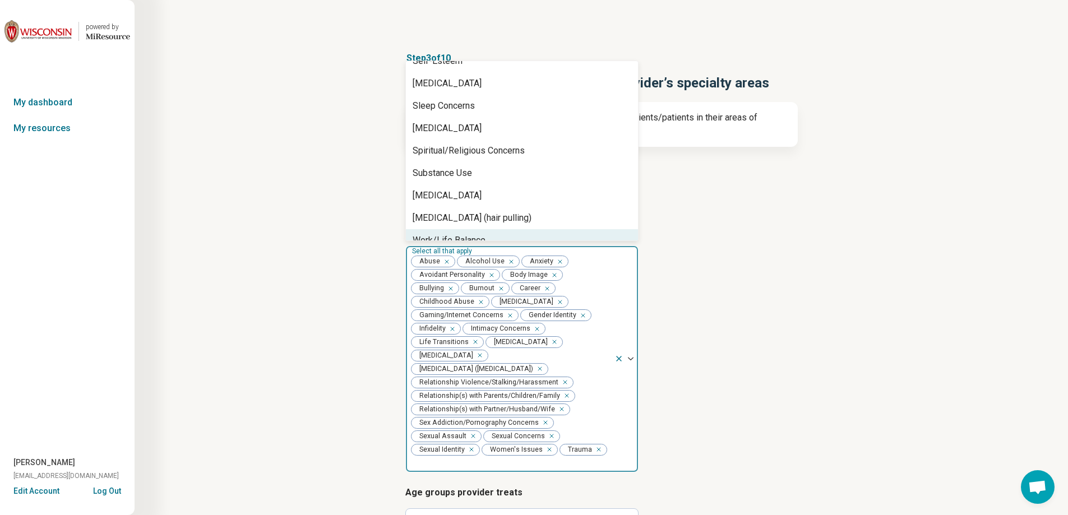
click at [845, 277] on div "Step 3 of 10 Tells us a little bit more about the provider’s specialty areas Th…" at bounding box center [601, 356] width 826 height 655
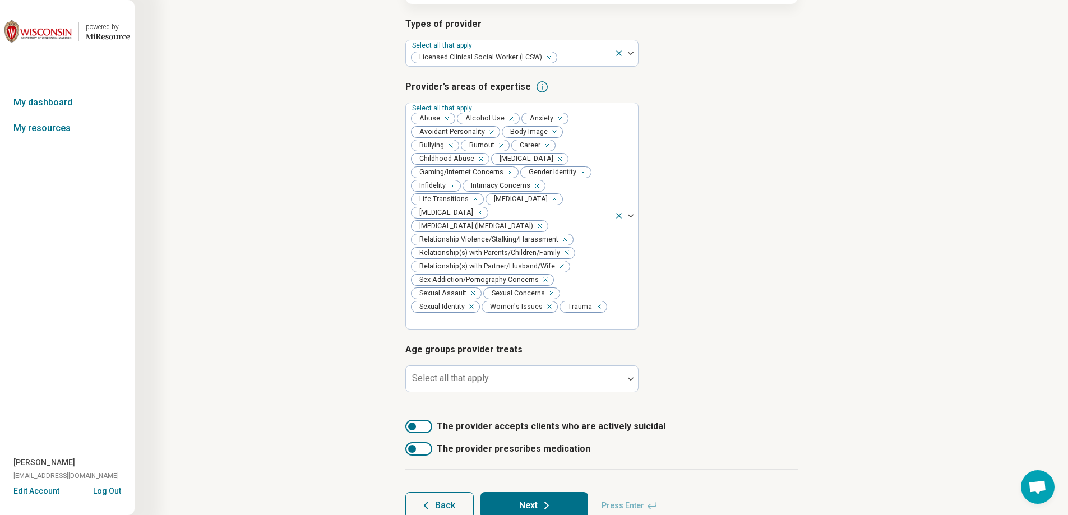
scroll to position [174, 0]
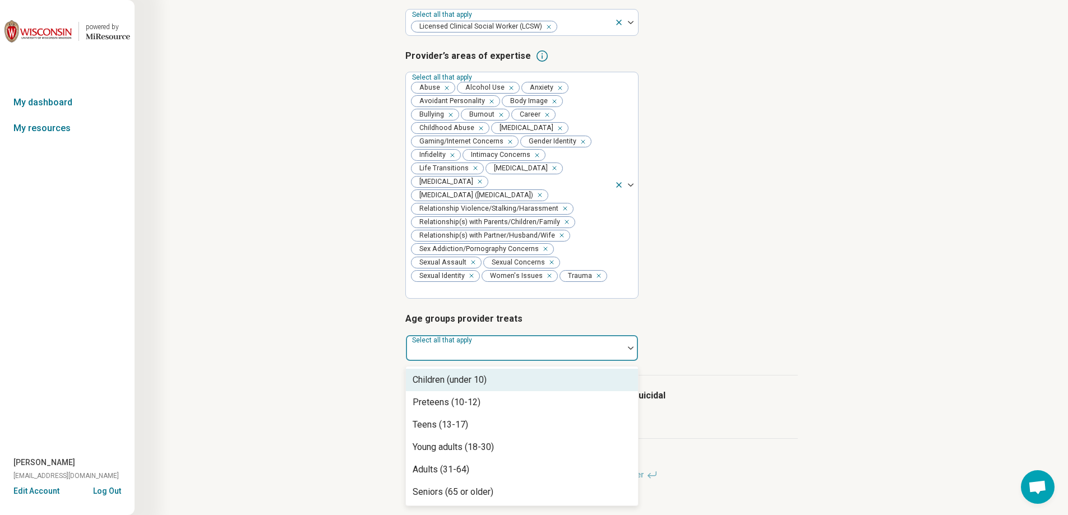
click at [478, 336] on div at bounding box center [514, 348] width 217 height 25
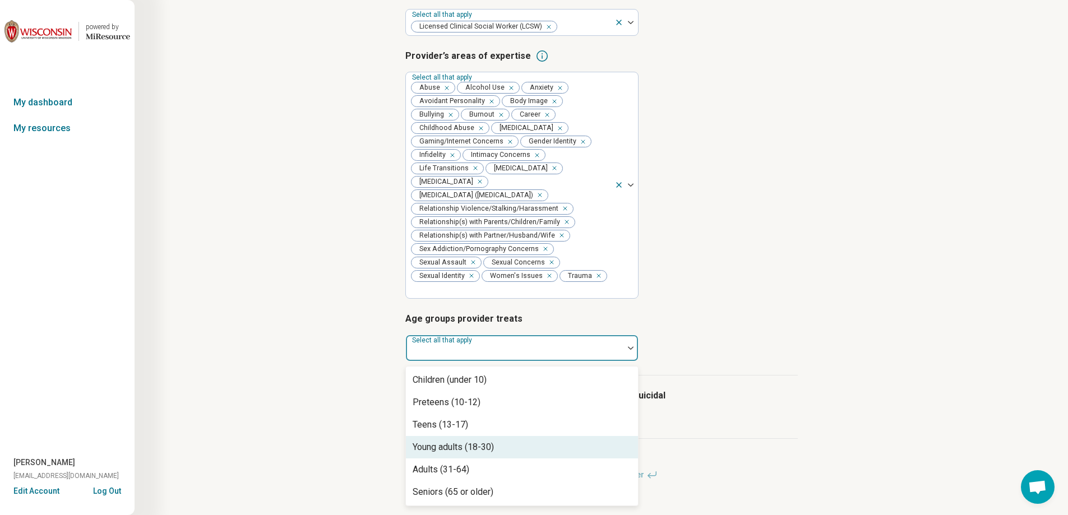
click at [481, 442] on div "Young adults (18-30)" at bounding box center [522, 447] width 232 height 22
click at [482, 439] on div "Adults (31-64)" at bounding box center [522, 447] width 232 height 22
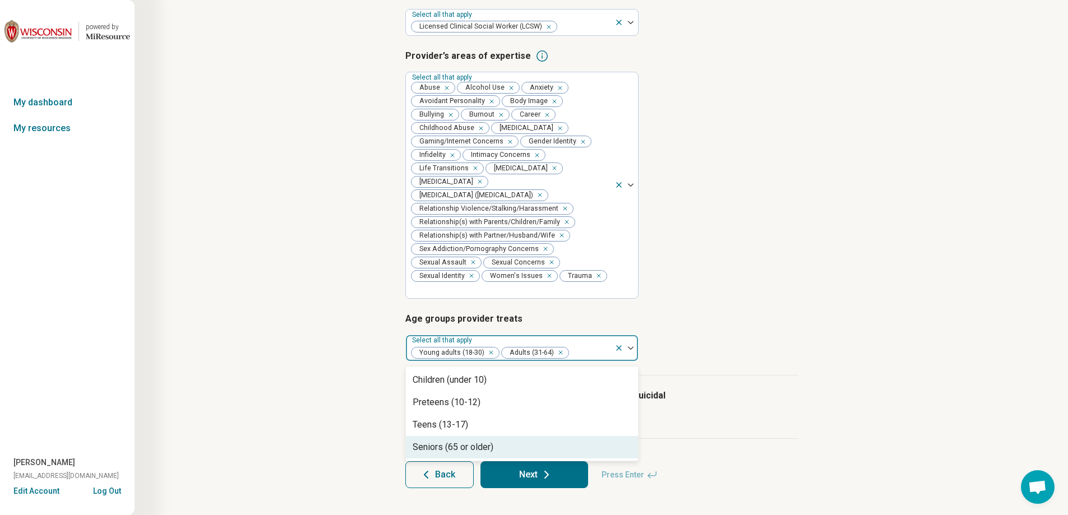
click at [485, 441] on div "Seniors (65 or older)" at bounding box center [453, 447] width 81 height 13
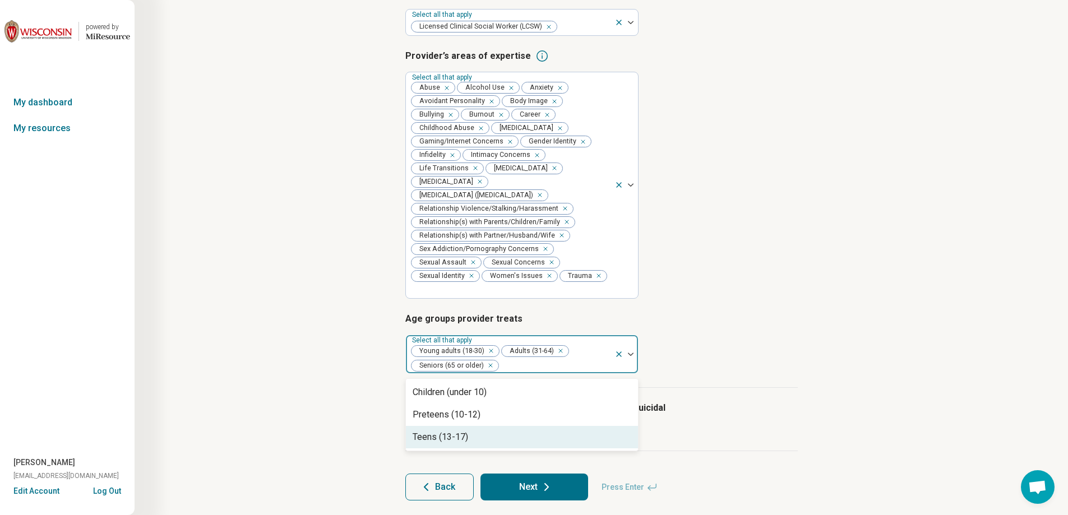
click at [515, 475] on button "Next" at bounding box center [534, 487] width 108 height 27
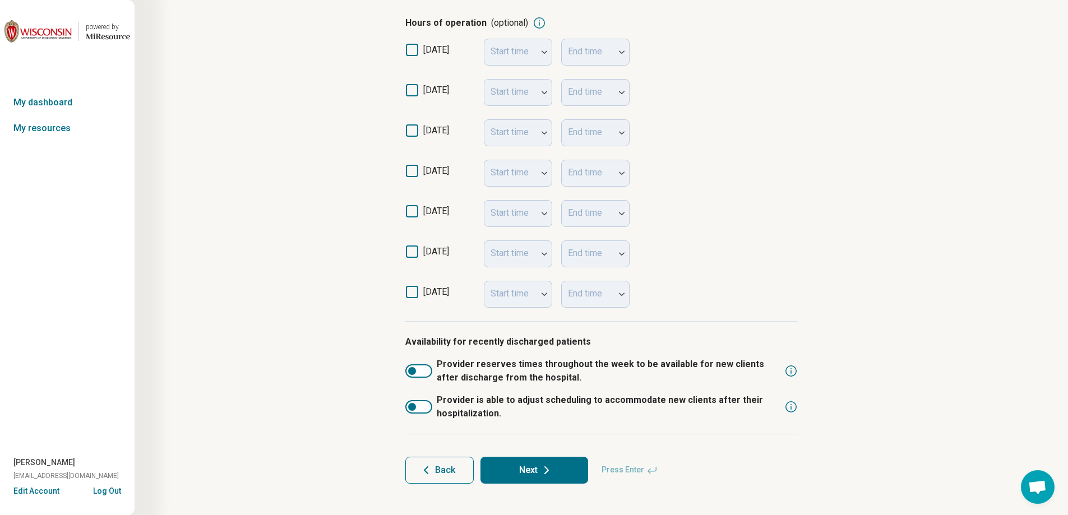
scroll to position [240, 0]
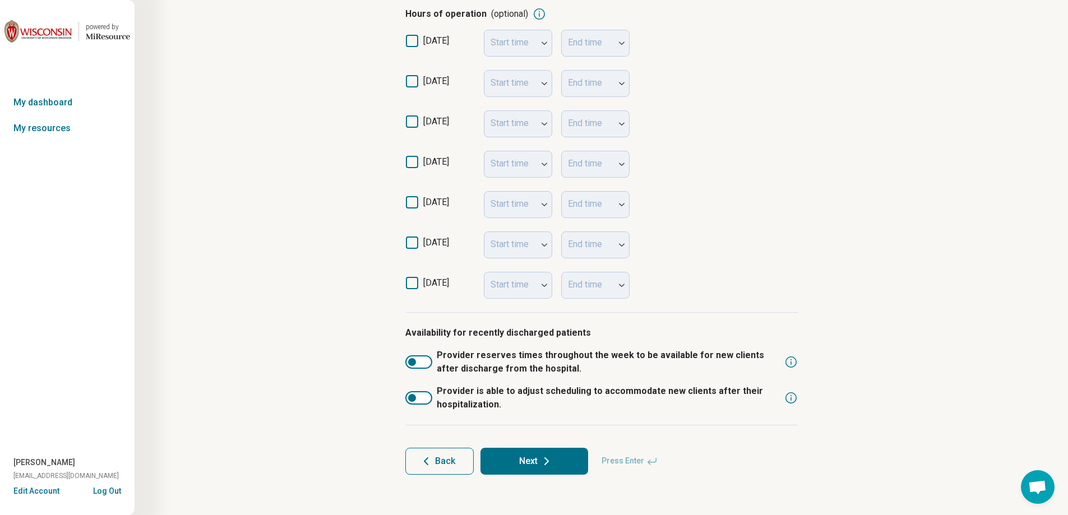
click at [543, 460] on icon at bounding box center [546, 461] width 13 height 13
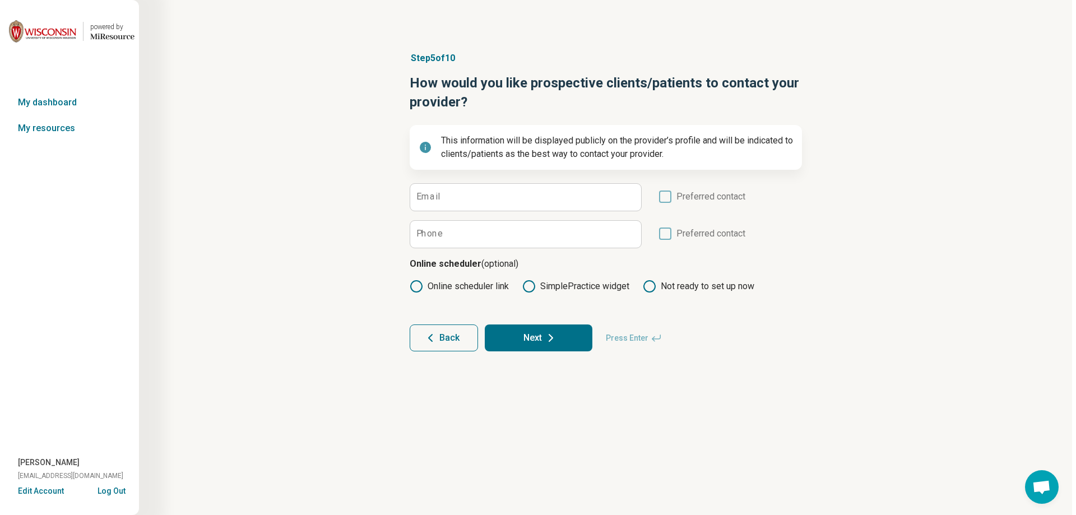
scroll to position [0, 0]
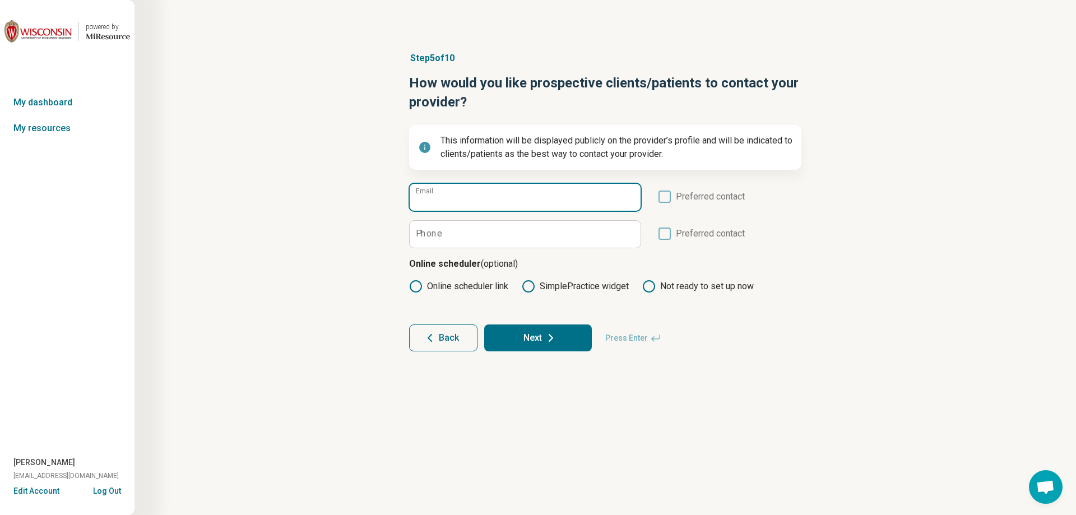
click at [494, 206] on input "Email" at bounding box center [525, 197] width 231 height 27
click at [666, 198] on icon at bounding box center [665, 197] width 12 height 12
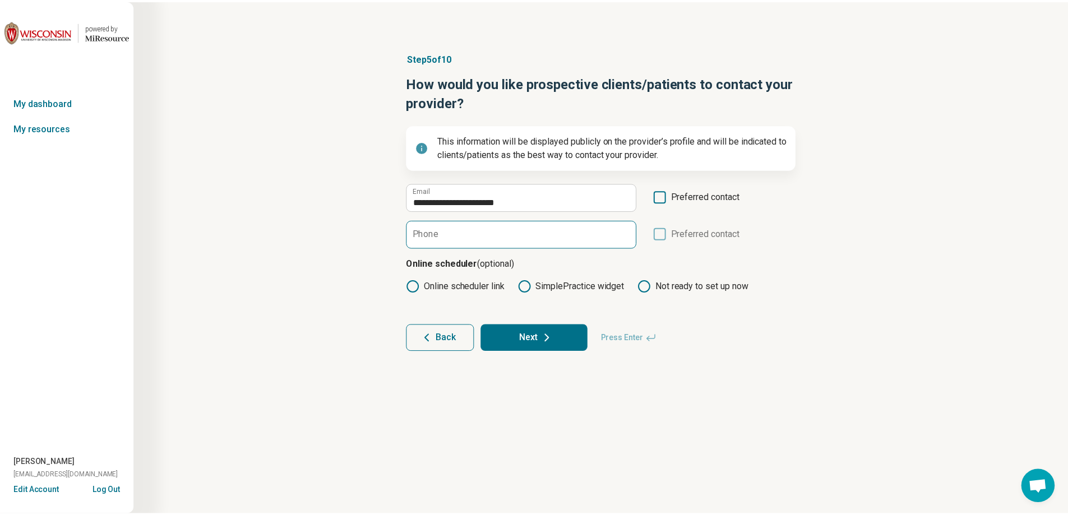
scroll to position [6, 0]
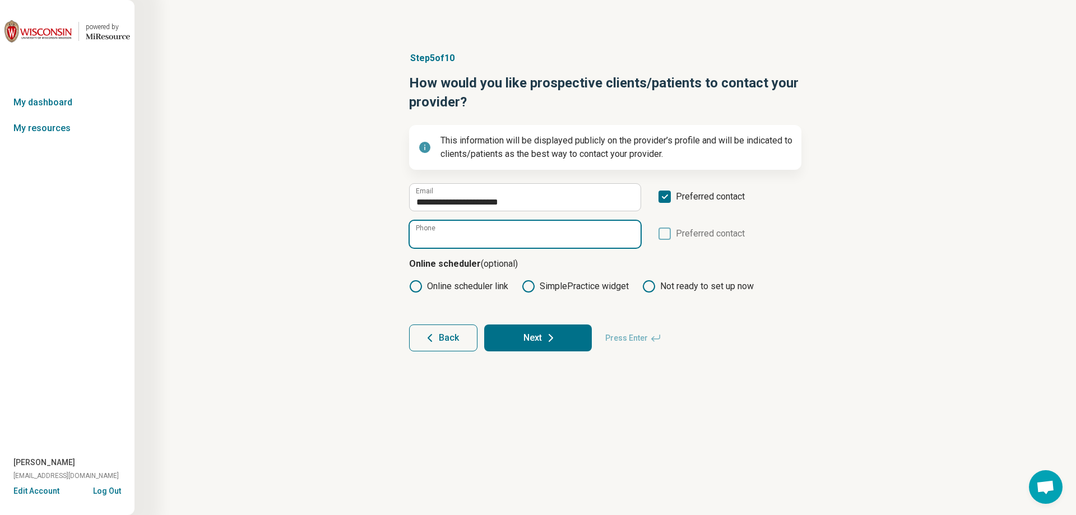
click at [565, 240] on input "Phone" at bounding box center [525, 234] width 231 height 27
click at [530, 331] on button "Next" at bounding box center [538, 338] width 108 height 27
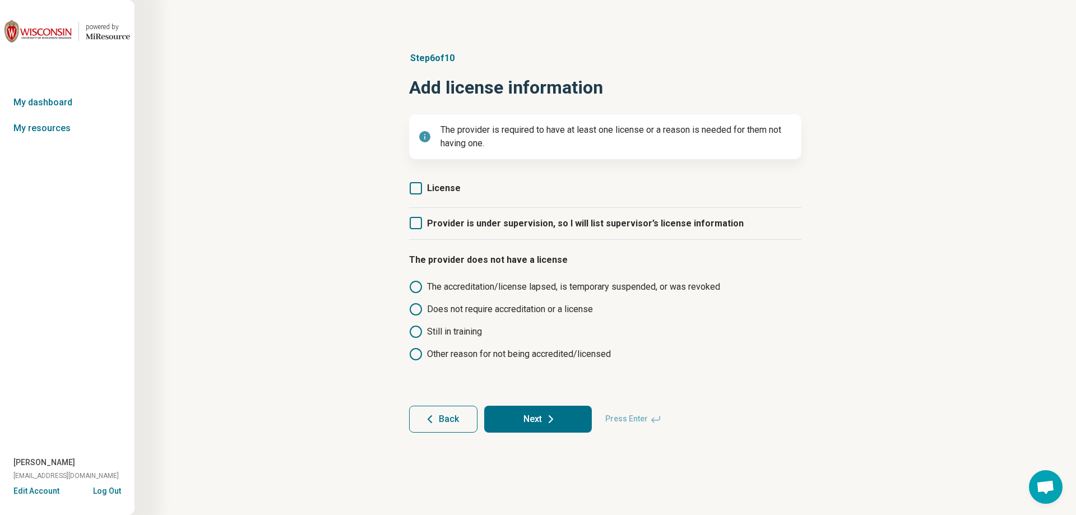
click at [418, 187] on icon at bounding box center [416, 188] width 12 height 12
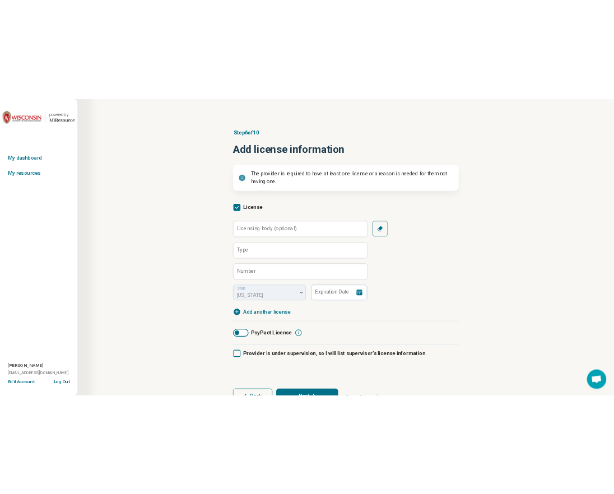
scroll to position [6, 0]
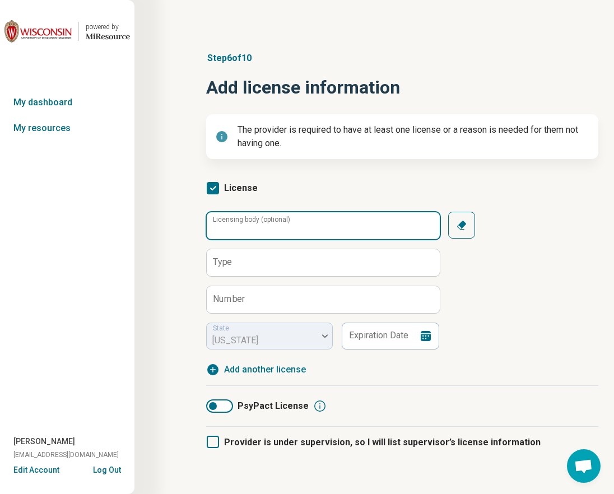
click at [248, 231] on input "Licensing body (optional)" at bounding box center [323, 225] width 233 height 27
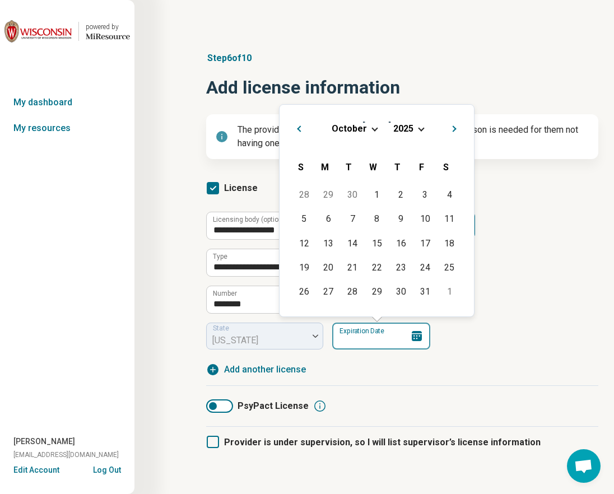
click at [348, 335] on input "Expiration Date" at bounding box center [381, 336] width 98 height 27
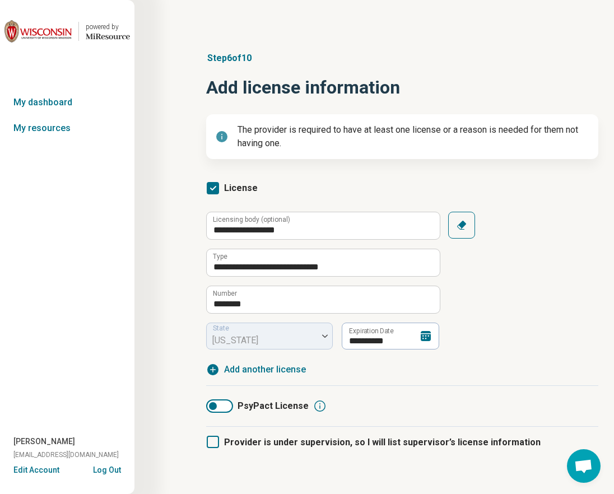
click at [1, 344] on div "powered by Miresource logo My dashboard My resources [PERSON_NAME] [EMAIL_ADDRE…" at bounding box center [67, 247] width 135 height 494
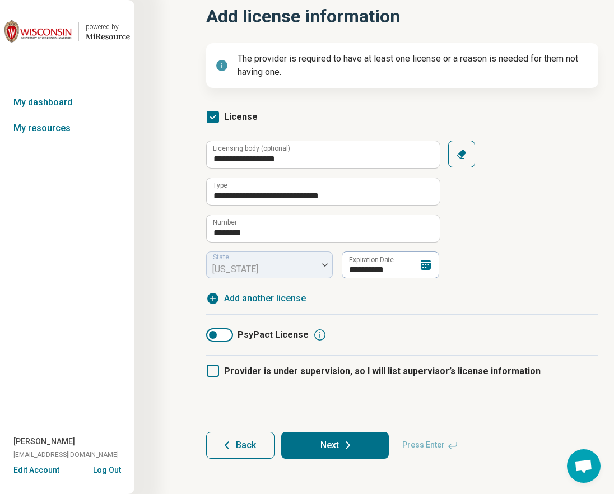
scroll to position [76, 0]
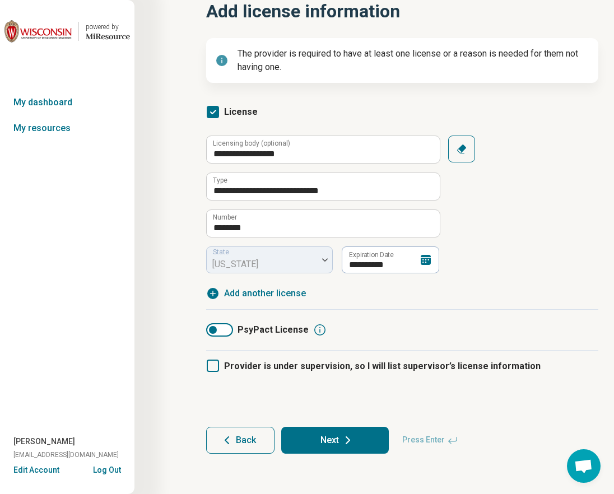
click at [307, 439] on button "Next" at bounding box center [335, 440] width 108 height 27
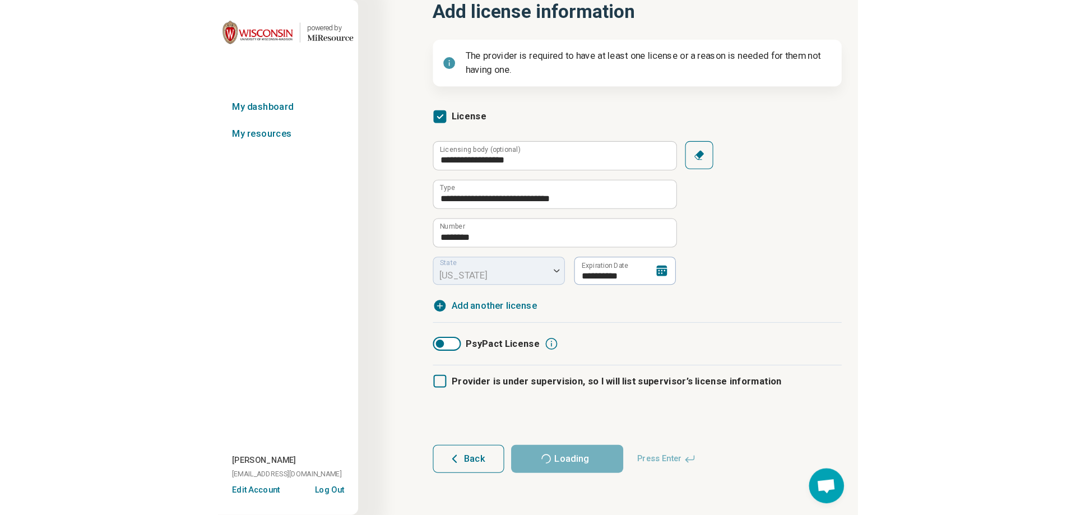
scroll to position [0, 0]
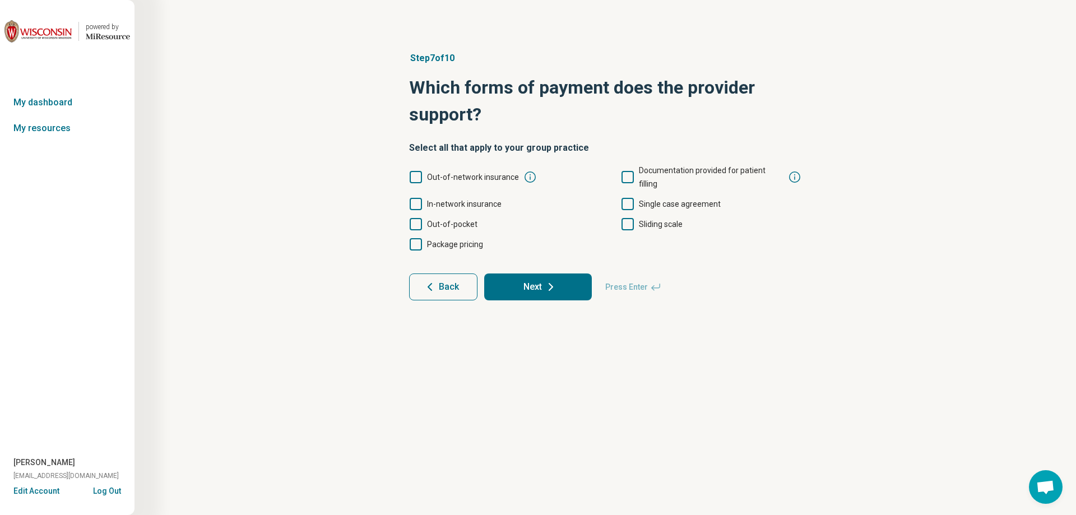
drag, startPoint x: 417, startPoint y: 196, endPoint x: 419, endPoint y: 205, distance: 9.8
click at [417, 198] on icon at bounding box center [416, 204] width 12 height 12
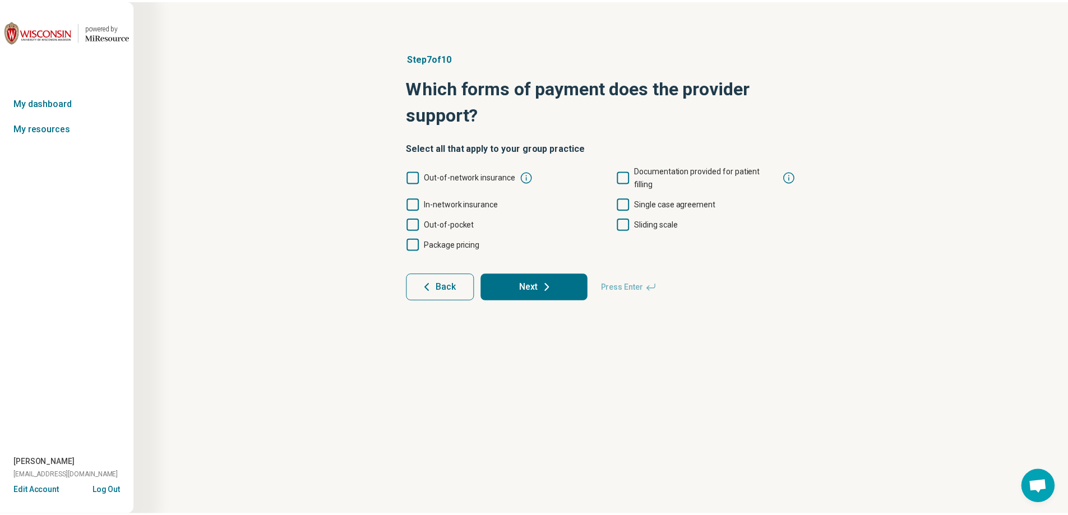
scroll to position [6, 0]
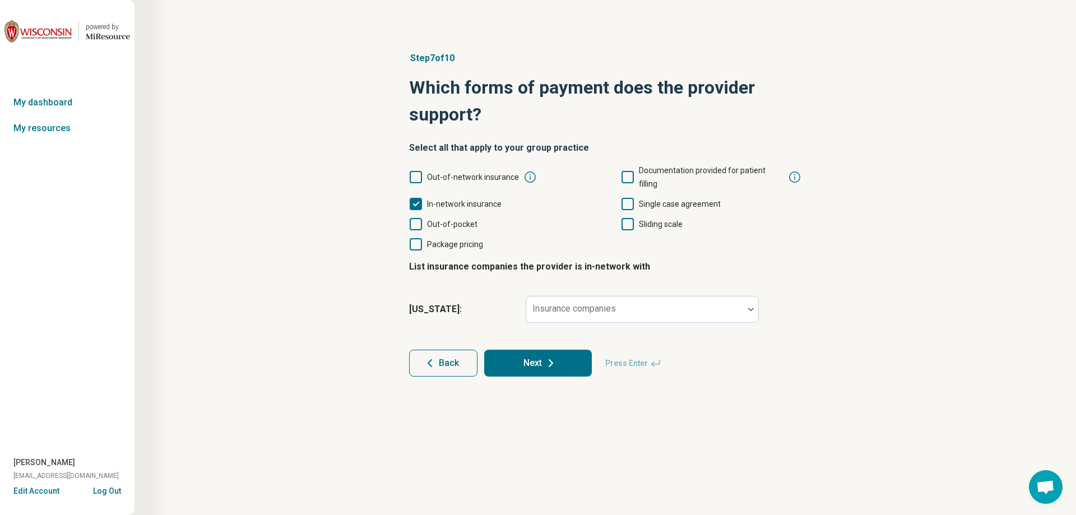
click at [528, 350] on button "Next" at bounding box center [538, 363] width 108 height 27
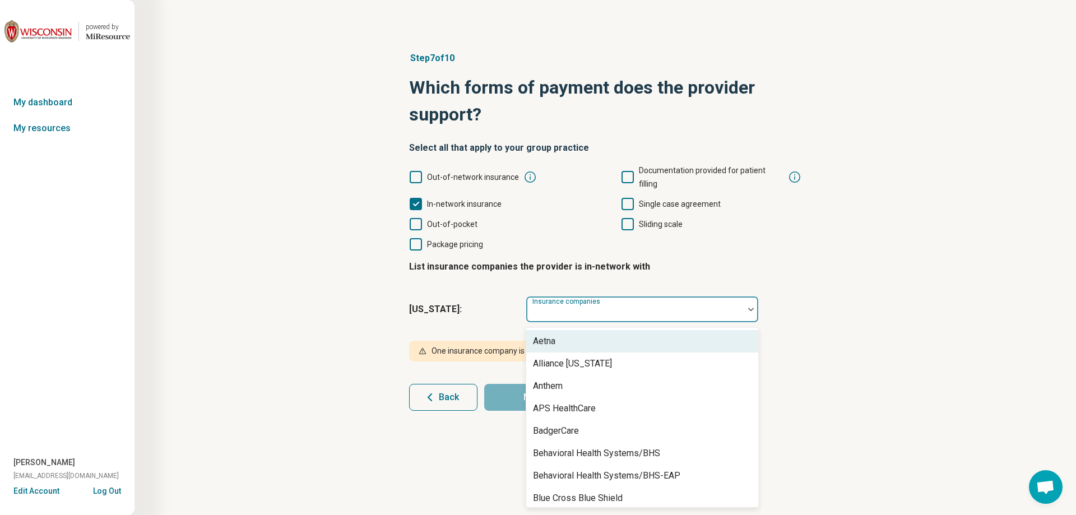
click at [576, 297] on div at bounding box center [634, 309] width 217 height 25
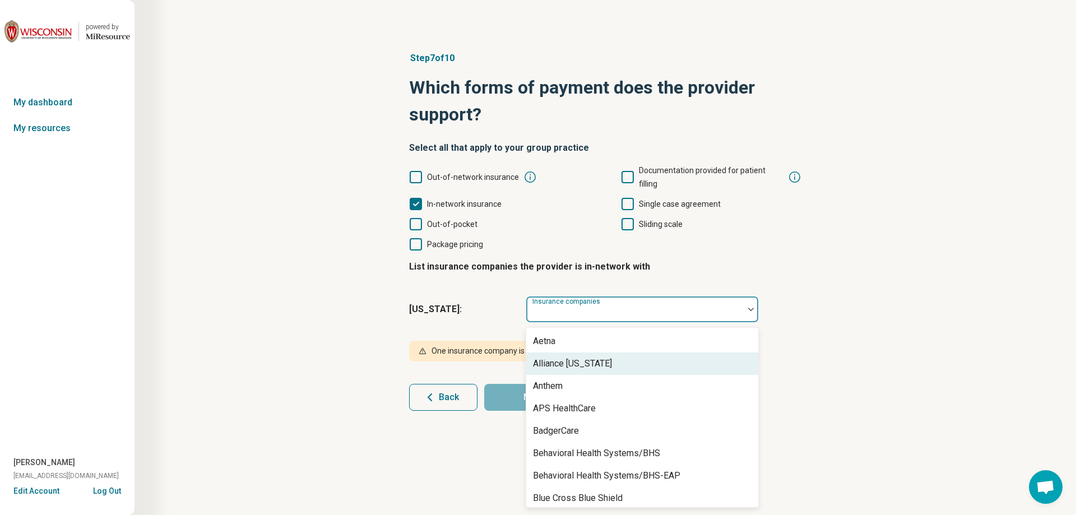
click at [577, 357] on div "Alliance [US_STATE]" at bounding box center [572, 363] width 79 height 13
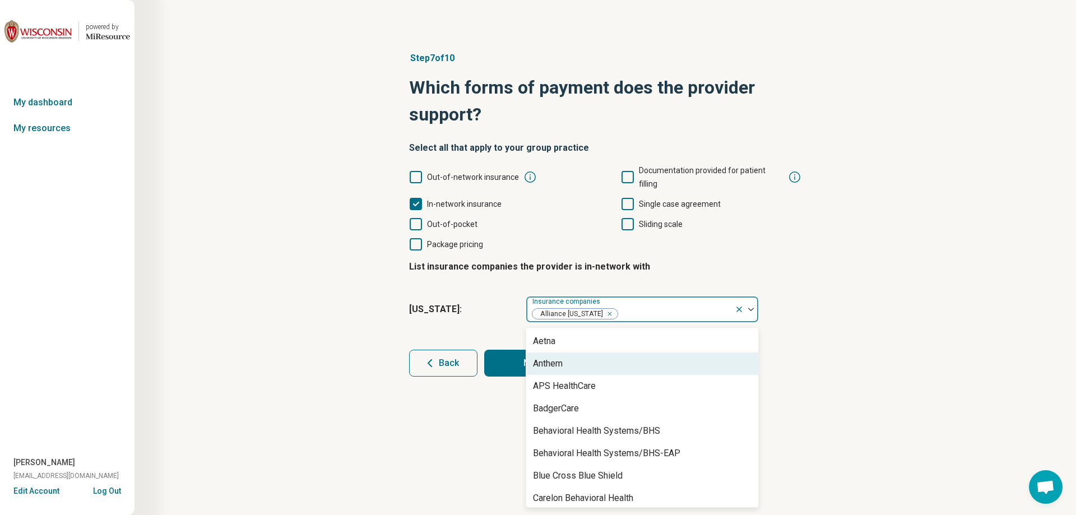
click at [573, 358] on div "Anthem" at bounding box center [642, 364] width 232 height 22
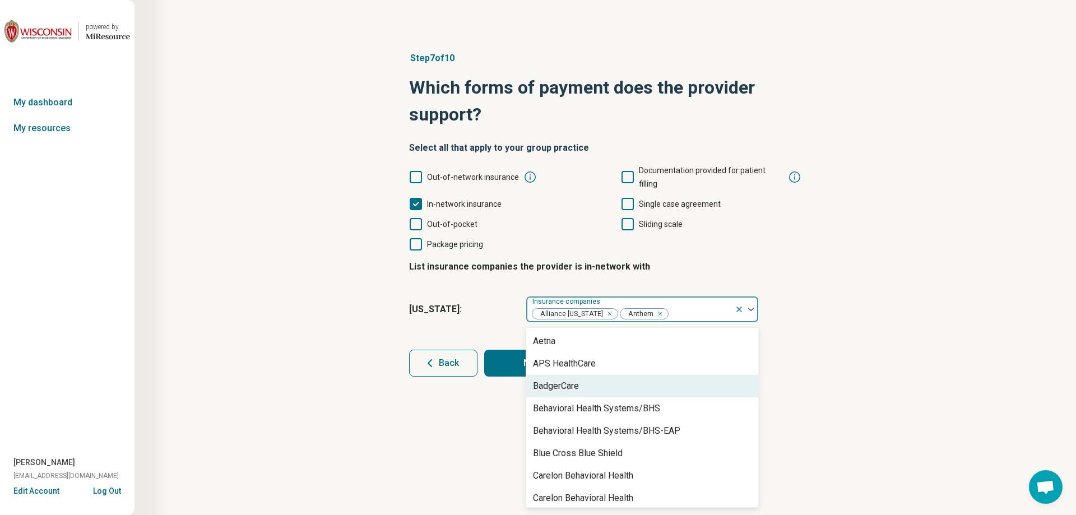
click at [570, 380] on div "BadgerCare" at bounding box center [556, 386] width 46 height 13
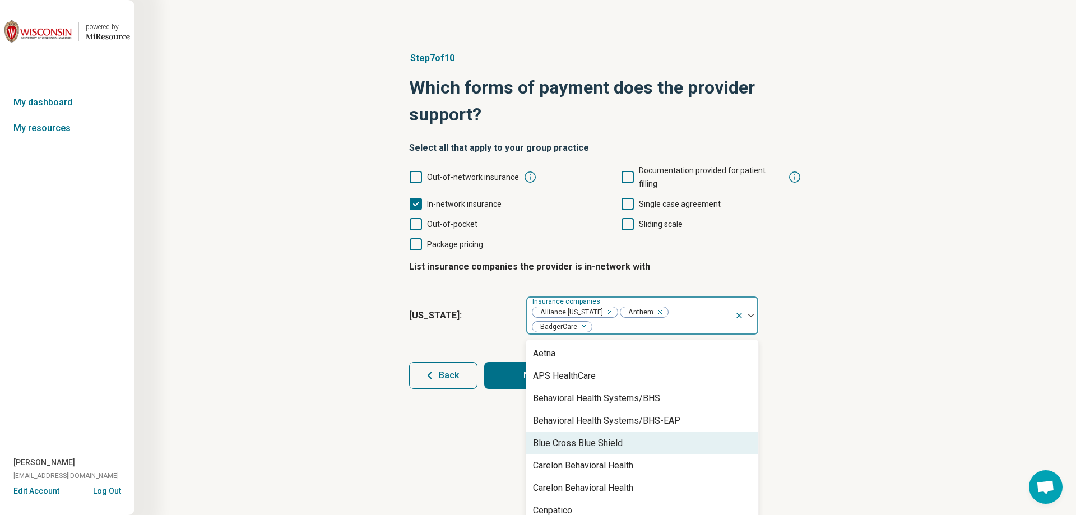
click at [577, 437] on div "Blue Cross Blue Shield" at bounding box center [578, 443] width 90 height 13
click at [581, 437] on div "Carelon Behavioral Health" at bounding box center [583, 443] width 100 height 13
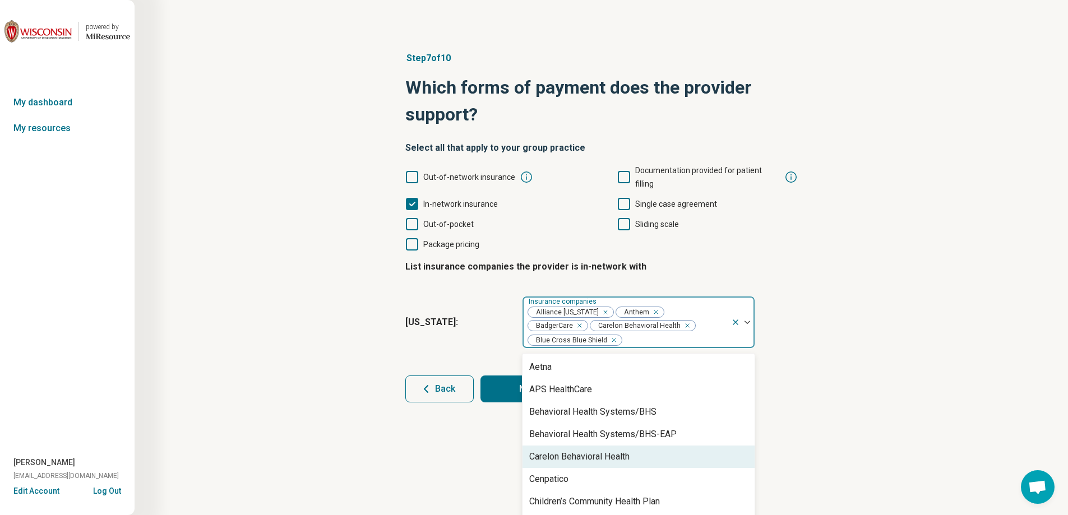
click at [582, 450] on div "Carelon Behavioral Health" at bounding box center [579, 456] width 100 height 13
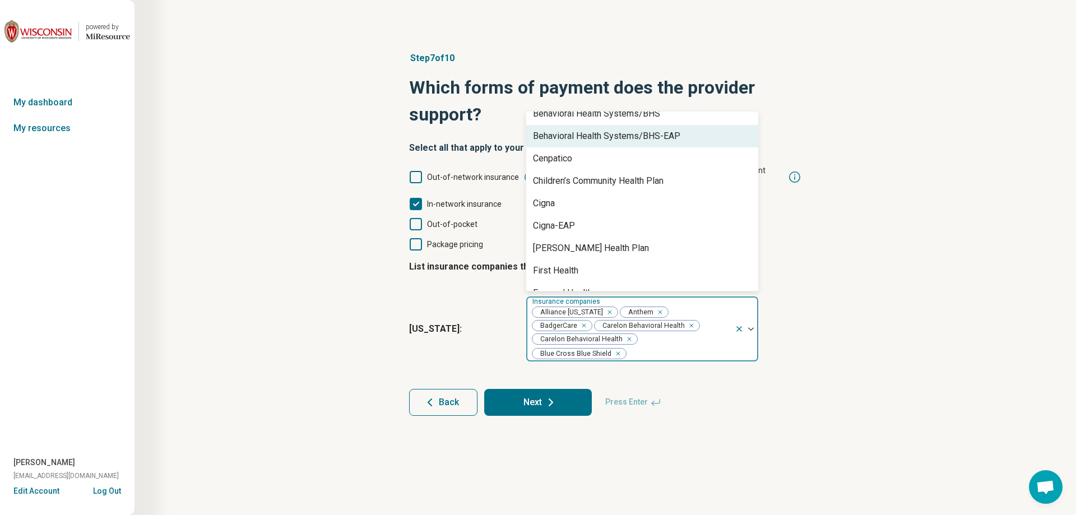
scroll to position [112, 0]
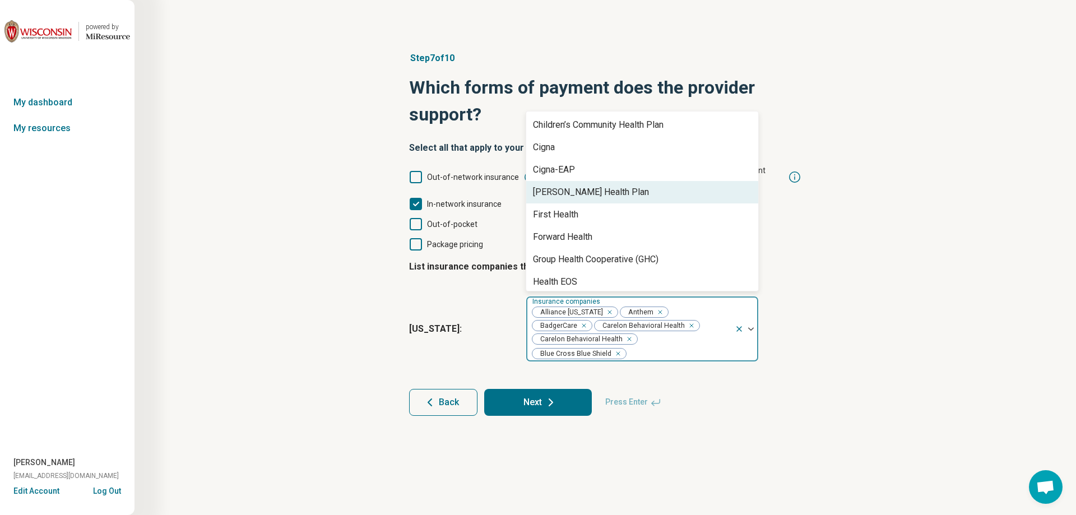
click at [598, 186] on div "[PERSON_NAME] Health Plan" at bounding box center [591, 192] width 116 height 13
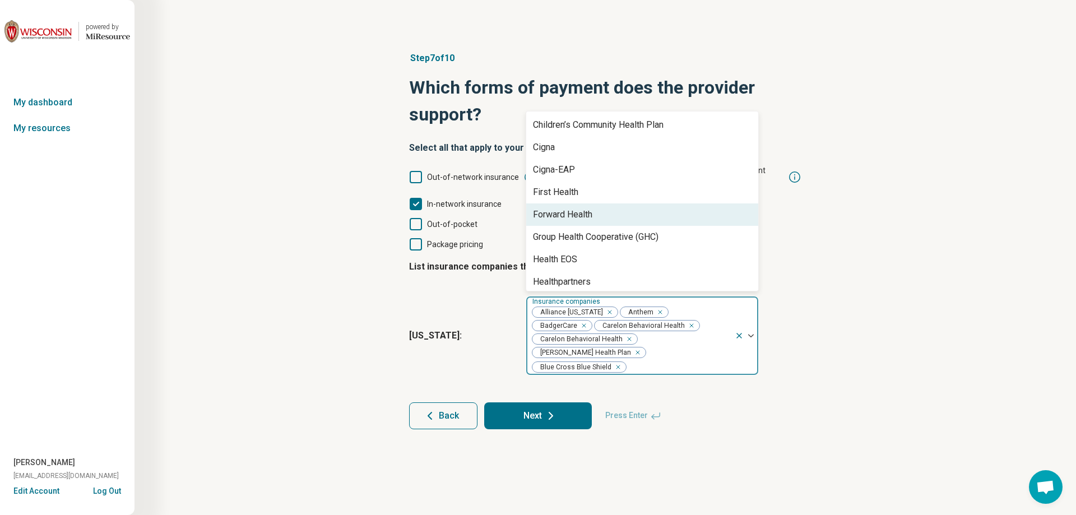
click at [593, 208] on div "Forward Health" at bounding box center [562, 214] width 59 height 13
click at [593, 208] on div "Group Health Cooperative (GHC)" at bounding box center [596, 214] width 126 height 13
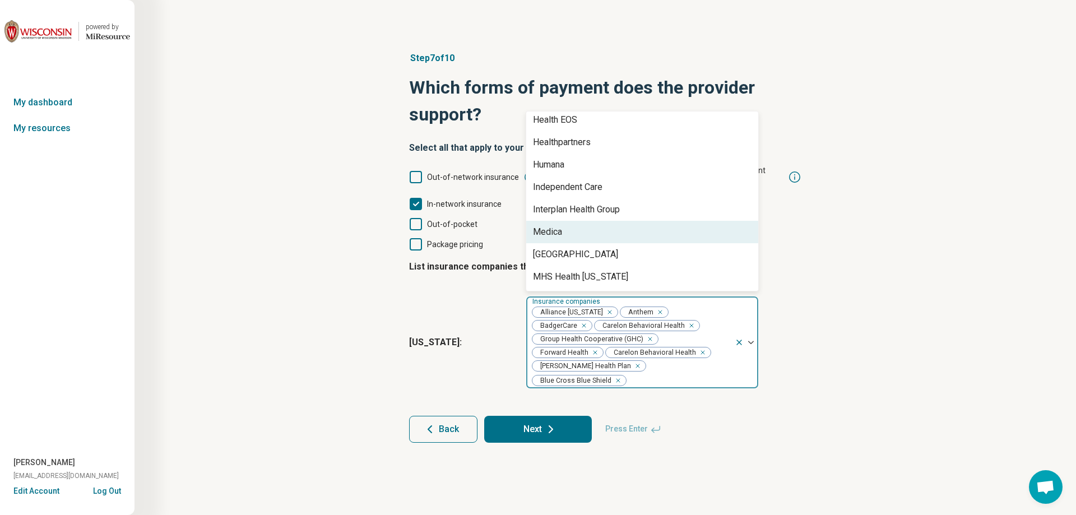
scroll to position [224, 0]
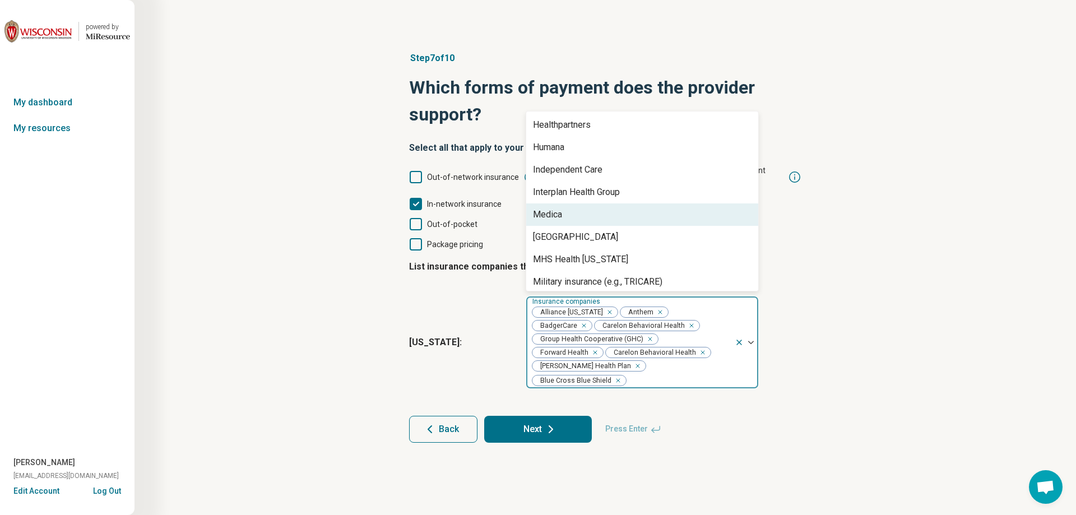
click at [585, 206] on div "Medica" at bounding box center [642, 214] width 232 height 22
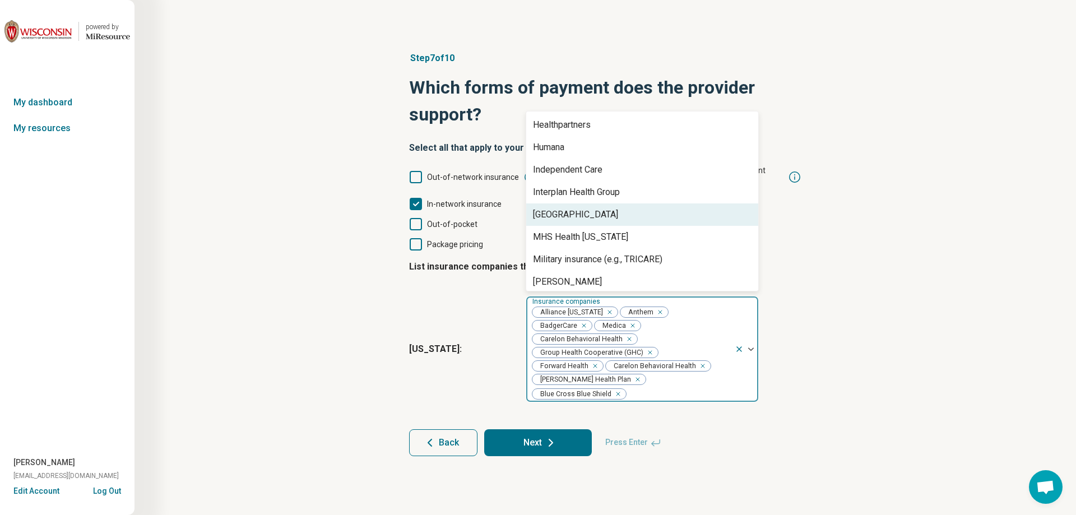
scroll to position [280, 0]
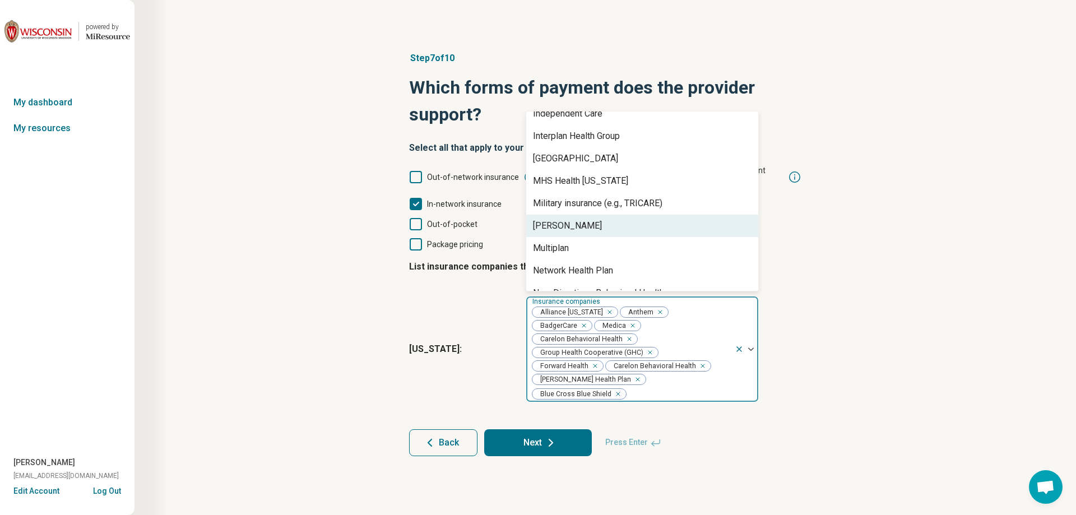
click at [584, 215] on div "[PERSON_NAME]" at bounding box center [642, 226] width 232 height 22
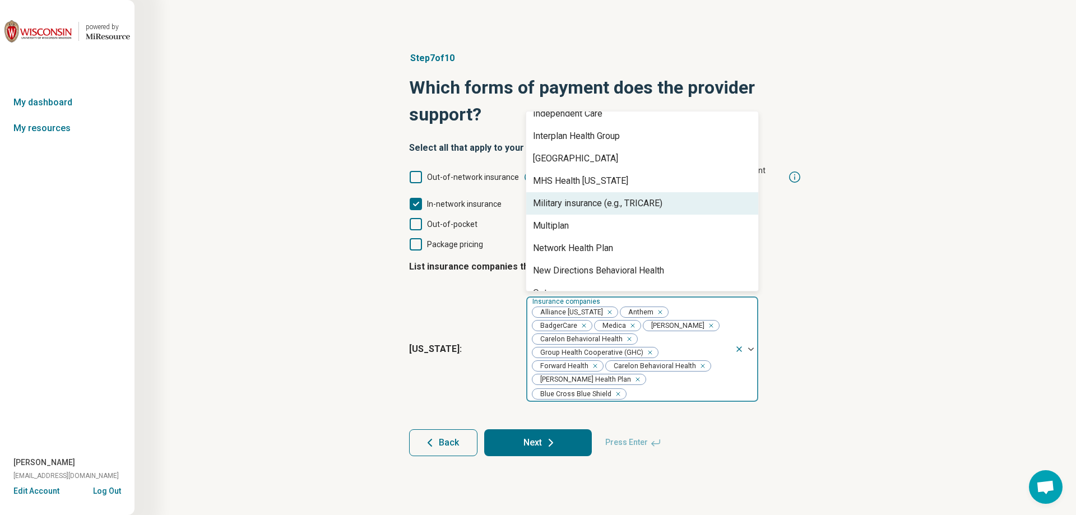
click at [597, 197] on div "Military insurance (e.g., TRICARE)" at bounding box center [597, 203] width 129 height 13
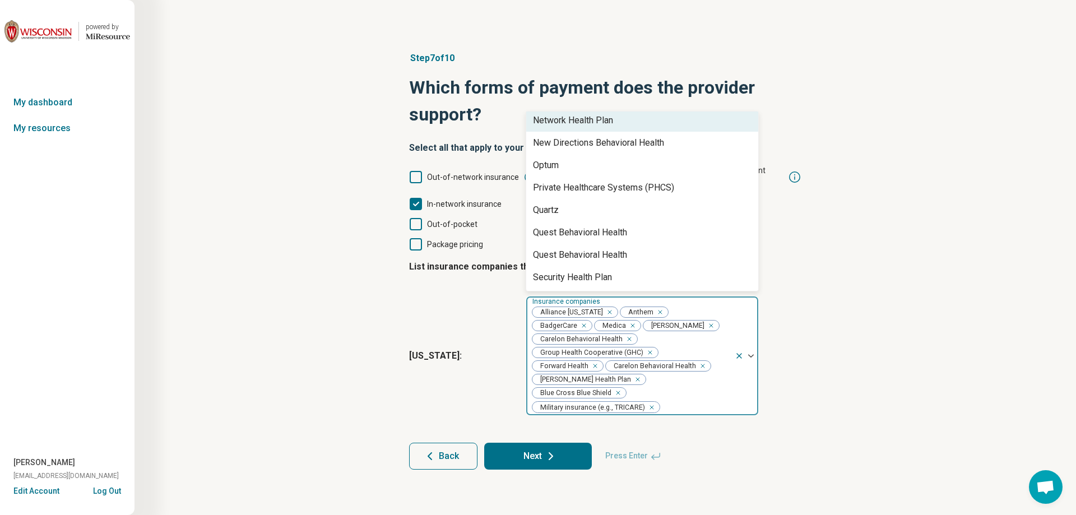
scroll to position [392, 0]
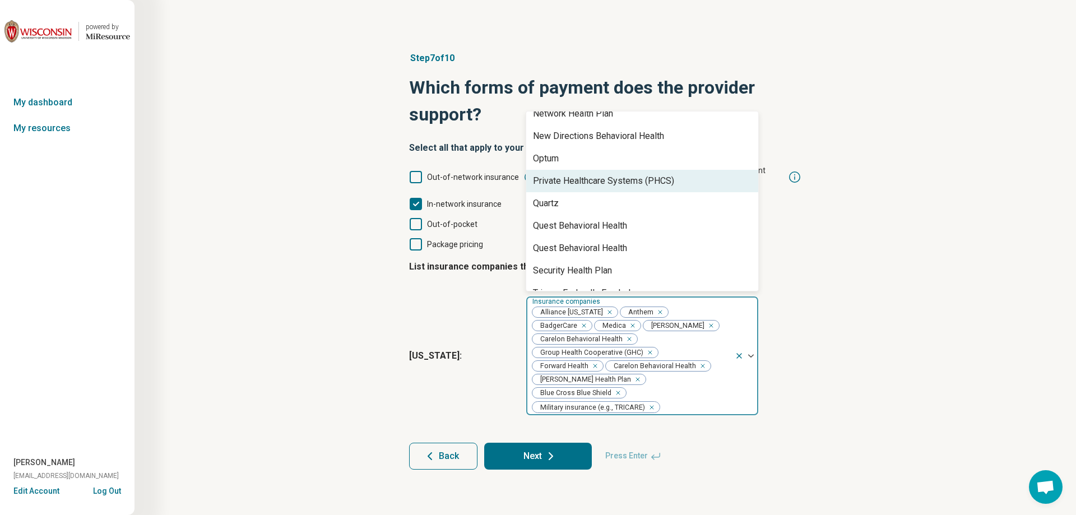
click at [576, 152] on div "Optum" at bounding box center [642, 158] width 232 height 22
click at [570, 177] on div "Quartz" at bounding box center [642, 181] width 232 height 22
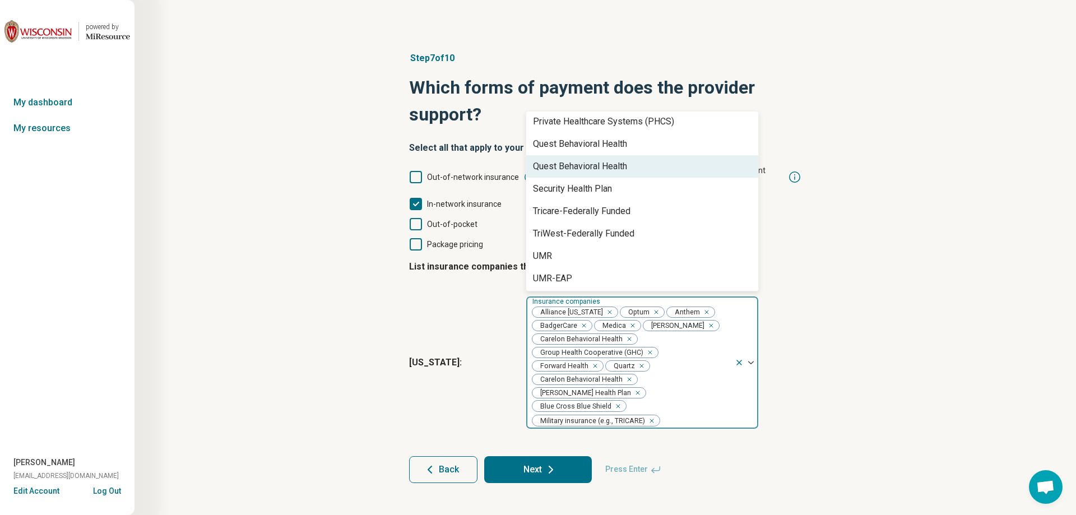
scroll to position [448, 0]
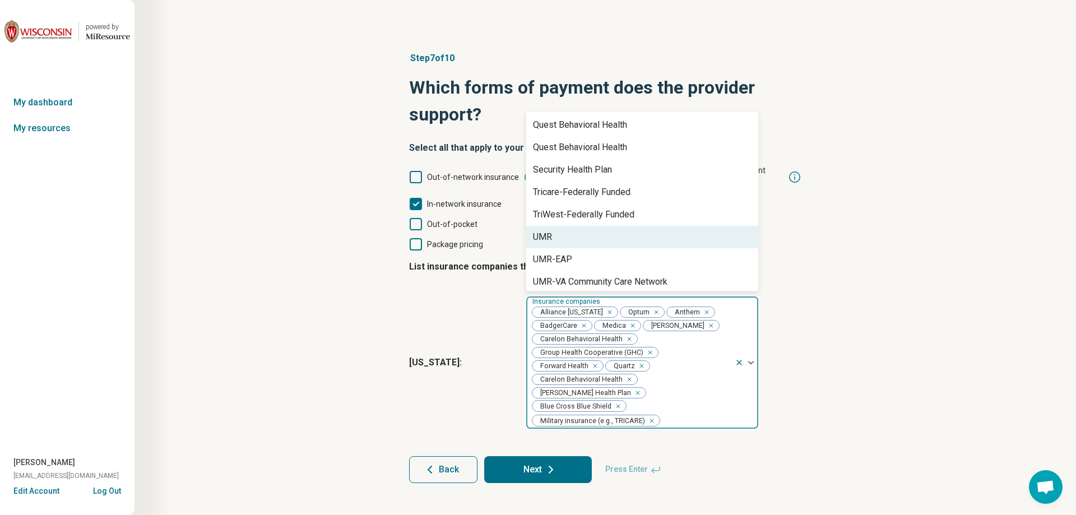
click at [580, 226] on div "UMR" at bounding box center [642, 237] width 232 height 22
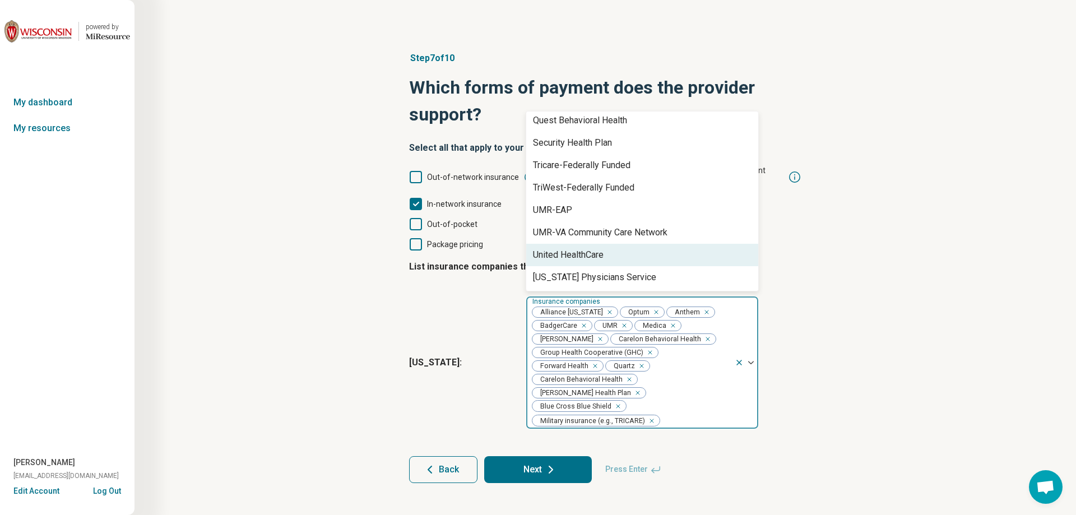
click at [581, 248] on div "United HealthCare" at bounding box center [568, 254] width 71 height 13
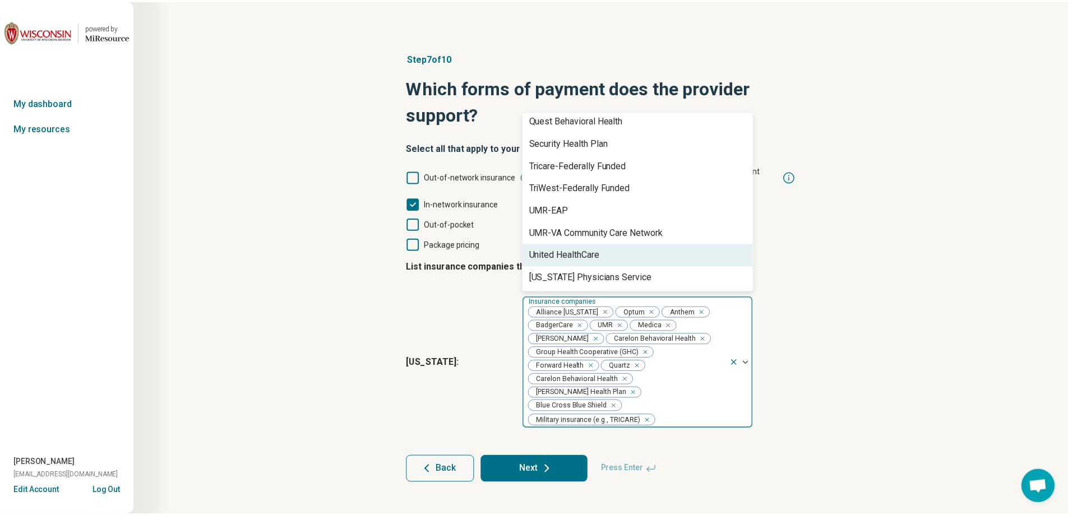
scroll to position [453, 0]
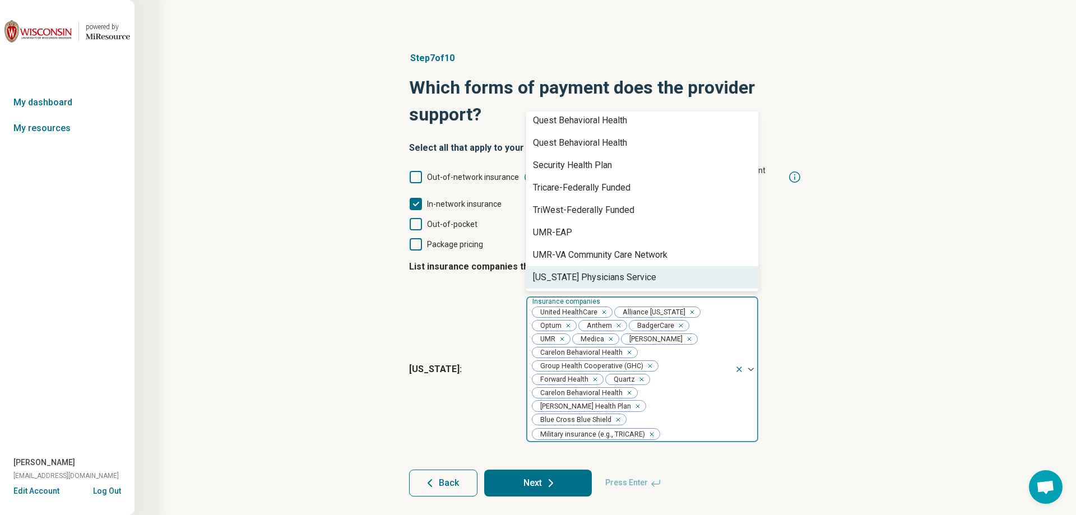
click at [540, 470] on button "Next" at bounding box center [538, 483] width 108 height 27
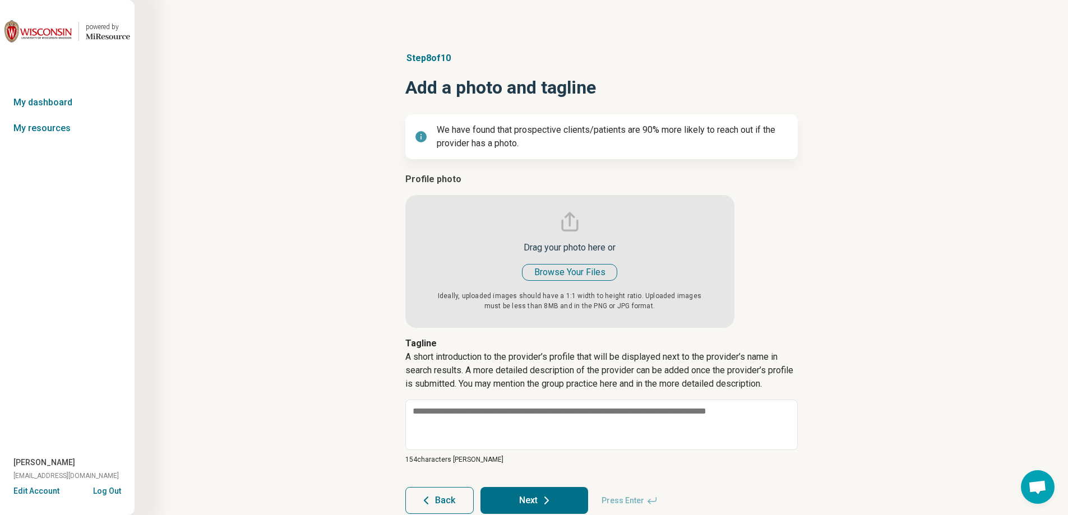
click at [582, 277] on input "file" at bounding box center [569, 250] width 329 height 155
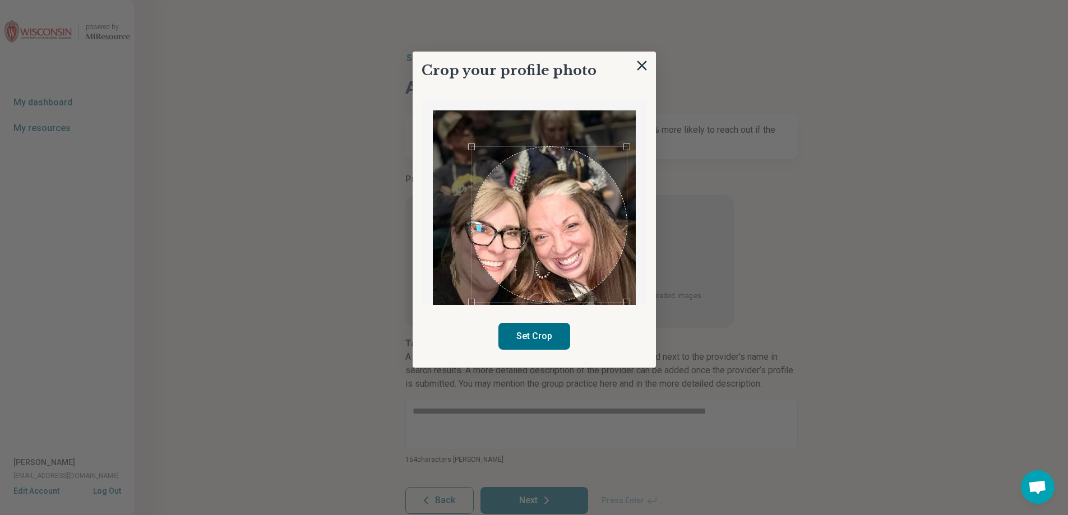
click at [562, 235] on div "Use the arrow keys to move the crop selection area" at bounding box center [549, 225] width 156 height 156
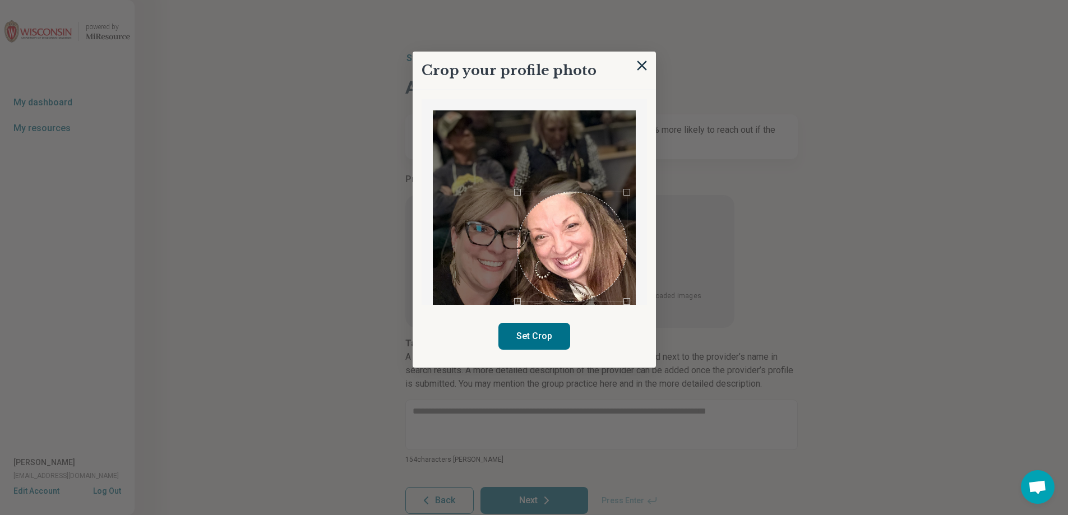
click at [515, 160] on div at bounding box center [534, 237] width 203 height 254
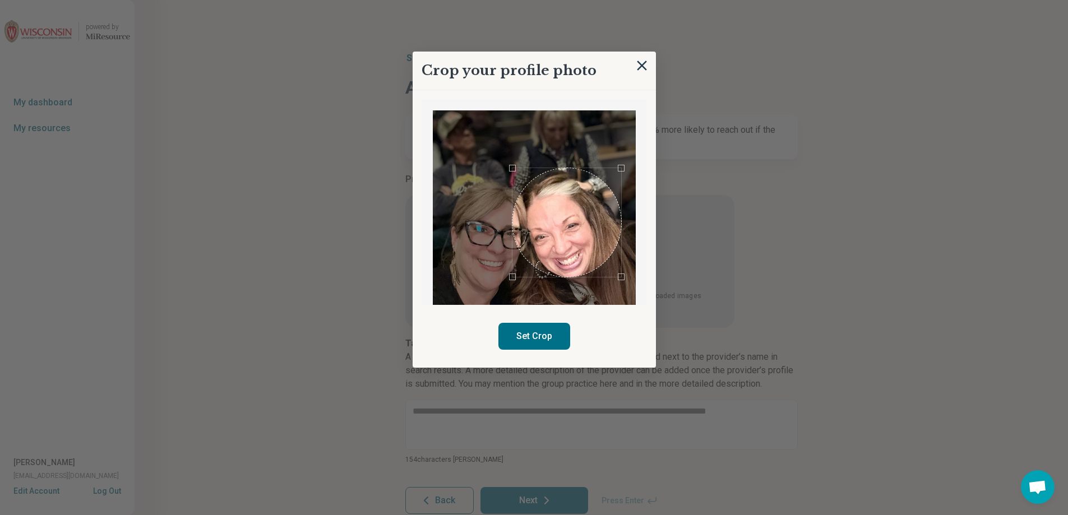
click at [573, 224] on div "Use the arrow keys to move the crop selection area" at bounding box center [566, 222] width 109 height 109
click at [570, 225] on div "Use the arrow keys to move the crop selection area" at bounding box center [564, 219] width 109 height 109
click at [567, 255] on div "Use the arrow keys to move the crop selection area" at bounding box center [564, 225] width 109 height 109
click at [534, 331] on button "Set Crop" at bounding box center [534, 336] width 72 height 27
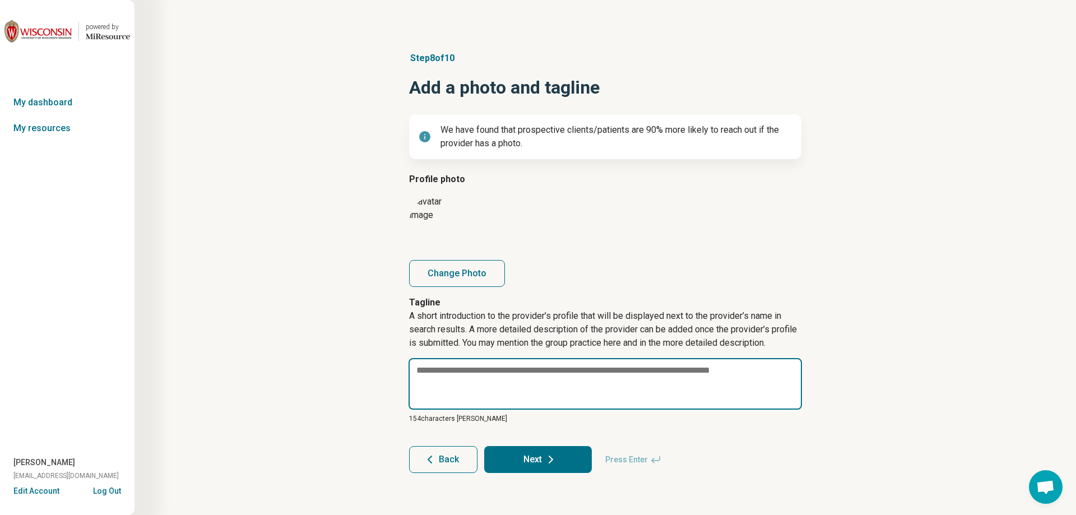
click at [476, 372] on textarea at bounding box center [606, 384] width 394 height 52
paste textarea "**********"
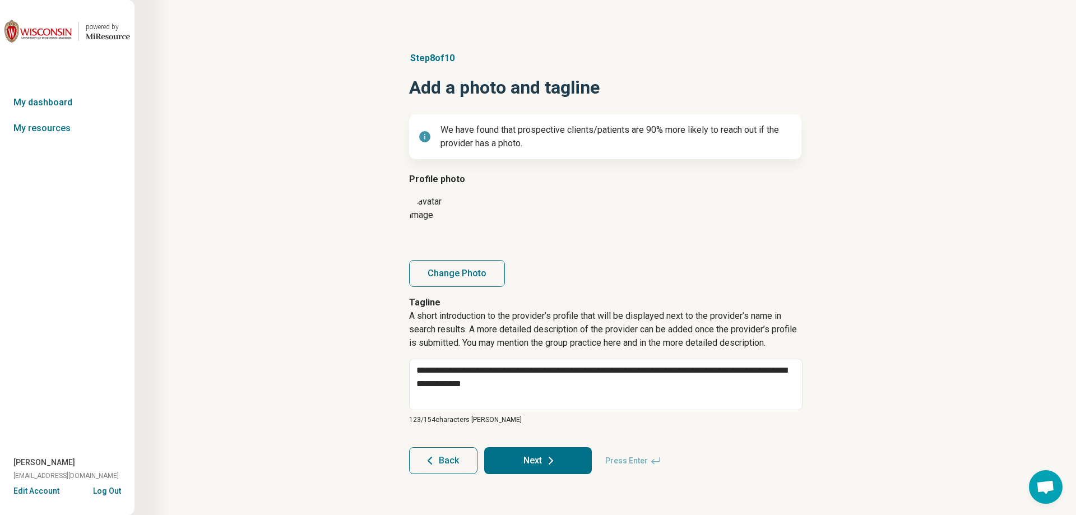
click at [516, 452] on button "Next" at bounding box center [538, 460] width 108 height 27
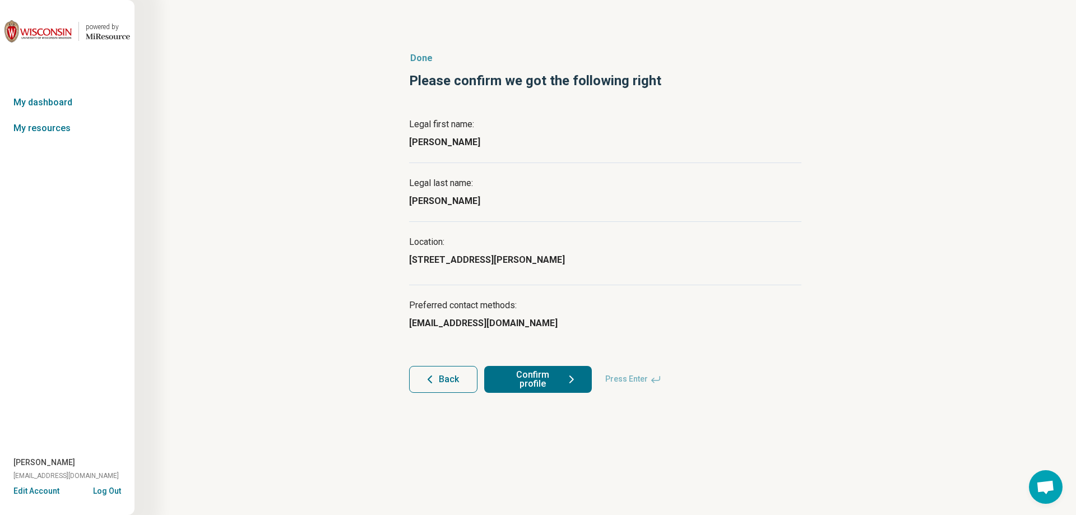
click at [540, 384] on button "Confirm profile" at bounding box center [538, 379] width 108 height 27
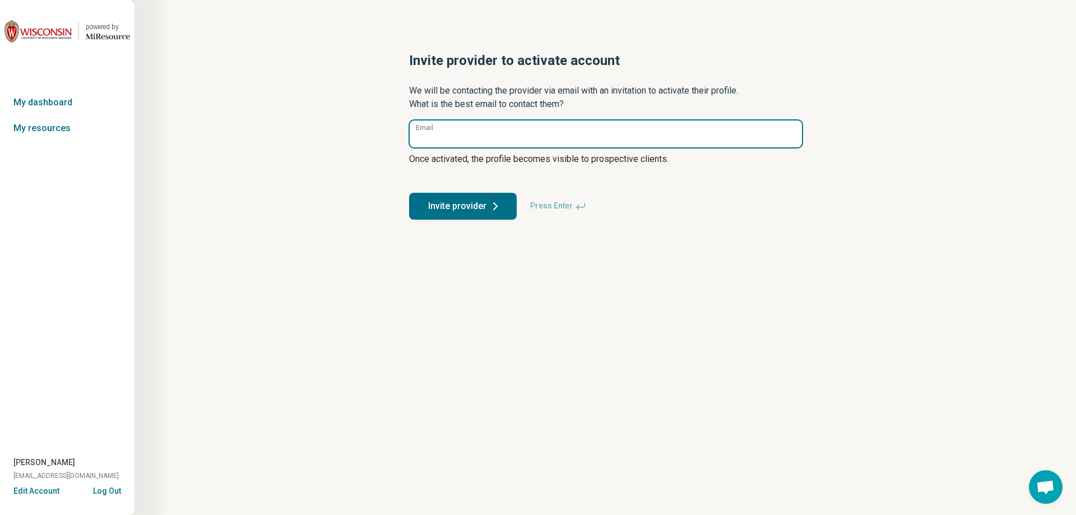
click at [476, 139] on input "Email" at bounding box center [606, 134] width 392 height 27
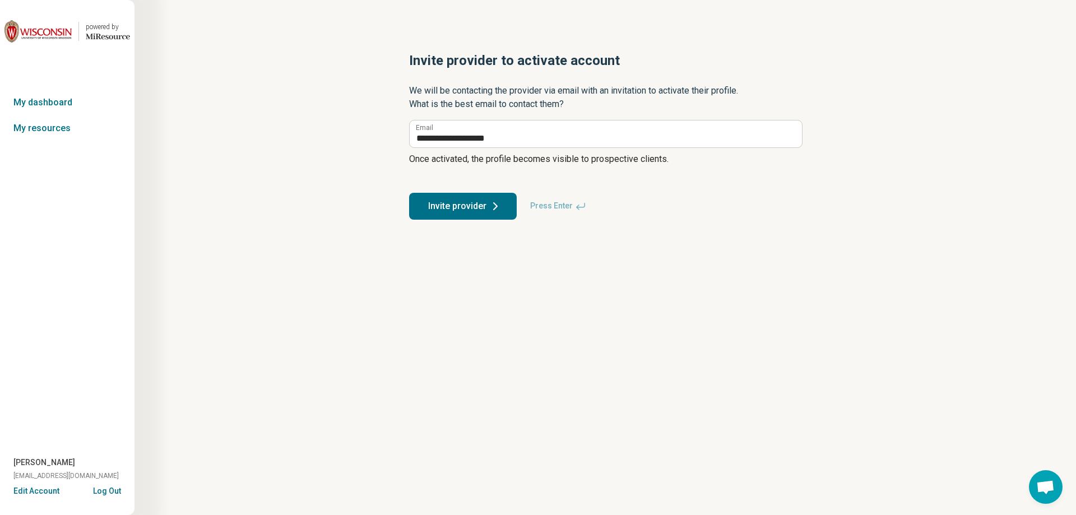
click at [480, 206] on button "Invite provider" at bounding box center [463, 206] width 108 height 27
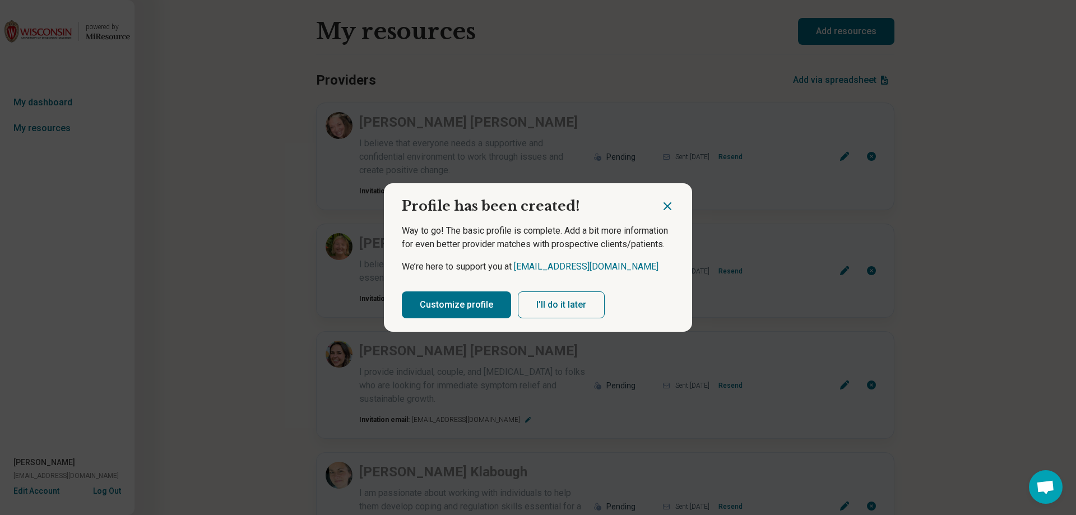
click at [447, 303] on button "Customize profile" at bounding box center [456, 304] width 109 height 27
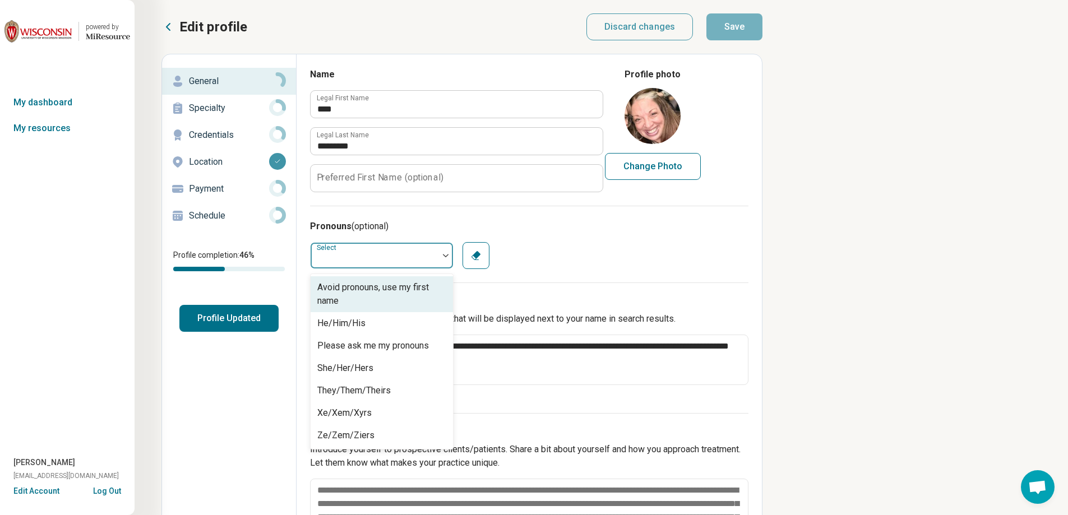
click at [375, 248] on div at bounding box center [375, 255] width 128 height 22
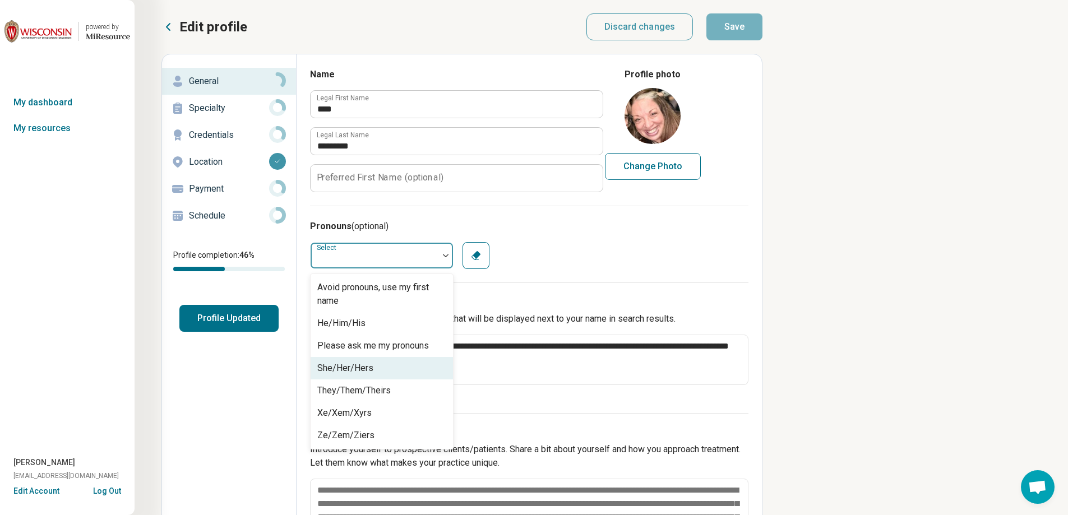
click at [355, 364] on div "She/Her/Hers" at bounding box center [345, 368] width 56 height 13
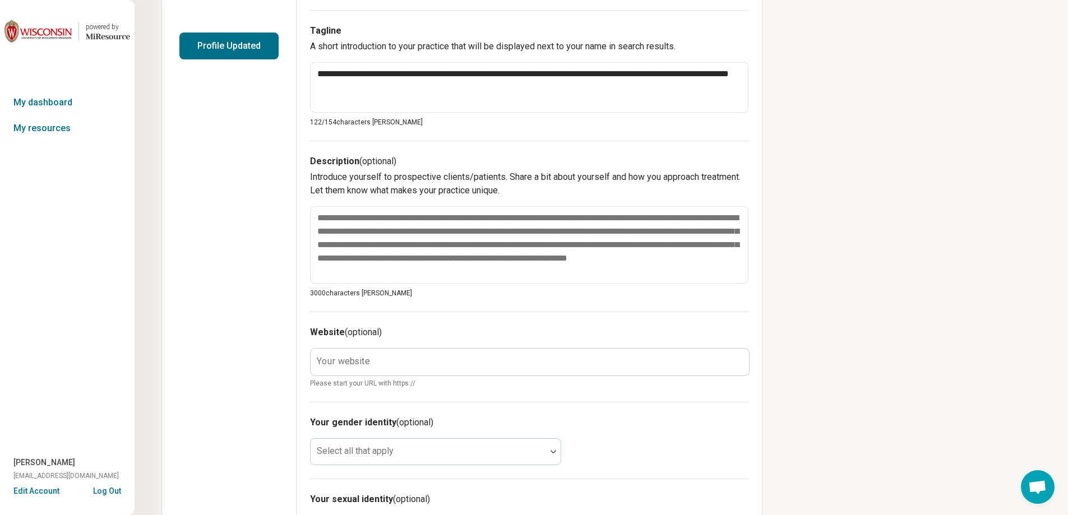
scroll to position [280, 0]
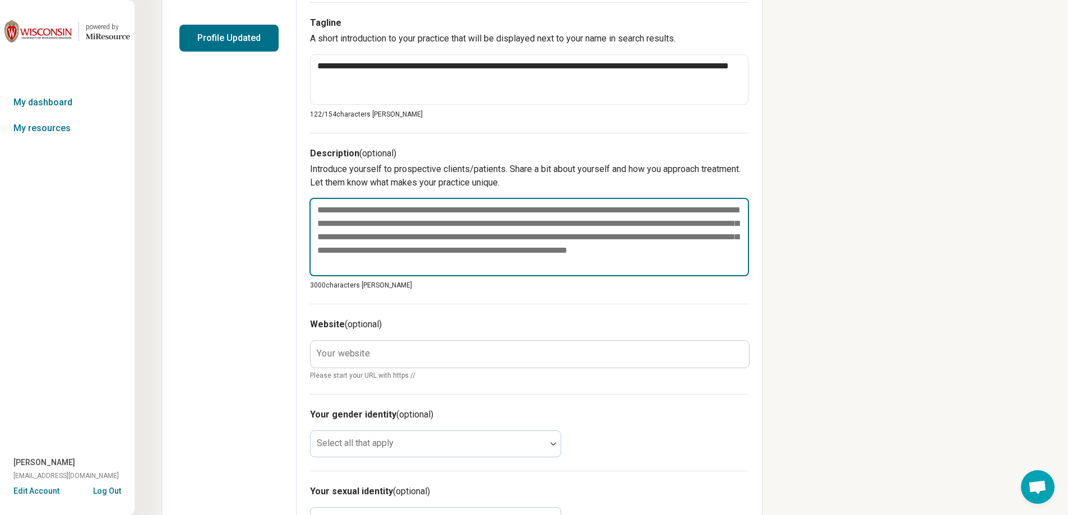
click at [335, 225] on textarea at bounding box center [528, 237] width 439 height 78
paste textarea "**********"
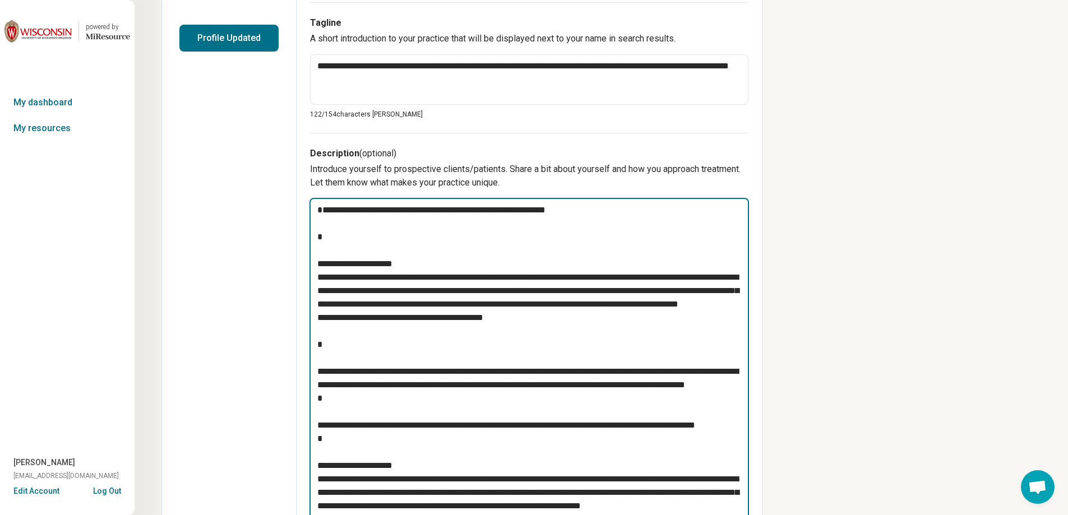
scroll to position [344, 0]
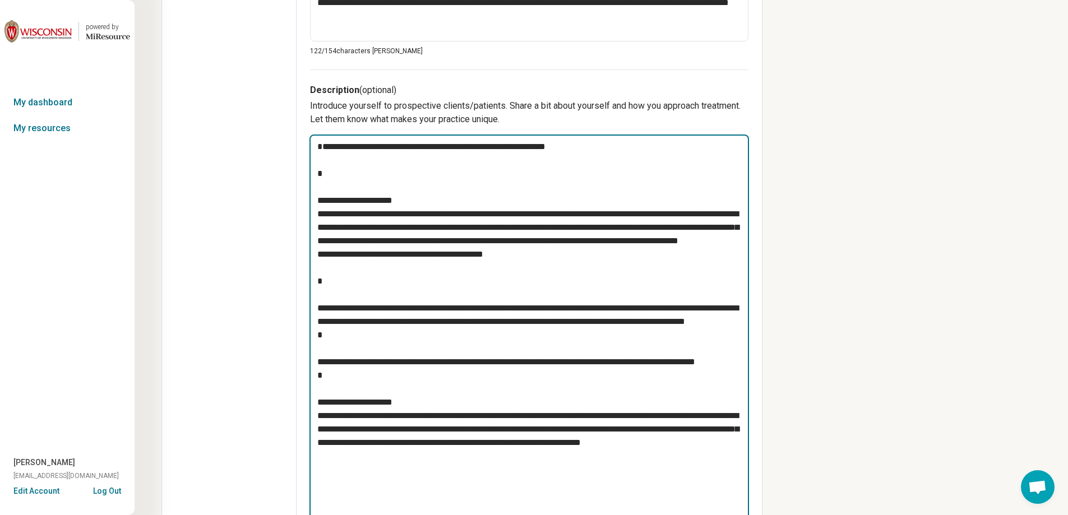
click at [336, 144] on textarea at bounding box center [528, 329] width 439 height 388
paste textarea "**********"
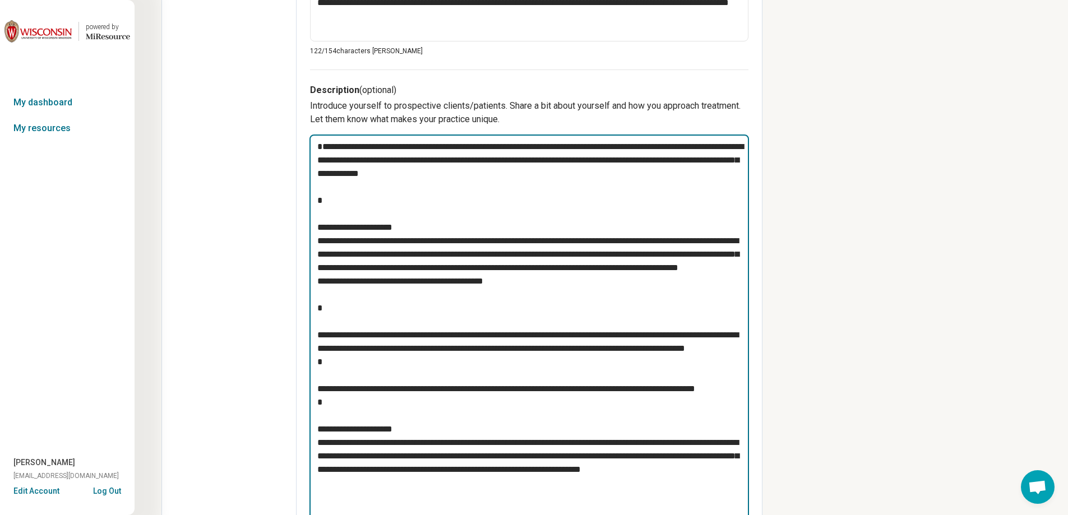
click at [327, 145] on textarea at bounding box center [528, 342] width 439 height 415
click at [709, 160] on textarea at bounding box center [528, 335] width 439 height 401
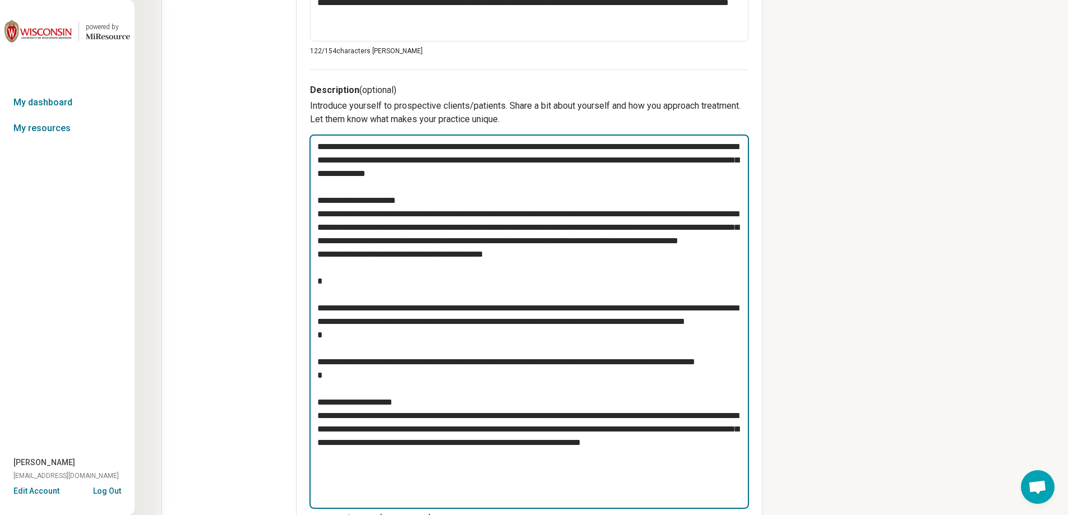
click at [327, 289] on textarea at bounding box center [528, 322] width 439 height 374
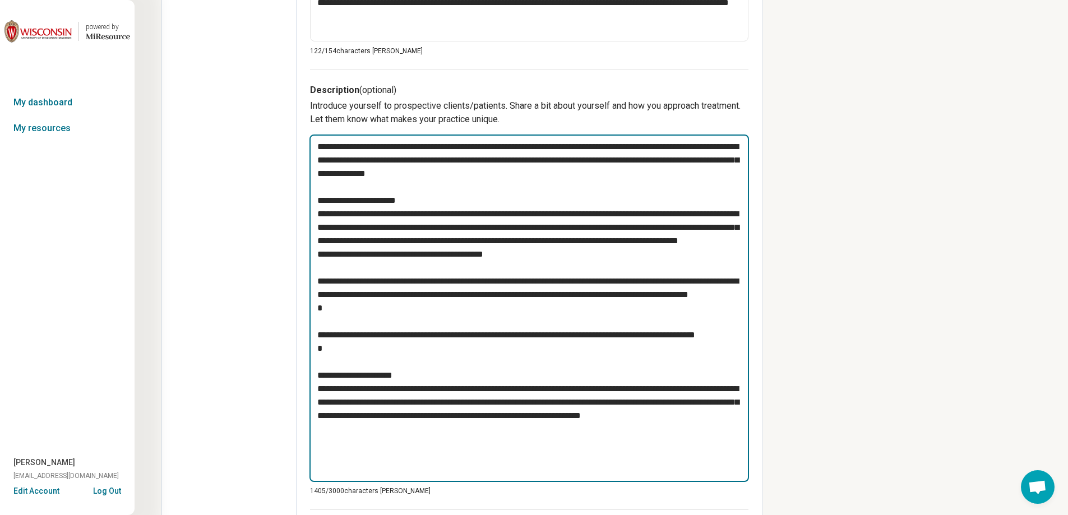
click at [317, 343] on textarea at bounding box center [528, 309] width 439 height 348
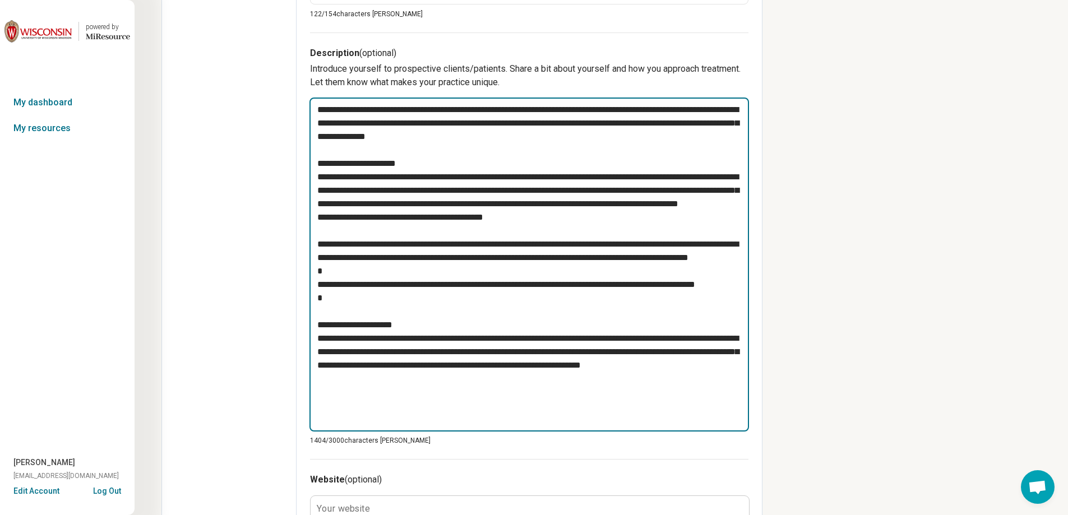
scroll to position [456, 0]
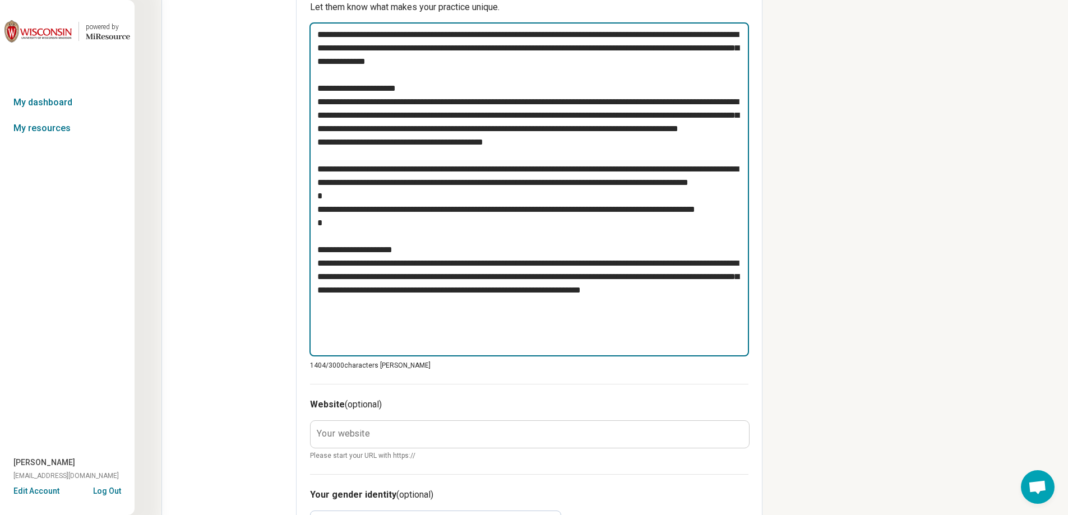
click at [322, 267] on textarea at bounding box center [528, 189] width 439 height 334
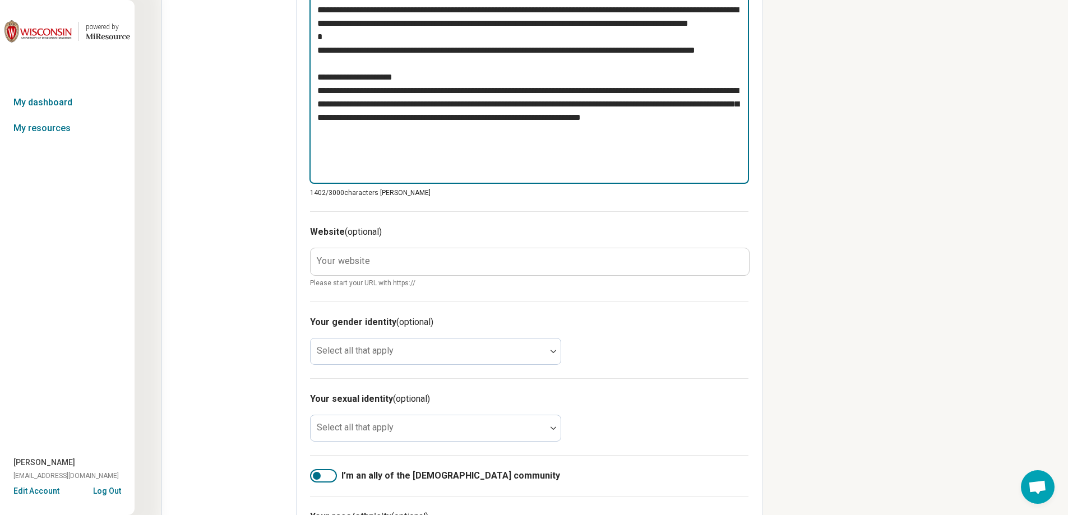
scroll to position [617, 0]
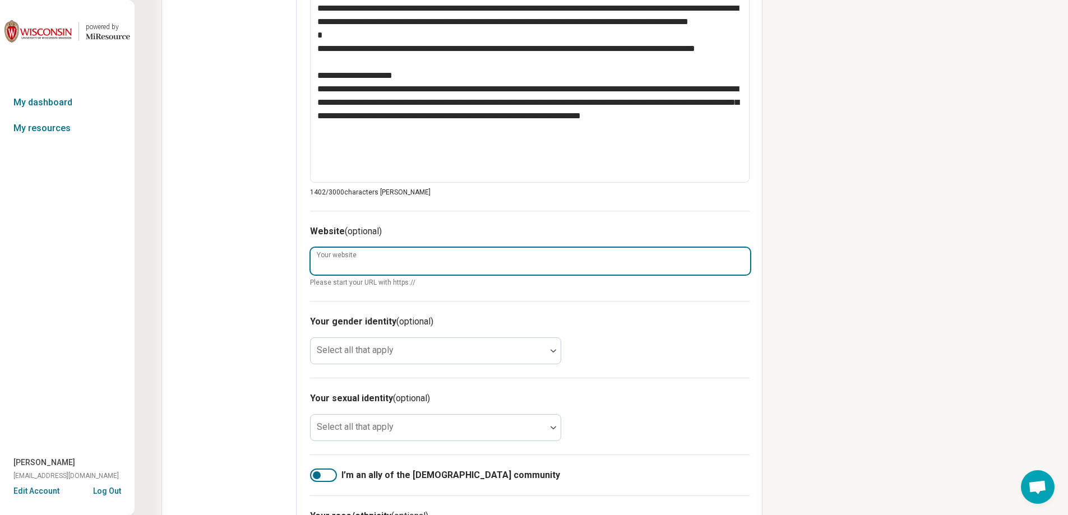
click at [379, 261] on input "Your website" at bounding box center [530, 261] width 439 height 27
paste input "**********"
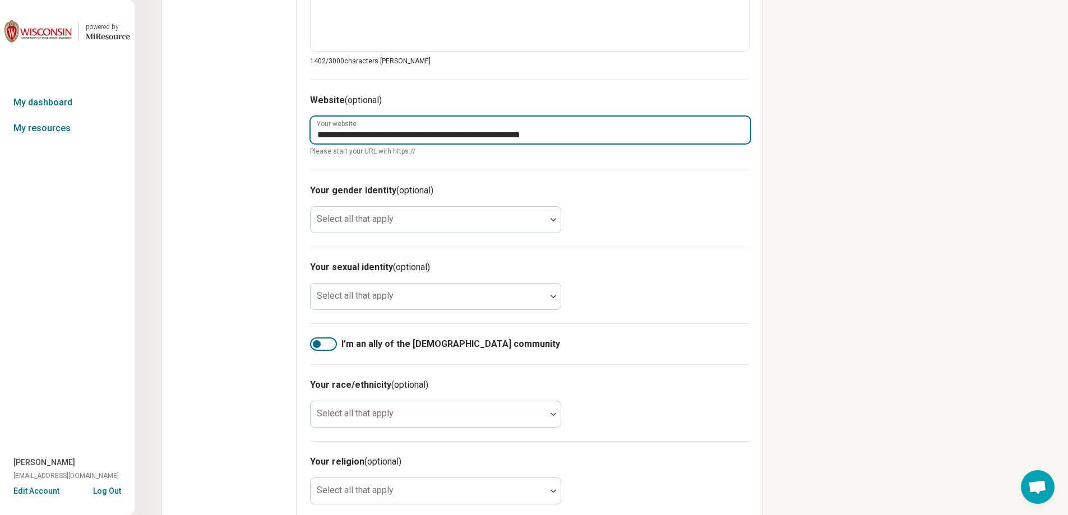
scroll to position [781, 0]
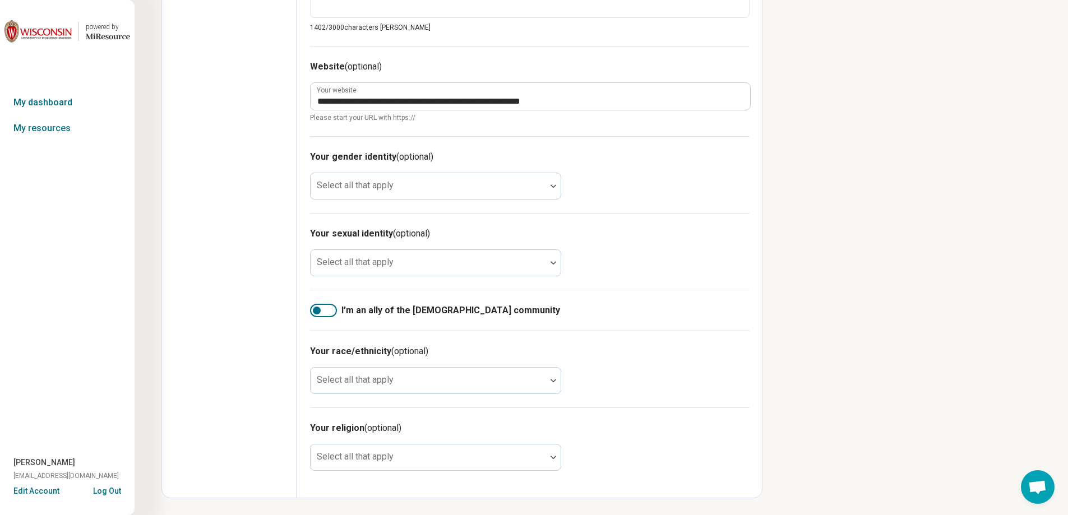
click at [314, 309] on div at bounding box center [317, 311] width 8 height 8
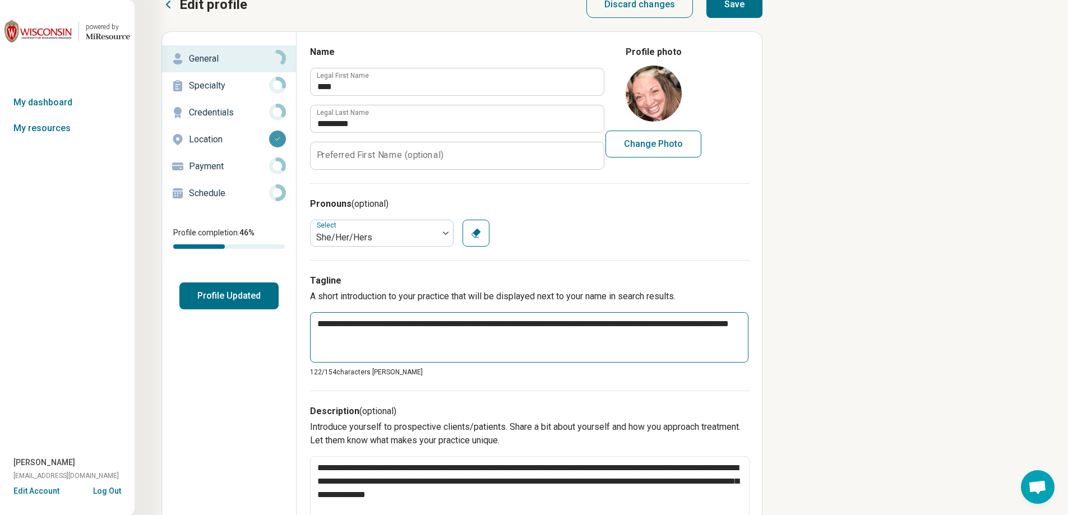
scroll to position [0, 0]
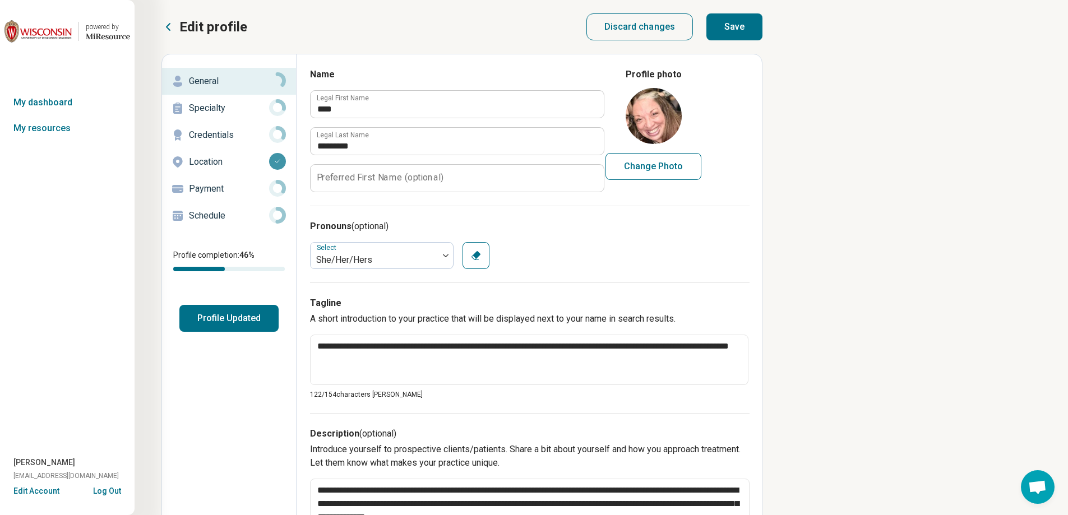
click at [222, 315] on button "Profile Updated" at bounding box center [228, 318] width 99 height 27
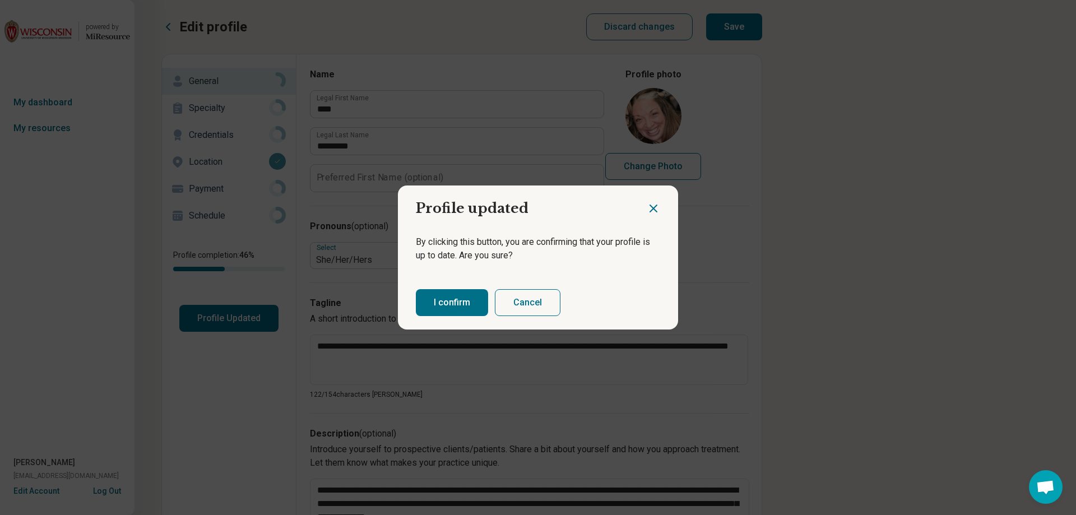
click at [464, 298] on button "I confirm" at bounding box center [452, 302] width 72 height 27
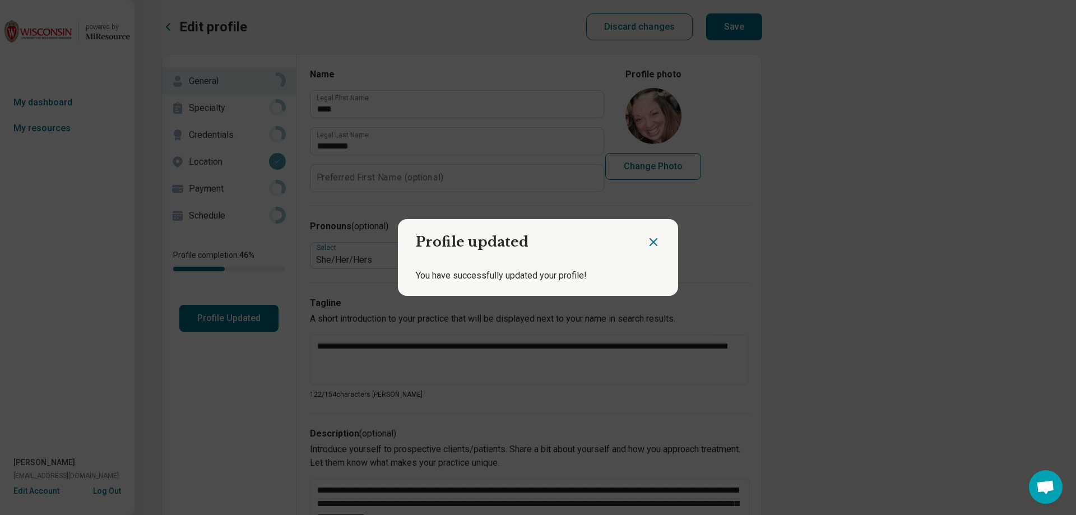
click at [732, 27] on div "Profile updated You have successfully updated your profile!" at bounding box center [538, 257] width 1076 height 515
click at [650, 239] on icon "Close dialog" at bounding box center [653, 241] width 13 height 13
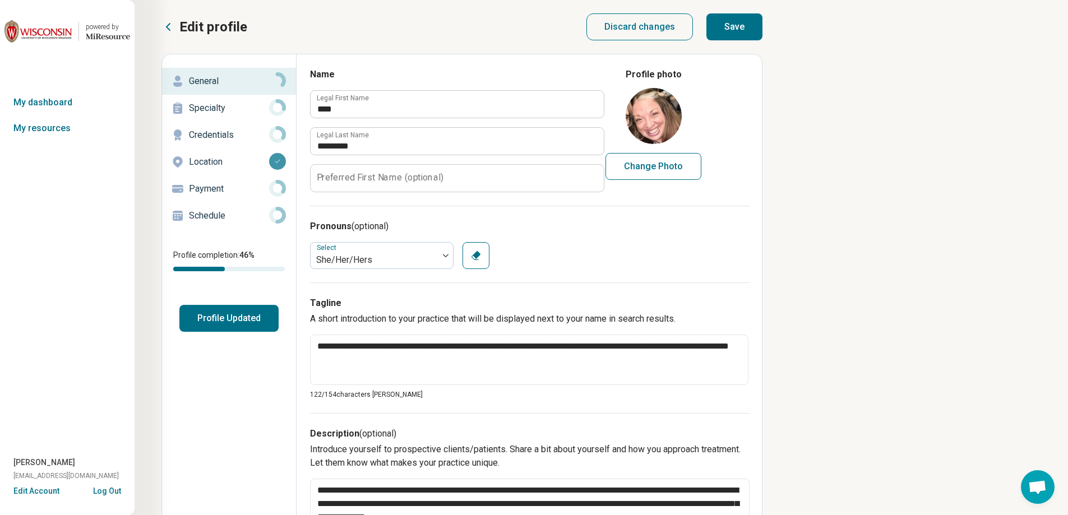
click at [751, 31] on button "Save" at bounding box center [734, 26] width 56 height 27
click at [218, 188] on p "Payment" at bounding box center [229, 188] width 80 height 13
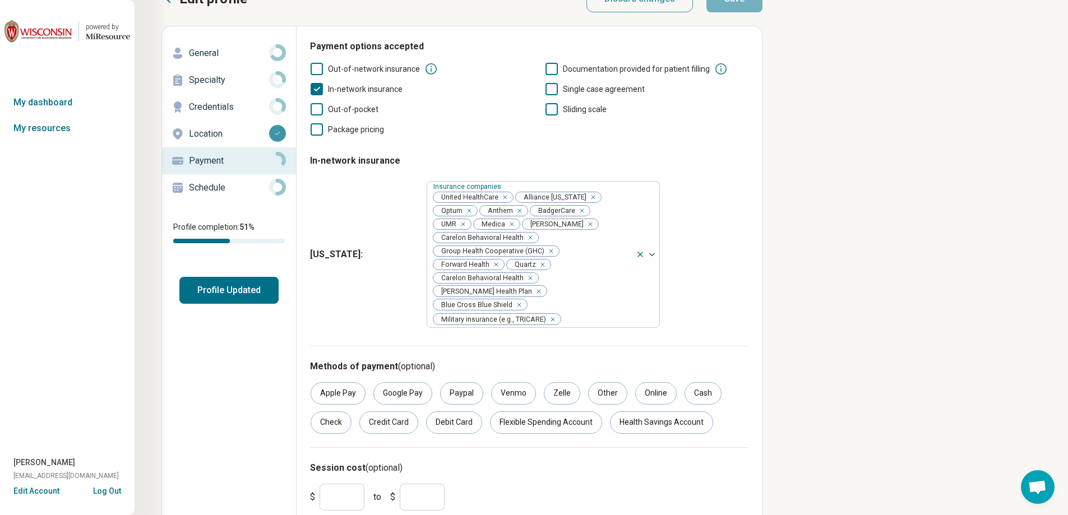
scroll to position [42, 0]
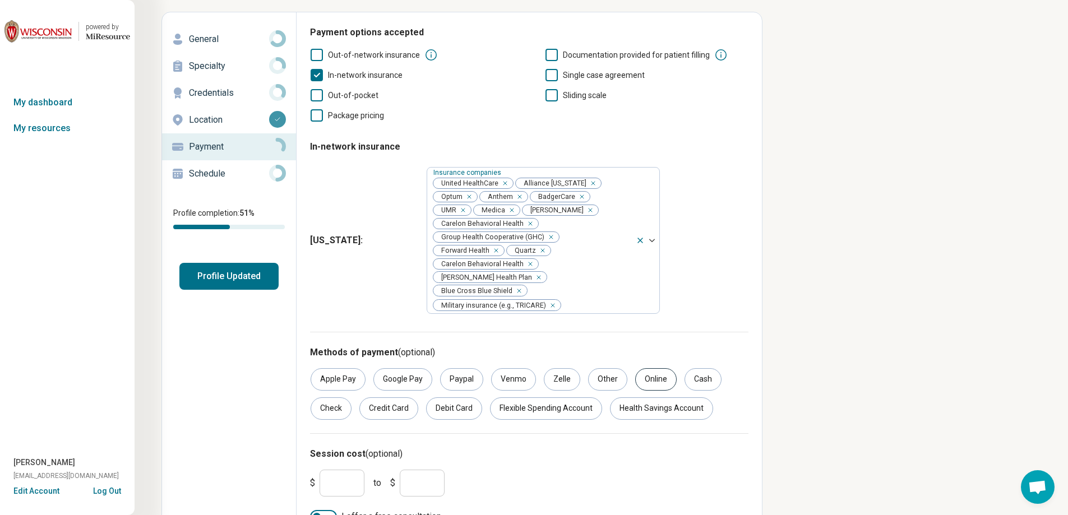
click at [652, 368] on div "Online" at bounding box center [655, 379] width 41 height 22
click at [700, 368] on div "Cash" at bounding box center [702, 379] width 37 height 22
click at [318, 397] on div "Check" at bounding box center [331, 408] width 41 height 22
click at [403, 397] on div "Credit Card" at bounding box center [388, 408] width 59 height 22
click at [484, 371] on div "Apple Pay Google Pay Paypal Venmo Zelle Other Online Cash Check Credit Card Deb…" at bounding box center [529, 394] width 438 height 52
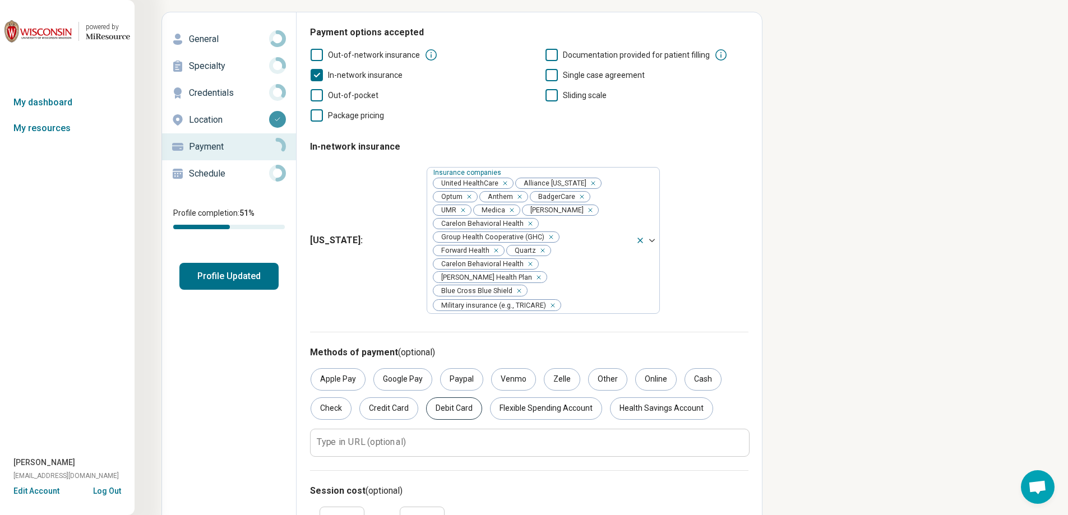
click at [442, 397] on div "Debit Card" at bounding box center [454, 408] width 56 height 22
click at [554, 397] on div "Flexible Spending Account" at bounding box center [546, 408] width 112 height 22
click at [660, 397] on div "Health Savings Account" at bounding box center [661, 408] width 103 height 22
click at [366, 438] on label "Type in URL (optional)" at bounding box center [361, 442] width 89 height 9
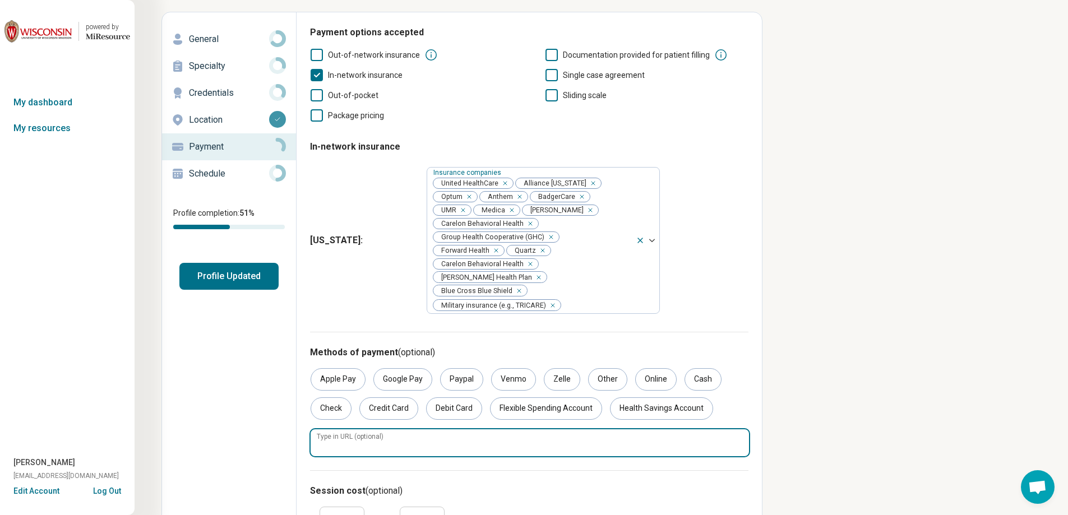
click at [366, 429] on input "Type in URL (optional)" at bounding box center [530, 442] width 438 height 27
paste input "**********"
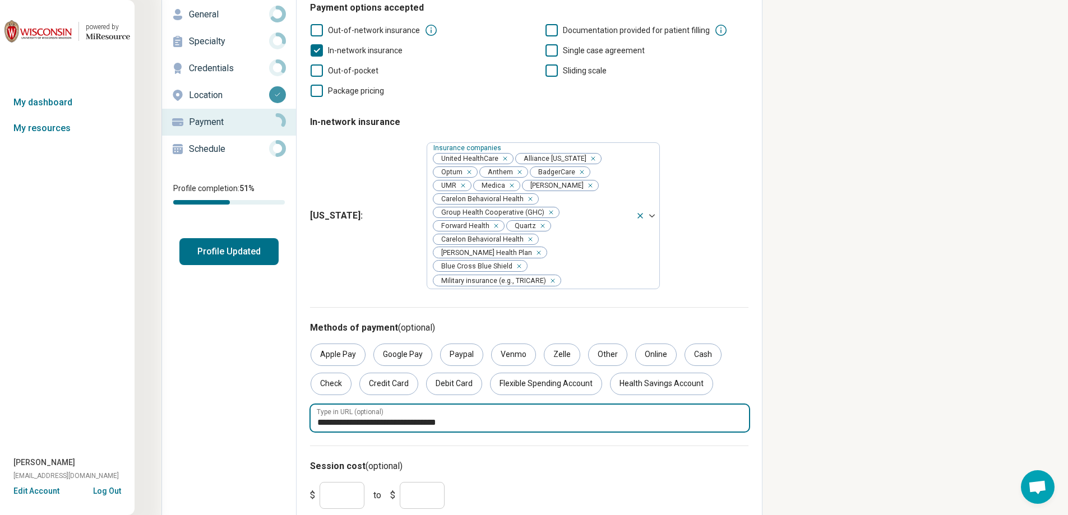
scroll to position [78, 0]
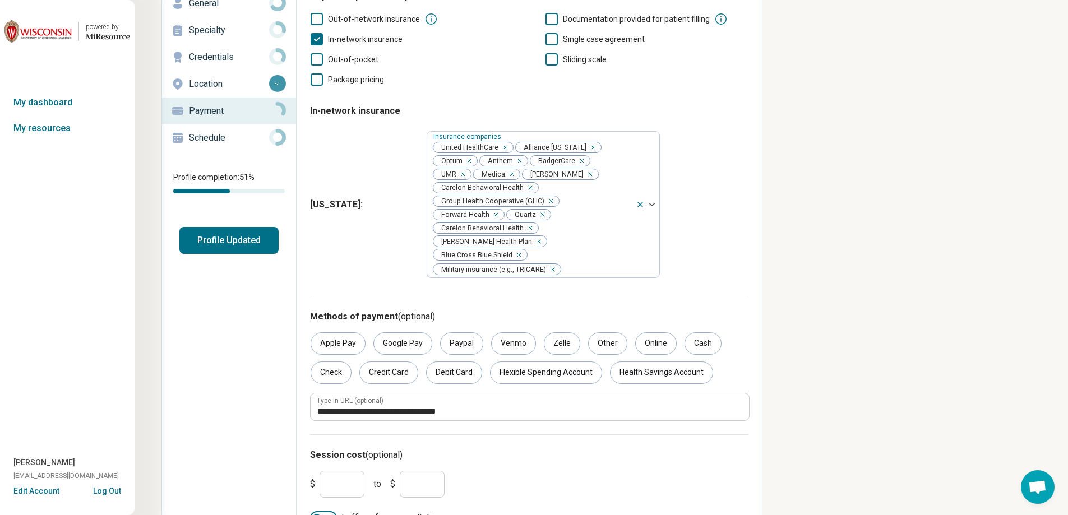
click at [243, 237] on button "Profile Updated" at bounding box center [228, 240] width 99 height 27
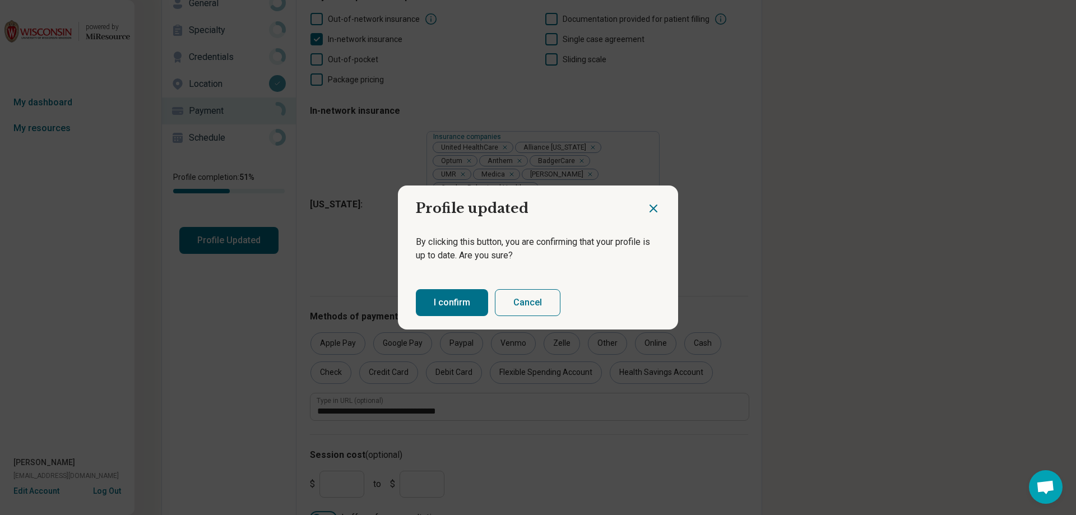
click at [448, 306] on button "I confirm" at bounding box center [452, 302] width 72 height 27
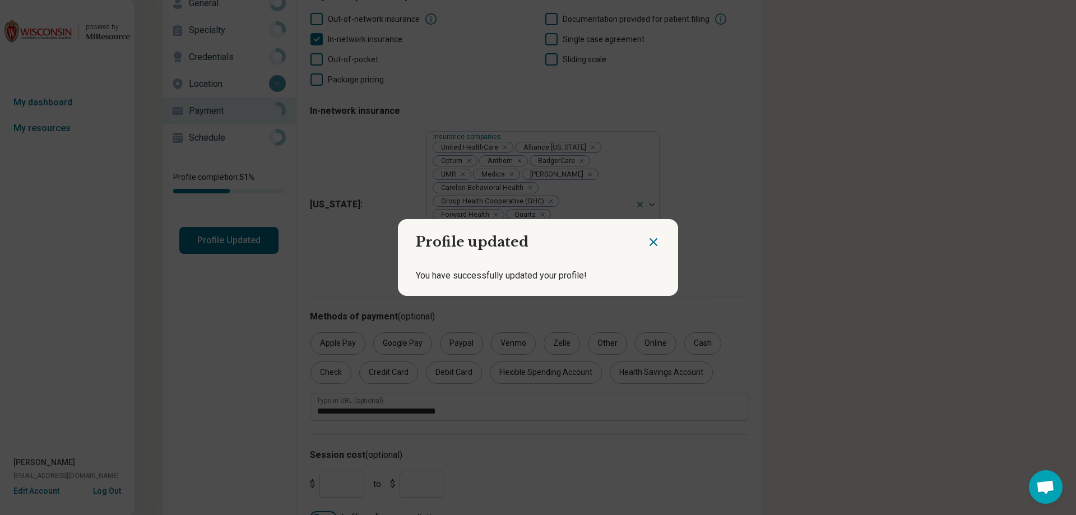
click at [647, 242] on icon "Close dialog" at bounding box center [653, 241] width 13 height 13
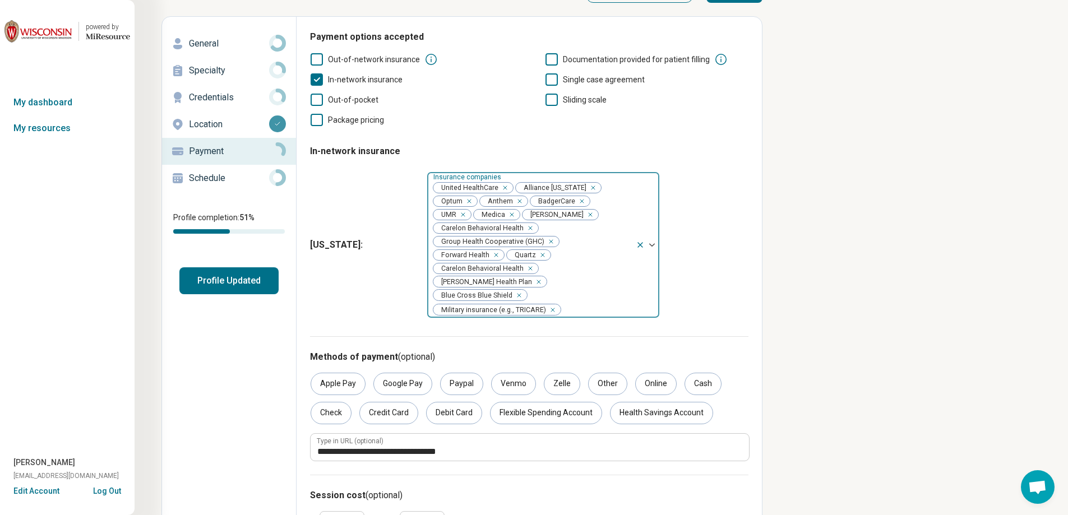
scroll to position [0, 0]
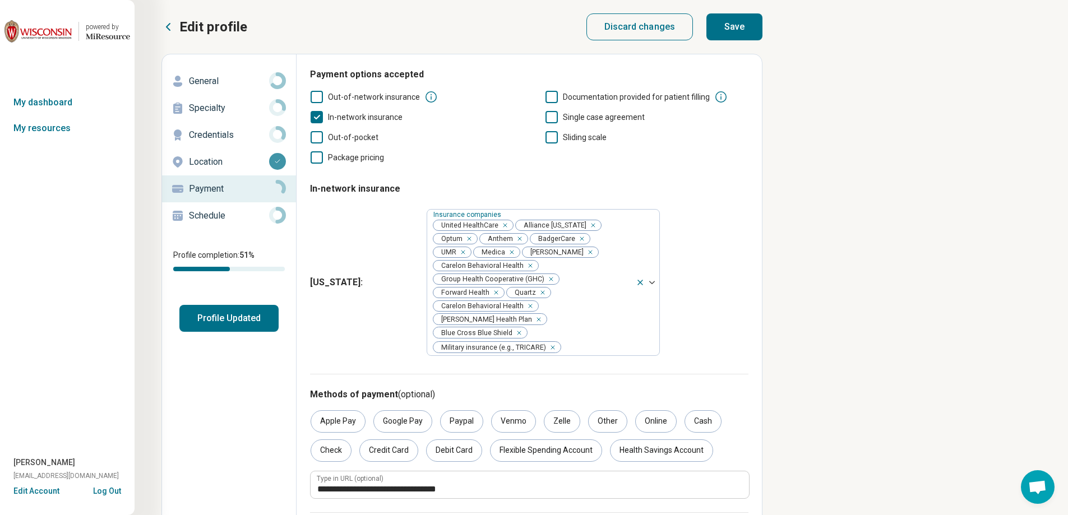
drag, startPoint x: 739, startPoint y: 35, endPoint x: 738, endPoint y: 42, distance: 6.8
click at [739, 35] on button "Save" at bounding box center [734, 26] width 56 height 27
click at [38, 128] on link "My resources" at bounding box center [67, 128] width 135 height 26
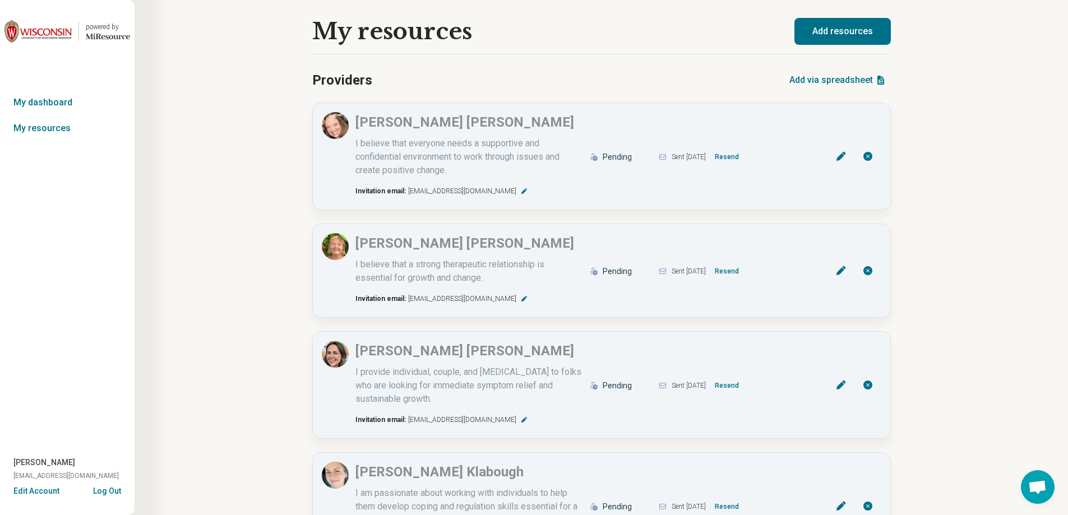
click at [842, 28] on button "Add resources" at bounding box center [842, 31] width 96 height 27
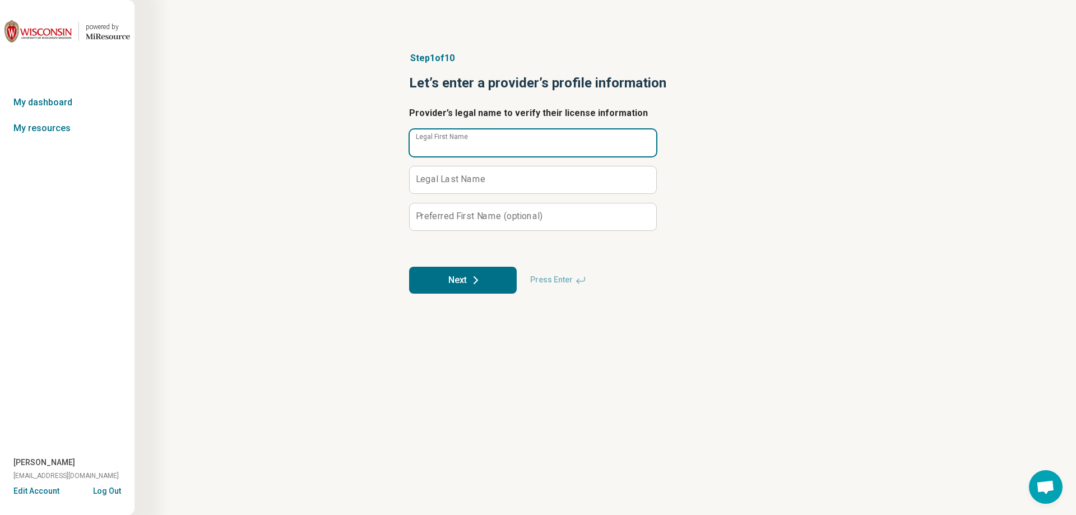
click at [465, 148] on input "Legal First Name" at bounding box center [533, 142] width 247 height 27
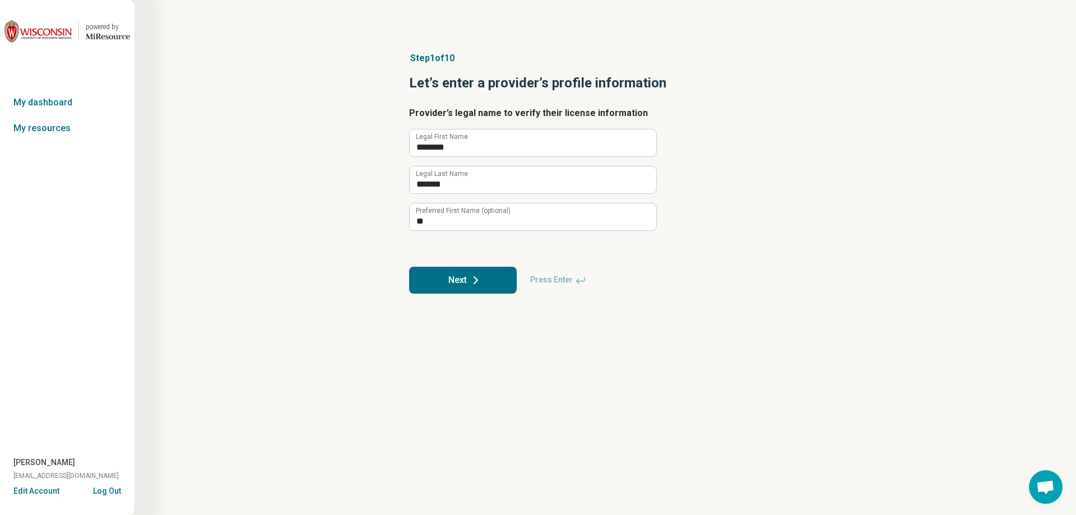
click at [468, 280] on button "Next" at bounding box center [463, 280] width 108 height 27
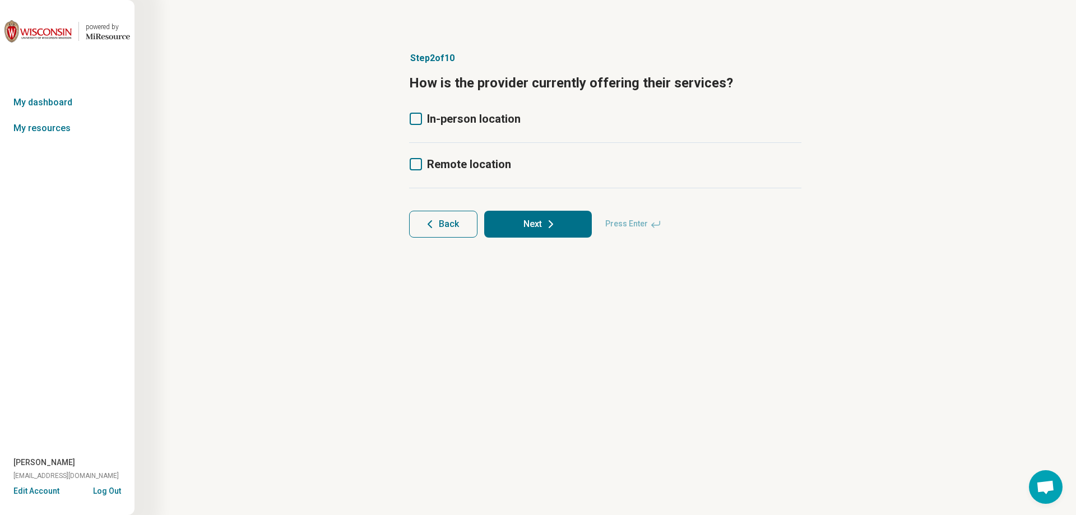
click at [417, 119] on icon at bounding box center [416, 119] width 12 height 12
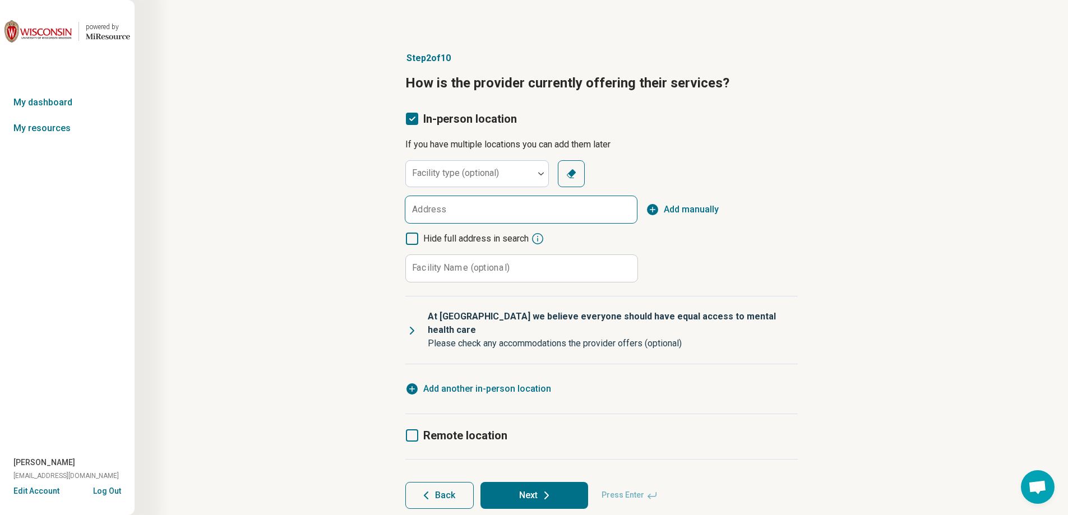
scroll to position [6, 0]
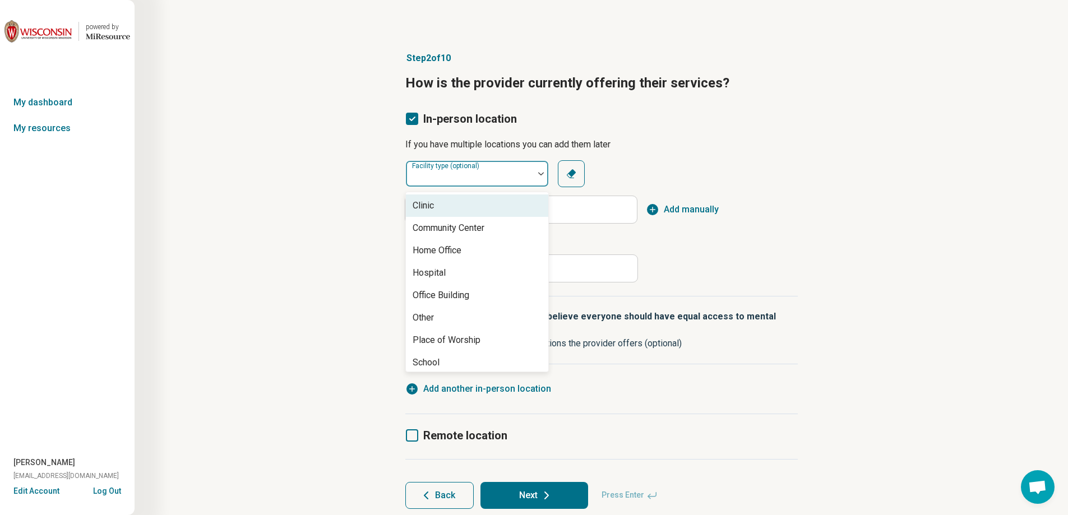
click at [461, 177] on div "Facility type (optional)" at bounding box center [477, 173] width 144 height 27
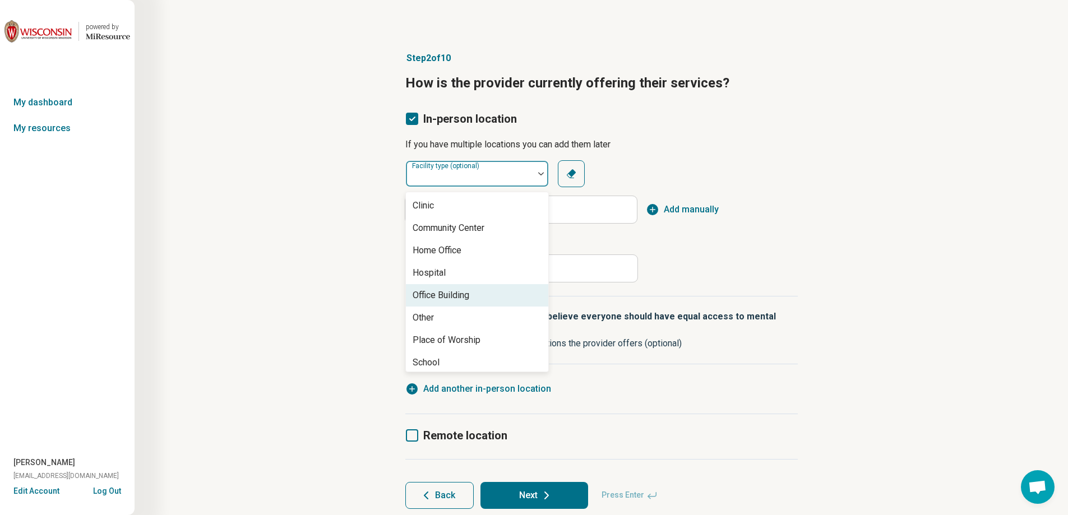
click at [446, 294] on div "Office Building" at bounding box center [441, 295] width 57 height 13
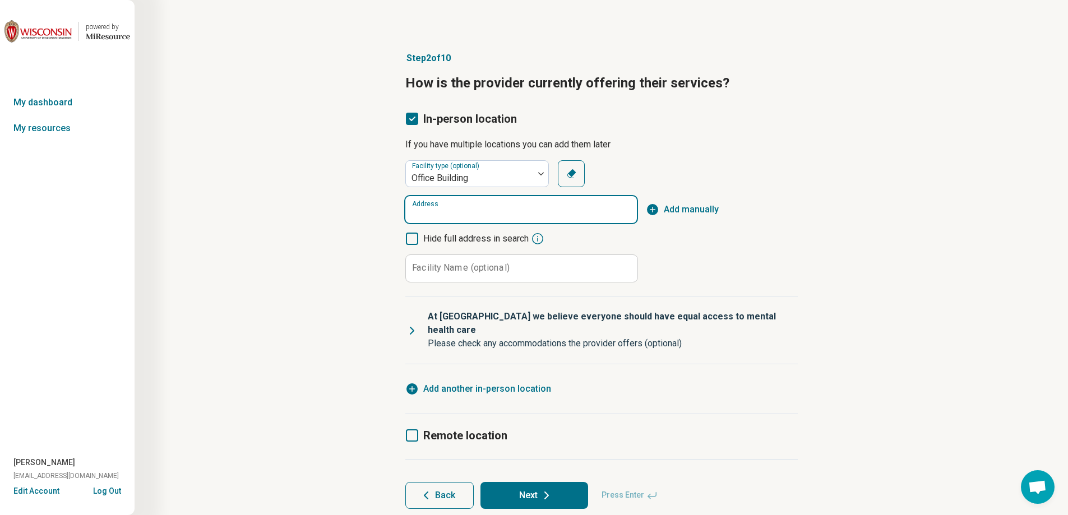
click at [582, 211] on input "Address" at bounding box center [521, 209] width 232 height 27
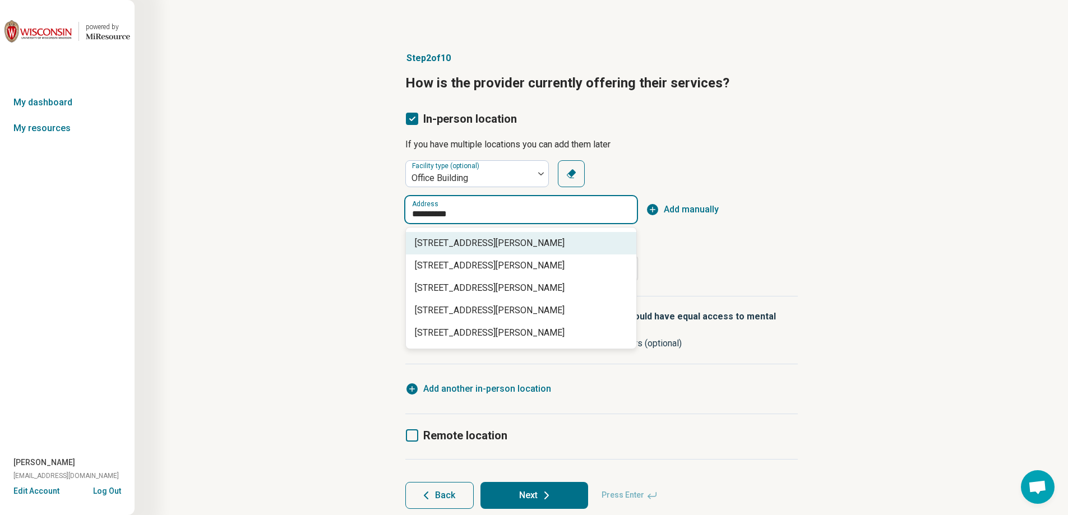
click at [526, 243] on span "[STREET_ADDRESS][PERSON_NAME]" at bounding box center [523, 243] width 217 height 13
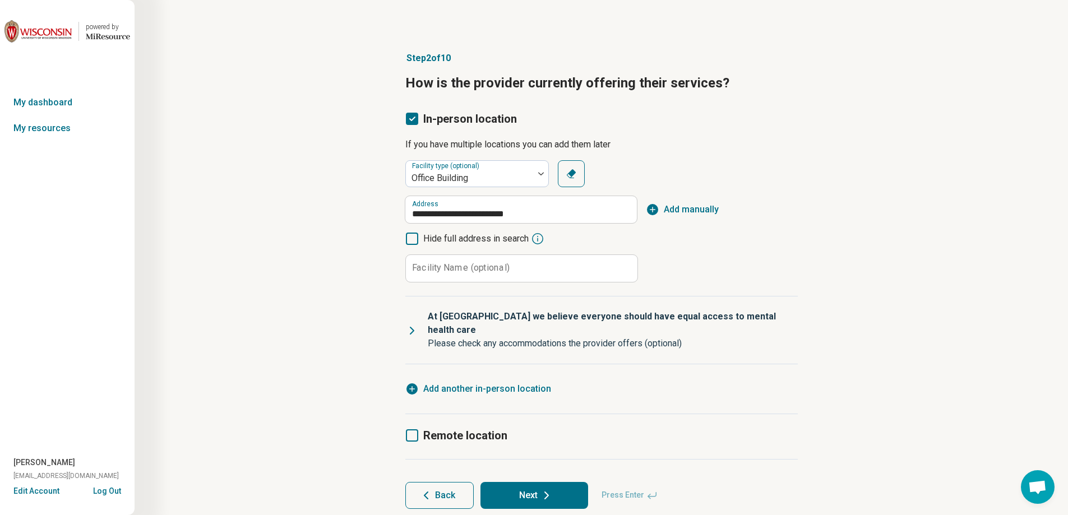
click at [682, 209] on span "Add manually" at bounding box center [691, 209] width 55 height 13
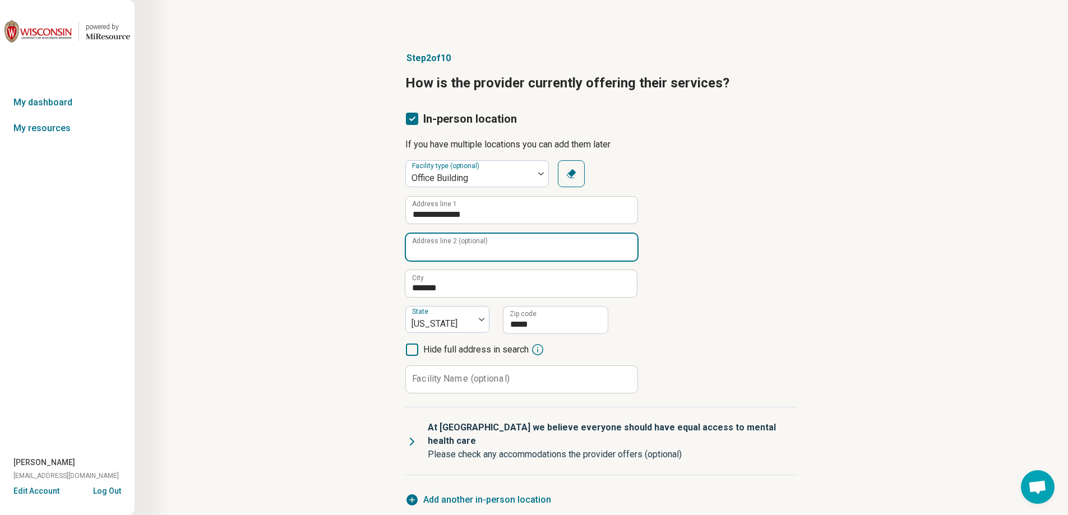
click at [545, 244] on input "Address line 2 (optional)" at bounding box center [522, 247] width 232 height 27
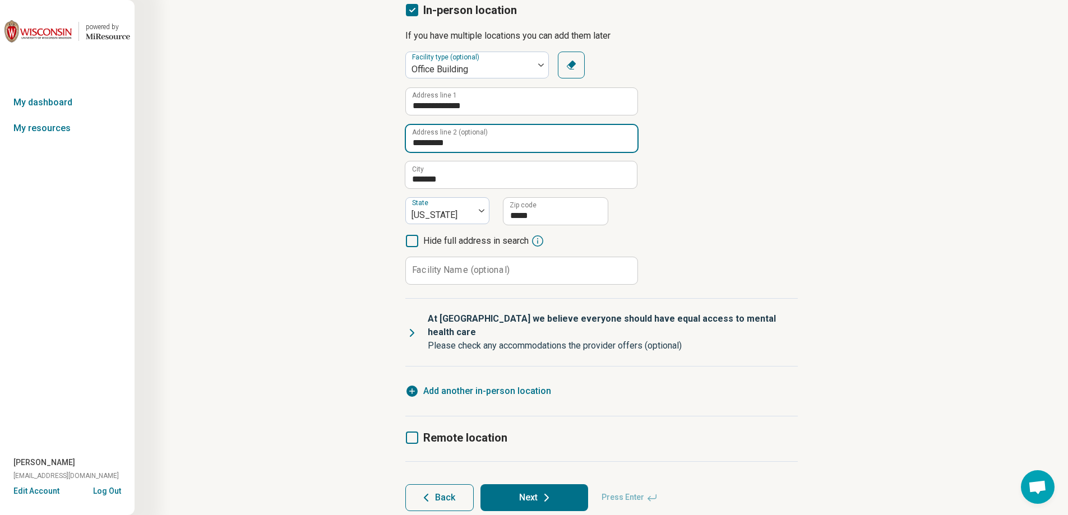
scroll to position [112, 0]
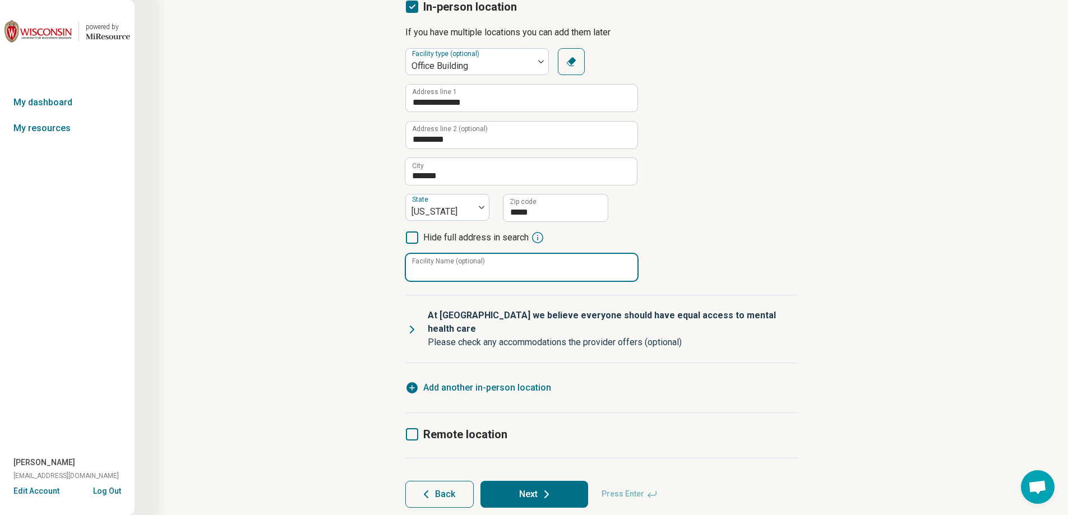
click at [473, 277] on input "Facility Name (optional)" at bounding box center [522, 267] width 232 height 27
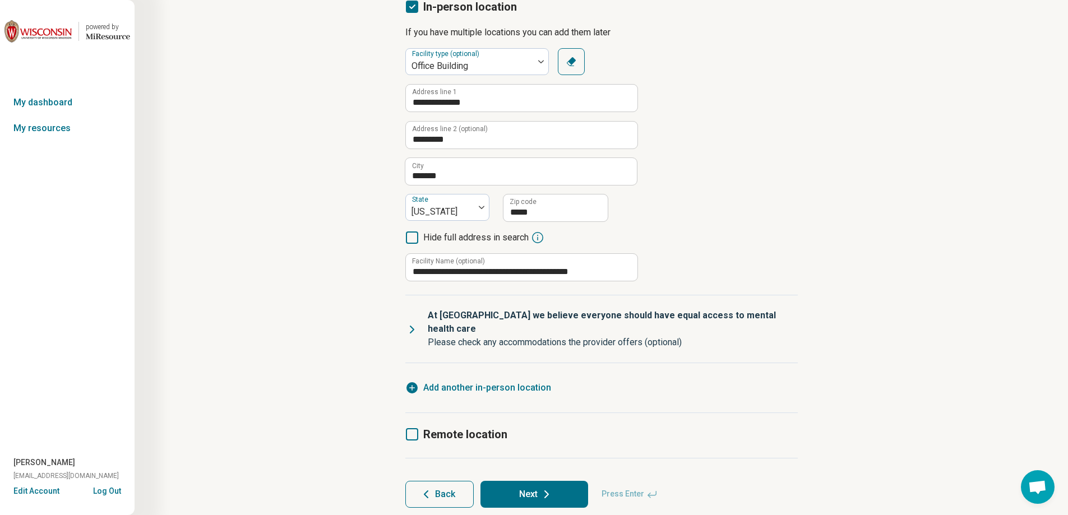
click at [415, 323] on icon at bounding box center [411, 329] width 13 height 13
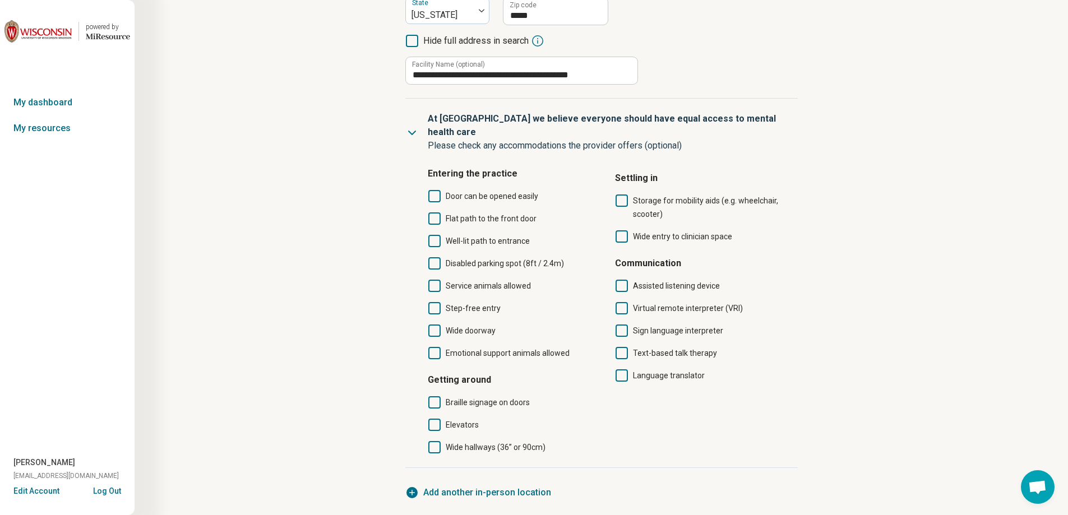
scroll to position [336, 0]
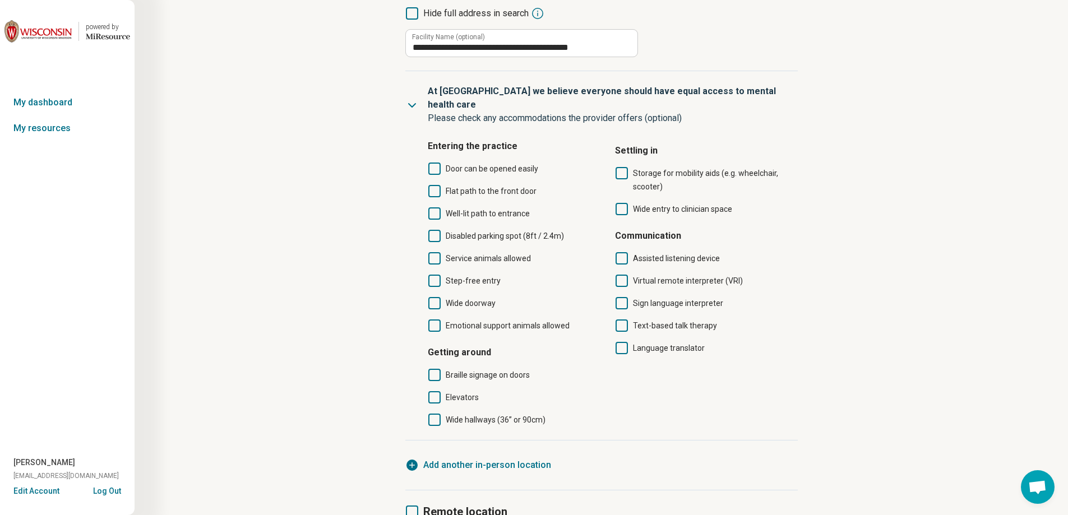
click at [434, 163] on icon at bounding box center [434, 169] width 12 height 12
click at [435, 185] on icon at bounding box center [434, 191] width 12 height 12
click at [435, 207] on icon at bounding box center [434, 213] width 12 height 12
click at [434, 230] on icon at bounding box center [434, 236] width 12 height 12
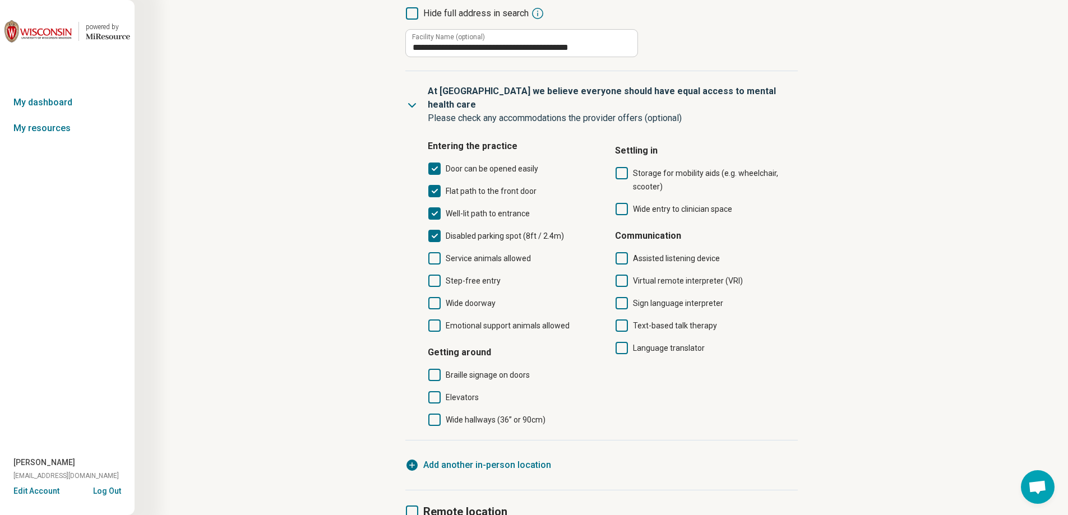
click at [434, 252] on icon at bounding box center [434, 258] width 12 height 12
click at [434, 275] on icon at bounding box center [434, 281] width 12 height 12
click at [436, 297] on icon at bounding box center [434, 303] width 12 height 12
click at [622, 203] on icon at bounding box center [622, 209] width 12 height 12
drag, startPoint x: 436, startPoint y: 382, endPoint x: 429, endPoint y: 410, distance: 28.7
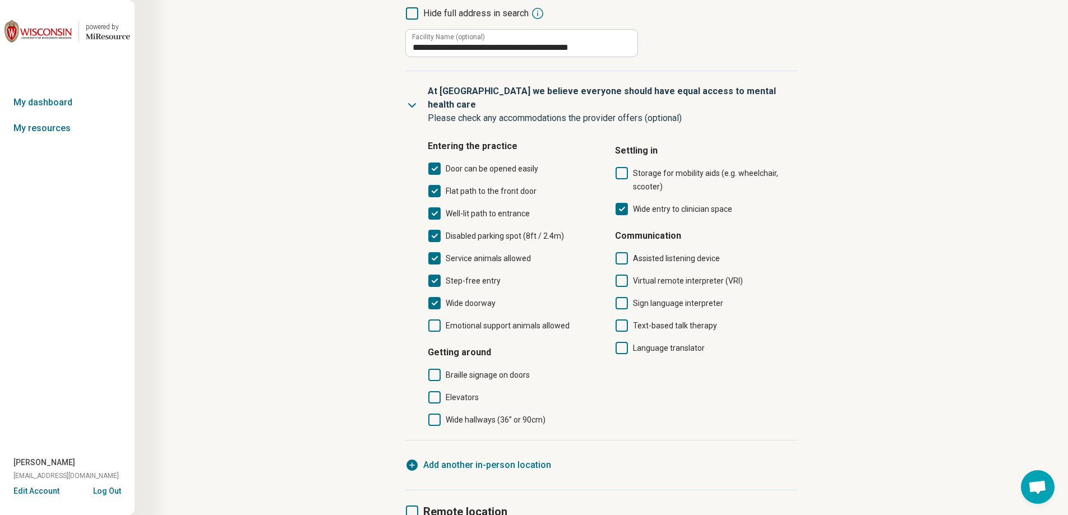
click at [436, 391] on icon at bounding box center [434, 397] width 12 height 12
click at [431, 414] on icon at bounding box center [434, 420] width 12 height 12
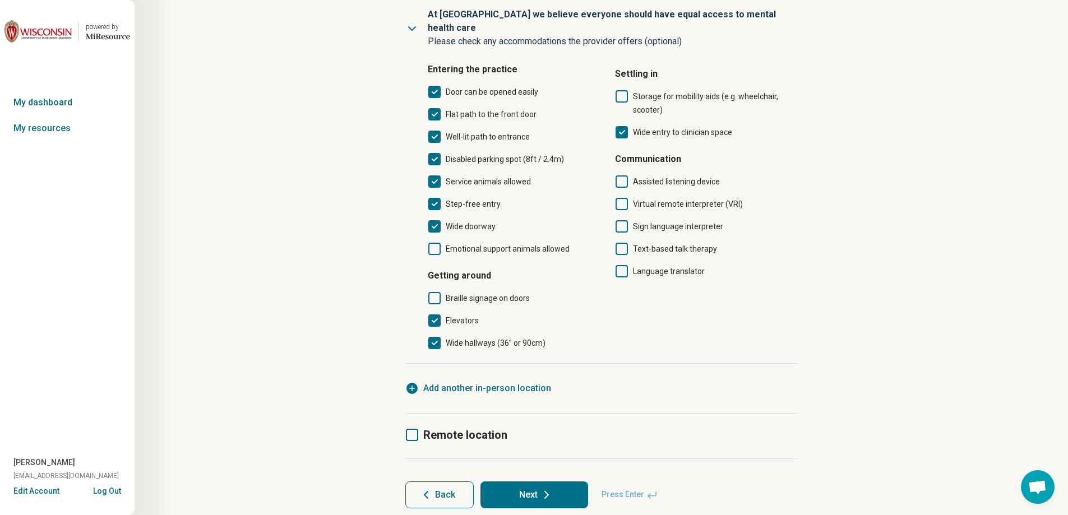
scroll to position [433, 0]
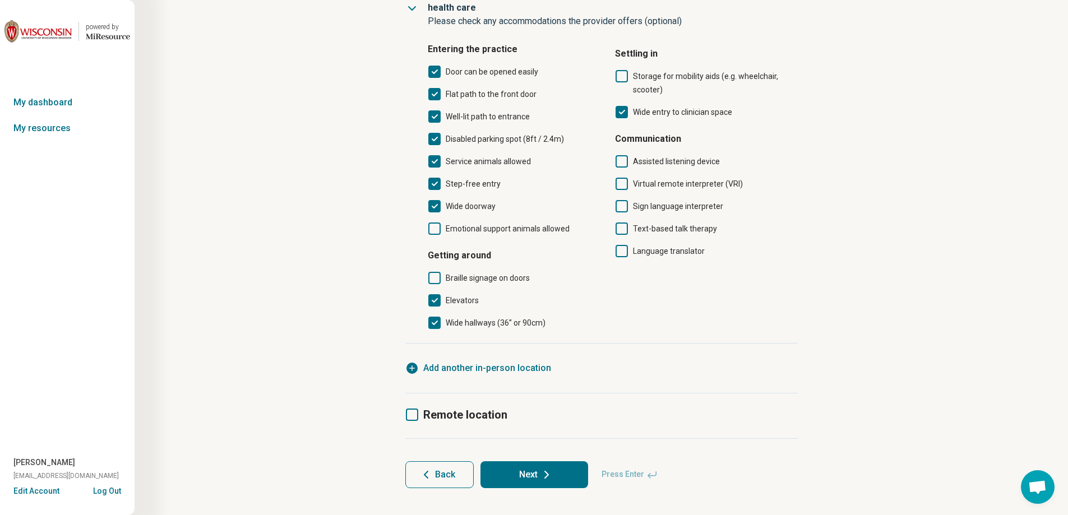
click at [414, 409] on icon at bounding box center [412, 415] width 12 height 12
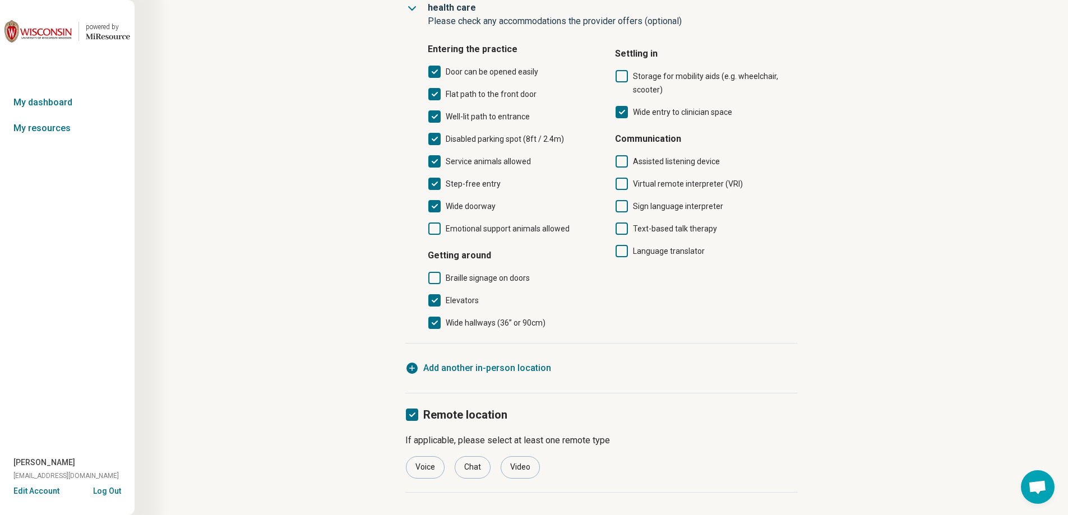
scroll to position [6, 0]
click at [420, 456] on div "Voice" at bounding box center [425, 467] width 39 height 22
click at [522, 456] on div "Video" at bounding box center [520, 467] width 39 height 22
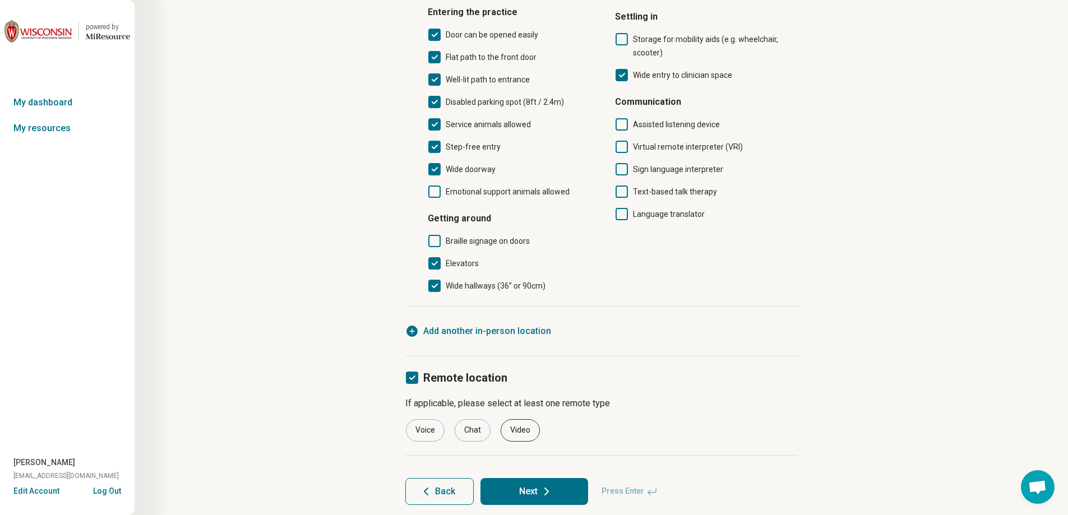
scroll to position [487, 0]
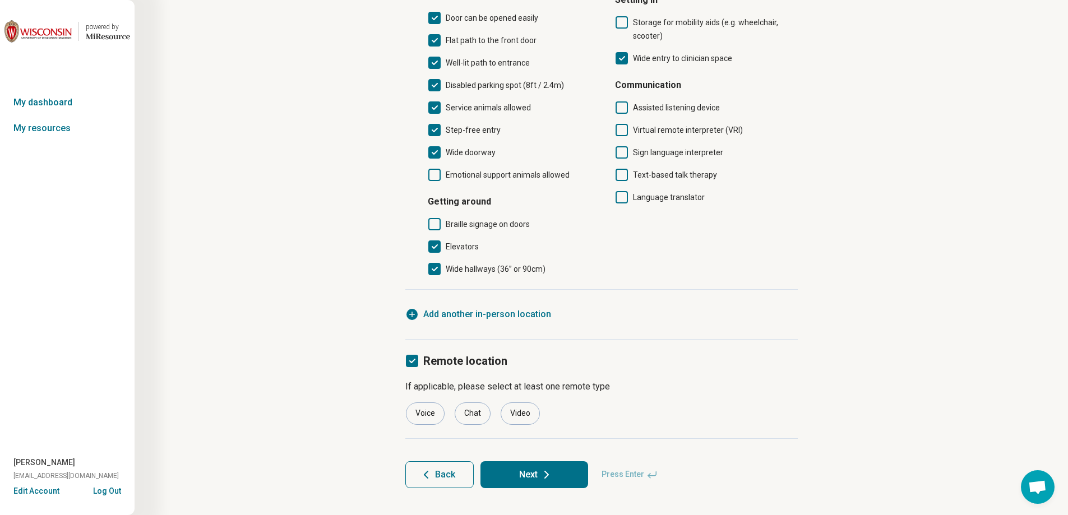
click at [551, 468] on icon at bounding box center [546, 474] width 13 height 13
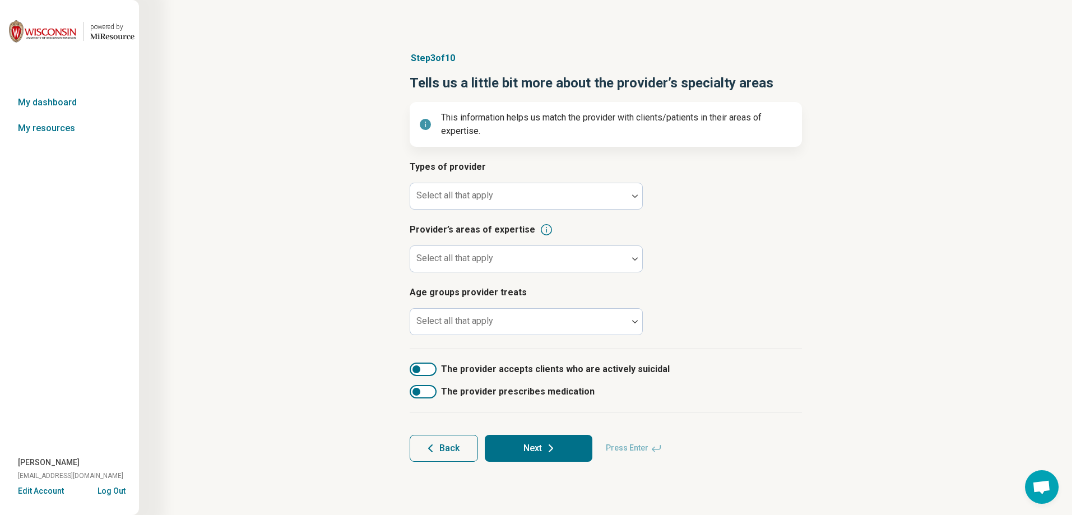
scroll to position [0, 0]
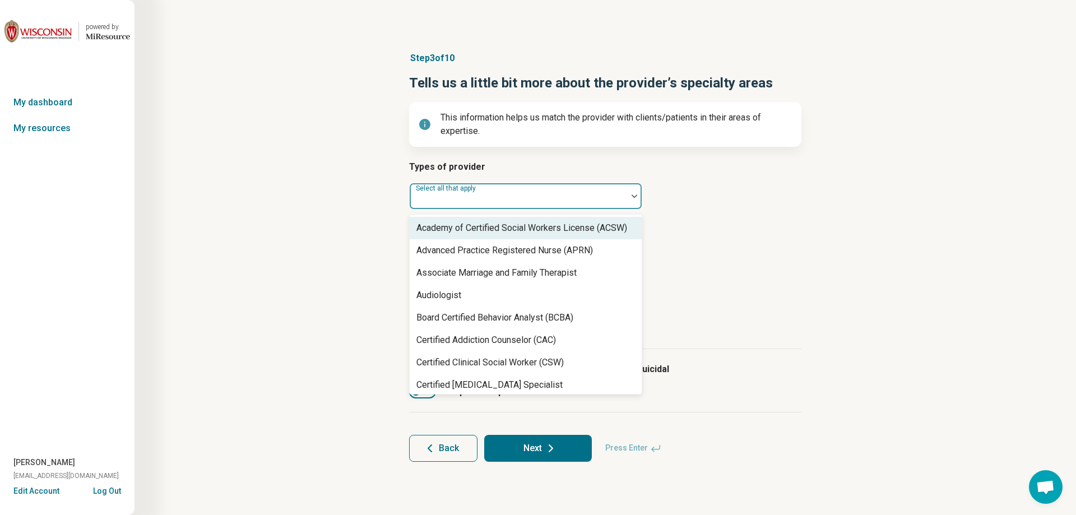
click at [464, 203] on div at bounding box center [518, 201] width 209 height 16
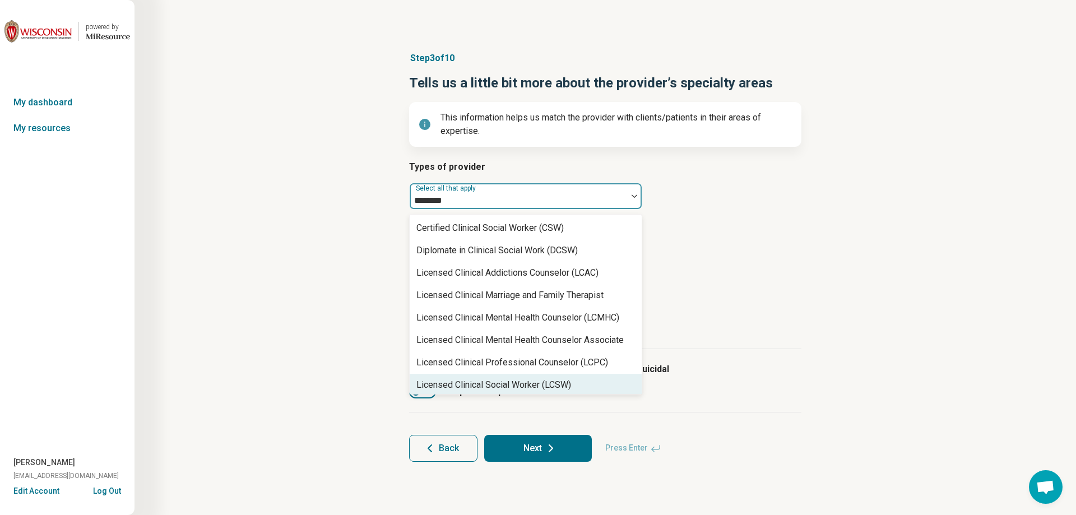
click at [530, 376] on div "Licensed Clinical Social Worker (LCSW)" at bounding box center [526, 385] width 232 height 22
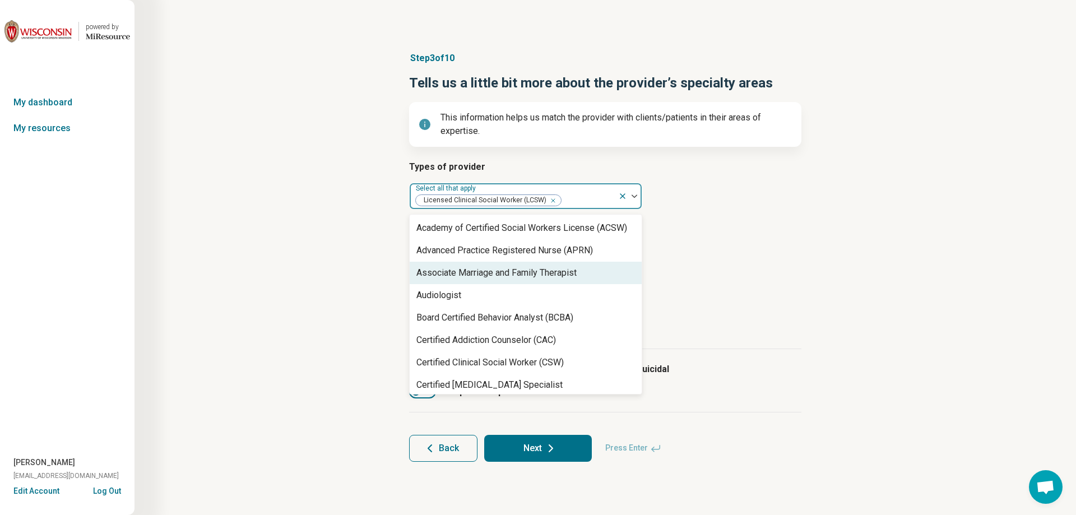
click at [844, 238] on div "Step 3 of 10 Tells us a little bit more about the provider’s specialty areas Th…" at bounding box center [605, 256] width 834 height 455
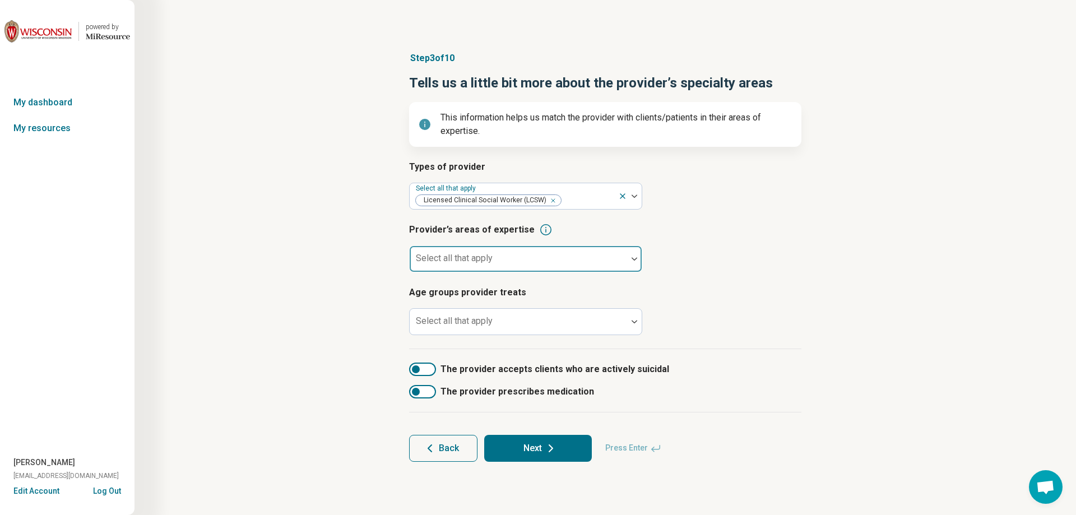
click at [548, 257] on div at bounding box center [518, 264] width 209 height 16
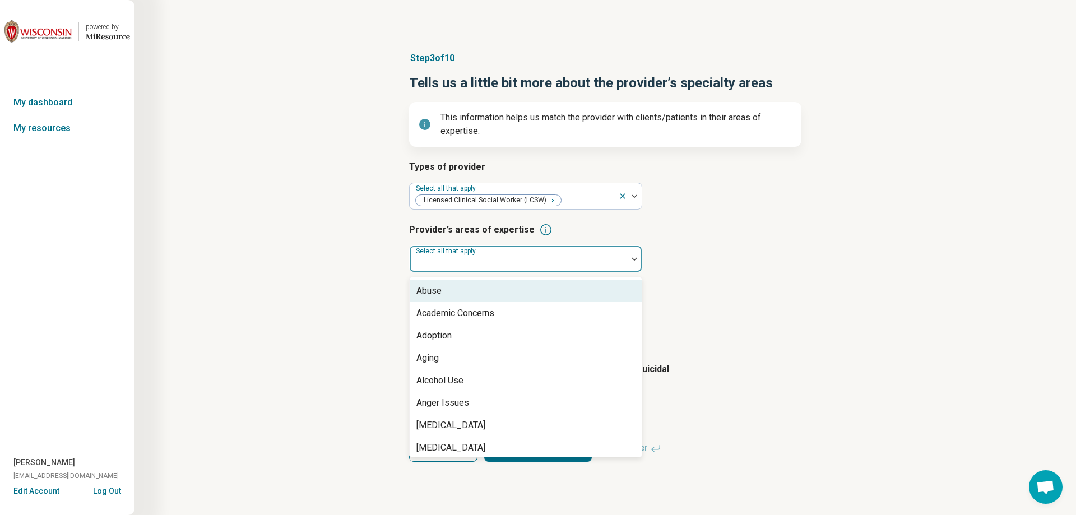
click at [535, 290] on div "Abuse" at bounding box center [526, 291] width 232 height 22
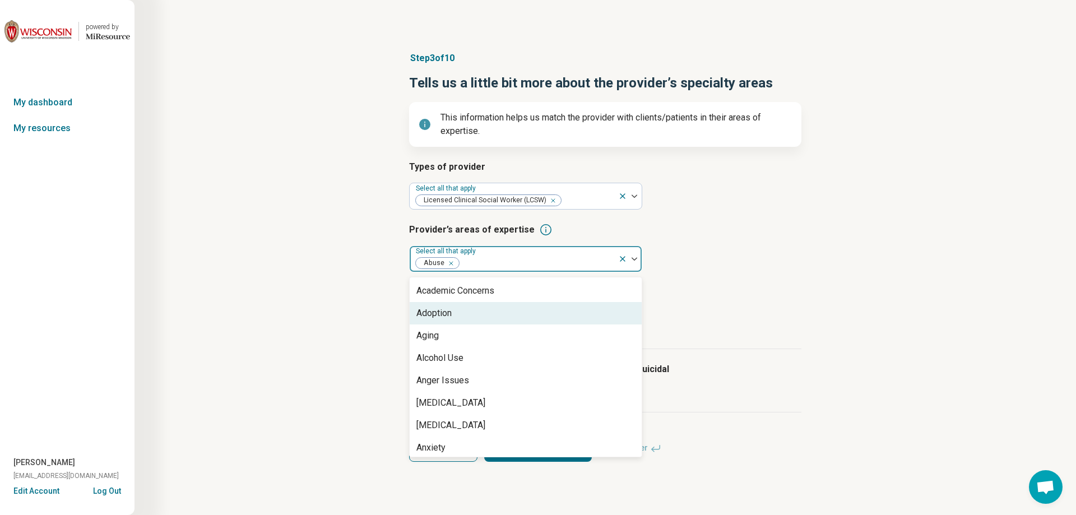
click at [523, 312] on div "Adoption" at bounding box center [526, 313] width 232 height 22
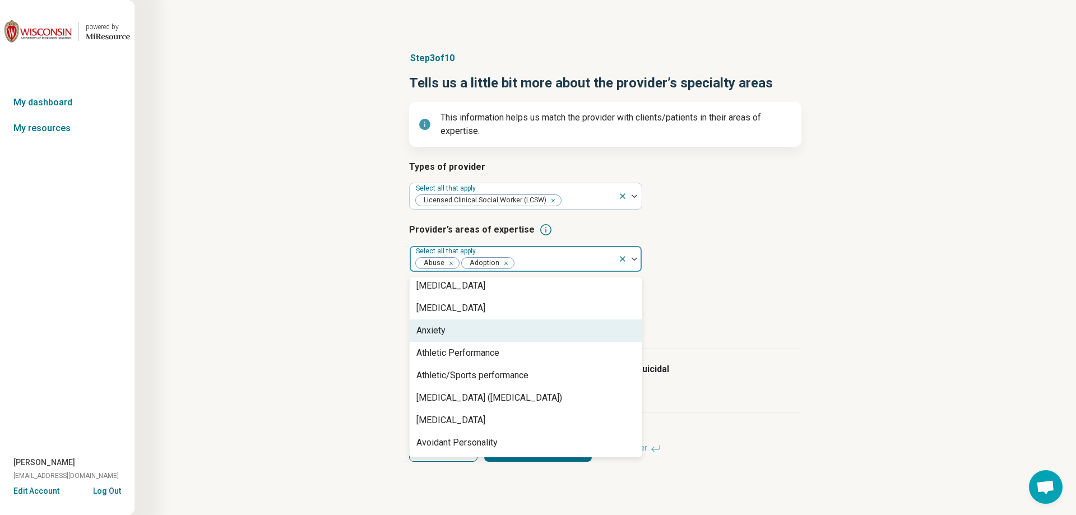
scroll to position [112, 0]
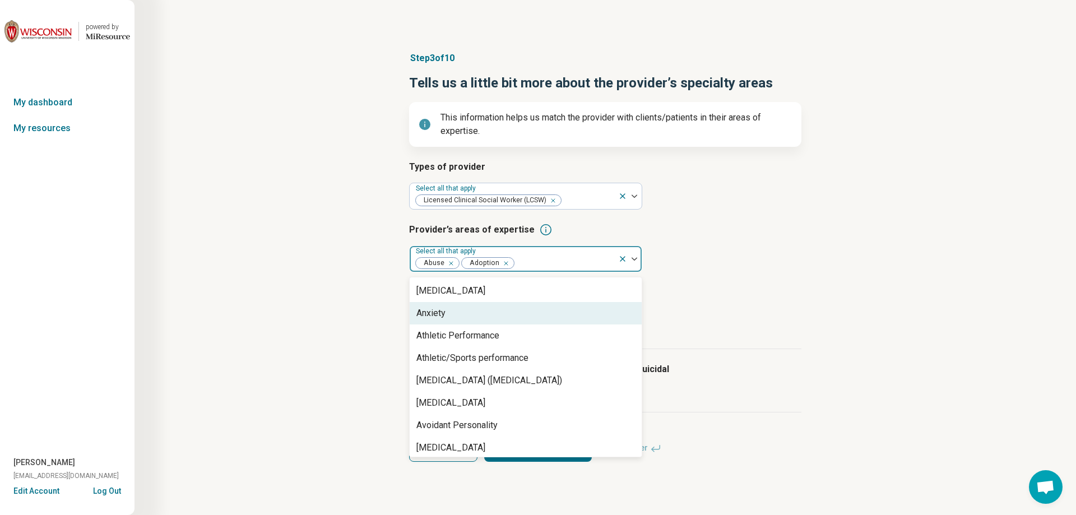
click at [475, 316] on div "Anxiety" at bounding box center [526, 313] width 232 height 22
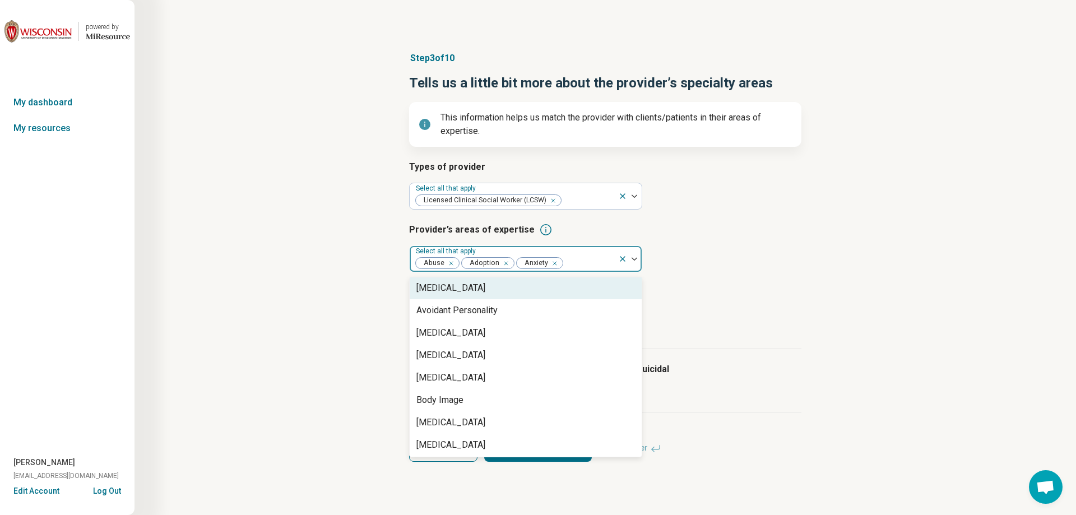
scroll to position [224, 0]
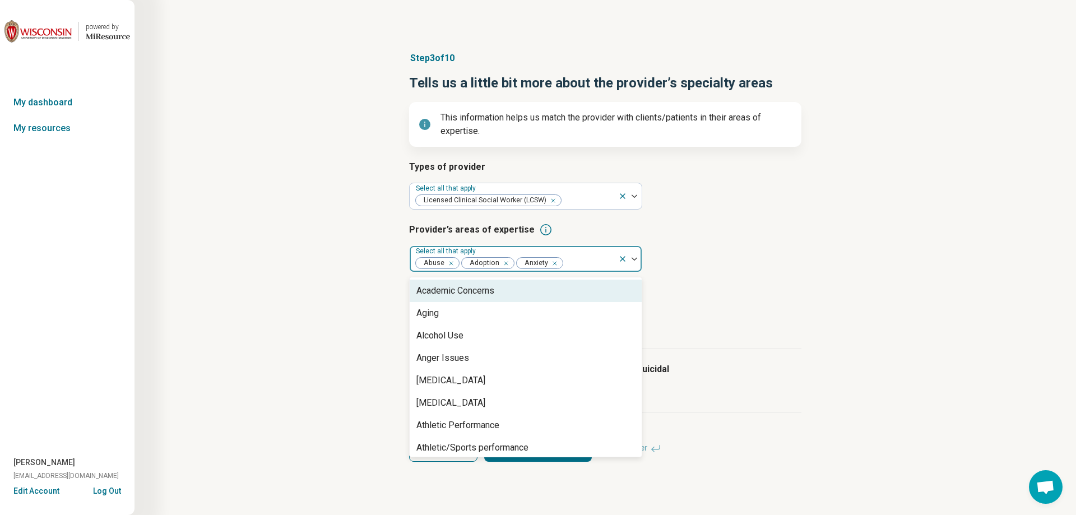
click at [594, 260] on div at bounding box center [588, 264] width 49 height 16
click at [493, 293] on div "Avoidant Personality" at bounding box center [457, 290] width 81 height 13
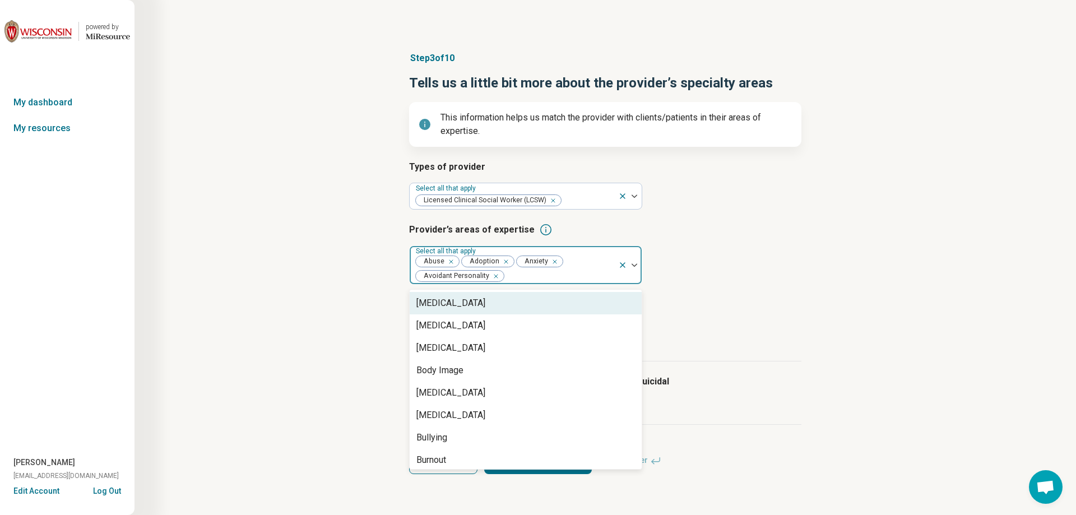
click at [485, 308] on div "[MEDICAL_DATA]" at bounding box center [451, 303] width 69 height 13
click at [482, 310] on div "[MEDICAL_DATA]" at bounding box center [447, 303] width 69 height 13
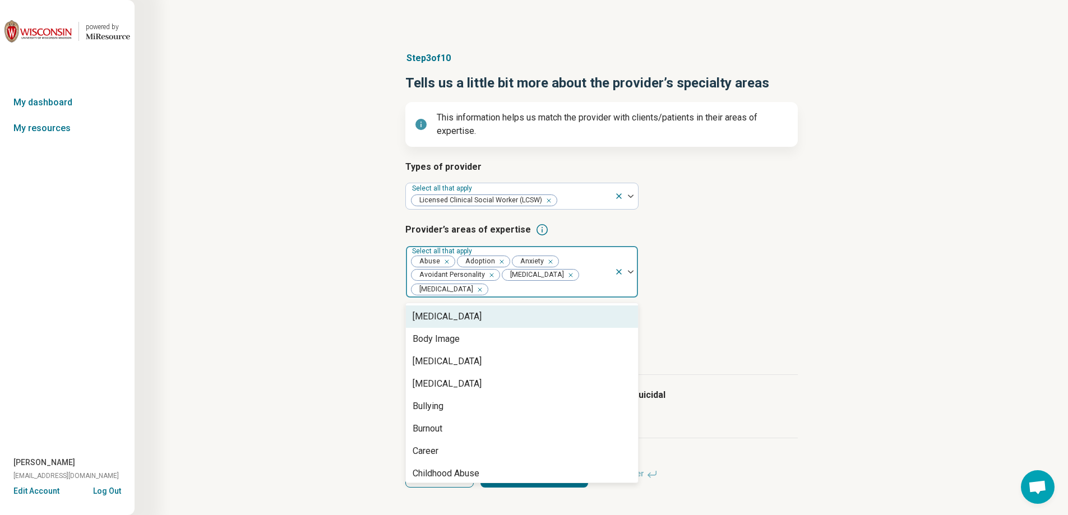
click at [479, 328] on div "[MEDICAL_DATA]" at bounding box center [522, 317] width 232 height 22
click at [479, 328] on div "Body Image" at bounding box center [522, 317] width 232 height 22
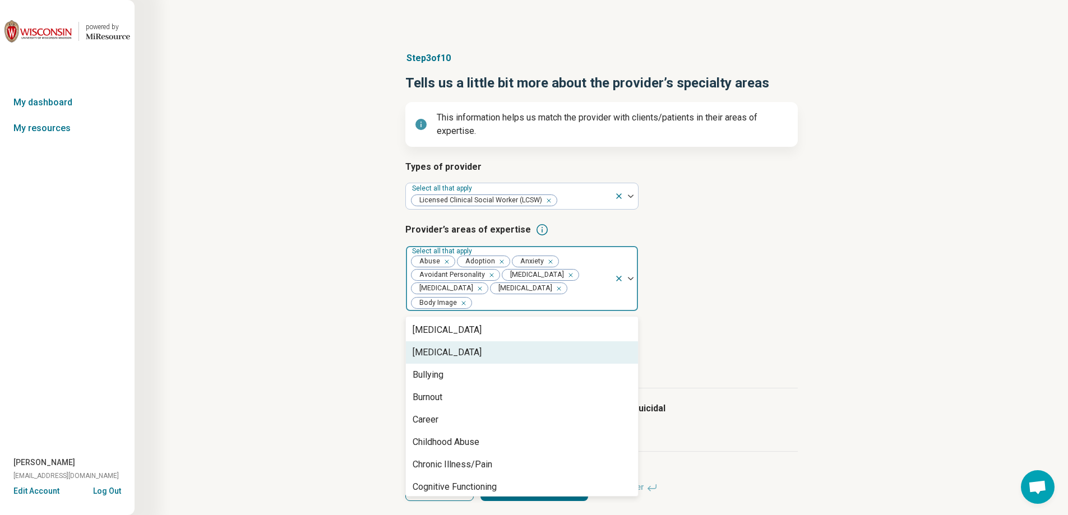
click at [470, 359] on div "[MEDICAL_DATA]" at bounding box center [447, 352] width 69 height 13
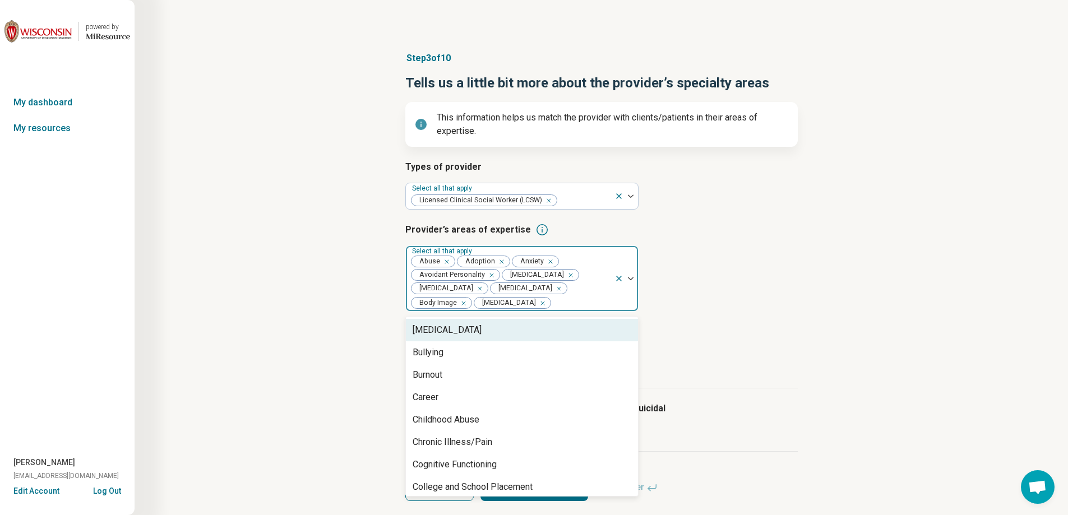
click at [478, 337] on div "[MEDICAL_DATA]" at bounding box center [447, 329] width 69 height 13
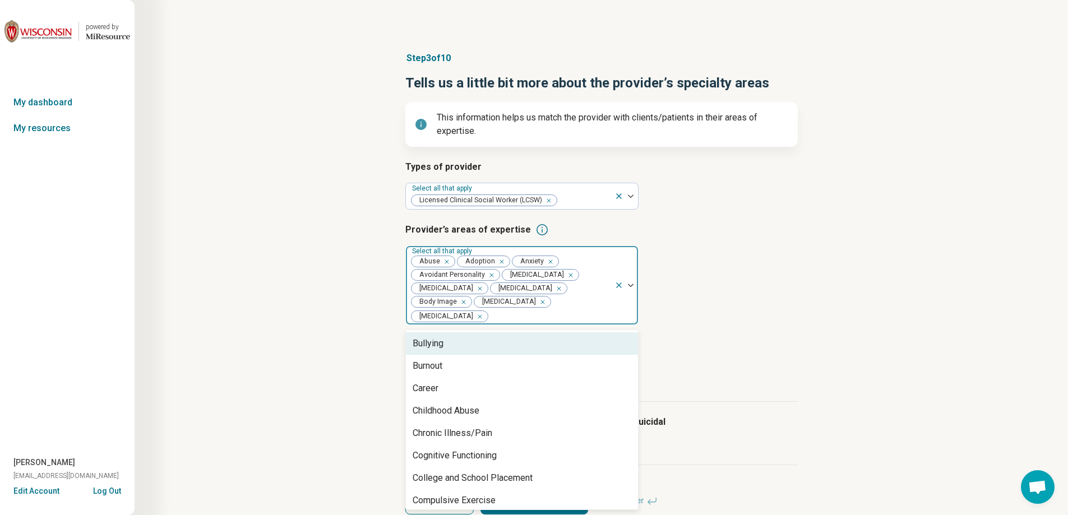
click at [470, 355] on div "Bullying" at bounding box center [522, 343] width 232 height 22
click at [468, 355] on div "Burnout" at bounding box center [522, 343] width 232 height 22
click at [467, 355] on div "Career" at bounding box center [522, 343] width 232 height 22
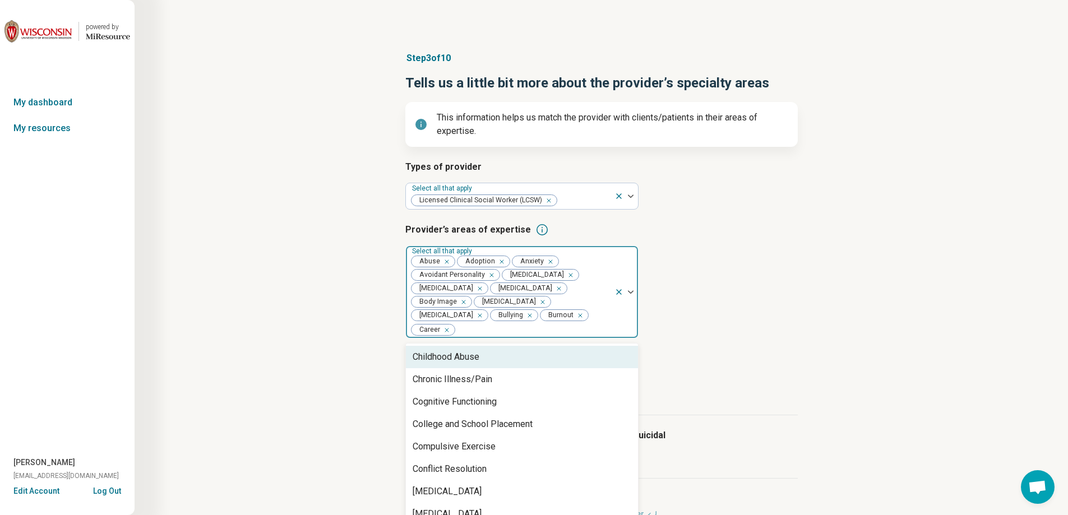
click at [490, 368] on div "Childhood Abuse" at bounding box center [522, 357] width 232 height 22
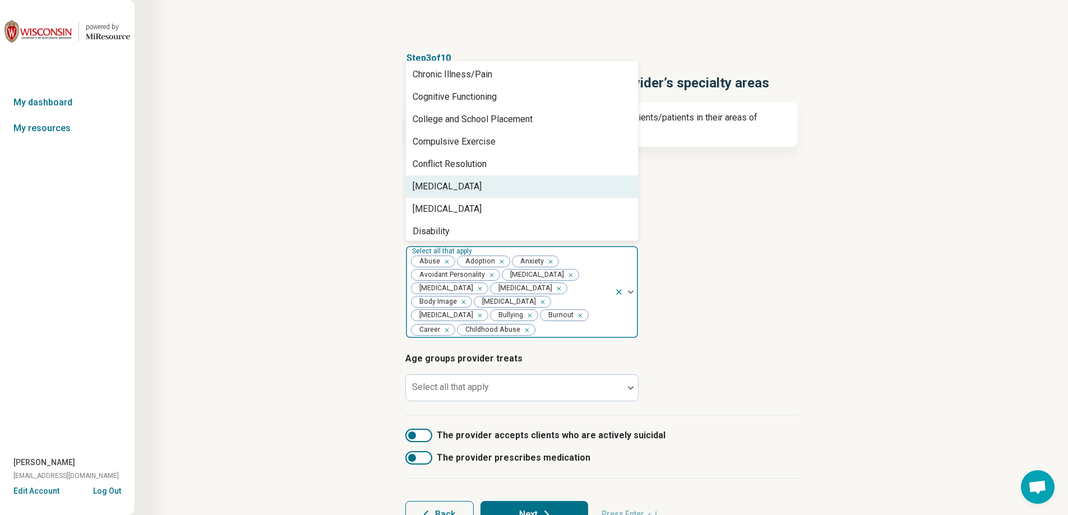
scroll to position [280, 0]
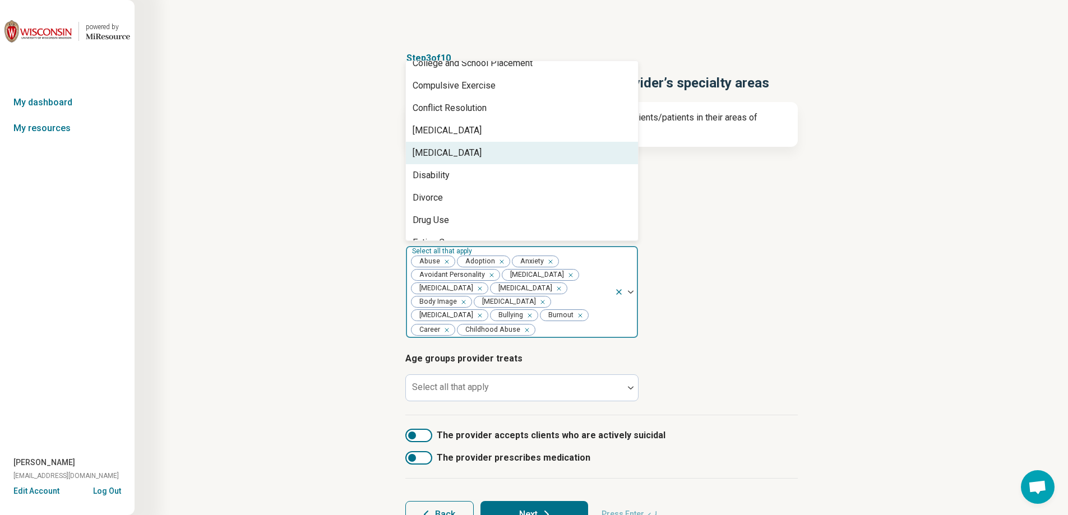
click at [475, 157] on div "[MEDICAL_DATA]" at bounding box center [522, 153] width 232 height 22
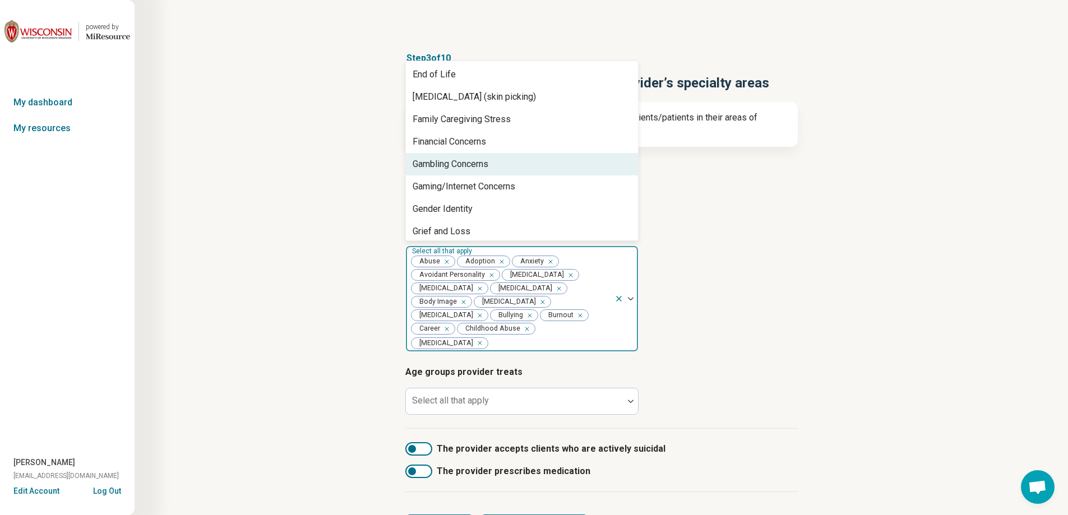
scroll to position [505, 0]
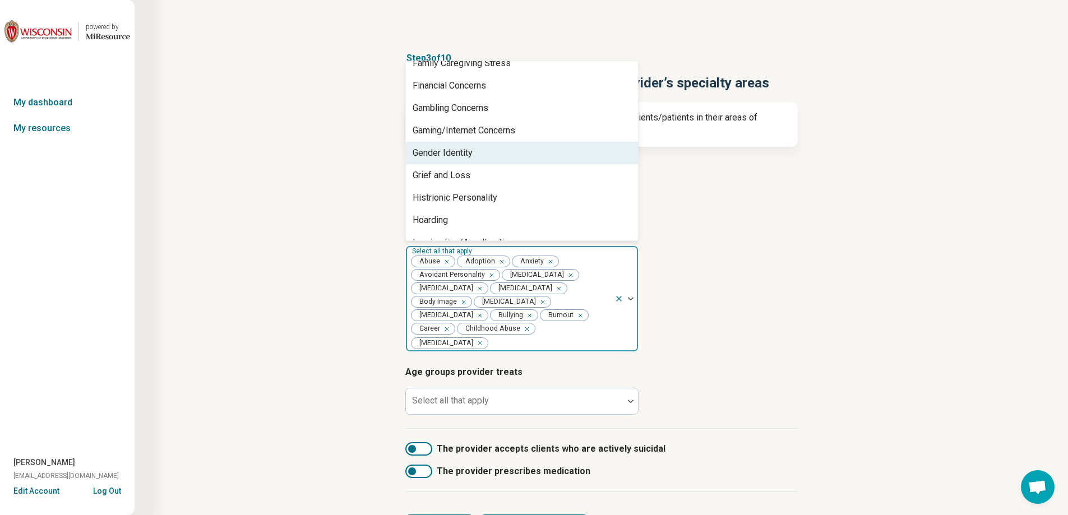
click at [470, 161] on div "Gender Identity" at bounding box center [522, 153] width 232 height 22
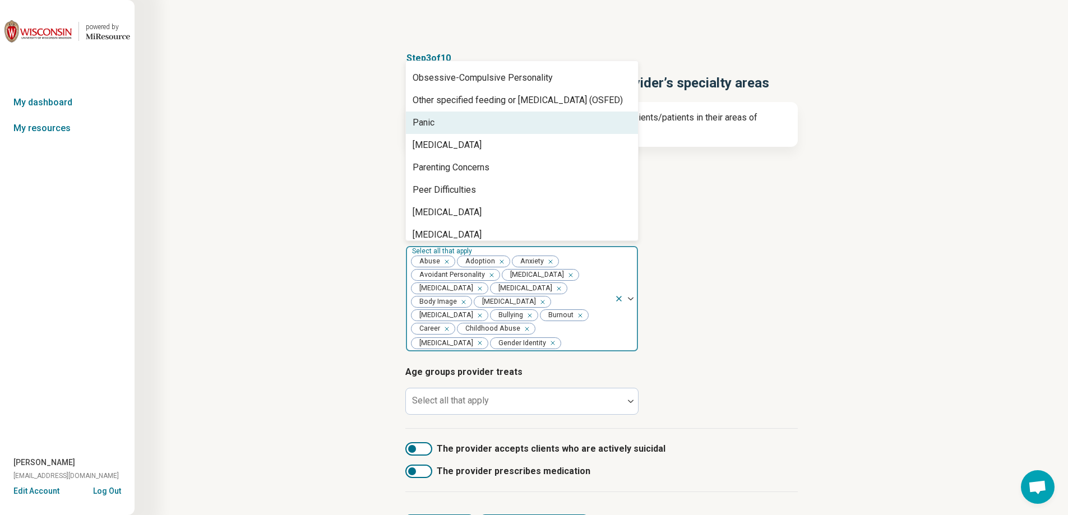
scroll to position [953, 0]
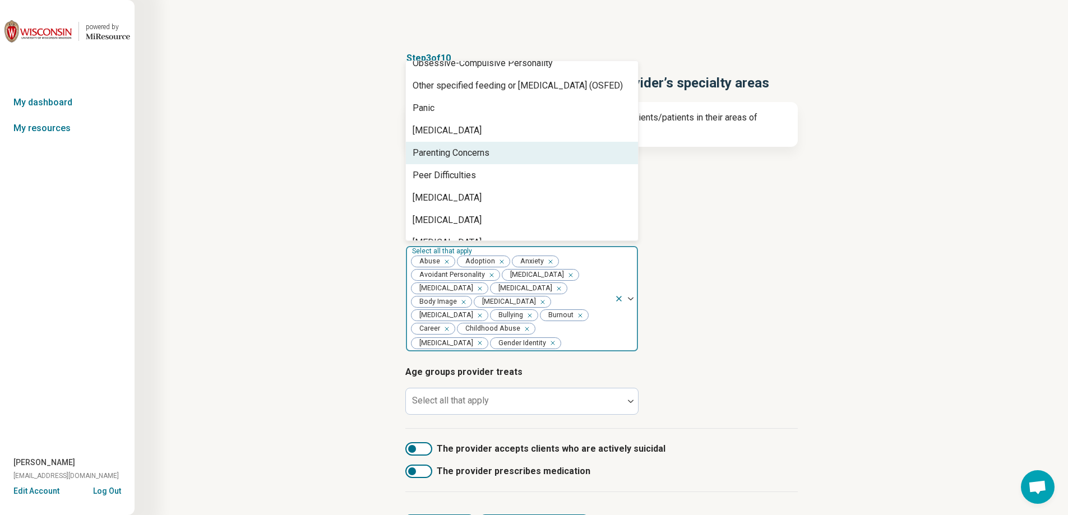
click at [472, 158] on div "Parenting Concerns" at bounding box center [451, 152] width 77 height 13
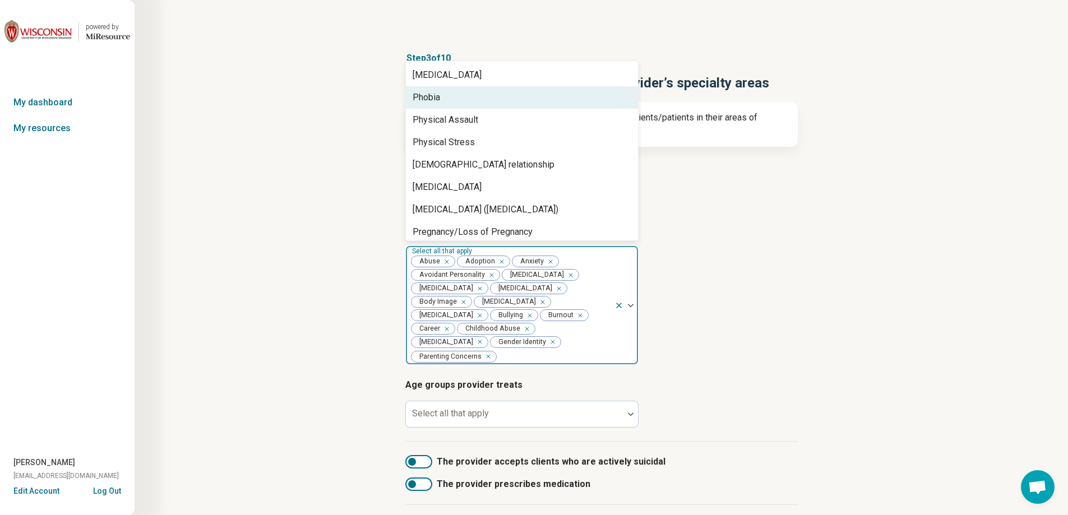
scroll to position [1121, 0]
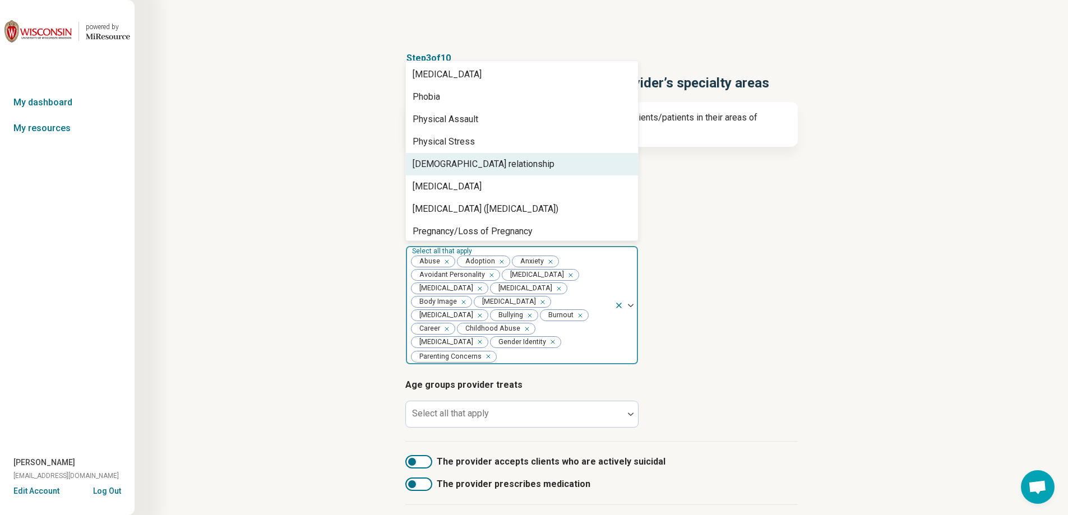
click at [471, 162] on div "[DEMOGRAPHIC_DATA] relationship" at bounding box center [484, 164] width 142 height 13
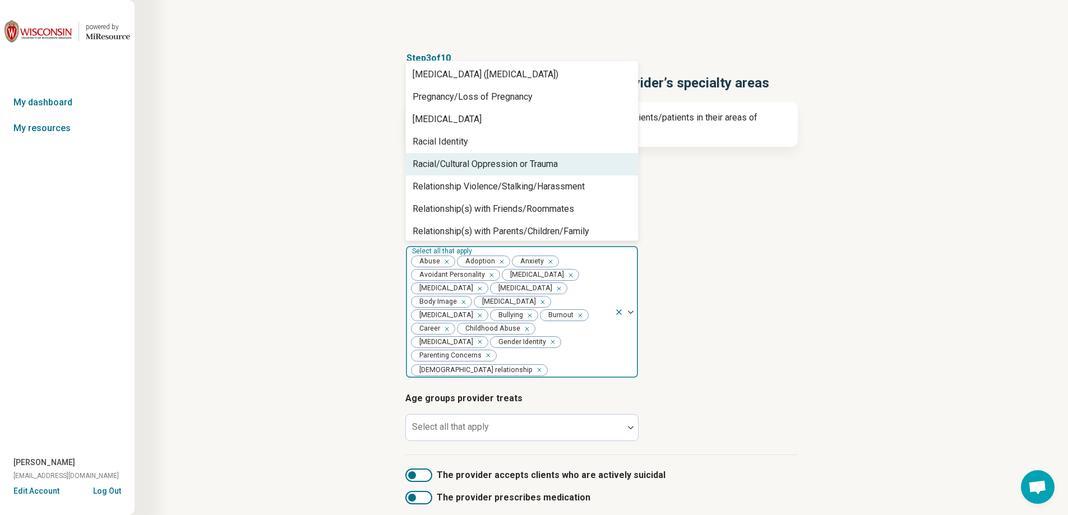
scroll to position [1289, 0]
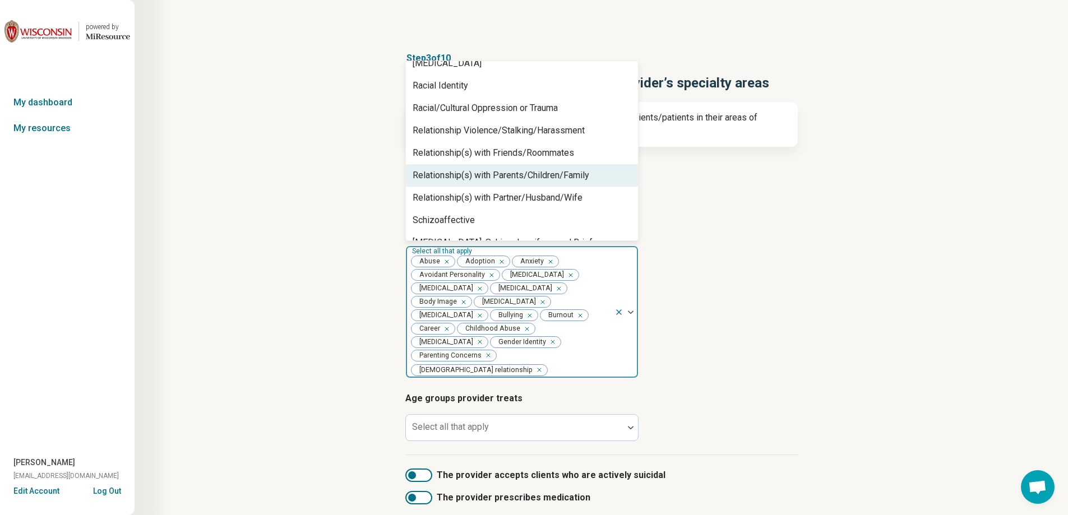
click at [473, 175] on div "Relationship(s) with Parents/Children/Family" at bounding box center [501, 175] width 177 height 13
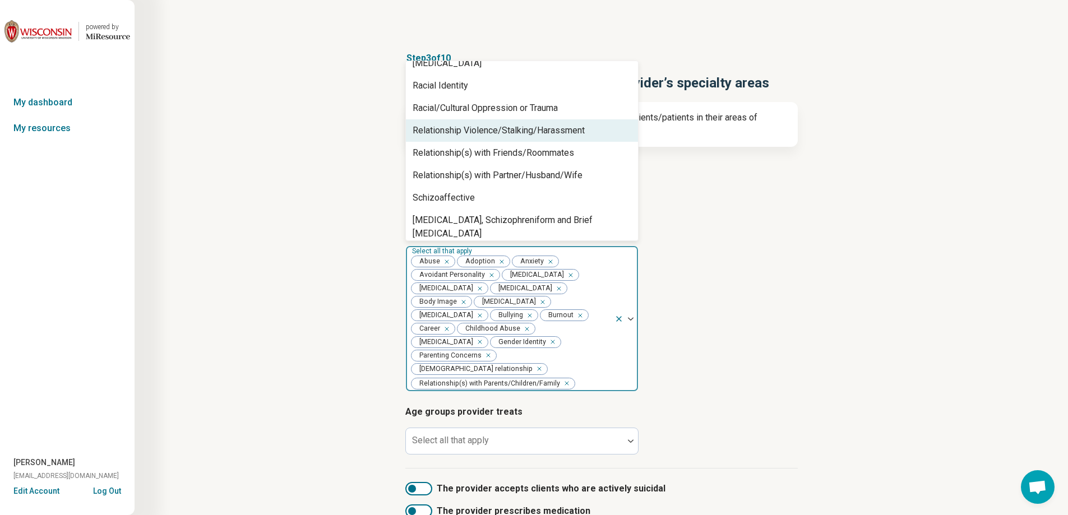
click at [499, 128] on div "Relationship Violence/Stalking/Harassment" at bounding box center [499, 130] width 172 height 13
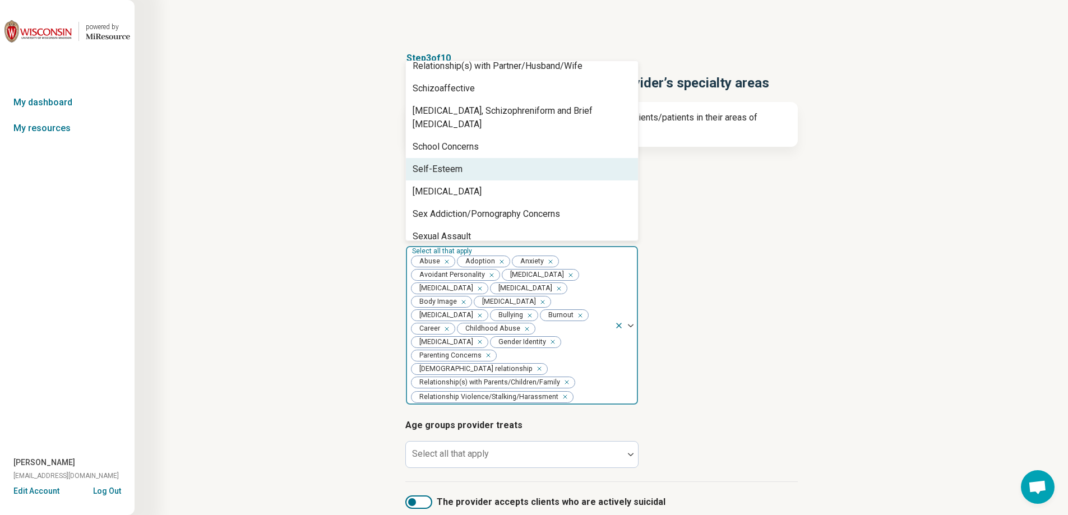
scroll to position [1401, 0]
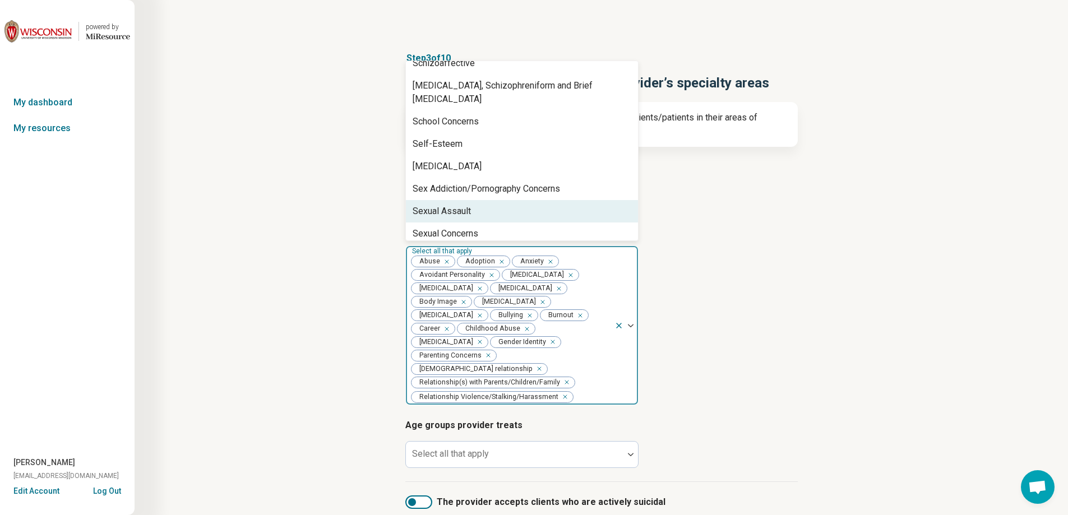
click at [474, 200] on div "Sexual Assault" at bounding box center [522, 211] width 232 height 22
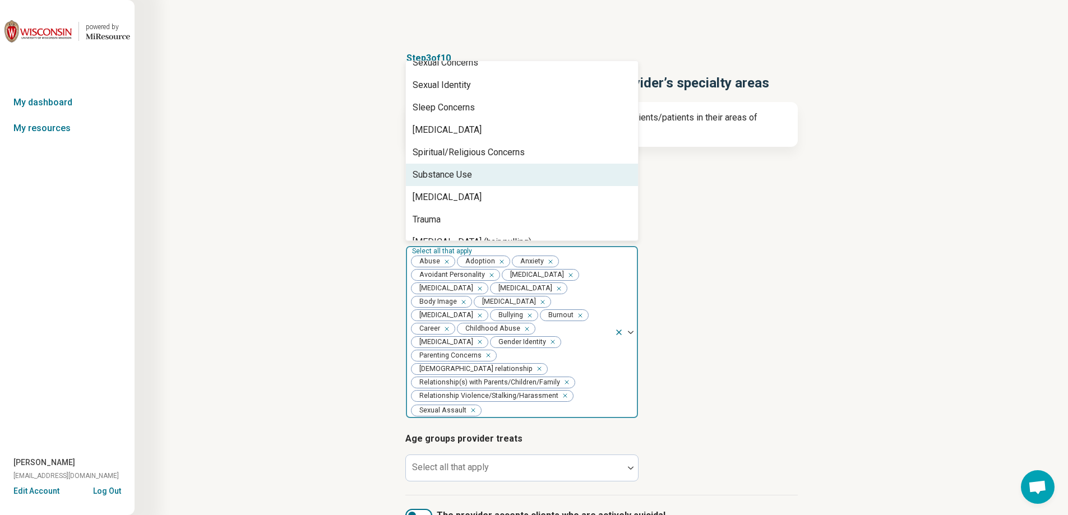
scroll to position [1570, 0]
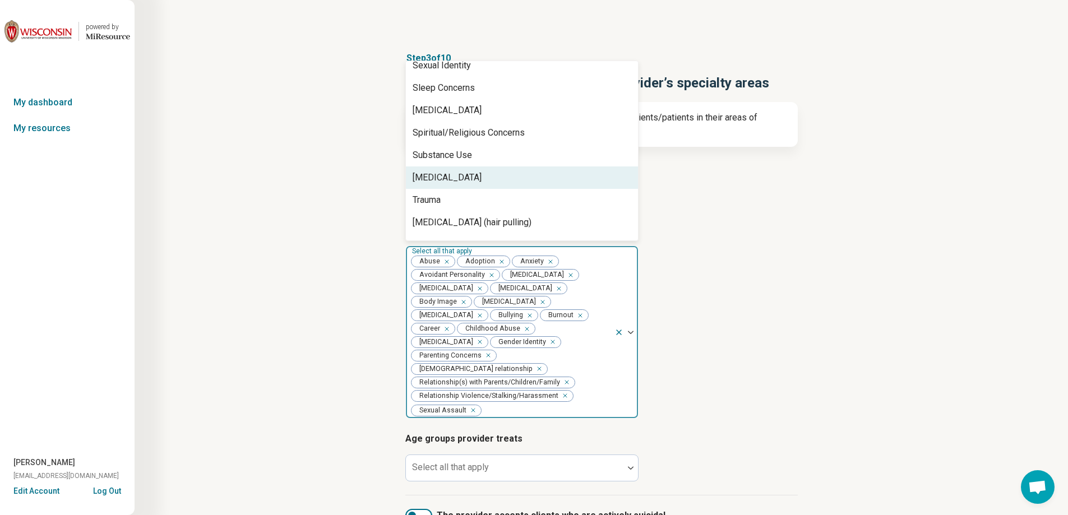
click at [476, 171] on div "[MEDICAL_DATA]" at bounding box center [447, 177] width 69 height 13
click at [476, 166] on div "Trauma" at bounding box center [522, 177] width 232 height 22
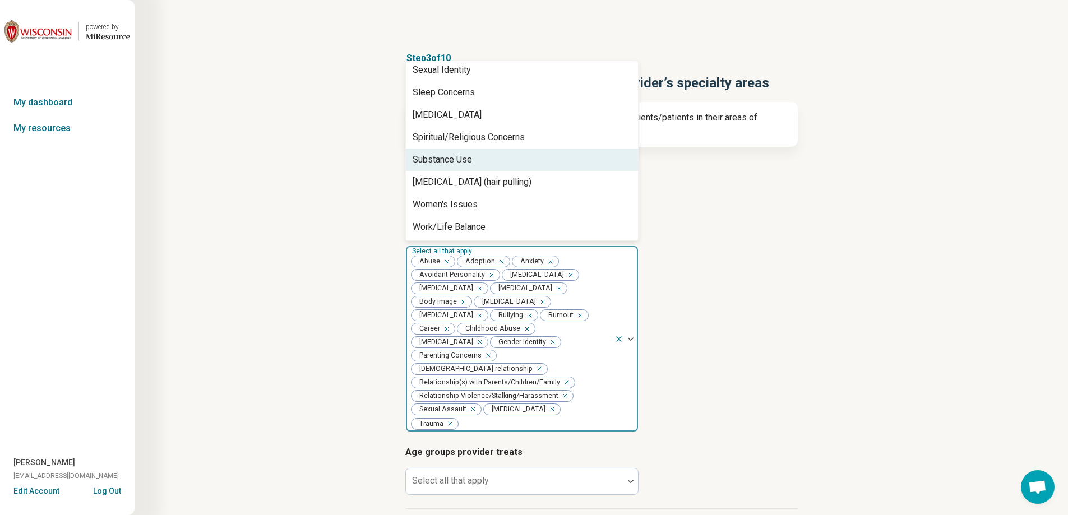
scroll to position [1552, 0]
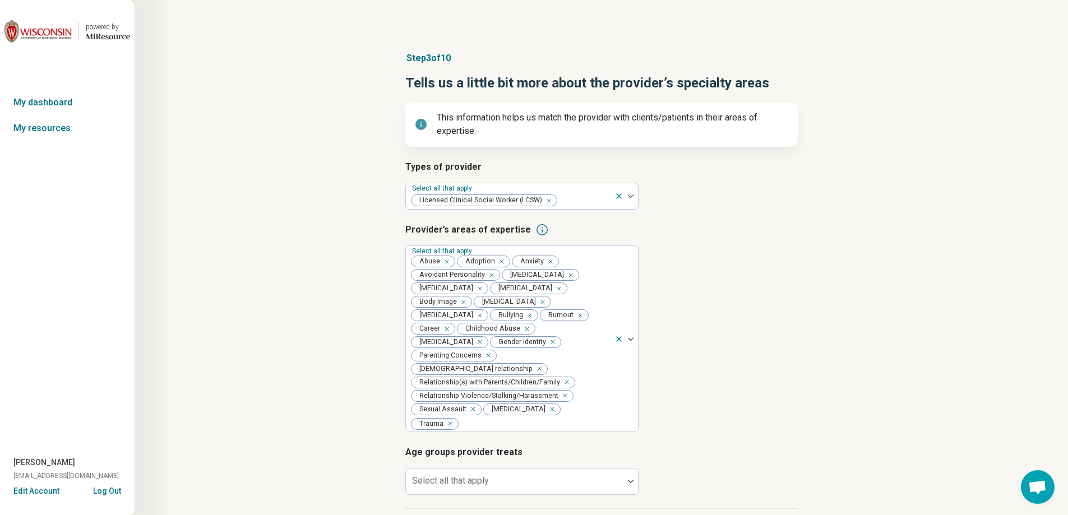
click at [845, 328] on div "Step 3 of 10 Tells us a little bit more about the provider’s specialty areas Th…" at bounding box center [601, 336] width 826 height 615
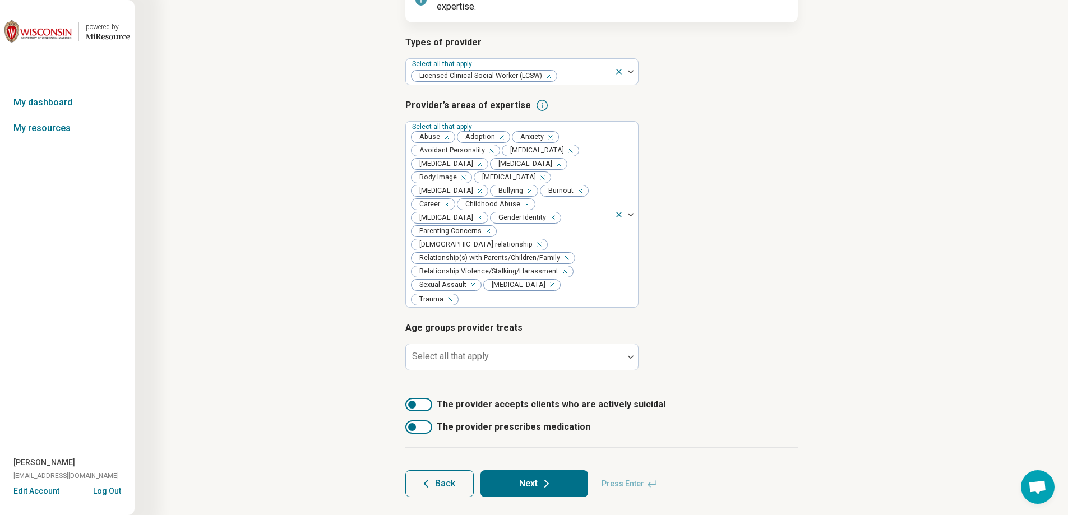
scroll to position [133, 0]
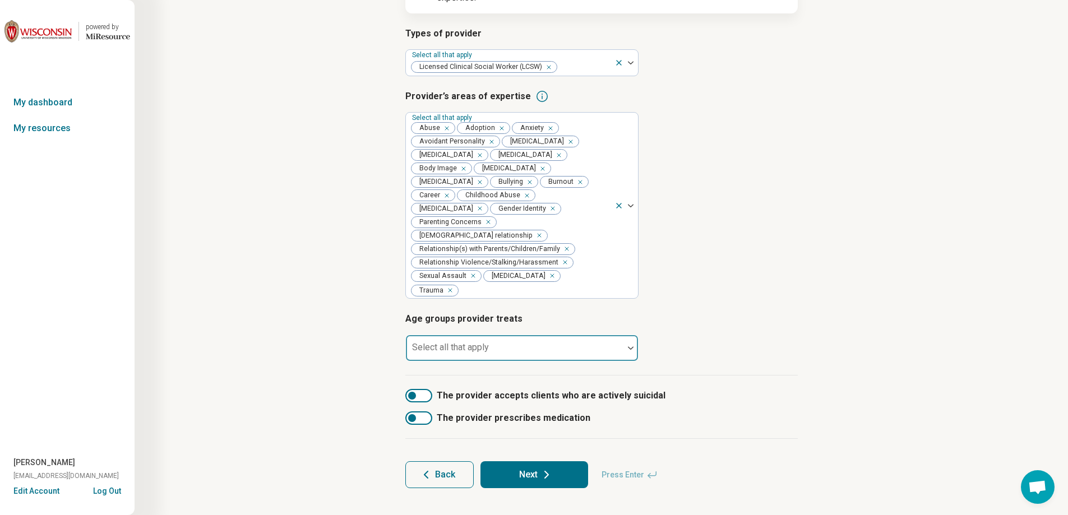
click at [521, 336] on div at bounding box center [514, 348] width 217 height 25
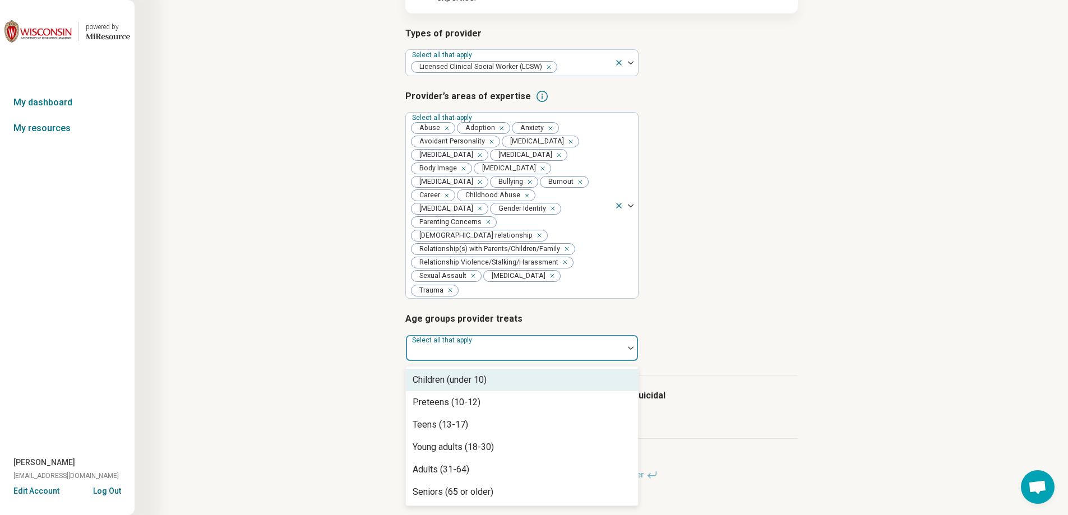
click at [496, 369] on div "Children (under 10)" at bounding box center [522, 380] width 232 height 22
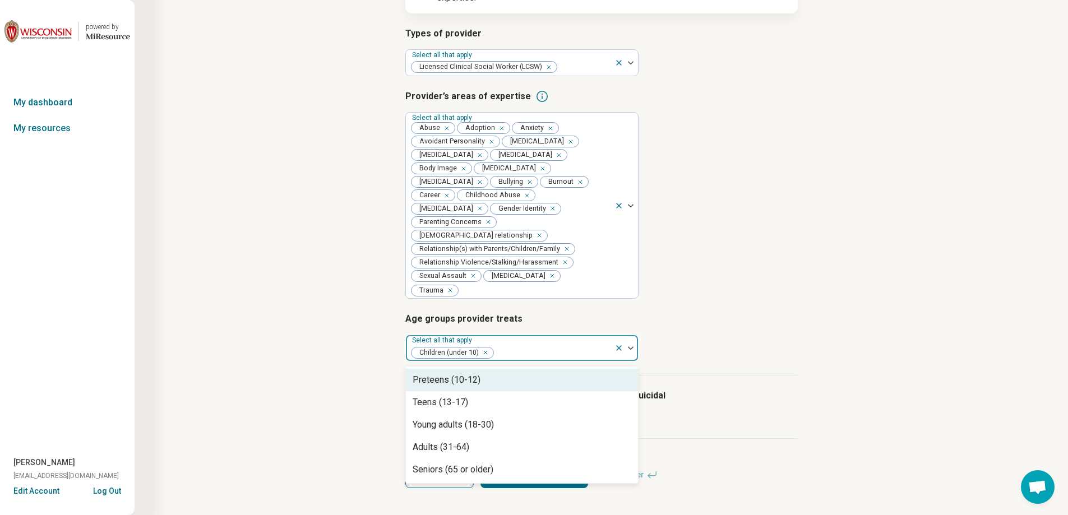
click at [491, 371] on div "Preteens (10-12)" at bounding box center [522, 380] width 232 height 22
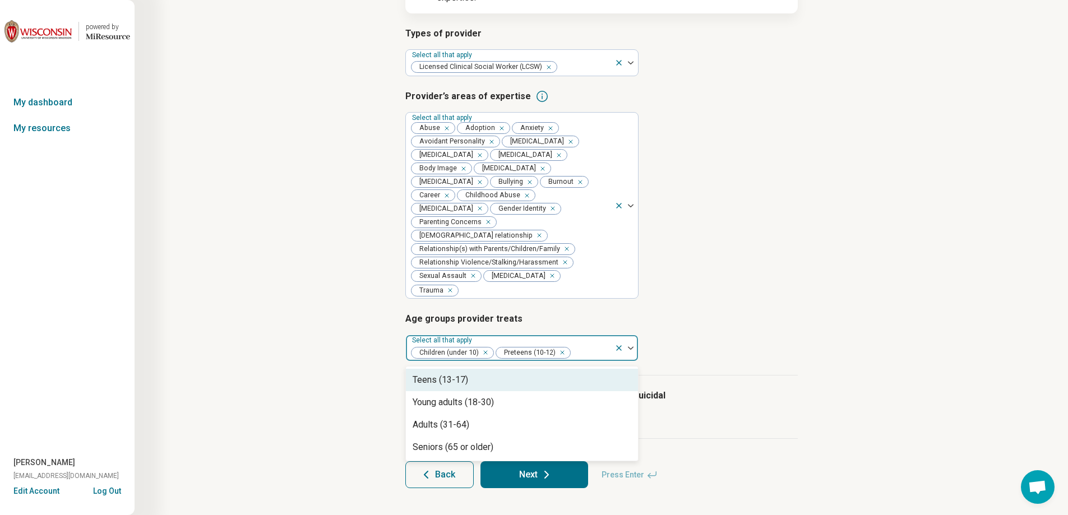
click at [489, 376] on div "Teens (13-17)" at bounding box center [522, 380] width 232 height 22
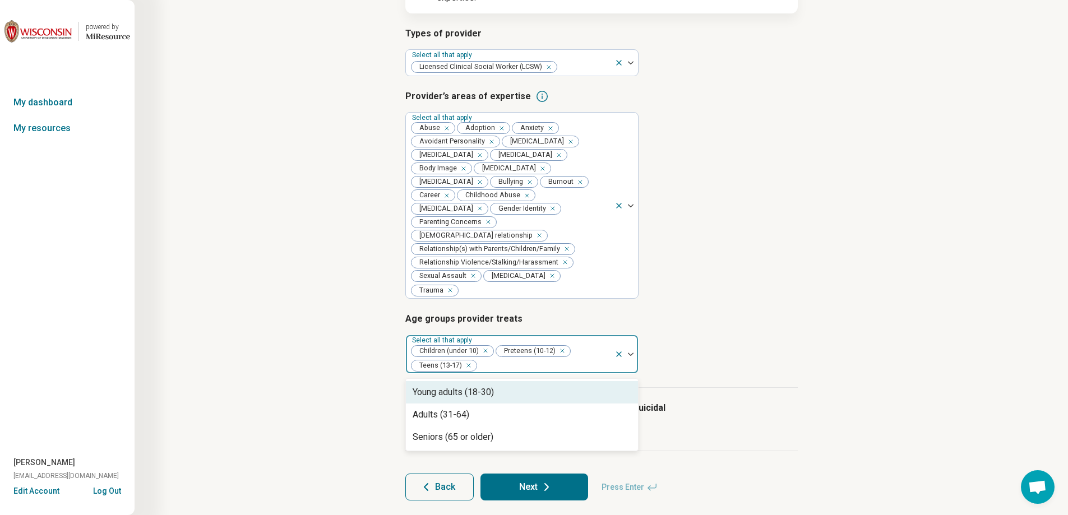
click at [488, 386] on div "Young adults (18-30)" at bounding box center [453, 392] width 81 height 13
click at [484, 382] on div "Adults (31-64)" at bounding box center [522, 392] width 232 height 22
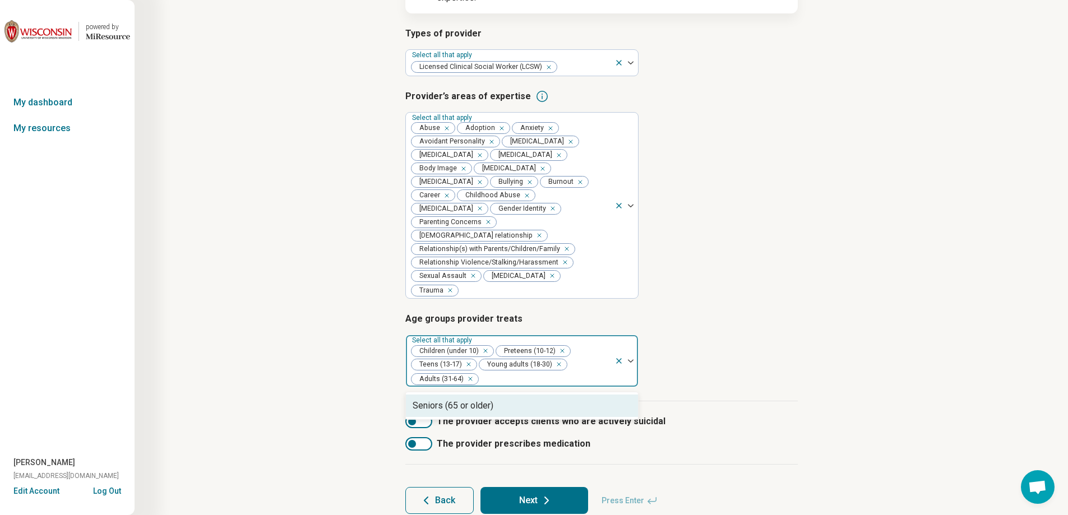
click at [484, 399] on div "Seniors (65 or older)" at bounding box center [453, 405] width 81 height 13
click at [515, 487] on button "Next" at bounding box center [534, 500] width 108 height 27
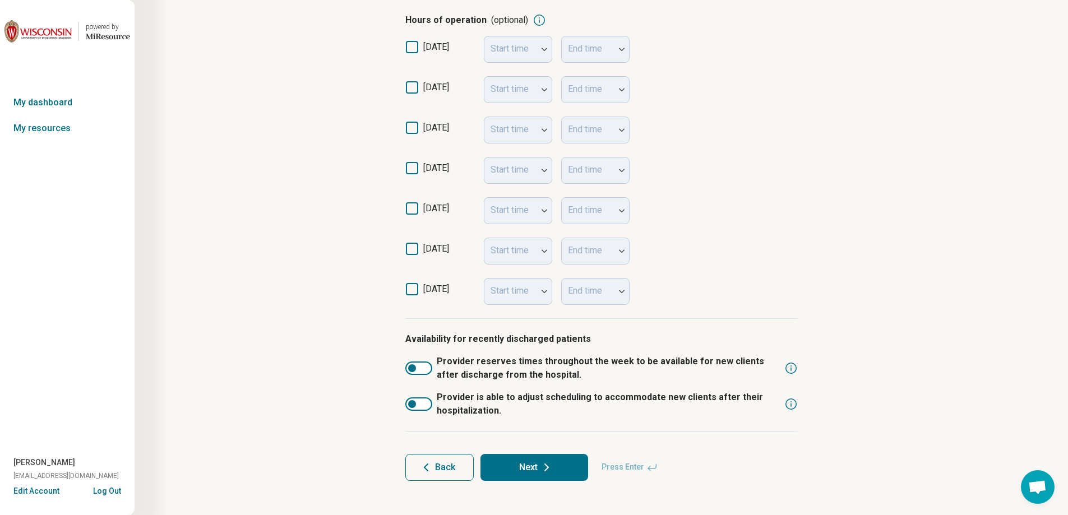
scroll to position [240, 0]
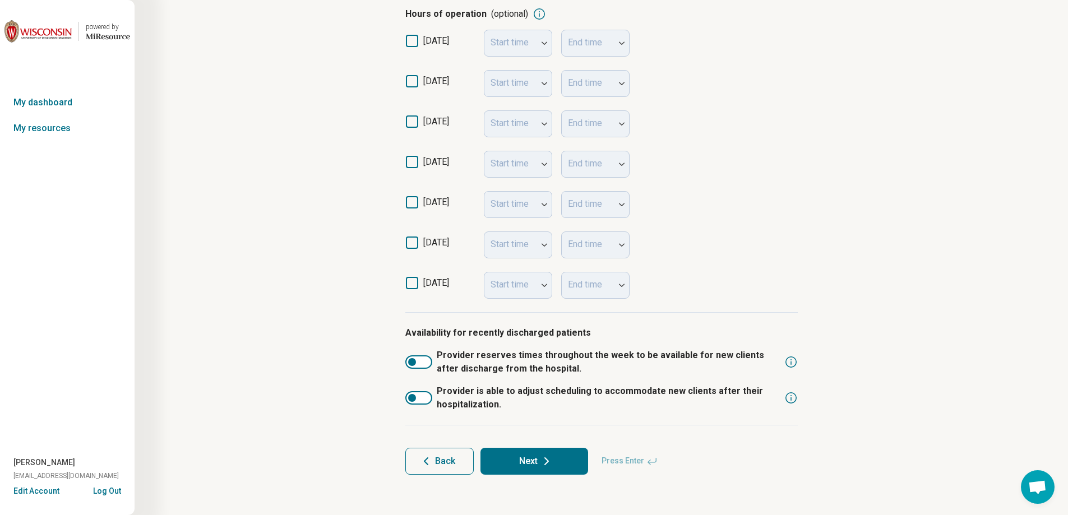
click at [552, 452] on button "Next" at bounding box center [534, 461] width 108 height 27
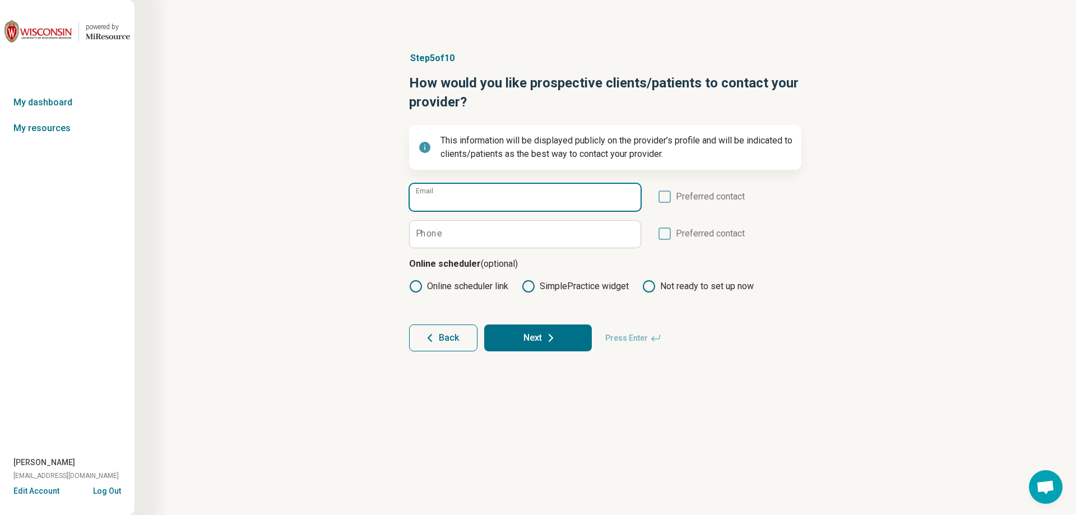
click at [528, 207] on input "Email" at bounding box center [525, 197] width 231 height 27
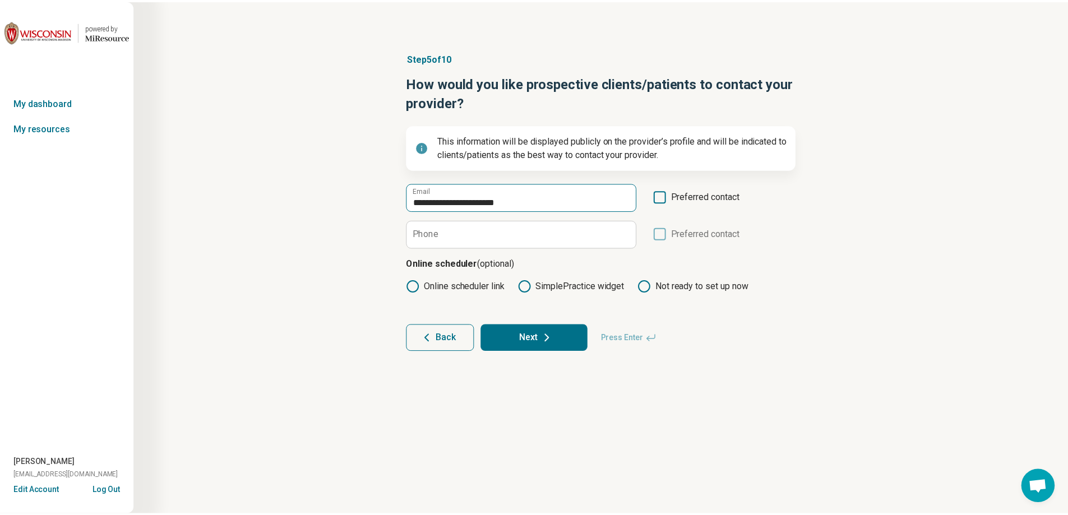
scroll to position [6, 0]
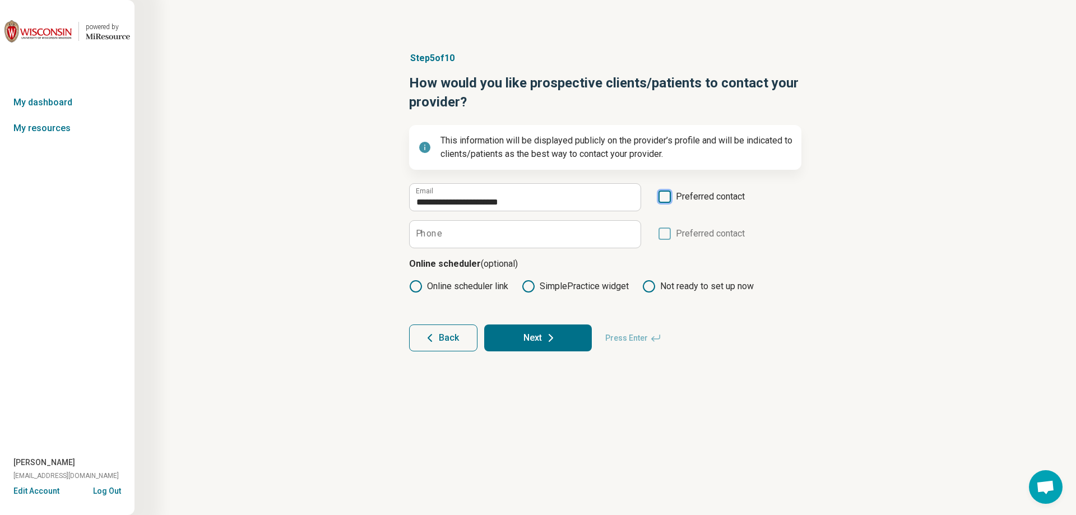
click at [658, 197] on label "Preferred contact" at bounding box center [701, 200] width 87 height 21
click at [558, 230] on input "Phone" at bounding box center [525, 234] width 231 height 27
click at [538, 332] on button "Next" at bounding box center [538, 338] width 108 height 27
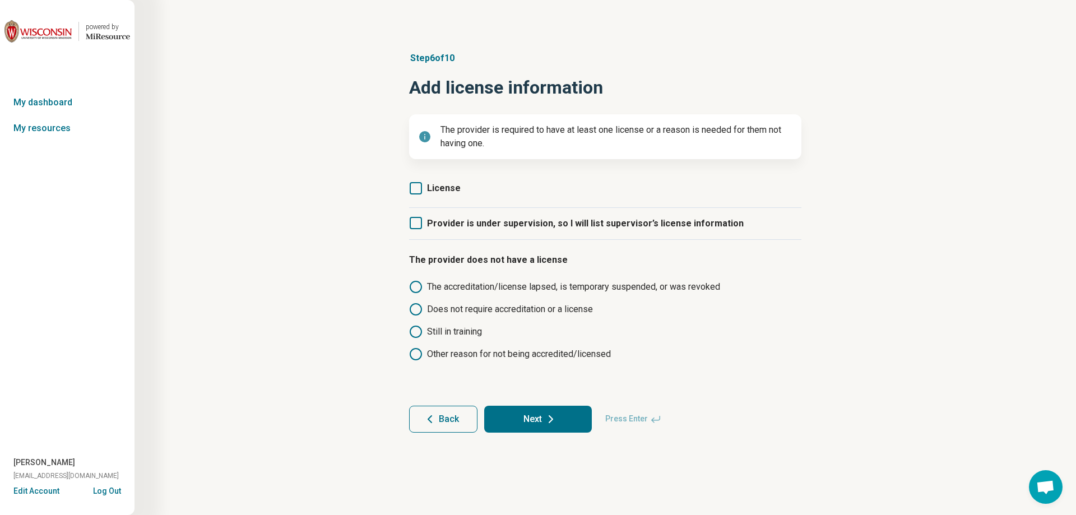
click at [414, 184] on icon at bounding box center [416, 188] width 12 height 12
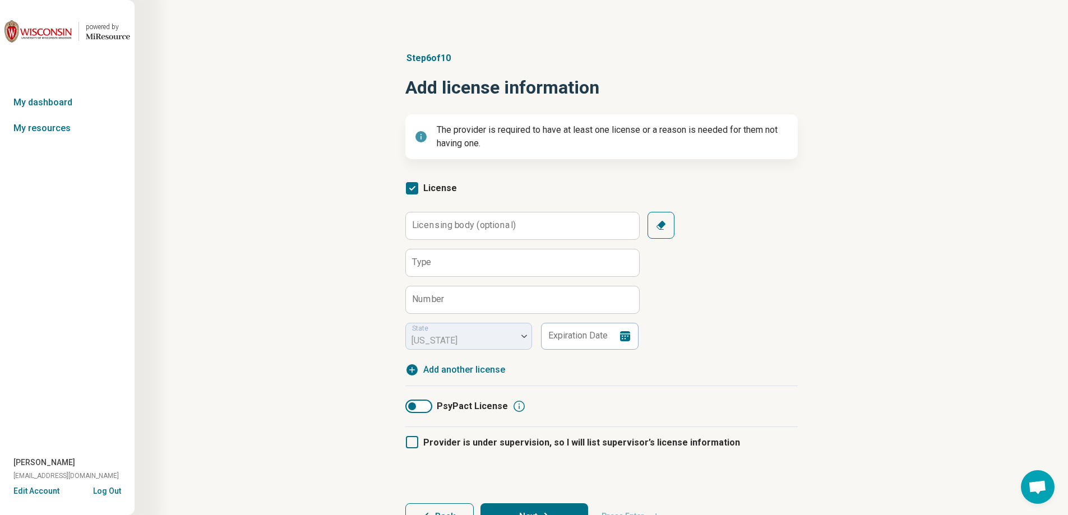
scroll to position [6, 0]
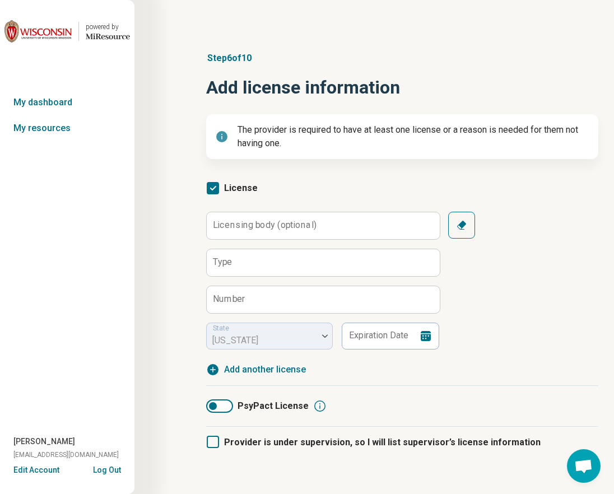
click at [268, 221] on label "Licensing body (optional)" at bounding box center [265, 225] width 104 height 9
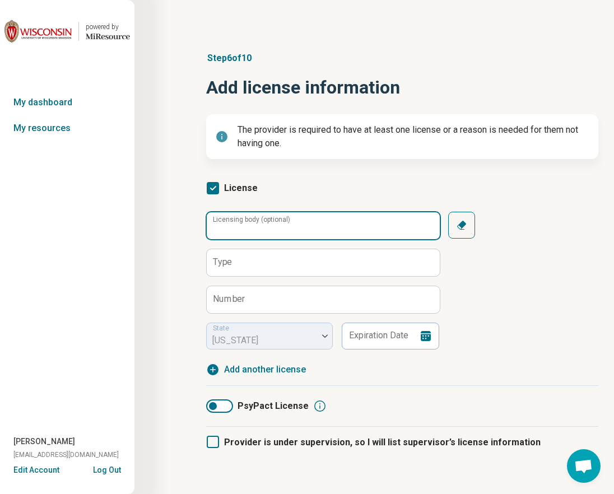
click at [268, 221] on input "Licensing body (optional)" at bounding box center [323, 225] width 233 height 27
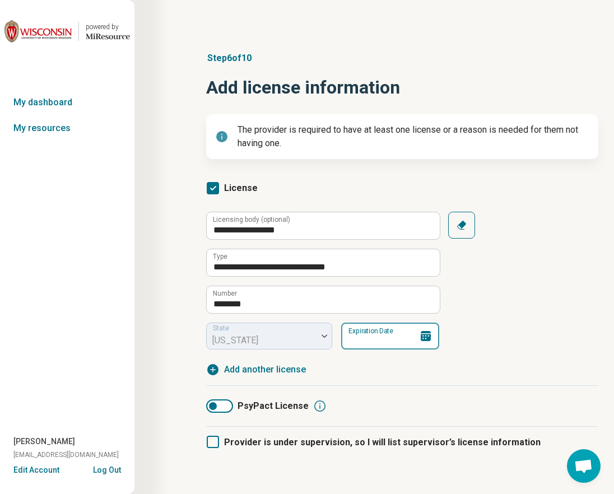
click at [366, 341] on input "Expiration Date" at bounding box center [390, 336] width 98 height 27
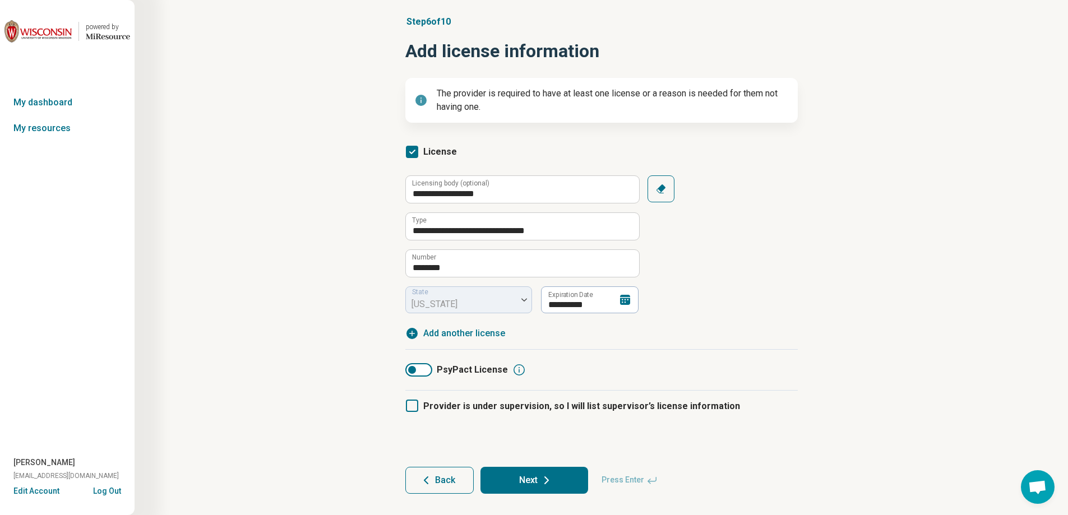
scroll to position [55, 0]
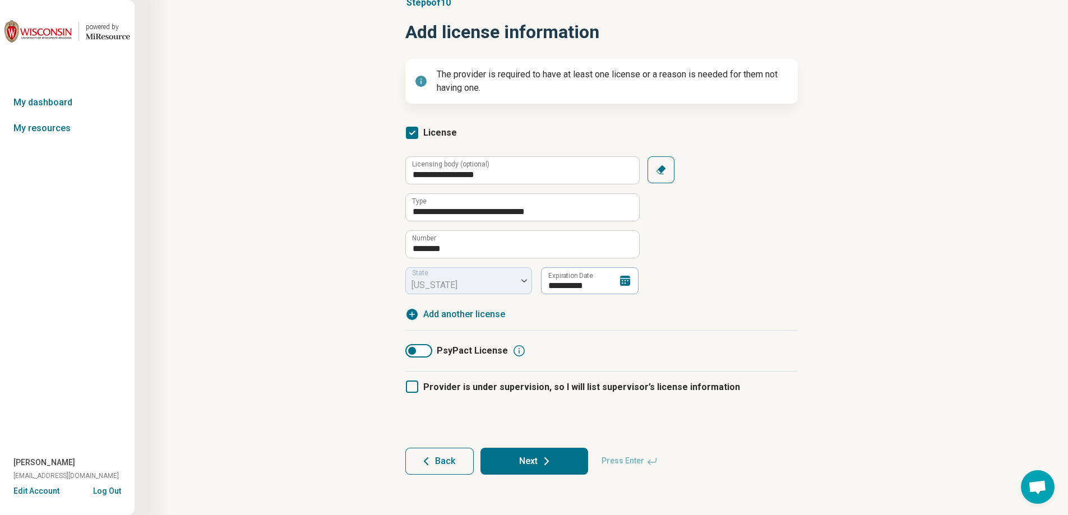
click at [567, 459] on button "Next" at bounding box center [534, 461] width 108 height 27
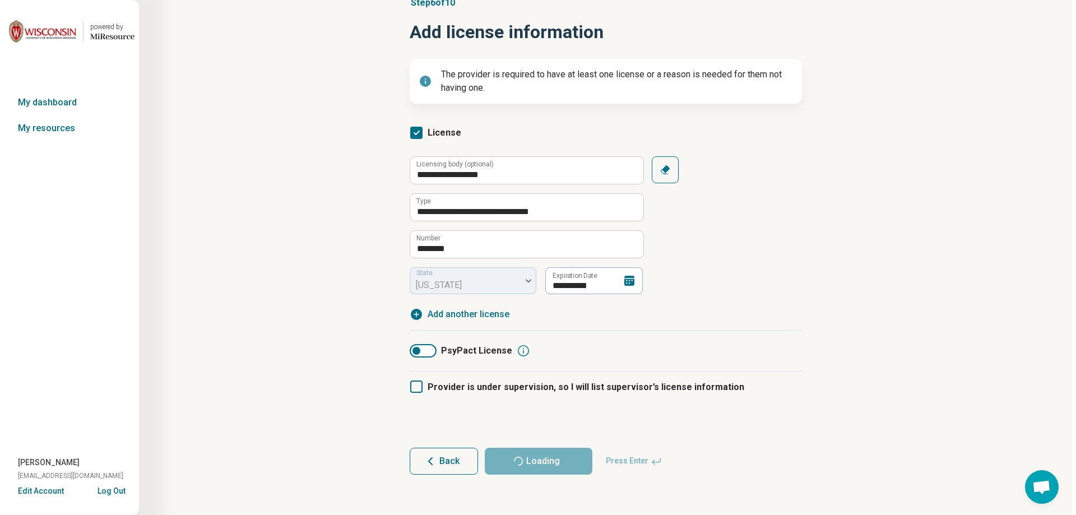
scroll to position [0, 0]
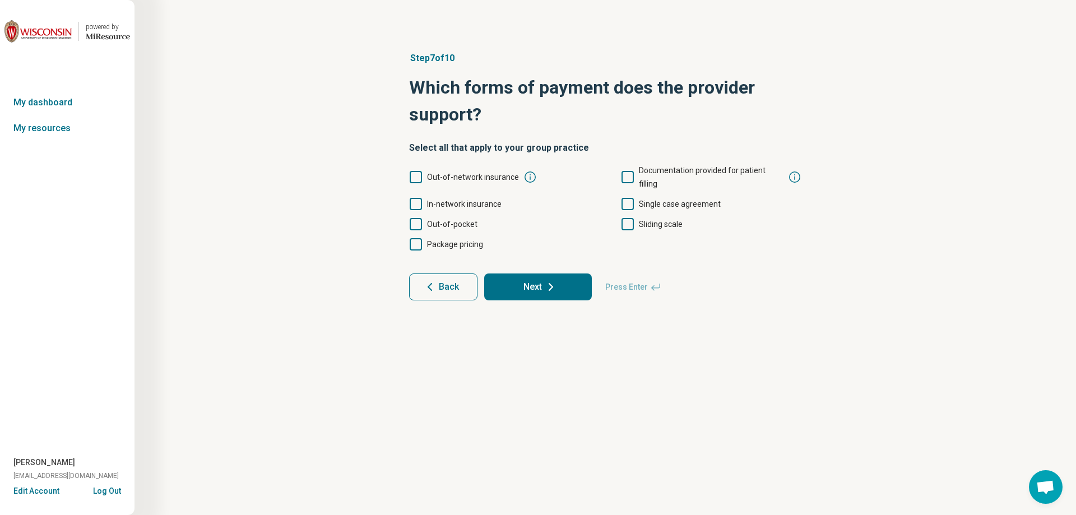
click at [414, 198] on icon at bounding box center [416, 204] width 12 height 12
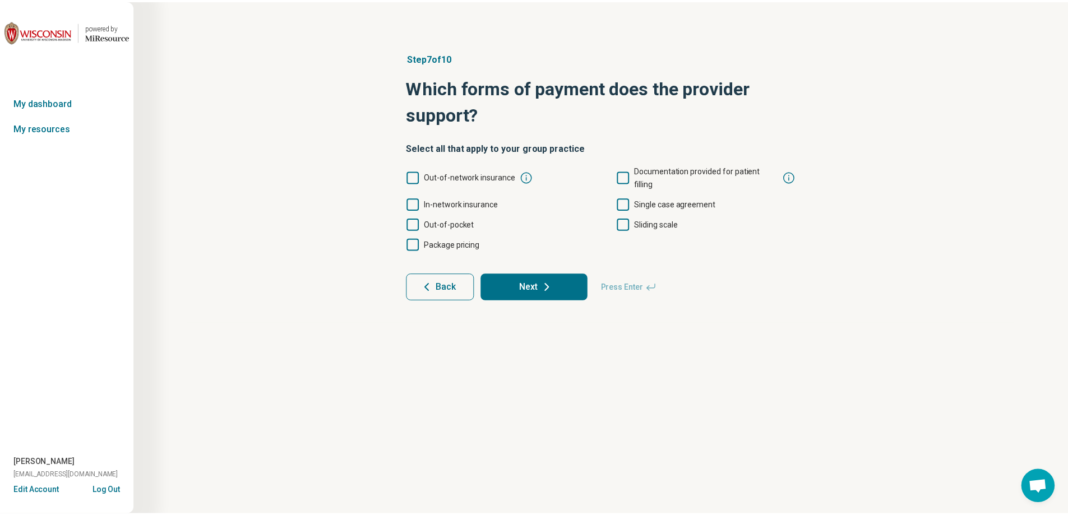
scroll to position [6, 0]
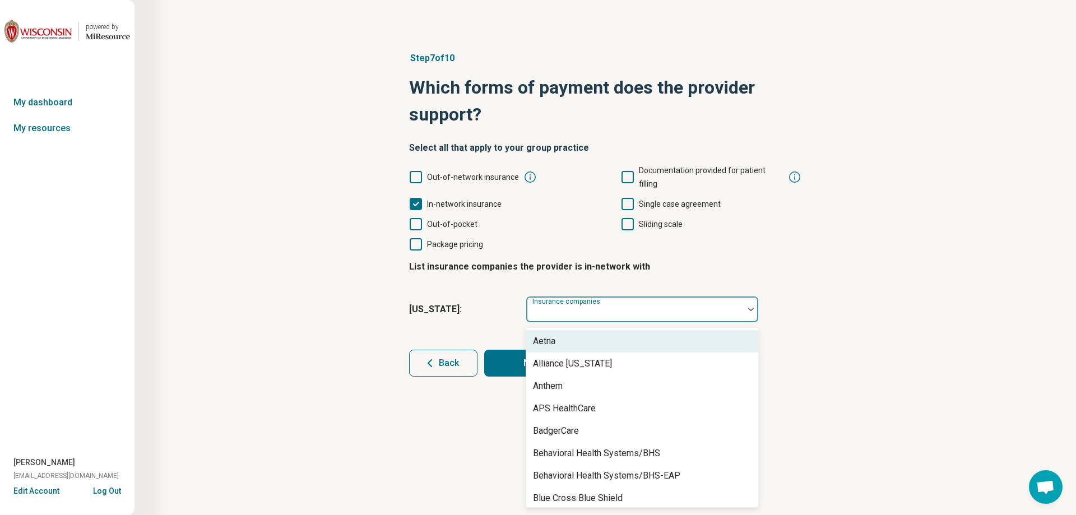
click at [580, 296] on div "Insurance companies" at bounding box center [642, 309] width 233 height 27
click at [572, 330] on div "Aetna" at bounding box center [642, 341] width 232 height 22
click at [572, 335] on div "Alliance [US_STATE]" at bounding box center [572, 341] width 79 height 13
click at [572, 330] on div "Anthem" at bounding box center [642, 341] width 232 height 22
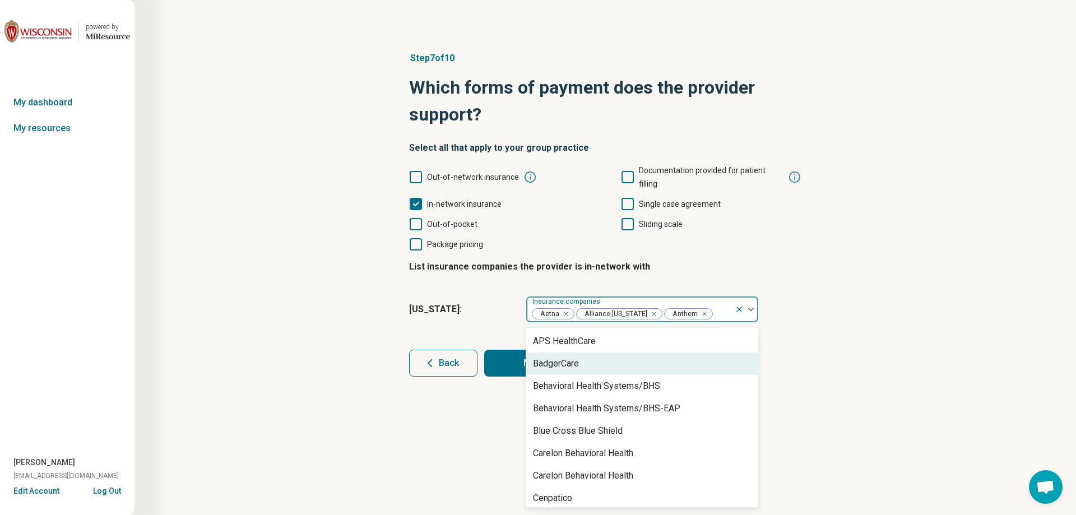
click at [571, 357] on div "BadgerCare" at bounding box center [556, 363] width 46 height 13
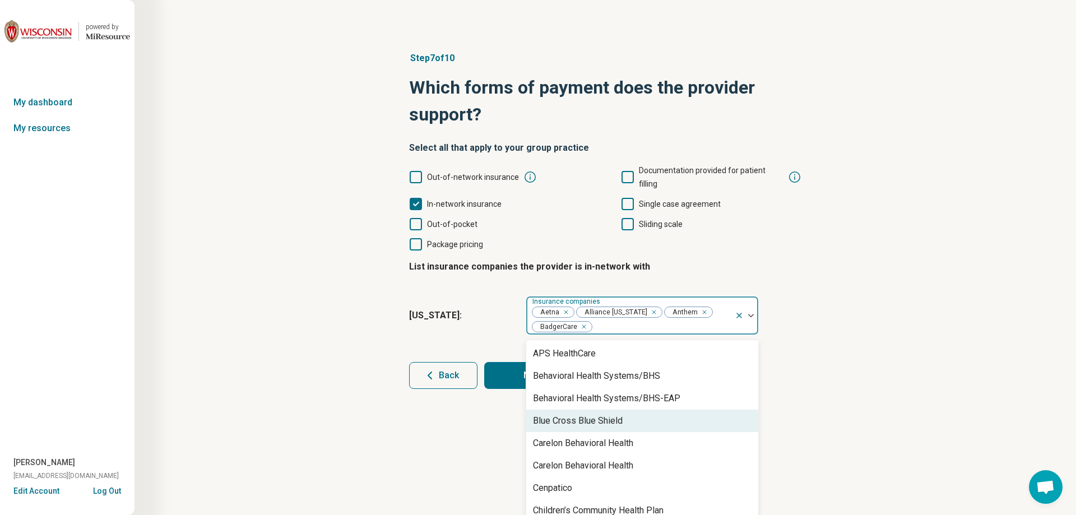
click at [575, 414] on div "Blue Cross Blue Shield" at bounding box center [578, 420] width 90 height 13
click at [577, 414] on div "Carelon Behavioral Health" at bounding box center [583, 420] width 100 height 13
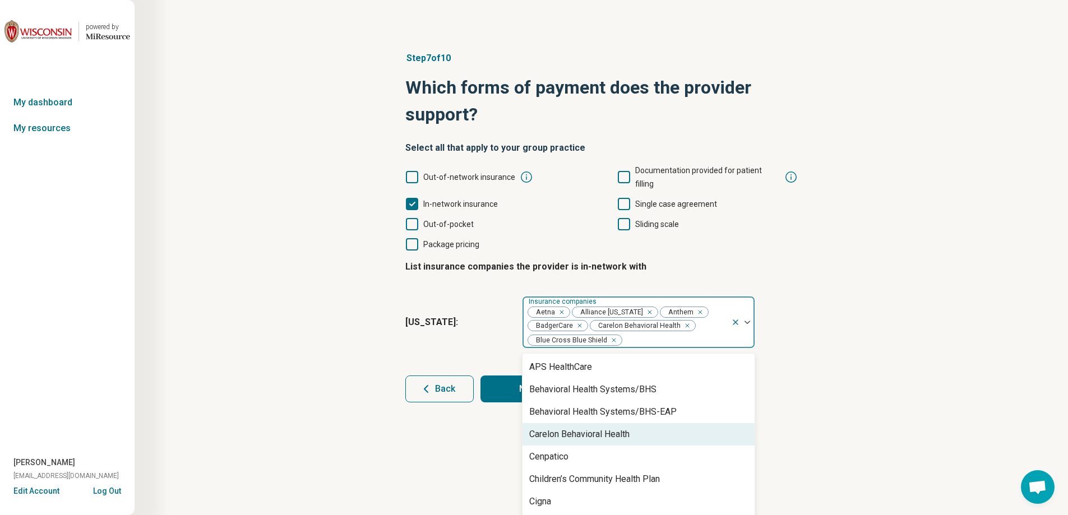
click at [577, 428] on div "Carelon Behavioral Health" at bounding box center [579, 434] width 100 height 13
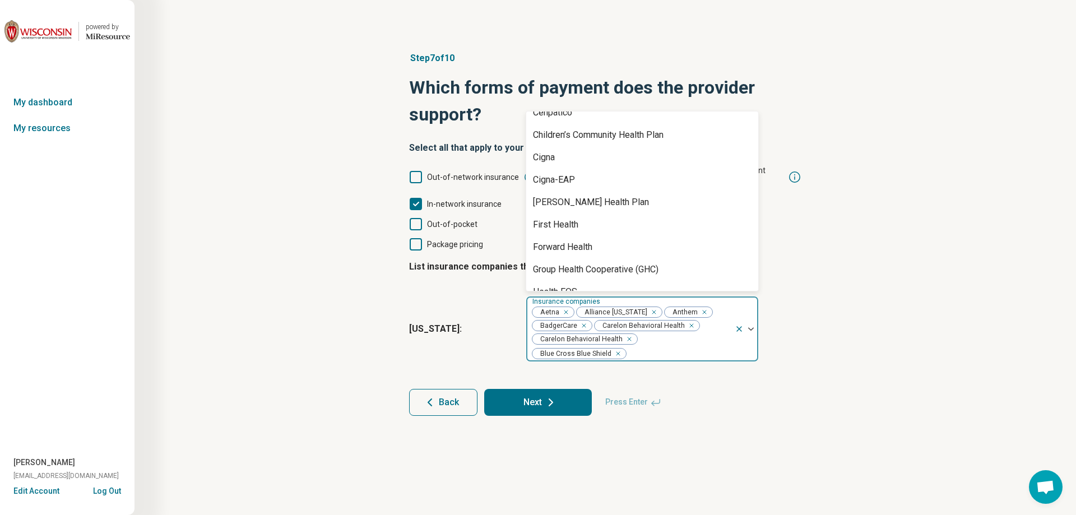
scroll to position [112, 0]
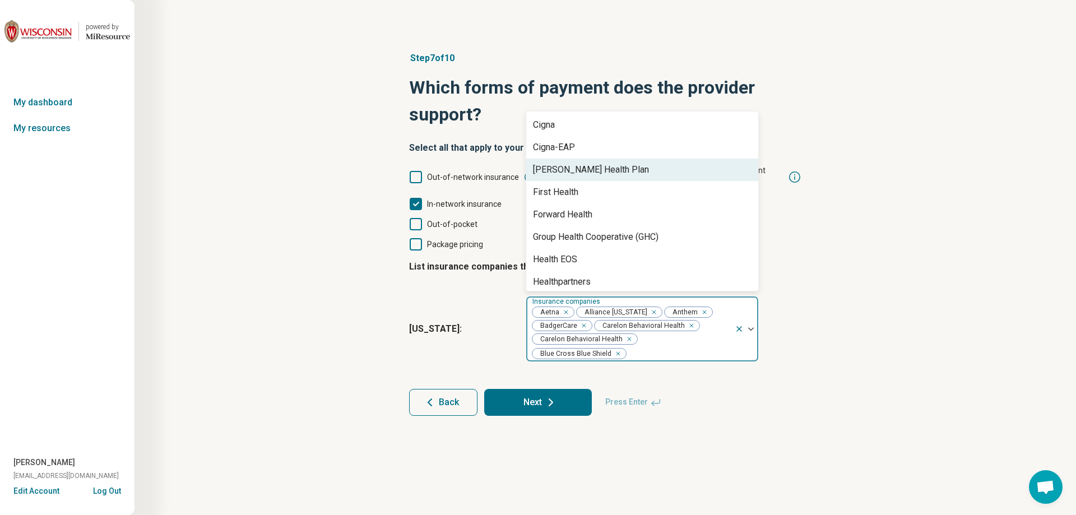
click at [612, 159] on div "[PERSON_NAME] Health Plan" at bounding box center [642, 170] width 232 height 22
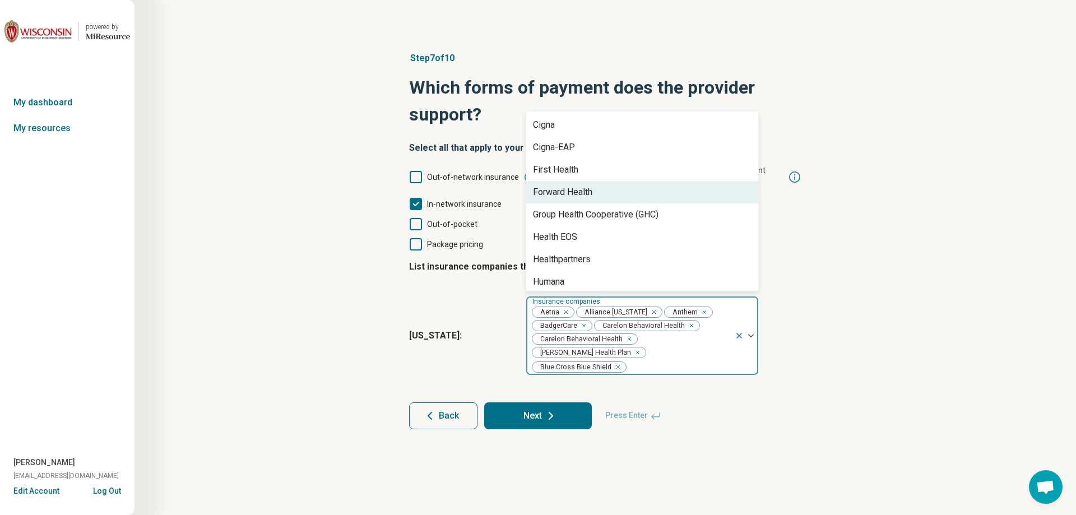
click at [603, 181] on div "Forward Health" at bounding box center [642, 192] width 232 height 22
click at [603, 186] on div "Group Health Cooperative (GHC)" at bounding box center [596, 192] width 126 height 13
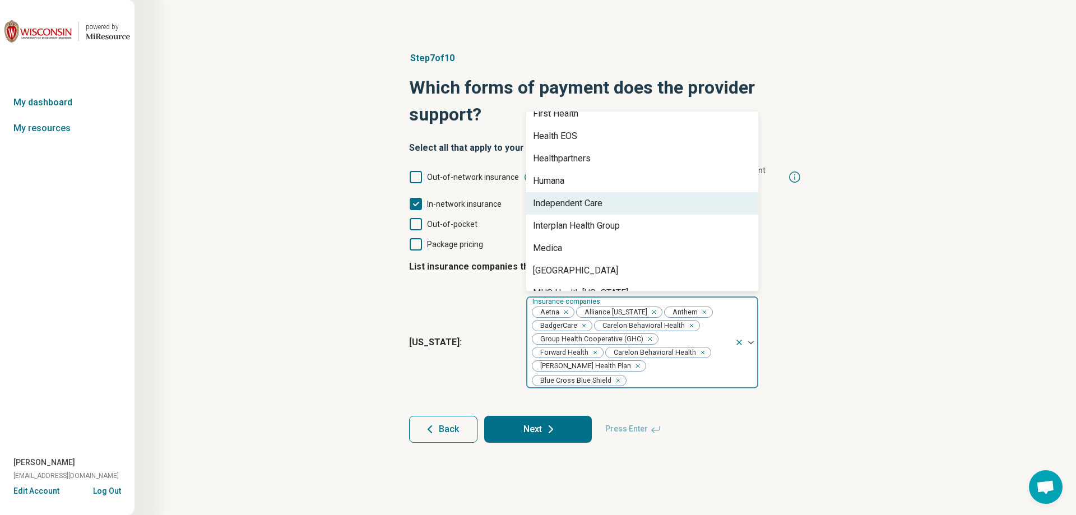
scroll to position [224, 0]
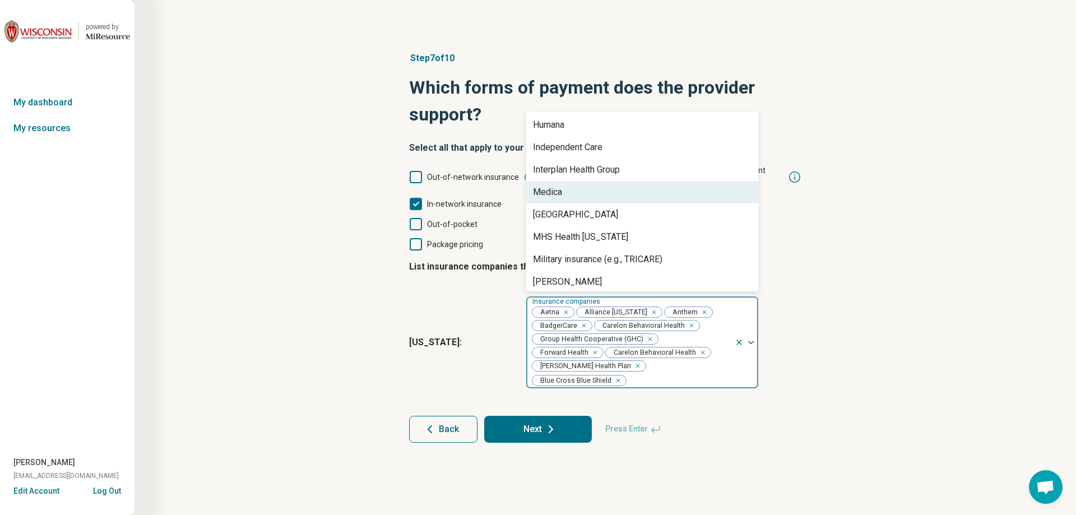
click at [601, 184] on div "Medica" at bounding box center [642, 192] width 232 height 22
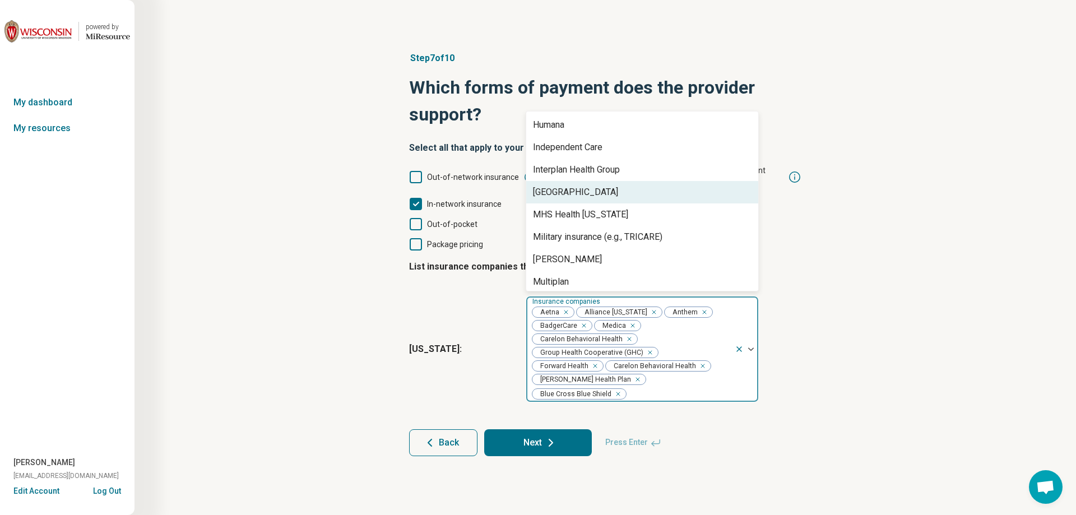
scroll to position [280, 0]
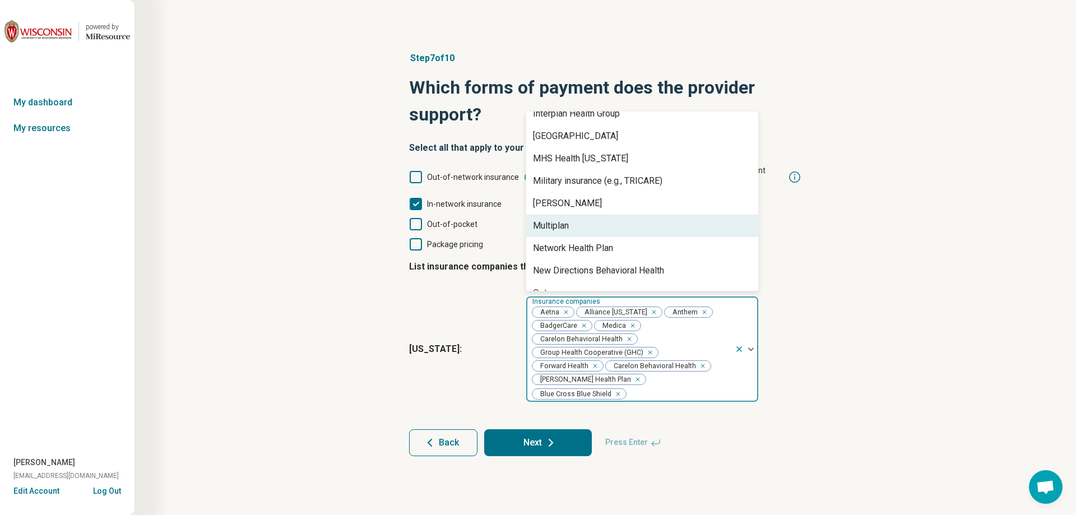
click at [591, 215] on div "Multiplan" at bounding box center [642, 226] width 232 height 22
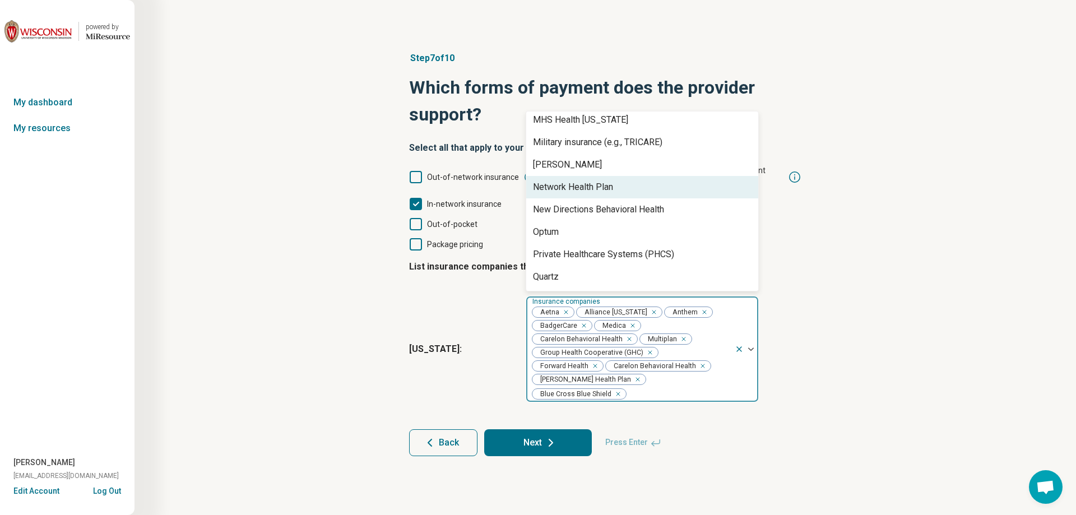
scroll to position [336, 0]
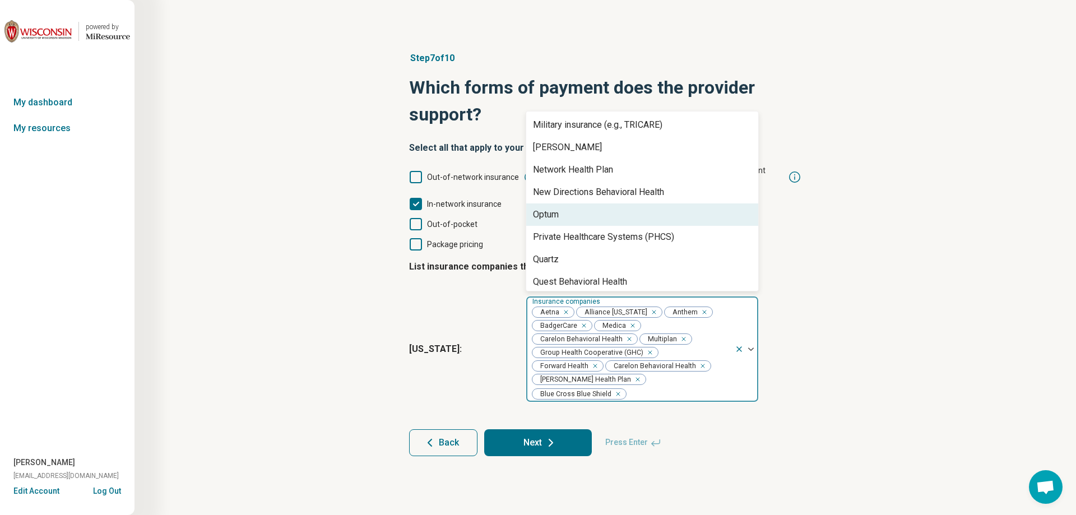
click at [585, 211] on div "Optum" at bounding box center [642, 214] width 232 height 22
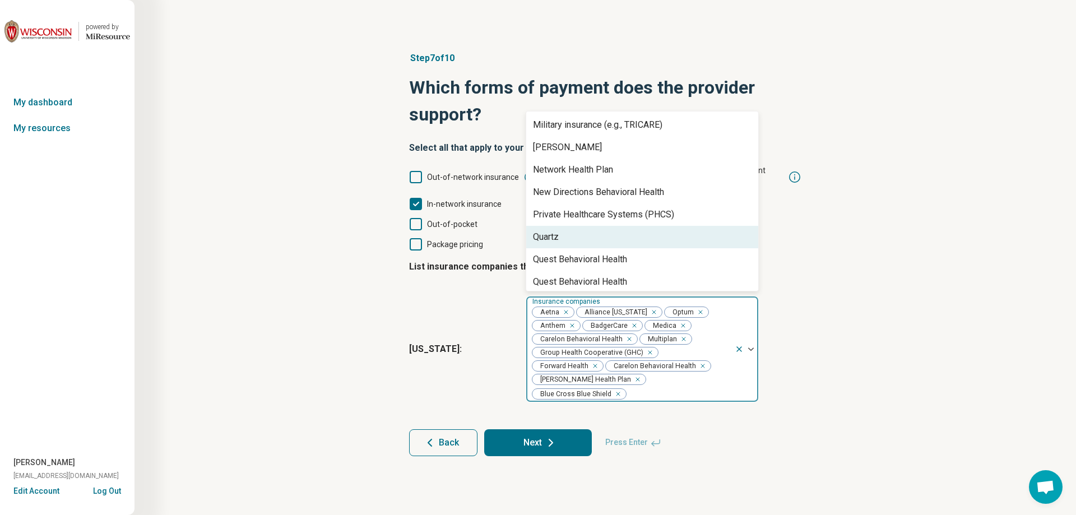
click at [576, 226] on div "Quartz" at bounding box center [642, 237] width 232 height 22
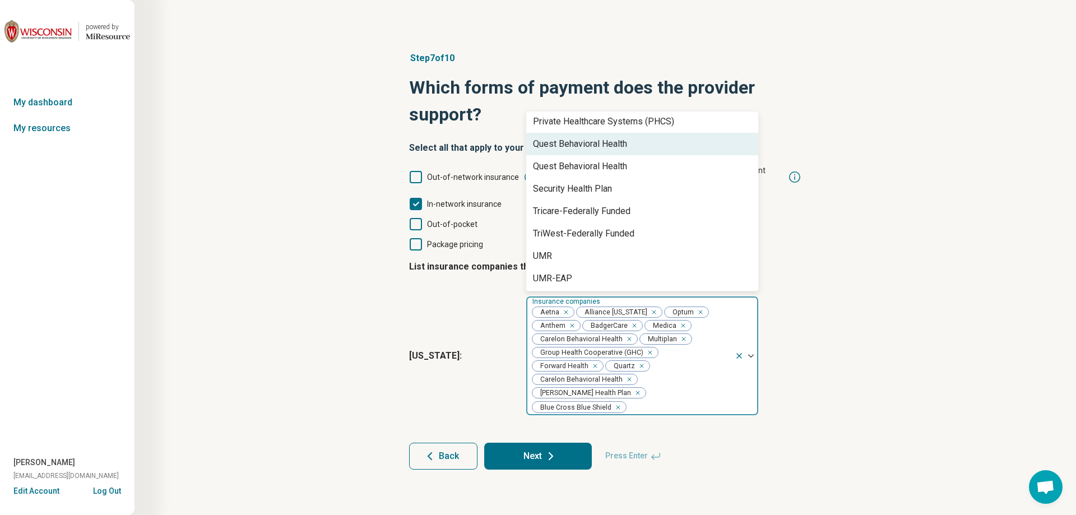
scroll to position [448, 0]
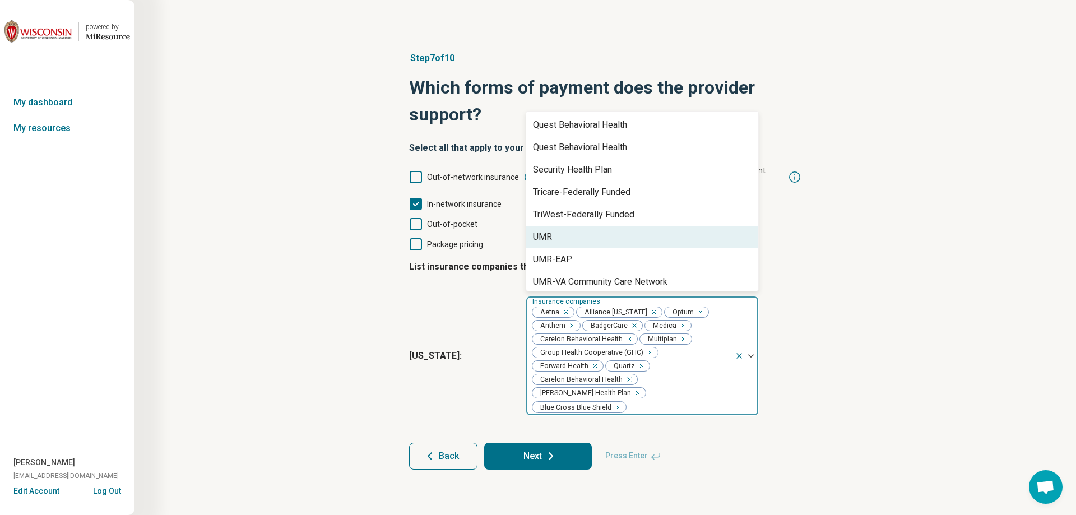
click at [576, 226] on div "UMR" at bounding box center [642, 237] width 232 height 22
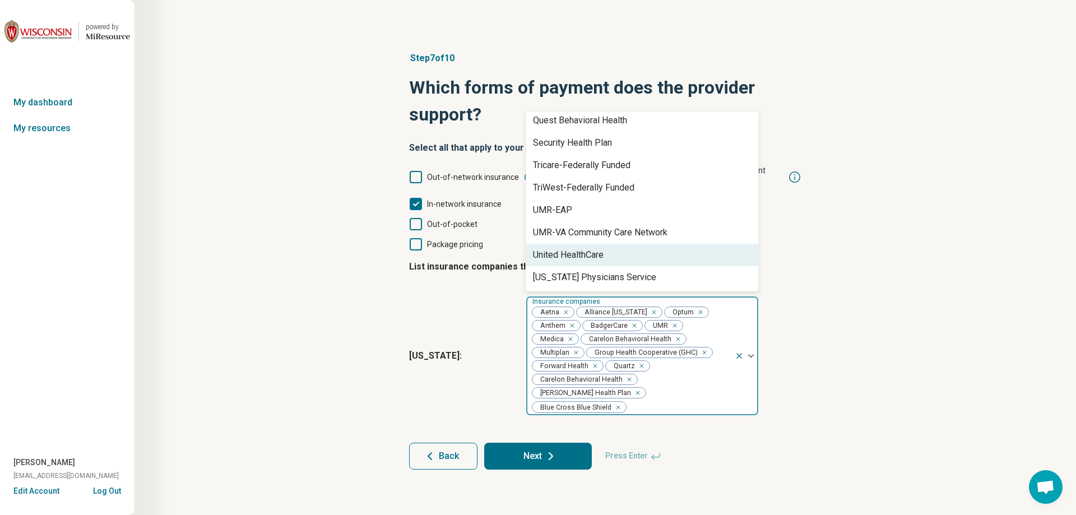
click at [570, 248] on div "United HealthCare" at bounding box center [568, 254] width 71 height 13
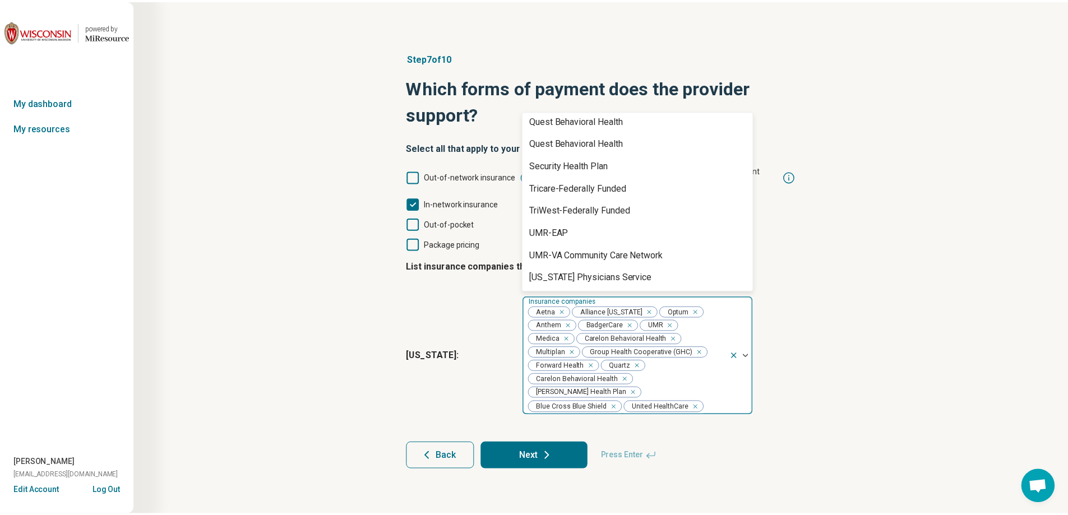
scroll to position [453, 0]
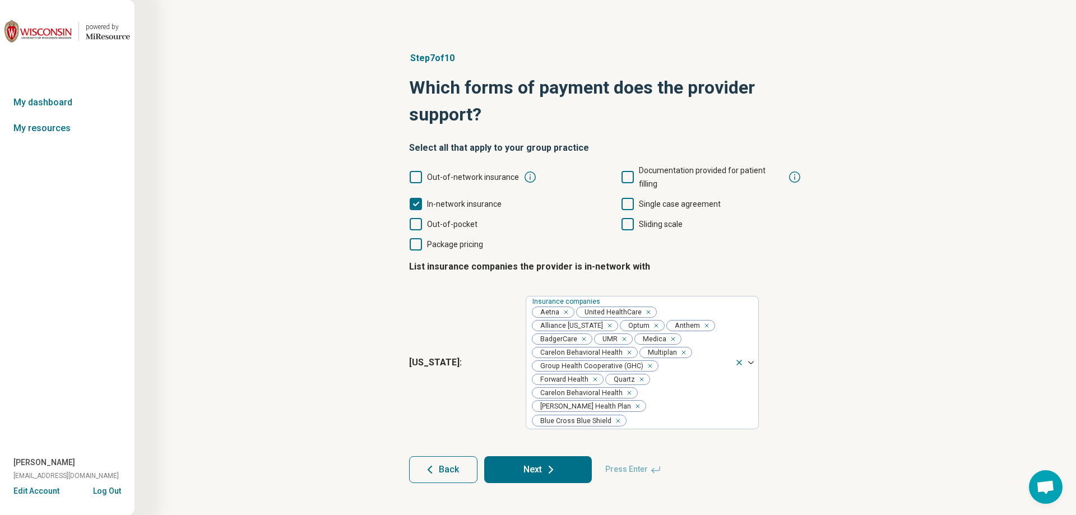
click at [547, 463] on icon at bounding box center [550, 469] width 13 height 13
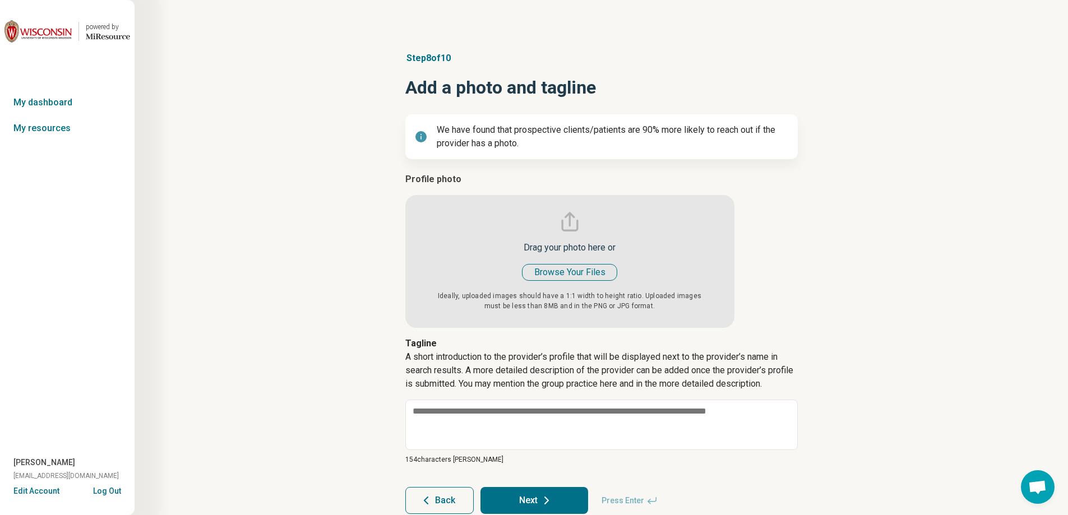
click at [589, 272] on input "file" at bounding box center [569, 250] width 329 height 155
